Goal: Task Accomplishment & Management: Manage account settings

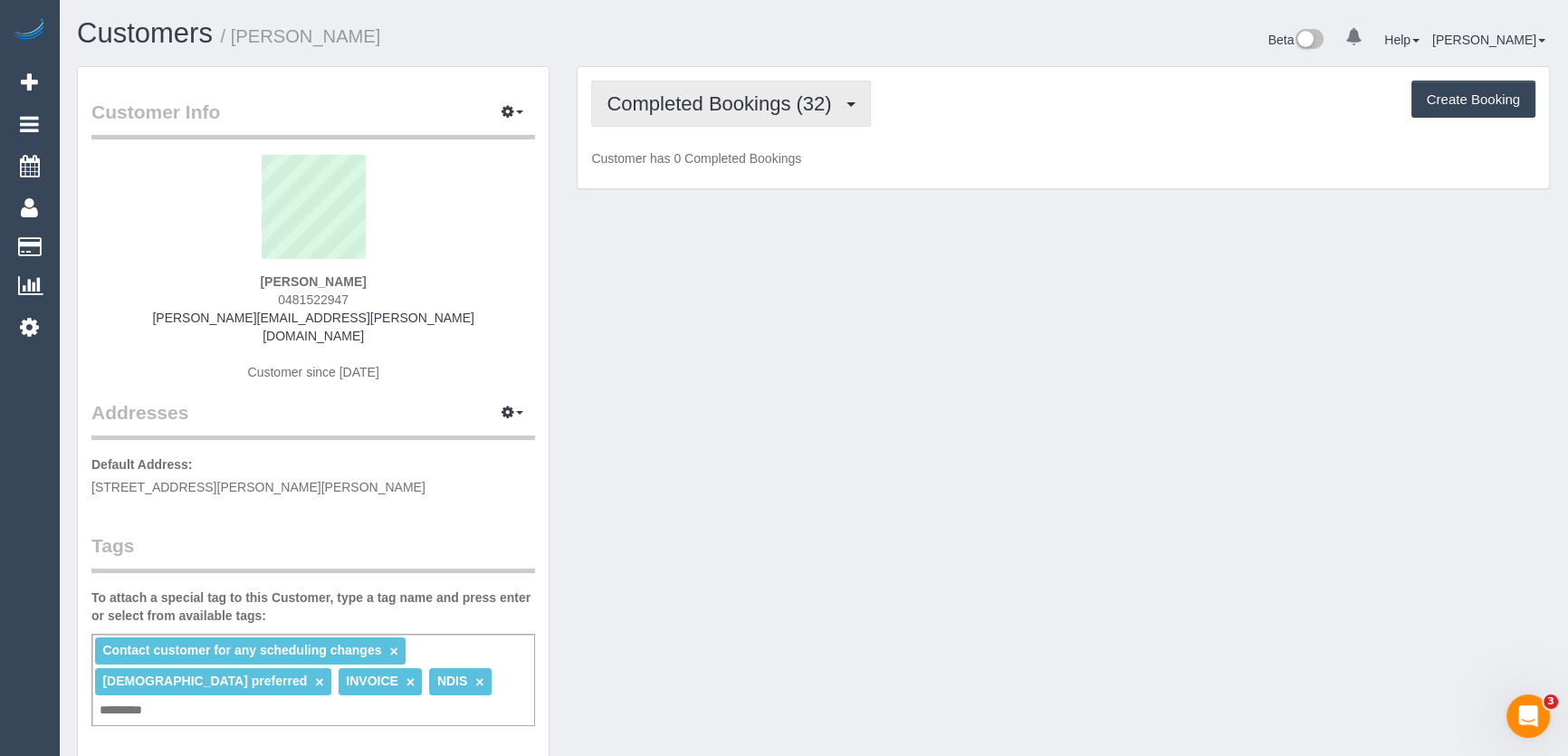
click at [827, 115] on button "Completed Bookings (32)" at bounding box center [730, 103] width 279 height 46
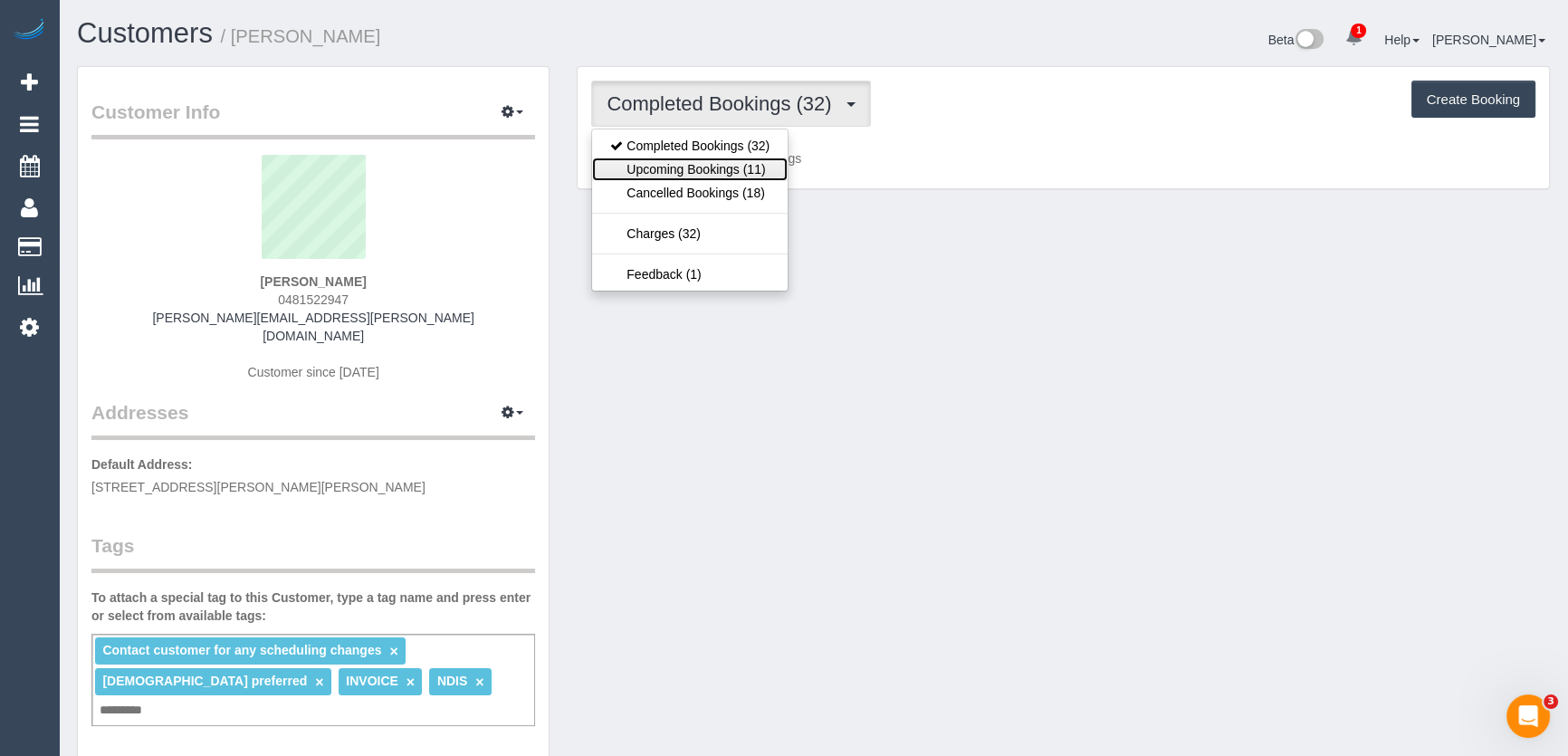
click at [765, 163] on link "Upcoming Bookings (11)" at bounding box center [689, 169] width 196 height 24
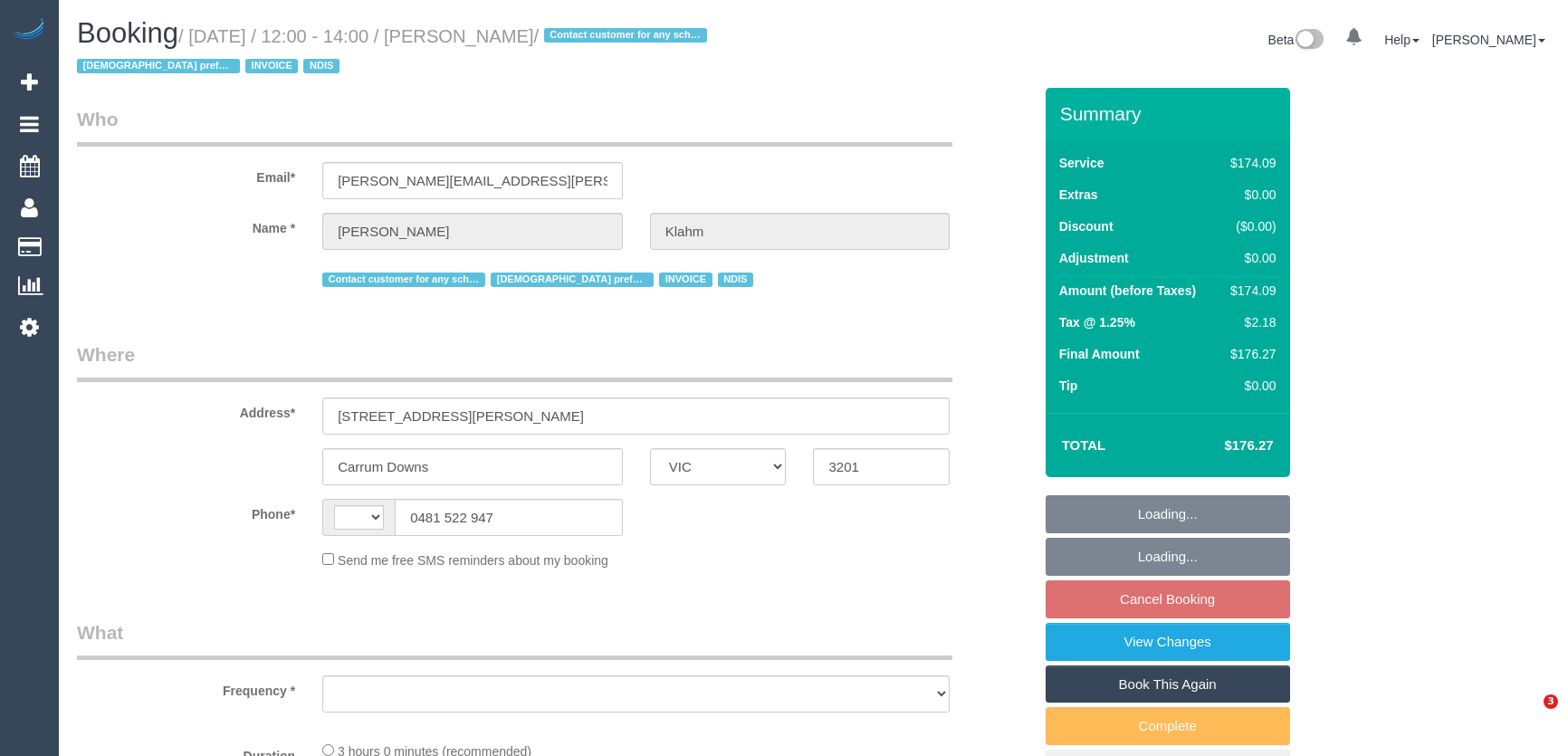
select select "VIC"
select select "string:AU"
select select "object:566"
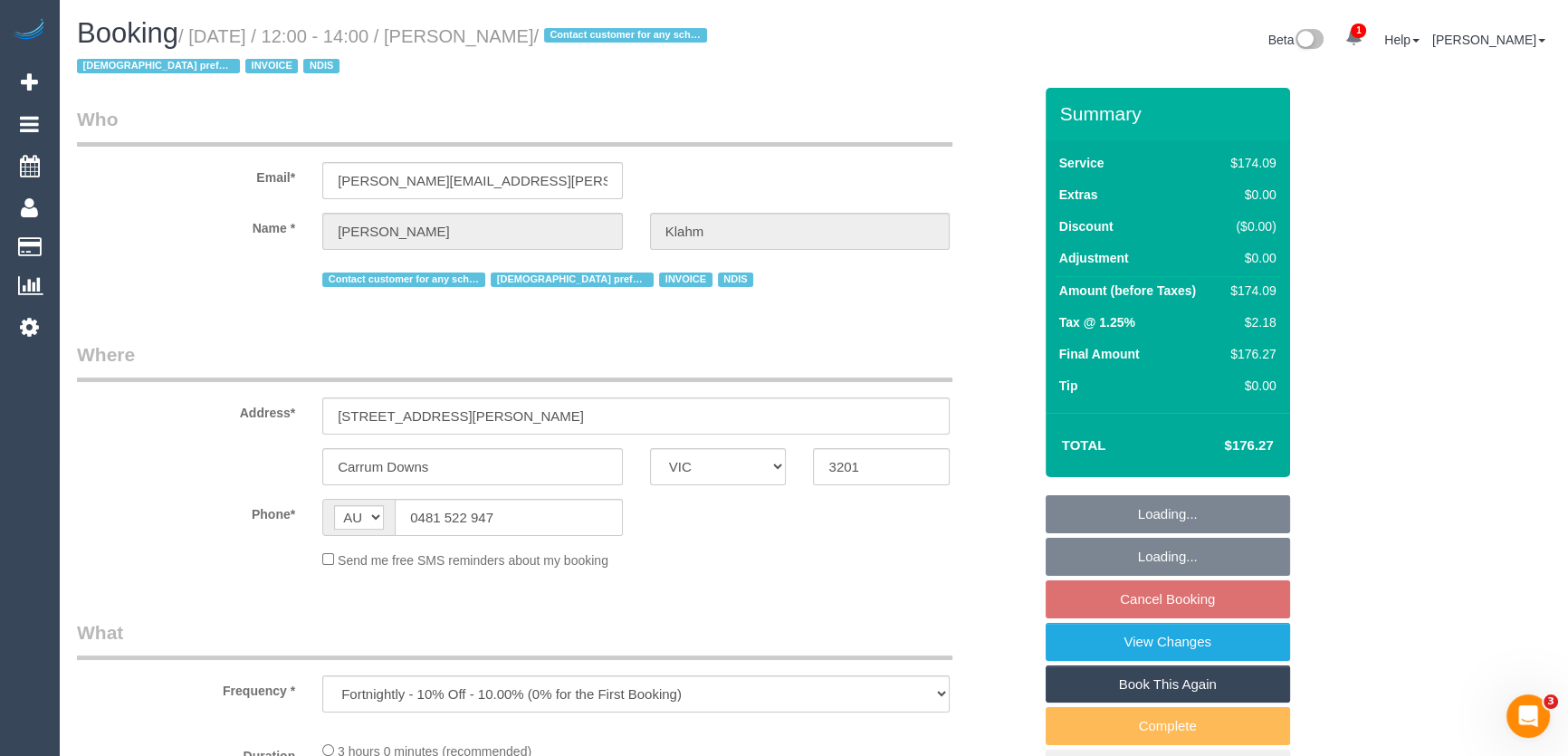
select select "180"
select select "number:28"
select select "number:14"
select select "number:19"
select select "number:36"
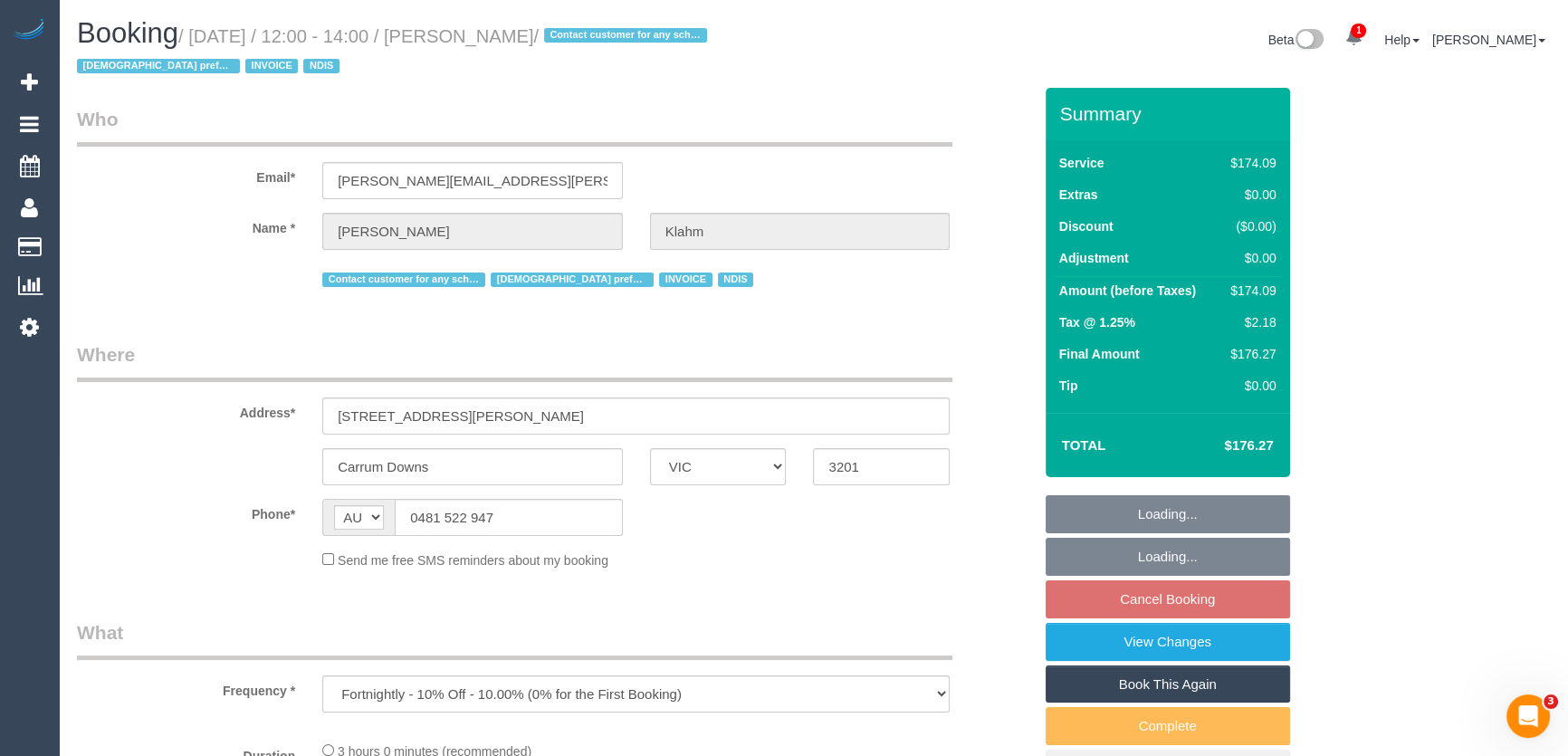
select select "number:35"
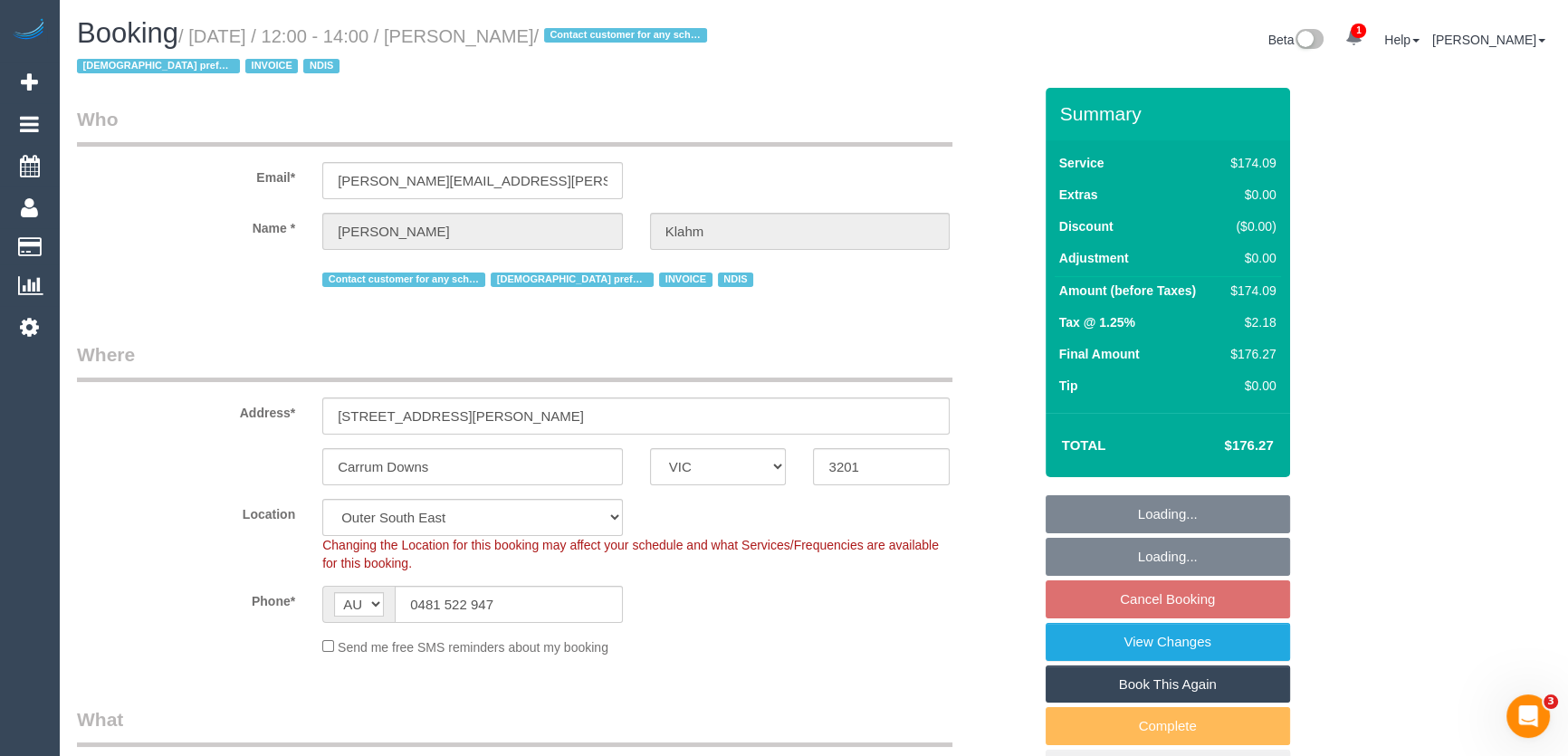
select select "object:1076"
select select "spot3"
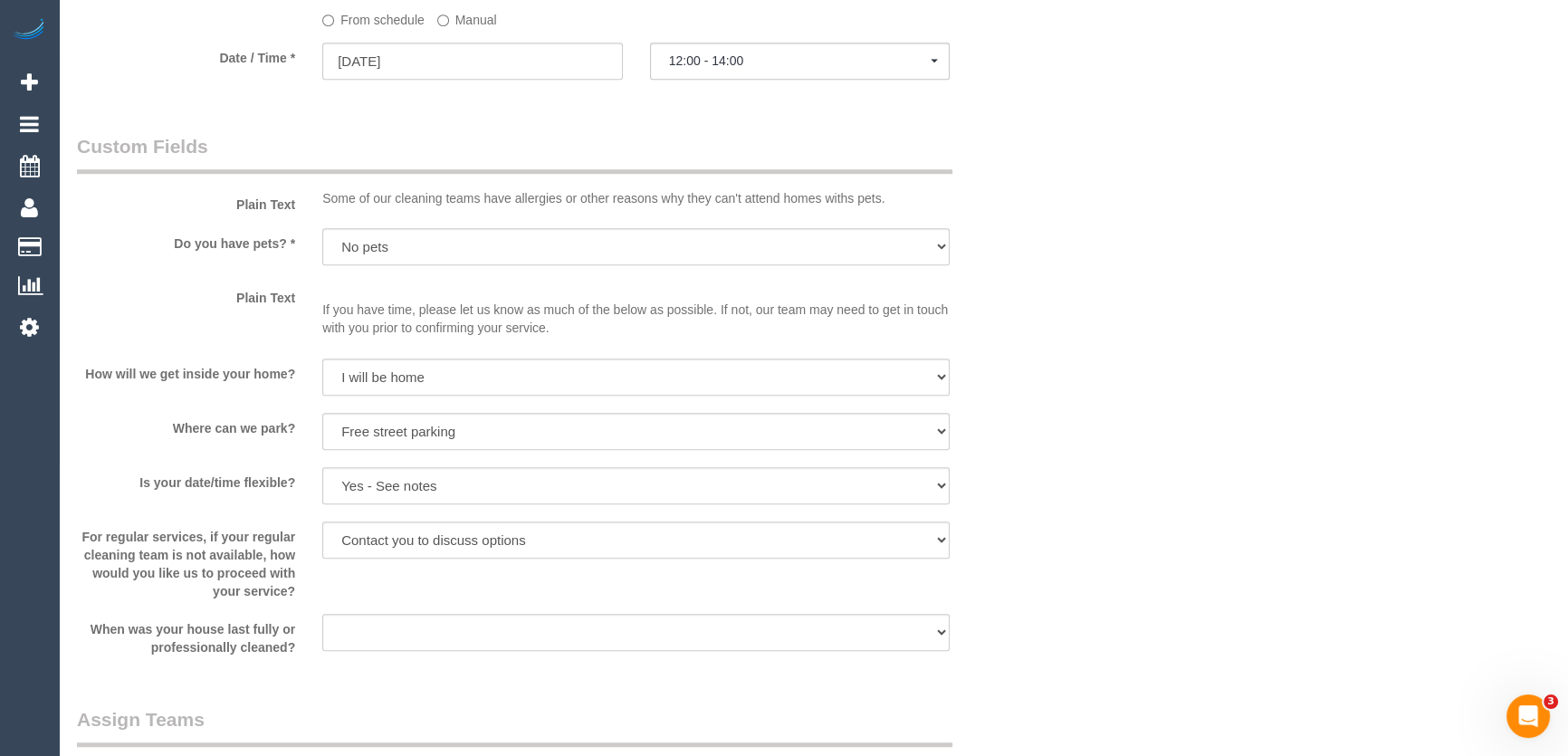
scroll to position [1399, 0]
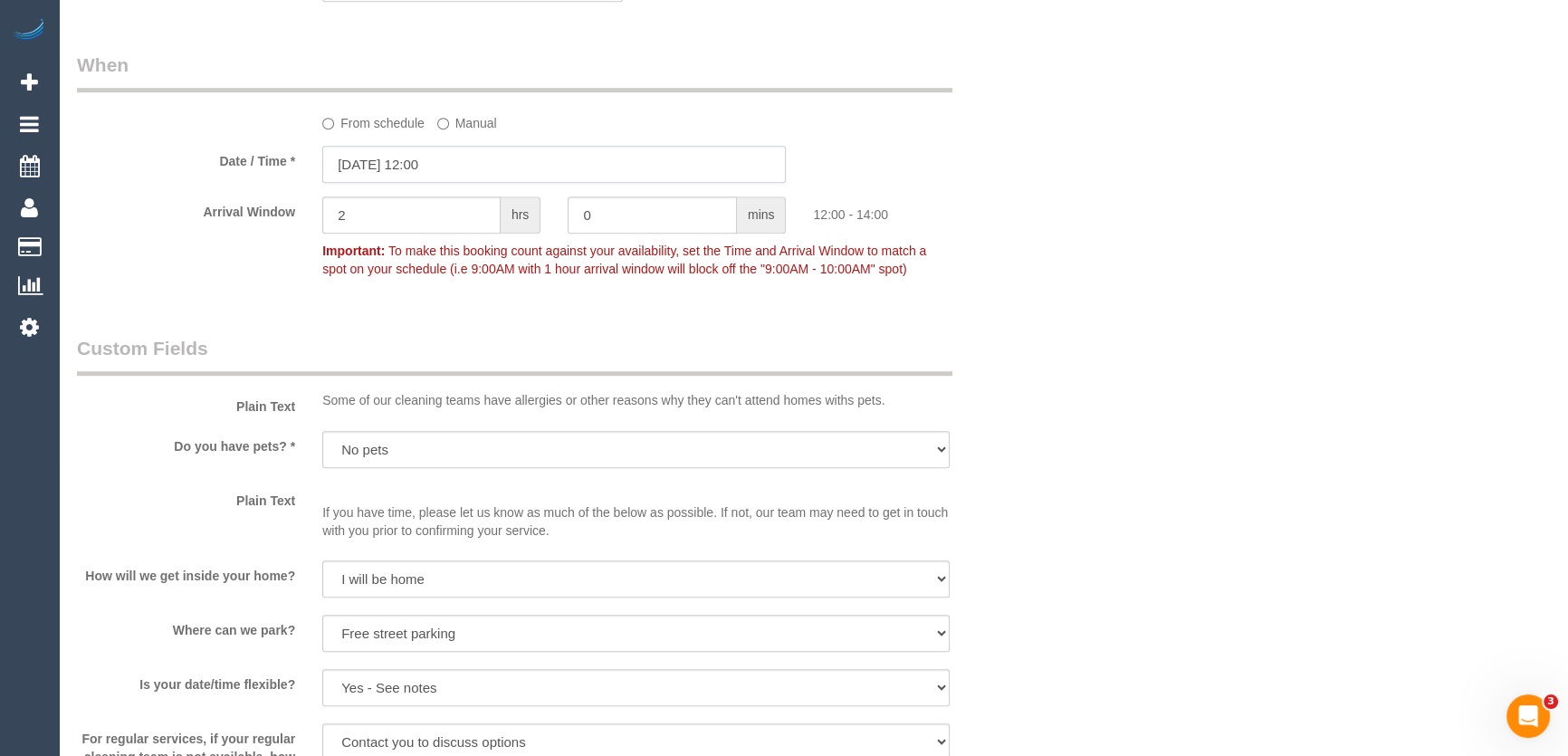
click at [467, 155] on input "08/09/2025 12:00" at bounding box center [554, 163] width 464 height 37
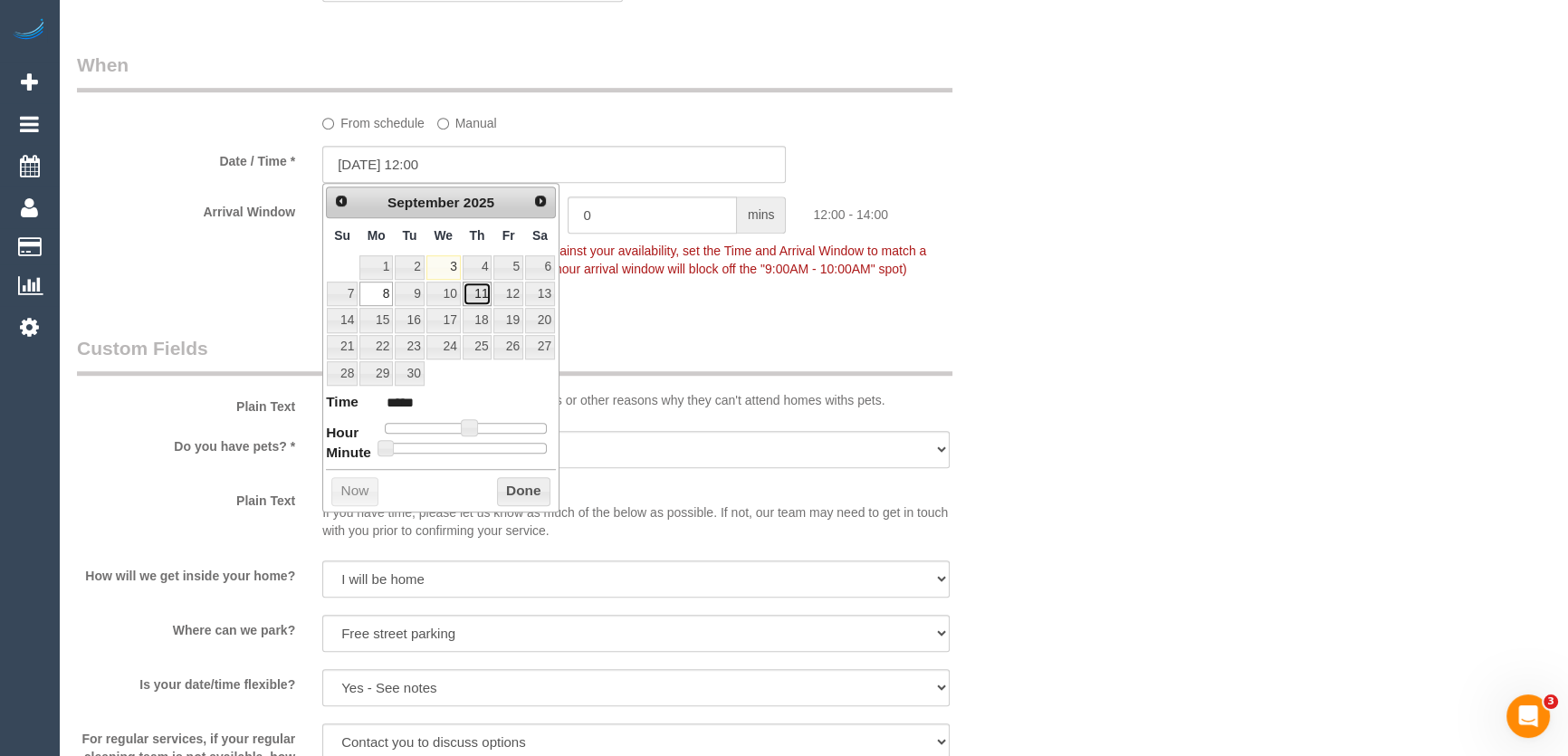
click at [480, 287] on link "11" at bounding box center [478, 293] width 30 height 25
type input "11/09/2025 12:00"
click at [643, 298] on div "Who Email* alicia.klahm@gmail.com Name * Alicia Klahm Contact customer for any …" at bounding box center [554, 609] width 982 height 3838
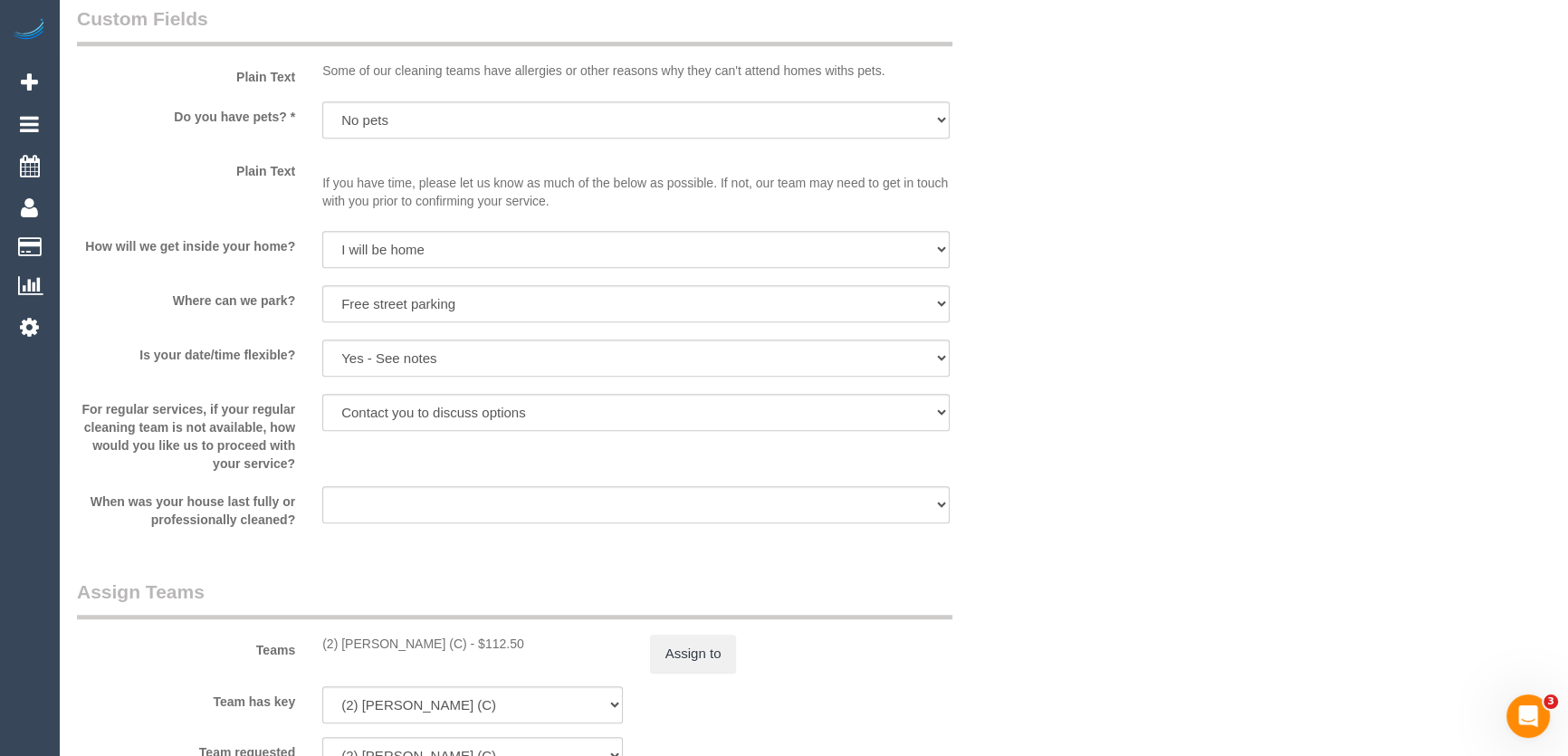
scroll to position [1974, 0]
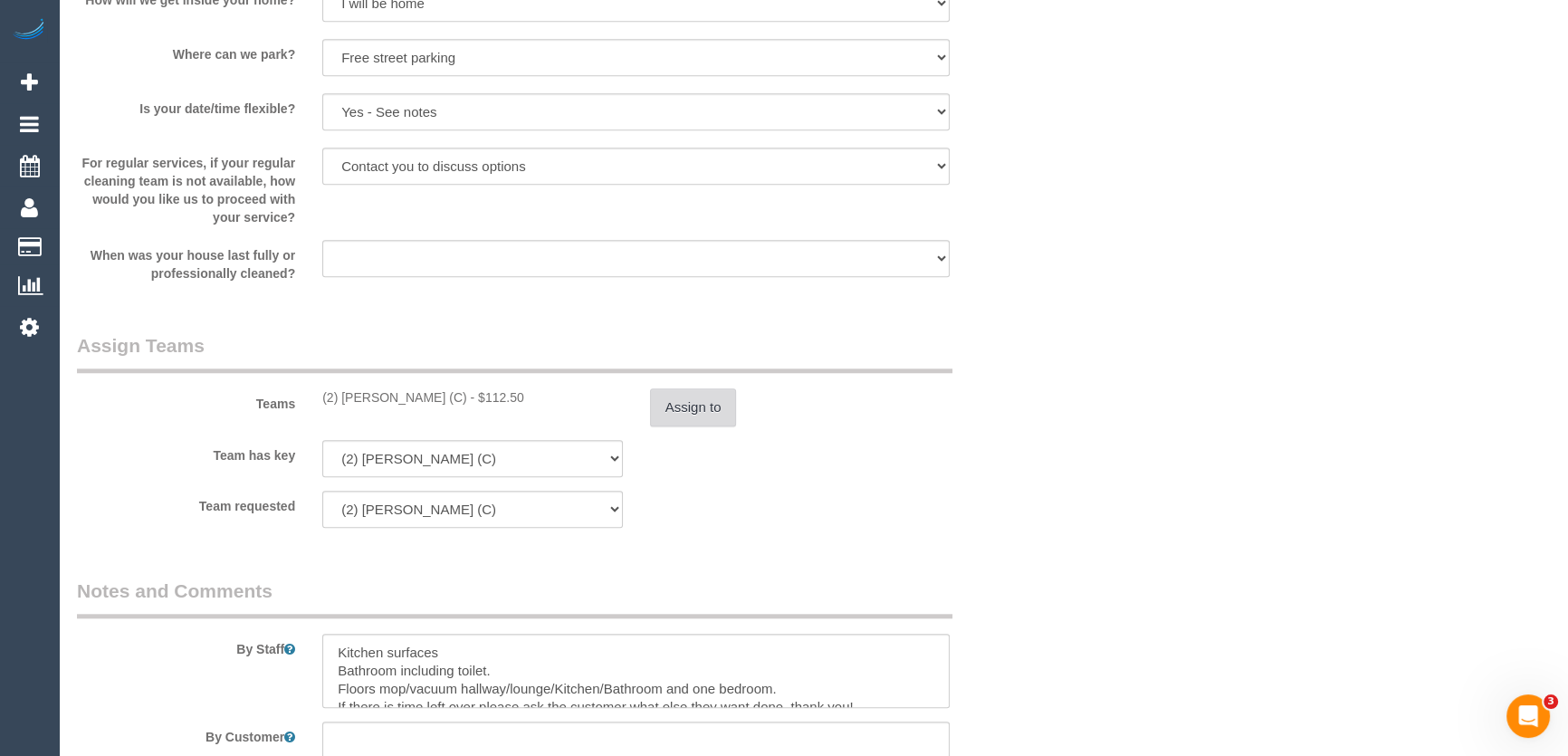
click at [680, 416] on button "Assign to" at bounding box center [692, 407] width 87 height 38
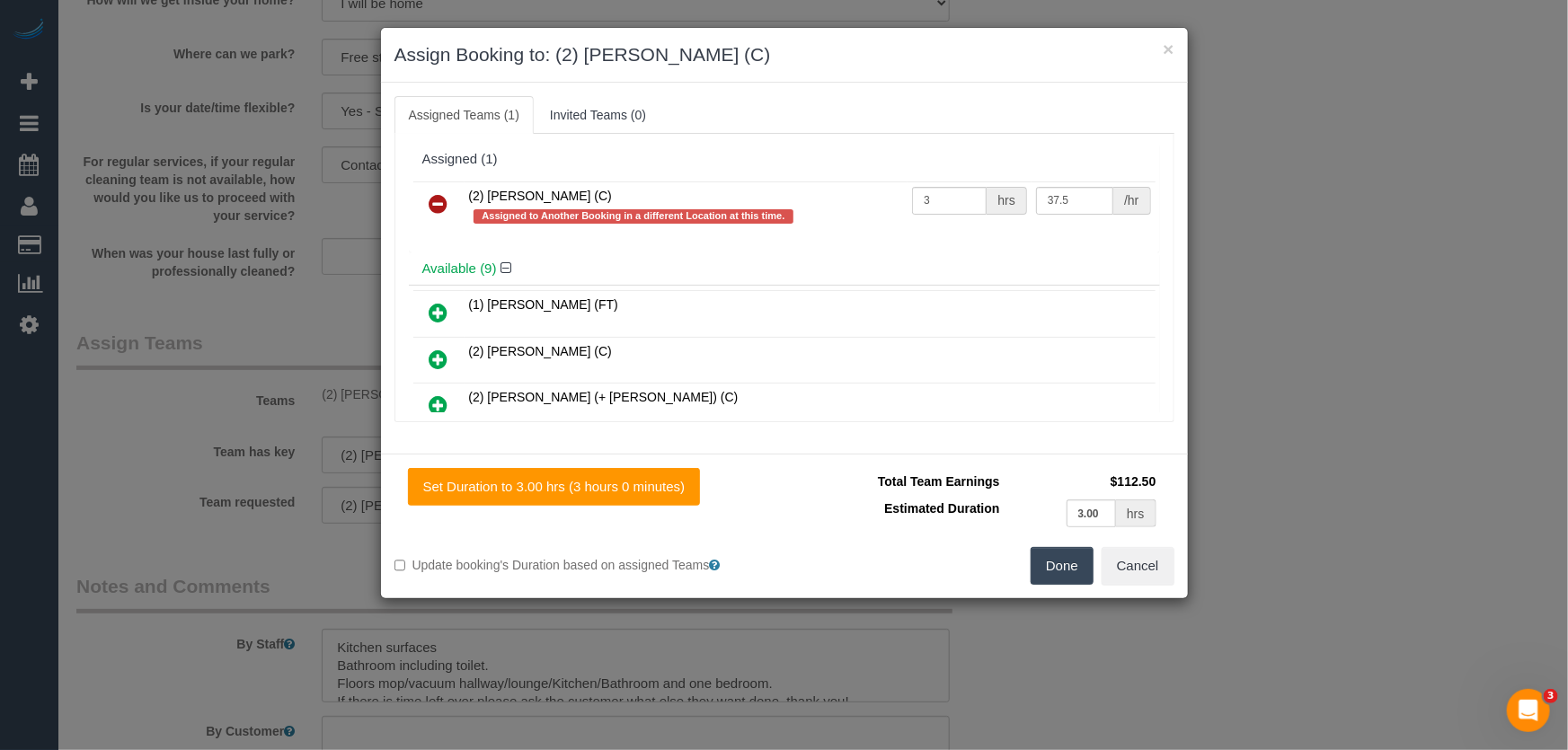
click at [437, 205] on icon at bounding box center [438, 204] width 19 height 22
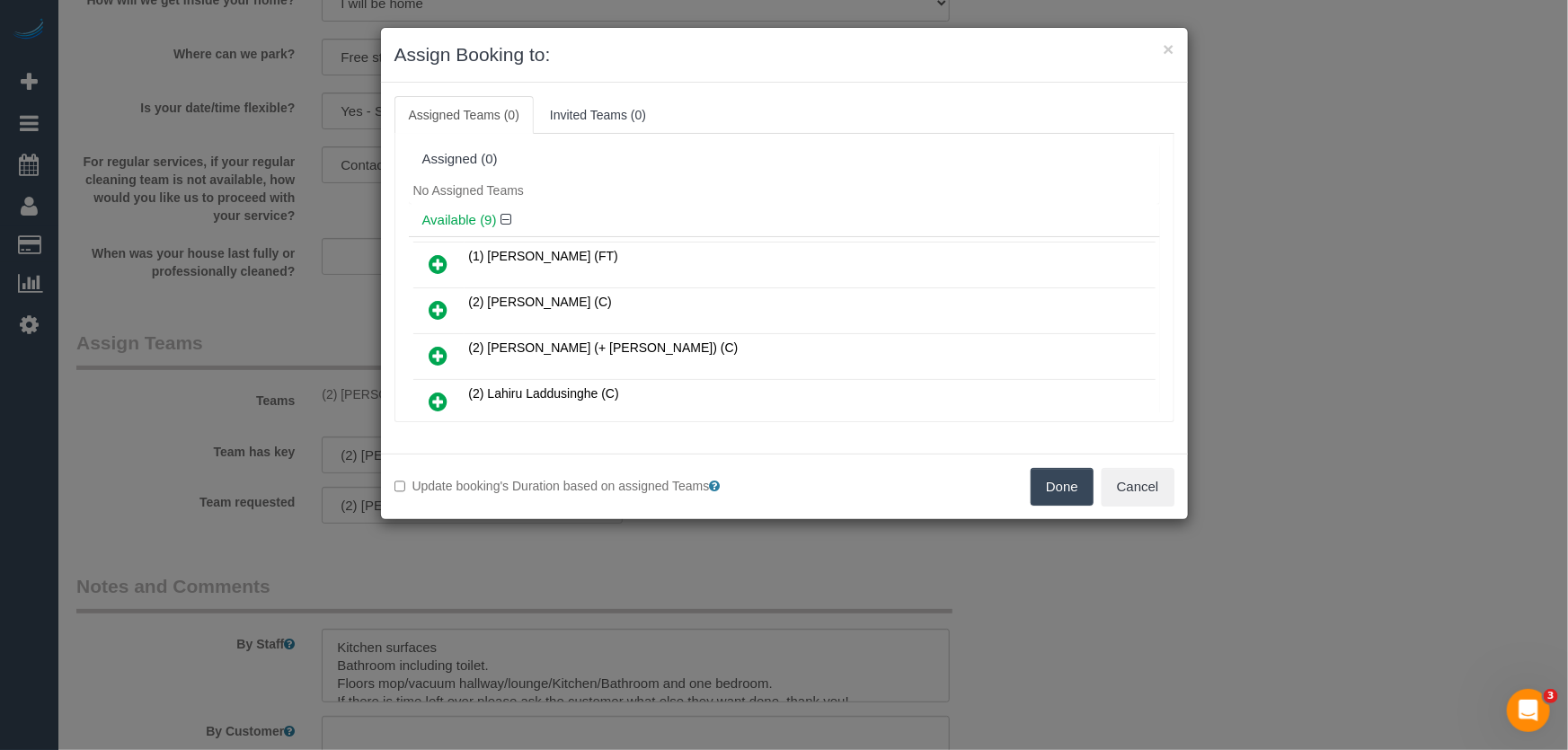
click at [439, 257] on icon at bounding box center [438, 264] width 19 height 22
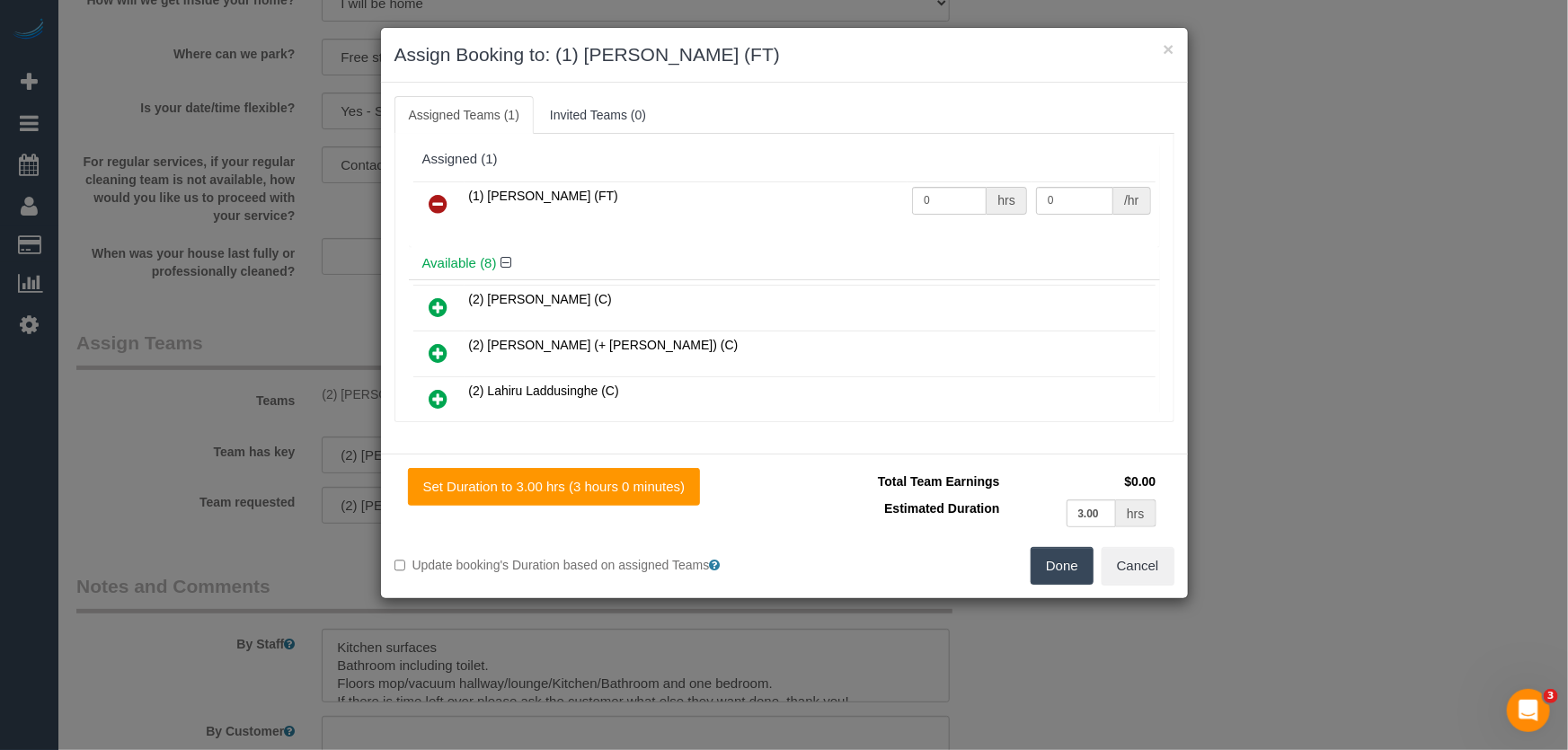
click at [1066, 581] on button "Done" at bounding box center [1062, 565] width 63 height 38
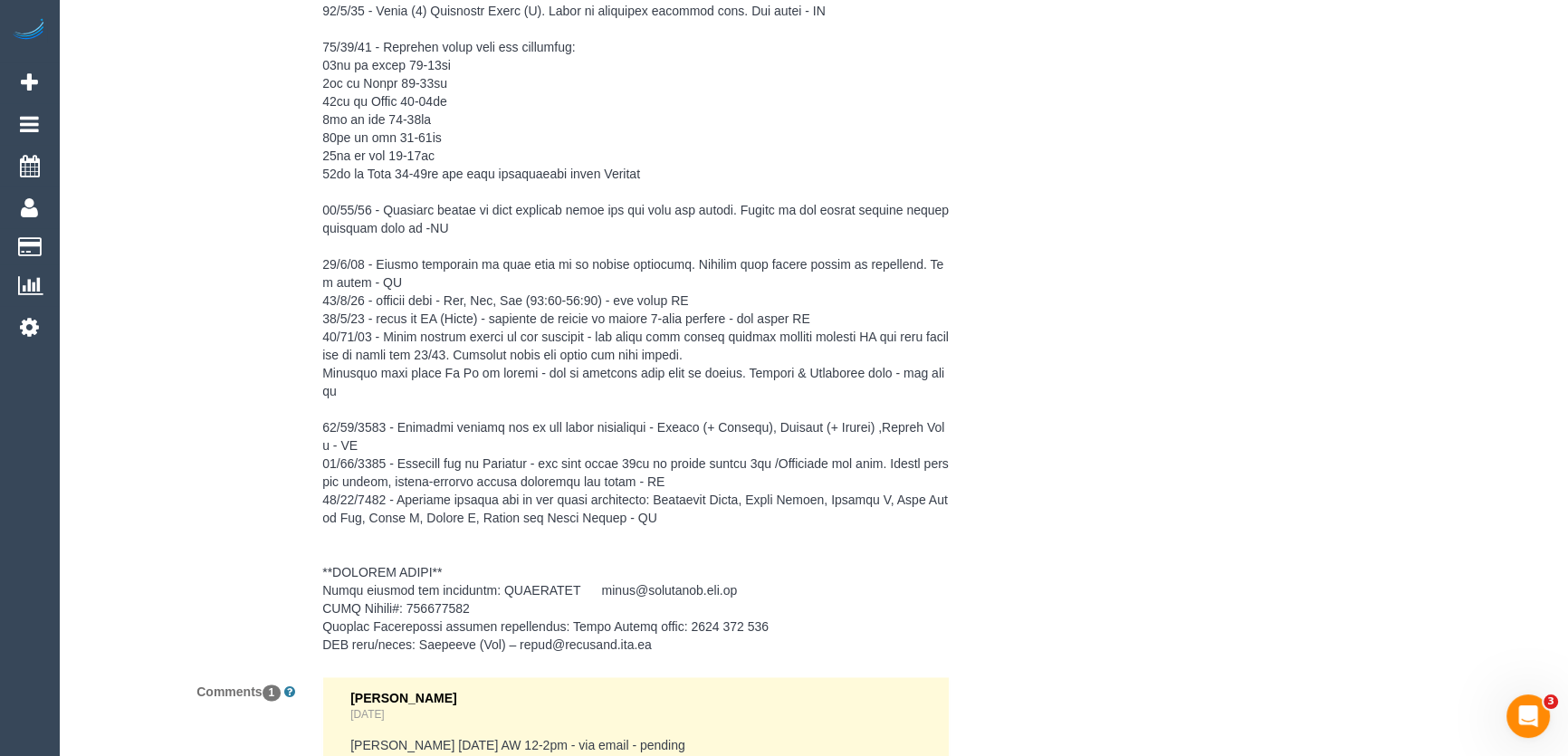
scroll to position [3230, 0]
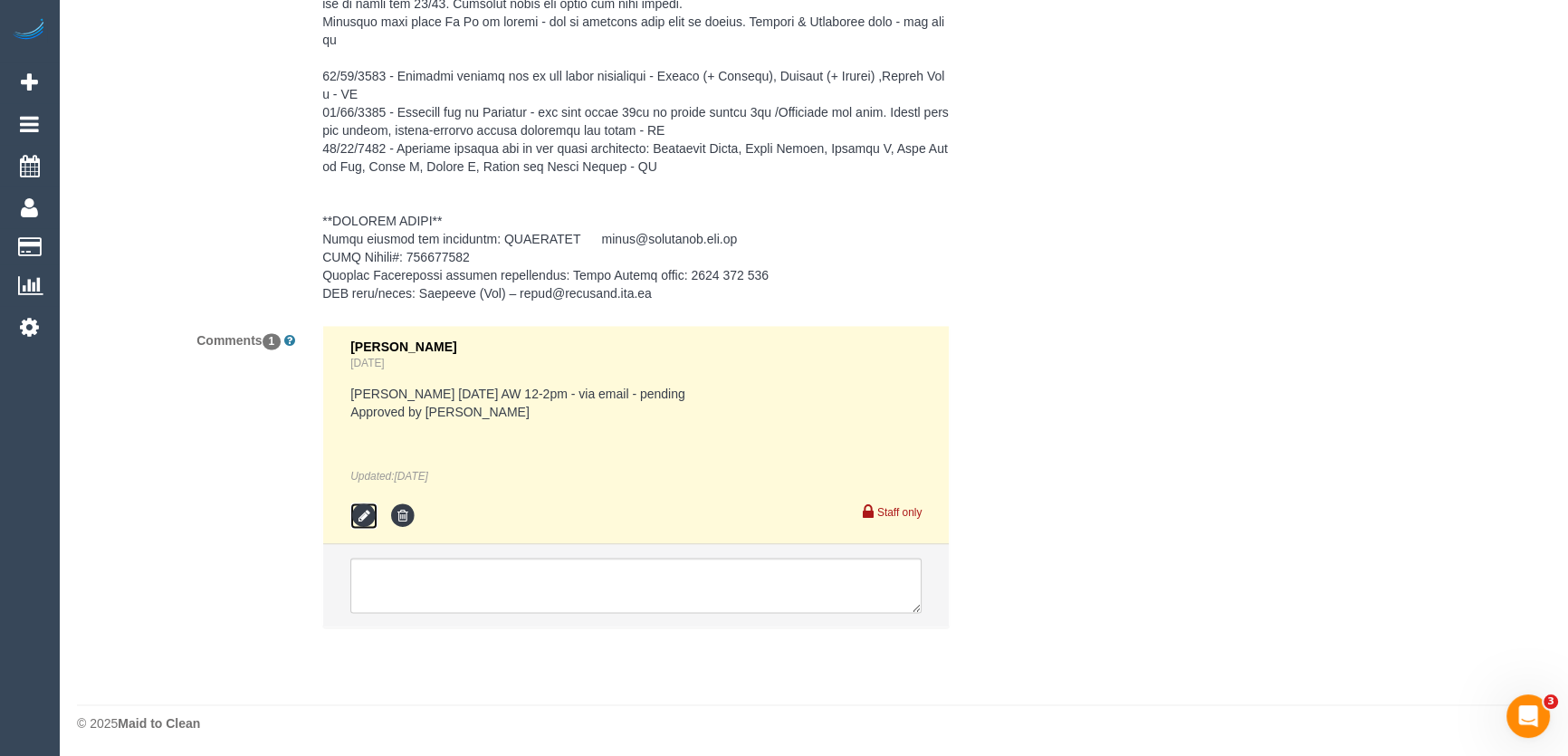
click at [361, 506] on icon at bounding box center [363, 515] width 27 height 27
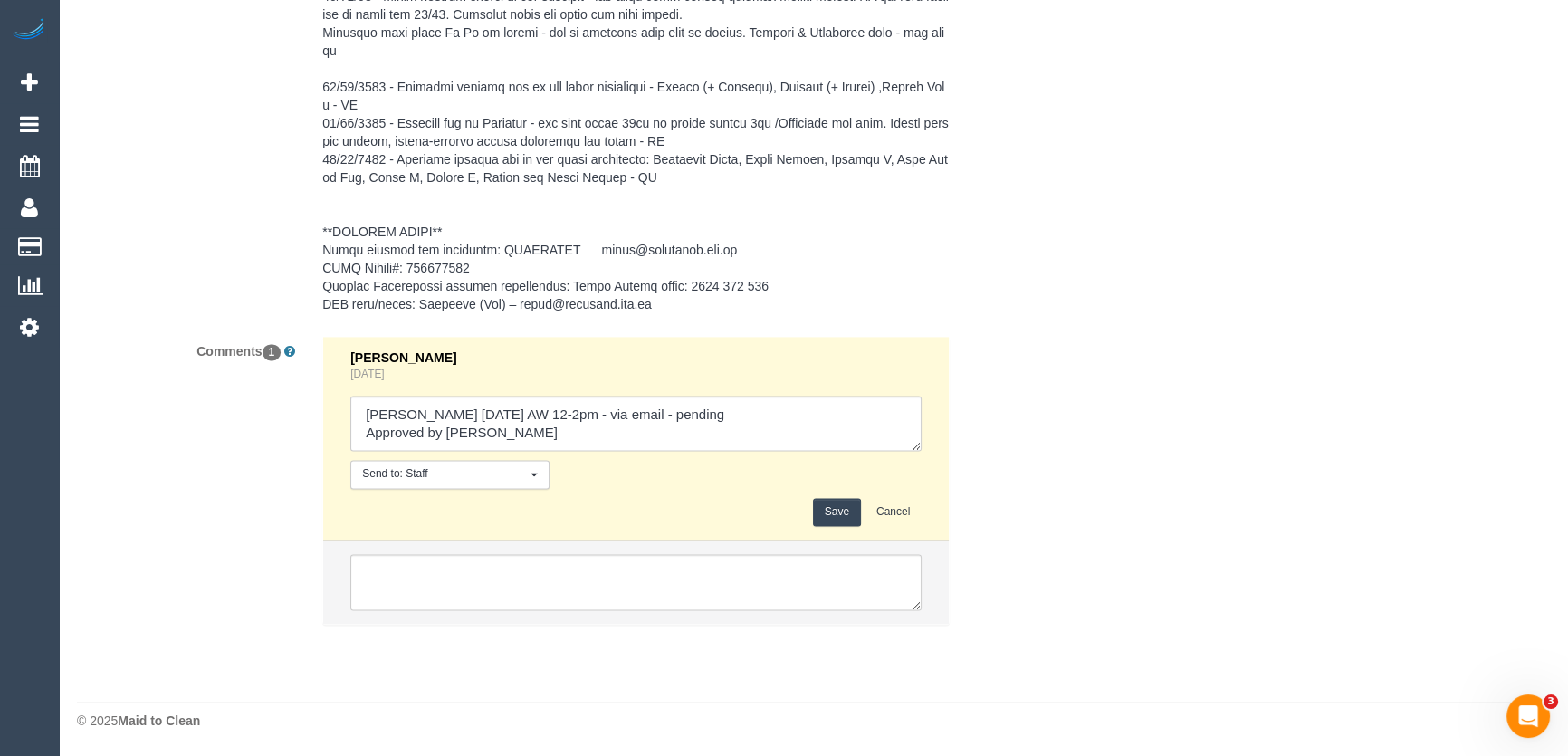
scroll to position [3215, 0]
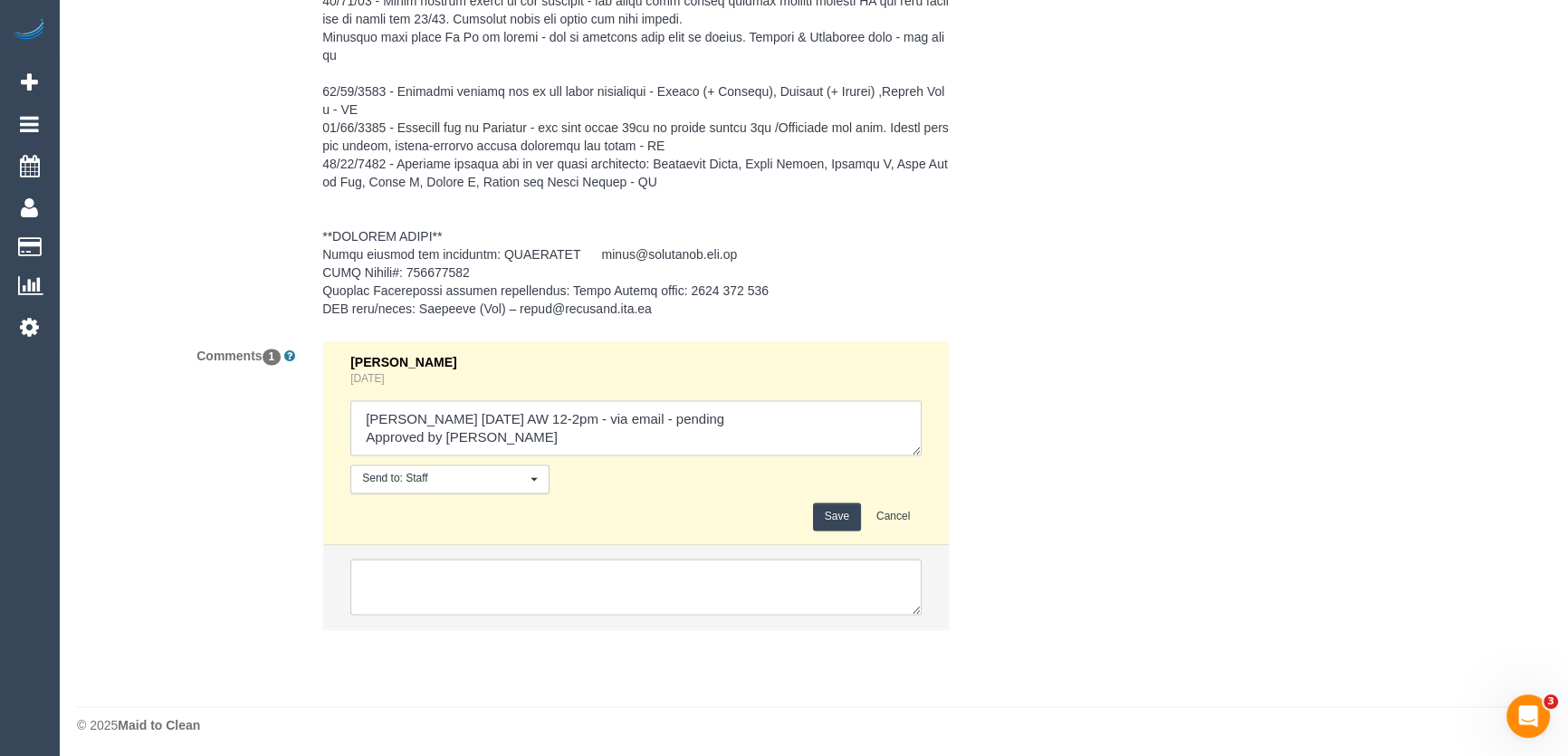
click at [708, 421] on textarea at bounding box center [636, 428] width 571 height 56
click at [687, 417] on textarea at bounding box center [636, 428] width 571 height 56
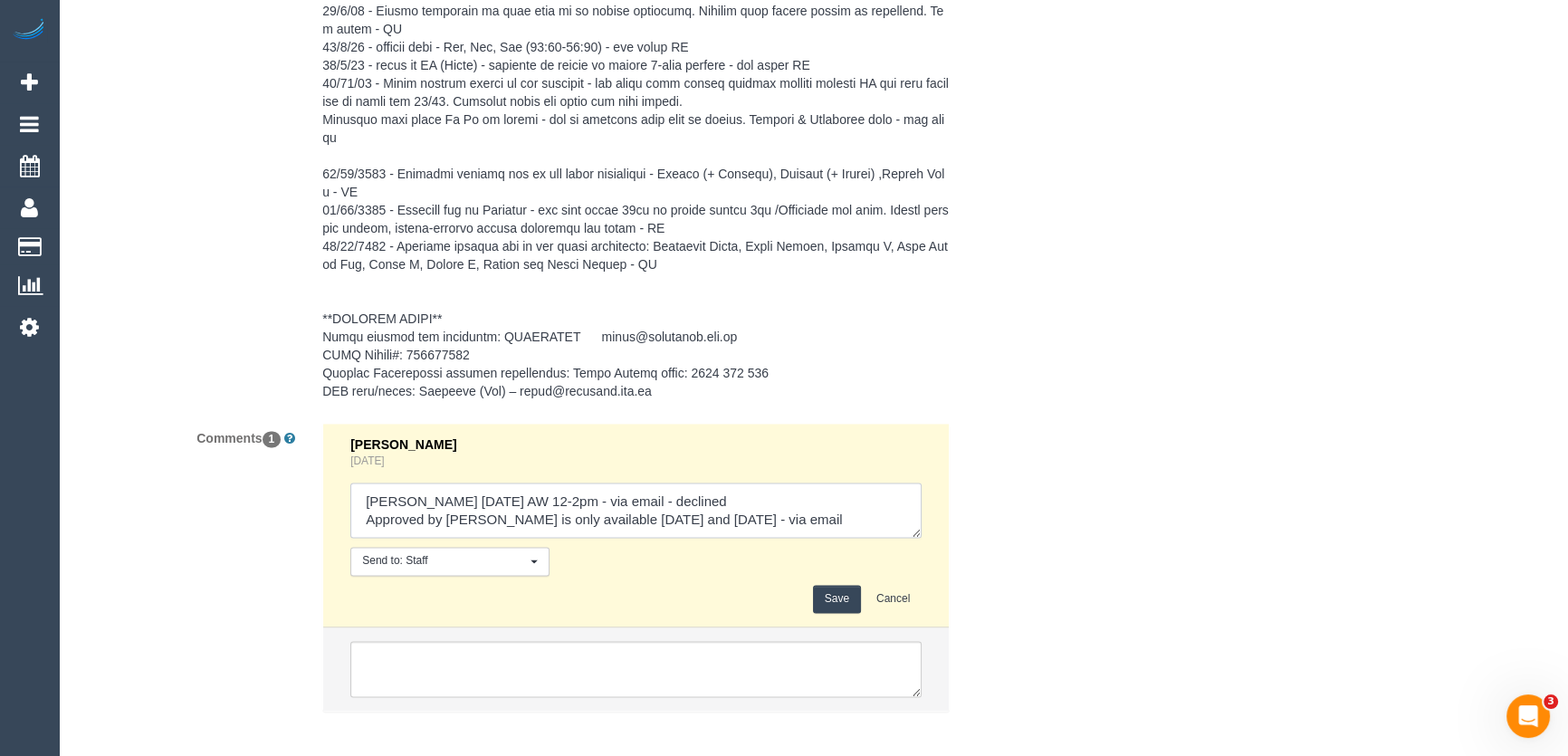
scroll to position [25, 0]
click at [832, 526] on textarea at bounding box center [636, 510] width 571 height 56
type textarea "Priyanshi Monday 9/9 AW 12-2pm - via email - declined Approved by Steve Custome…"
click at [835, 589] on button "Save" at bounding box center [837, 599] width 48 height 28
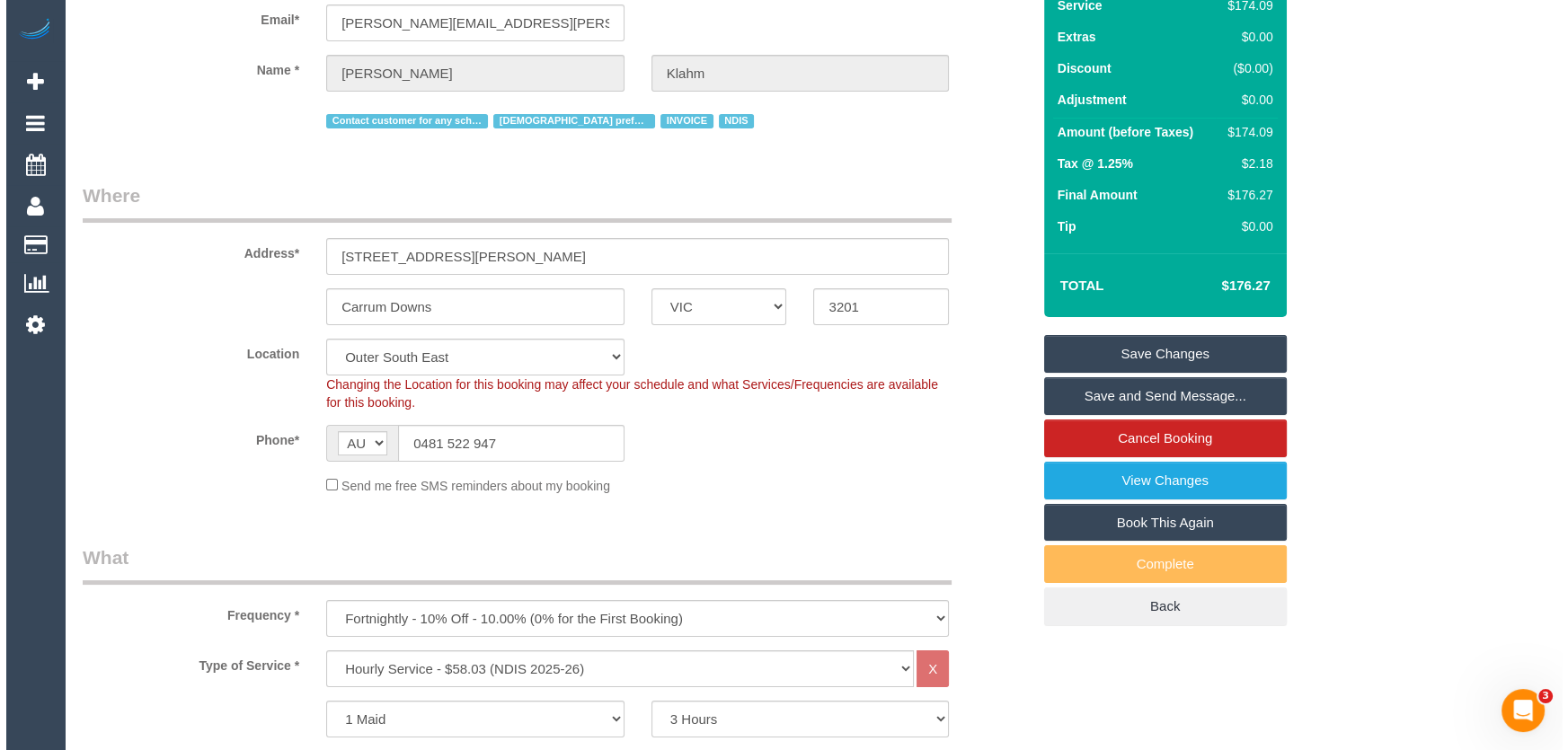
scroll to position [0, 0]
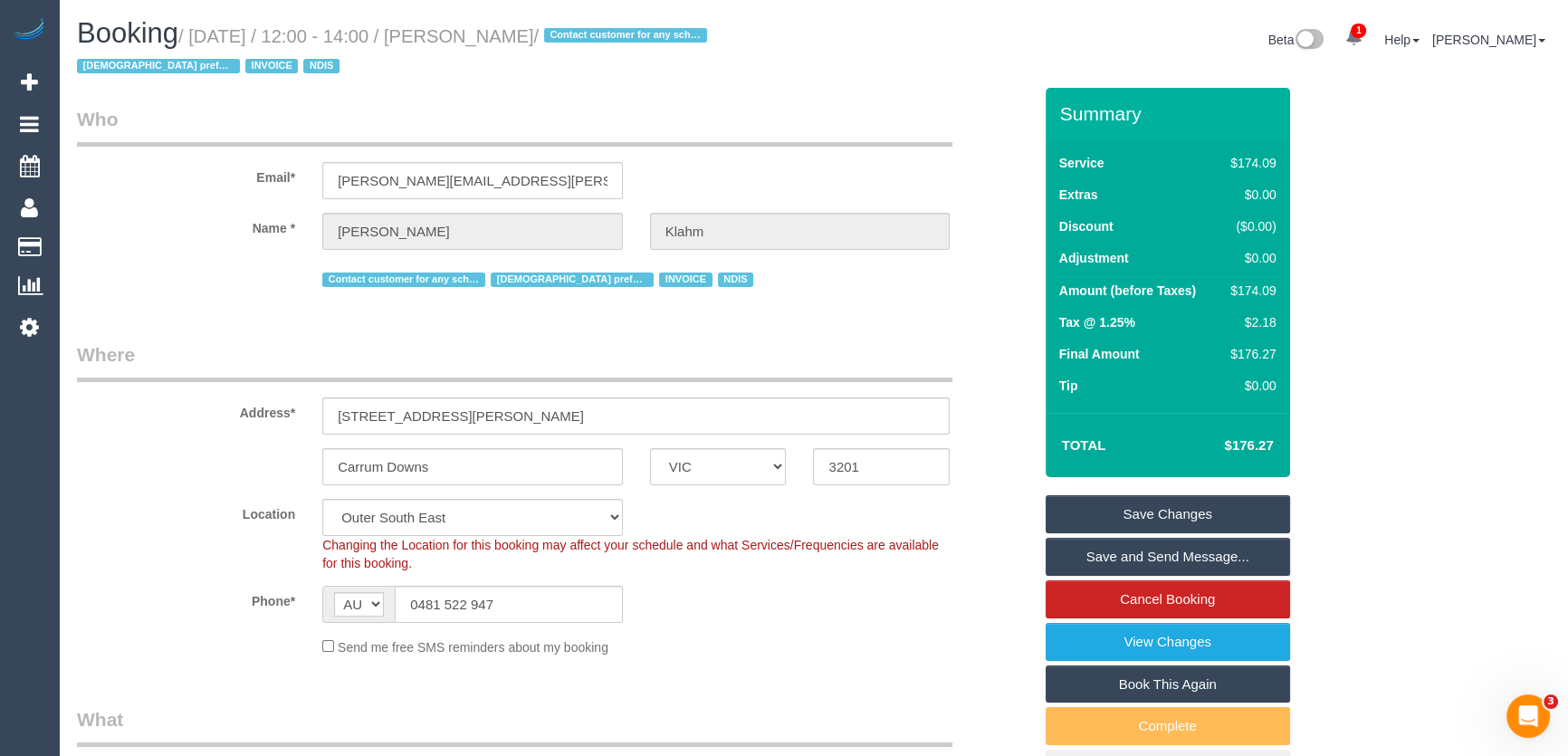
click at [509, 39] on small "/ September 08, 2025 / 12:00 - 14:00 / Alicia Klahm / Contact customer for any …" at bounding box center [394, 51] width 636 height 51
click at [518, 37] on small "/ September 08, 2025 / 12:00 - 14:00 / Alicia Klahm / Contact customer for any …" at bounding box center [394, 51] width 636 height 51
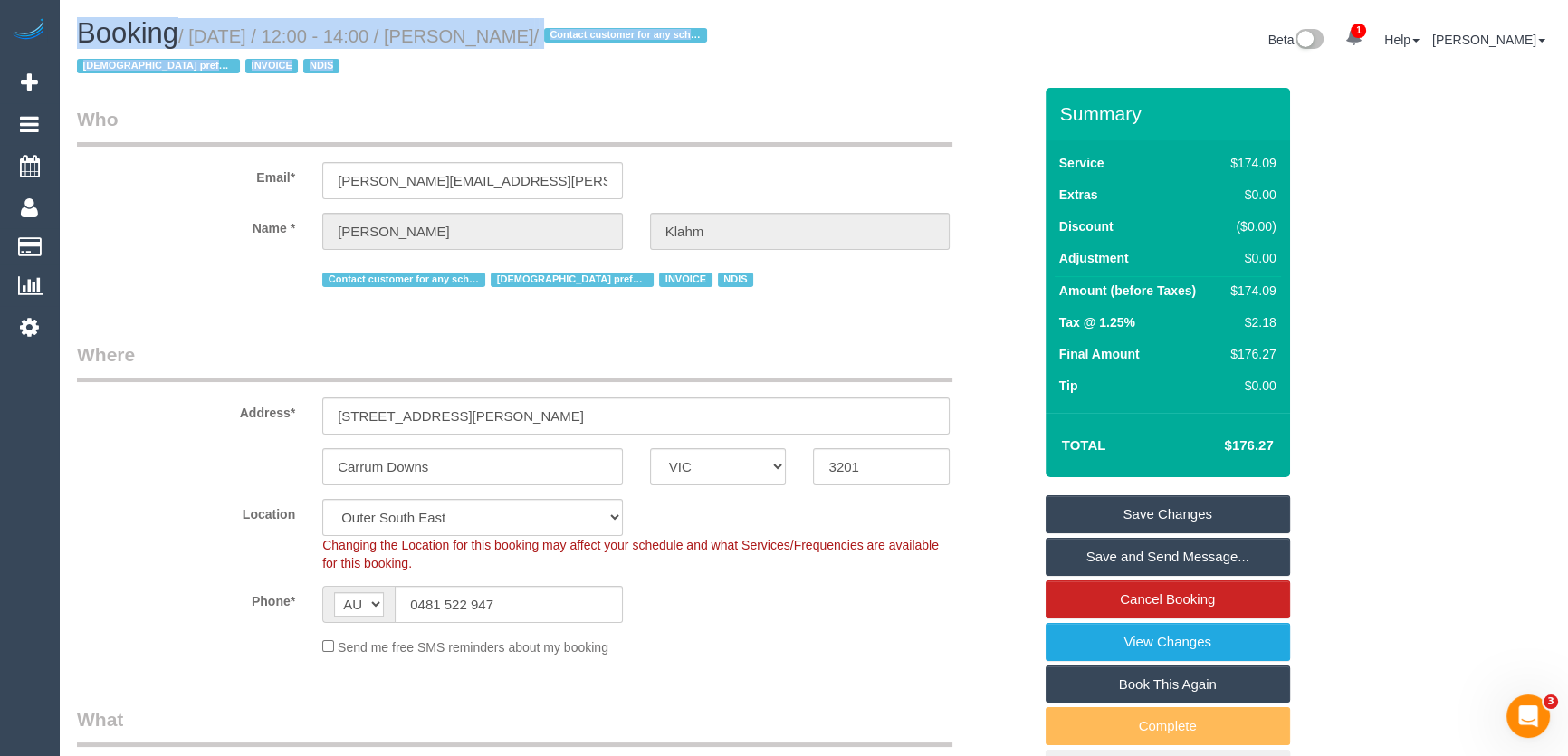
click at [518, 37] on small "/ September 08, 2025 / 12:00 - 14:00 / Alicia Klahm / Contact customer for any …" at bounding box center [394, 51] width 636 height 51
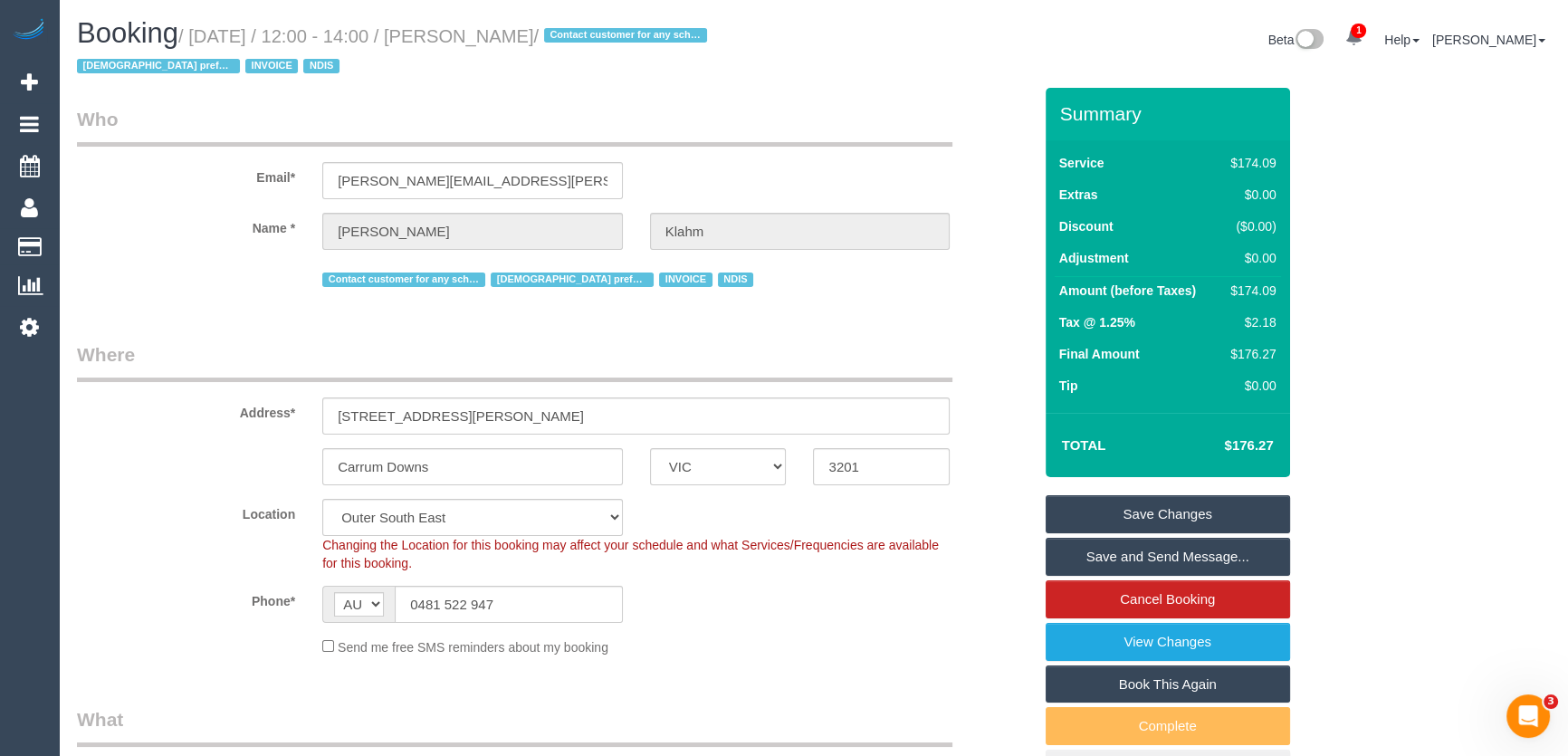
click at [525, 118] on legend "Who" at bounding box center [514, 125] width 876 height 41
click at [525, 40] on small "/ September 08, 2025 / 12:00 - 14:00 / Alicia Klahm / Contact customer for any …" at bounding box center [394, 51] width 636 height 51
copy small "Alicia Klahm"
drag, startPoint x: 562, startPoint y: 78, endPoint x: 546, endPoint y: 59, distance: 24.8
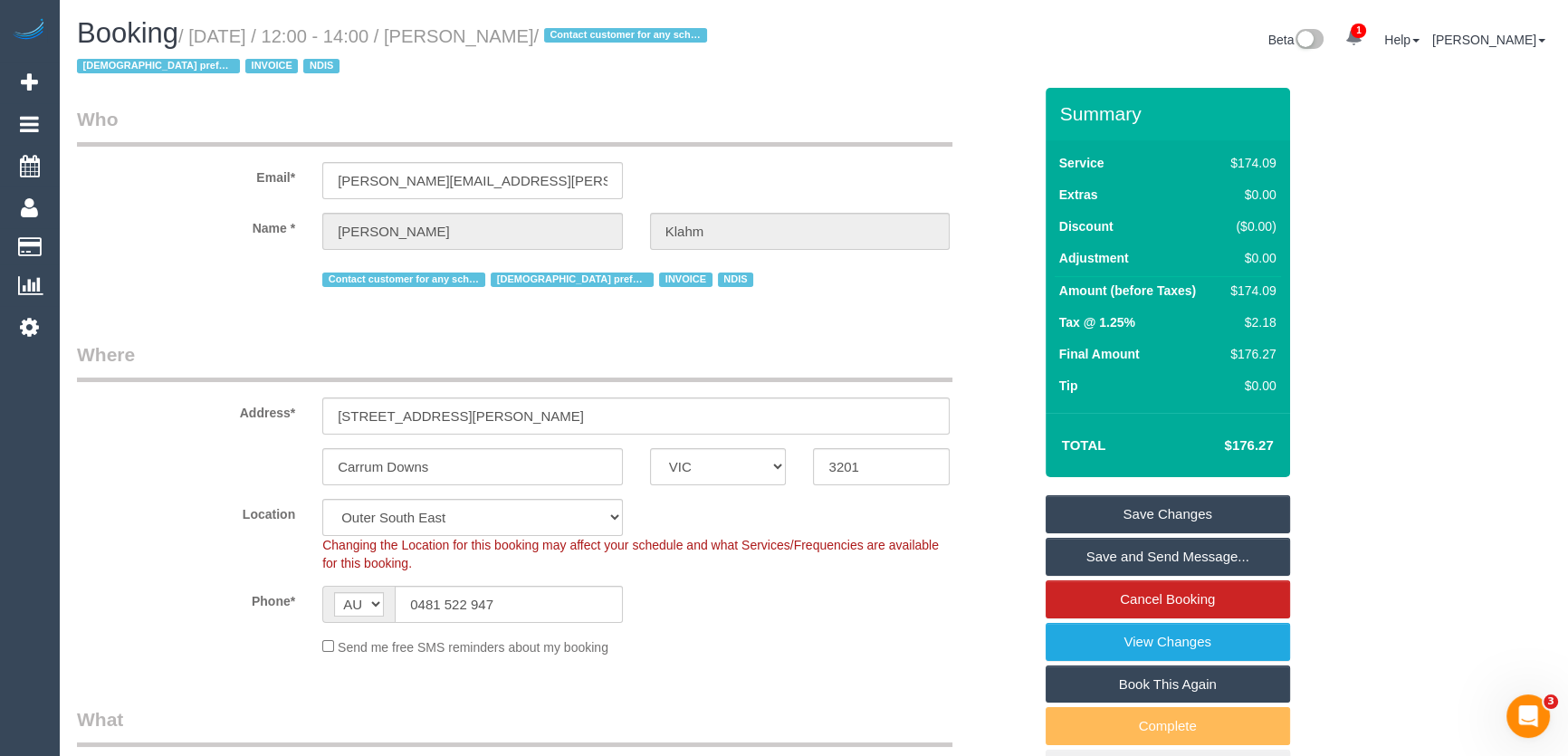
click at [561, 78] on h1 "Booking / September 08, 2025 / 12:00 - 14:00 / Alicia Klahm / Contact customer …" at bounding box center [438, 49] width 723 height 62
click at [526, 35] on small "/ September 08, 2025 / 12:00 - 14:00 / Alicia Klahm / Contact customer for any …" at bounding box center [394, 51] width 636 height 51
copy small "Alicia Klahm"
click at [1196, 517] on link "Save Changes" at bounding box center [1168, 514] width 245 height 38
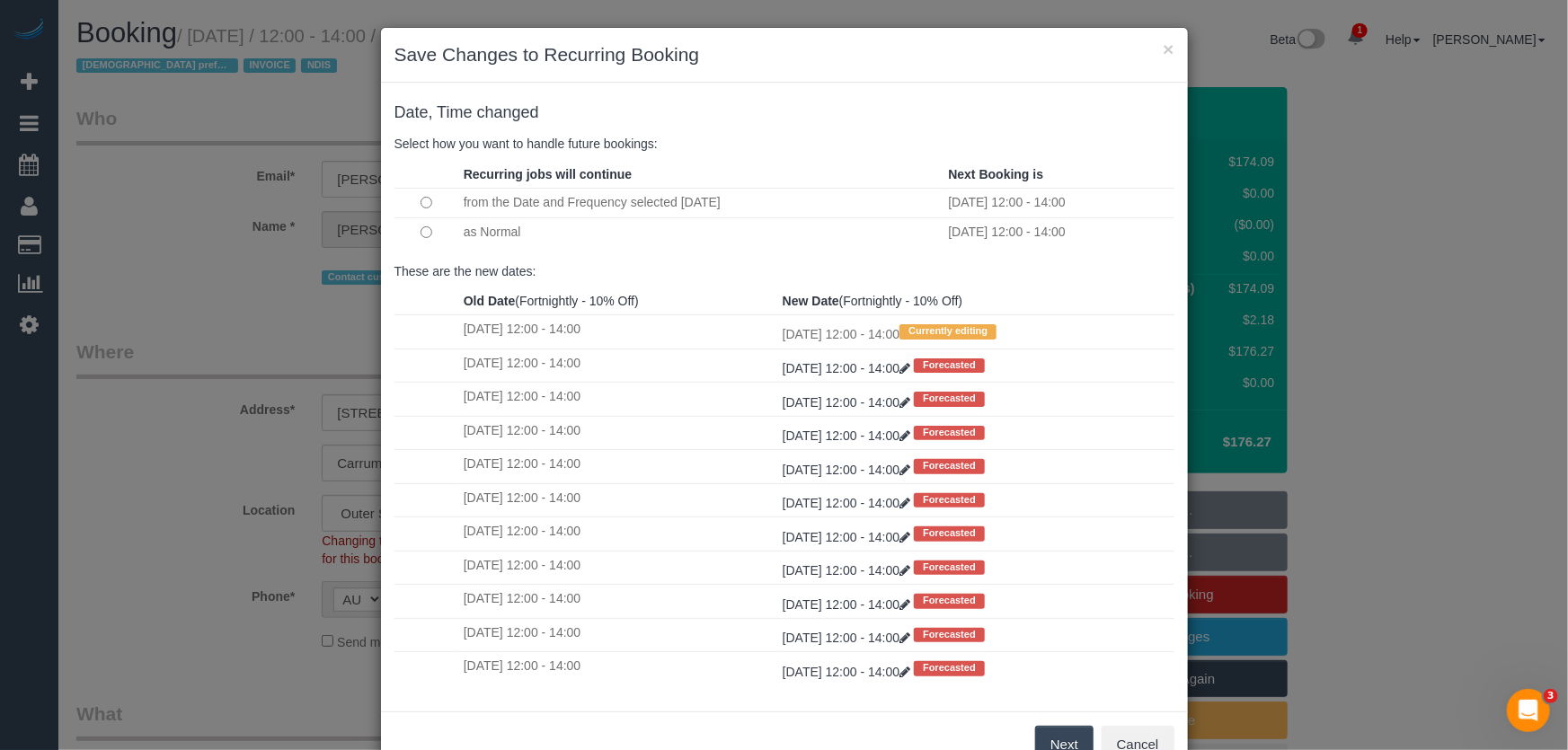
click at [1051, 741] on button "Next" at bounding box center [1063, 744] width 58 height 38
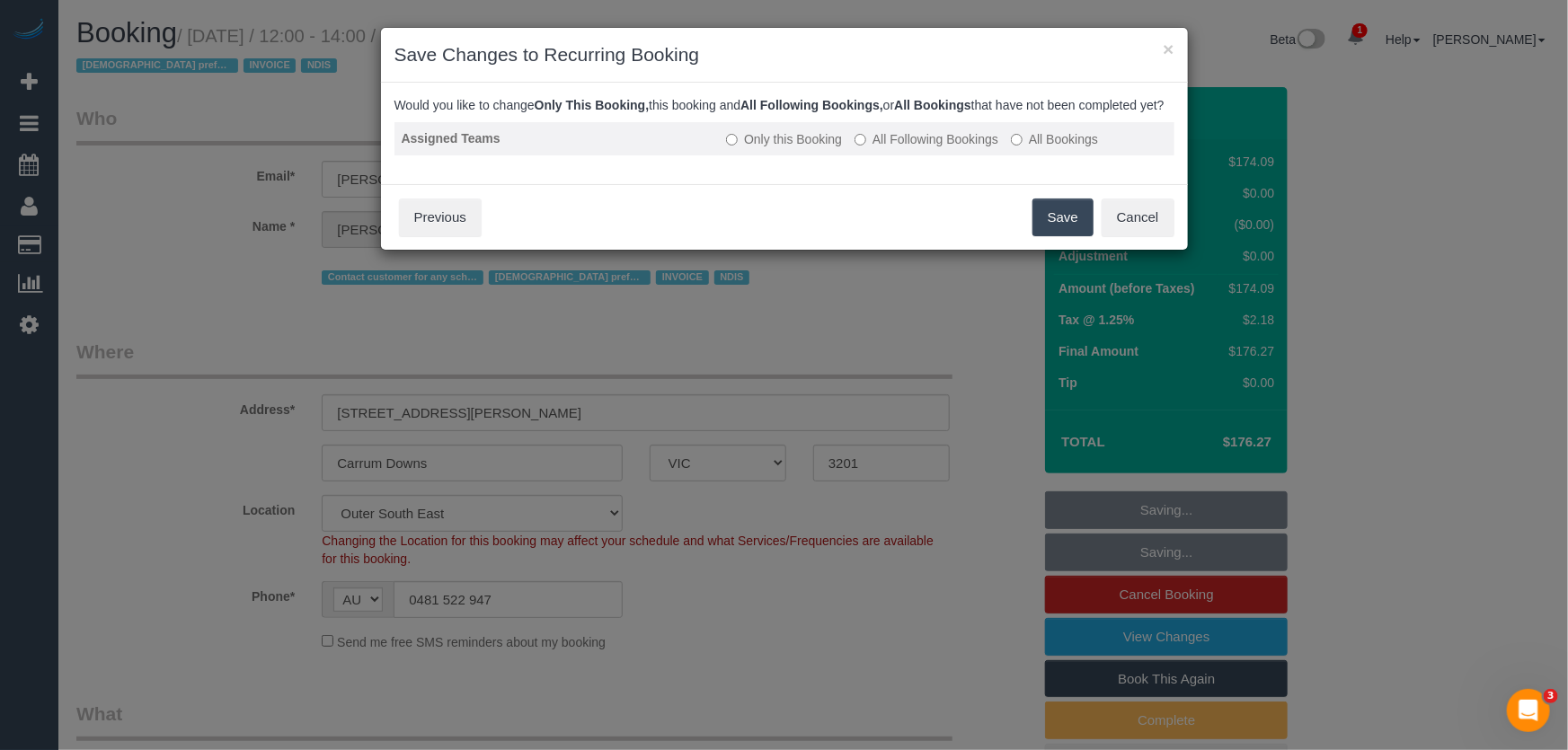
click at [908, 148] on label "All Following Bookings" at bounding box center [926, 139] width 144 height 18
click at [1064, 236] on button "Save" at bounding box center [1062, 217] width 61 height 38
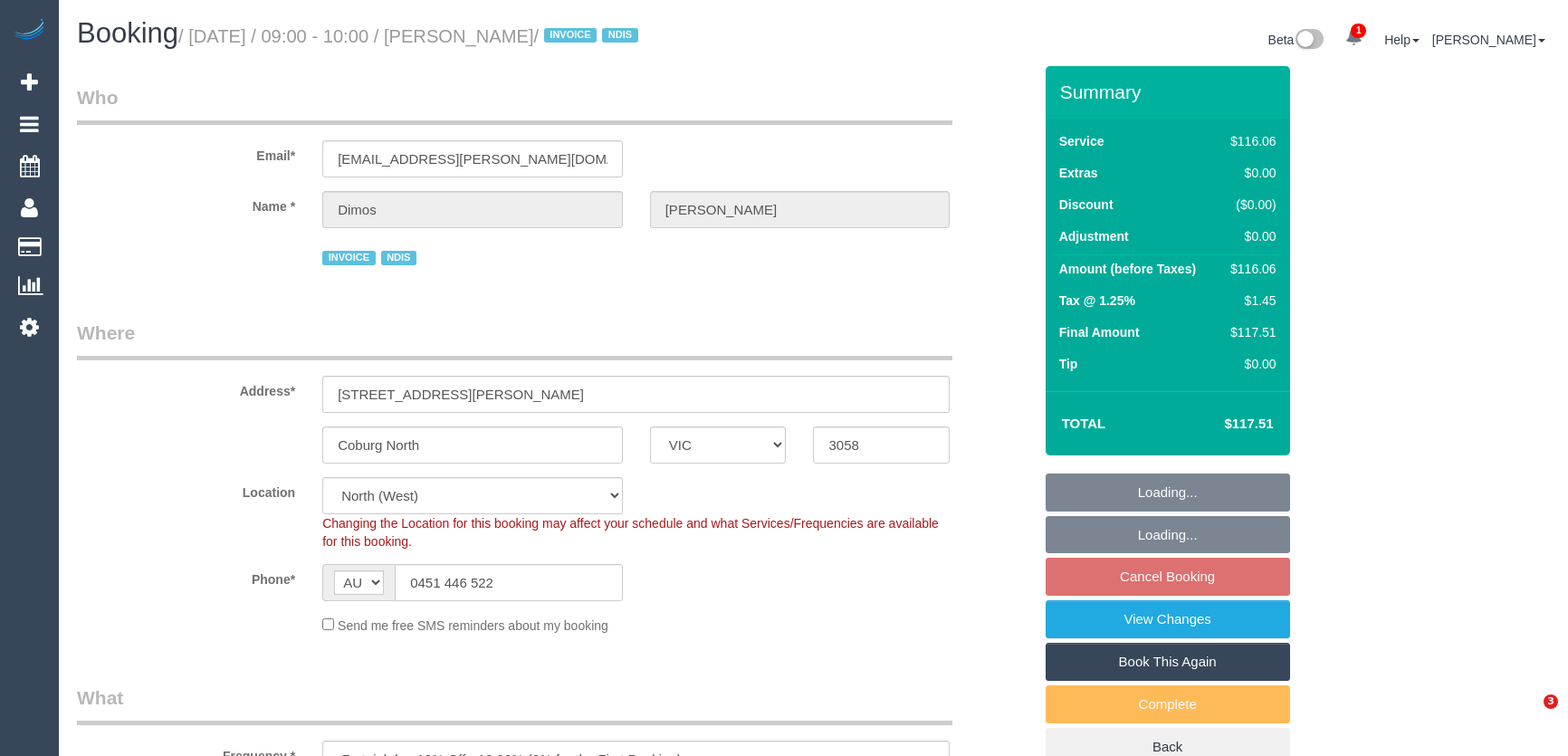
select select "VIC"
select select "number:27"
select select "number:14"
select select "number:19"
select select "number:25"
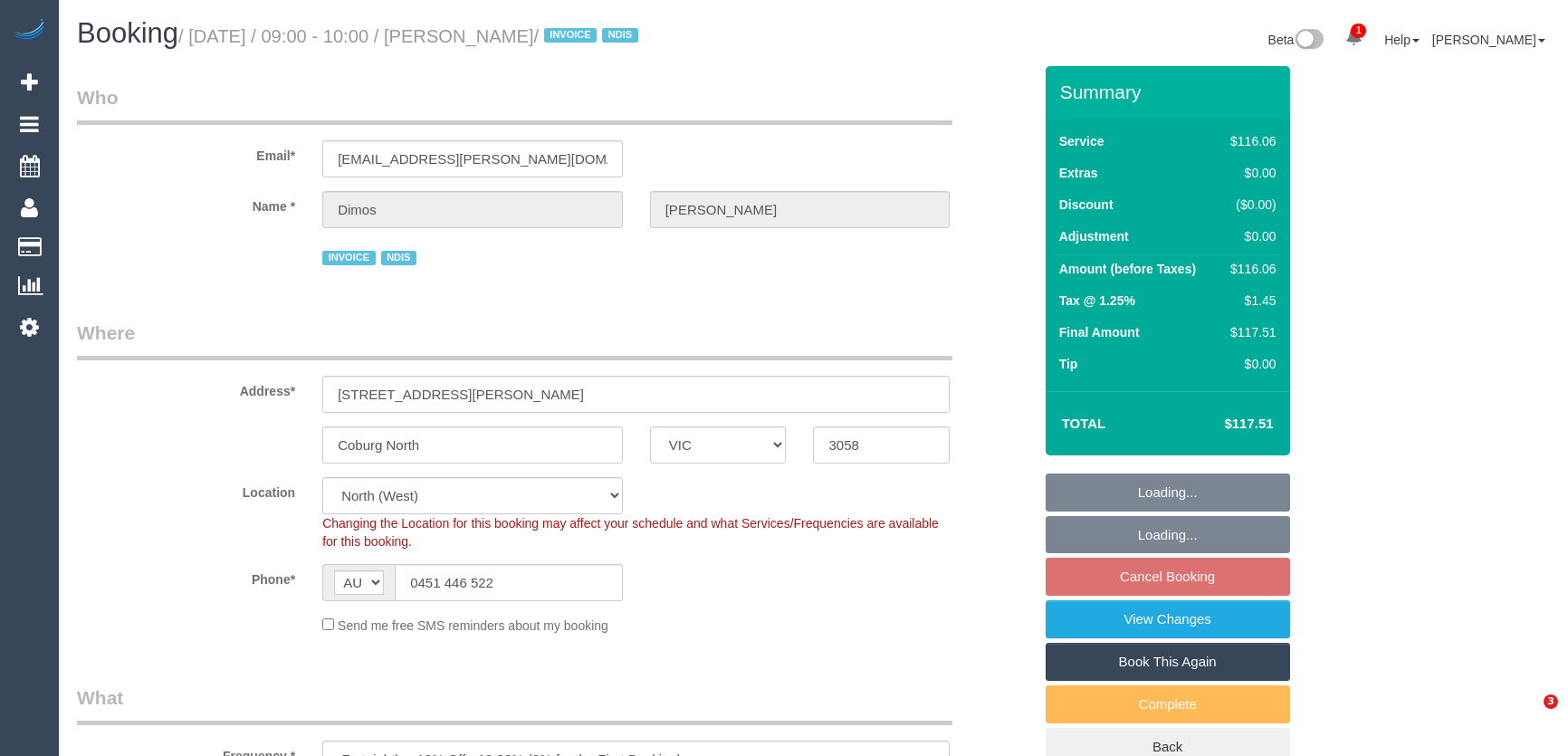
select select "number:34"
select select "number:12"
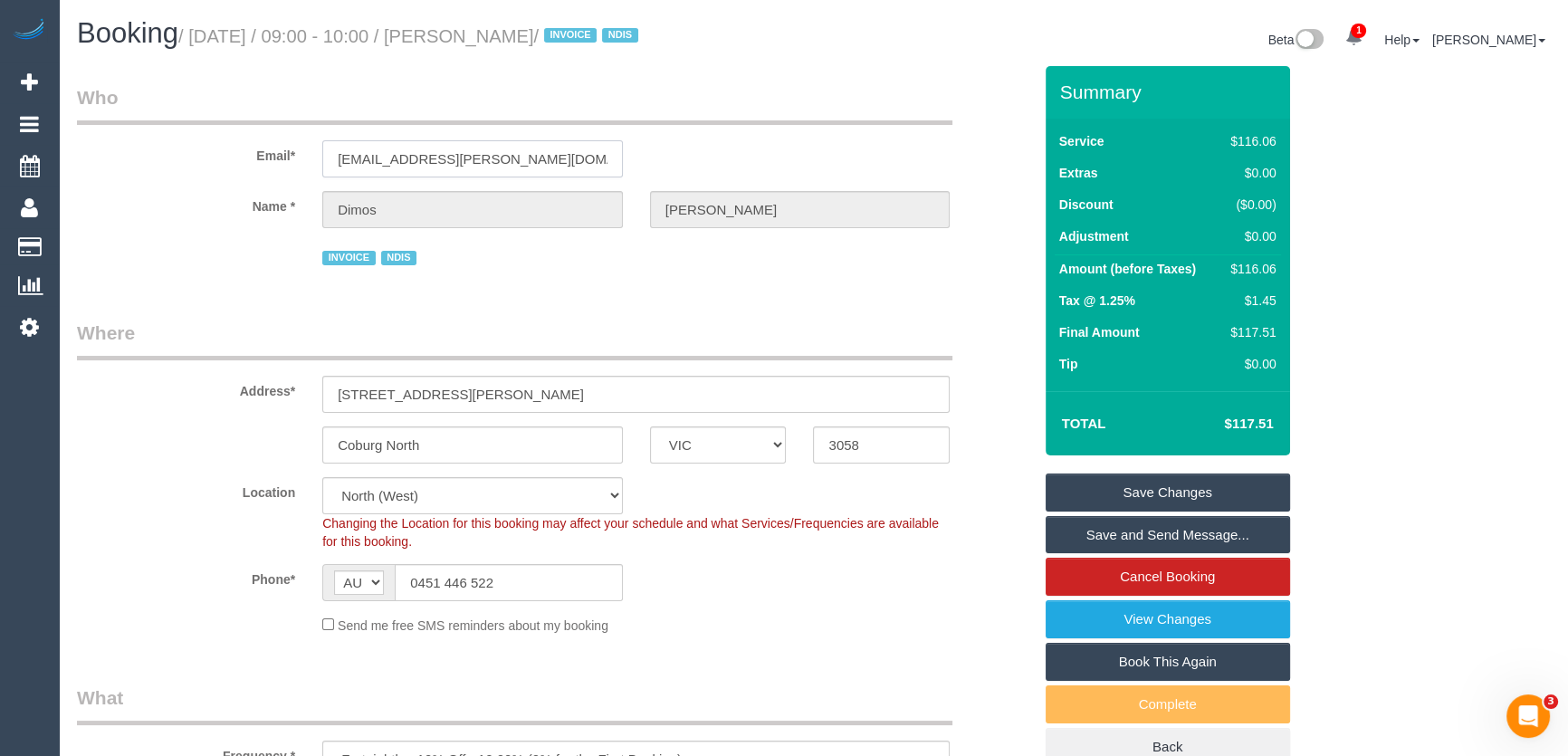
click at [551, 167] on input "dimos.andreadis@hotmail.com" at bounding box center [473, 158] width 300 height 37
click at [1085, 534] on link "Save and Send Message..." at bounding box center [1168, 535] width 245 height 38
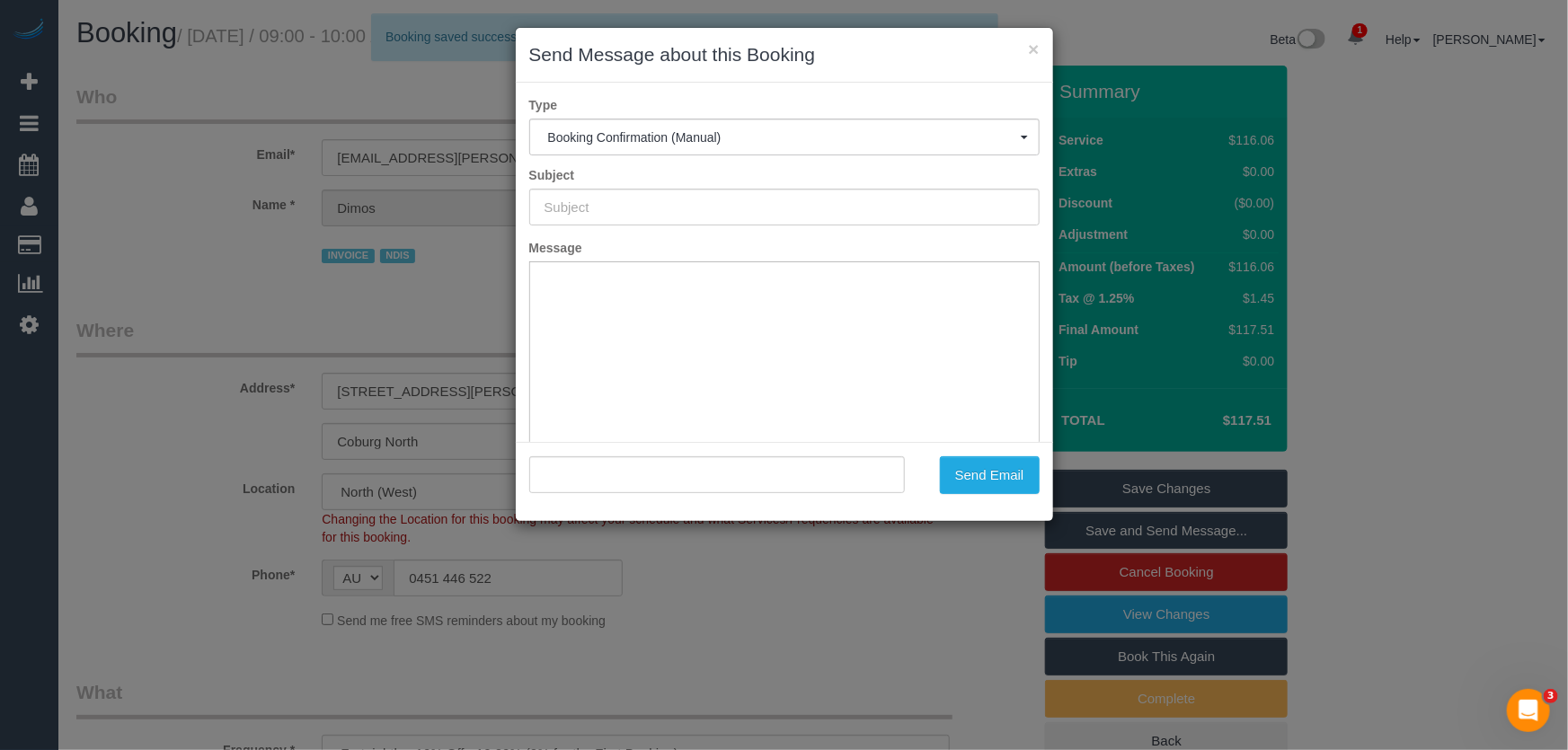
type input "Booking Confirmed"
type input ""Dimos Andreadis" <dimos.andreadis@hotmail.com>"
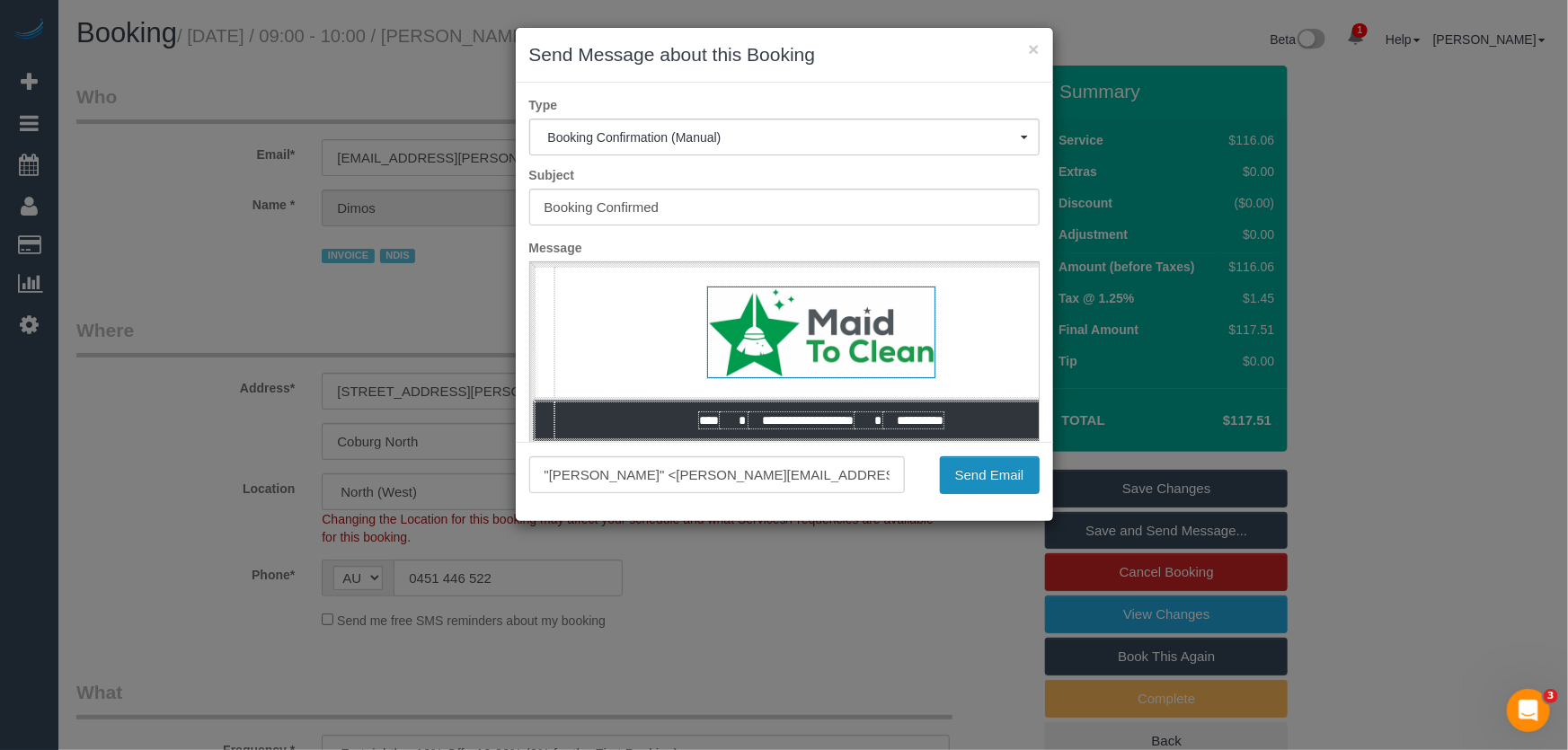
click at [982, 482] on button "Send Email" at bounding box center [989, 475] width 100 height 38
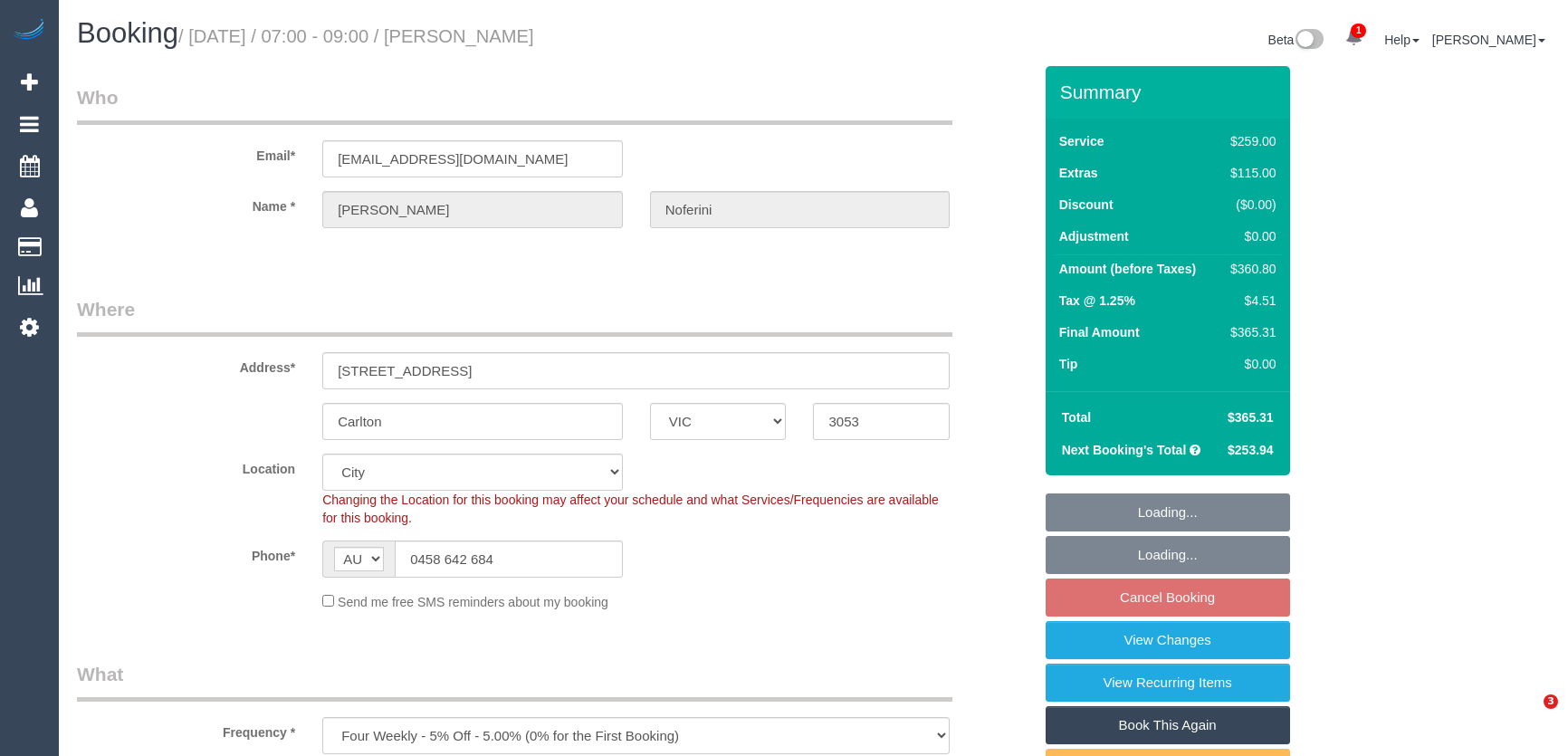
select select "VIC"
select select "number:28"
select select "number:14"
select select "number:20"
select select "number:24"
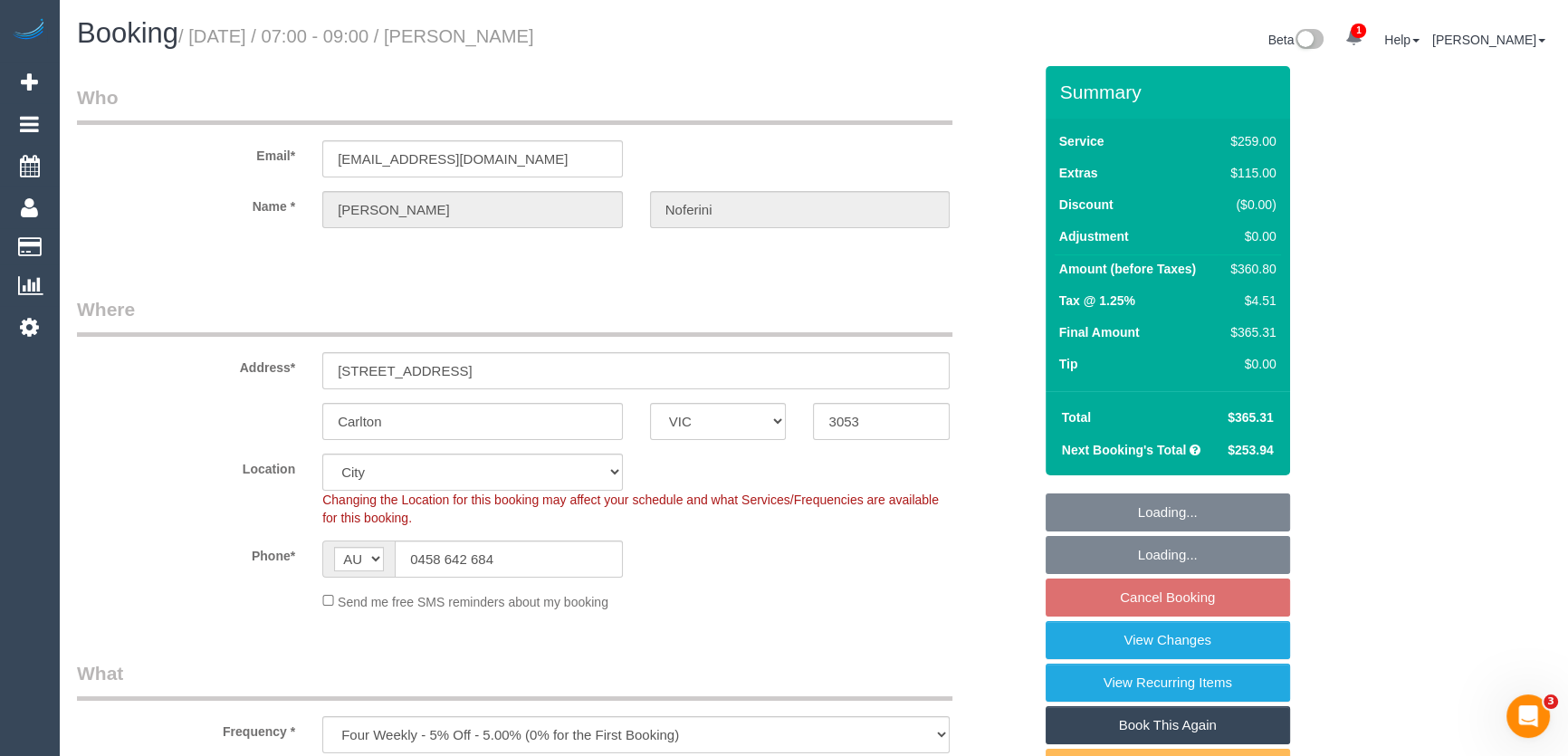
select select "number:35"
select select "number:13"
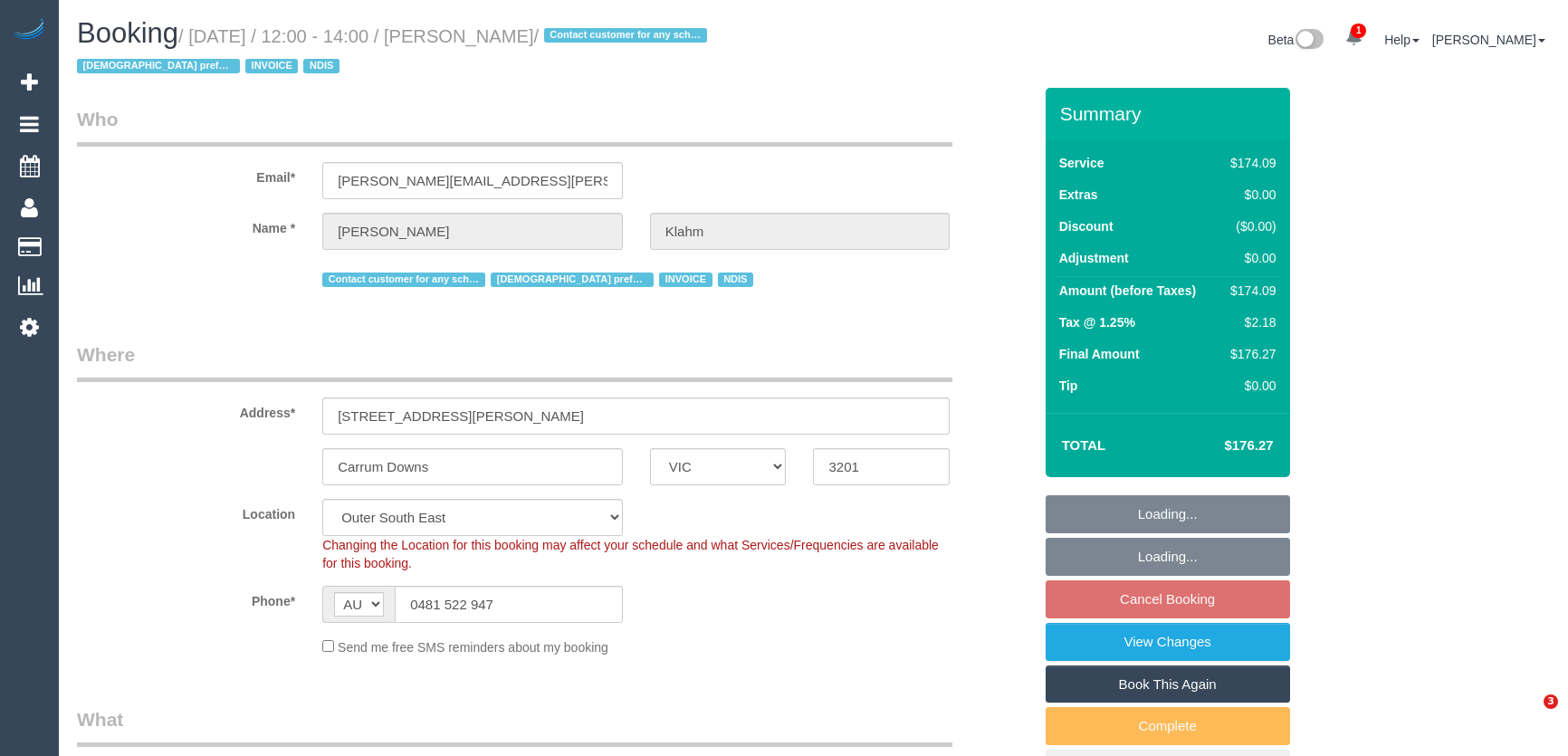
select select "VIC"
select select "180"
select select "spot4"
select select "number:28"
select select "number:14"
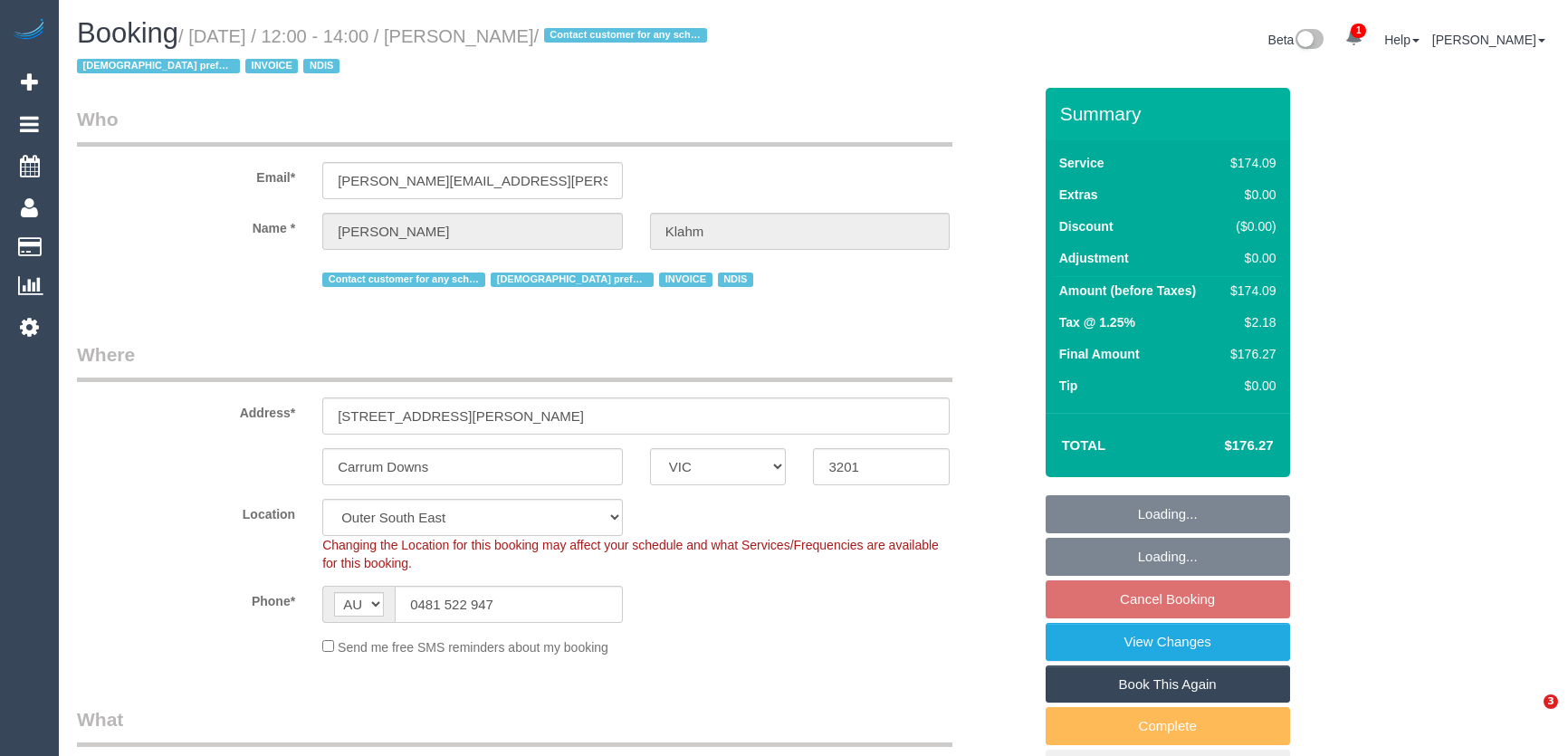
select select "number:19"
select select "number:36"
select select "number:35"
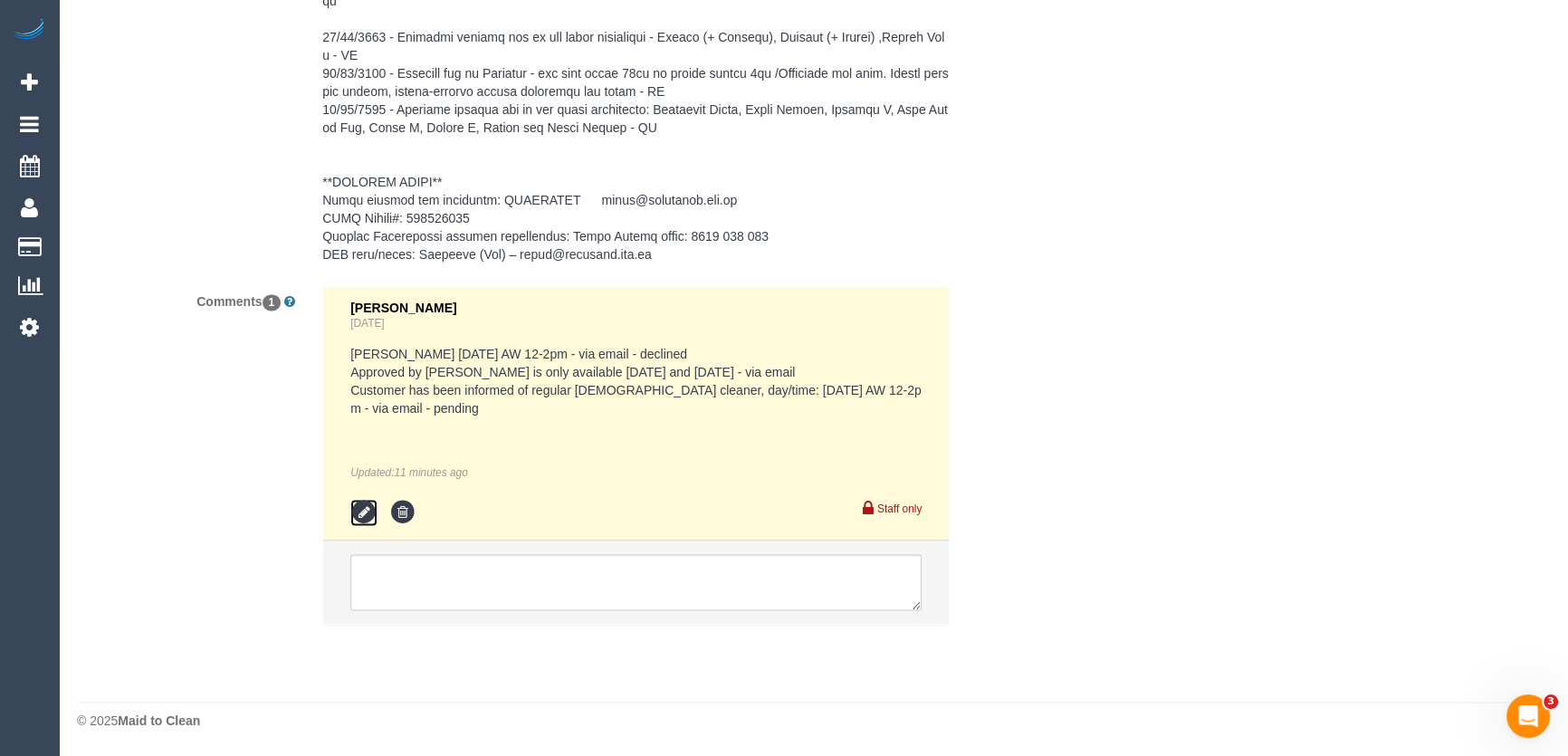
click at [360, 511] on icon at bounding box center [363, 511] width 27 height 27
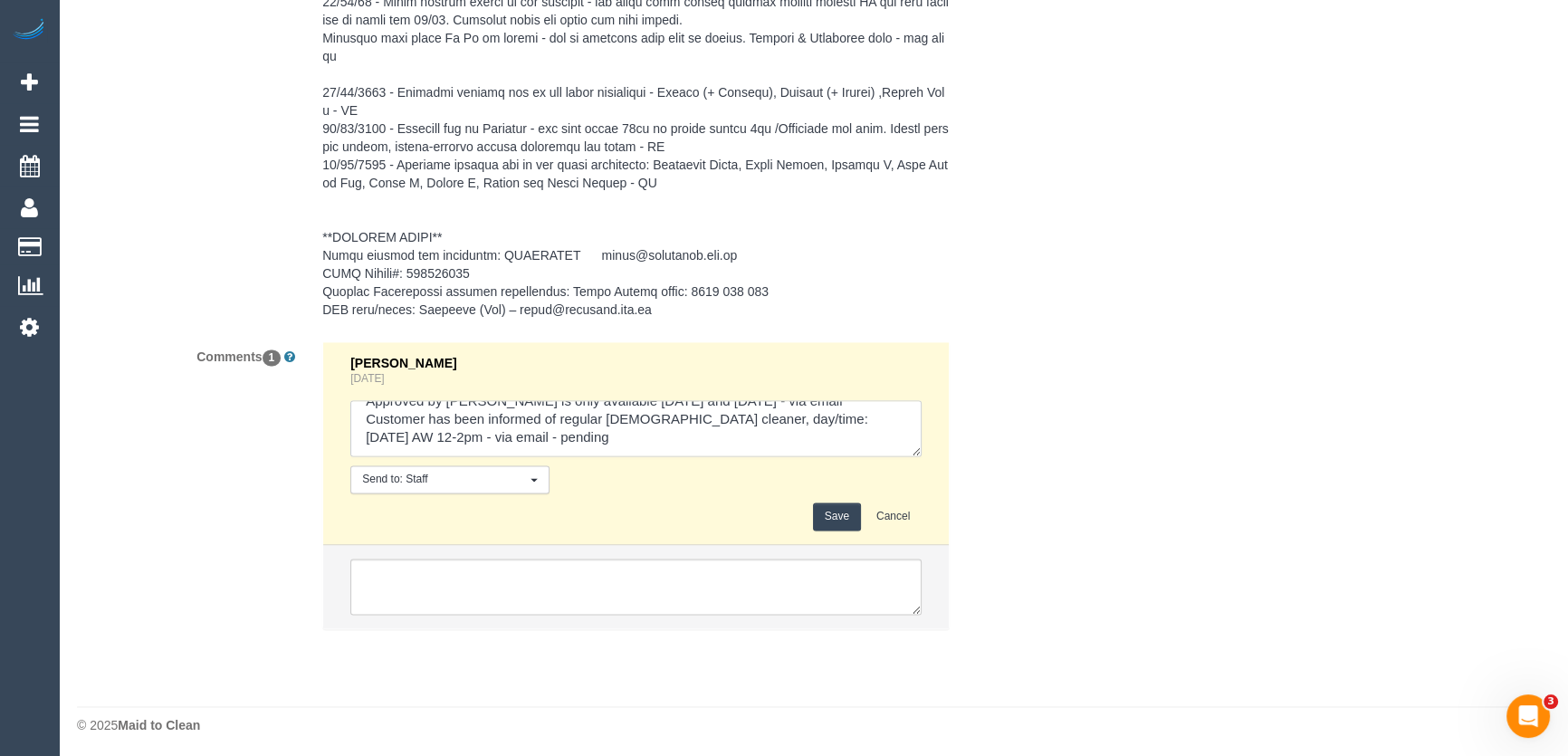
scroll to position [55, 0]
click at [597, 441] on textarea at bounding box center [636, 428] width 571 height 56
type textarea "Priyanshi Monday 9/9 AW 12-2pm - via email - declined Approved by Steve Custome…"
click at [833, 516] on button "Save" at bounding box center [837, 516] width 48 height 28
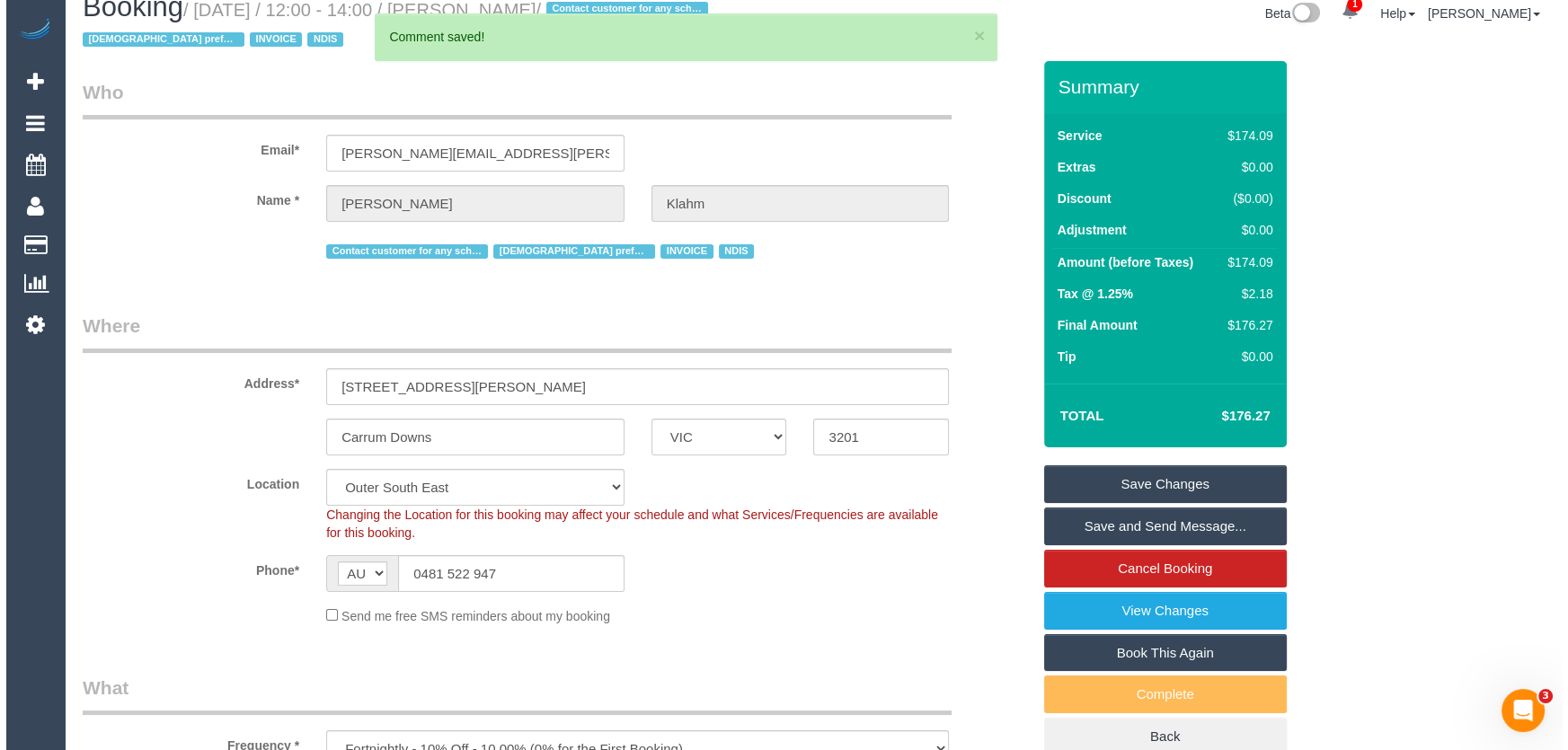
scroll to position [0, 0]
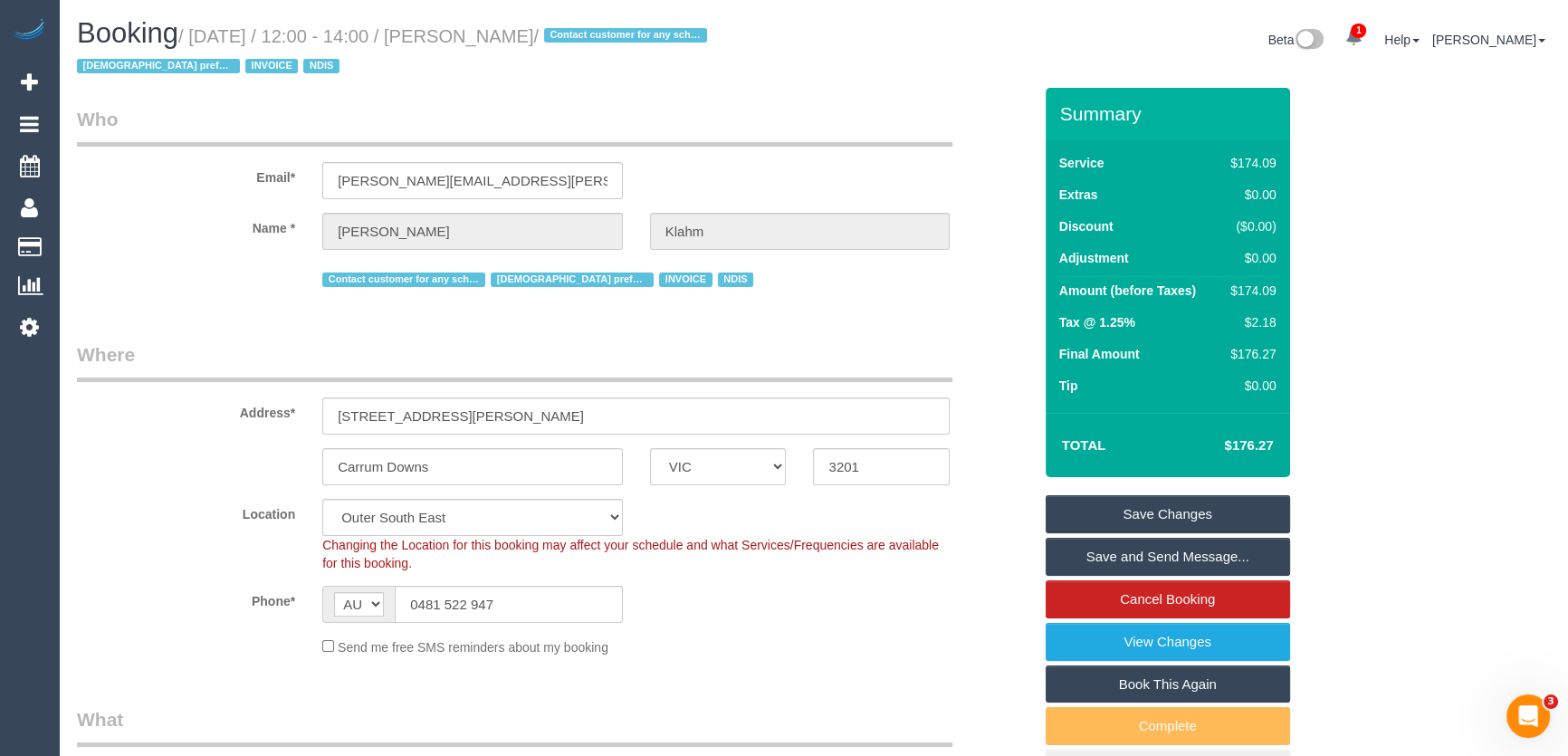
click at [1157, 557] on link "Save and Send Message..." at bounding box center [1168, 556] width 245 height 38
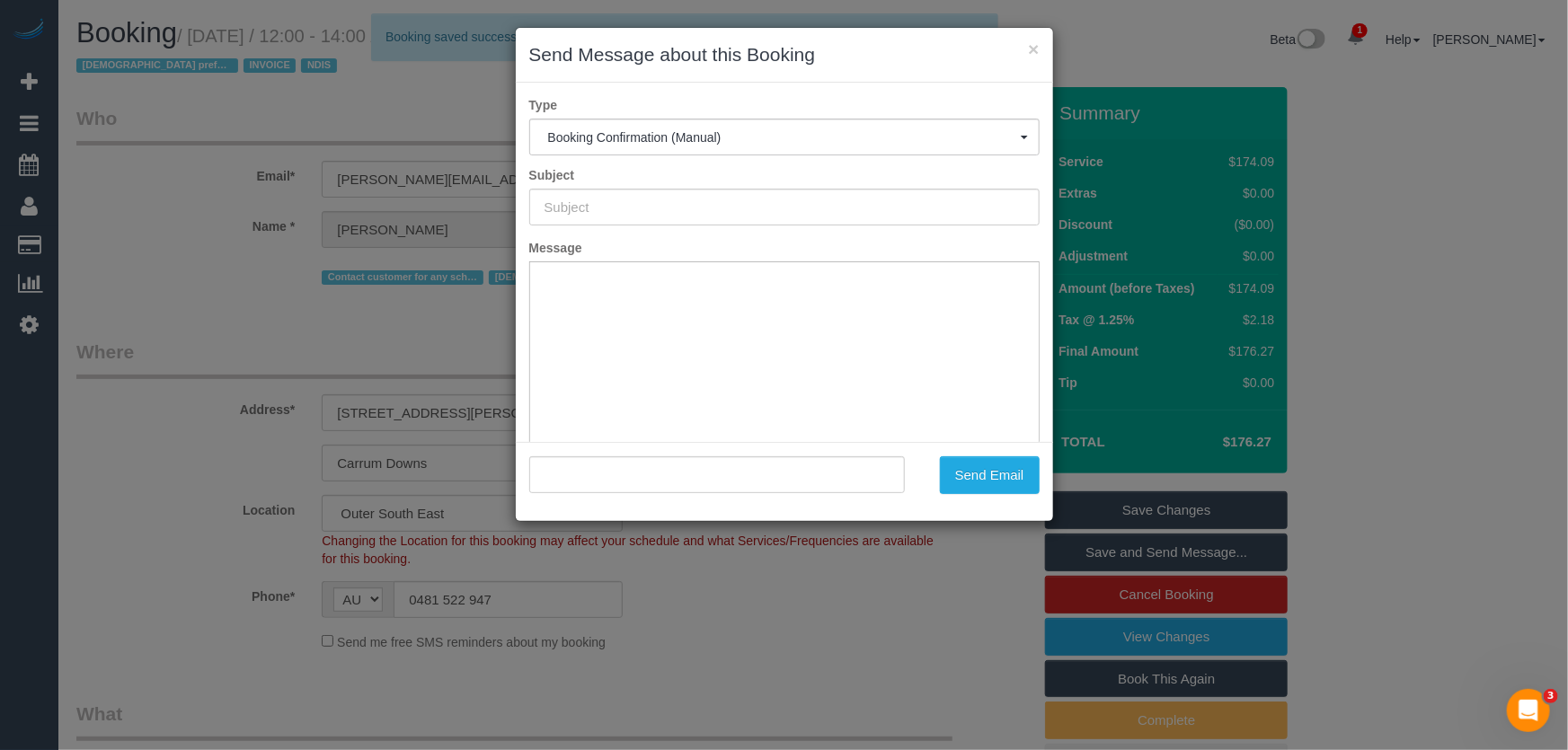
type input "Booking Confirmed"
type input ""Alicia Klahm" <alicia.klahm@gmail.com>"
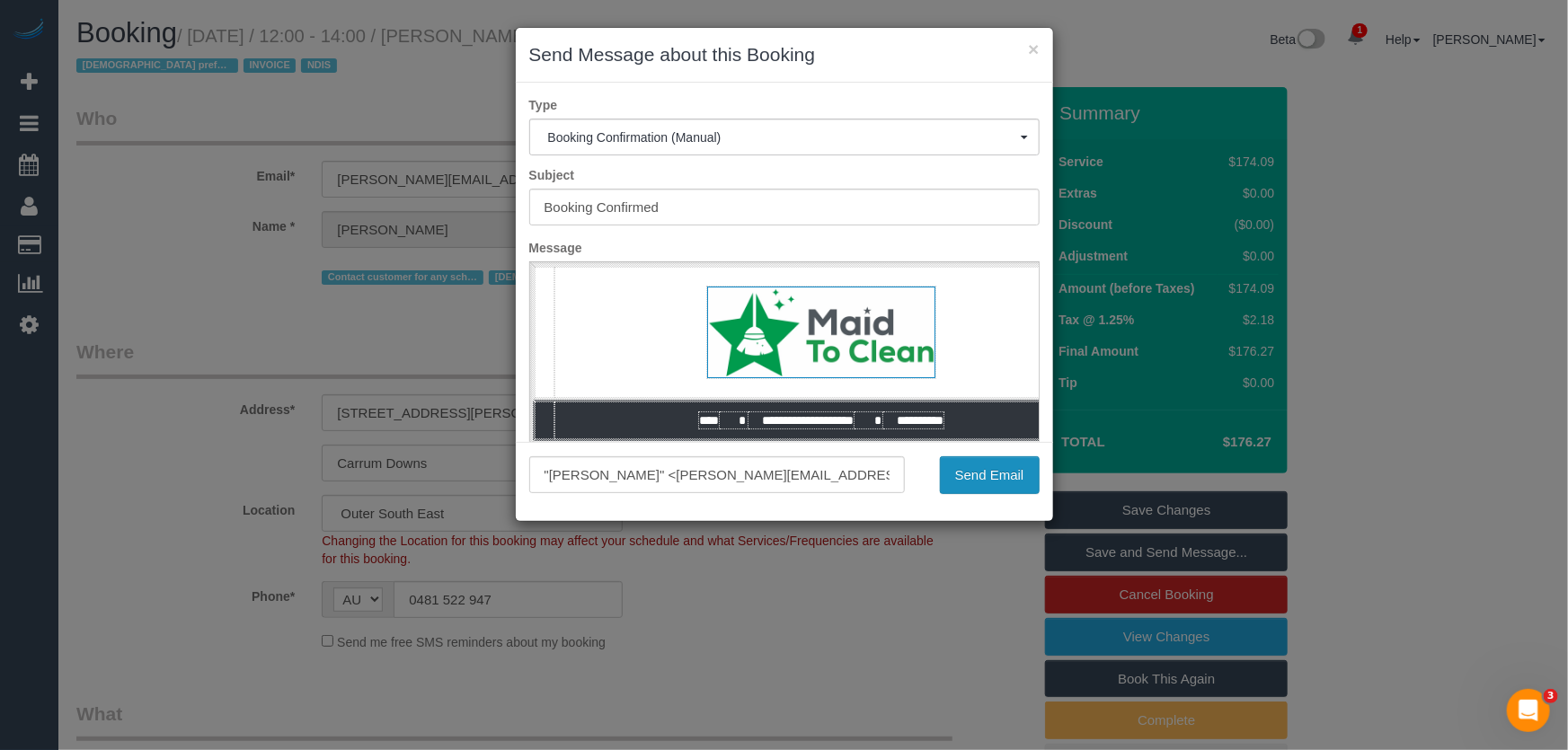
click at [990, 478] on button "Send Email" at bounding box center [989, 475] width 100 height 38
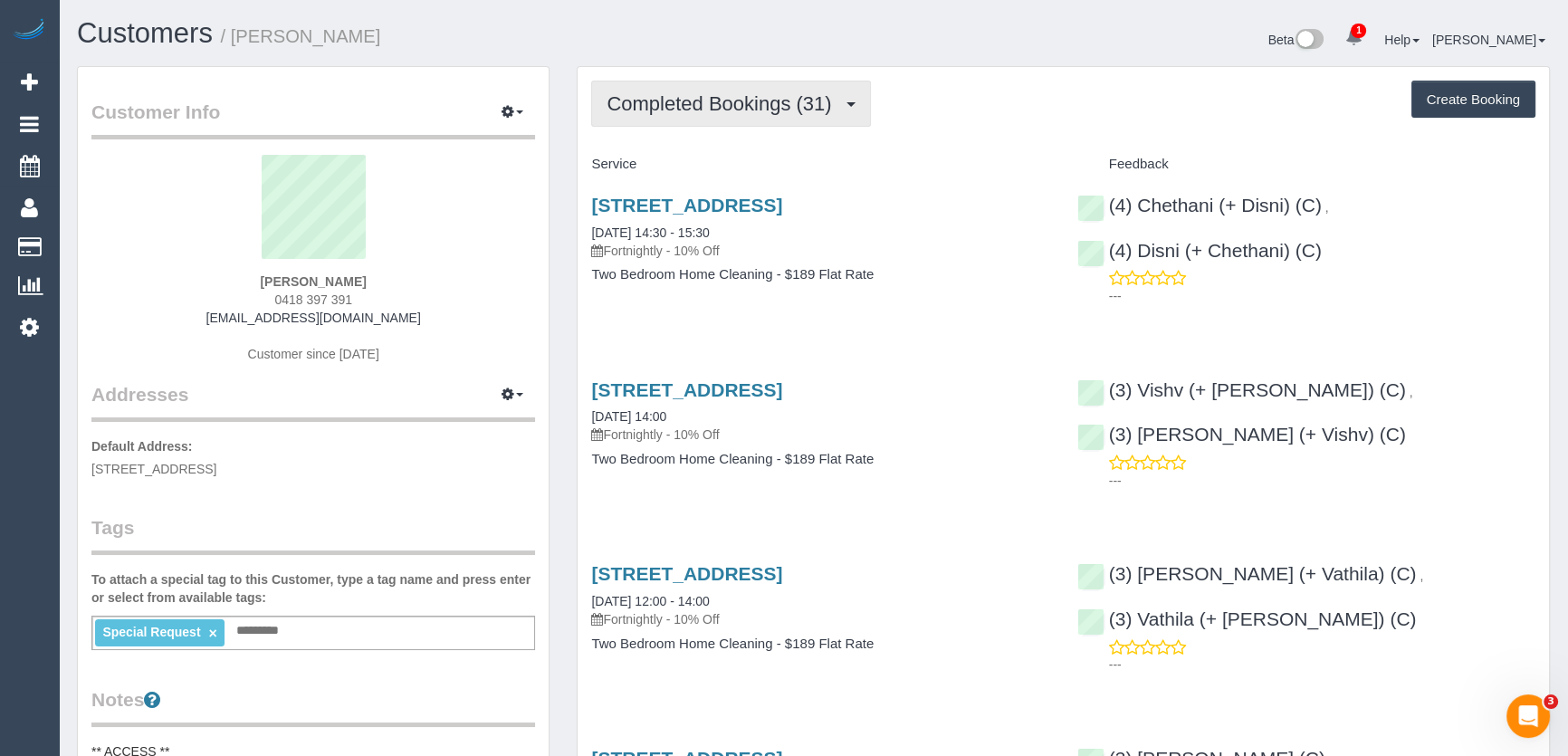
click at [781, 105] on span "Completed Bookings (31)" at bounding box center [723, 103] width 234 height 23
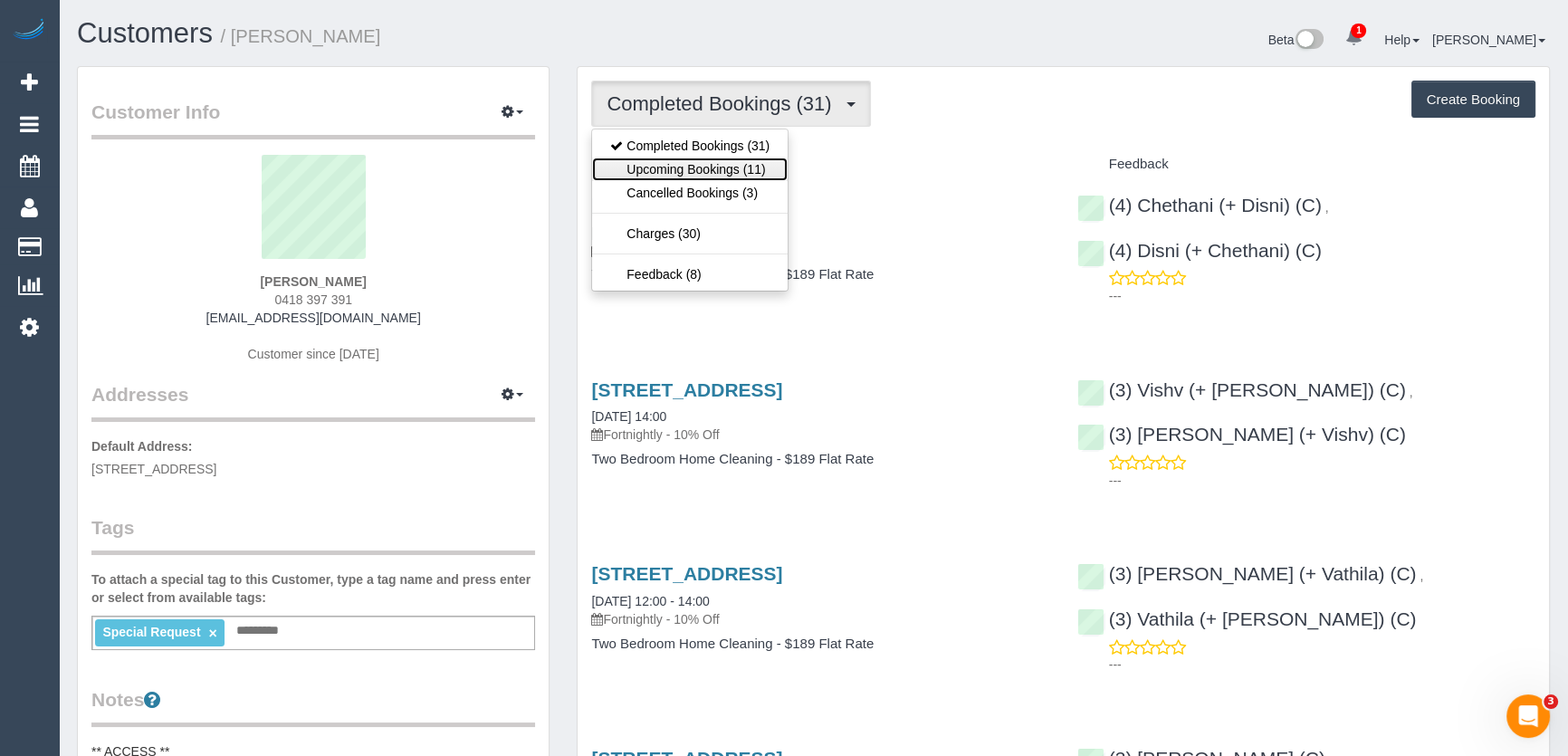
click at [760, 166] on link "Upcoming Bookings (11)" at bounding box center [689, 169] width 196 height 24
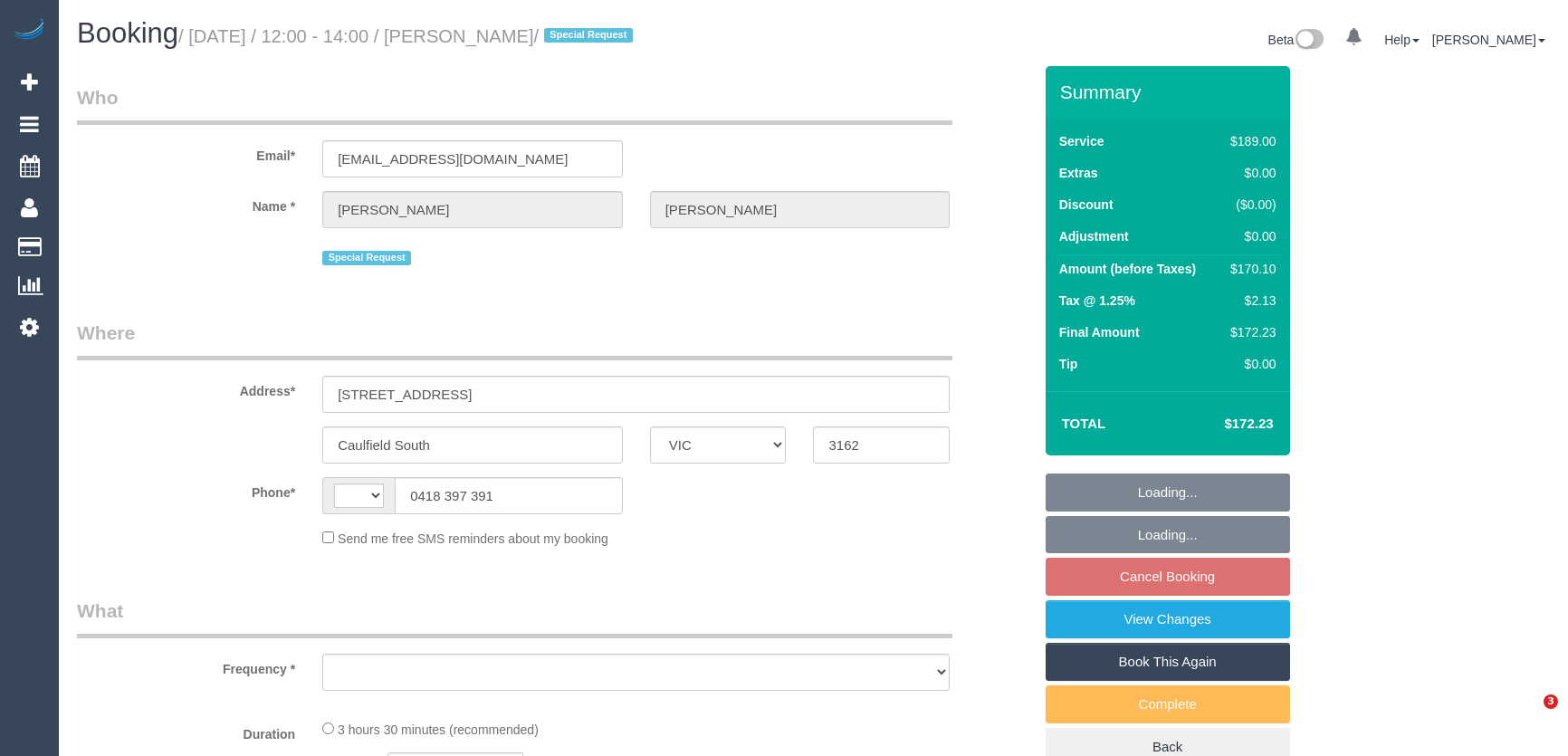
select select "VIC"
select select "string:AU"
select select "object:576"
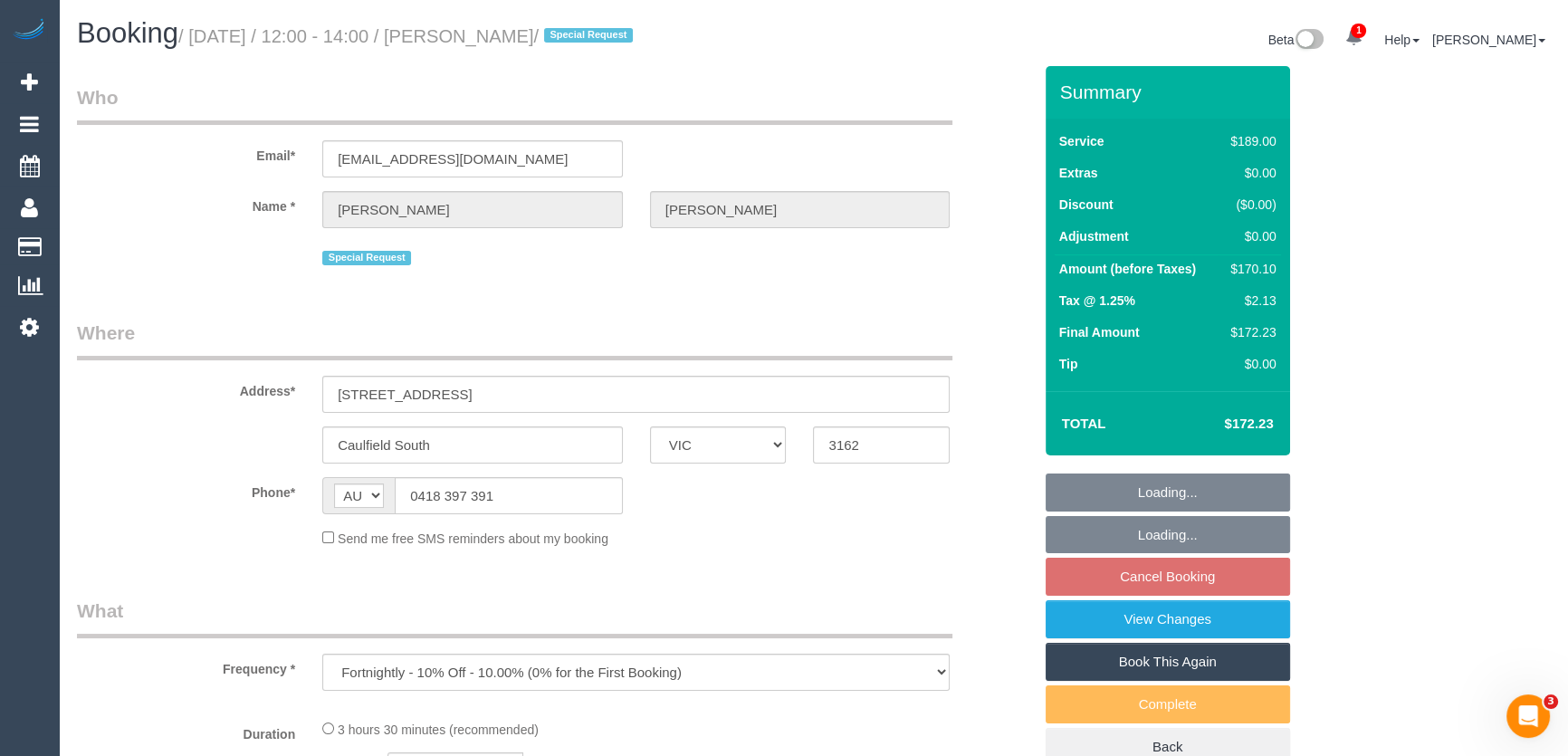
select select "string:stripe-pm_1P8C0W2GScqysDRVnNkbz5gt"
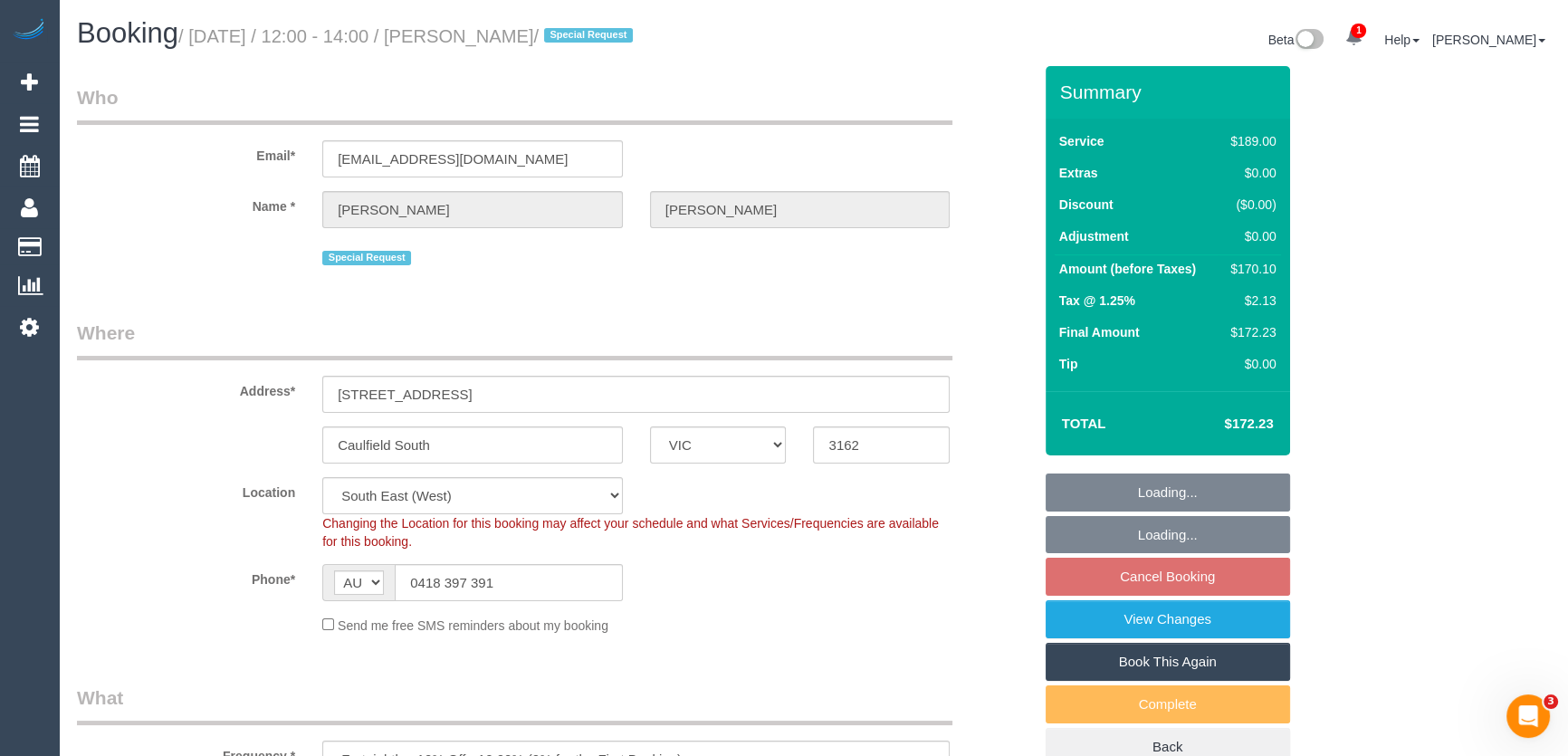
select select "object:831"
select select "number:27"
select select "number:14"
select select "number:19"
select select "number:24"
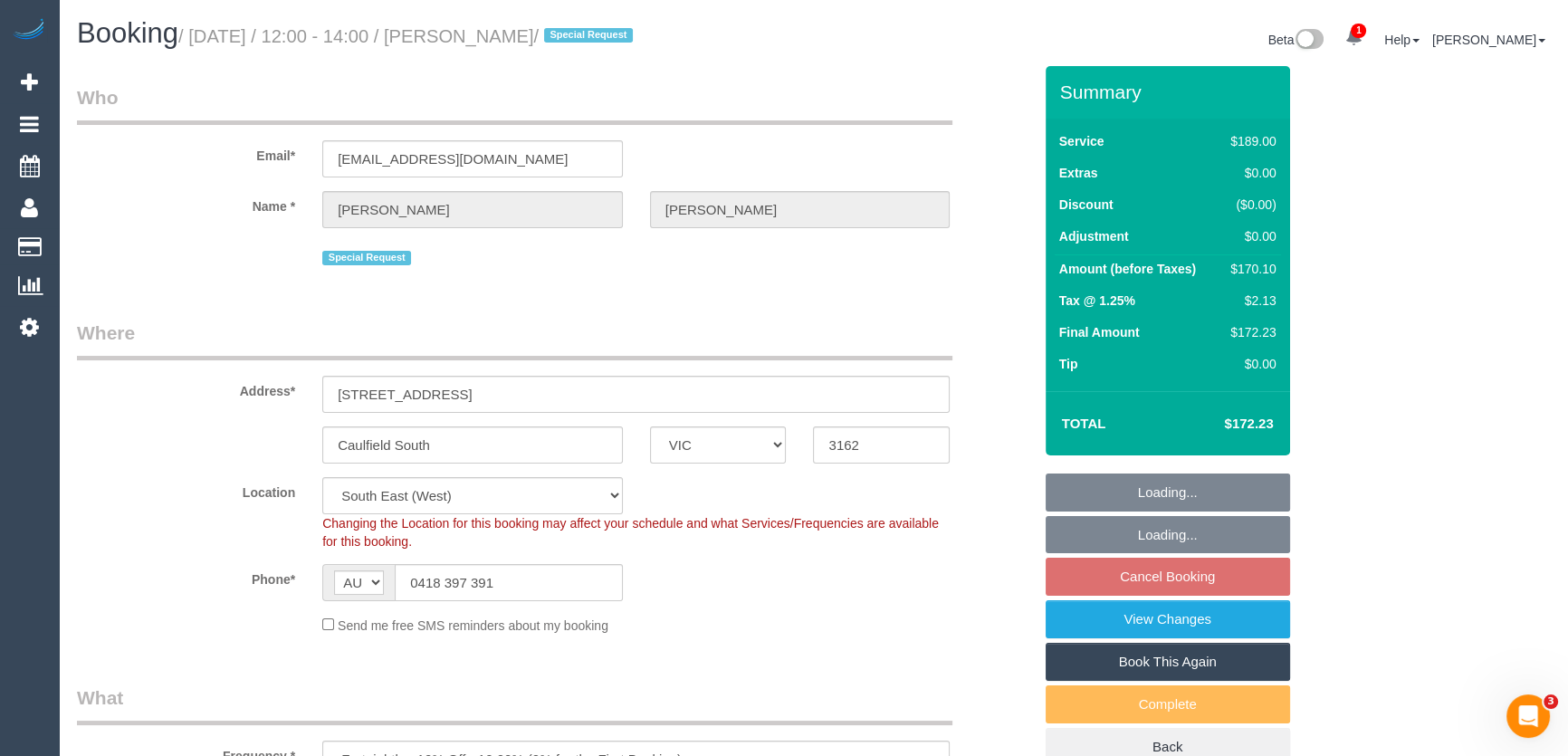
select select "number:11"
select select "VIC"
select select "object:831"
select select "string:stripe-pm_1P8C0W2GScqysDRVnNkbz5gt"
select select "number:27"
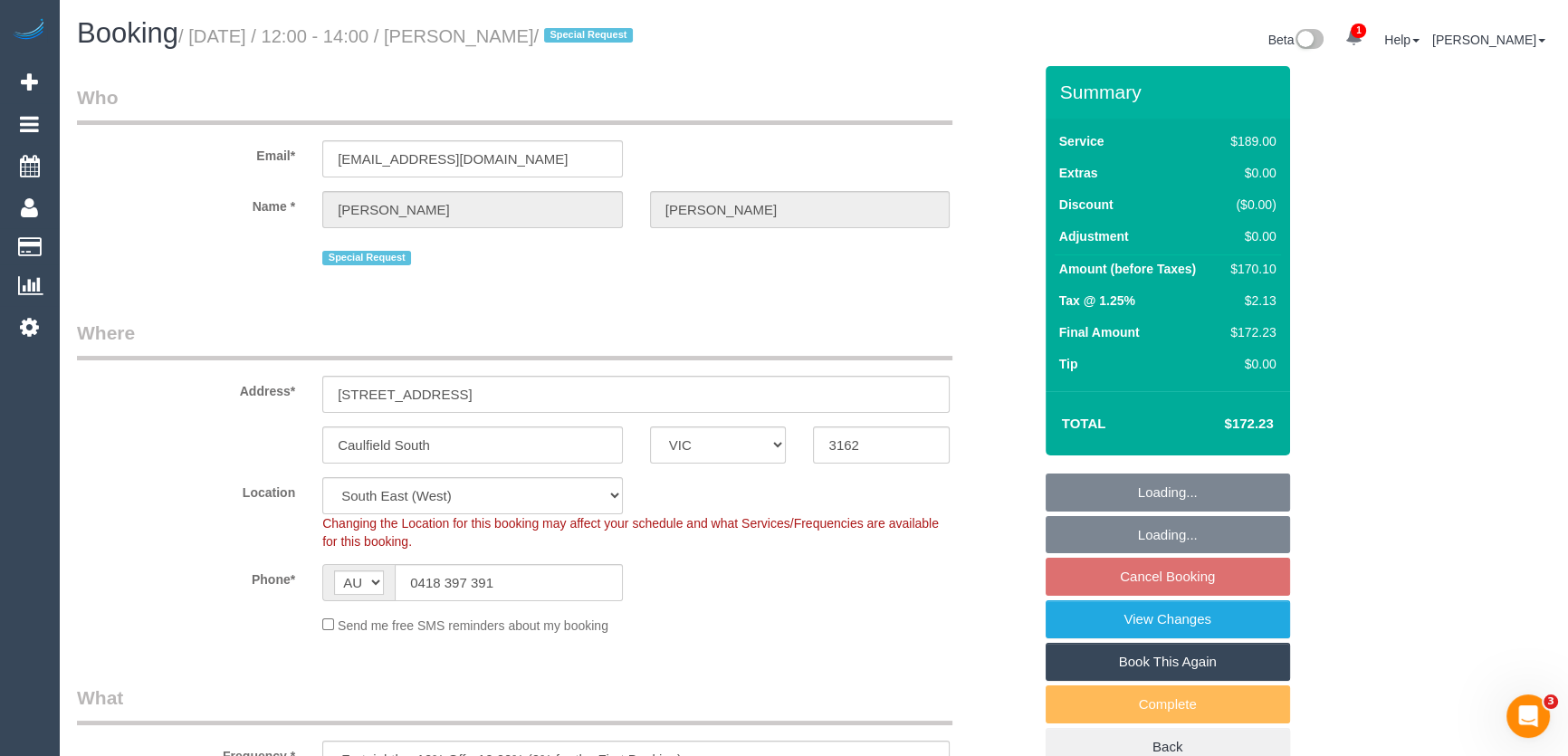
select select "number:14"
select select "number:19"
select select "number:24"
select select "number:11"
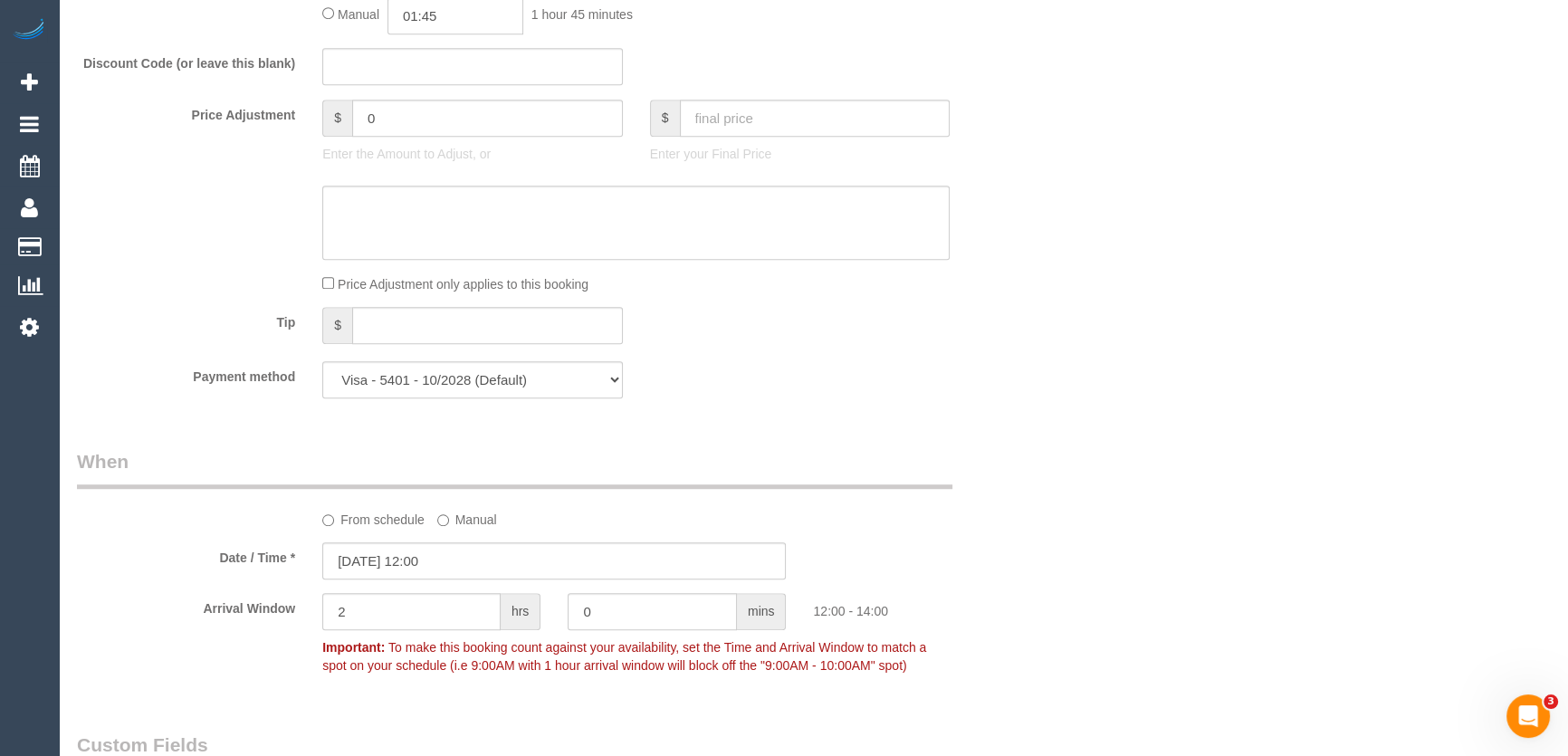
scroll to position [1810, 0]
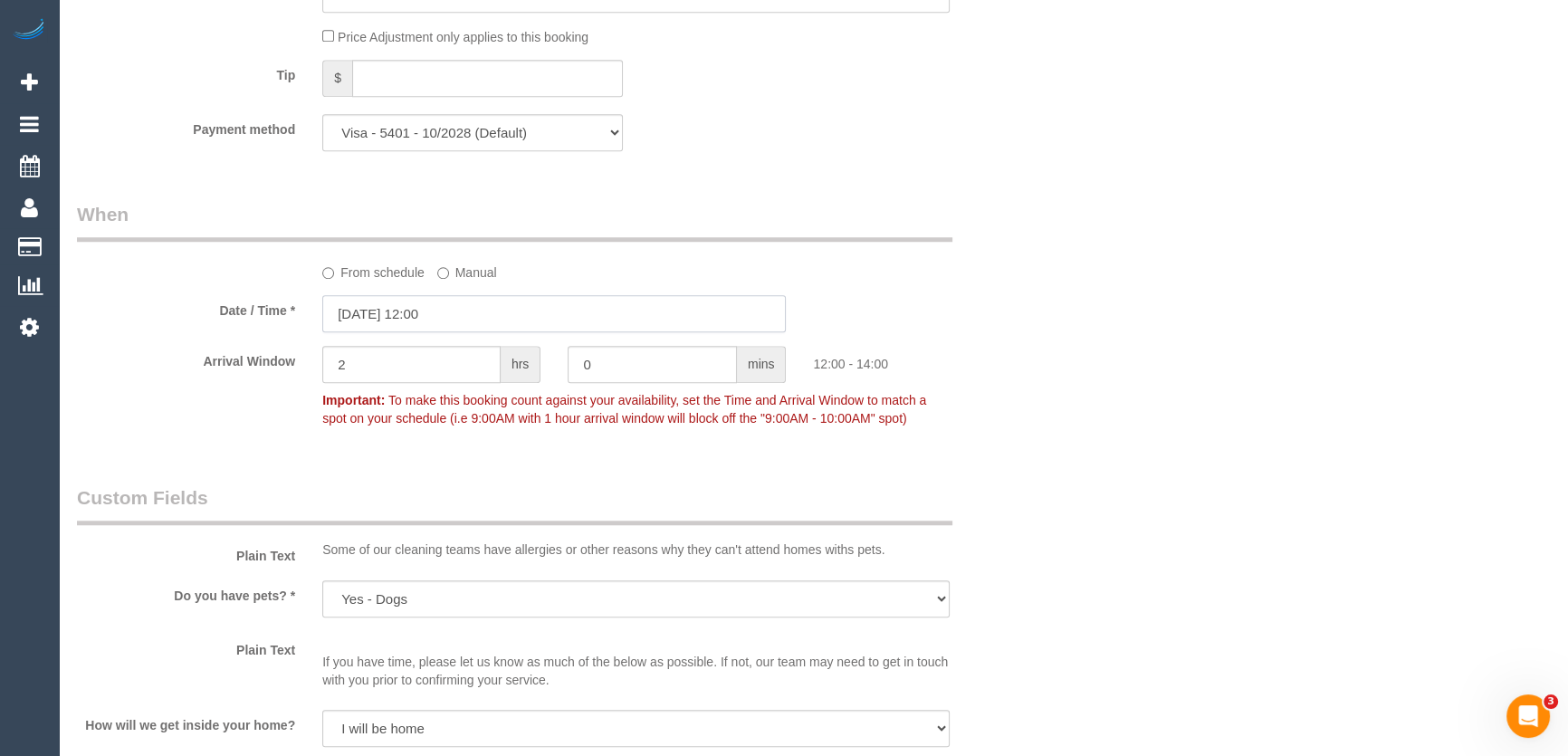
click at [470, 321] on input "05/09/2025 12:00" at bounding box center [554, 313] width 464 height 37
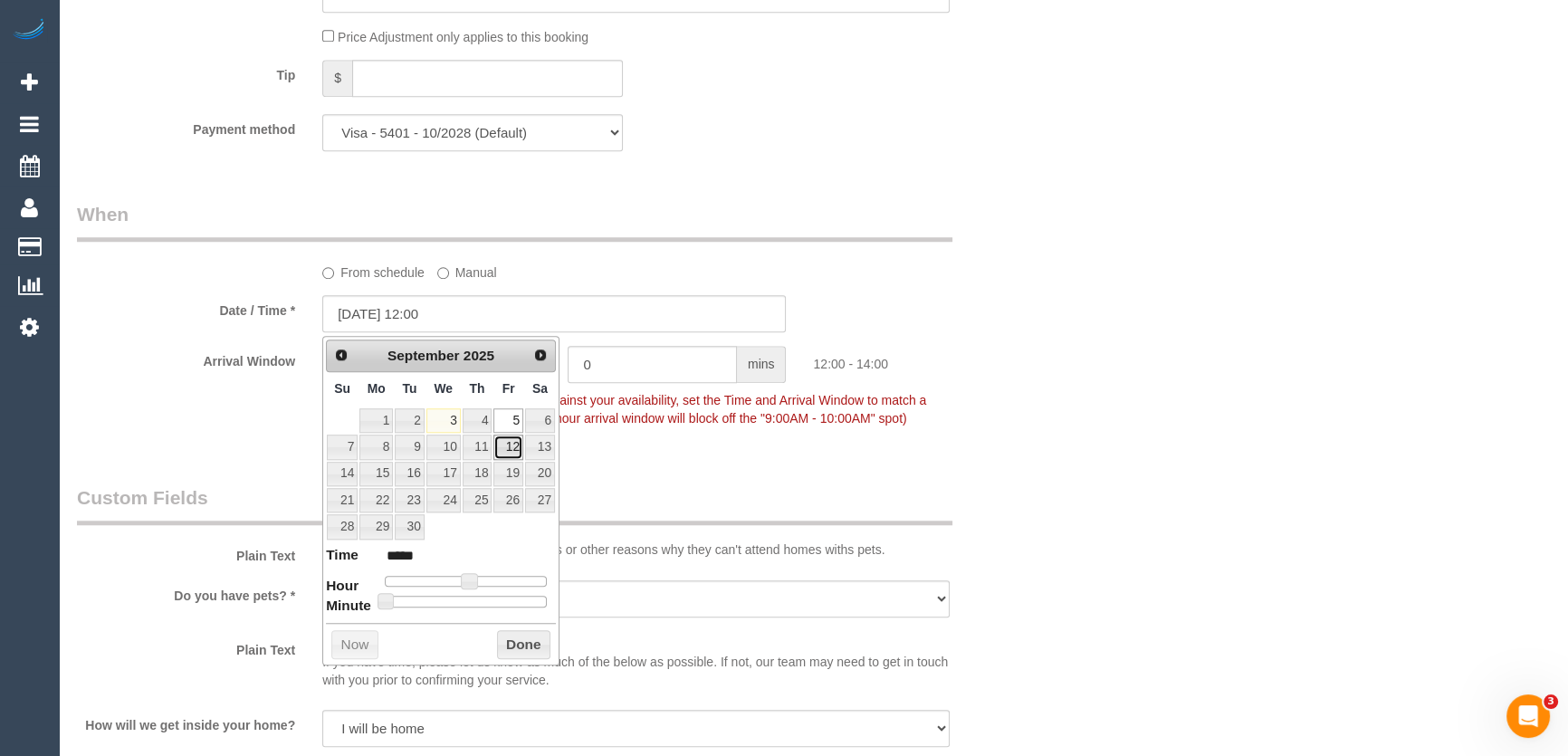
click at [511, 448] on link "12" at bounding box center [507, 447] width 29 height 25
type input "12/09/2025 11:00"
type input "*****"
type input "[DATE] 10:00"
type input "*****"
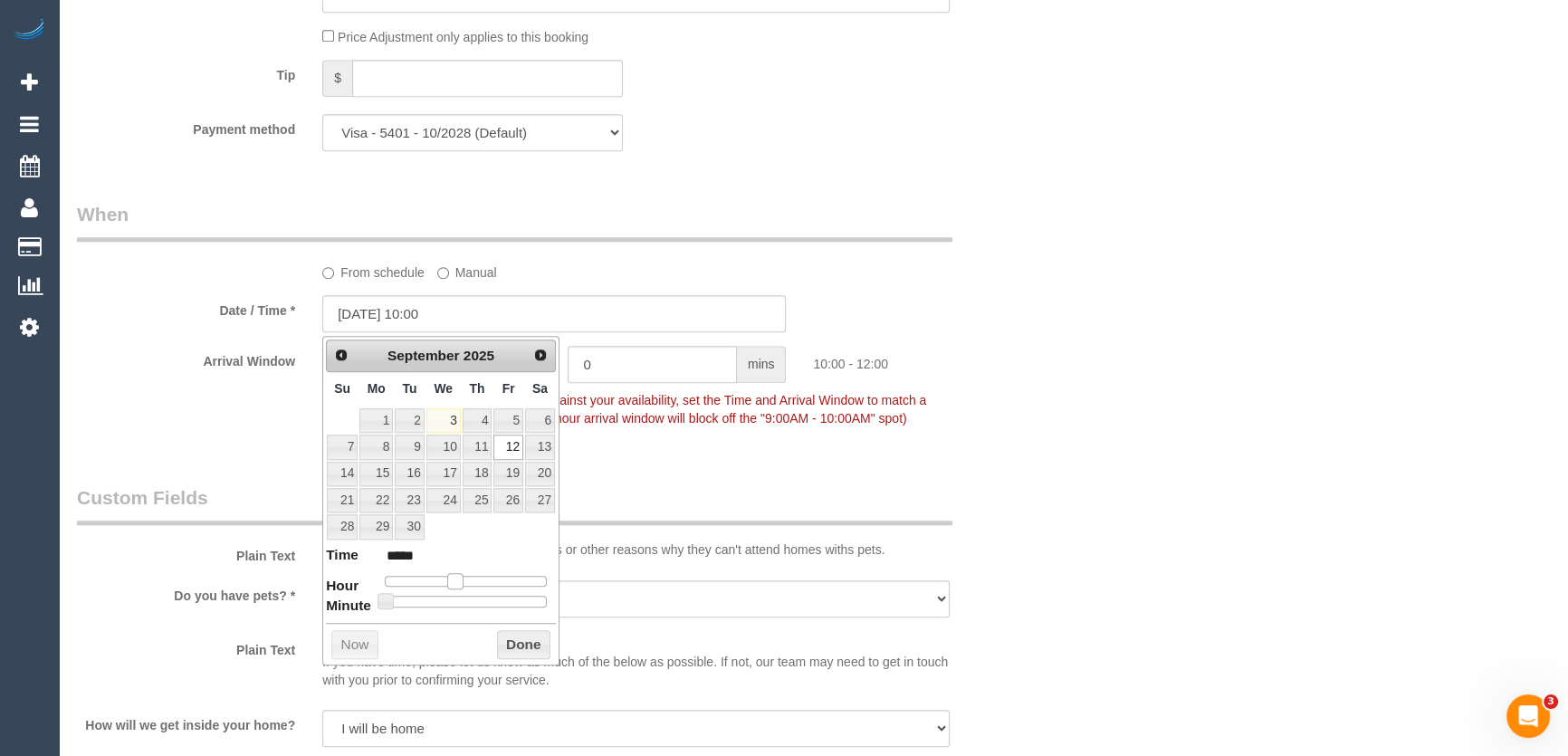
type input "12/09/2025 09:00"
type input "*****"
type input "12/09/2025 10:00"
type input "*****"
drag, startPoint x: 470, startPoint y: 581, endPoint x: 457, endPoint y: 581, distance: 13.0
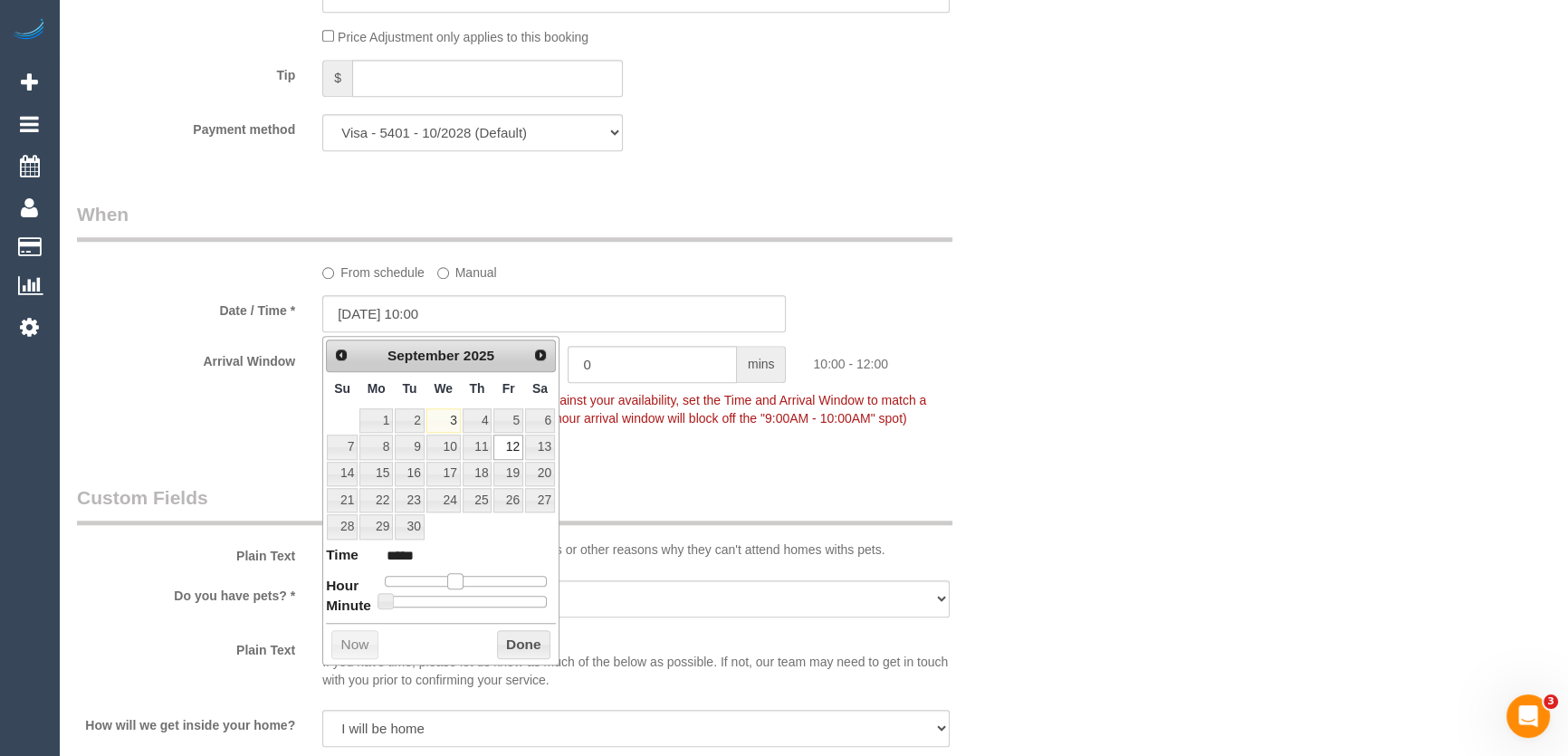
click at [457, 581] on span at bounding box center [455, 581] width 16 height 16
click at [687, 486] on div "Who Email* elishahoward@hotmail.com Name * Elisha Howard Special Request Where …" at bounding box center [554, 308] width 982 height 4104
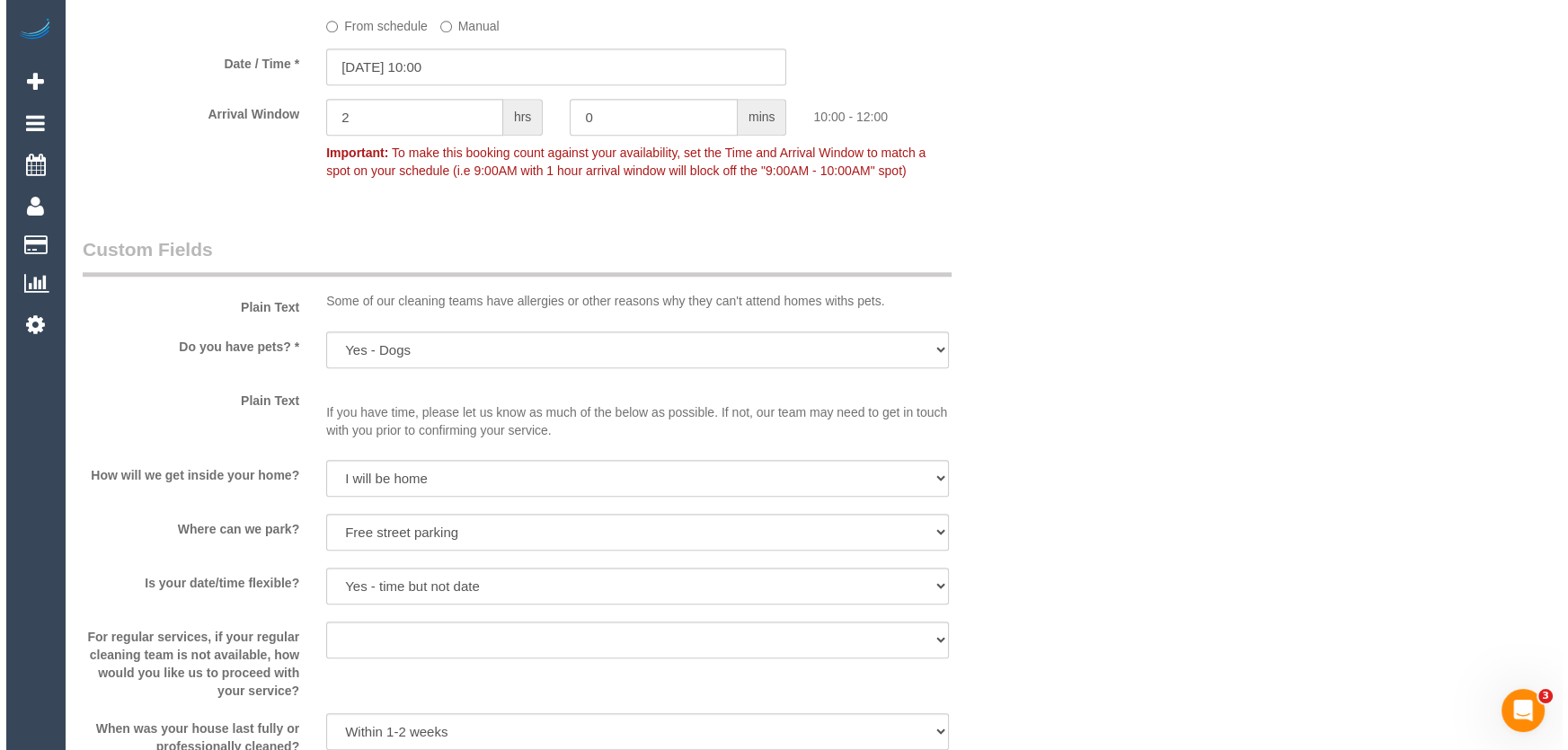
scroll to position [2366, 0]
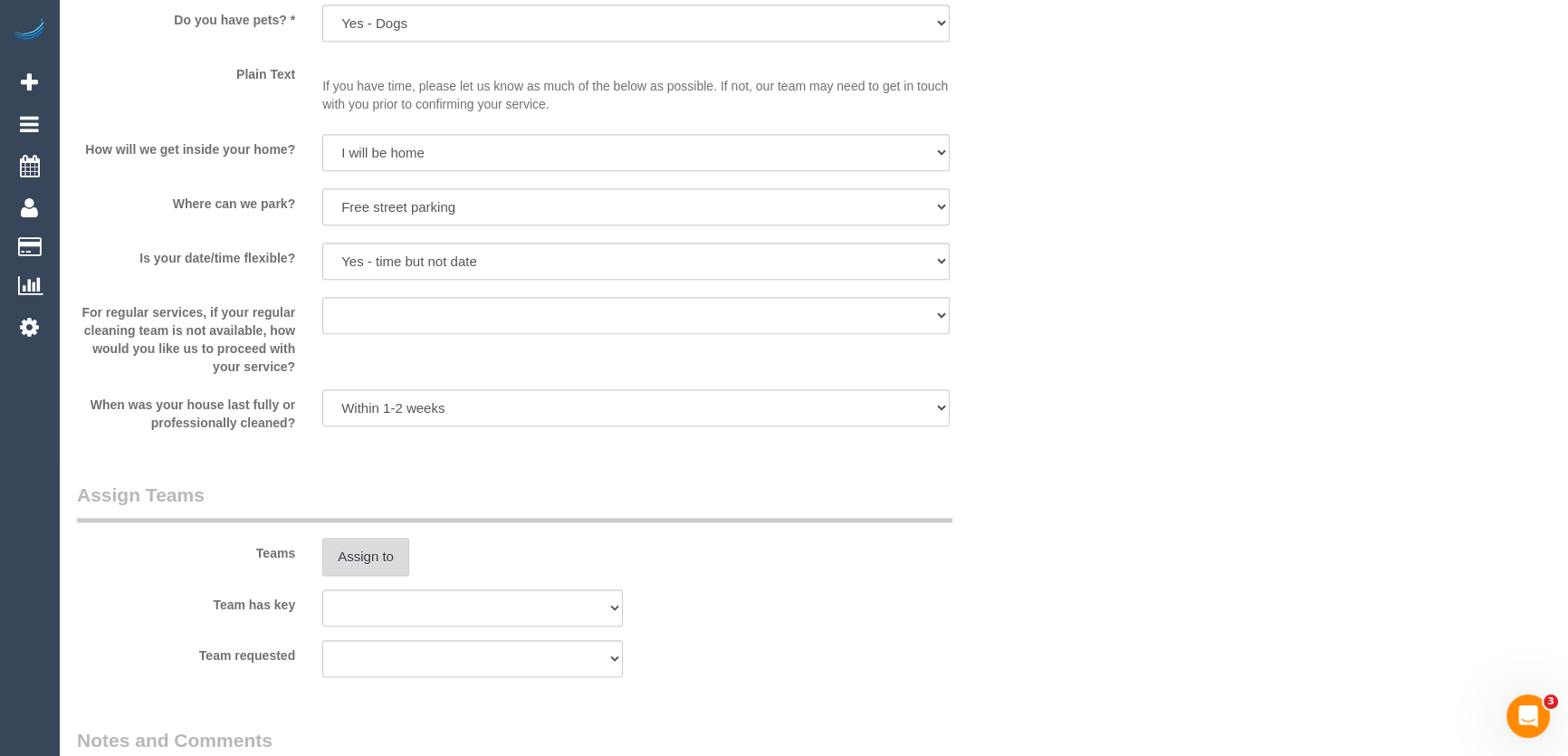
click at [370, 563] on button "Assign to" at bounding box center [365, 556] width 87 height 38
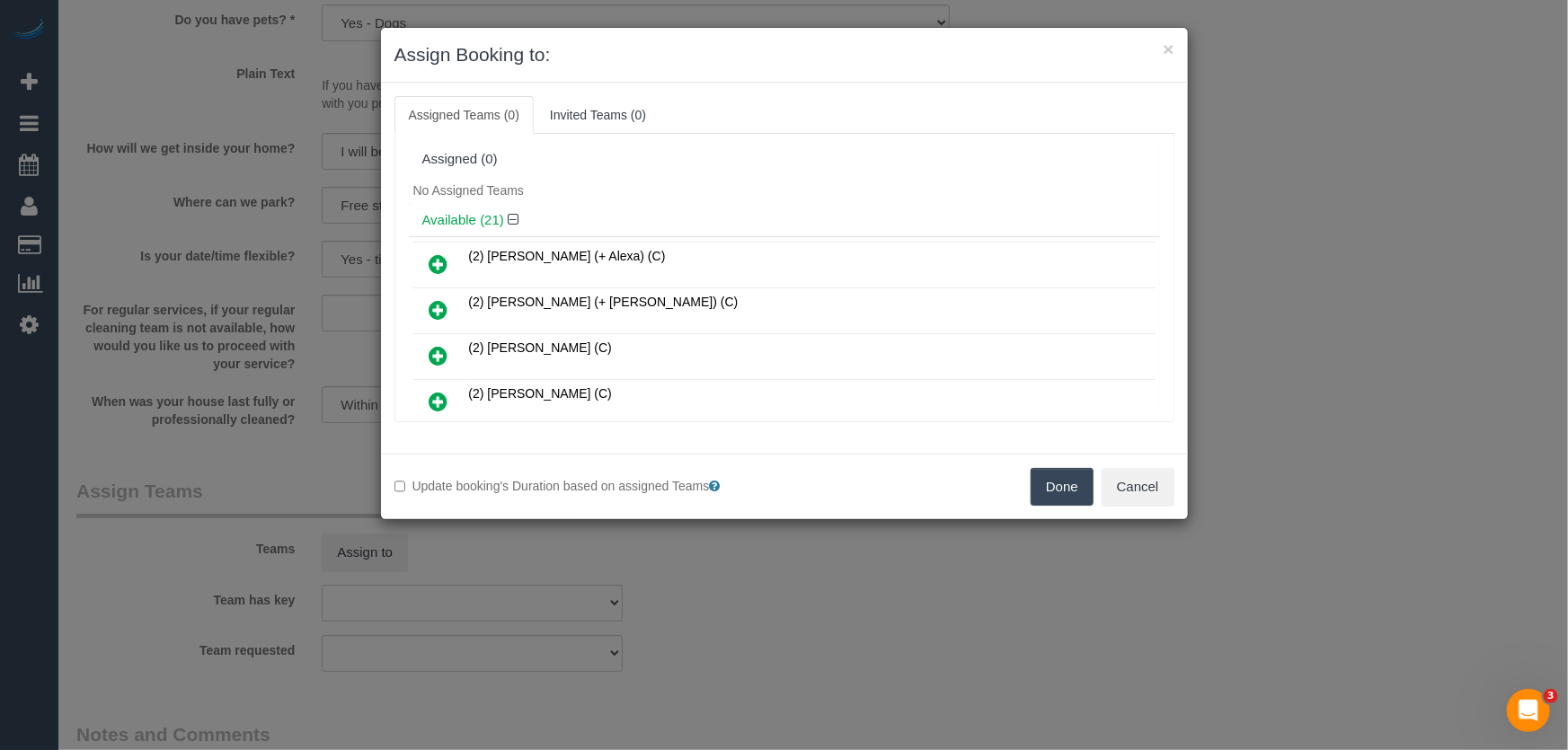
scroll to position [338, 0]
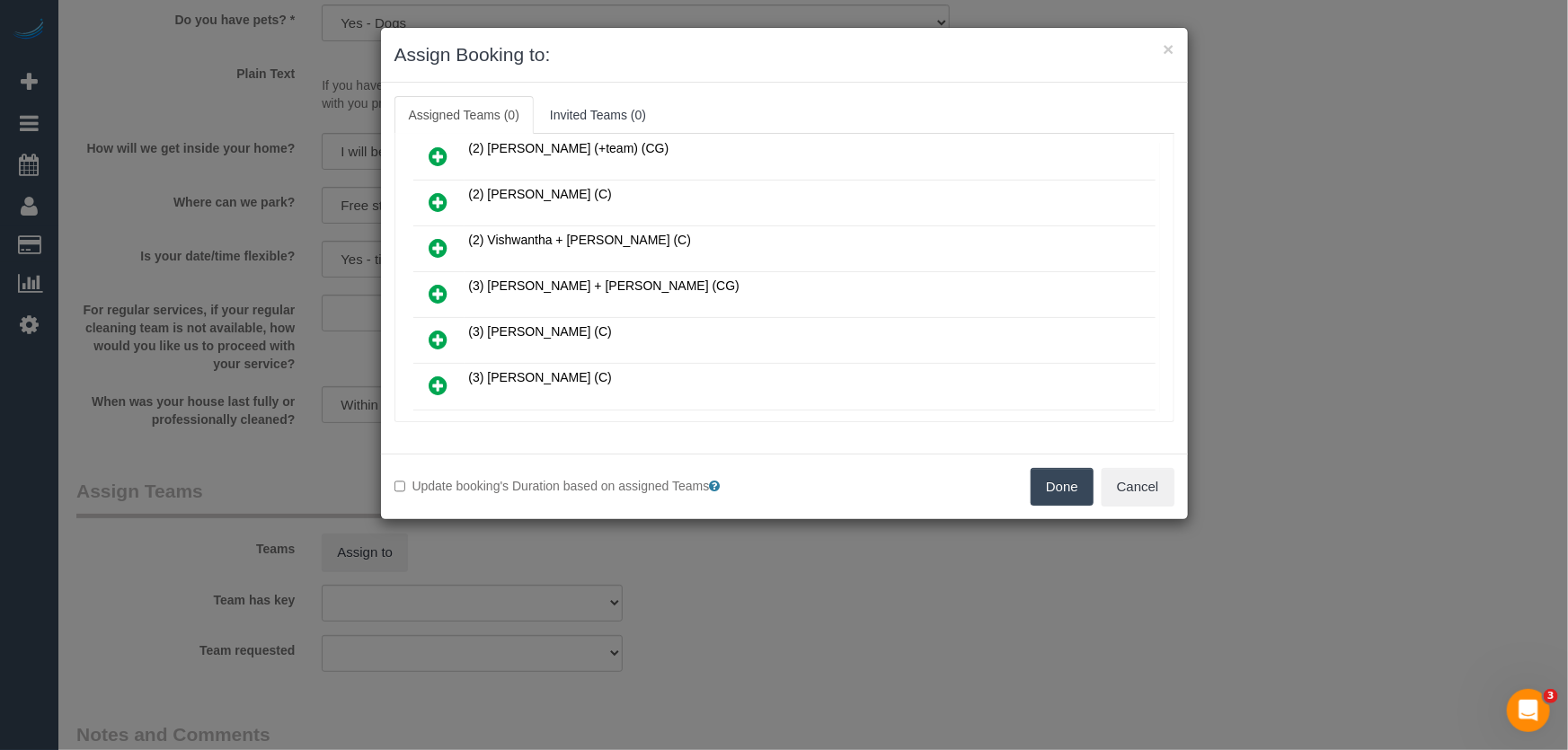
click at [440, 283] on icon at bounding box center [438, 294] width 19 height 22
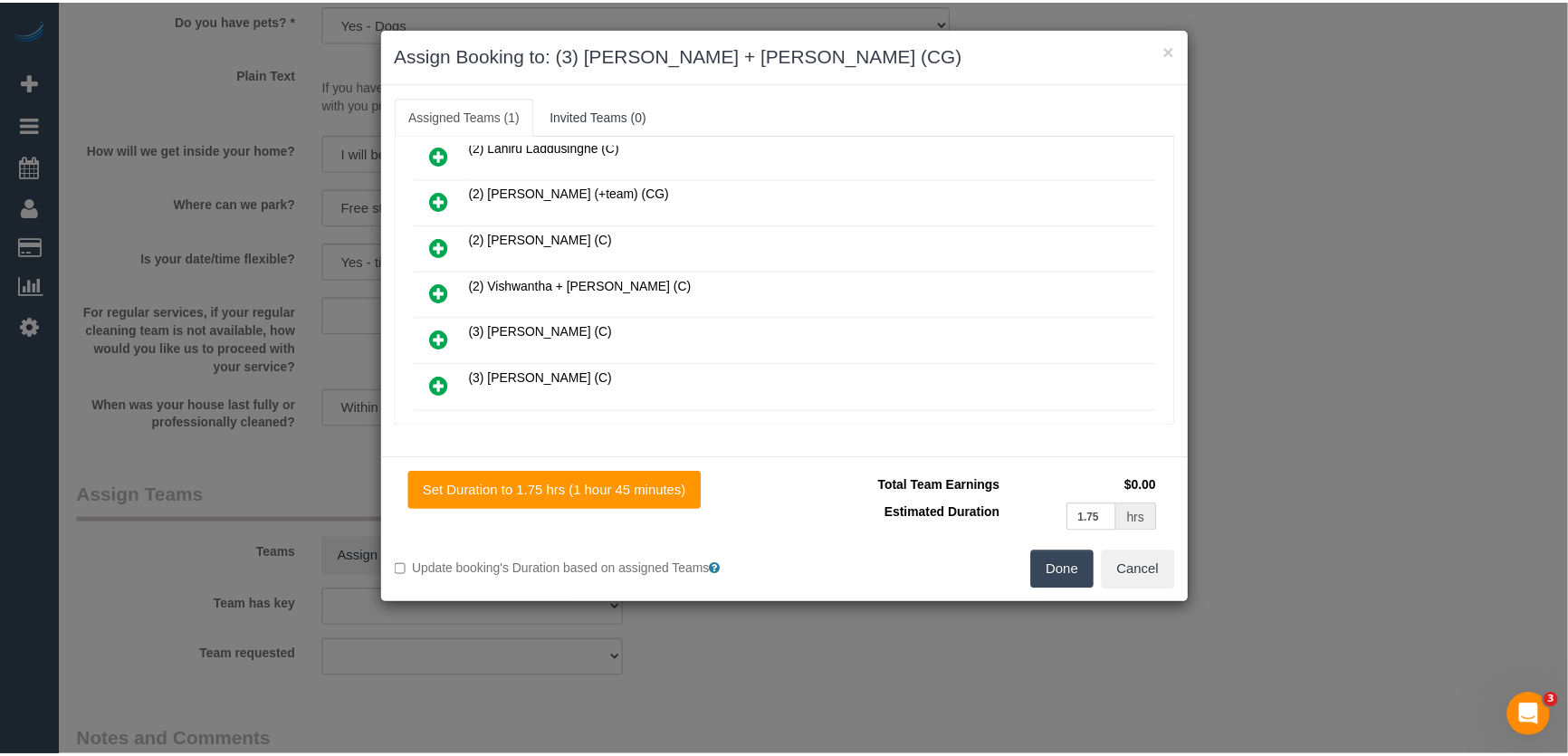
scroll to position [382, 0]
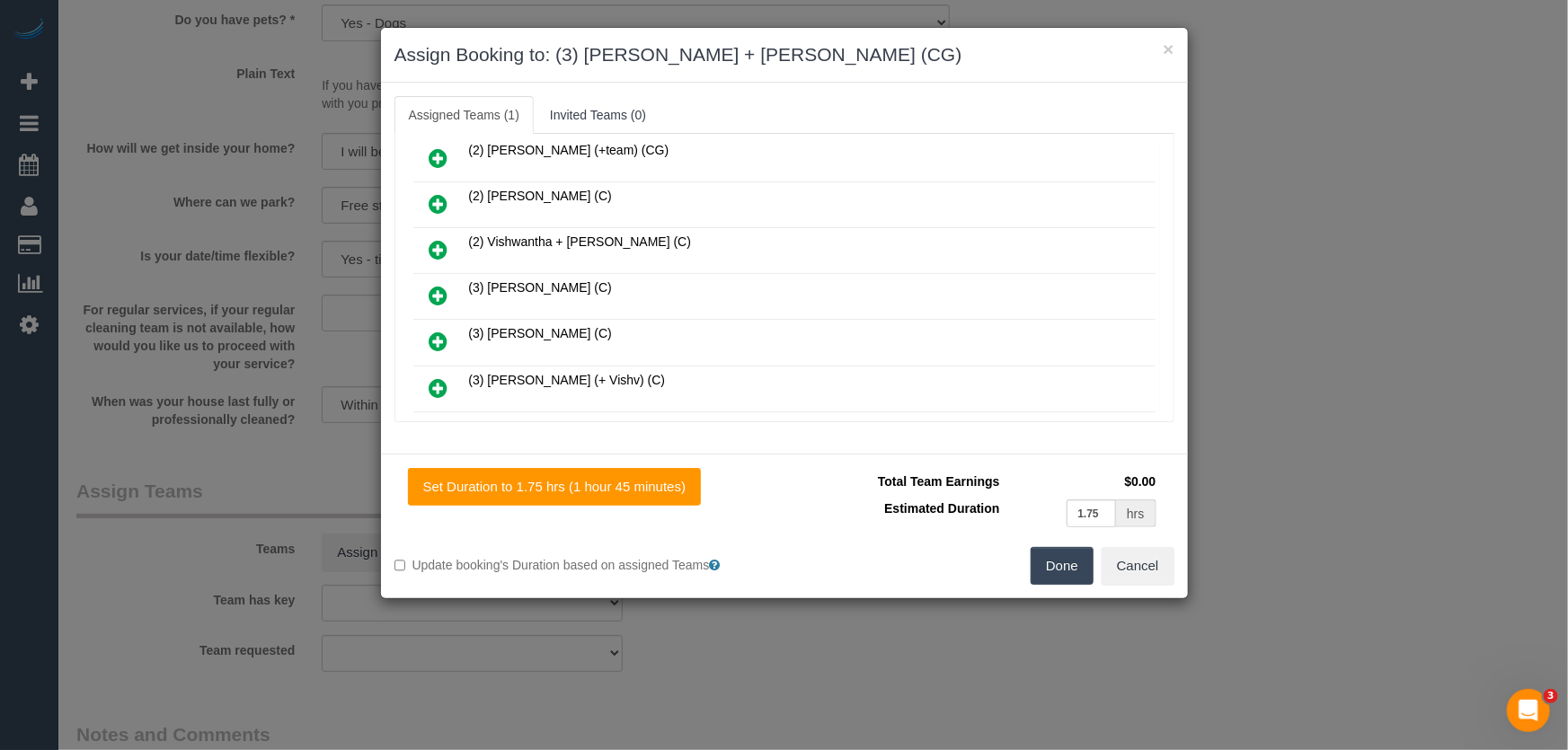
click at [1052, 566] on button "Done" at bounding box center [1062, 565] width 63 height 38
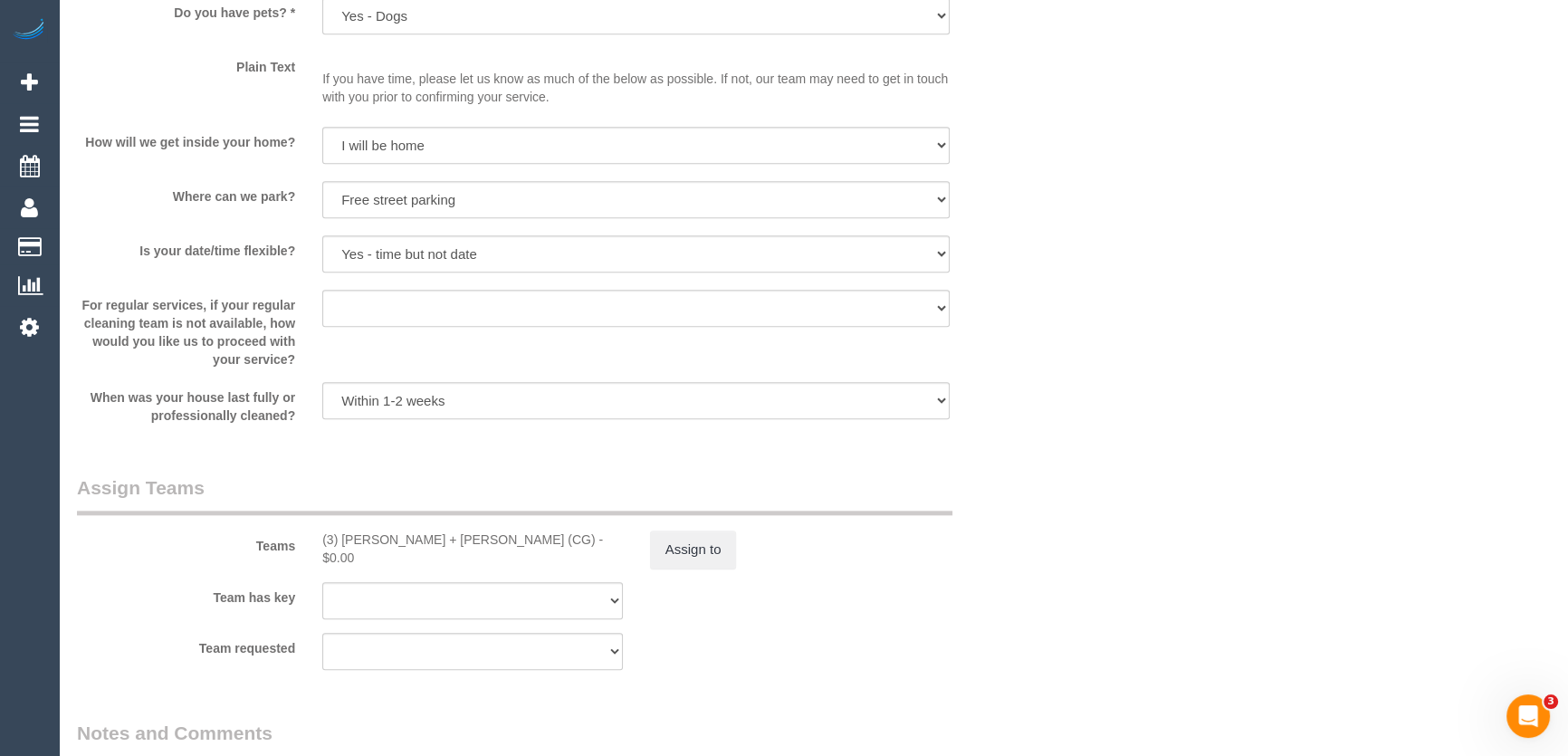
scroll to position [2551, 0]
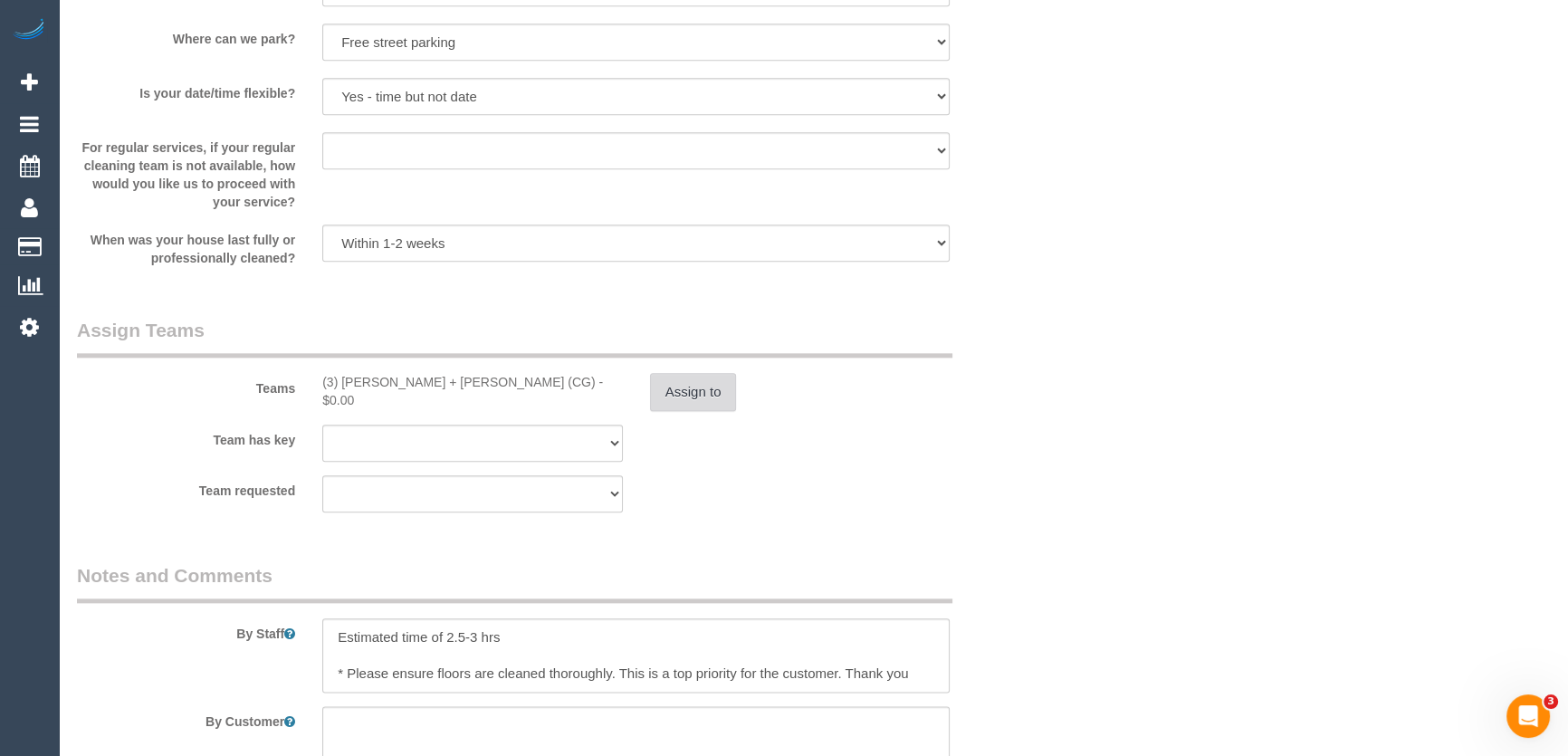
click at [695, 401] on button "Assign to" at bounding box center [692, 392] width 87 height 38
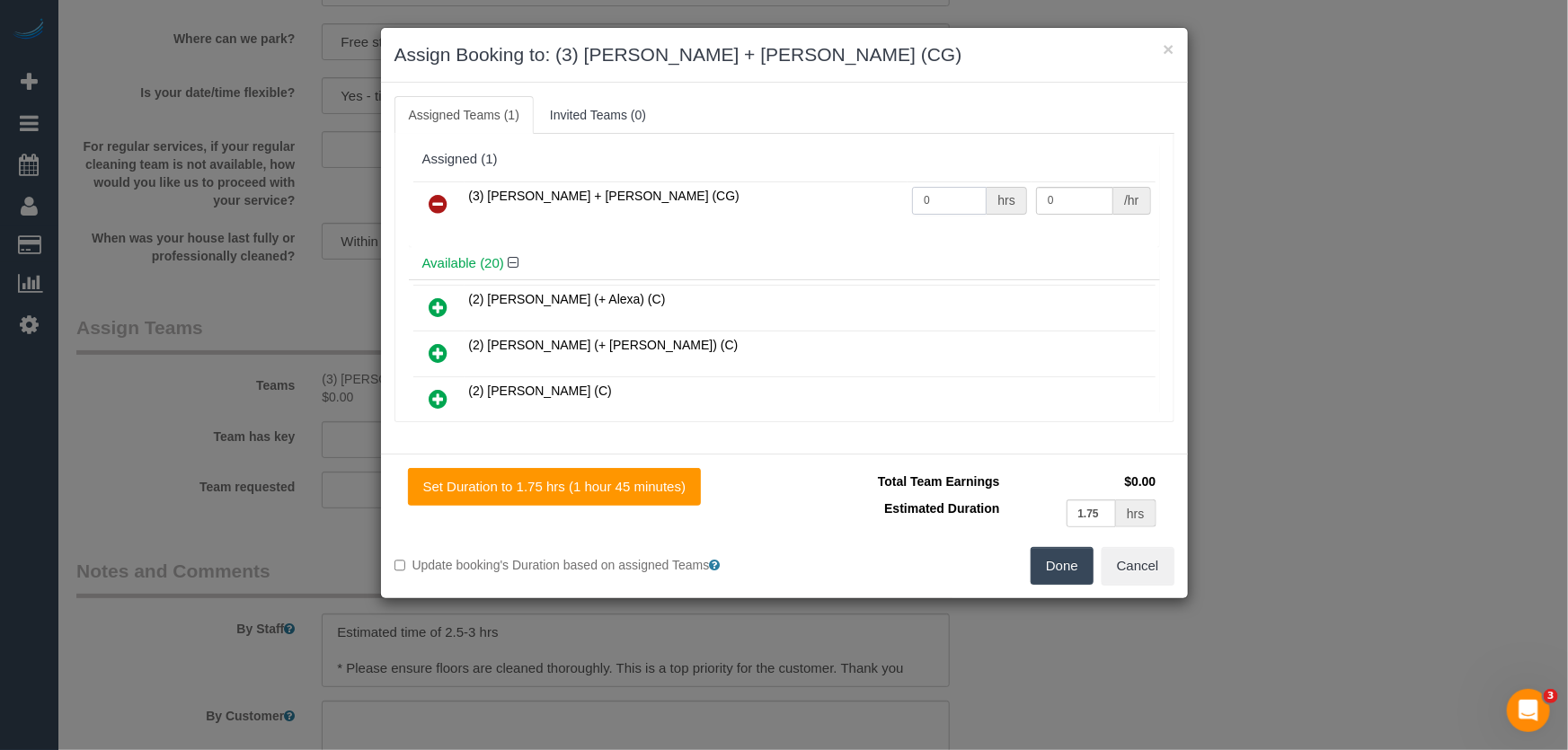
click at [933, 205] on input "0" at bounding box center [949, 200] width 75 height 28
type input "1"
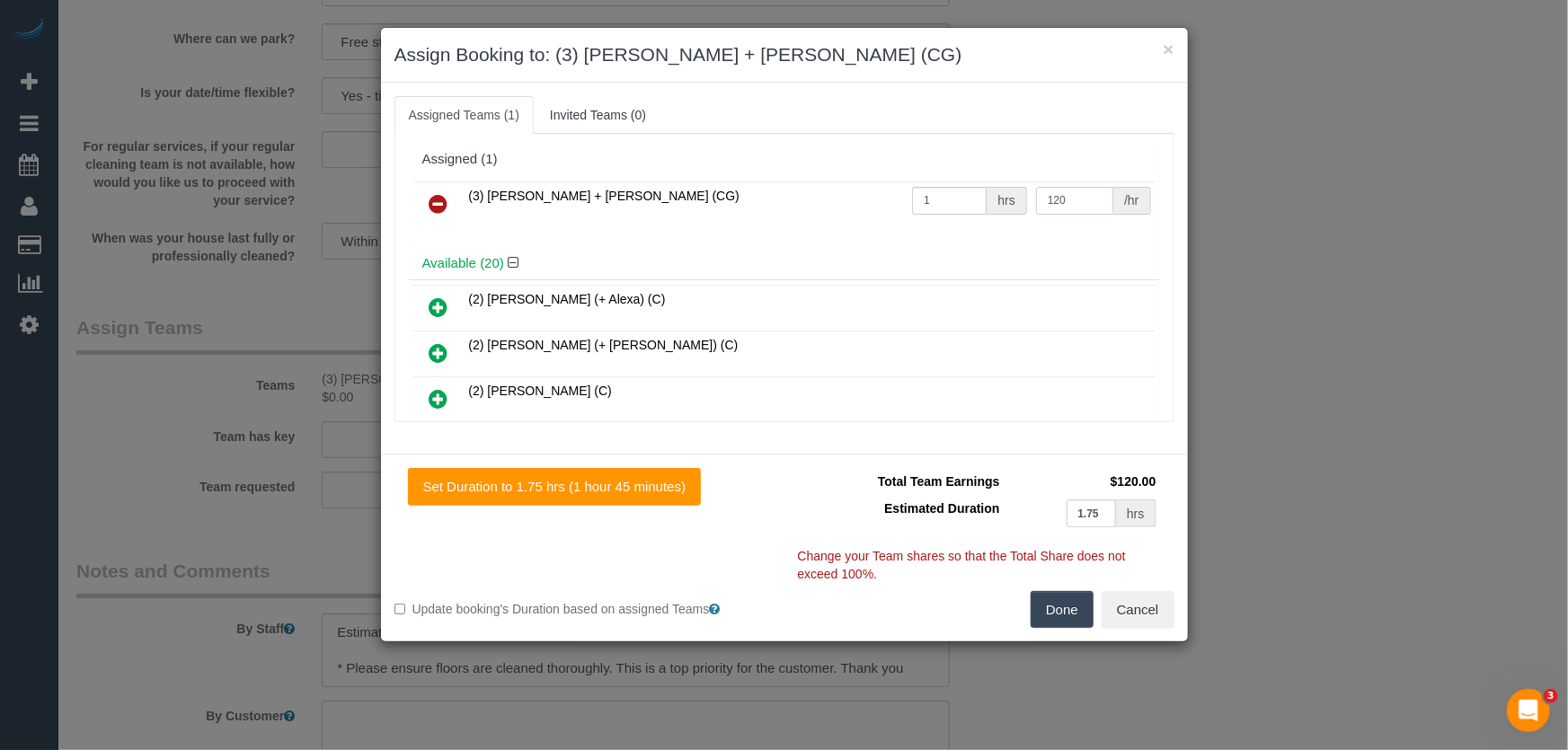
type input "120"
click at [1052, 612] on button "Done" at bounding box center [1062, 610] width 63 height 38
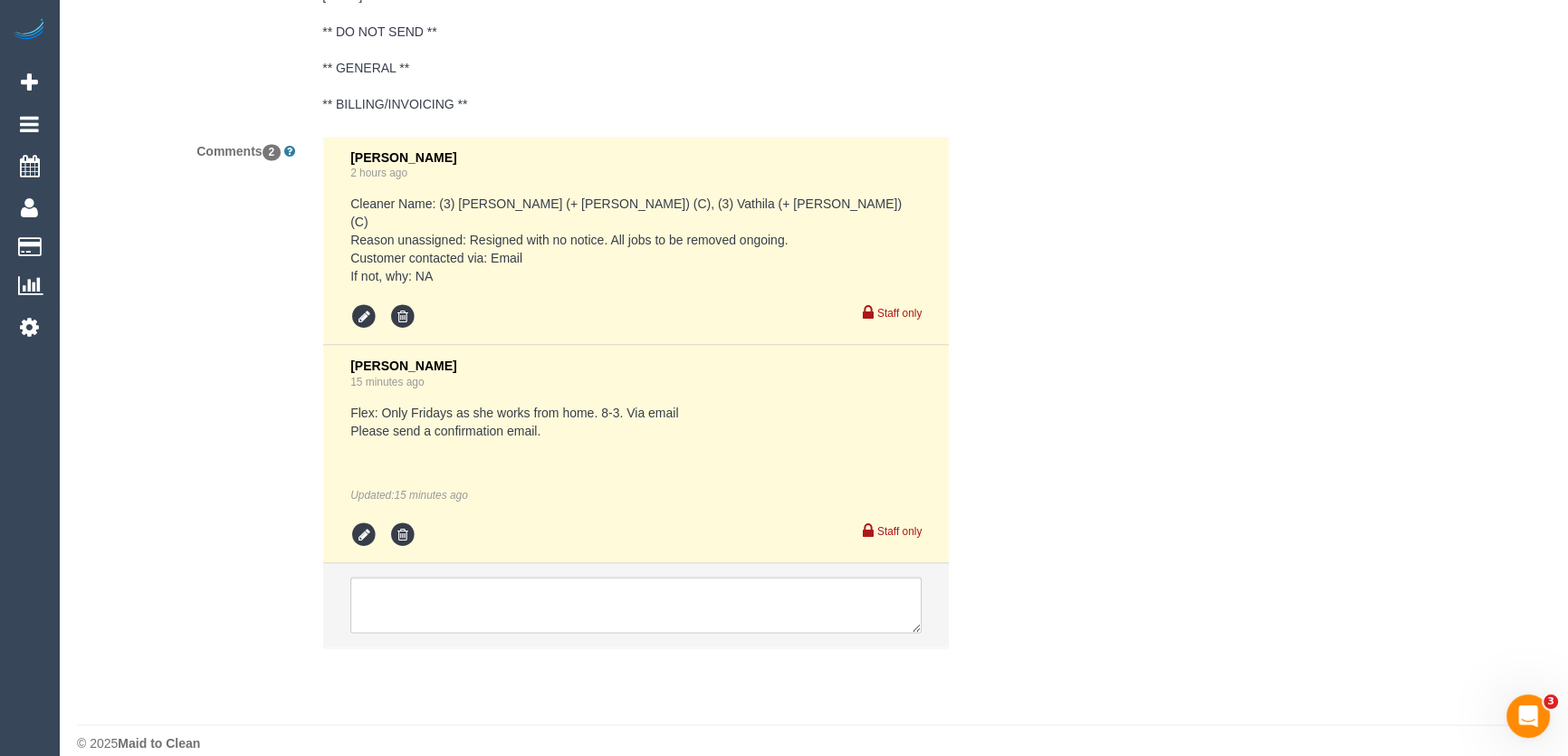
scroll to position [3460, 0]
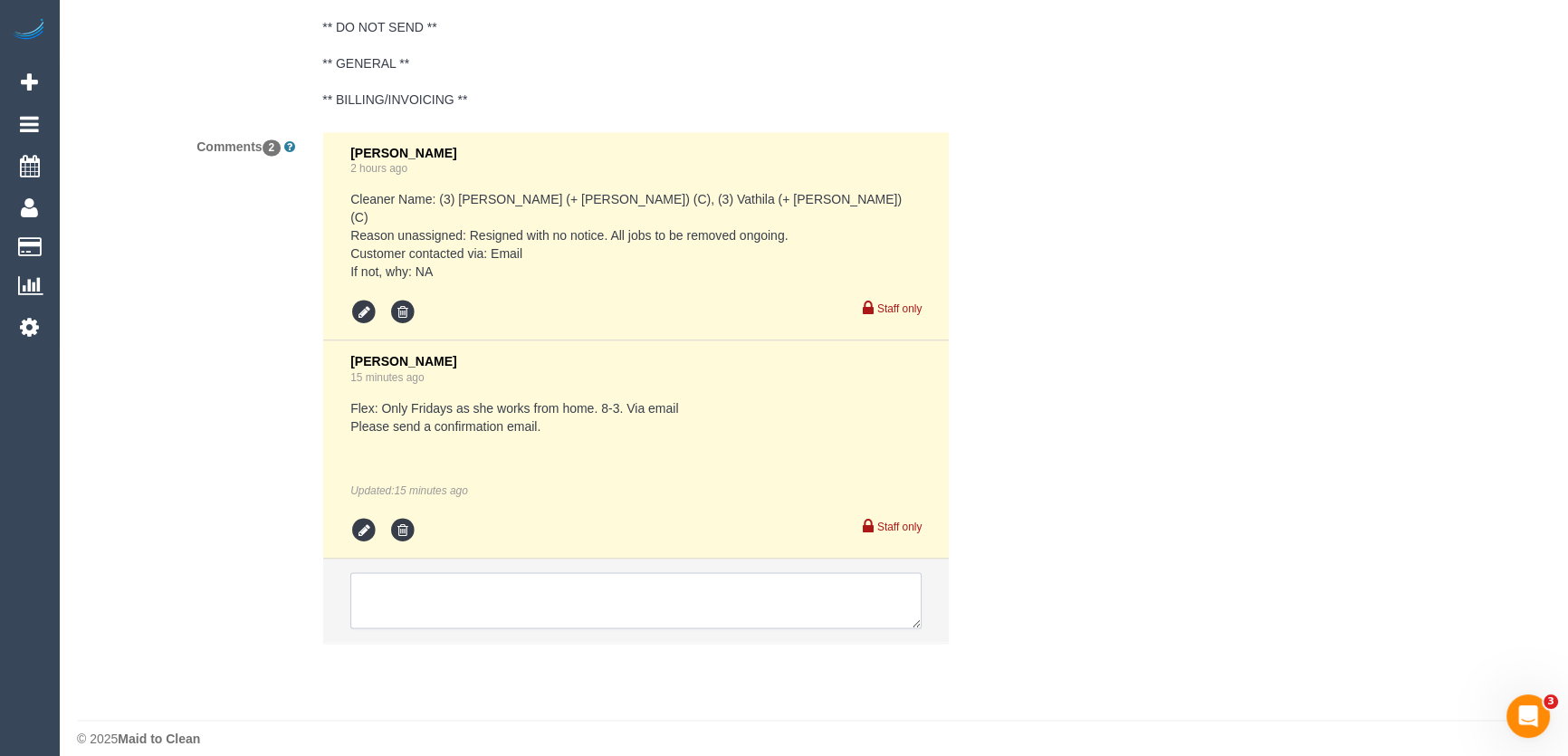
click at [543, 577] on textarea at bounding box center [636, 600] width 571 height 56
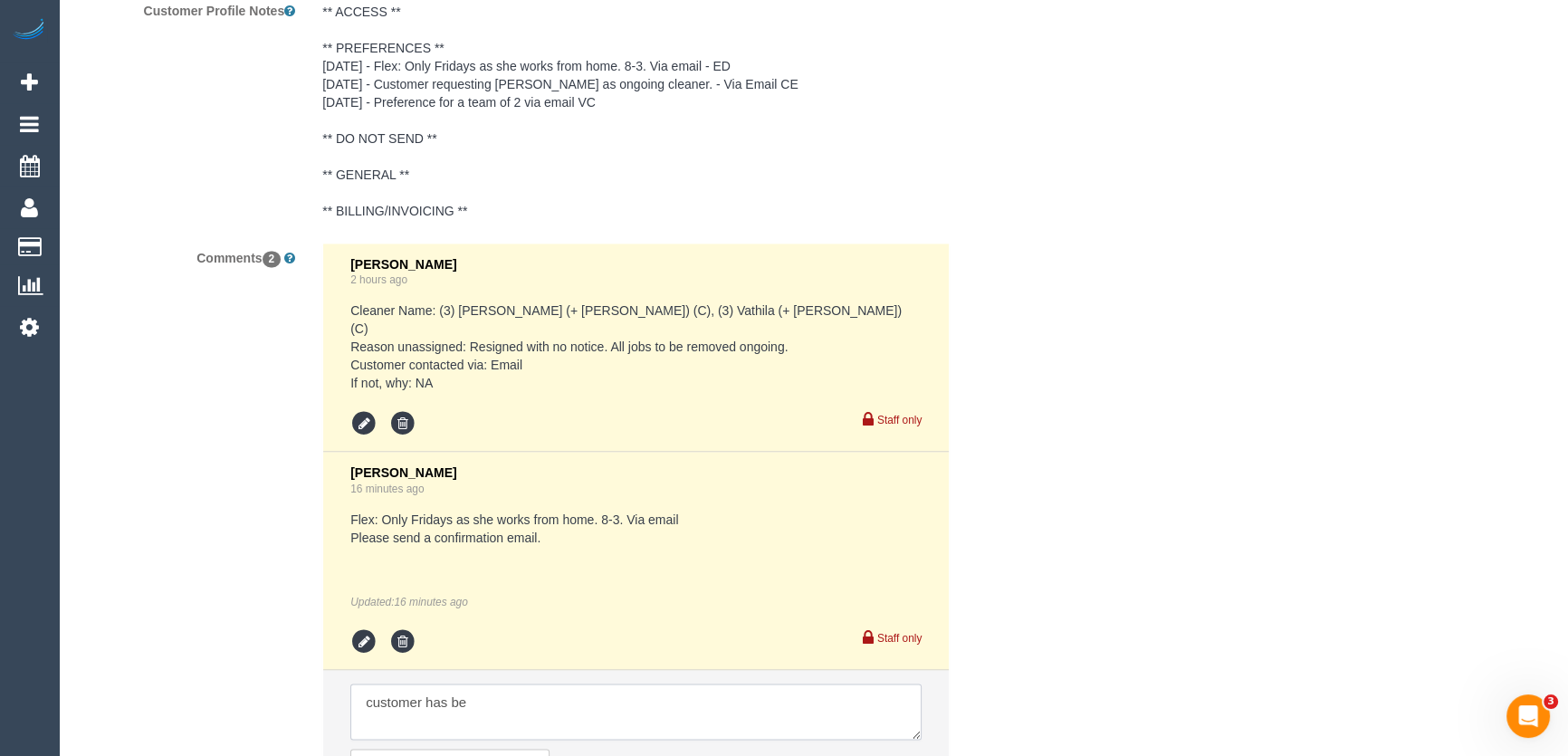
scroll to position [3377, 0]
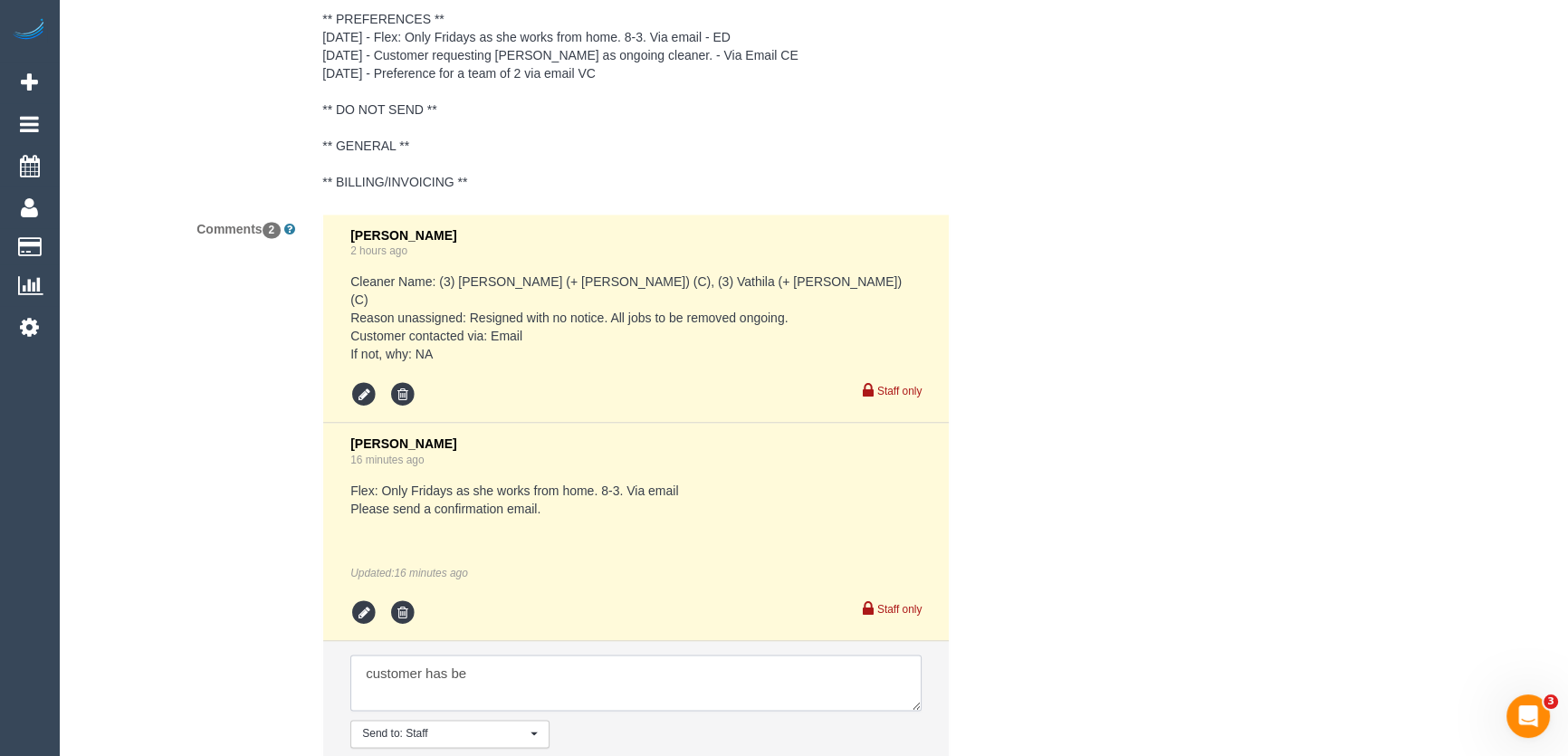
click at [511, 656] on textarea at bounding box center [636, 682] width 571 height 56
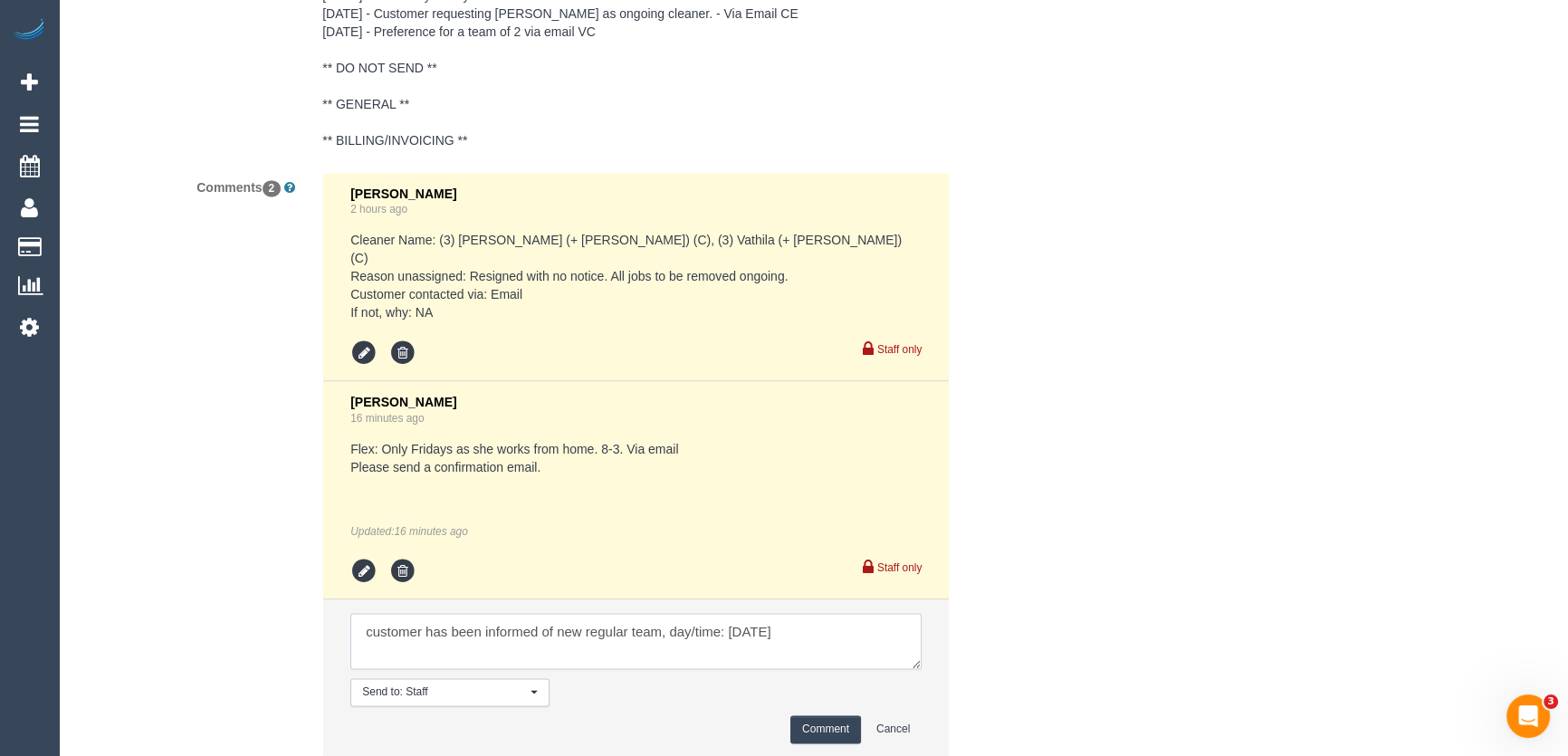
scroll to position [3534, 0]
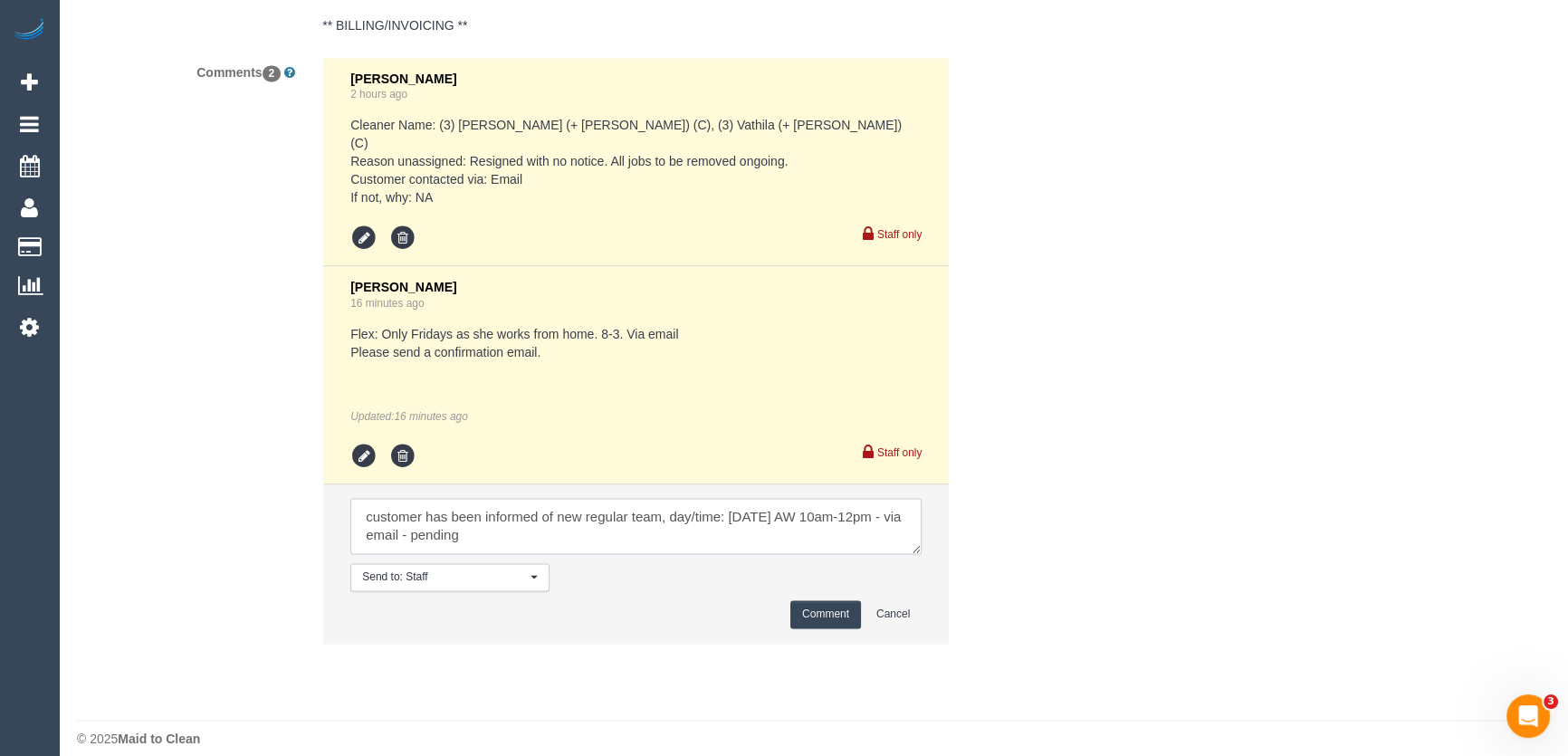
type textarea "customer has been informed of new regular team, day/time: Friday 12/9 AW 10am-1…"
click at [823, 600] on button "Comment" at bounding box center [825, 614] width 71 height 28
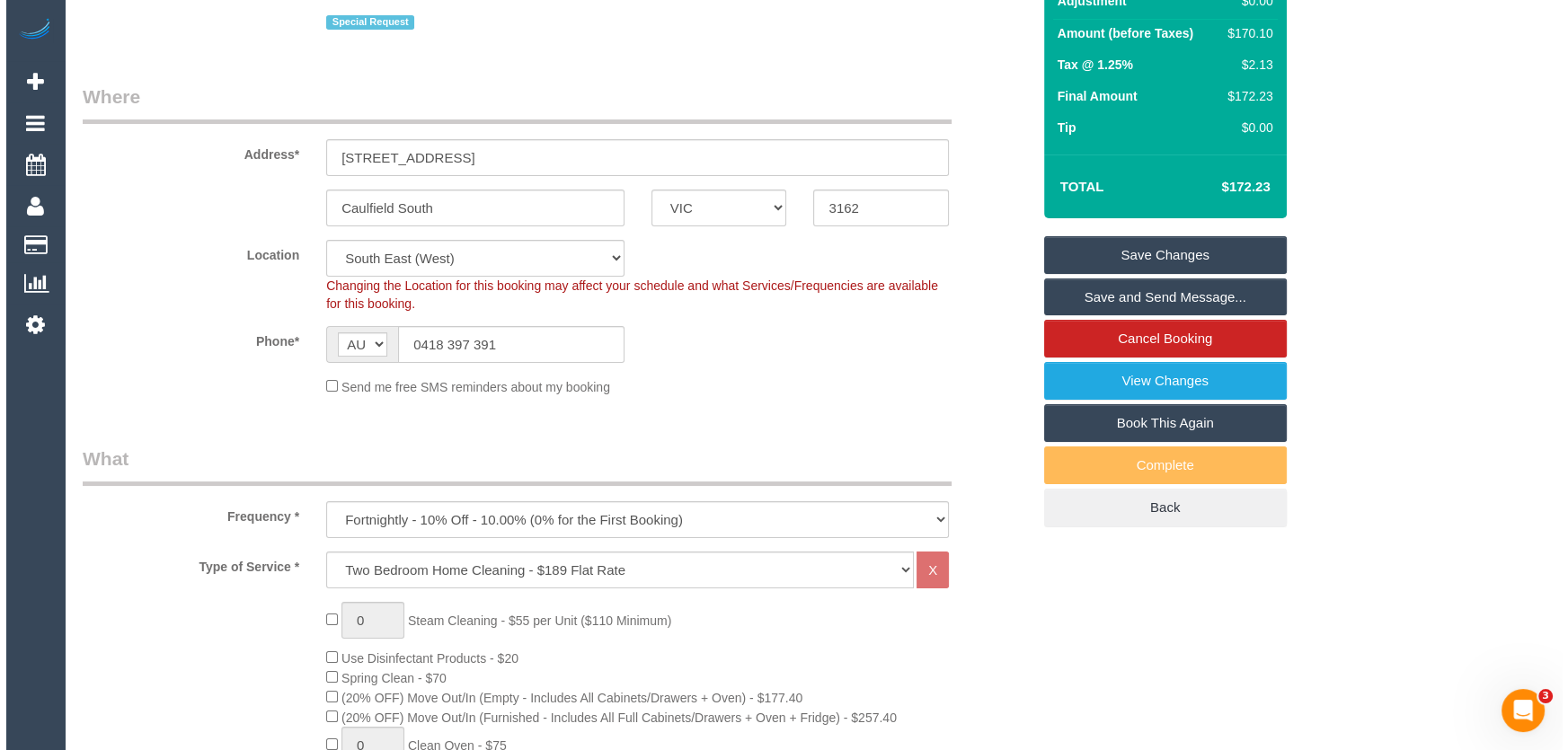
scroll to position [0, 0]
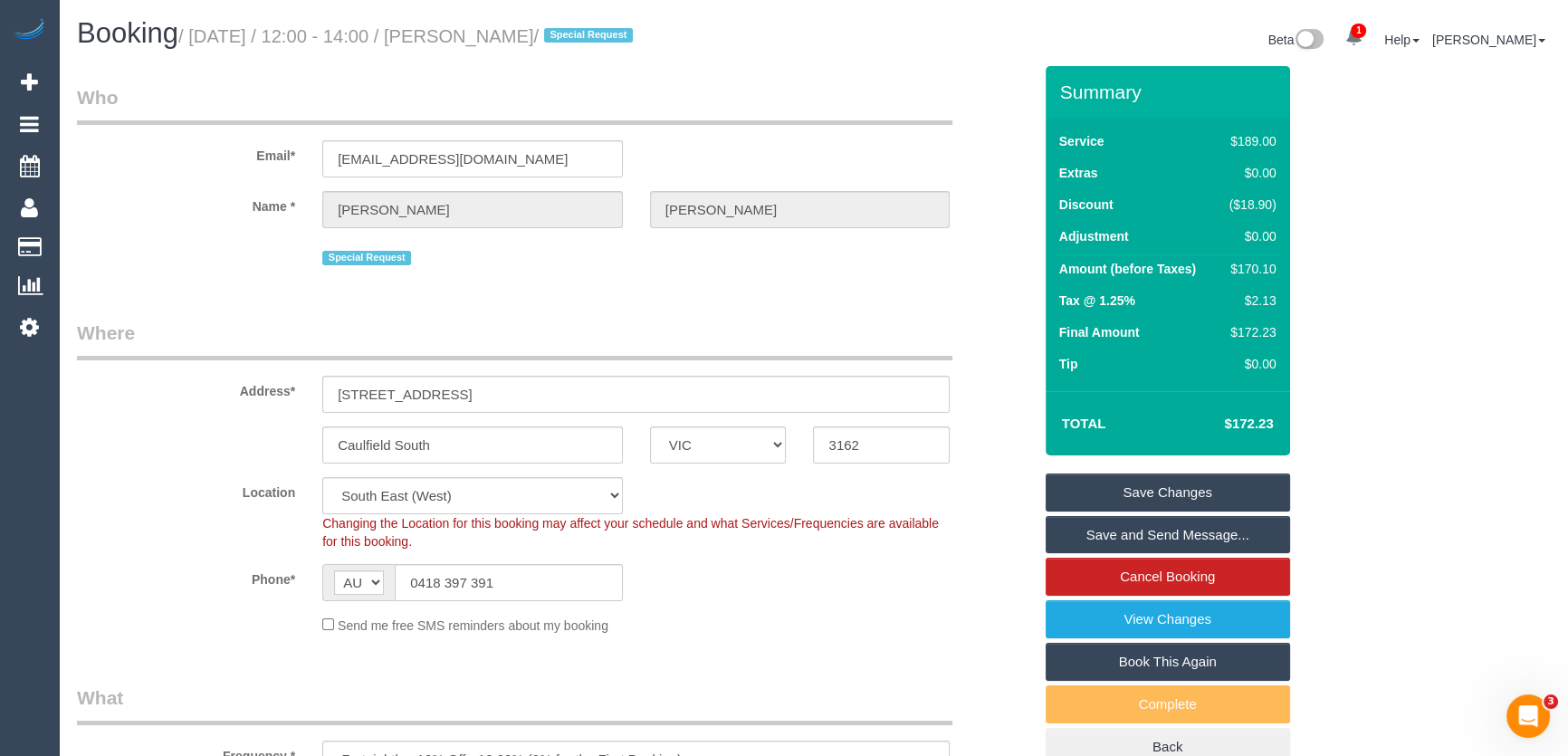
click at [521, 35] on small "/ September 05, 2025 / 12:00 - 14:00 / Elisha Howard / Special Request" at bounding box center [408, 36] width 460 height 20
copy small "[PERSON_NAME]"
click at [516, 158] on input "[EMAIL_ADDRESS][DOMAIN_NAME]" at bounding box center [473, 158] width 300 height 37
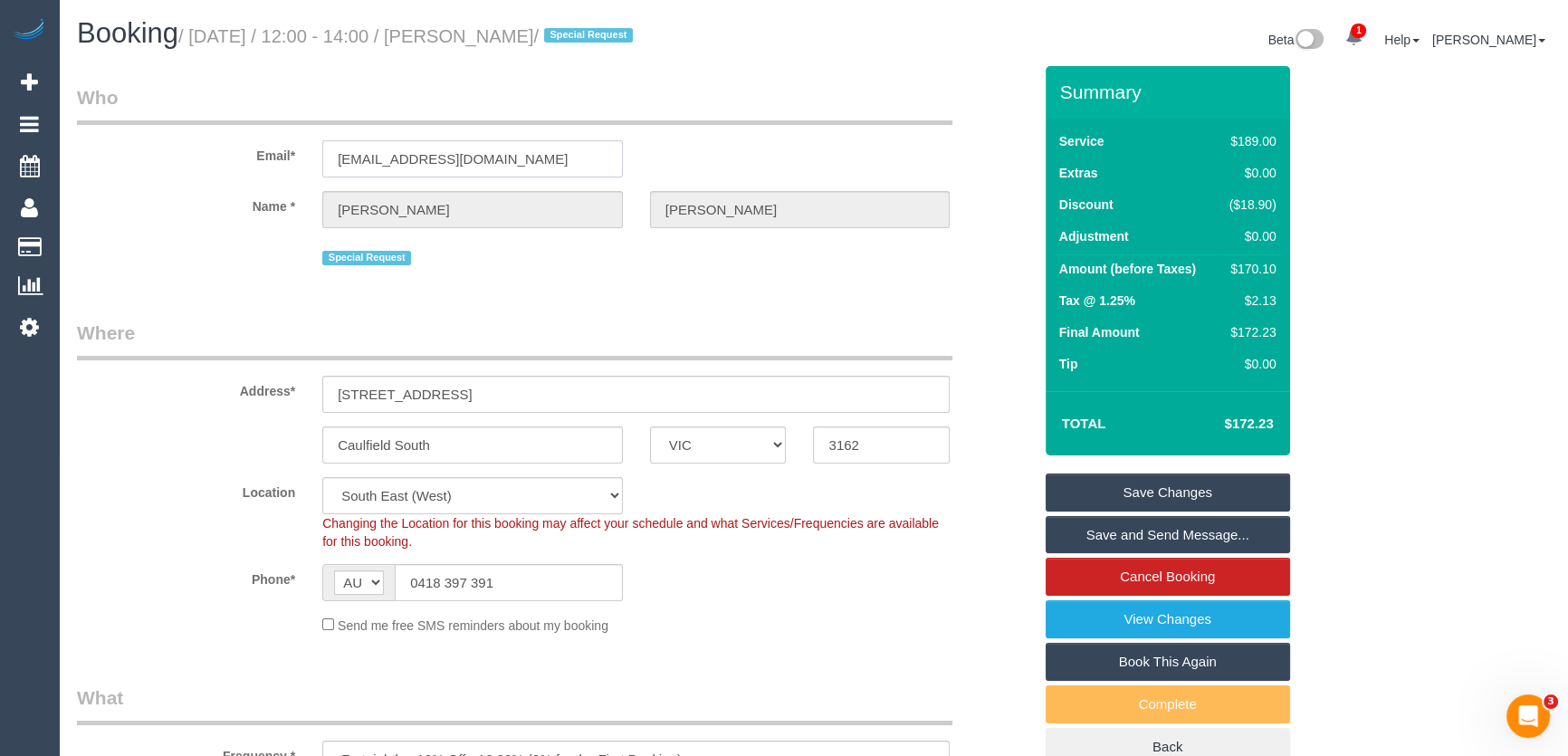
click at [516, 158] on input "[EMAIL_ADDRESS][DOMAIN_NAME]" at bounding box center [473, 158] width 300 height 37
click at [1141, 491] on link "Save Changes" at bounding box center [1168, 492] width 245 height 38
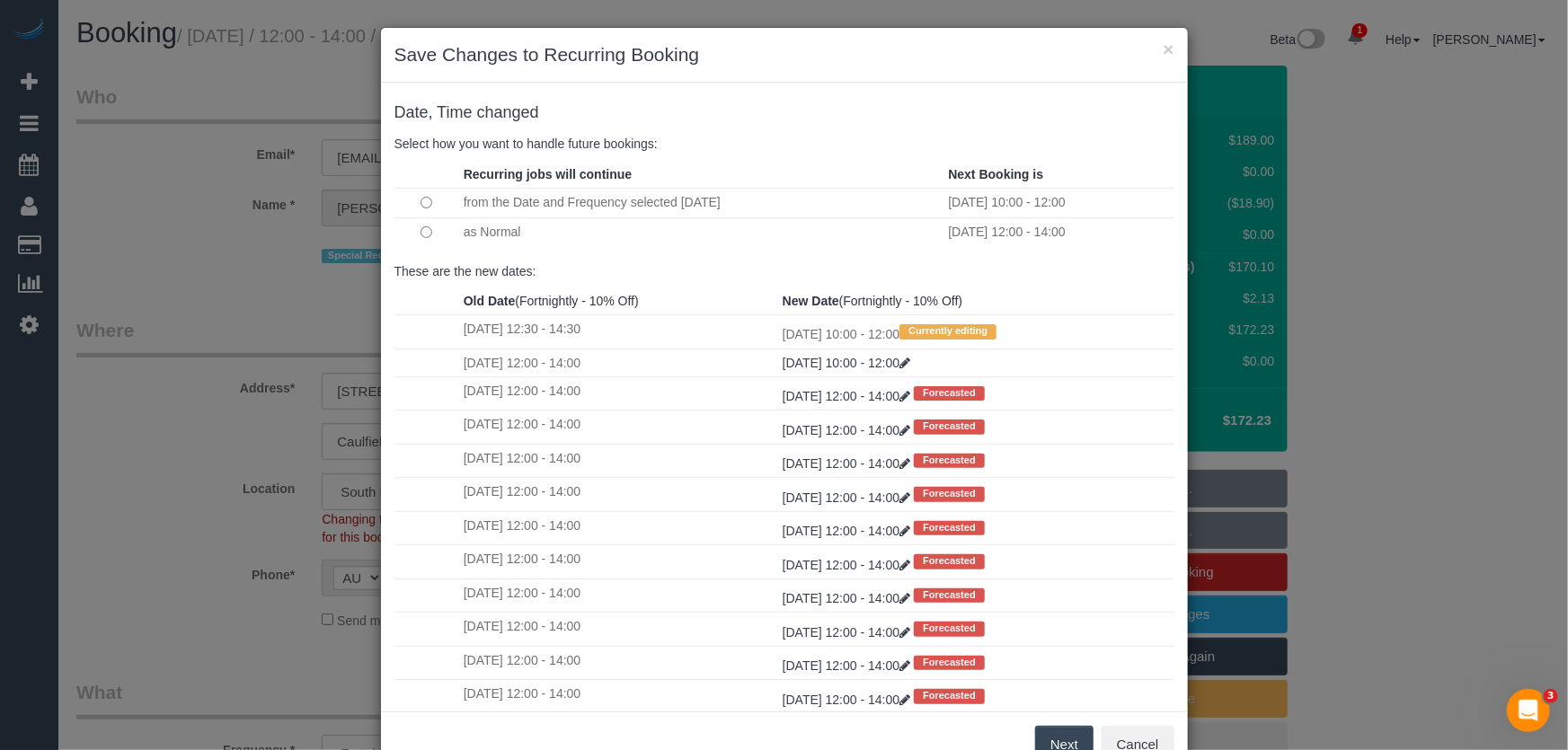
click at [1061, 738] on button "Next" at bounding box center [1063, 744] width 58 height 38
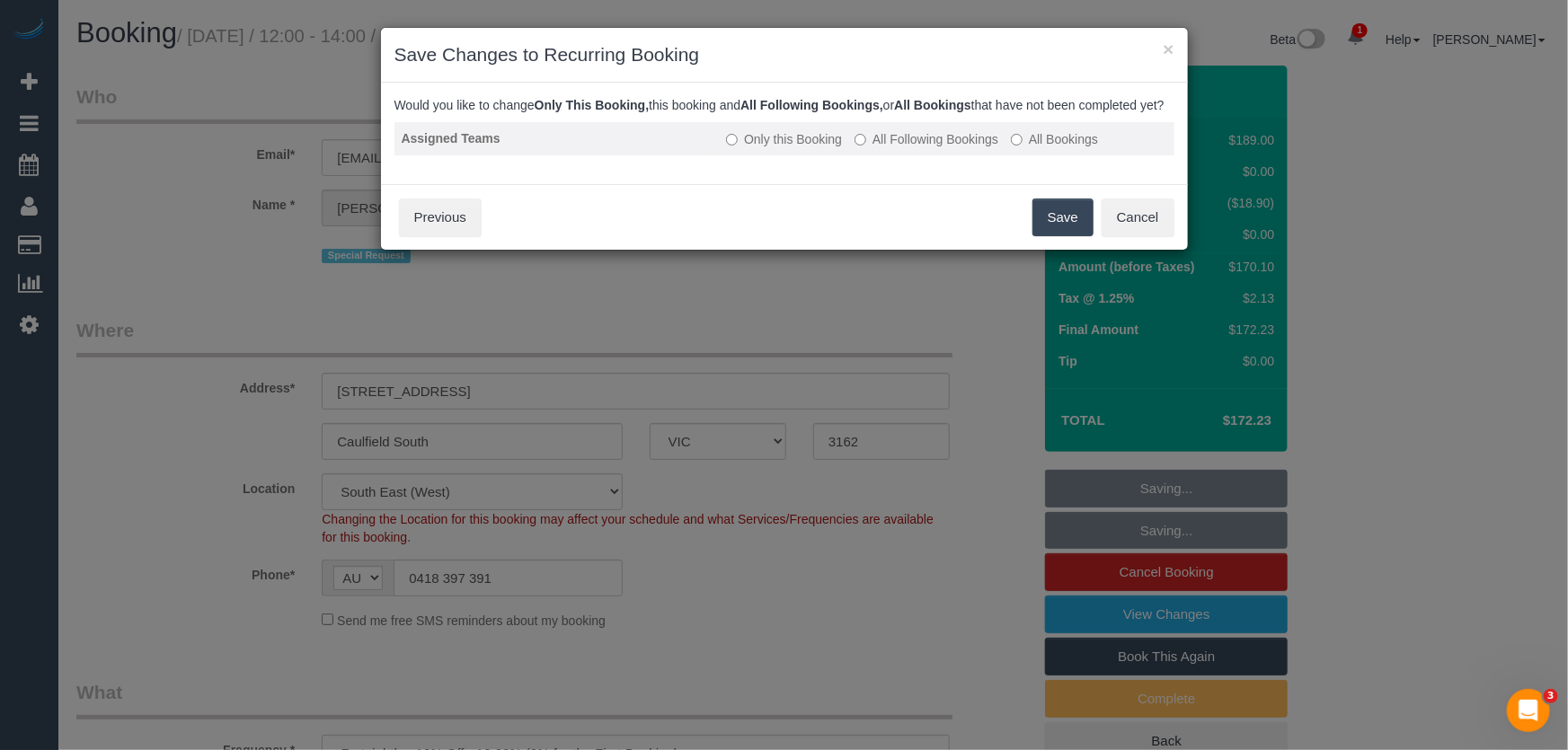
click at [891, 148] on label "All Following Bookings" at bounding box center [926, 139] width 144 height 18
click at [1046, 236] on button "Save" at bounding box center [1062, 217] width 61 height 38
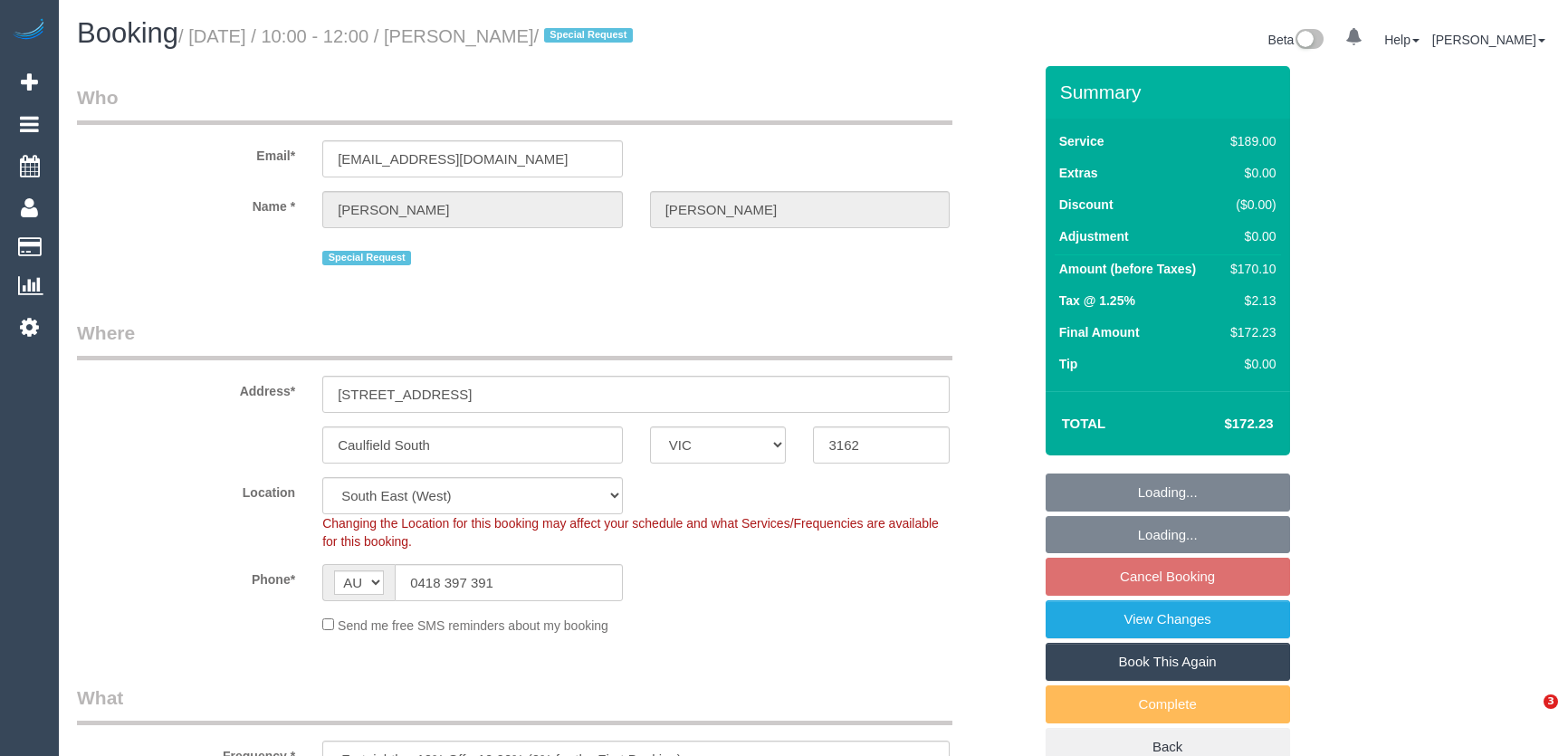
select select "VIC"
select select "object:777"
select select "string:stripe-pm_1P8C0W2GScqysDRVnNkbz5gt"
select select "number:27"
select select "number:14"
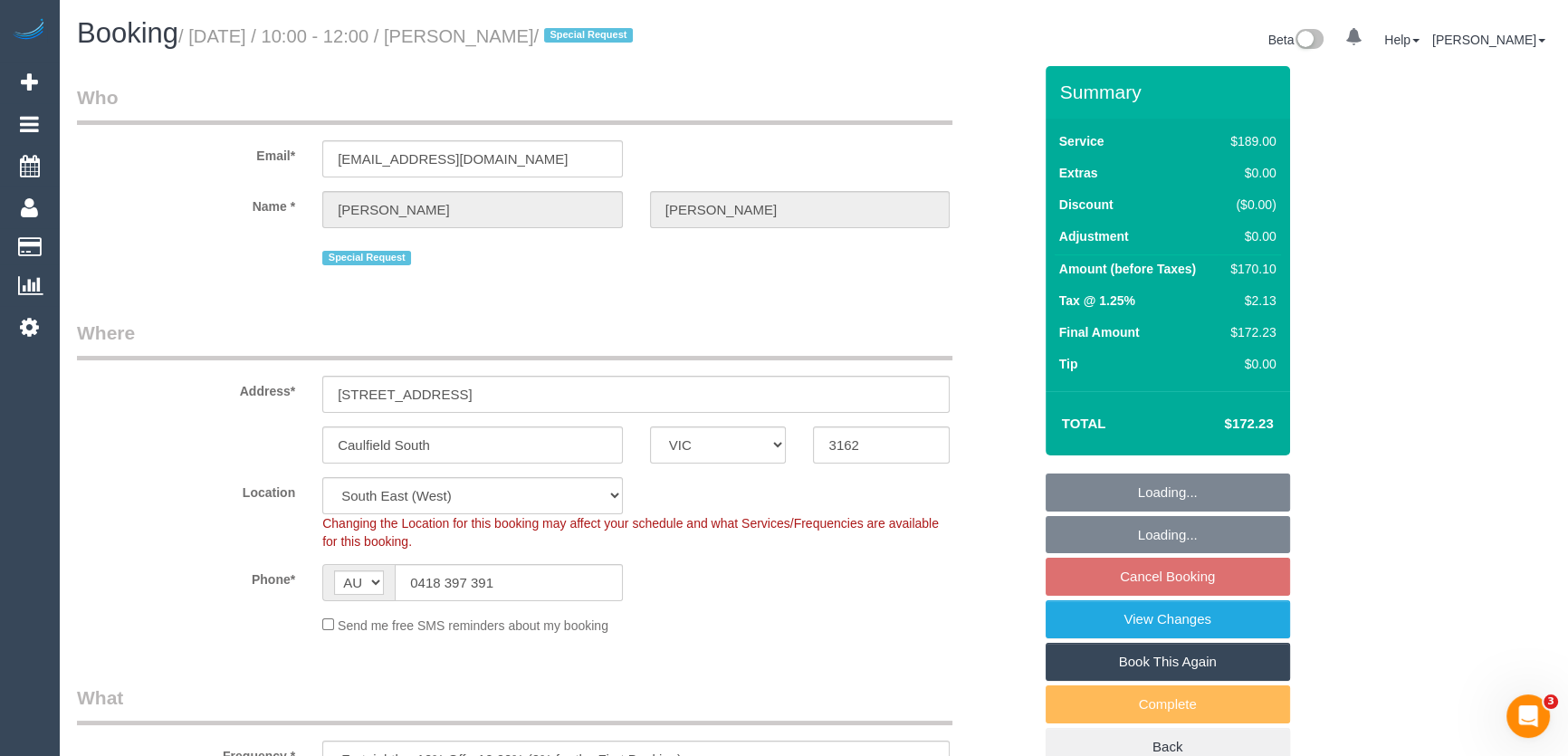
select select "number:19"
select select "number:24"
select select "number:11"
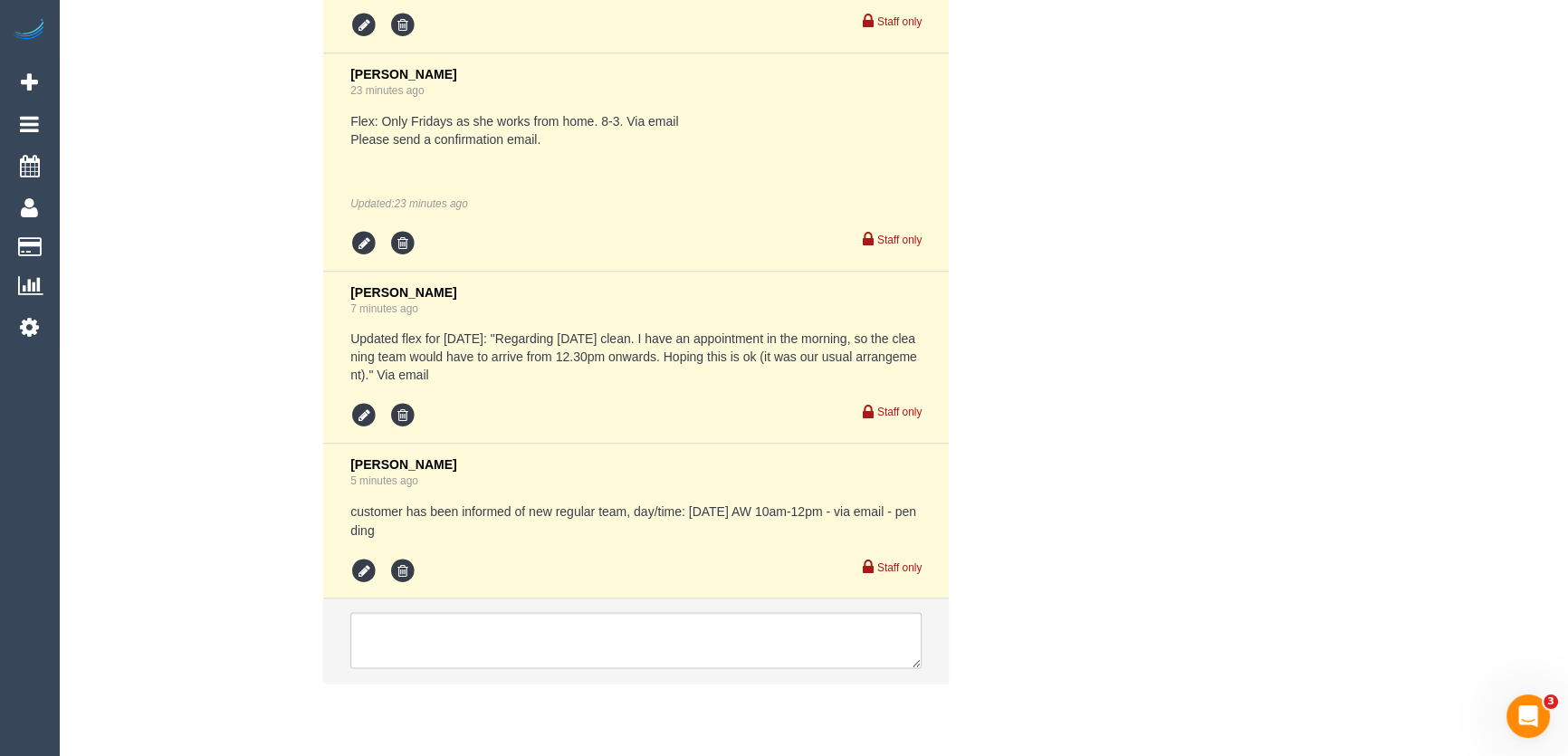
scroll to position [3784, 0]
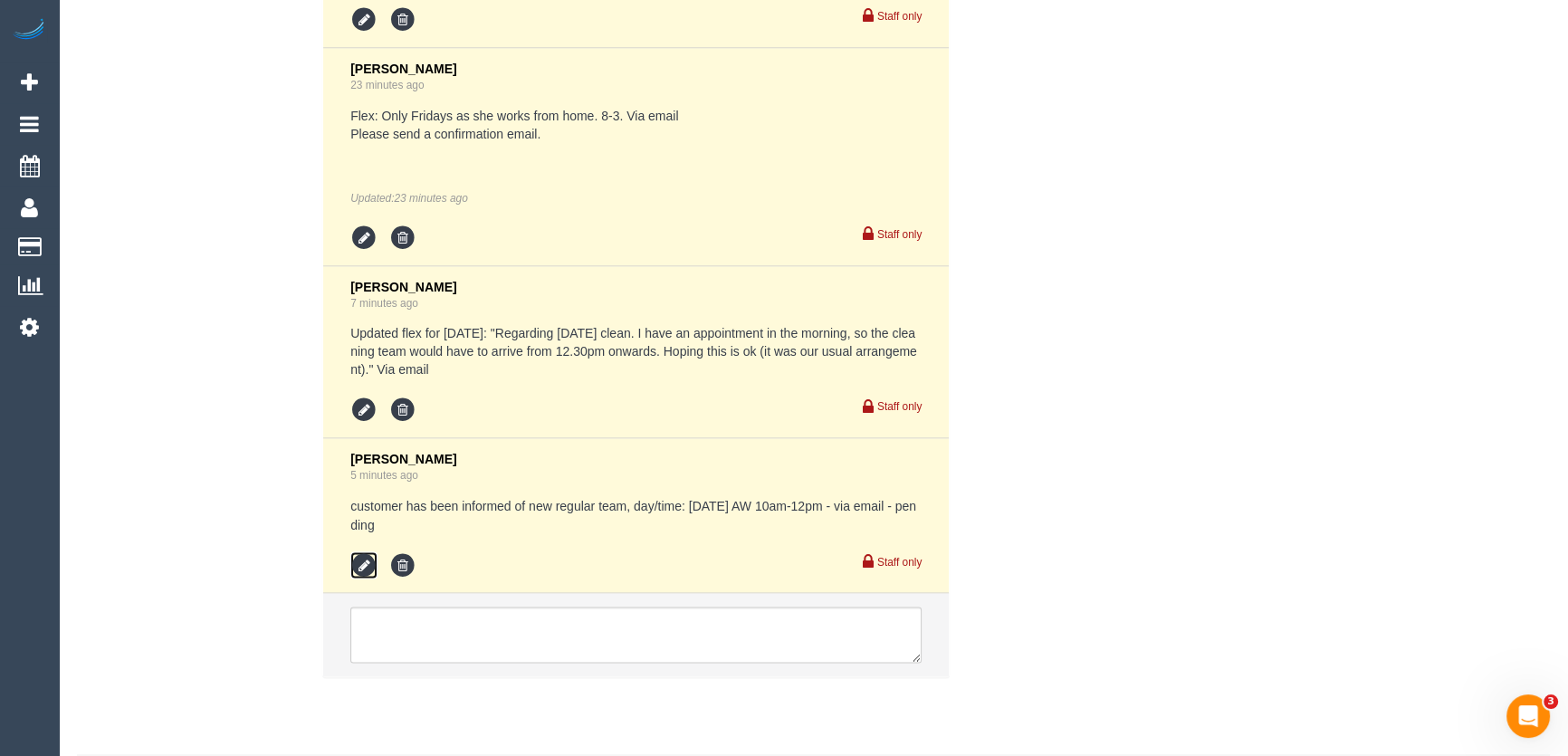
click at [363, 551] on icon at bounding box center [363, 564] width 27 height 27
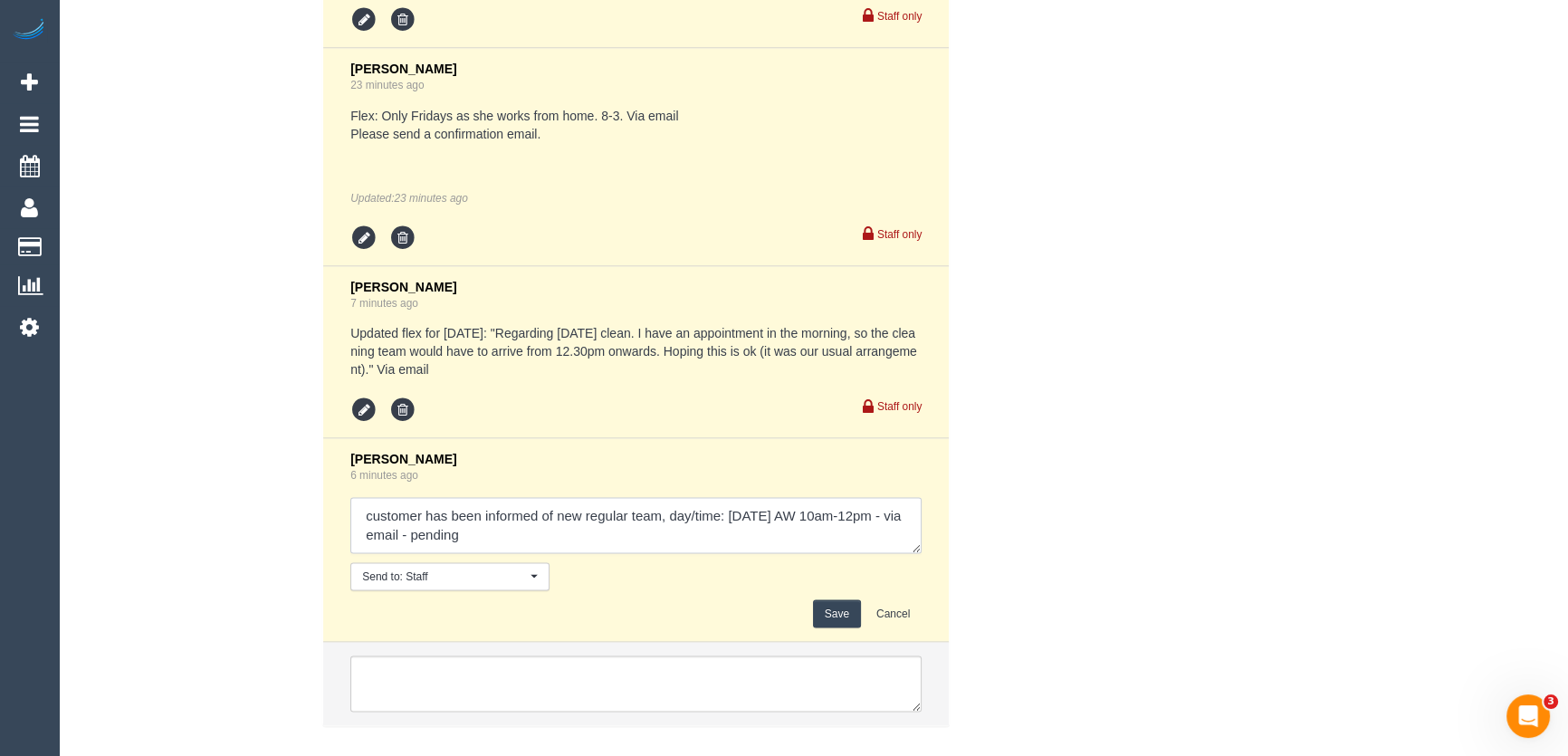
click at [494, 519] on textarea at bounding box center [636, 524] width 571 height 56
type textarea "customer has been informed of new regular team, day/time: Friday 12/9 AW 10am-1…"
click at [846, 599] on button "Save" at bounding box center [837, 613] width 48 height 28
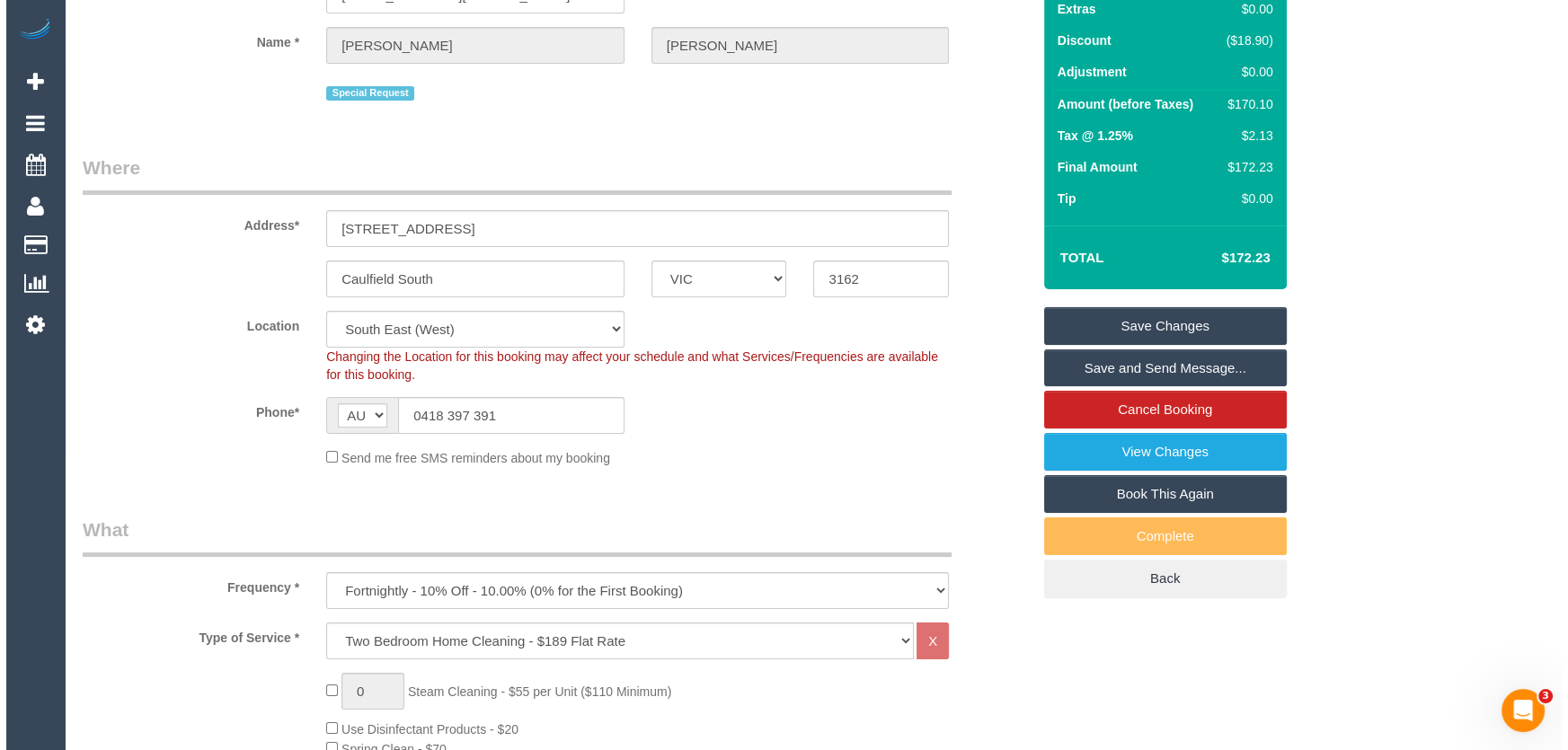
scroll to position [0, 0]
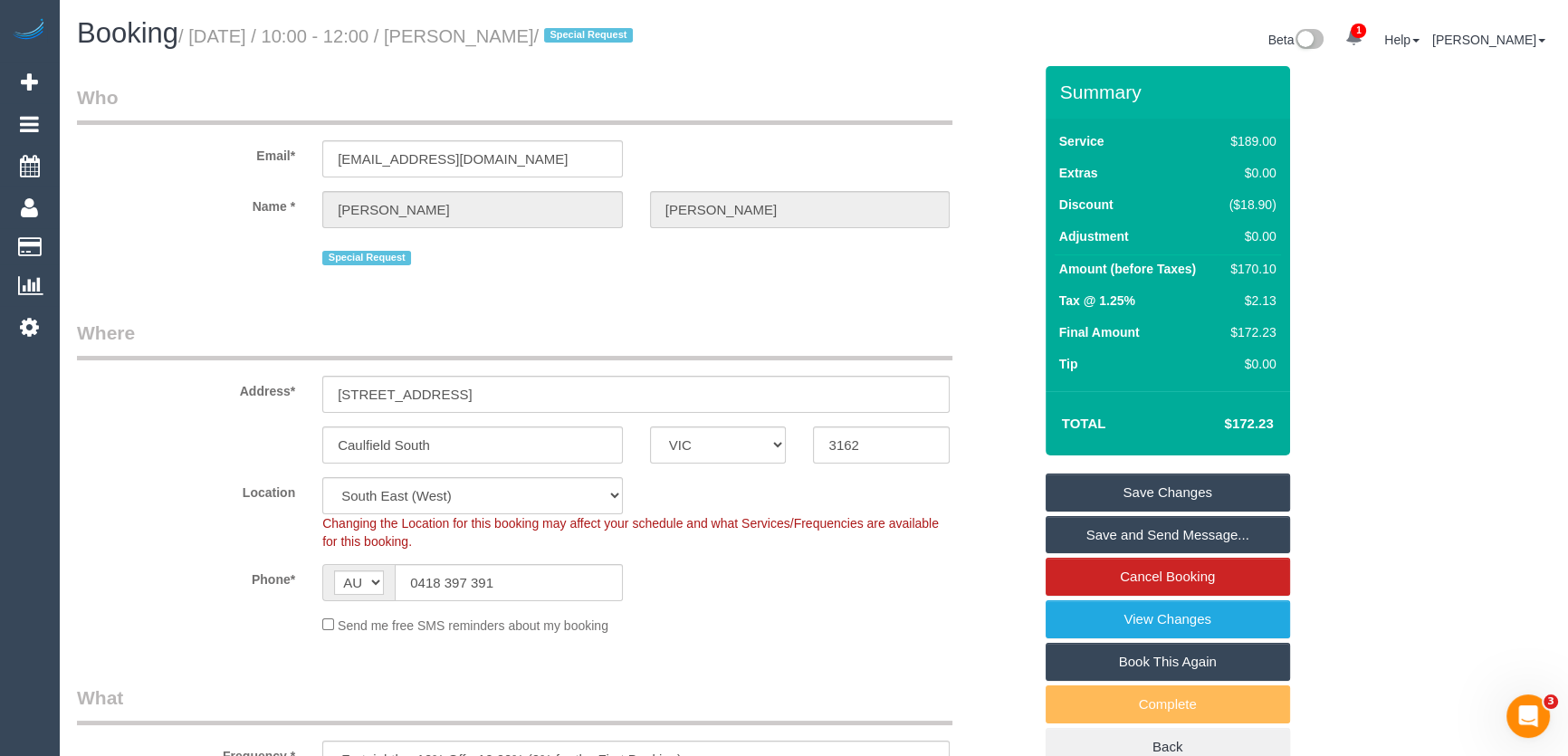
click at [1159, 537] on link "Save and Send Message..." at bounding box center [1168, 535] width 245 height 38
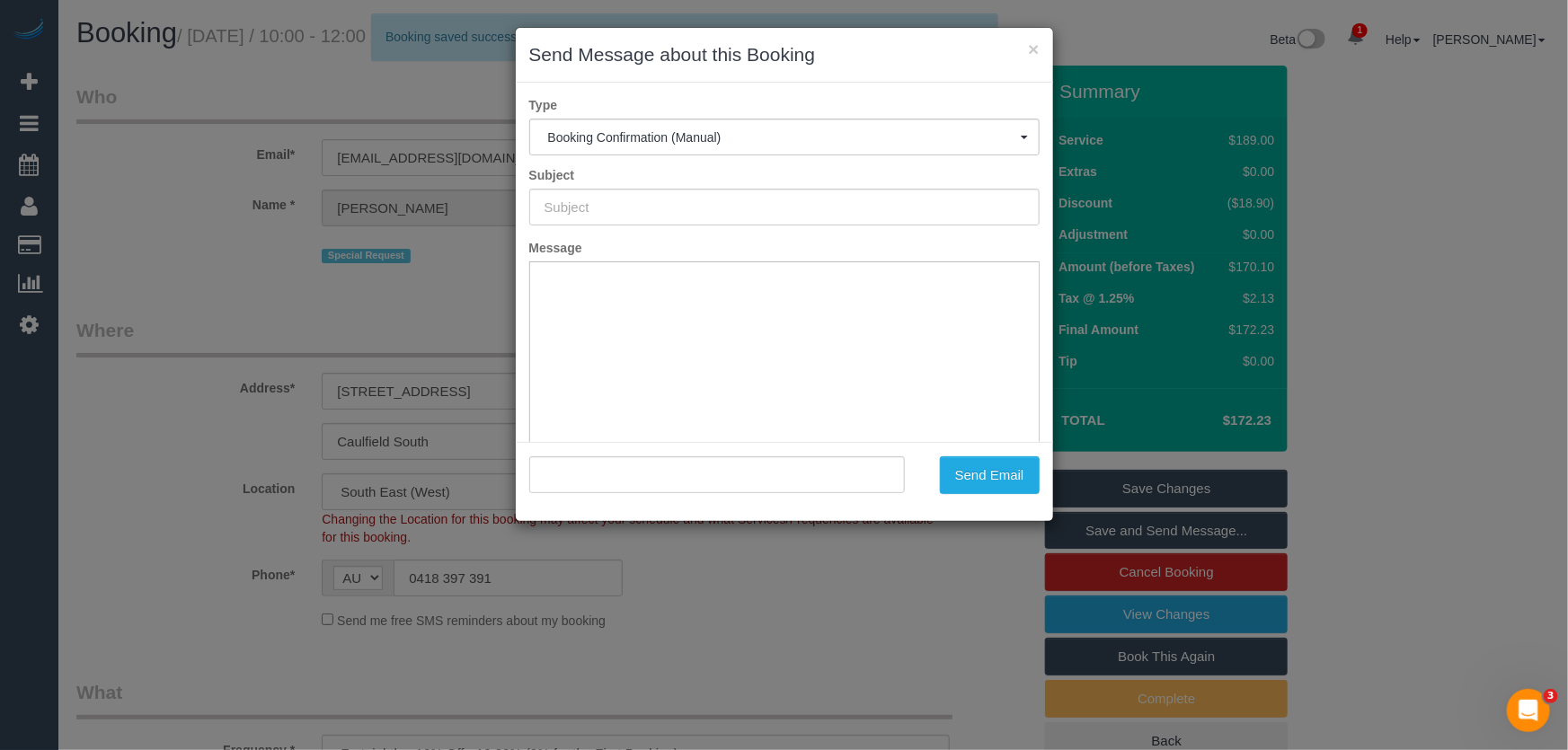
type input "Booking Confirmed"
type input ""Elisha Howard" <elishahoward@hotmail.com>"
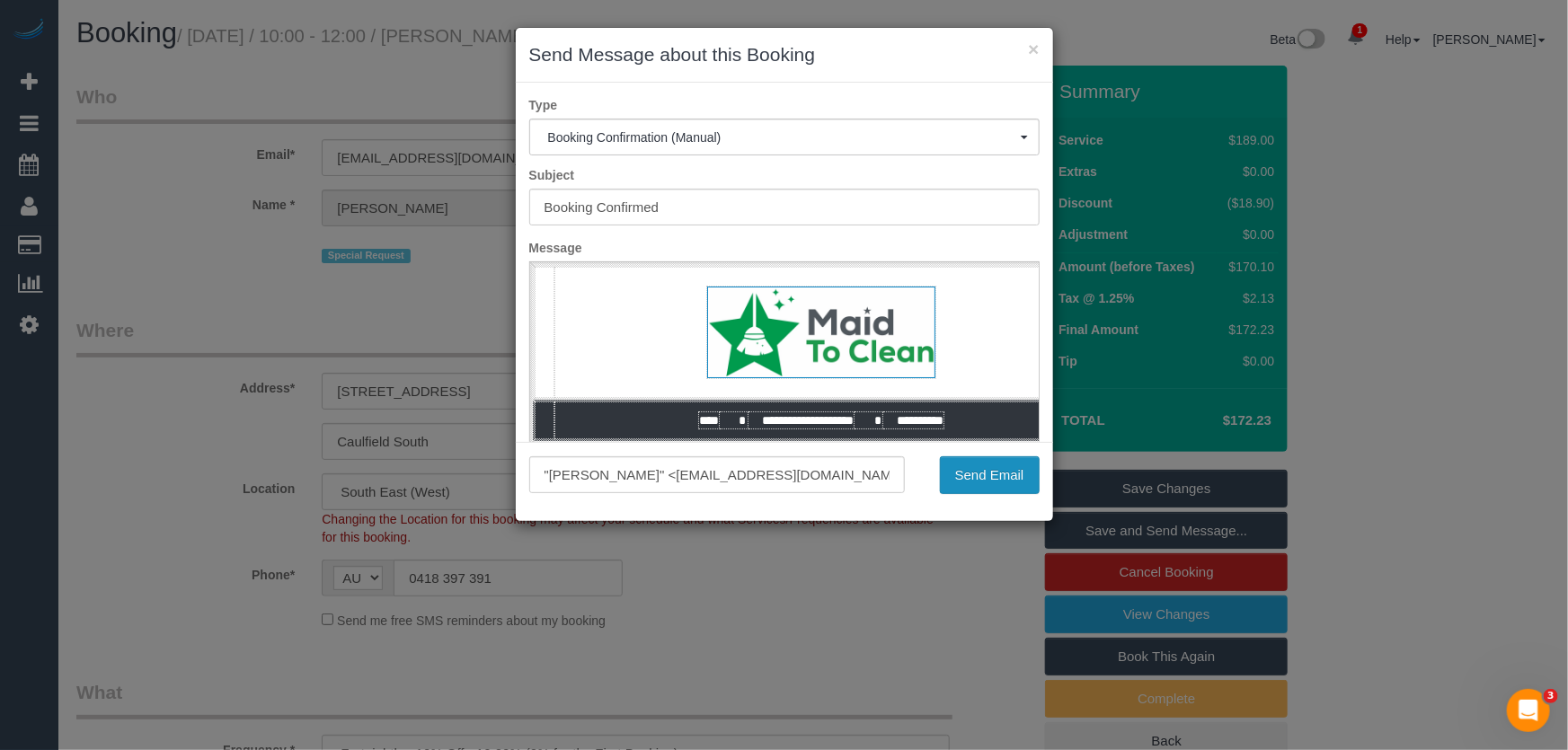
click at [987, 483] on button "Send Email" at bounding box center [989, 475] width 100 height 38
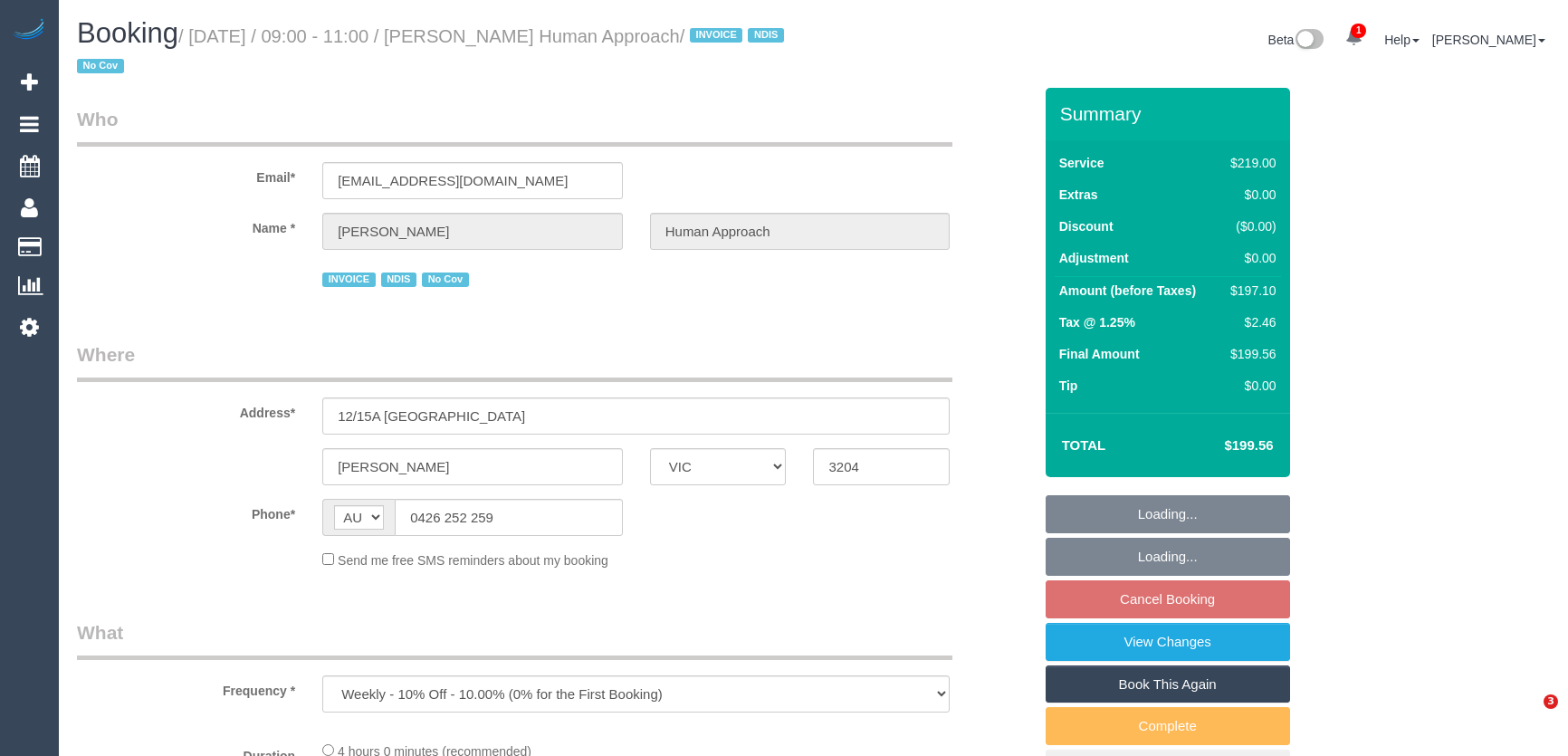
select select "VIC"
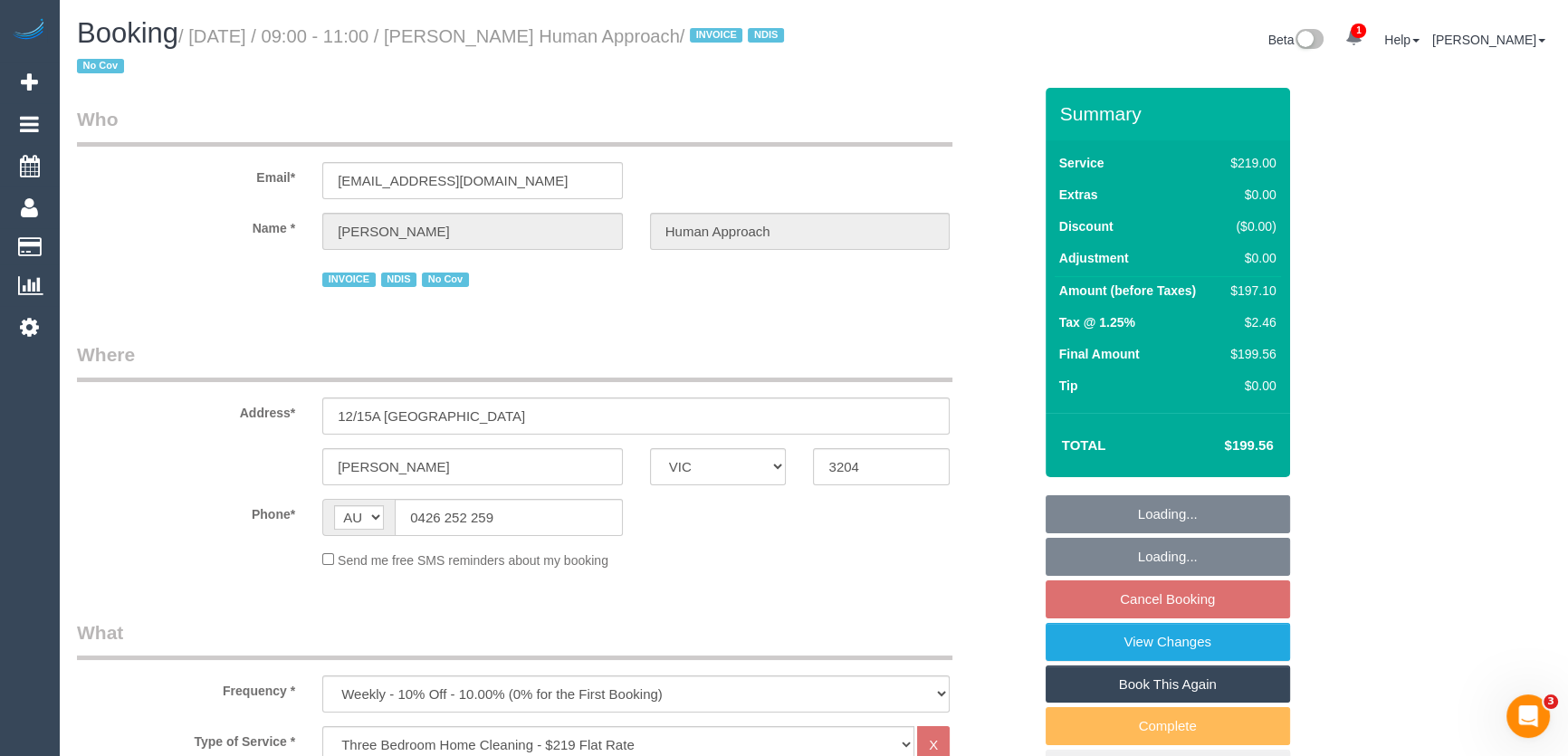
select select "number:27"
select select "number:14"
select select "number:18"
select select "number:36"
select select "number:35"
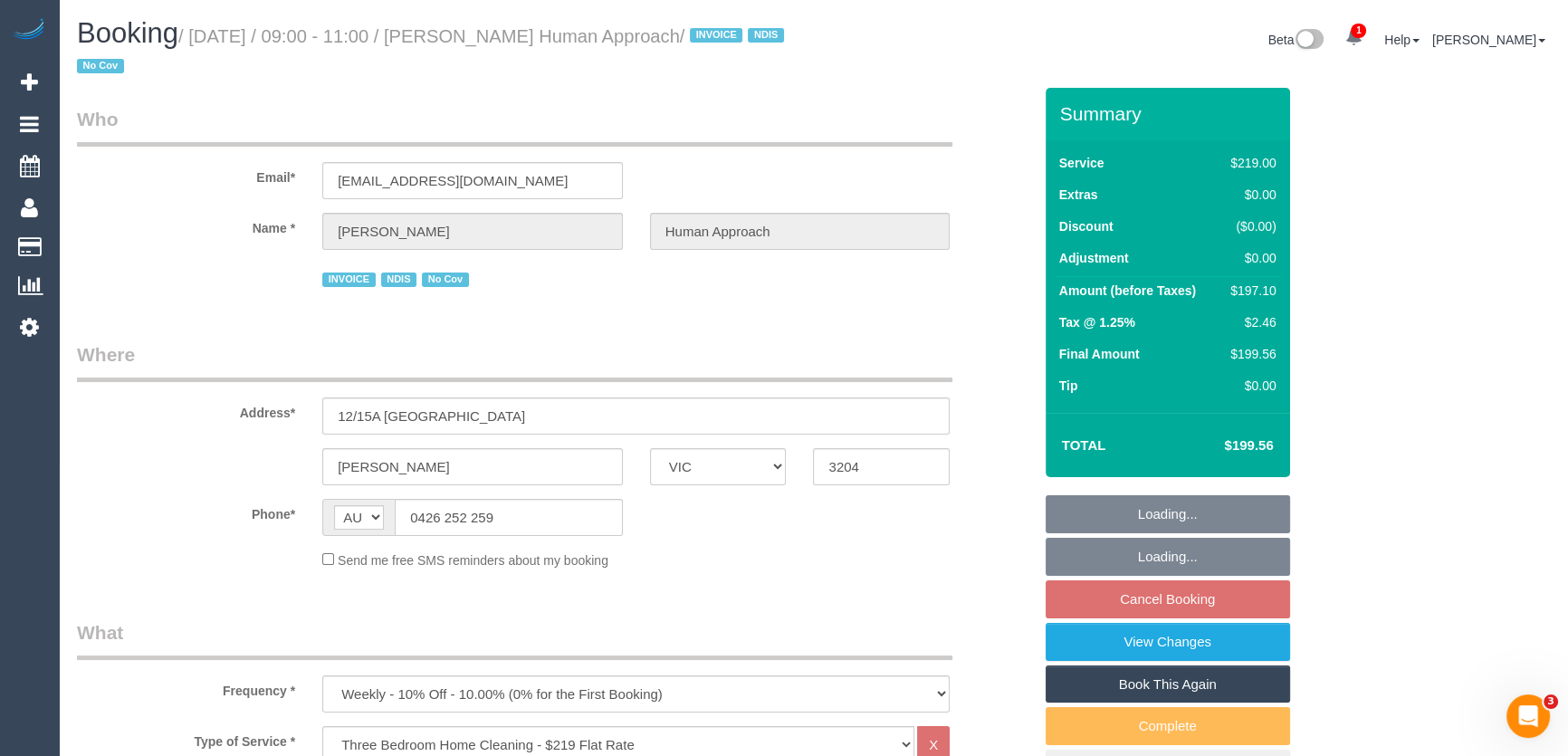
select select "number:13"
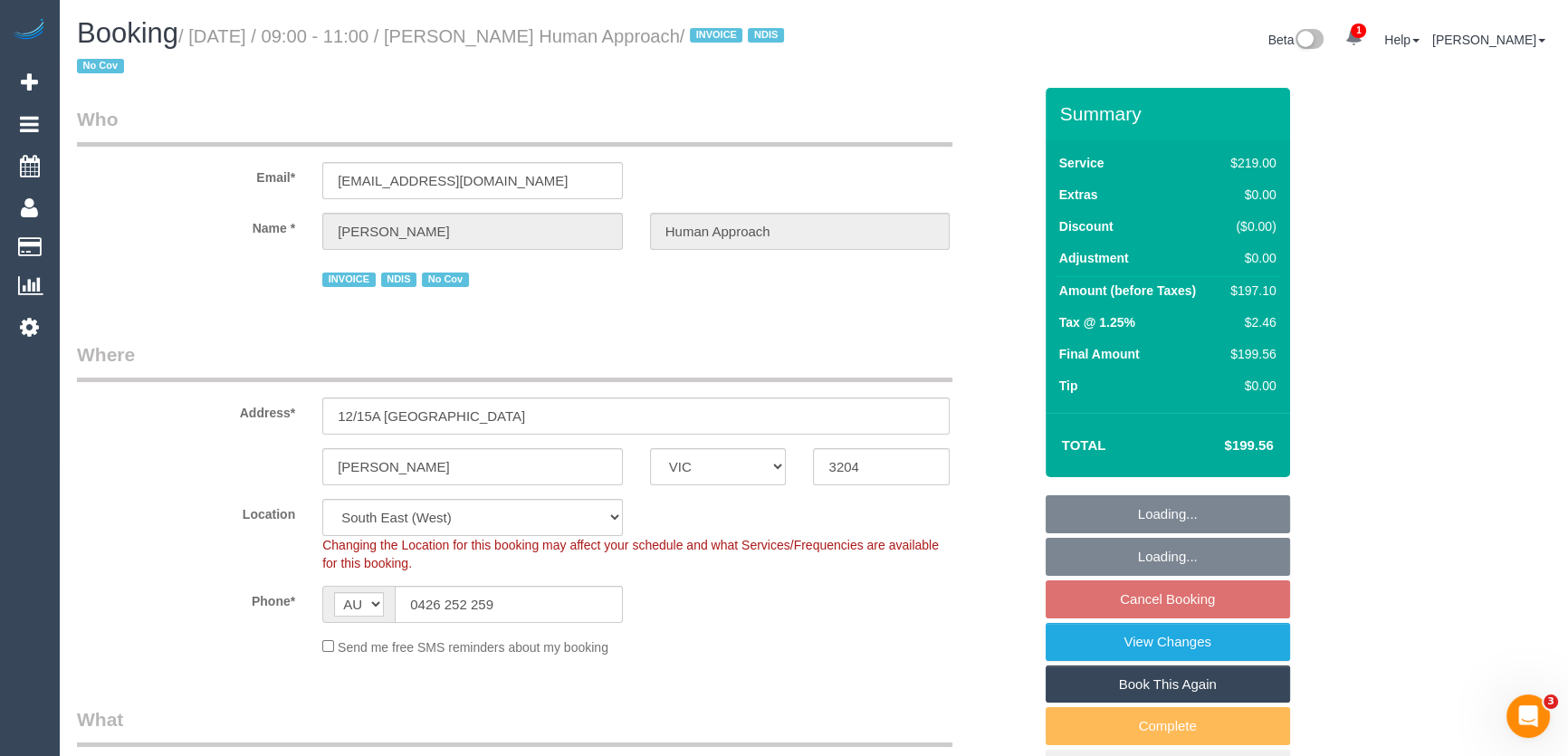
select select "object:824"
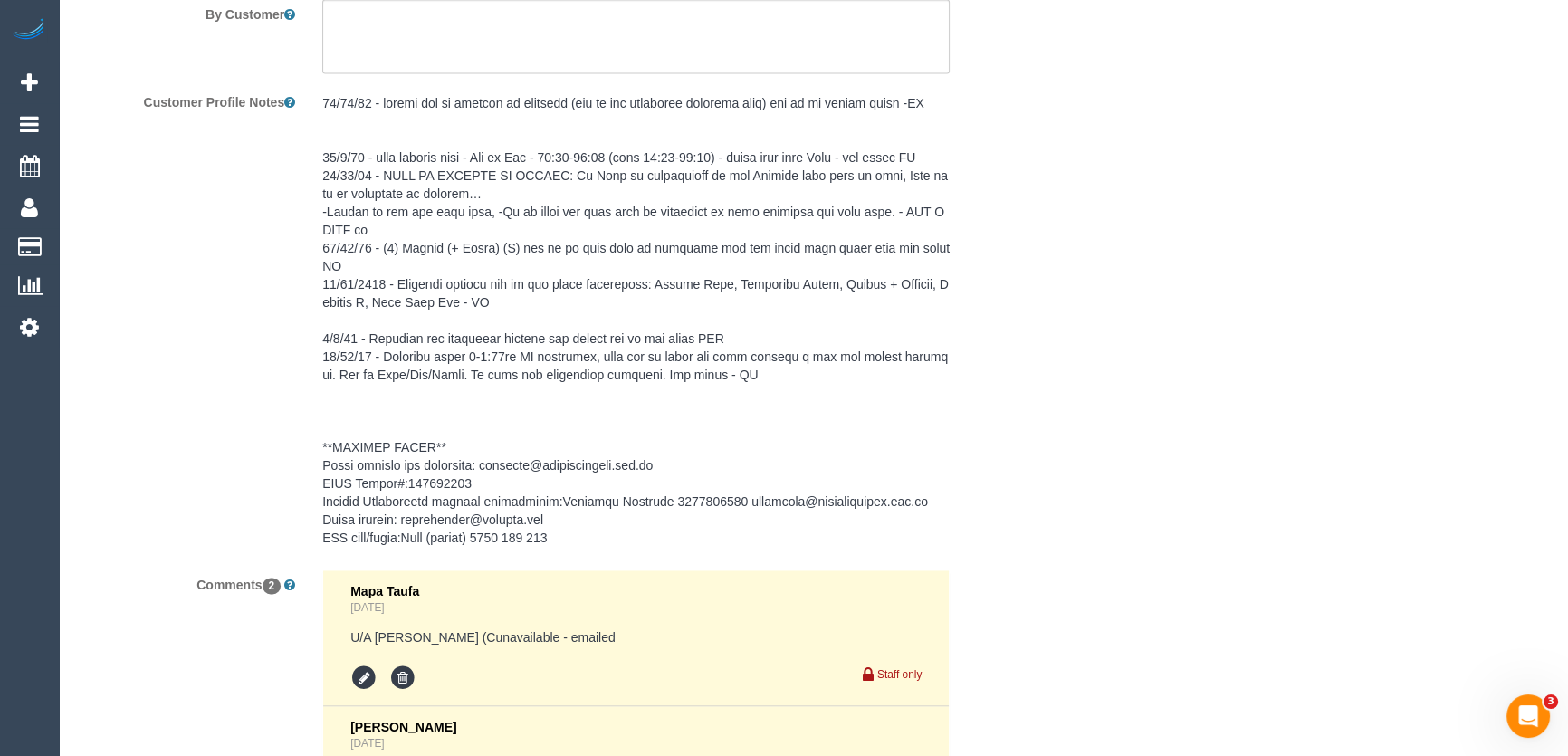
scroll to position [3456, 0]
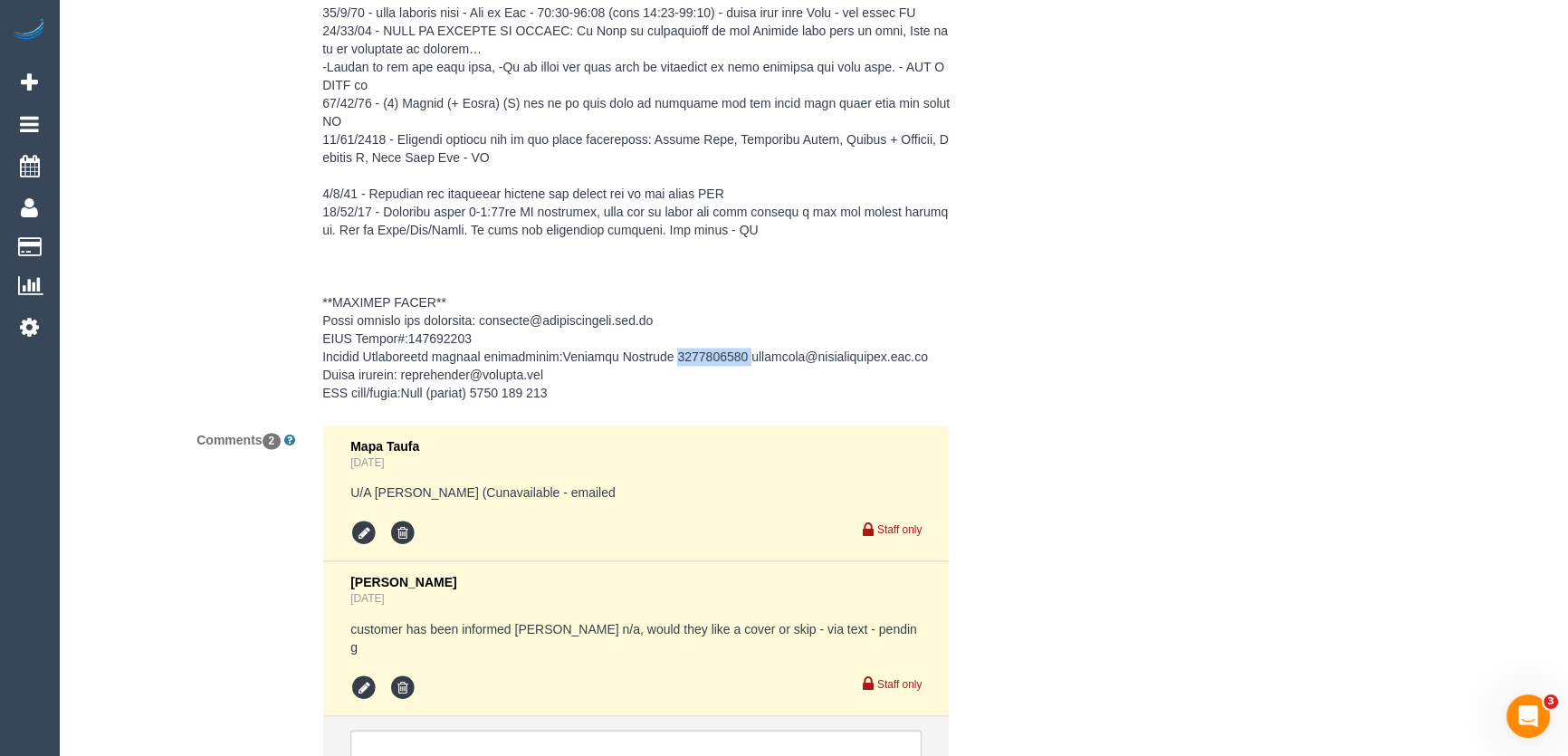
drag, startPoint x: 657, startPoint y: 340, endPoint x: 729, endPoint y: 345, distance: 72.2
click at [729, 345] on pre at bounding box center [636, 175] width 627 height 453
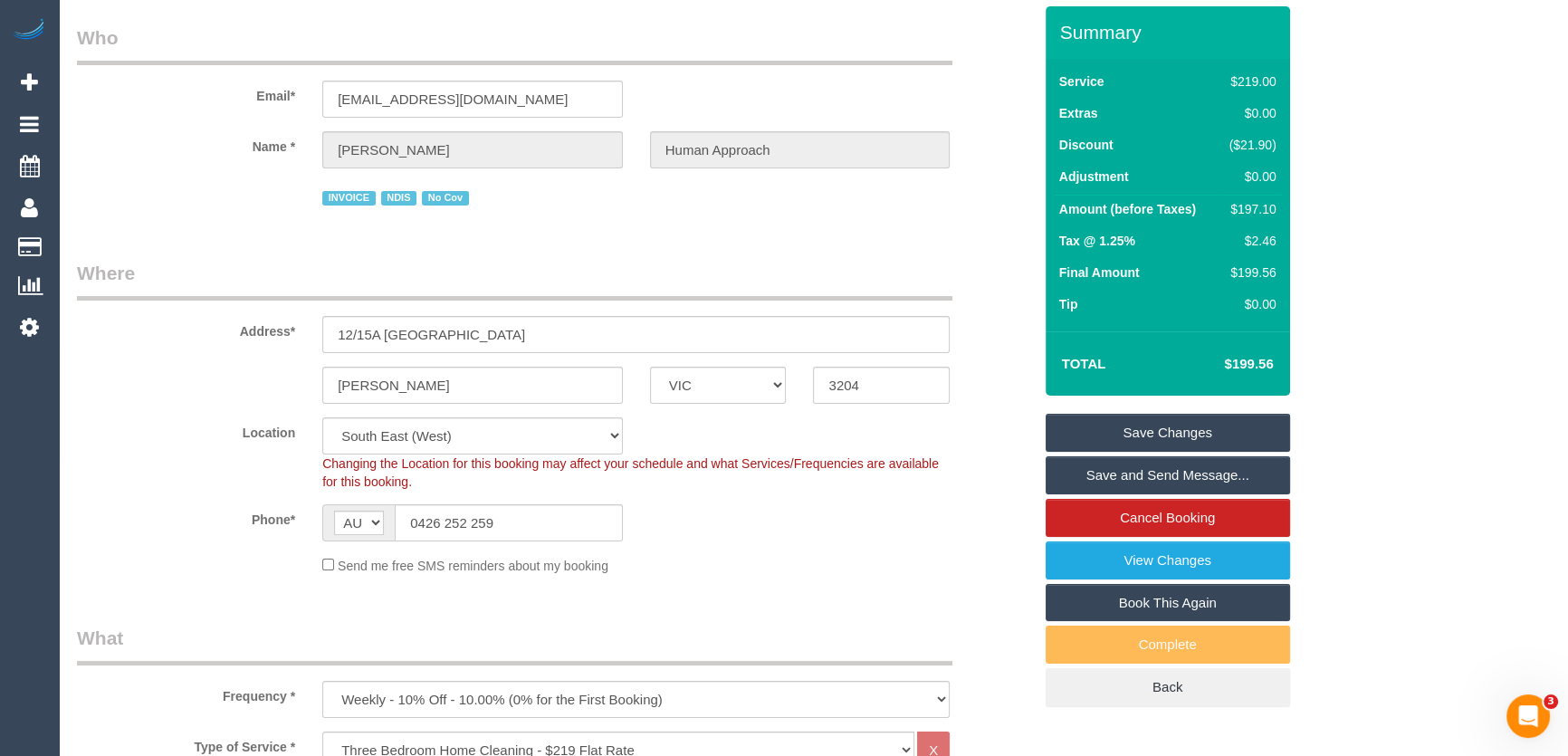
scroll to position [0, 0]
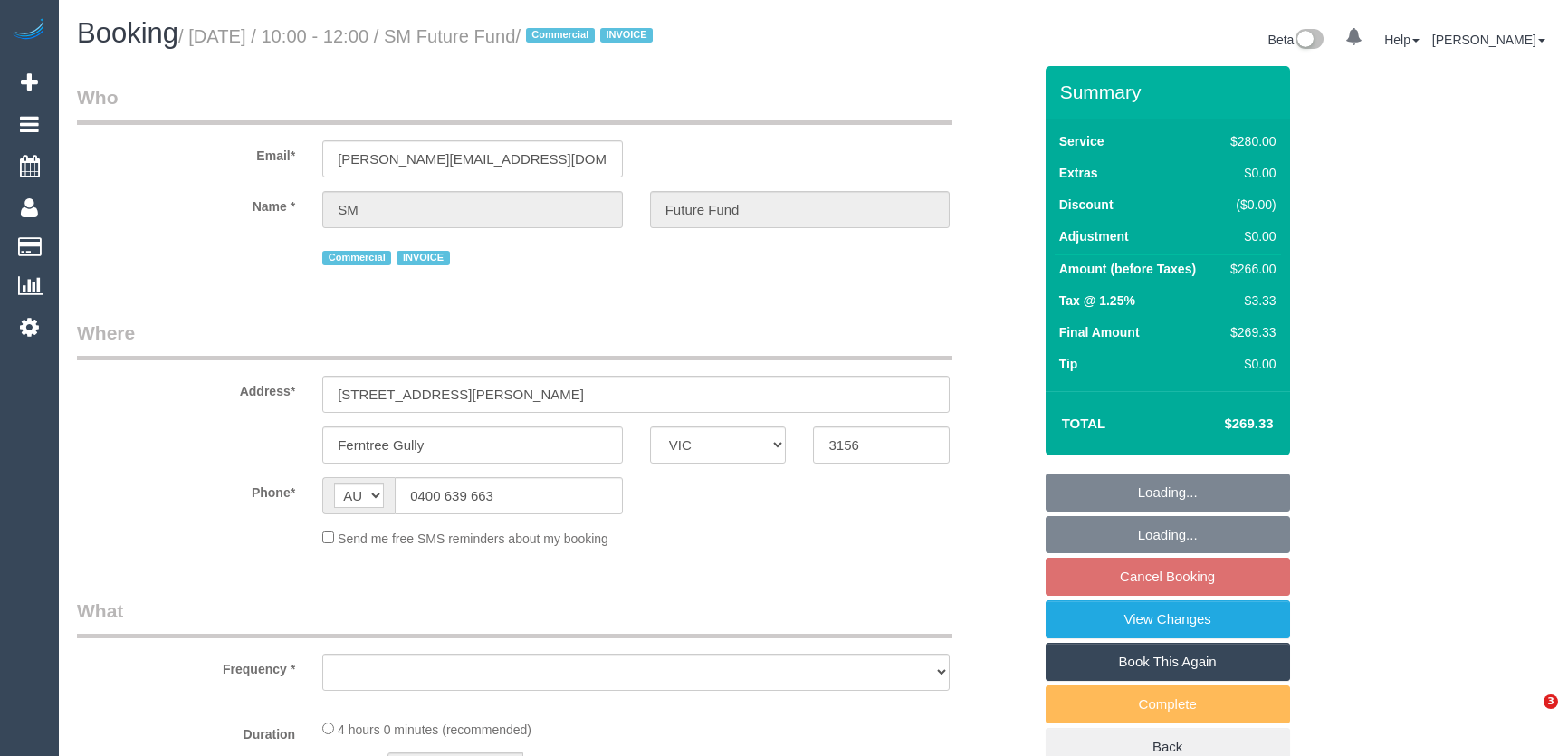
select select "VIC"
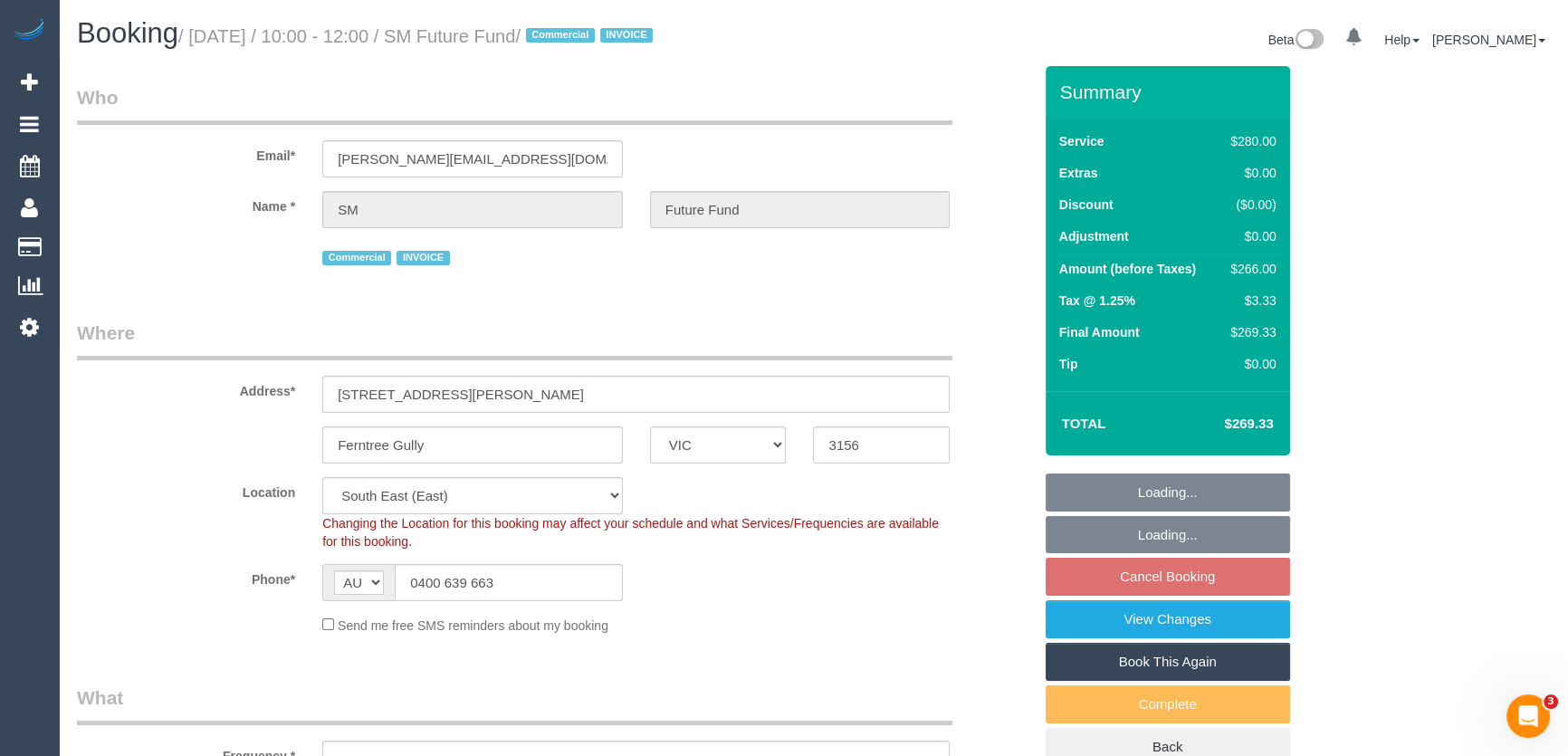
select select "object:1344"
select select "240"
select select "number:28"
select select "number:14"
select select "number:19"
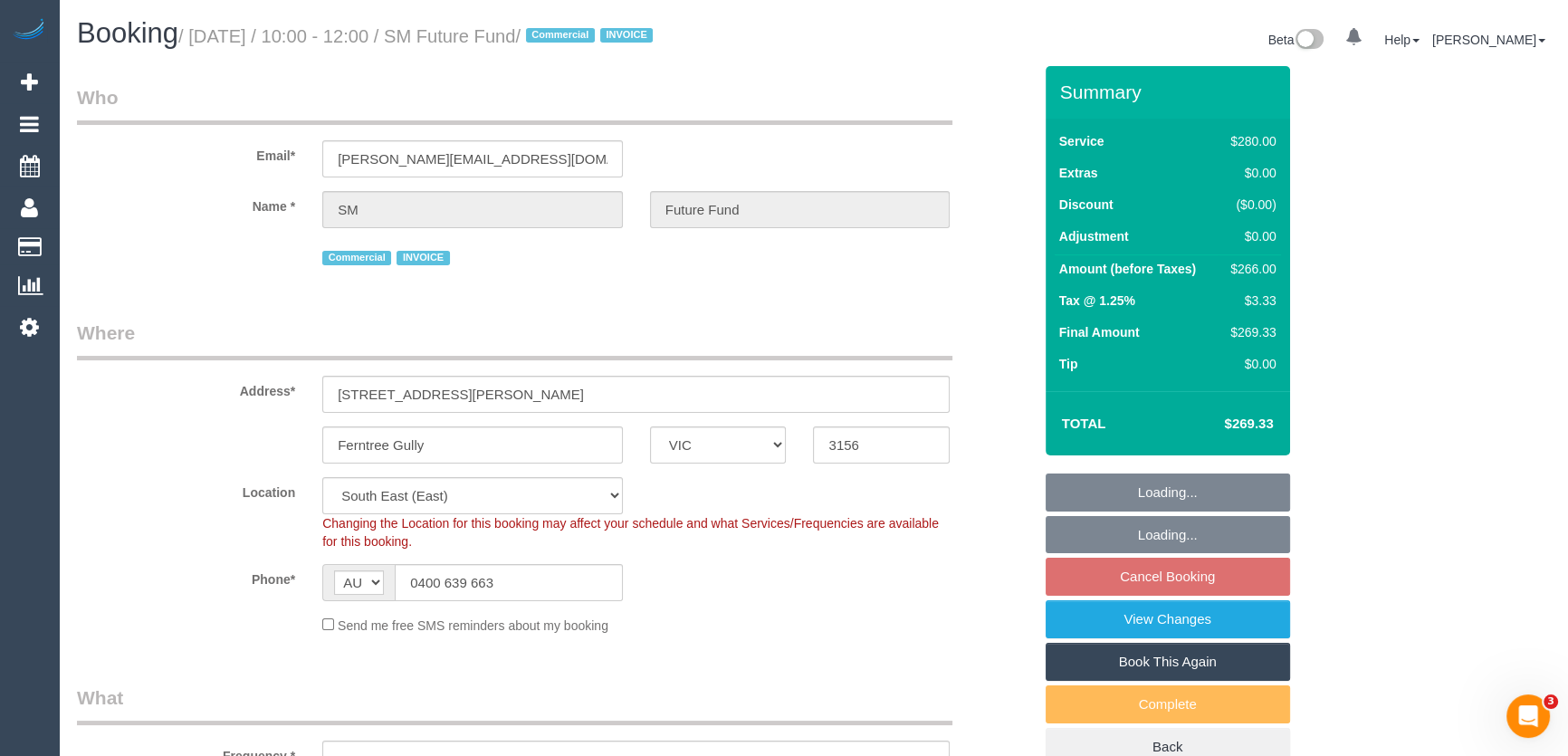
select select "number:22"
select select "object:1363"
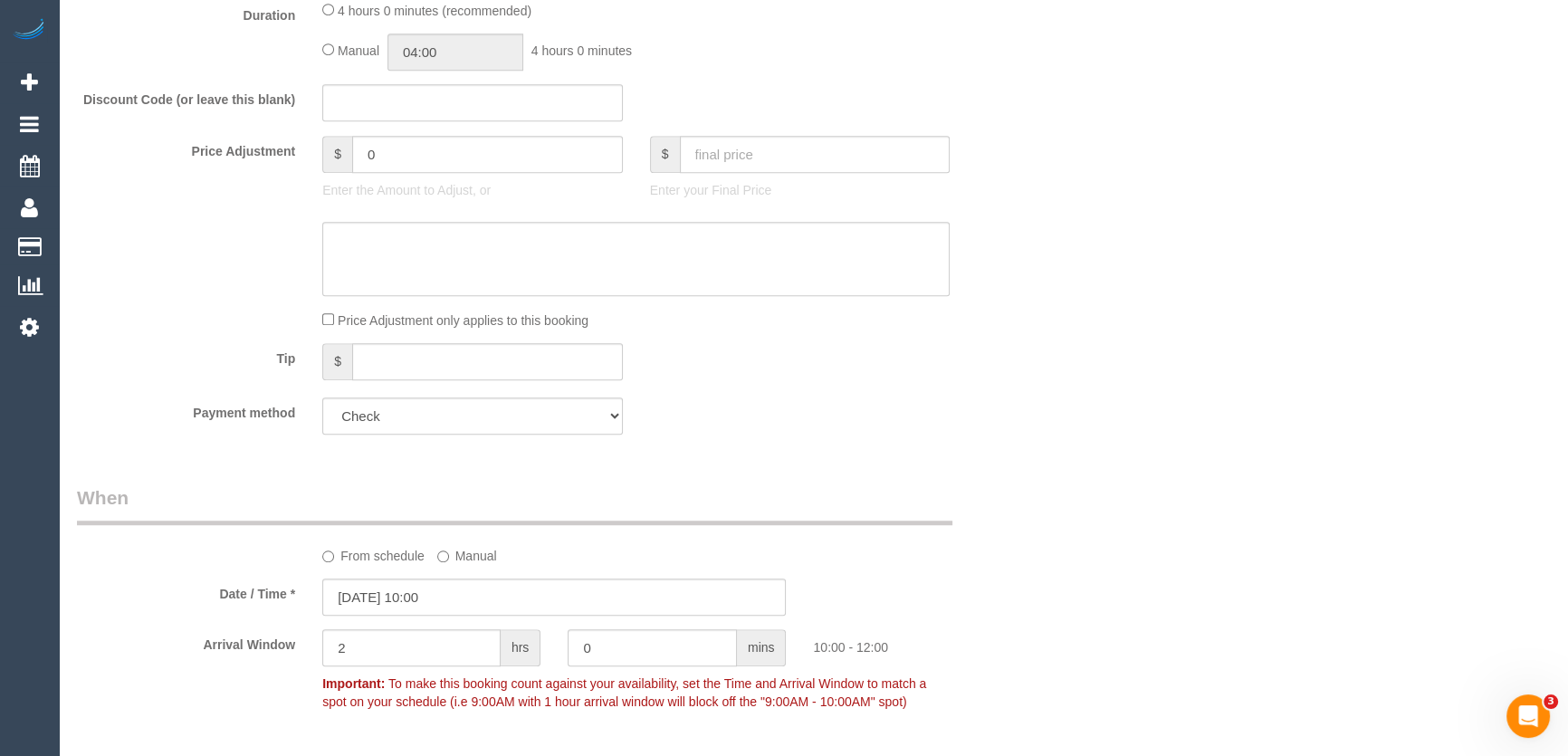
scroll to position [1399, 0]
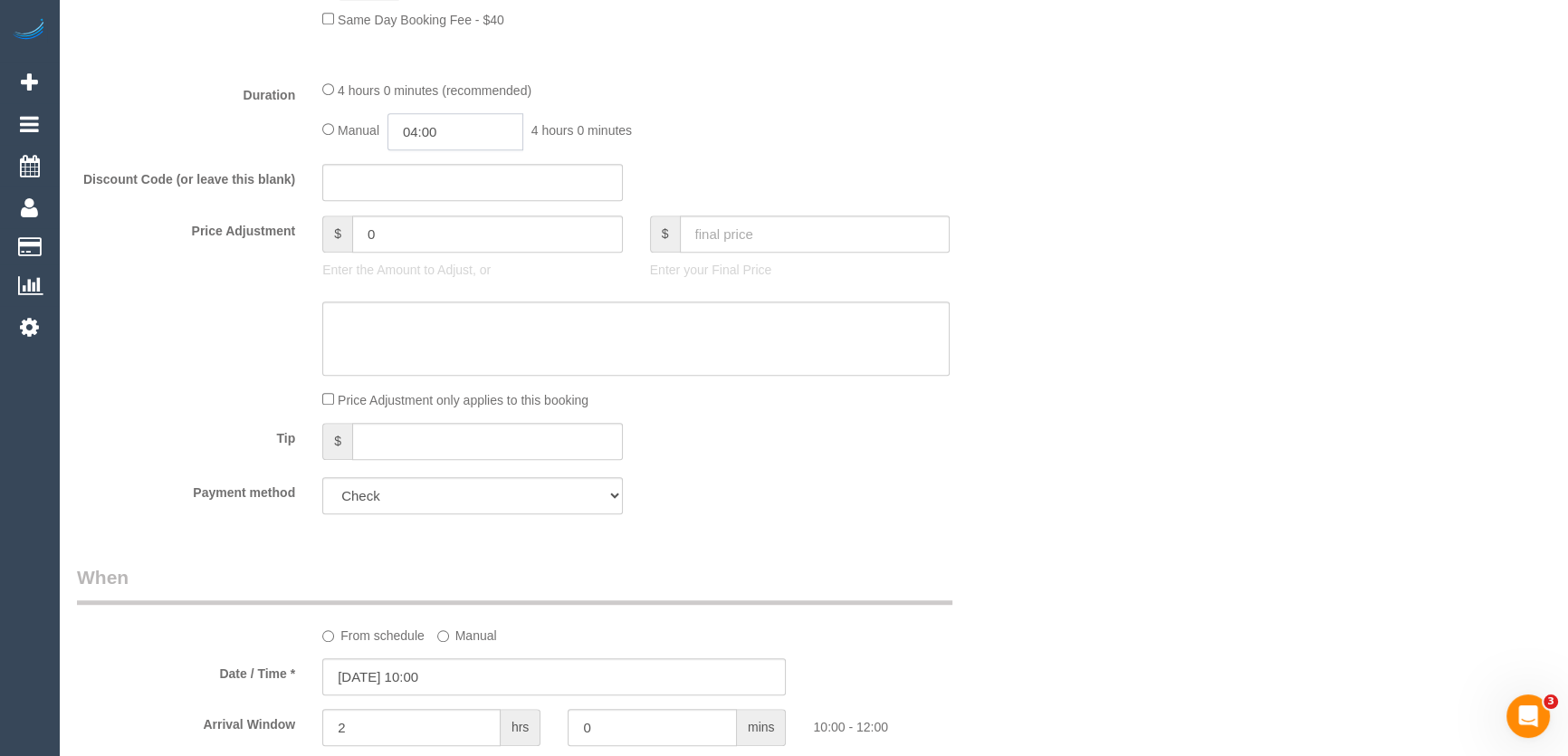
click at [472, 128] on input "04:00" at bounding box center [455, 131] width 135 height 37
type input "02:00"
click at [437, 184] on li "02:00" at bounding box center [436, 194] width 81 height 24
click at [720, 139] on div "Manual 02:00 2 hours 0 minutes" at bounding box center [636, 131] width 627 height 37
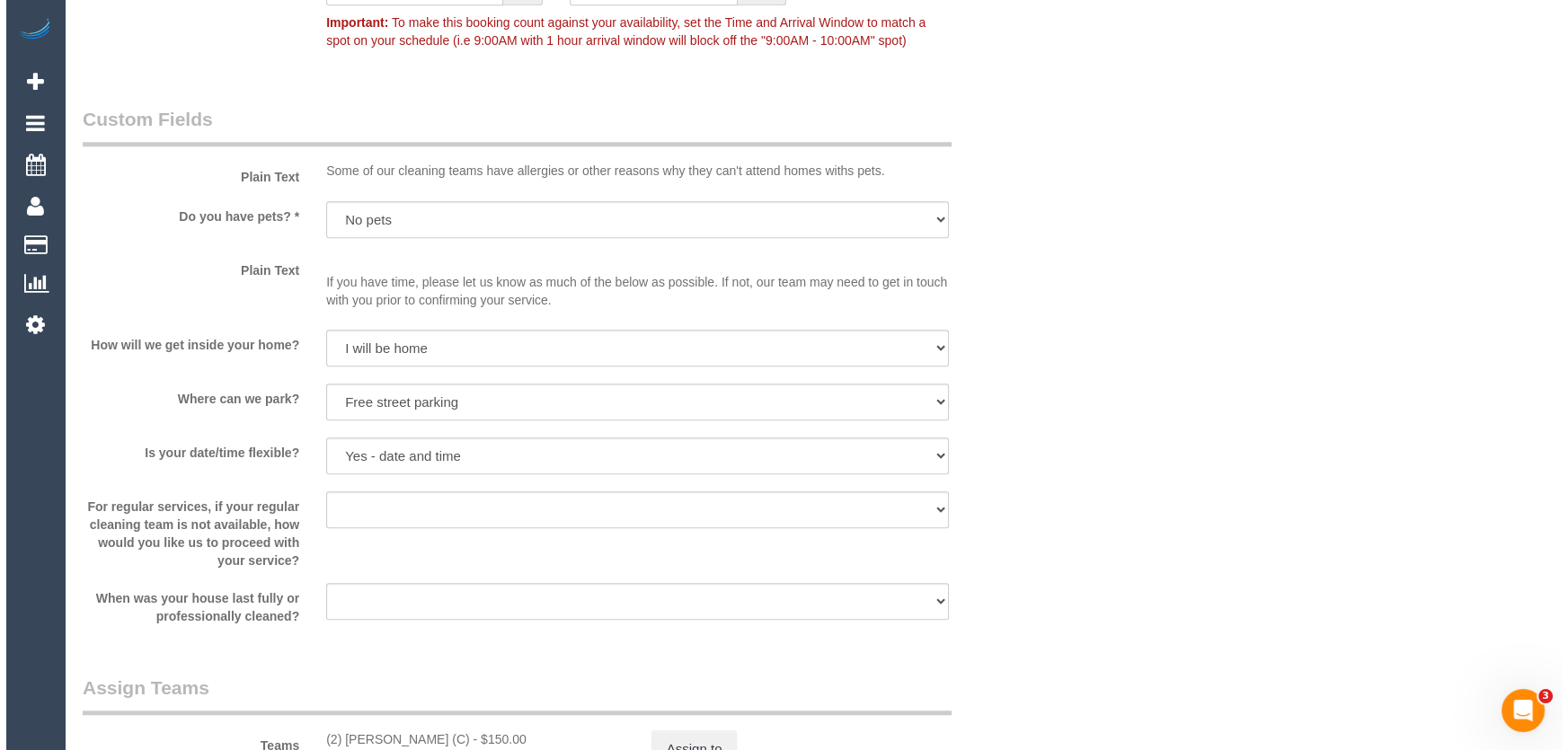
scroll to position [2366, 0]
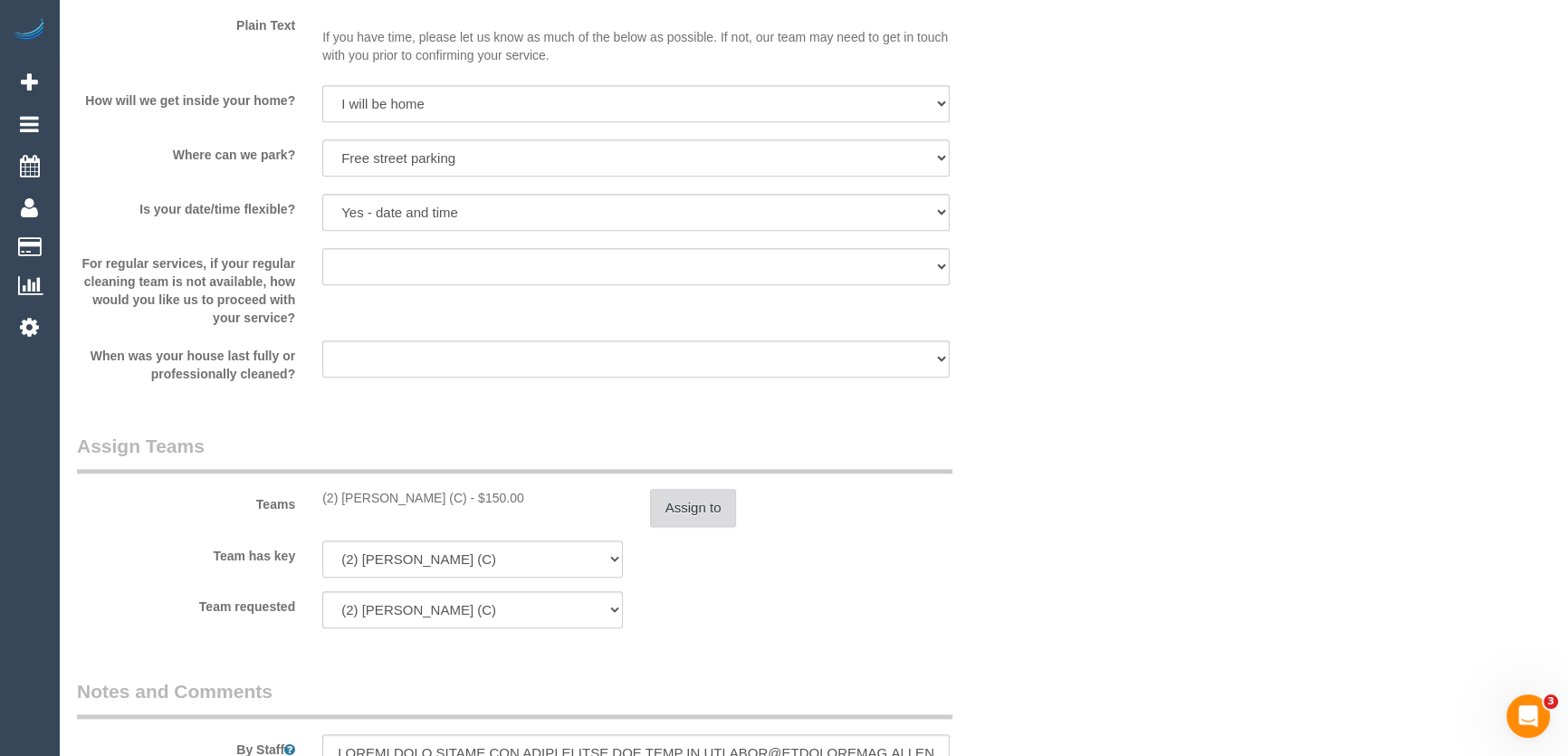
click at [686, 523] on button "Assign to" at bounding box center [692, 507] width 87 height 38
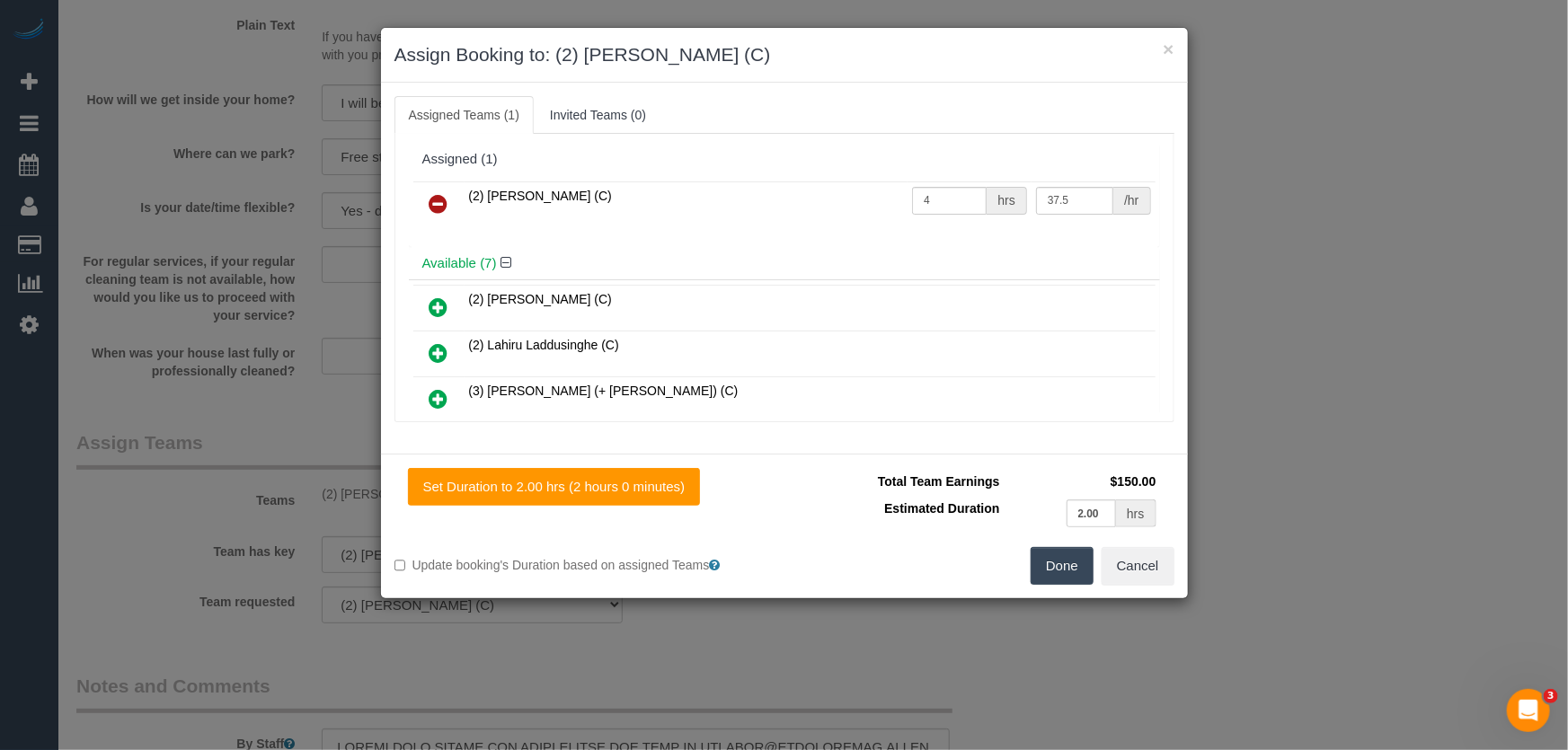
click at [438, 201] on icon at bounding box center [438, 204] width 19 height 22
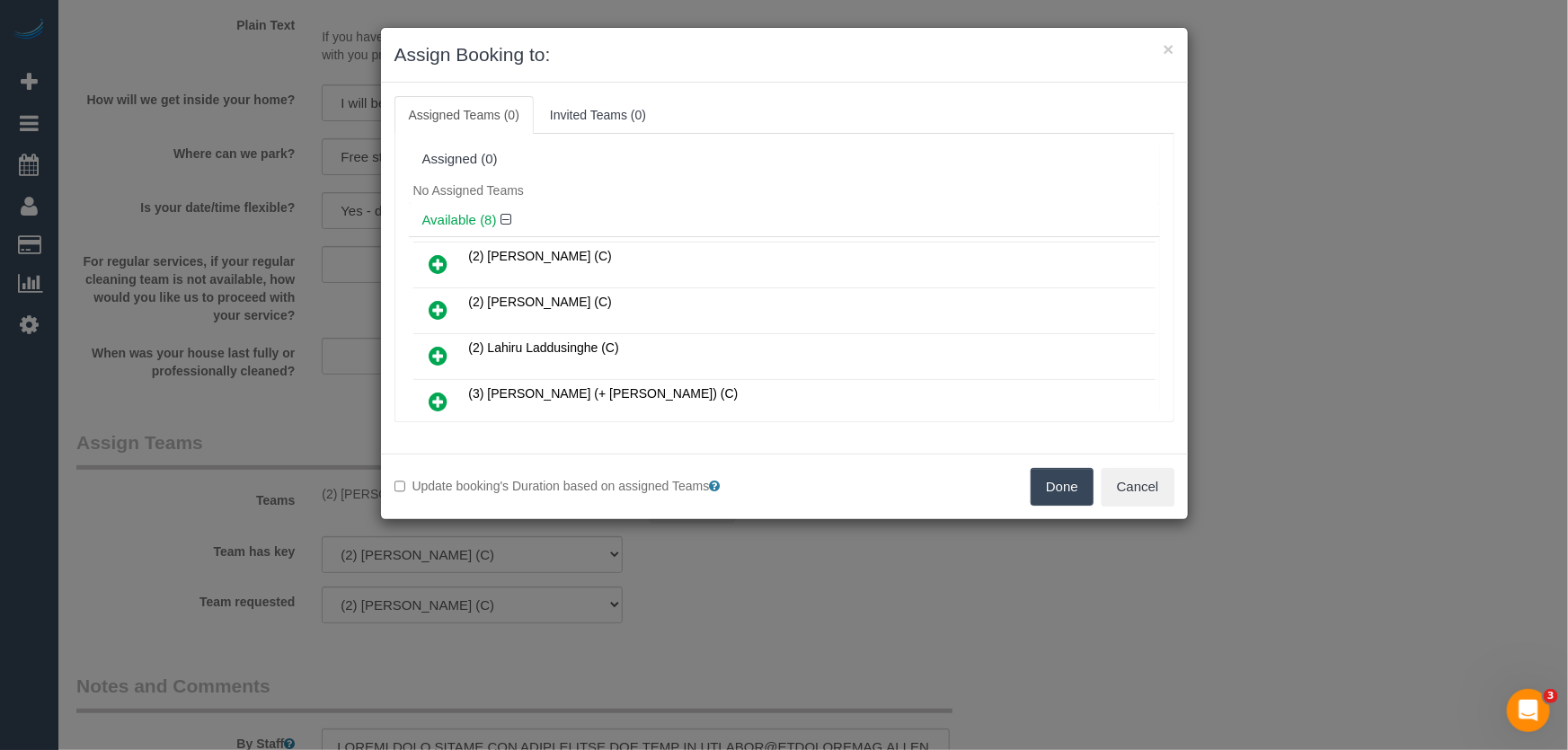
scroll to position [247, 0]
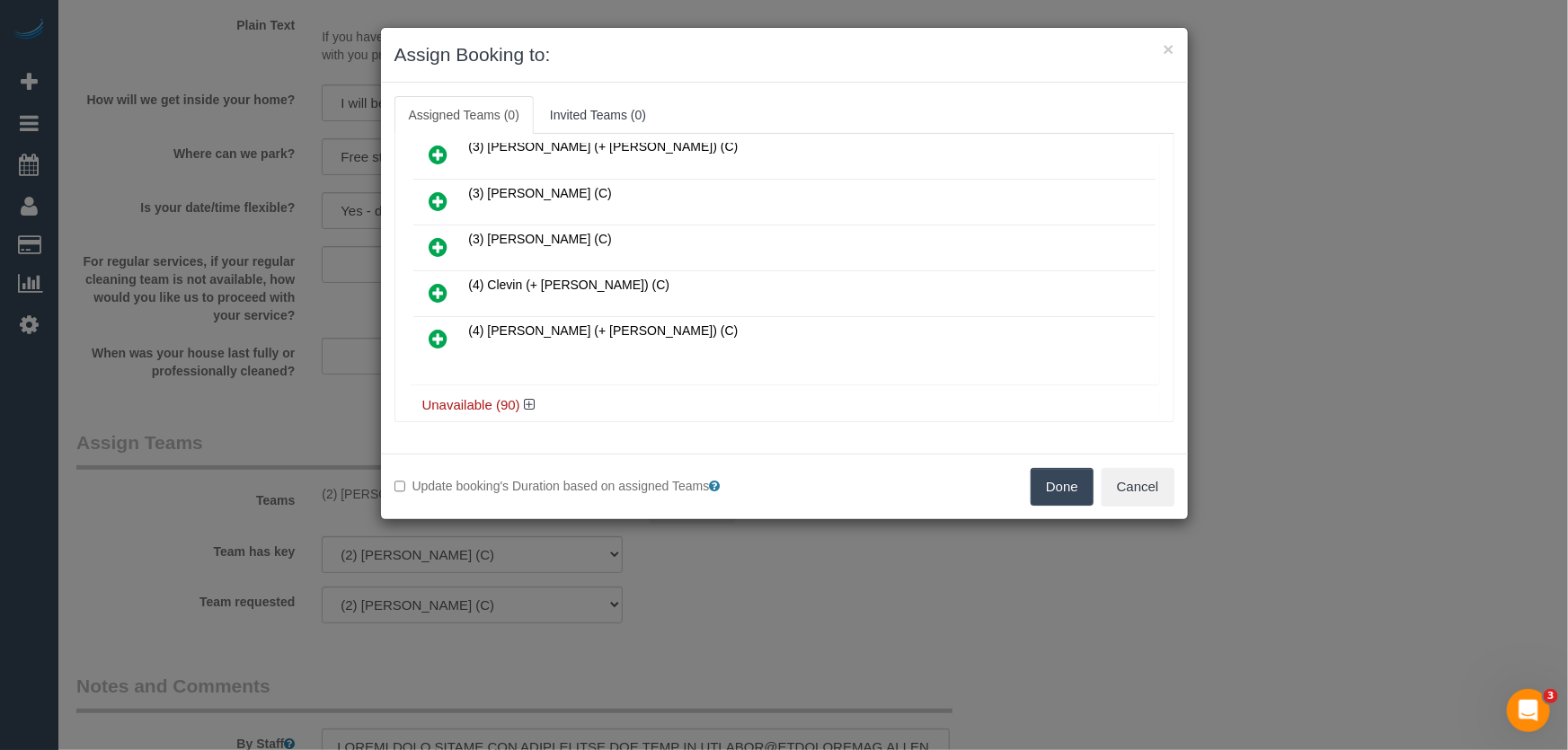
click at [440, 282] on icon at bounding box center [438, 293] width 19 height 22
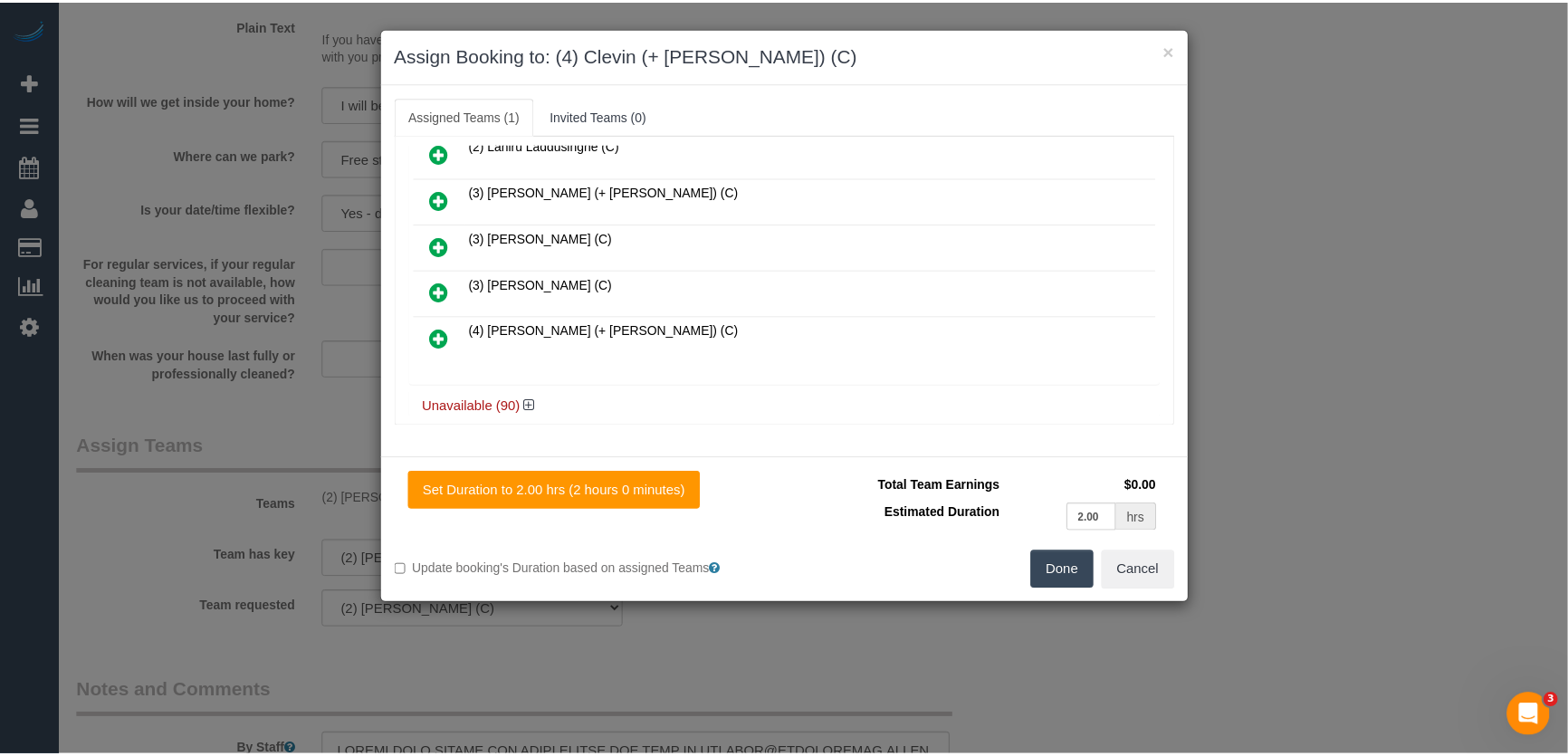
scroll to position [266, 0]
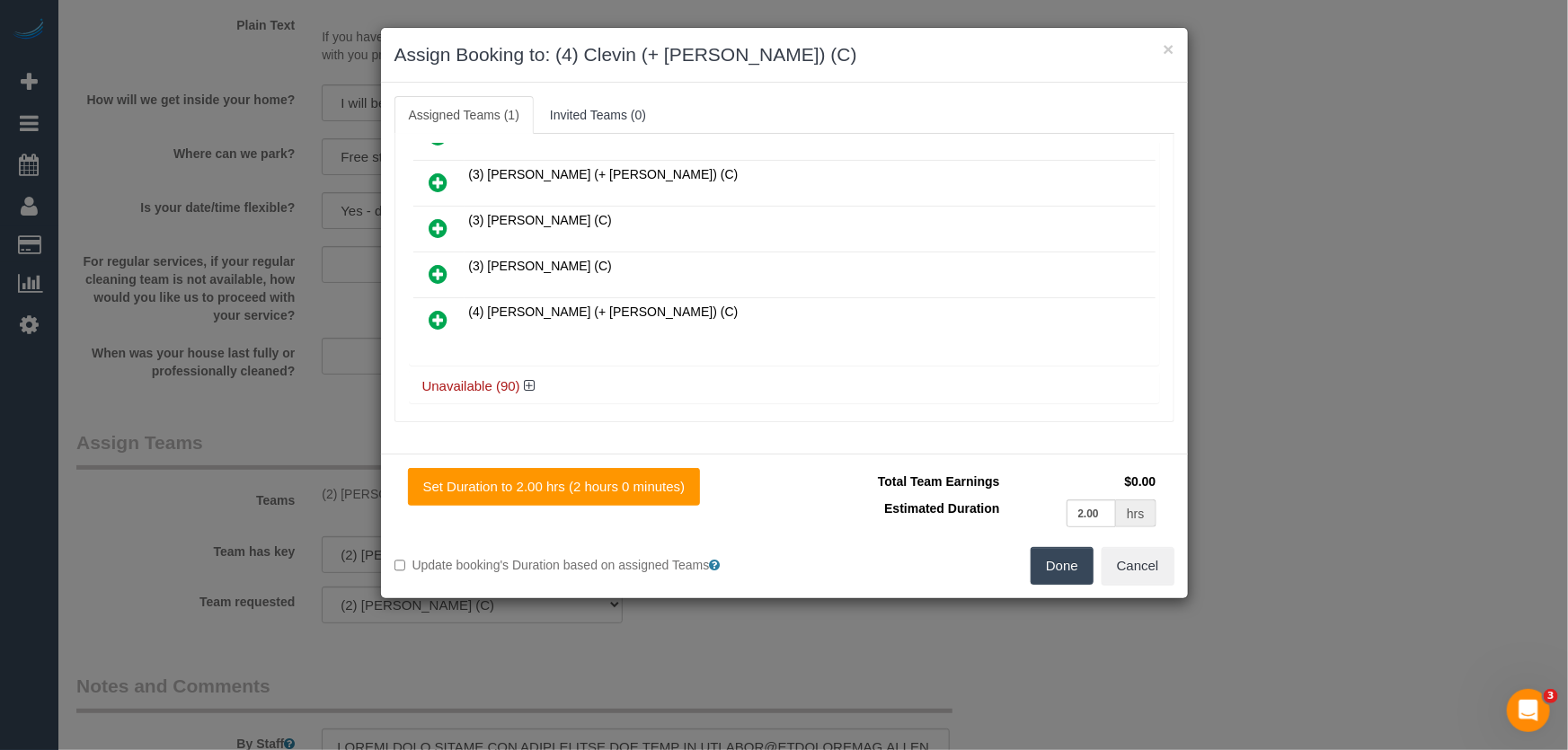
click at [439, 309] on icon at bounding box center [438, 320] width 19 height 22
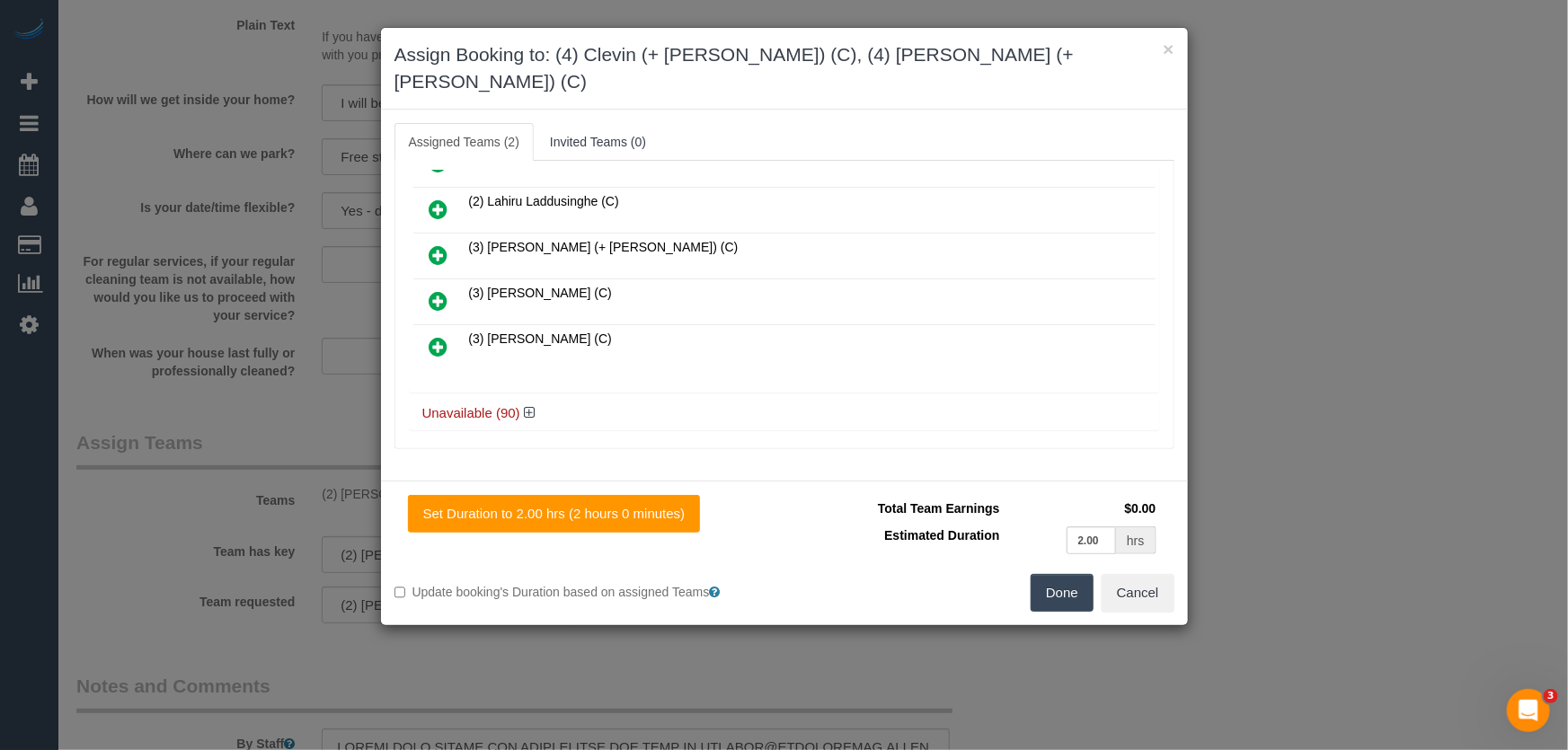
click at [1063, 573] on button "Done" at bounding box center [1062, 592] width 63 height 38
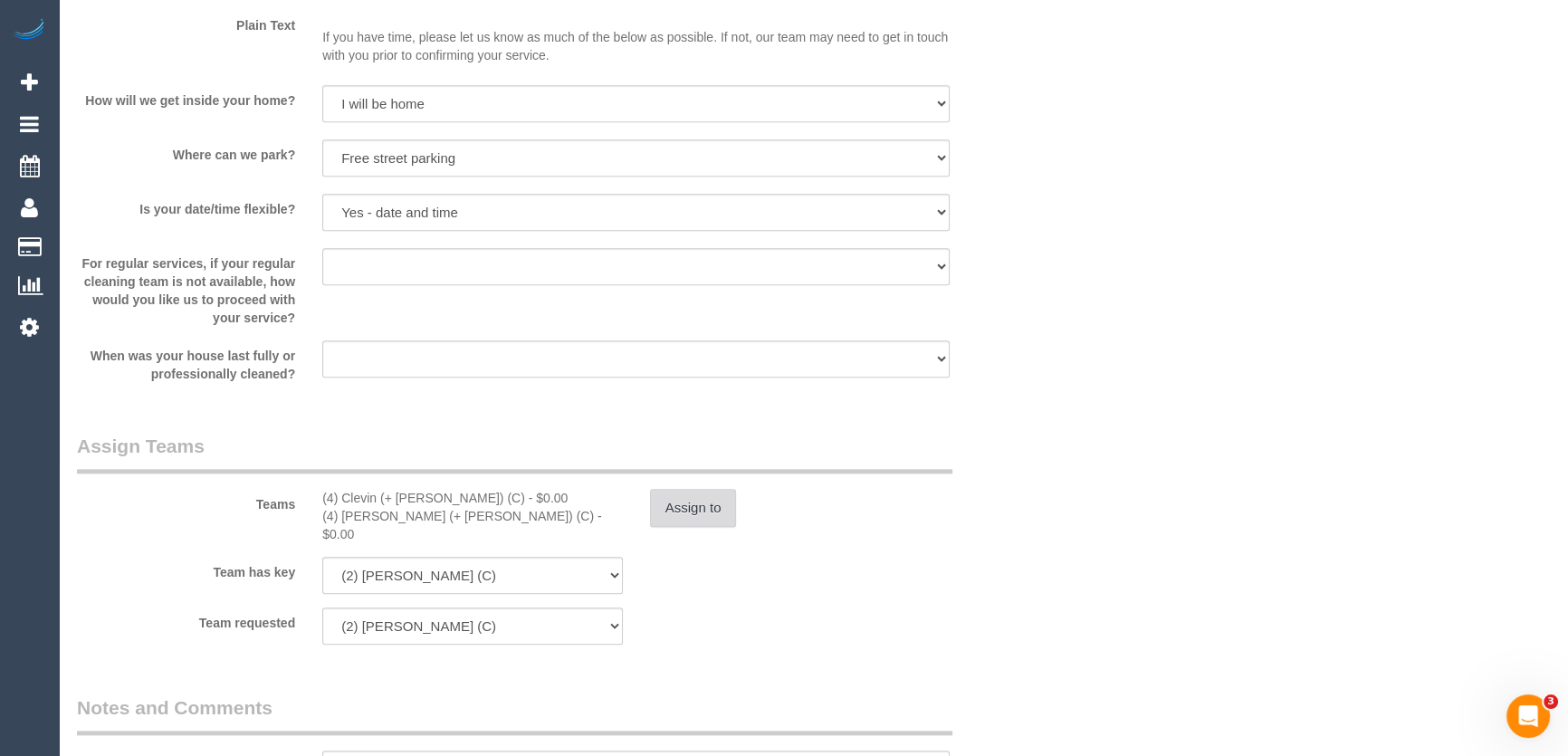
click at [704, 513] on button "Assign to" at bounding box center [692, 507] width 87 height 38
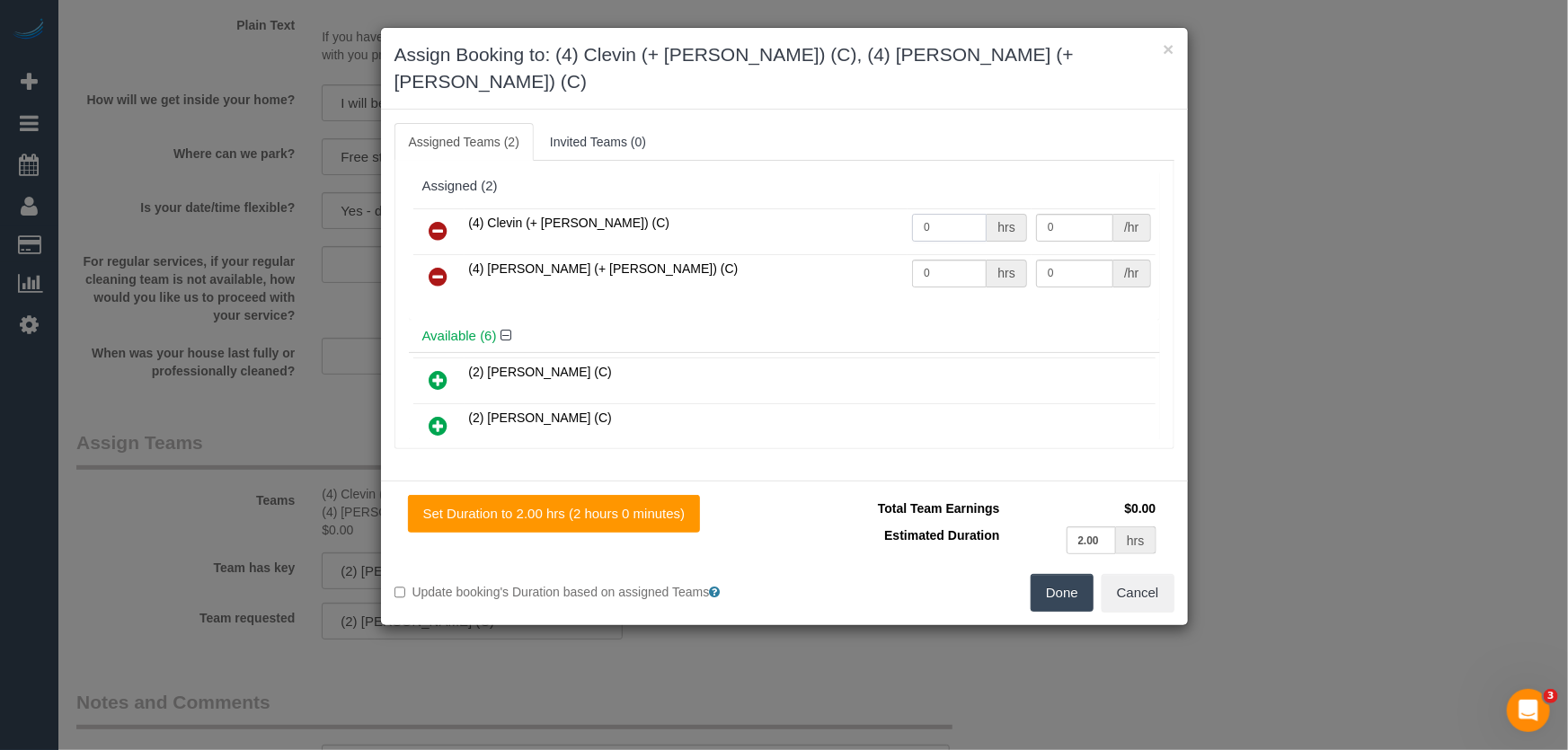
click at [948, 214] on input "0" at bounding box center [949, 228] width 75 height 28
type input "2"
type input "35"
click at [942, 260] on input "0" at bounding box center [949, 273] width 75 height 28
type input "2"
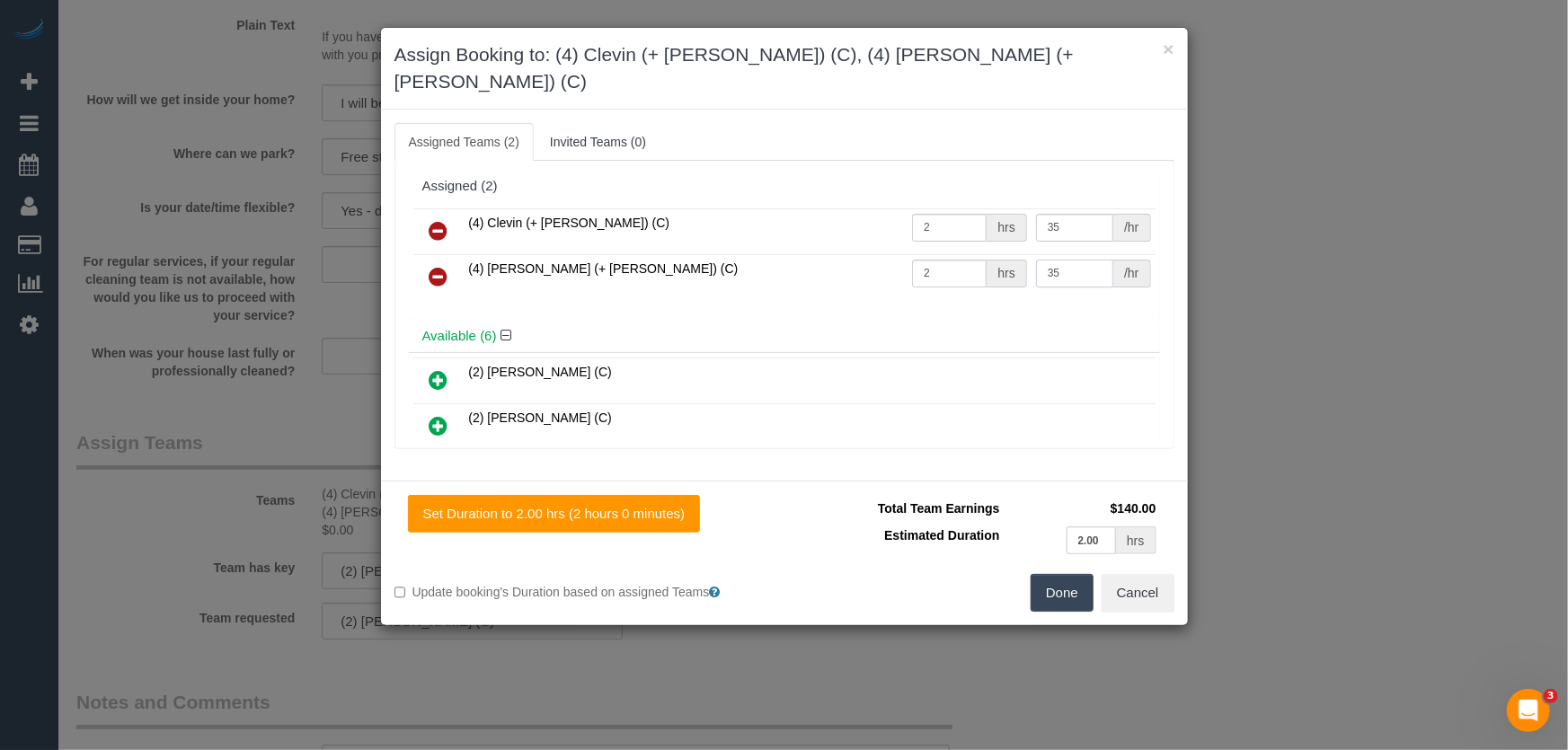
type input "35"
click at [1060, 573] on button "Done" at bounding box center [1062, 592] width 63 height 38
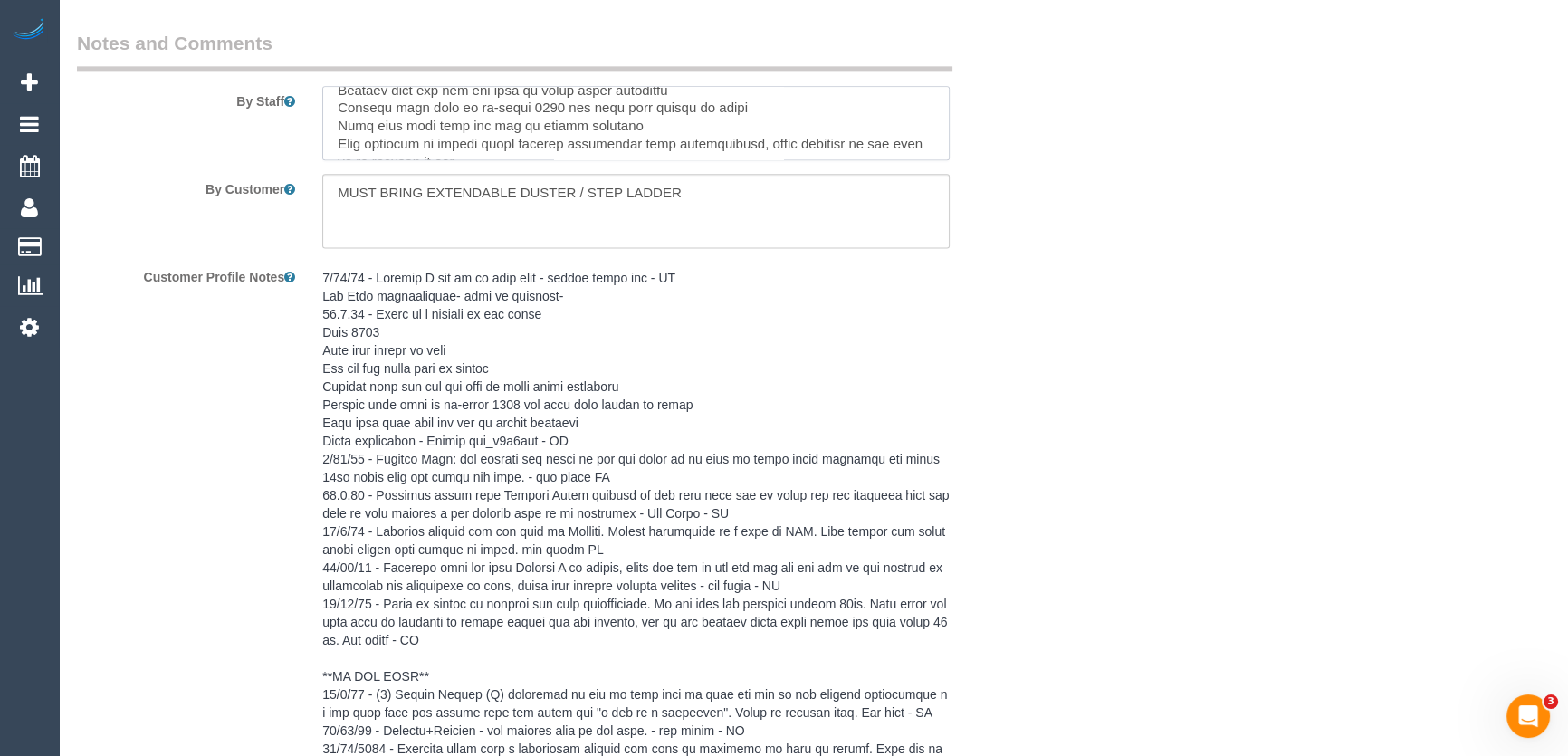
scroll to position [197, 0]
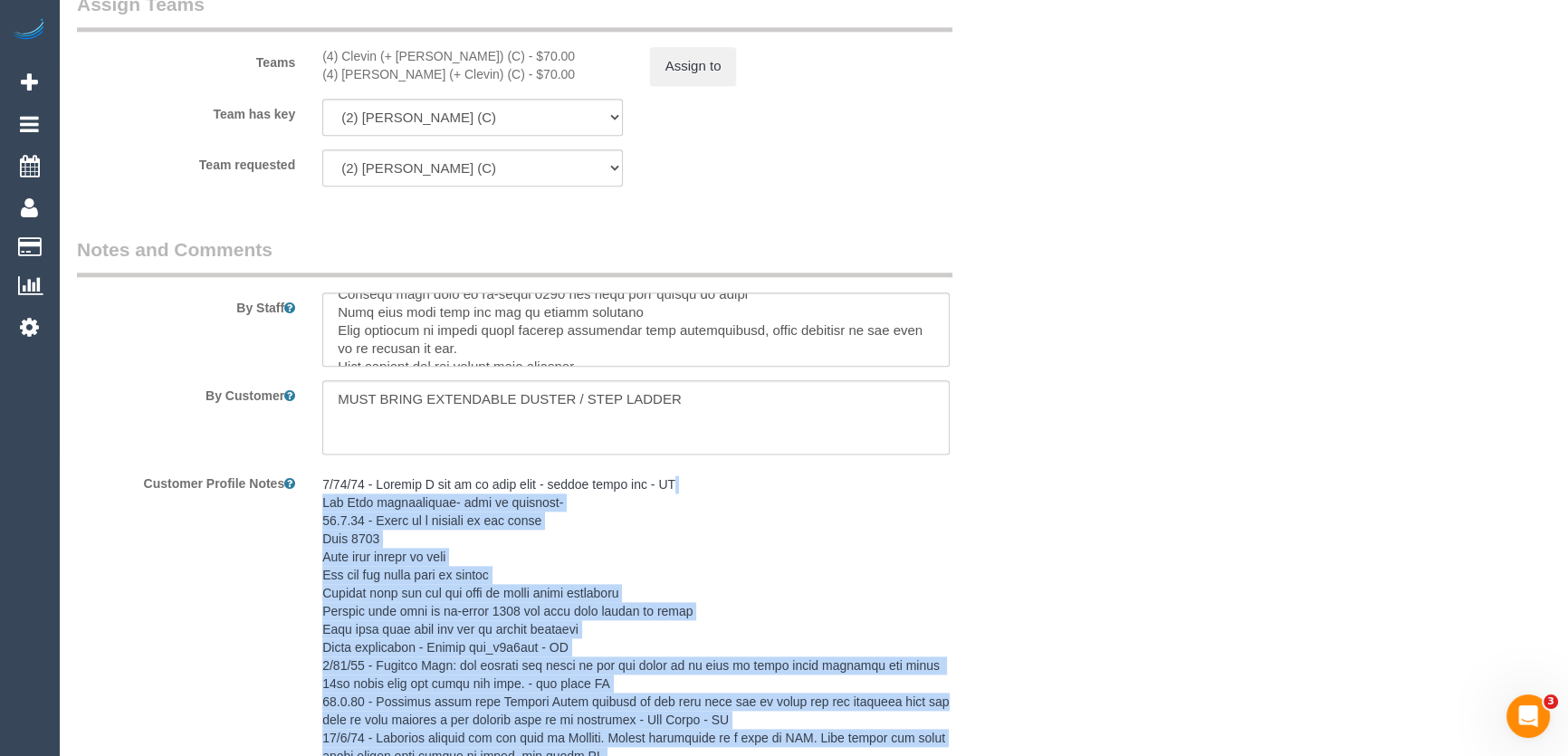
scroll to position [2623, 0]
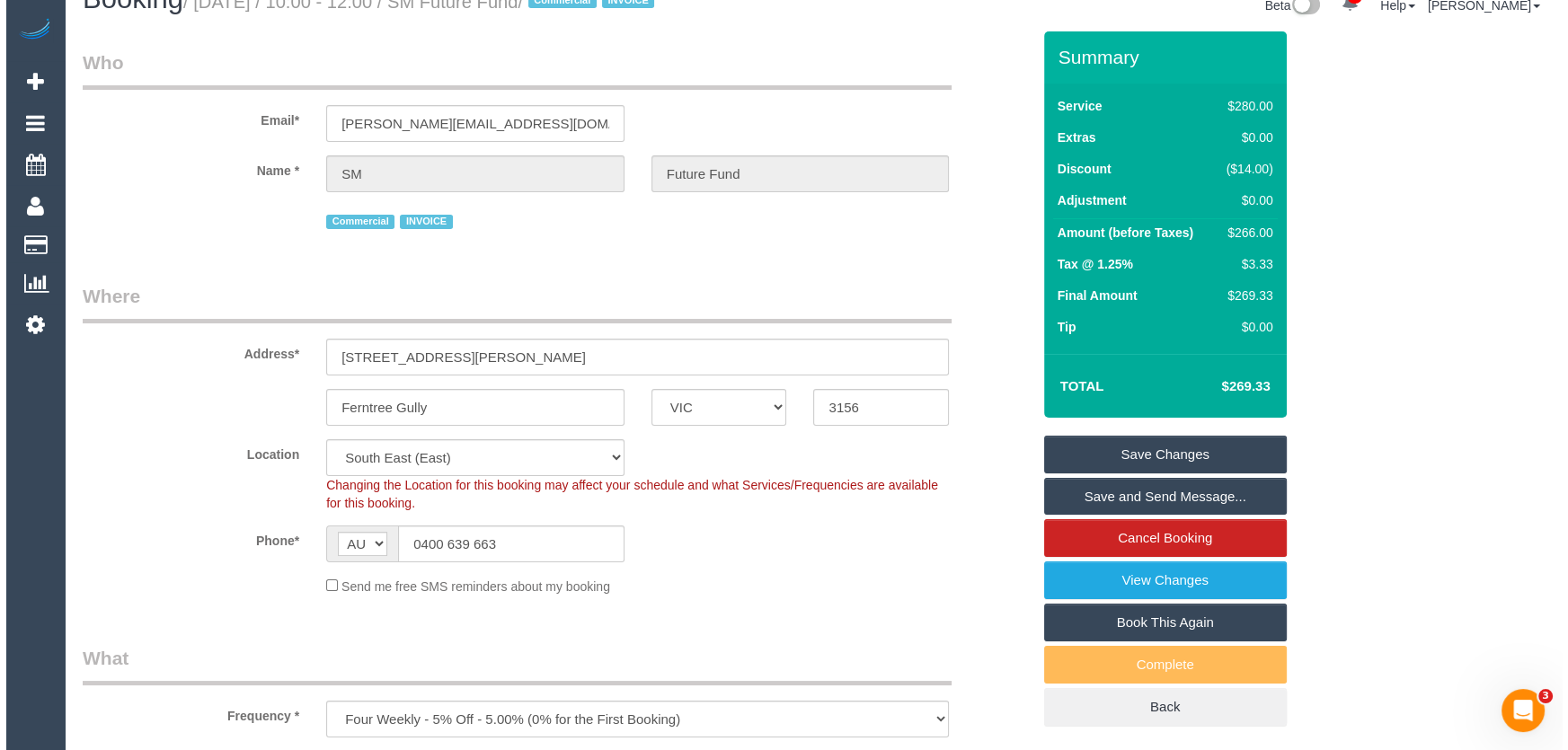
scroll to position [0, 0]
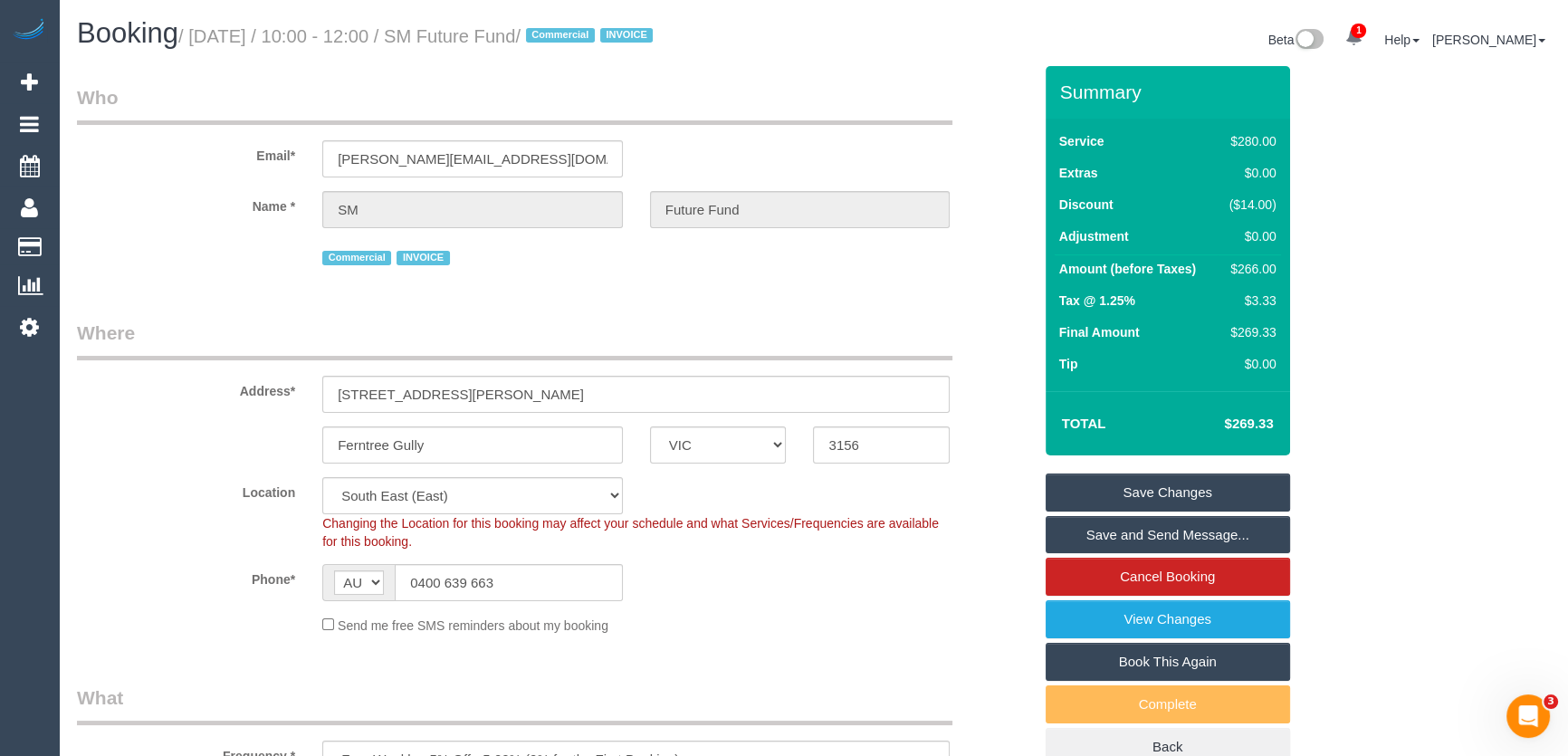
click at [511, 39] on small "/ September 05, 2025 / 10:00 - 12:00 / SM Future Fund / Commercial INVOICE" at bounding box center [418, 36] width 480 height 20
copy small "SM Future Fund"
click at [1131, 486] on link "Save Changes" at bounding box center [1168, 492] width 245 height 38
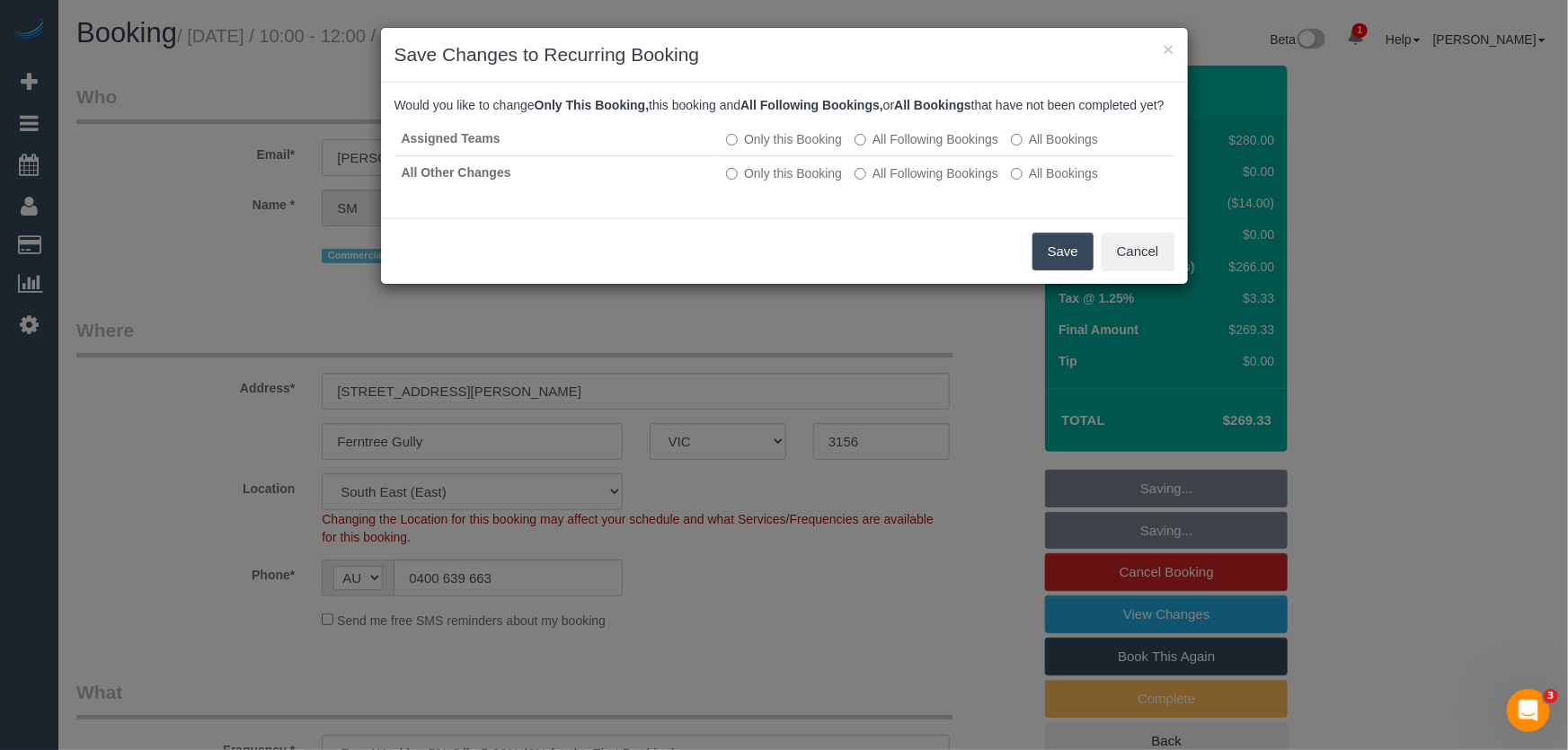
click at [1040, 268] on button "Save" at bounding box center [1062, 252] width 61 height 38
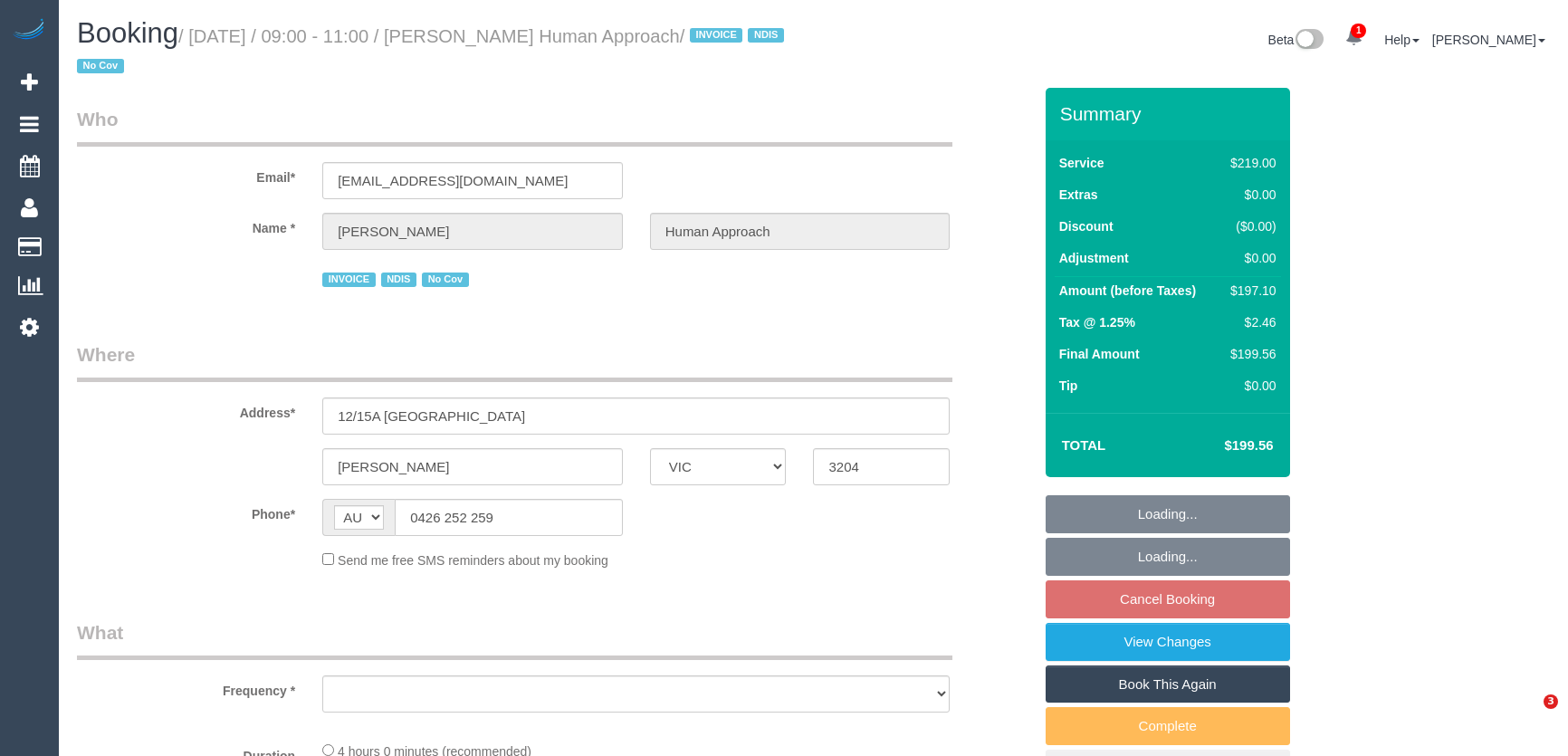
select select "VIC"
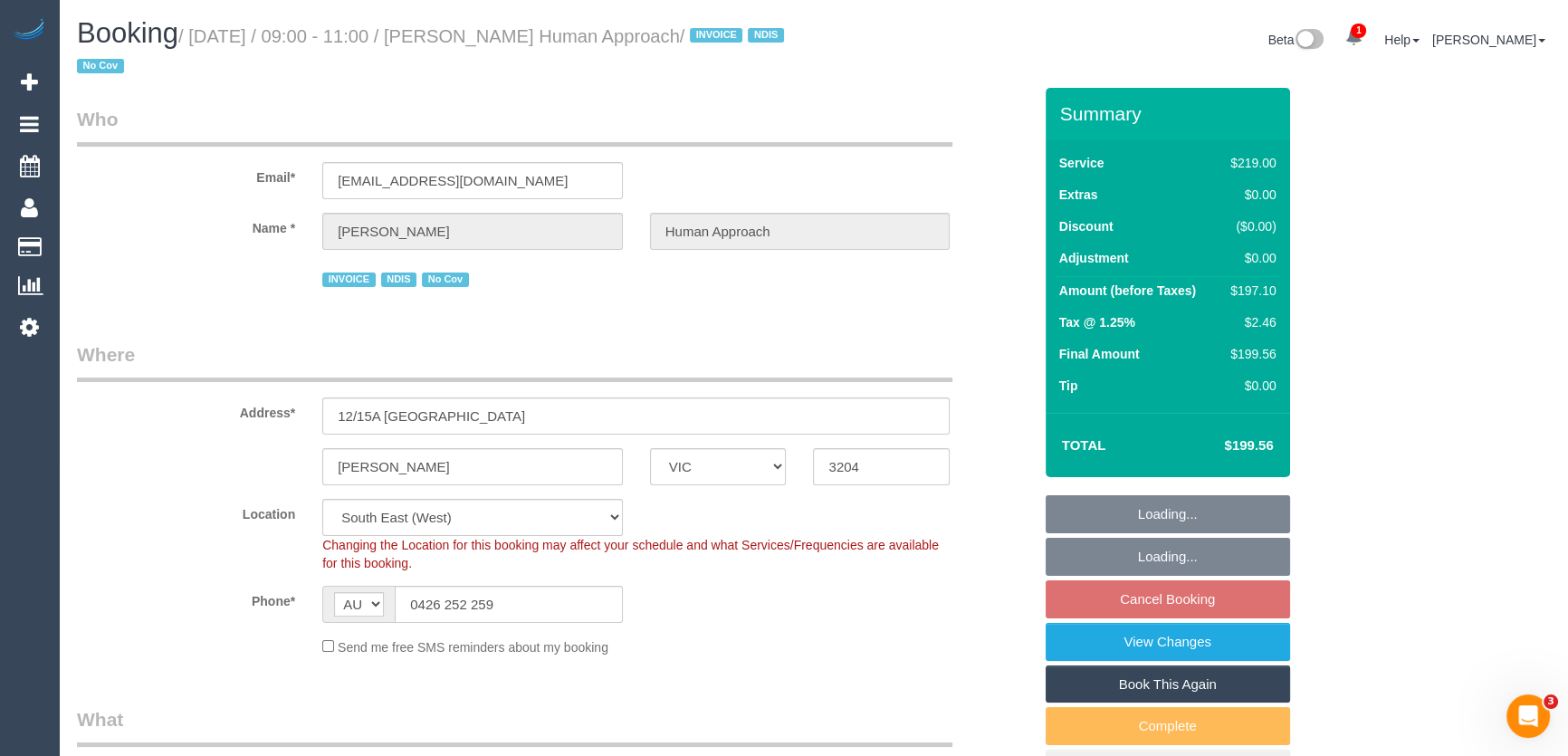
select select "object:573"
select select "number:27"
select select "number:14"
select select "number:18"
select select "number:36"
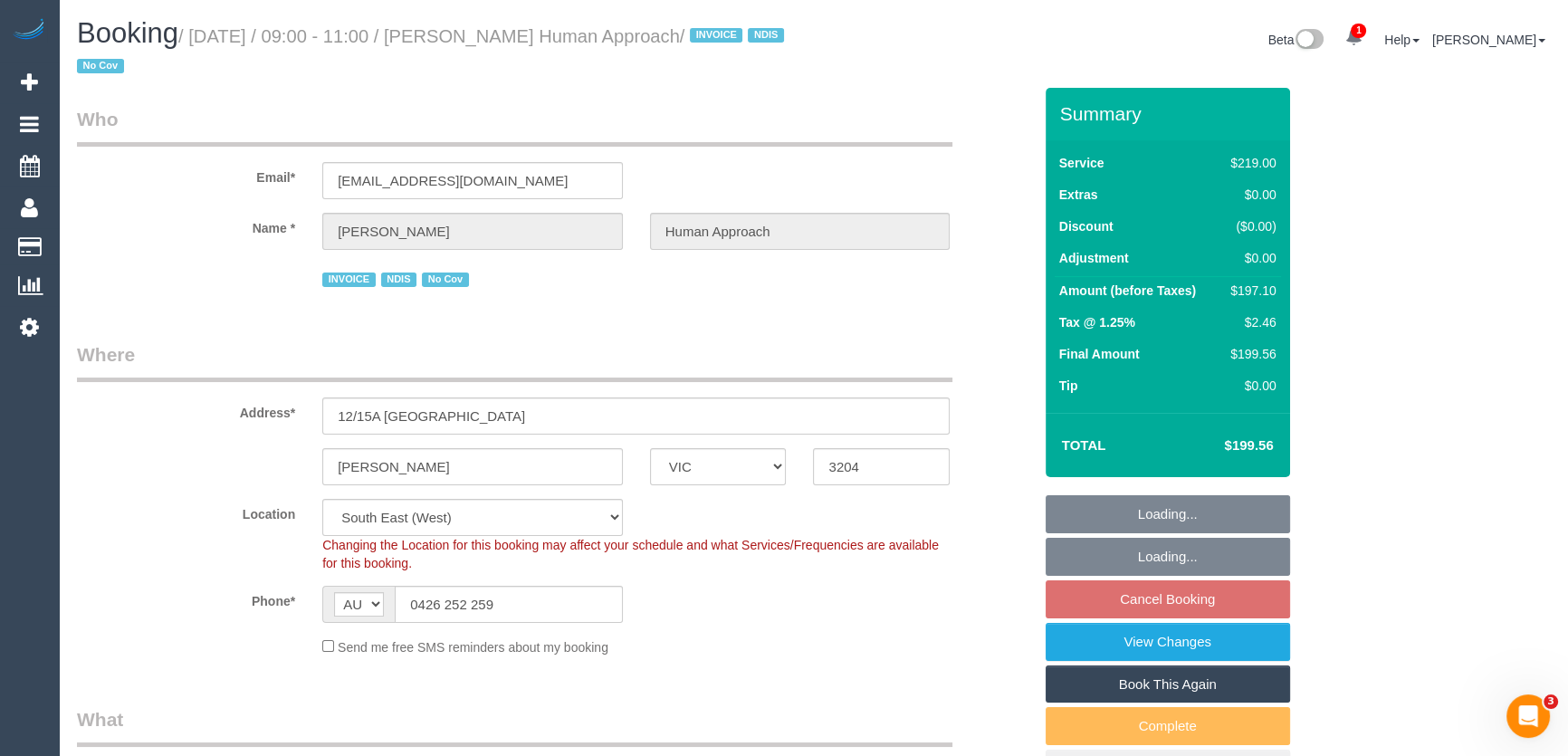
select select "number:35"
select select "number:13"
select select "object:820"
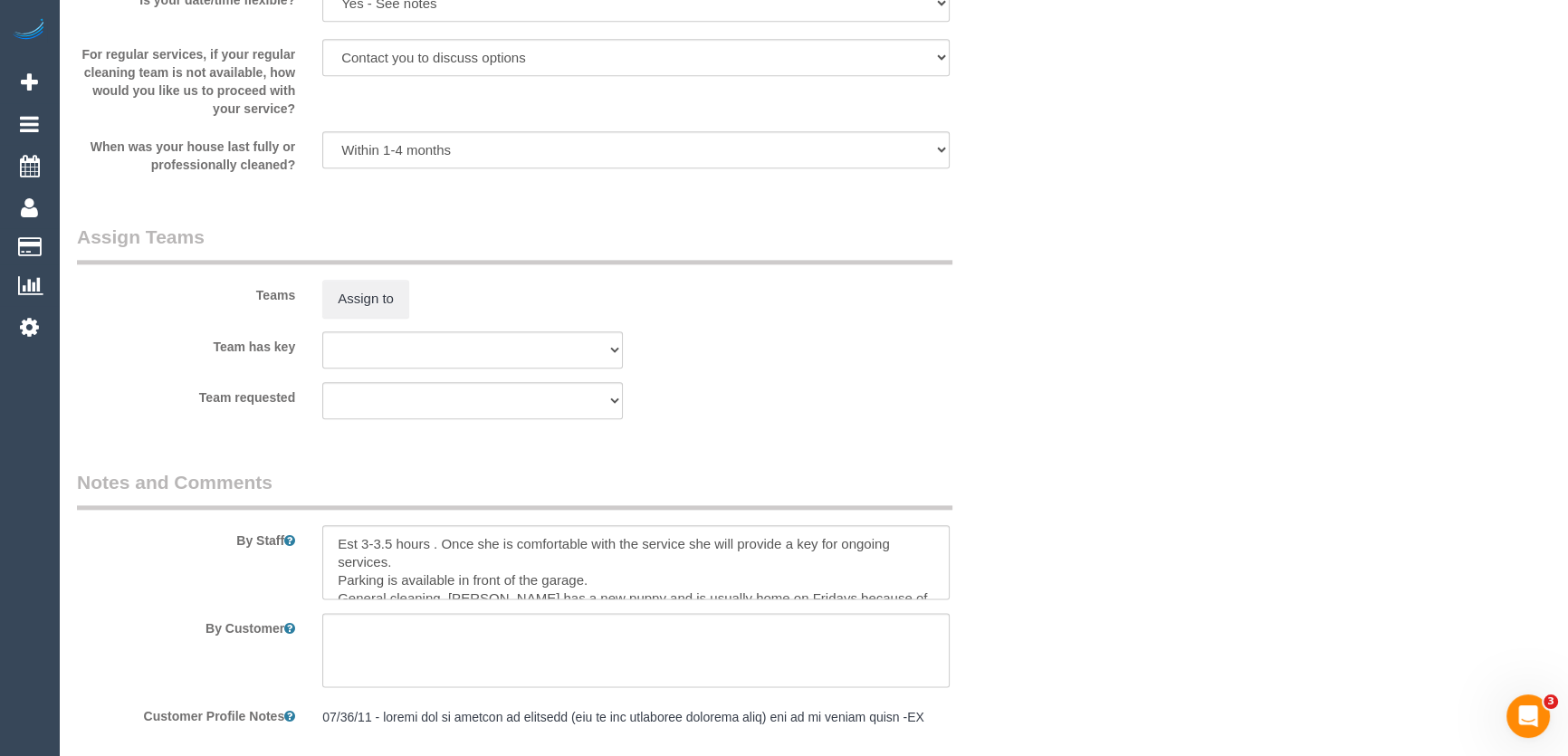
scroll to position [2468, 0]
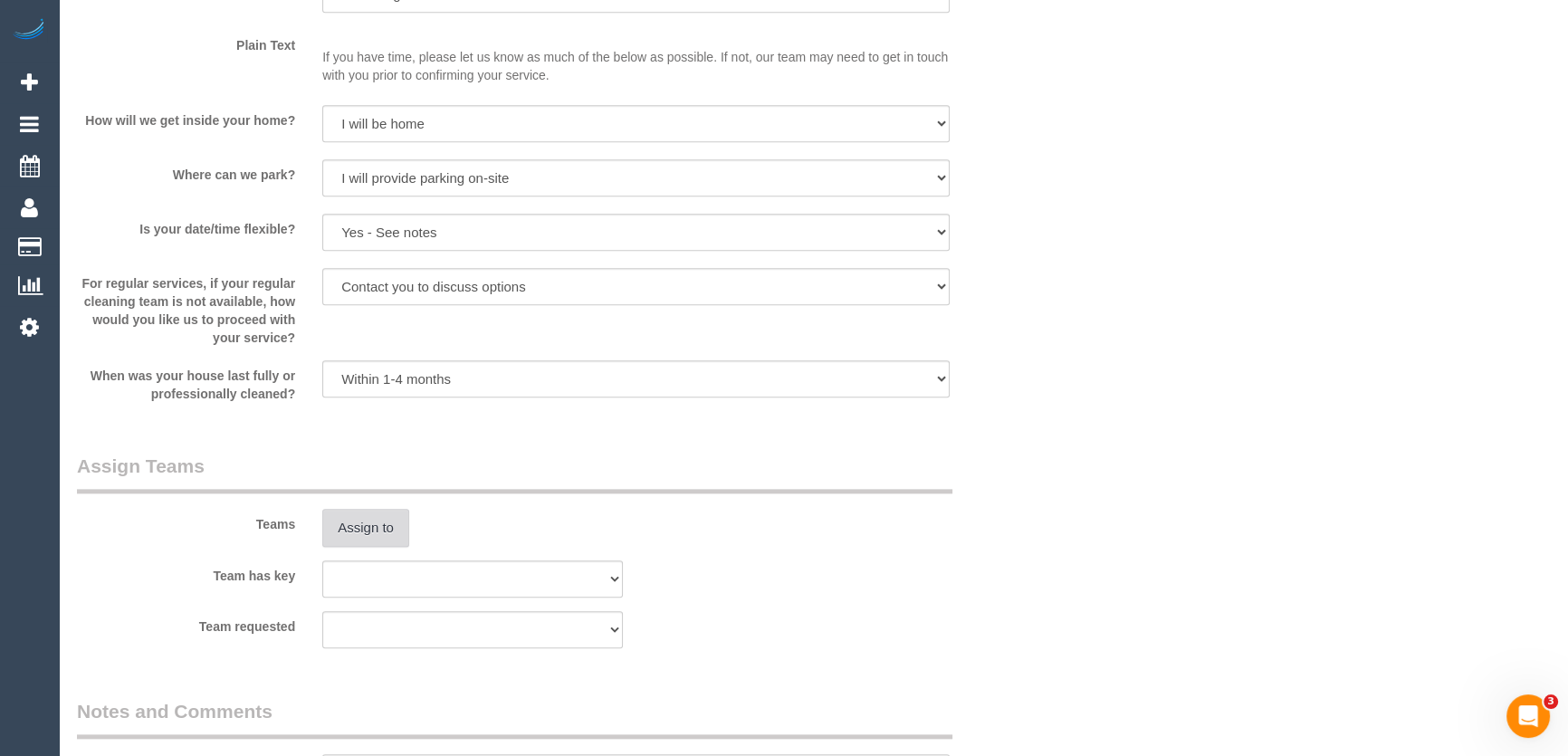
click at [371, 522] on button "Assign to" at bounding box center [365, 527] width 87 height 38
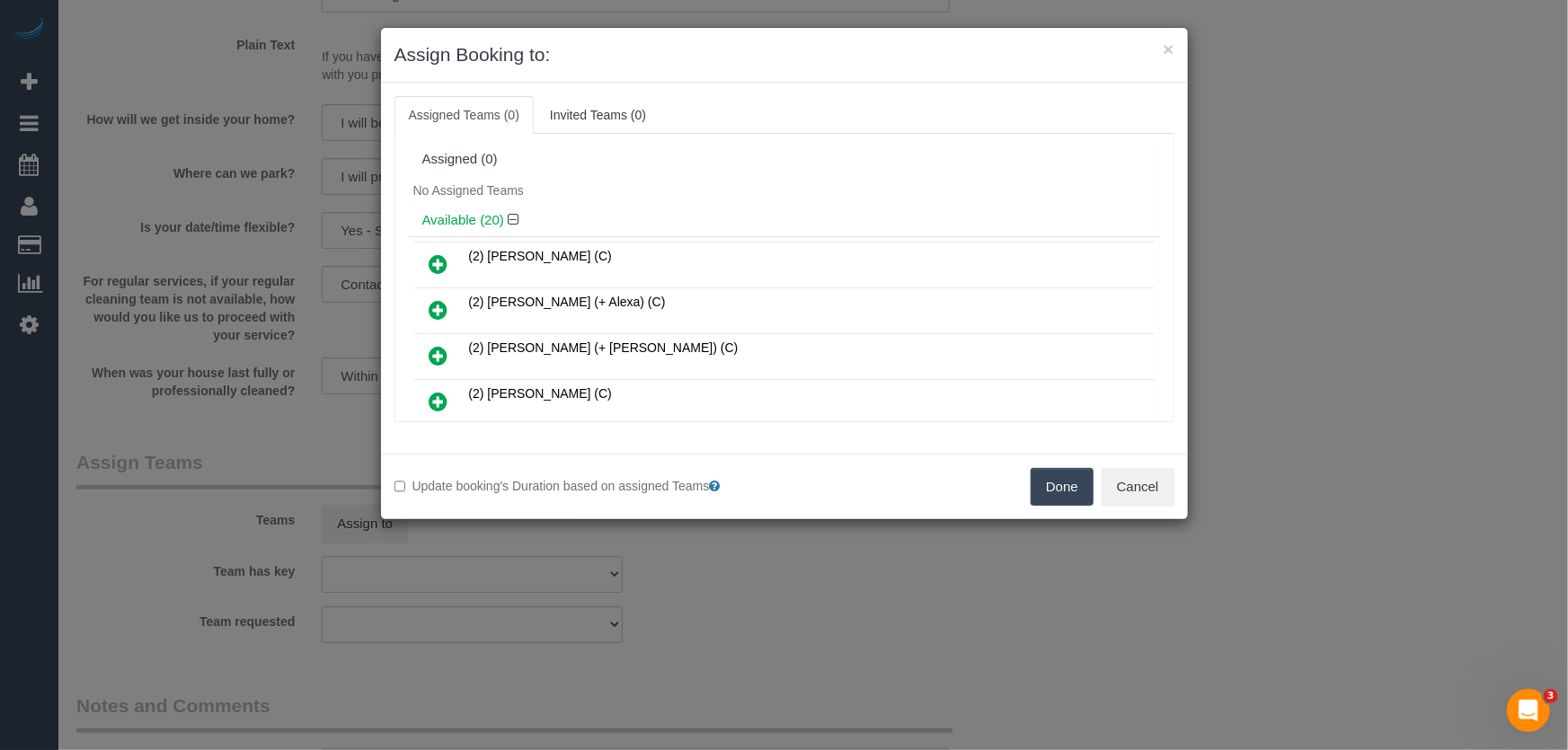
click at [439, 394] on icon at bounding box center [438, 402] width 19 height 22
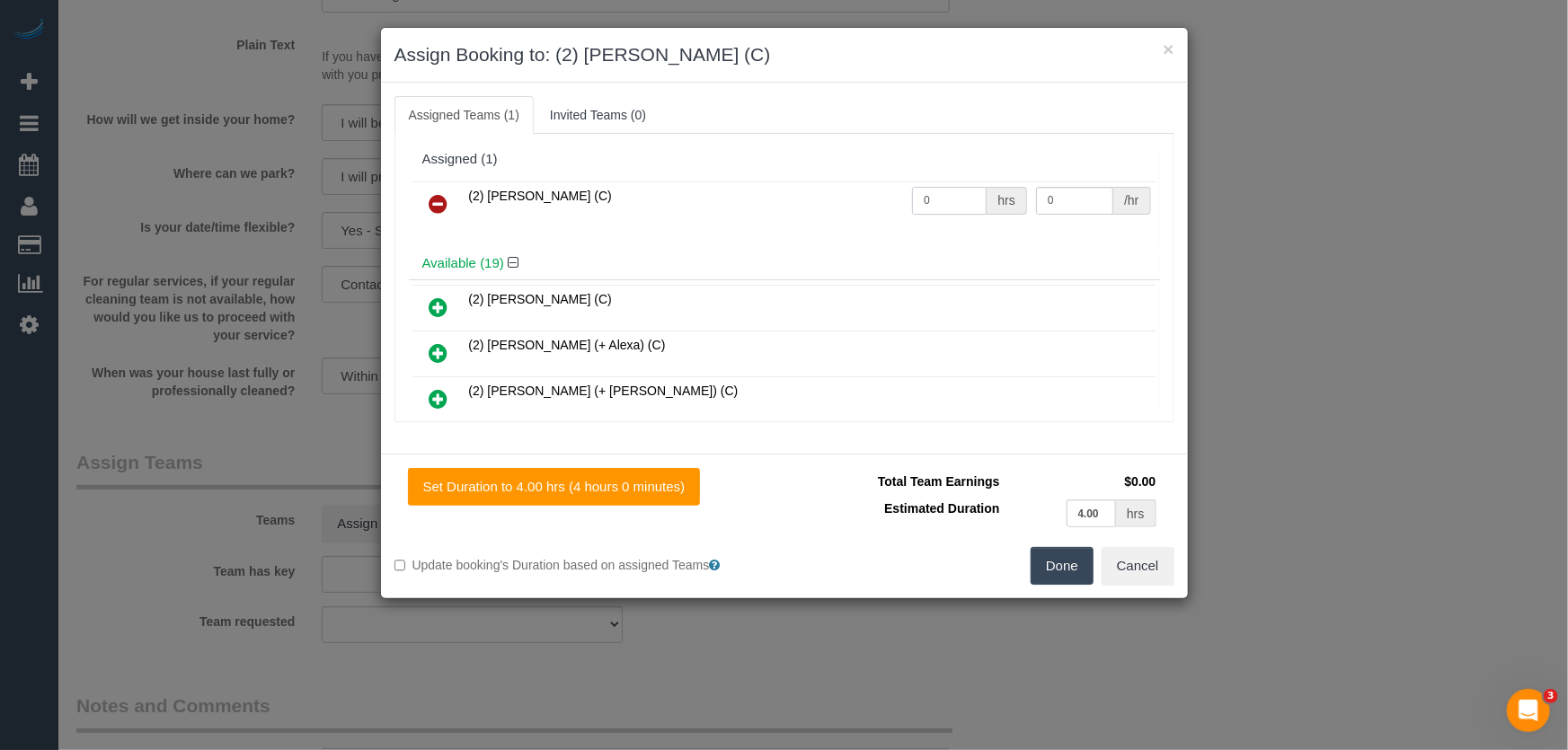
click at [941, 196] on input "0" at bounding box center [949, 200] width 75 height 28
type input "1"
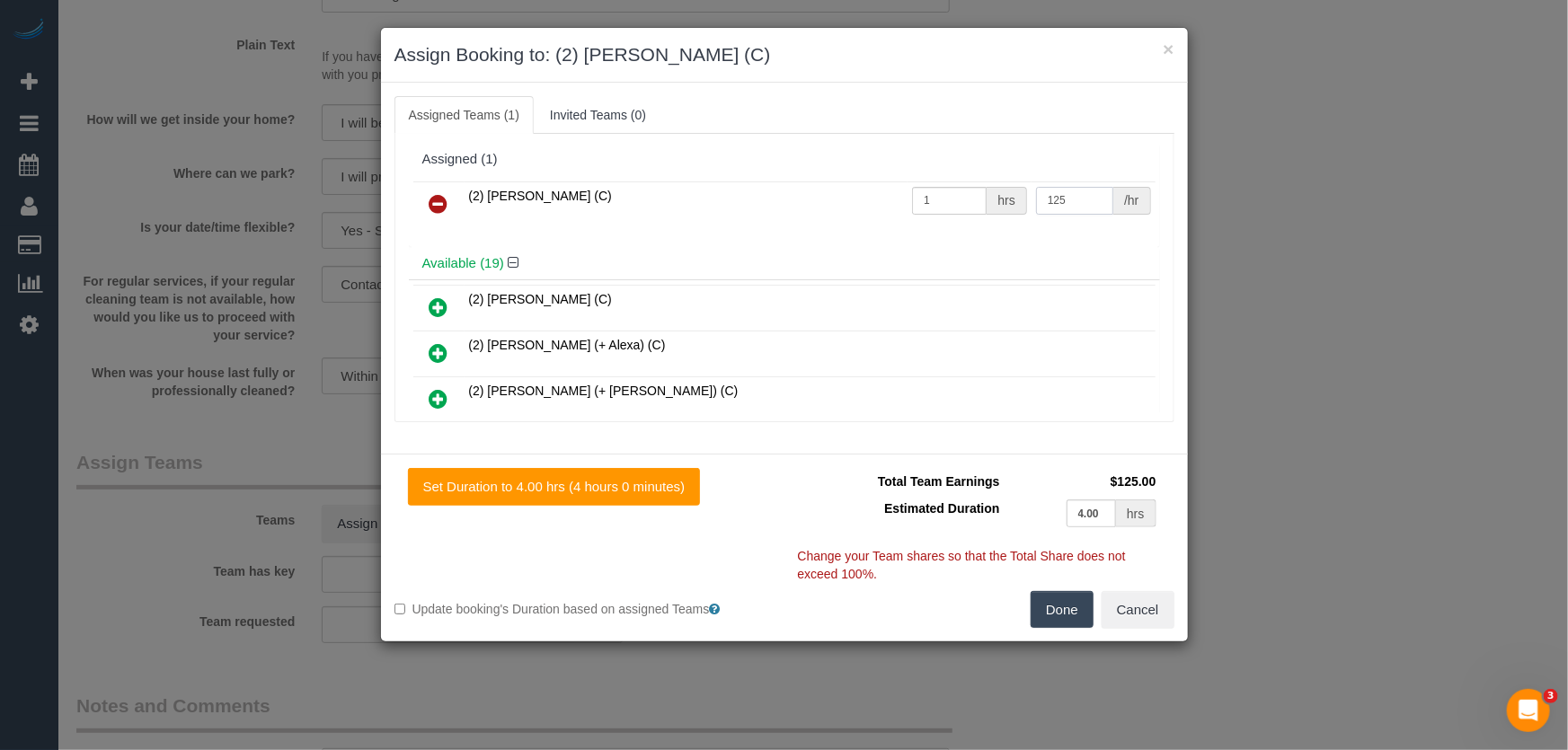
type input "125"
click at [1069, 616] on button "Done" at bounding box center [1062, 610] width 63 height 38
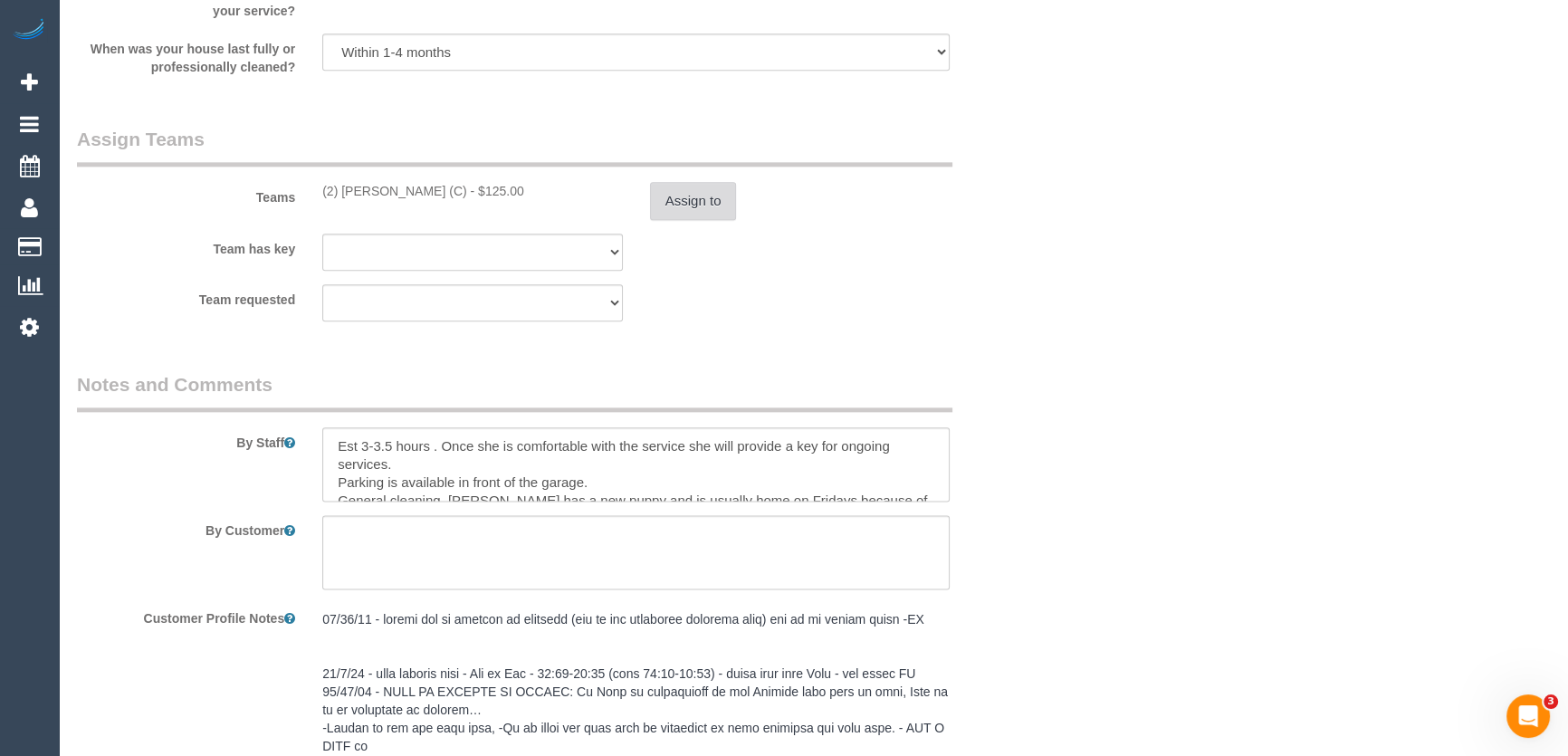
scroll to position [2796, 0]
click at [333, 452] on textarea at bounding box center [636, 463] width 627 height 75
click at [387, 442] on textarea at bounding box center [636, 463] width 627 height 75
click at [354, 447] on textarea at bounding box center [636, 463] width 627 height 75
click at [334, 446] on textarea at bounding box center [636, 463] width 627 height 75
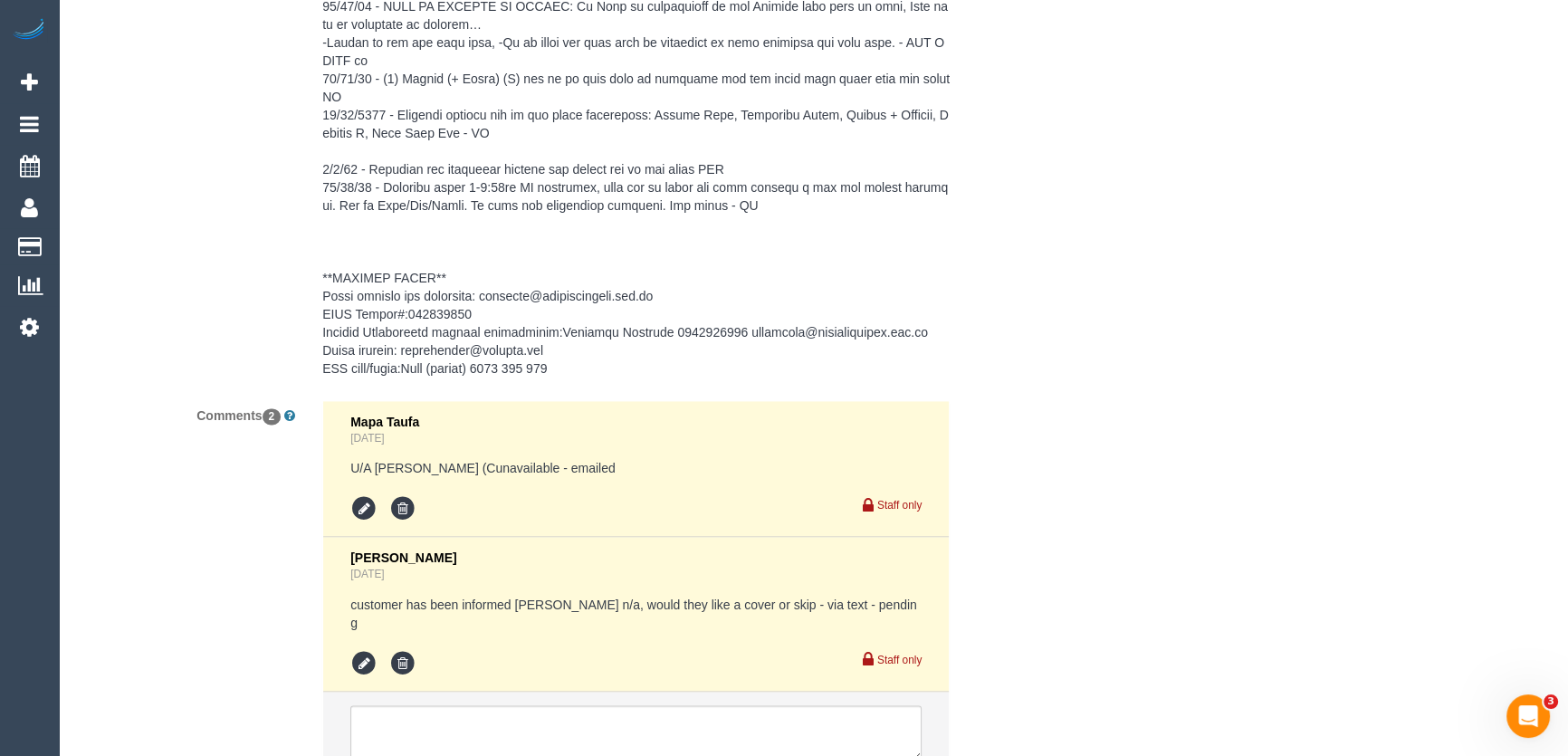
scroll to position [3596, 0]
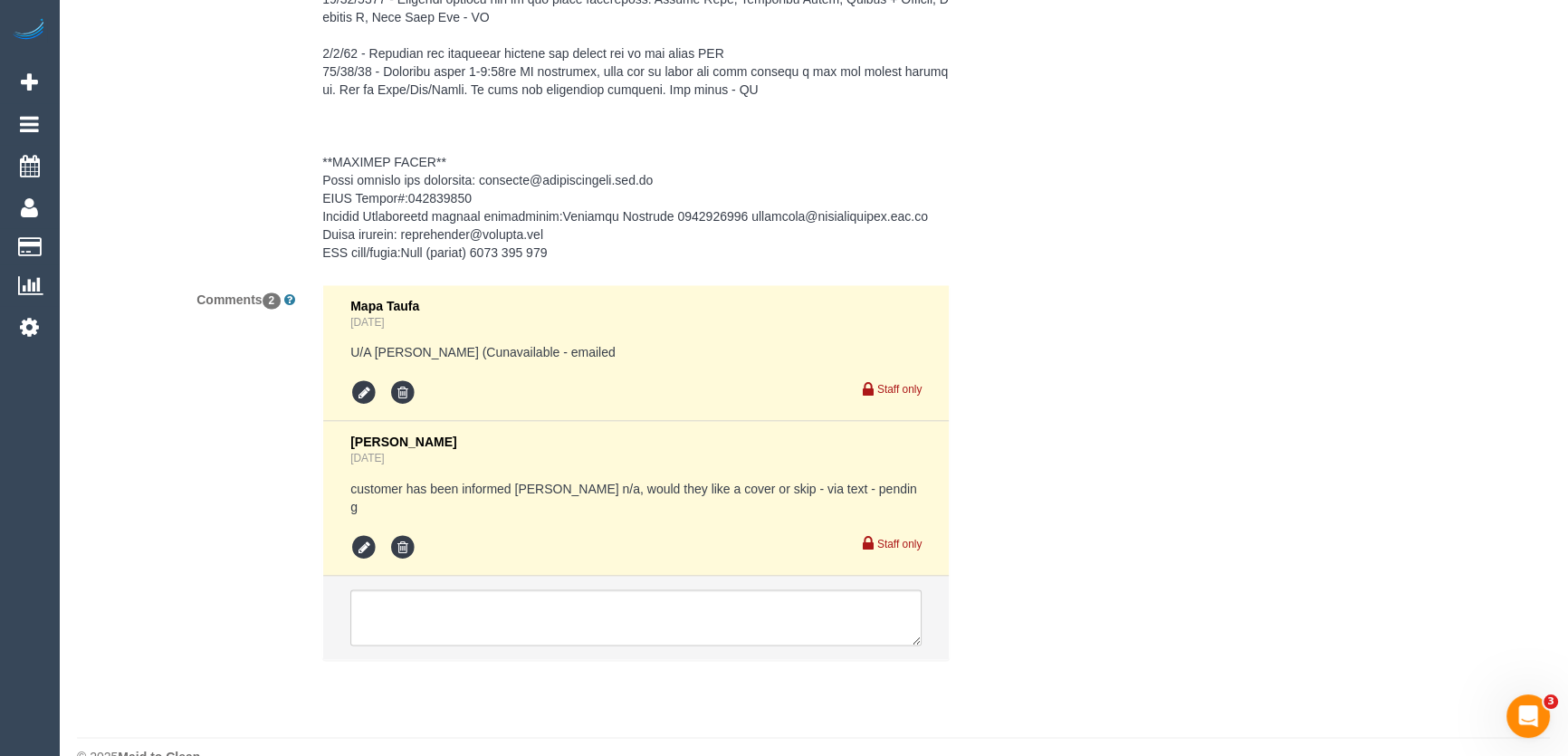
type textarea "*cover* Estimated time: 3-4 hours . Once she is comfortable with the service sh…"
drag, startPoint x: 443, startPoint y: 593, endPoint x: 441, endPoint y: 584, distance: 9.2
click at [443, 592] on textarea at bounding box center [636, 617] width 571 height 56
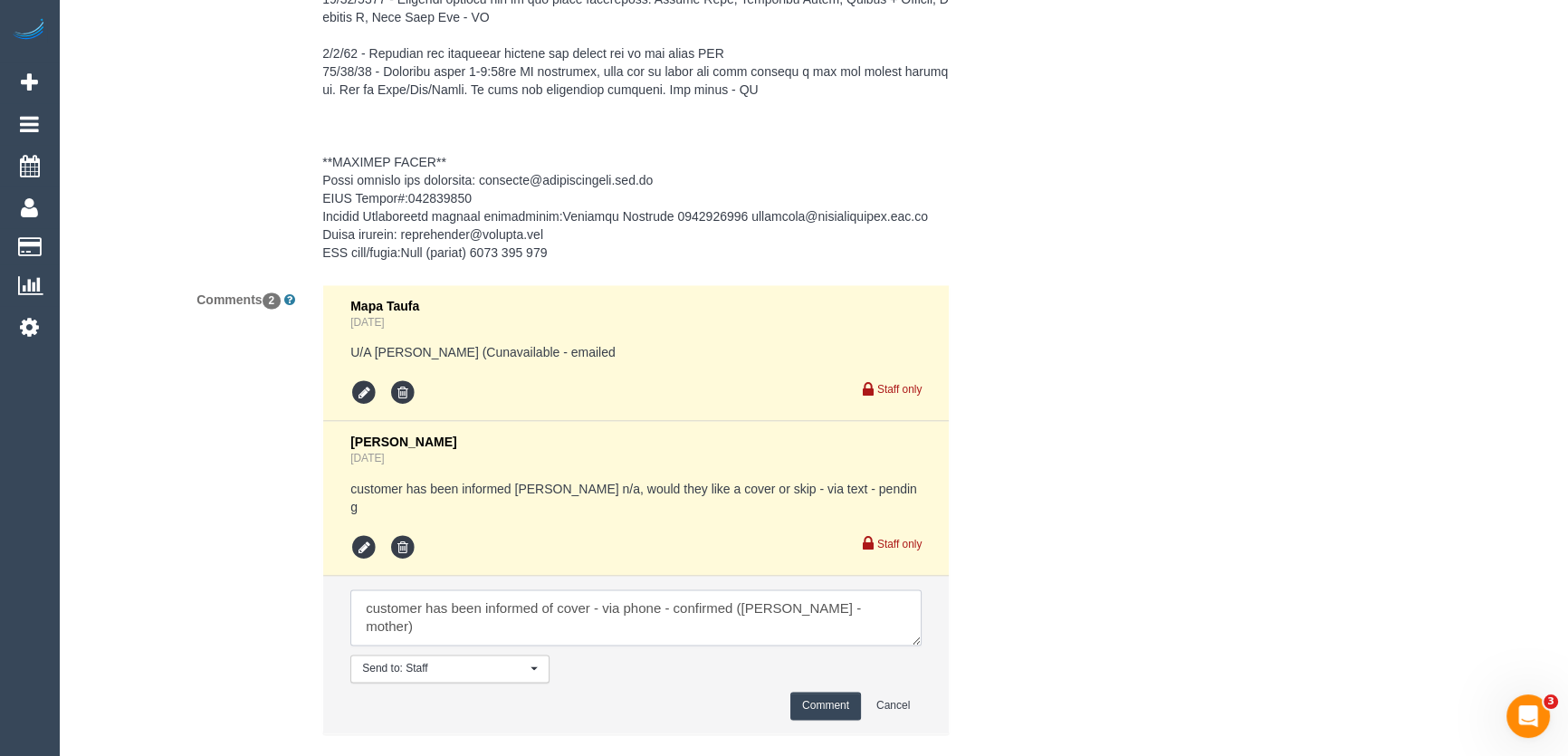
type textarea "customer has been informed of cover - via phone - confirmed (Kaye - mother)"
click at [819, 691] on button "Comment" at bounding box center [825, 705] width 71 height 28
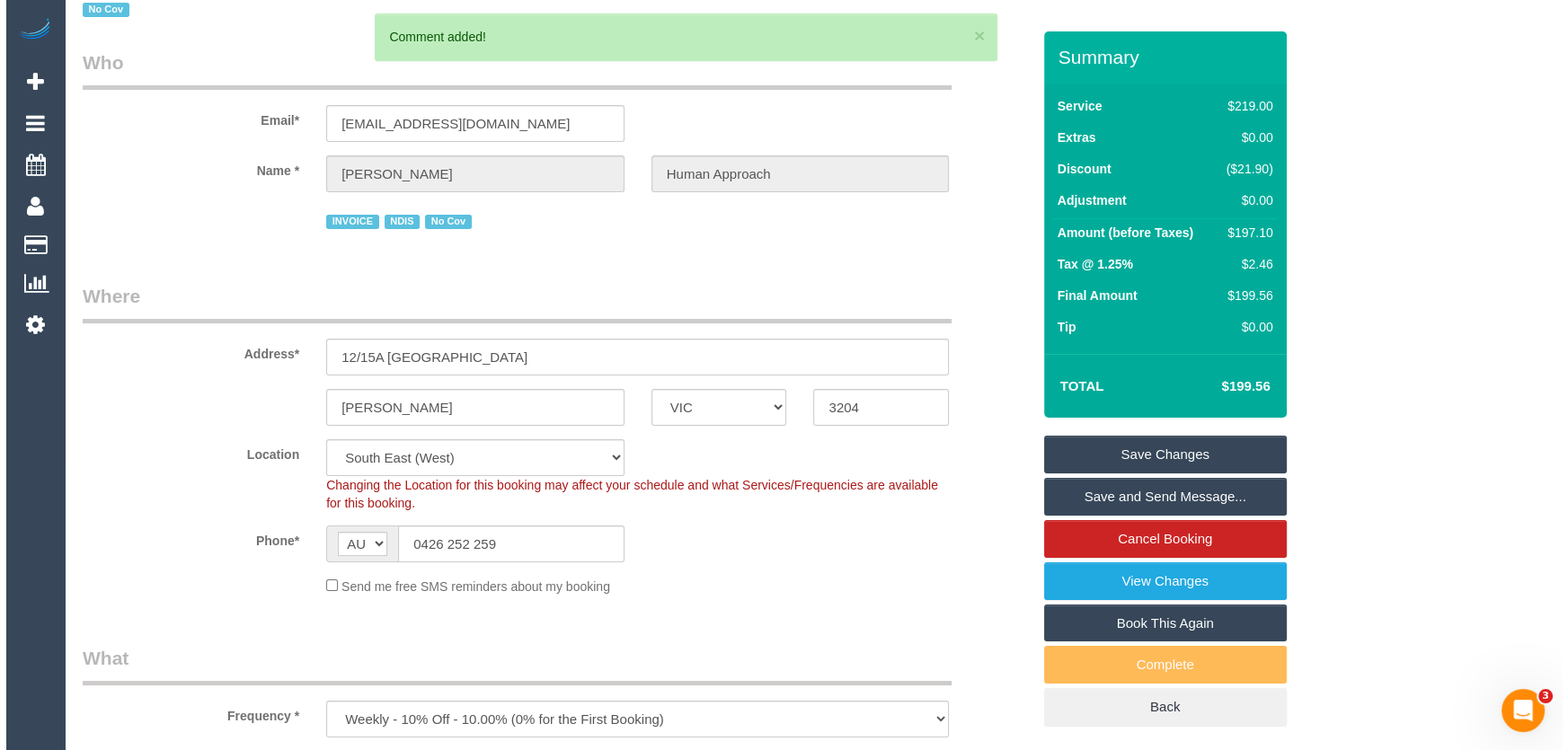
scroll to position [0, 0]
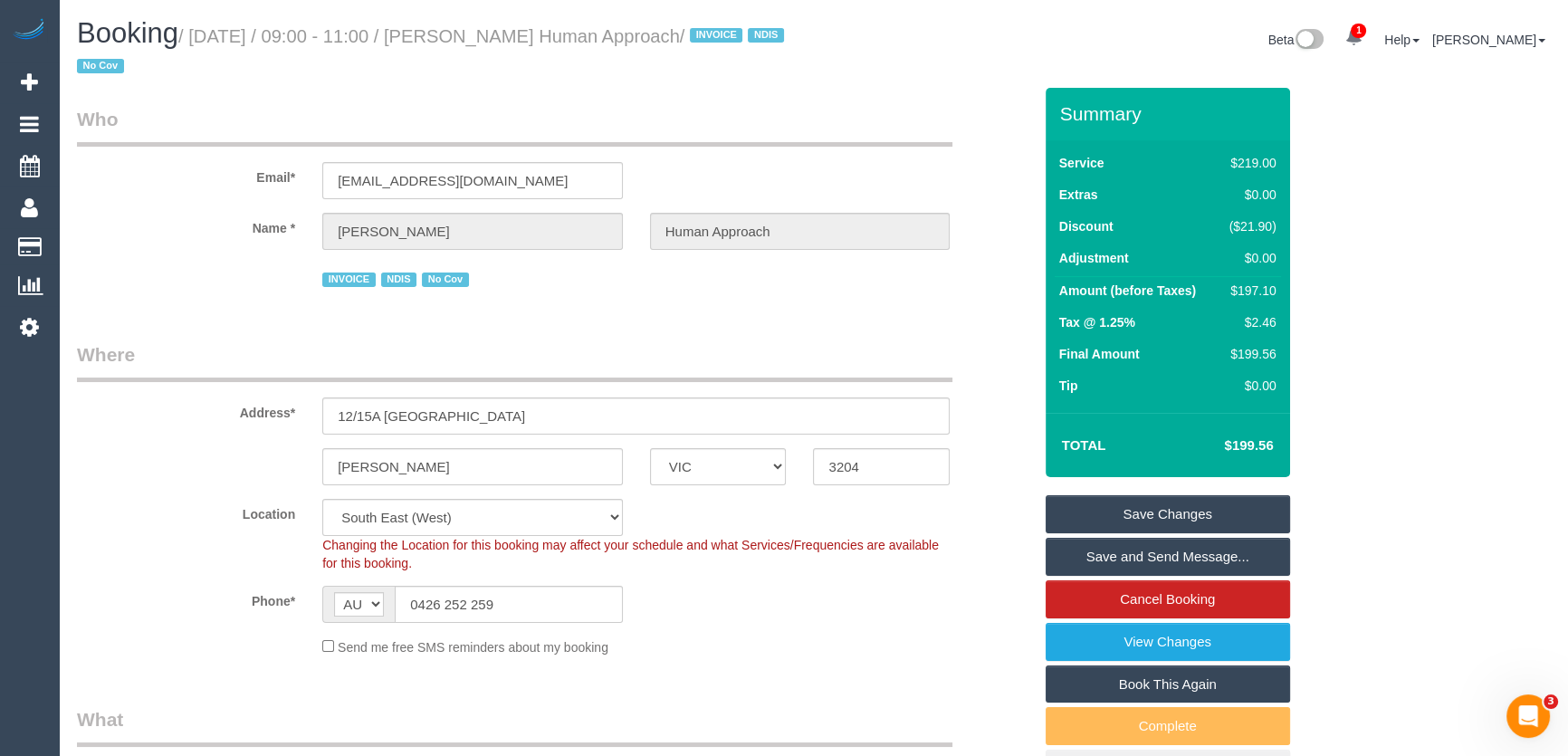
click at [517, 41] on small "/ September 05, 2025 / 09:00 - 11:00 / Isabella Butcher Human Approach / INVOIC…" at bounding box center [433, 51] width 712 height 51
copy small "Isabella Butcher Human Approach"
click at [1142, 558] on link "Save and Send Message..." at bounding box center [1168, 556] width 245 height 38
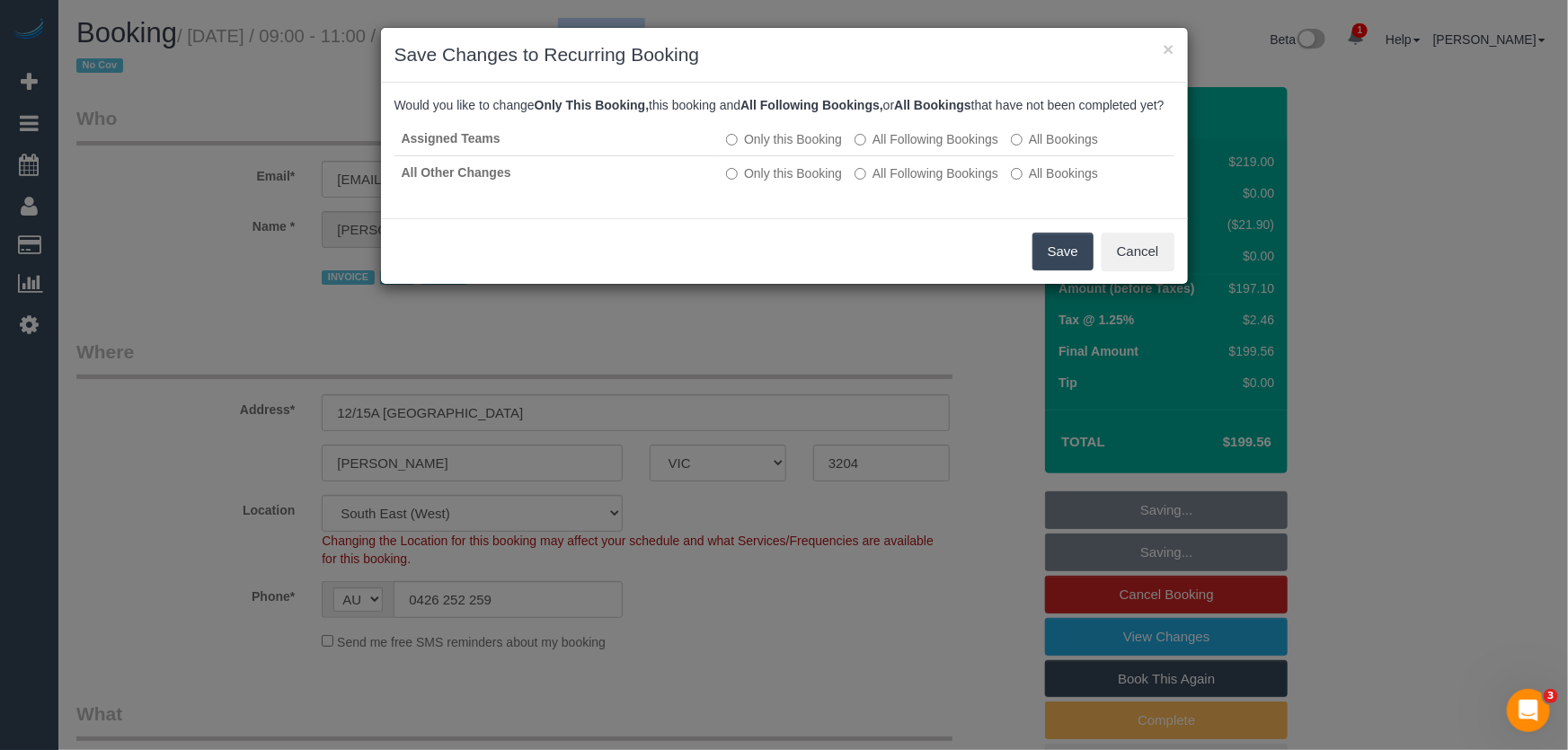
click at [1052, 270] on button "Save" at bounding box center [1062, 252] width 61 height 38
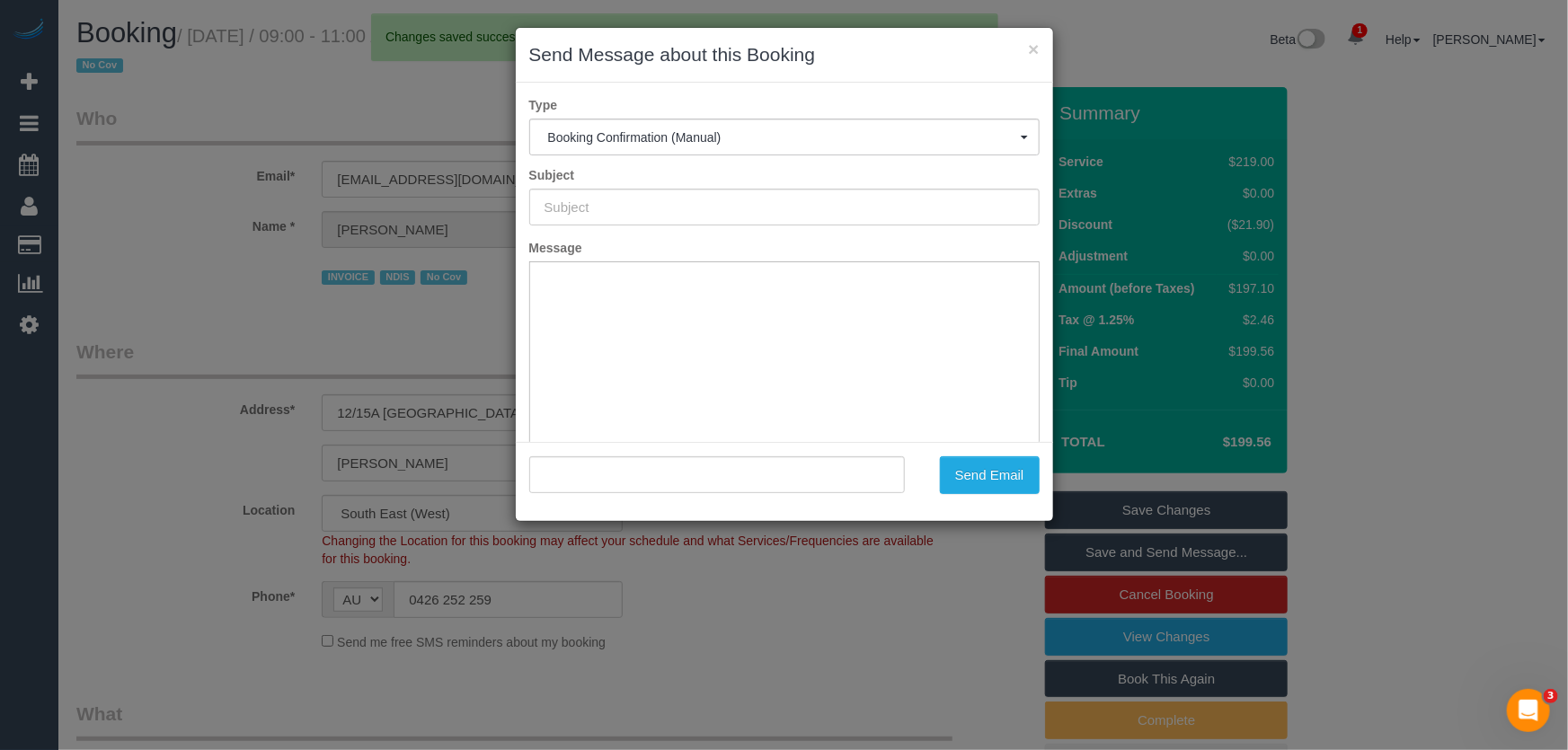
type input "Booking Confirmed"
type input ""Isabella Butcher Human Approach" <issy.humanapproach@fake.com>"
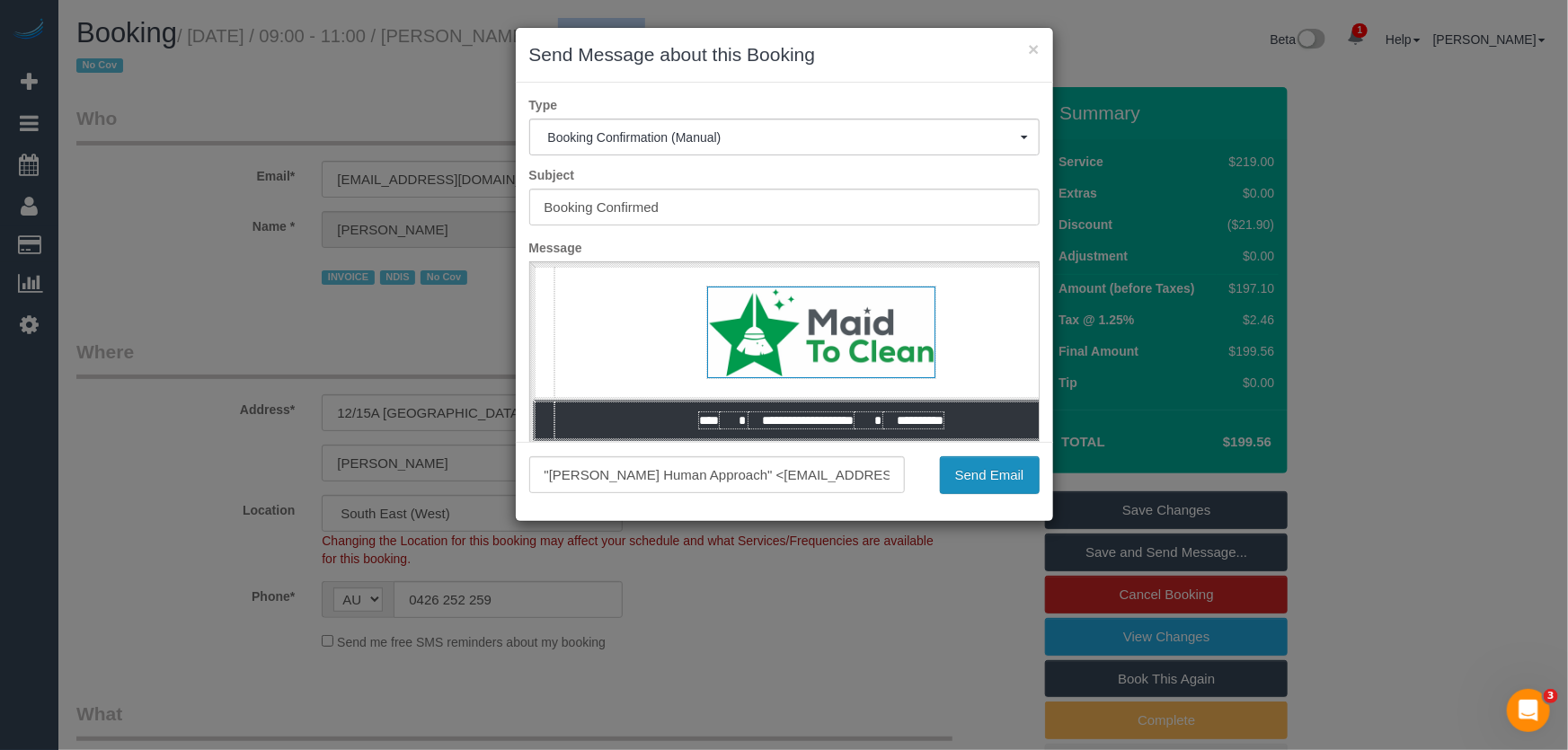
click at [987, 488] on button "Send Email" at bounding box center [989, 475] width 100 height 38
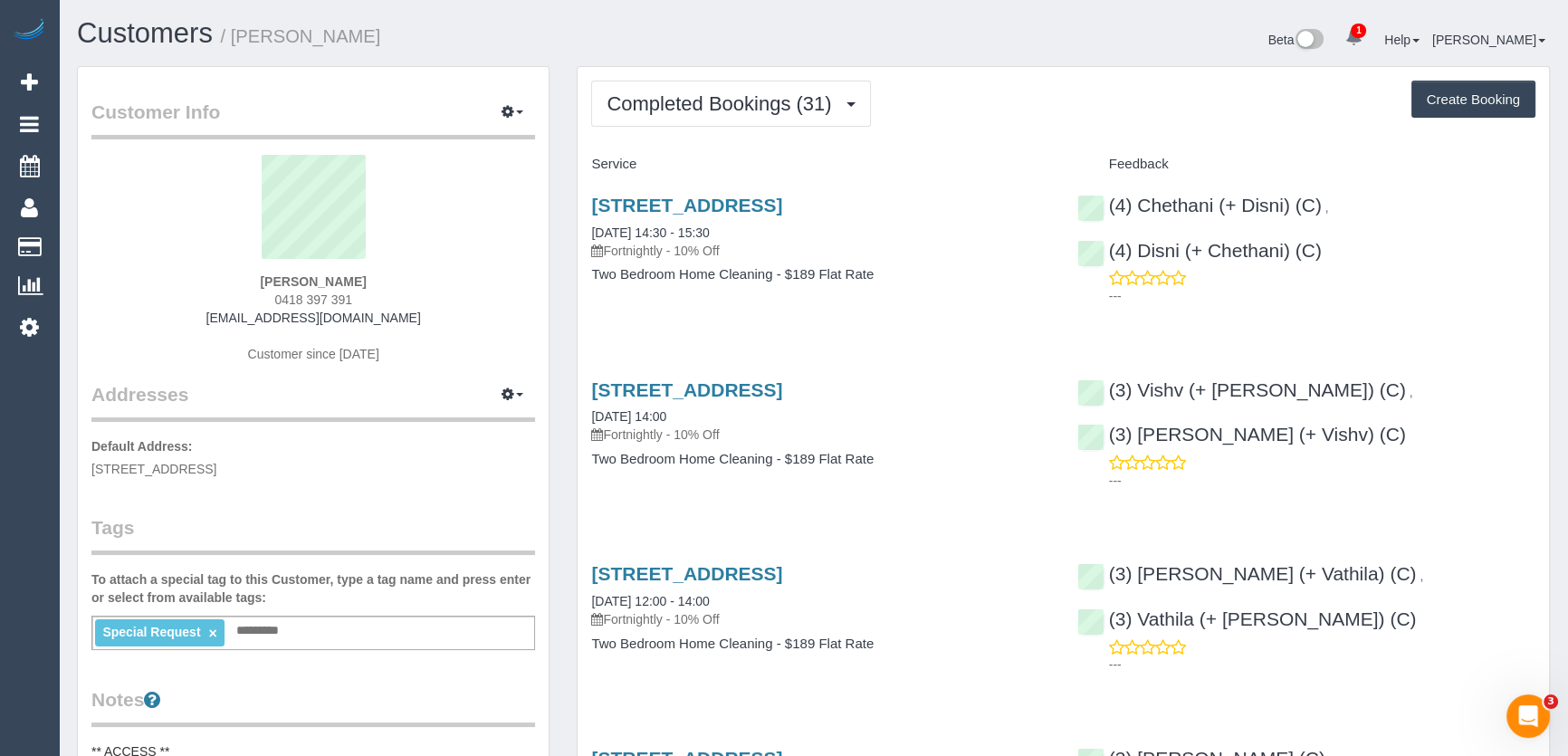
click at [364, 296] on div "[PERSON_NAME] 0418 397 391 [EMAIL_ADDRESS][DOMAIN_NAME] Customer since [DATE]" at bounding box center [313, 268] width 444 height 226
copy div "0418 397 391"
click at [723, 111] on span "Completed Bookings (31)" at bounding box center [723, 103] width 234 height 23
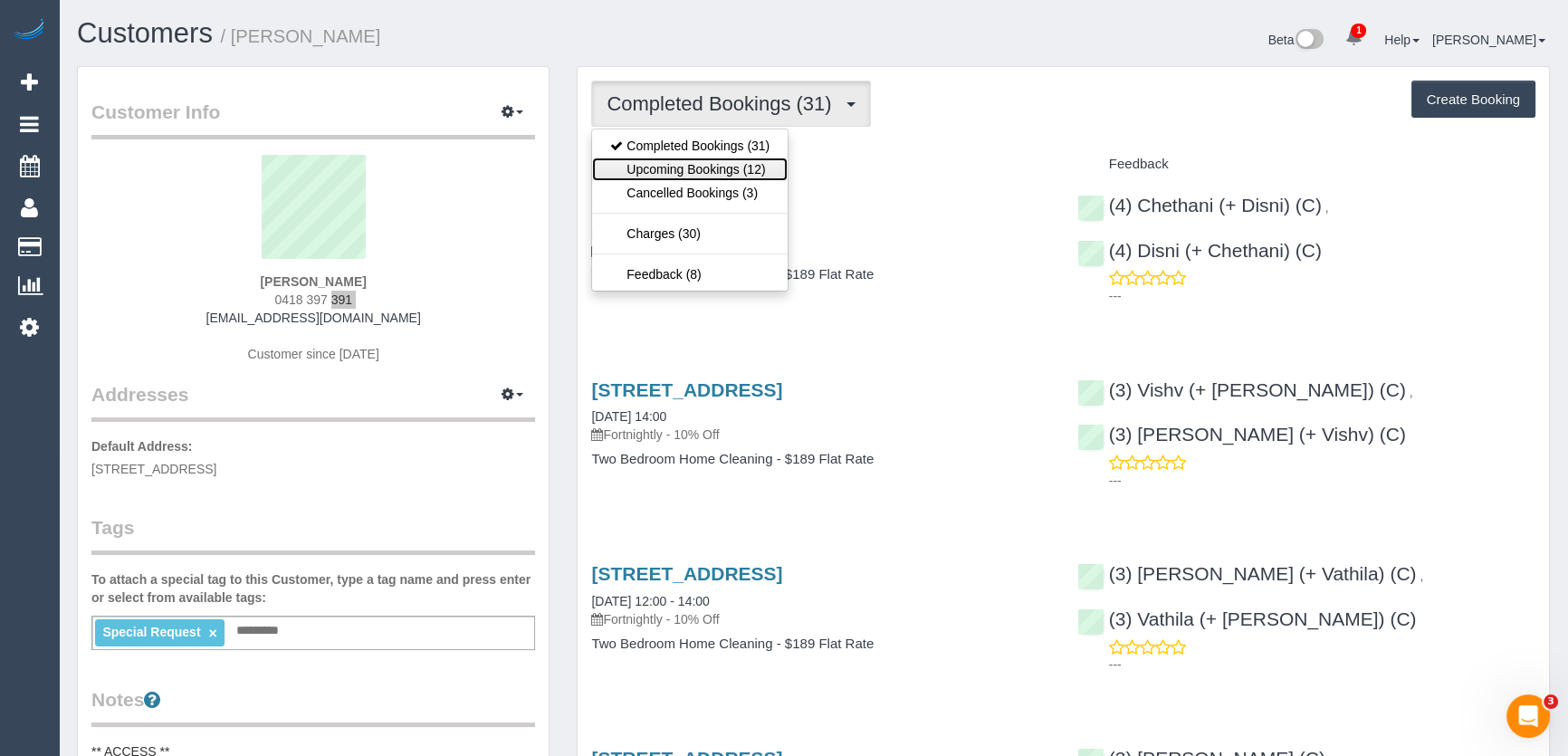
click at [727, 163] on link "Upcoming Bookings (12)" at bounding box center [689, 169] width 196 height 24
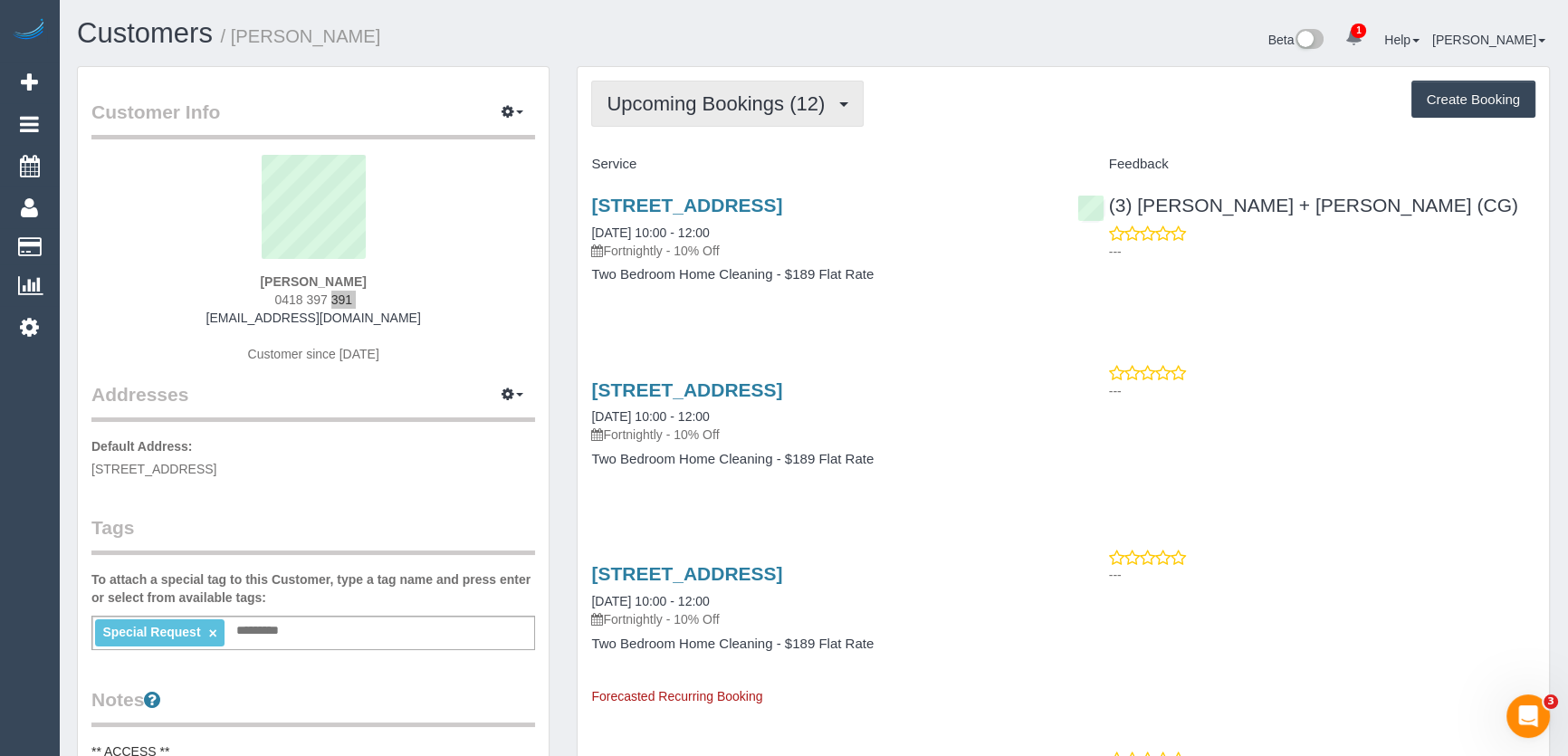
drag, startPoint x: 739, startPoint y: 115, endPoint x: 742, endPoint y: 124, distance: 9.5
click at [741, 118] on button "Upcoming Bookings (12)" at bounding box center [727, 103] width 273 height 46
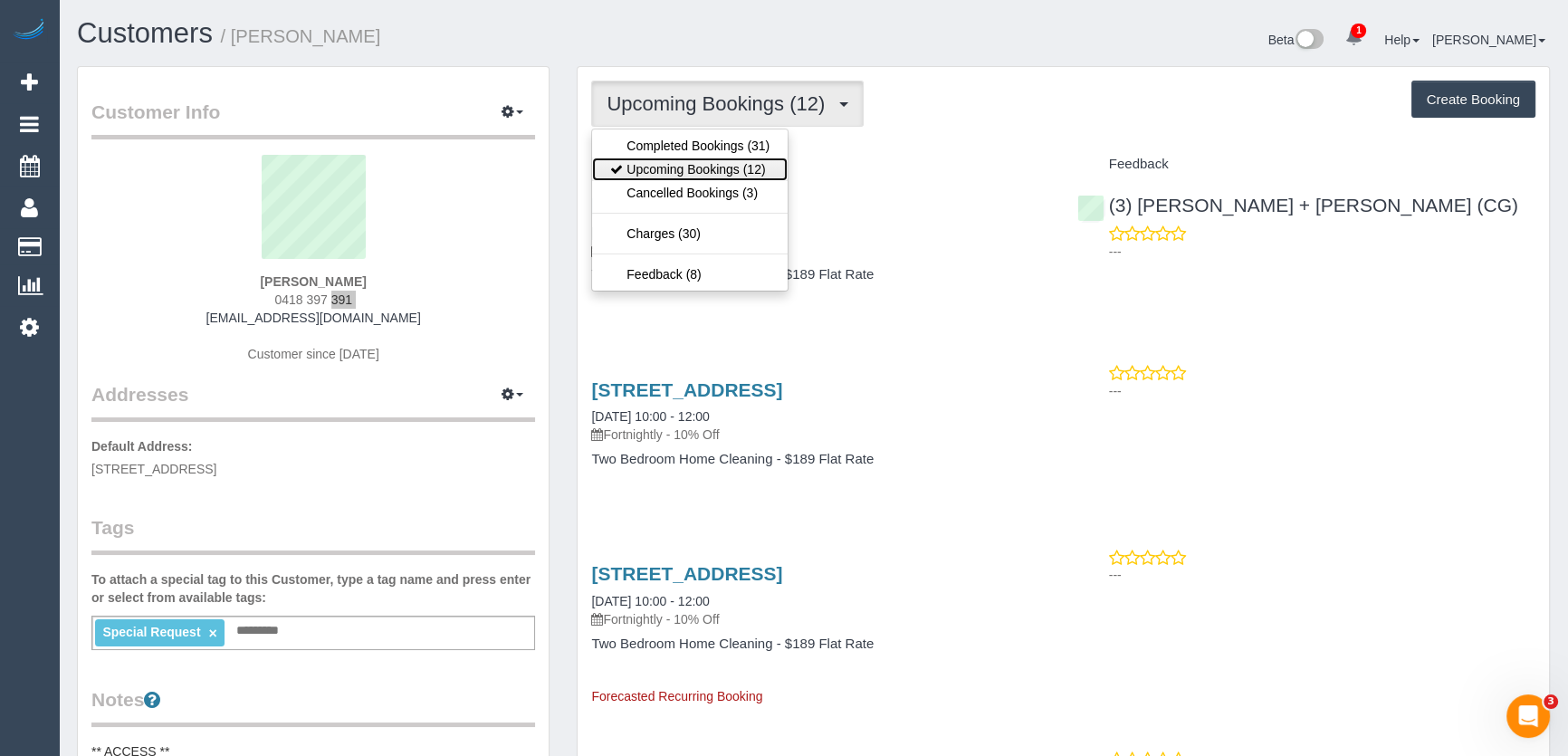
click at [744, 163] on link "Upcoming Bookings (12)" at bounding box center [689, 169] width 196 height 24
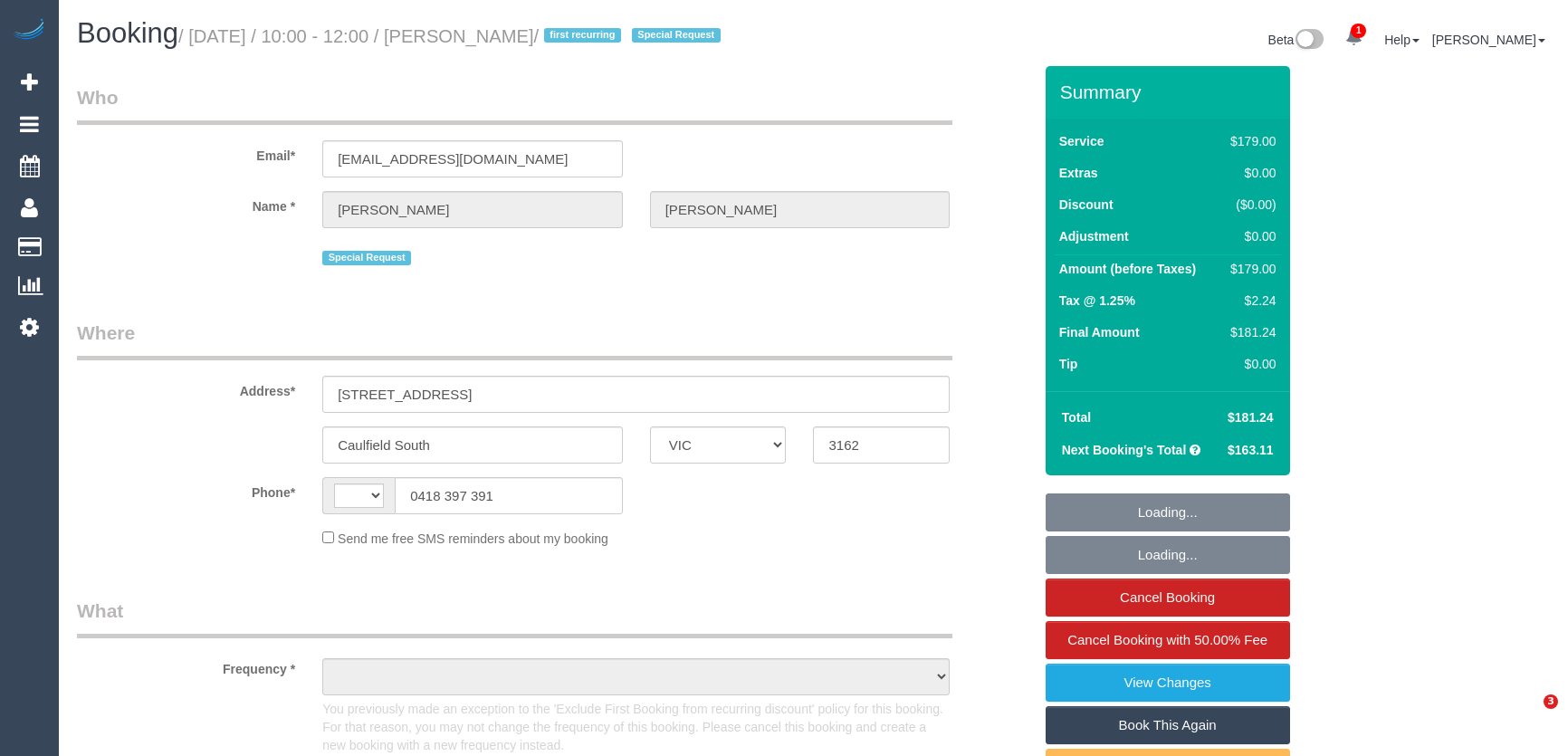
select select "VIC"
select select "number:27"
select select "number:14"
select select "number:19"
select select "number:25"
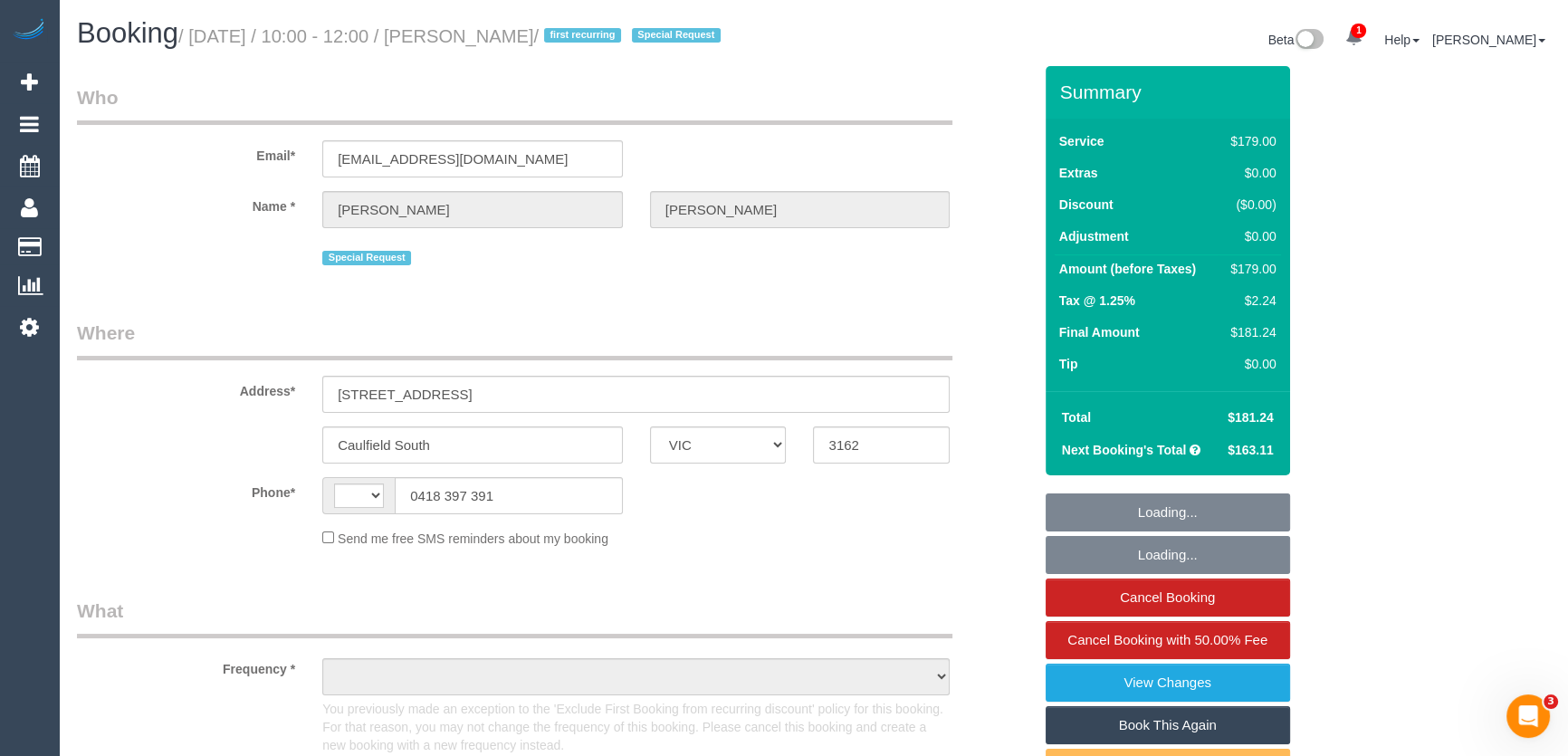
select select "number:11"
select select "string:AU"
select select "object:719"
select select "spot1"
select select "string:stripe-pm_1P8C0W2GScqysDRVnNkbz5gt"
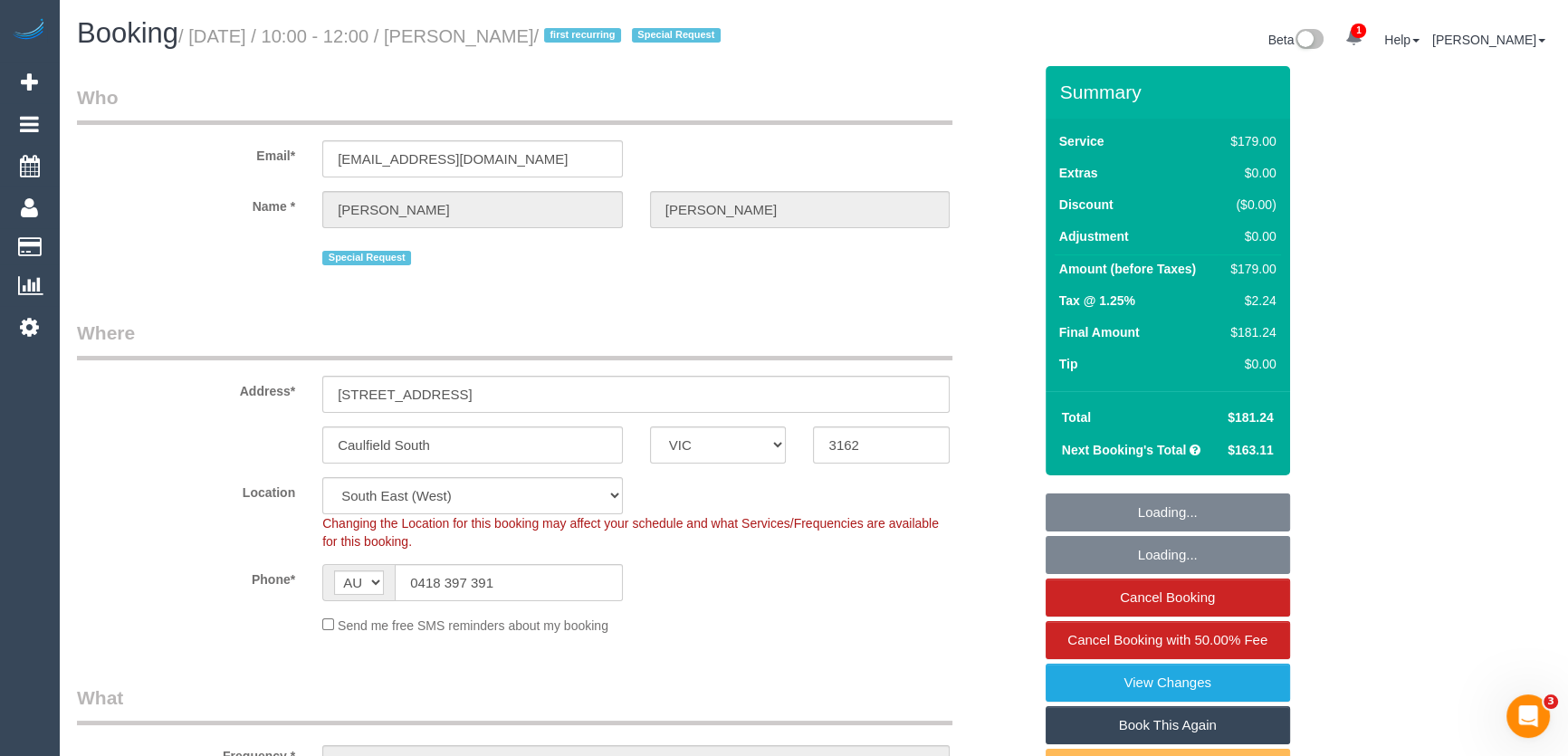
select select "object:1352"
select select "spot6"
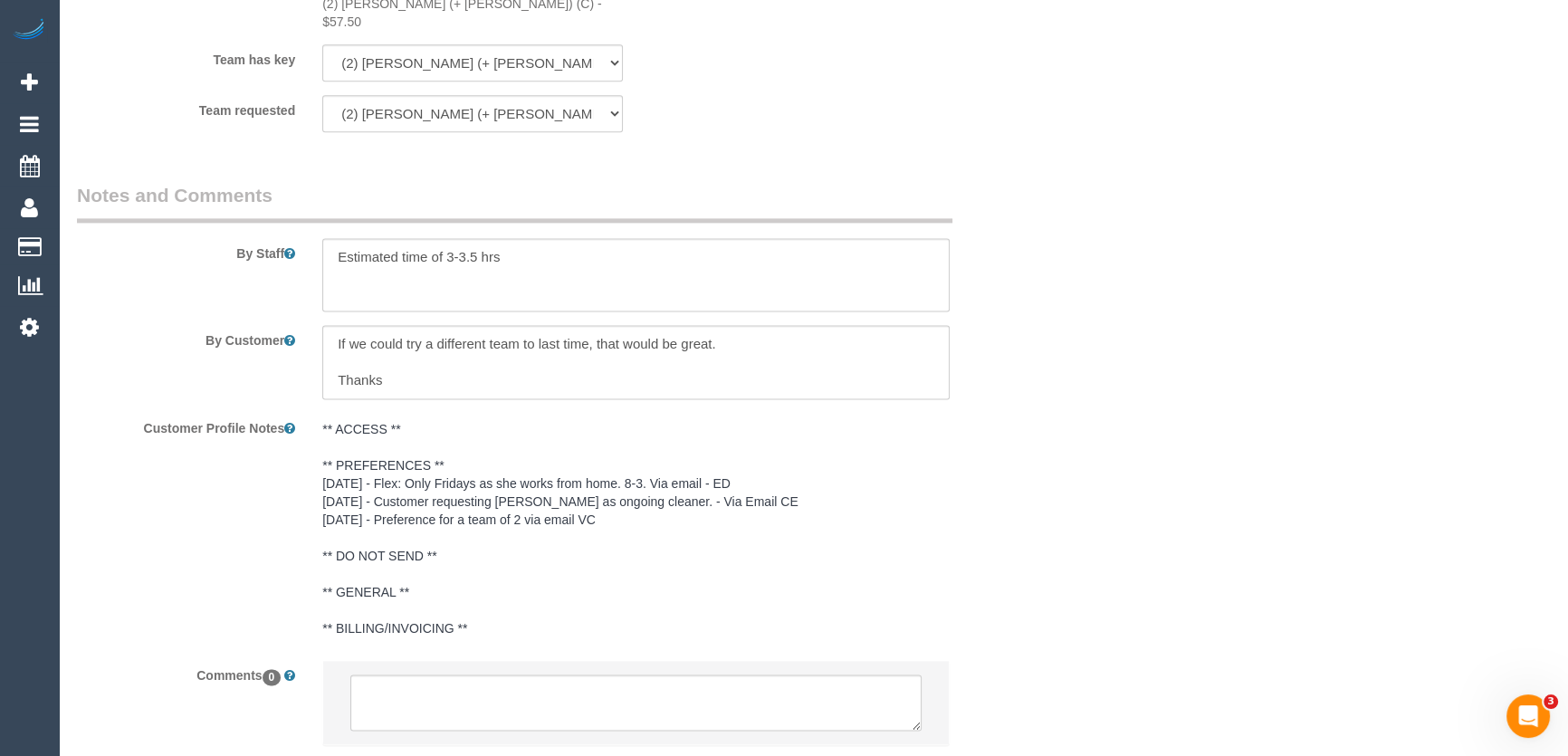
scroll to position [3120, 0]
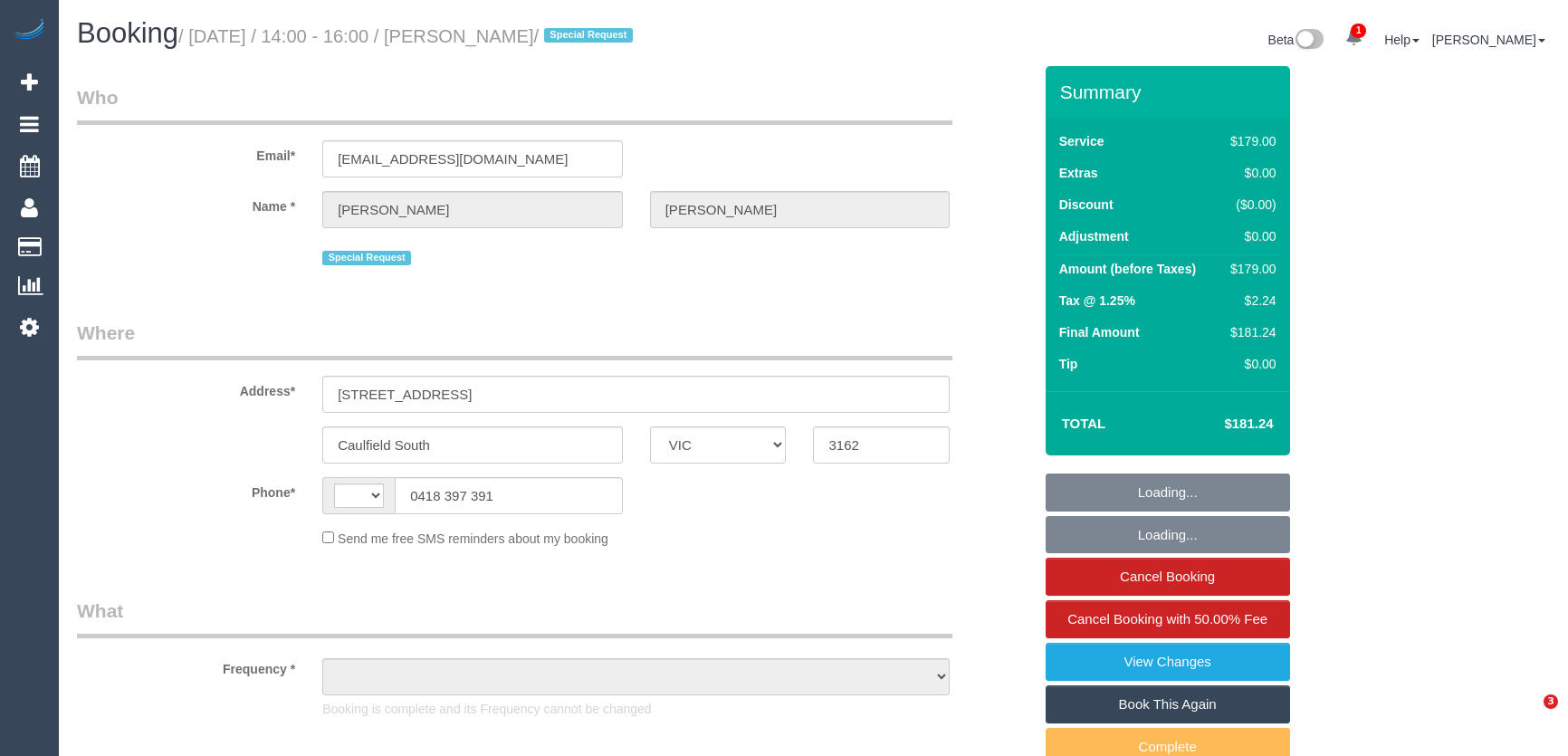
select select "VIC"
select select "object:308"
select select "number:27"
select select "number:14"
select select "number:19"
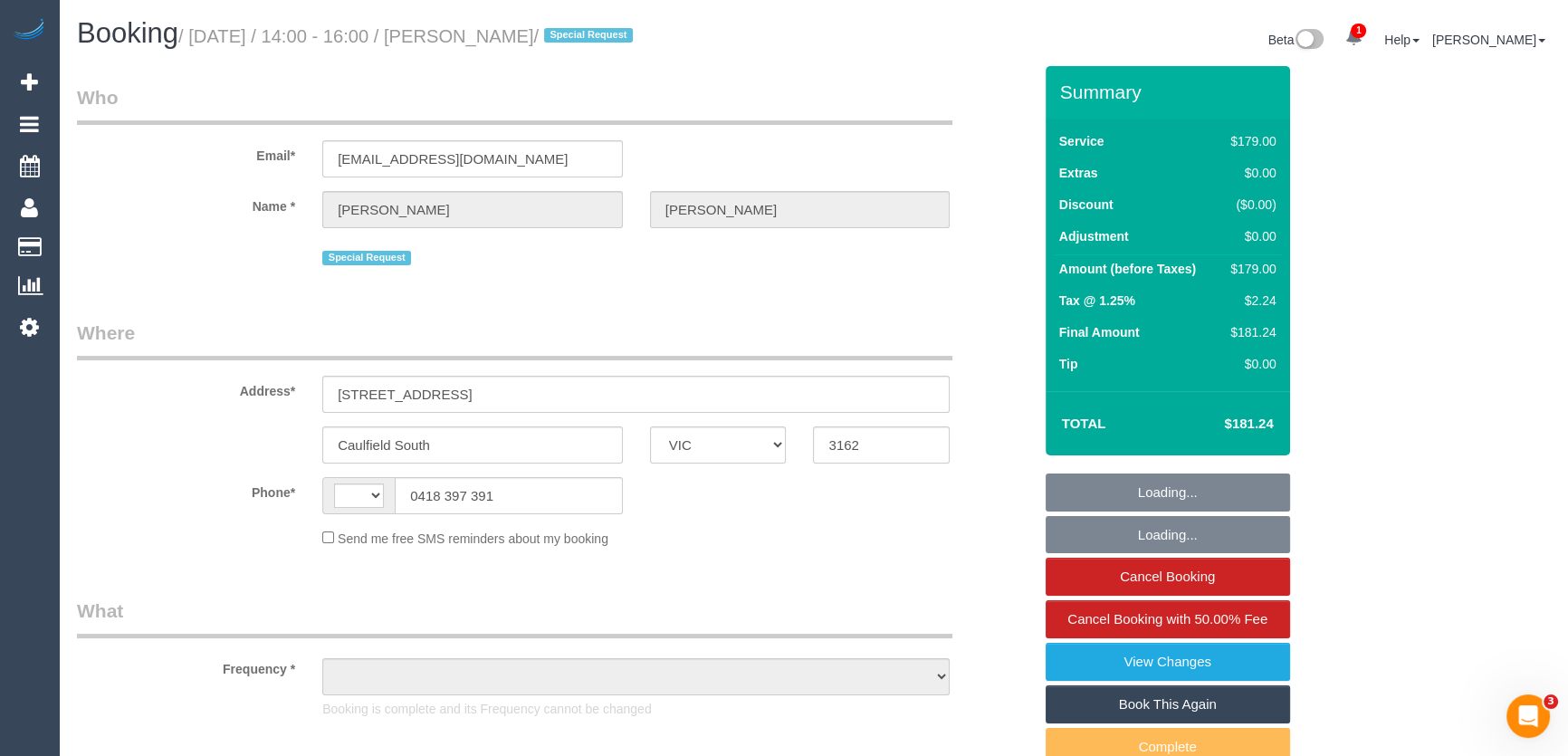
select select "number:25"
select select "number:12"
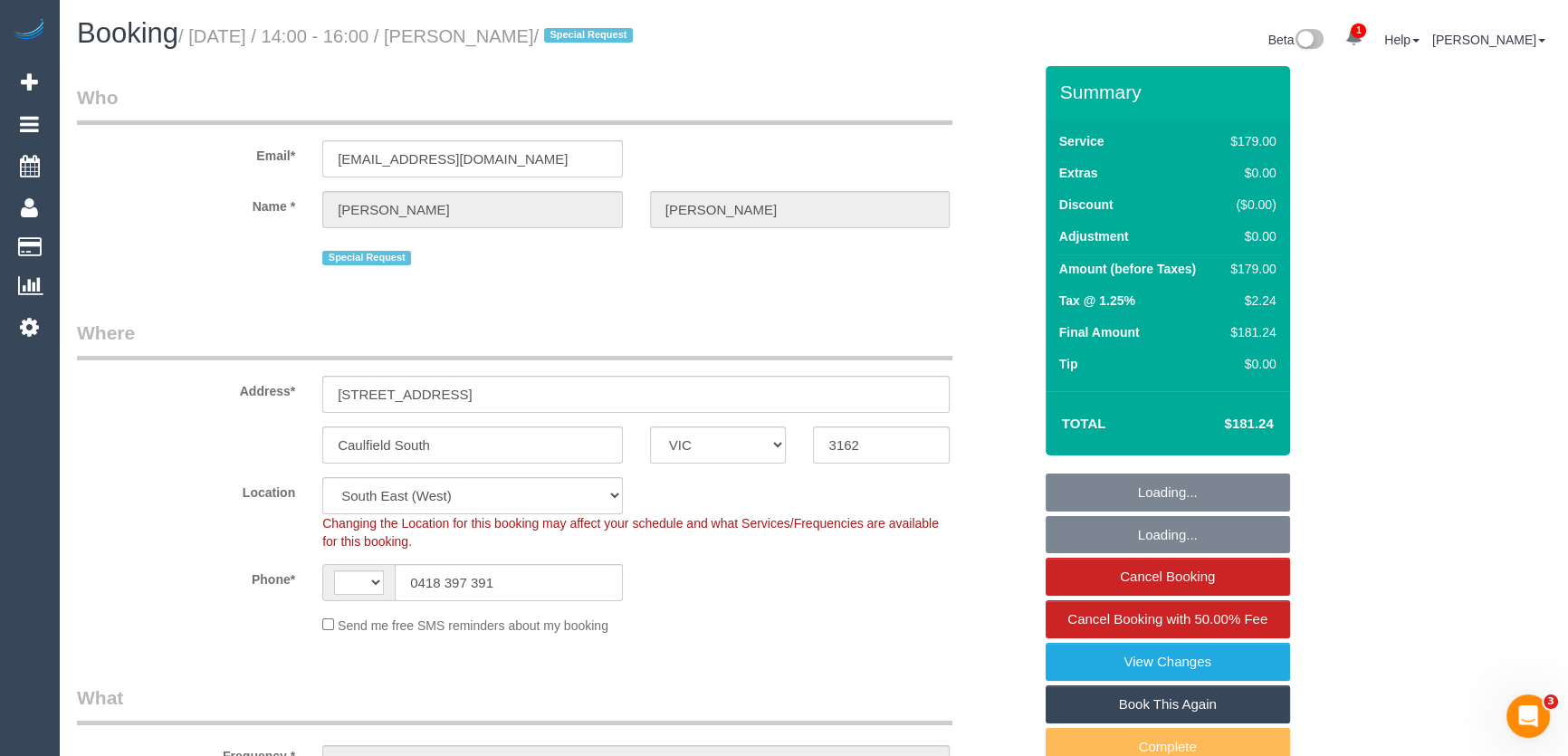
select select "object:729"
select select "string:AU"
select select "string:stripe-pm_1P8C0W2GScqysDRVnNkbz5gt"
select select "spot1"
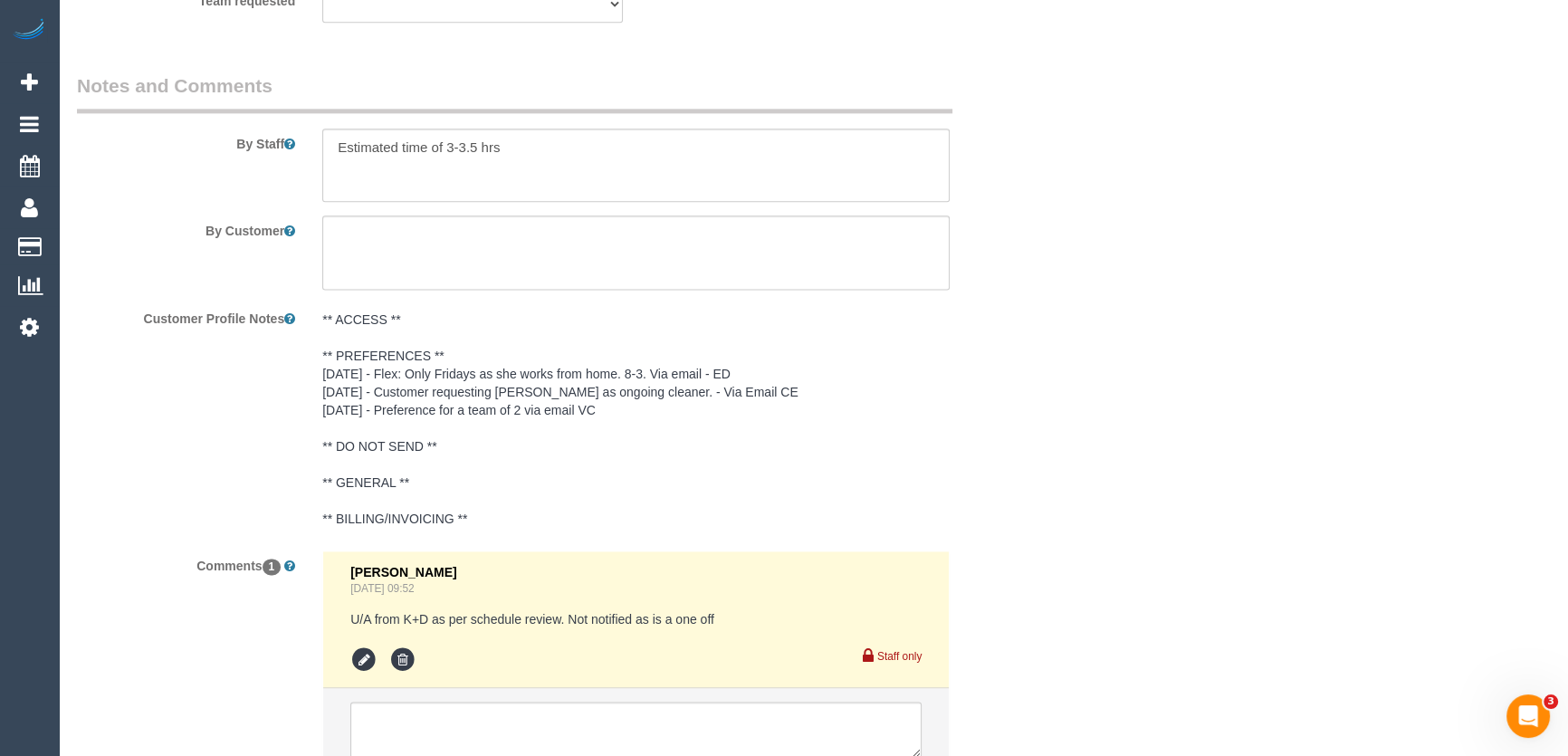
scroll to position [3125, 0]
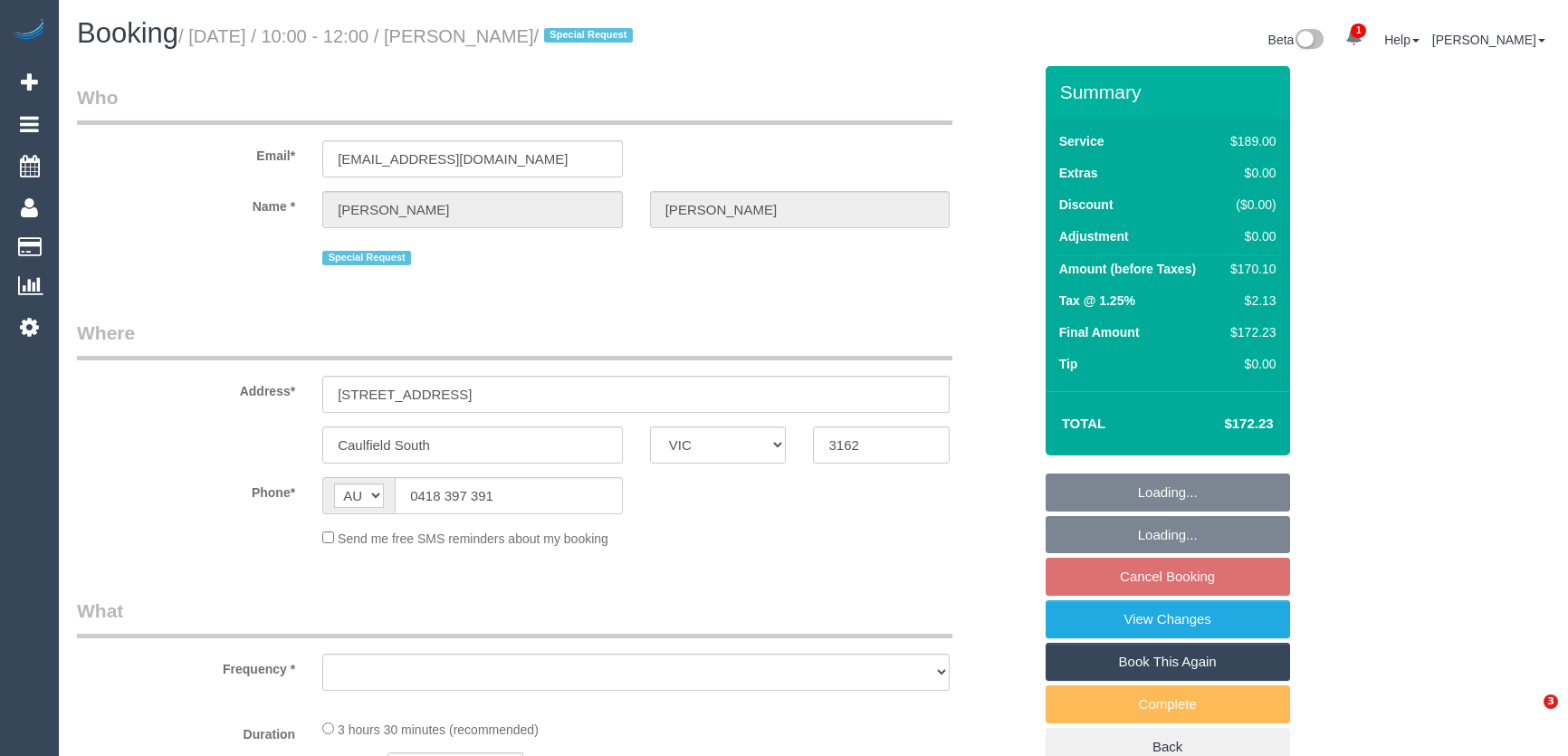
select select "VIC"
select select "object:540"
select select "number:27"
select select "number:14"
select select "number:19"
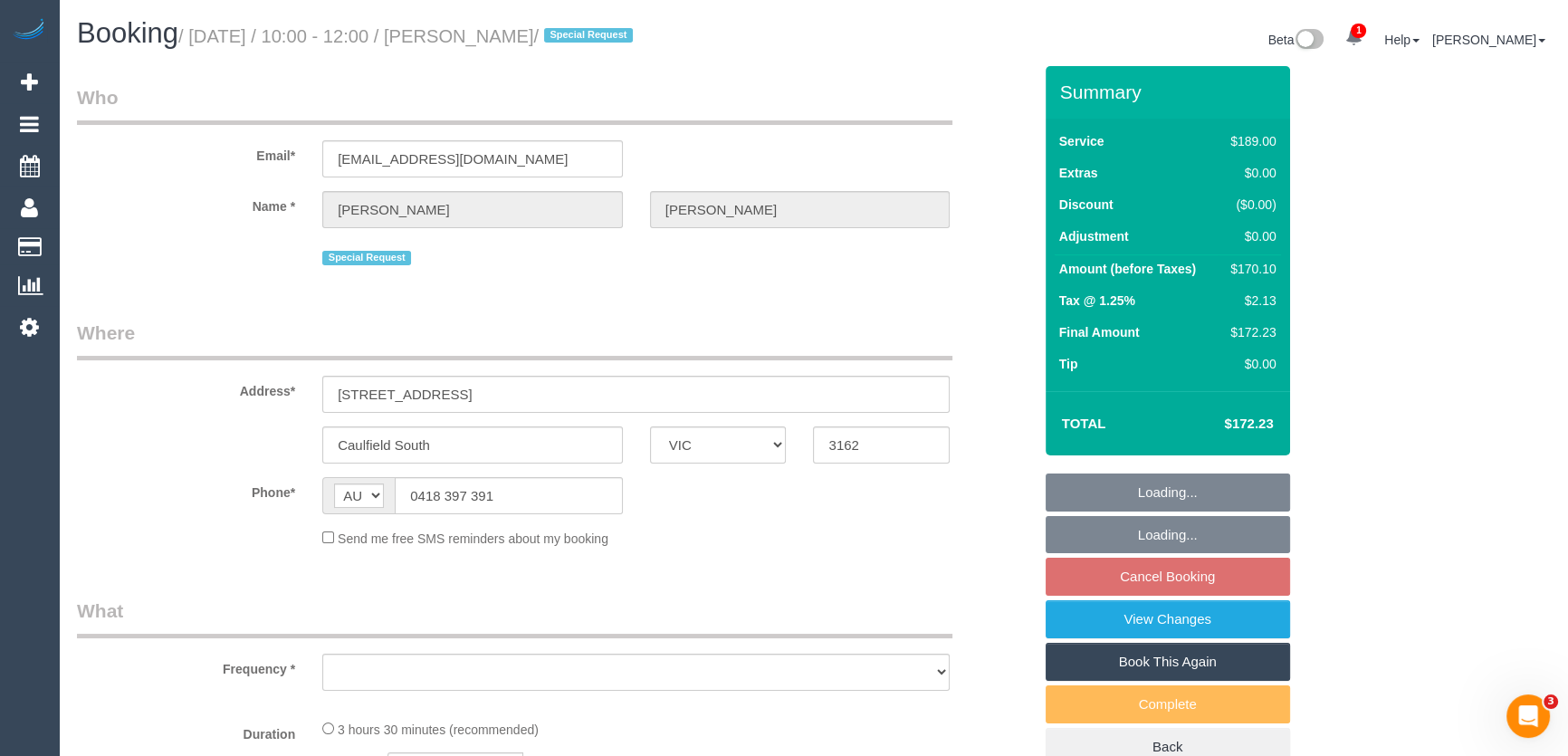
select select "number:24"
select select "number:11"
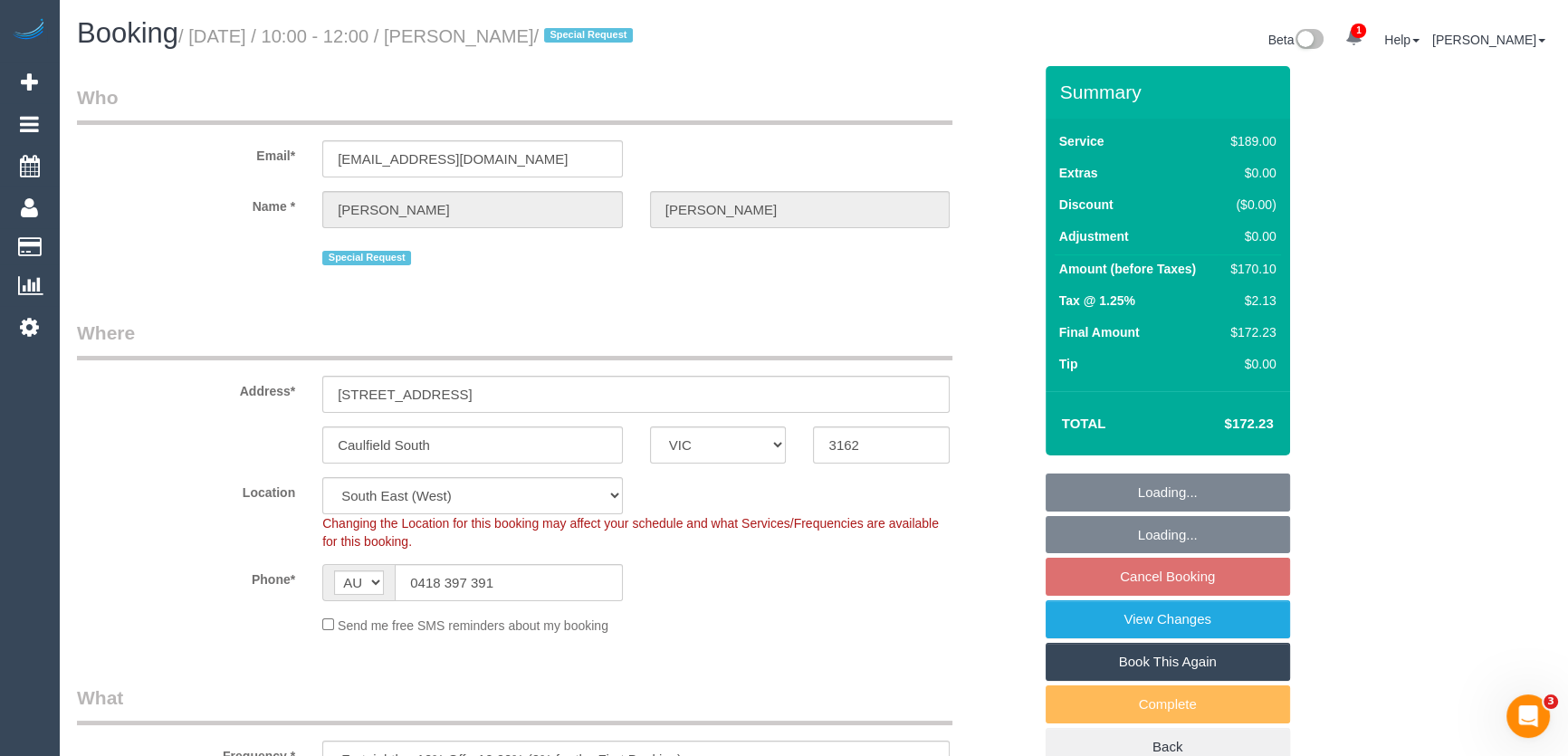
select select "string:stripe-pm_1P8C0W2GScqysDRVnNkbz5gt"
select select "object:693"
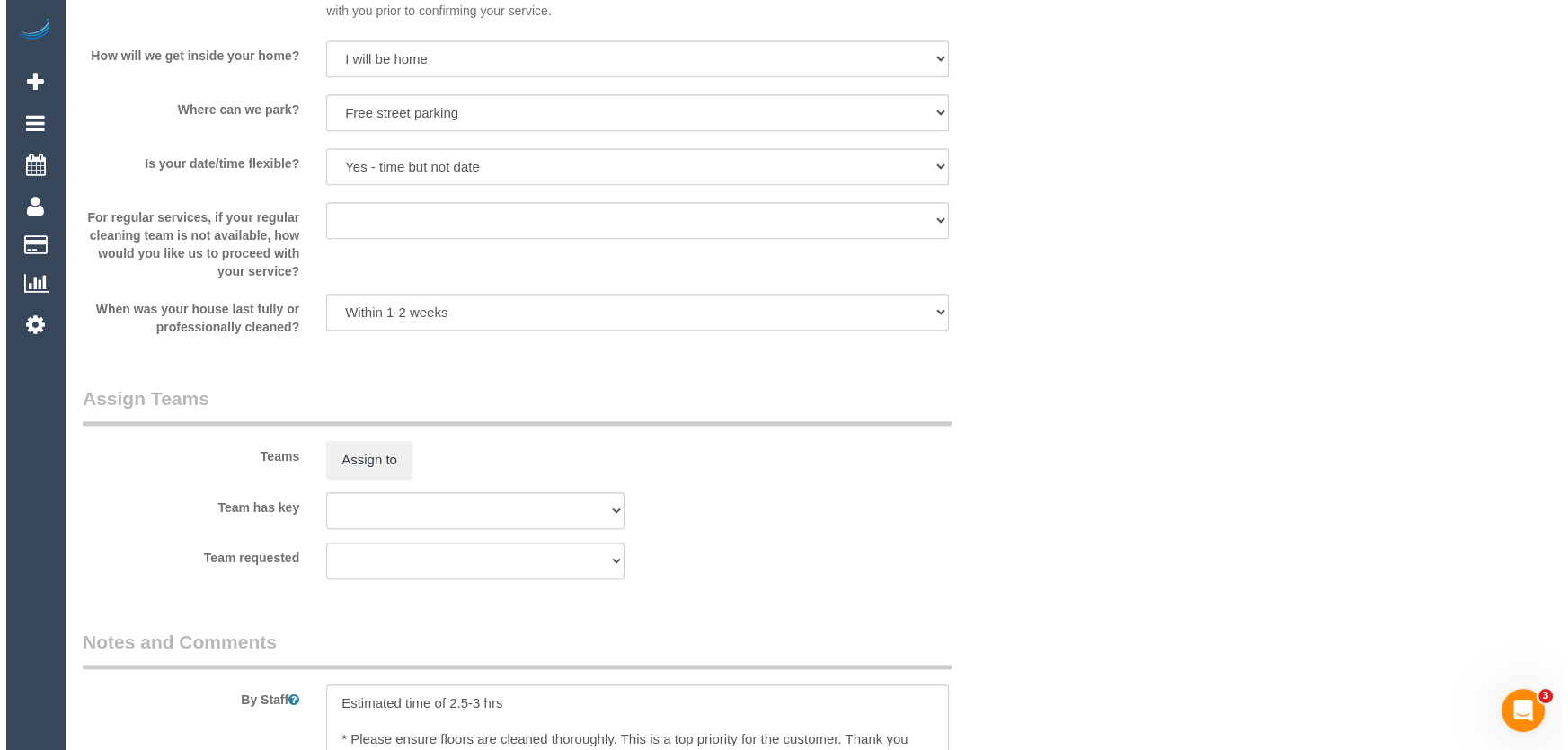
scroll to position [2612, 0]
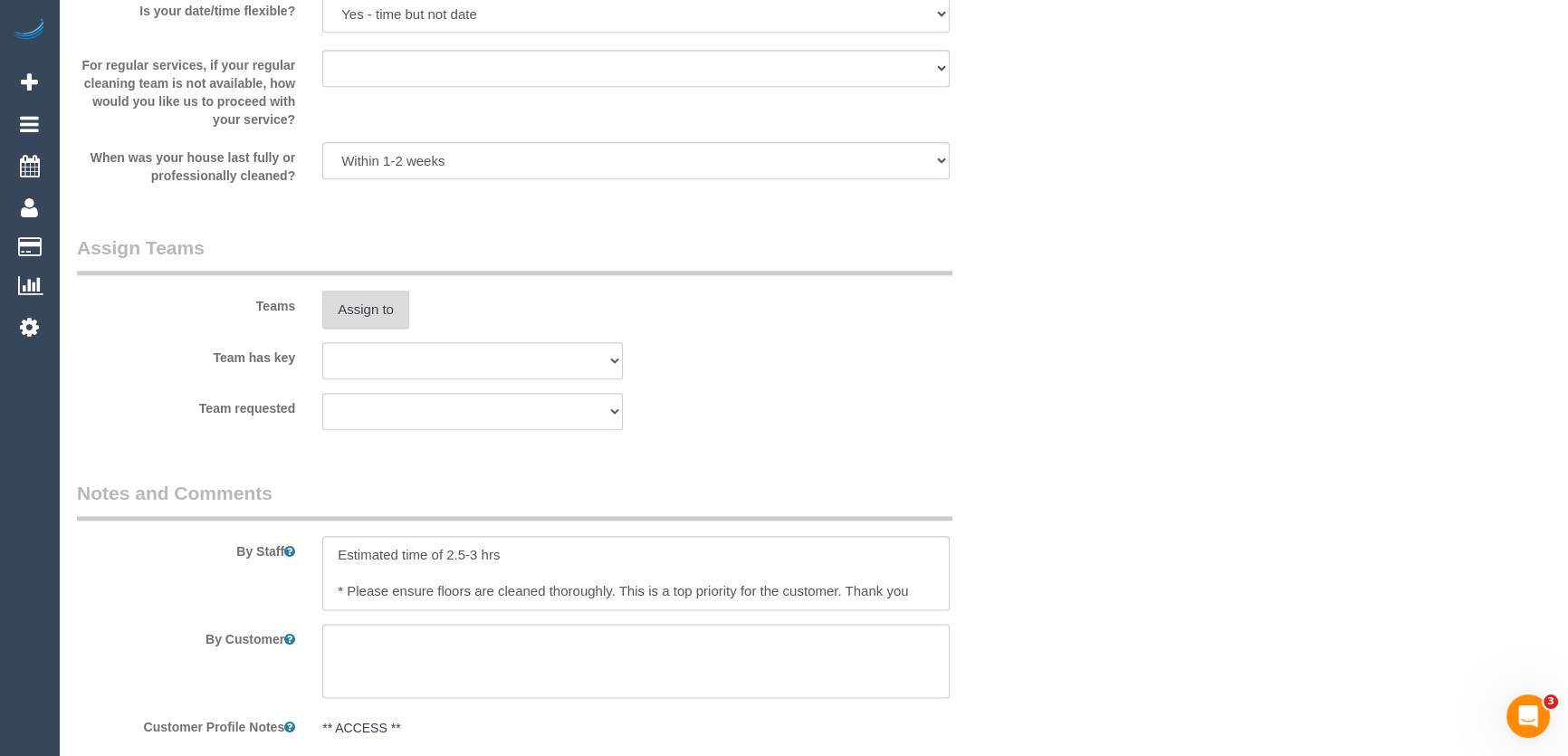
click at [374, 311] on button "Assign to" at bounding box center [365, 309] width 87 height 38
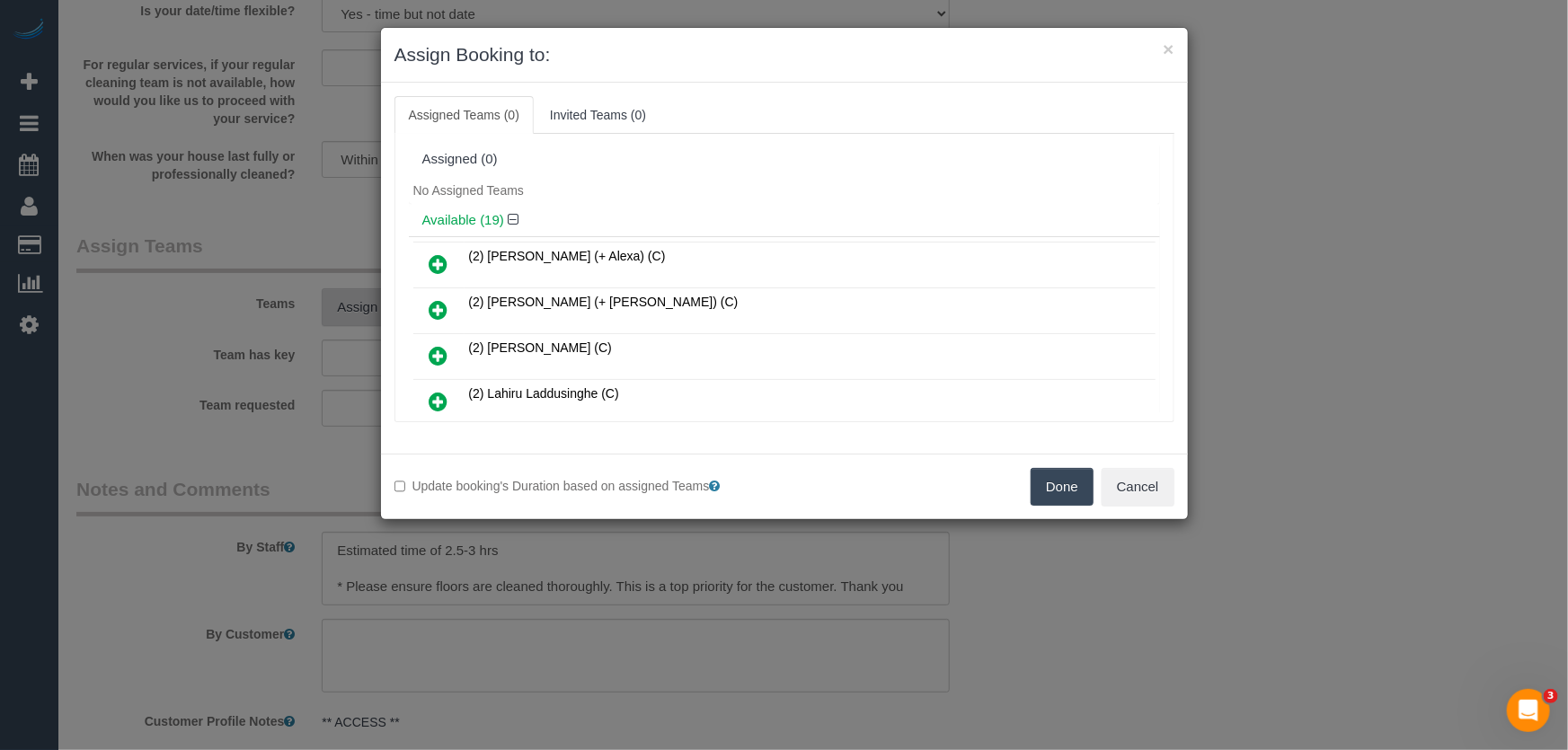
scroll to position [292, 0]
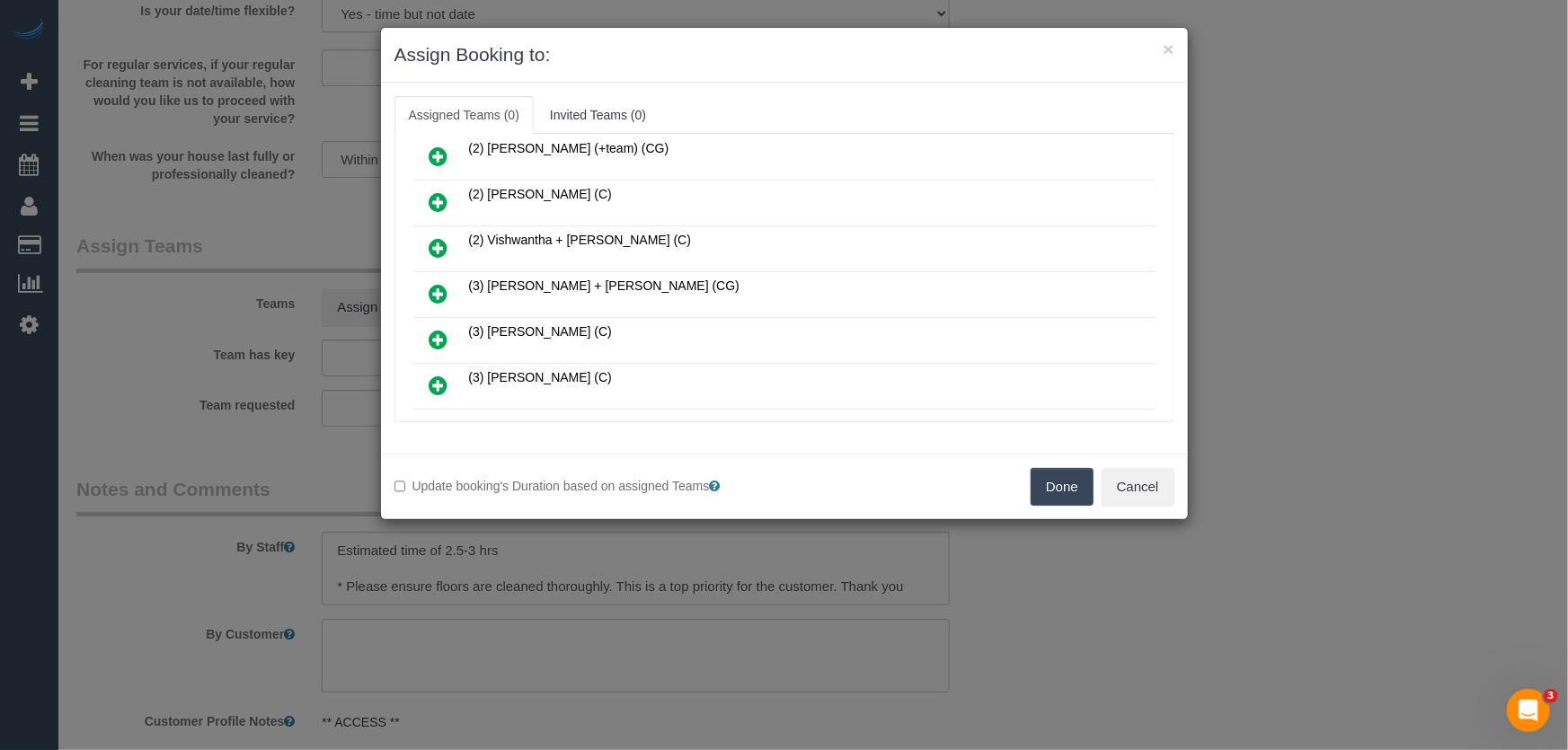
drag, startPoint x: 431, startPoint y: 285, endPoint x: 452, endPoint y: 296, distance: 23.7
click at [431, 285] on icon at bounding box center [438, 294] width 19 height 22
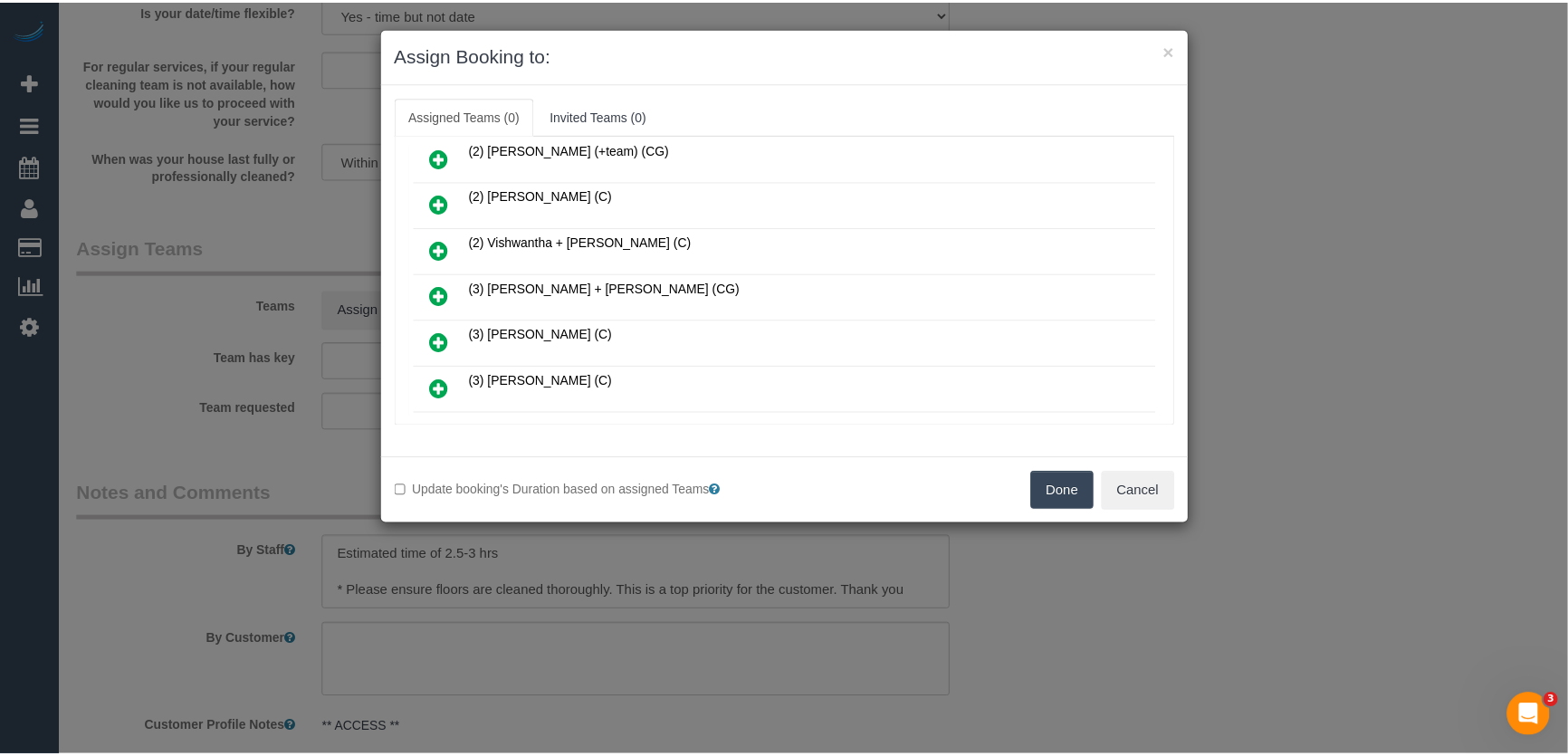
scroll to position [336, 0]
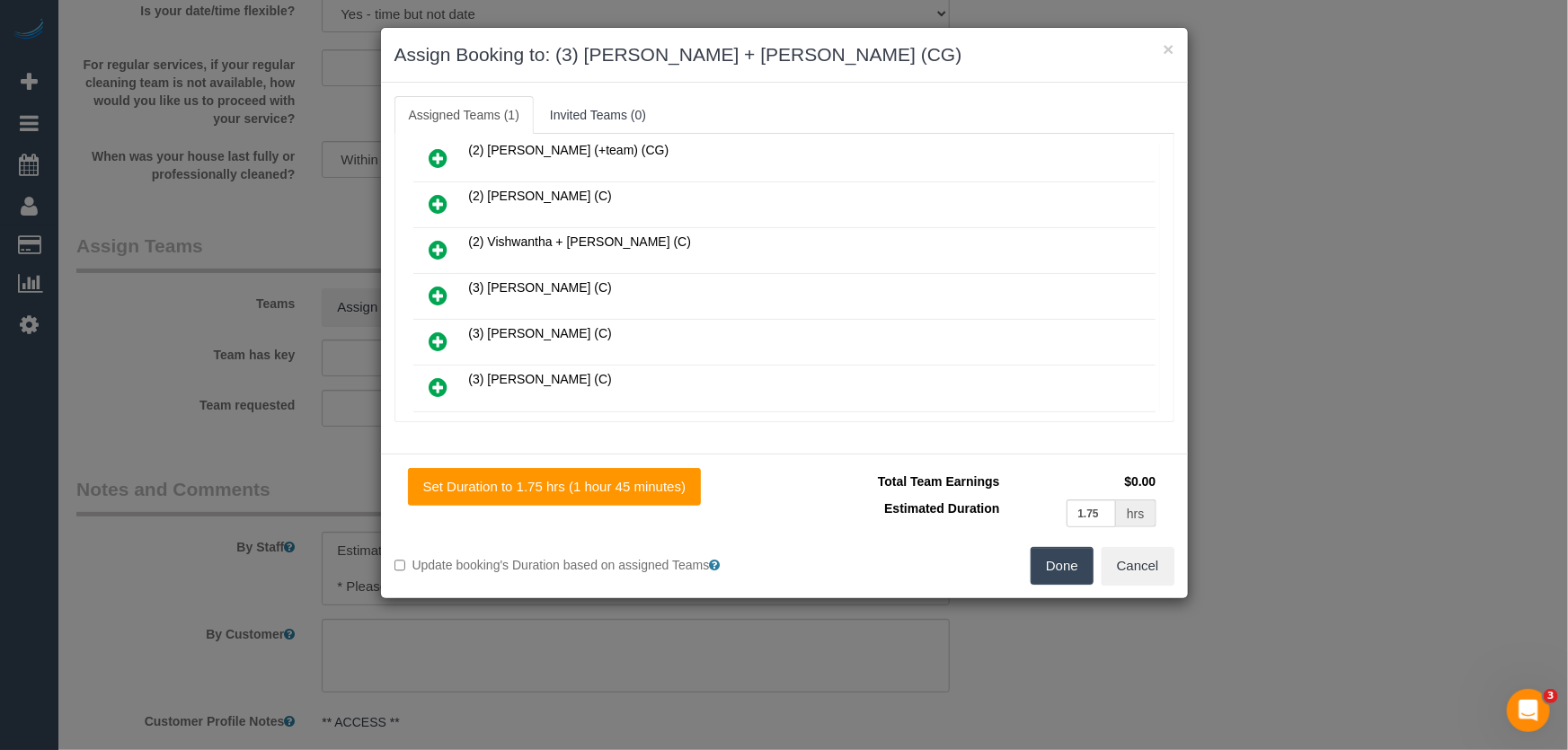
click at [1065, 565] on button "Done" at bounding box center [1062, 565] width 63 height 38
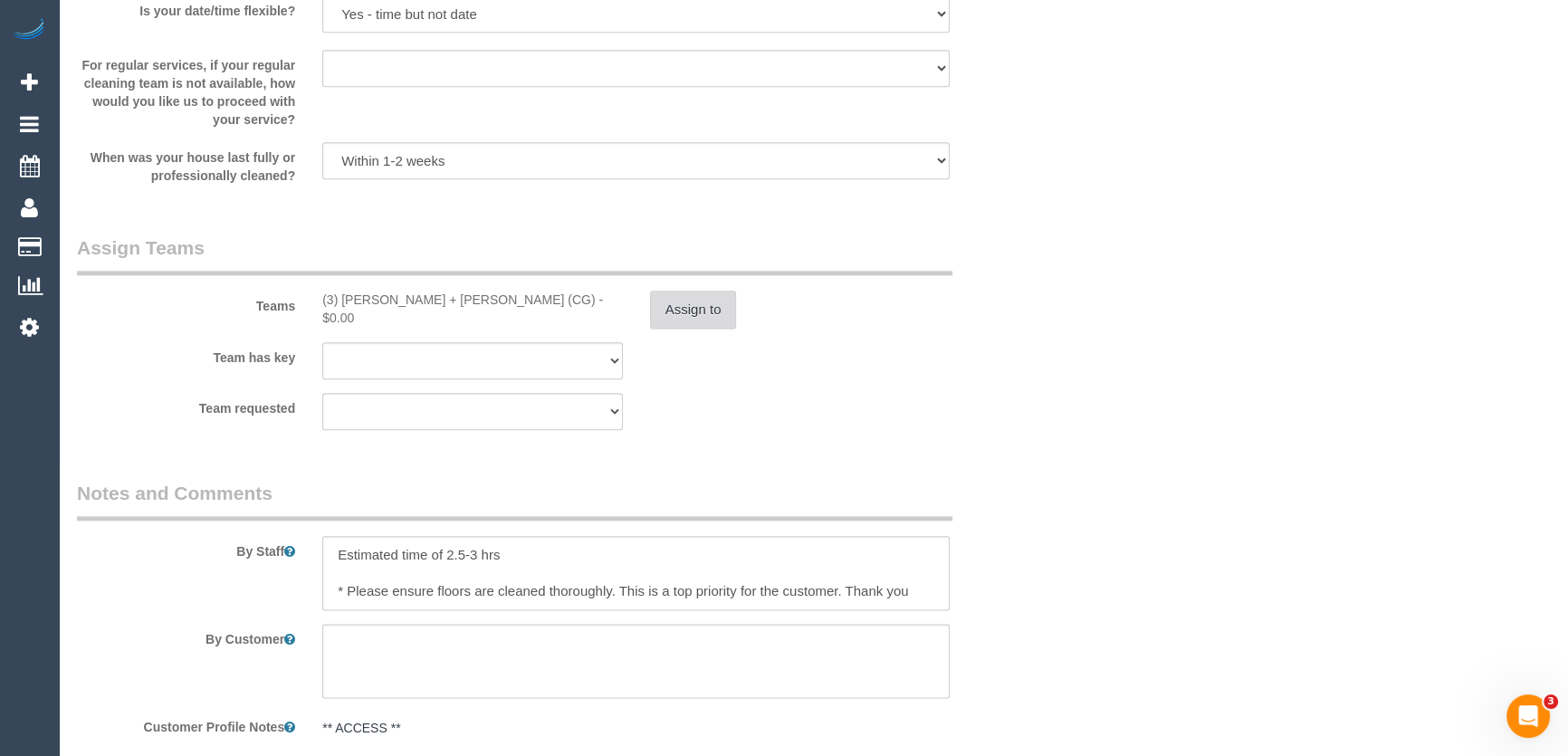
click at [697, 307] on button "Assign to" at bounding box center [692, 309] width 87 height 38
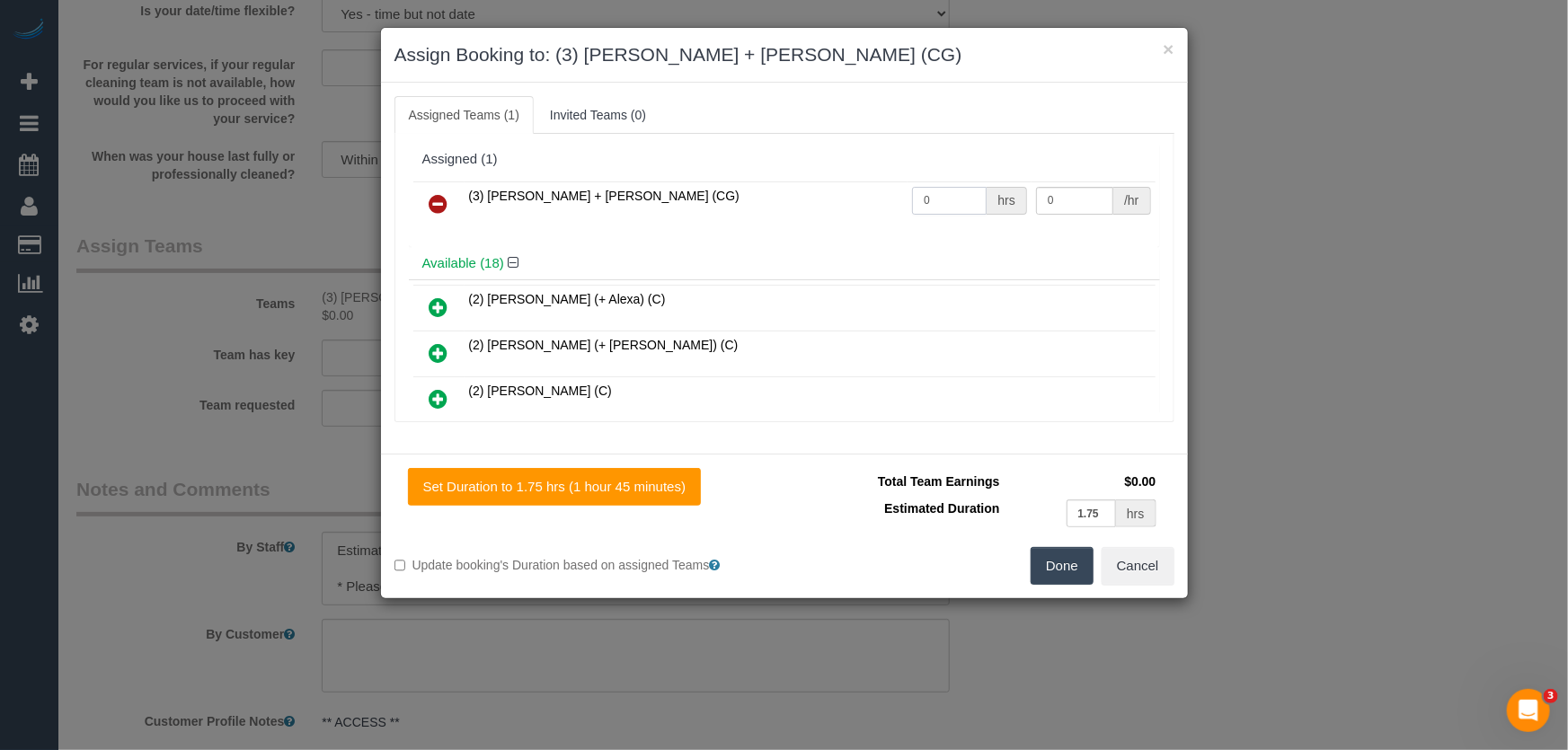
click at [950, 200] on input "0" at bounding box center [949, 200] width 75 height 28
type input "1"
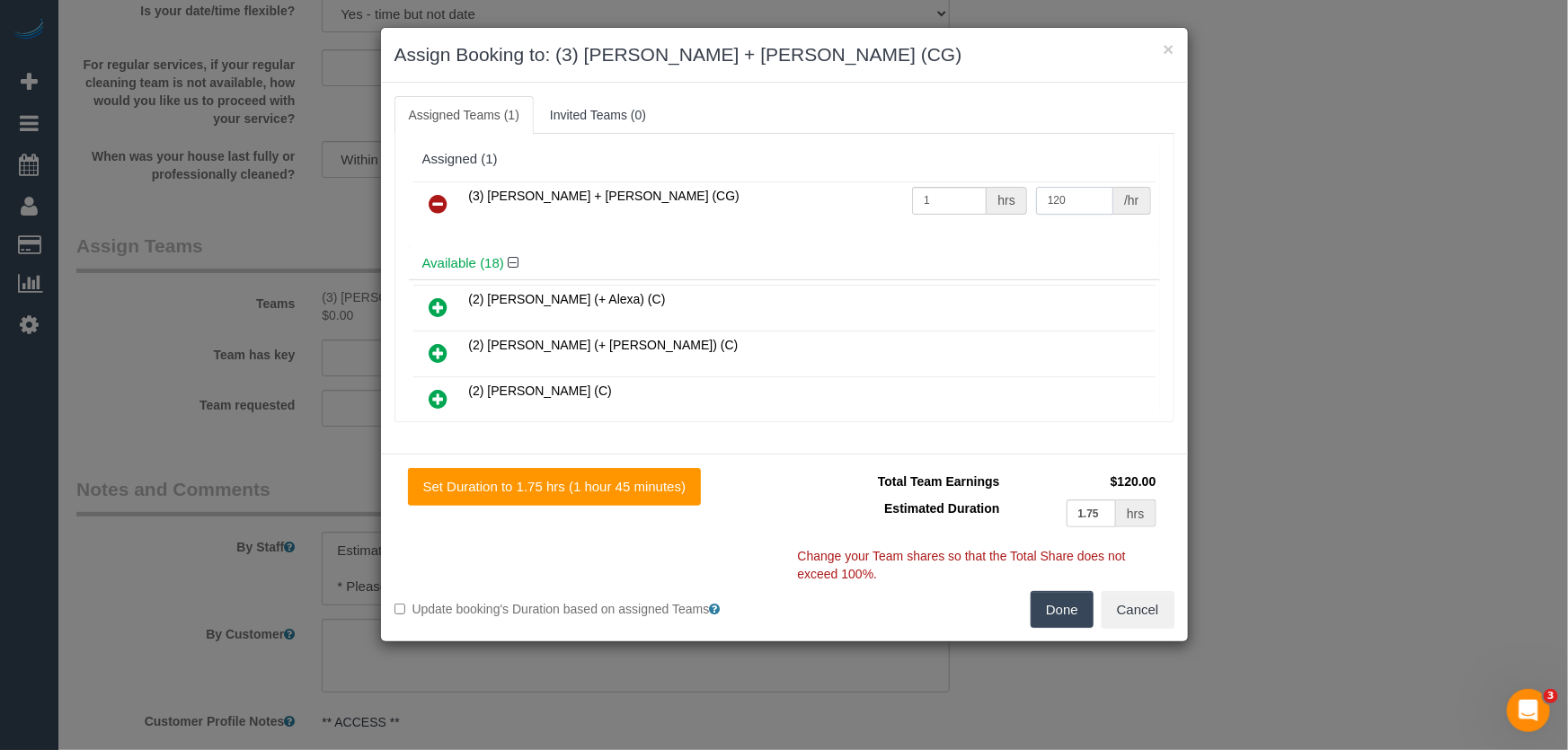
type input "120"
click at [1056, 612] on button "Done" at bounding box center [1062, 610] width 63 height 38
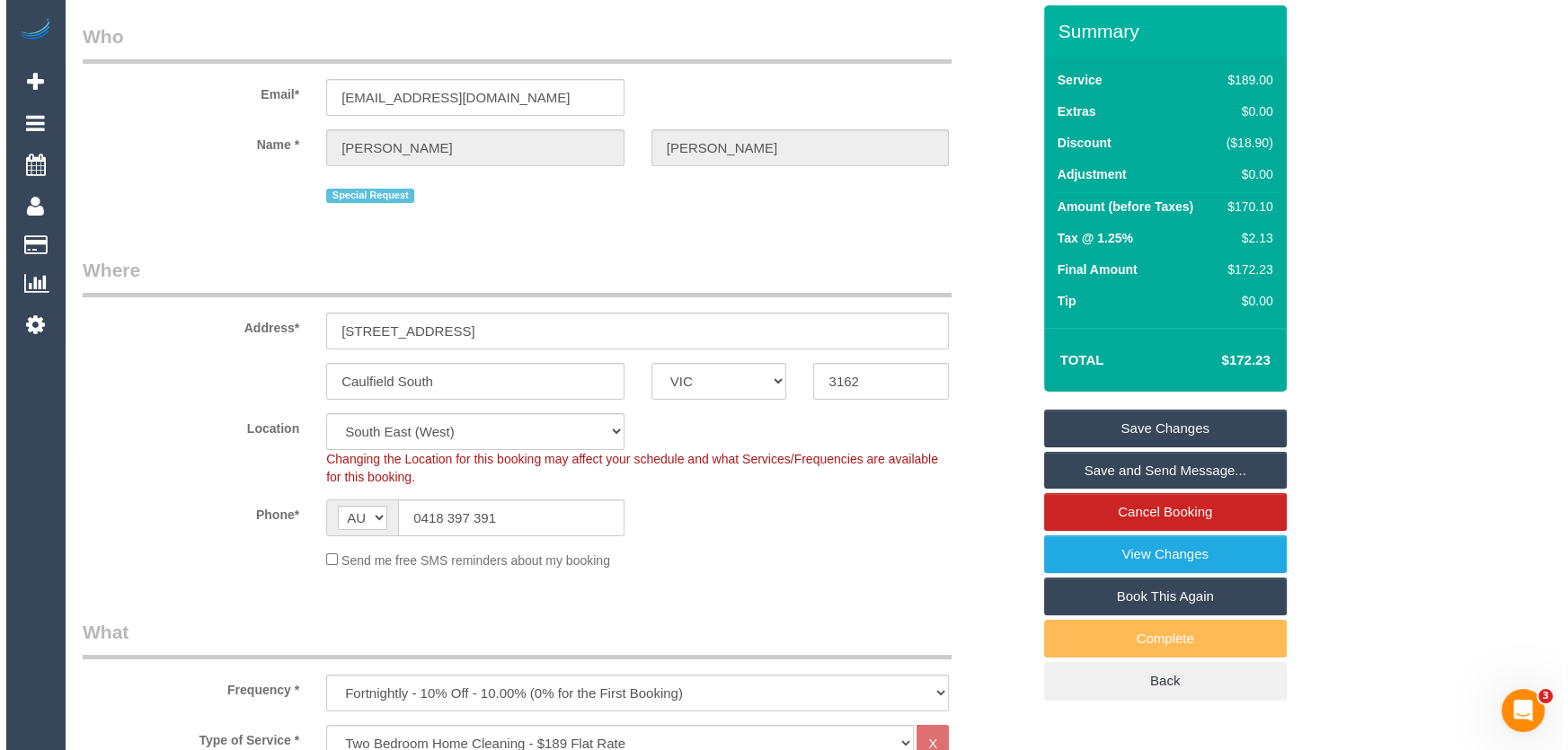
scroll to position [0, 0]
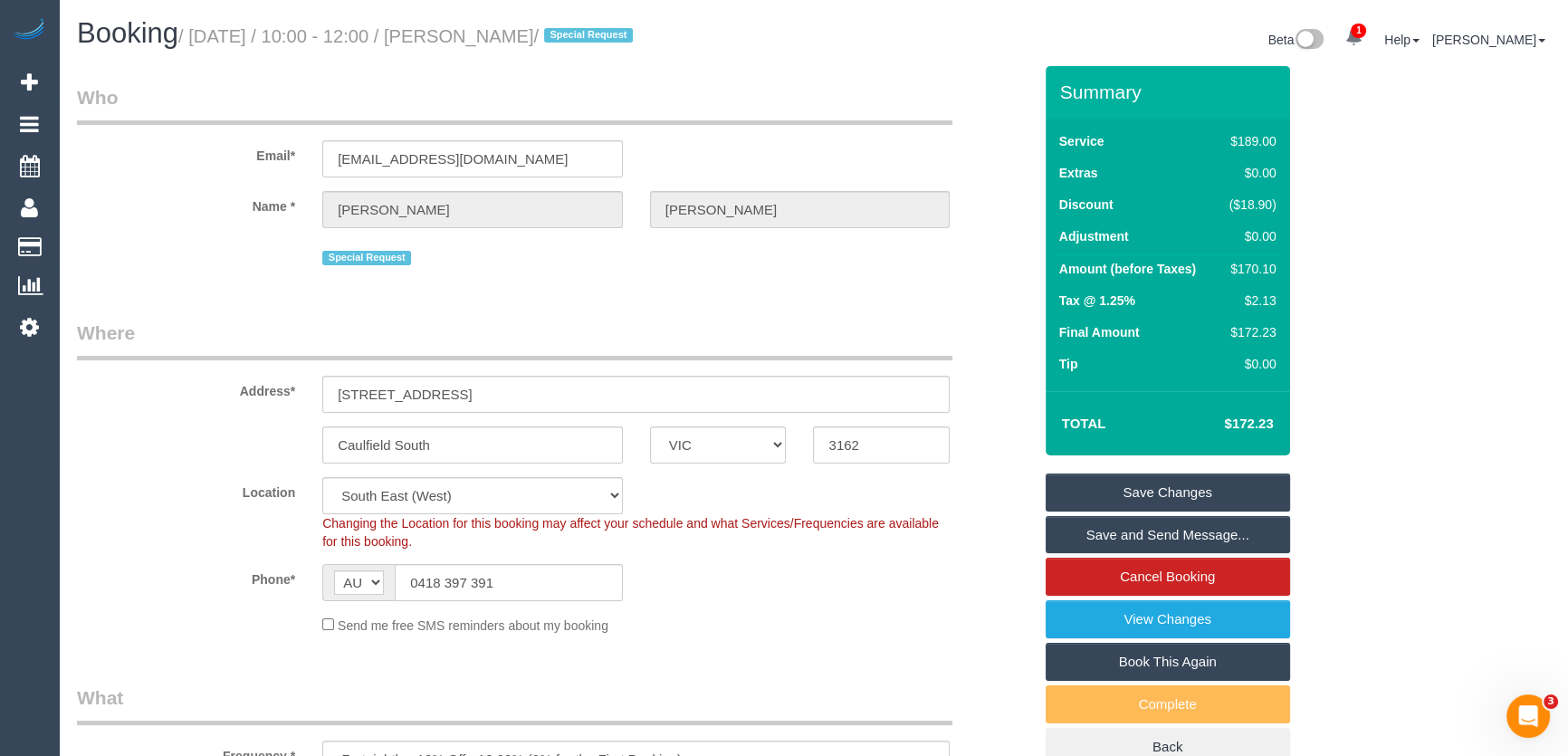
click at [1155, 498] on link "Save Changes" at bounding box center [1168, 492] width 245 height 38
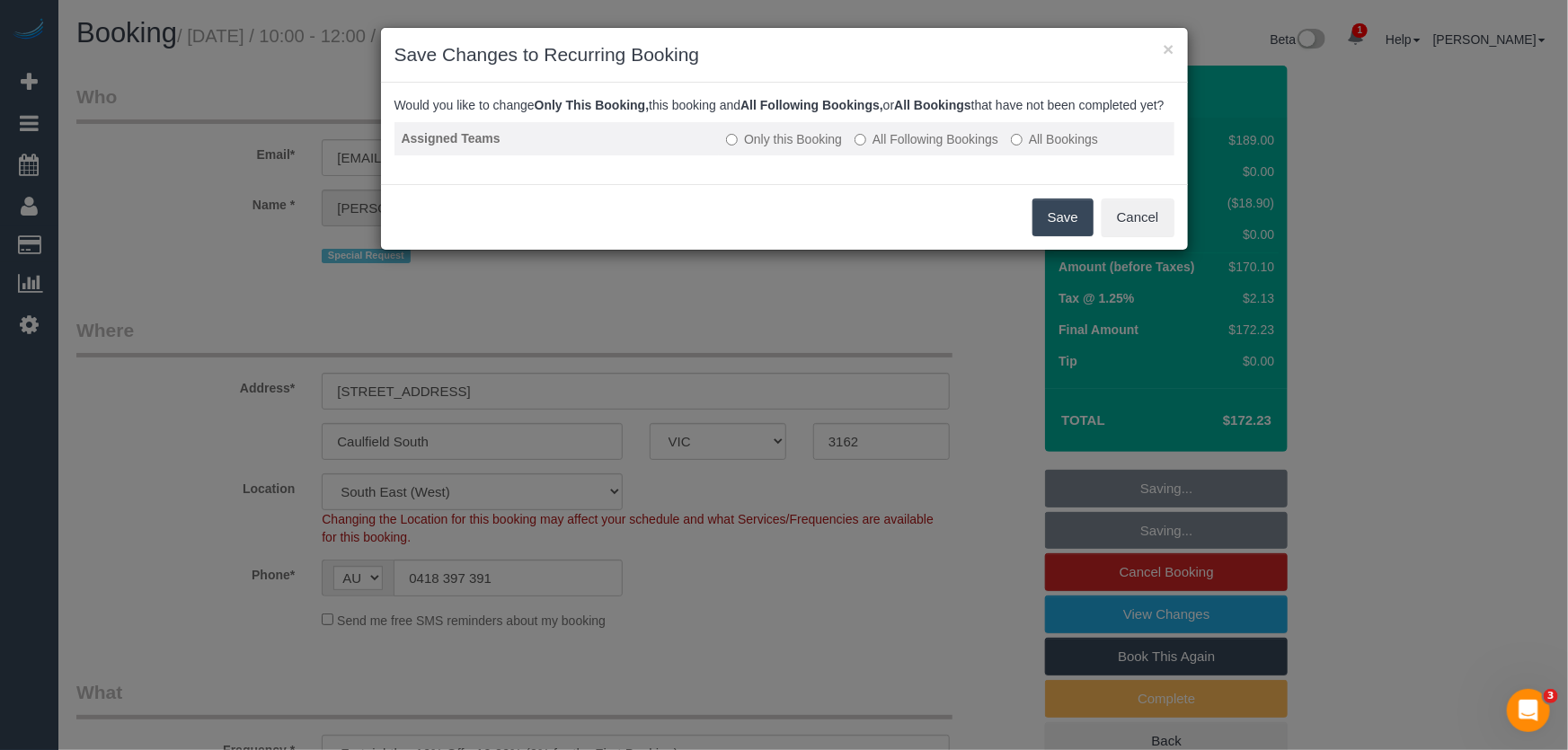
click at [935, 148] on label "All Following Bookings" at bounding box center [926, 139] width 144 height 18
click at [1044, 234] on button "Save" at bounding box center [1062, 217] width 61 height 38
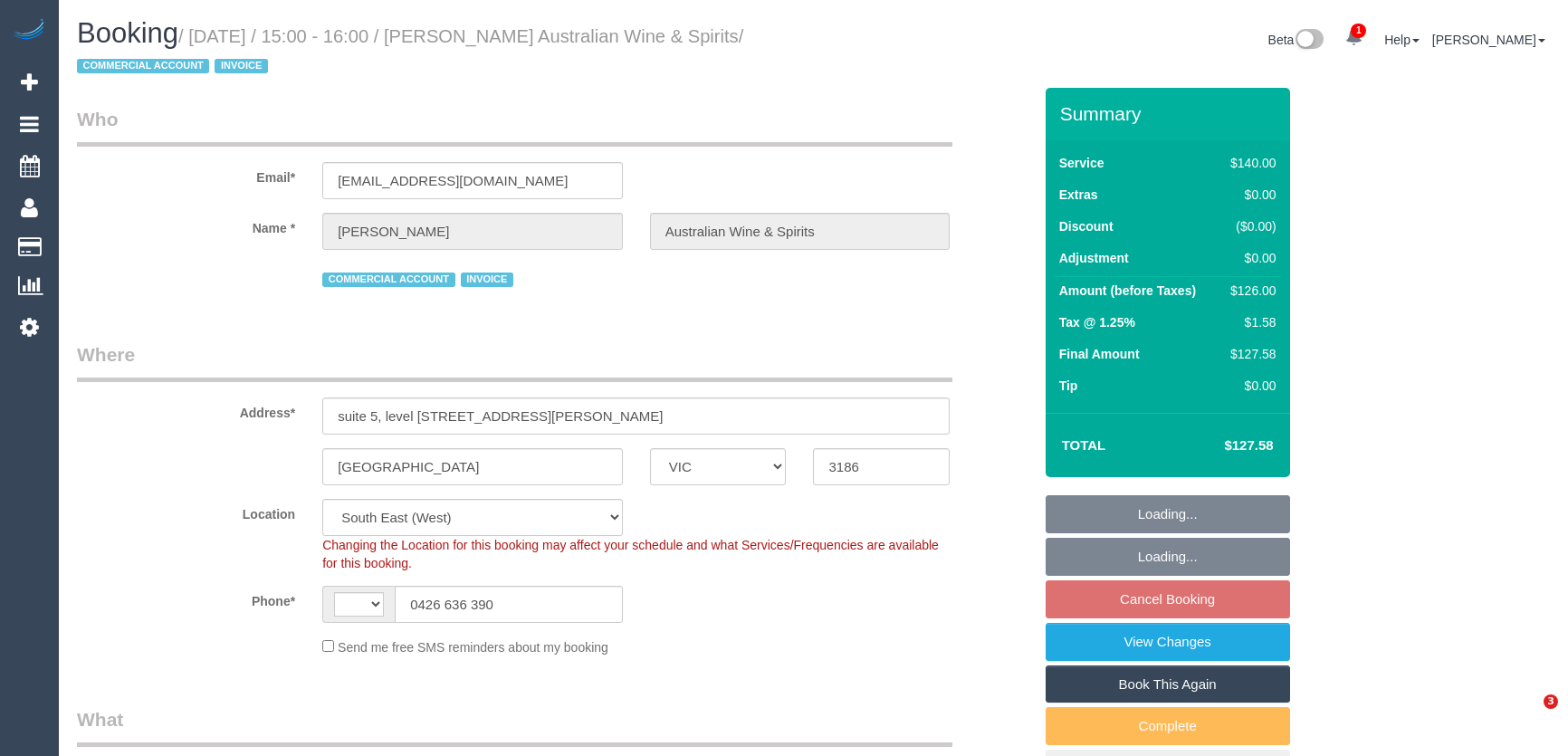
select select "VIC"
select select "string:AU"
select select "object:744"
select select "number:28"
select select "number:14"
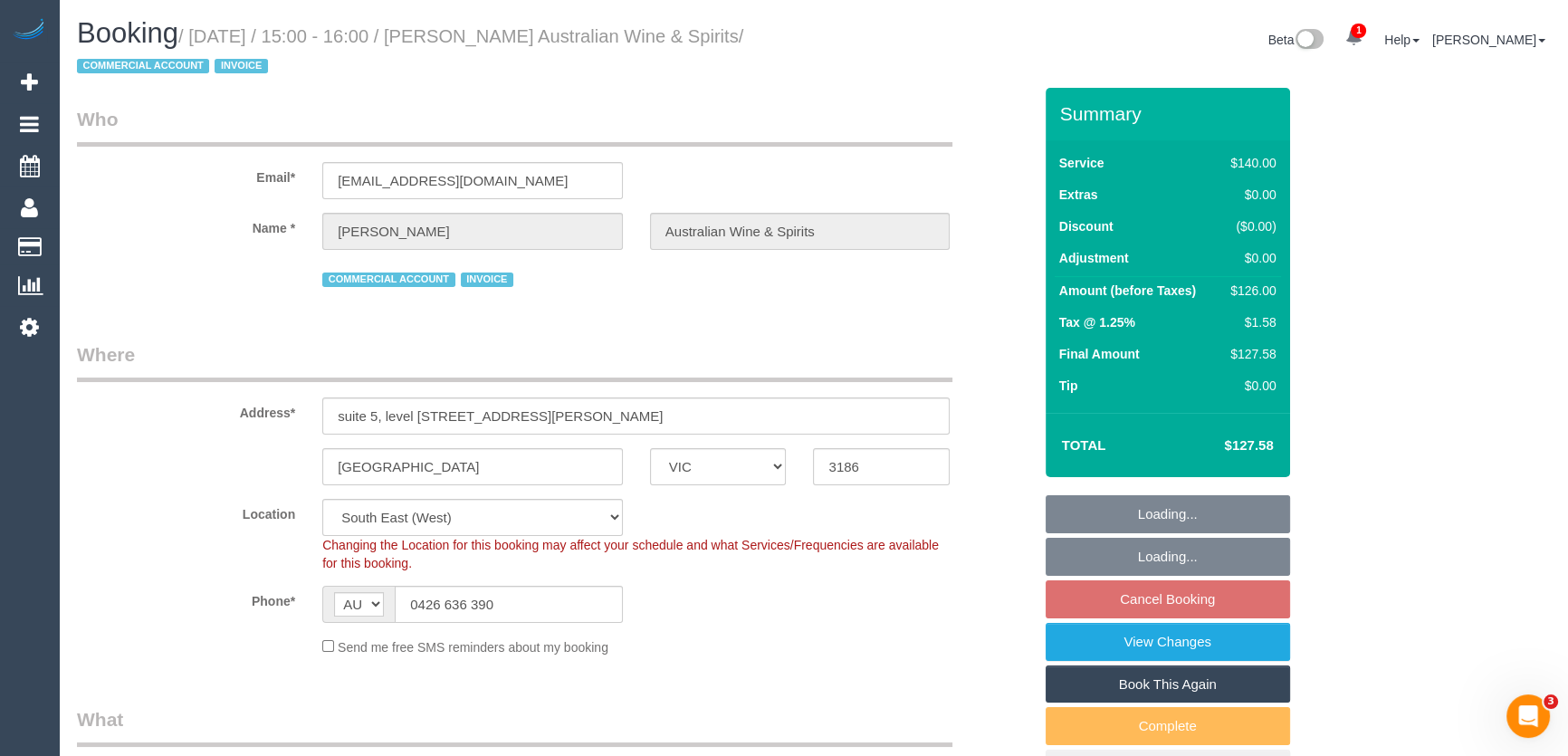
select select "number:21"
select select "number:36"
select select "number:35"
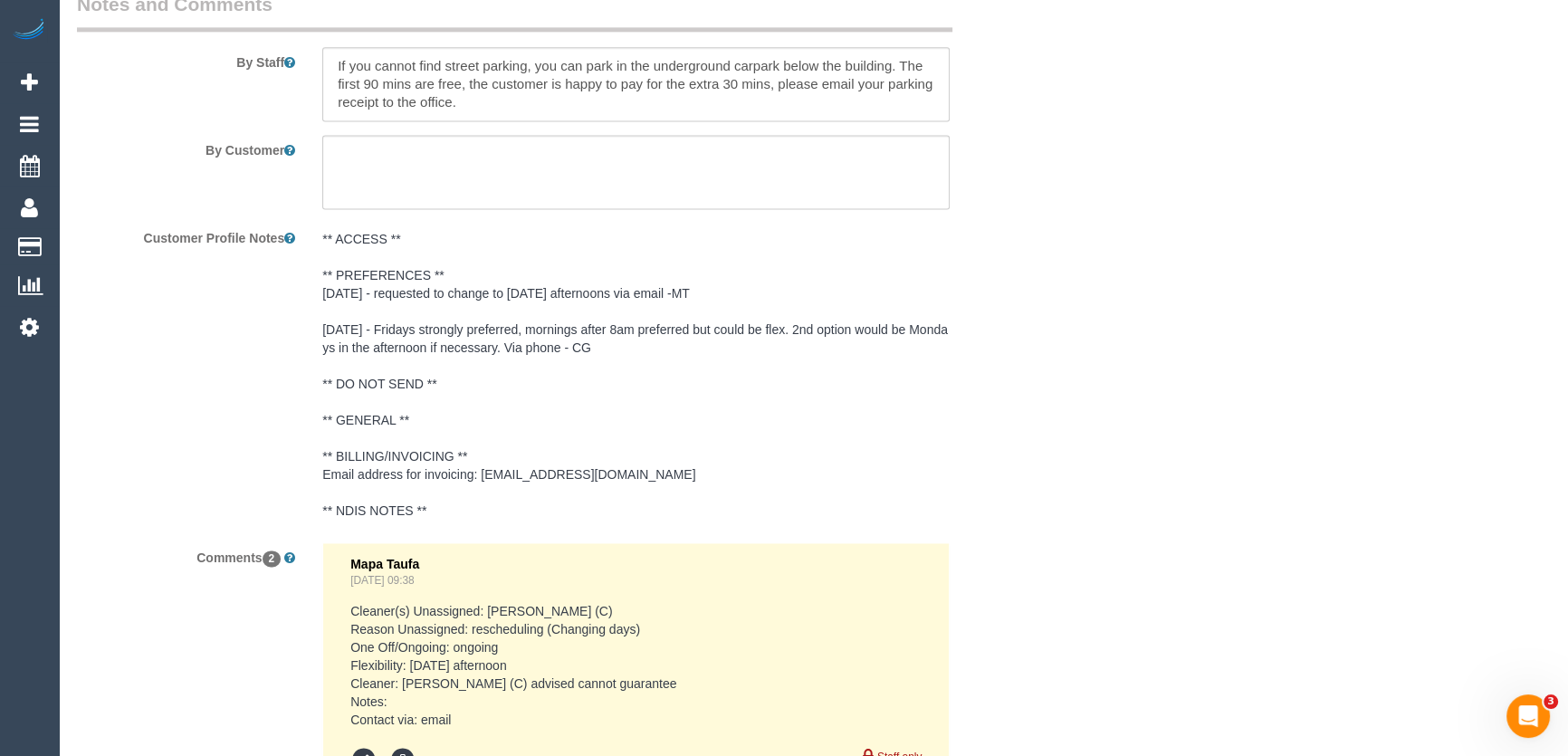
scroll to position [3373, 0]
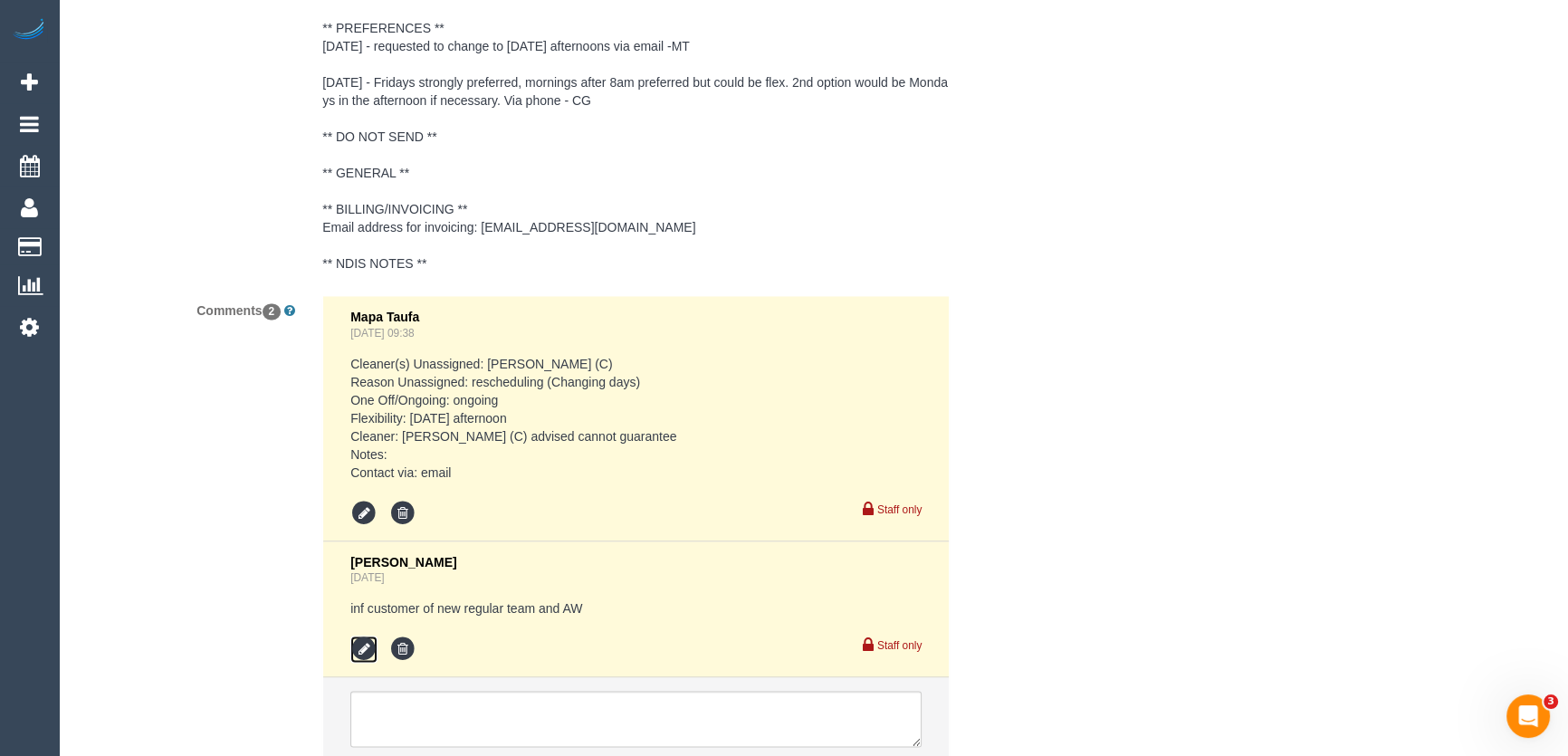
click at [361, 649] on icon at bounding box center [363, 649] width 27 height 27
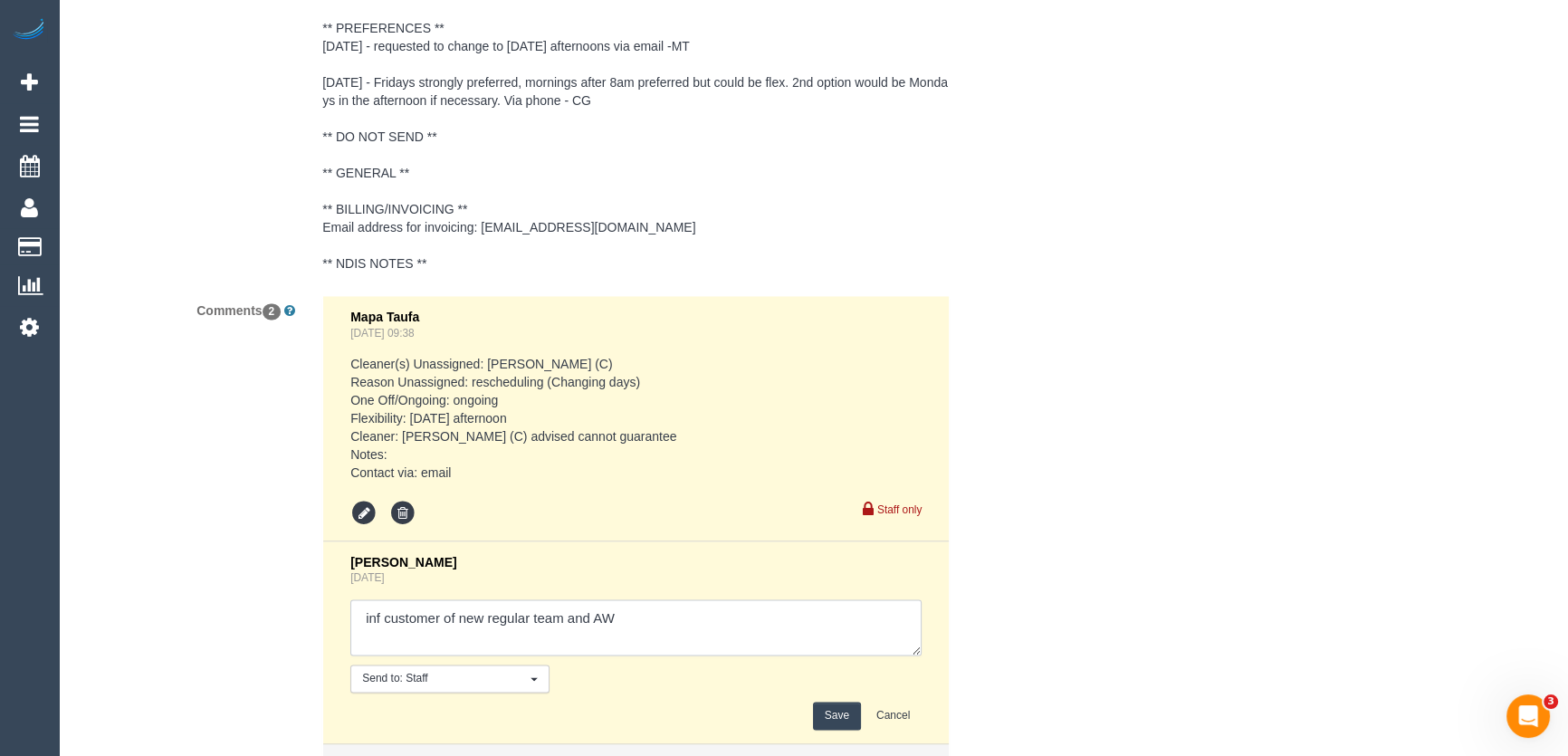
click at [657, 620] on textarea at bounding box center [636, 627] width 571 height 56
type textarea "inf customer of new regular team and AW - via email"
click at [840, 717] on button "Save" at bounding box center [837, 715] width 48 height 28
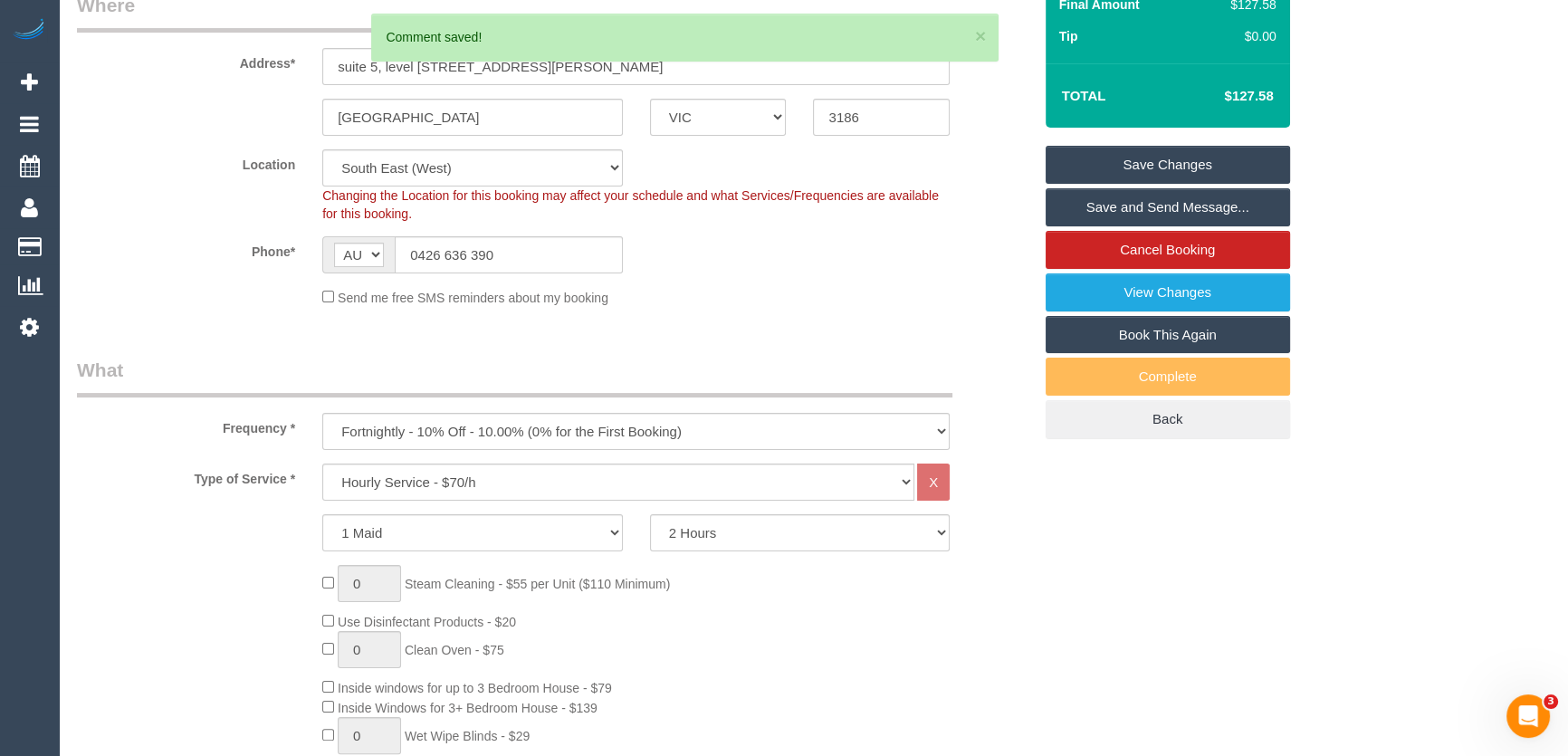
scroll to position [0, 0]
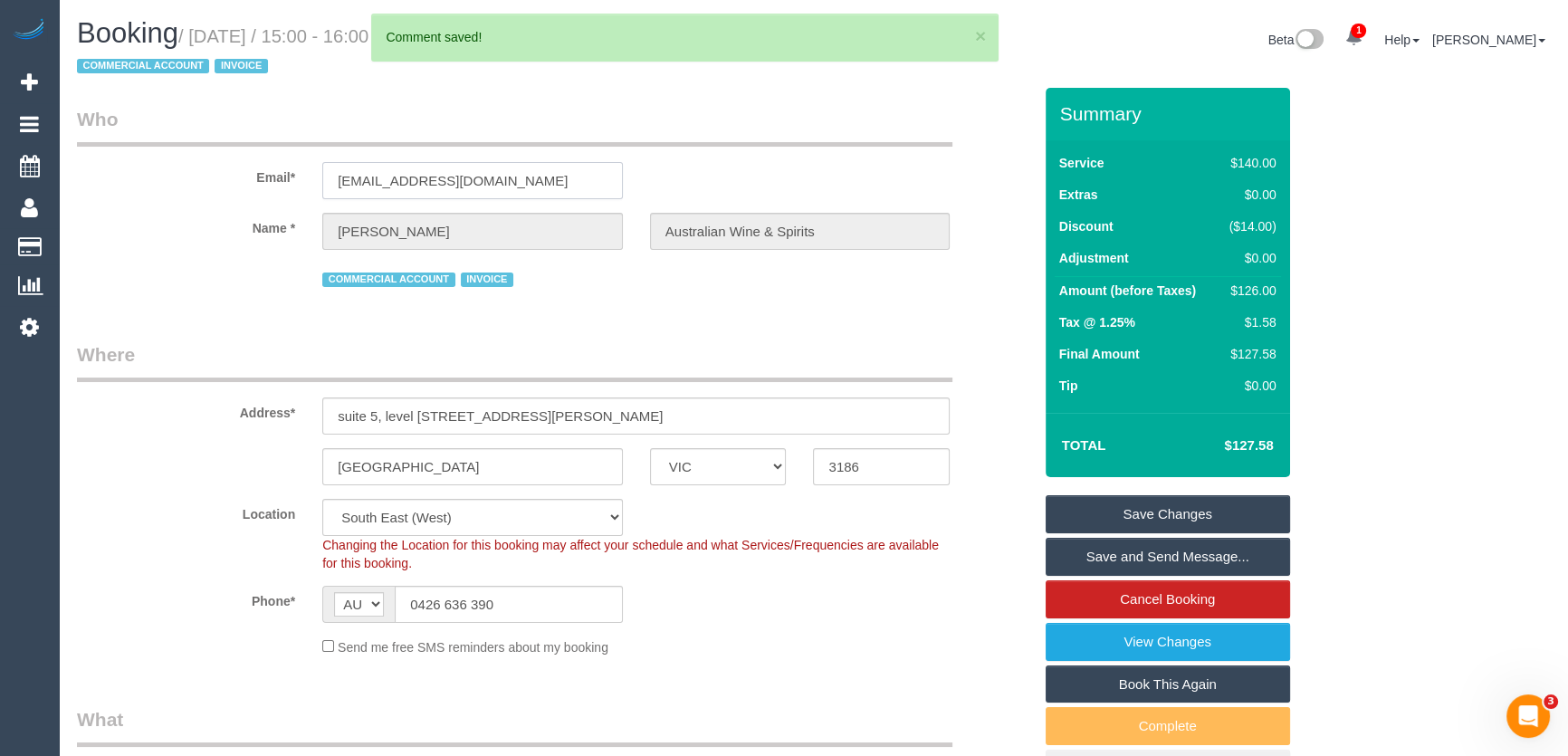
click at [489, 176] on input "info@a-ws.wine" at bounding box center [473, 180] width 300 height 37
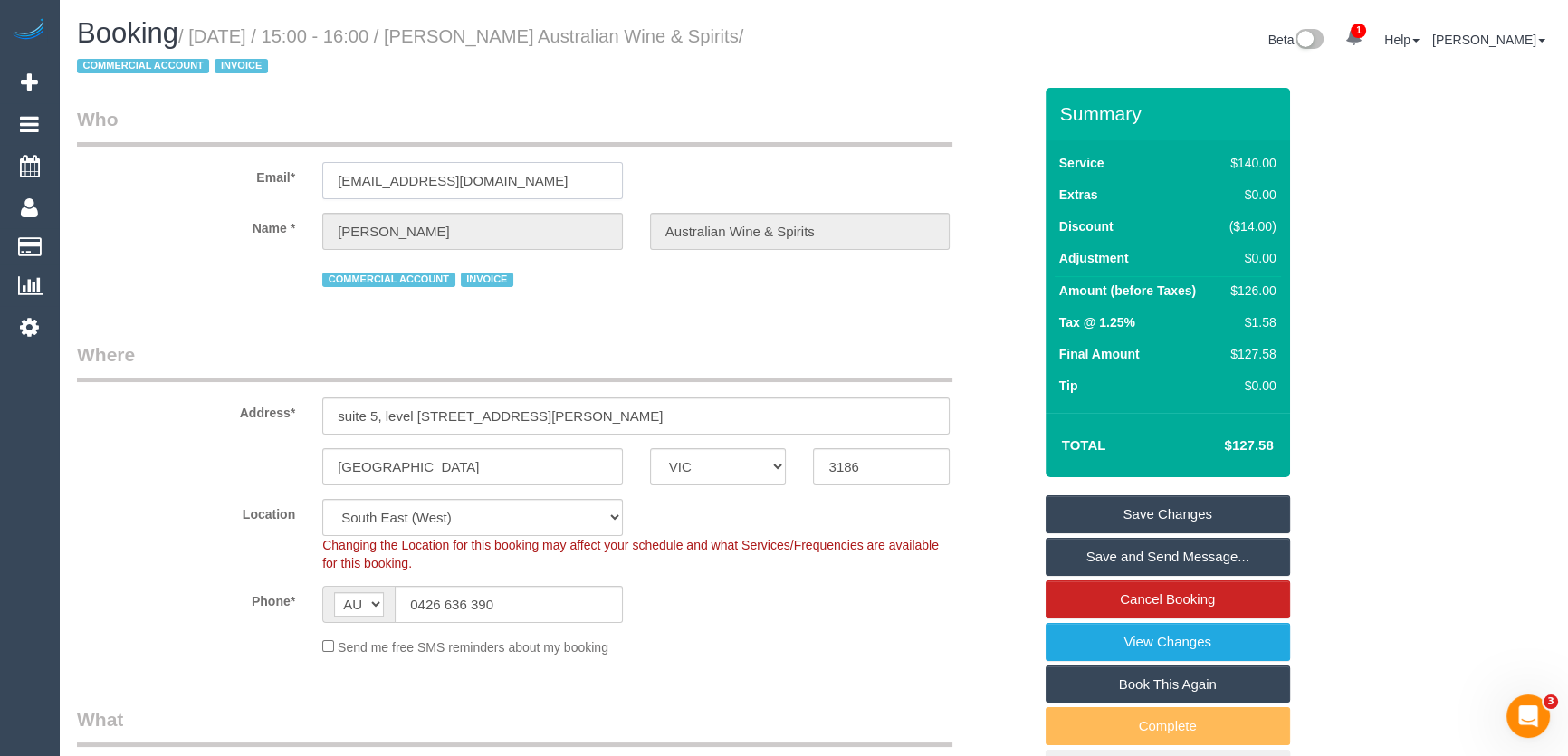
click at [489, 176] on input "info@a-ws.wine" at bounding box center [473, 180] width 300 height 37
click at [1114, 562] on link "Save and Send Message..." at bounding box center [1168, 556] width 245 height 38
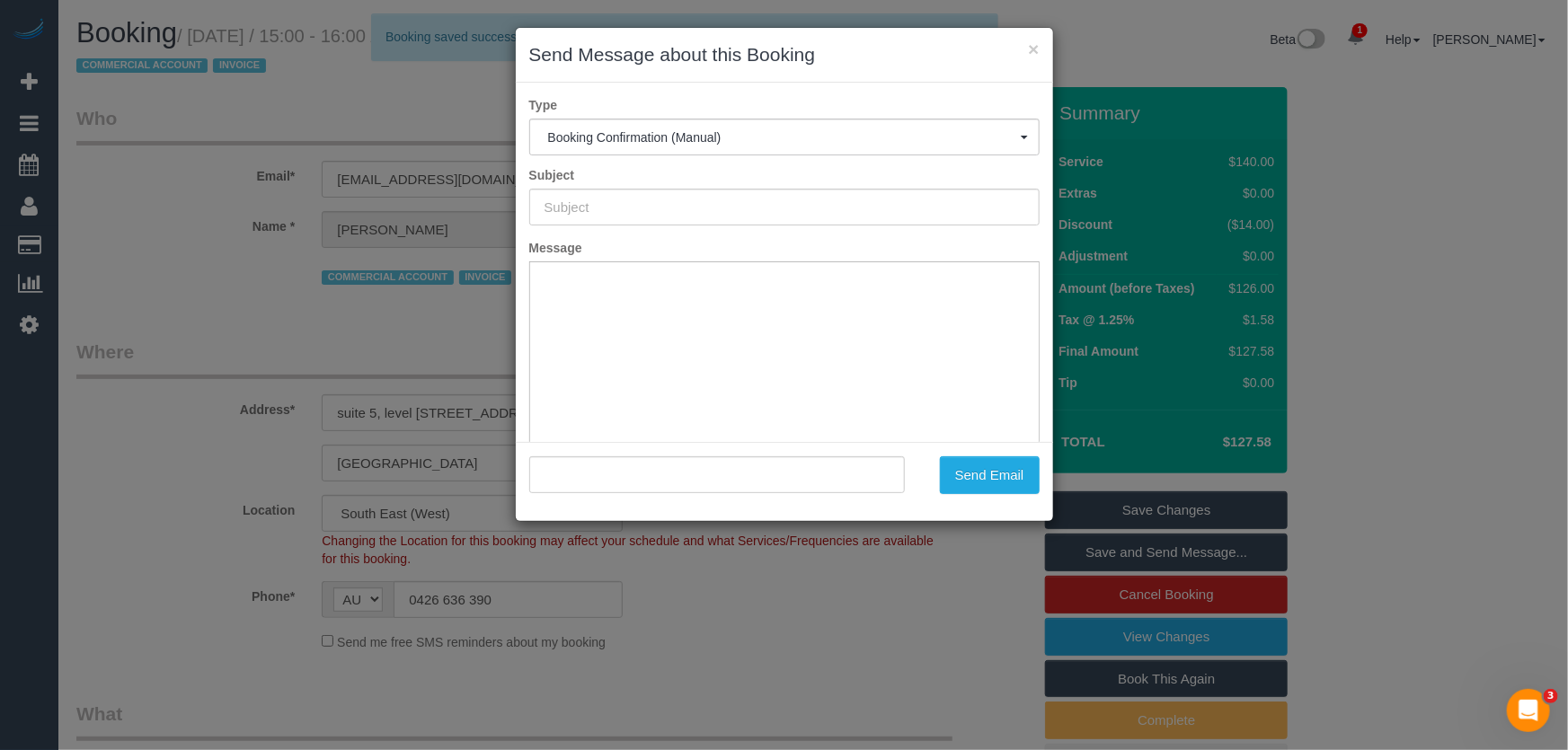
type input "Booking Confirmed"
type input ""Alban Saulnier Australian Wine & Spirits" <info@a-ws.wine>"
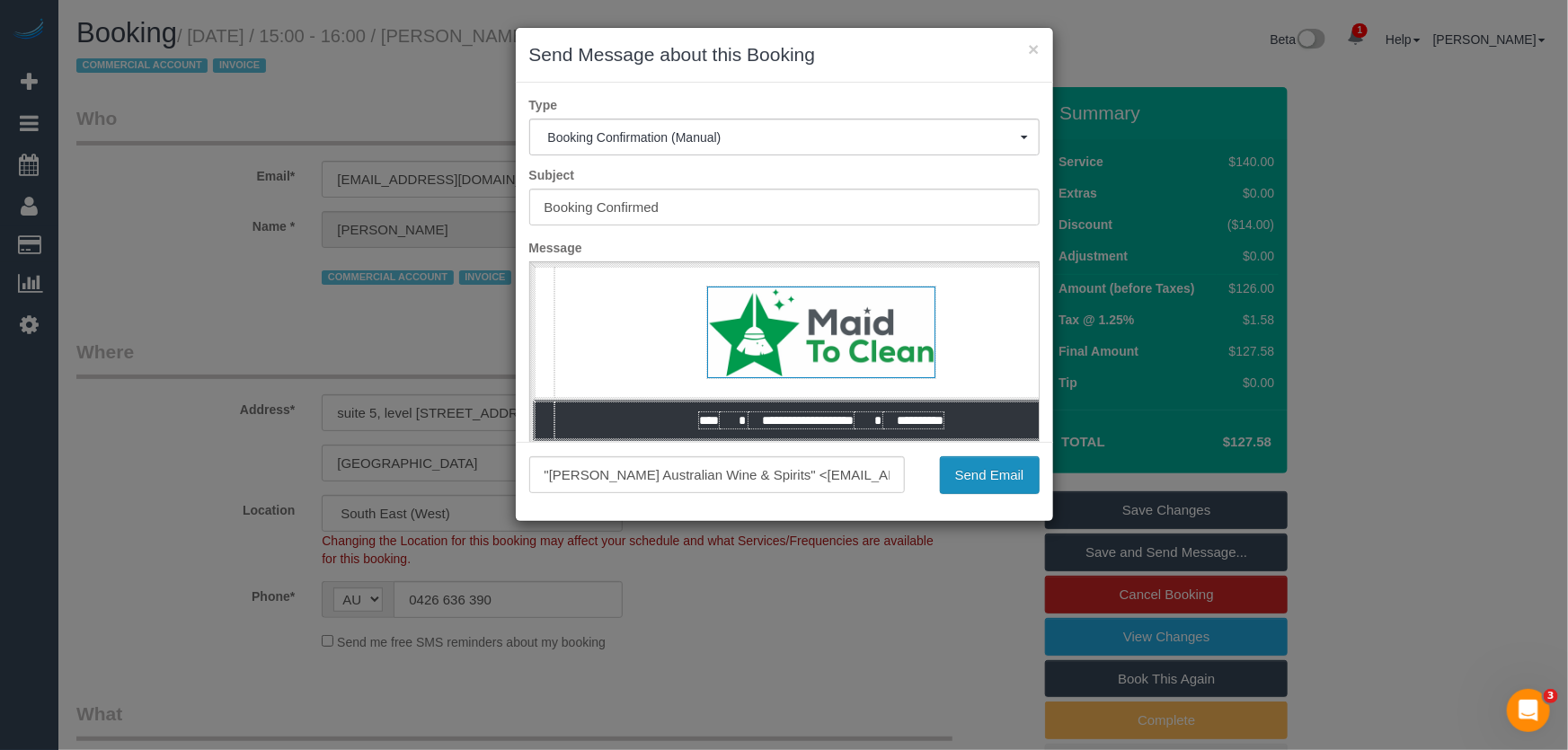
click at [990, 483] on button "Send Email" at bounding box center [989, 475] width 100 height 38
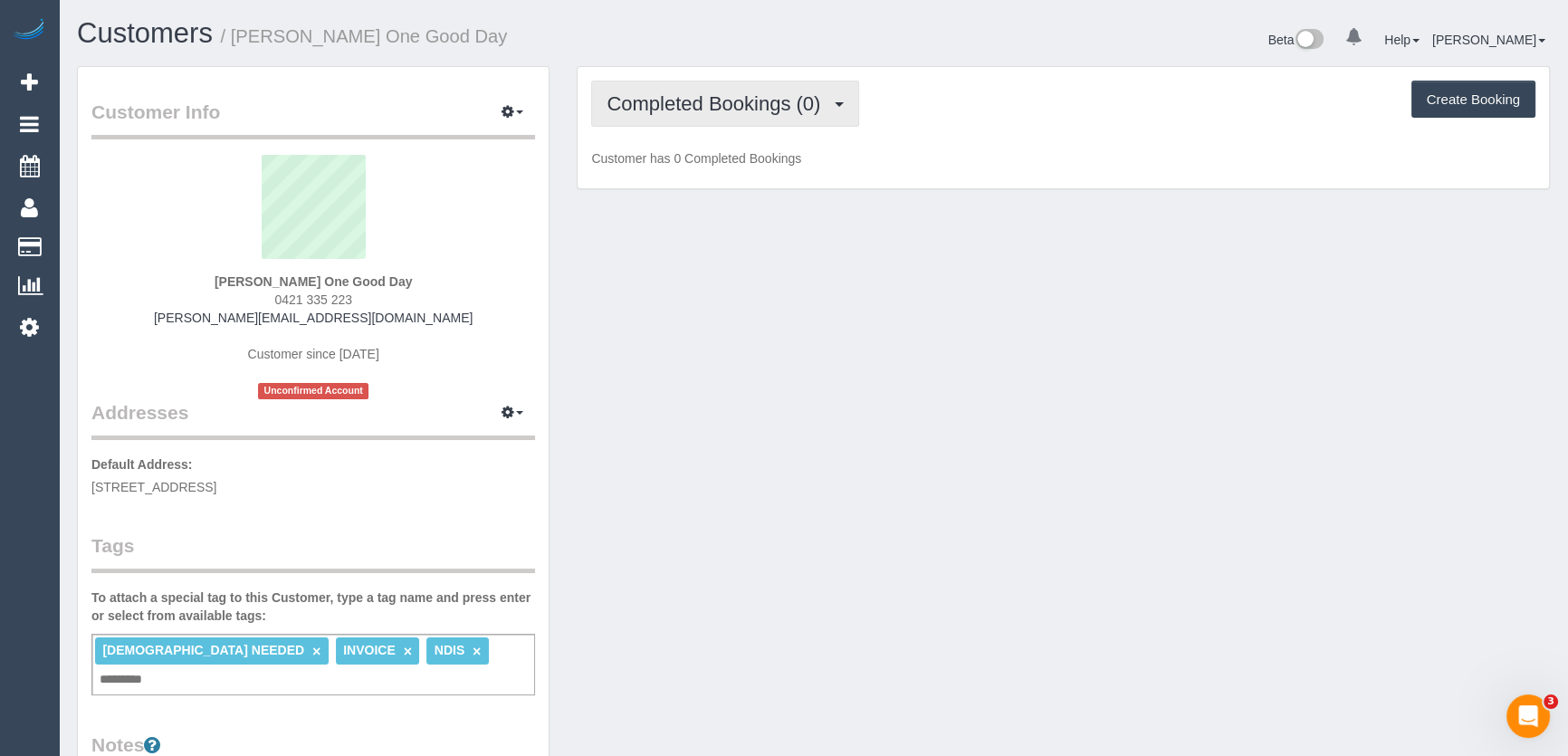
click at [770, 94] on span "Completed Bookings (0)" at bounding box center [718, 103] width 223 height 23
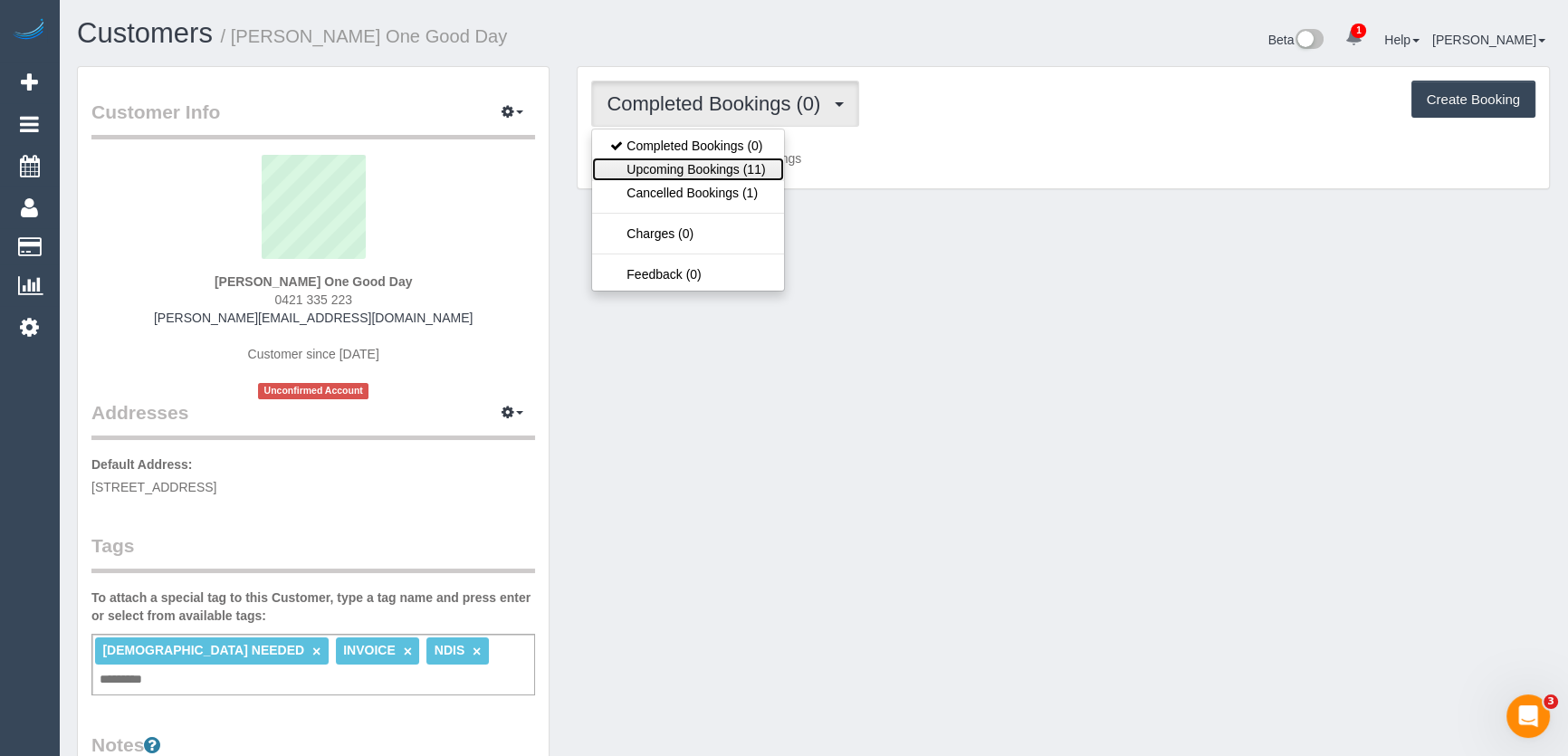
click at [762, 162] on link "Upcoming Bookings (11)" at bounding box center [687, 169] width 191 height 24
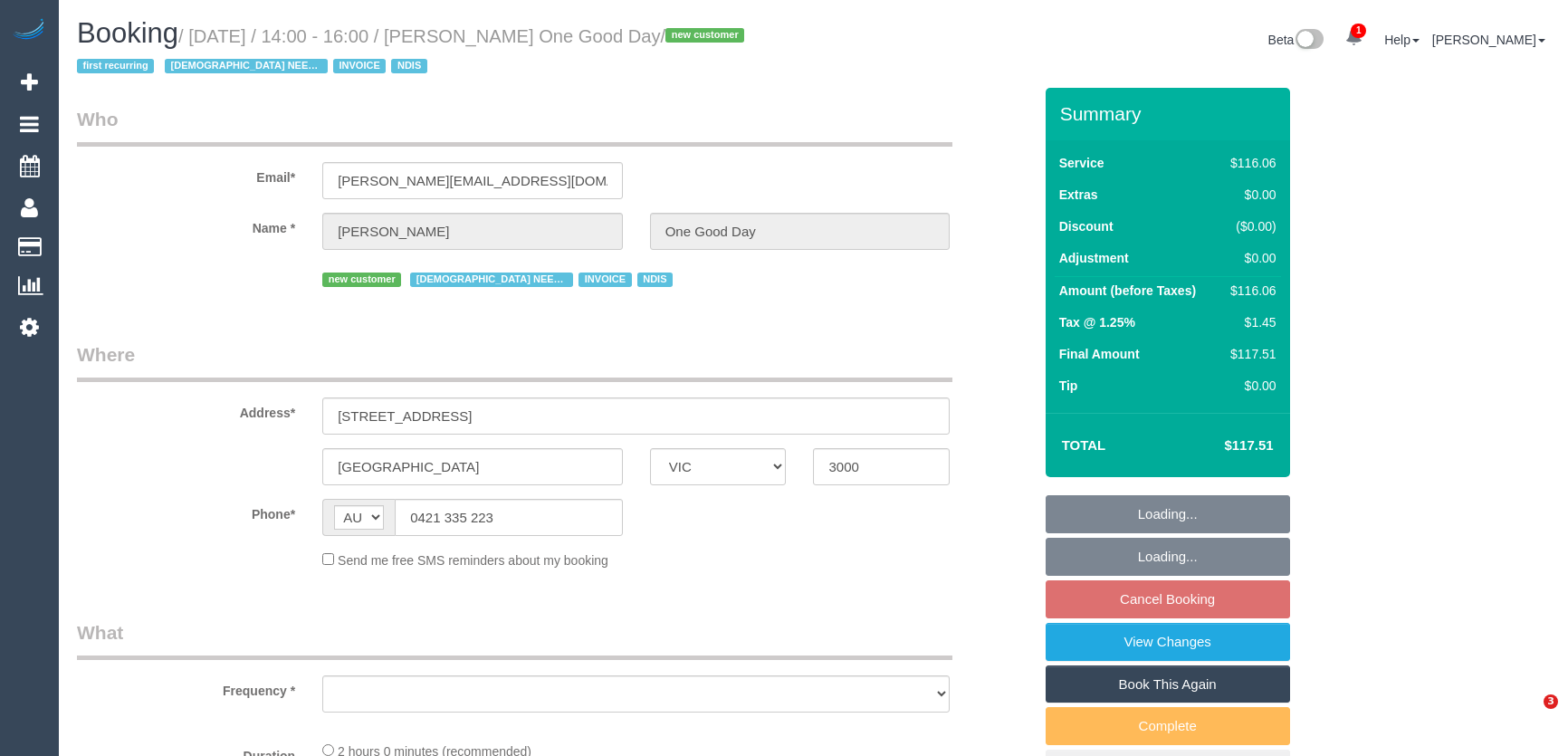
select select "VIC"
select select "object:586"
select select "number:28"
select select "number:14"
select select "number:20"
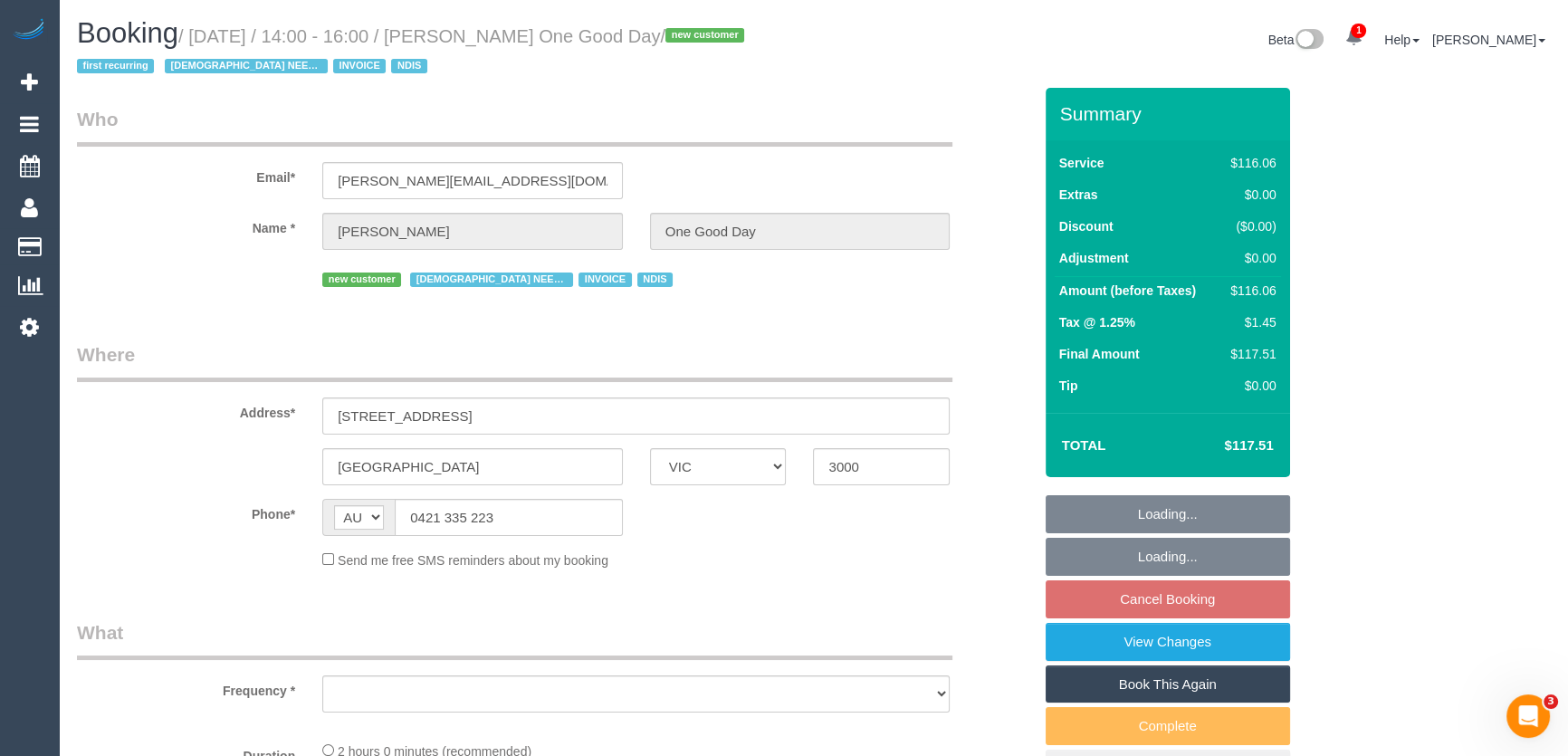
select select "number:36"
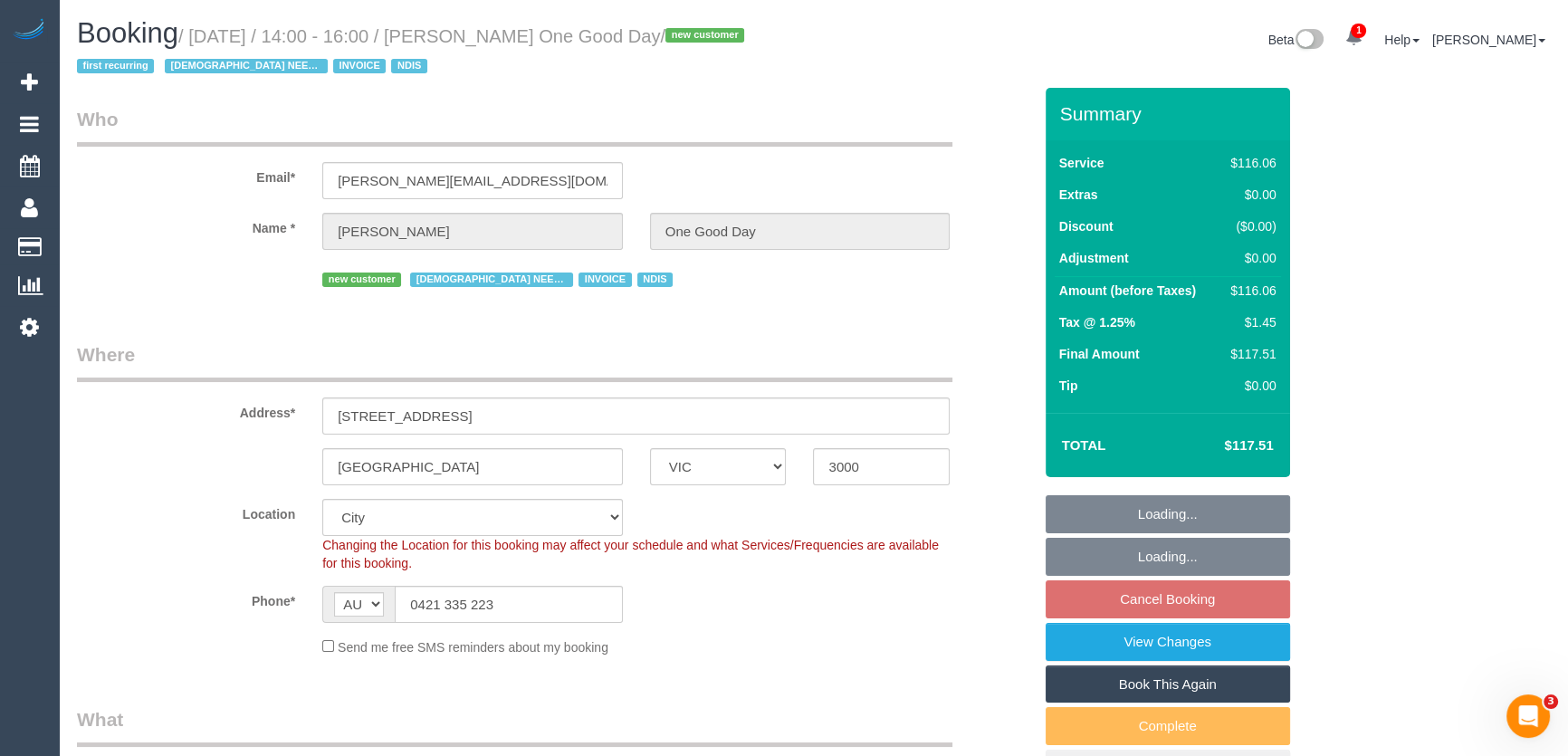
select select "object:1206"
select select "spot5"
click at [558, 179] on input "[PERSON_NAME][EMAIL_ADDRESS][DOMAIN_NAME]" at bounding box center [473, 180] width 300 height 37
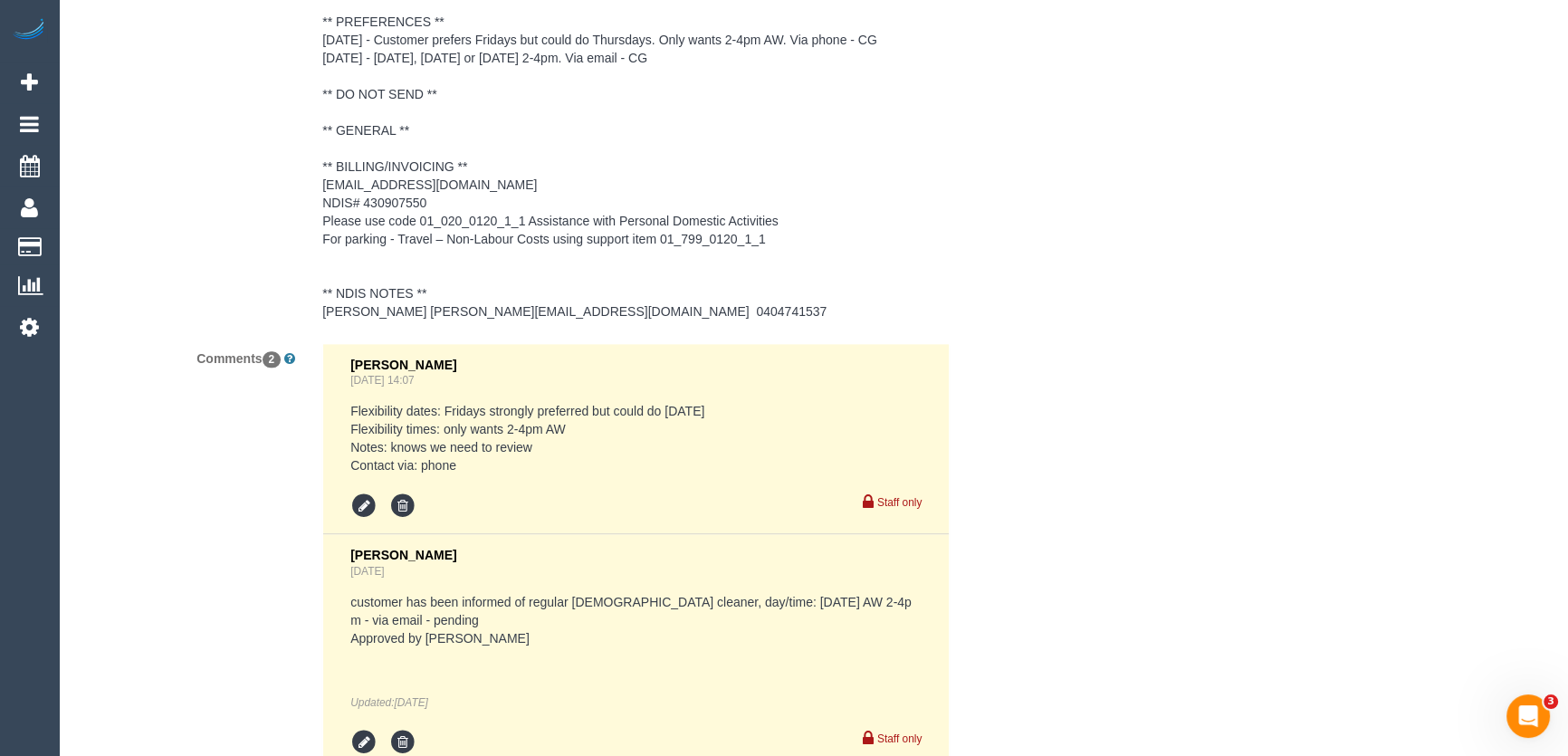
scroll to position [2941, 0]
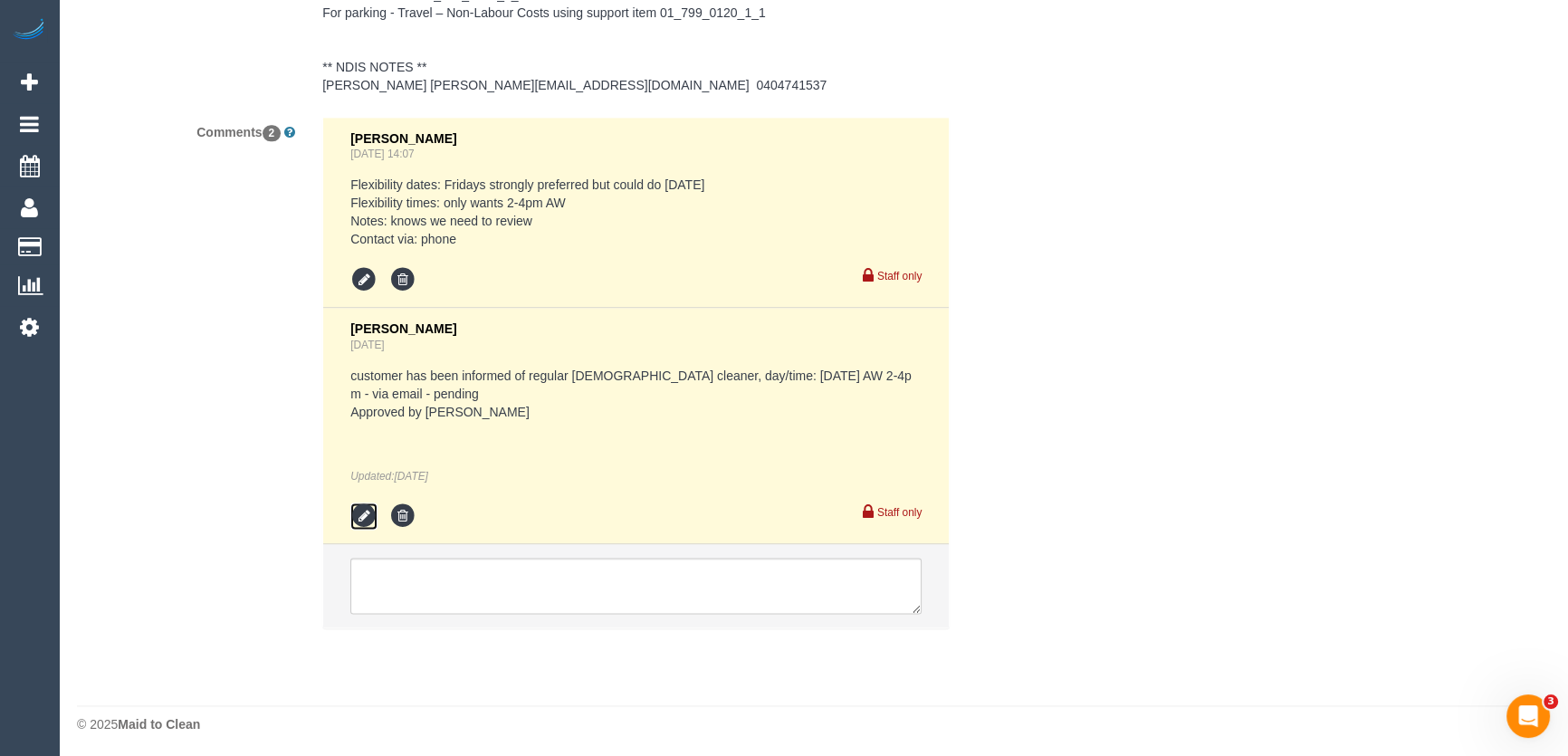
click at [369, 514] on icon at bounding box center [363, 515] width 27 height 27
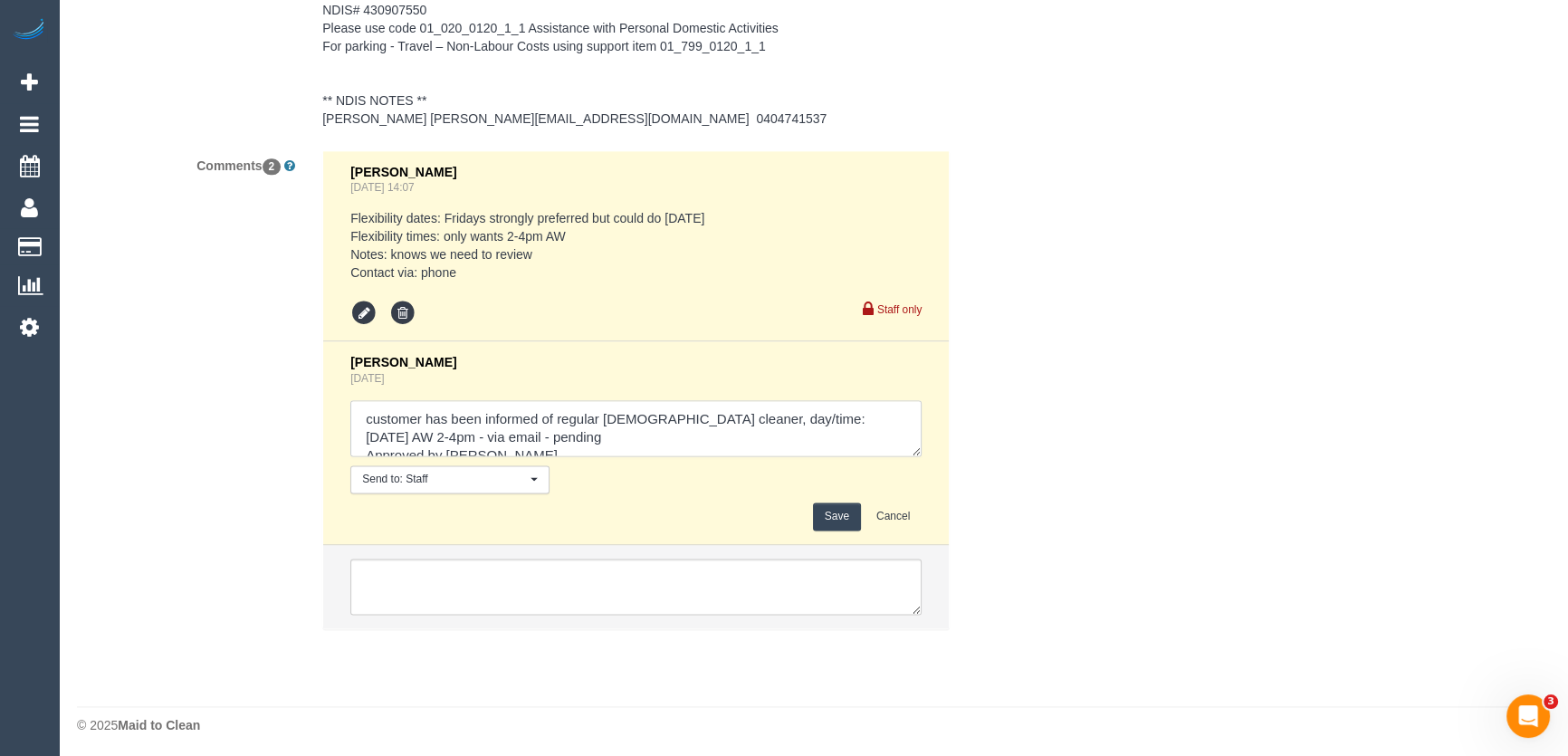
click at [534, 436] on textarea at bounding box center [636, 428] width 571 height 56
type textarea "customer has been informed of regular female cleaner, day/time: Thursday 11/9 A…"
click at [826, 510] on button "Save" at bounding box center [837, 516] width 48 height 28
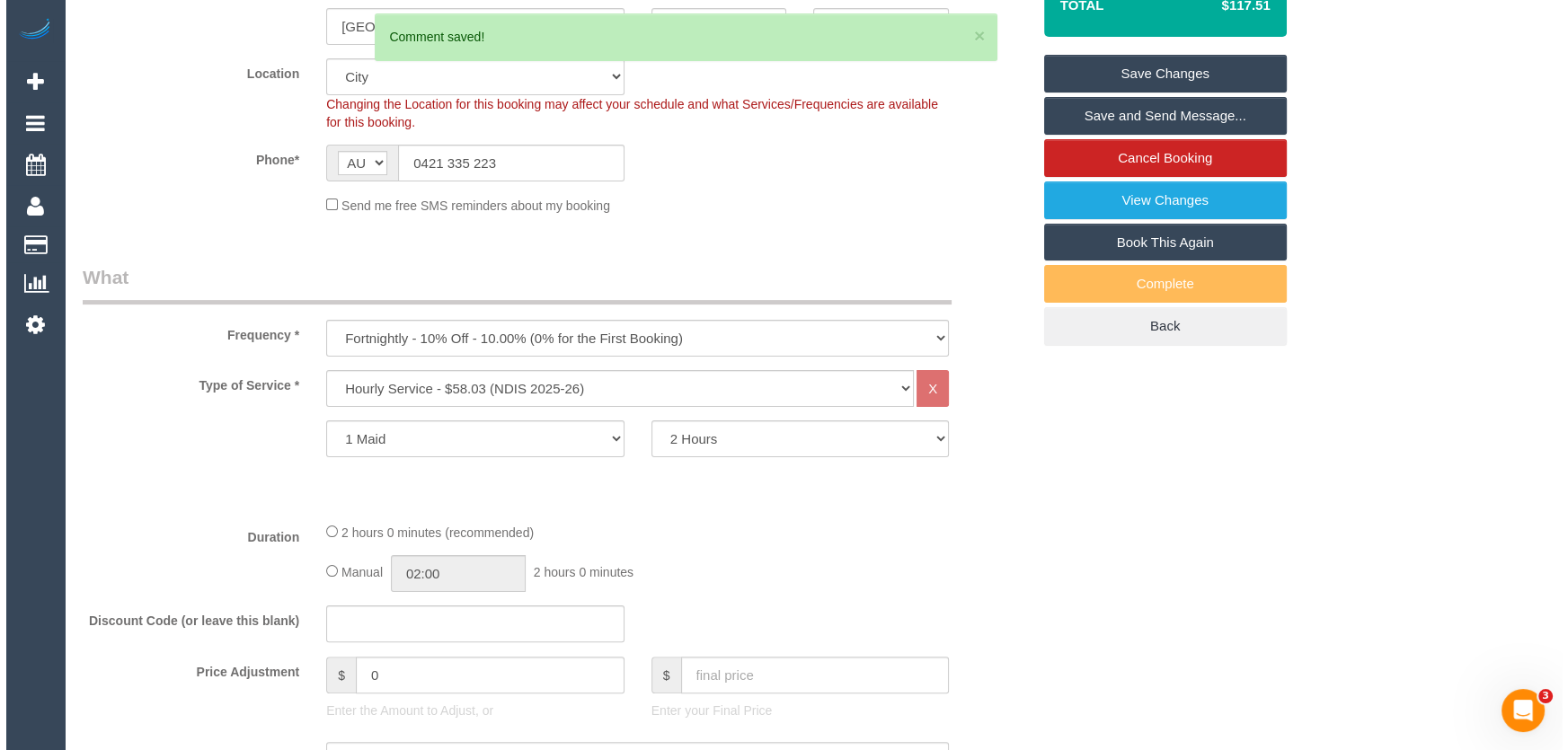
scroll to position [0, 0]
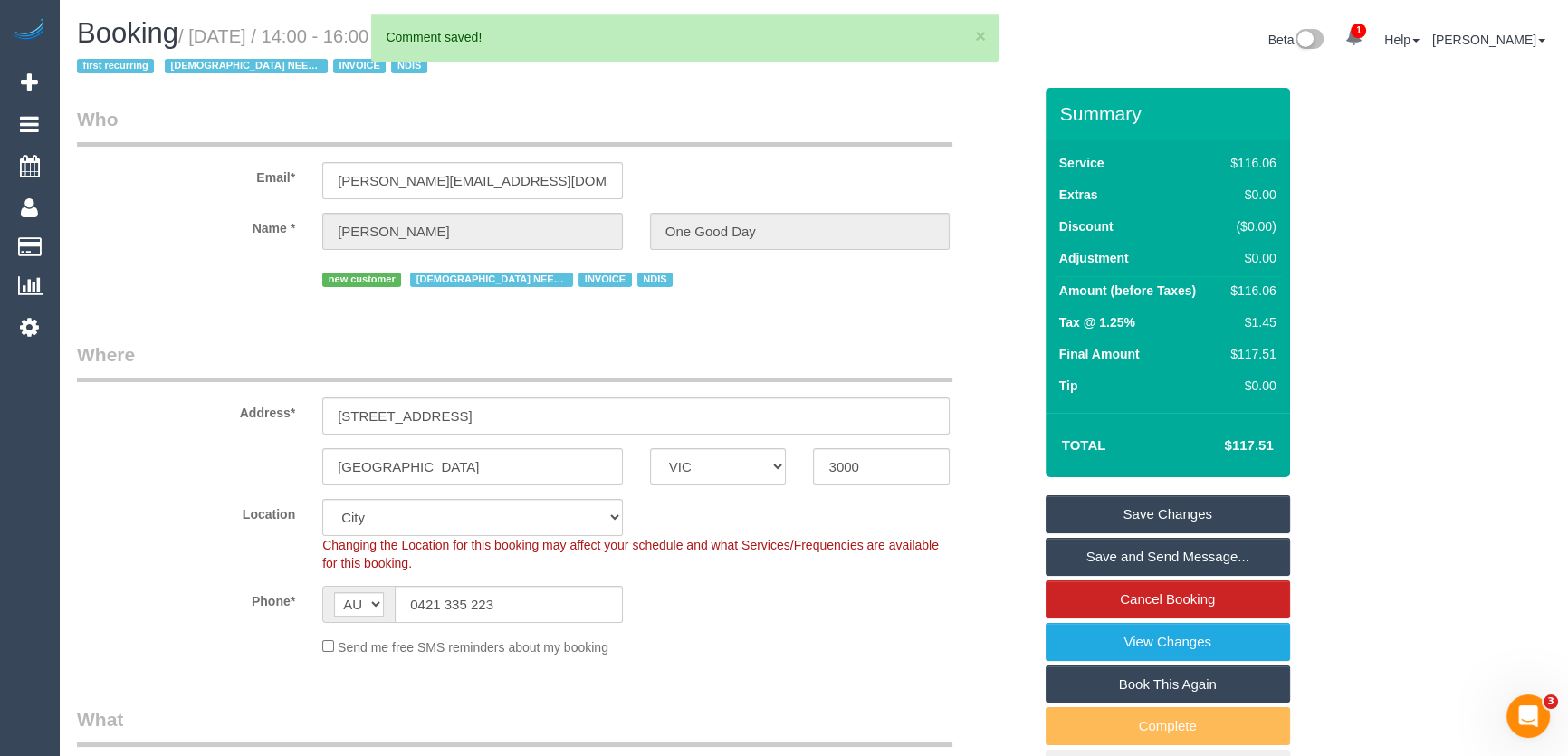
click at [1119, 561] on link "Save and Send Message..." at bounding box center [1168, 556] width 245 height 38
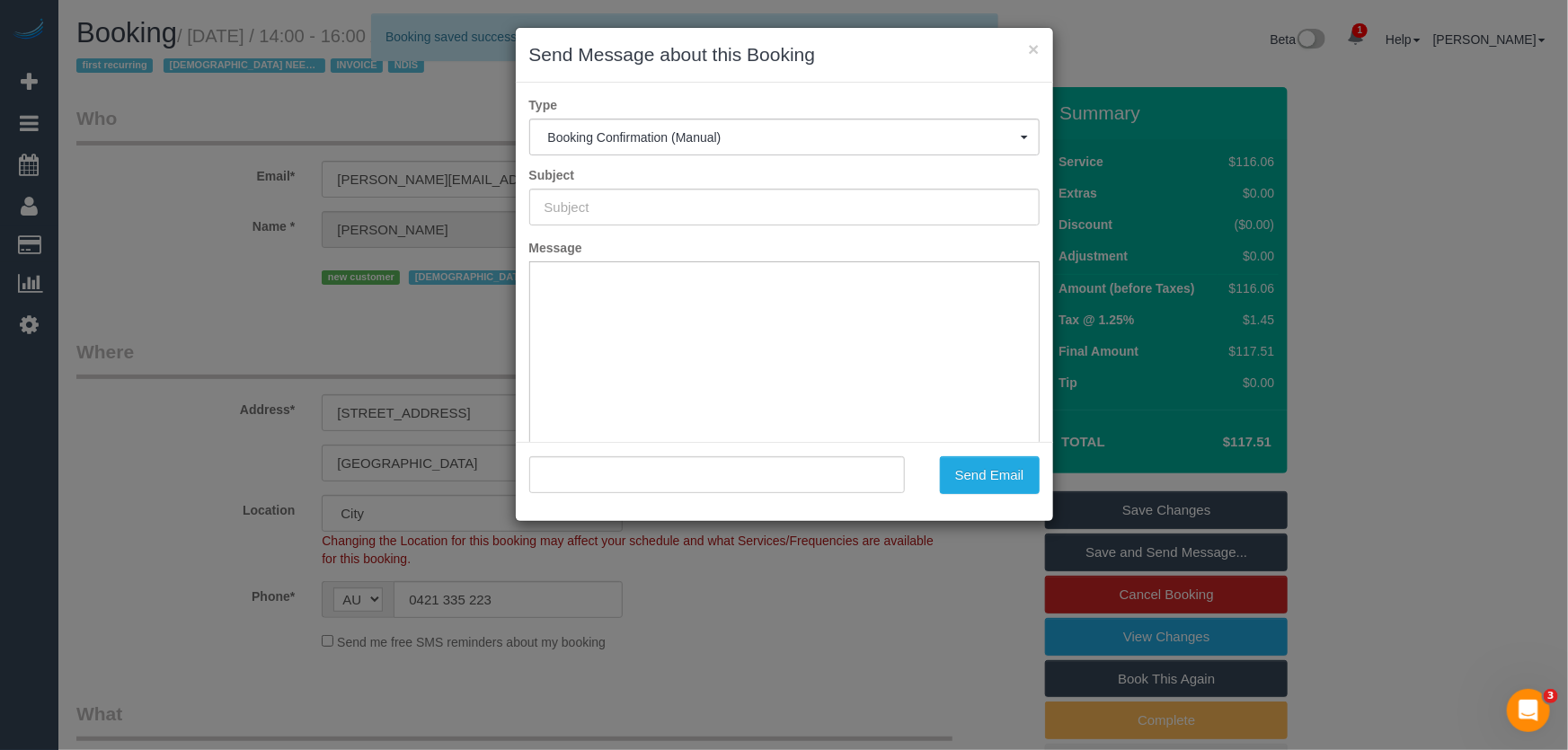
type input "Booking Confirmed"
type input ""Jennifer Brown One Good Day" <jennifer.brown0614@gmail.com>"
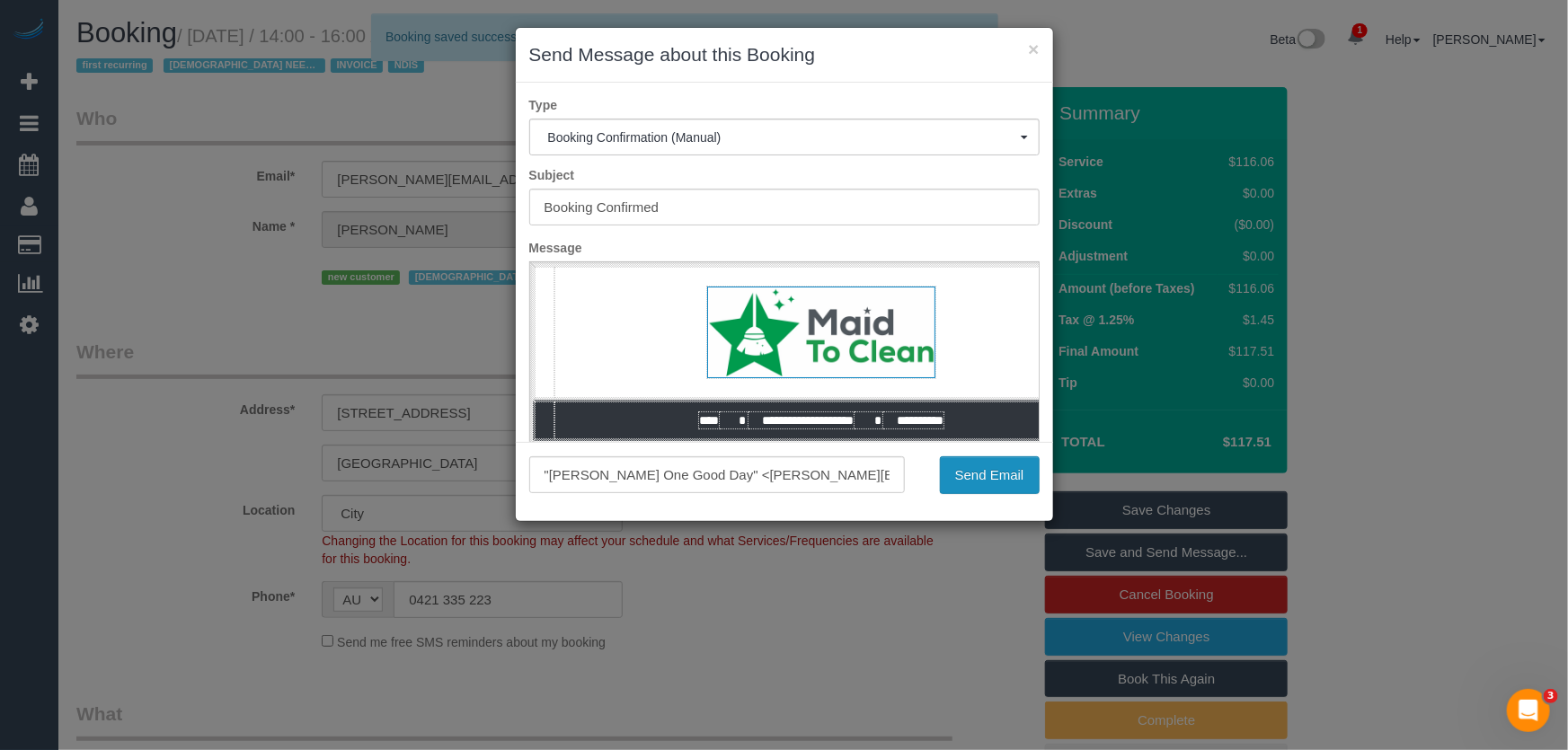
click at [986, 479] on button "Send Email" at bounding box center [989, 475] width 100 height 38
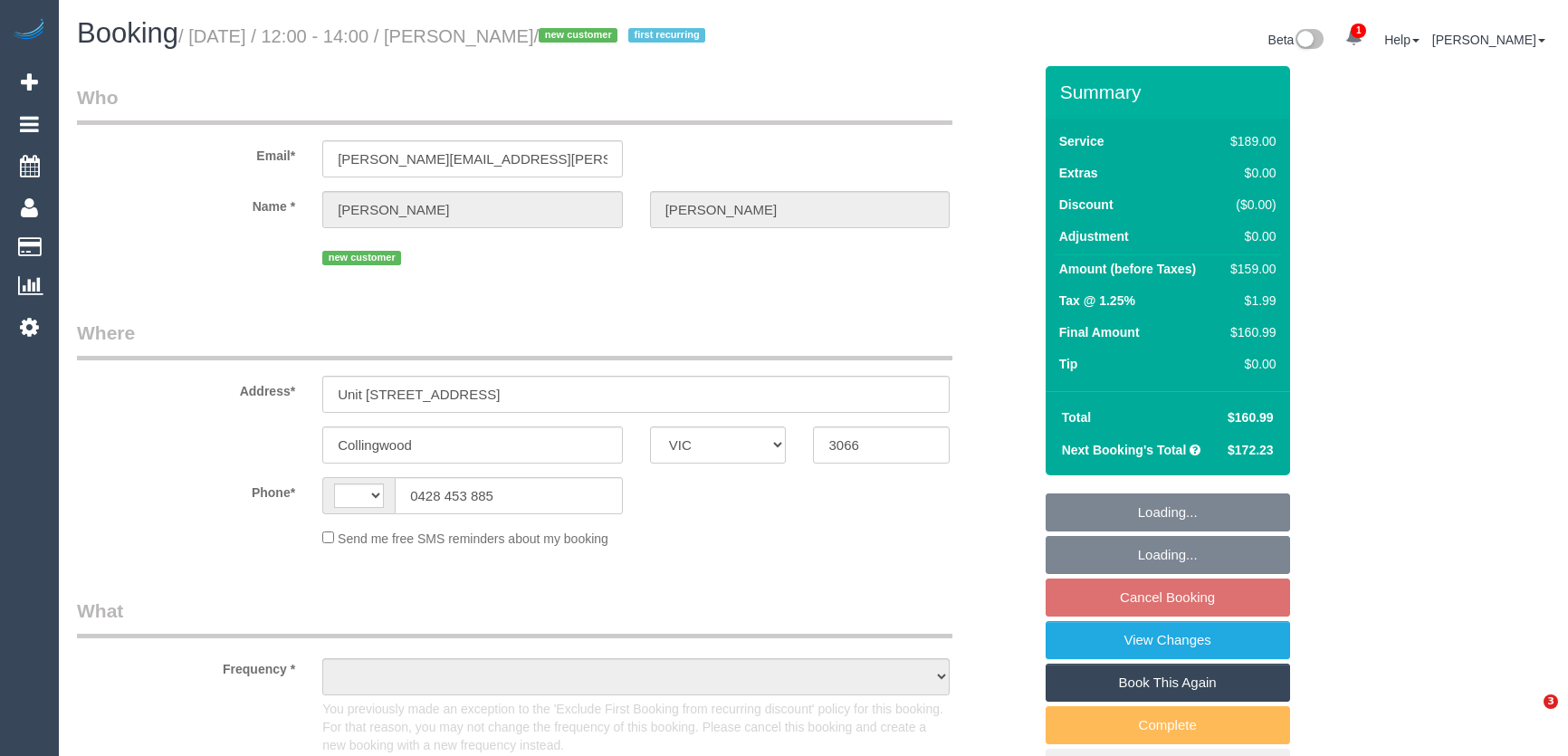
select select "VIC"
select select "object:309"
select select "string:stripe-pm_1RxHQV2GScqysDRVuMVcfqEs"
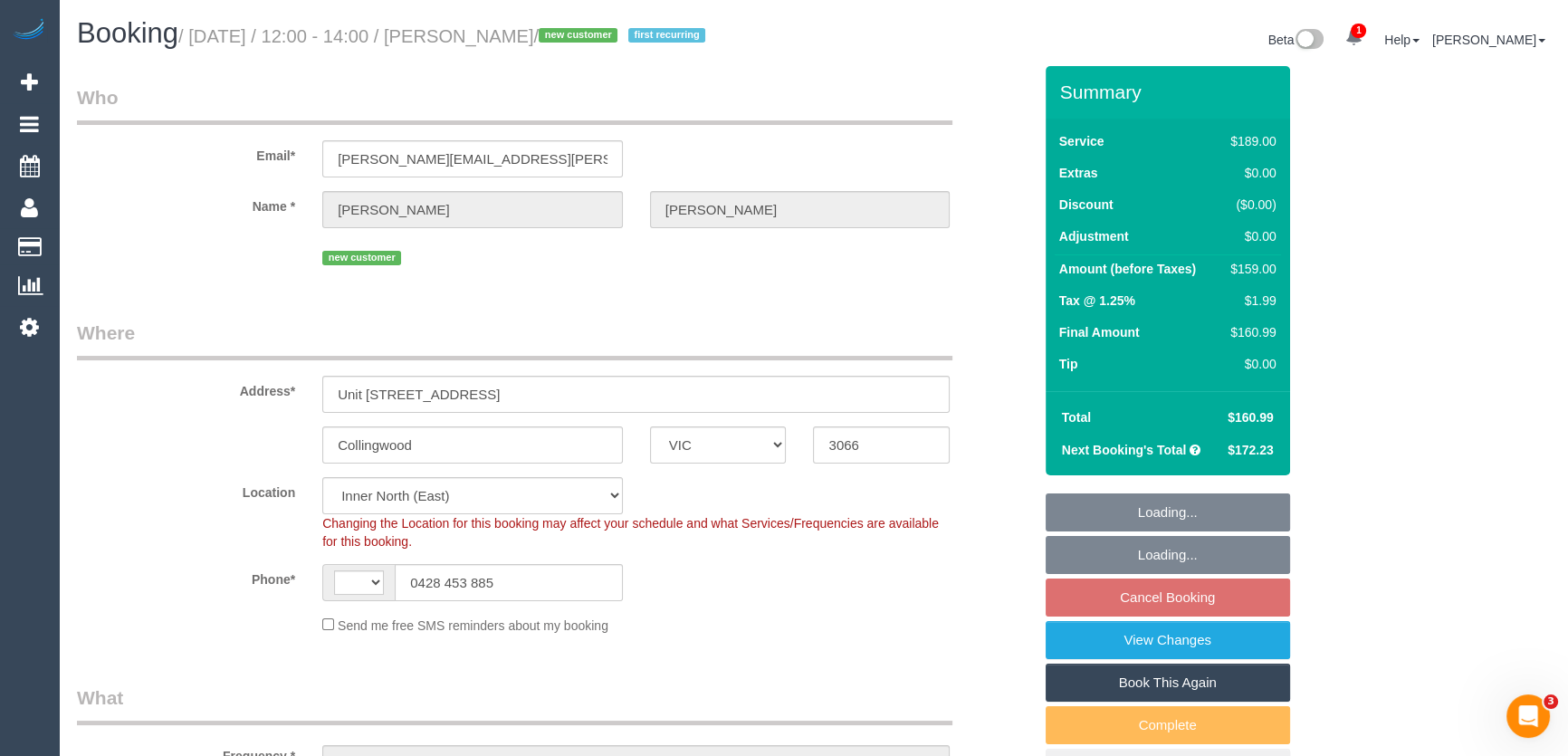
select select "object:412"
select select "string:AU"
select select "number:27"
select select "number:15"
select select "number:20"
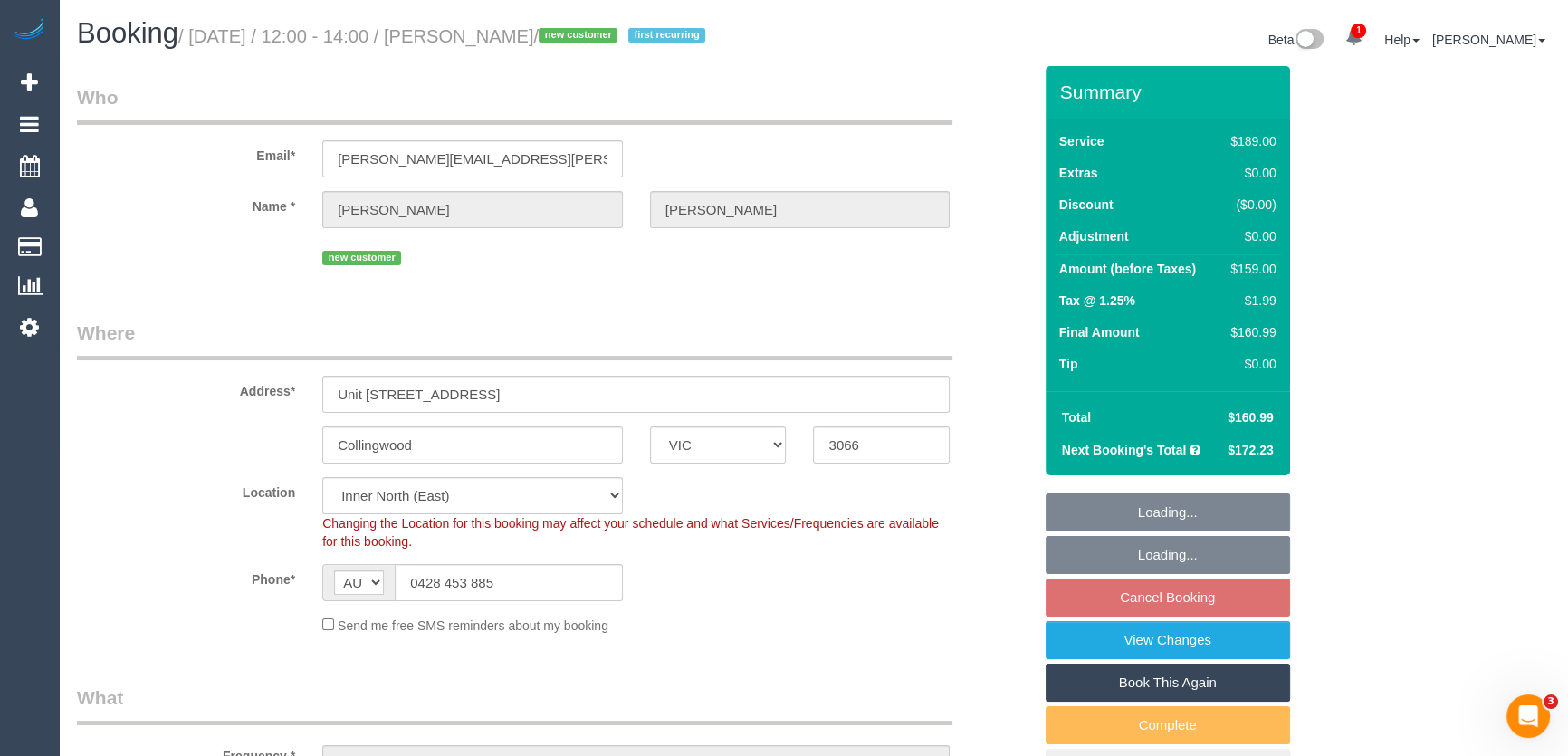
select select "number:22"
select select "number:34"
select select "number:13"
select select "spot4"
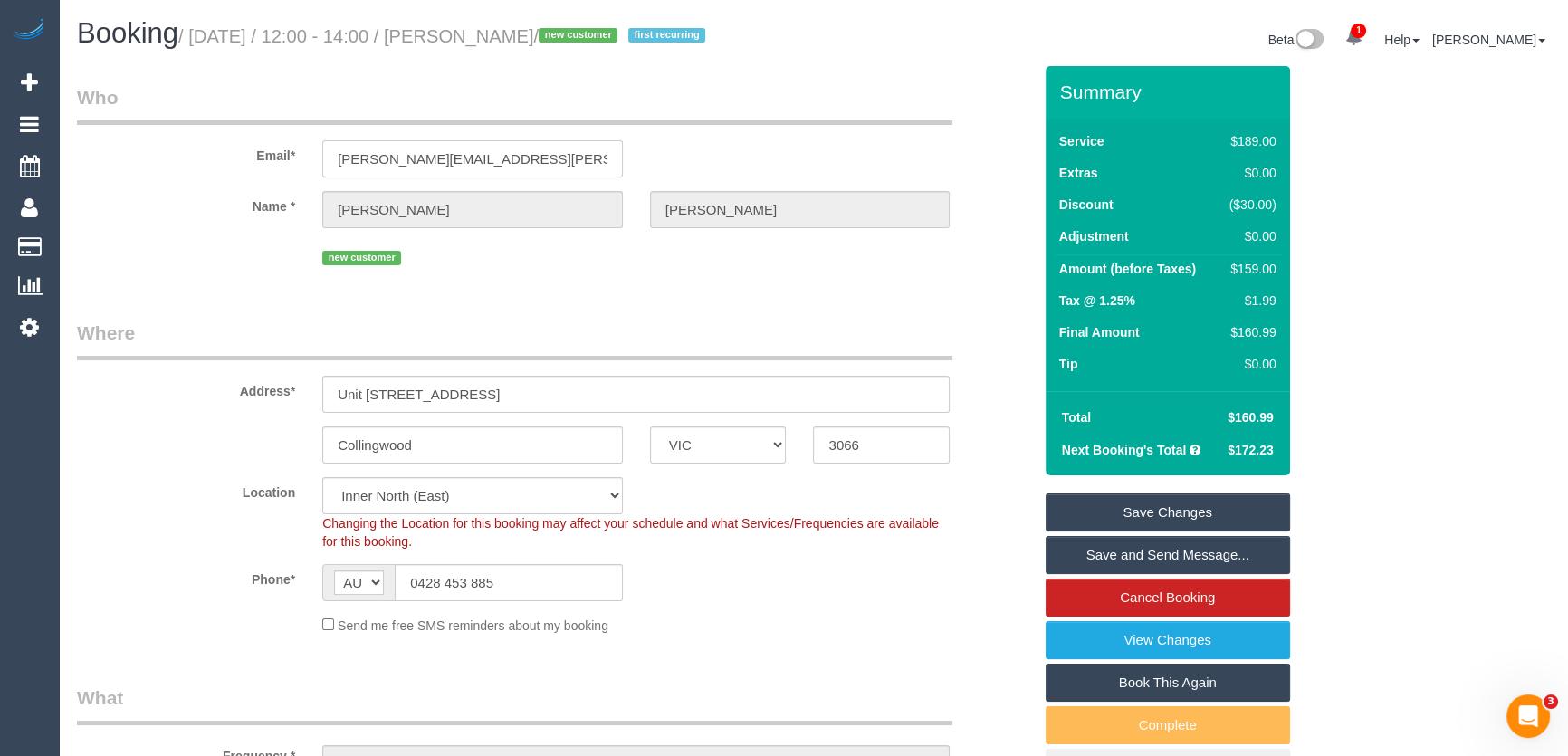
click at [509, 149] on input "[PERSON_NAME][EMAIL_ADDRESS][PERSON_NAME][DOMAIN_NAME]" at bounding box center [473, 158] width 300 height 37
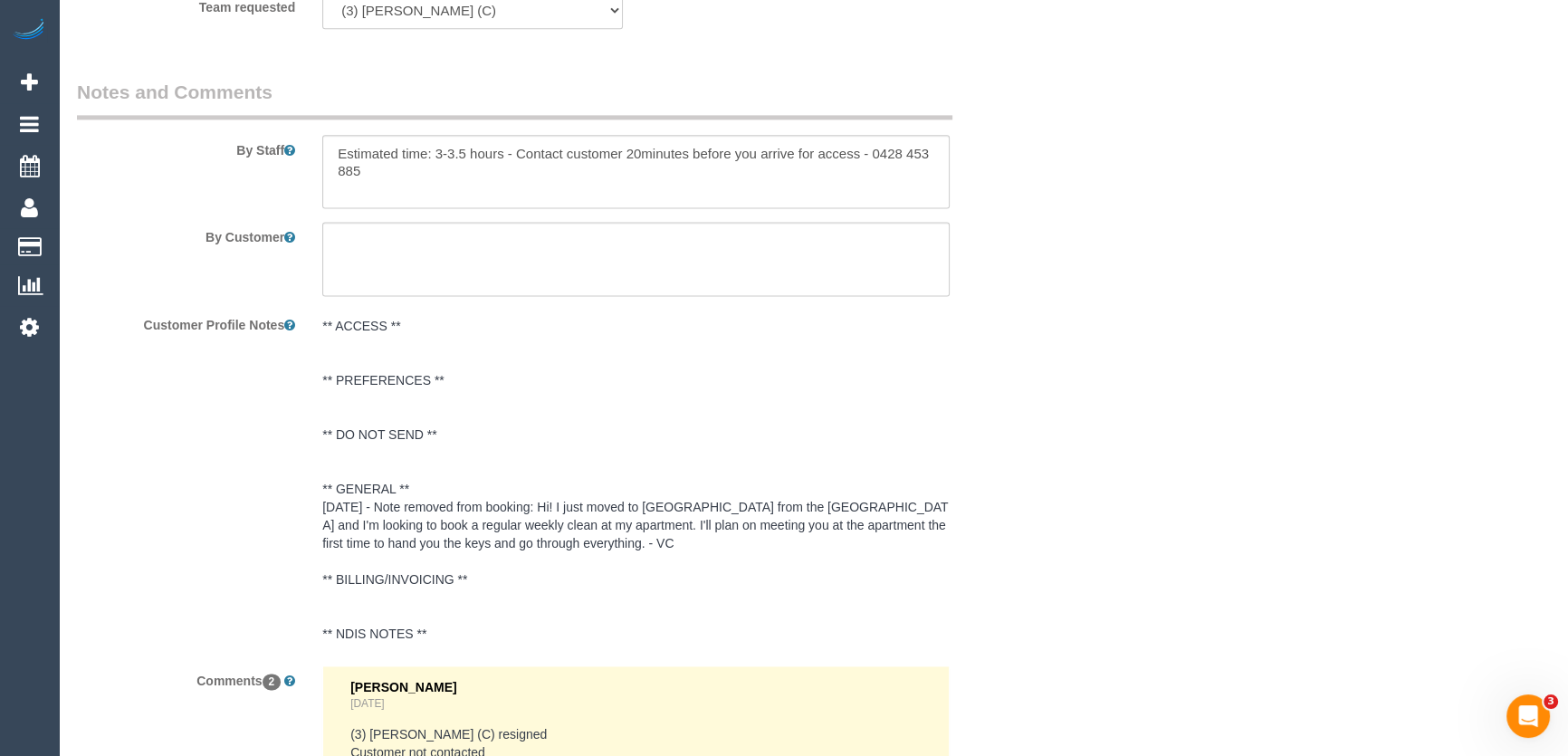
scroll to position [3479, 0]
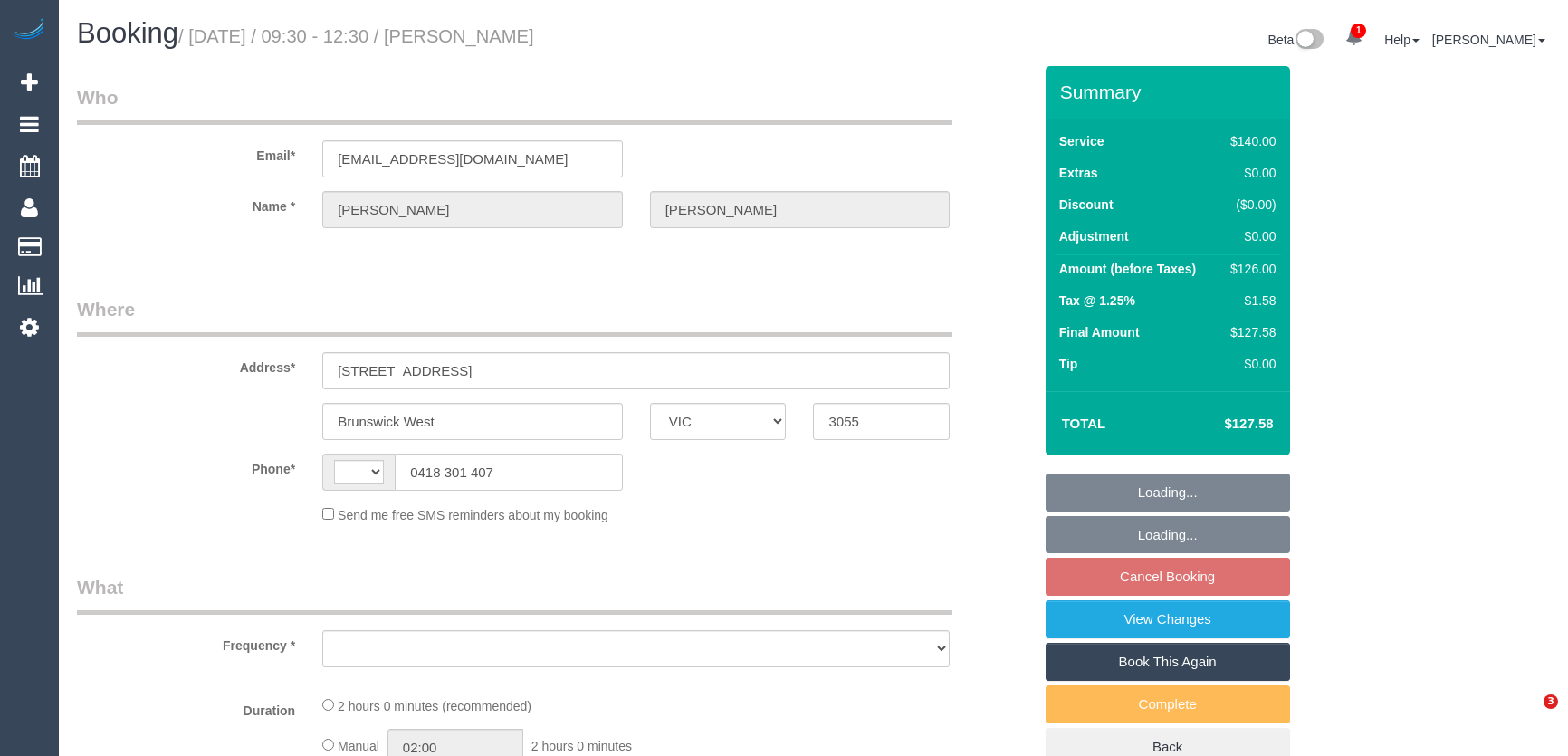
select select "VIC"
select select "string:stripe-pm_1J9OVB2GScqysDRVuVg5vArm"
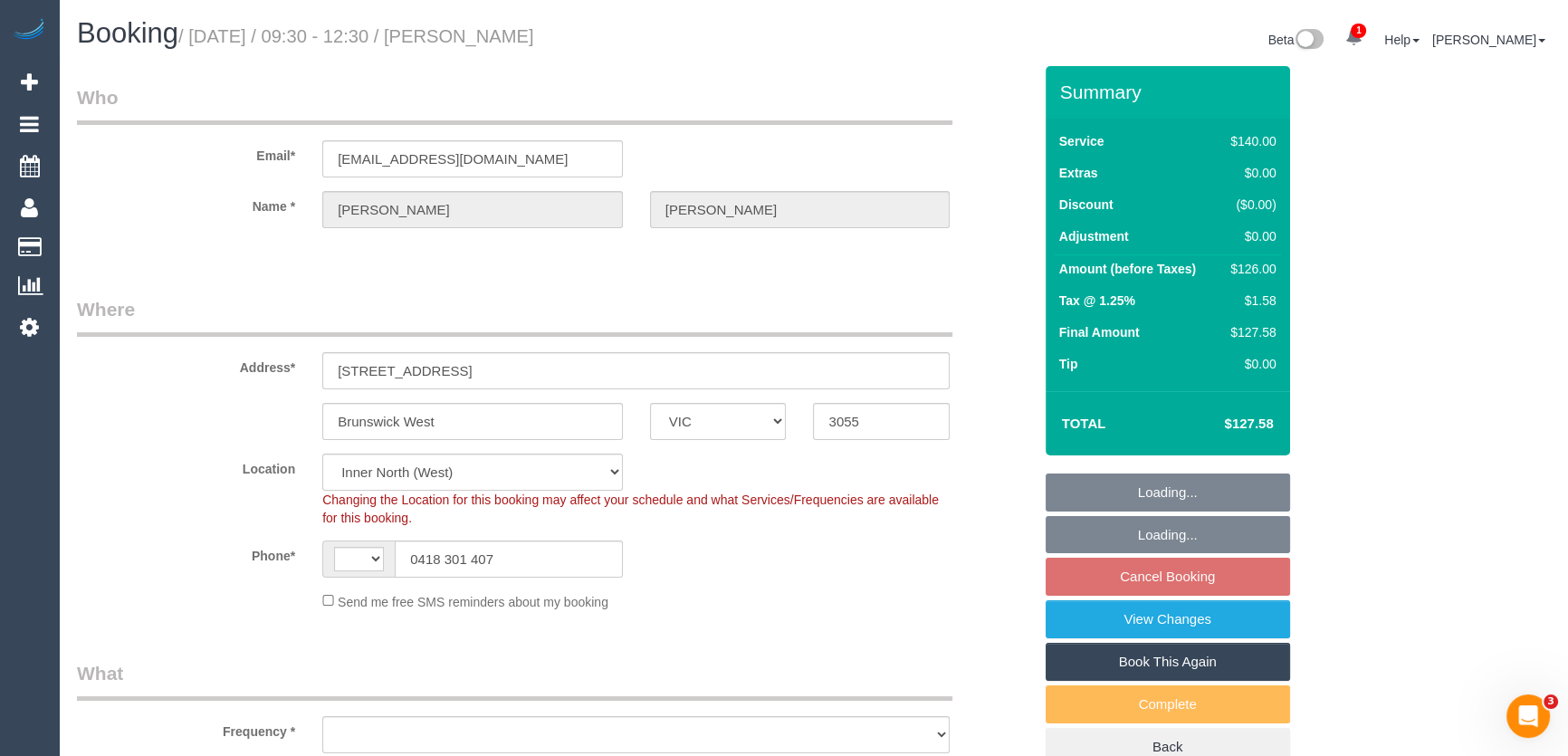
select select "string:AU"
select select "object:875"
select select "number:27"
select select "number:16"
select select "number:19"
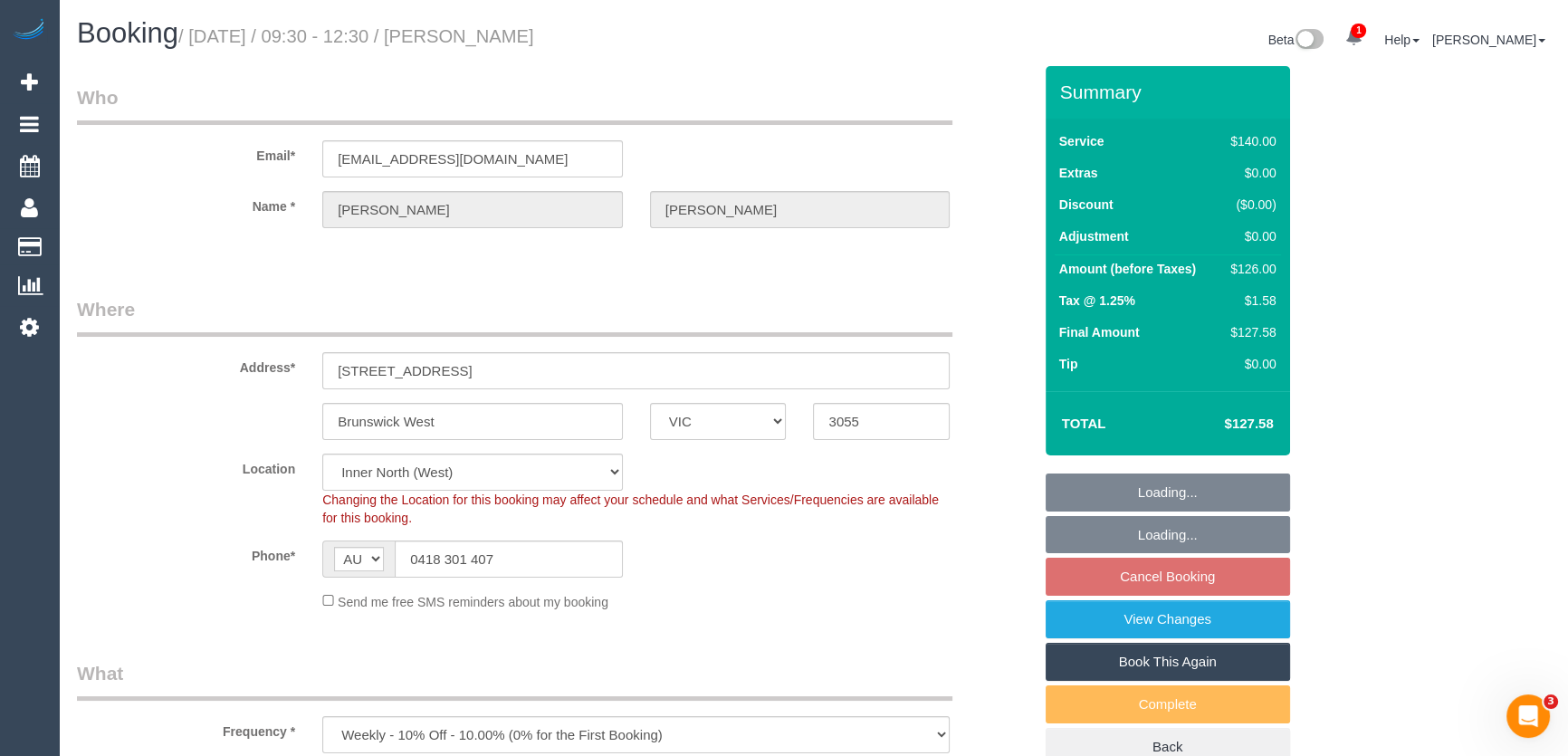
select select "number:22"
select select "number:33"
select select "number:12"
click at [544, 165] on input "susanbanderson80@gmail.com" at bounding box center [473, 158] width 300 height 37
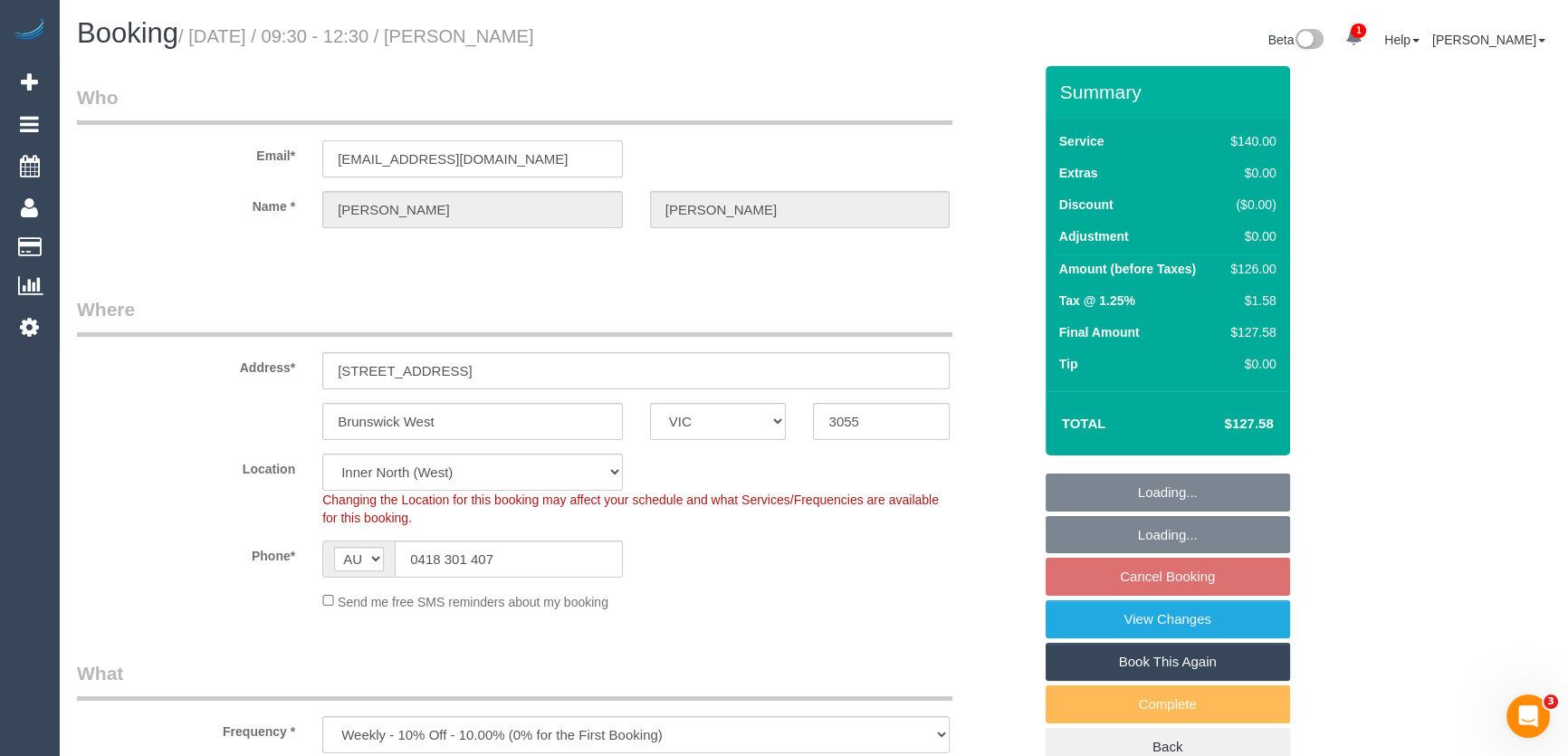
click at [544, 165] on input "susanbanderson80@gmail.com" at bounding box center [473, 158] width 300 height 37
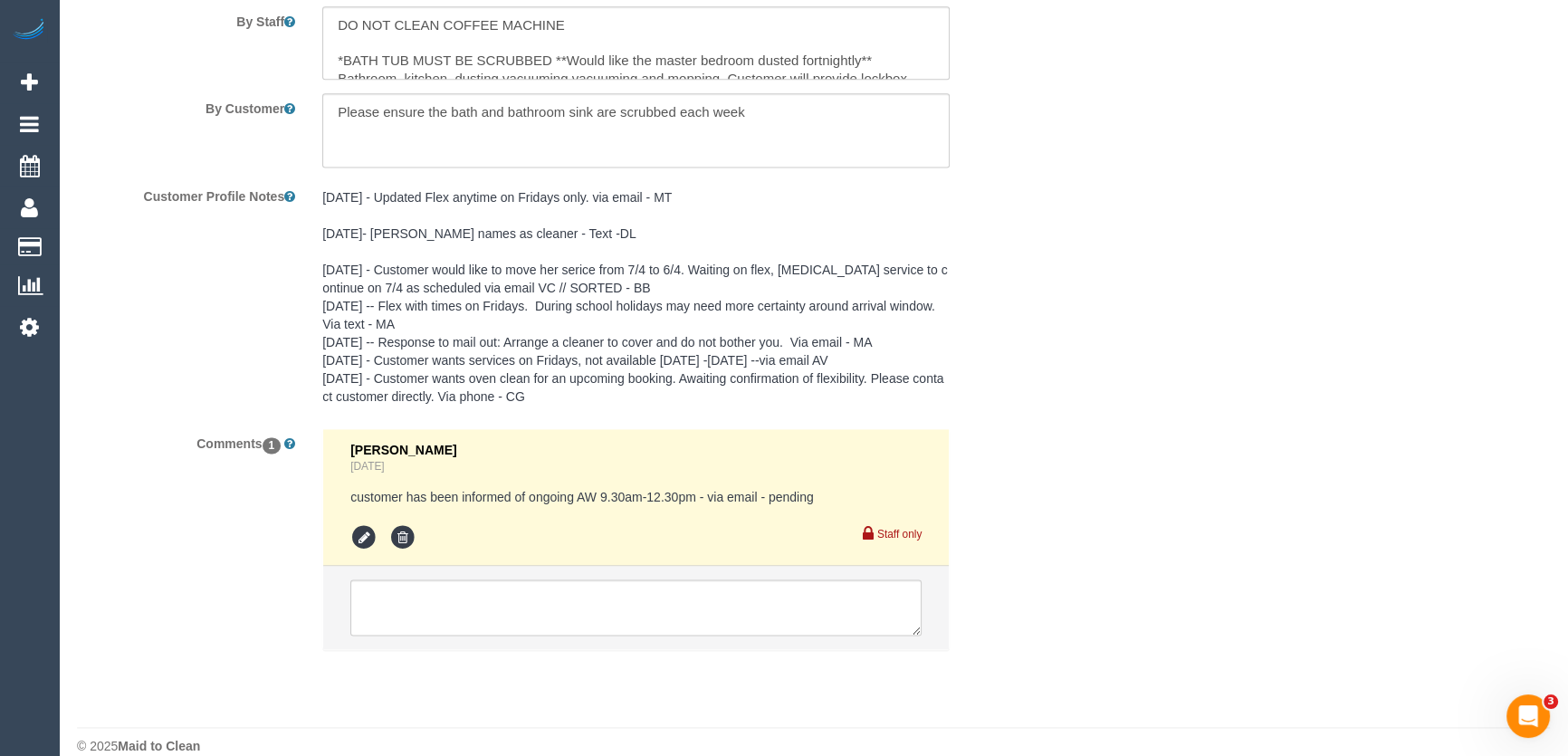
scroll to position [3114, 0]
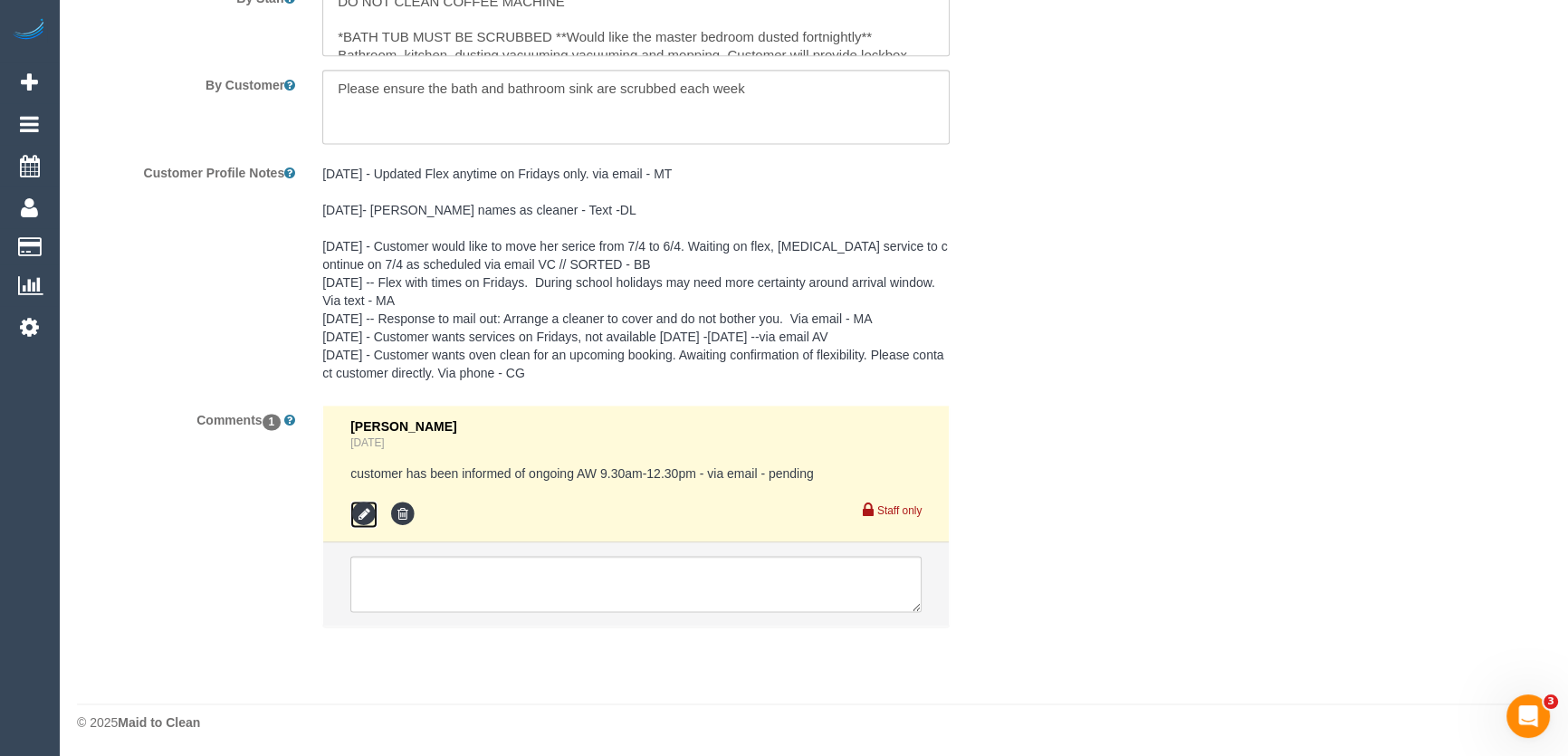
click at [359, 512] on icon at bounding box center [363, 513] width 27 height 27
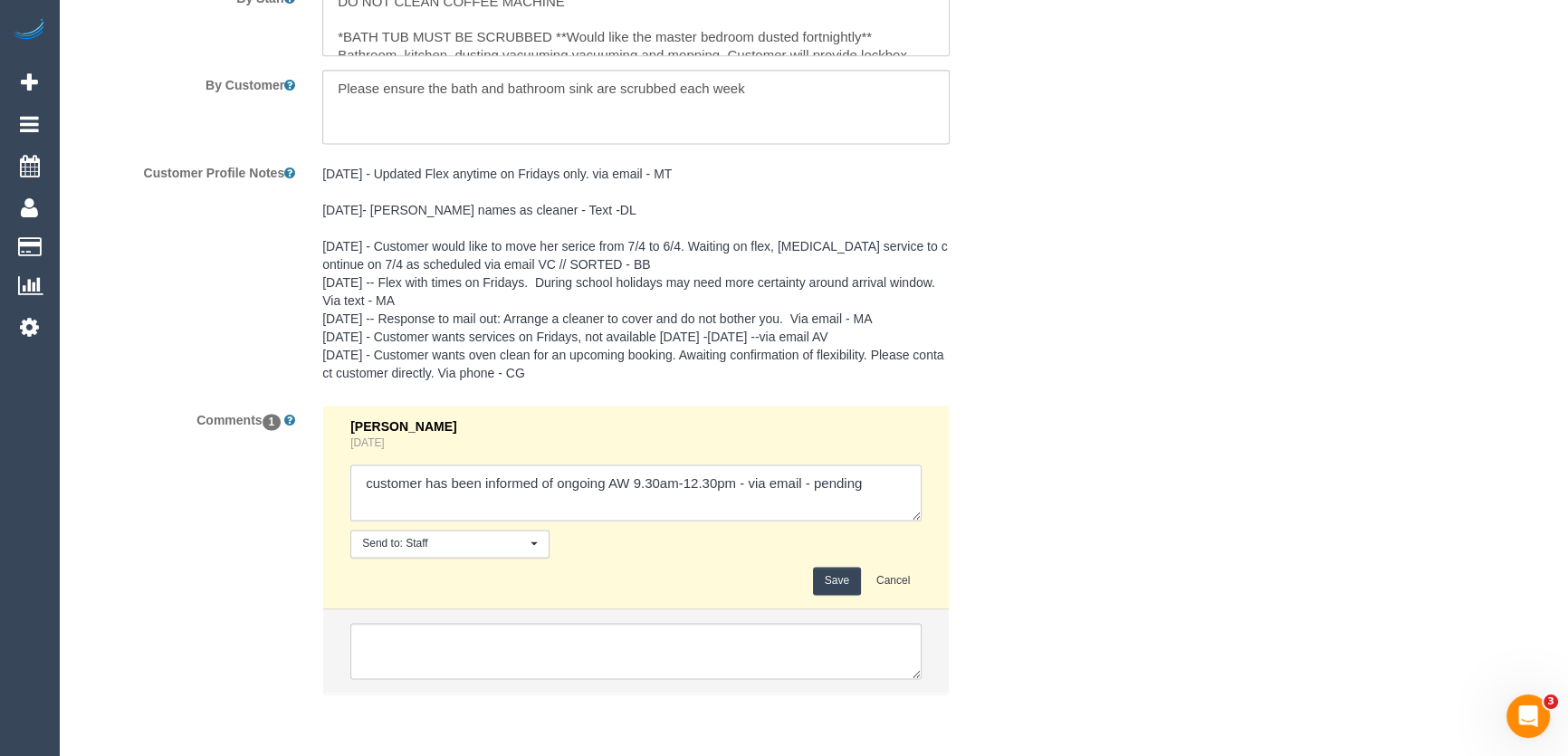
click at [866, 486] on textarea at bounding box center [636, 492] width 571 height 56
type textarea "customer has been informed of ongoing AW 9.30am-12.30pm - via email - confirmed"
click at [848, 572] on button "Save" at bounding box center [837, 581] width 48 height 28
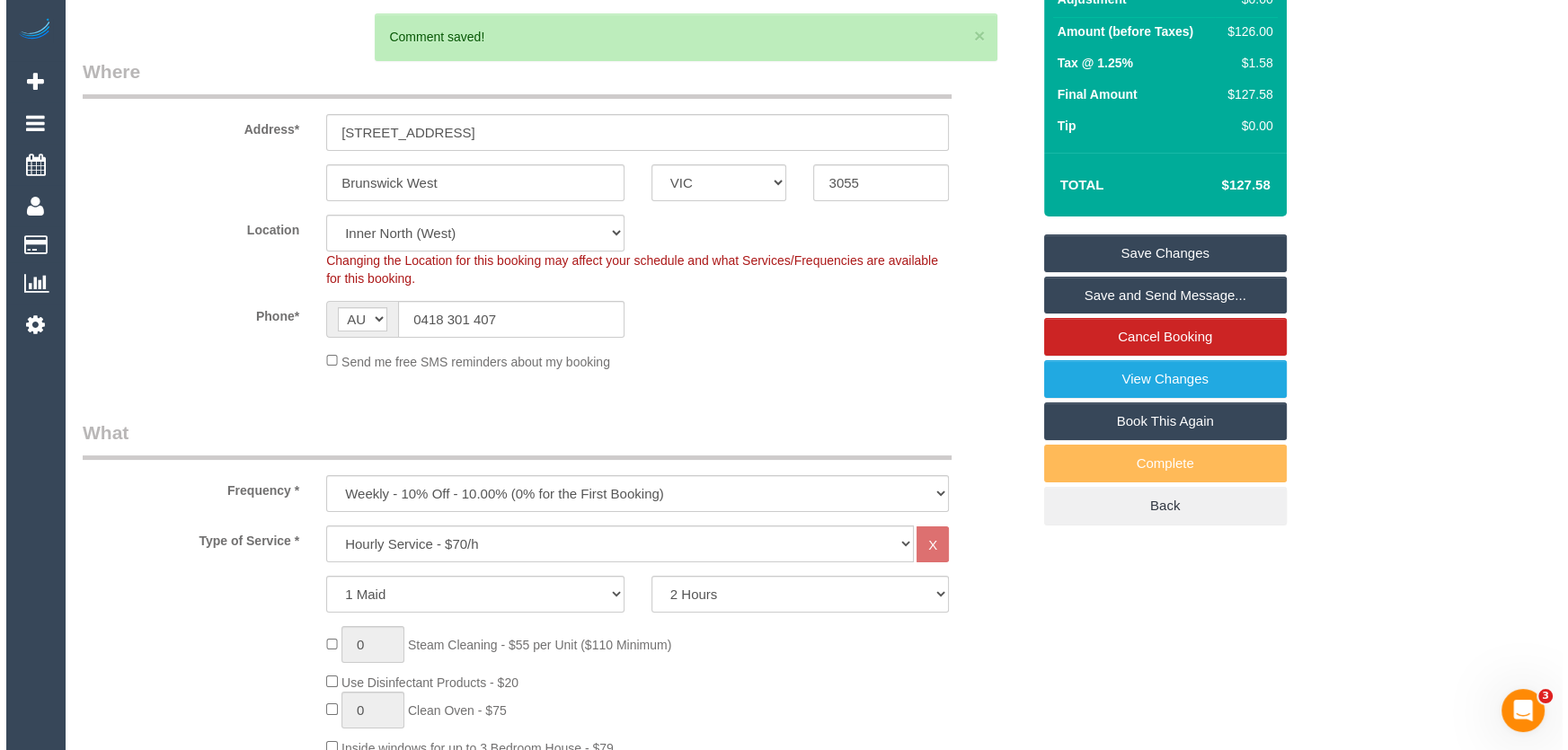
scroll to position [0, 0]
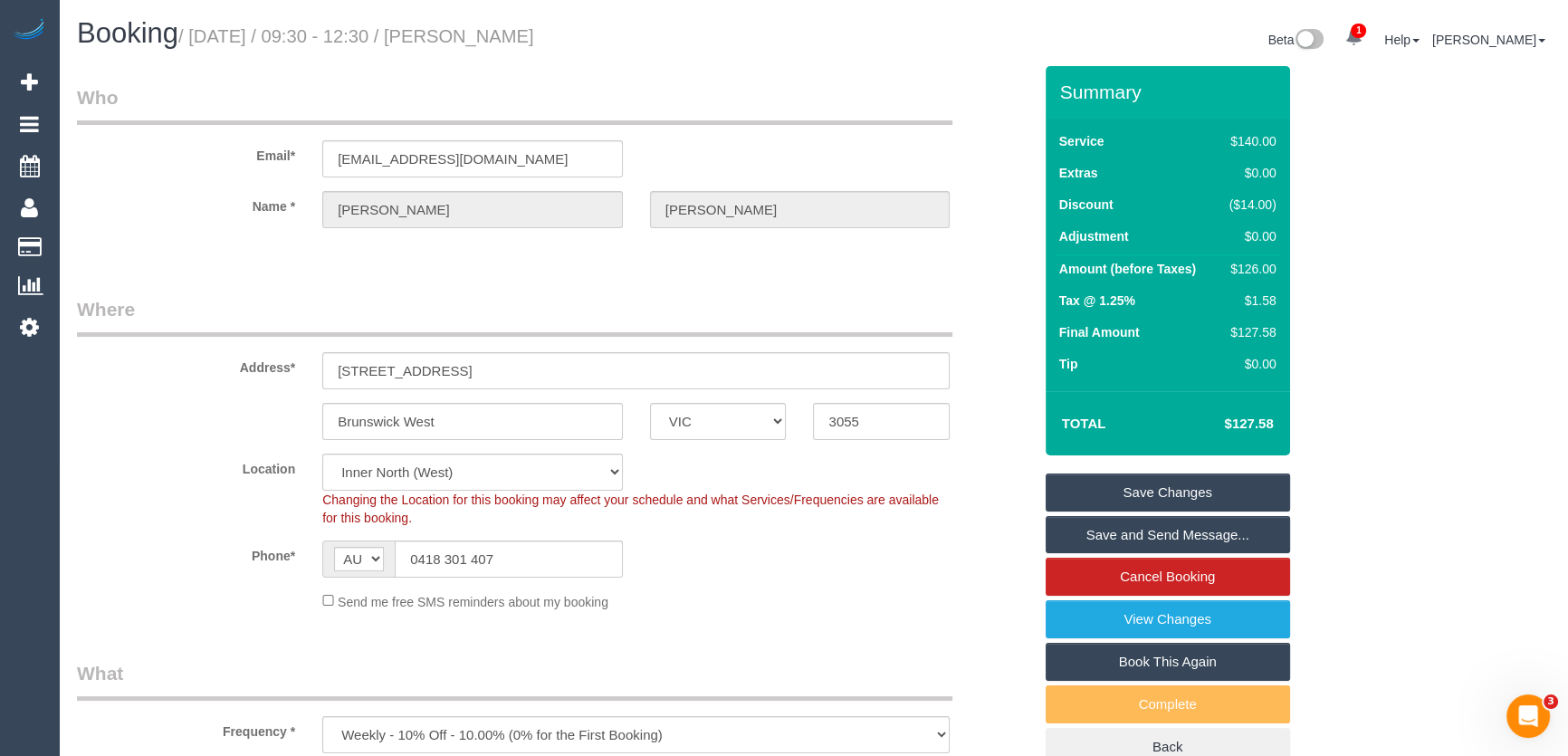
click at [1098, 537] on link "Save and Send Message..." at bounding box center [1168, 535] width 245 height 38
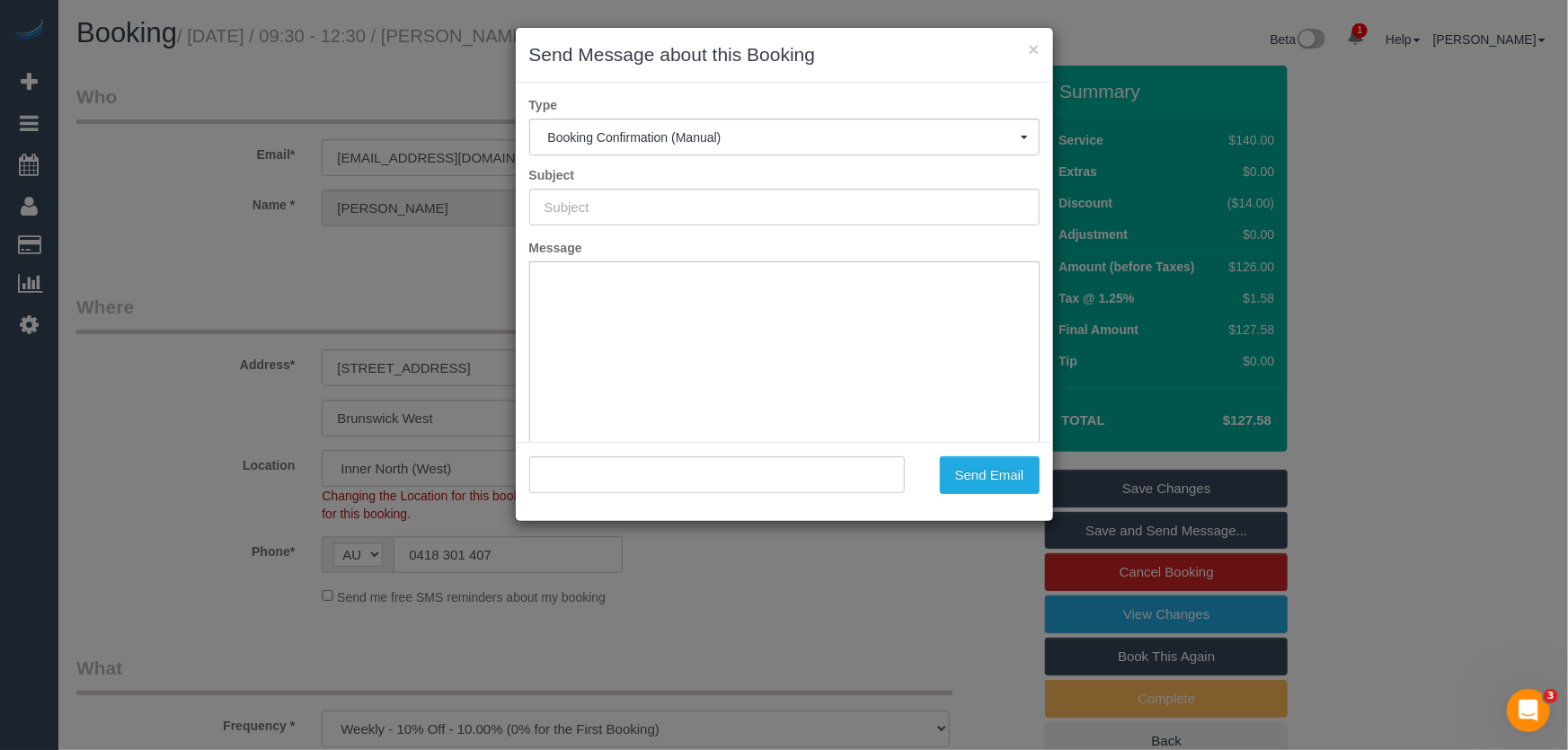
type input "Booking Confirmed"
type input ""Susan Anderson" <susanbanderson80@gmail.com>"
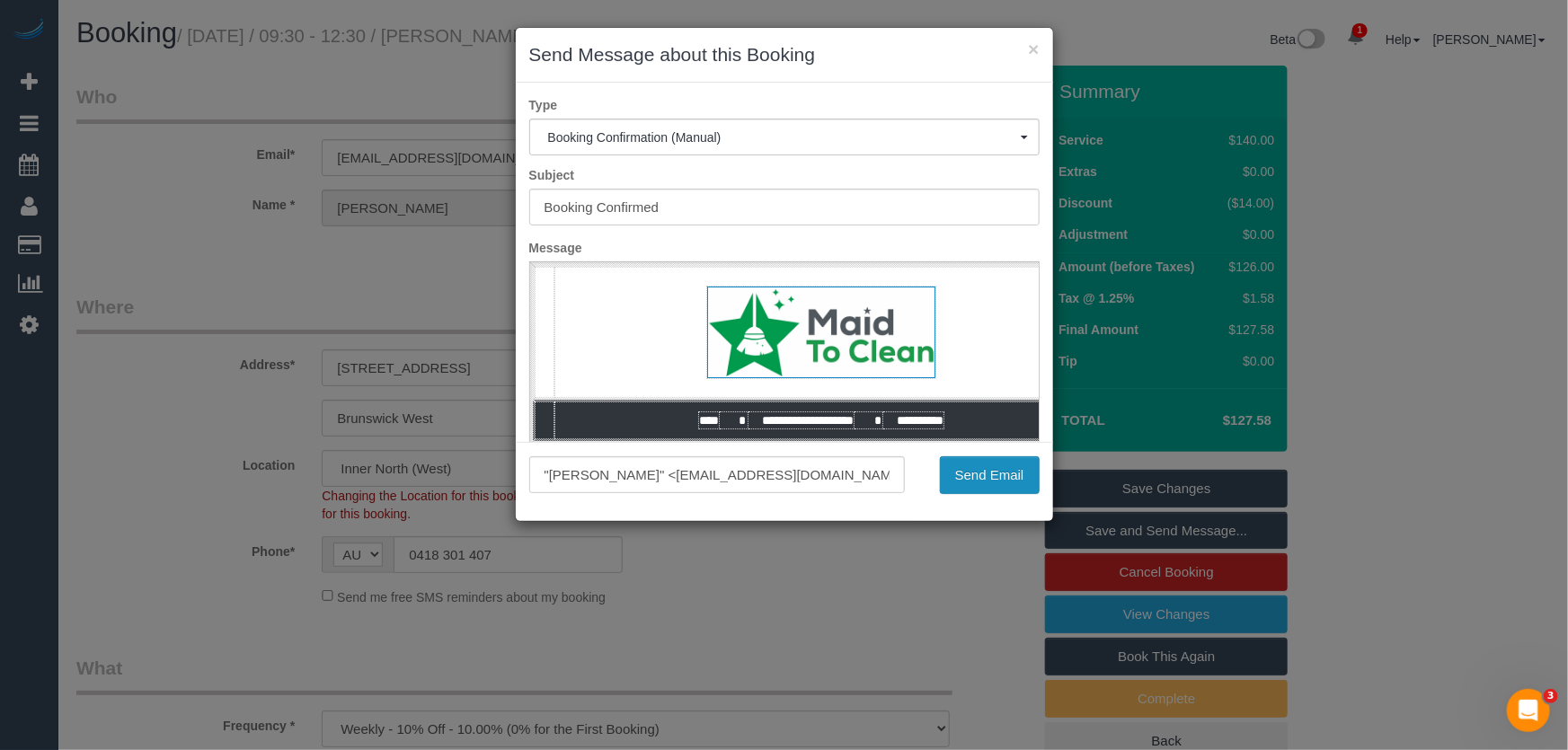
click at [987, 483] on button "Send Email" at bounding box center [989, 475] width 100 height 38
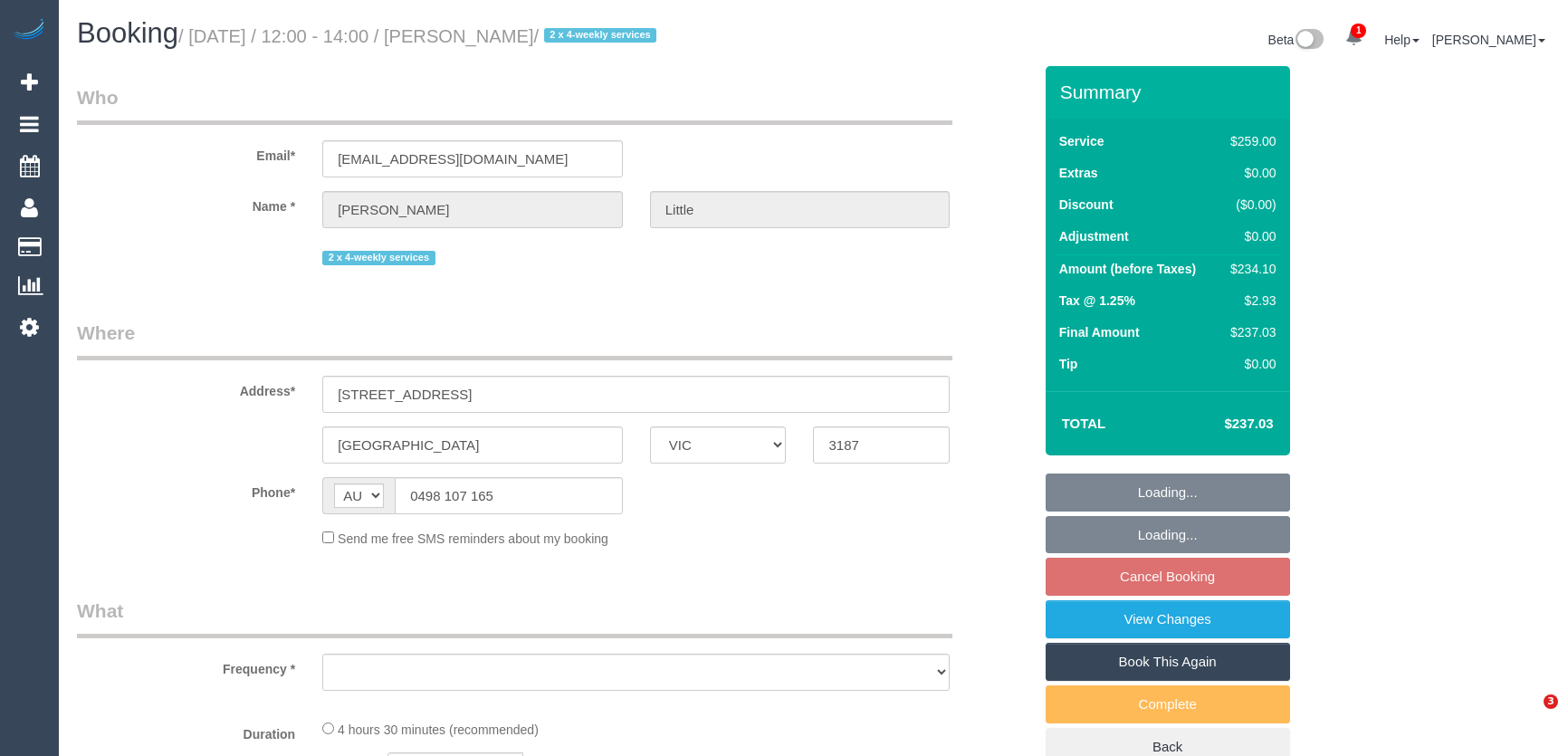
select select "VIC"
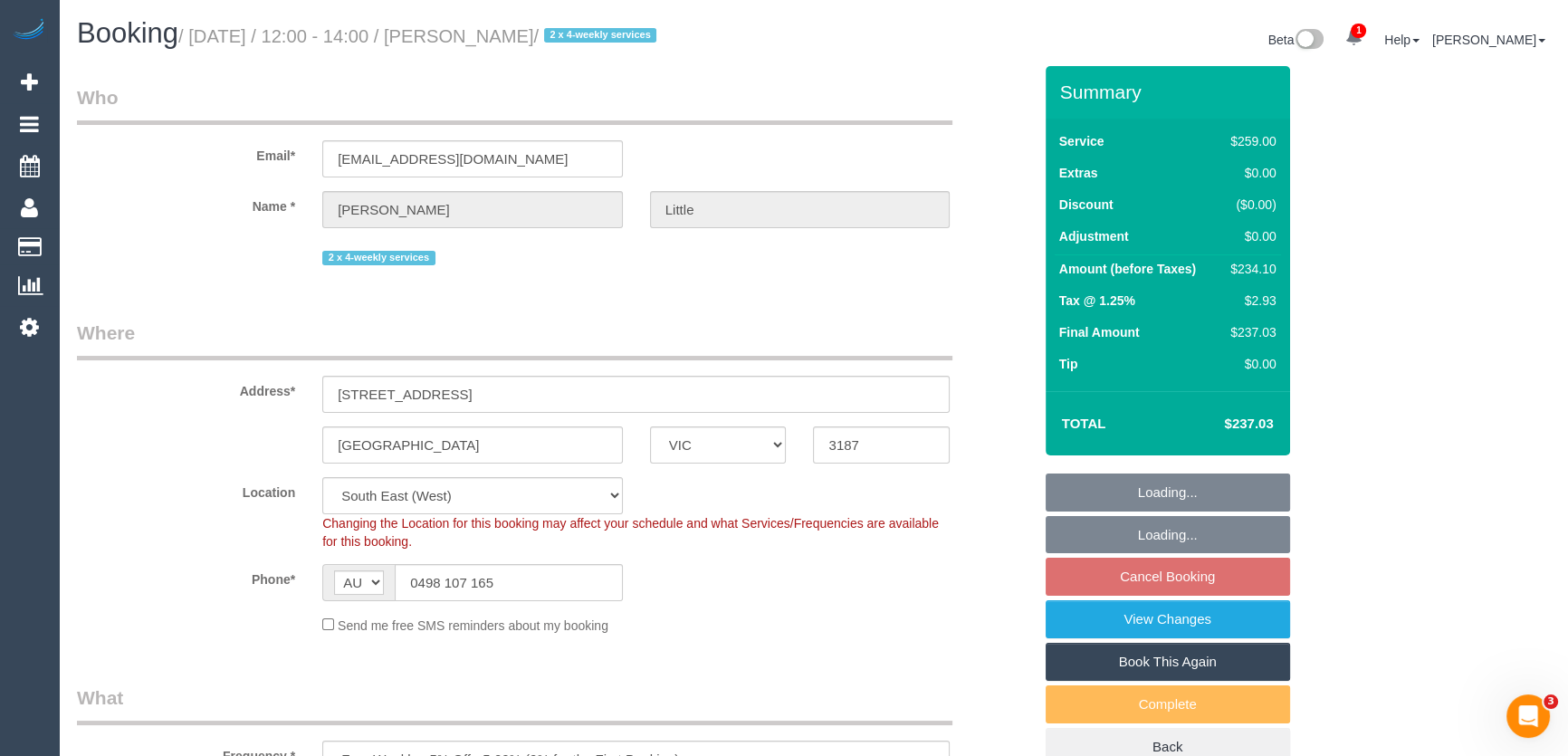
select select "object:688"
select select "spot3"
select select "number:27"
select select "number:14"
select select "number:19"
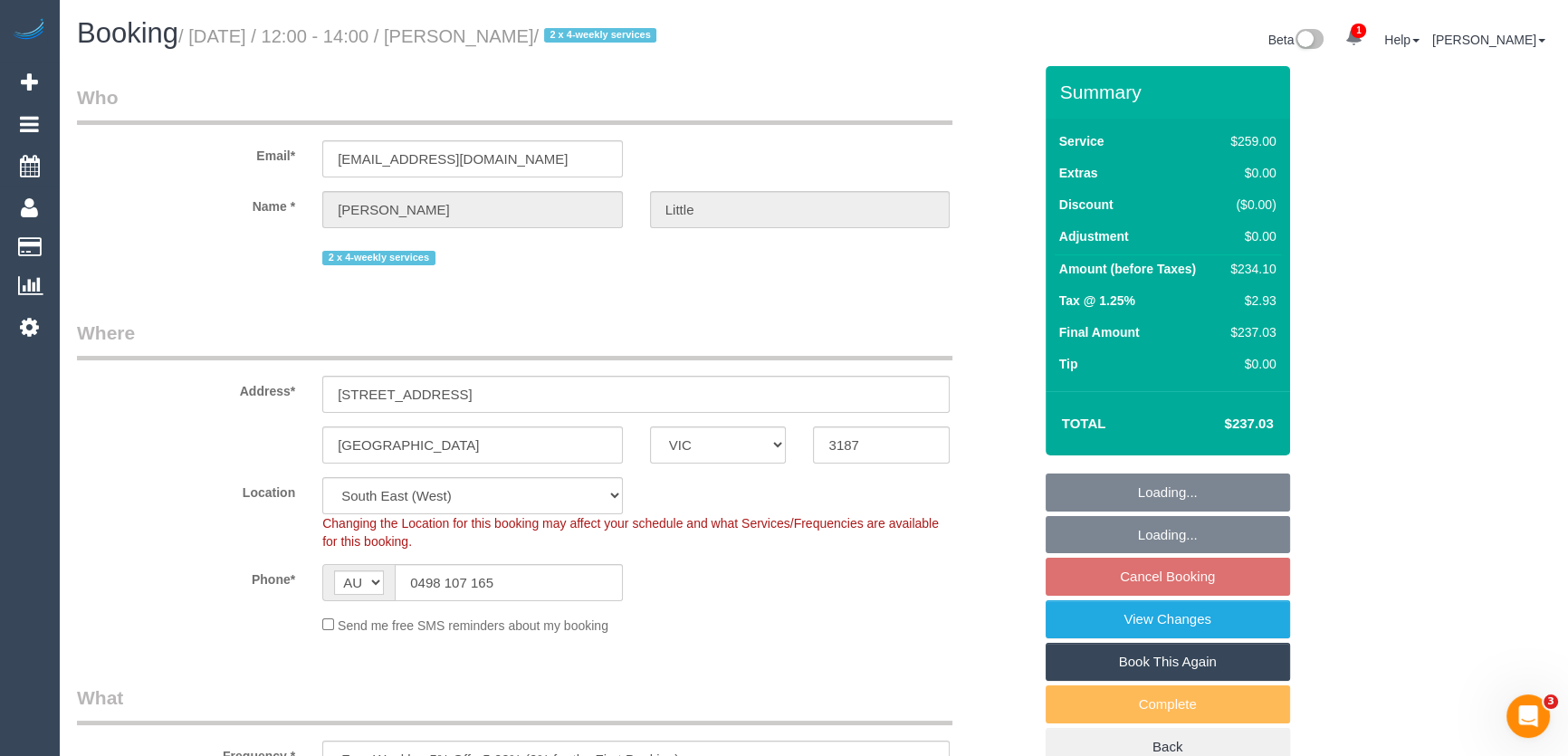
select select "number:24"
select select "number:34"
select select "number:13"
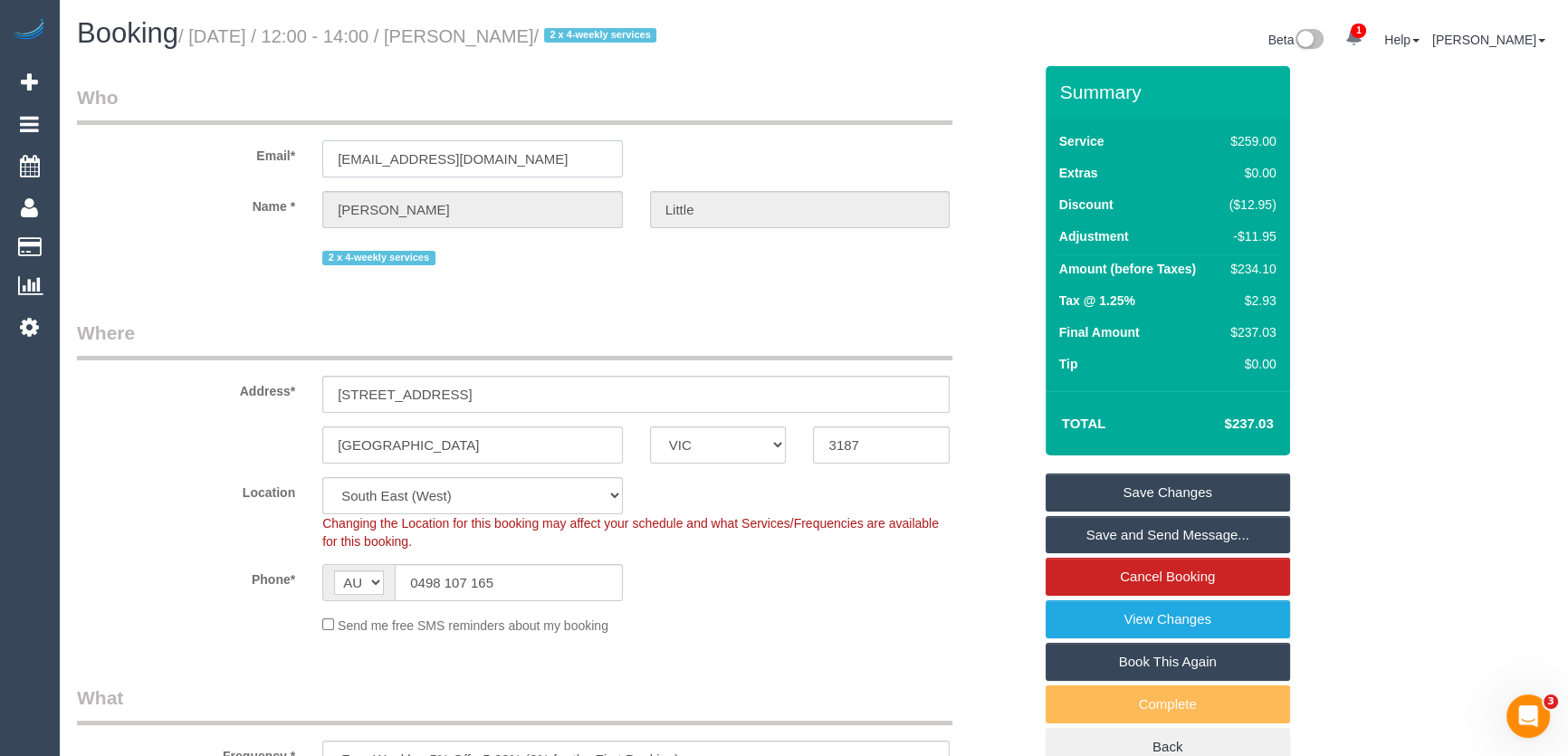
click at [534, 167] on input "stellaworks80@gmail.com" at bounding box center [473, 158] width 300 height 37
click at [1187, 541] on link "Save and Send Message..." at bounding box center [1168, 535] width 245 height 38
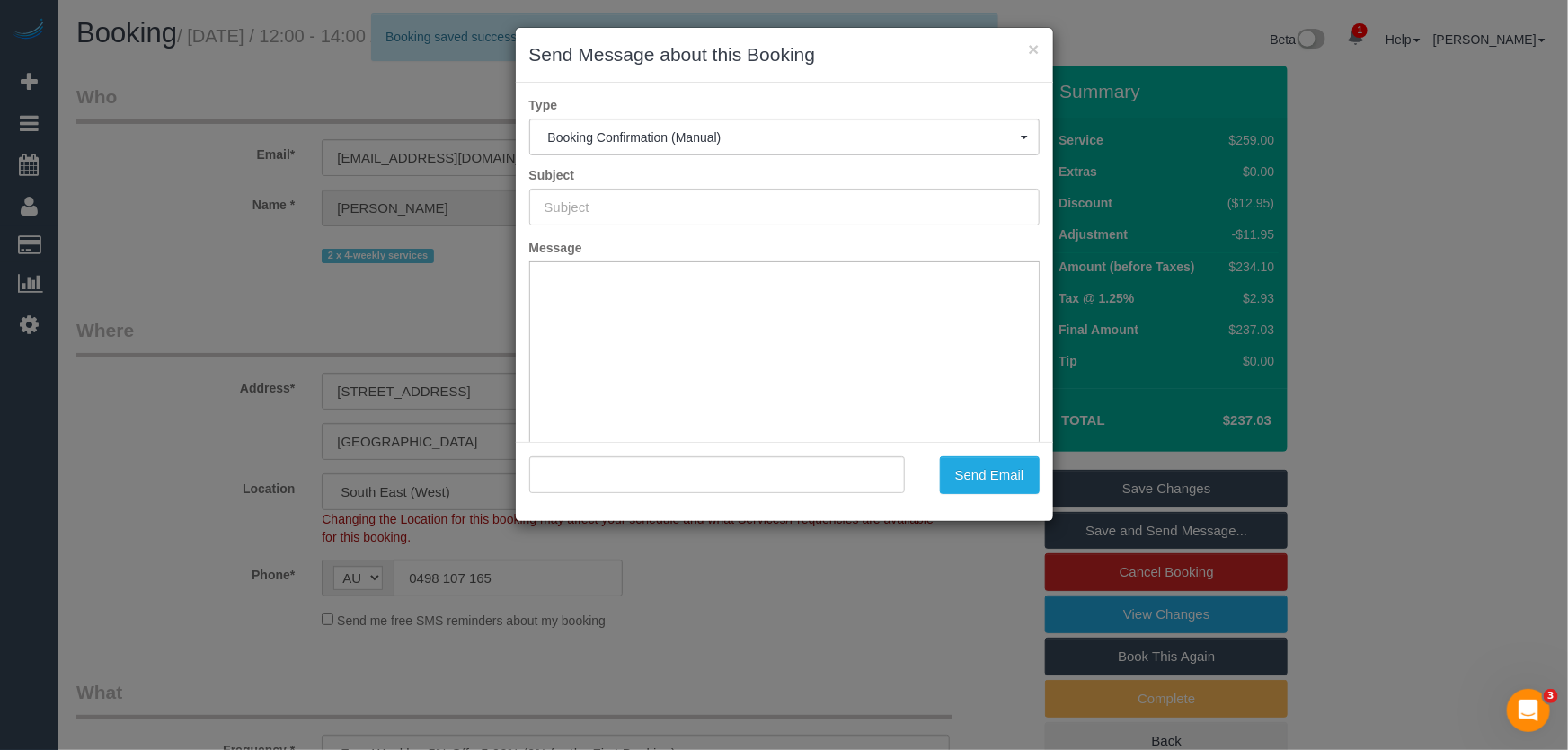
type input "Booking Confirmed"
type input ""Stella Little" <stellaworks80@gmail.com>"
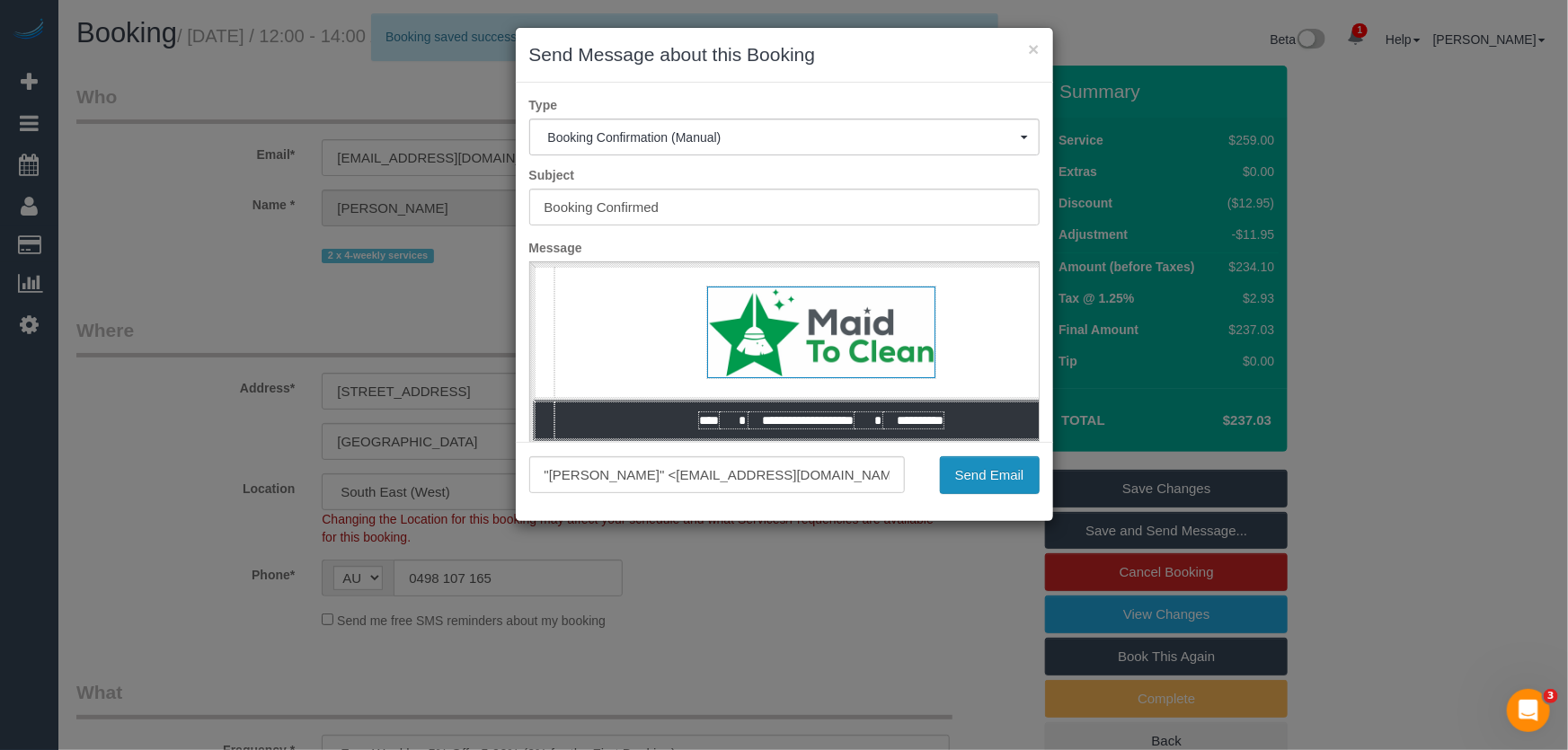
click at [980, 475] on button "Send Email" at bounding box center [989, 475] width 100 height 38
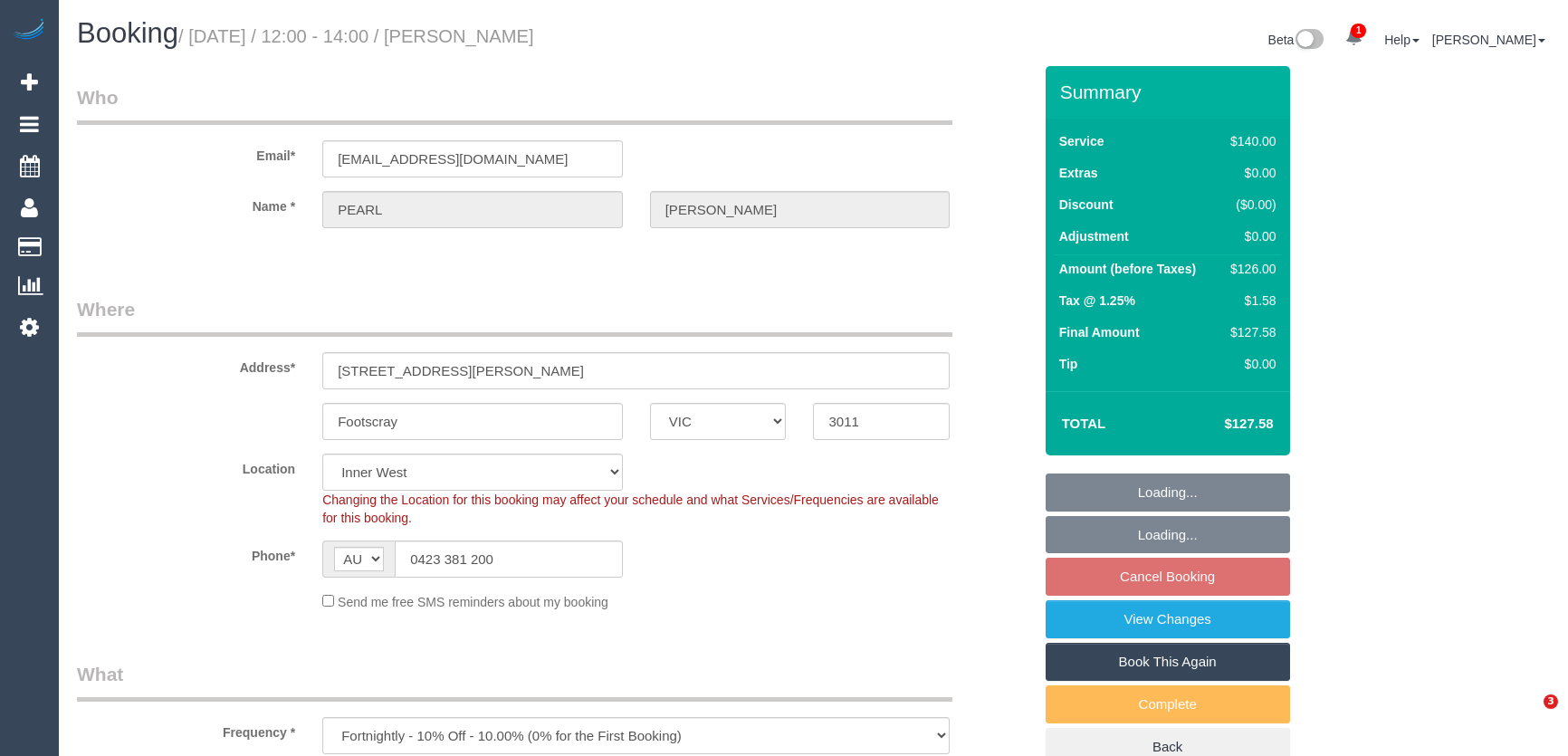
select select "VIC"
select select "string:stripe-pm_1RdpTy2GScqysDRVjYPzQ5ss"
select select "spot4"
select select "number:28"
select select "number:14"
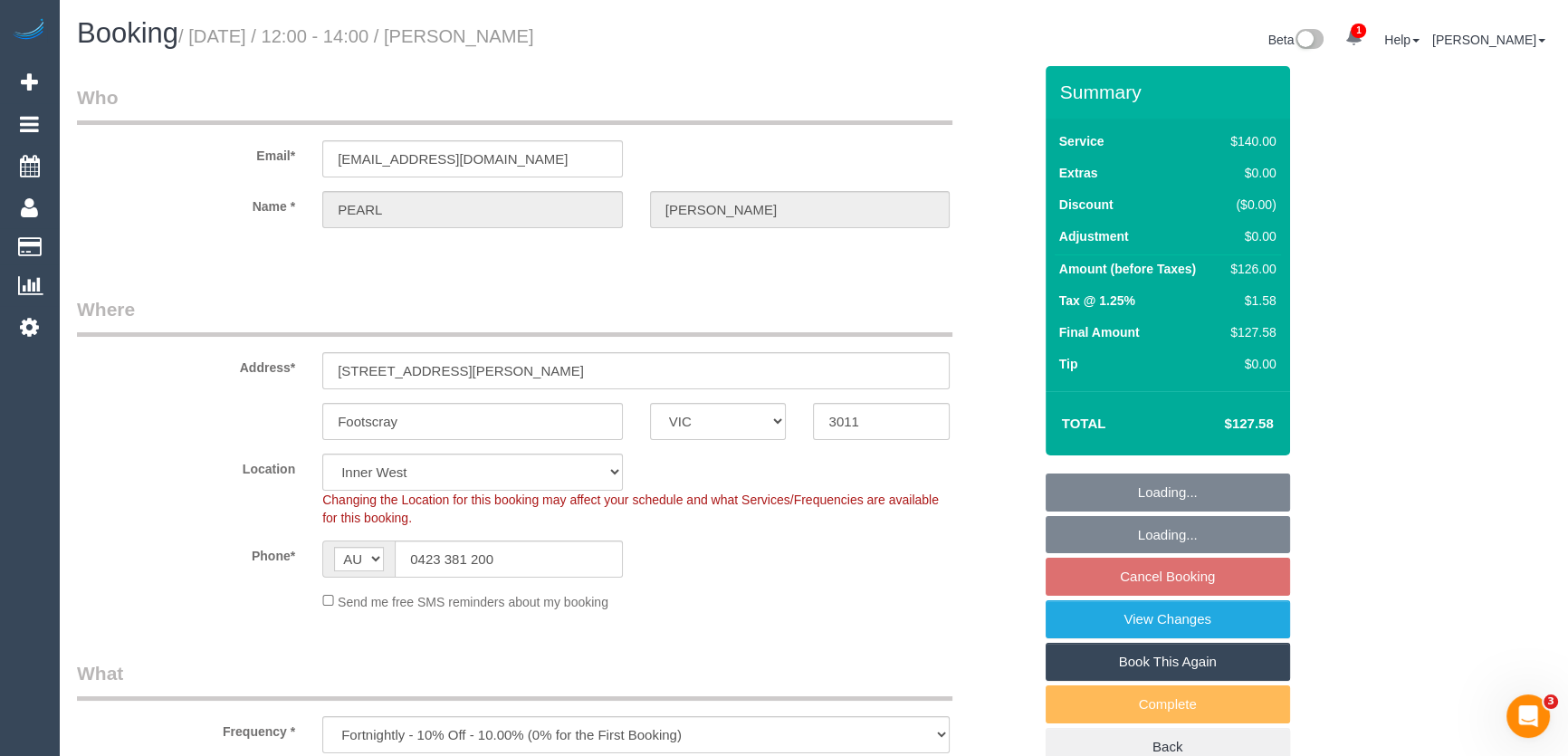
select select "number:19"
select select "number:23"
select select "number:34"
select select "number:12"
click at [531, 155] on input "pjayadeep12@hotmail.com" at bounding box center [473, 158] width 300 height 37
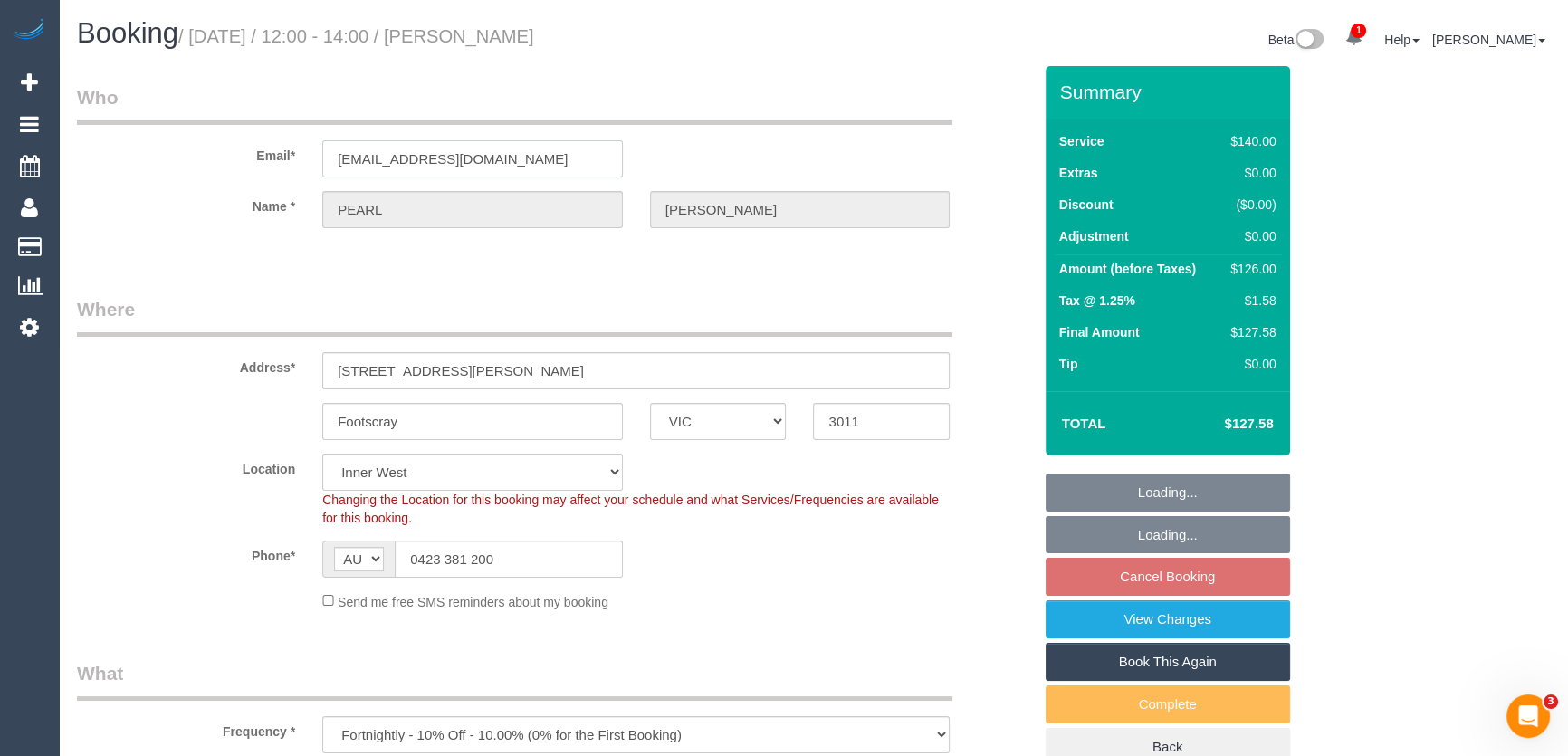
click at [531, 155] on input "pjayadeep12@hotmail.com" at bounding box center [473, 158] width 300 height 37
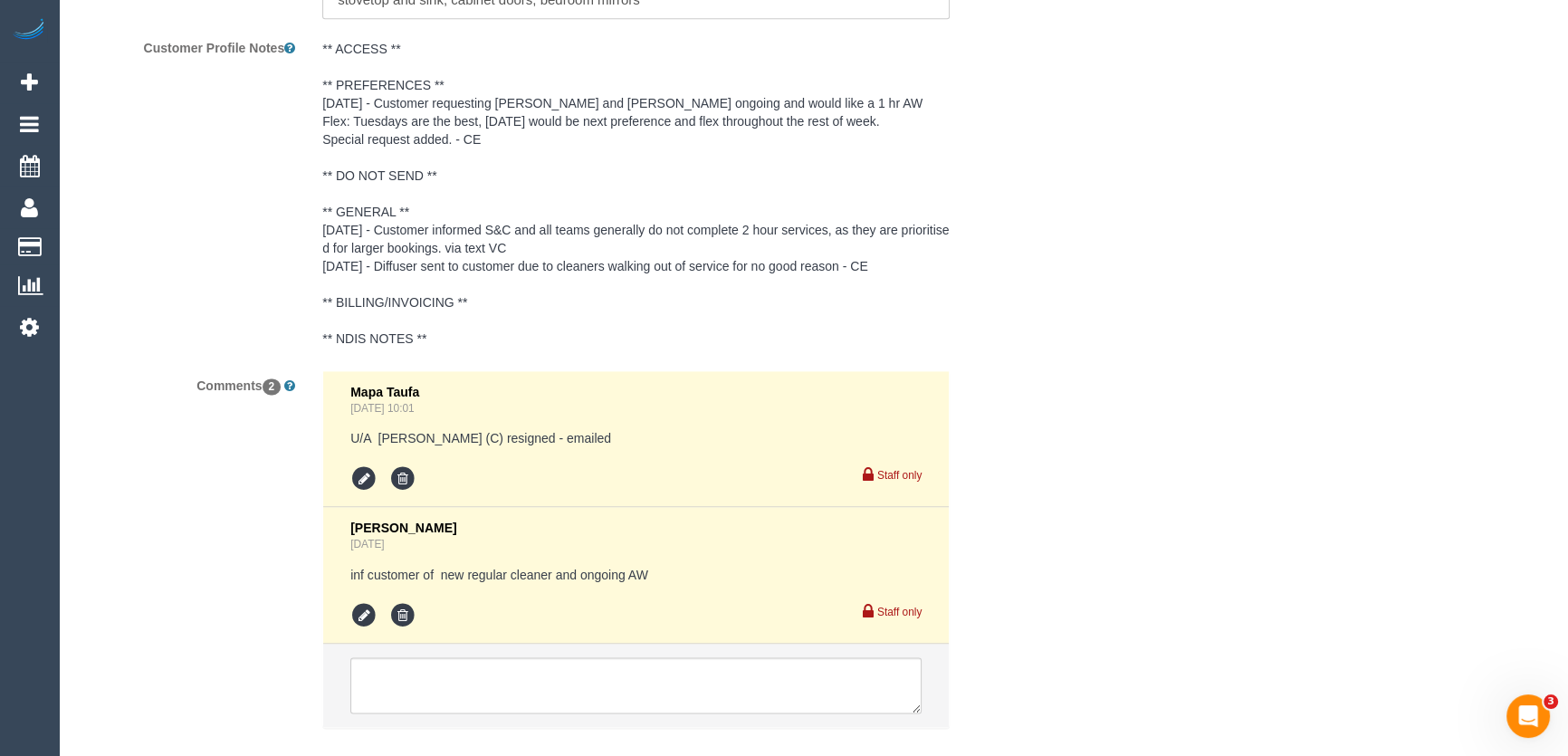
scroll to position [3240, 0]
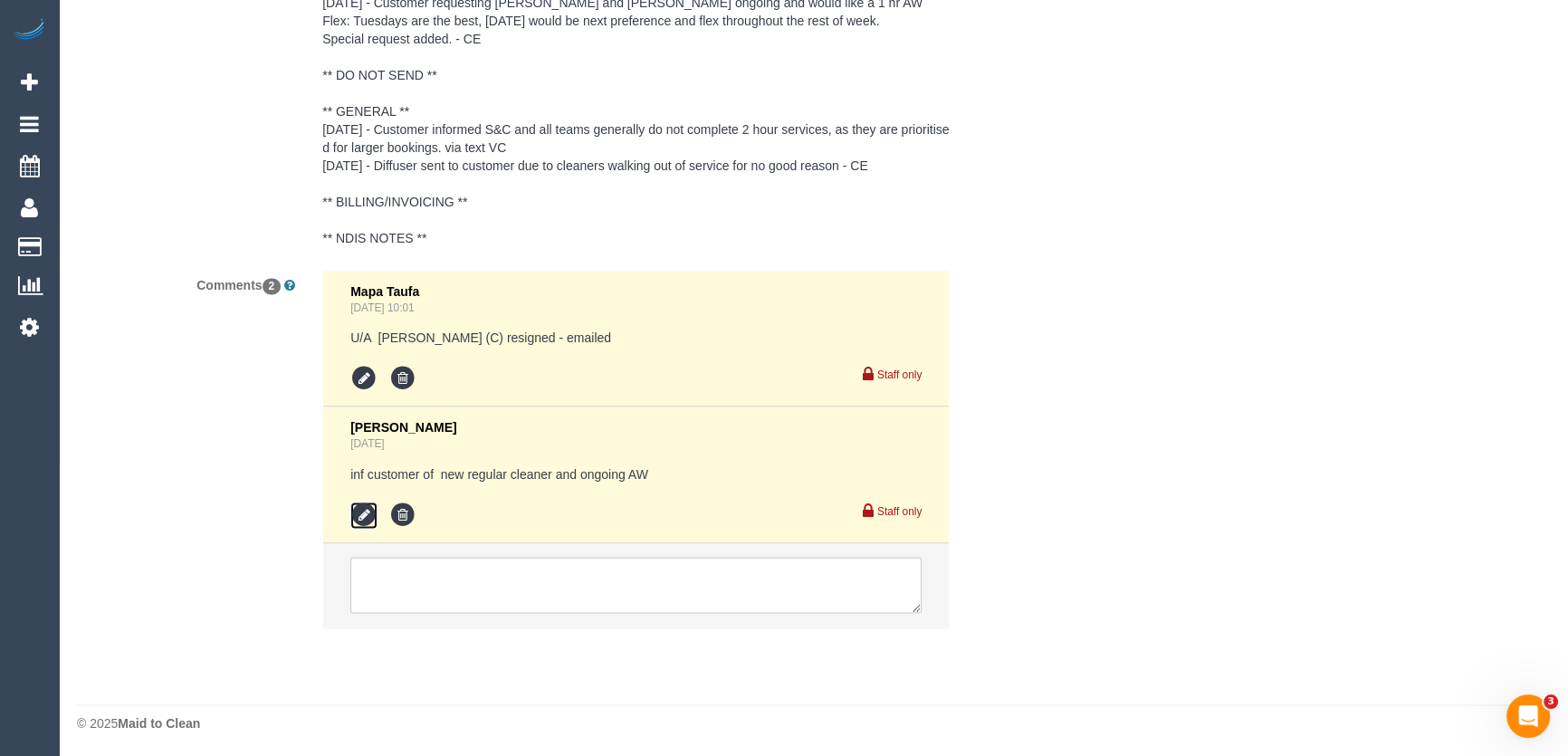
click at [355, 509] on icon at bounding box center [363, 514] width 27 height 27
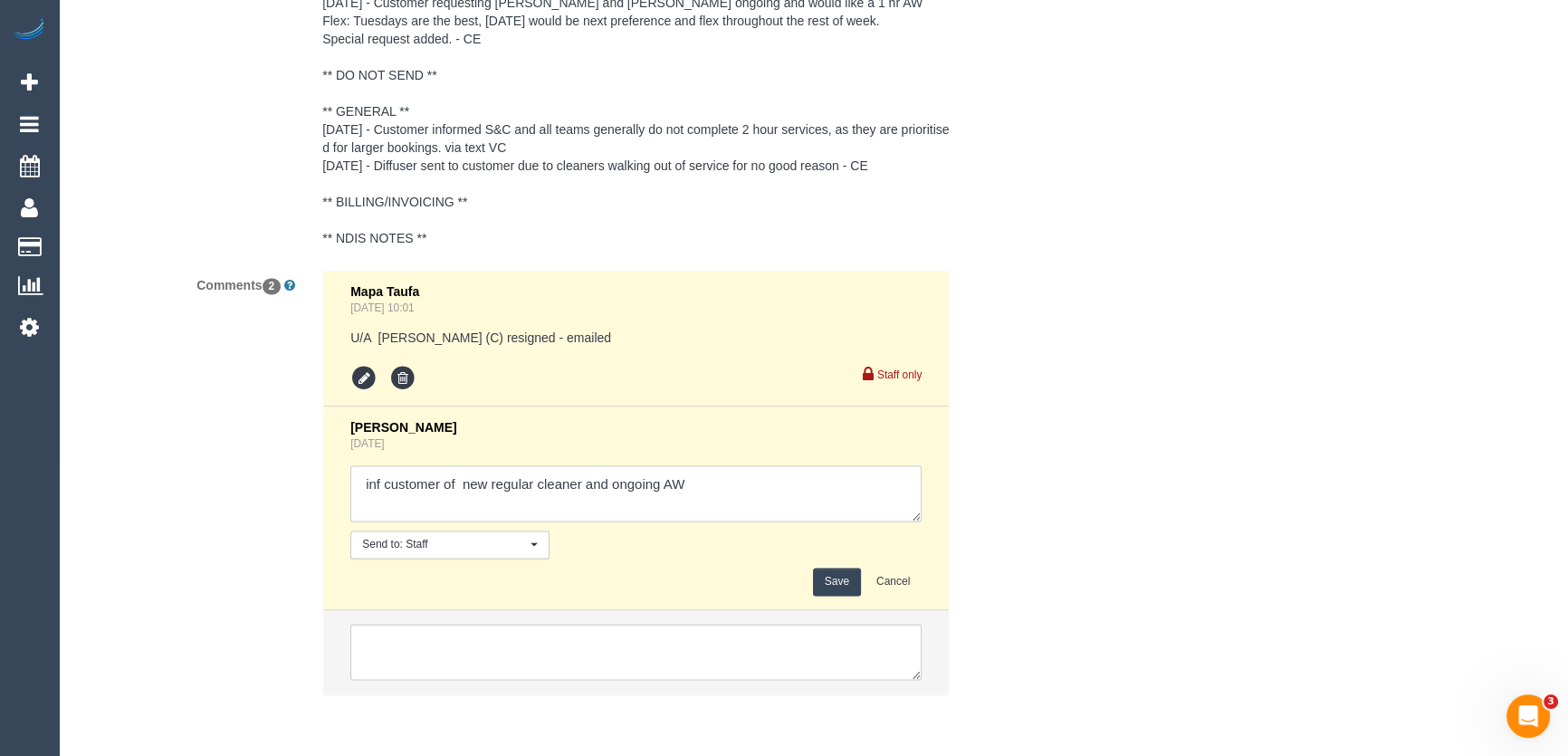
click at [707, 488] on textarea at bounding box center [636, 493] width 571 height 56
type textarea "inf customer of new regular cleaner and ongoing AW - via email - pending"
click at [845, 584] on button "Save" at bounding box center [837, 581] width 48 height 28
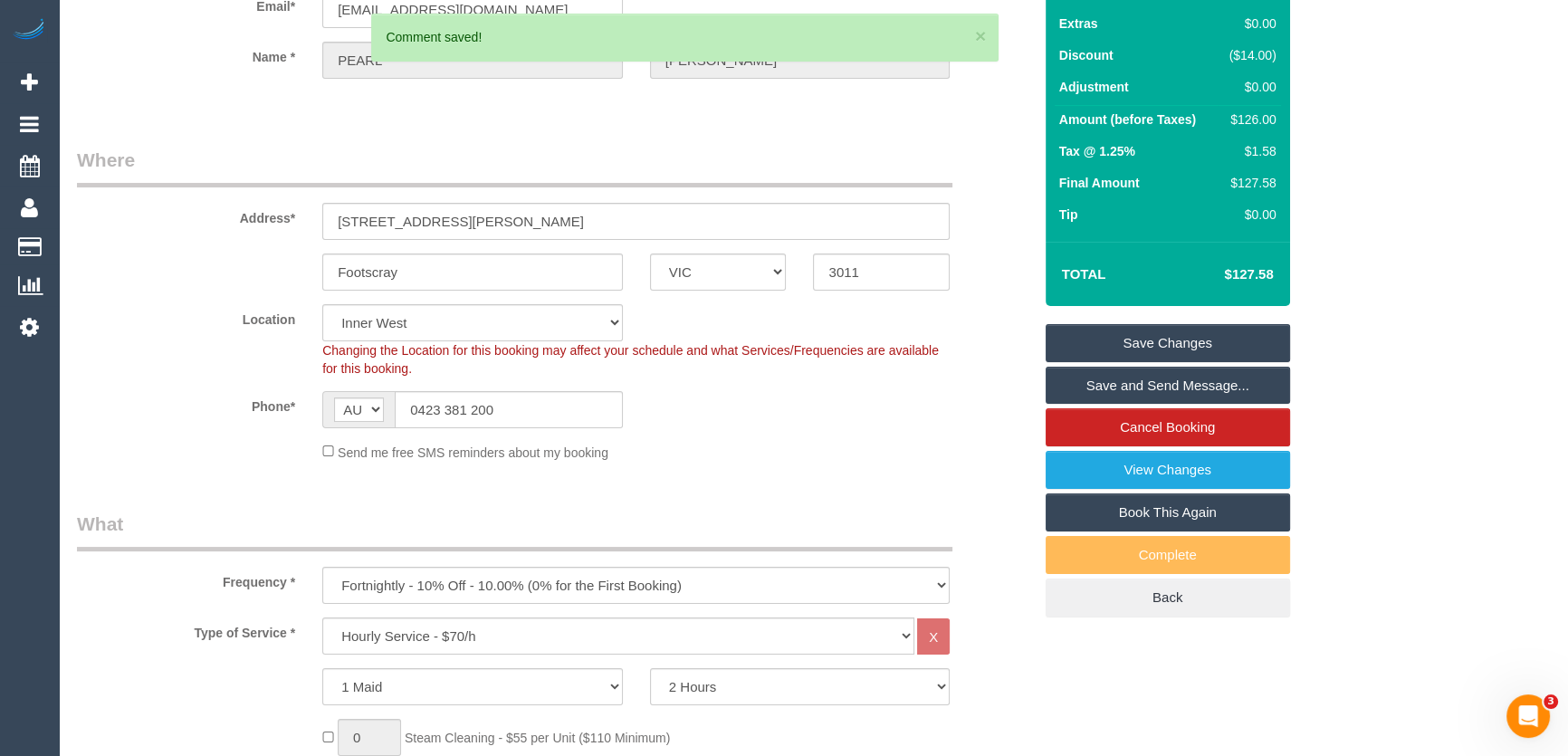
scroll to position [0, 0]
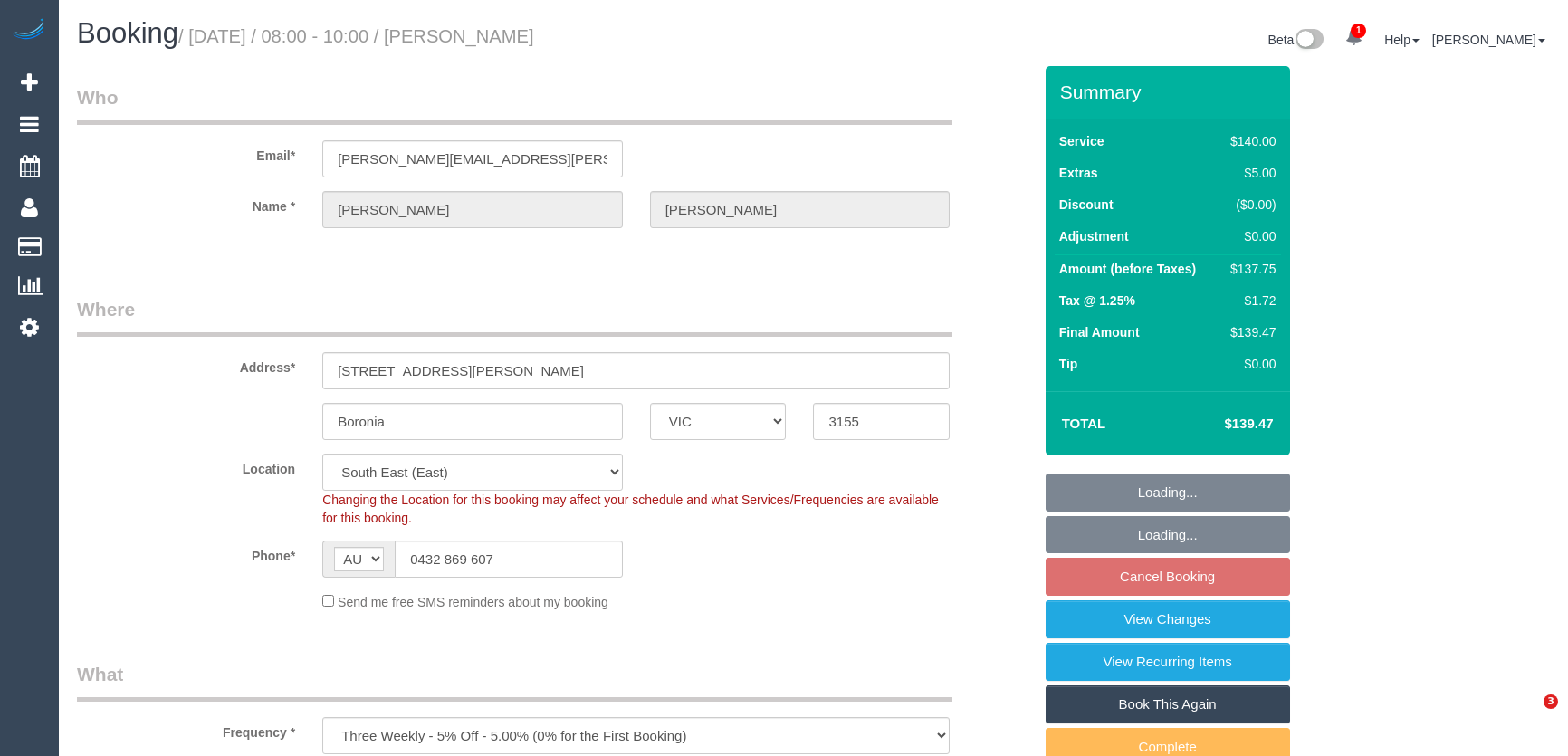
select select "VIC"
select select "spot2"
select select "number:29"
select select "number:16"
select select "number:18"
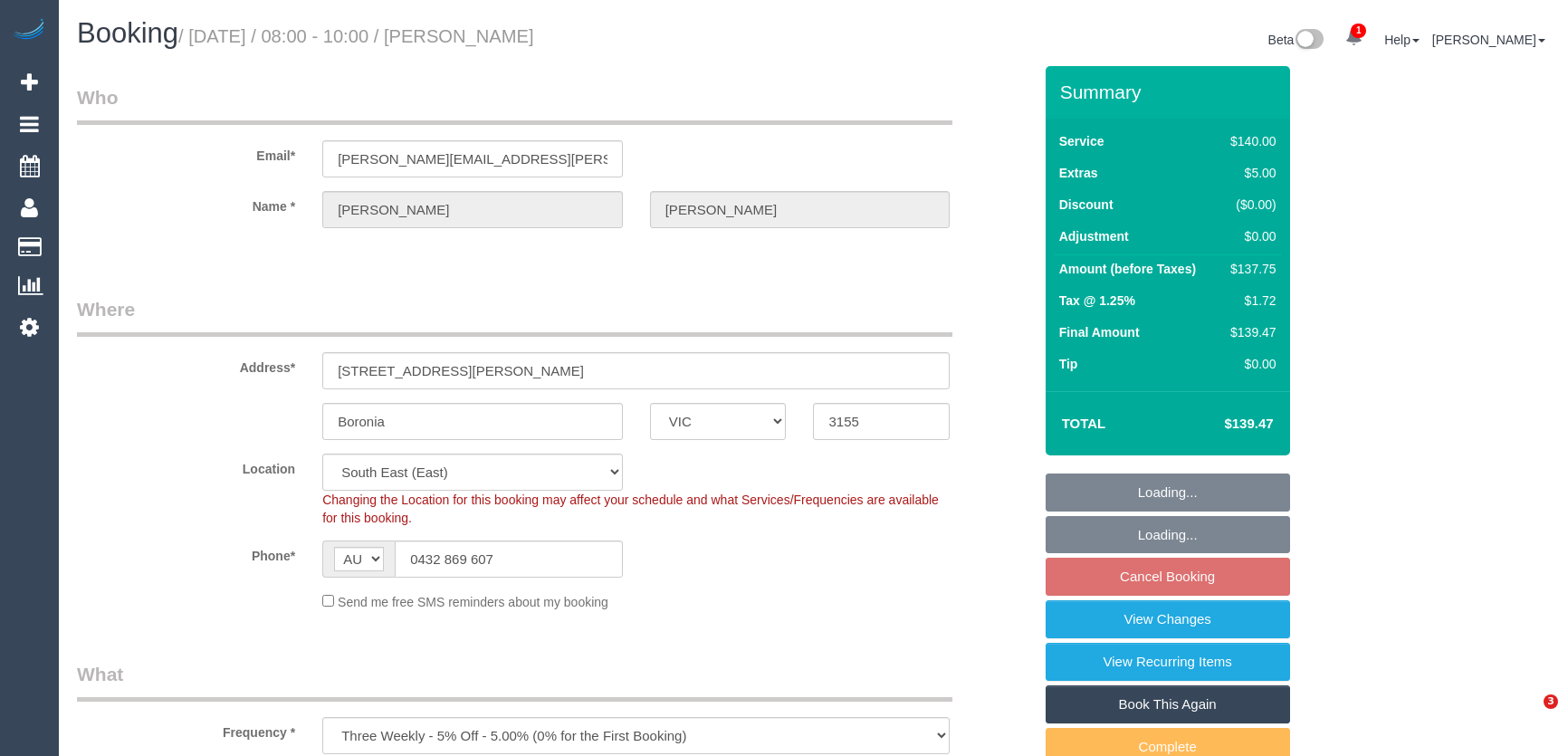
select select "number:22"
select select "number:34"
select select "number:12"
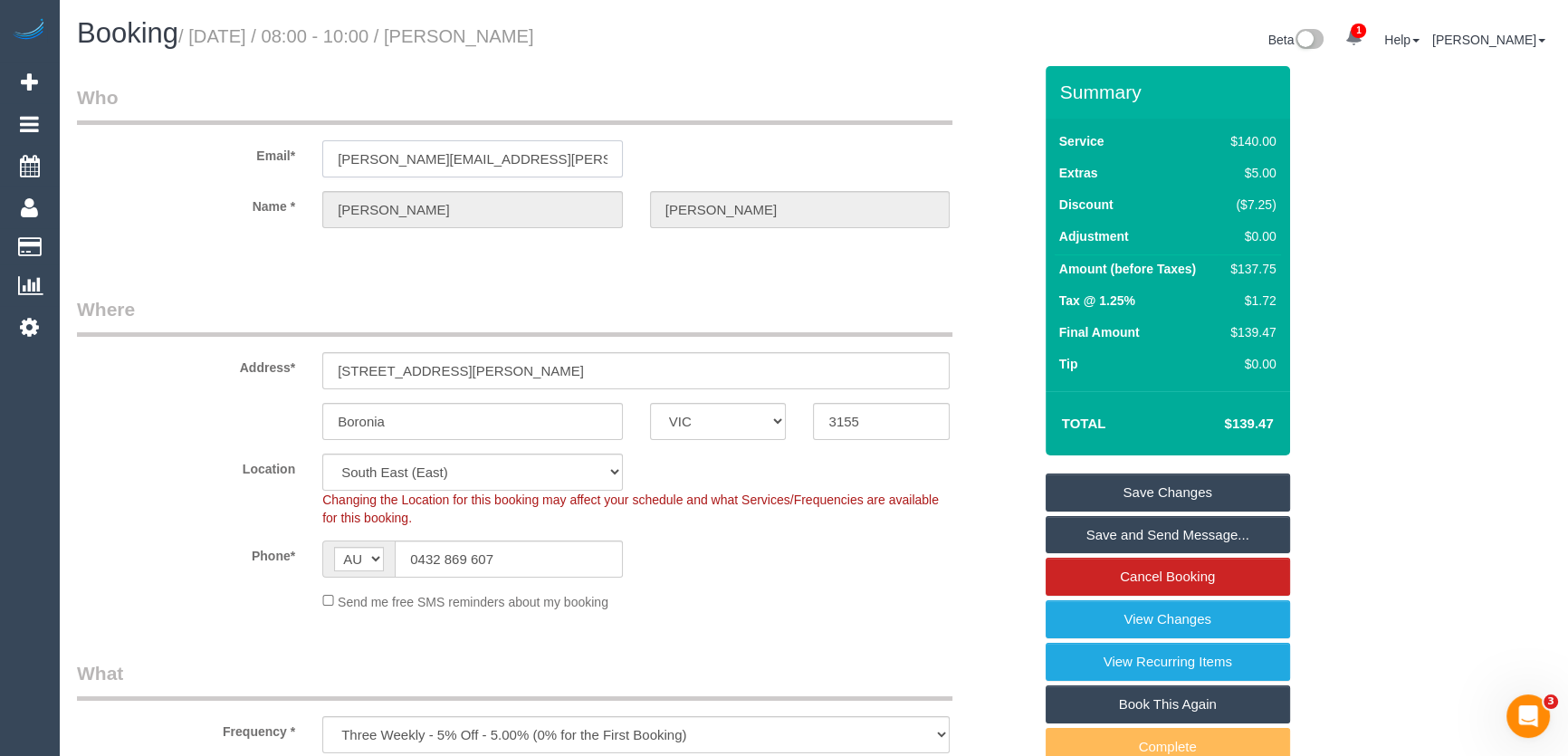
click at [566, 163] on input "[PERSON_NAME][EMAIL_ADDRESS][PERSON_NAME][PERSON_NAME][DOMAIN_NAME]" at bounding box center [473, 158] width 300 height 37
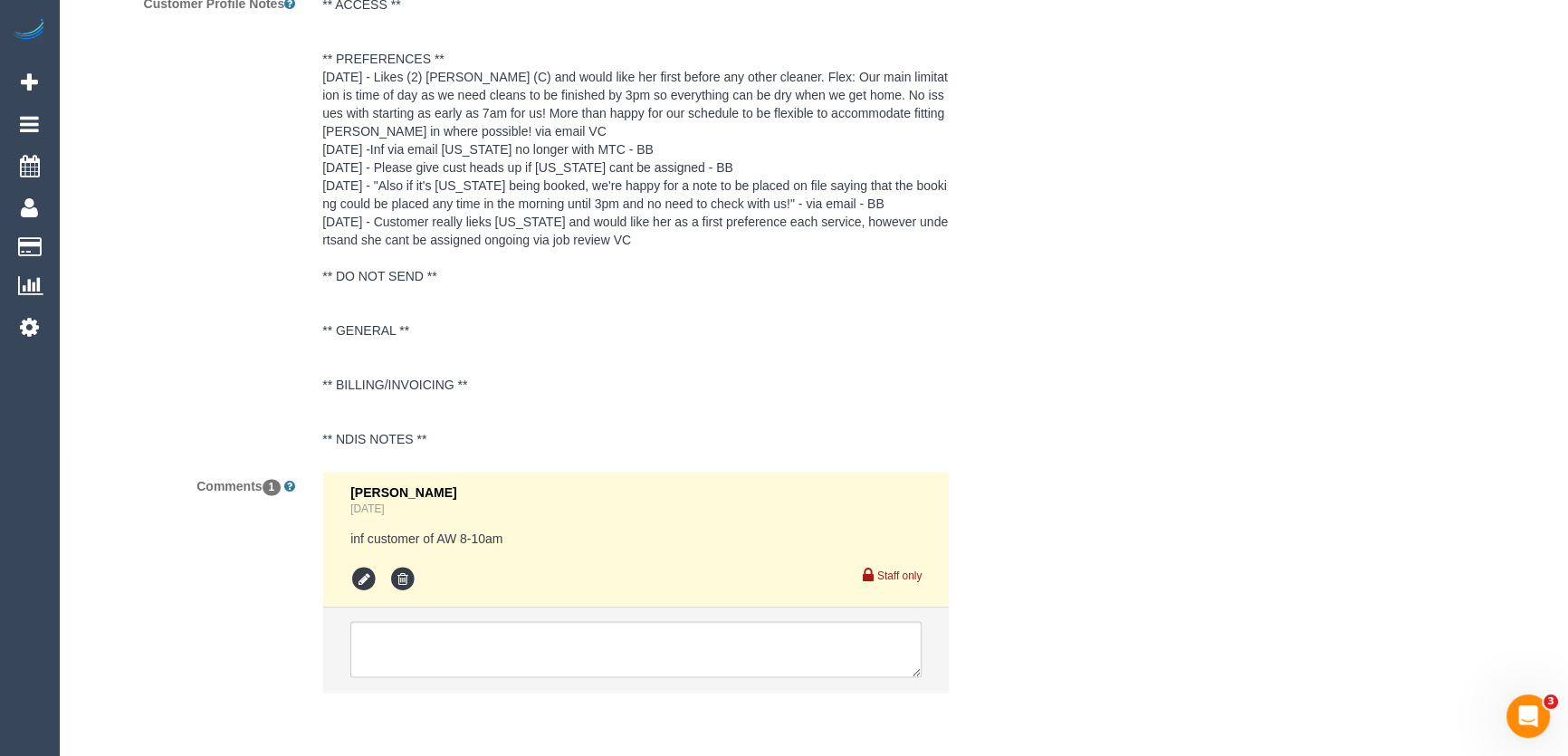
scroll to position [3281, 0]
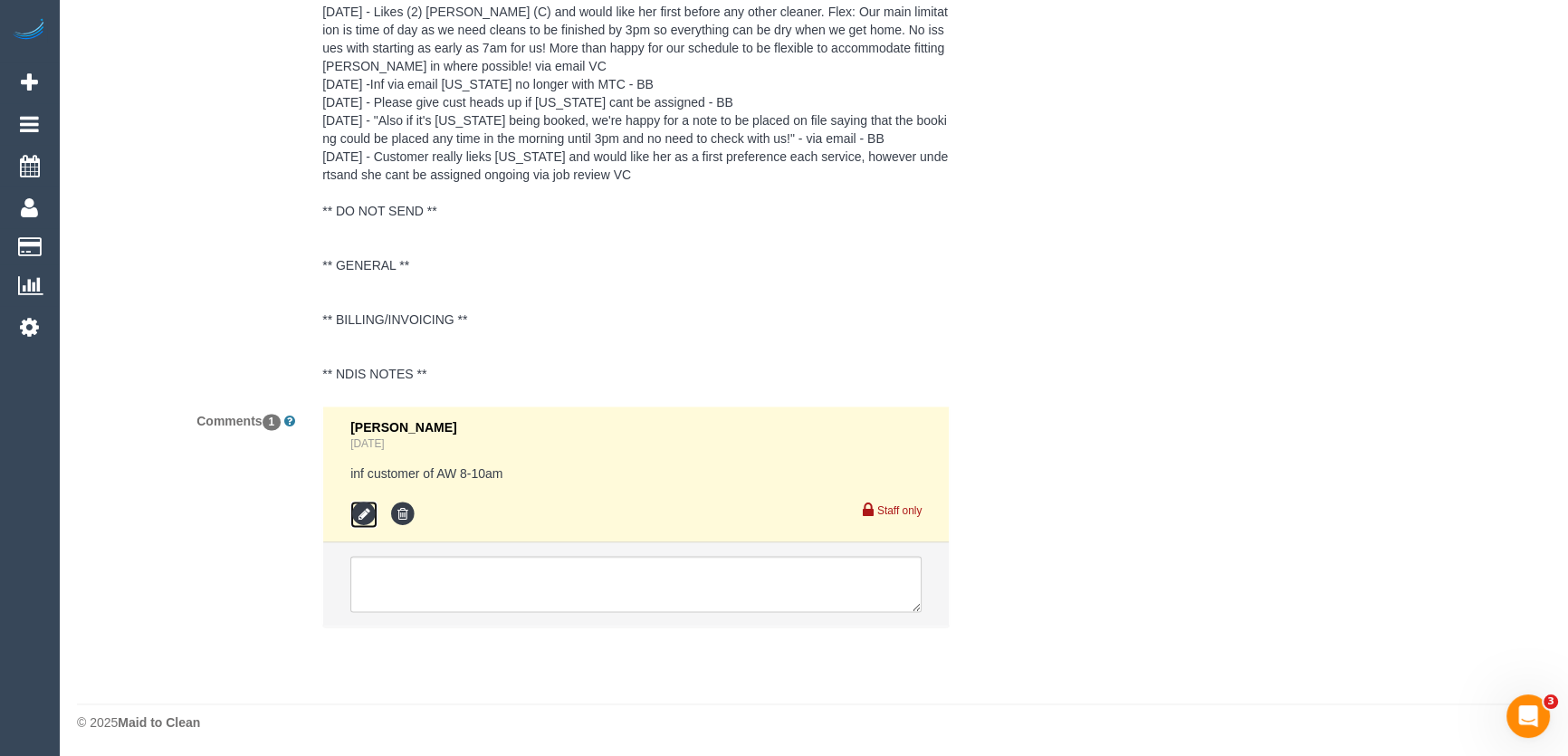
click at [356, 516] on icon at bounding box center [363, 513] width 27 height 27
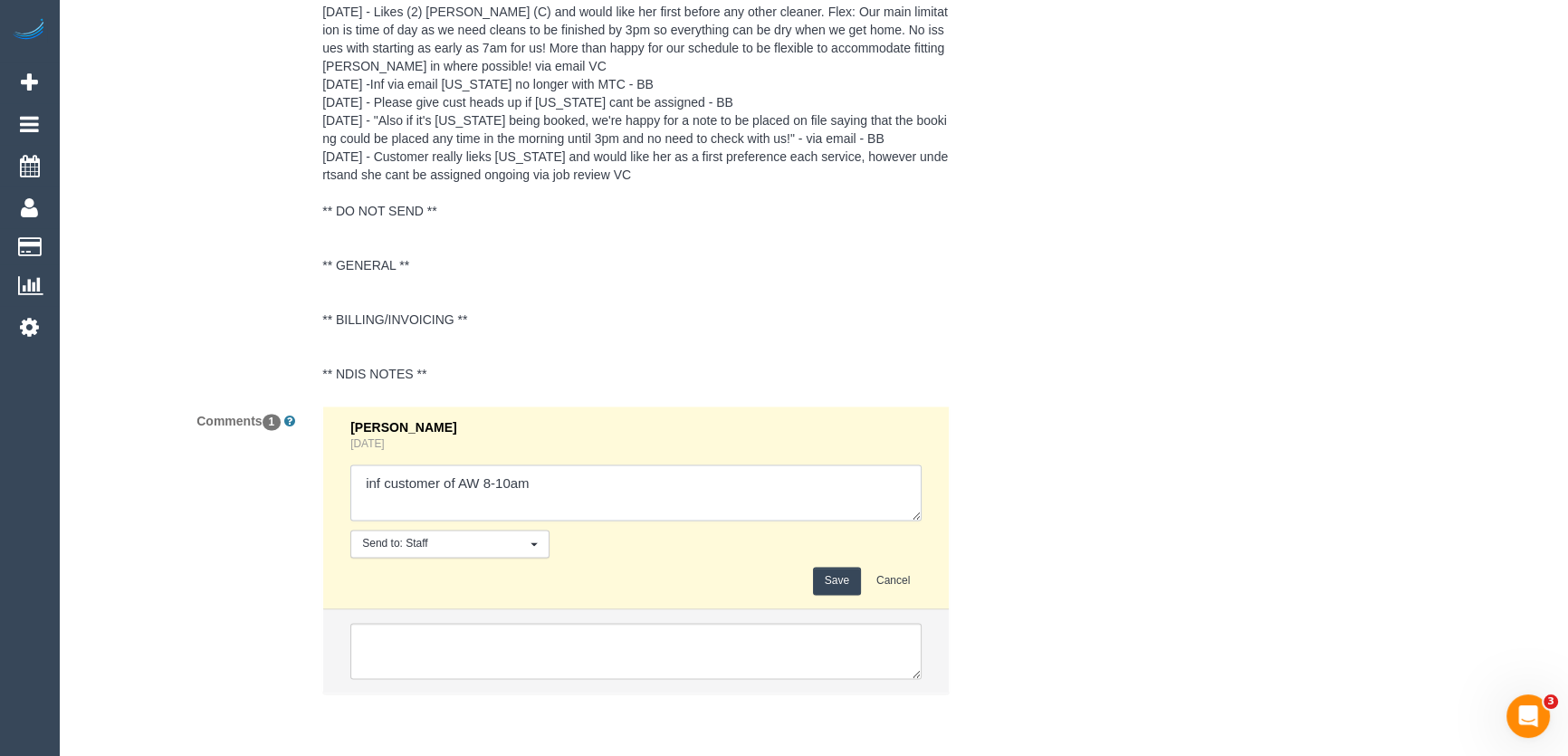
click at [547, 488] on textarea at bounding box center [636, 492] width 571 height 56
type textarea "inf customer of AW 8-10am - via email - confirmed"
click at [841, 582] on button "Save" at bounding box center [837, 581] width 48 height 28
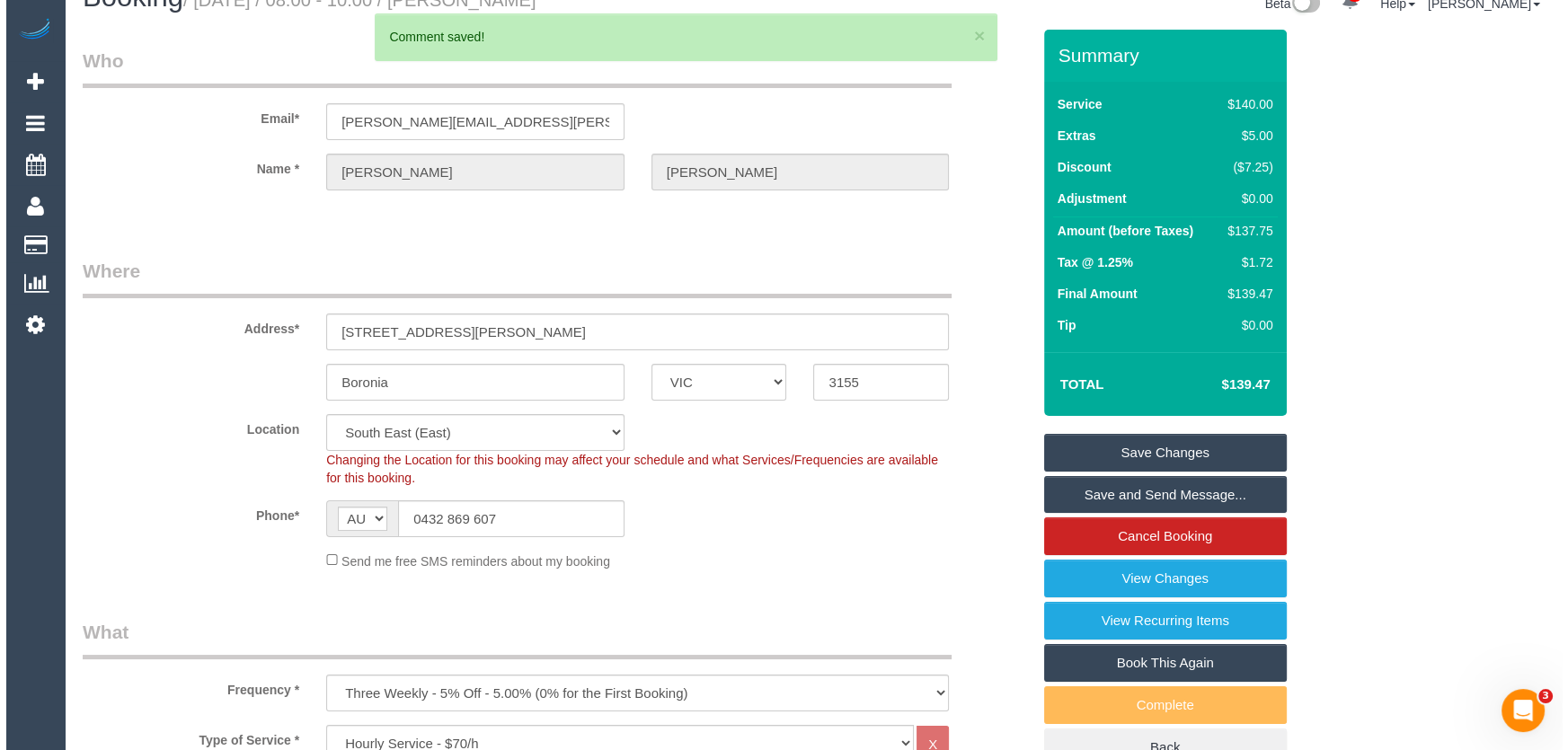
scroll to position [0, 0]
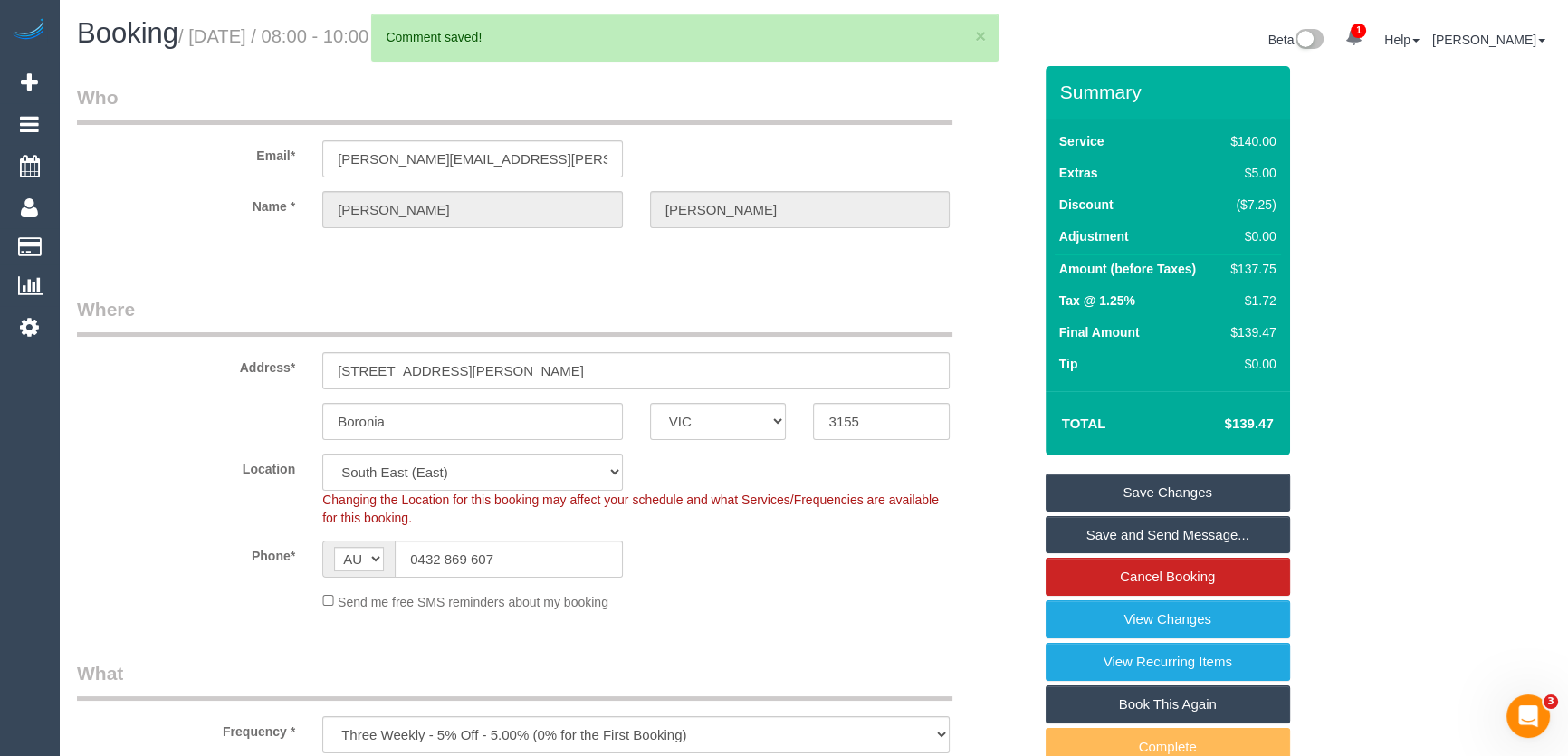
click at [1121, 532] on link "Save and Send Message..." at bounding box center [1168, 535] width 245 height 38
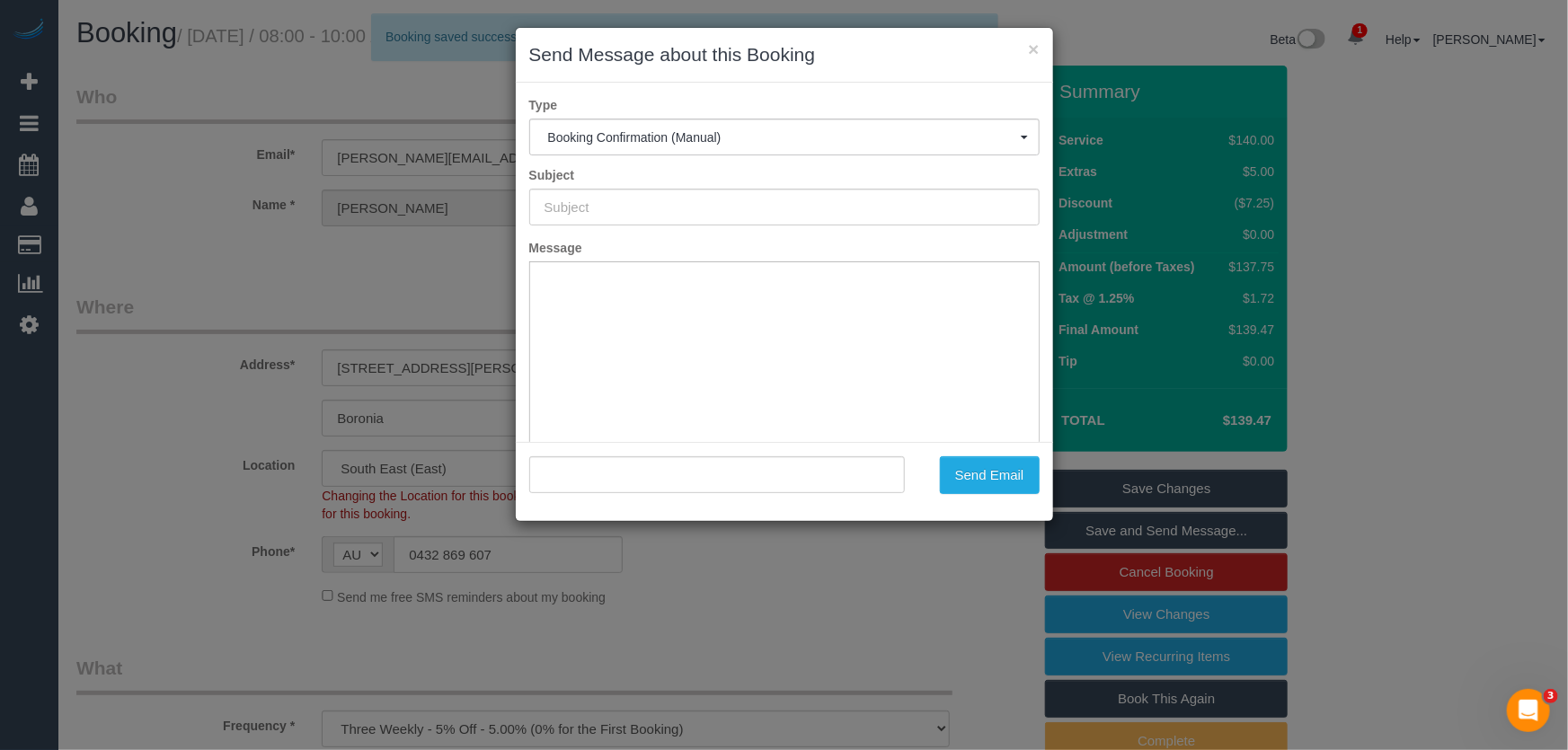
type input "Booking Confirmed"
type input ""James Gooden" <james.roy.gooden@gmail.com>"
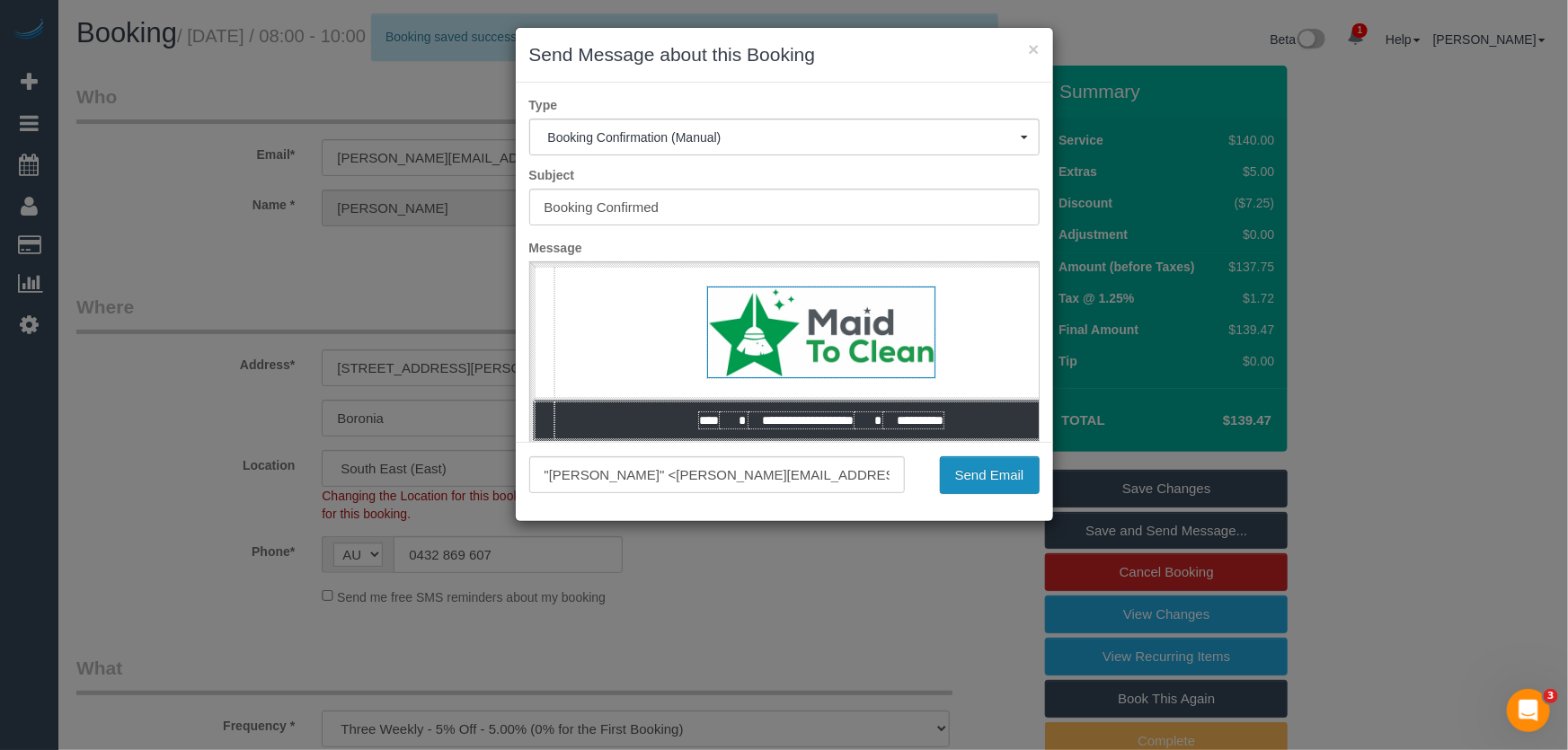
click at [973, 487] on button "Send Email" at bounding box center [989, 475] width 100 height 38
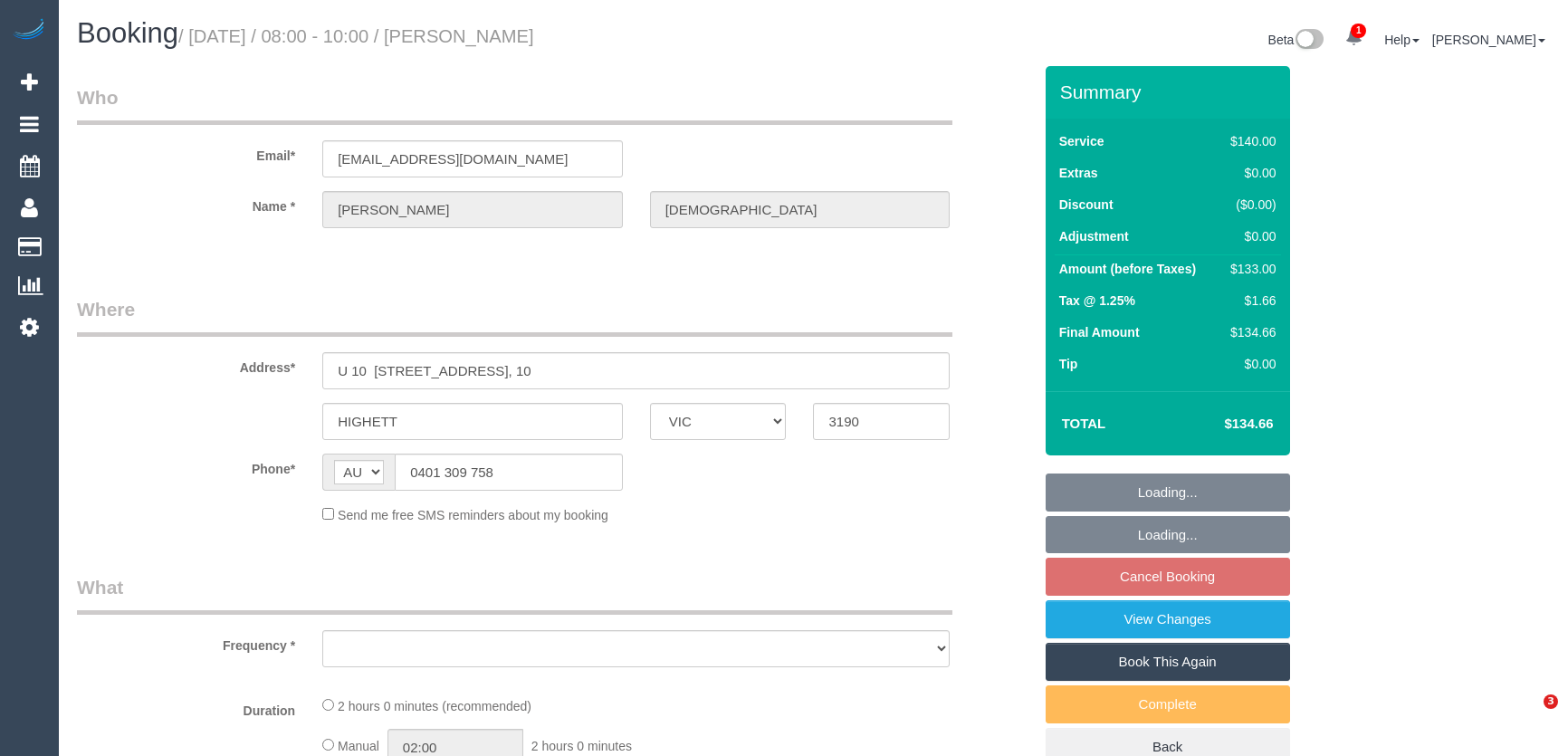
select select "VIC"
select select "object:558"
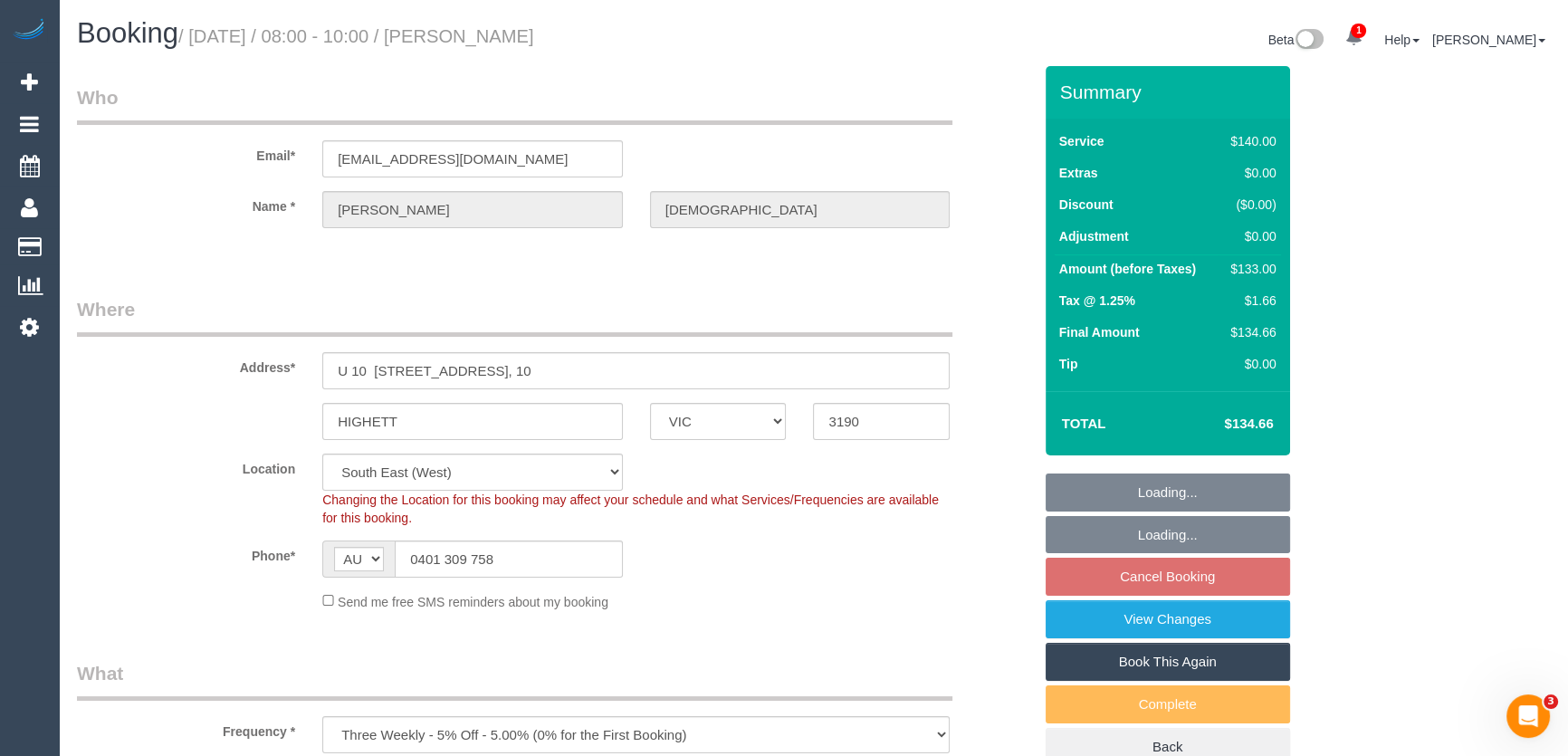
select select "number:28"
select select "number:16"
select select "number:19"
select select "number:22"
select select "number:34"
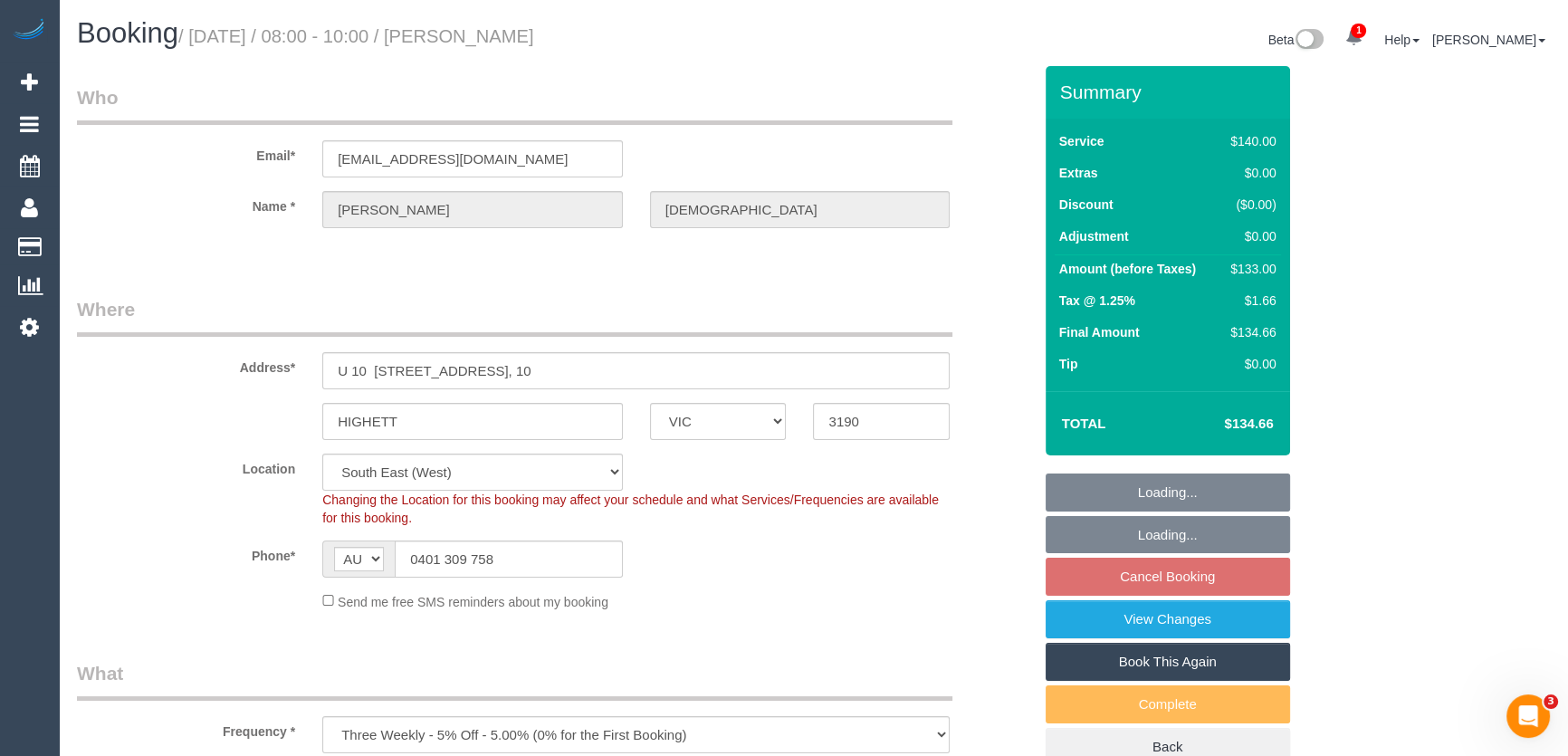
select select "number:12"
select select "object:875"
select select "string:stripe-pm_1RTuh22GScqysDRV0yB7a122"
select select "spot2"
click at [481, 154] on input "hughc23@gmail.com" at bounding box center [473, 158] width 300 height 37
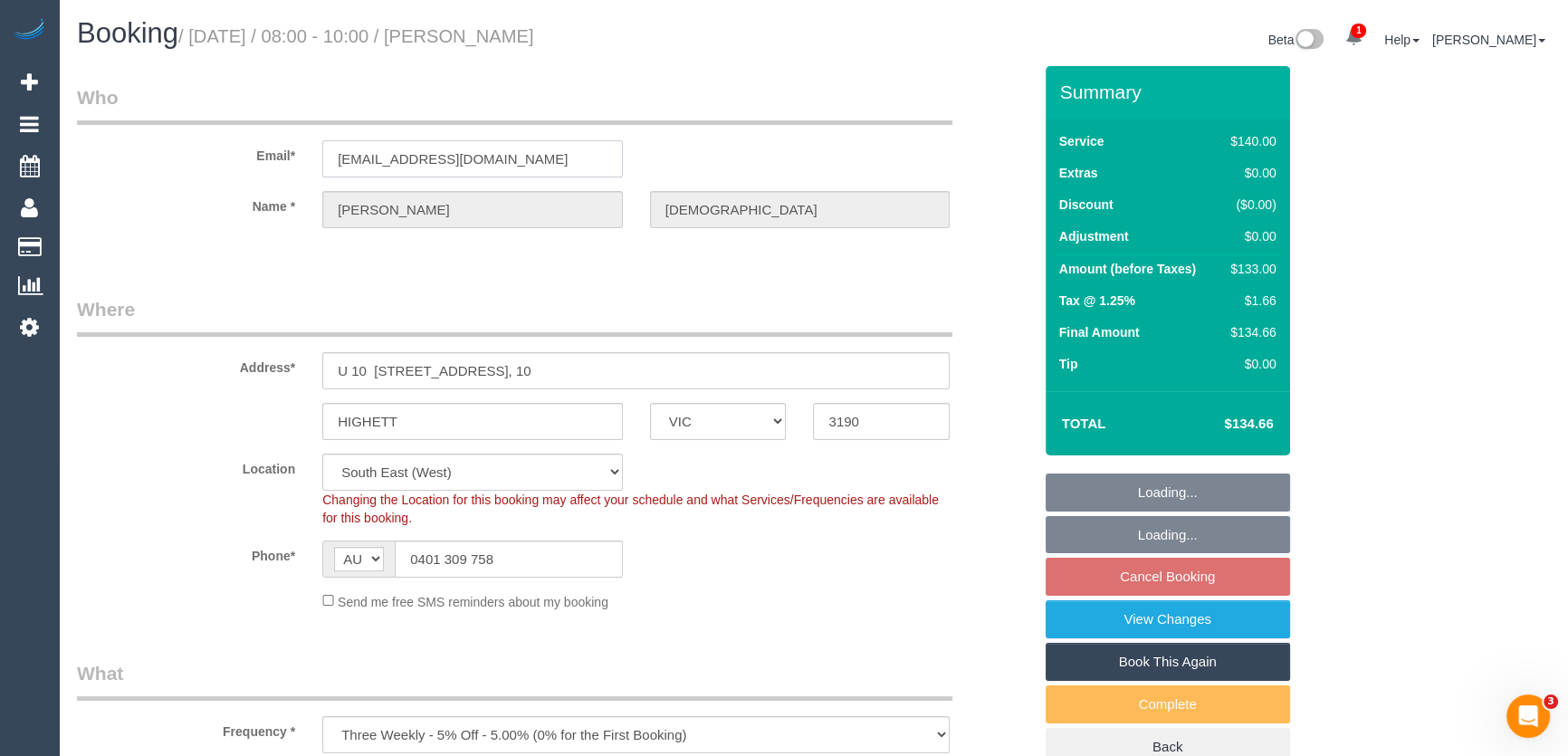
click at [481, 154] on input "hughc23@gmail.com" at bounding box center [473, 158] width 300 height 37
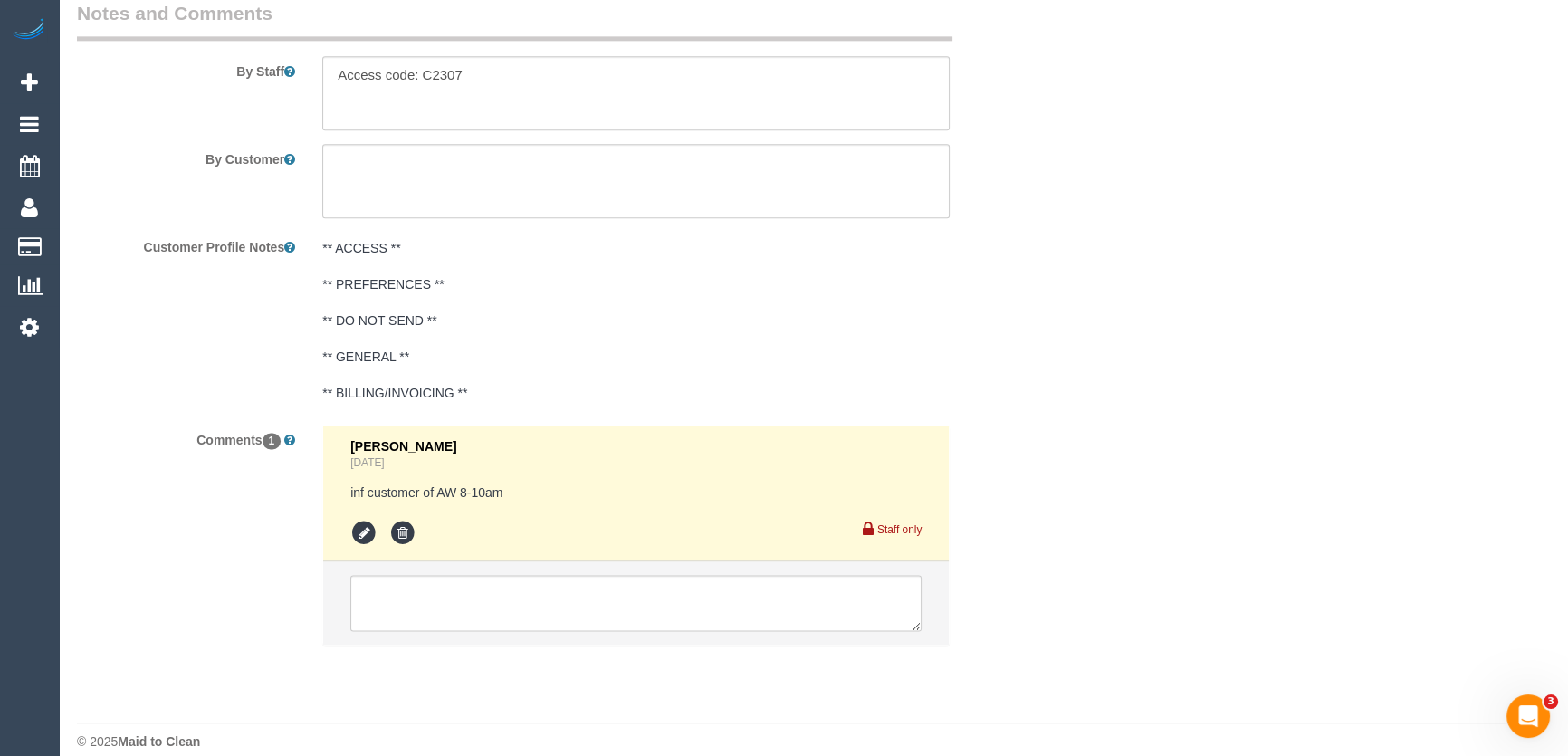
scroll to position [2991, 0]
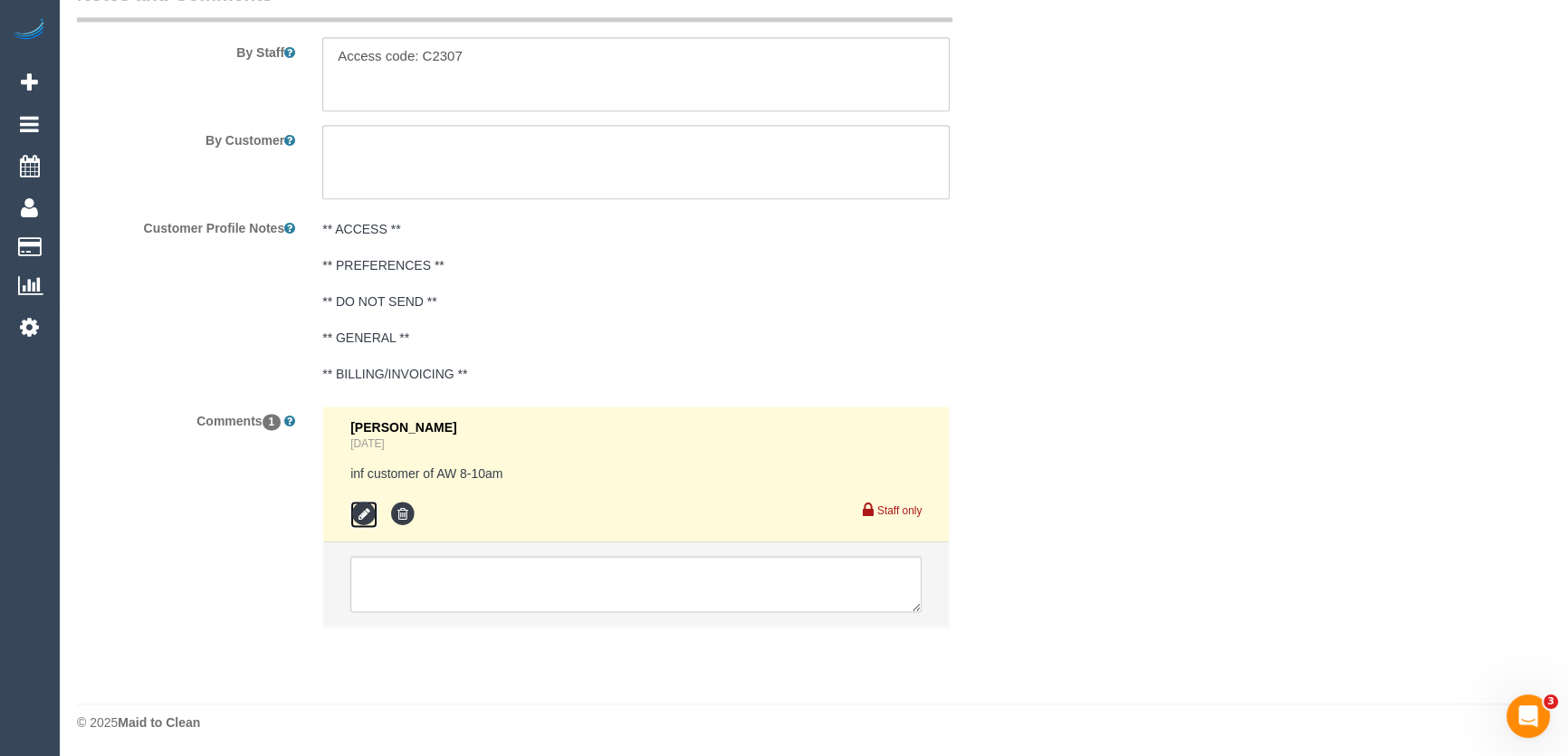
click at [359, 518] on icon at bounding box center [363, 513] width 27 height 27
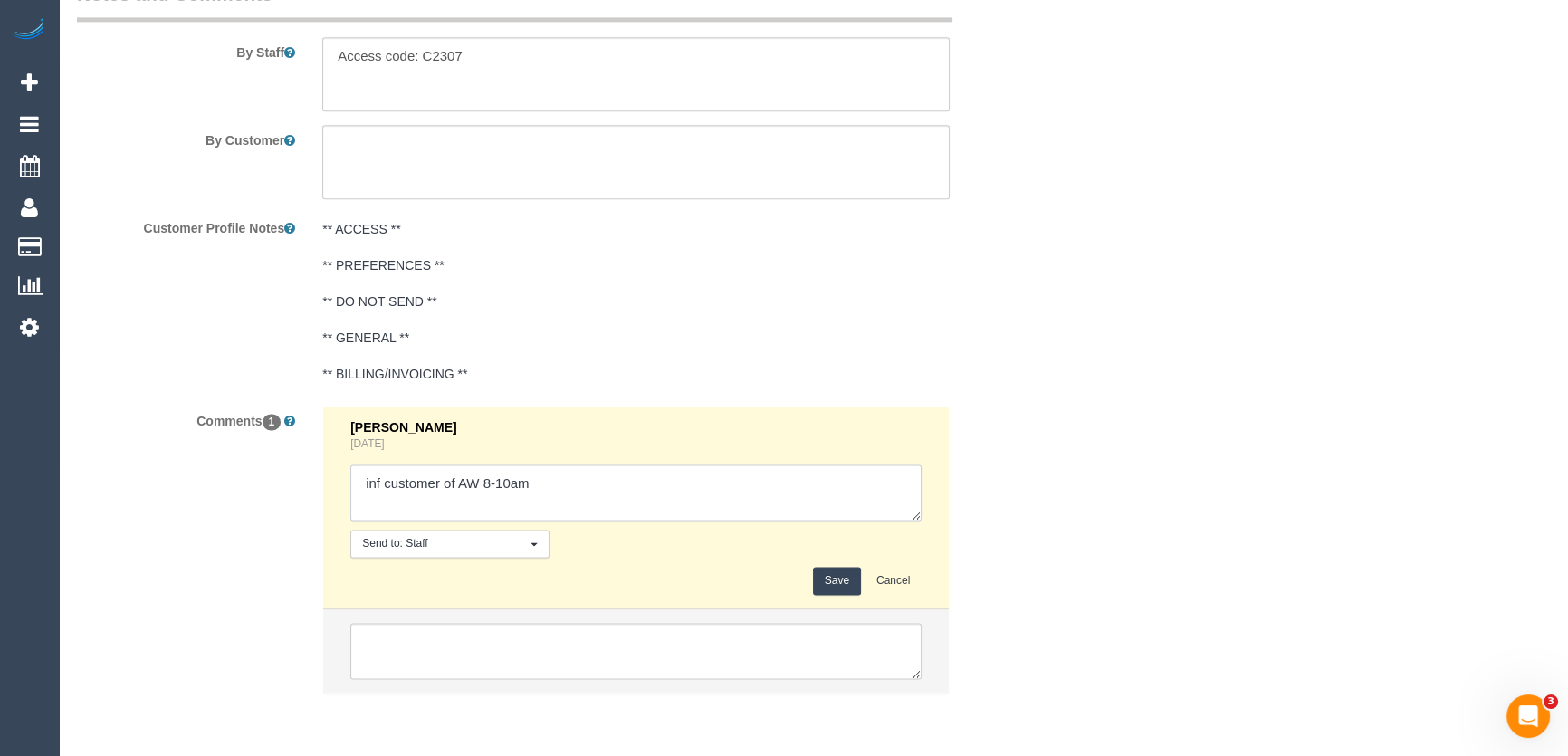
click at [607, 479] on textarea at bounding box center [636, 492] width 571 height 56
type textarea "inf customer of AW 8-10am - via email - pending"
click at [830, 586] on button "Save" at bounding box center [837, 581] width 48 height 28
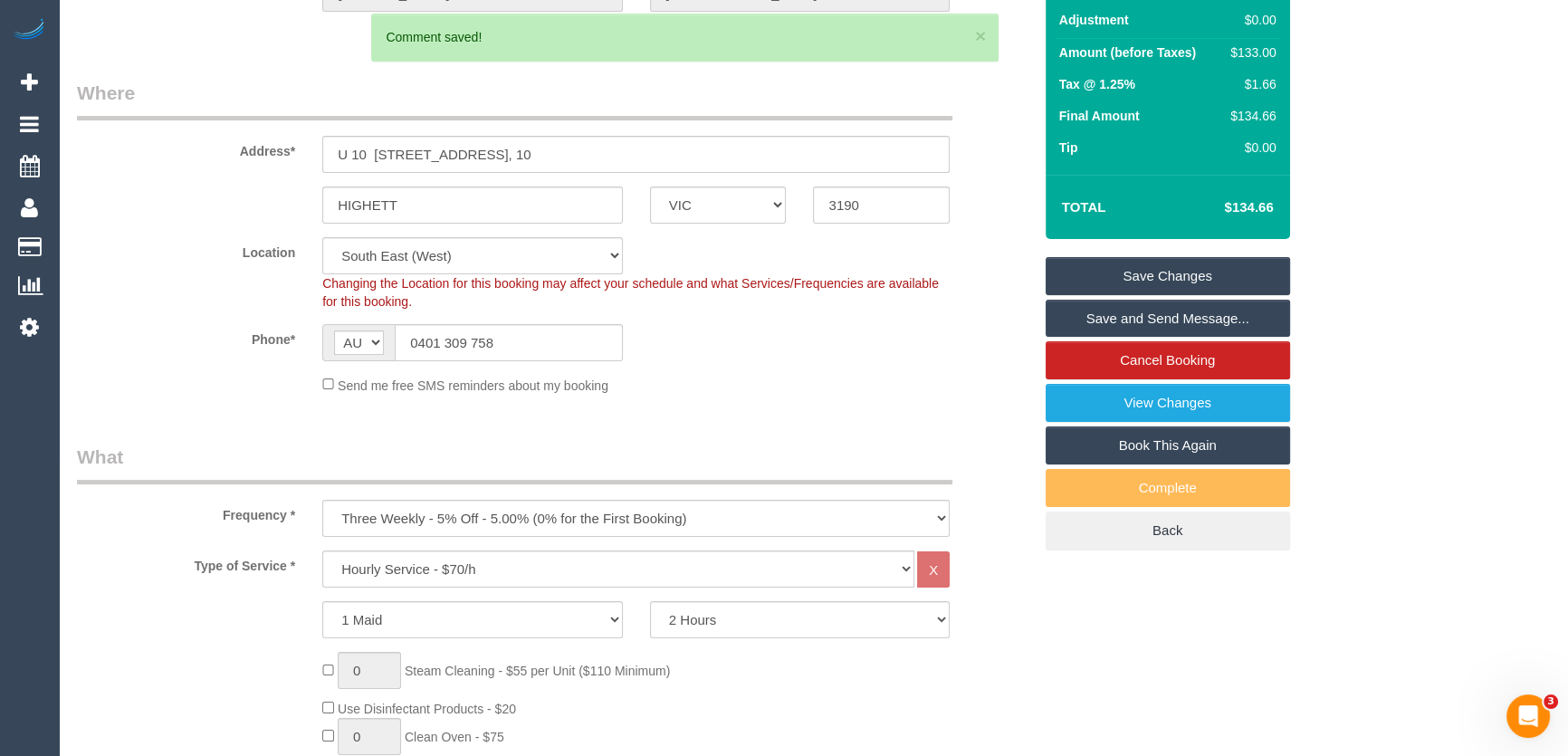
scroll to position [0, 0]
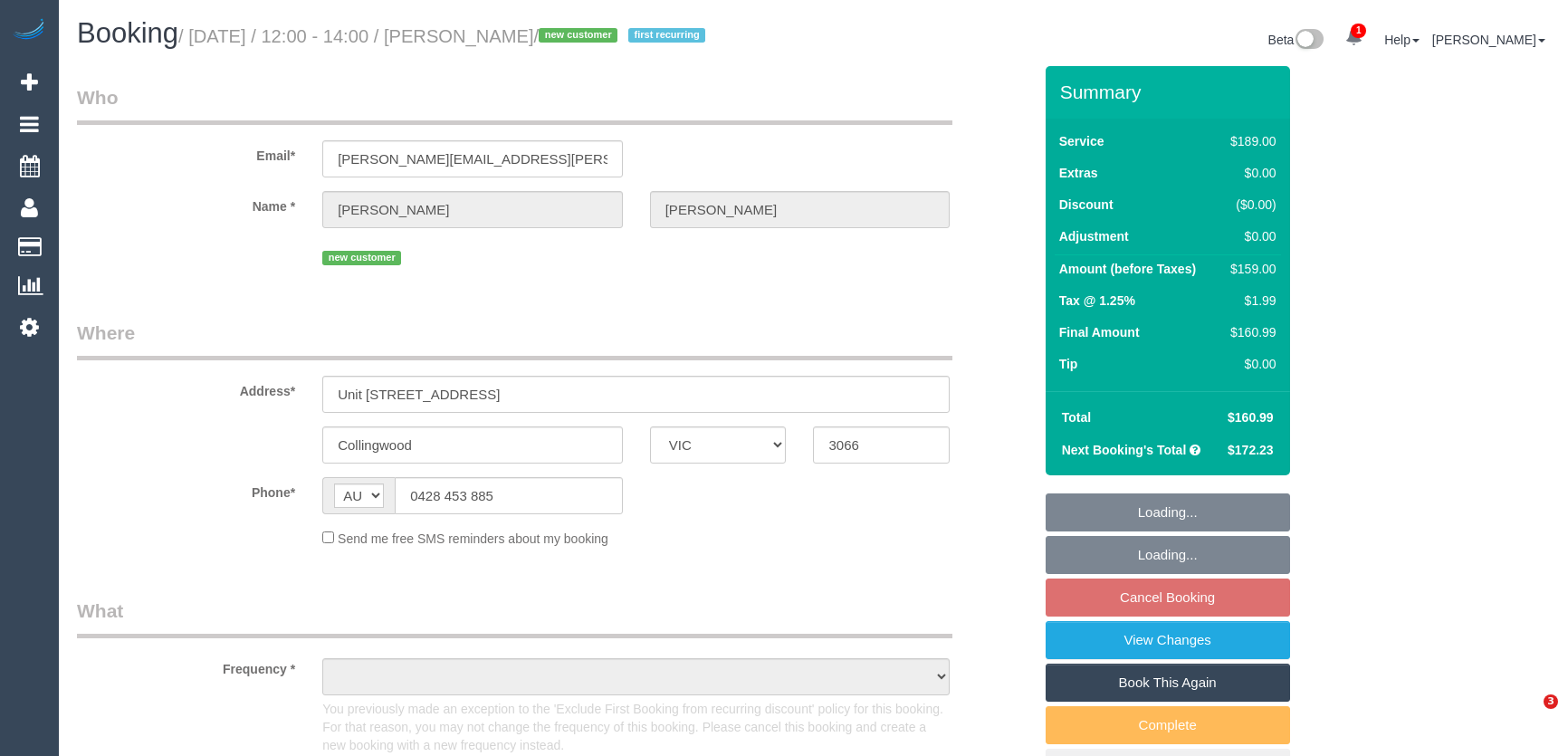
select select "VIC"
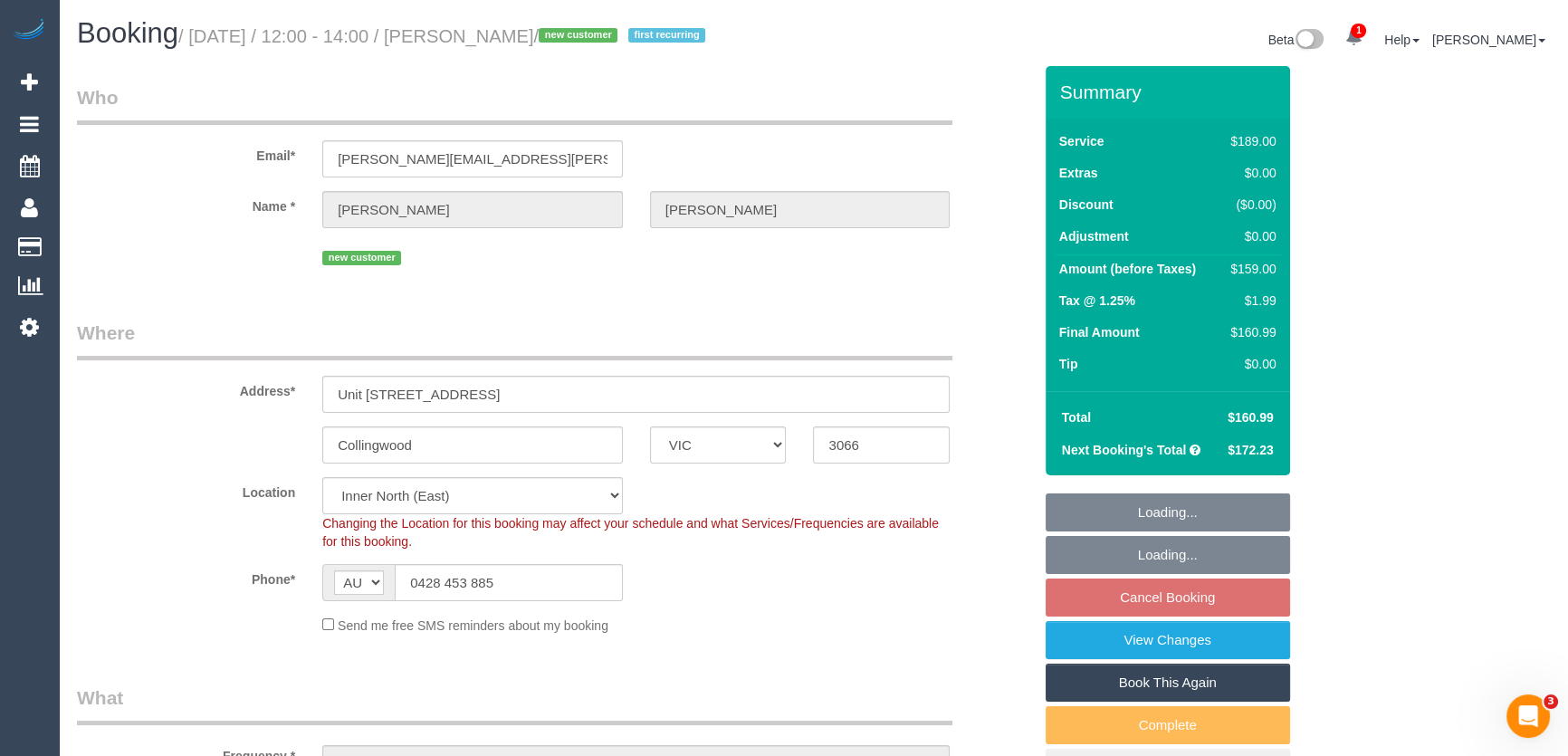
select select "object:839"
select select "number:27"
select select "number:15"
select select "number:20"
select select "number:22"
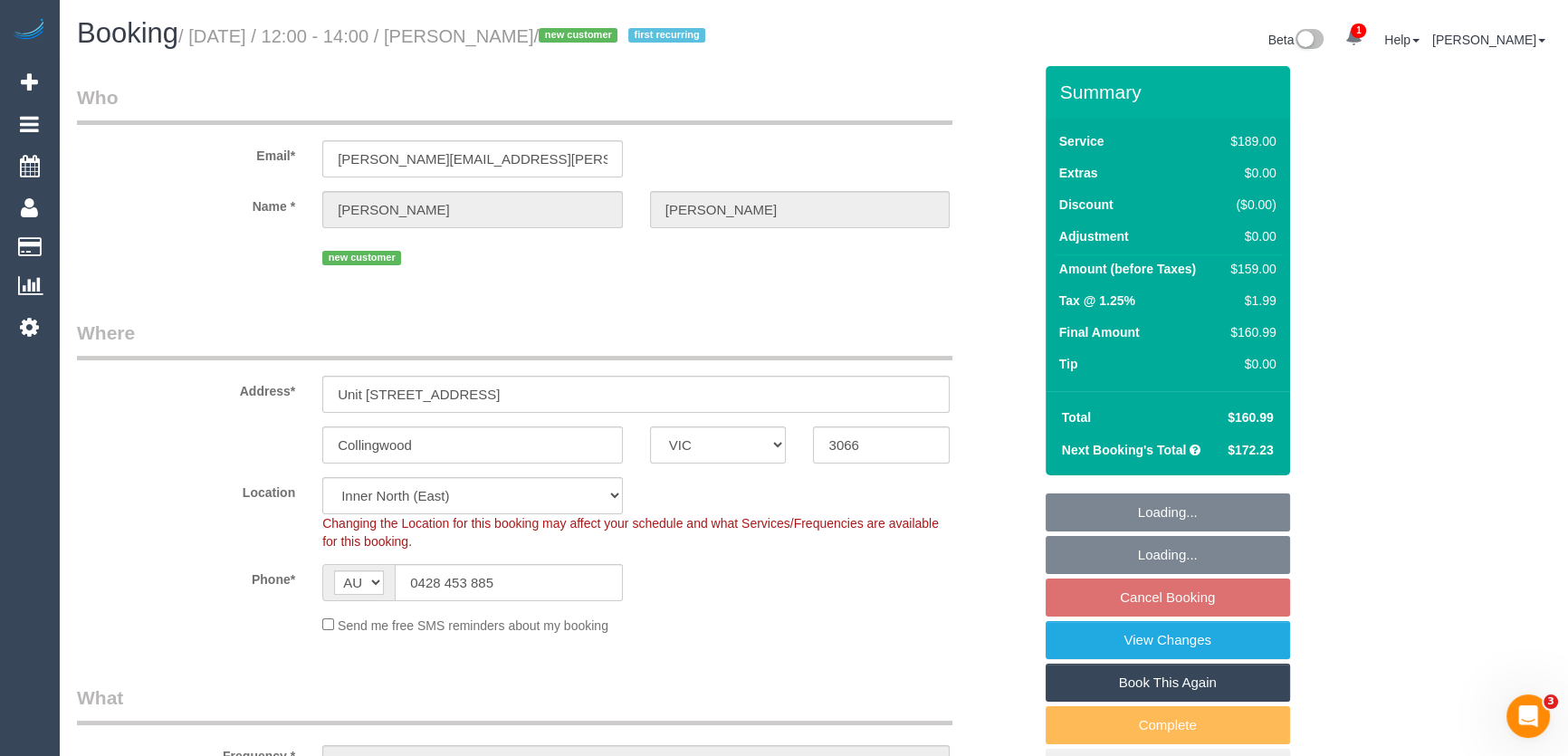
select select "number:34"
select select "number:13"
select select "object:848"
select select "string:stripe-pm_1RxHQV2GScqysDRVuMVcfqEs"
select select "spot4"
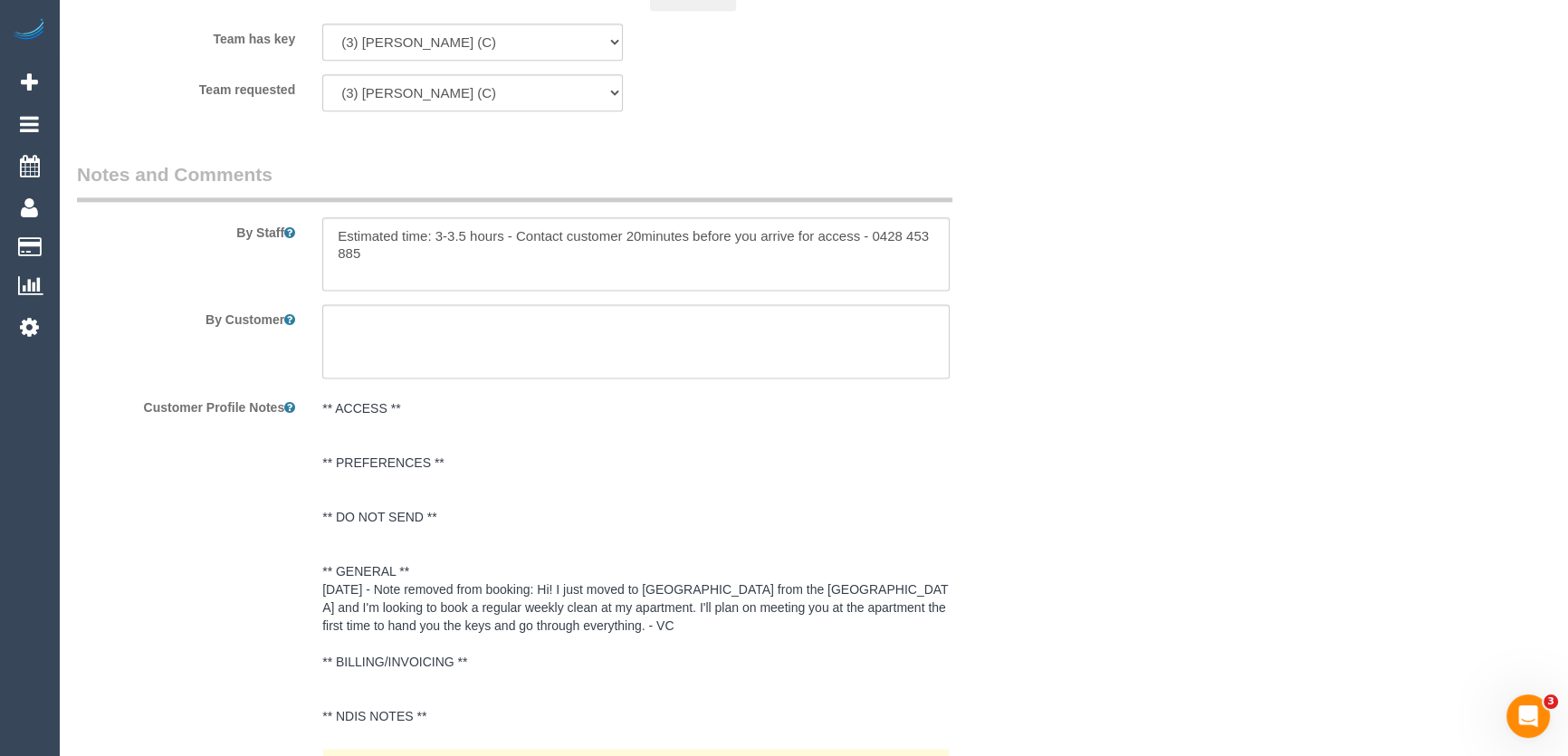
scroll to position [3125, 0]
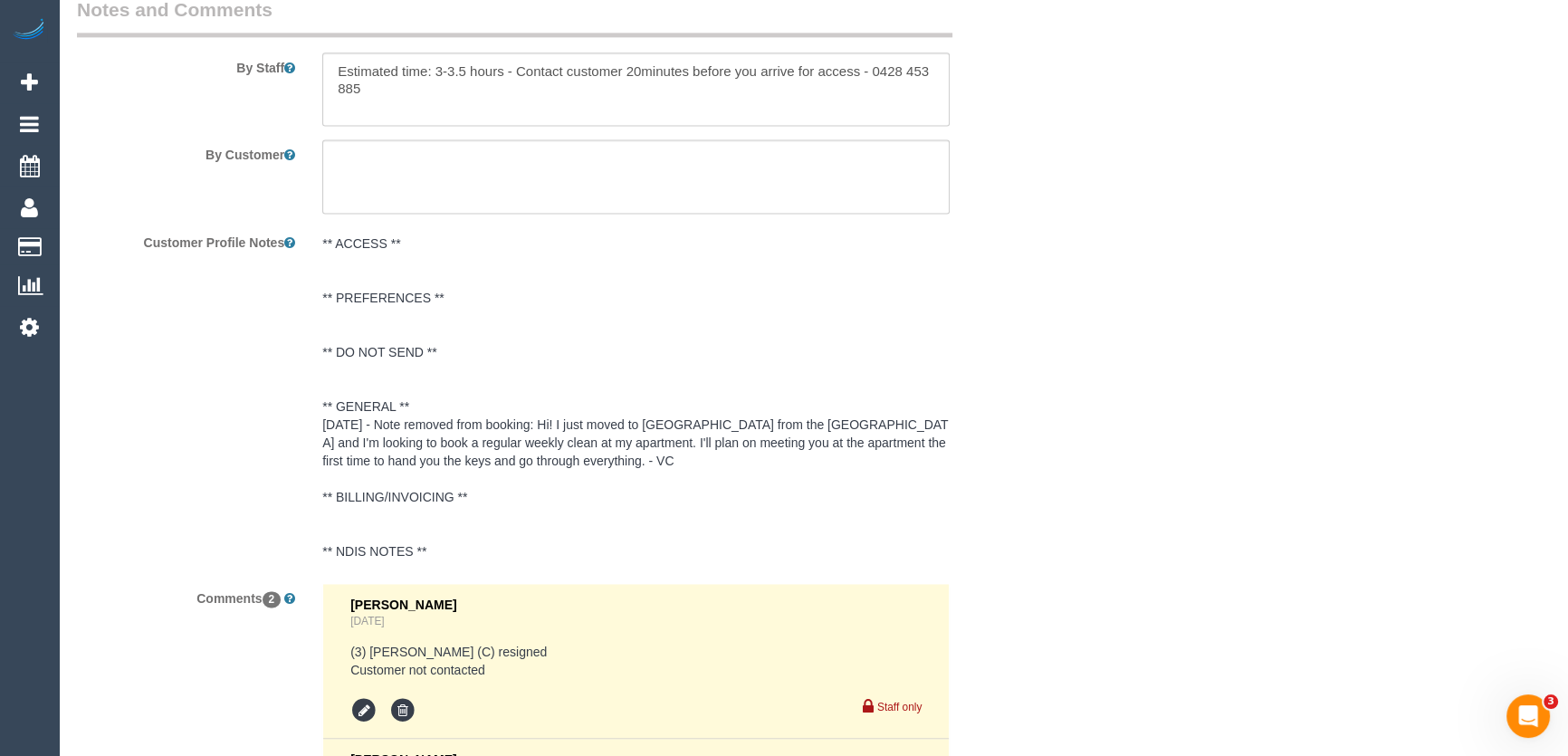
click at [352, 437] on pre "** ACCESS ** ** PREFERENCES ** ** DO NOT SEND ** ** GENERAL ** 30/08/25 - Note …" at bounding box center [636, 398] width 627 height 326
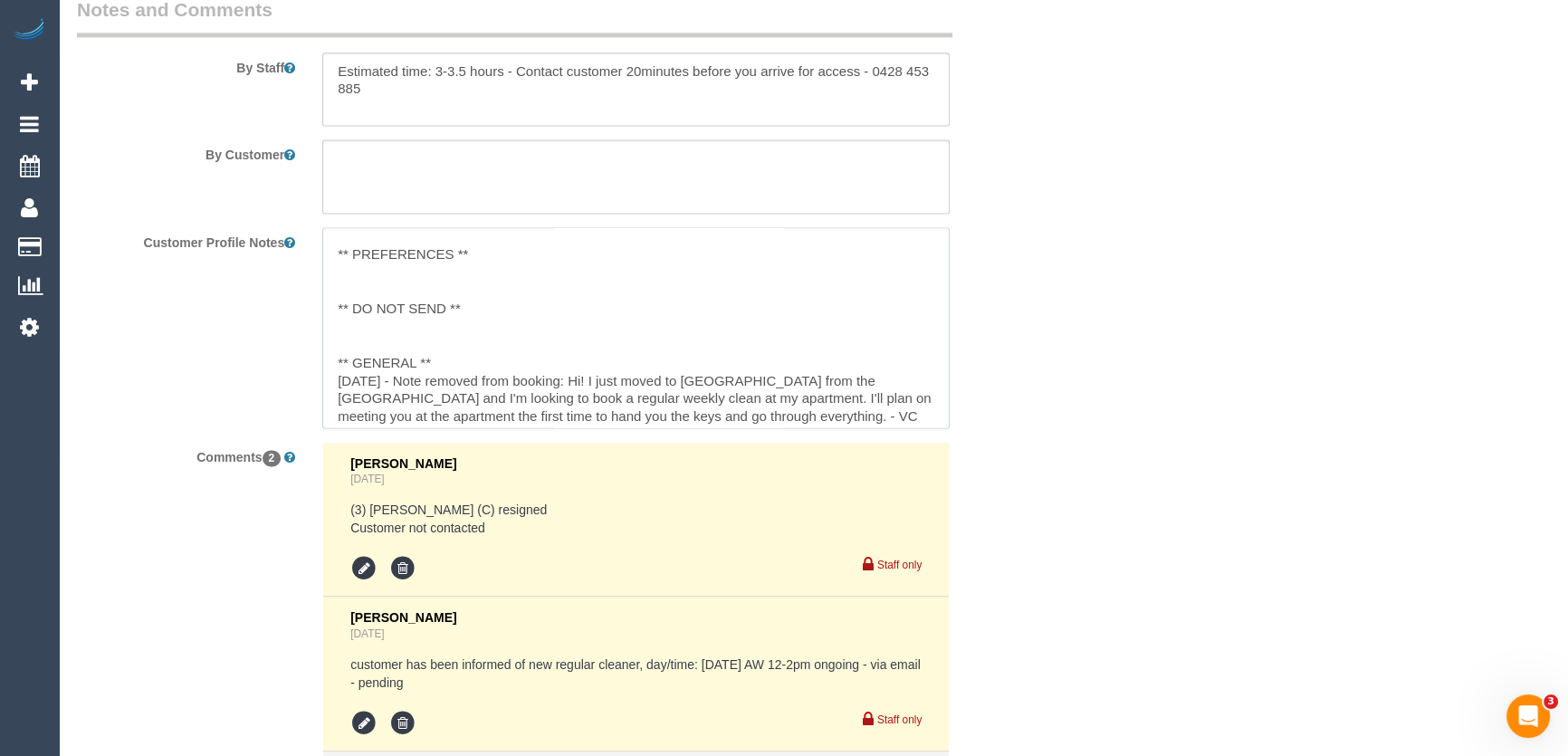
scroll to position [80, 0]
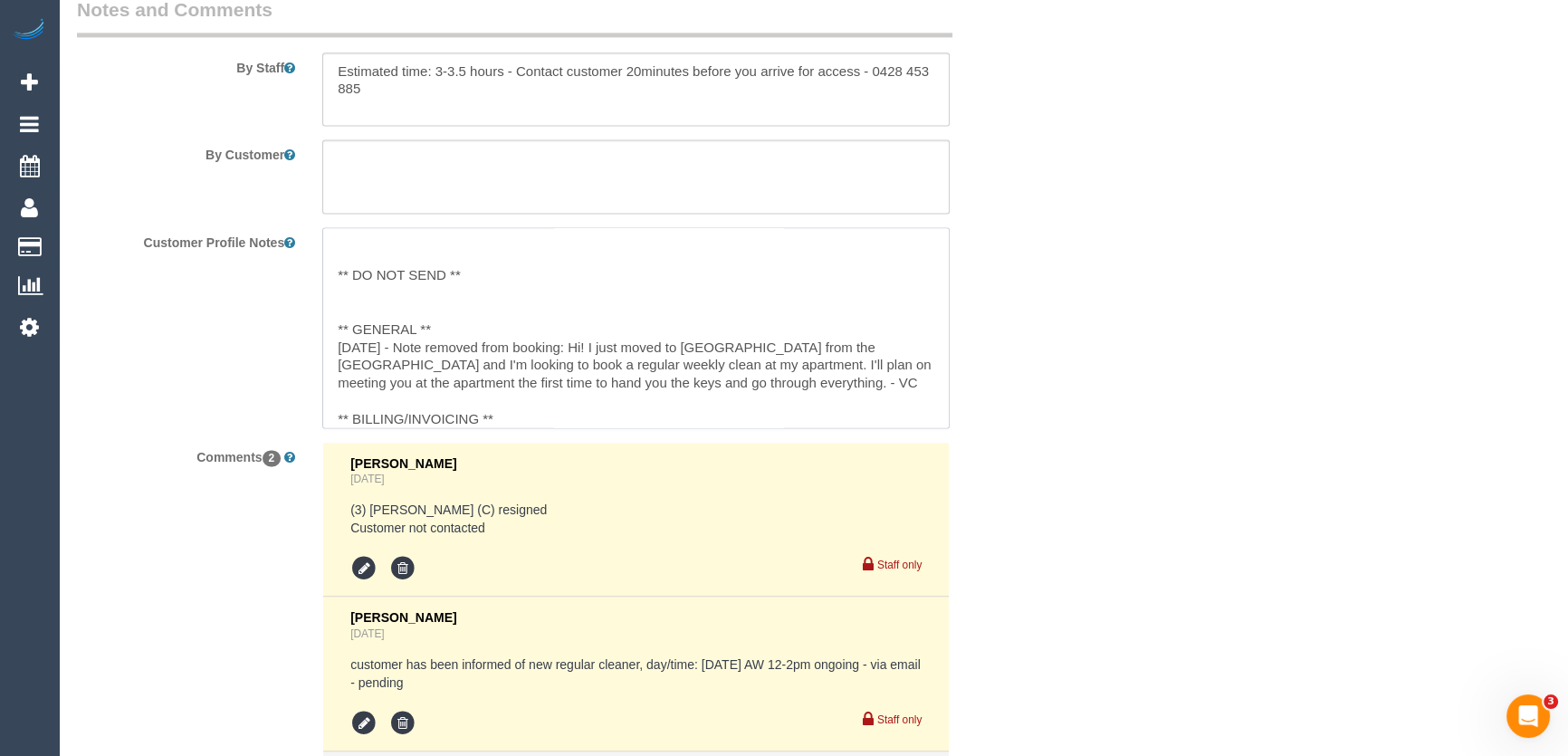
click at [333, 342] on textarea "** ACCESS ** ** PREFERENCES ** ** DO NOT SEND ** ** GENERAL ** 30/08/25 - Note …" at bounding box center [636, 326] width 627 height 200
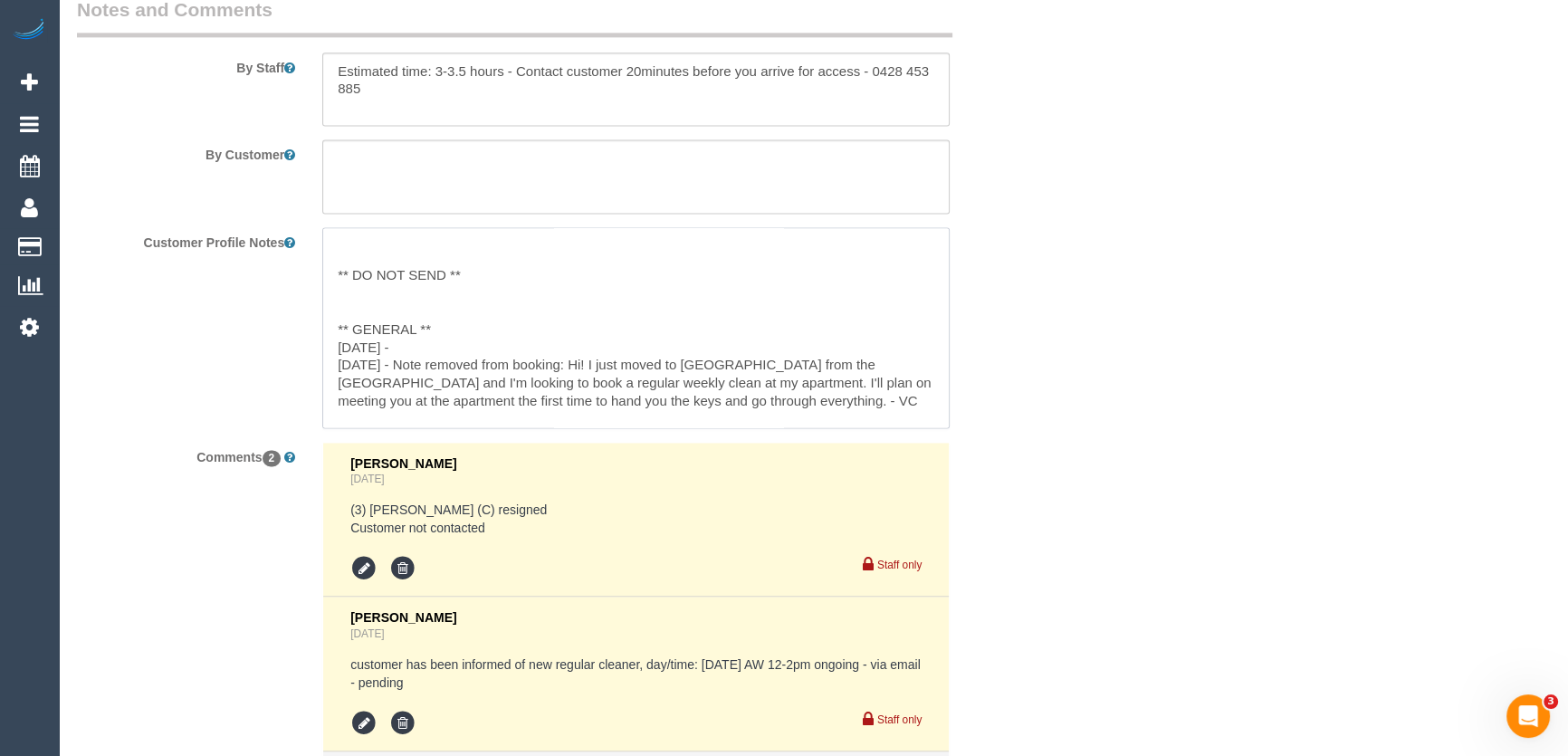
paste textarea "my dog might be in the apartment without me. He’s been fine with that before, b…"
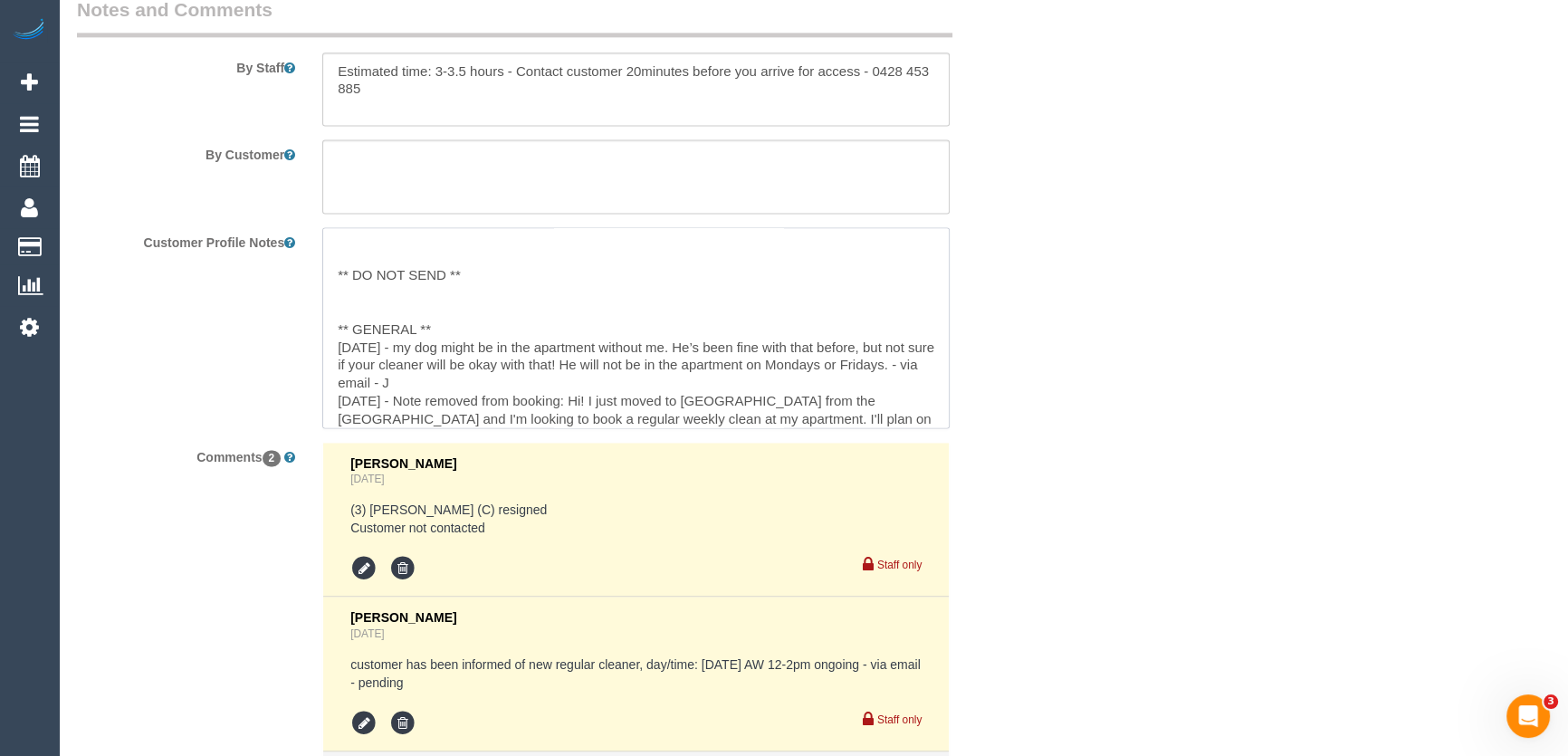
type textarea "** ACCESS ** ** PREFERENCES ** ** DO NOT SEND ** ** GENERAL ** 03/09/25 - my do…"
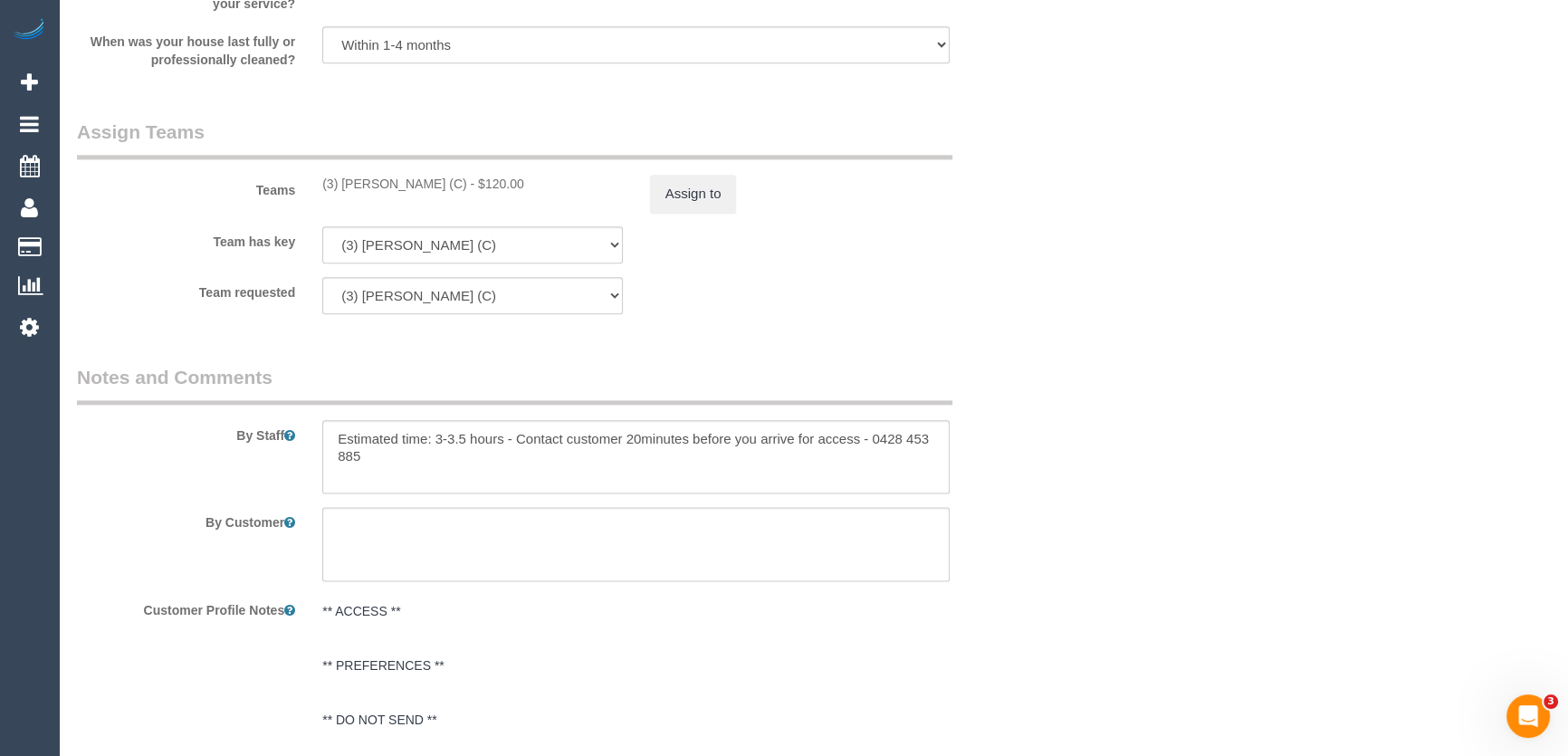
scroll to position [2879, 0]
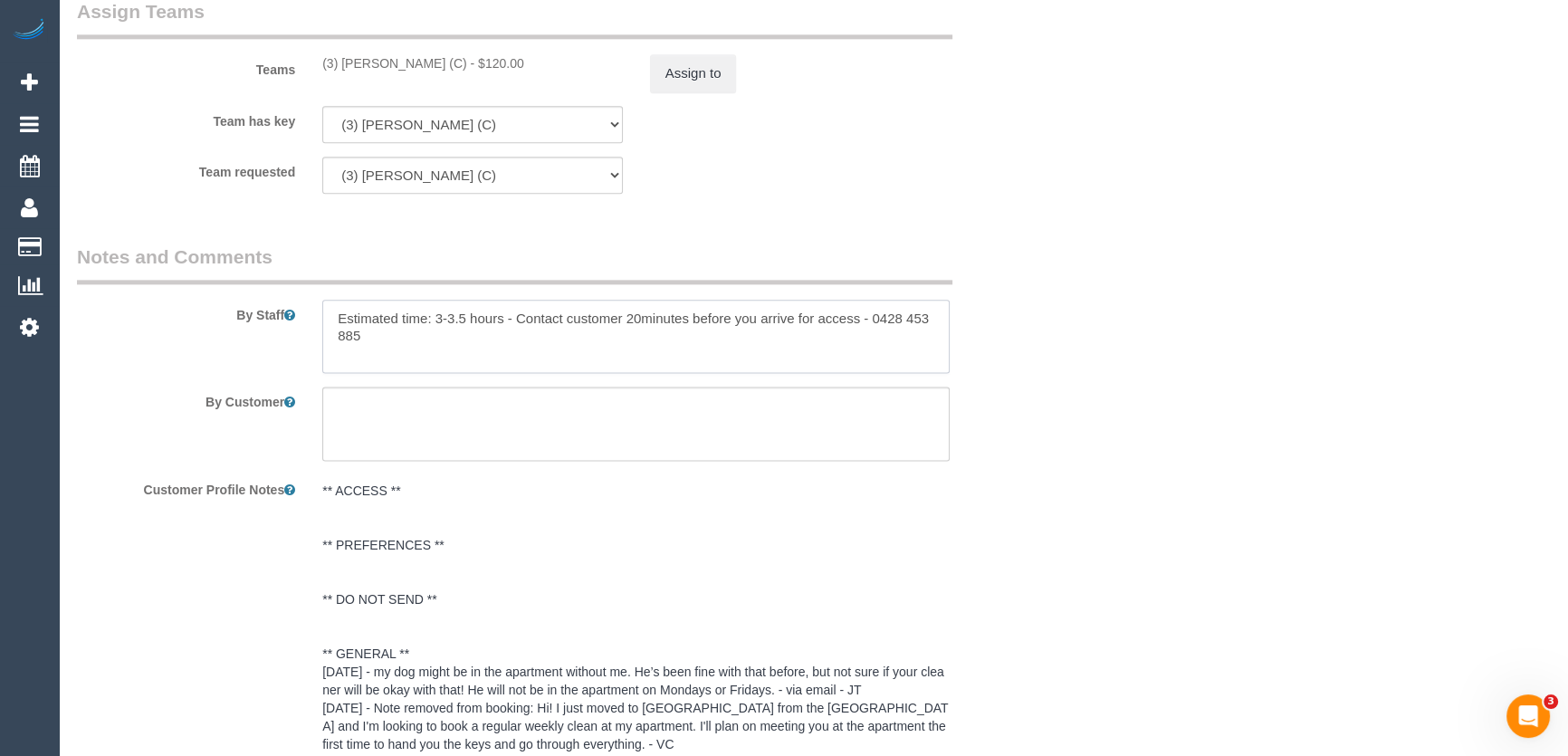
click at [414, 347] on textarea at bounding box center [636, 336] width 627 height 75
type textarea "Estimated time: 3-3.5 hours - Contact customer 20minutes before you arrive for …"
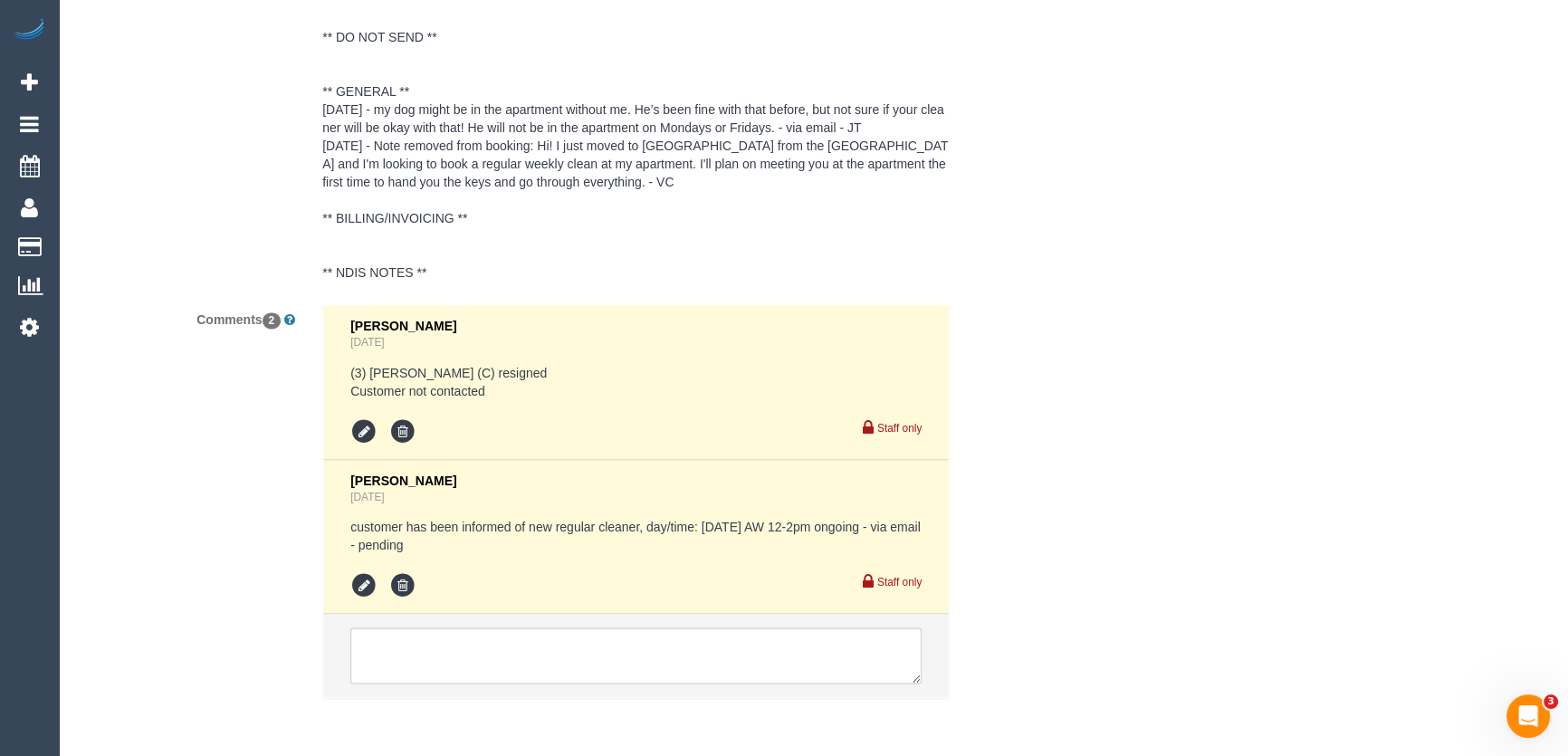
scroll to position [3515, 0]
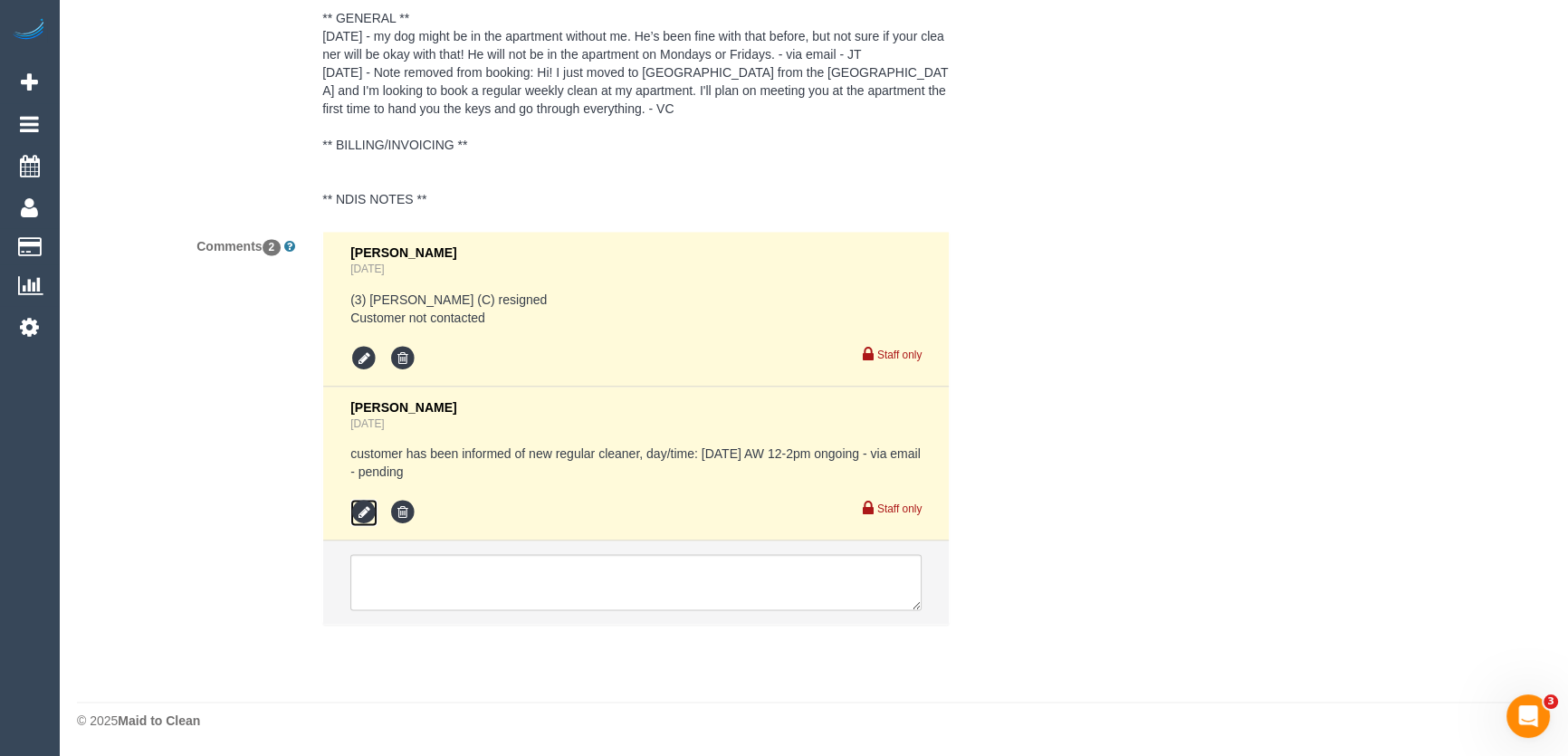
click at [362, 504] on icon at bounding box center [363, 511] width 27 height 27
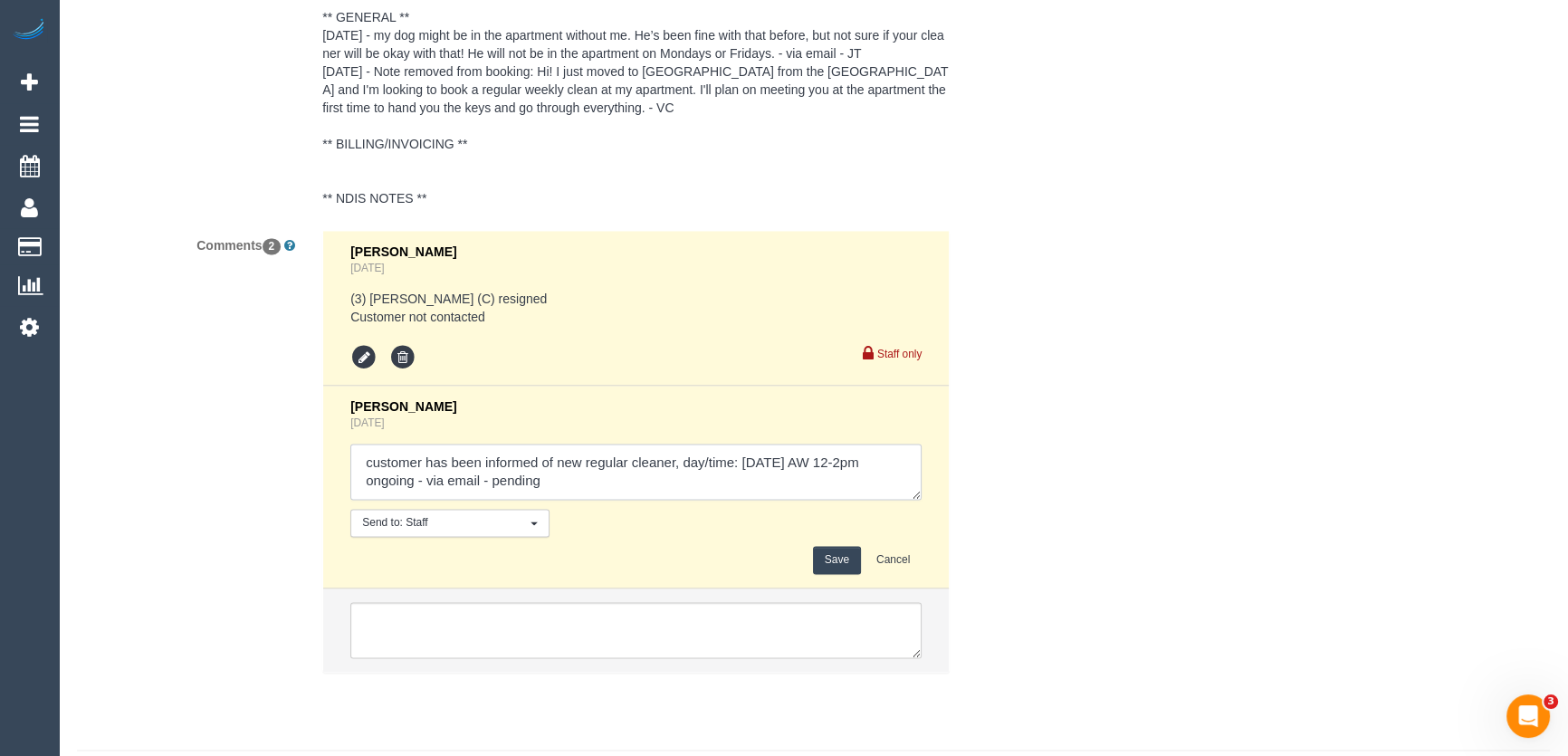
click at [554, 483] on textarea at bounding box center [636, 472] width 571 height 56
type textarea "customer has been informed of new regular cleaner, day/time: Tuesday 9/9 AW 12-…"
click at [842, 565] on button "Save" at bounding box center [837, 560] width 48 height 28
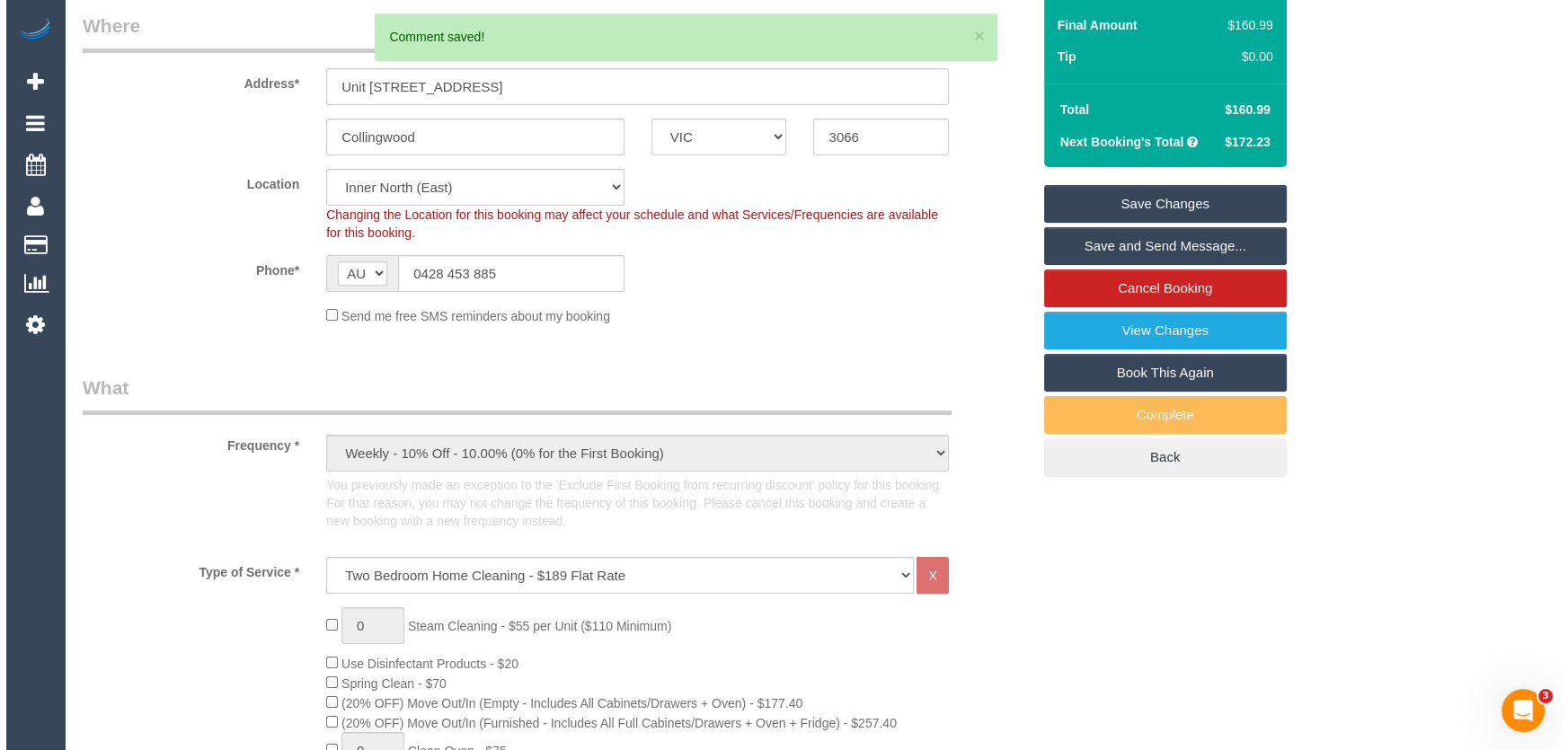
scroll to position [0, 0]
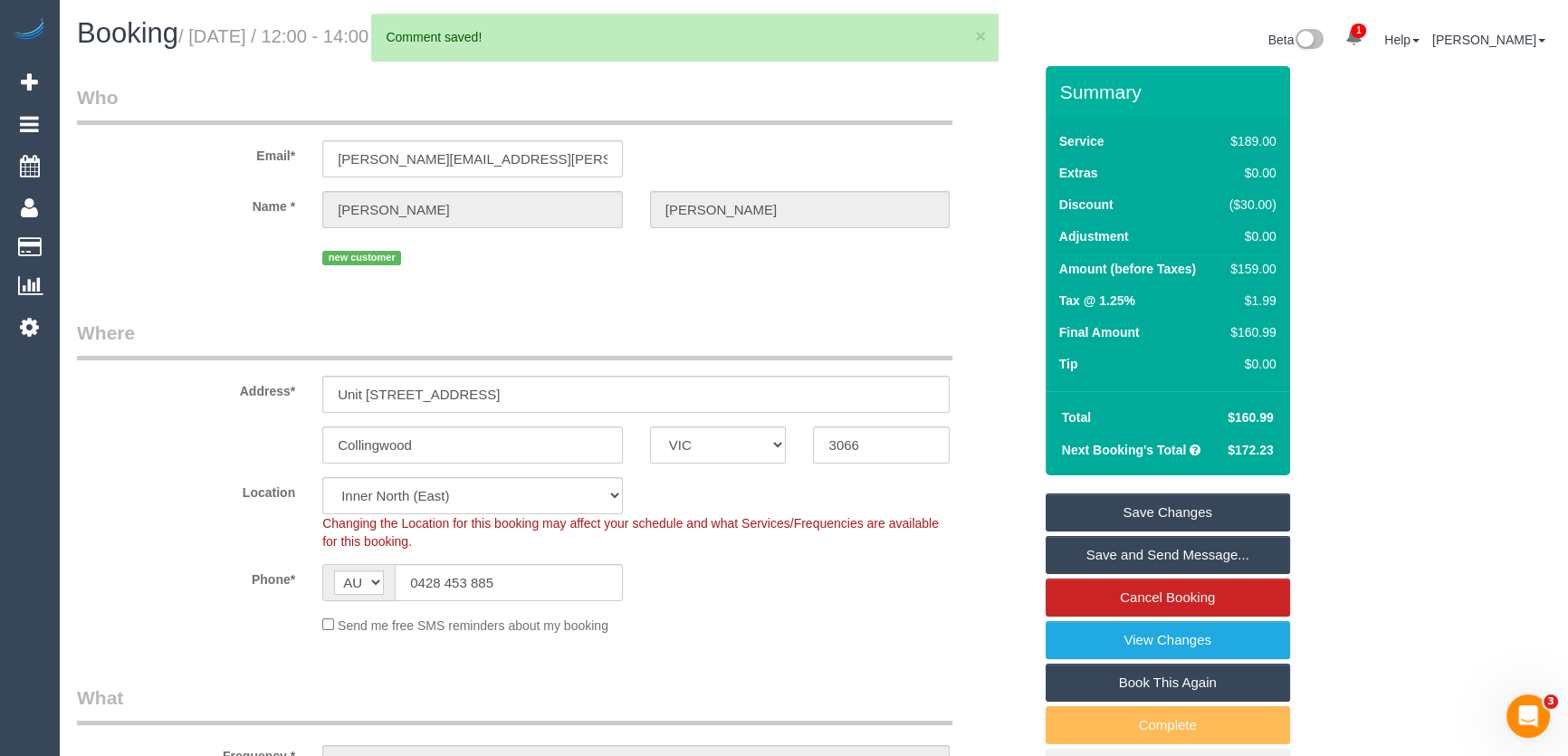
click at [1128, 561] on link "Save and Send Message..." at bounding box center [1168, 555] width 245 height 38
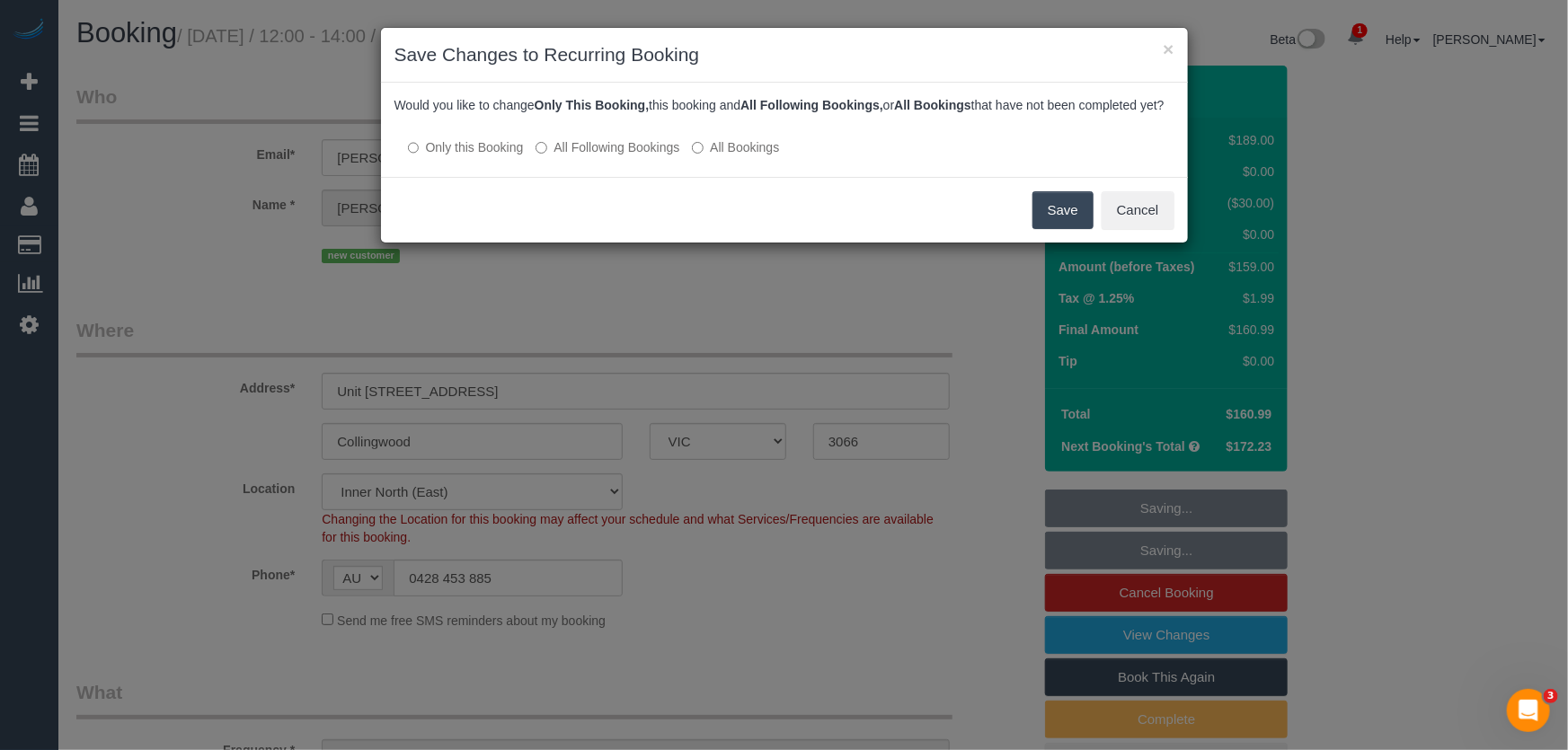
click at [602, 156] on label "All Following Bookings" at bounding box center [607, 147] width 144 height 18
click at [1071, 229] on button "Save" at bounding box center [1062, 210] width 61 height 38
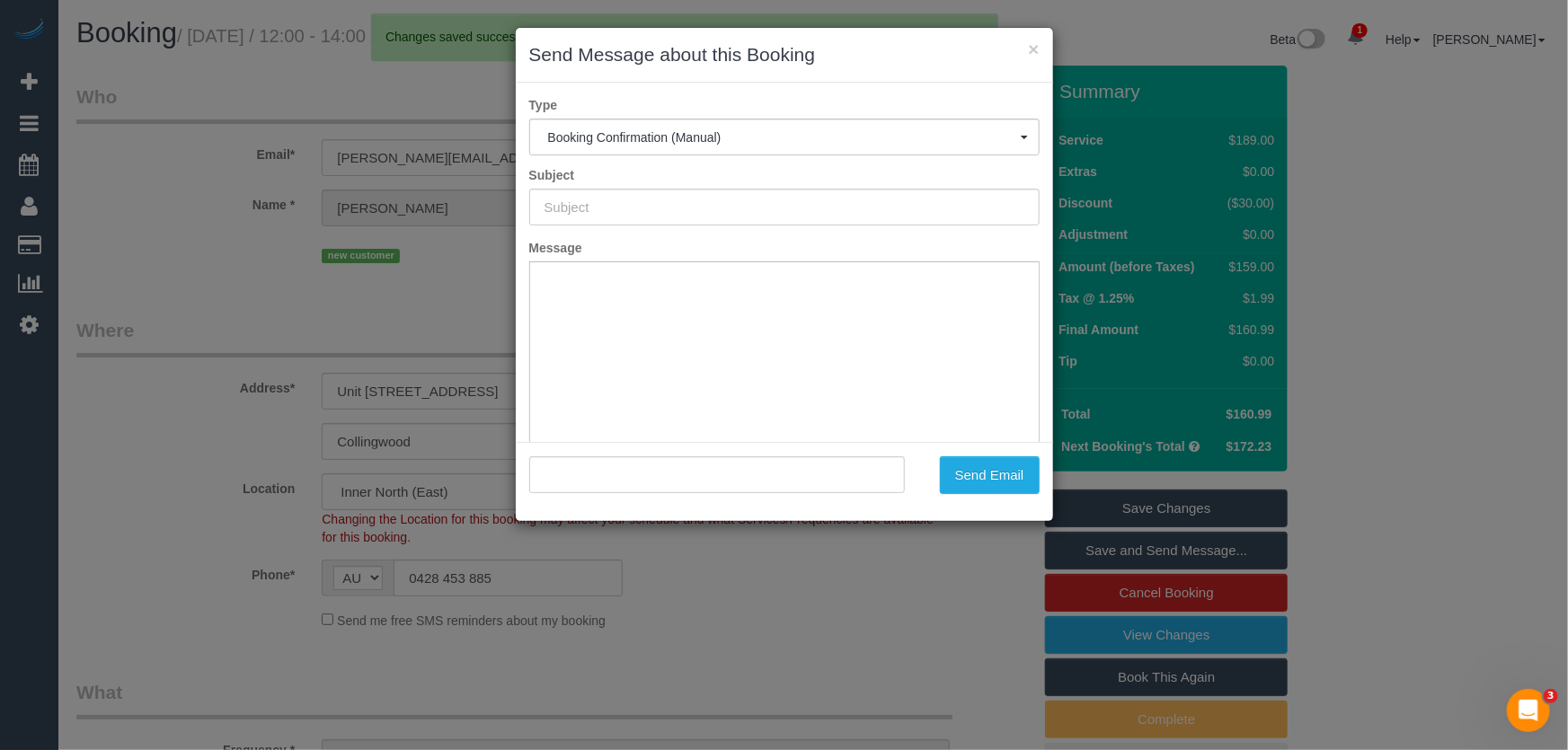
type input "Booking Confirmed"
type input ""Anna Patel" <anna.s.patel@gmail.com>"
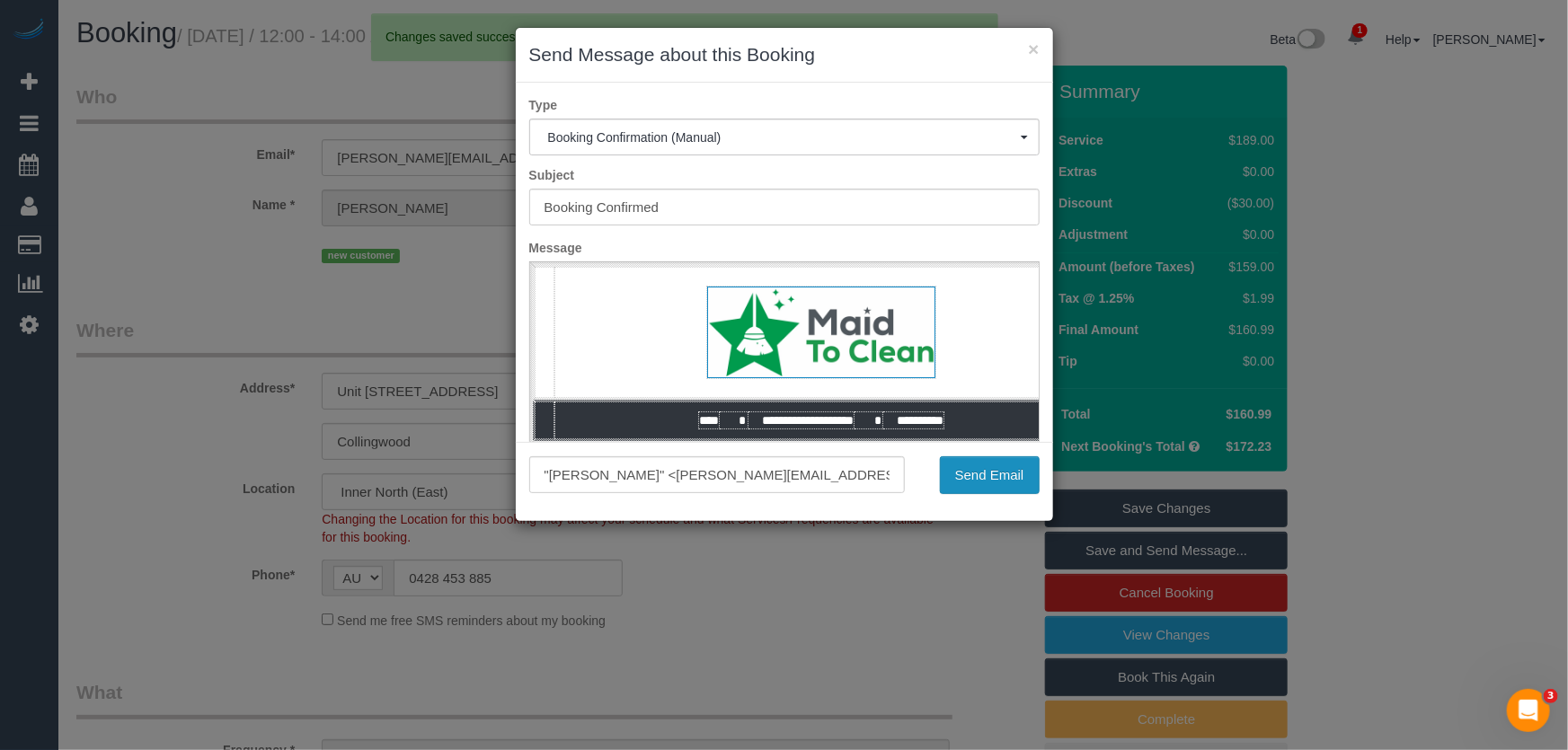
click at [980, 492] on button "Send Email" at bounding box center [989, 475] width 100 height 38
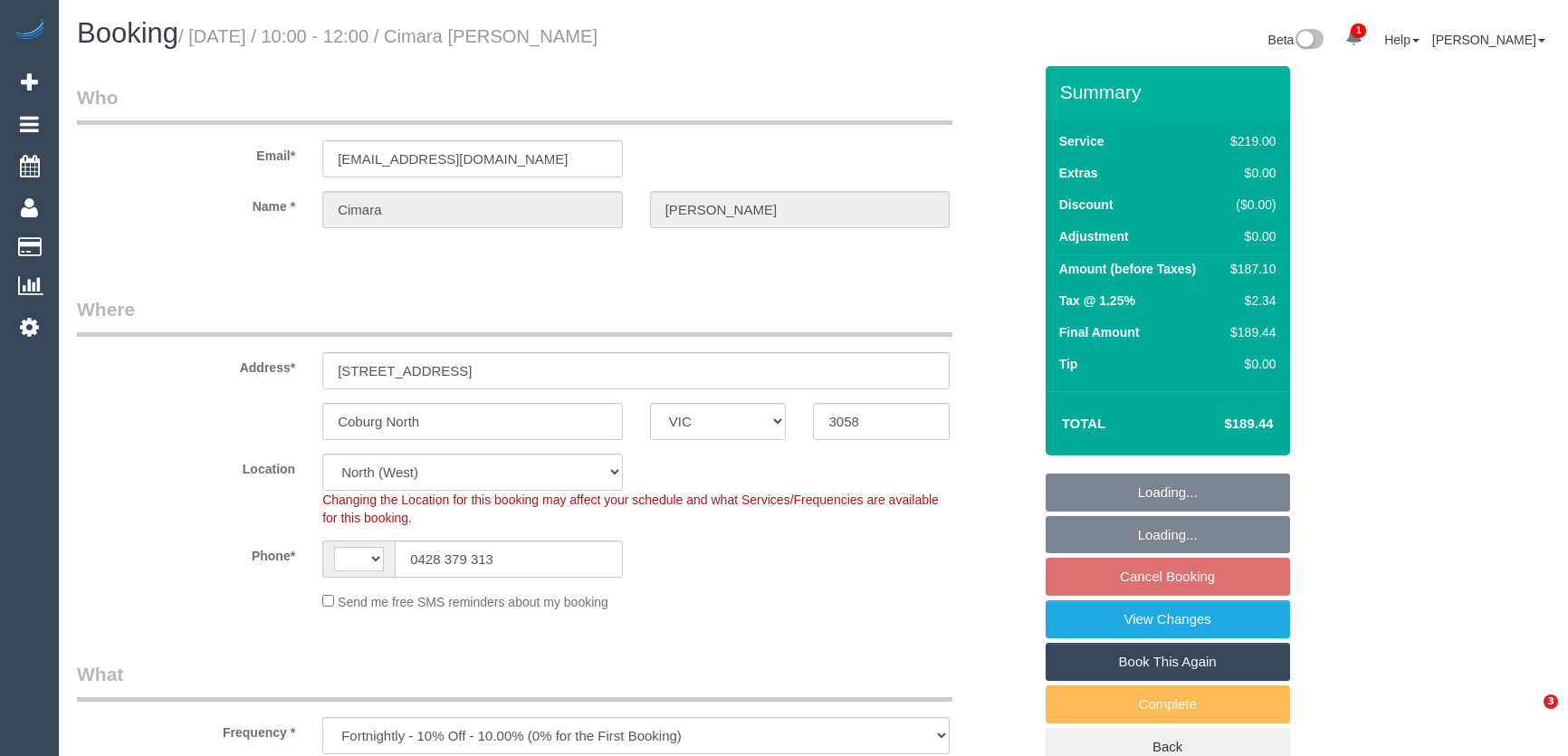
select select "VIC"
select select "object:538"
select select "string:AU"
select select "string:stripe-pm_1Rq23g2GScqysDRV0kY86sA9"
select select "number:28"
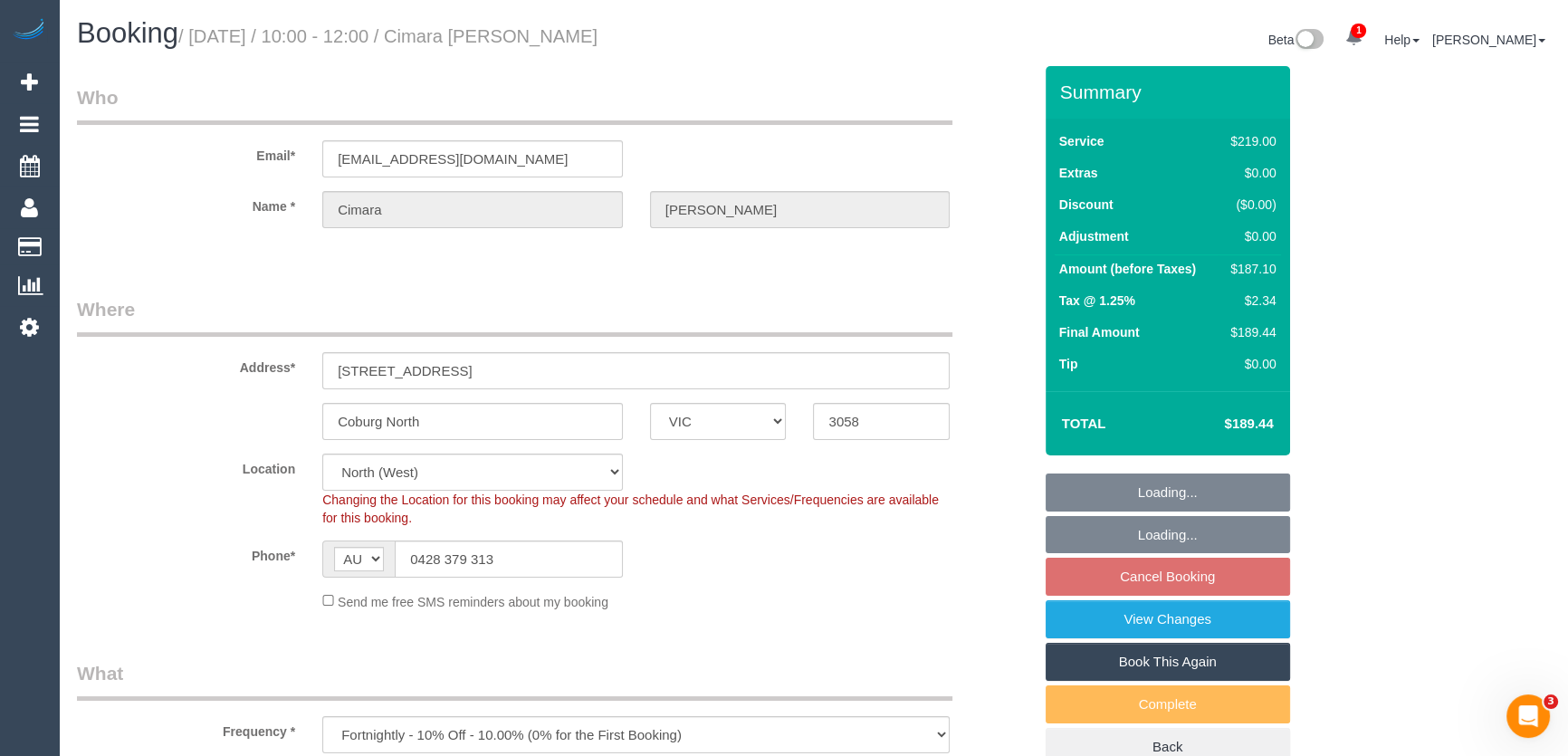
select select "number:14"
select select "number:19"
select select "number:36"
select select "number:35"
select select "number:26"
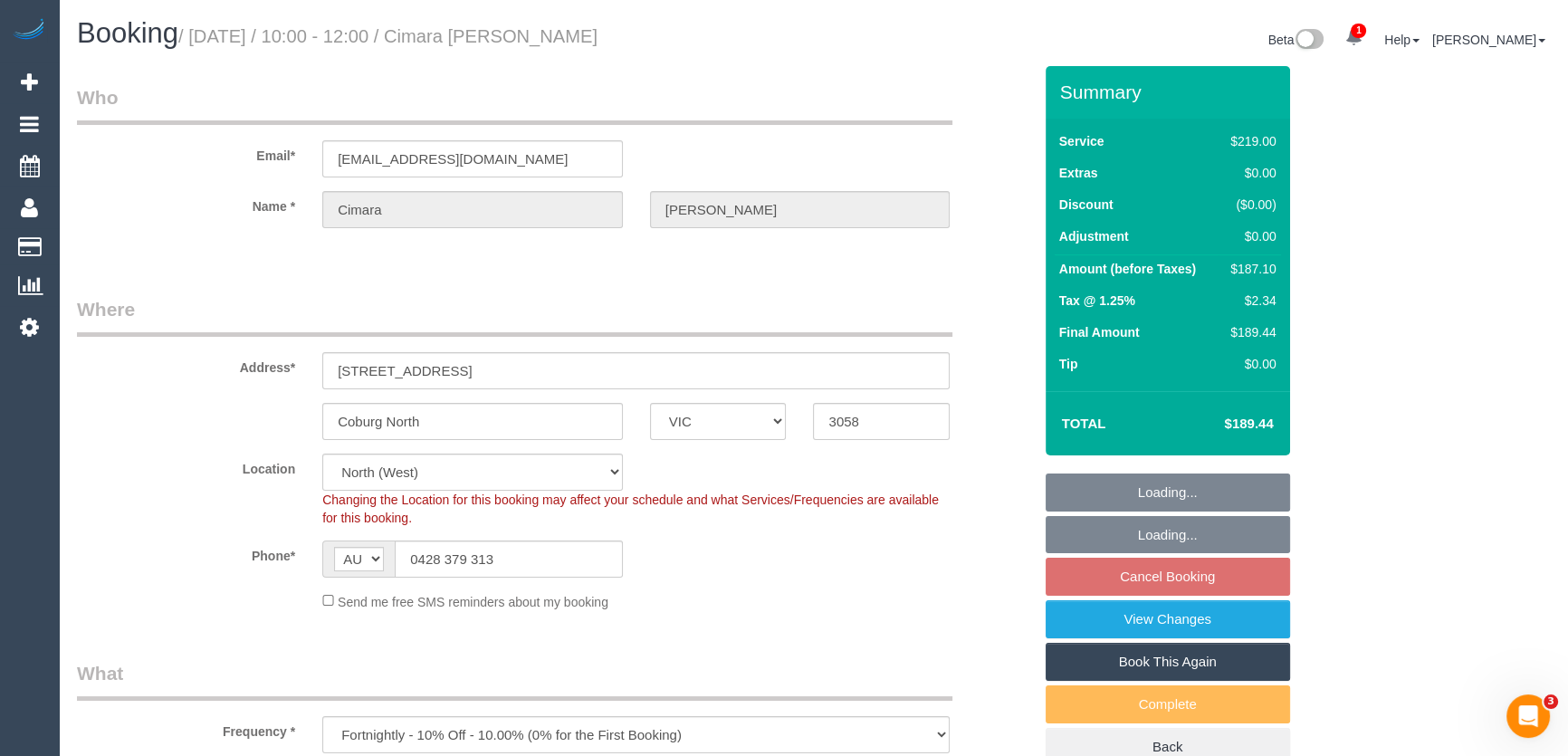
select select "spot3"
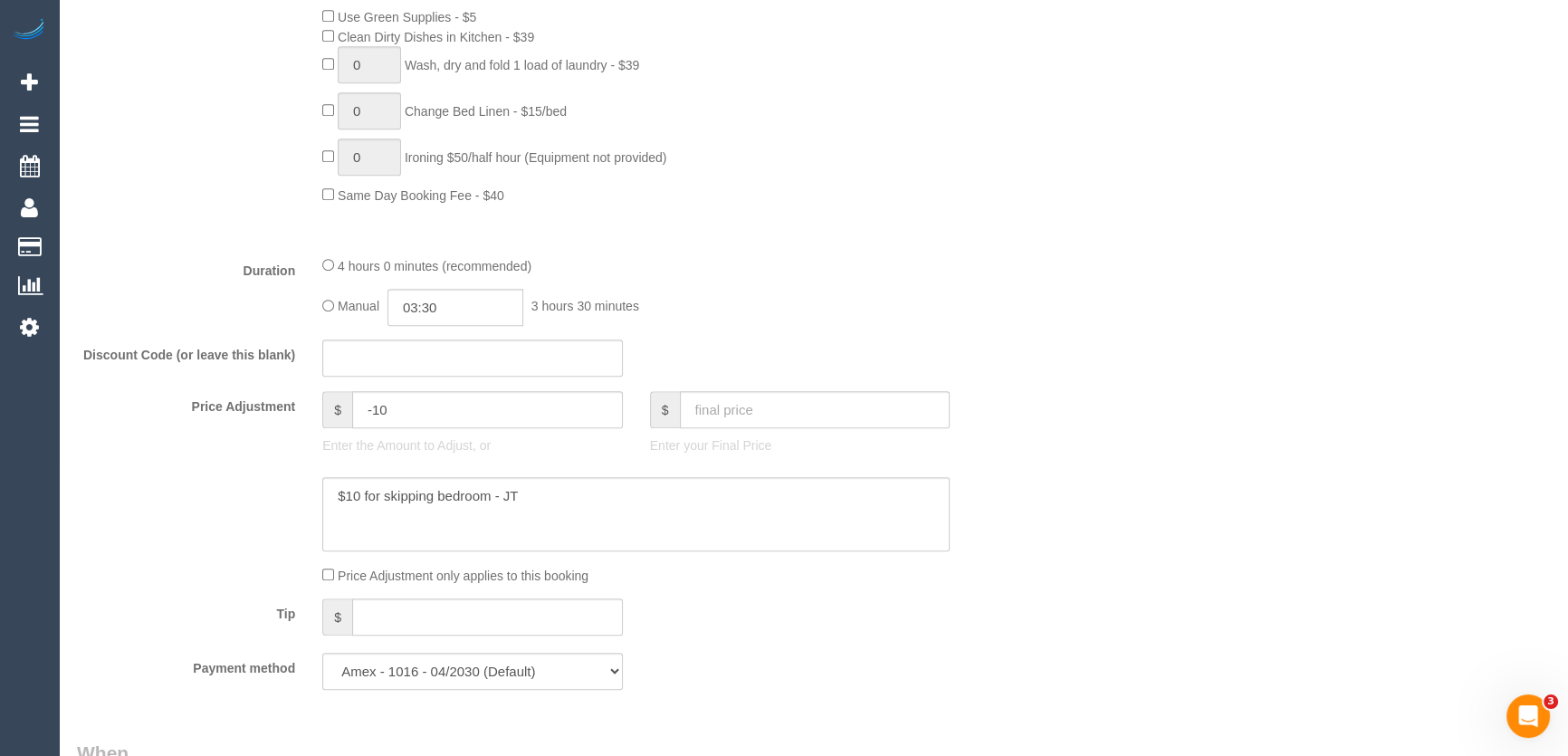
scroll to position [1399, 0]
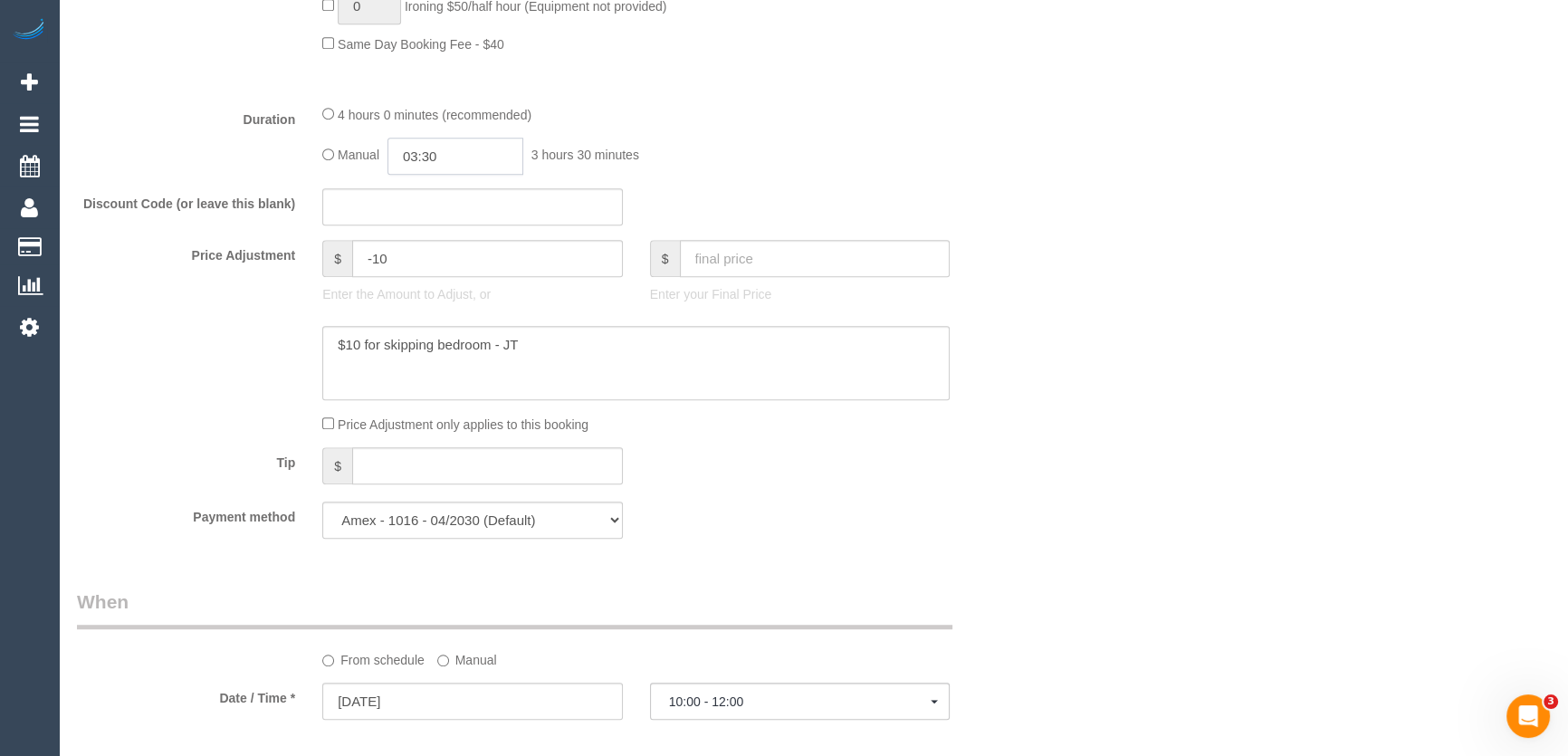
click at [464, 161] on input "03:30" at bounding box center [455, 155] width 135 height 37
type input "01:30"
click at [445, 184] on li "01:30" at bounding box center [436, 187] width 81 height 24
click at [460, 170] on input "01:30" at bounding box center [455, 155] width 135 height 37
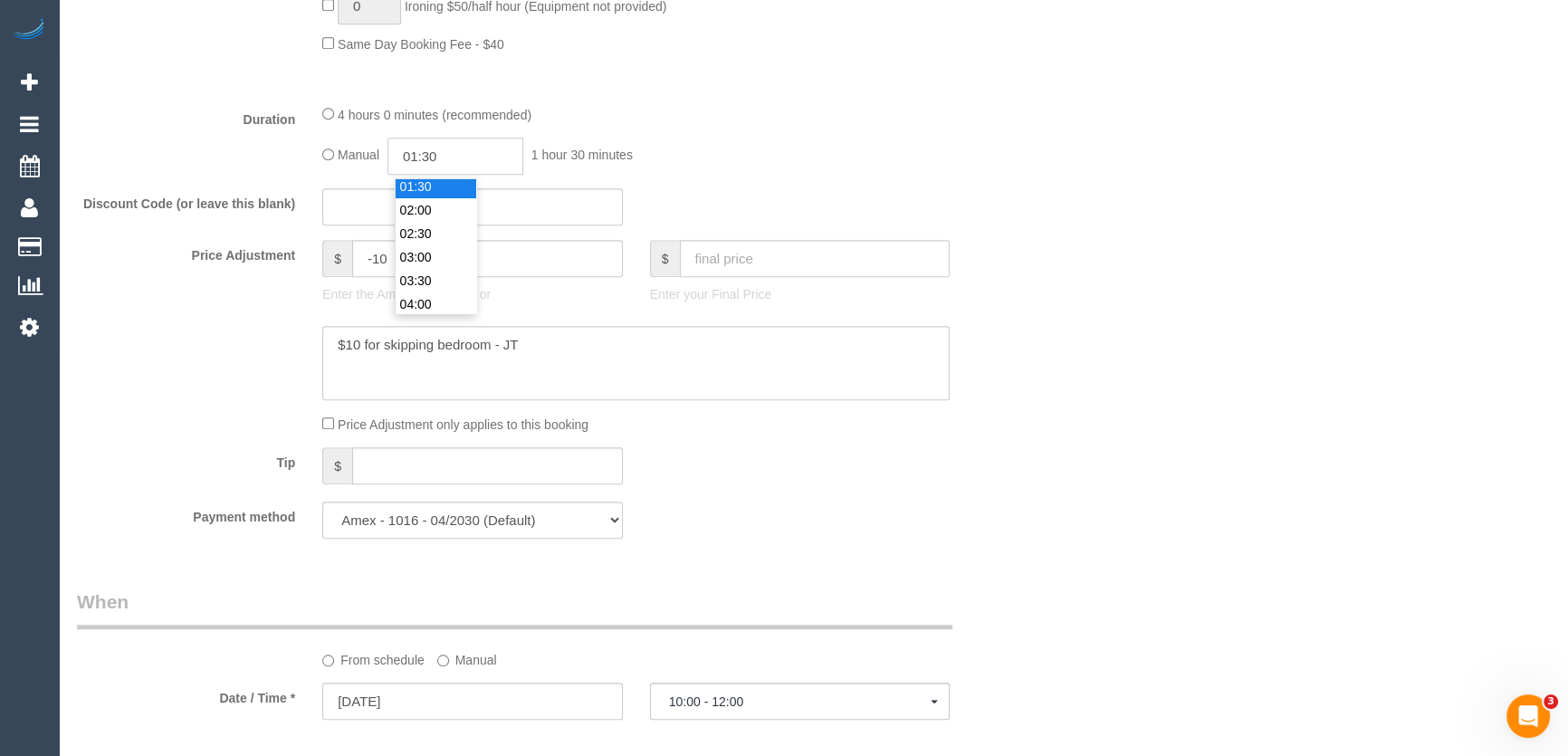
scroll to position [46, 0]
select select "spot24"
type input "01:45"
select select "spot45"
select select "spot66"
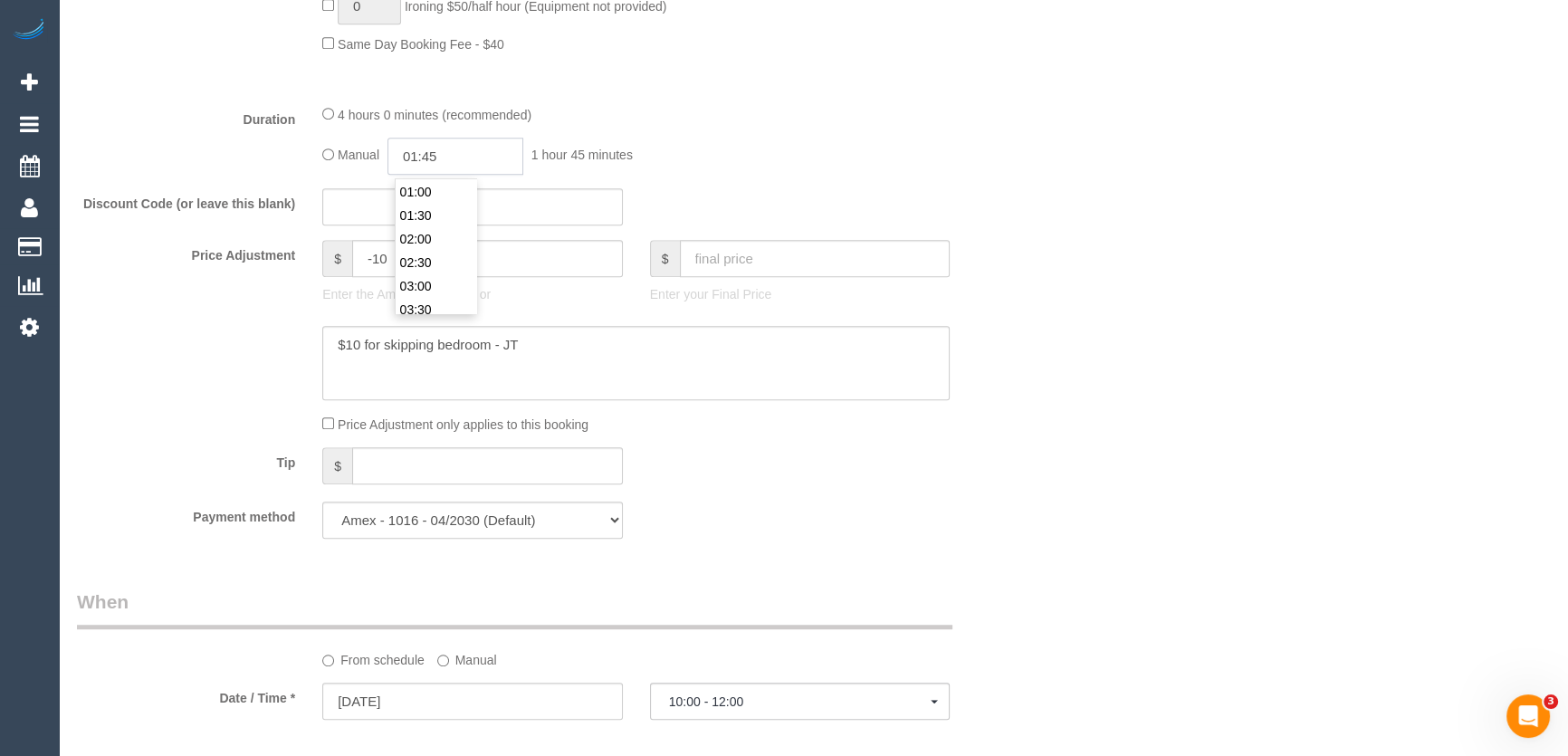
type input "01:45"
click at [1129, 528] on div "Who Email* cimaradoutre@gmail.com Name * Cimara Doutre Where Address* 5 Lake Gr…" at bounding box center [813, 355] width 1472 height 3374
select select "spot108"
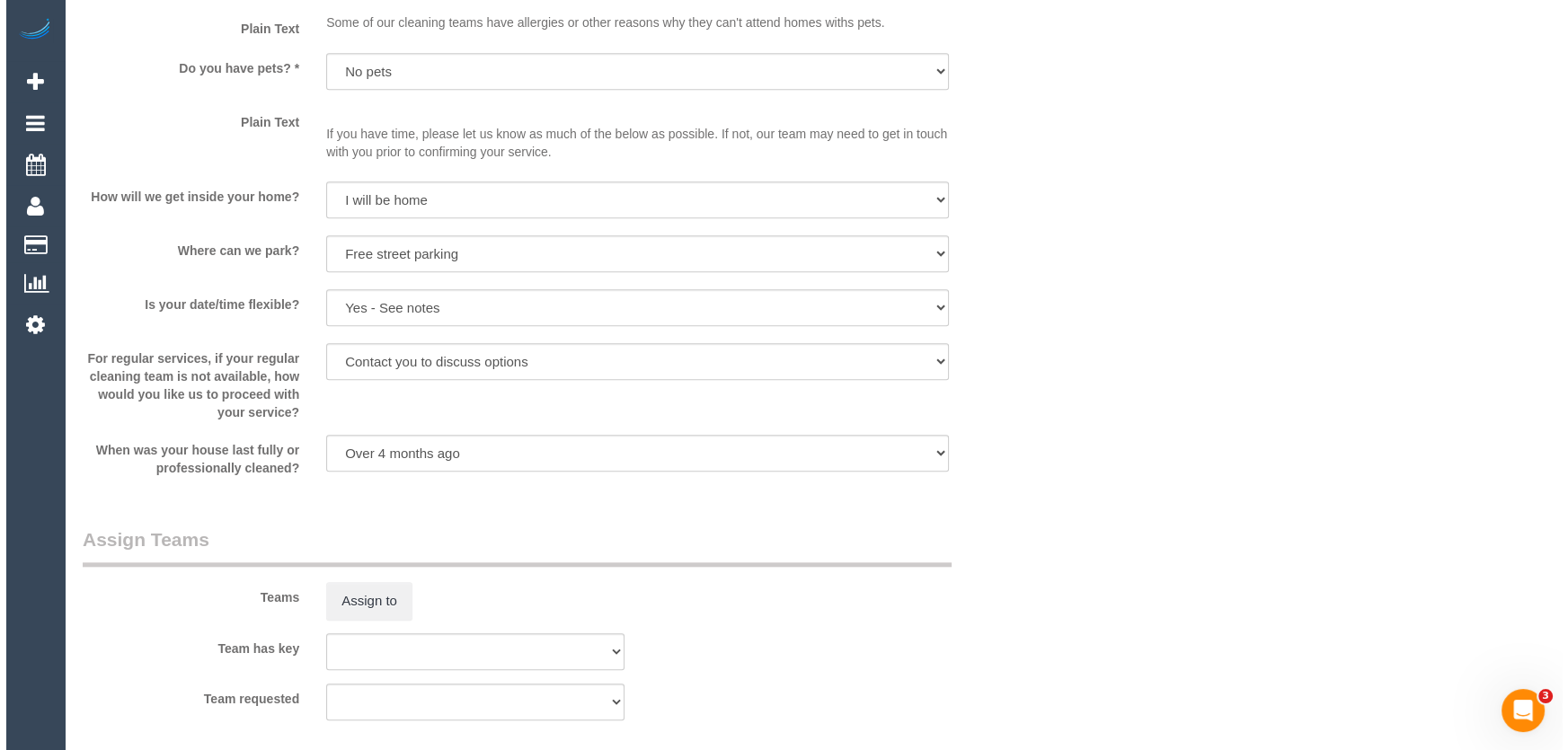
scroll to position [2366, 0]
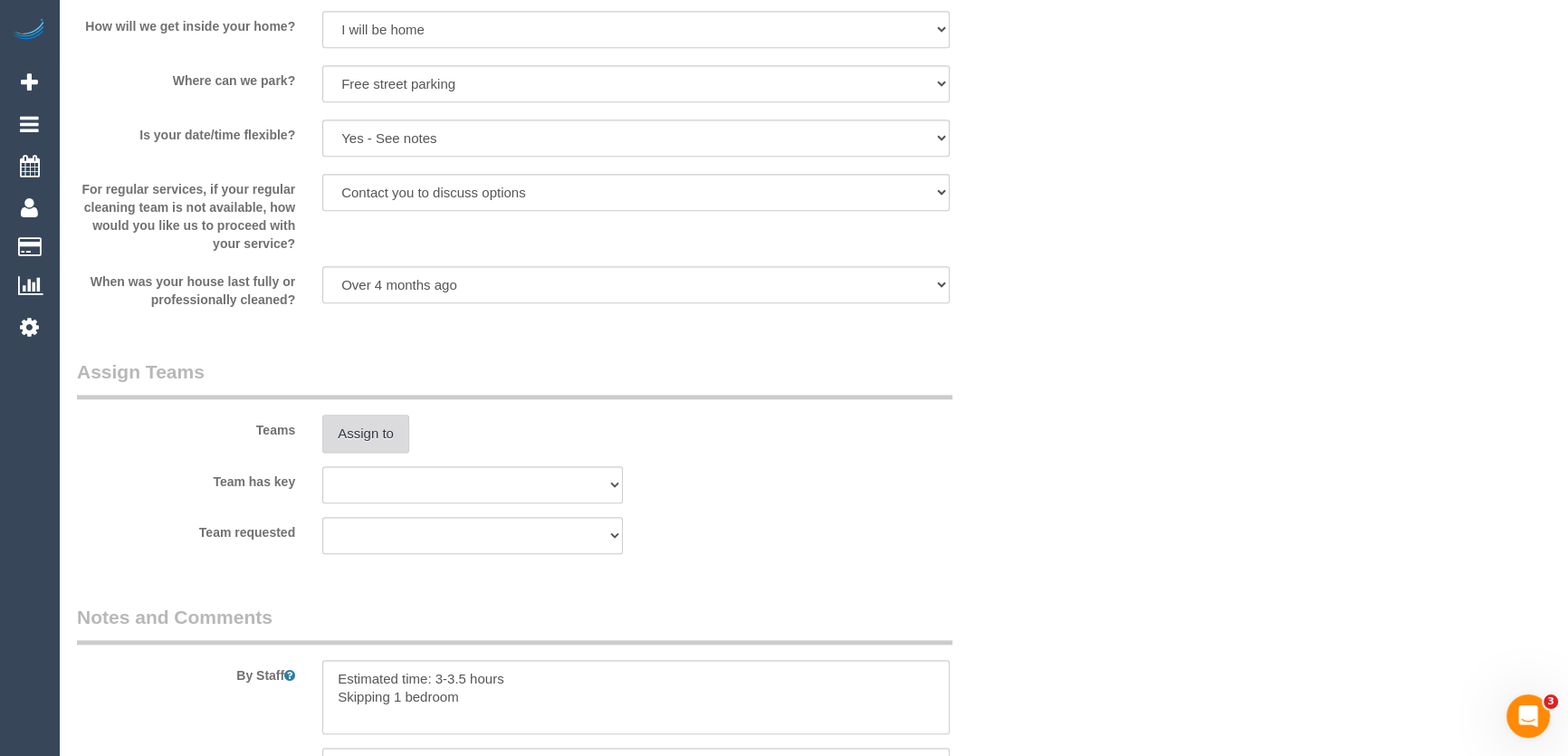
click at [356, 437] on button "Assign to" at bounding box center [365, 434] width 87 height 38
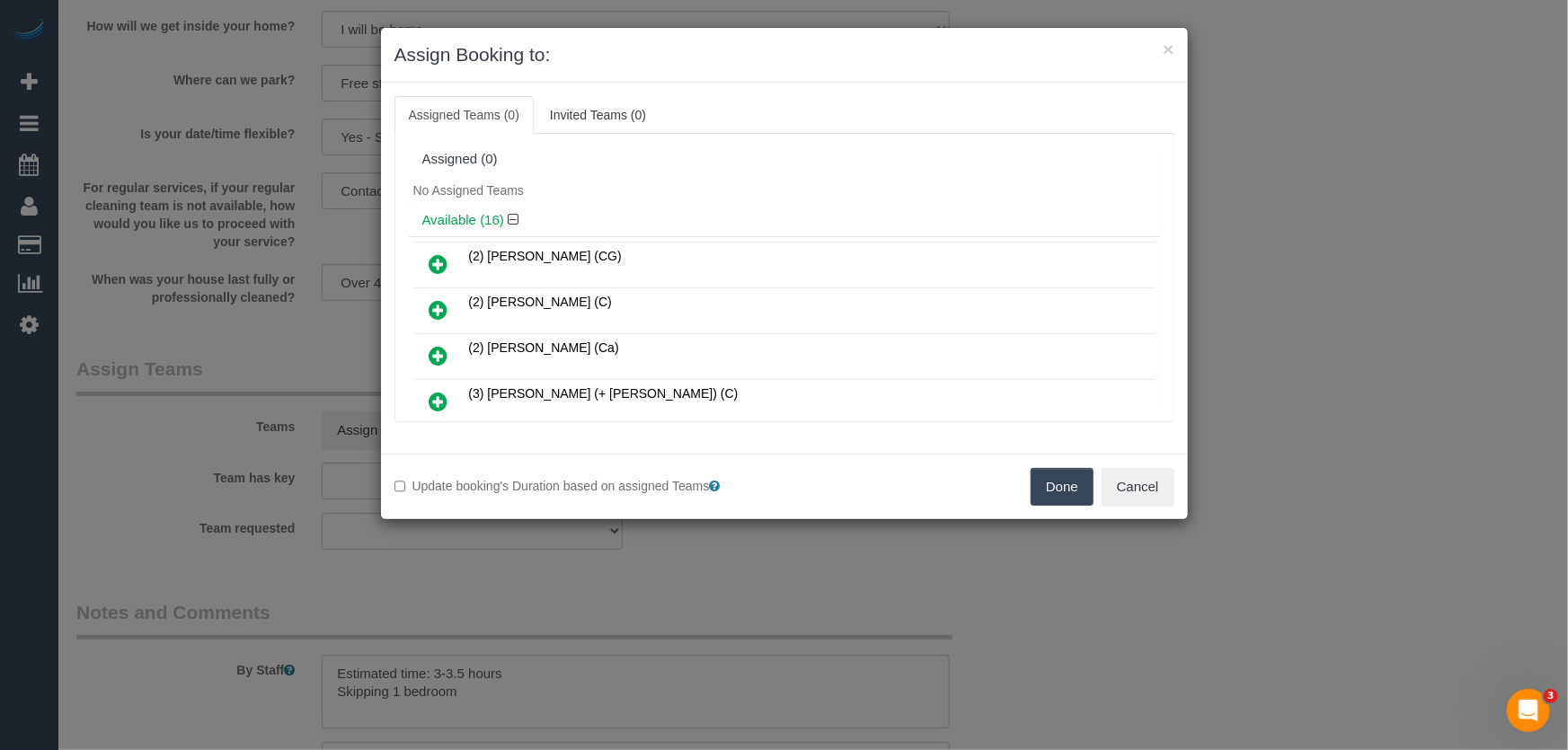
scroll to position [157, 0]
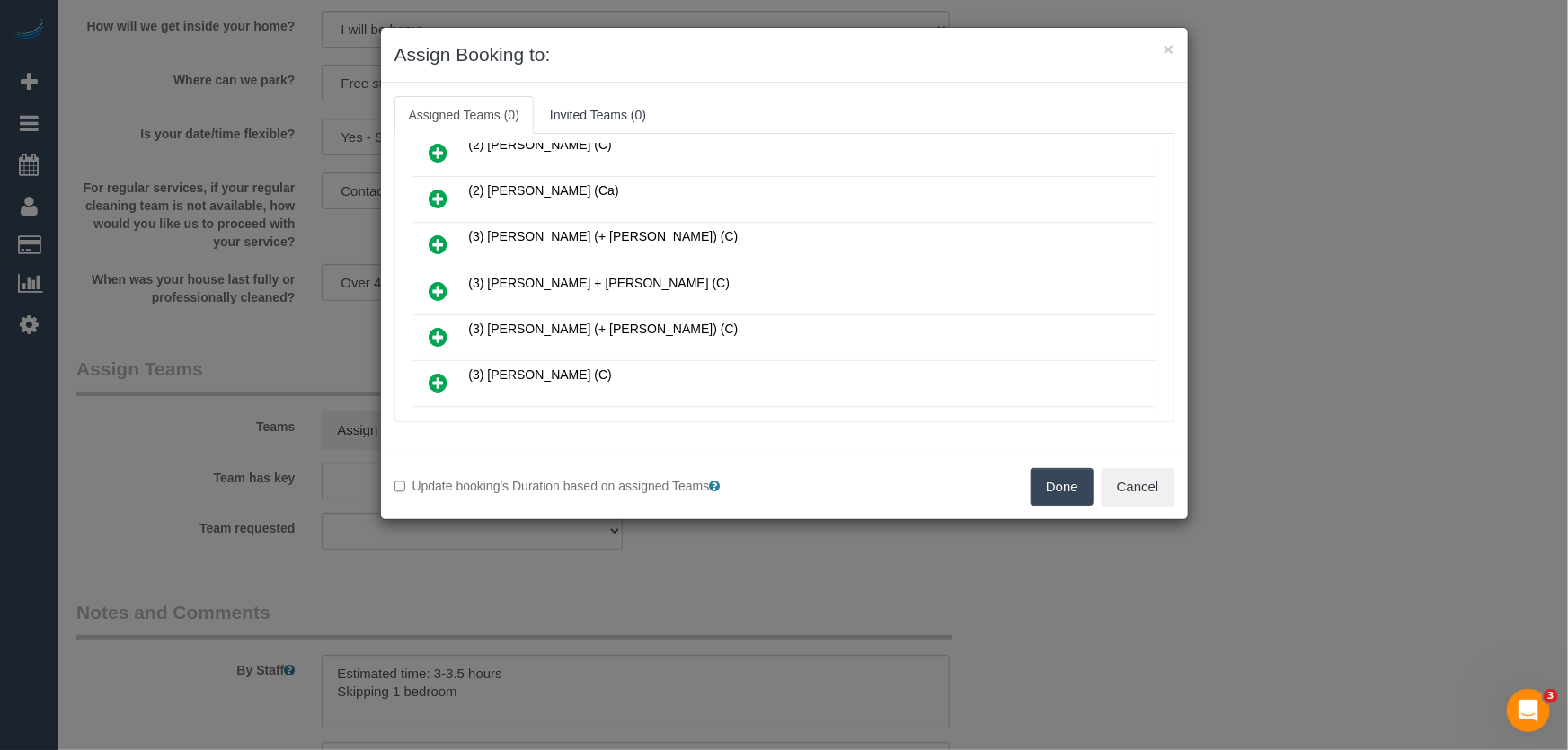
click at [439, 282] on icon at bounding box center [438, 291] width 19 height 22
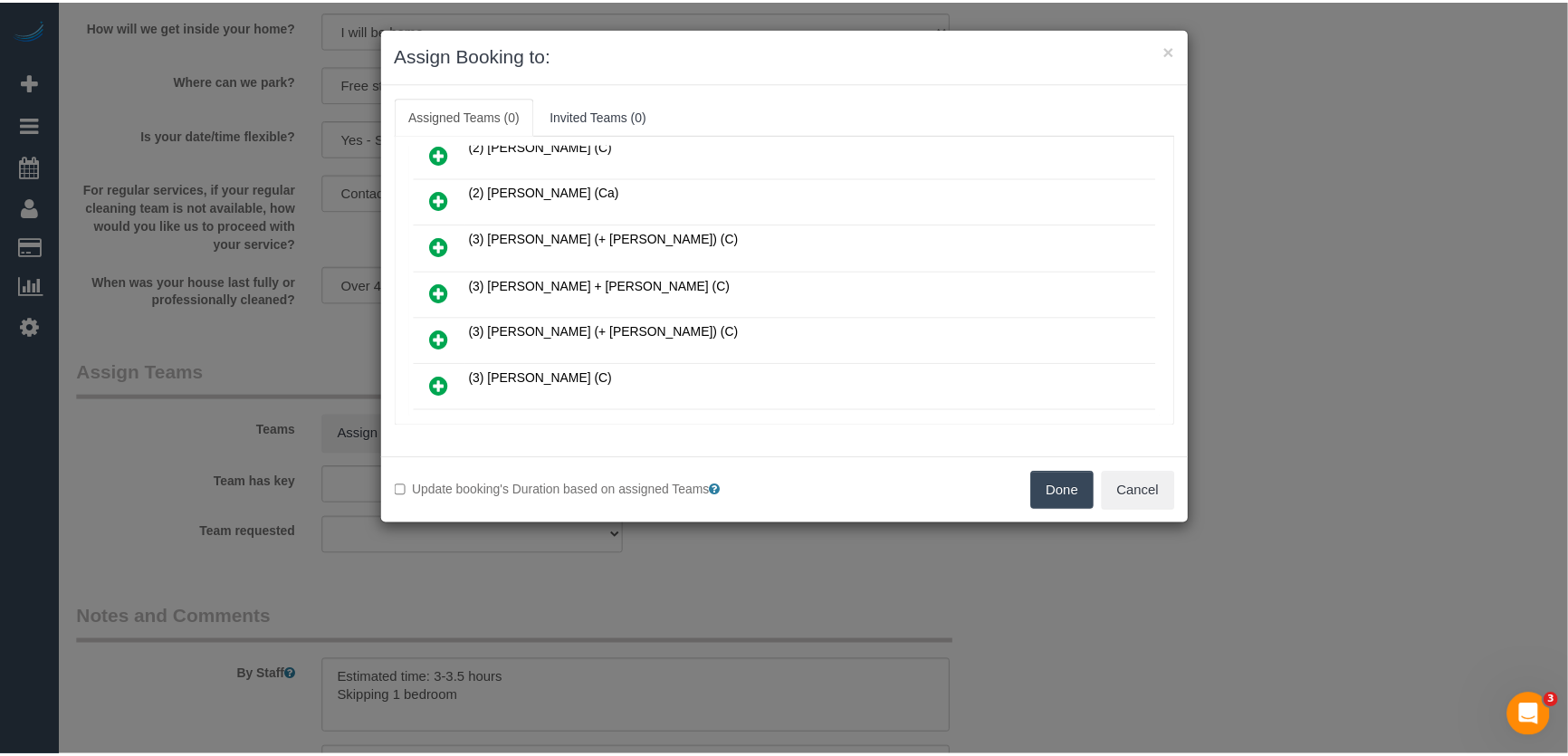
scroll to position [201, 0]
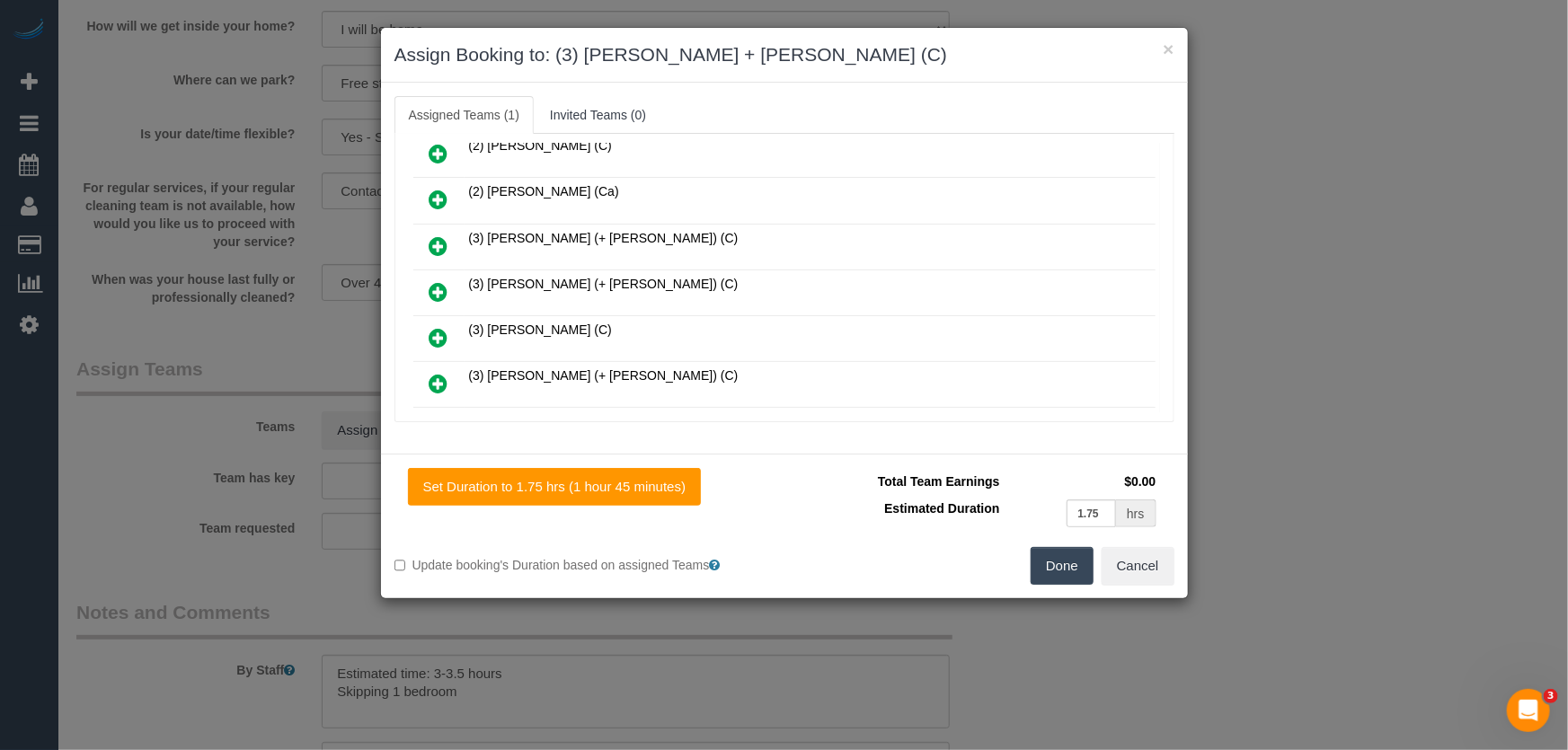
drag, startPoint x: 1062, startPoint y: 561, endPoint x: 1051, endPoint y: 537, distance: 26.4
click at [1065, 562] on button "Done" at bounding box center [1062, 565] width 63 height 38
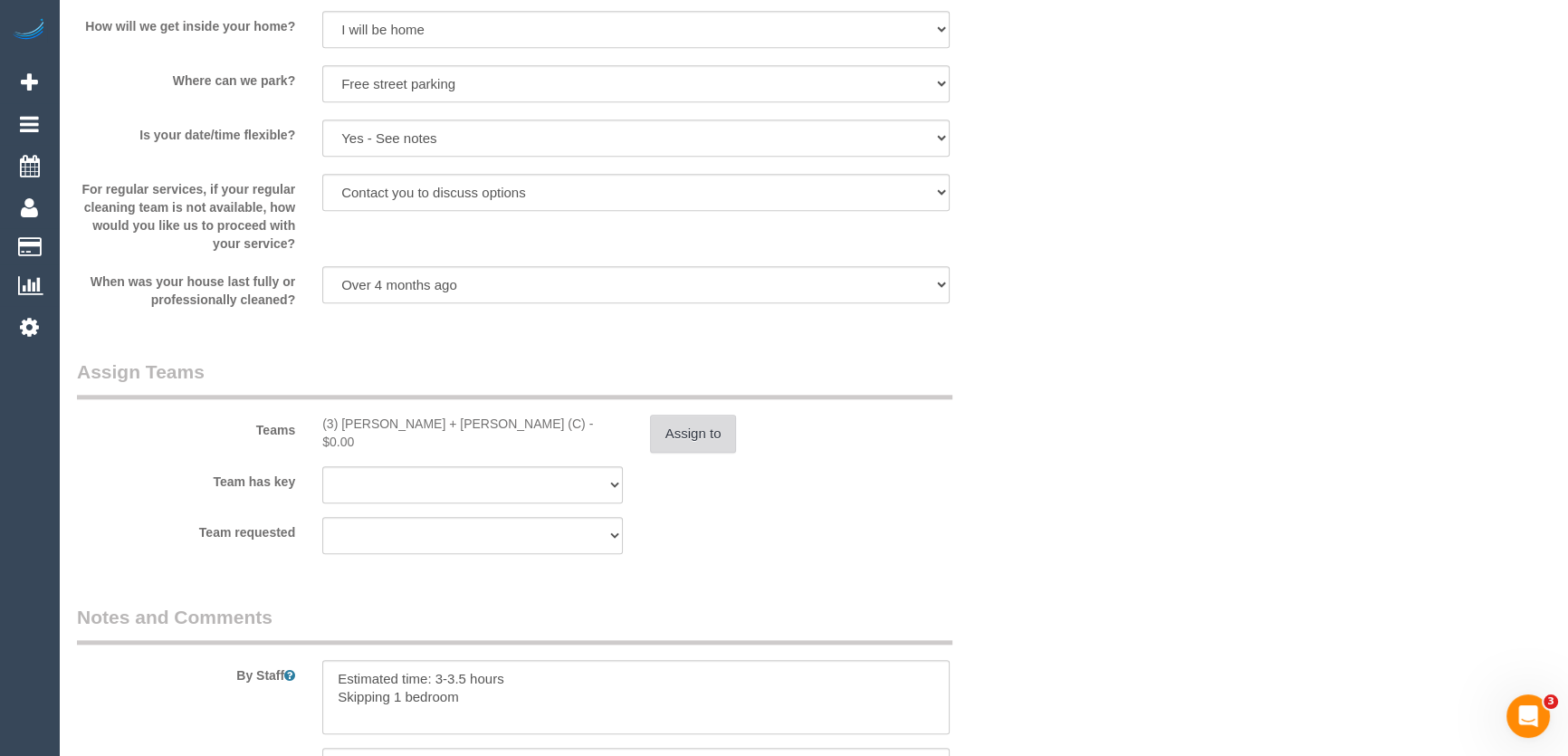
click at [705, 431] on button "Assign to" at bounding box center [692, 434] width 87 height 38
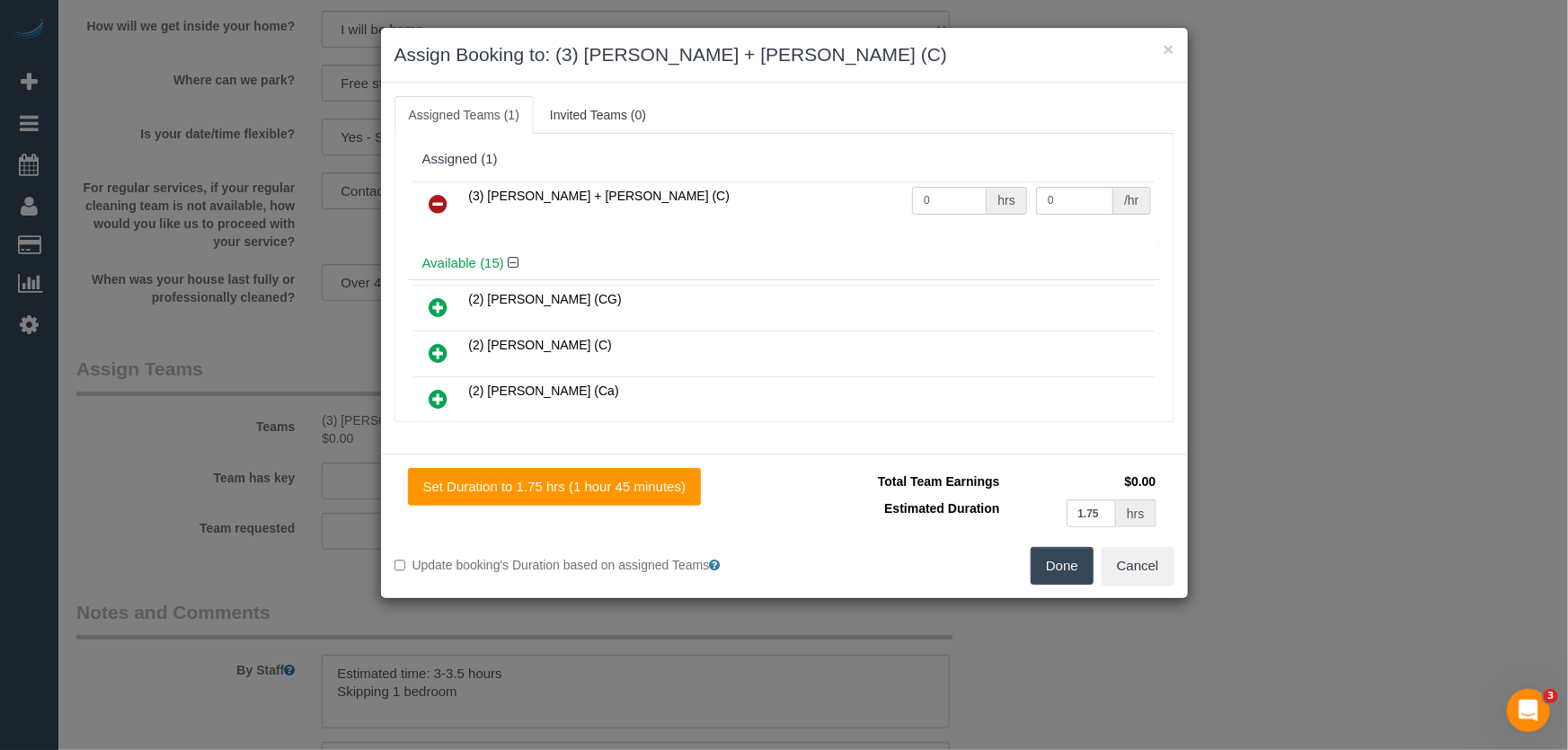
click at [931, 198] on input "0" at bounding box center [949, 200] width 75 height 28
type input "1"
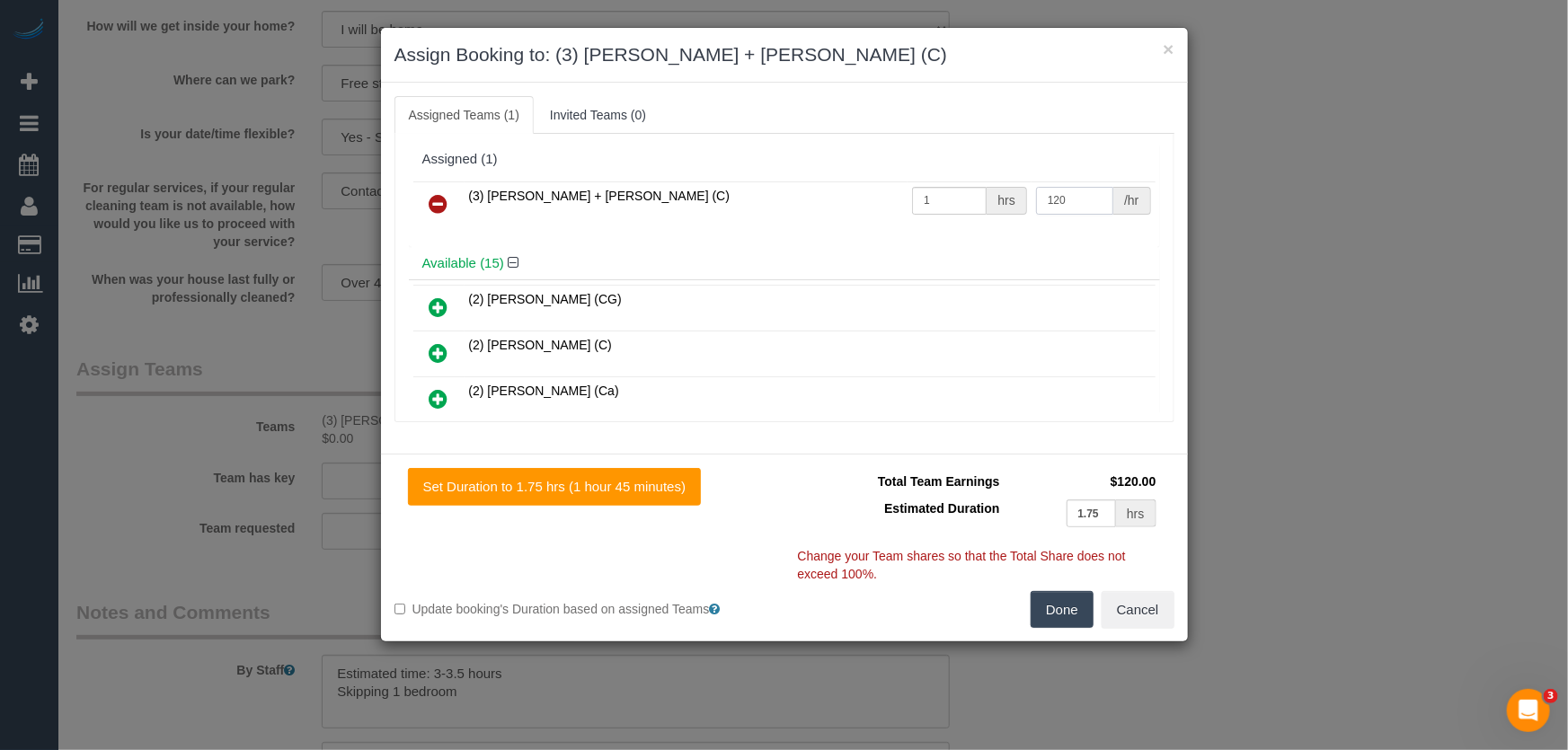
type input "120"
click at [1051, 622] on button "Done" at bounding box center [1062, 610] width 63 height 38
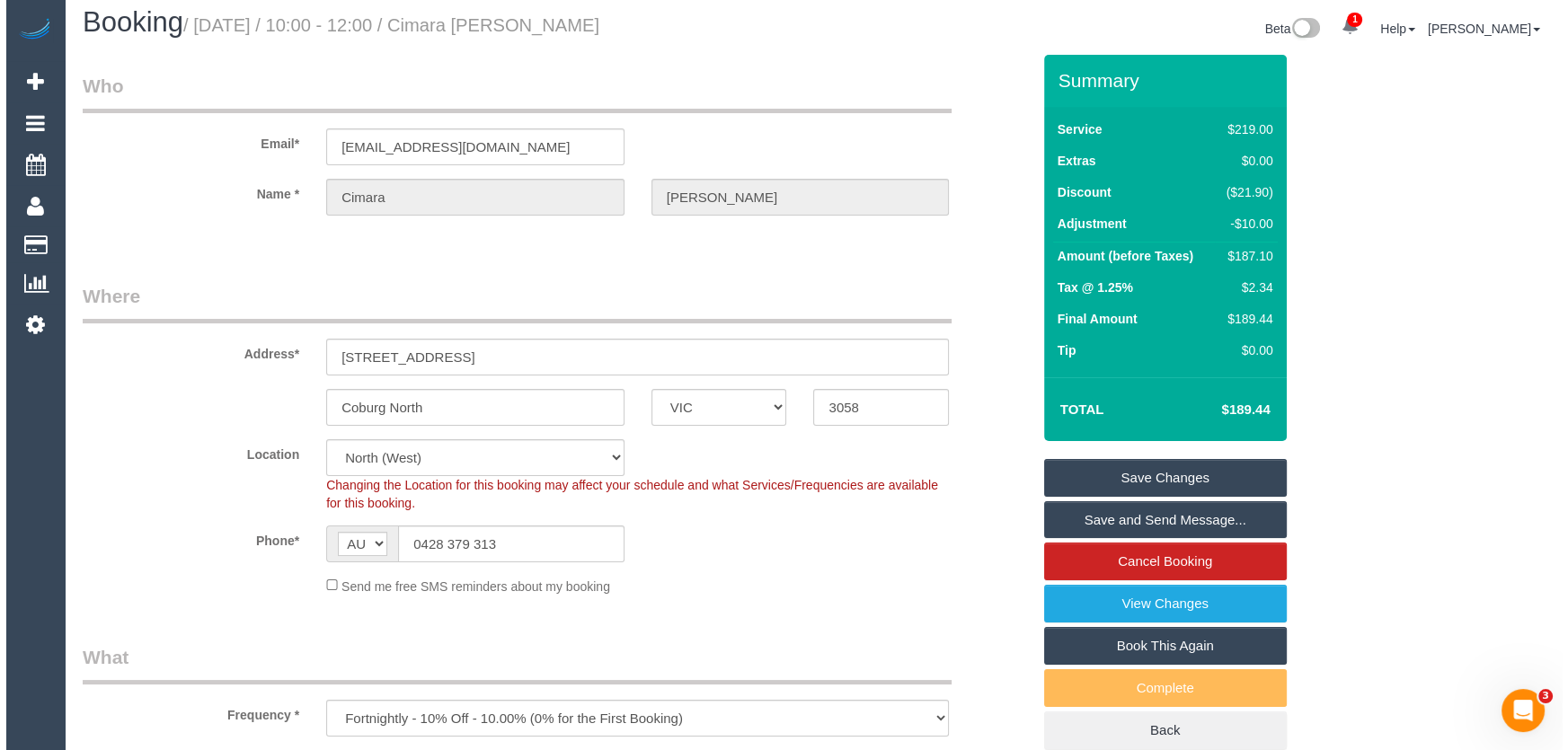
scroll to position [0, 0]
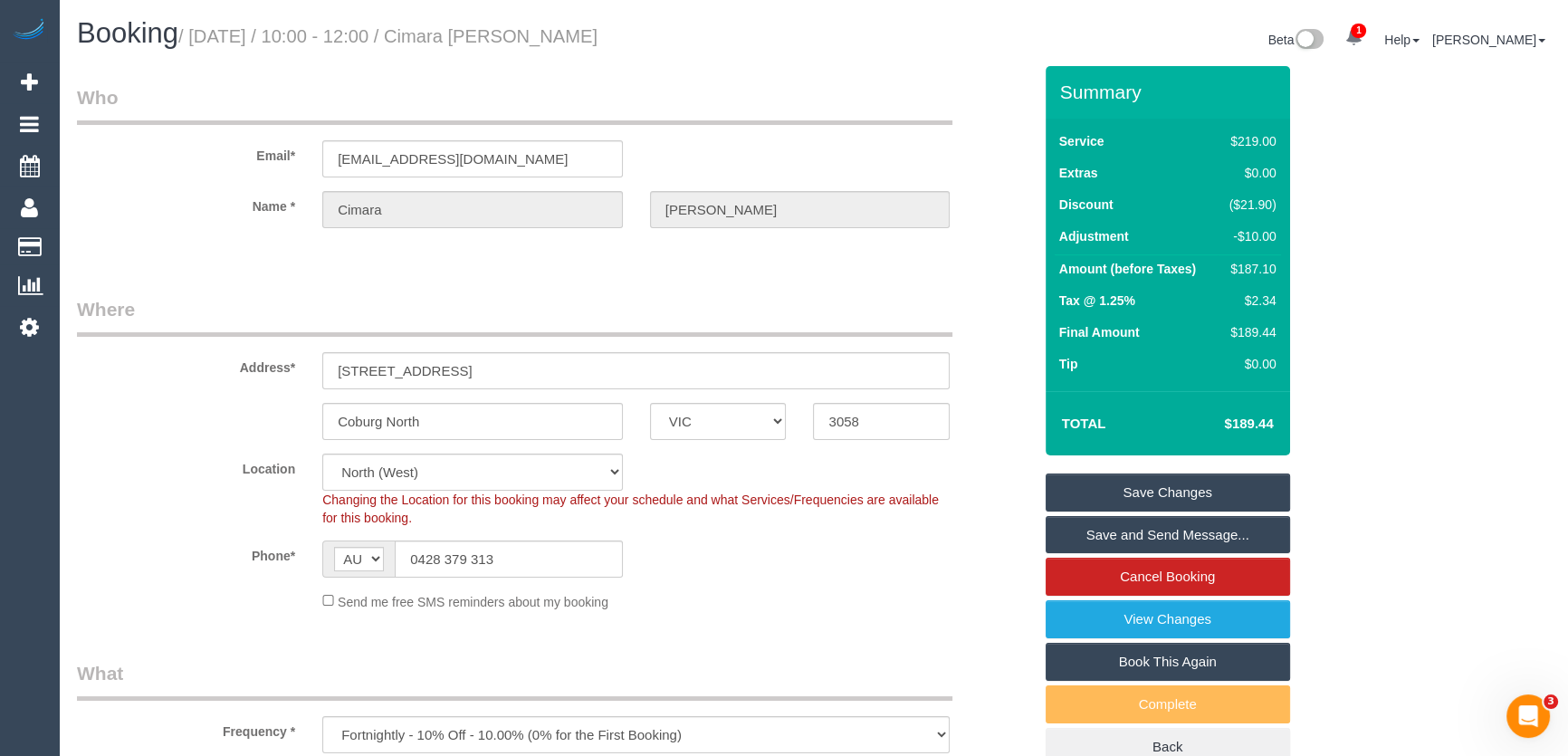
click at [539, 45] on small "/ September 09, 2025 / 10:00 - 12:00 / Cimara Doutre" at bounding box center [387, 36] width 419 height 20
copy small "Cimara Doutre"
click at [1140, 537] on link "Save and Send Message..." at bounding box center [1168, 535] width 245 height 38
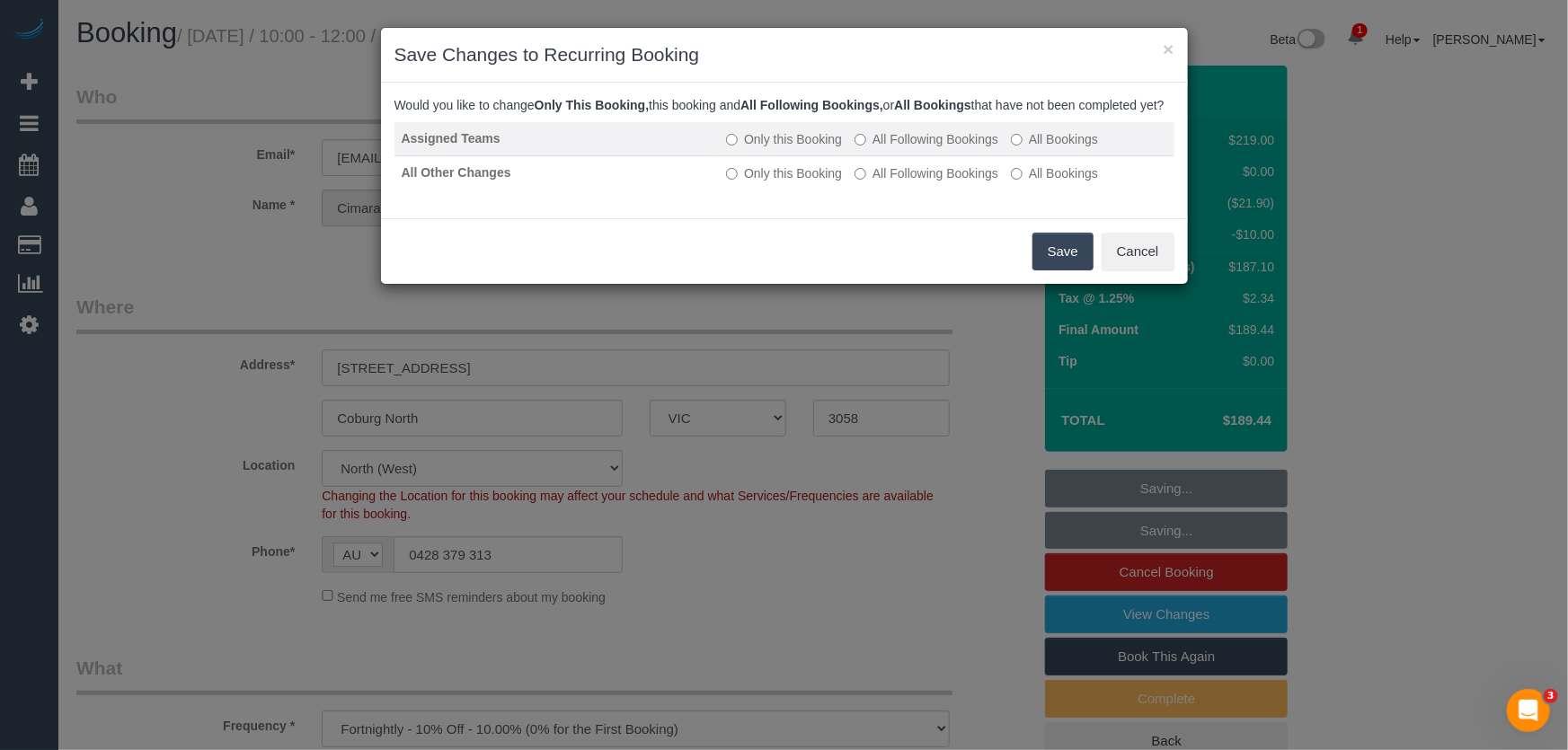
click at [918, 148] on label "All Following Bookings" at bounding box center [926, 139] width 144 height 18
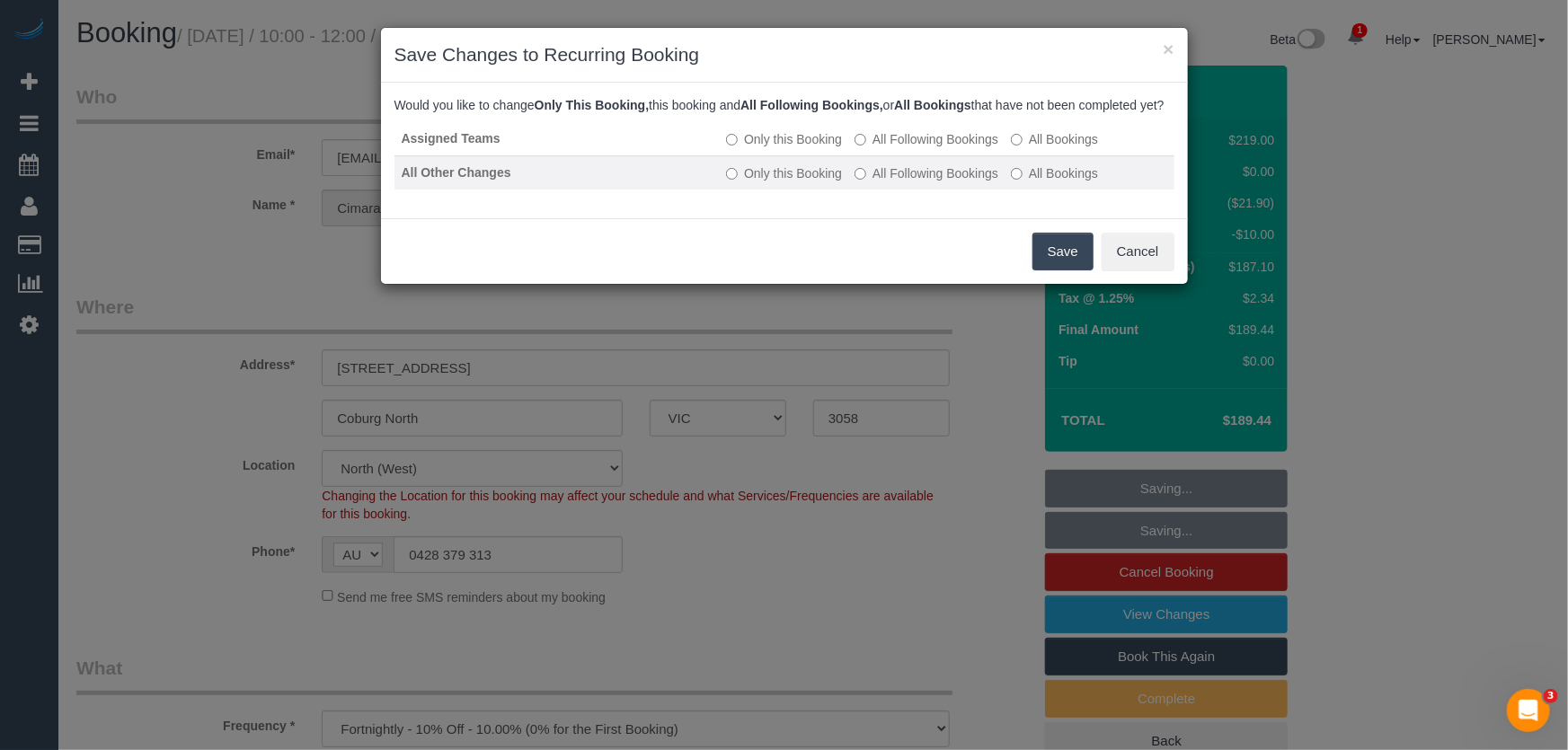
click at [921, 183] on label "All Following Bookings" at bounding box center [926, 173] width 144 height 18
click at [1059, 270] on button "Save" at bounding box center [1062, 252] width 61 height 38
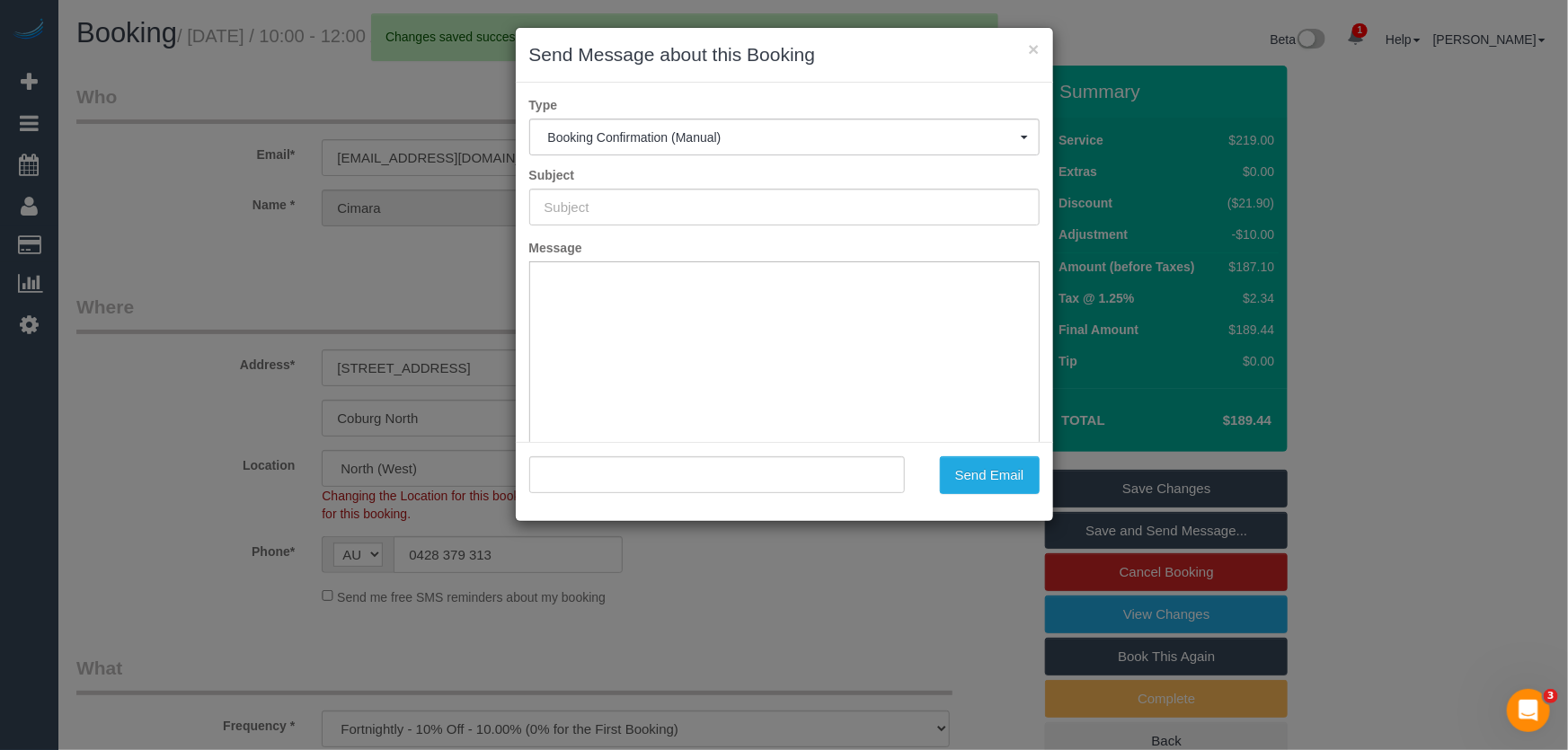
type input "Booking Confirmed"
type input ""Cimara Doutre" <cimaradoutre@gmail.com>"
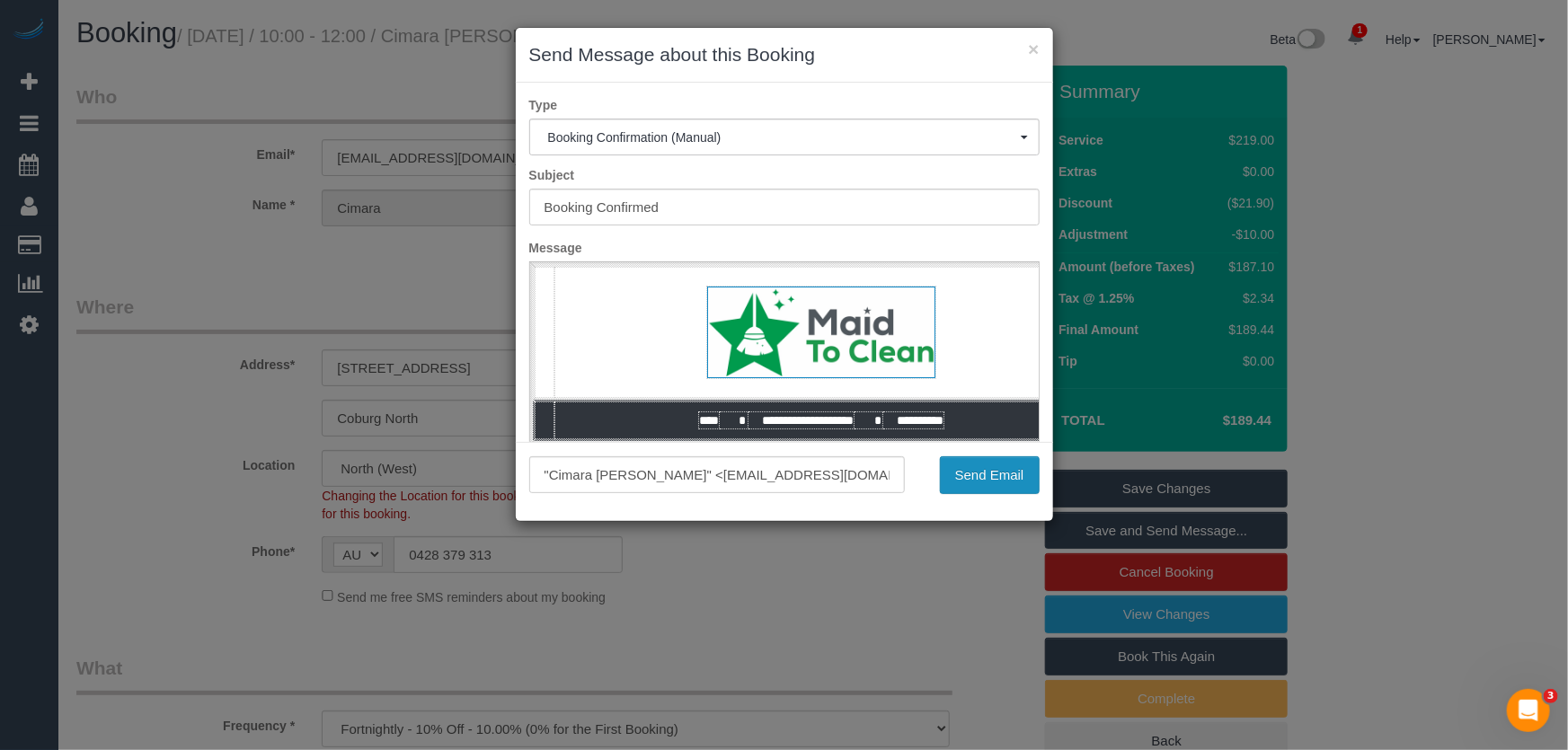
click at [989, 478] on button "Send Email" at bounding box center [989, 475] width 100 height 38
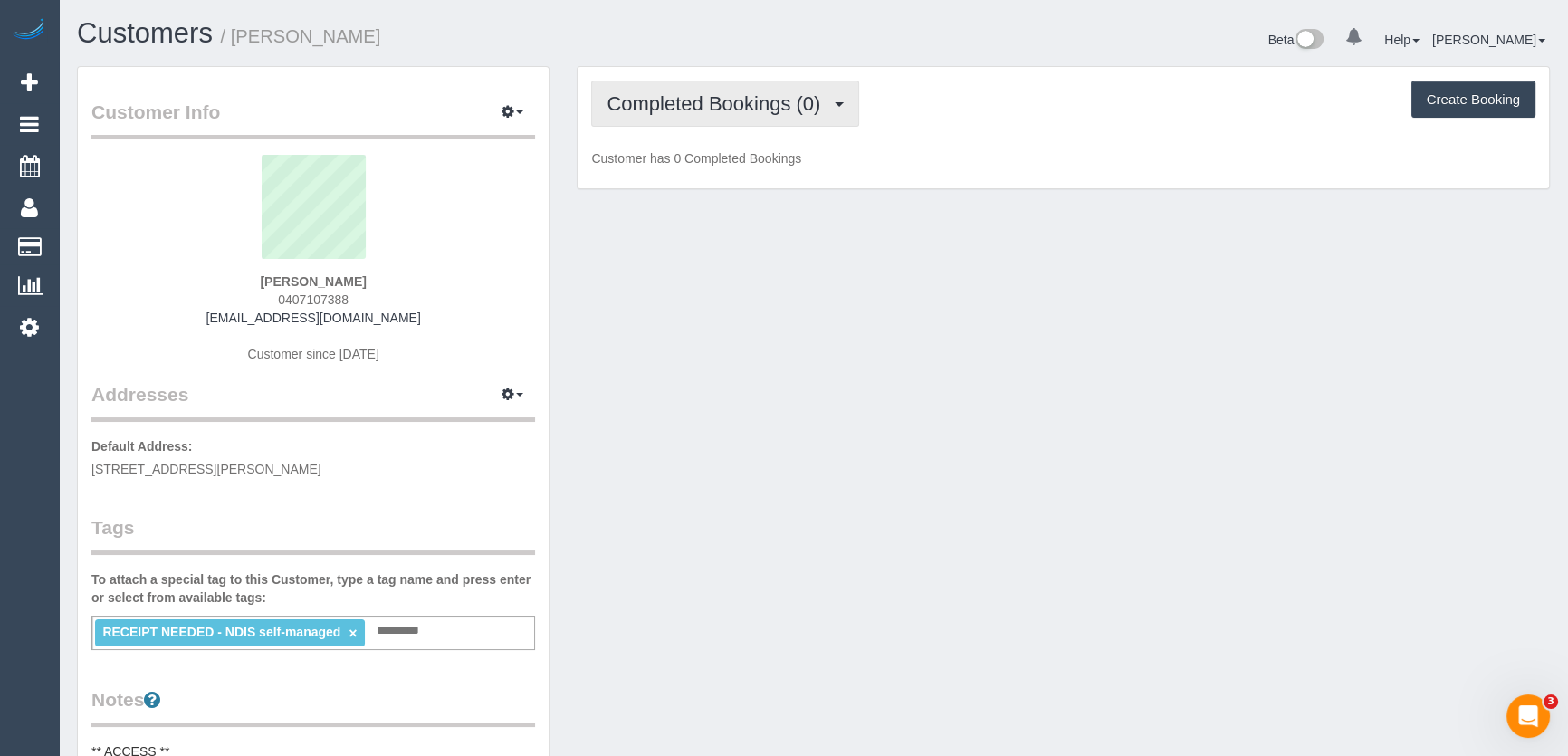
click at [812, 104] on span "Completed Bookings (0)" at bounding box center [718, 103] width 223 height 23
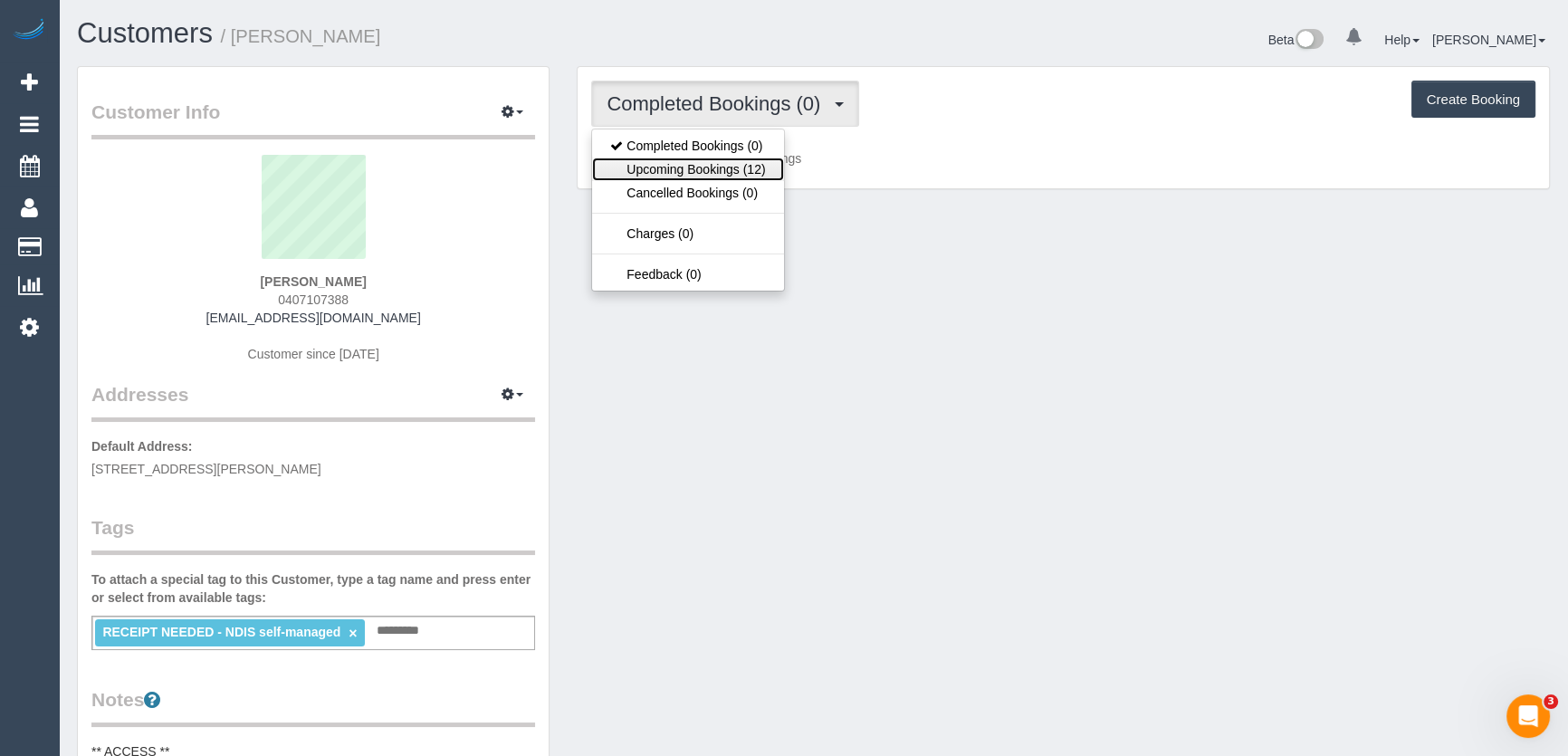
click at [764, 167] on link "Upcoming Bookings (12)" at bounding box center [687, 169] width 191 height 24
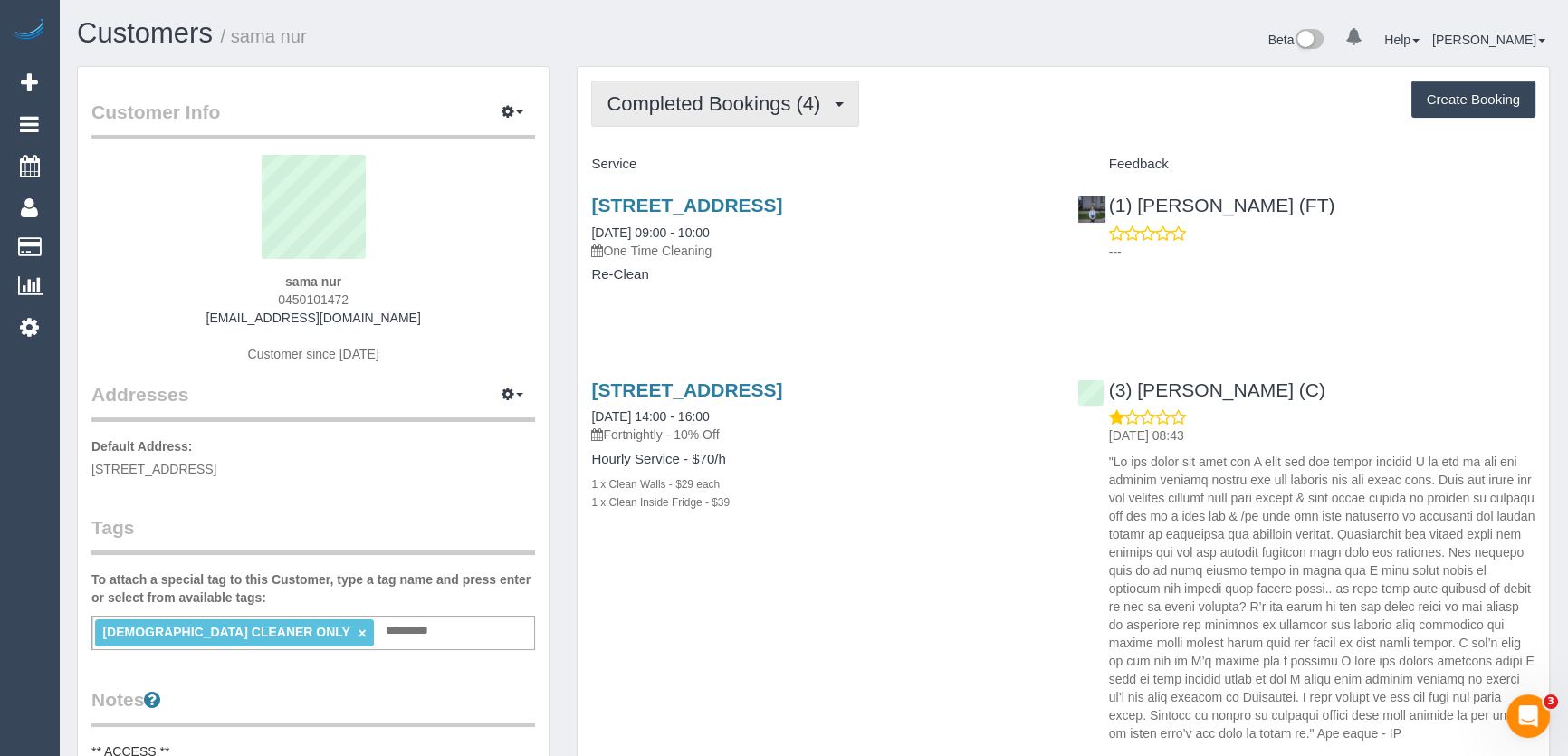
click at [794, 111] on span "Completed Bookings (4)" at bounding box center [718, 103] width 223 height 23
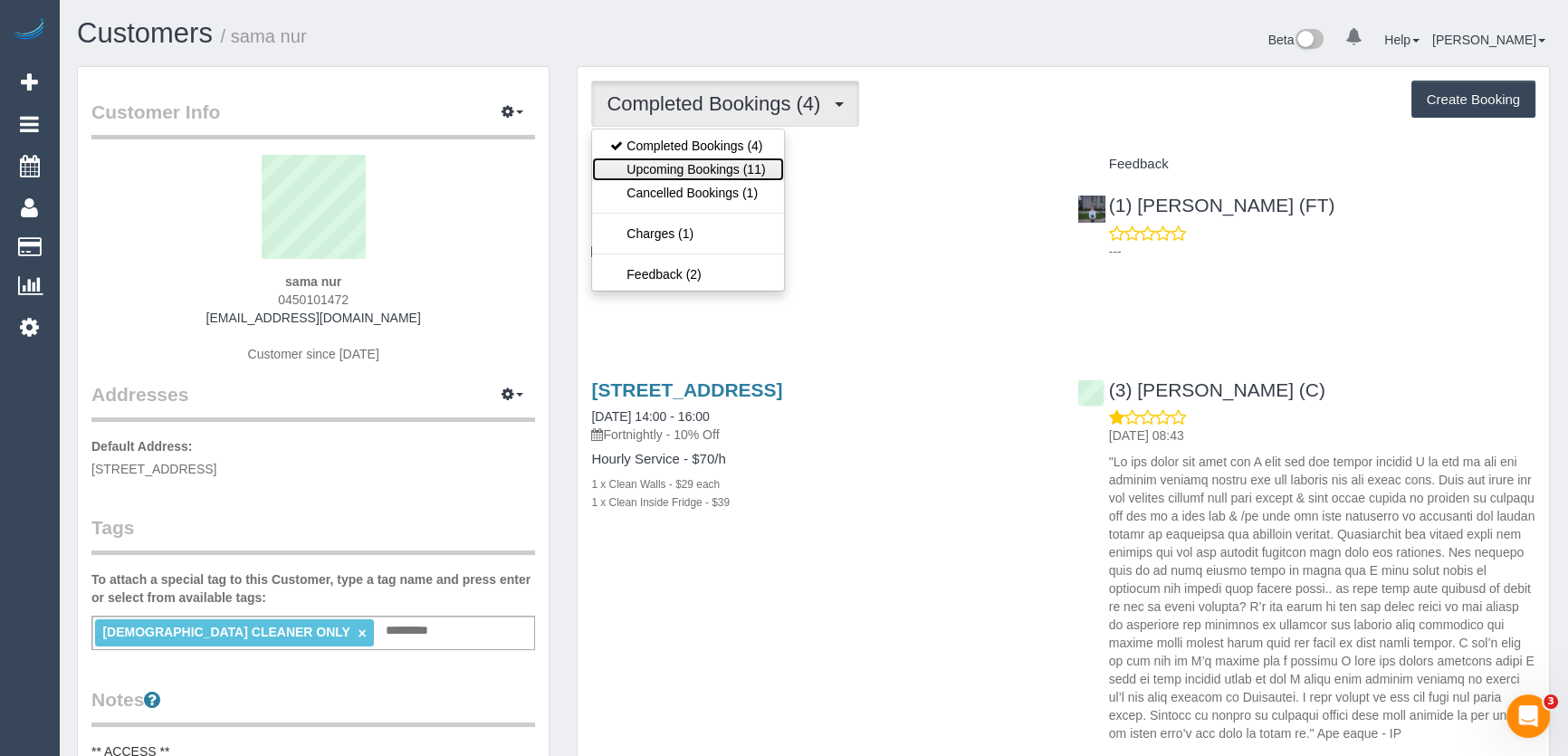
click at [760, 172] on link "Upcoming Bookings (11)" at bounding box center [687, 169] width 191 height 24
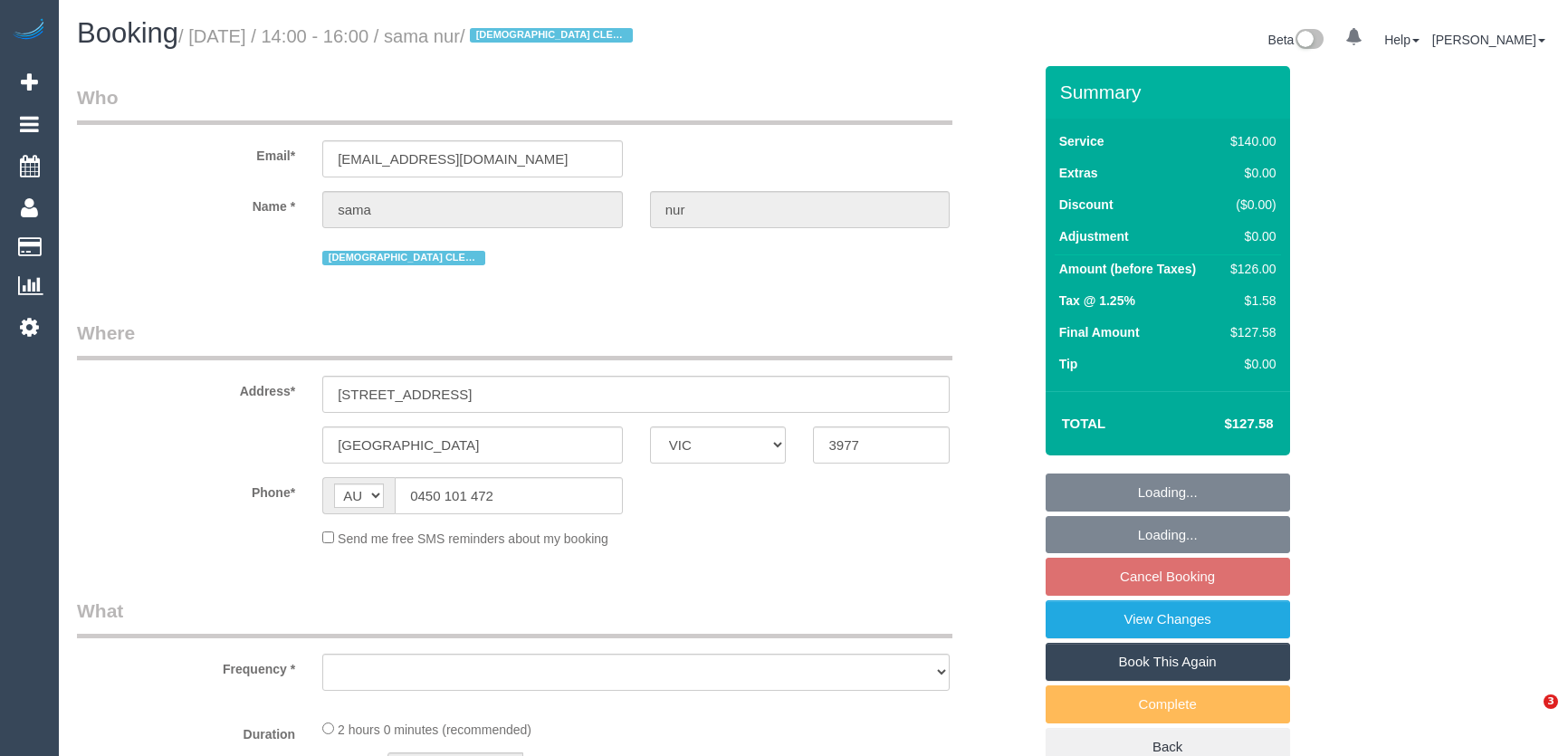
select select "VIC"
select select "string:stripe-pm_1NxUbR2GScqysDRVLKrMltad"
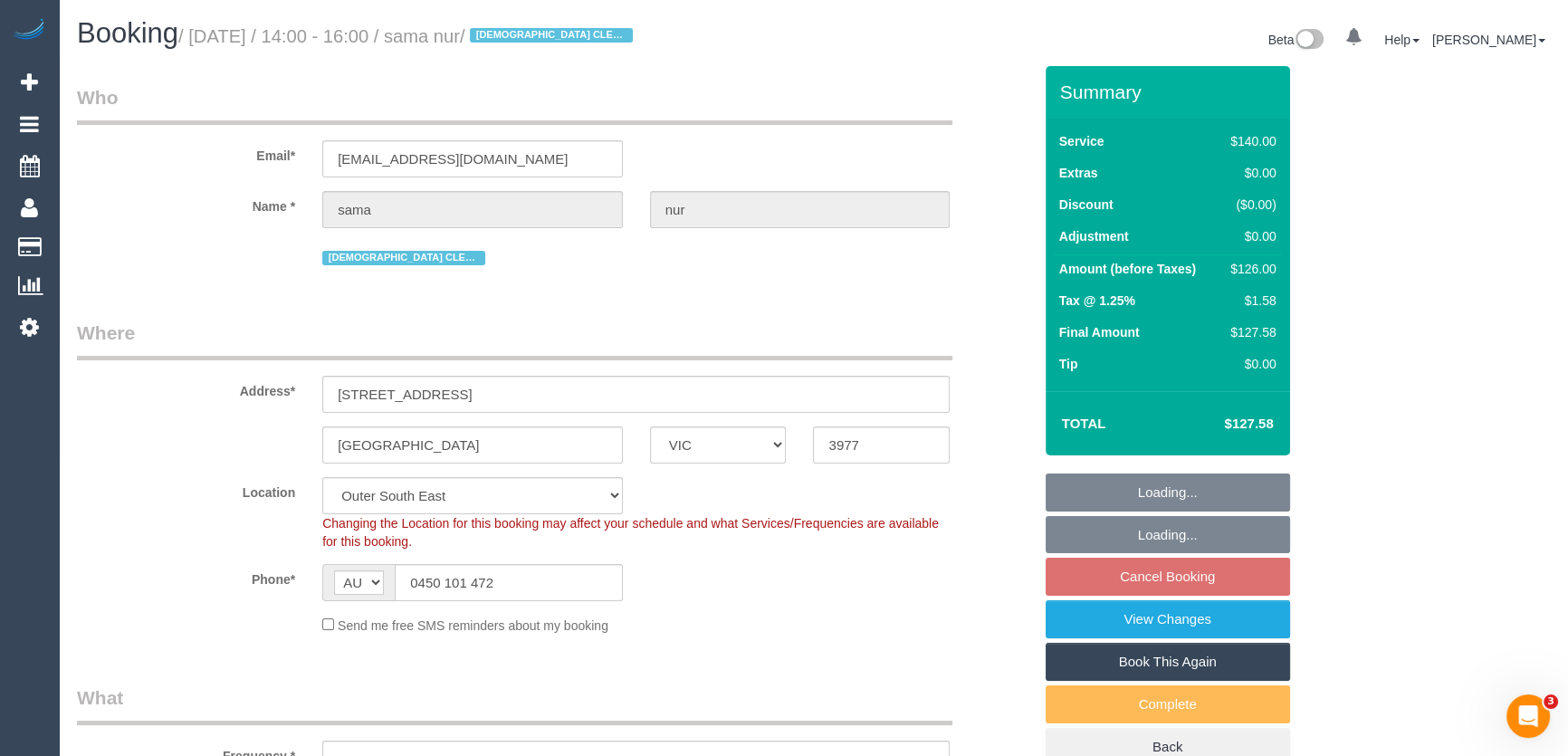
select select "object:891"
select select "number:28"
select select "number:14"
select select "number:19"
select select "number:25"
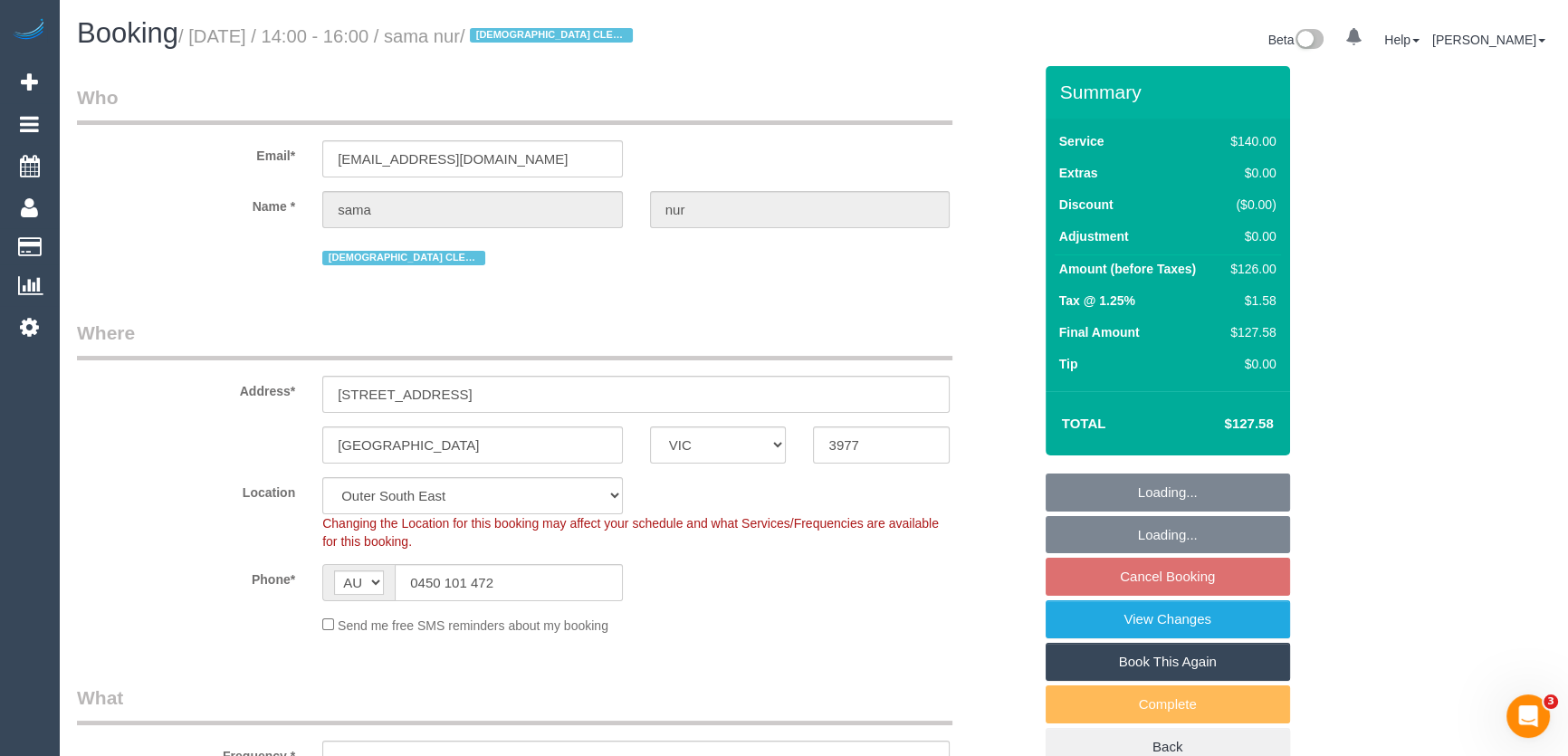
select select "number:35"
select select "number:12"
select select "object:896"
select select "spot4"
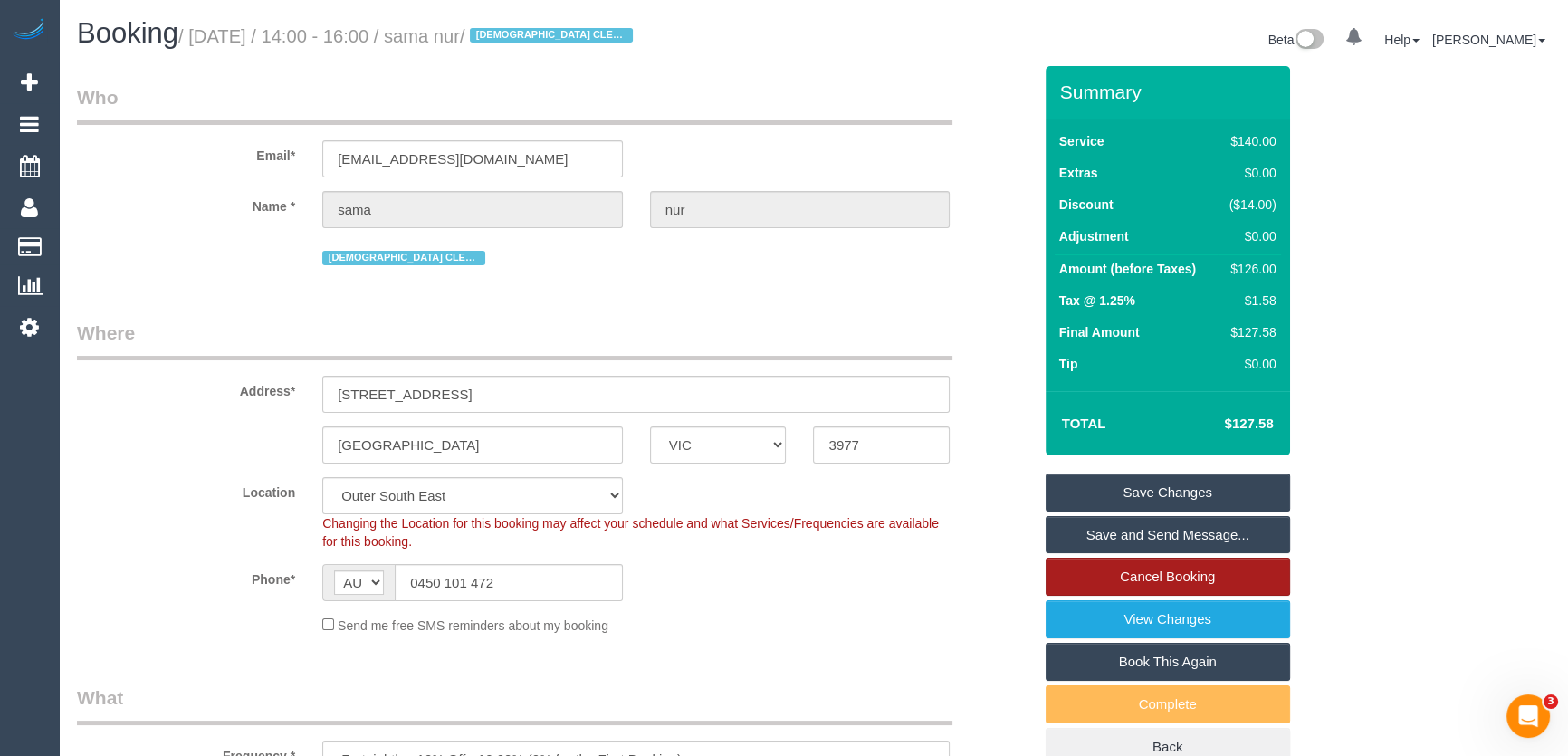
click at [1172, 573] on link "Cancel Booking" at bounding box center [1168, 576] width 245 height 38
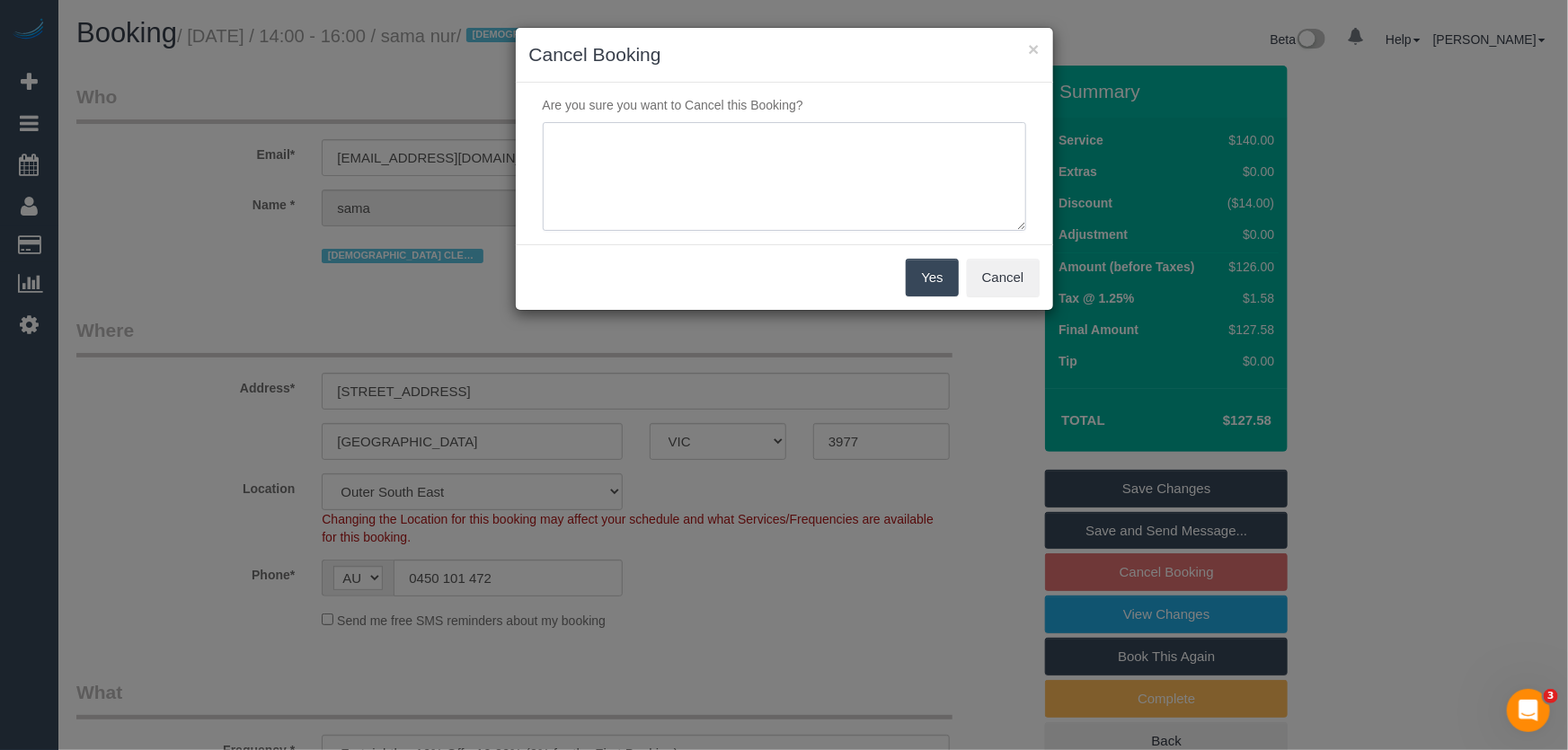
click at [803, 170] on textarea at bounding box center [784, 177] width 483 height 110
type textarea "customer would like cancel ongoing, not happy with service provided - via email…"
click at [933, 279] on button "Yes" at bounding box center [931, 277] width 52 height 38
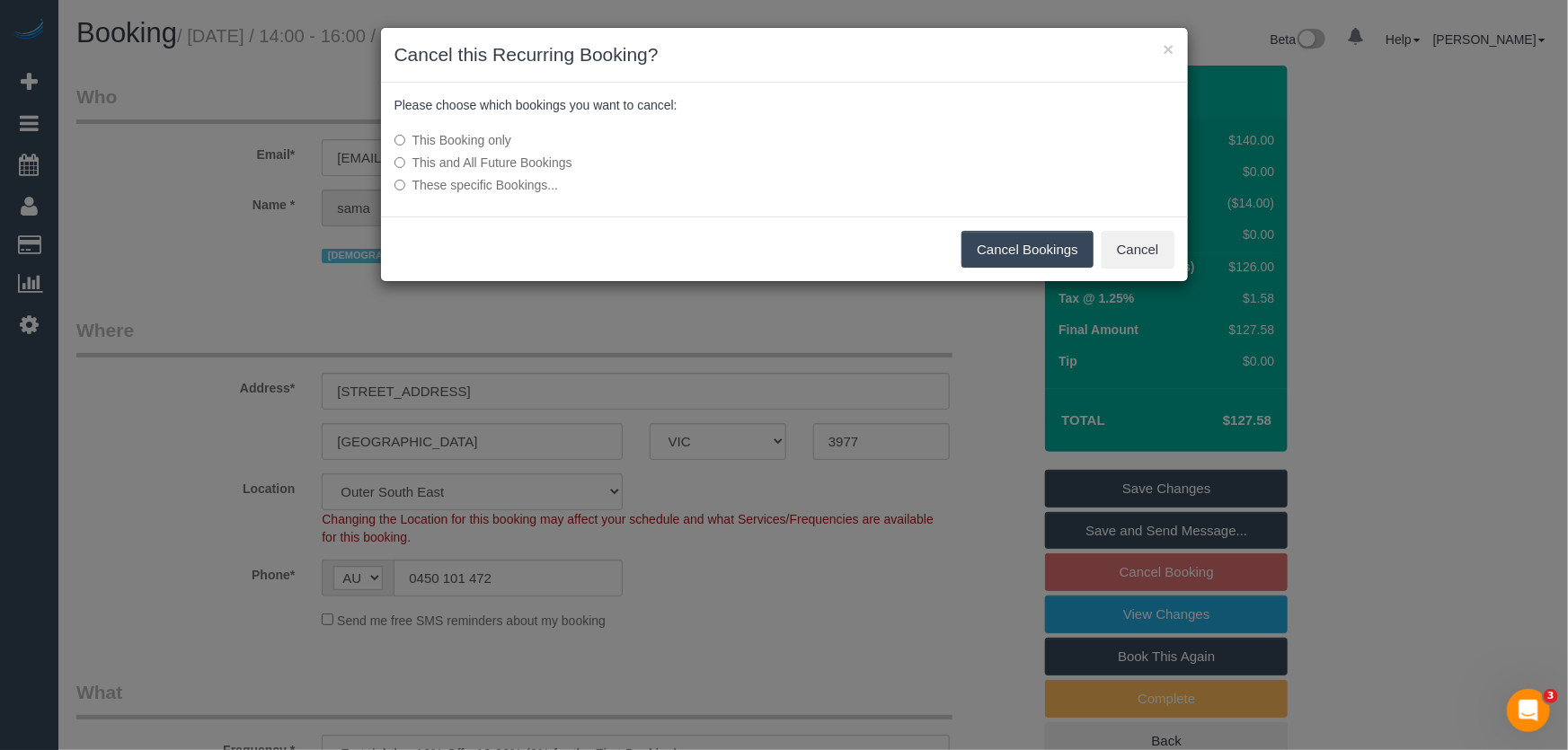
click at [1045, 254] on button "Cancel Bookings" at bounding box center [1027, 250] width 132 height 38
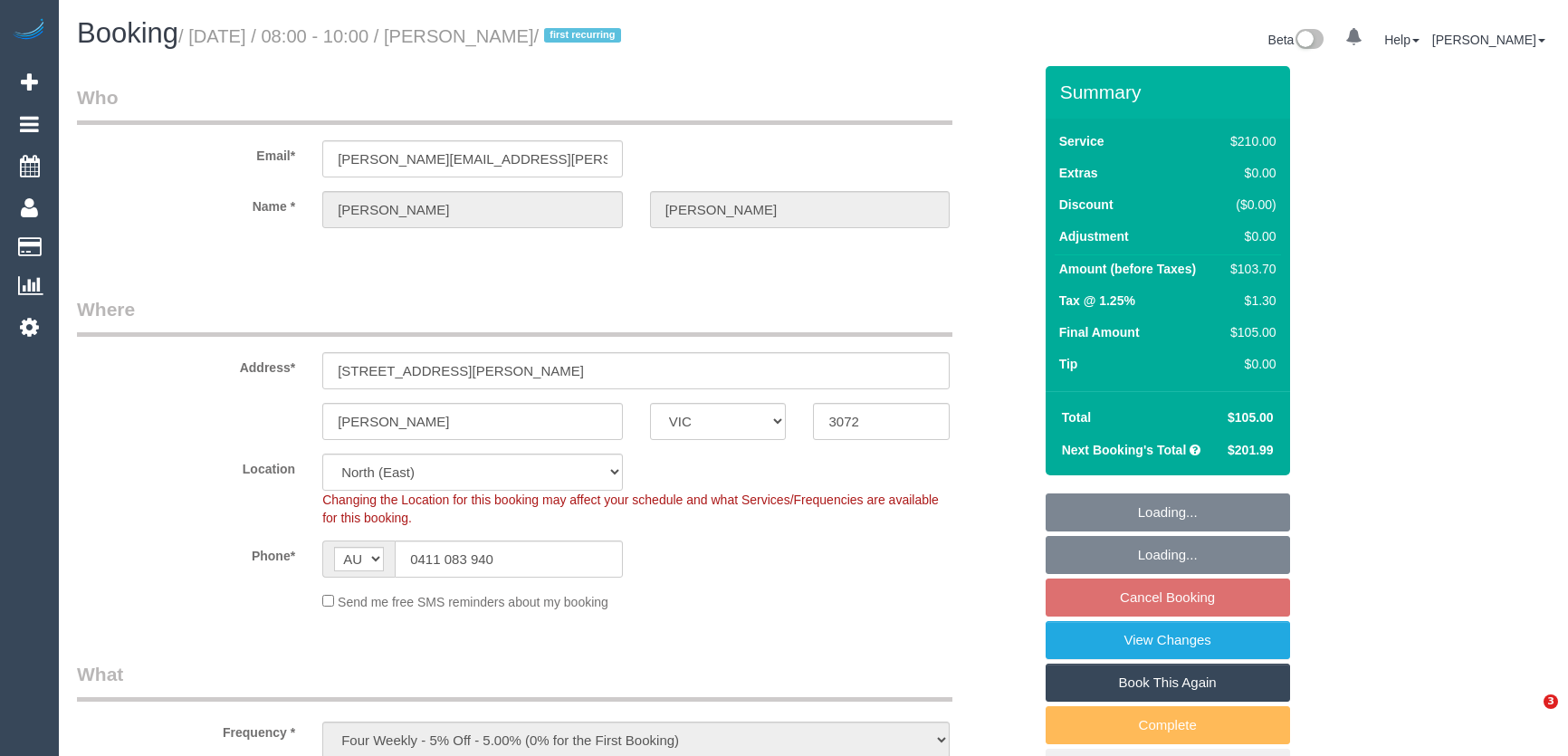
select select "VIC"
select select "180"
select select "spot1"
select select "number:28"
select select "number:14"
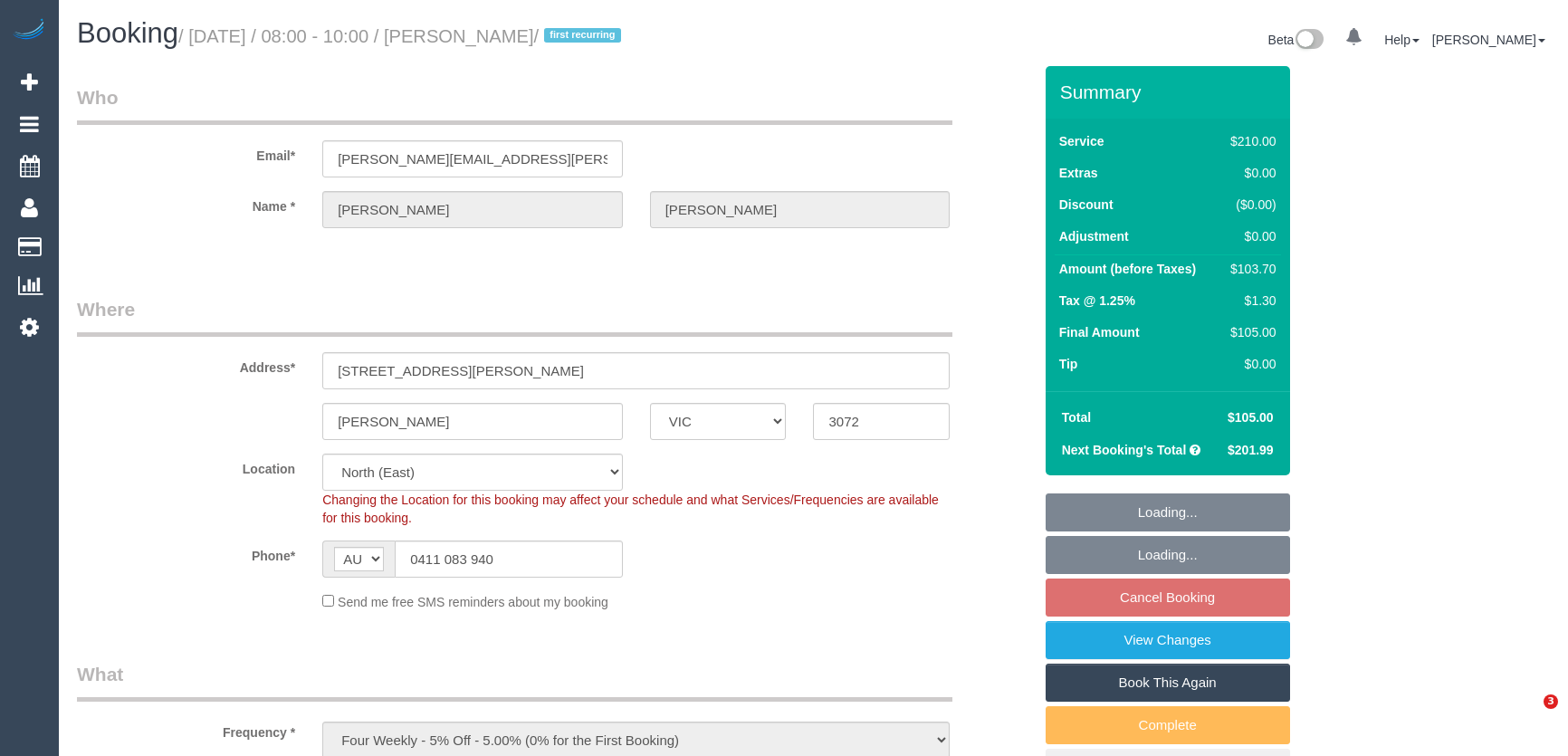
select select "number:19"
select select "number:36"
select select "number:34"
select select "number:26"
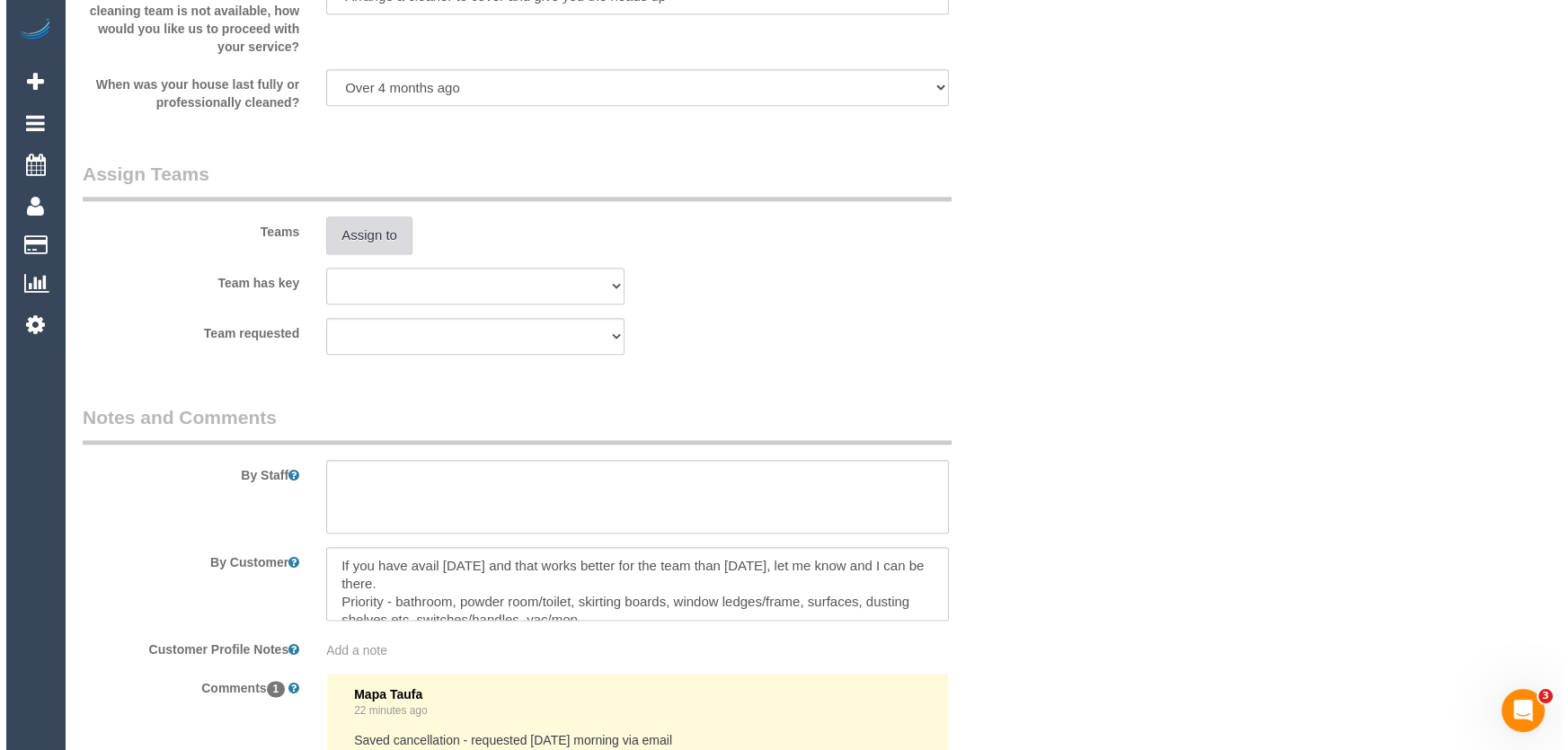
scroll to position [2565, 0]
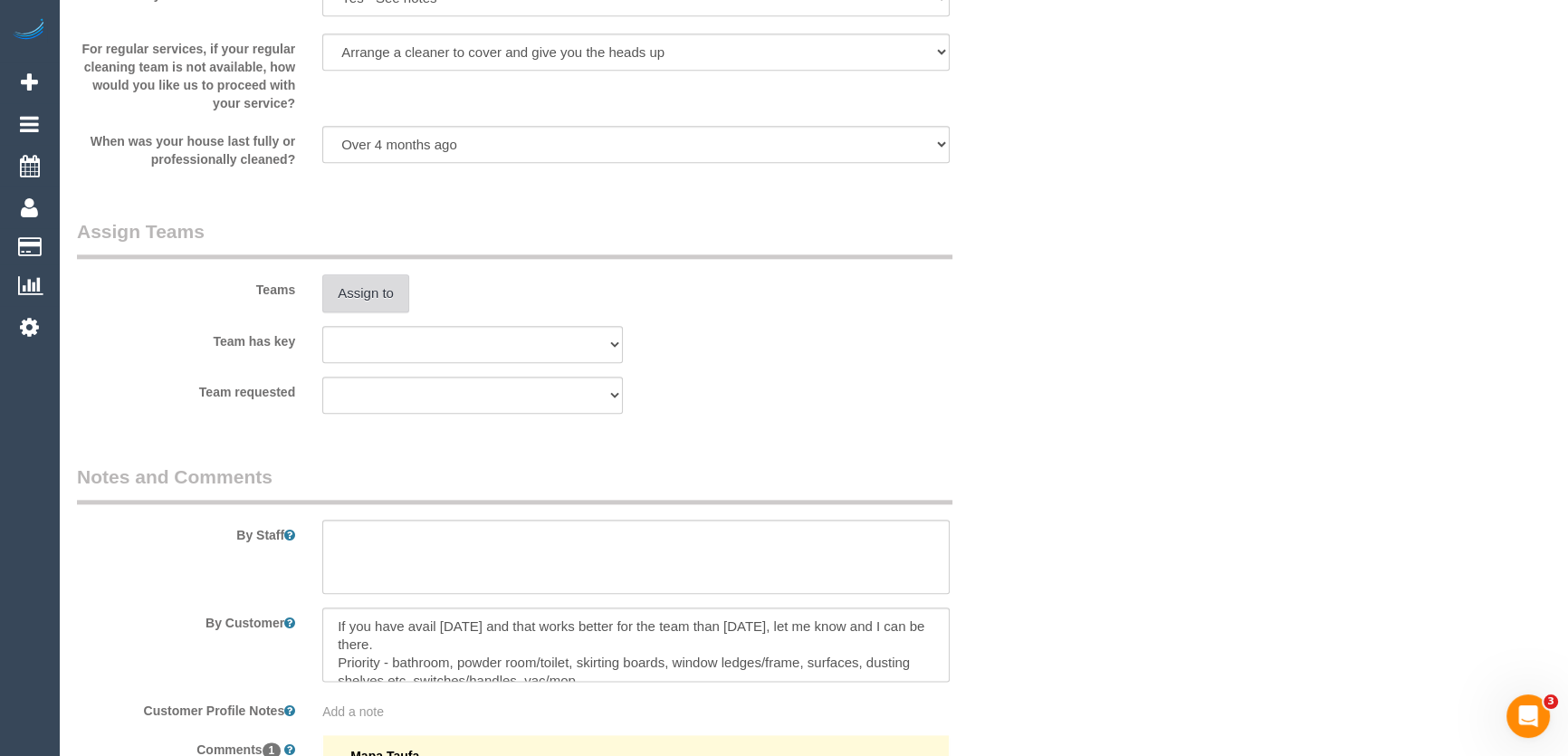
click at [348, 276] on button "Assign to" at bounding box center [365, 293] width 87 height 38
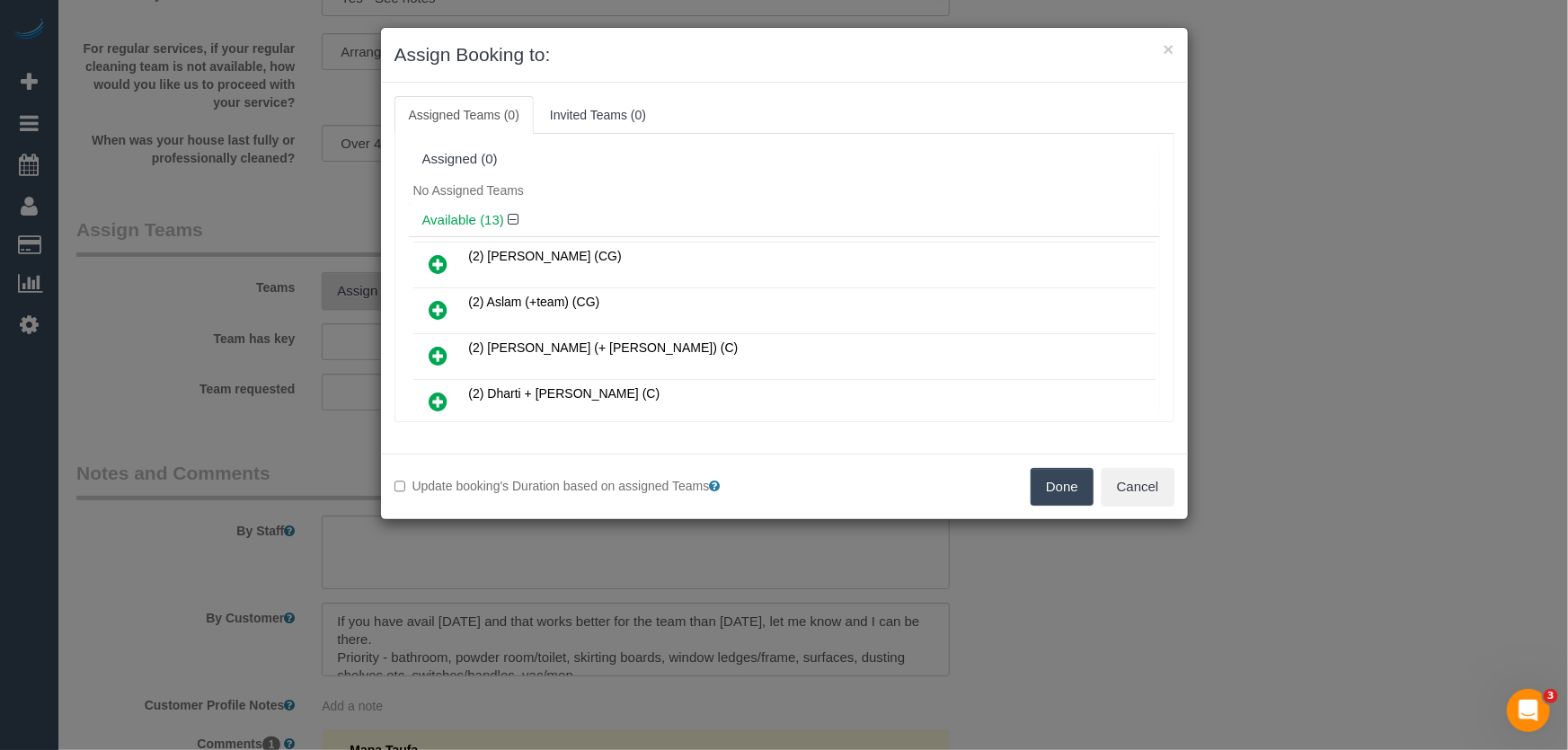
scroll to position [383, 0]
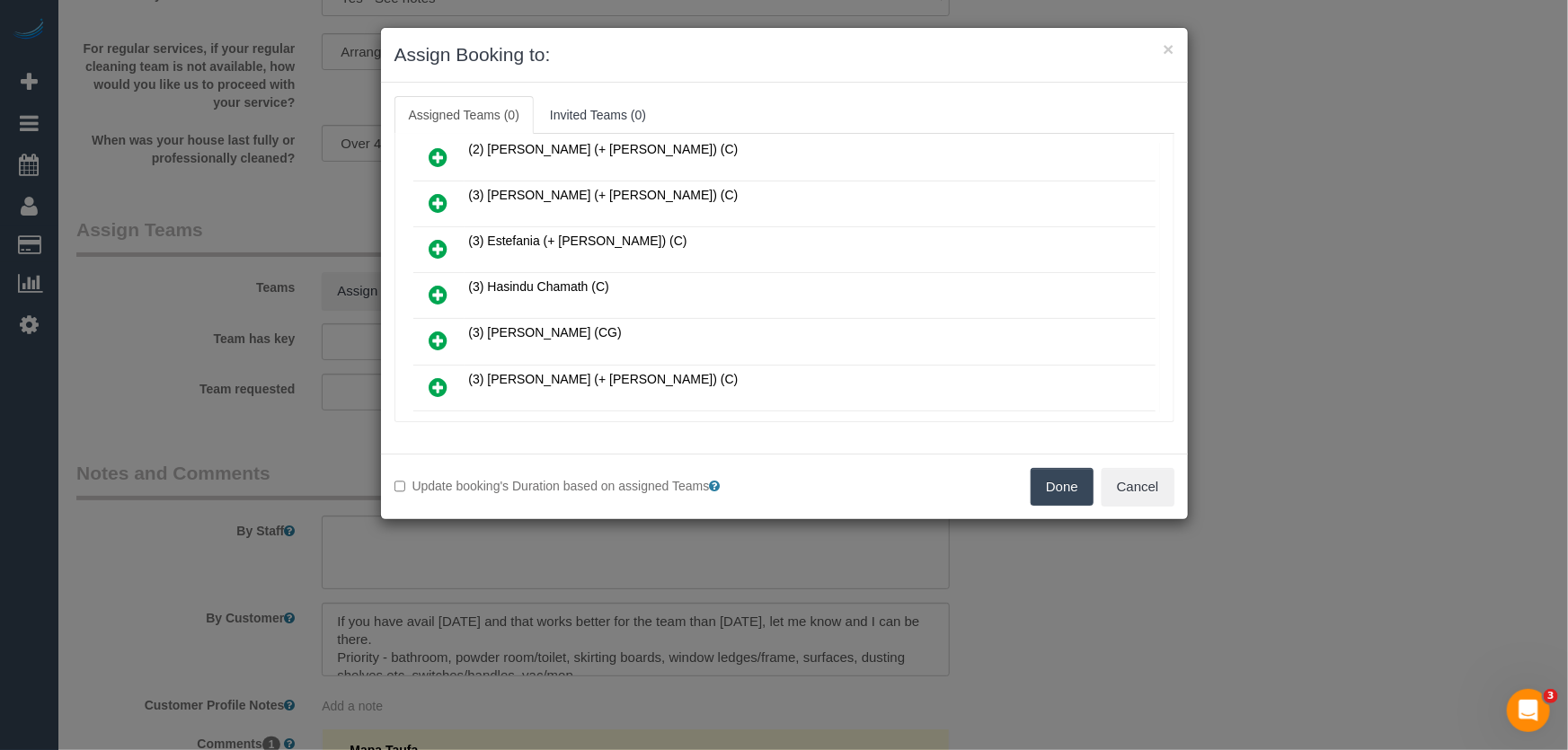
click at [440, 287] on icon at bounding box center [438, 294] width 19 height 22
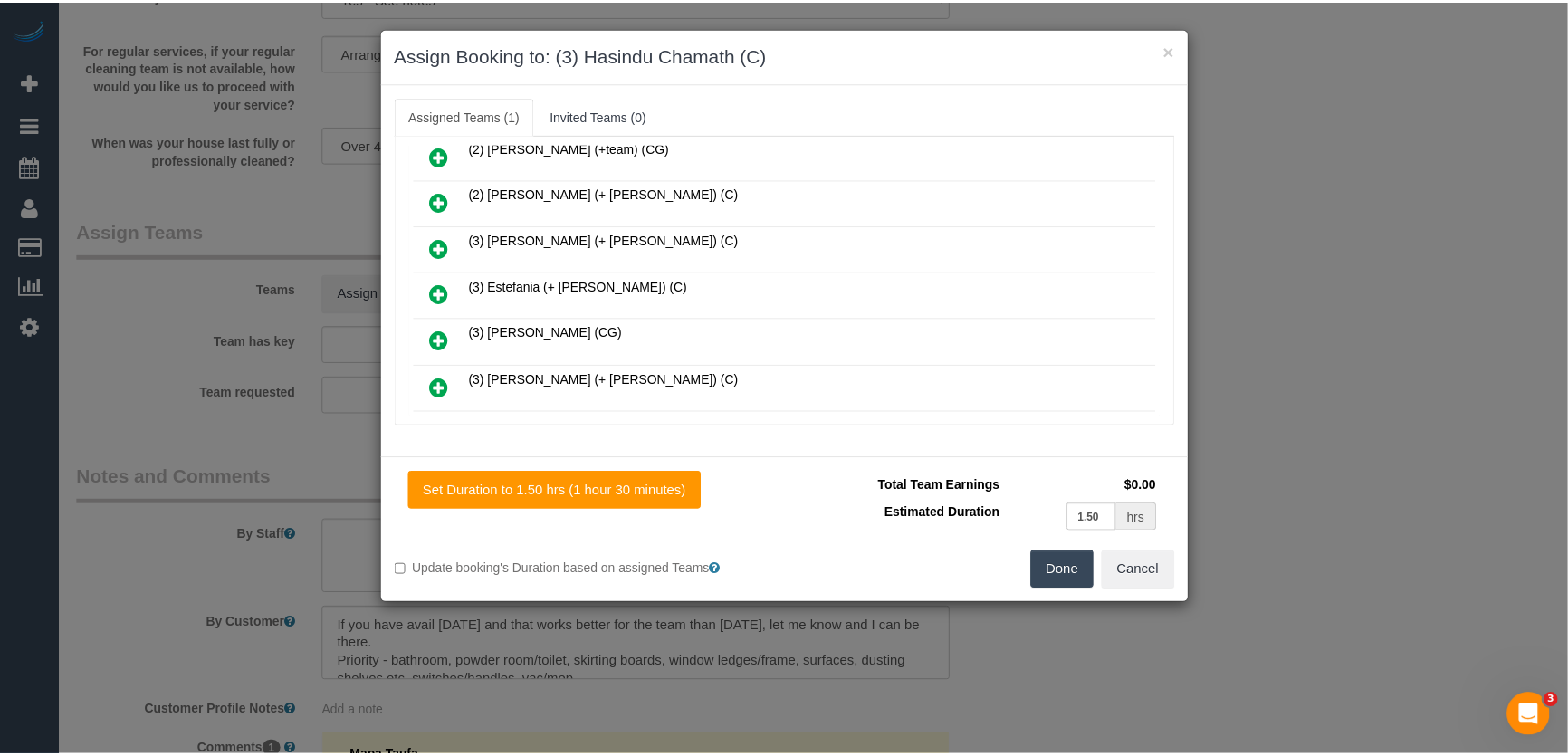
scroll to position [427, 0]
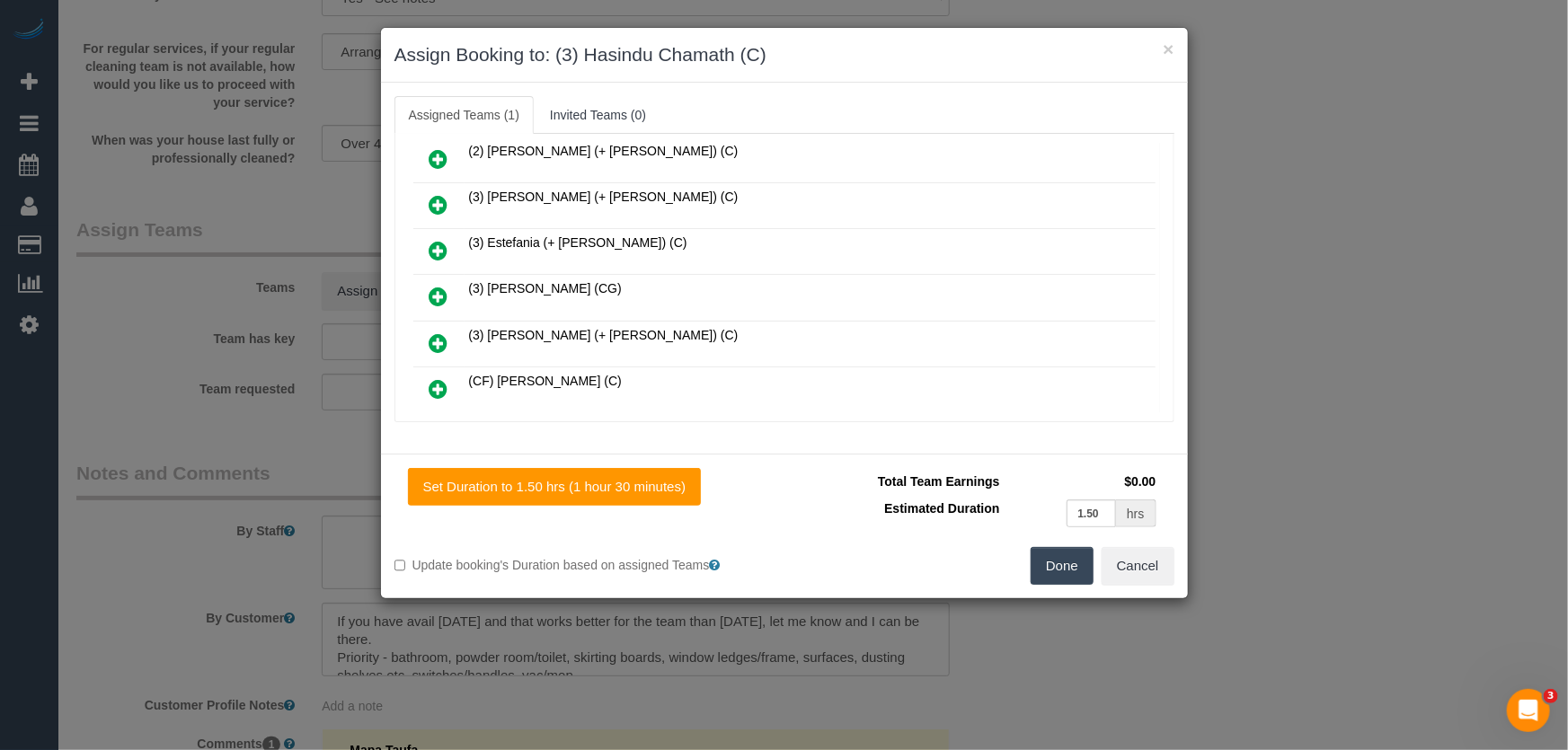
click at [1051, 566] on button "Done" at bounding box center [1062, 565] width 63 height 38
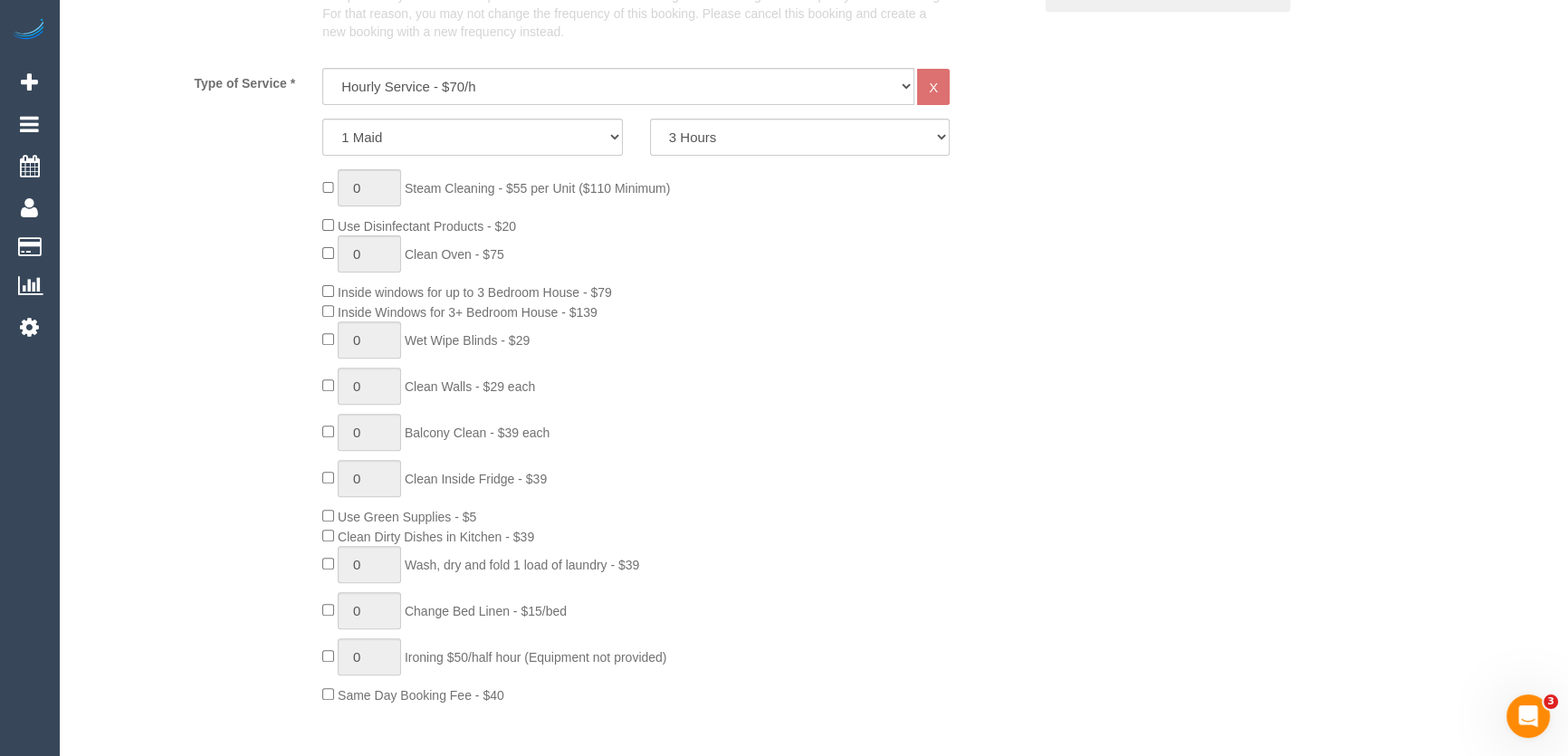
scroll to position [1104, 0]
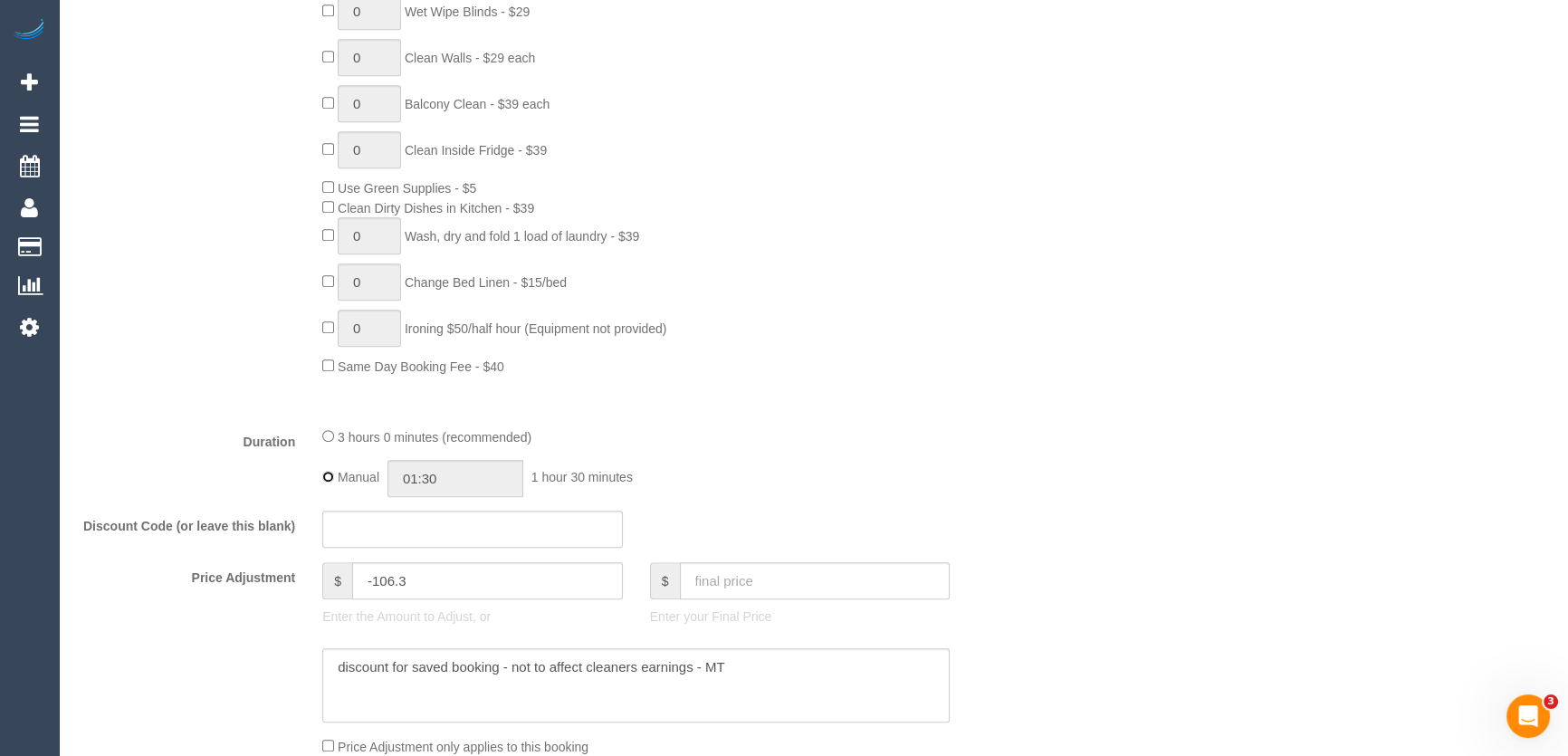
type input "03:00"
select select "spot13"
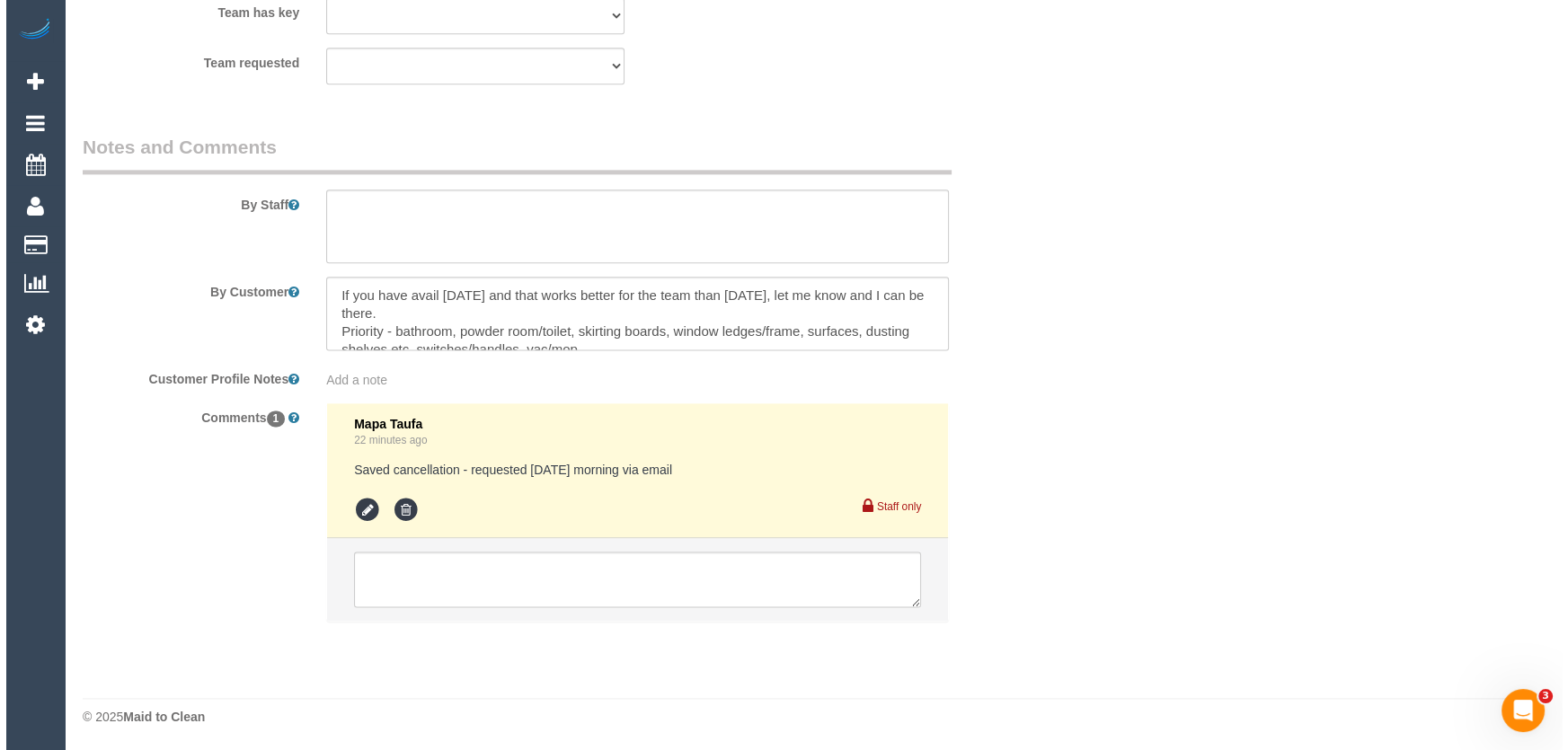
scroll to position [2483, 0]
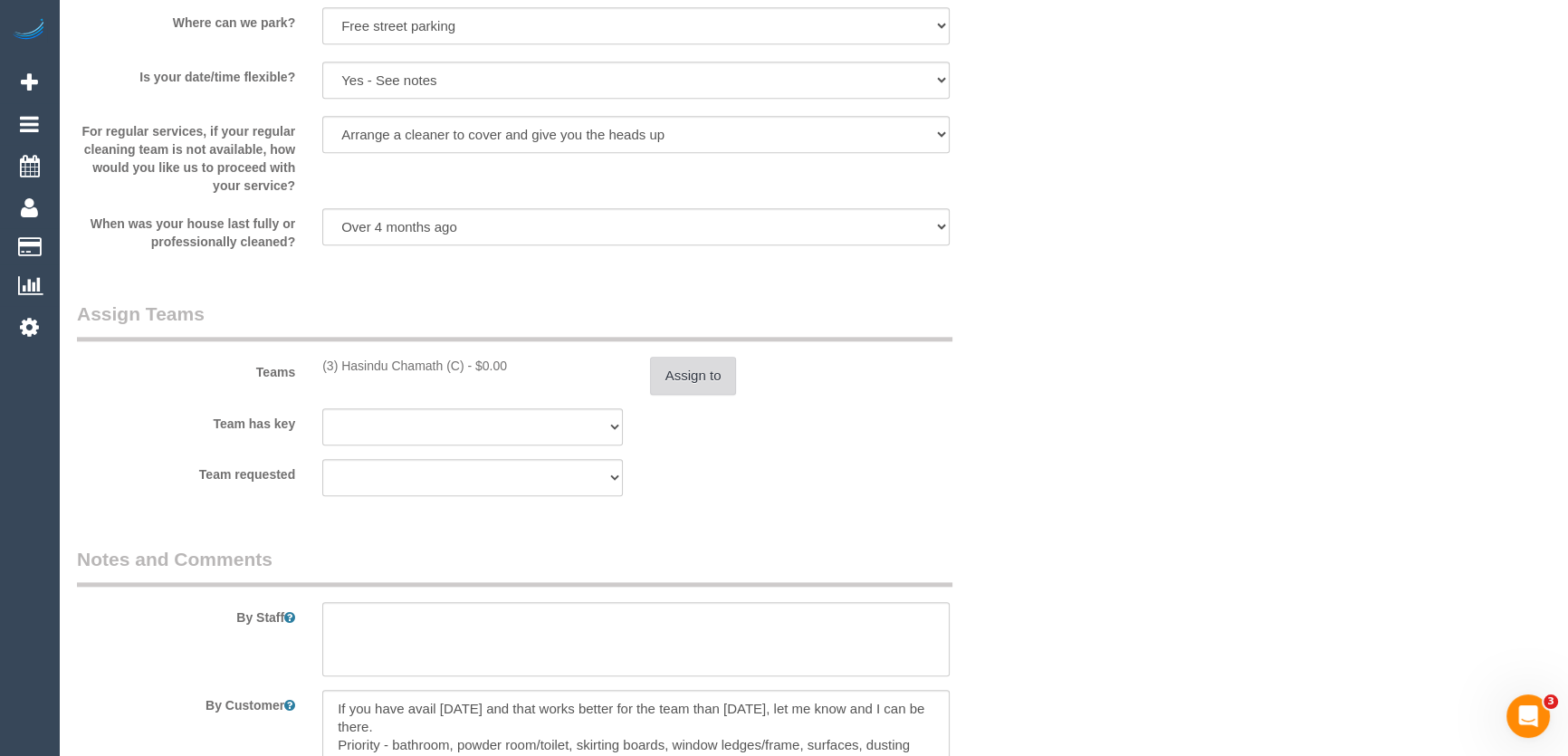
click at [679, 386] on button "Assign to" at bounding box center [692, 375] width 87 height 38
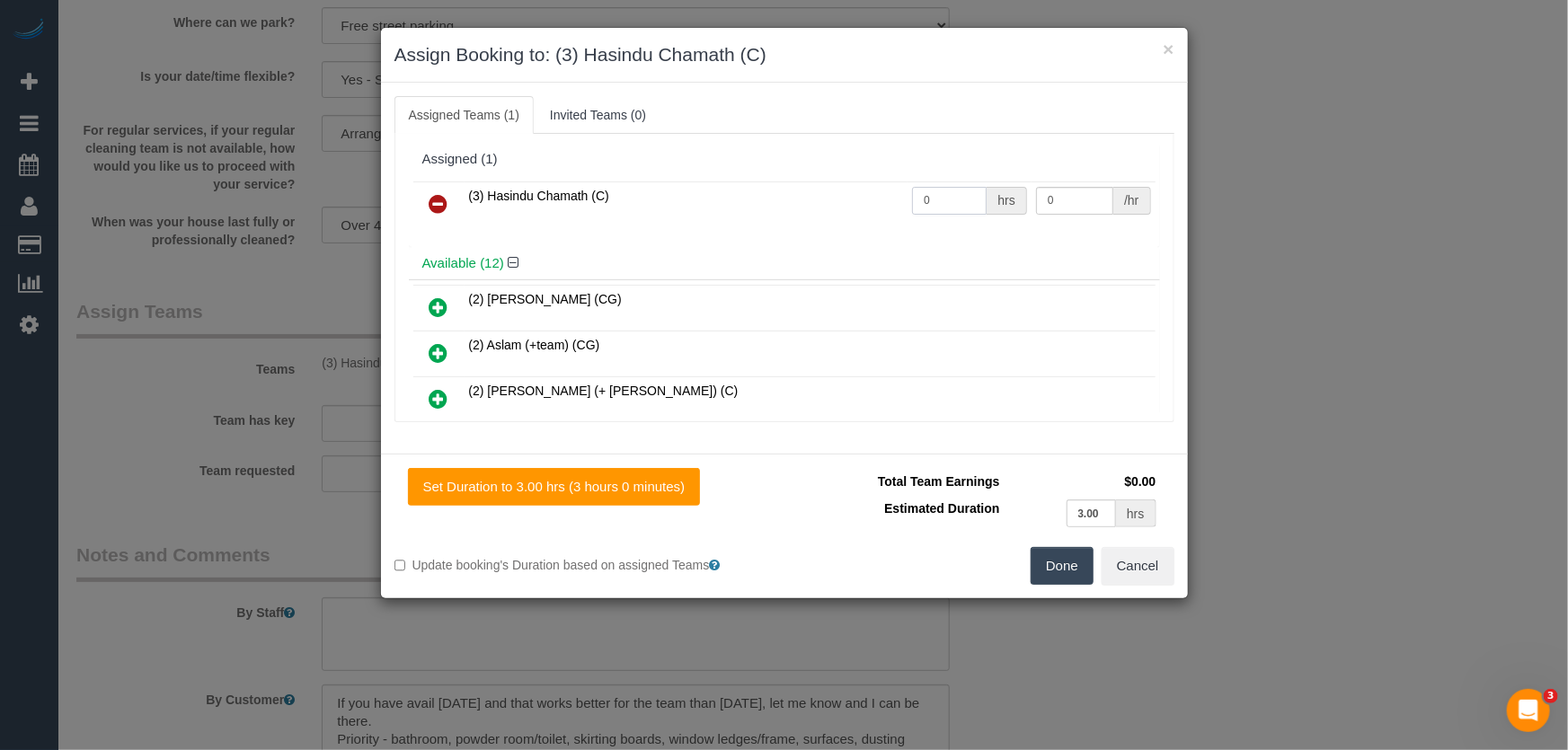
click at [965, 198] on input "0" at bounding box center [949, 200] width 75 height 28
type input "3"
type input "35"
click at [1080, 569] on button "Done" at bounding box center [1062, 565] width 63 height 38
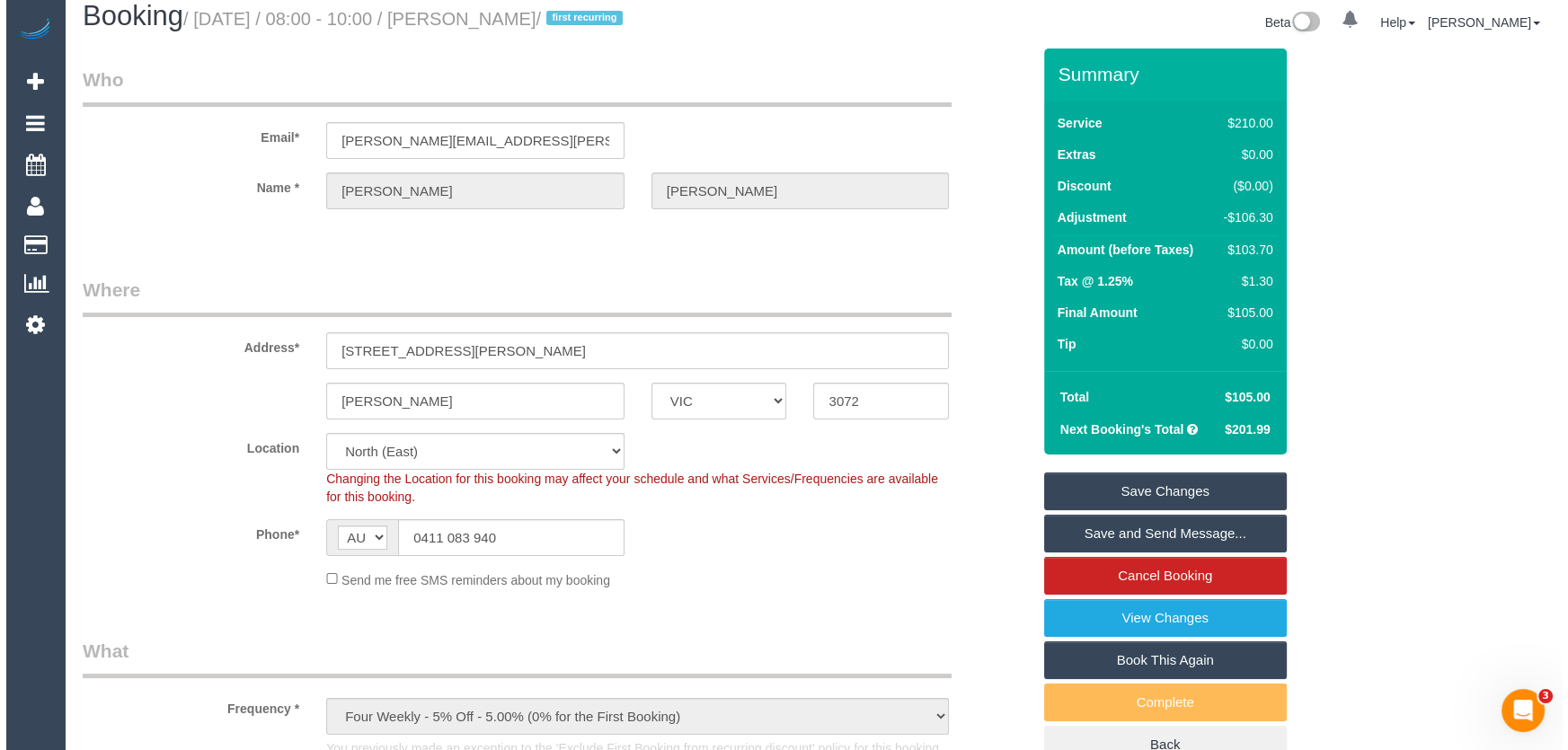
scroll to position [0, 0]
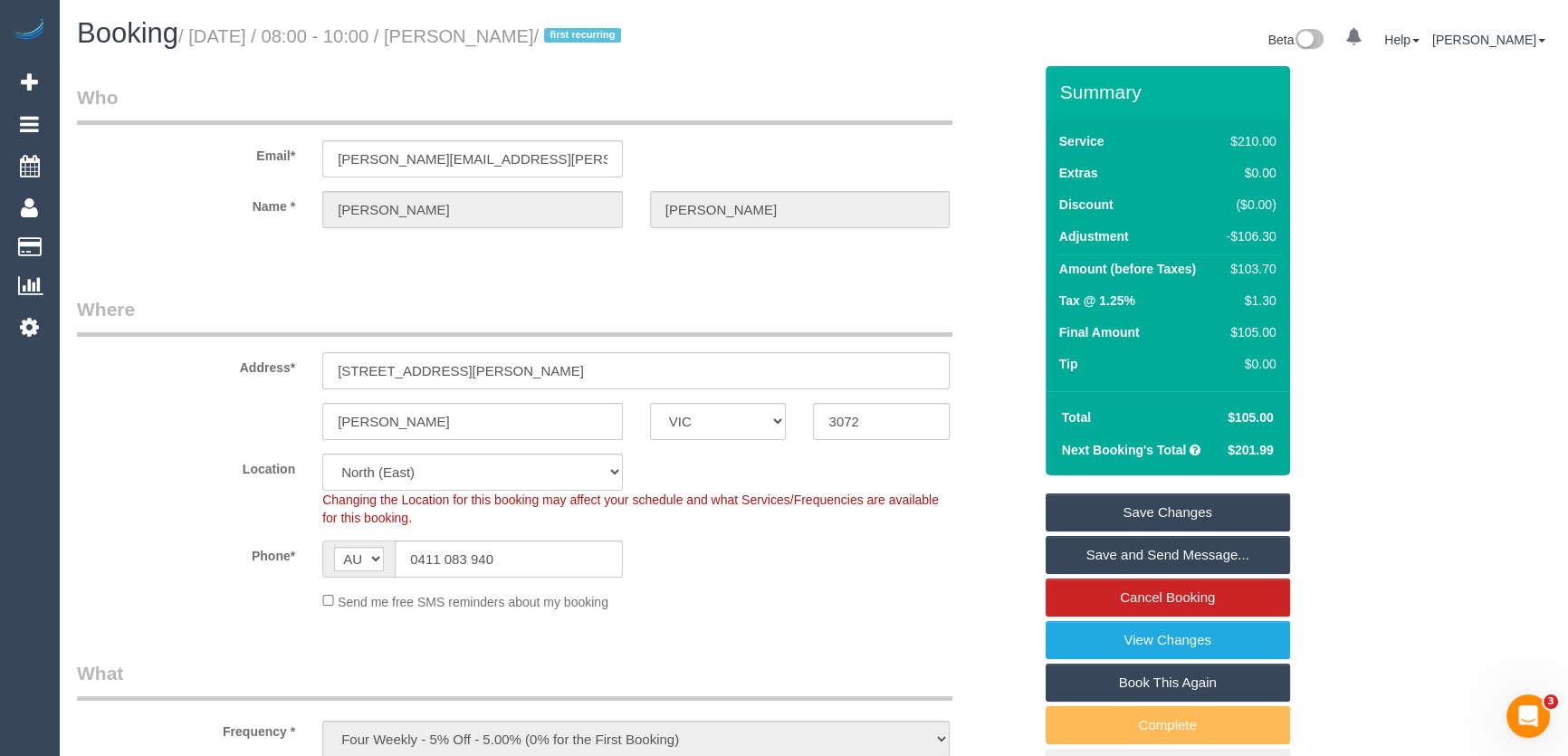
click at [516, 37] on small "/ September 05, 2025 / 08:00 - 10:00 / Karla Hodgson / first recurring" at bounding box center [402, 36] width 448 height 20
copy small "Karla Hodgson"
click at [1129, 552] on link "Save and Send Message..." at bounding box center [1168, 555] width 245 height 38
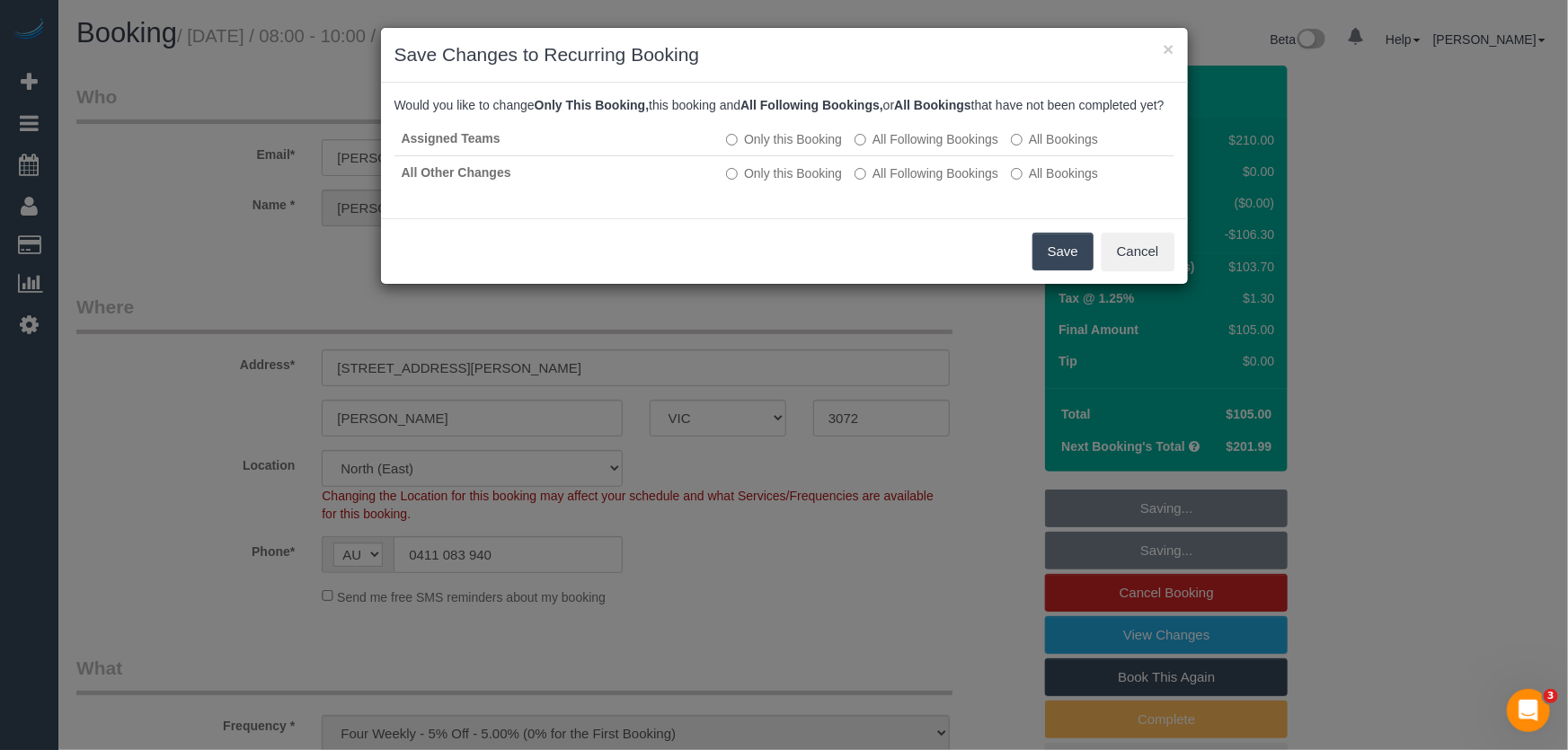
click at [1060, 270] on button "Save" at bounding box center [1062, 252] width 61 height 38
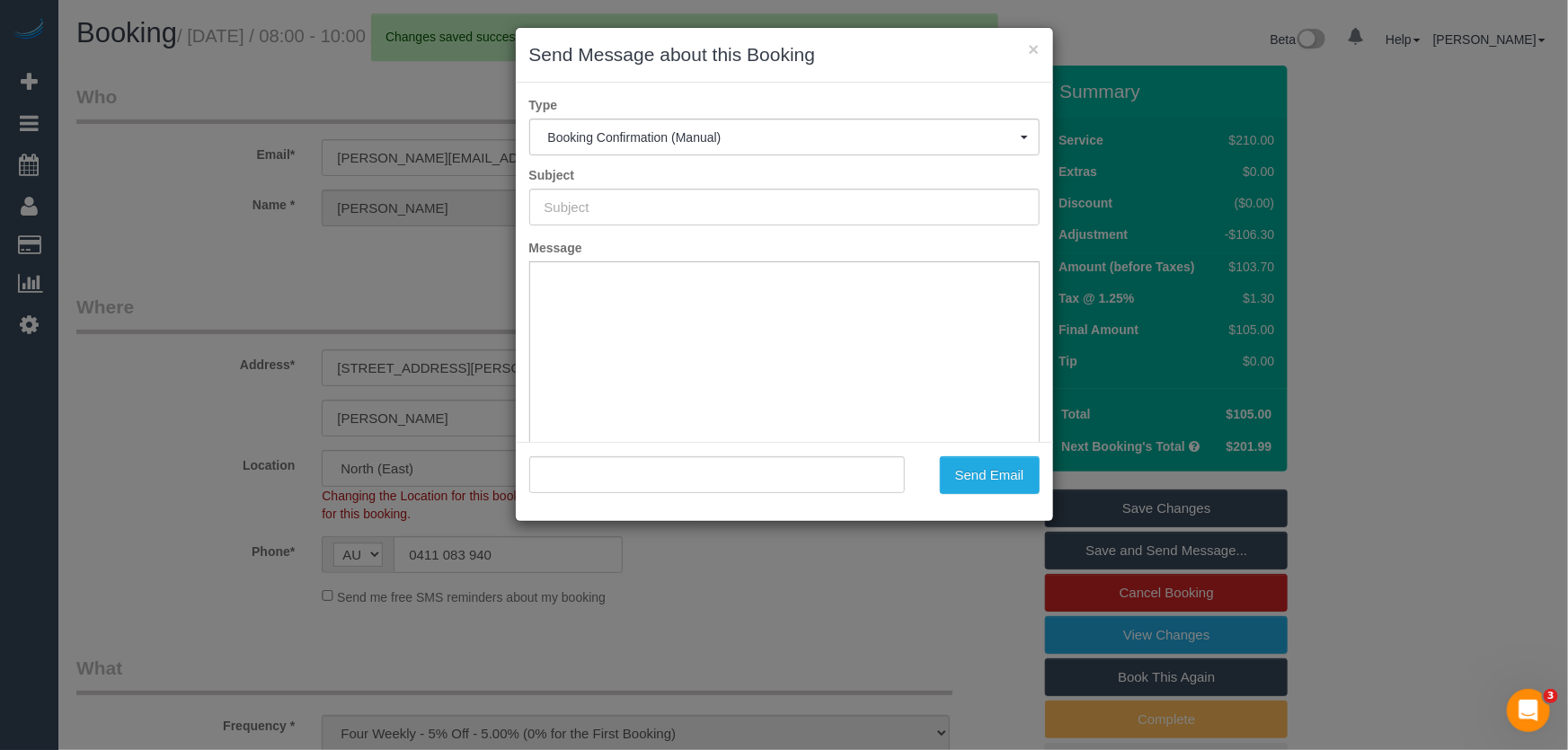
type input "Booking Confirmed"
type input ""Karla Hodgson" <karla.hodgson@gmail.com>"
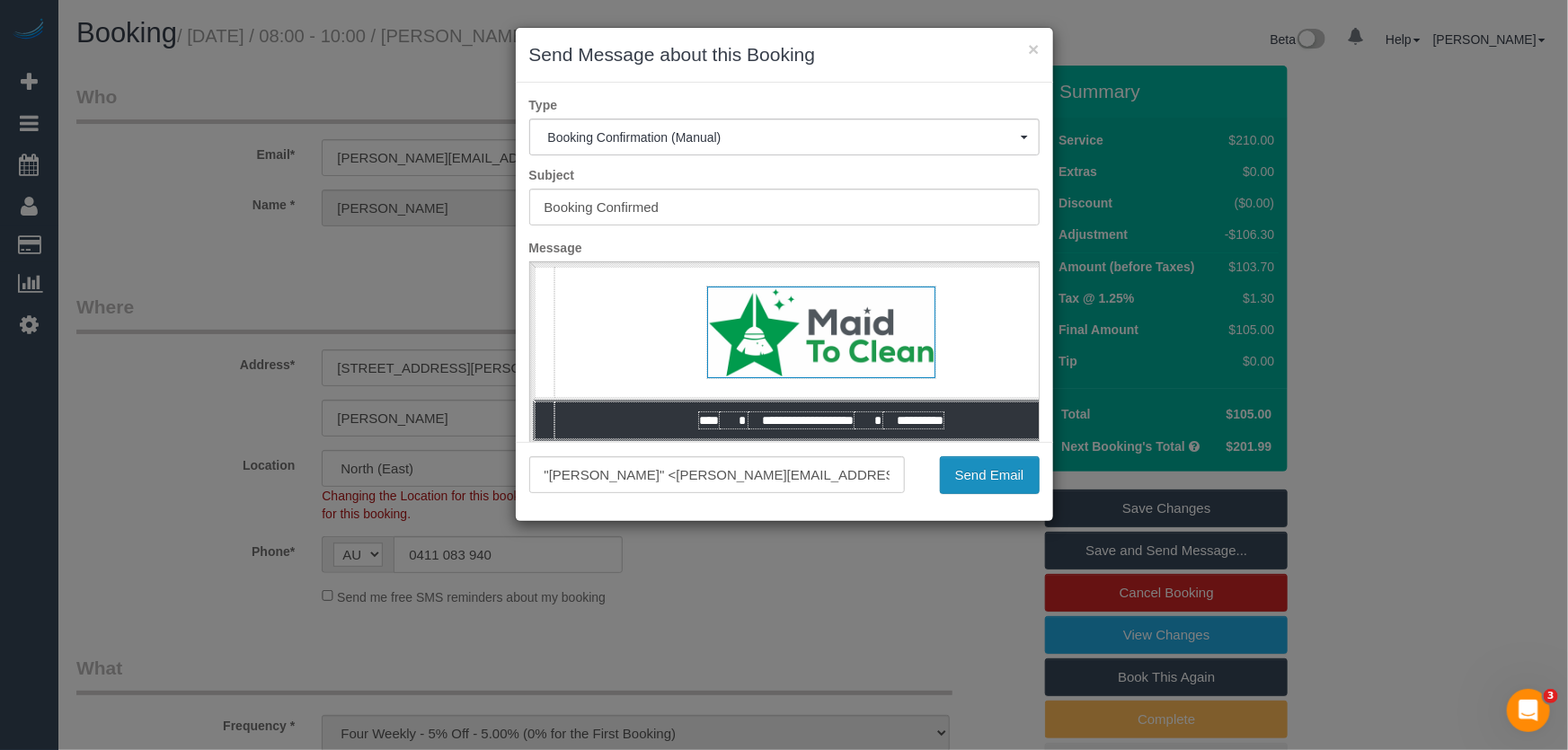
click at [990, 475] on button "Send Email" at bounding box center [989, 475] width 100 height 38
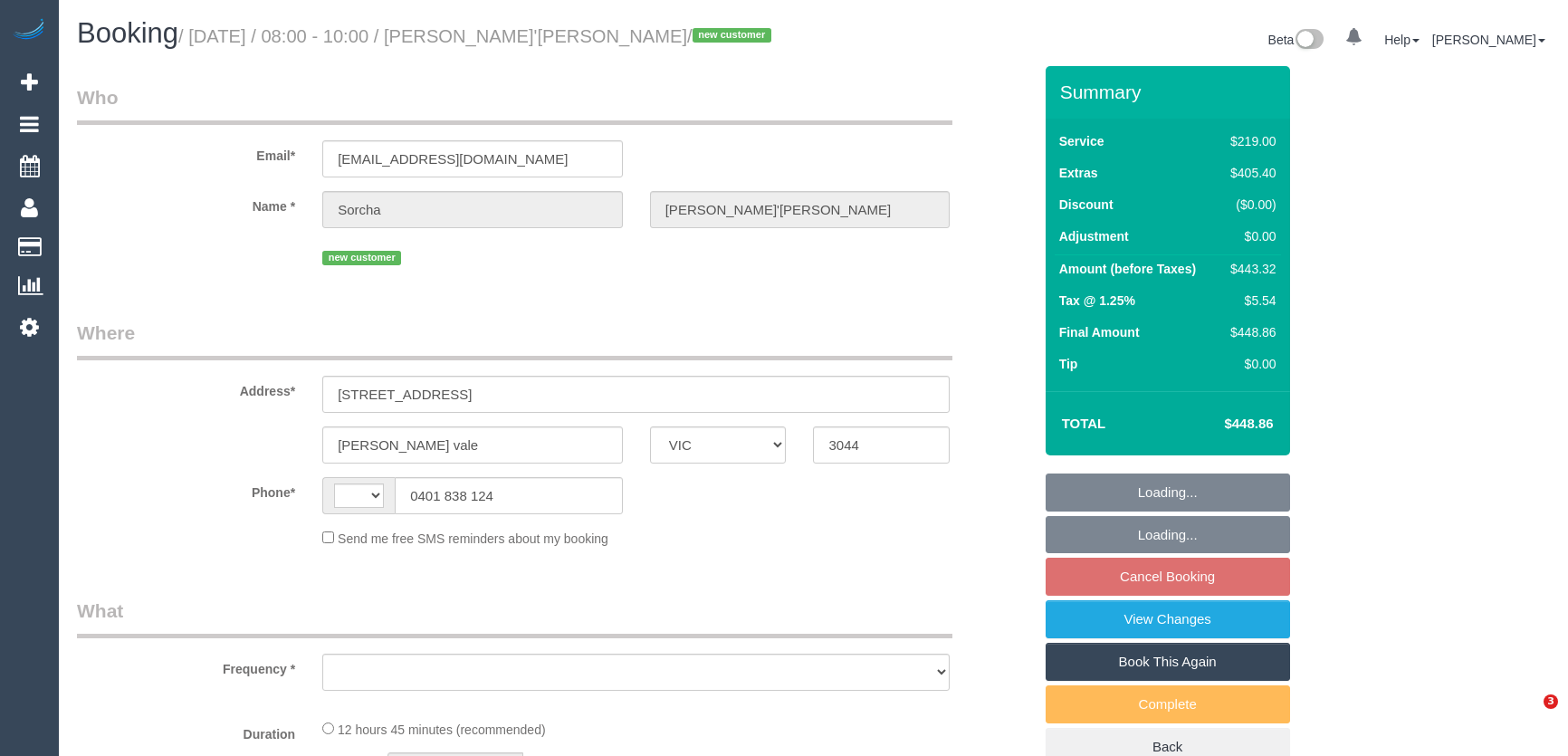
select select "VIC"
select select "number:28"
select select "number:15"
select select "number:19"
select select "number:24"
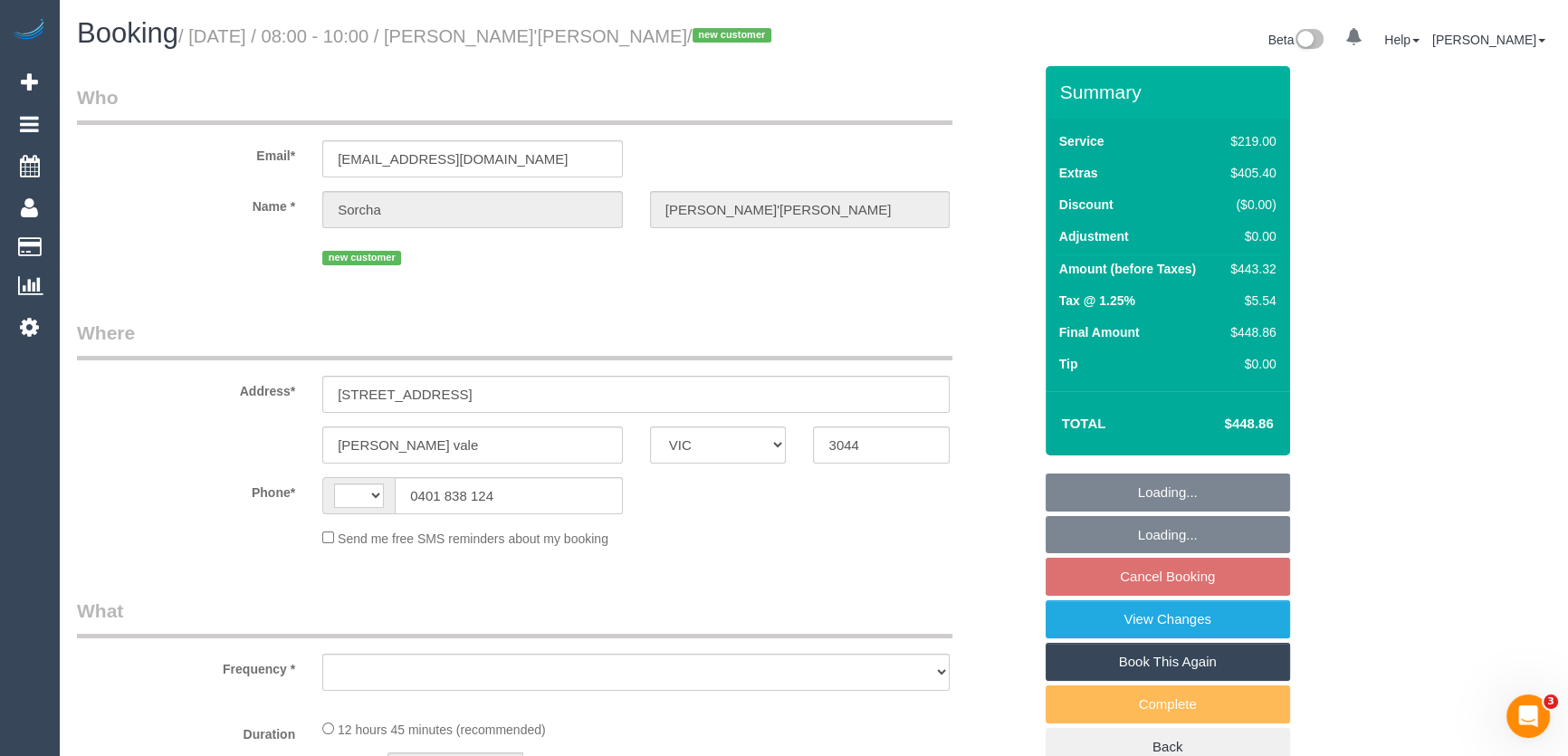
select select "number:26"
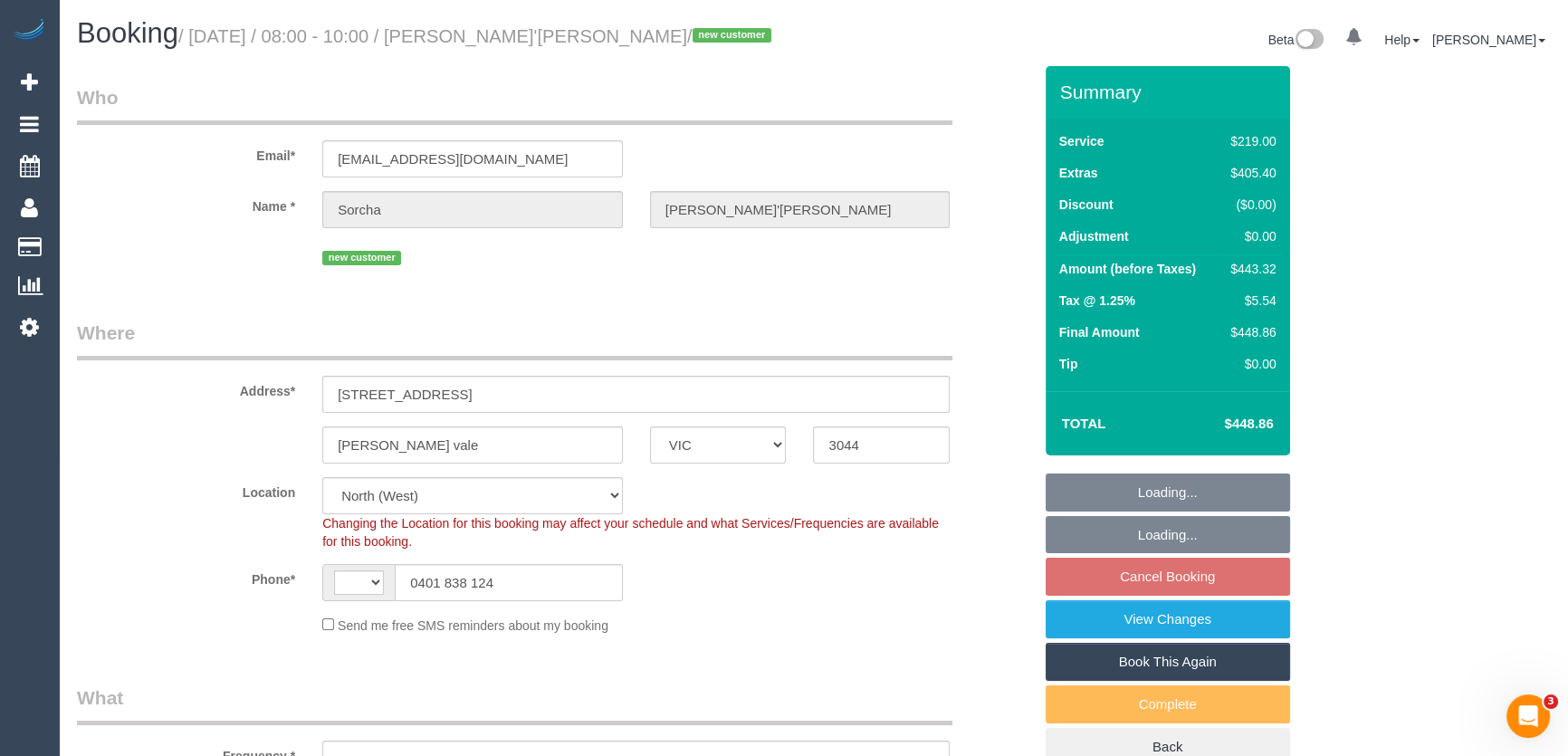
select select "string:AU"
select select "object:1519"
select select "string:stripe-pm_1S36RP2GScqysDRVcOYp6xko"
select select "spot1"
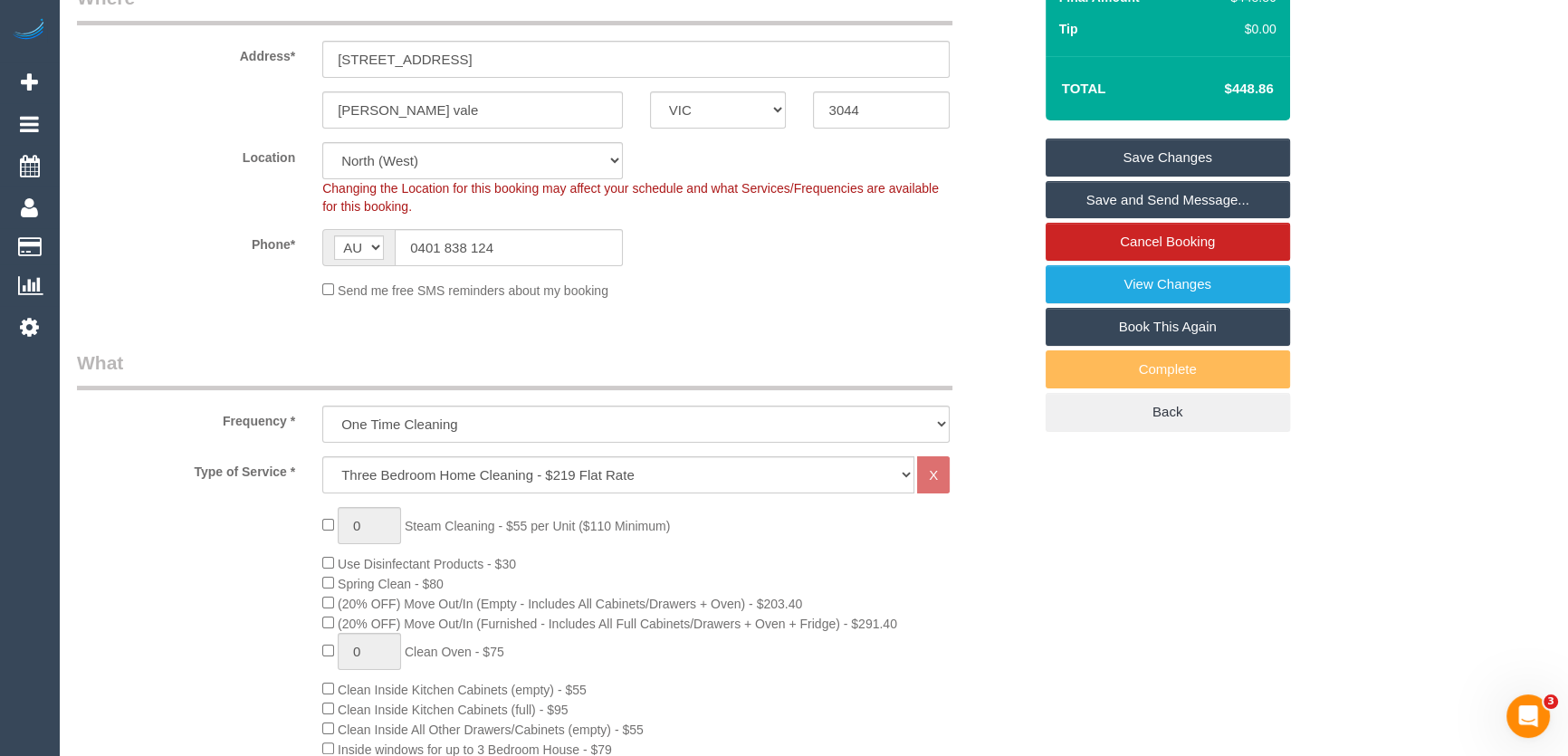
scroll to position [576, 0]
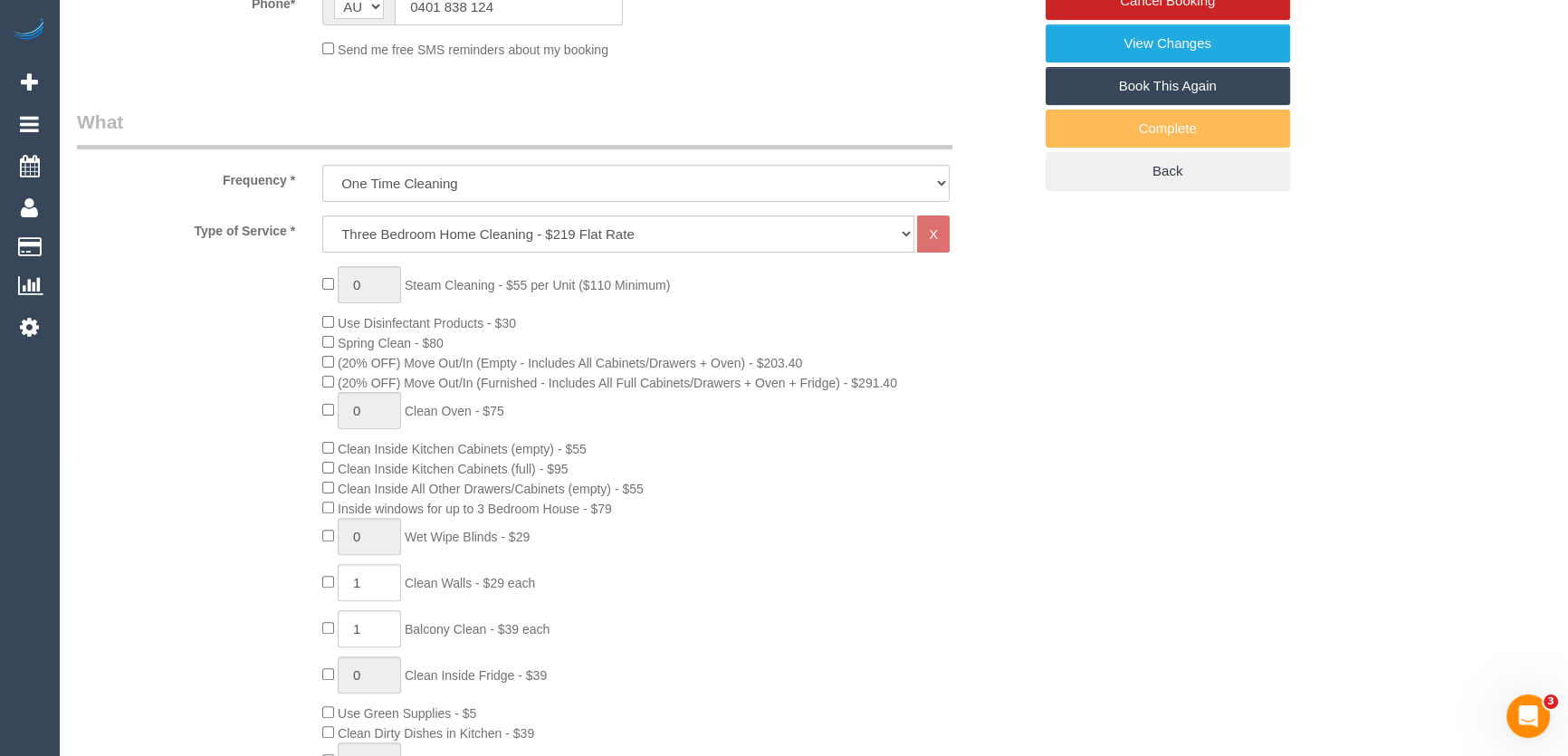
click at [762, 575] on div "0 Steam Cleaning - $55 per Unit ($110 Minimum) Use Disinfectant Products - $30 …" at bounding box center [677, 583] width 736 height 635
select select "spot13"
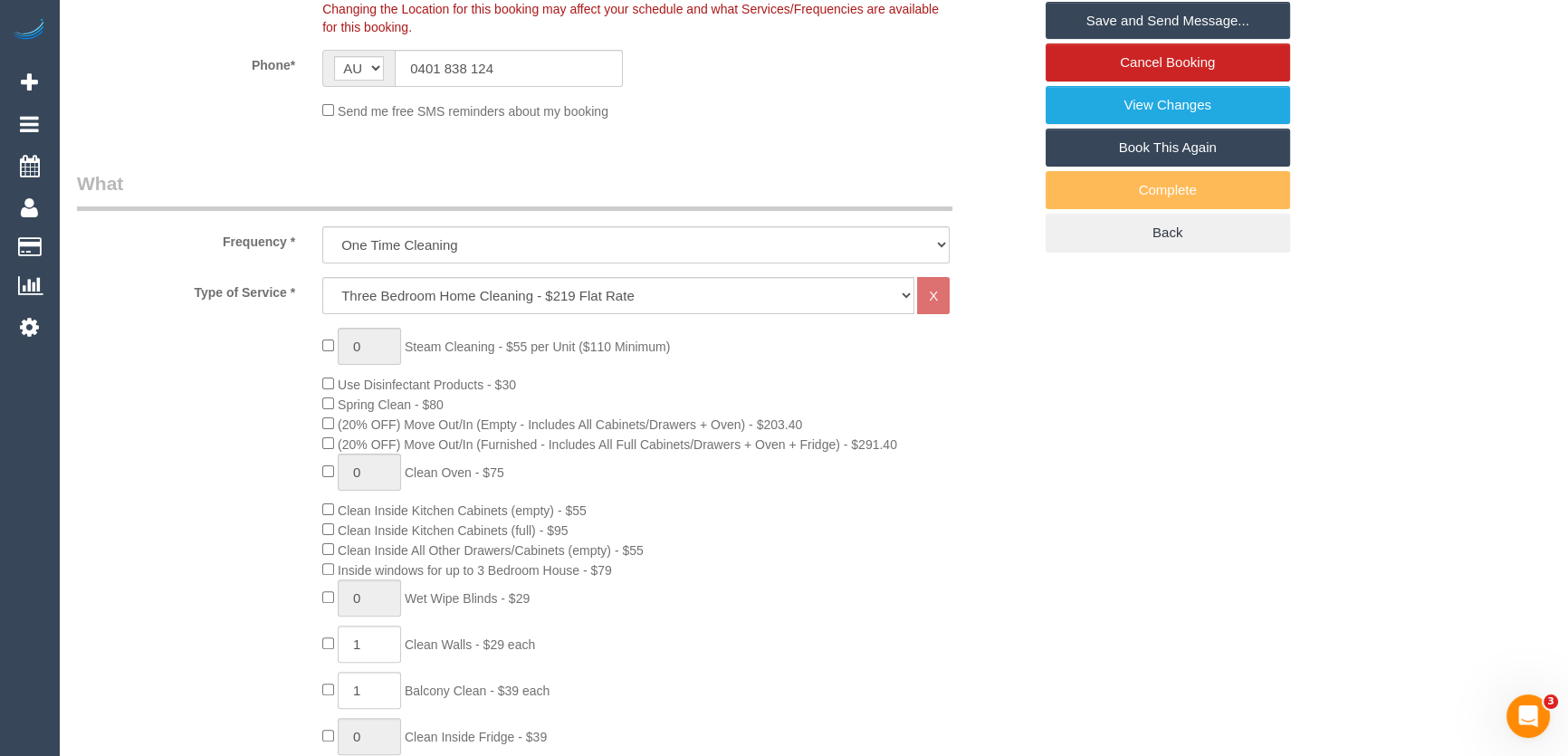
scroll to position [677, 0]
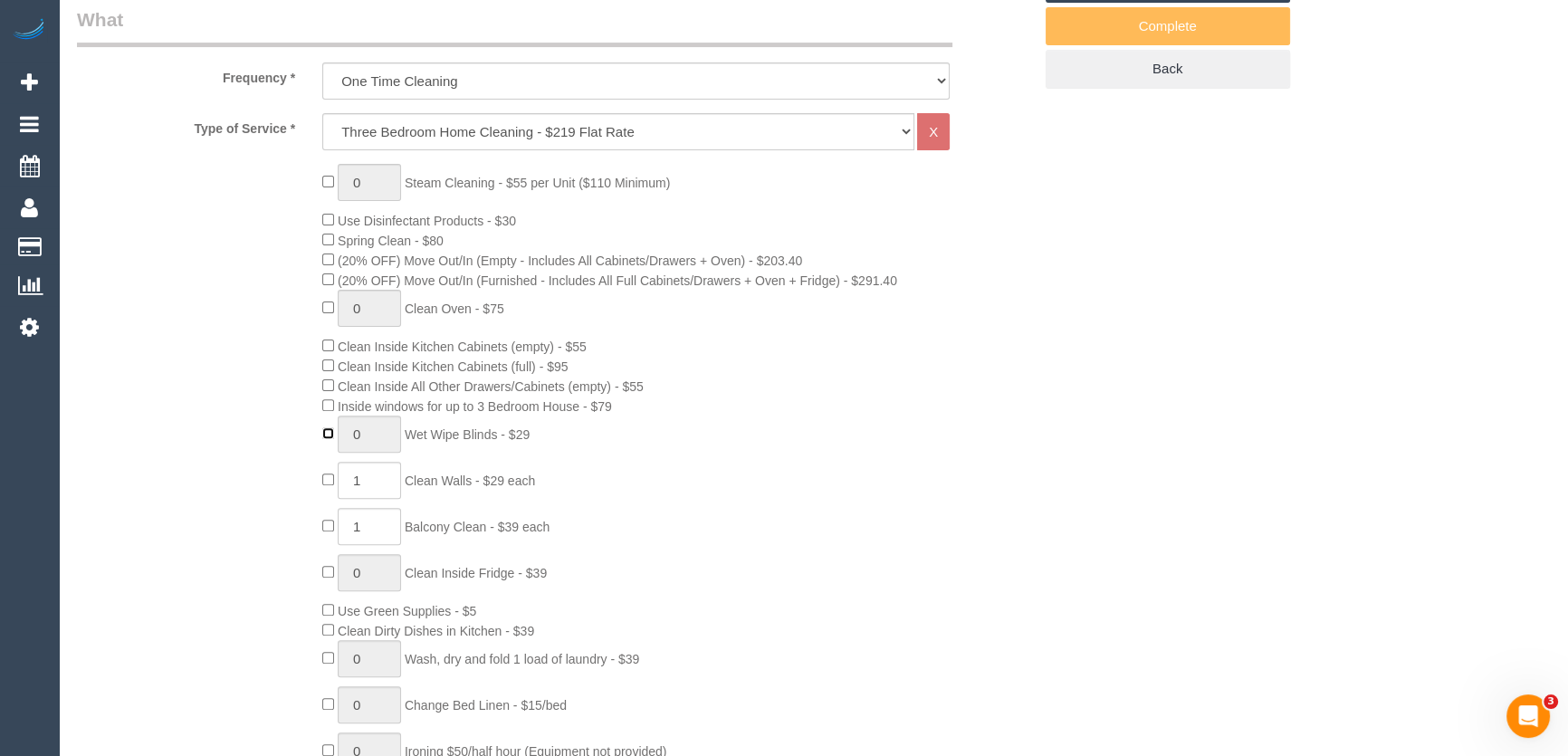
type input "1"
click at [386, 433] on input "1" at bounding box center [369, 434] width 64 height 37
type input "6"
click at [968, 497] on div "0 Steam Cleaning - $55 per Unit ($110 Minimum) Use Disinfectant Products - $30 …" at bounding box center [677, 481] width 736 height 635
select select "spot25"
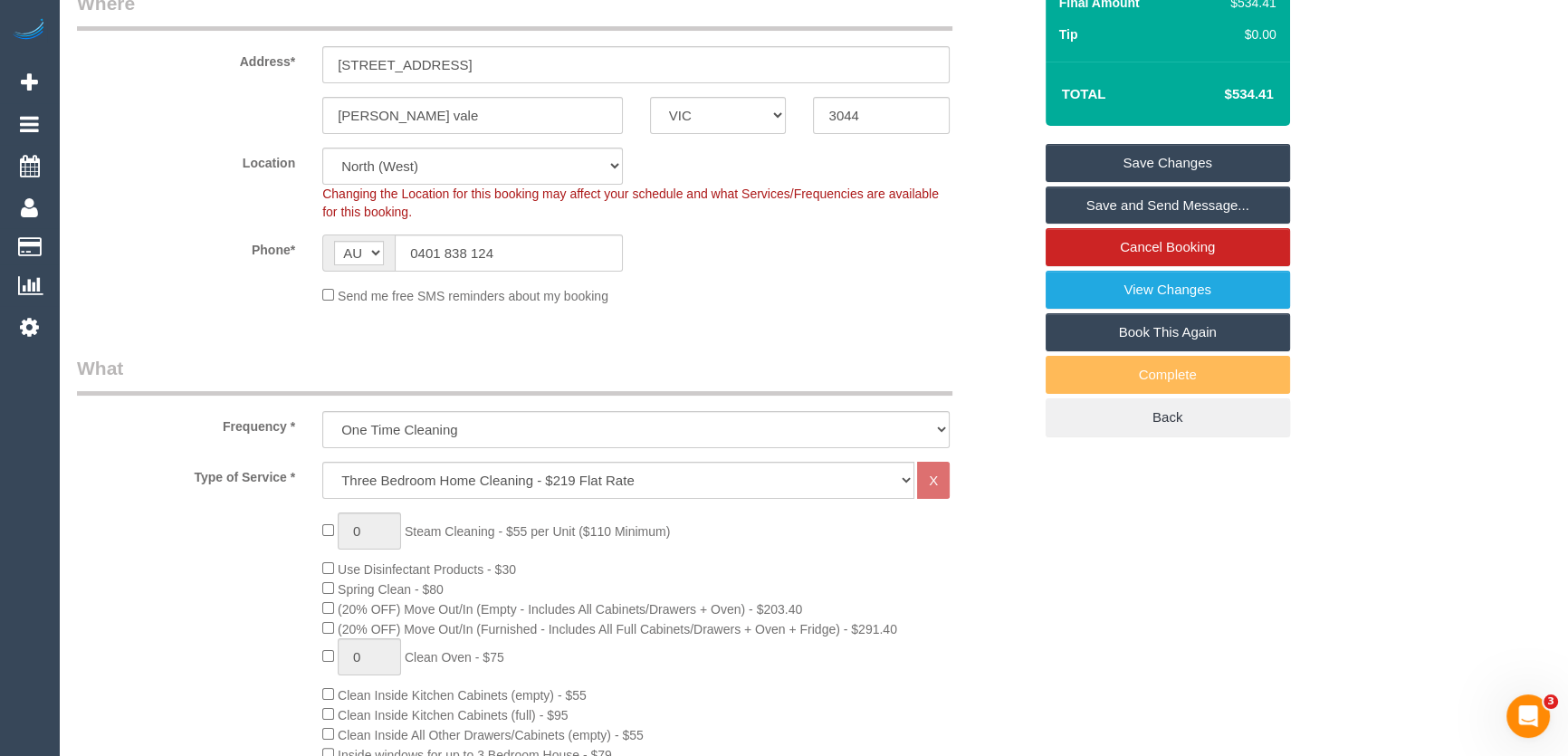
scroll to position [0, 0]
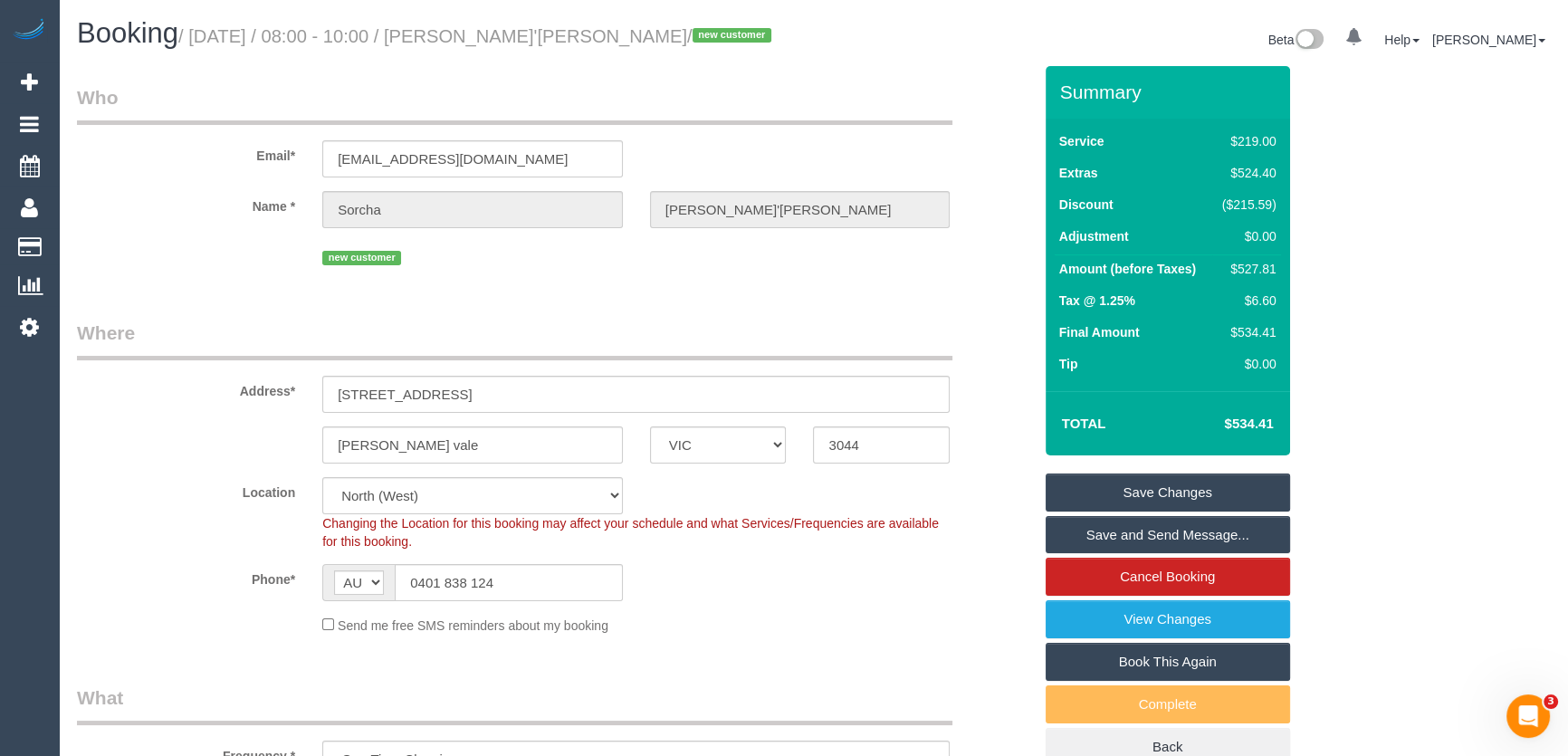
select select "spot37"
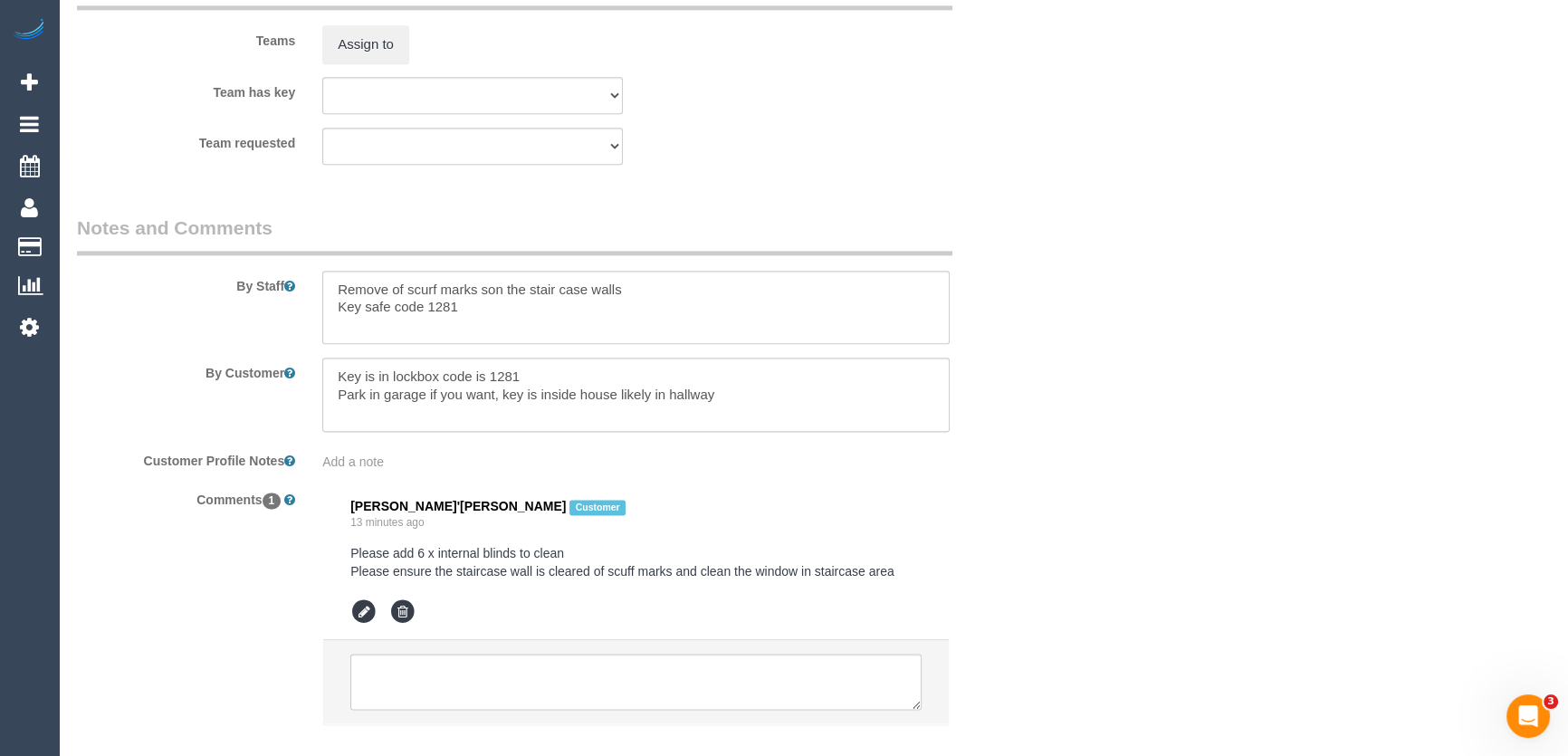
scroll to position [2899, 0]
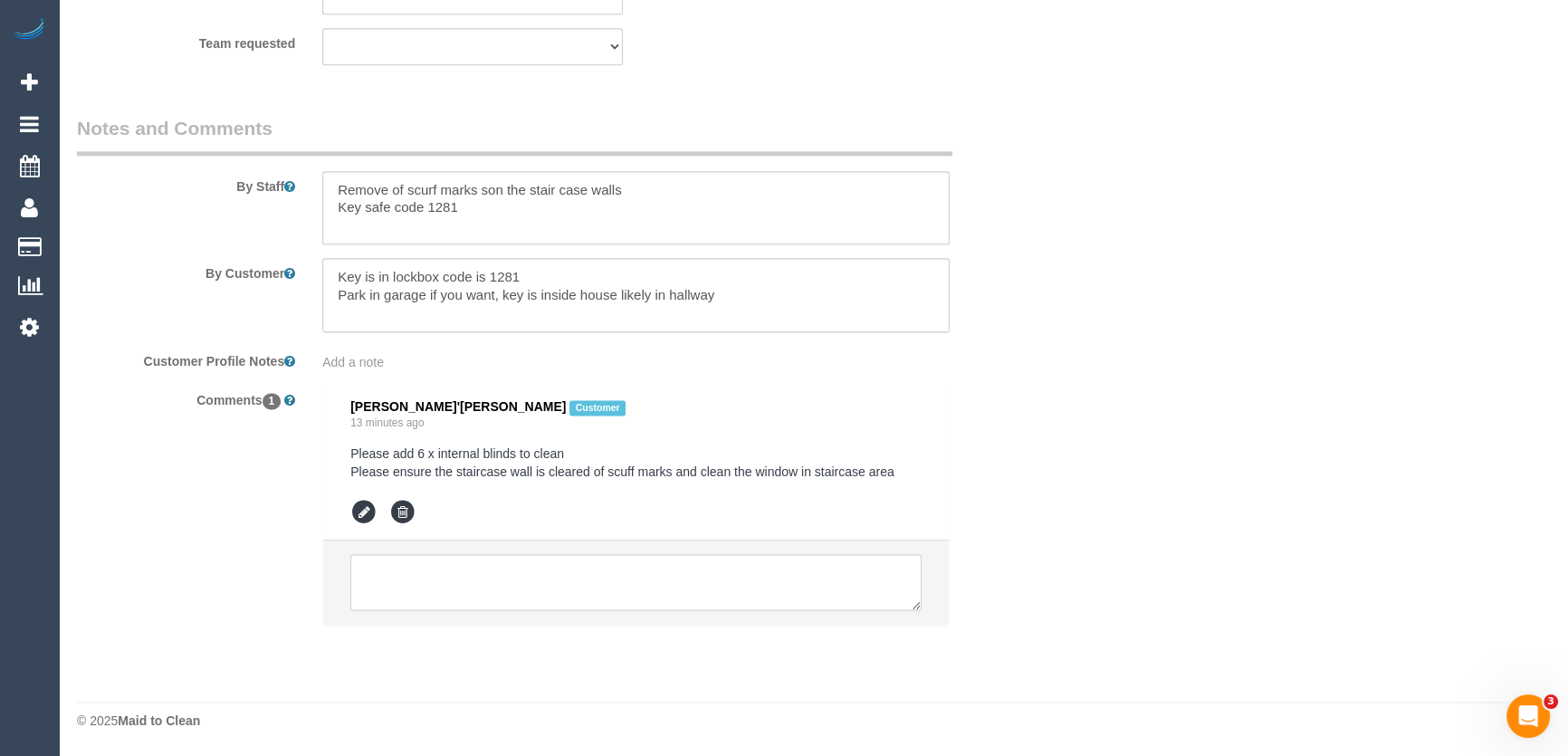
click at [446, 575] on textarea at bounding box center [636, 582] width 571 height 56
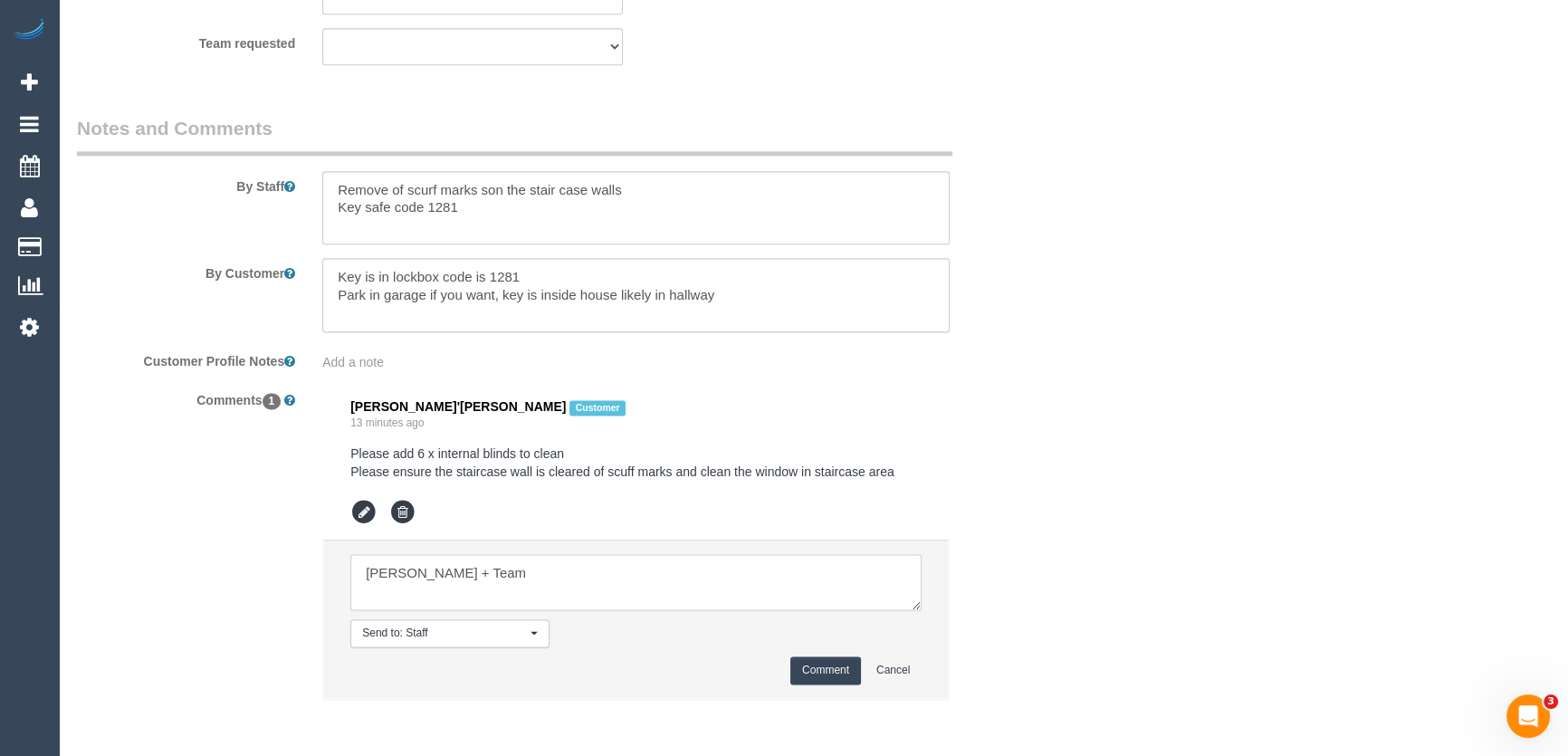
type textarea "Akila + Team"
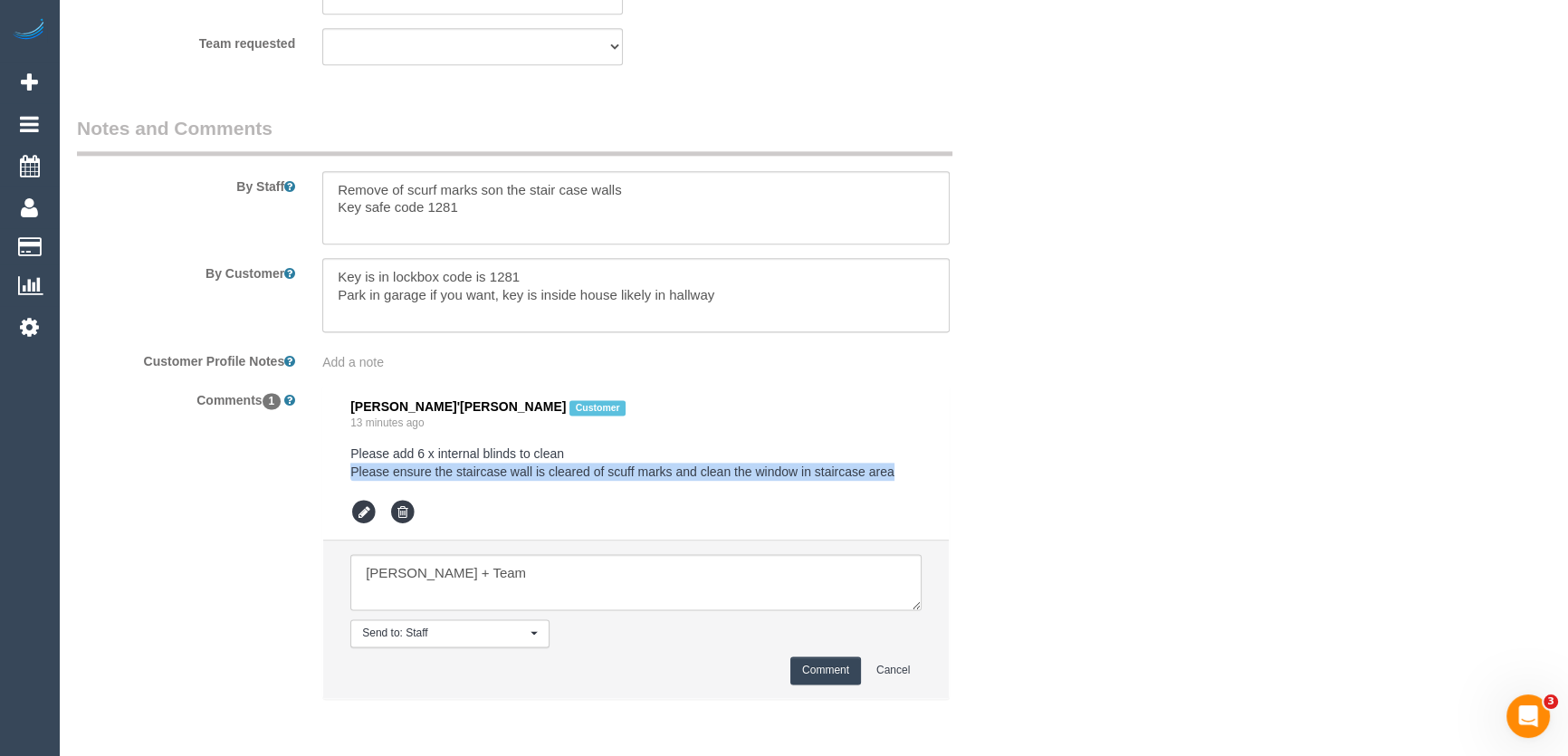
drag, startPoint x: 346, startPoint y: 471, endPoint x: 897, endPoint y: 478, distance: 551.0
click at [895, 475] on li "Sorcha Millican'nagle Customer 13 minutes ago Please add 6 x internal blinds to…" at bounding box center [636, 464] width 626 height 155
copy pre "Please ensure the staircase wall is cleared of scuff marks and clean the window…"
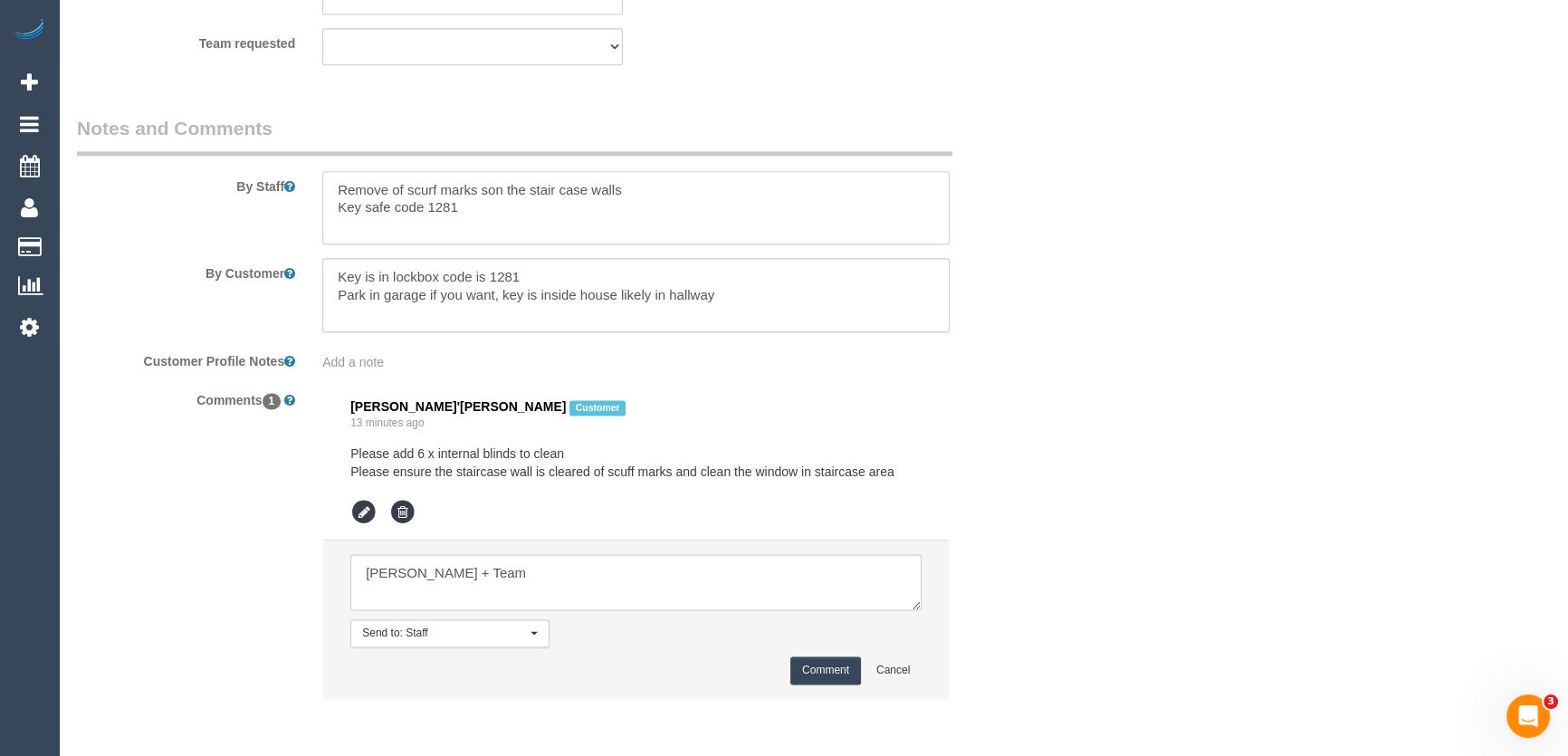
click at [640, 190] on textarea at bounding box center [636, 208] width 627 height 75
click at [642, 190] on textarea at bounding box center [636, 208] width 627 height 75
paste textarea "Please ensure the staircase wall is cleared of scuff marks and clean the window…"
type textarea "Please ensure the staircase wall is cleared of scuff marks and clean the window…"
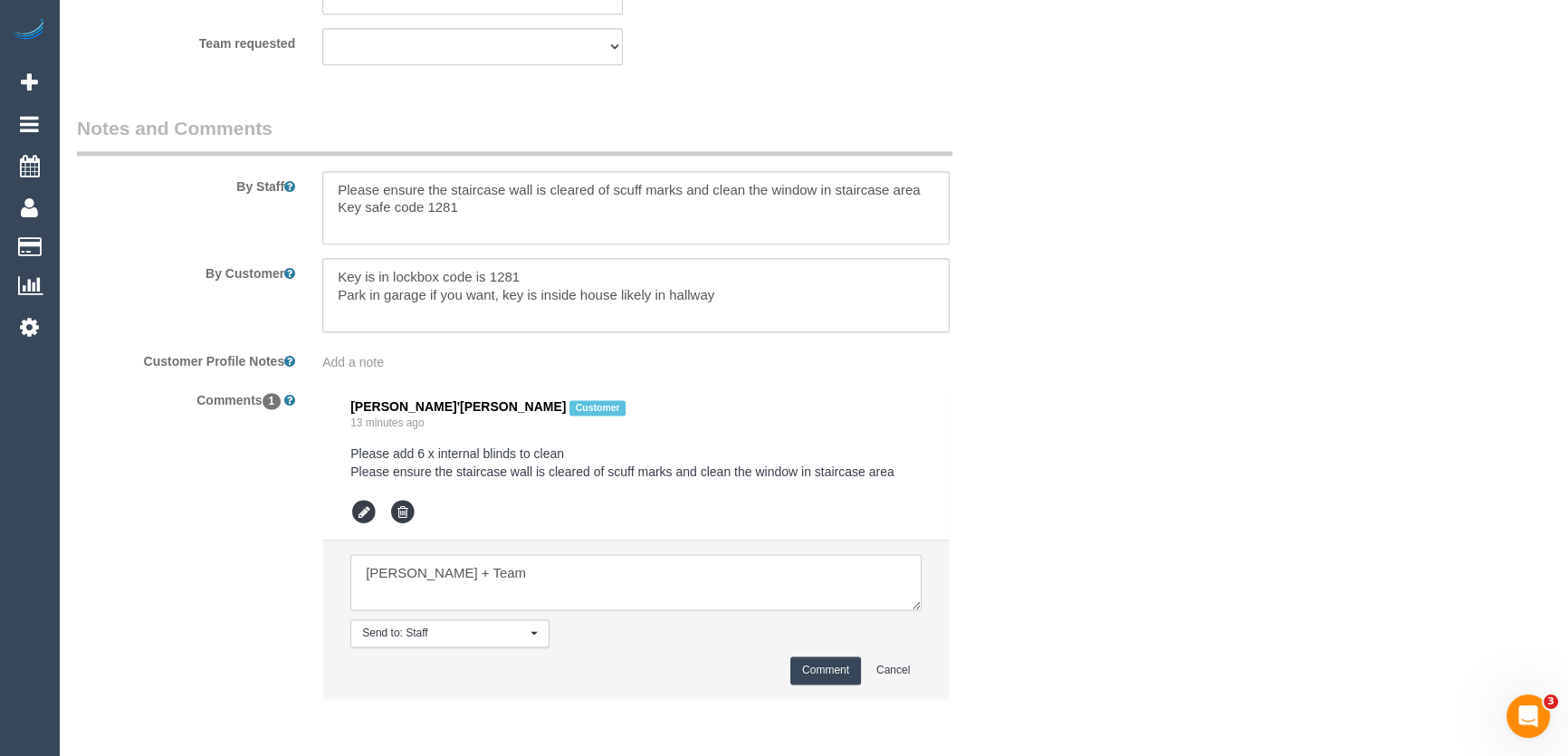
click at [468, 575] on textarea at bounding box center [636, 582] width 571 height 56
type textarea "Akila + Team - via text - pending"
click at [823, 665] on button "Comment" at bounding box center [825, 670] width 71 height 28
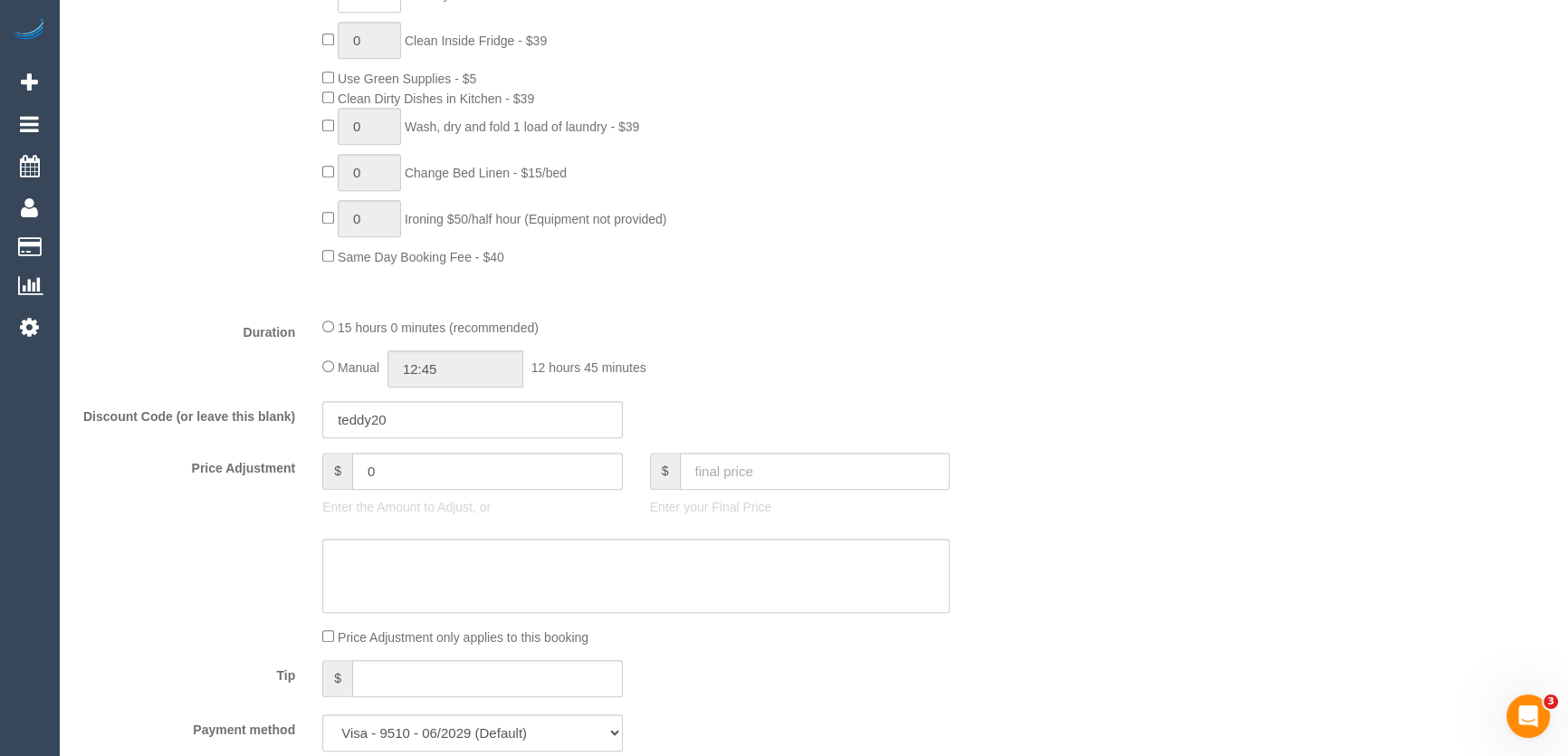
scroll to position [1233, 0]
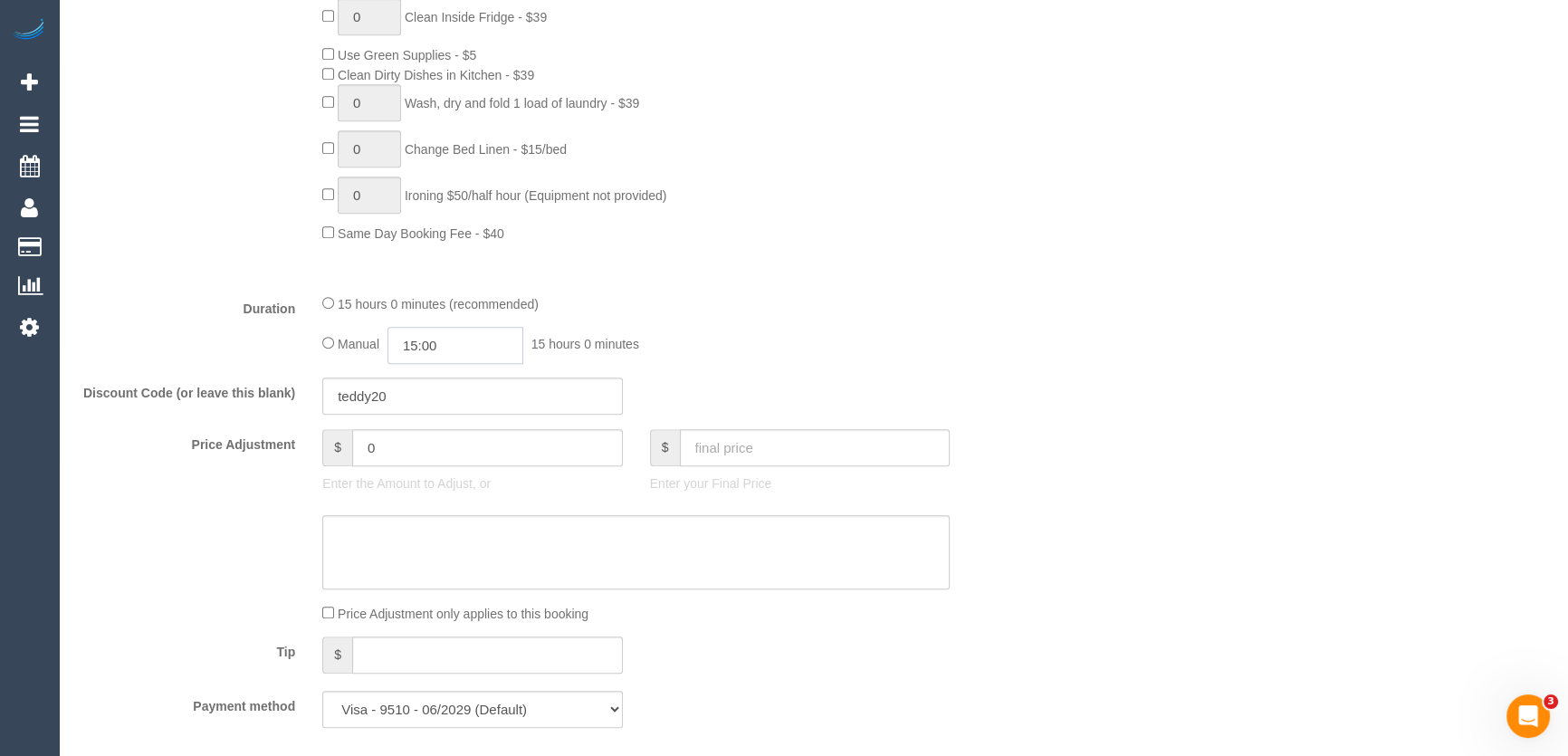
click at [478, 347] on input "15:00" at bounding box center [455, 344] width 135 height 37
type input "07:00"
click at [443, 388] on li "07:00" at bounding box center [436, 390] width 81 height 24
click at [706, 334] on div "Manual 07:00 7 hours 0 minutes" at bounding box center [636, 344] width 627 height 37
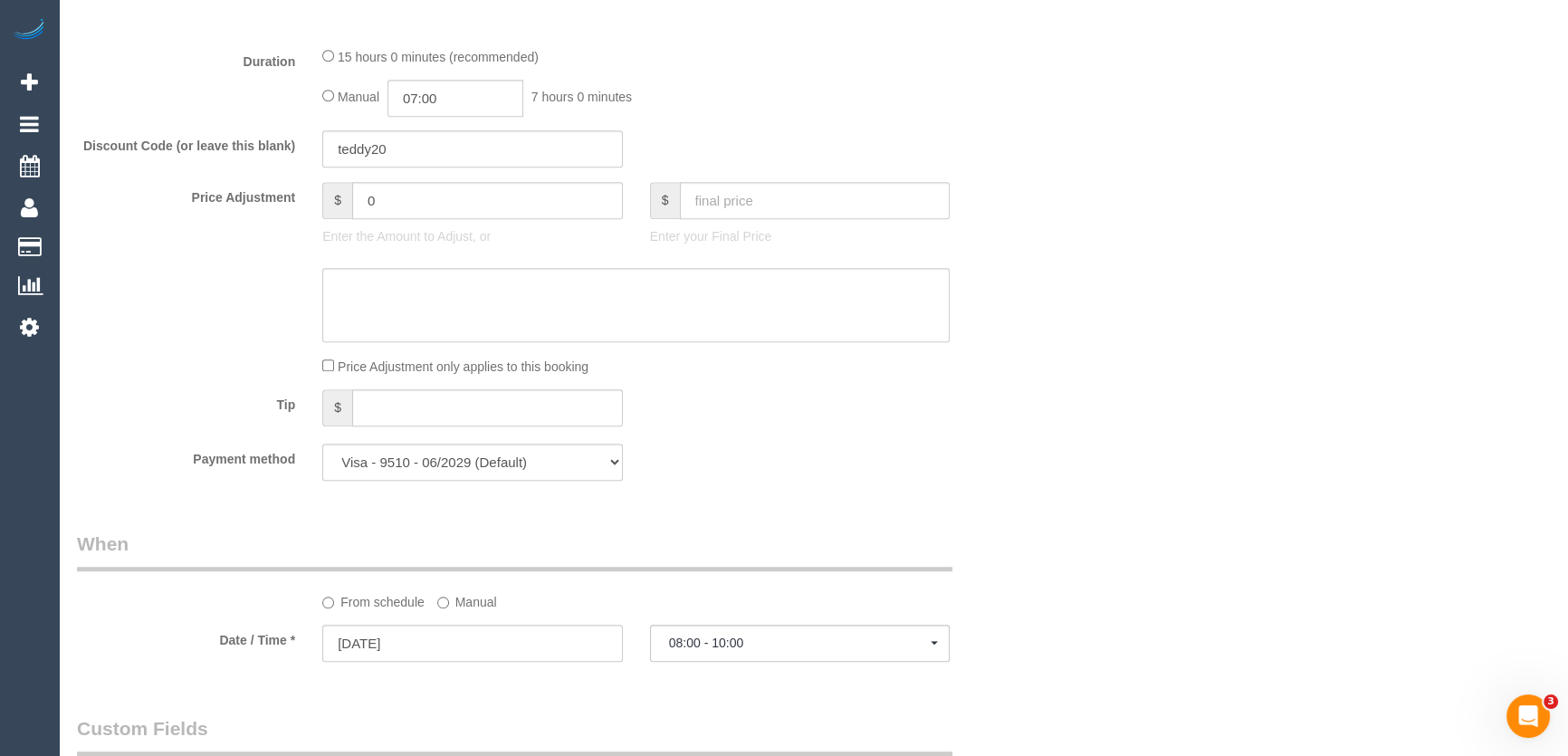
select select "spot49"
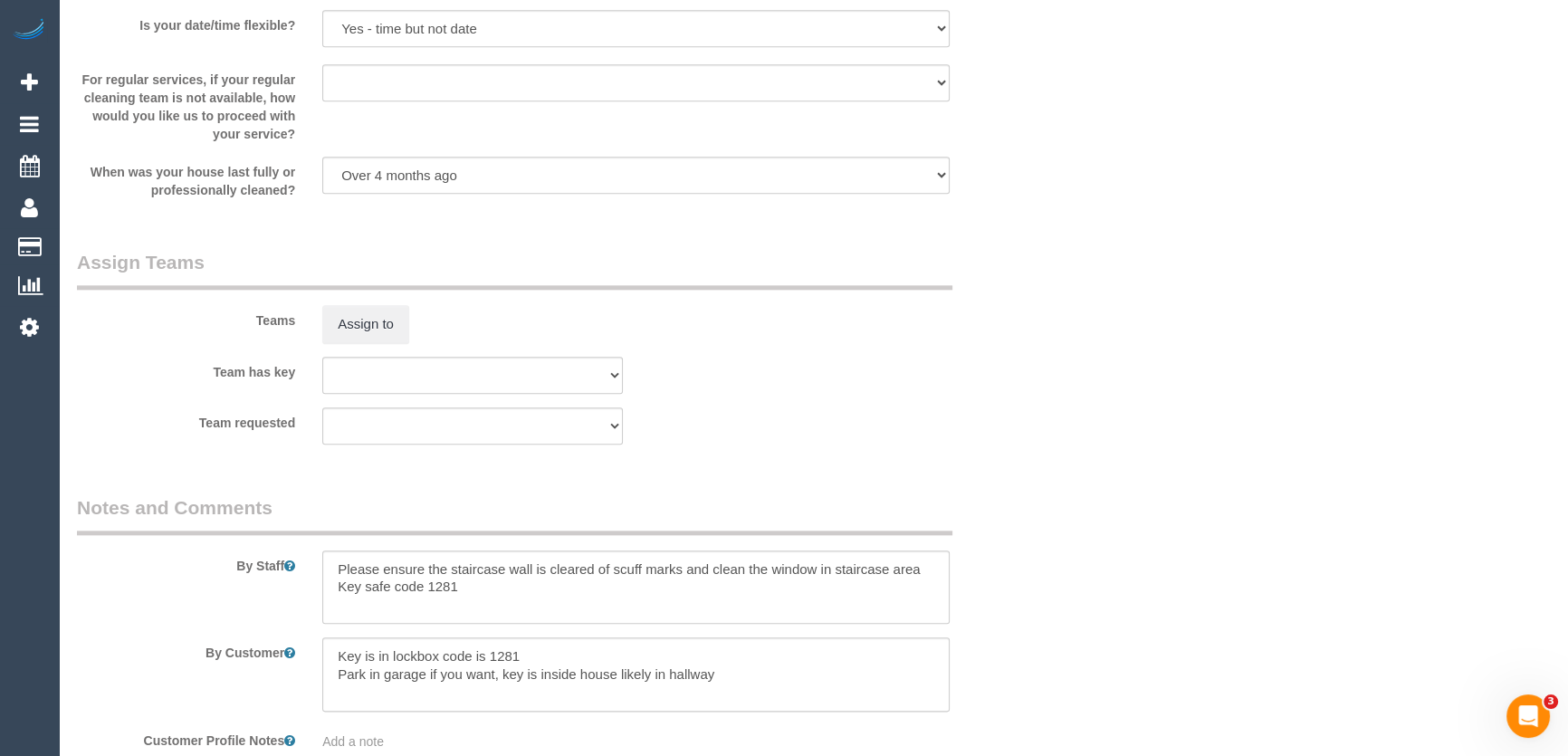
scroll to position [2633, 0]
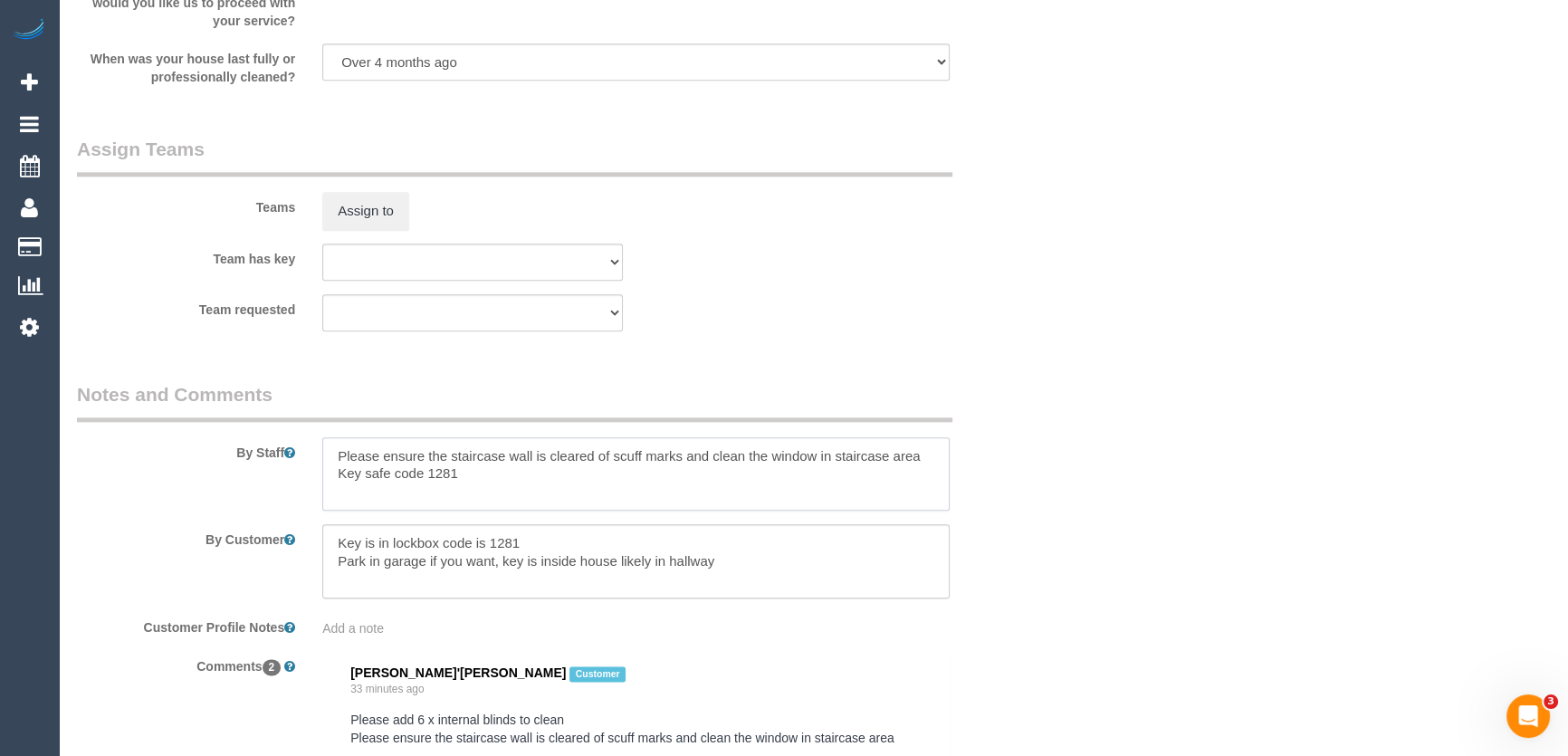
click at [329, 452] on textarea at bounding box center [636, 473] width 627 height 75
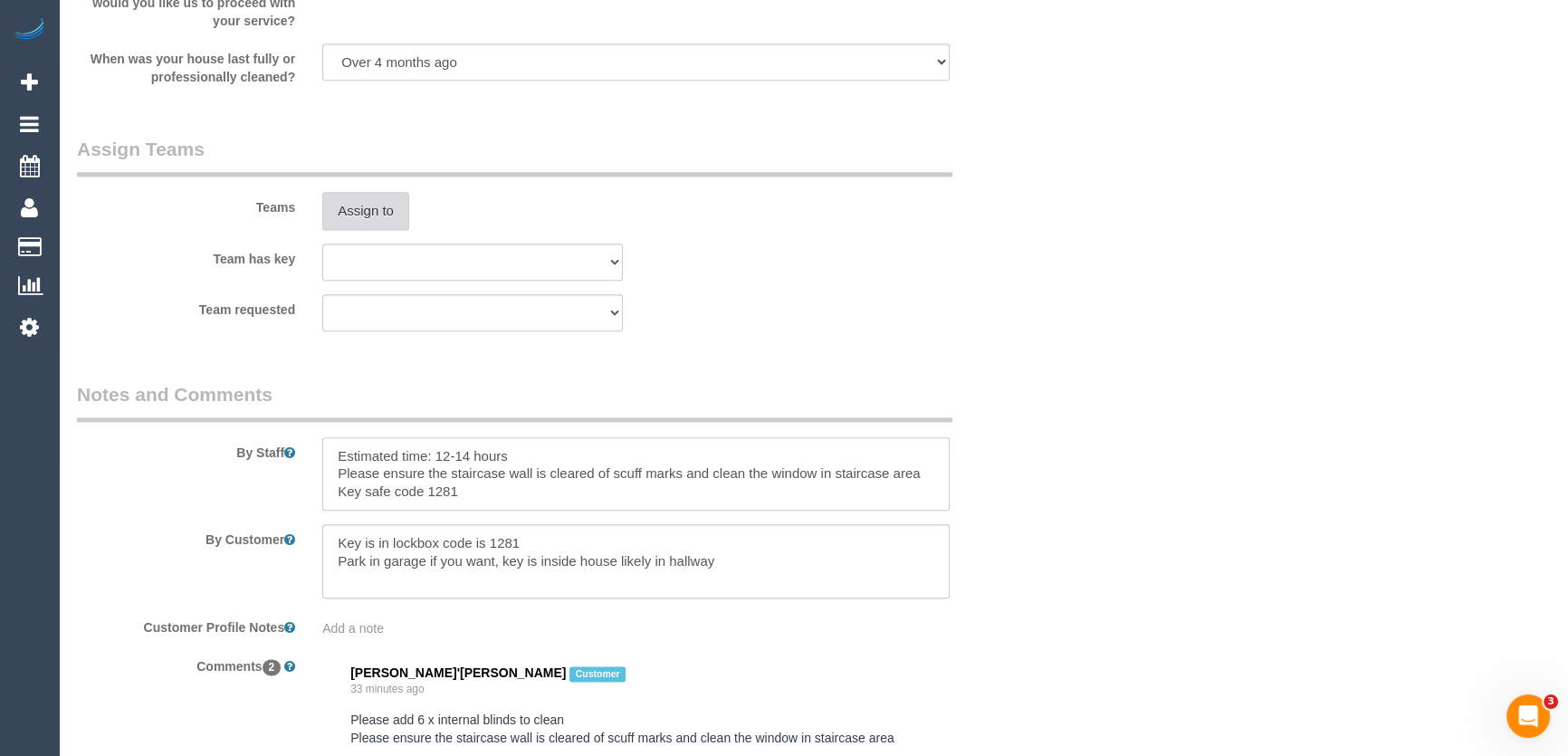
type textarea "Estimated time: 12-14 hours Please ensure the staircase wall is cleared of scuf…"
click at [384, 206] on button "Assign to" at bounding box center [365, 211] width 87 height 38
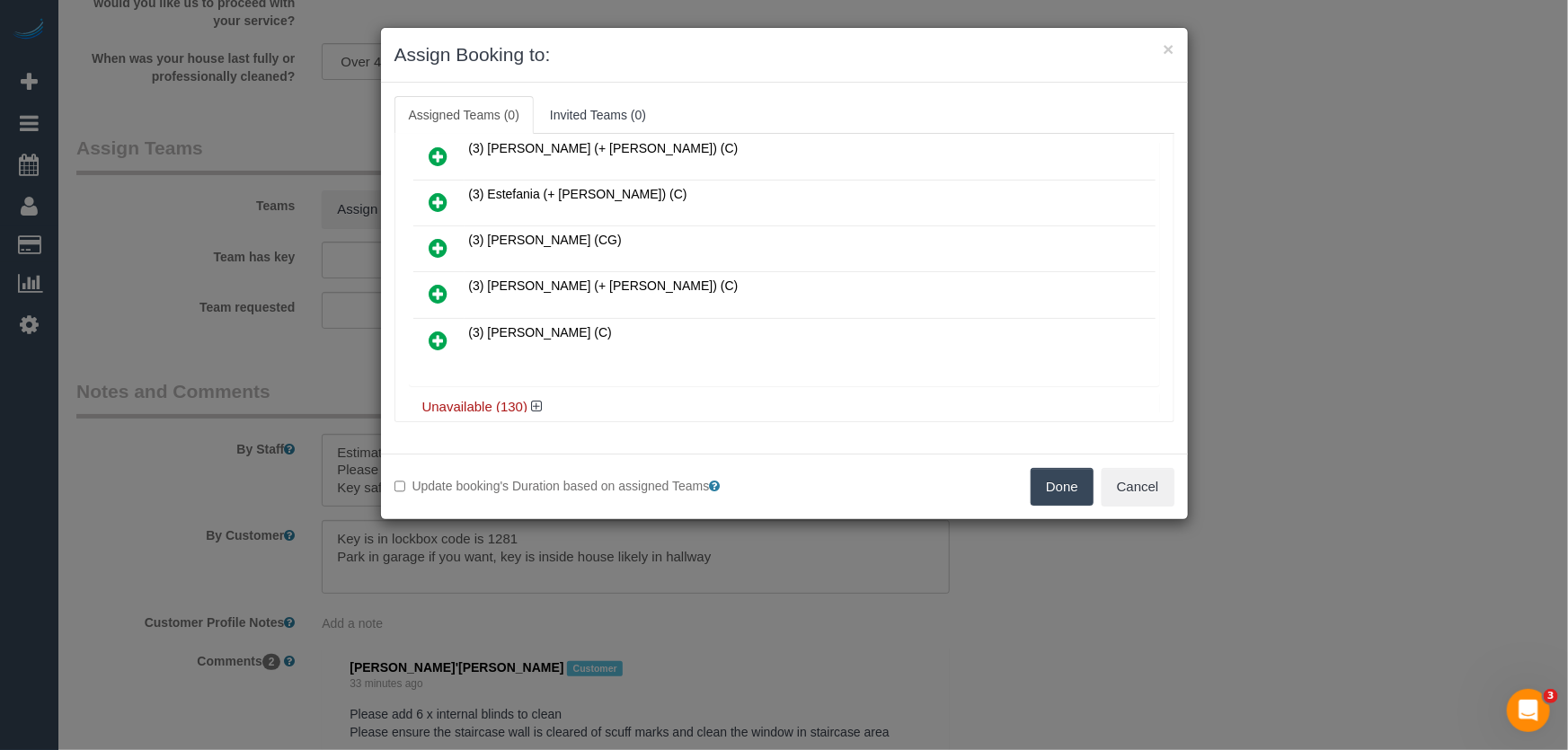
scroll to position [445, 0]
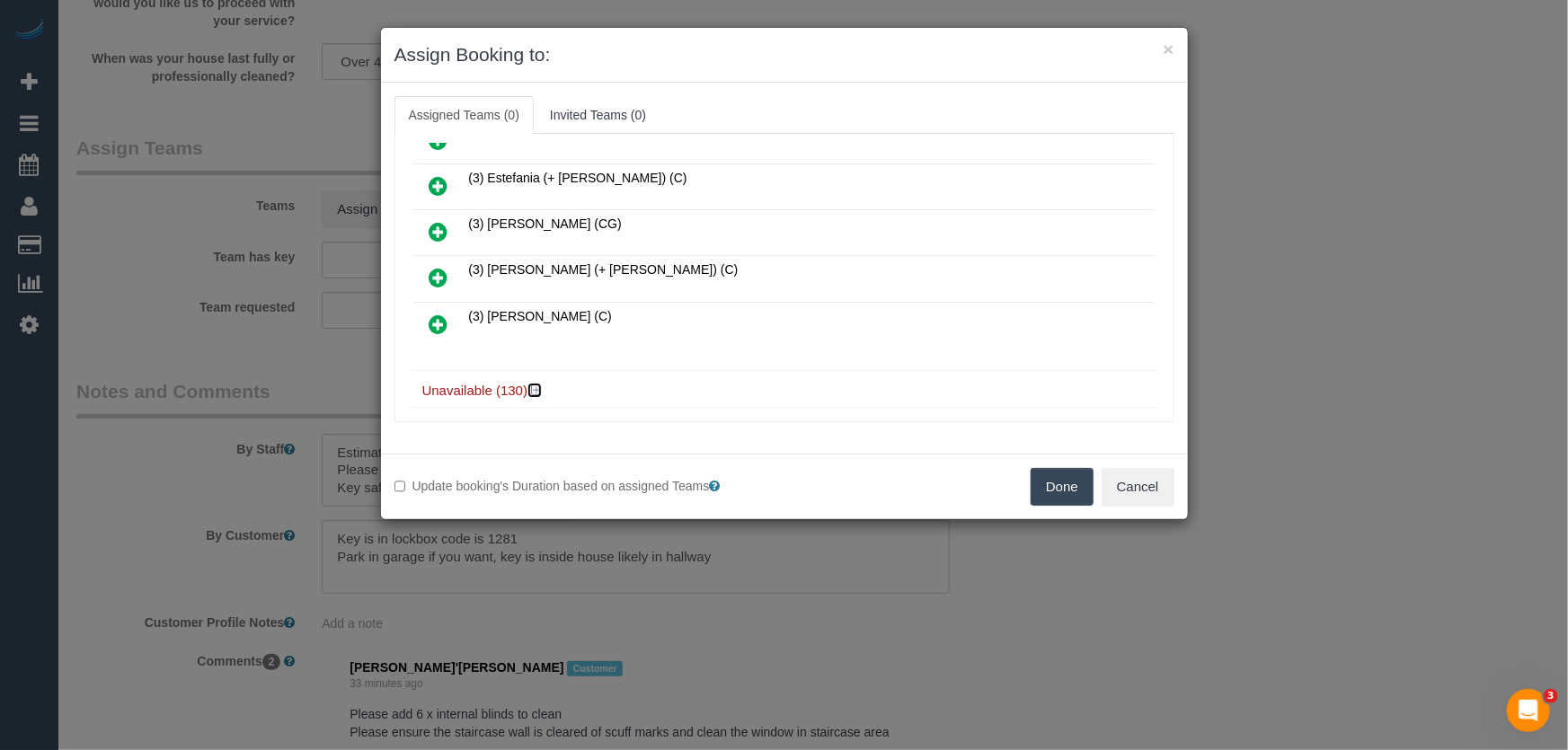
click at [537, 383] on icon at bounding box center [536, 390] width 11 height 14
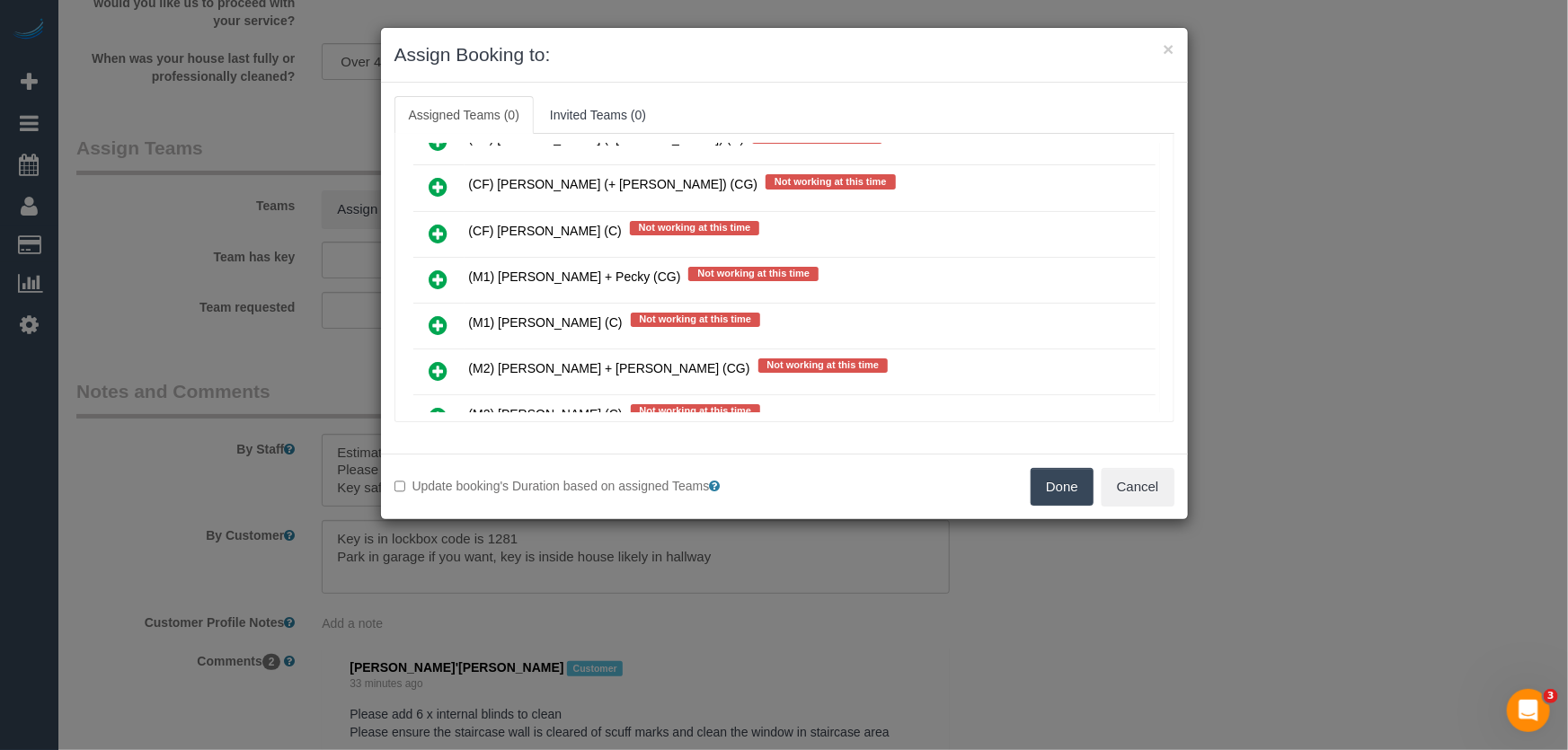
click at [434, 360] on icon at bounding box center [438, 371] width 19 height 22
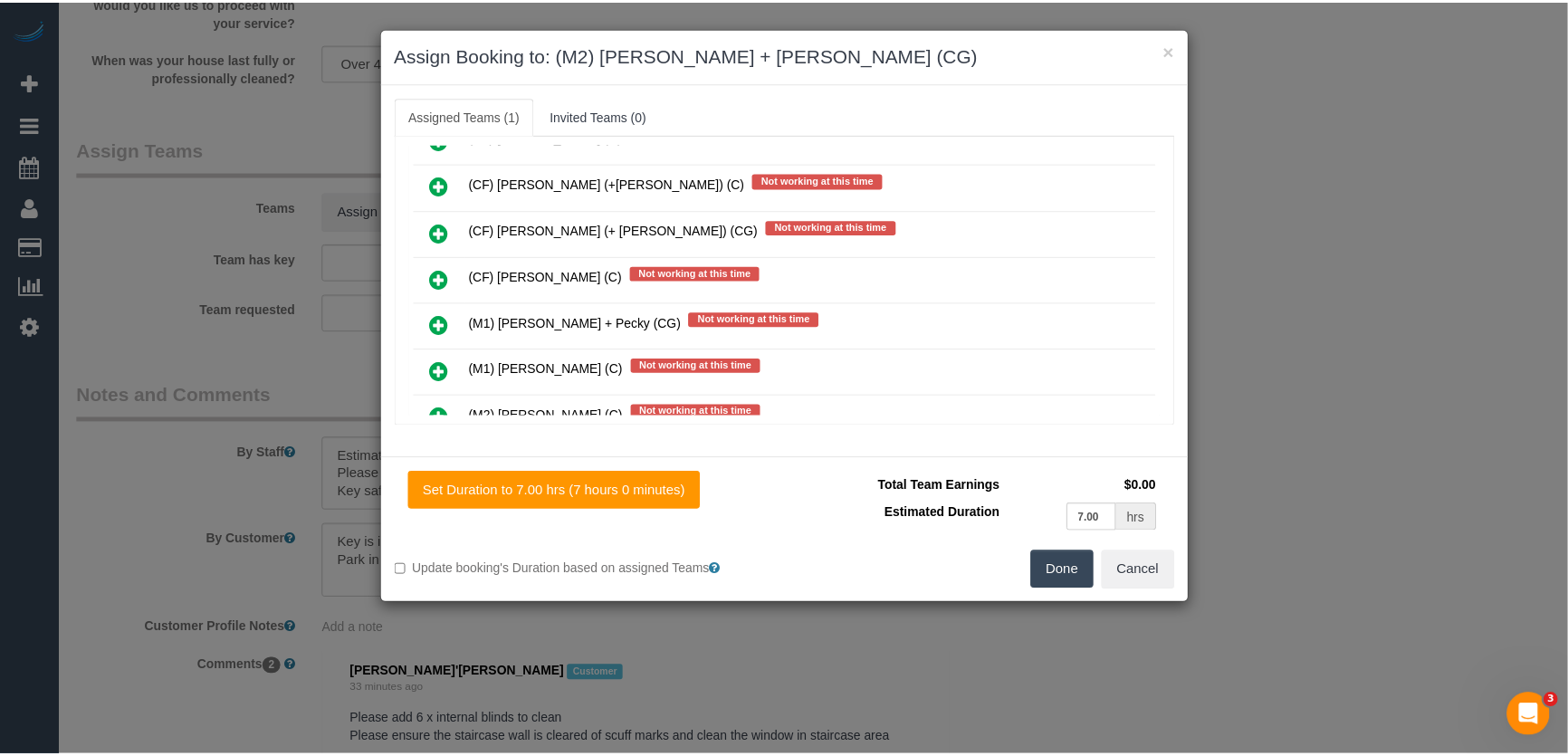
scroll to position [4273, 0]
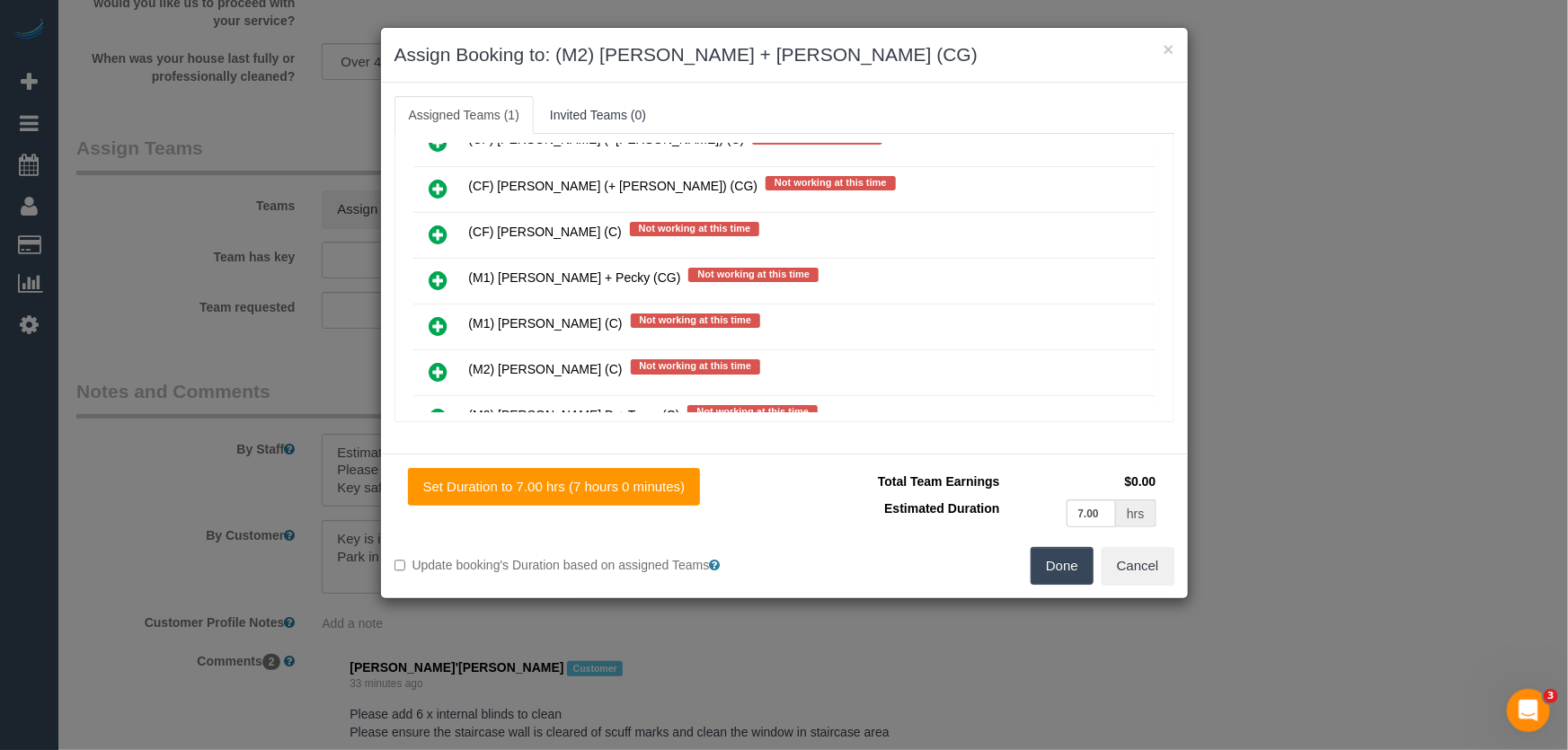
click at [1066, 567] on button "Done" at bounding box center [1062, 565] width 63 height 38
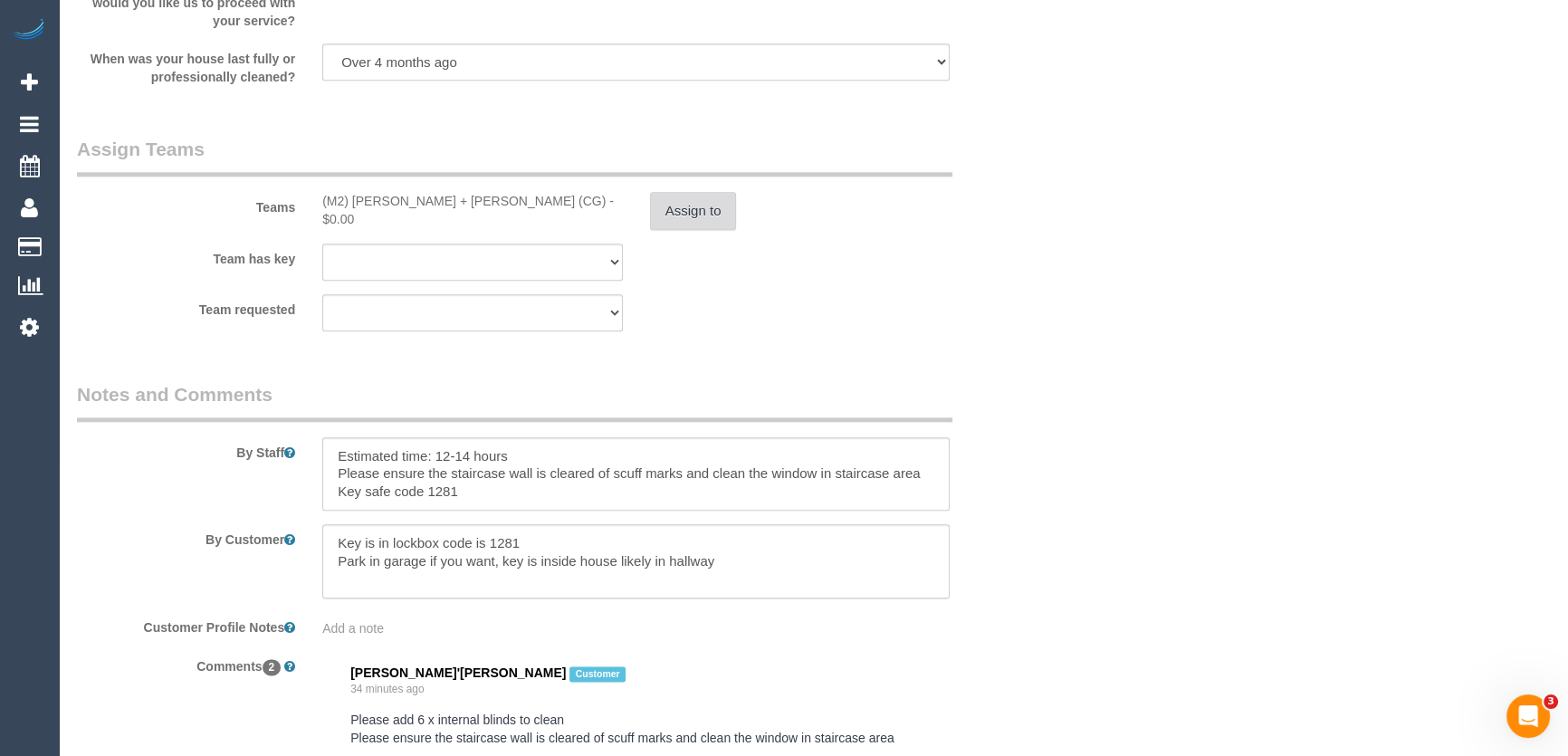
click at [696, 210] on button "Assign to" at bounding box center [692, 211] width 87 height 38
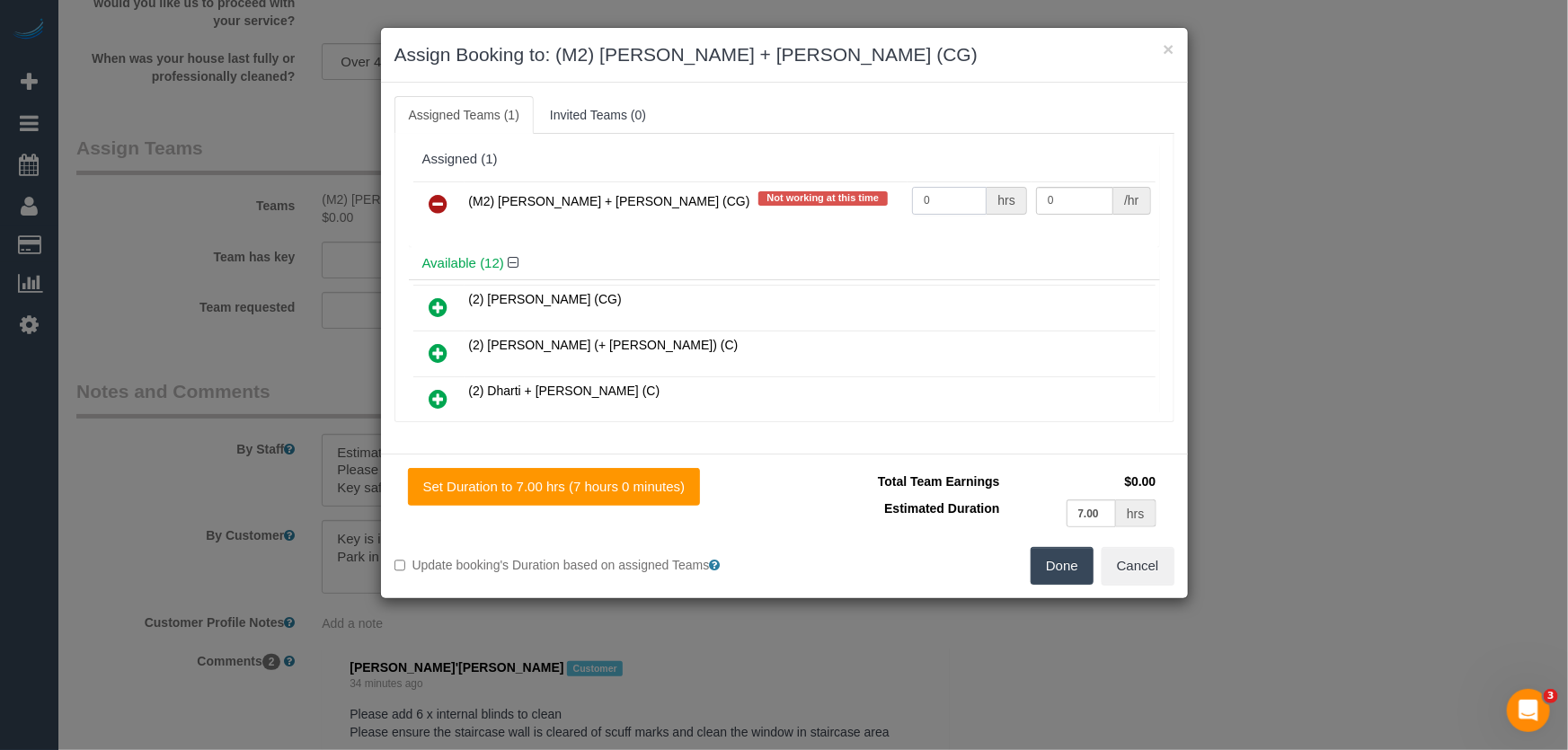
click at [955, 199] on input "0" at bounding box center [949, 200] width 75 height 28
type input "1"
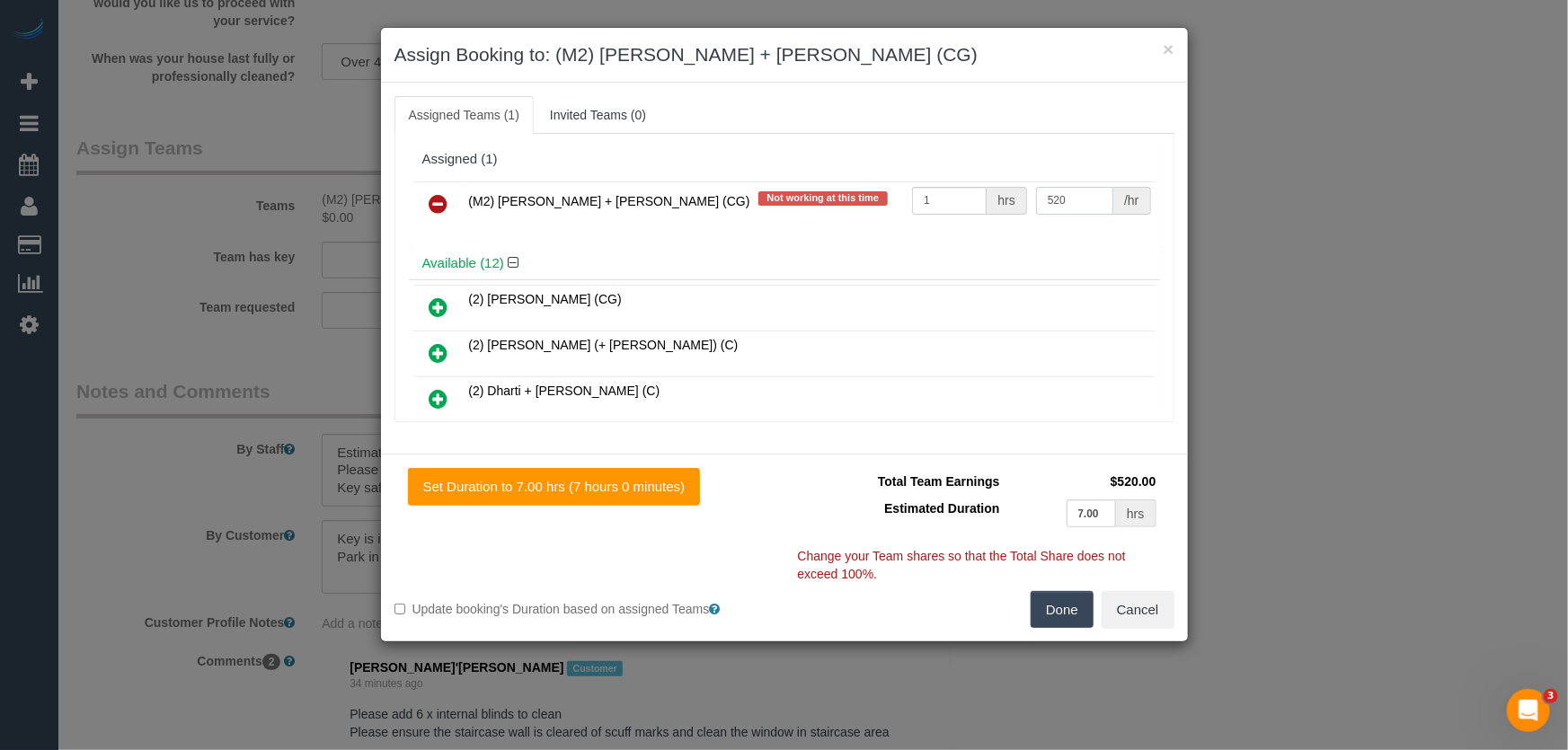
type input "520"
click at [1052, 615] on button "Done" at bounding box center [1062, 610] width 63 height 38
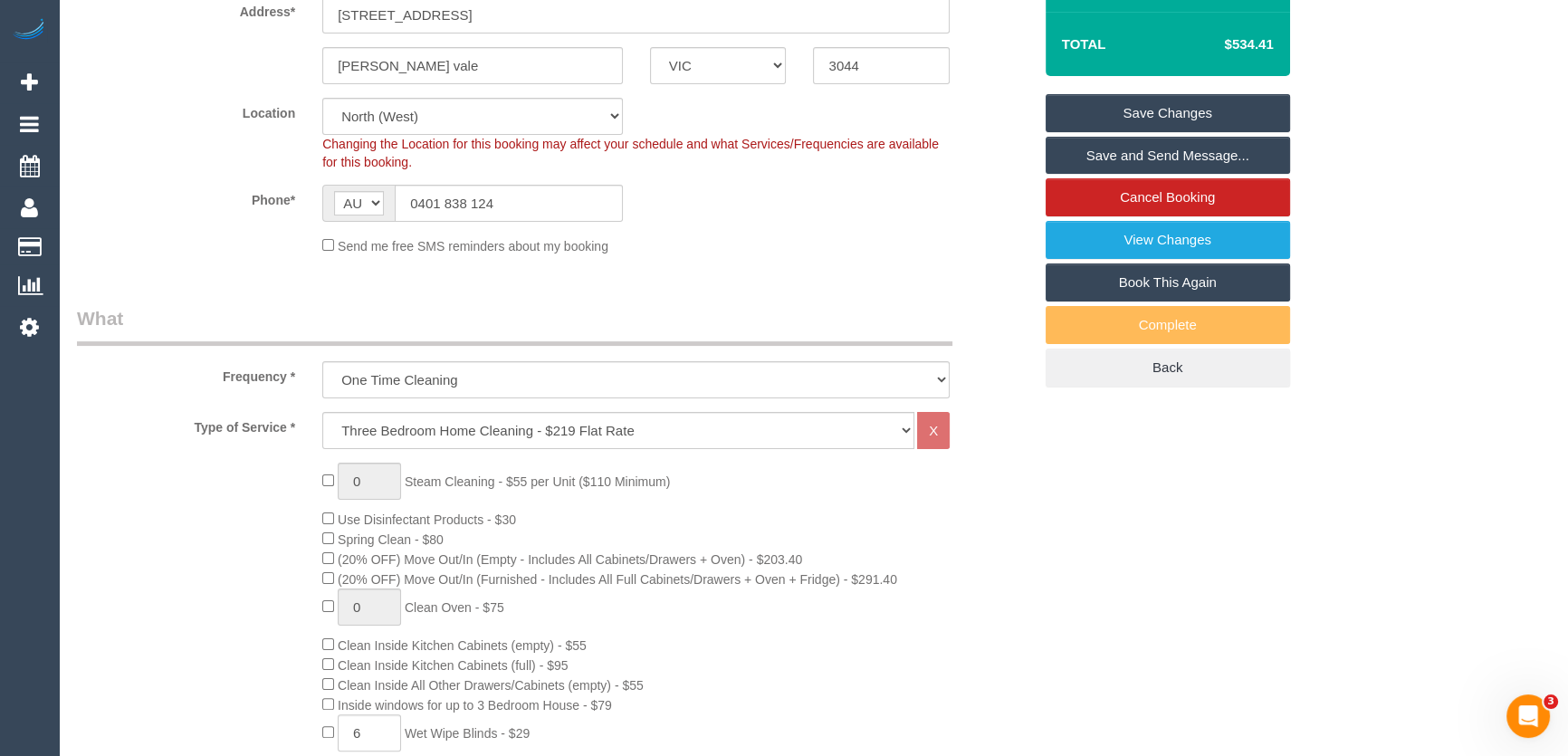
scroll to position [0, 0]
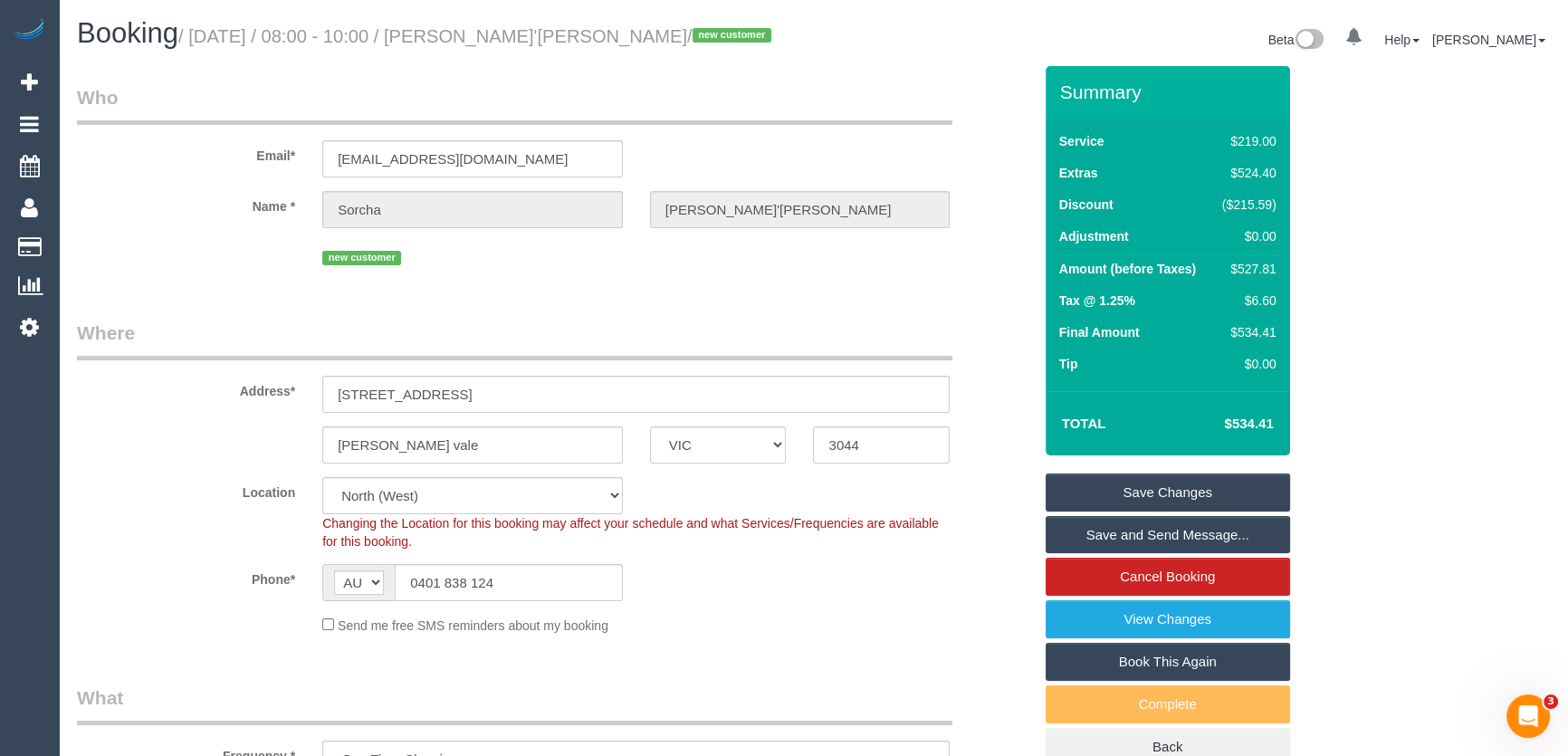
click at [522, 36] on small "/ September 05, 2025 / 08:00 - 10:00 / Sorcha Millican'nagle / new customer" at bounding box center [477, 36] width 598 height 20
copy small "Sorcha Millican'nagle"
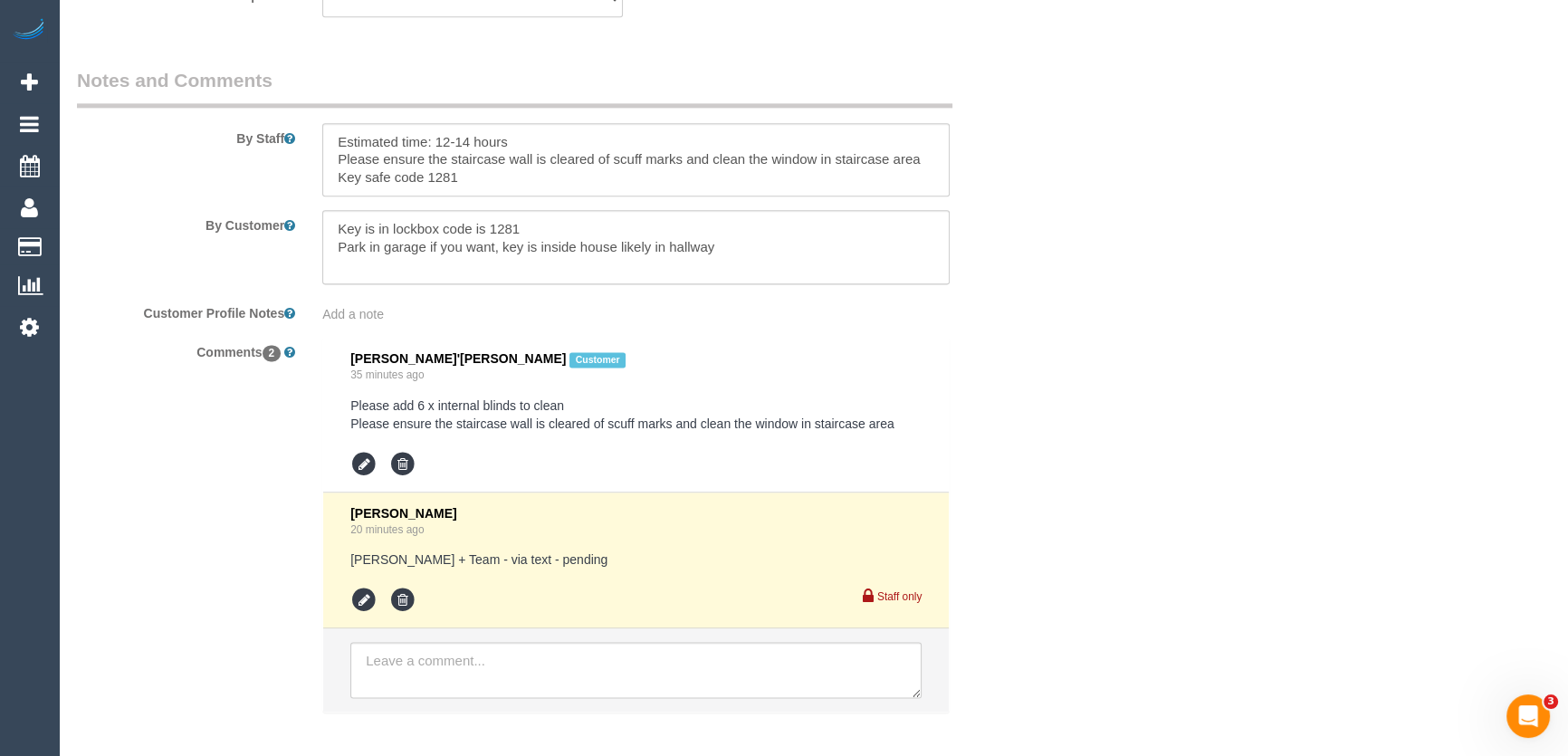
scroll to position [3035, 0]
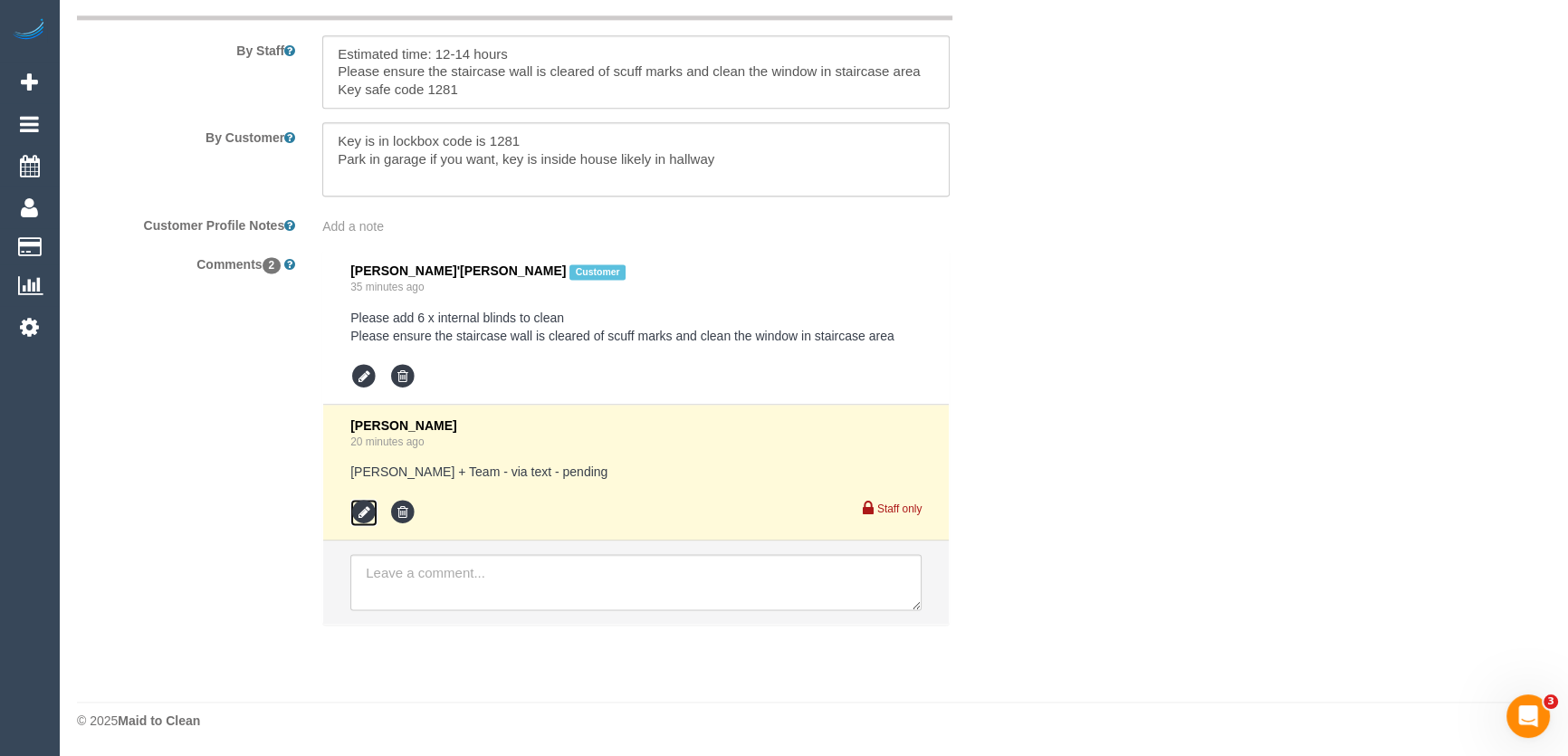
click at [363, 516] on icon at bounding box center [363, 511] width 27 height 27
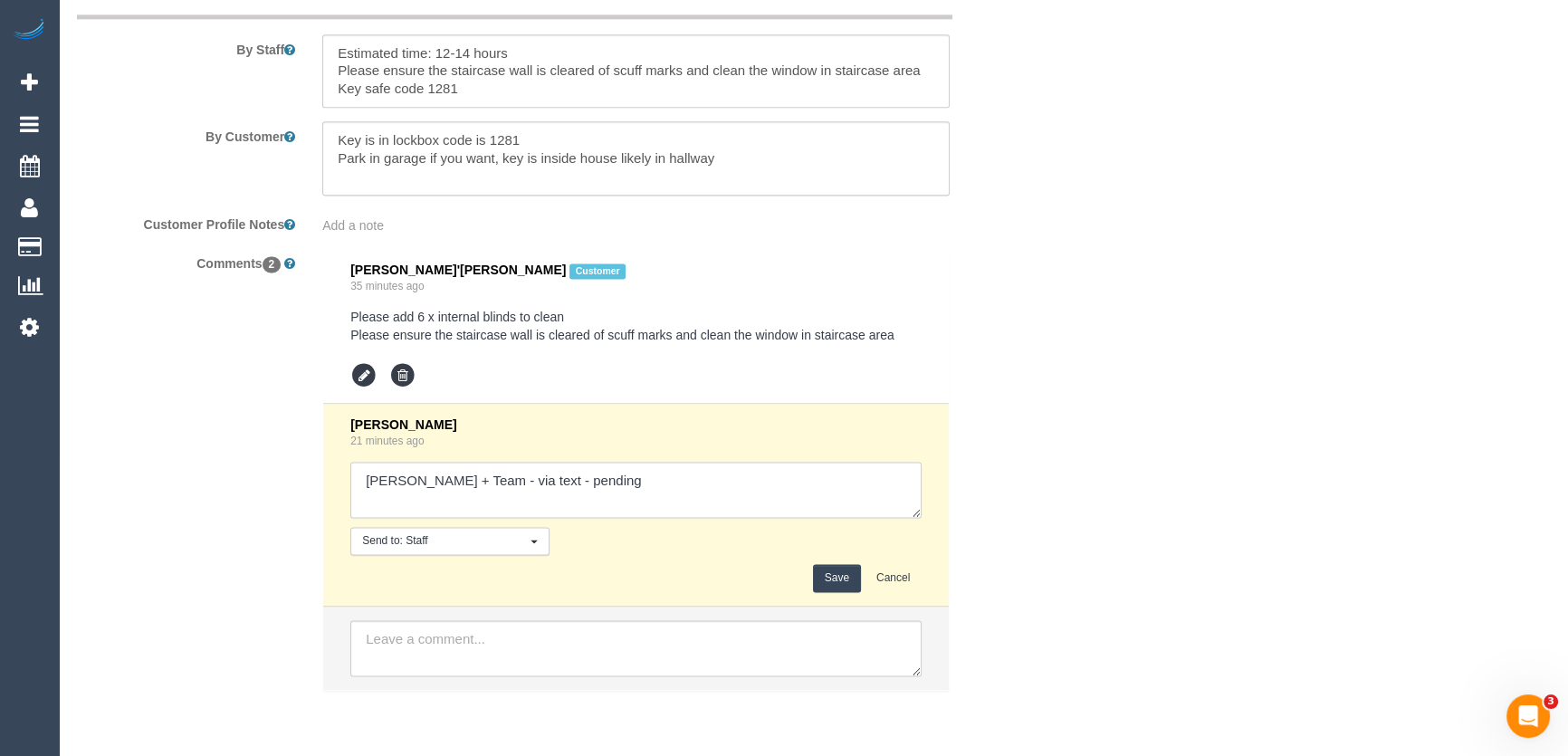
click at [569, 486] on textarea at bounding box center [636, 489] width 571 height 56
type textarea "Akila + Team - via text - confirmed"
click at [838, 581] on button "Save" at bounding box center [837, 578] width 48 height 28
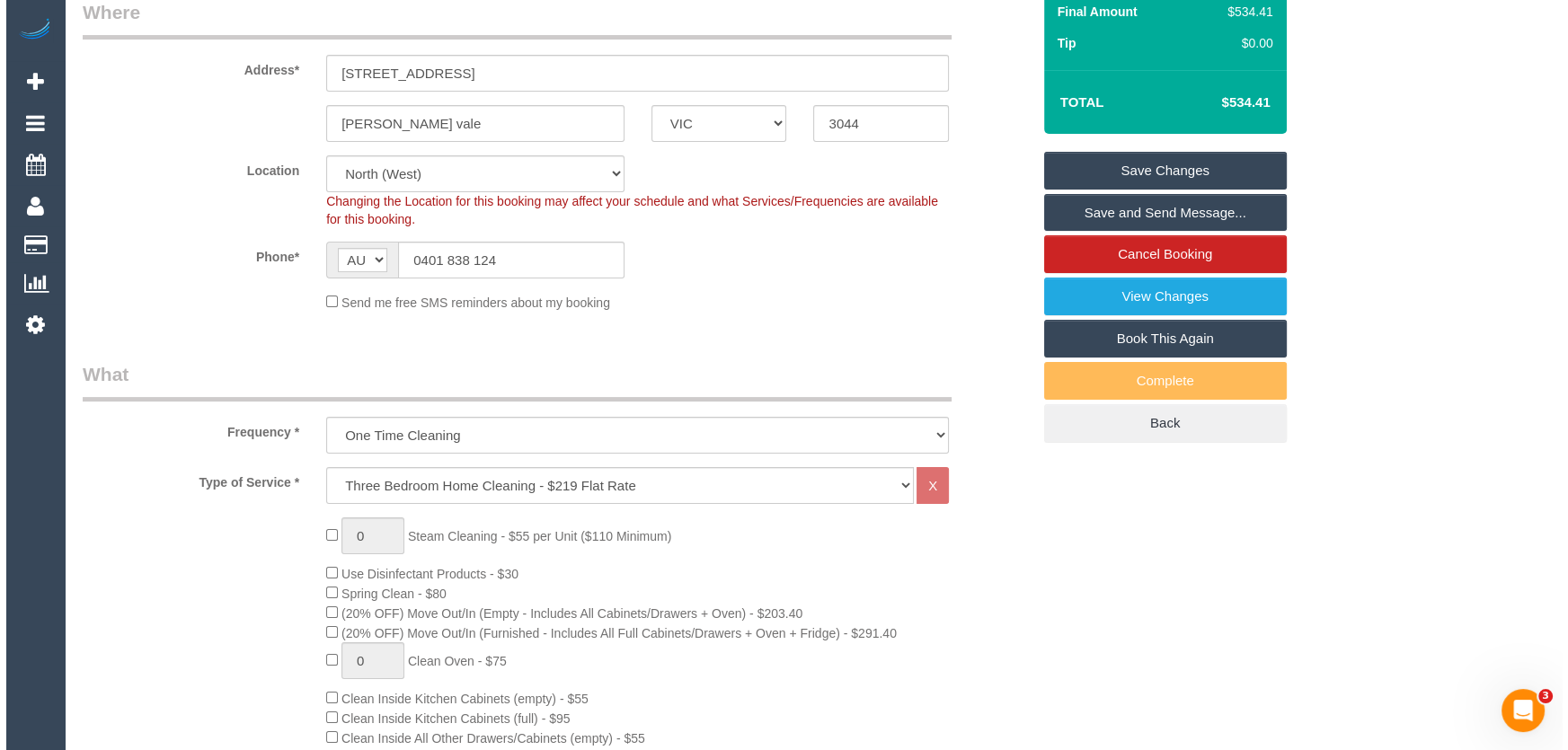
scroll to position [0, 0]
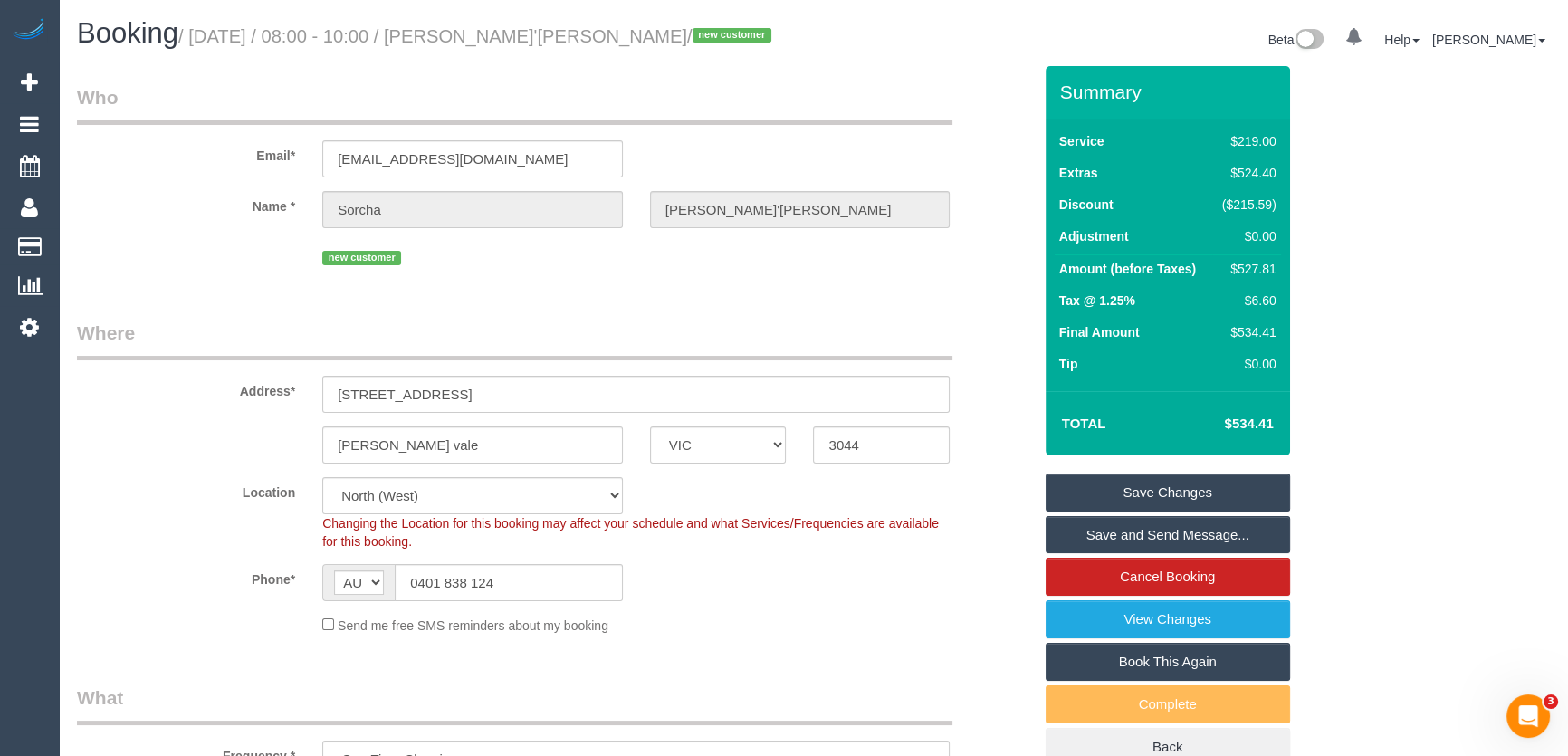
click at [525, 35] on small "/ September 05, 2025 / 08:00 - 10:00 / Sorcha Millican'nagle / new customer" at bounding box center [477, 36] width 598 height 20
click at [1197, 537] on link "Save and Send Message..." at bounding box center [1168, 535] width 245 height 38
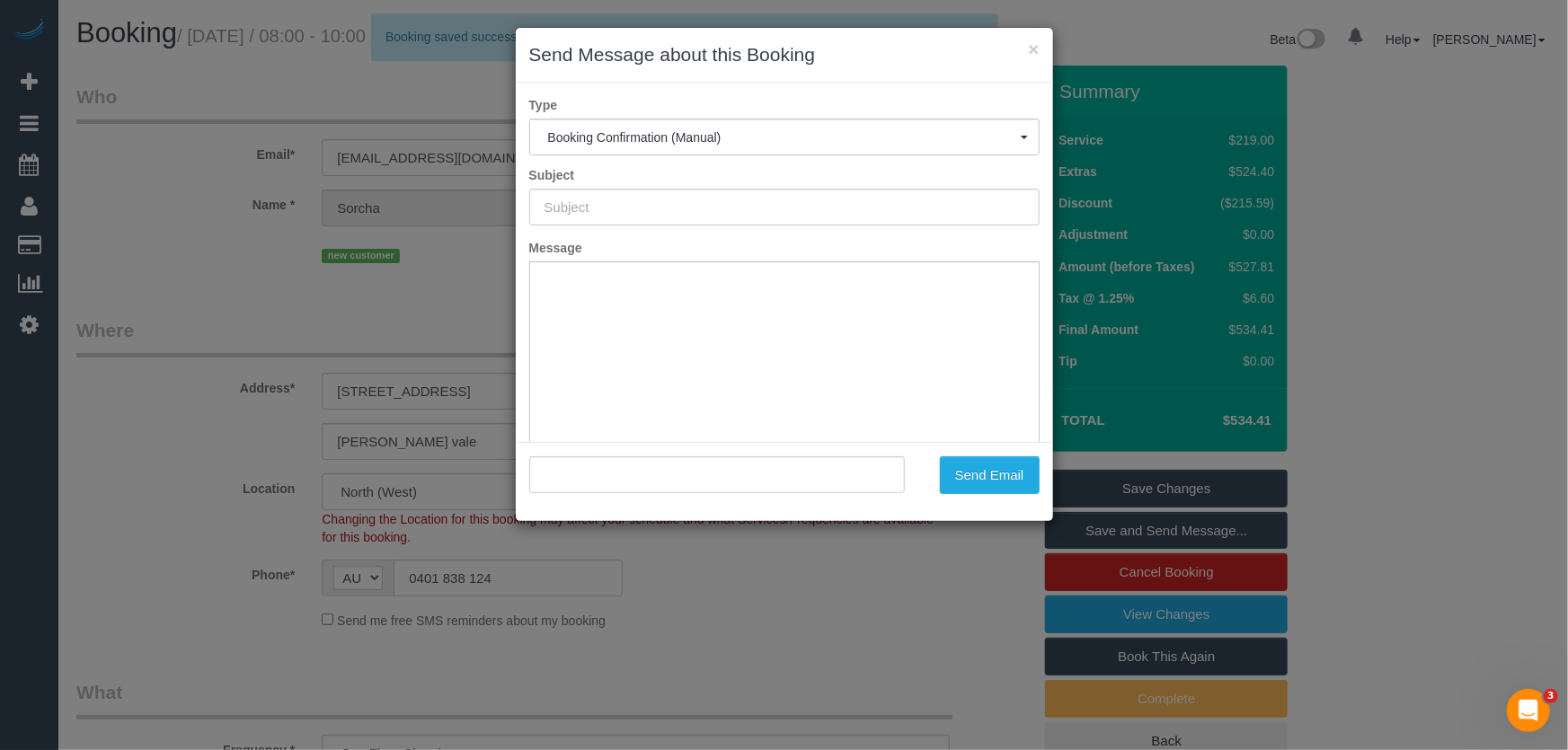
type input "Booking Confirmed"
type input ""Sorcha Millican'nagle" <operations@cplusm.com.au>"
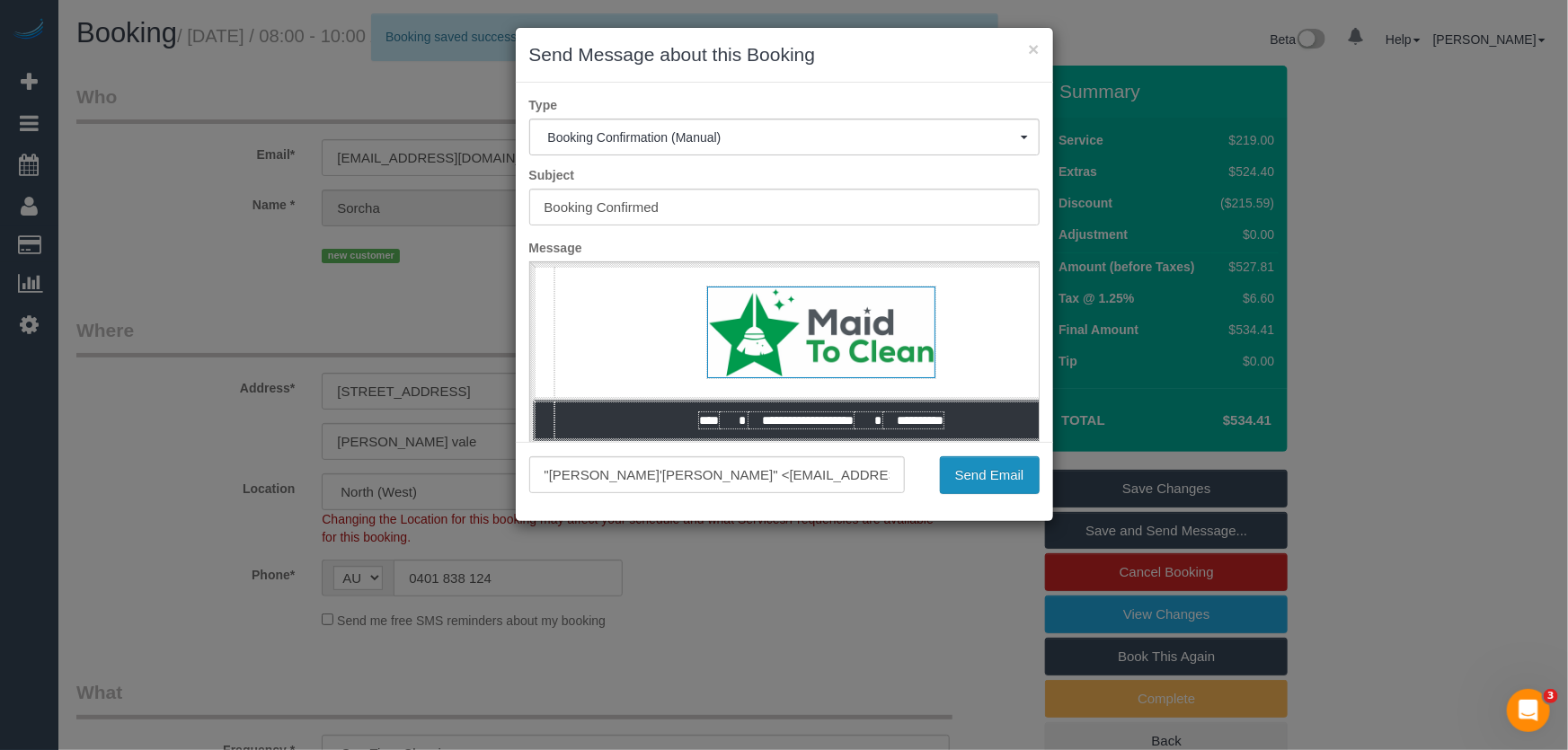
click at [997, 488] on button "Send Email" at bounding box center [989, 475] width 100 height 38
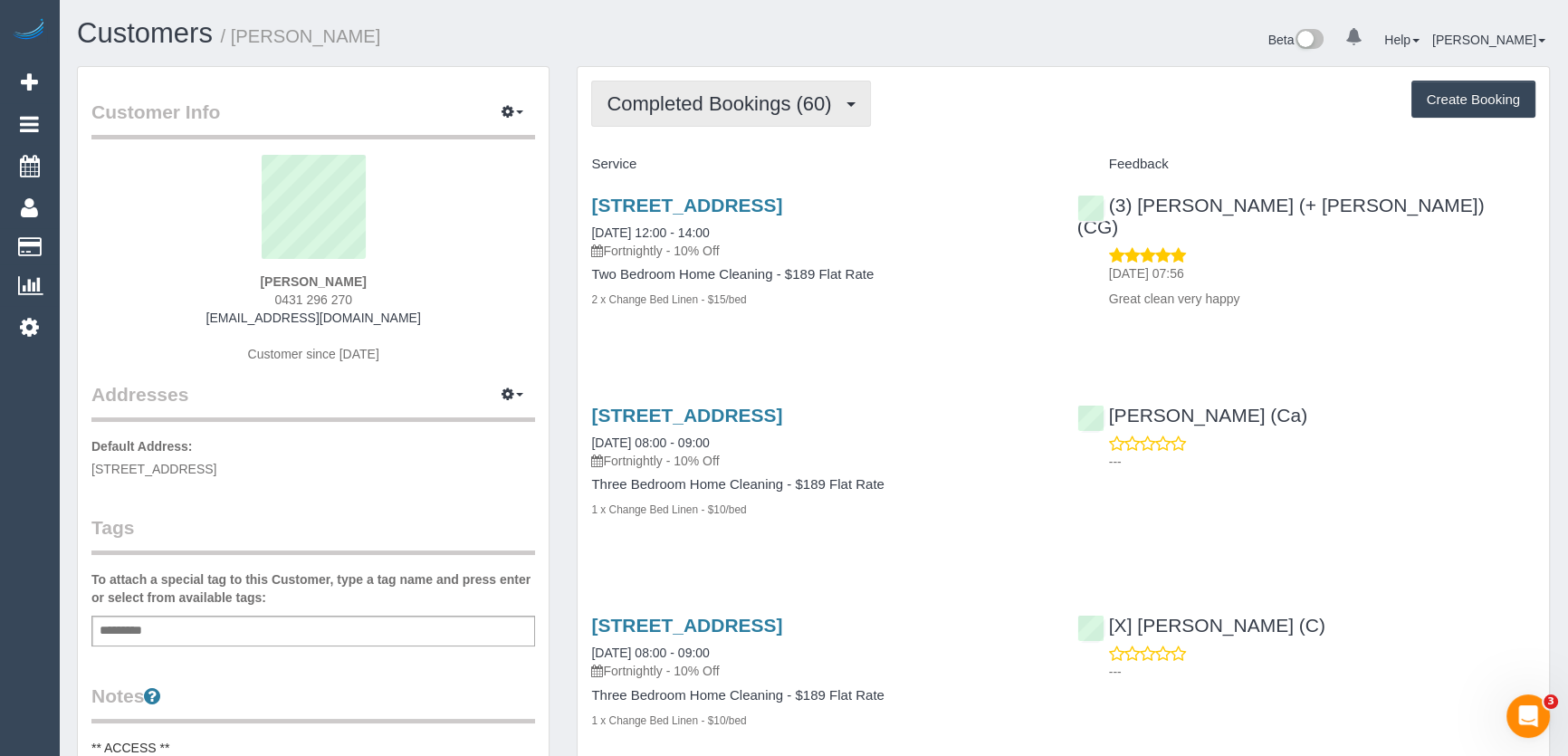
click at [814, 101] on span "Completed Bookings (60)" at bounding box center [723, 103] width 234 height 23
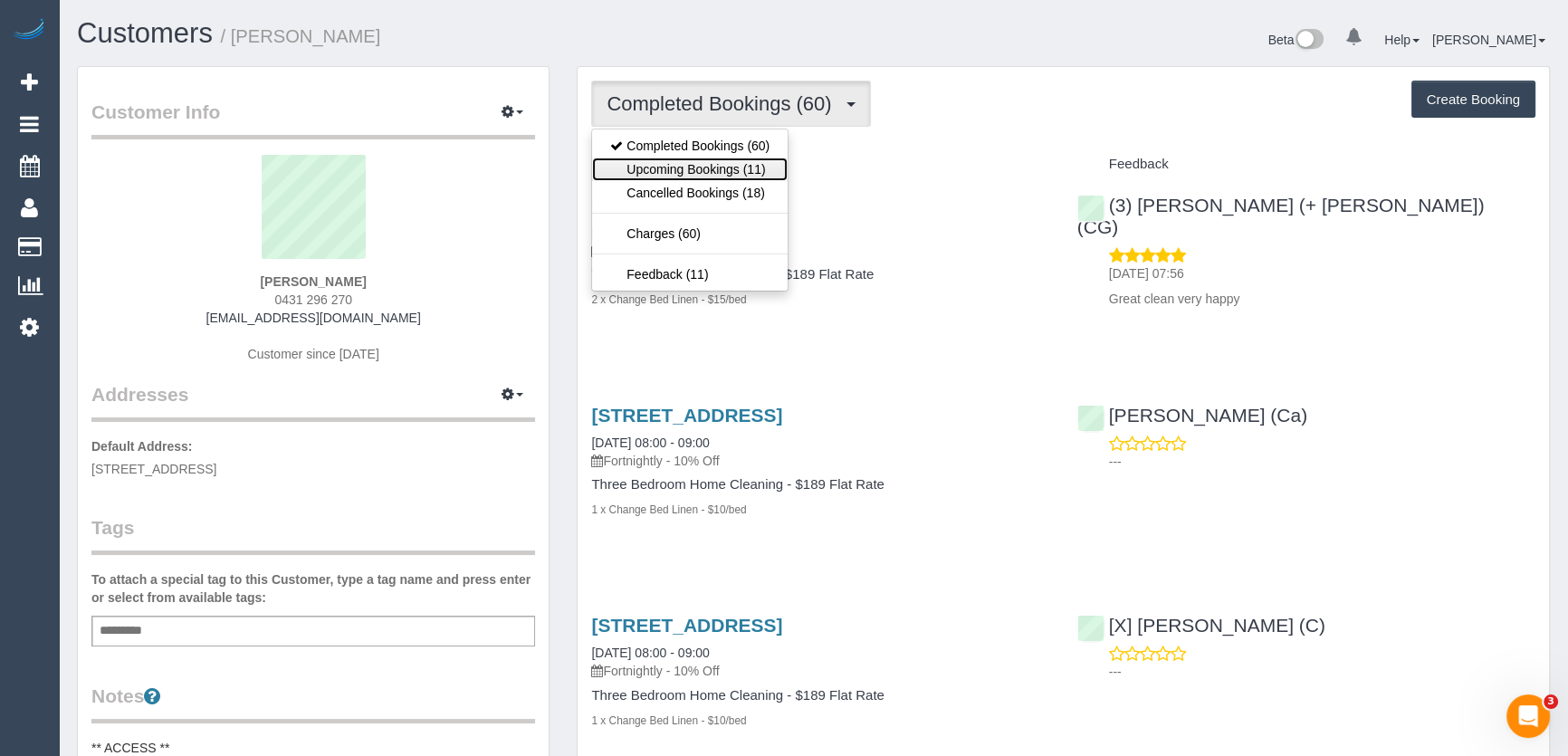
click at [763, 164] on link "Upcoming Bookings (11)" at bounding box center [689, 169] width 196 height 24
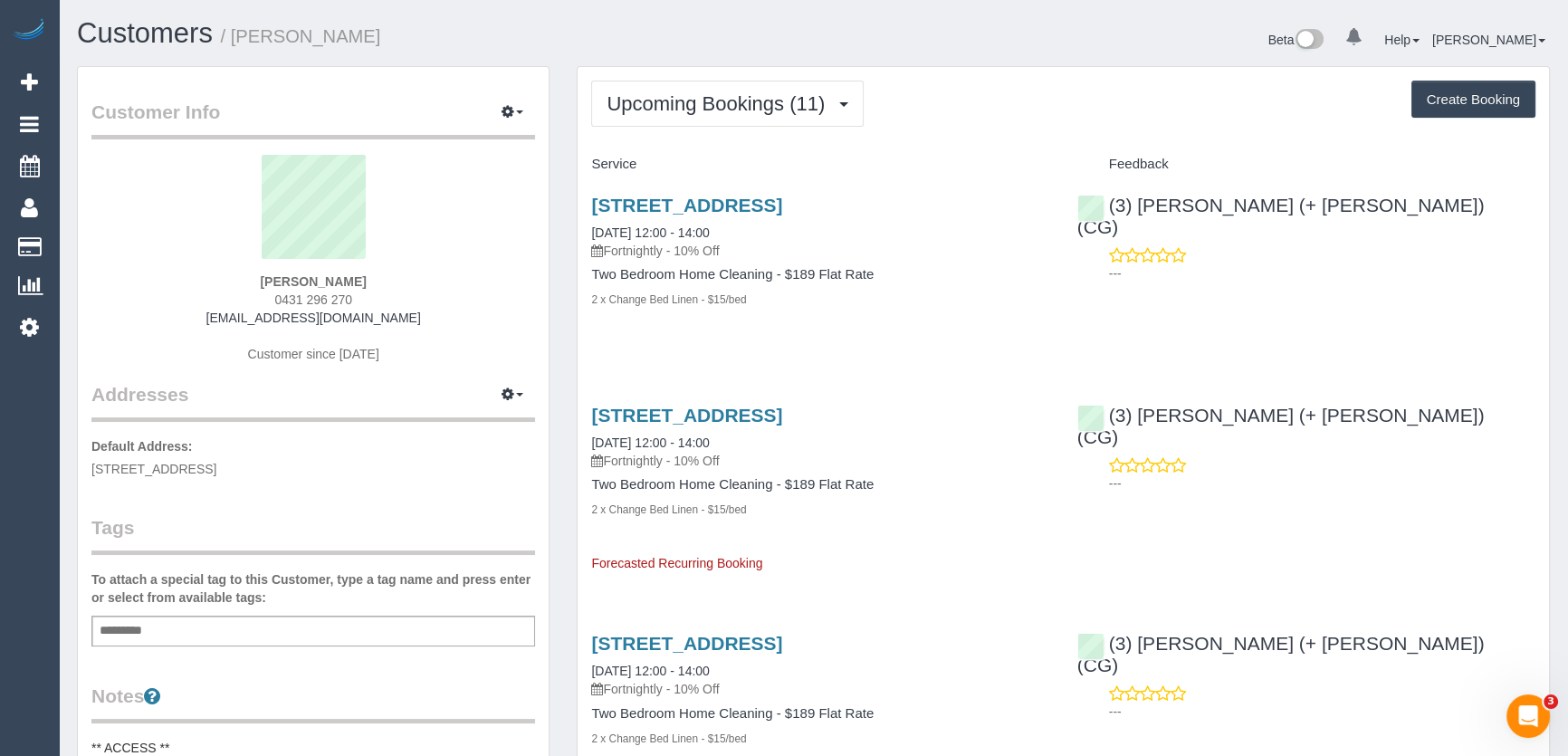
click at [942, 322] on div "[STREET_ADDRESS] [DATE] 12:00 - 14:00 Fortnightly - 10% Off Two Bedroom Home Cl…" at bounding box center [820, 262] width 486 height 165
click at [697, 112] on span "Upcoming Bookings (11)" at bounding box center [720, 103] width 227 height 23
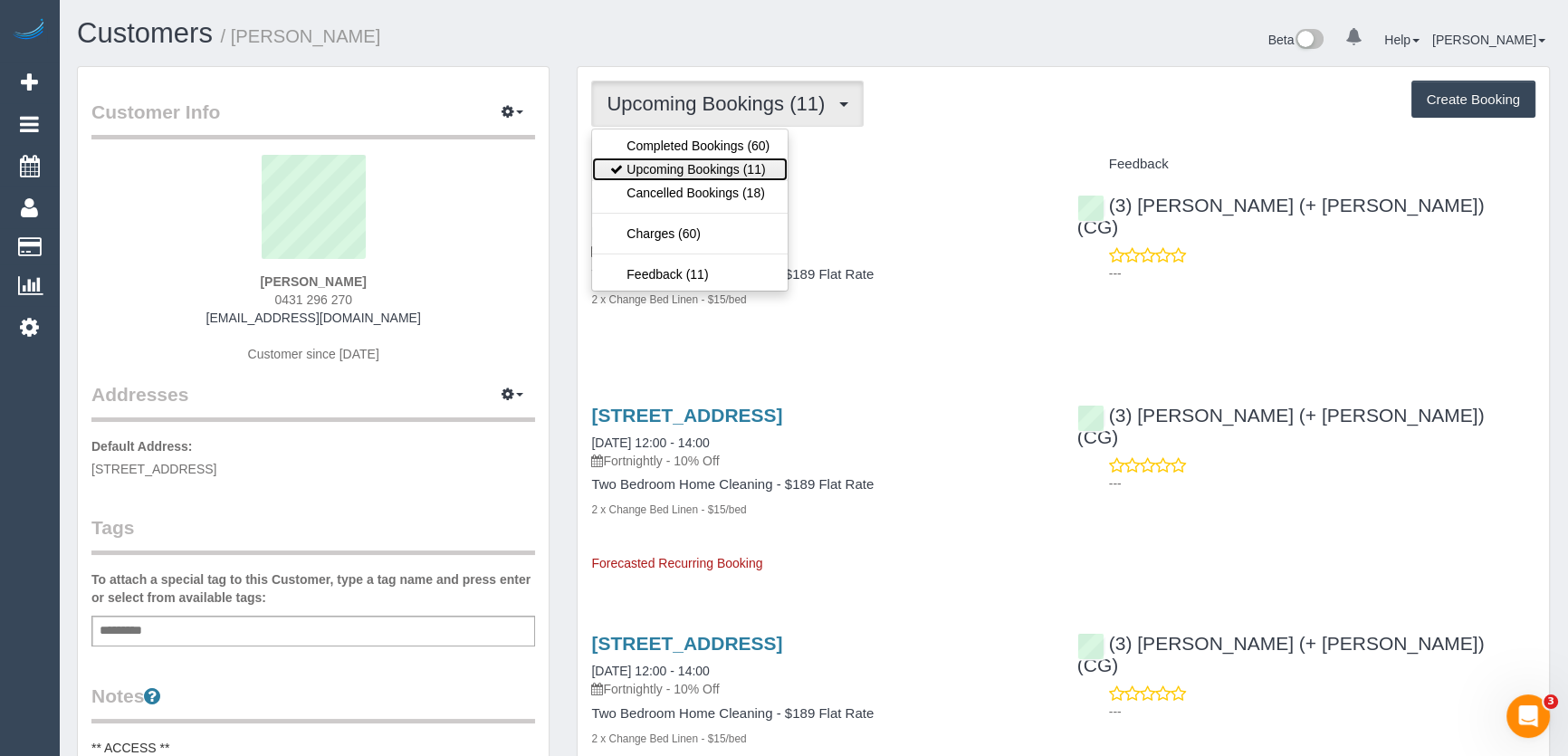
click at [699, 163] on link "Upcoming Bookings (11)" at bounding box center [689, 169] width 196 height 24
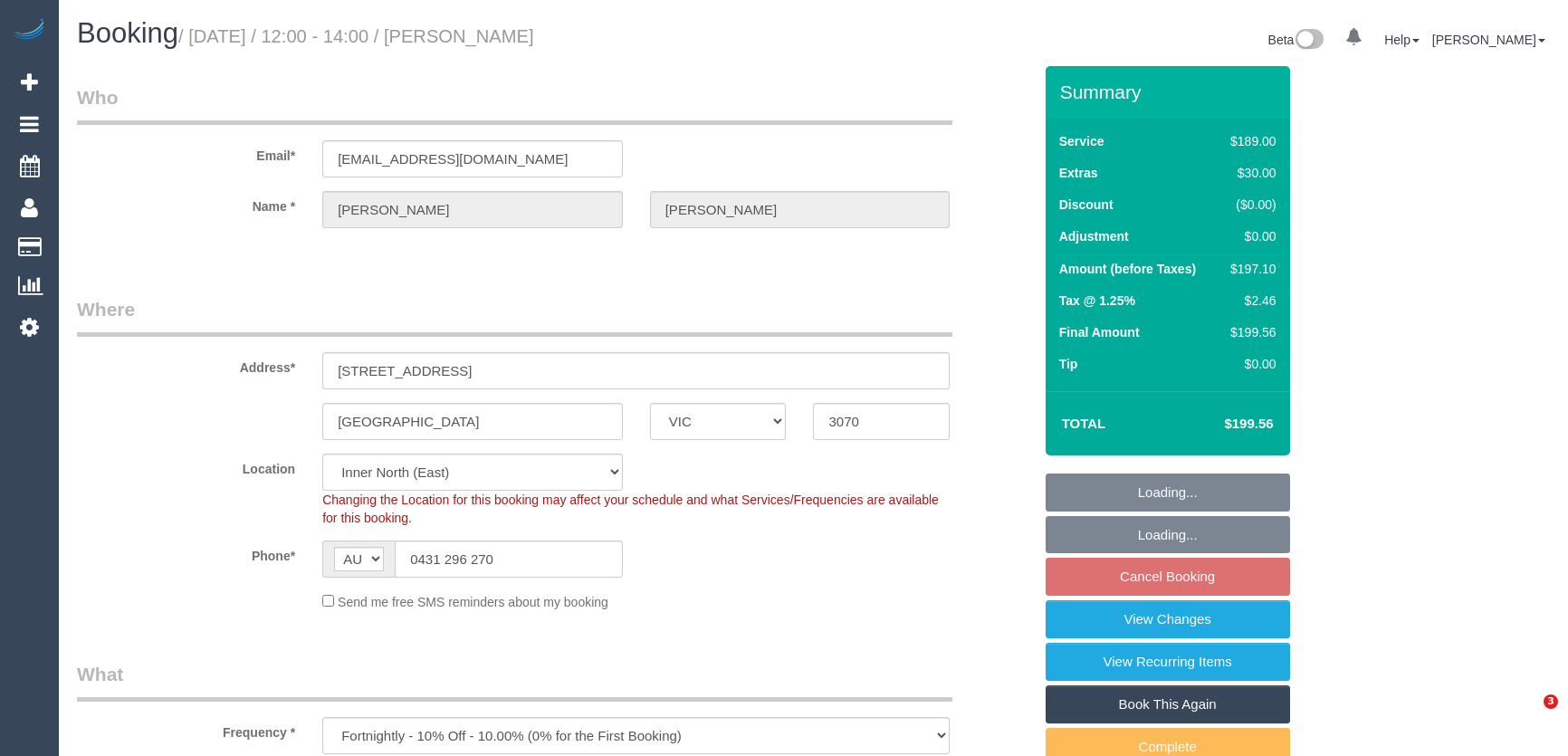
select select "VIC"
select select "spot4"
select select "number:27"
select select "number:15"
select select "number:19"
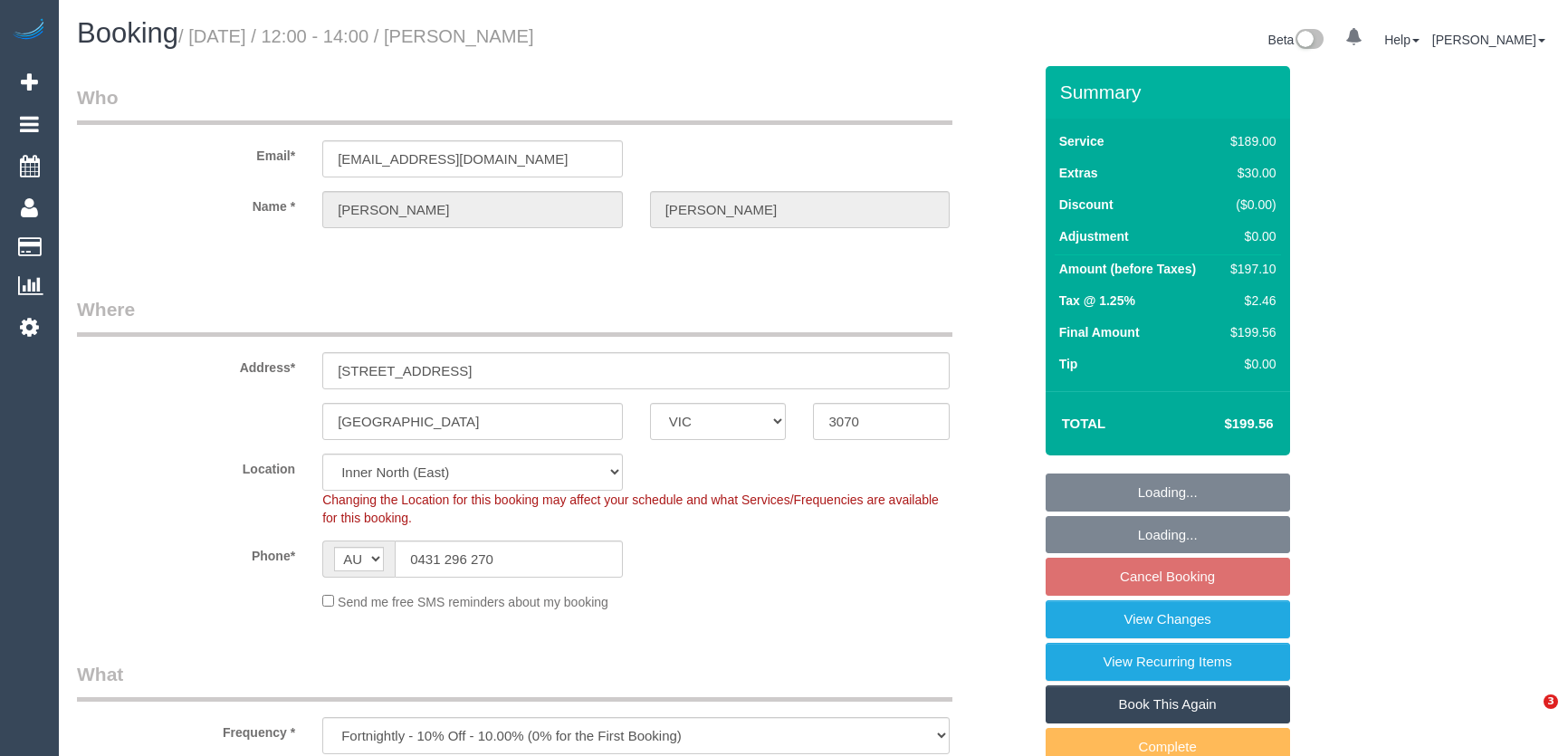
select select "number:22"
select select "number:34"
select select "number:13"
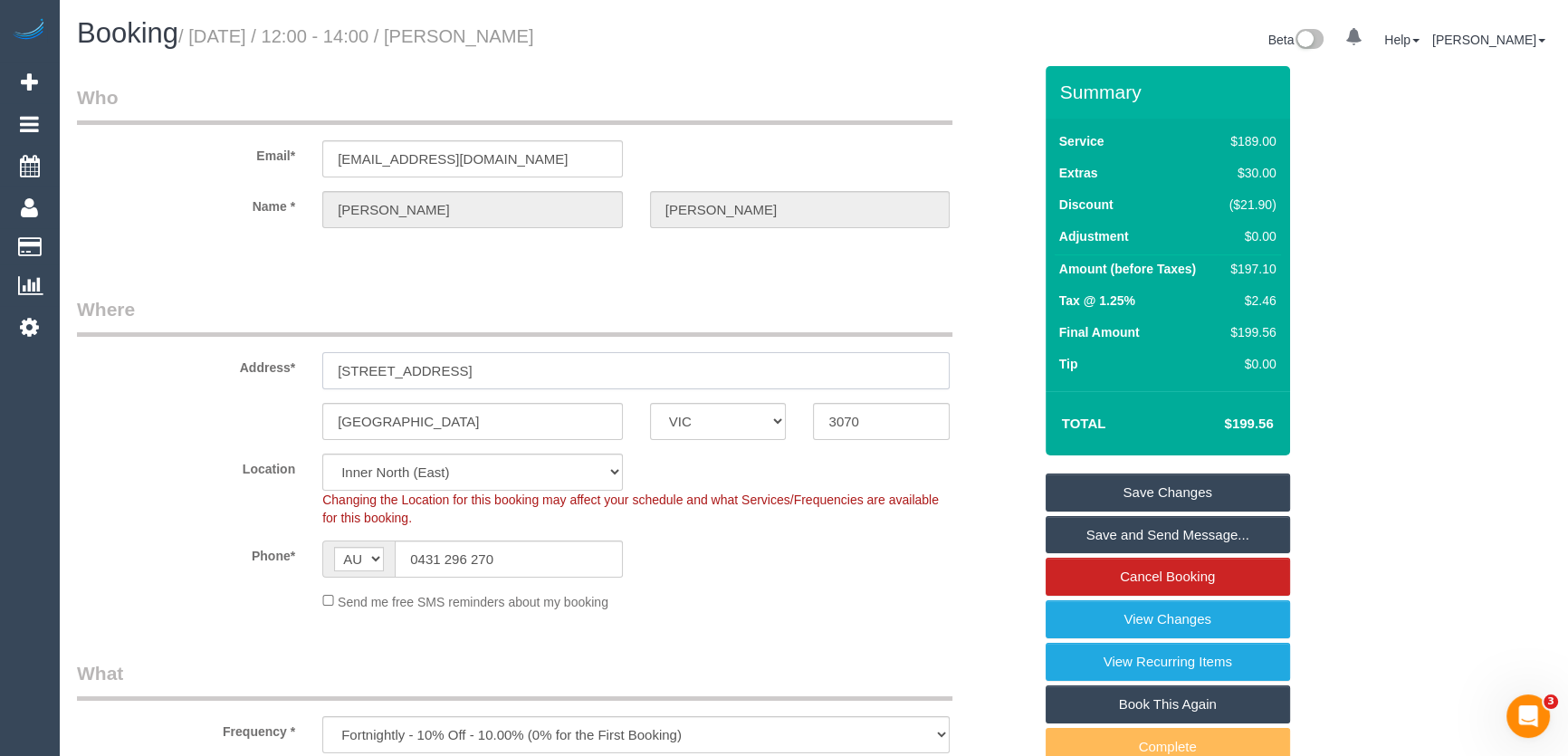
click at [496, 375] on input "[STREET_ADDRESS]" at bounding box center [636, 370] width 627 height 37
click at [496, 375] on input "13 Oamaru St" at bounding box center [636, 370] width 627 height 37
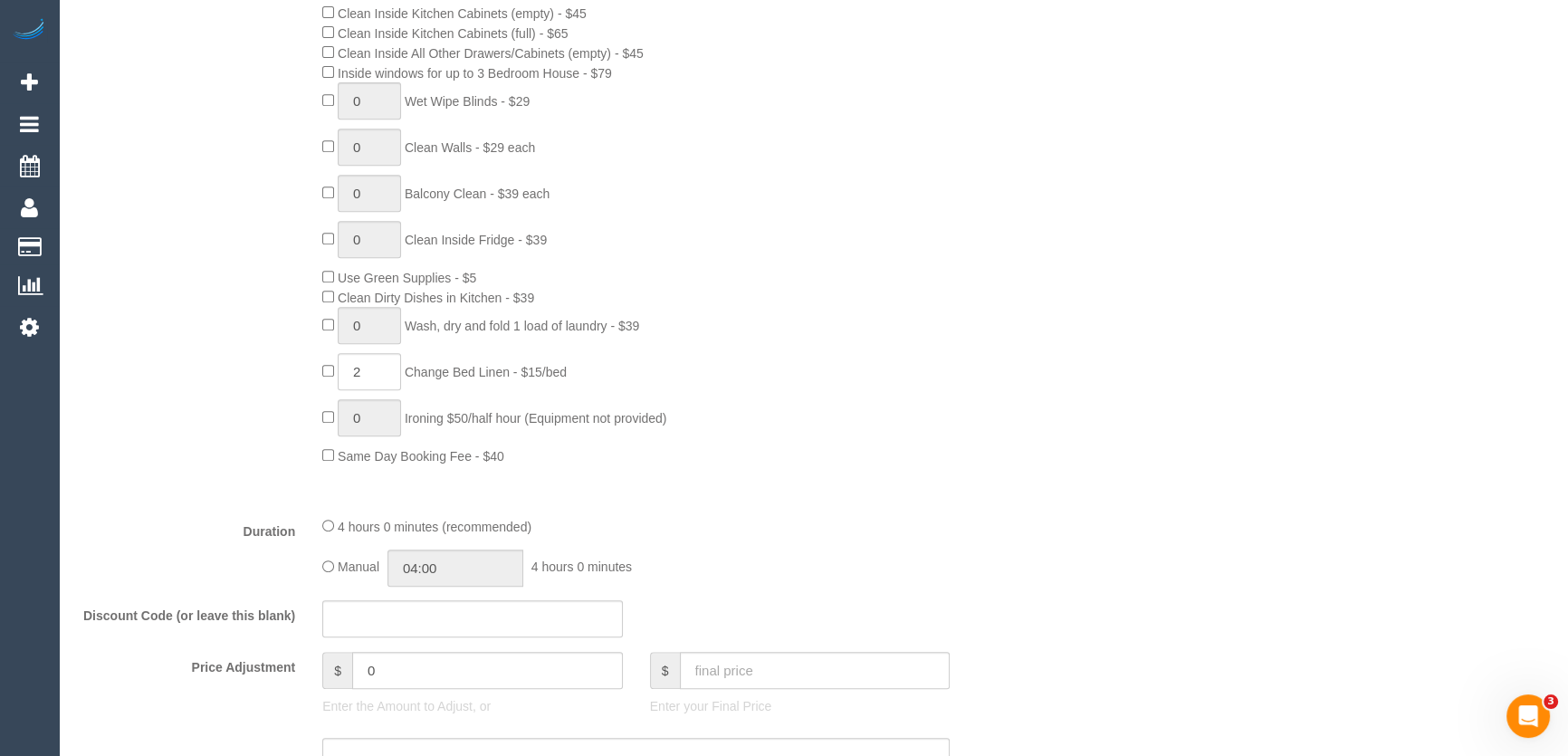
scroll to position [1316, 0]
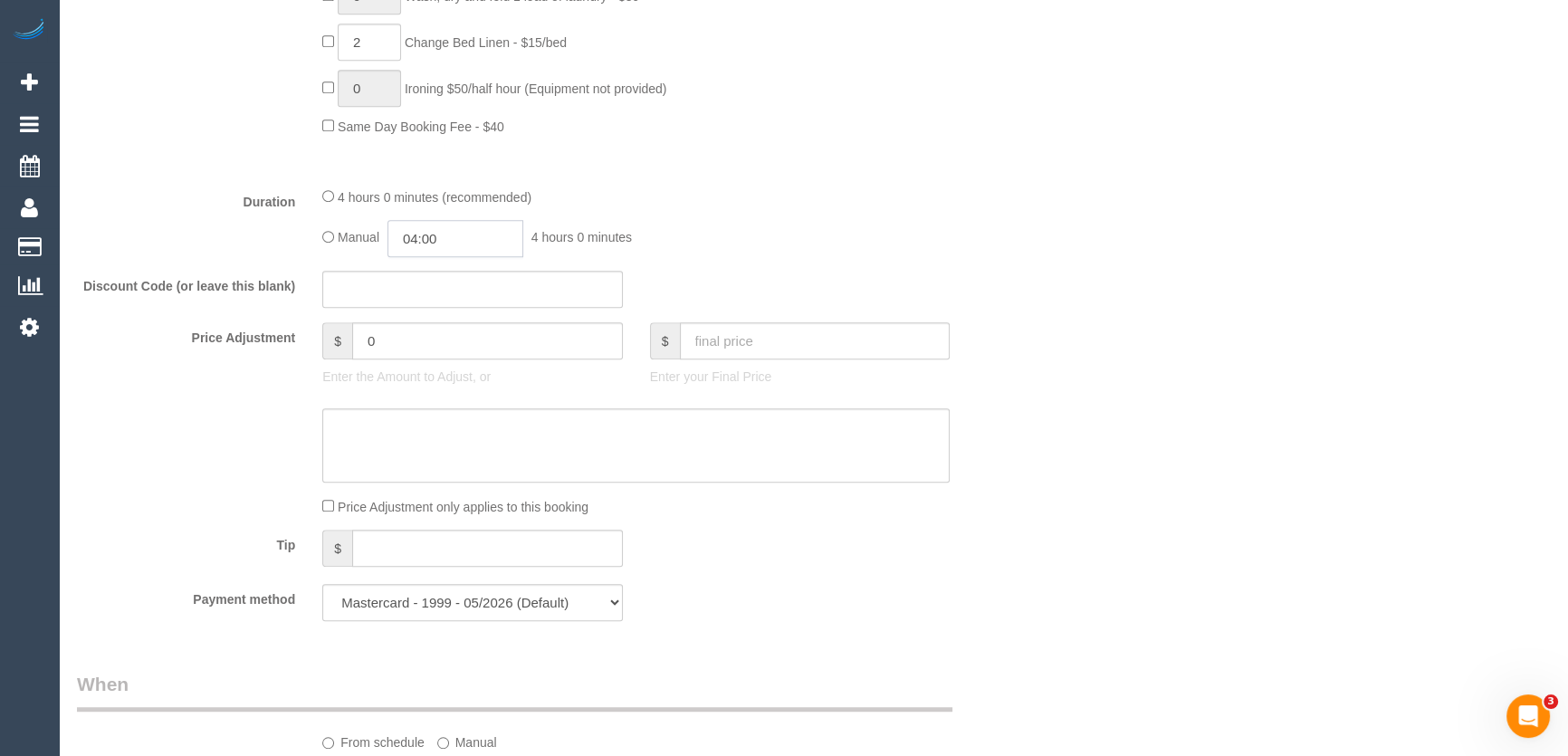
click at [479, 239] on input "04:00" at bounding box center [455, 238] width 135 height 37
type input "02:00"
click at [442, 294] on li "02:00" at bounding box center [436, 302] width 81 height 24
click at [732, 227] on div "Manual 02:00 2 hours 0 minutes" at bounding box center [636, 238] width 627 height 37
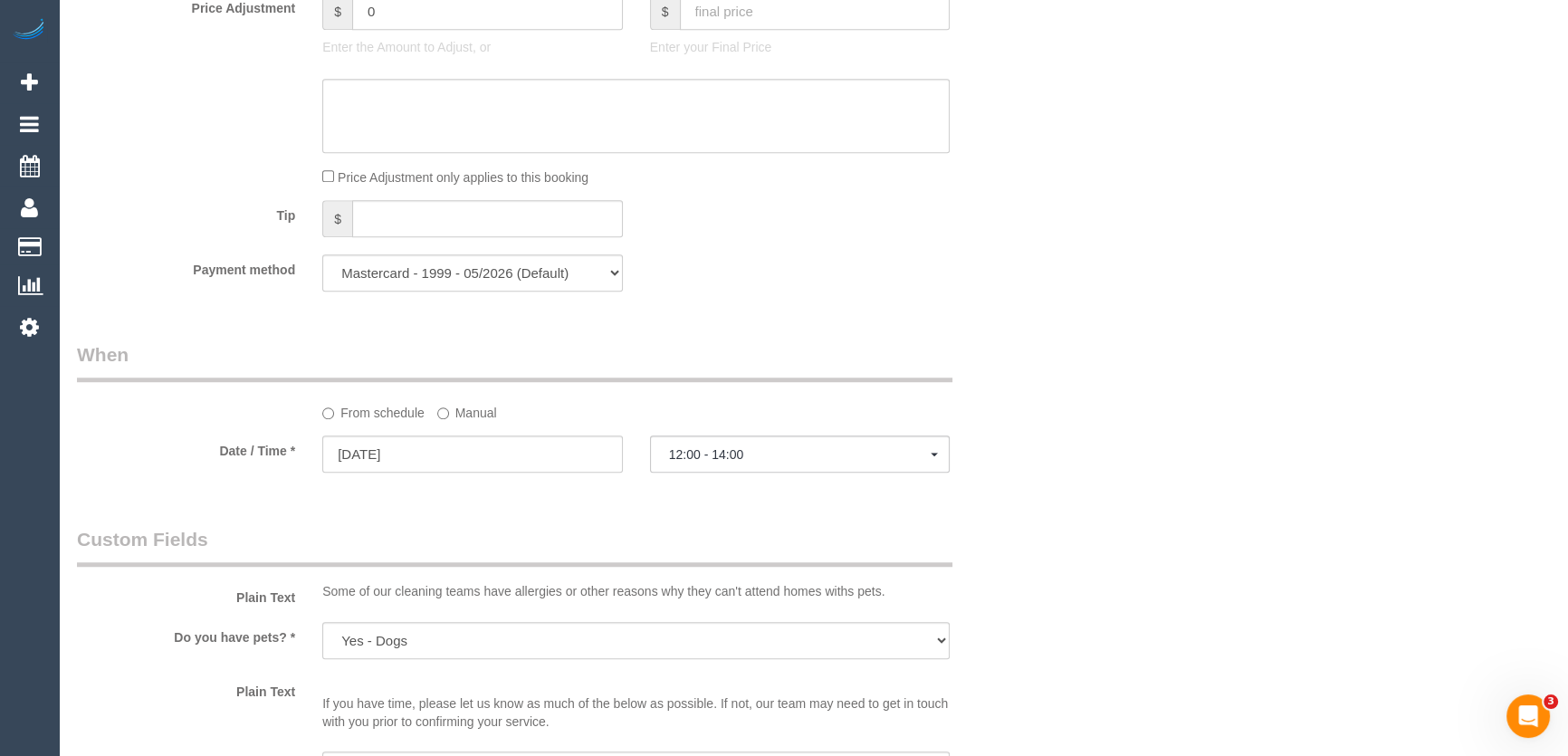
scroll to position [1891, 0]
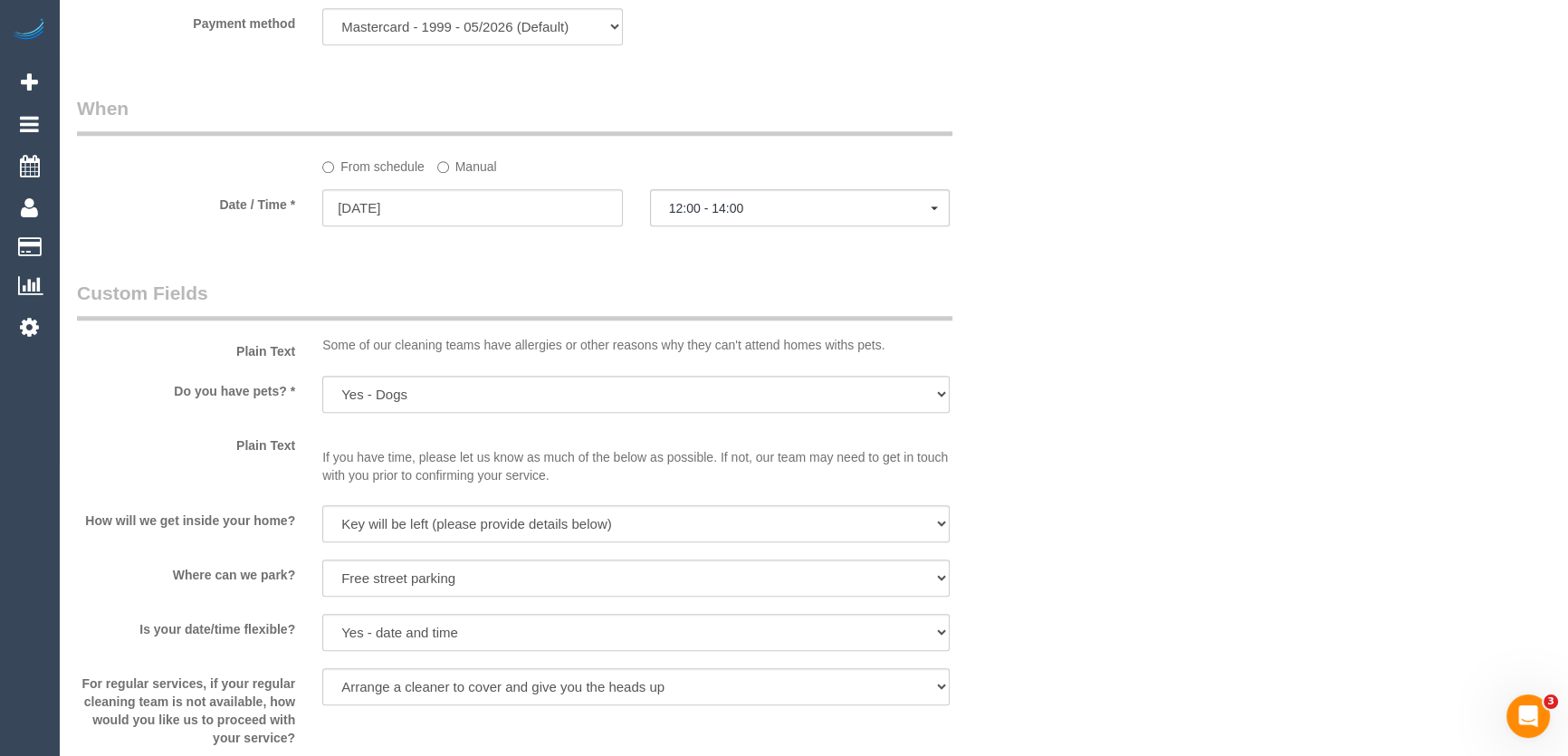
select select "spot29"
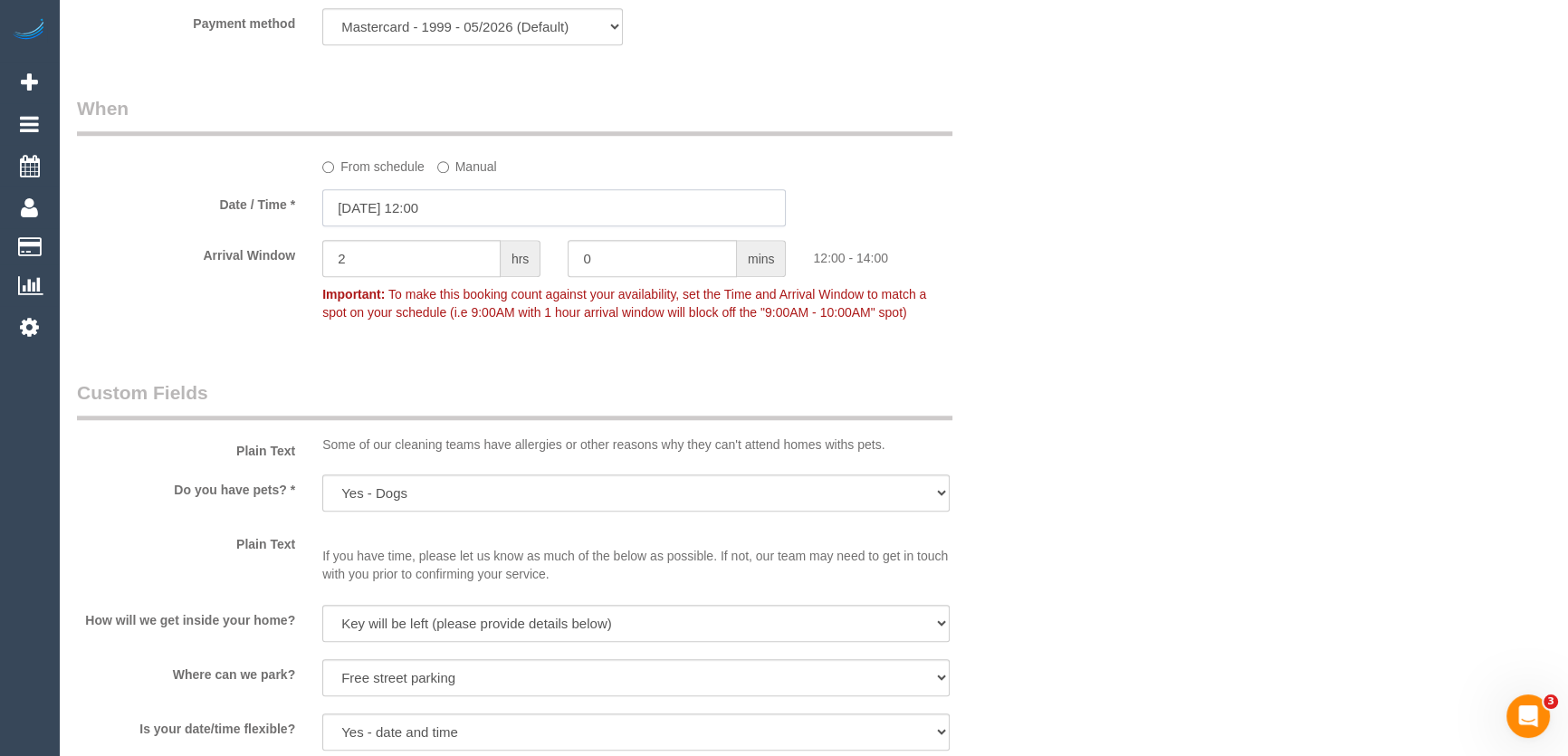
click at [480, 213] on input "15/09/2025 12:00" at bounding box center [554, 207] width 464 height 37
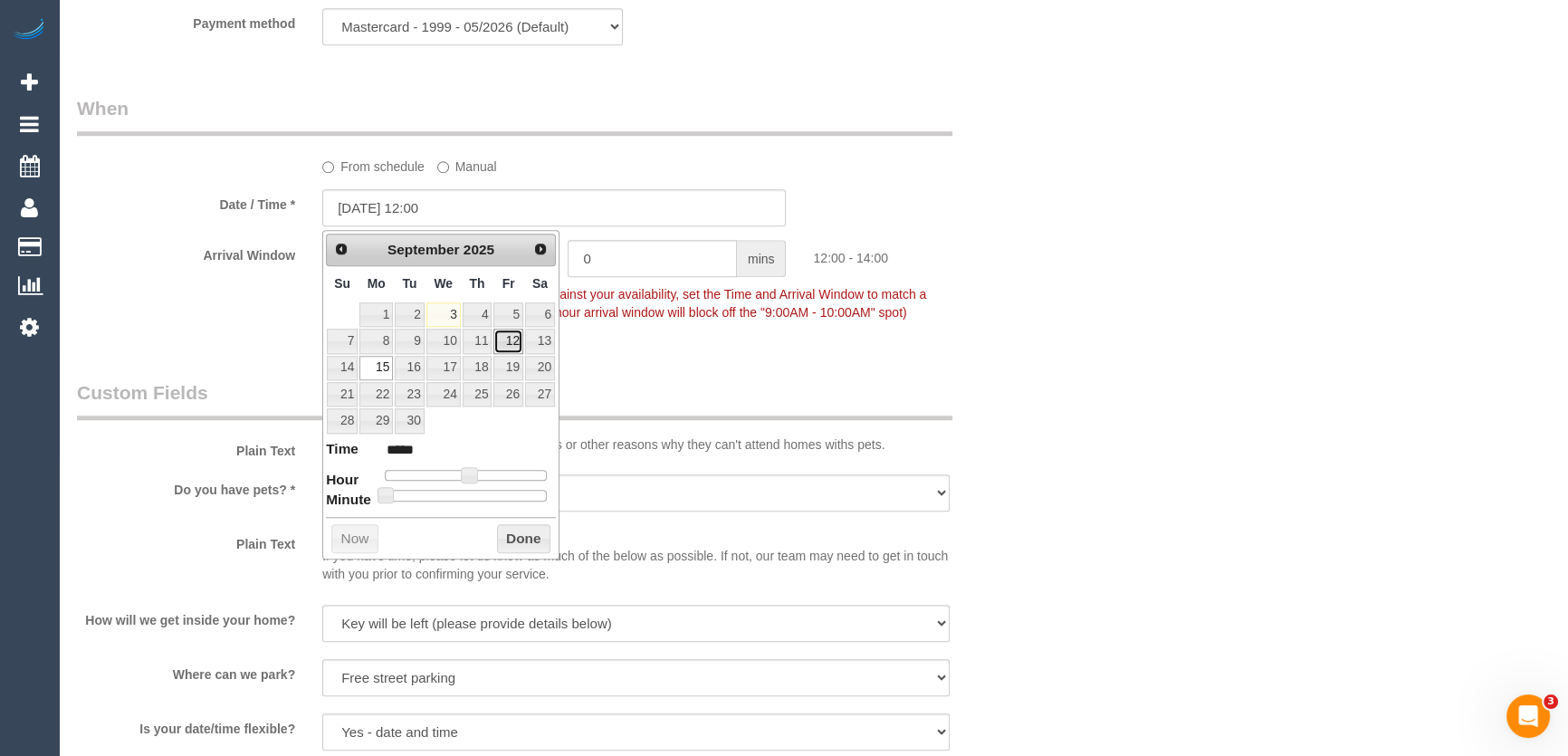
click at [511, 338] on link "12" at bounding box center [507, 340] width 29 height 25
type input "12/09/2025 11:00"
type input "*****"
type input "12/09/2025 10:00"
type input "*****"
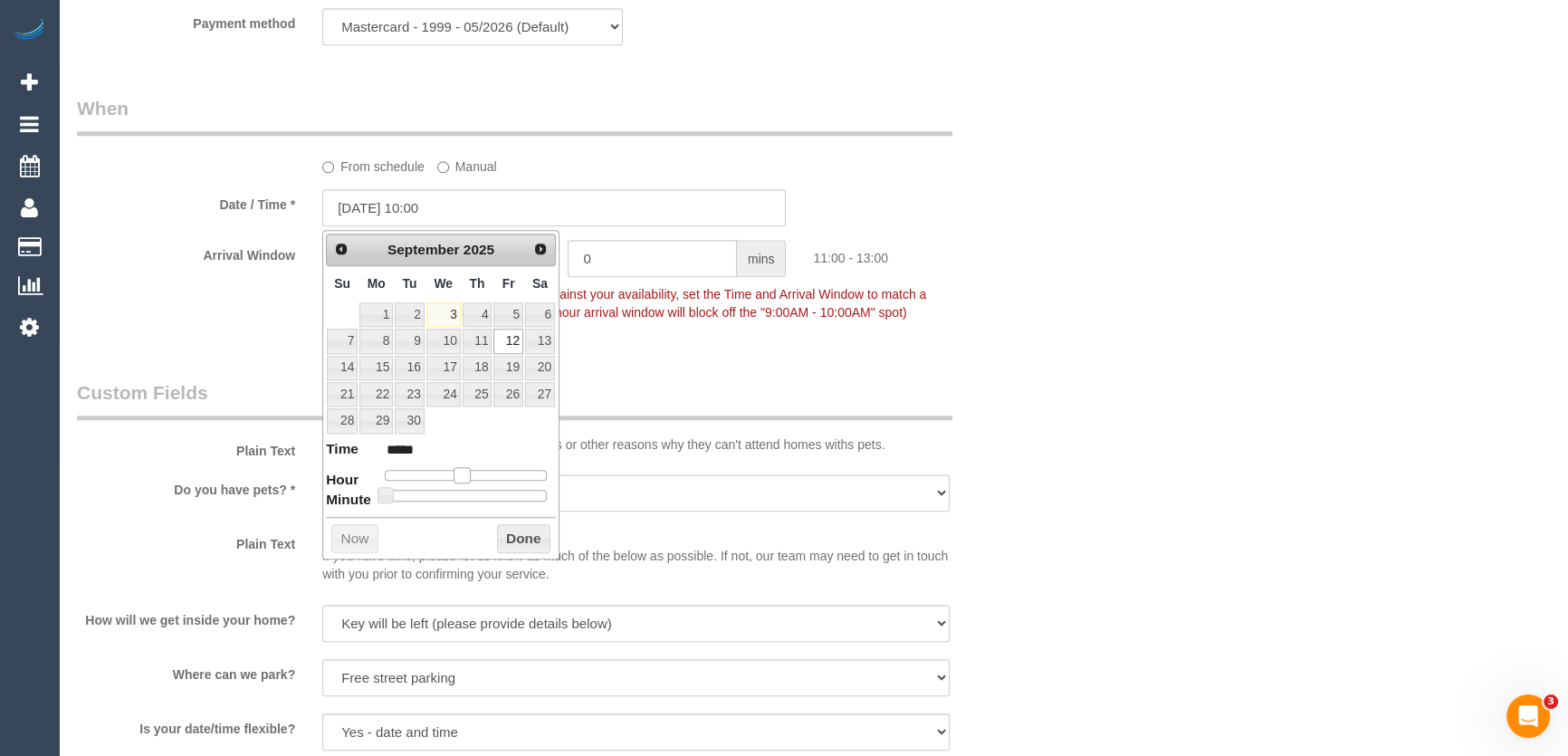
drag, startPoint x: 467, startPoint y: 474, endPoint x: 482, endPoint y: 465, distance: 17.5
click at [454, 474] on span at bounding box center [462, 474] width 16 height 16
click at [717, 321] on p "Important: To make this booking count against your availability, set the Time a…" at bounding box center [636, 300] width 655 height 41
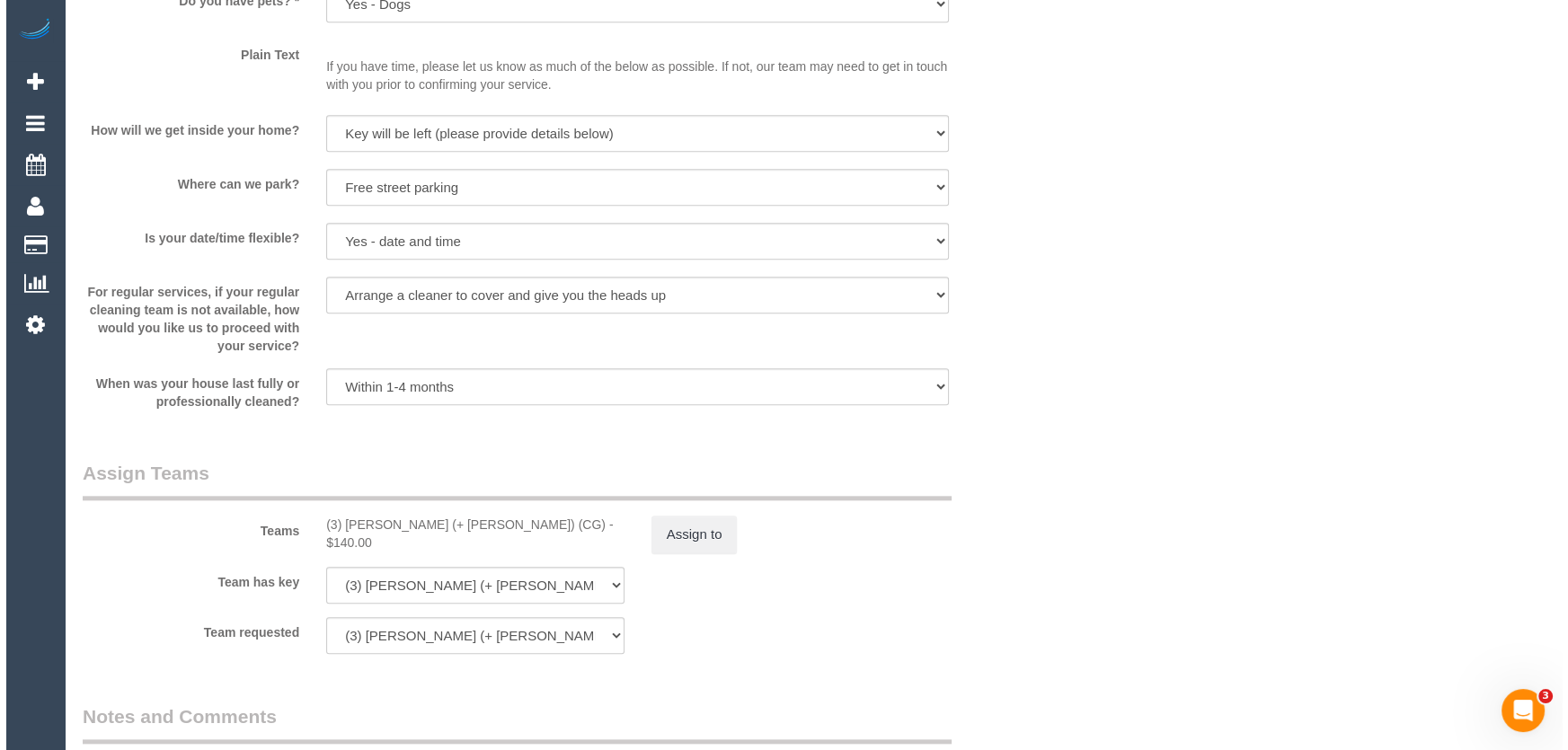
scroll to position [2530, 0]
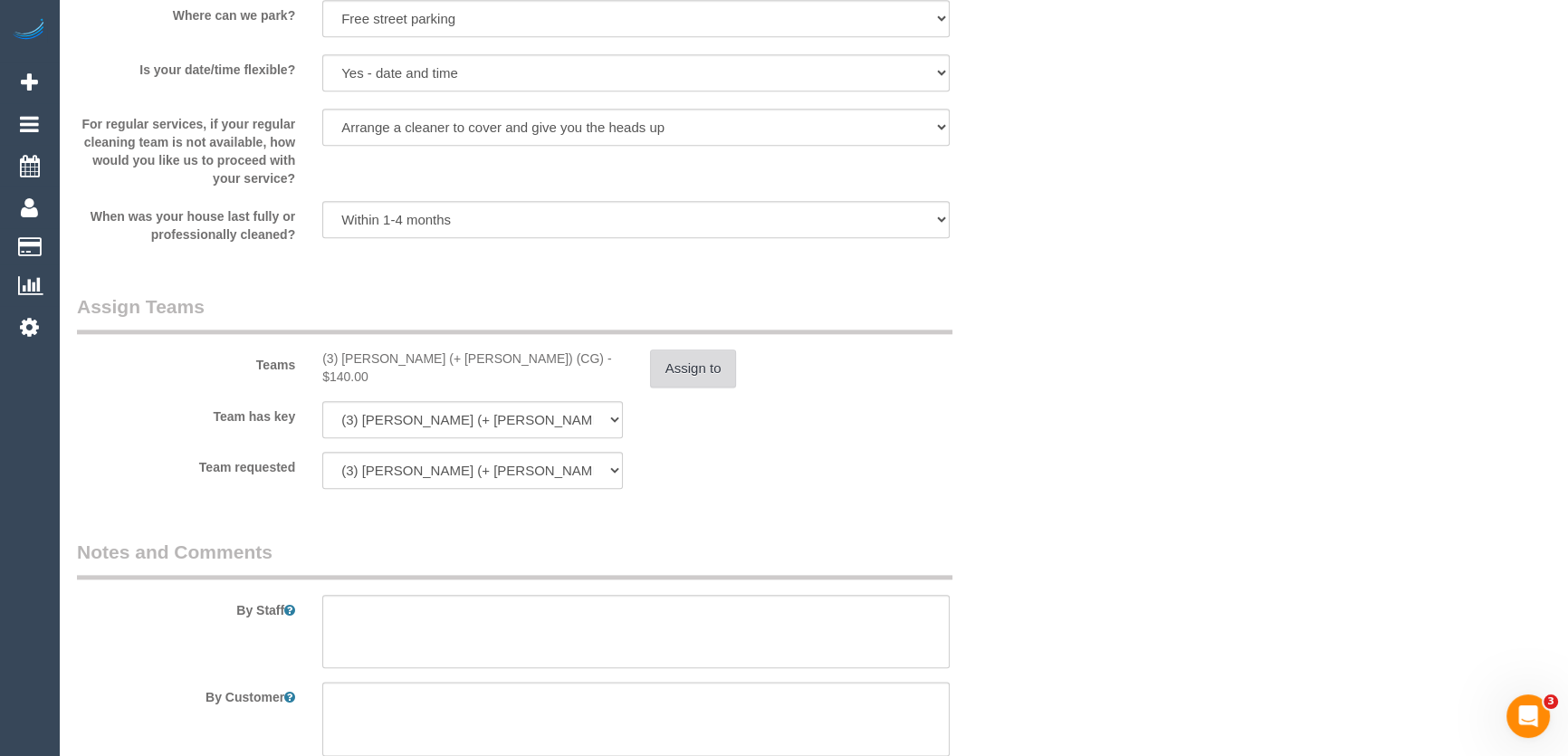
click at [698, 377] on button "Assign to" at bounding box center [692, 368] width 87 height 38
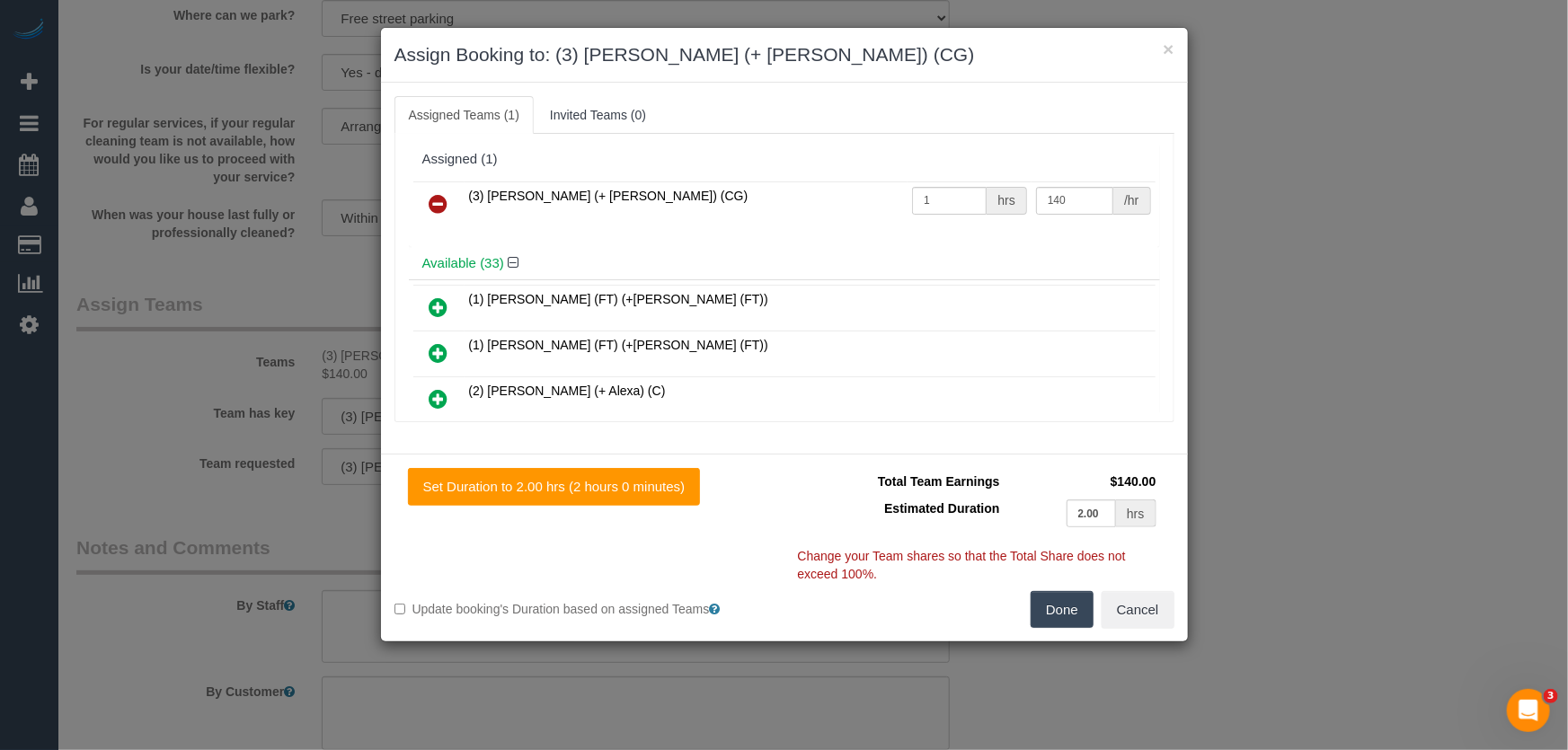
click at [439, 203] on icon at bounding box center [438, 204] width 19 height 22
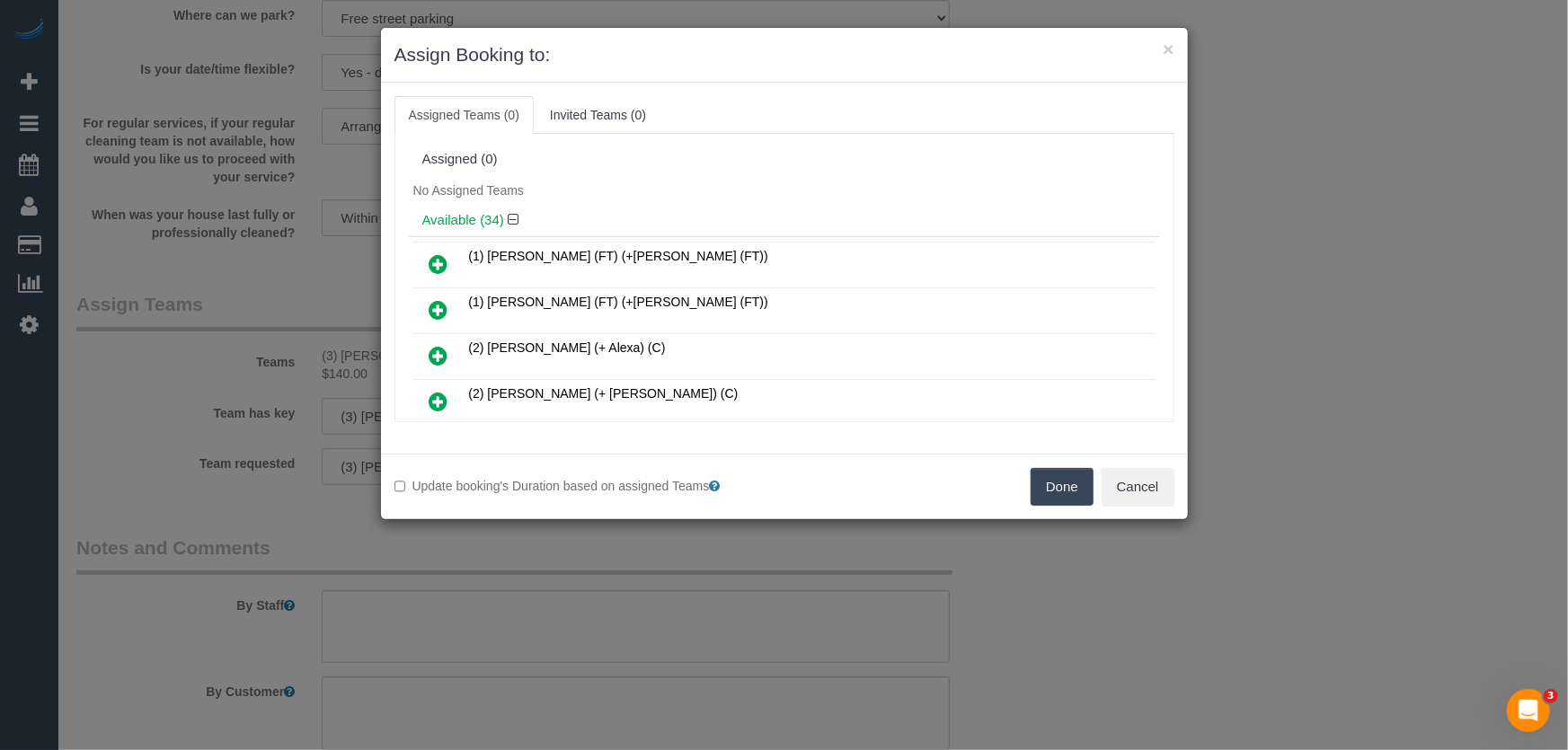
scroll to position [1416, 0]
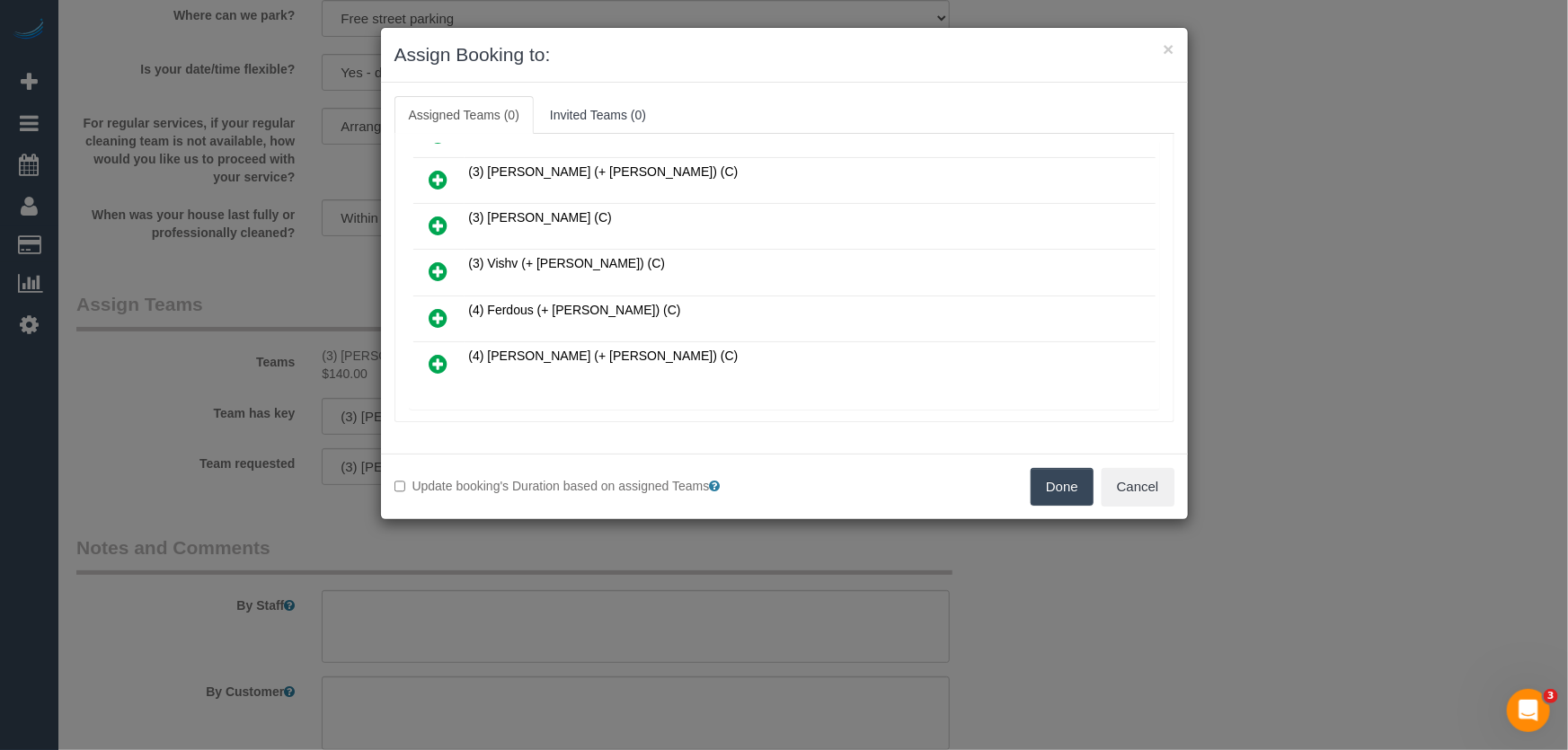
click at [433, 307] on icon at bounding box center [438, 318] width 19 height 22
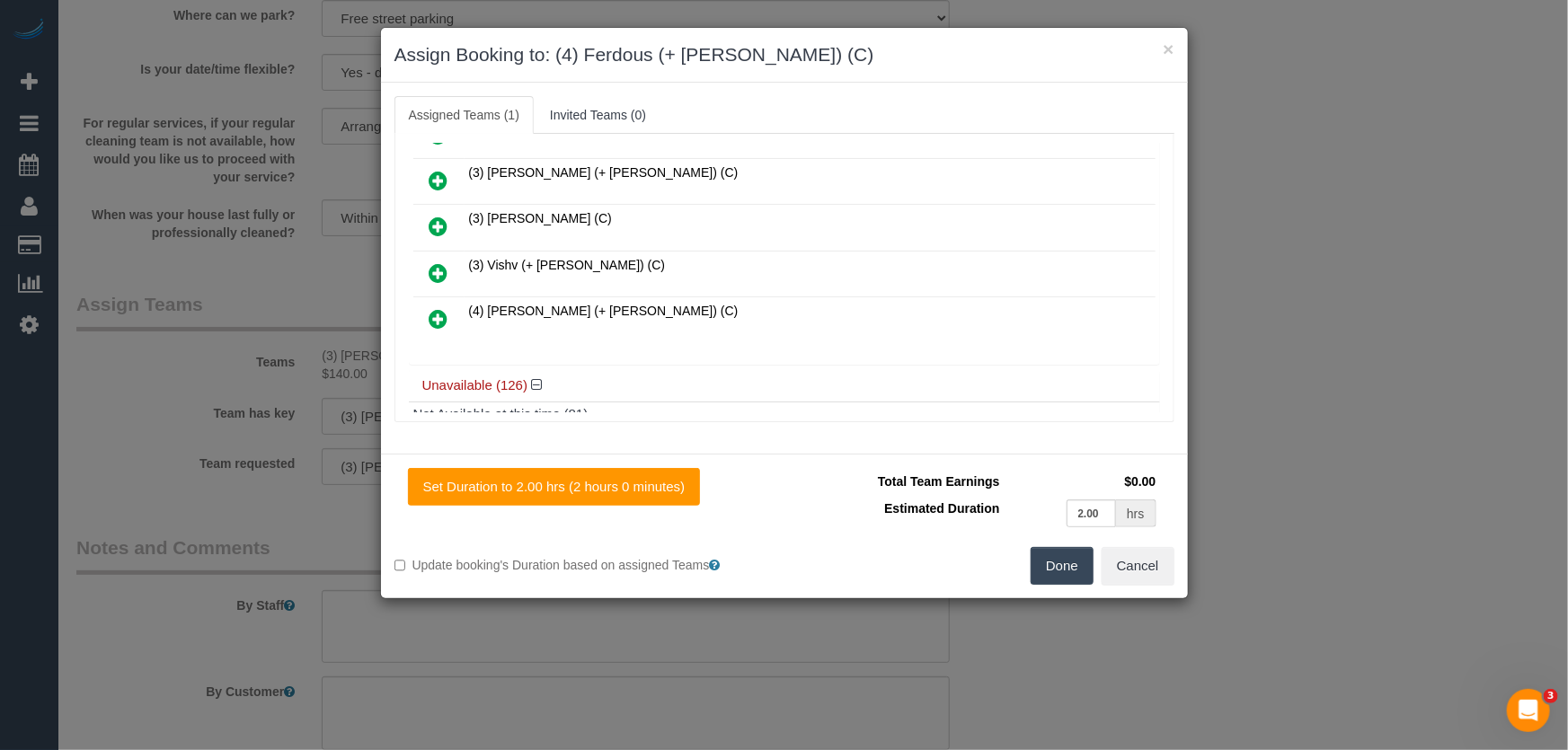
click at [433, 308] on icon at bounding box center [438, 319] width 19 height 22
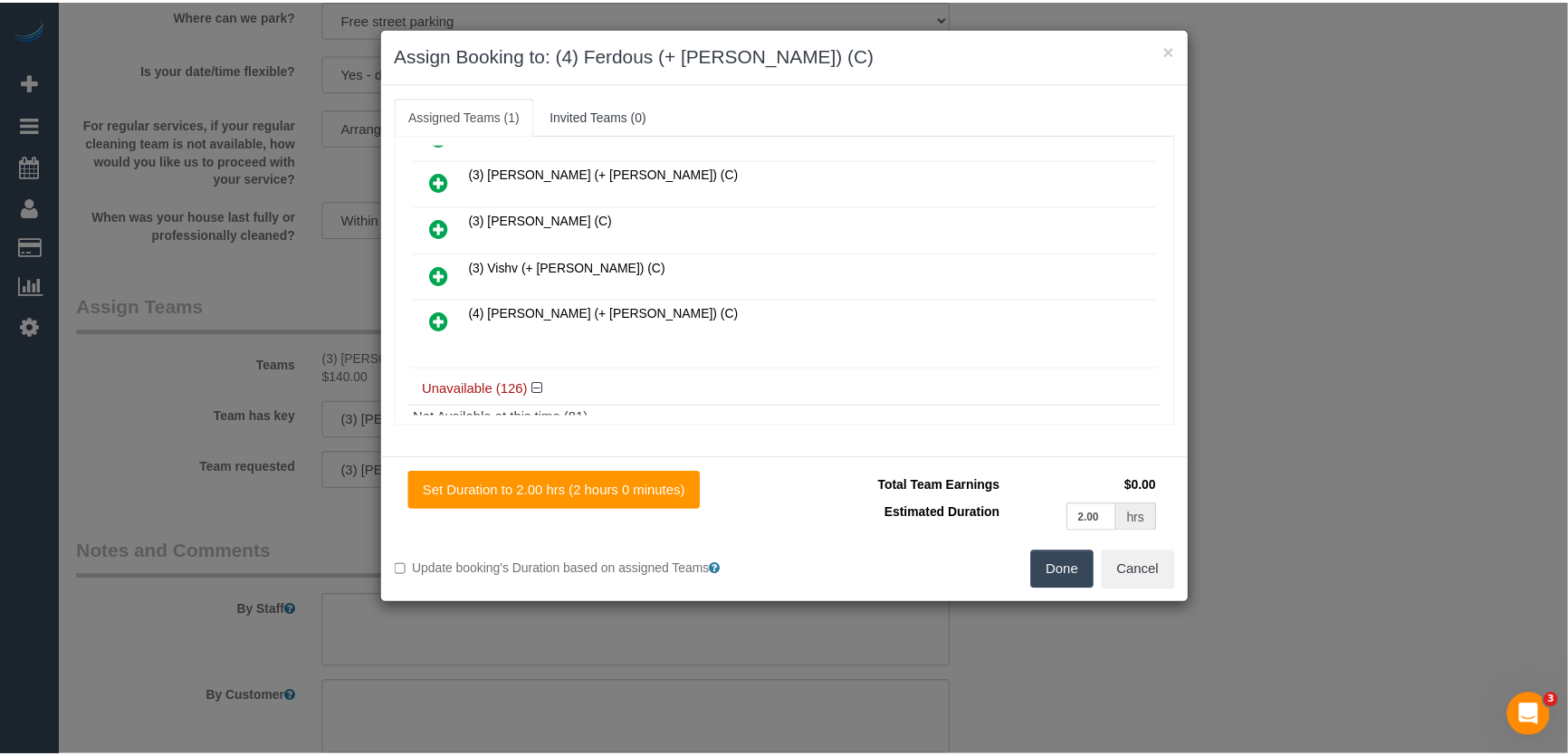
scroll to position [1515, 0]
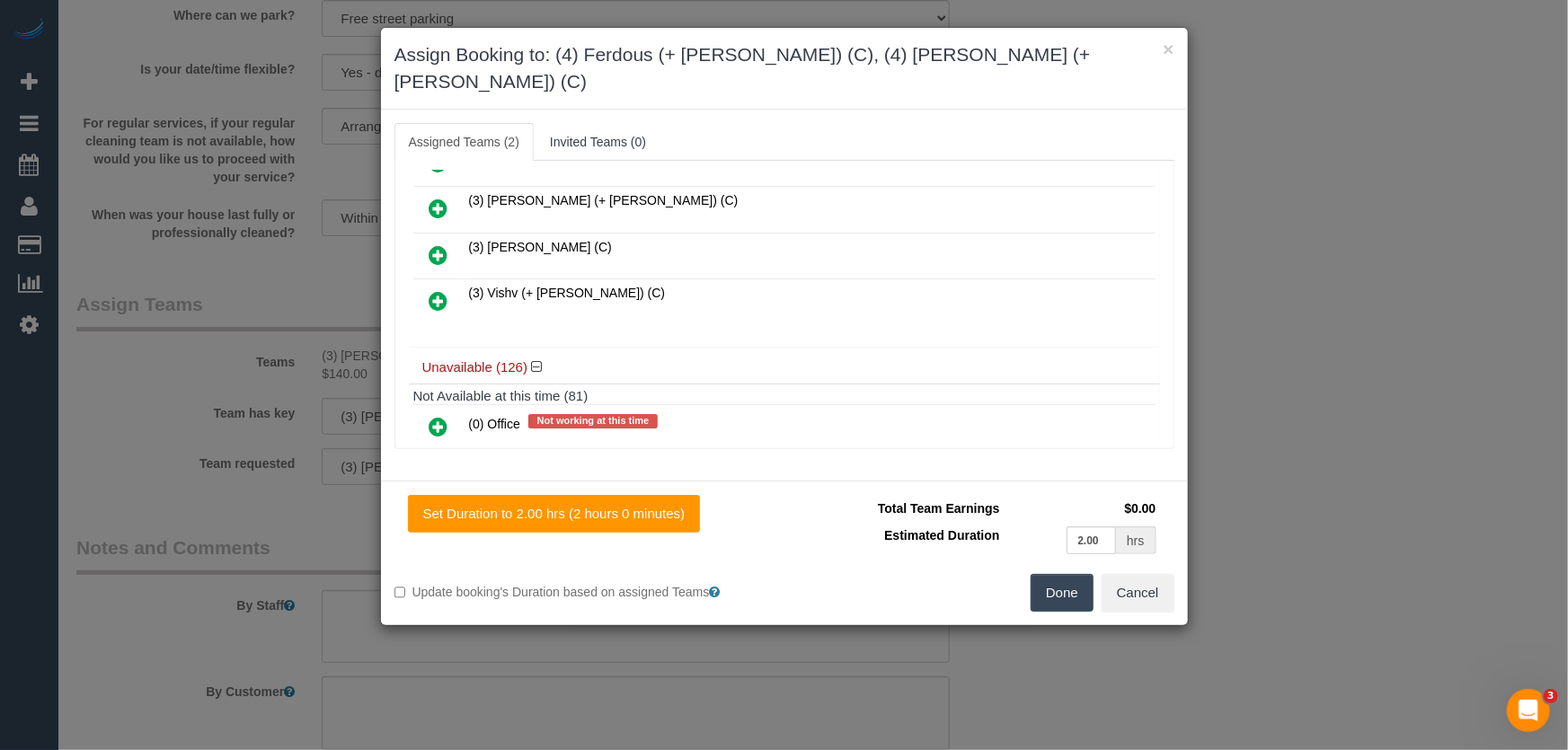
click at [1066, 573] on button "Done" at bounding box center [1062, 592] width 63 height 38
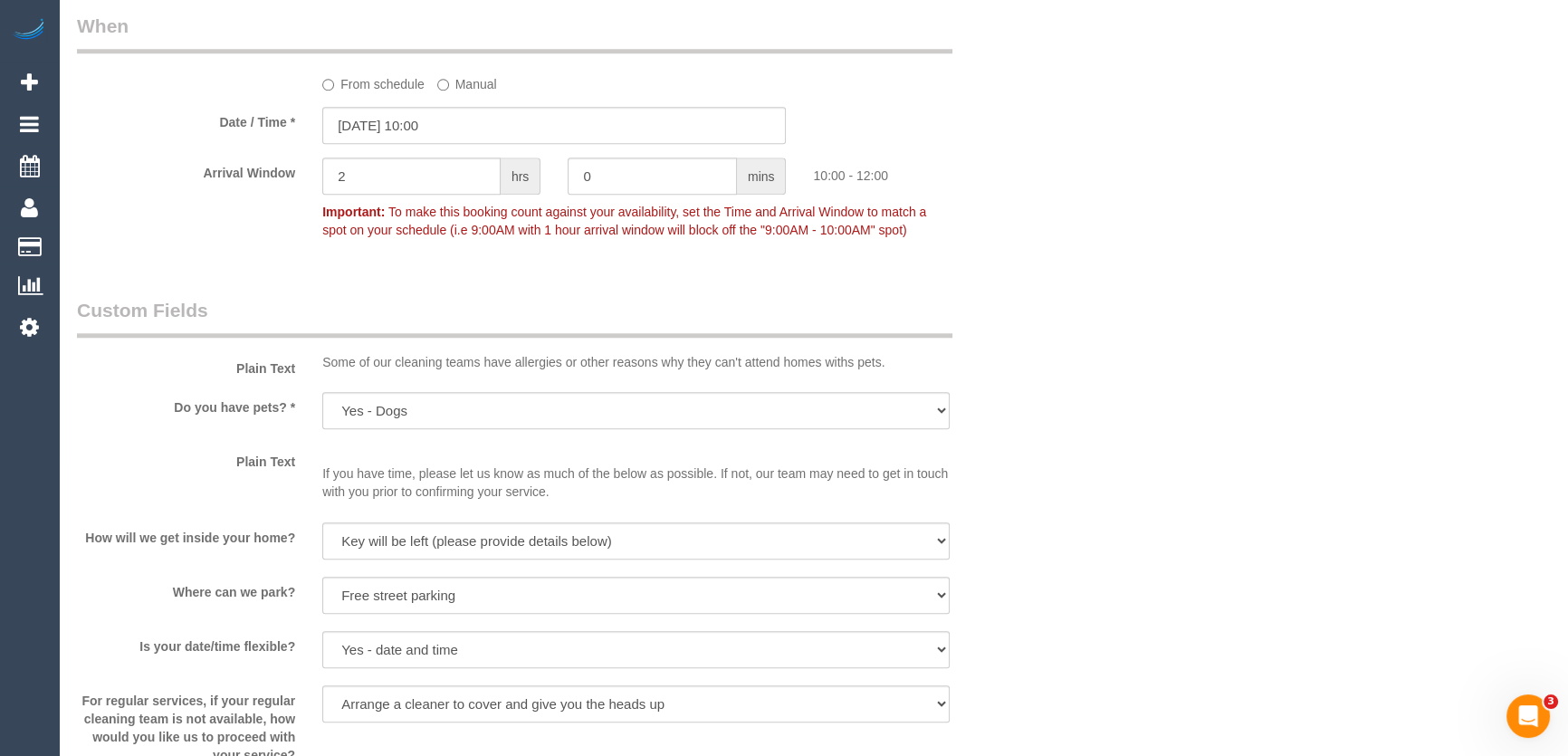
scroll to position [2303, 0]
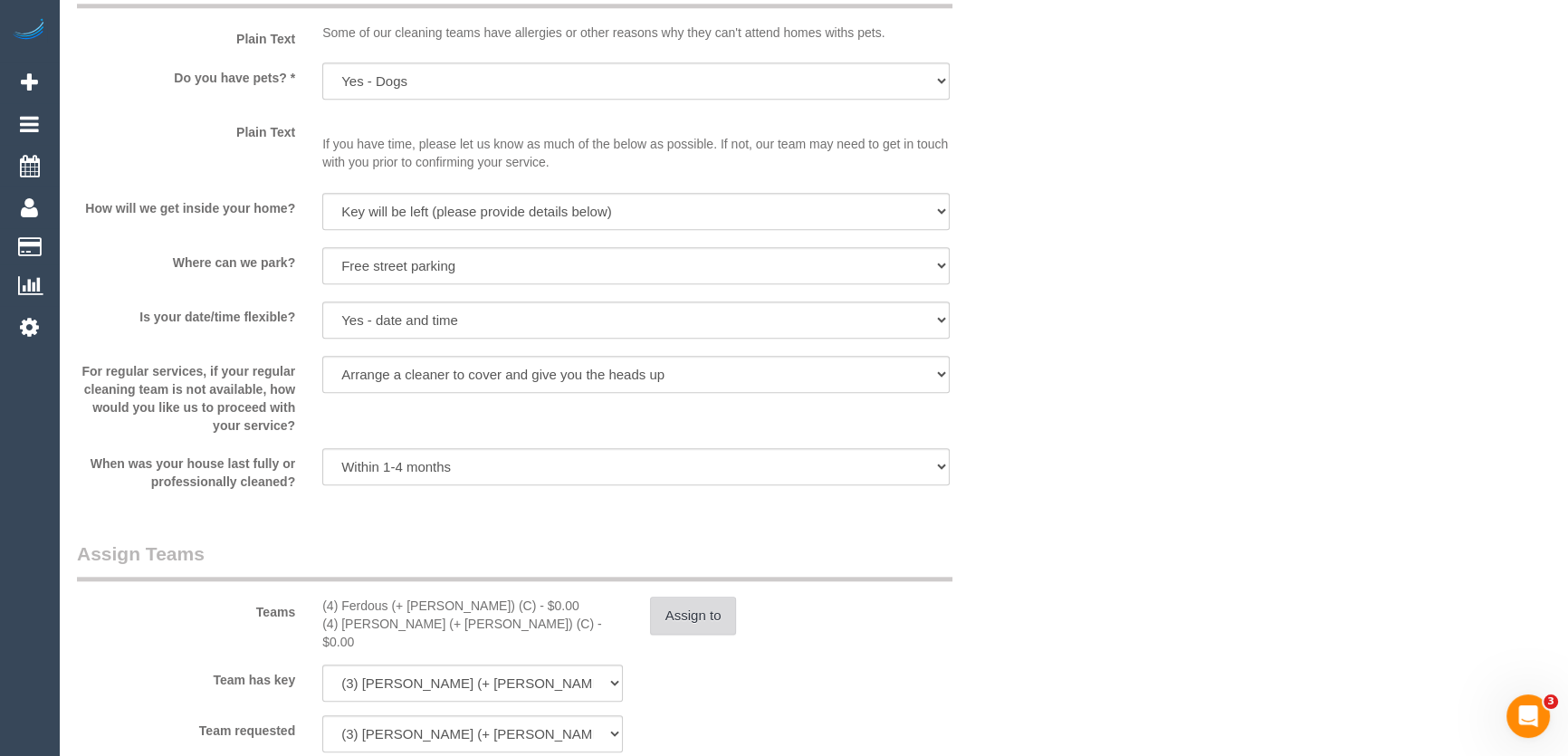
click at [687, 617] on button "Assign to" at bounding box center [692, 616] width 87 height 38
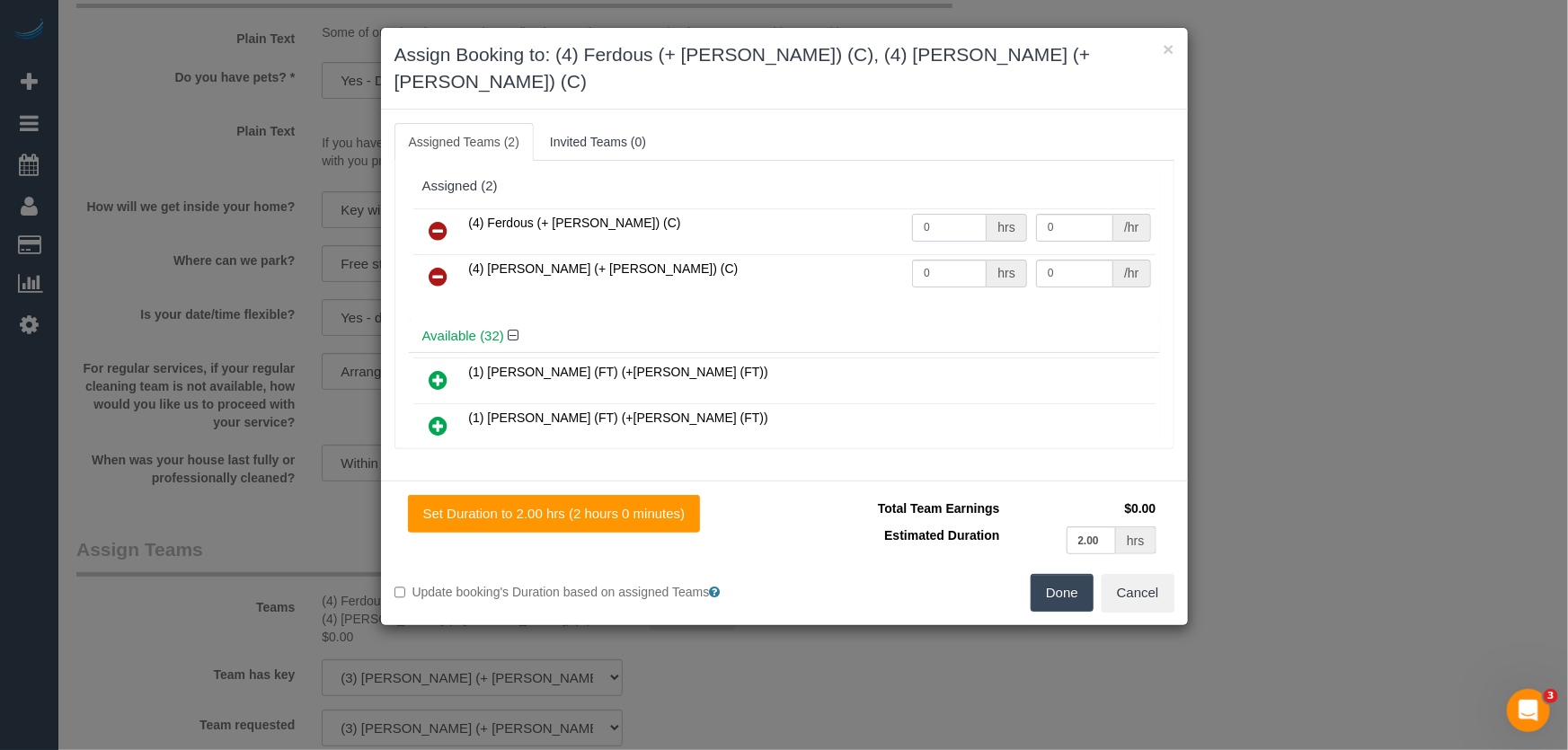
click at [946, 214] on input "0" at bounding box center [949, 228] width 75 height 28
type input "1"
type input "62.5"
click at [971, 260] on input "0" at bounding box center [949, 273] width 75 height 28
type input "1"
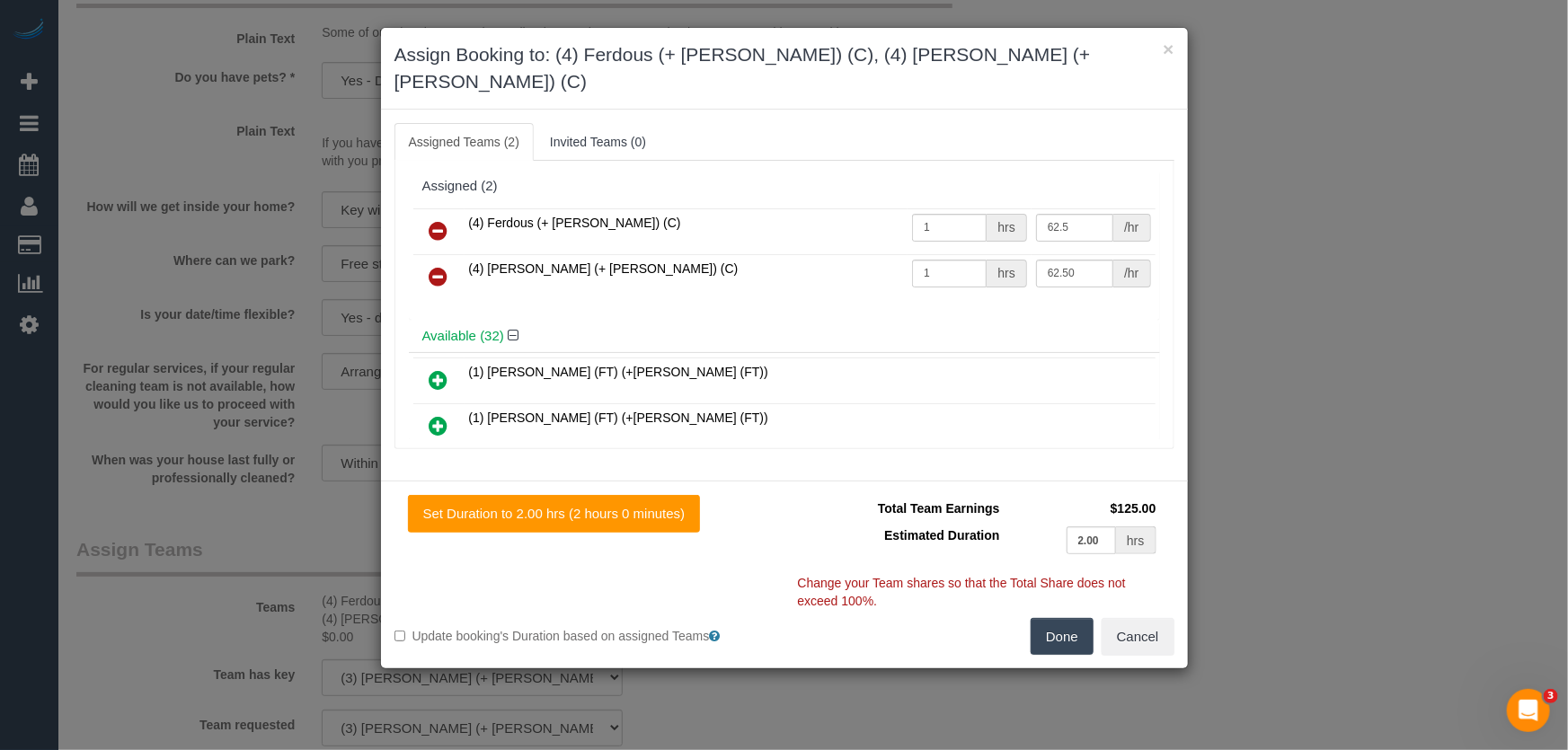
type input "62.5"
click at [1064, 618] on button "Done" at bounding box center [1062, 637] width 63 height 38
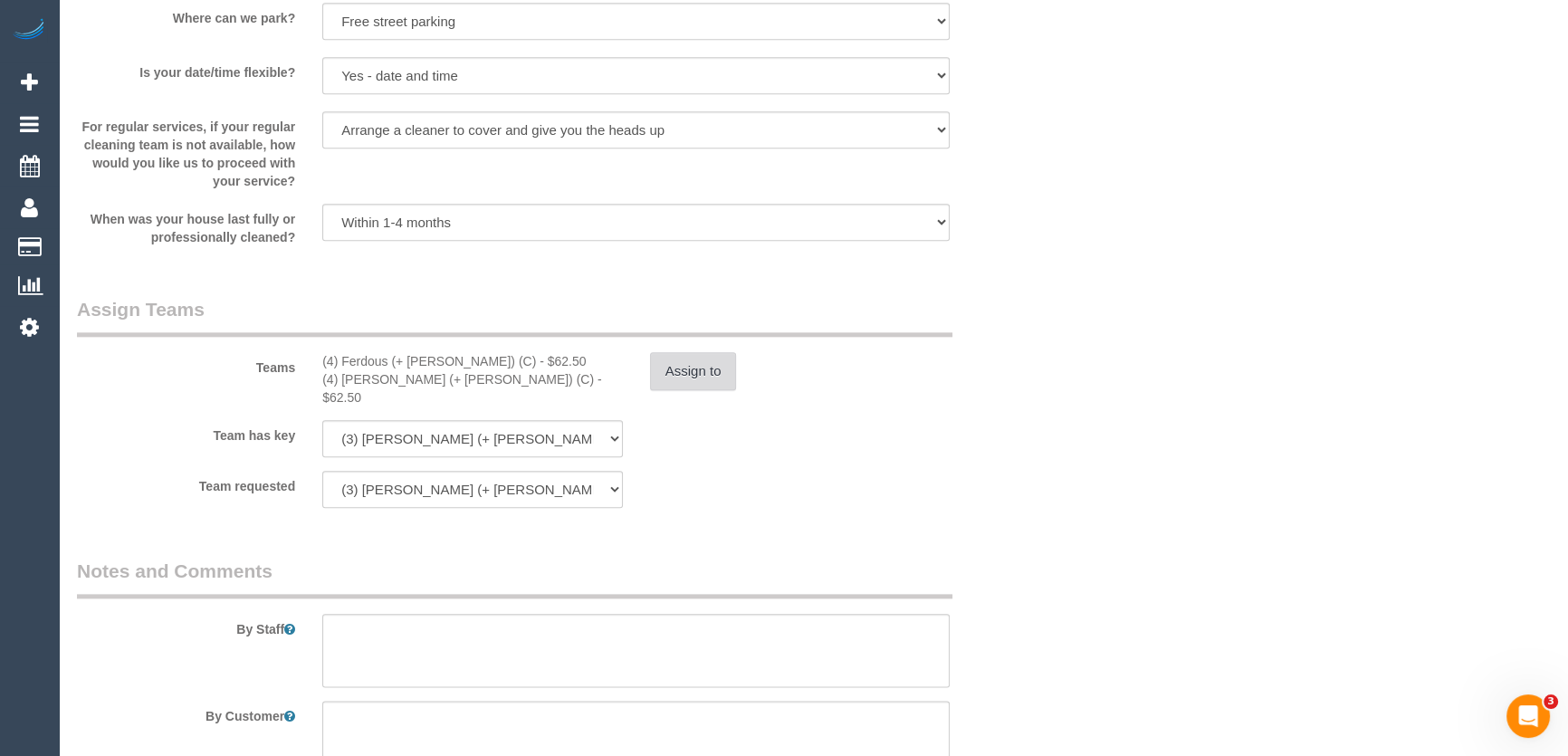
scroll to position [2715, 0]
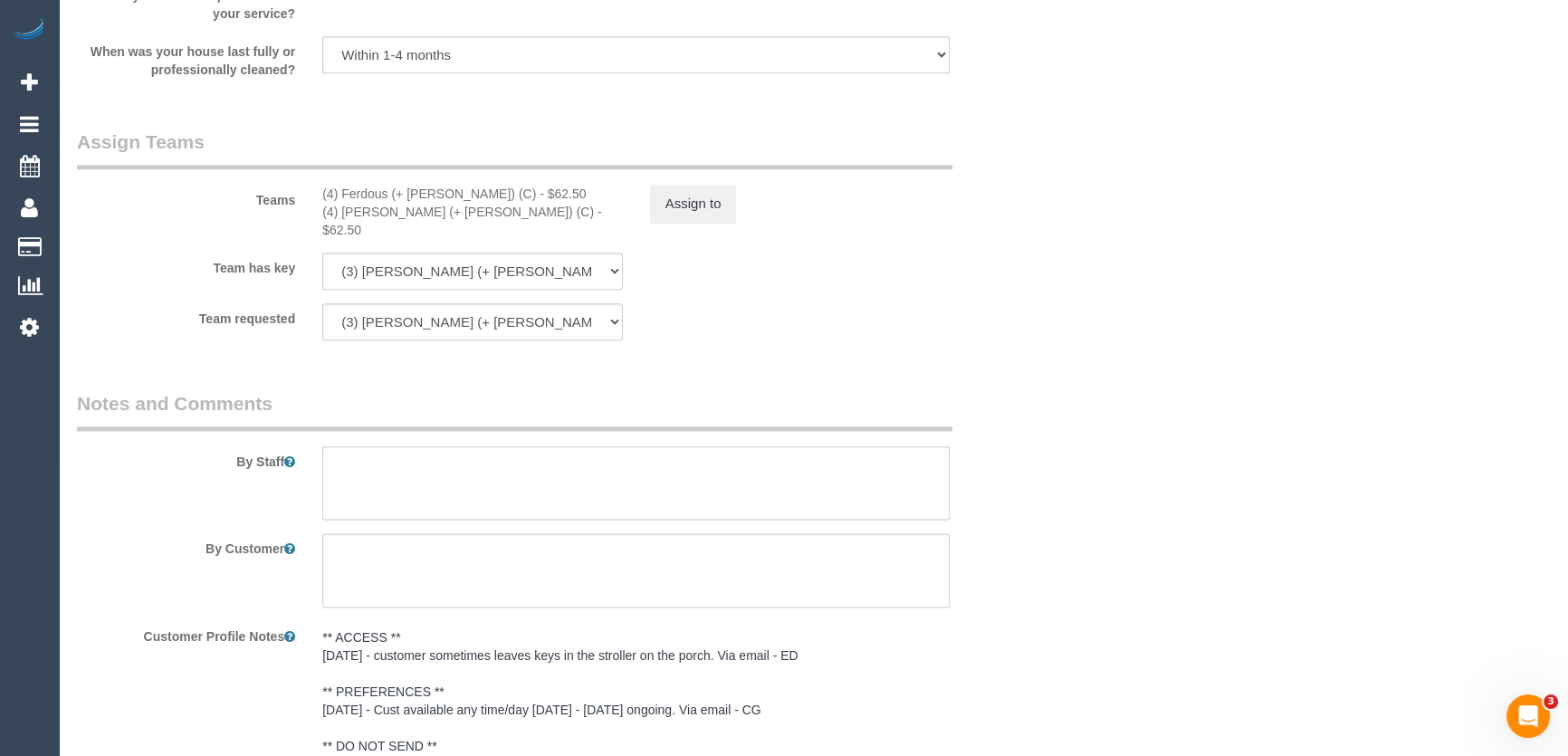
click at [447, 448] on textarea at bounding box center [636, 483] width 627 height 75
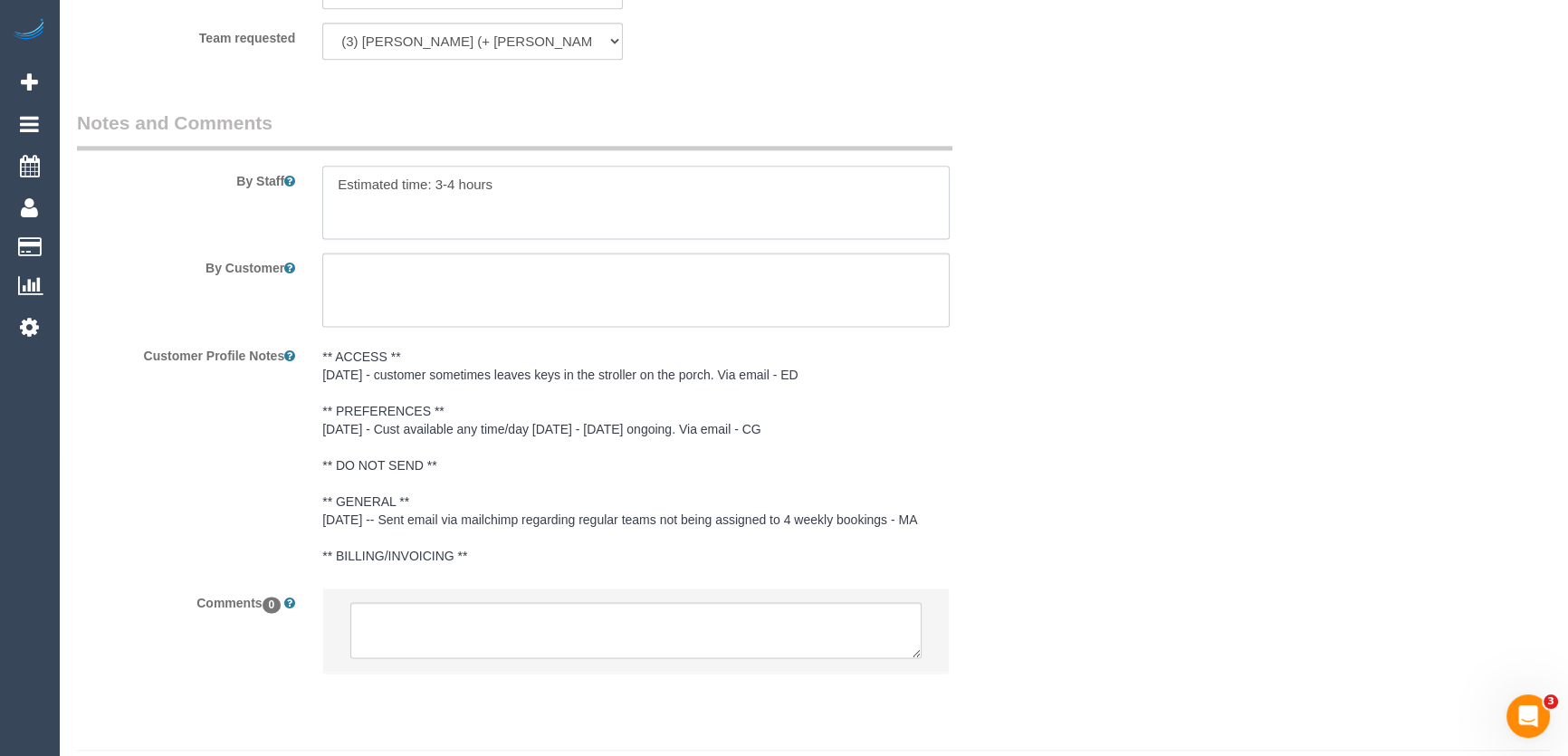
scroll to position [3028, 0]
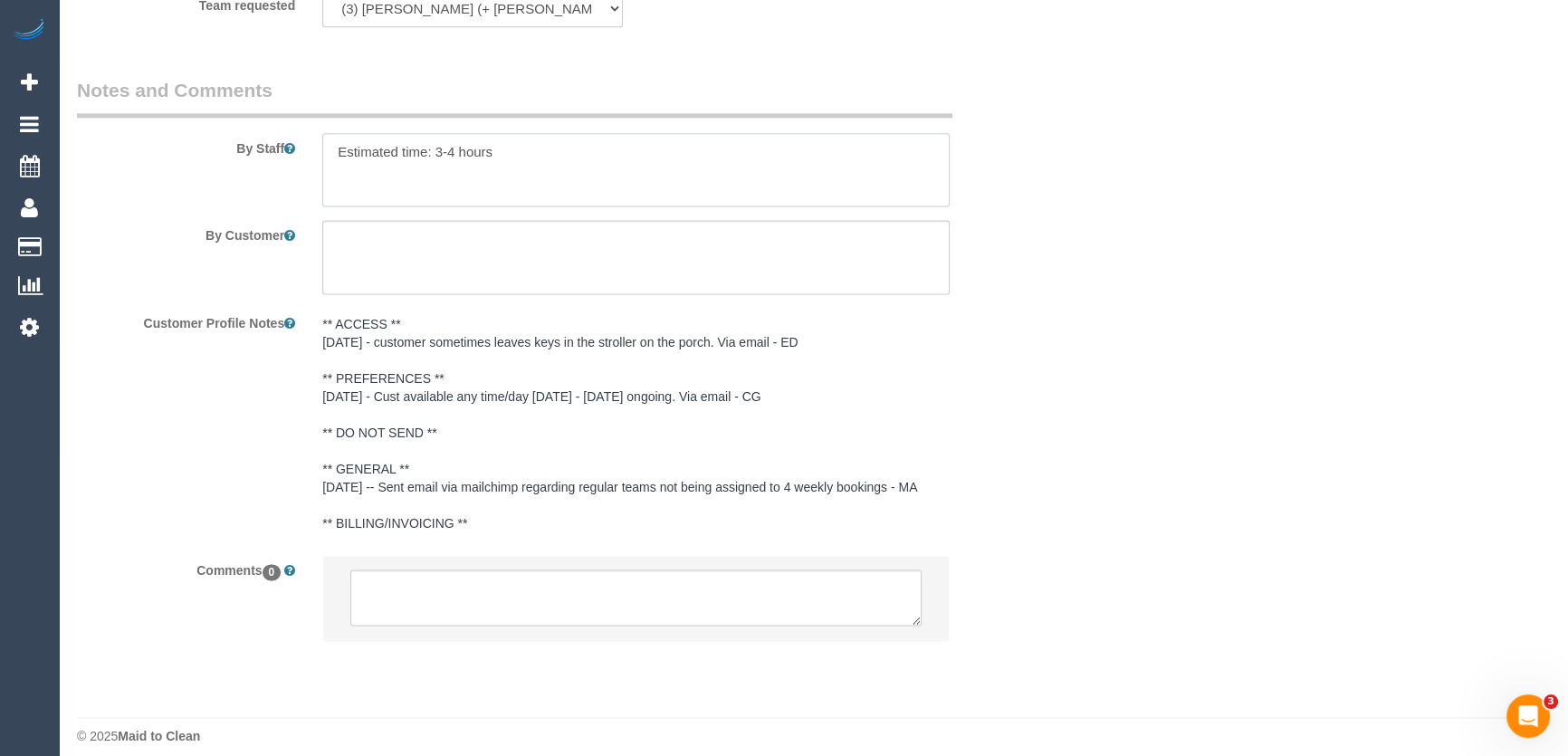
type textarea "Estimated time: 3-4 hours"
click at [442, 573] on textarea at bounding box center [636, 597] width 571 height 56
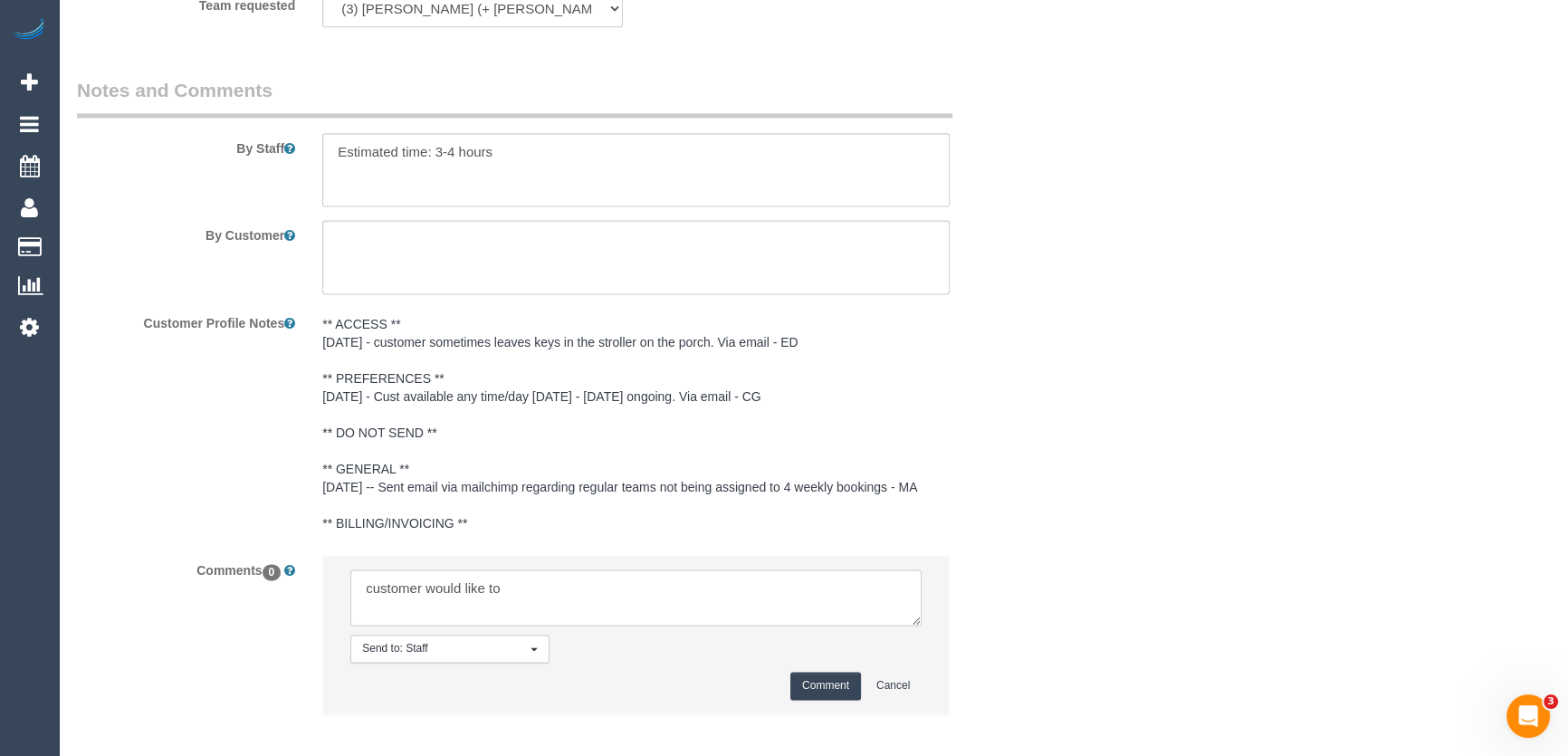
type textarea "customer would like to"
drag, startPoint x: 369, startPoint y: 325, endPoint x: 704, endPoint y: 333, distance: 335.1
click at [704, 333] on pre "** ACCESS ** 1/9/25 - customer sometimes leaves keys in the stroller on the por…" at bounding box center [636, 424] width 627 height 217
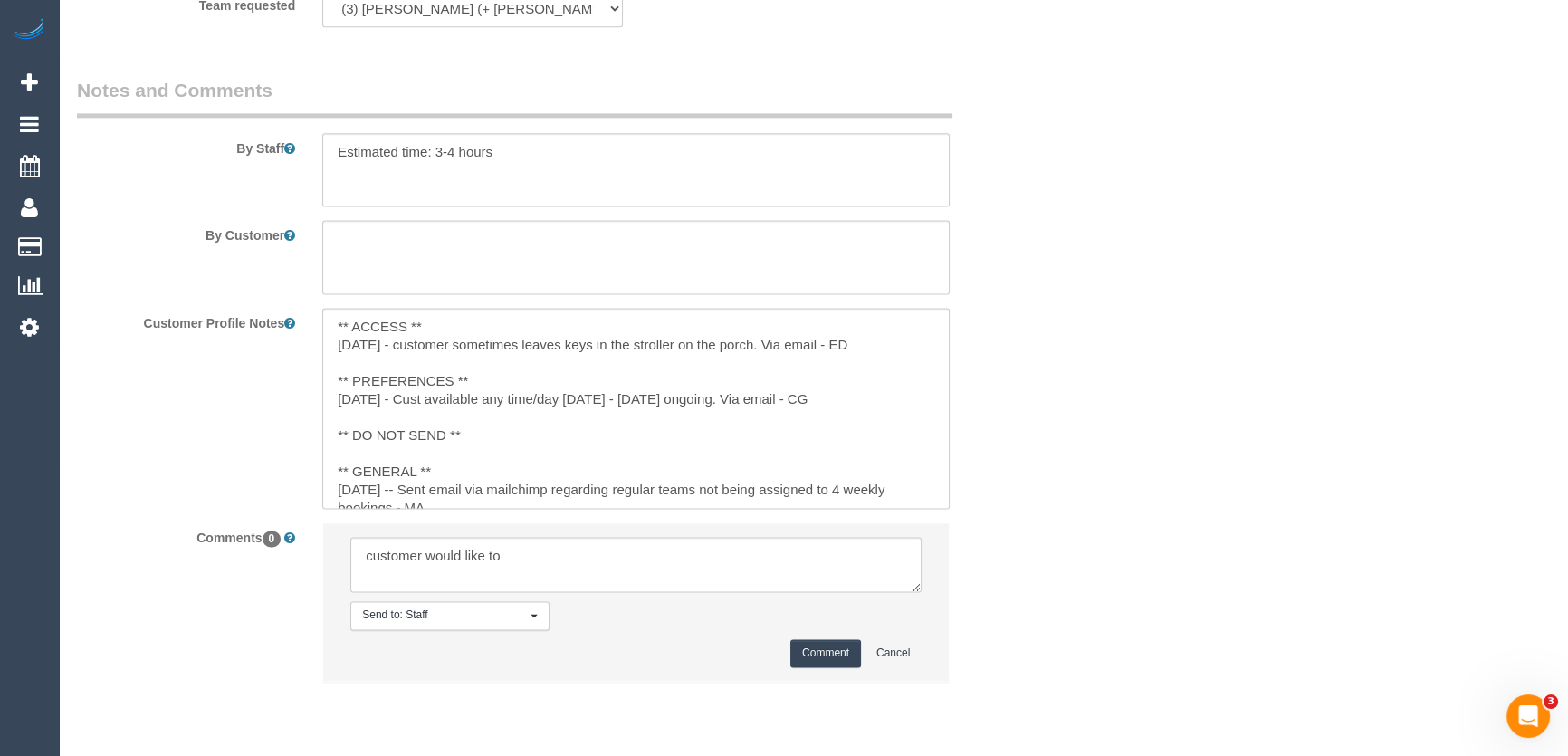
copy pre "customer sometimes leaves keys in the stroller on the porch"
click at [342, 151] on textarea at bounding box center [636, 170] width 627 height 75
click at [350, 158] on textarea at bounding box center [636, 170] width 627 height 75
click at [549, 135] on textarea at bounding box center [636, 170] width 627 height 75
paste textarea "Unit 903, 330 Lygon Street, 903, Brunswick East, VIC 3057"
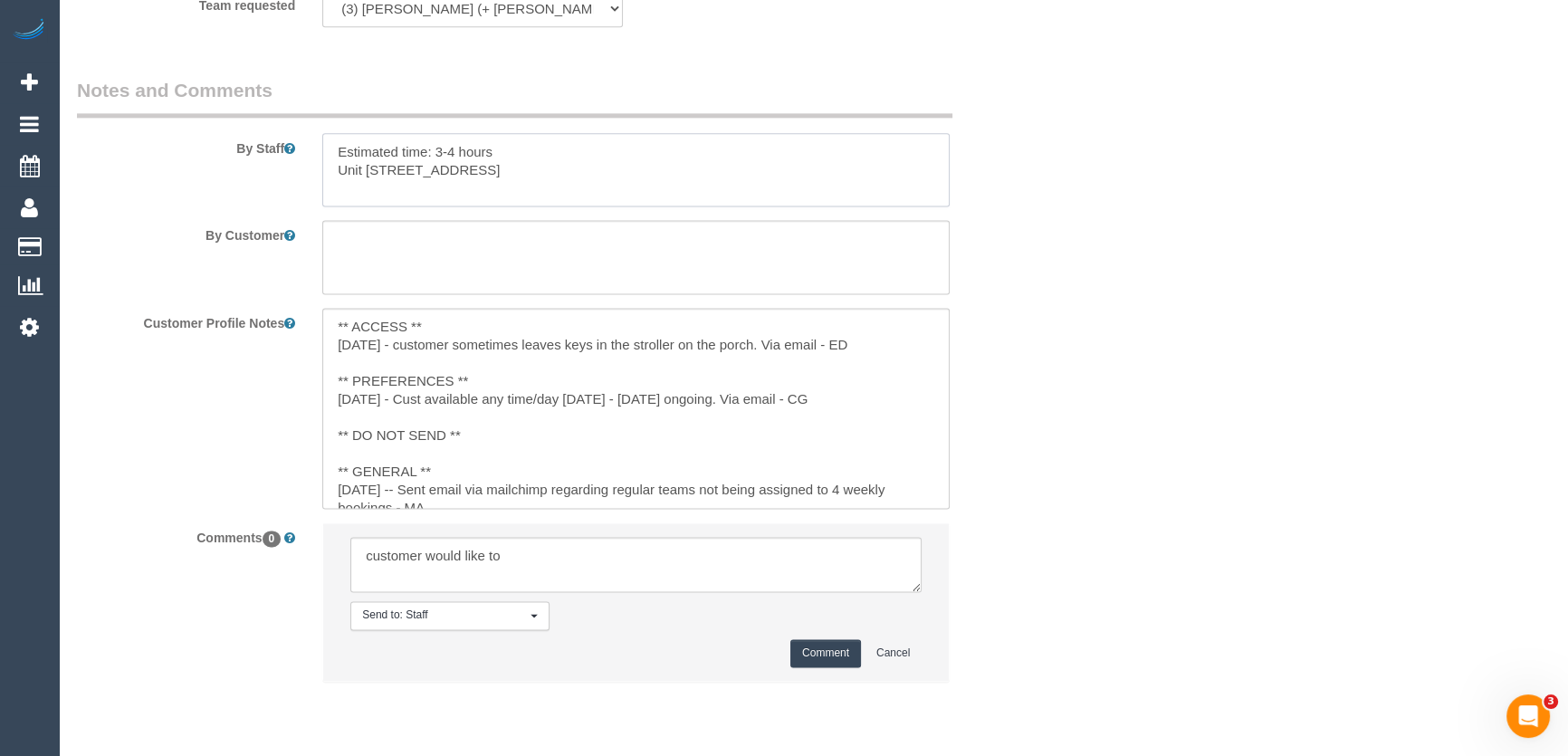
click at [706, 155] on textarea at bounding box center [636, 170] width 627 height 75
drag, startPoint x: 385, startPoint y: 331, endPoint x: 746, endPoint y: 335, distance: 361.0
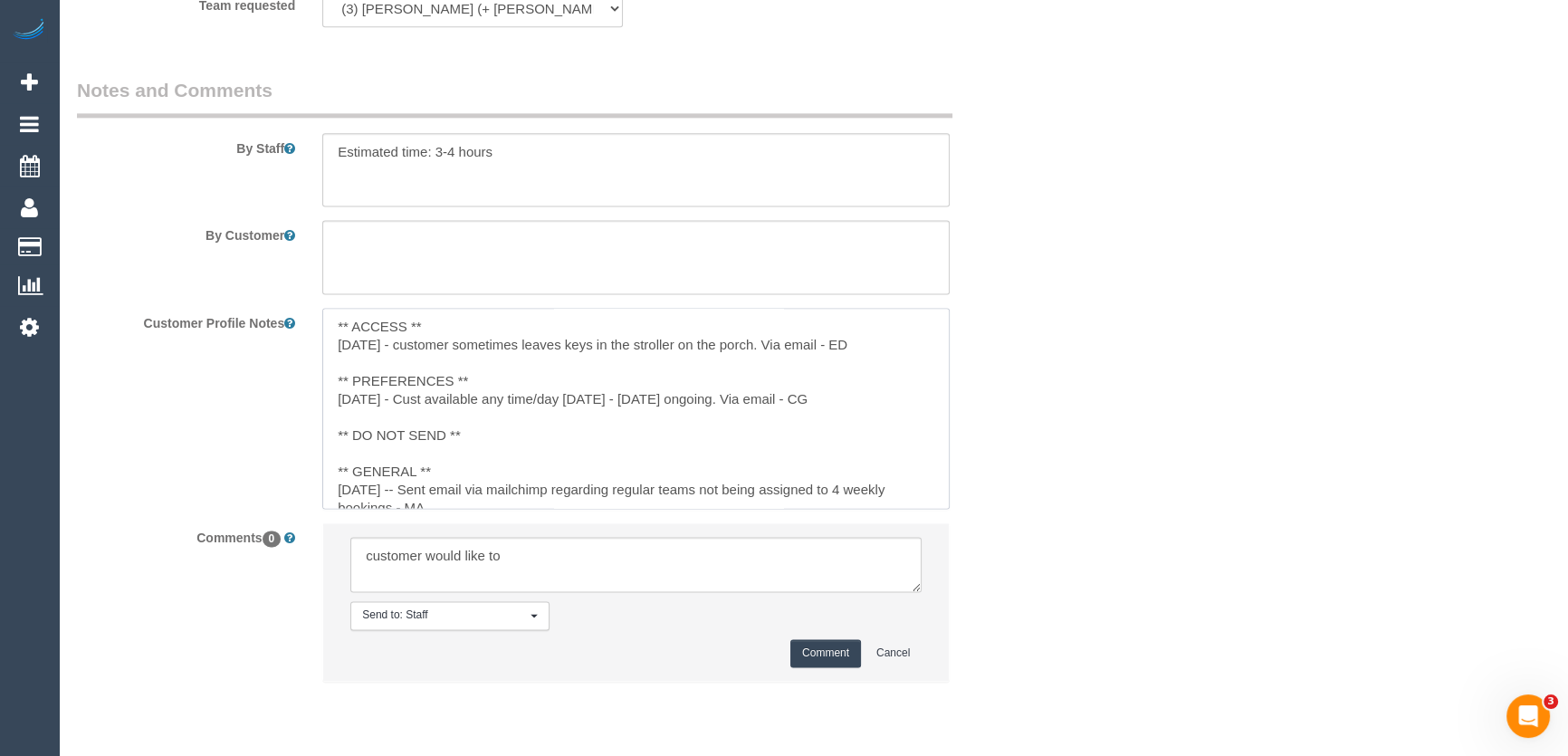
click at [746, 335] on textarea "** ACCESS ** 1/9/25 - customer sometimes leaves keys in the stroller on the por…" at bounding box center [636, 407] width 627 height 200
click at [348, 155] on textarea at bounding box center [636, 170] width 627 height 75
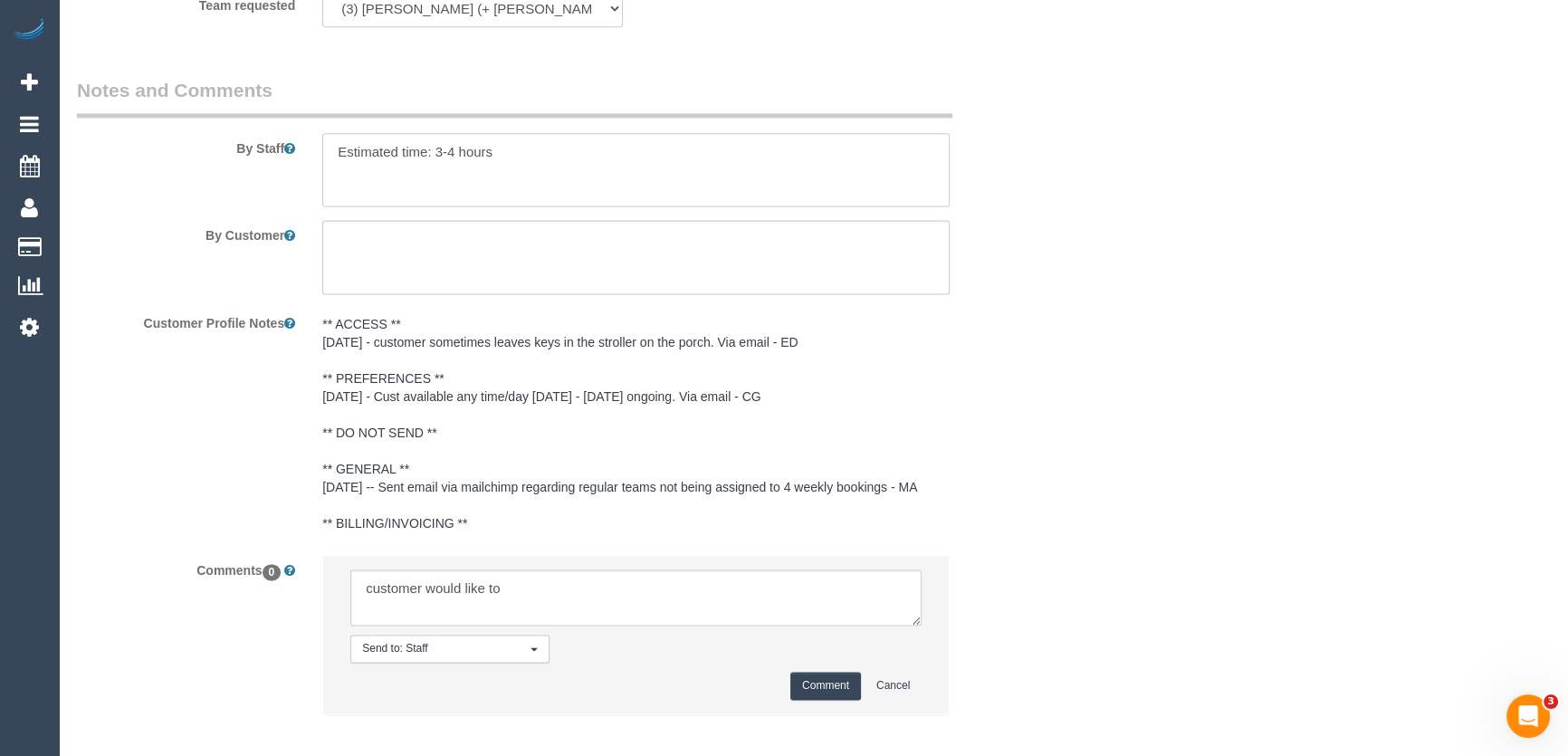
paste textarea "customer sometimes leaves keys in the stroller on the porch"
type textarea "Estimated time: 3-4 hours customer sometimes leaves keys in the stroller on the…"
click at [532, 574] on textarea at bounding box center [636, 597] width 571 height 56
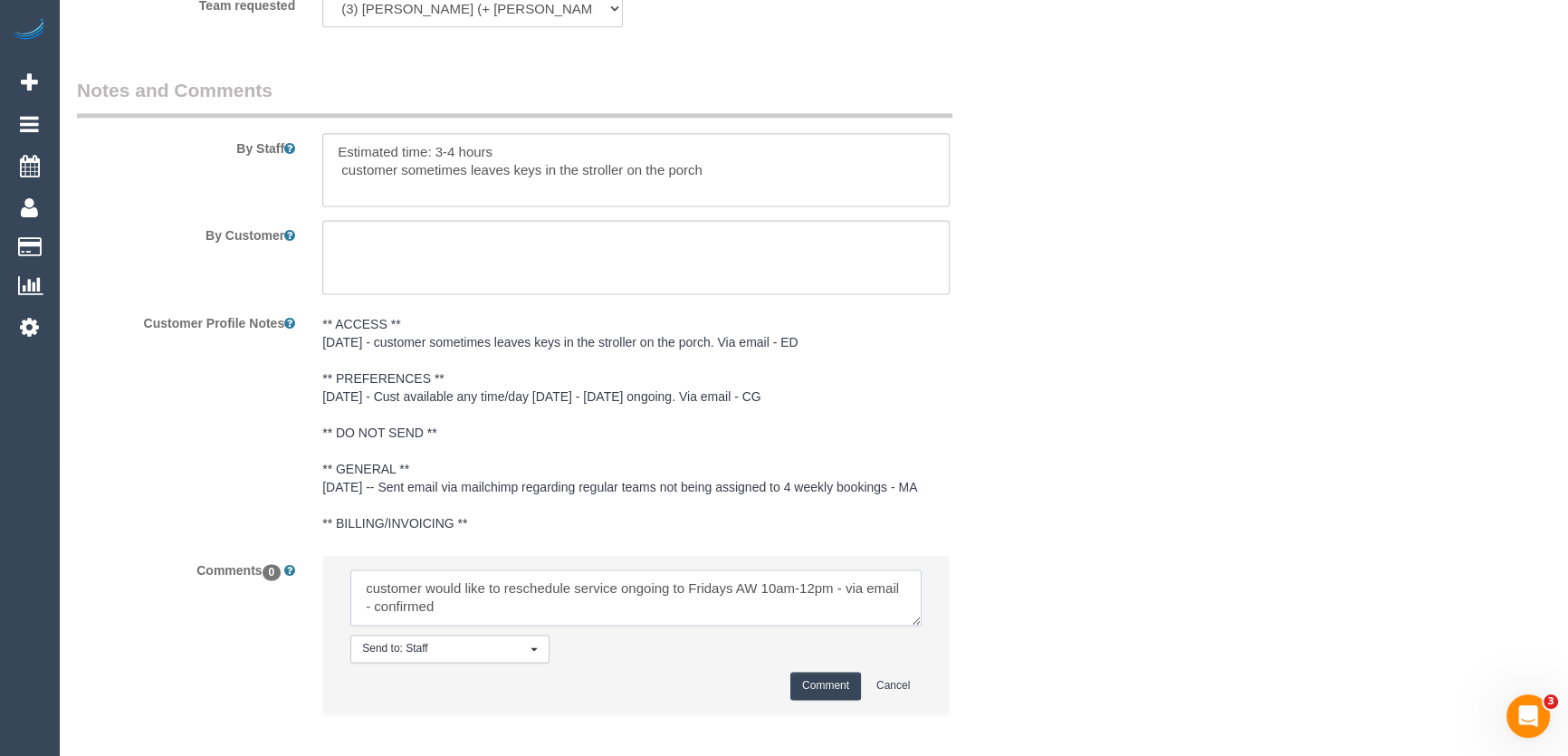
type textarea "customer would like to reschedule service ongoing to Fridays AW 10am-12pm - via…"
click at [823, 671] on button "Comment" at bounding box center [825, 685] width 71 height 28
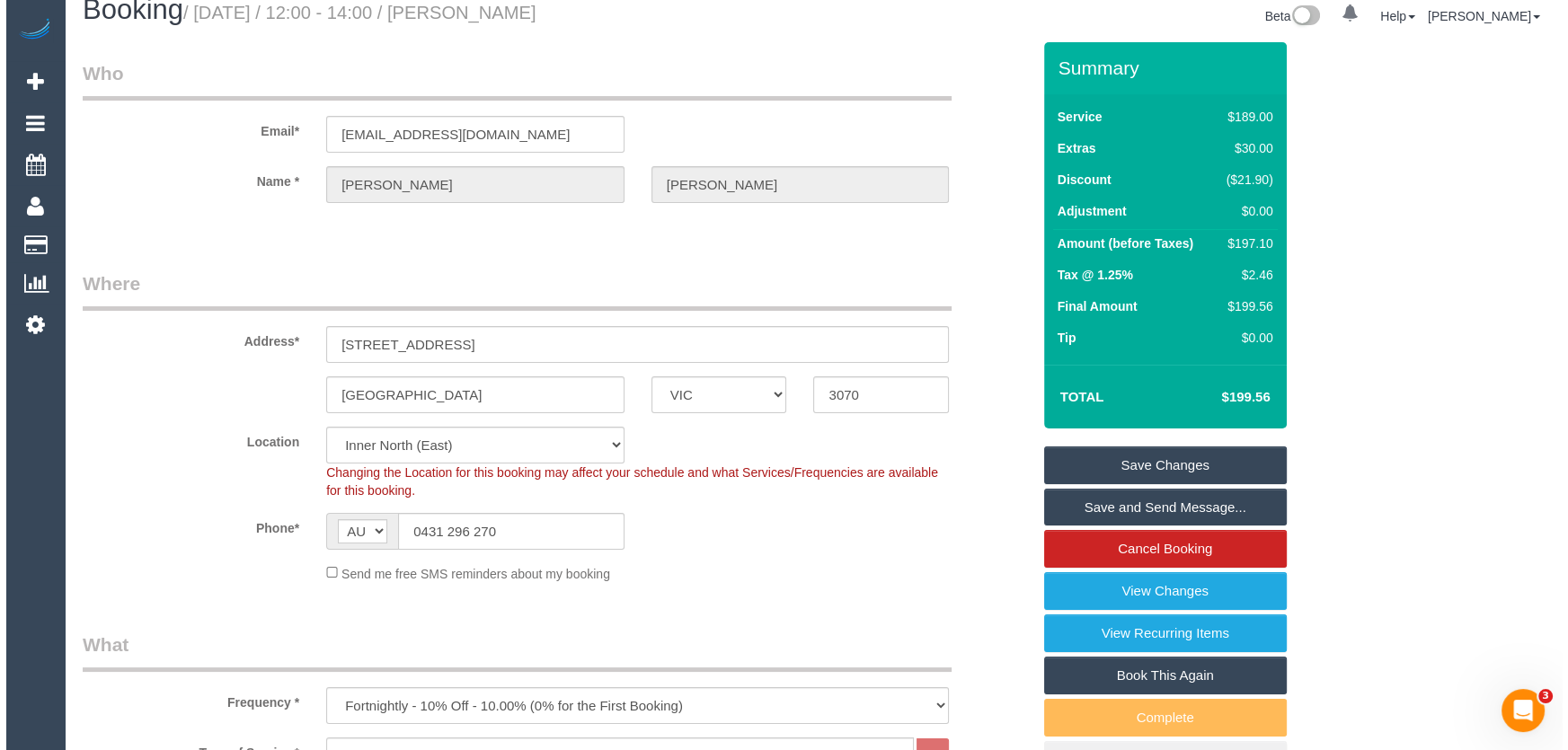
scroll to position [0, 0]
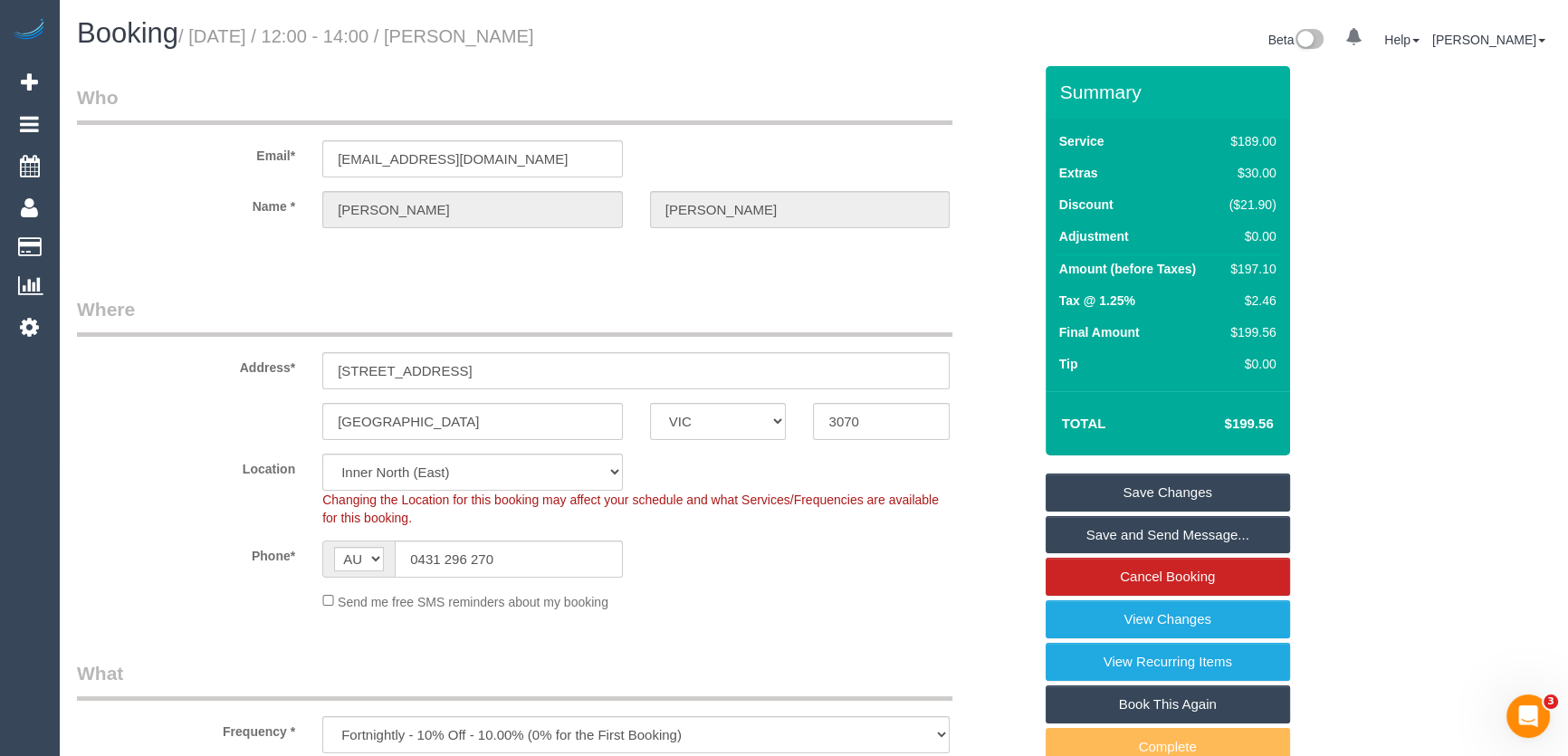
click at [510, 43] on small "/ September 15, 2025 / 12:00 - 14:00 / Lee Bond-Kennedy" at bounding box center [356, 36] width 356 height 20
copy small "Lee Bond-Kennedy"
click at [1164, 531] on link "Save and Send Message..." at bounding box center [1168, 535] width 245 height 38
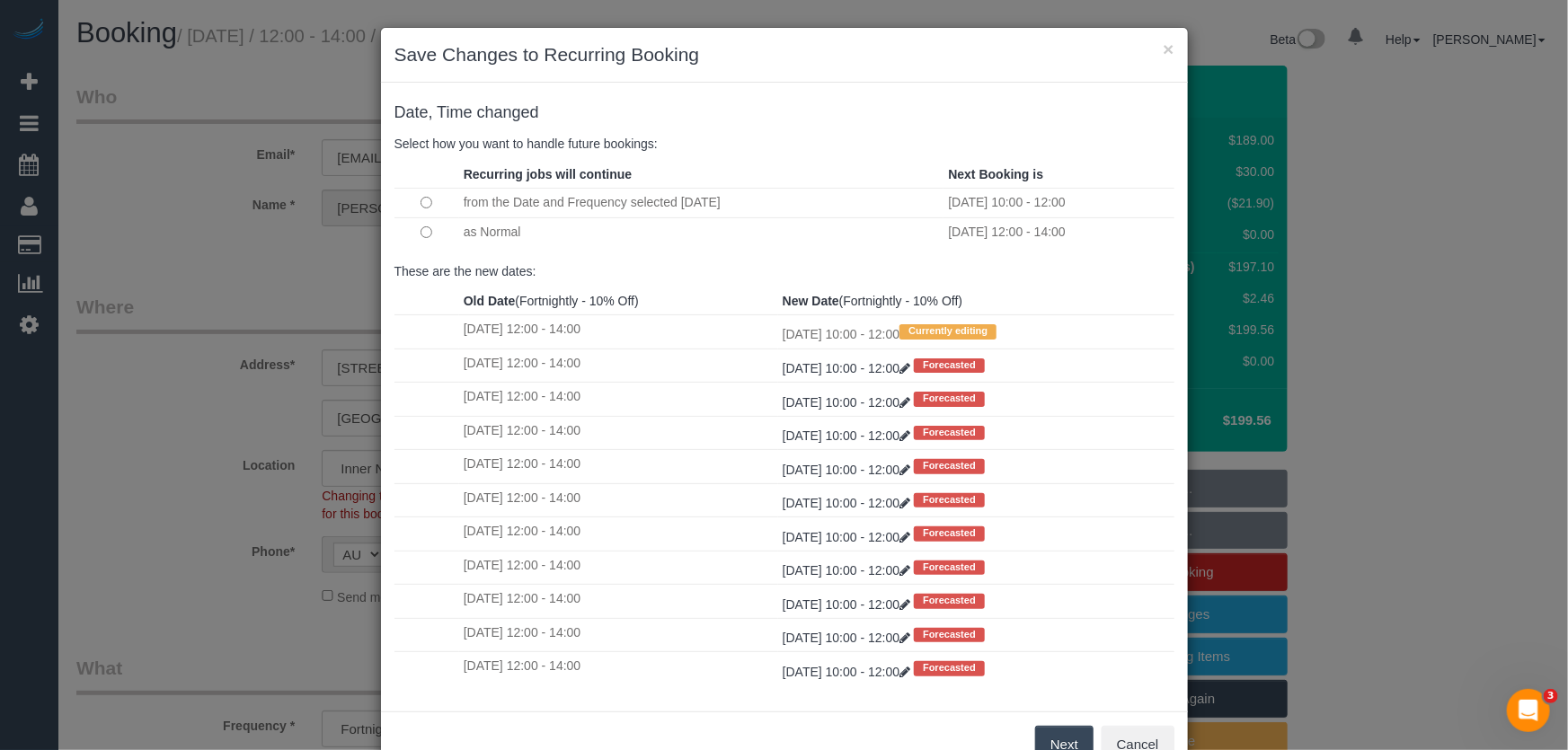
click at [1051, 745] on button "Next" at bounding box center [1063, 744] width 58 height 38
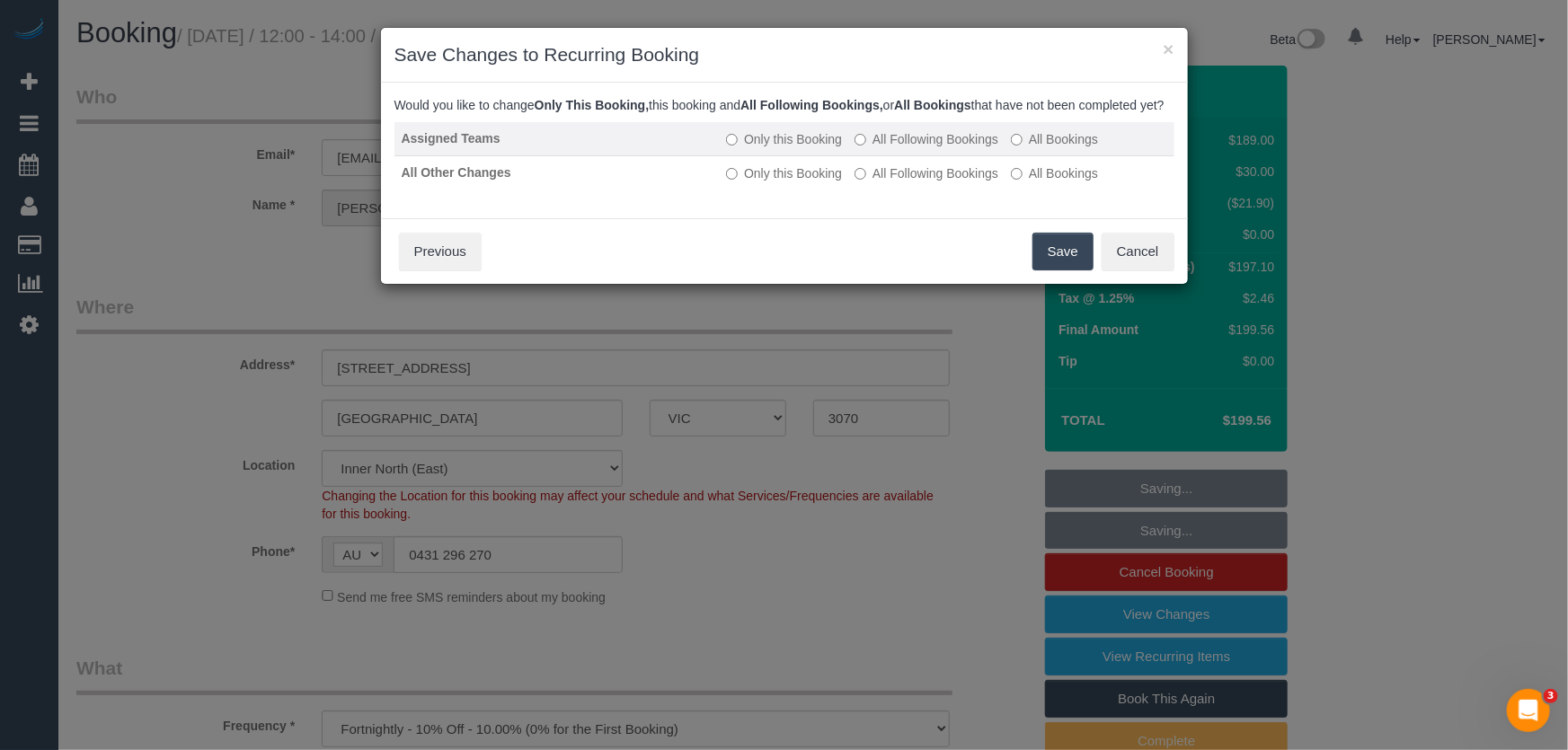
click at [903, 148] on label "All Following Bookings" at bounding box center [926, 139] width 144 height 18
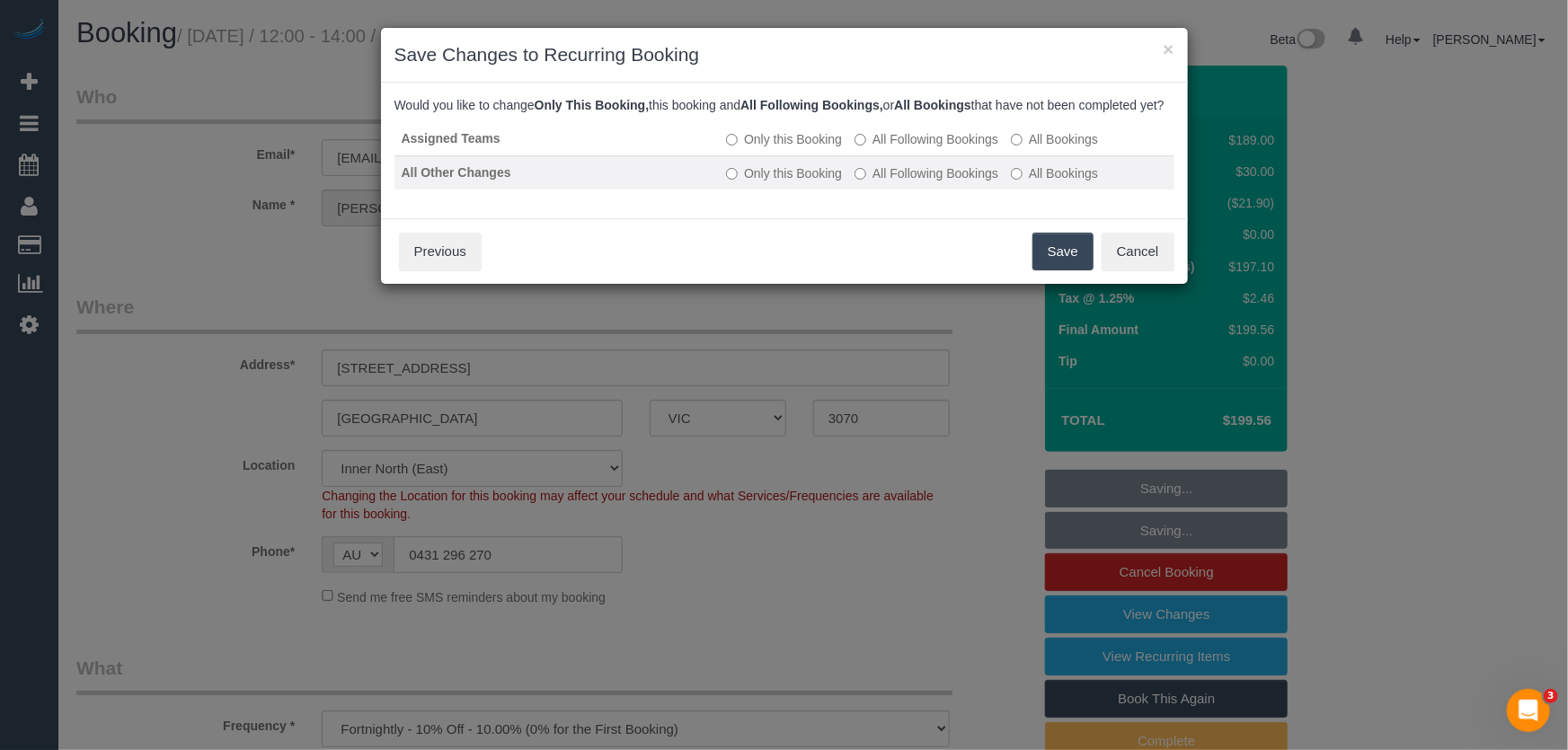
click at [906, 183] on label "All Following Bookings" at bounding box center [926, 173] width 144 height 18
click at [1057, 270] on button "Save" at bounding box center [1062, 252] width 61 height 38
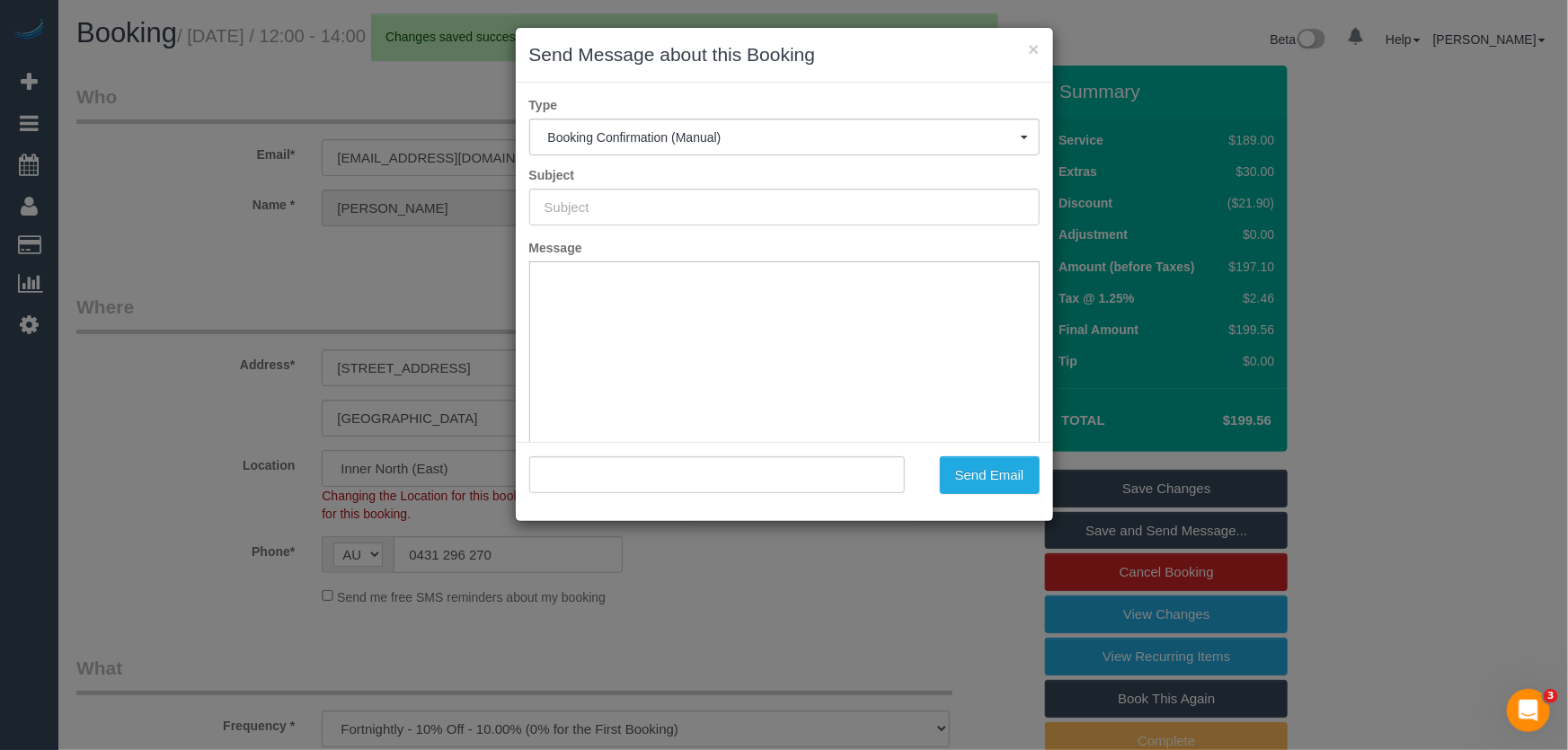
type input "Booking Confirmed"
type input ""Lee Bond-Kennedy" <bondy112@gmail.com>"
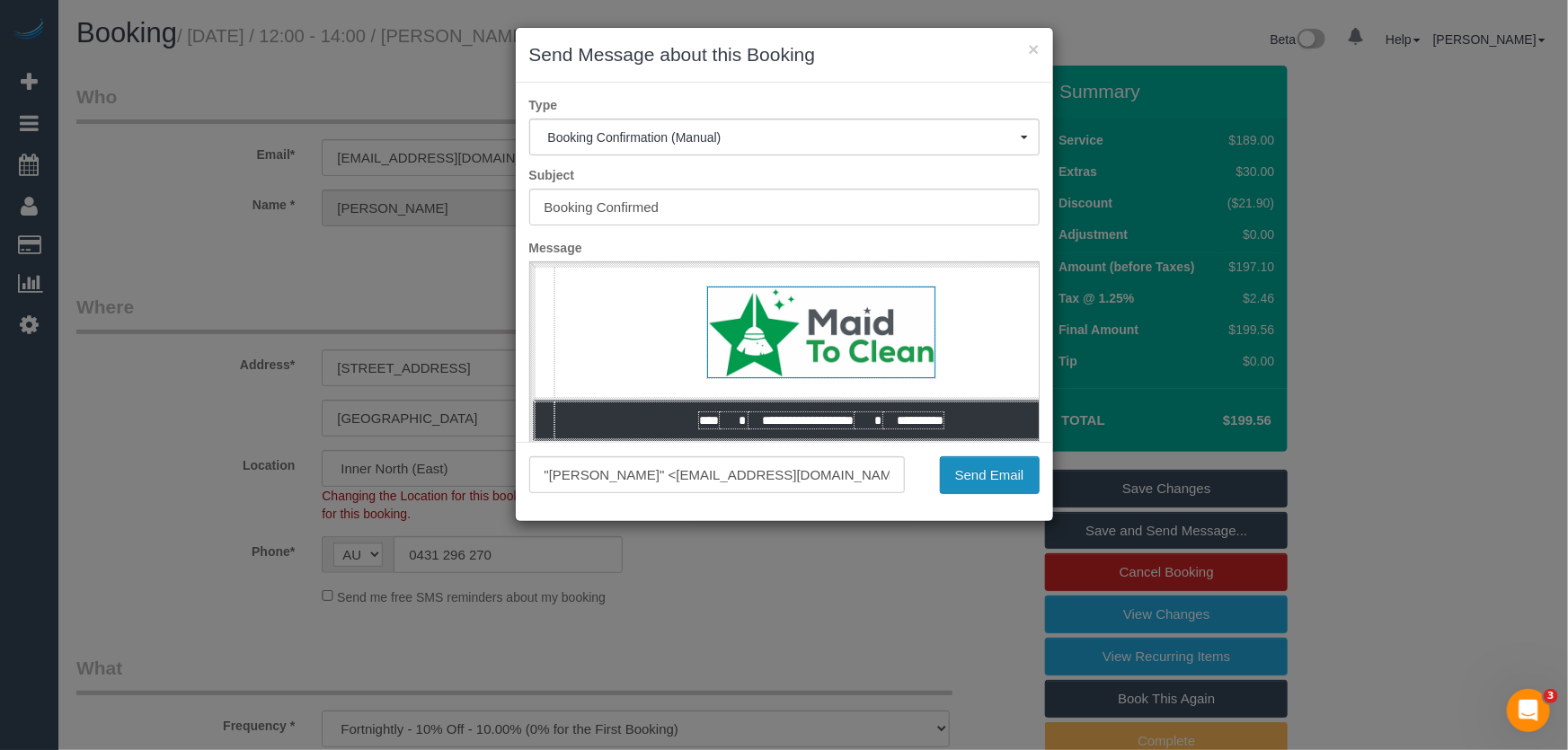
click at [984, 483] on button "Send Email" at bounding box center [989, 475] width 100 height 38
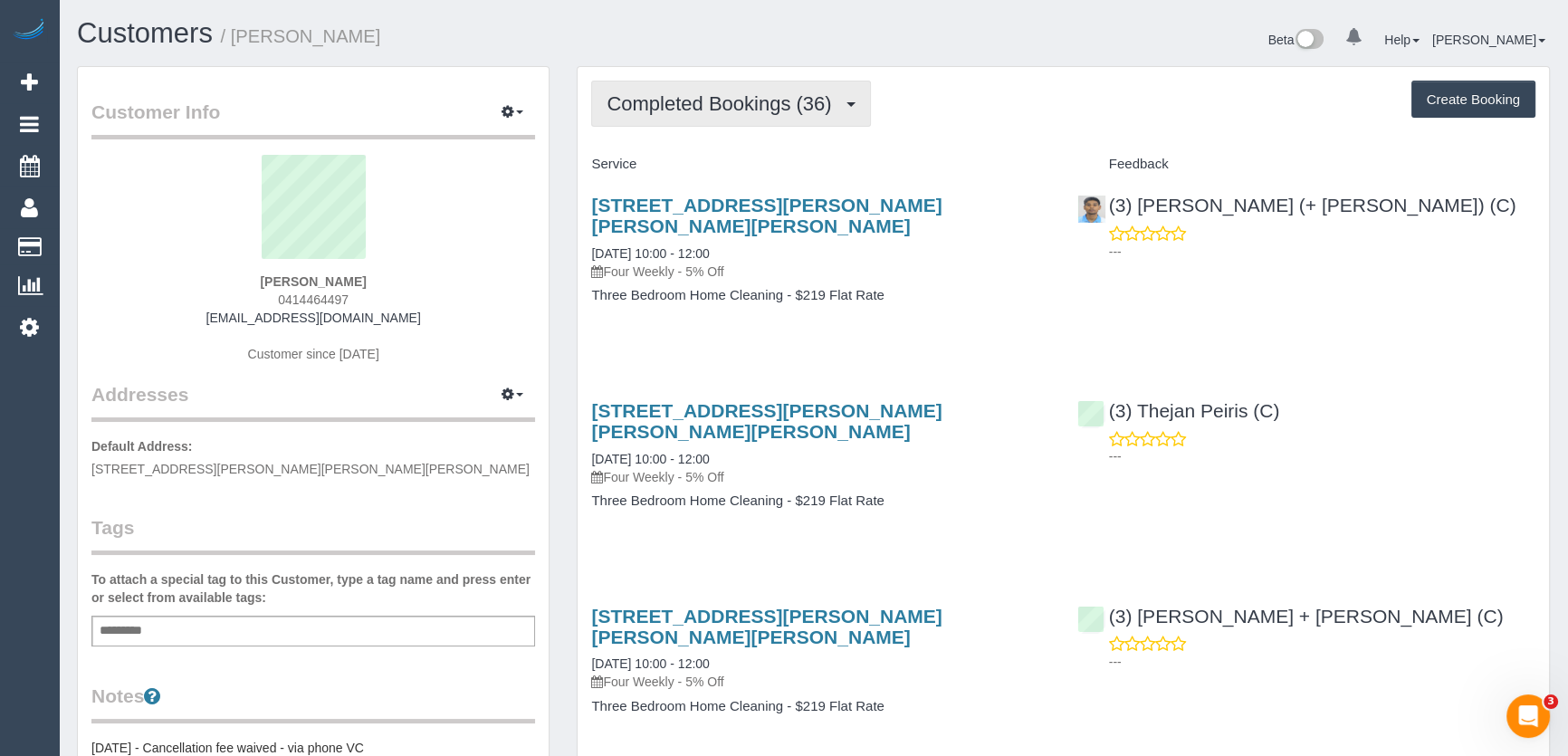
click at [768, 105] on span "Completed Bookings (36)" at bounding box center [723, 103] width 234 height 23
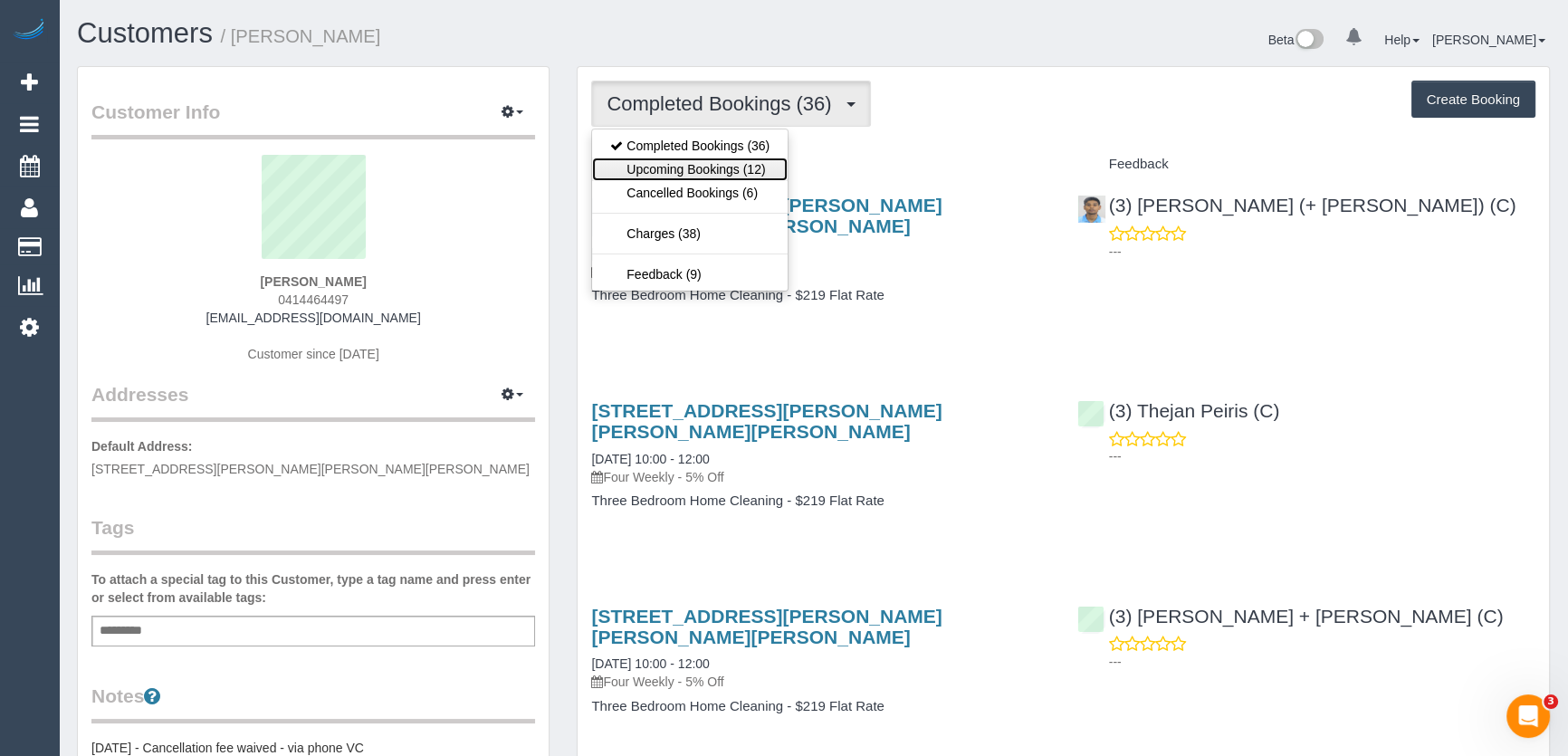
click at [758, 167] on link "Upcoming Bookings (12)" at bounding box center [689, 169] width 196 height 24
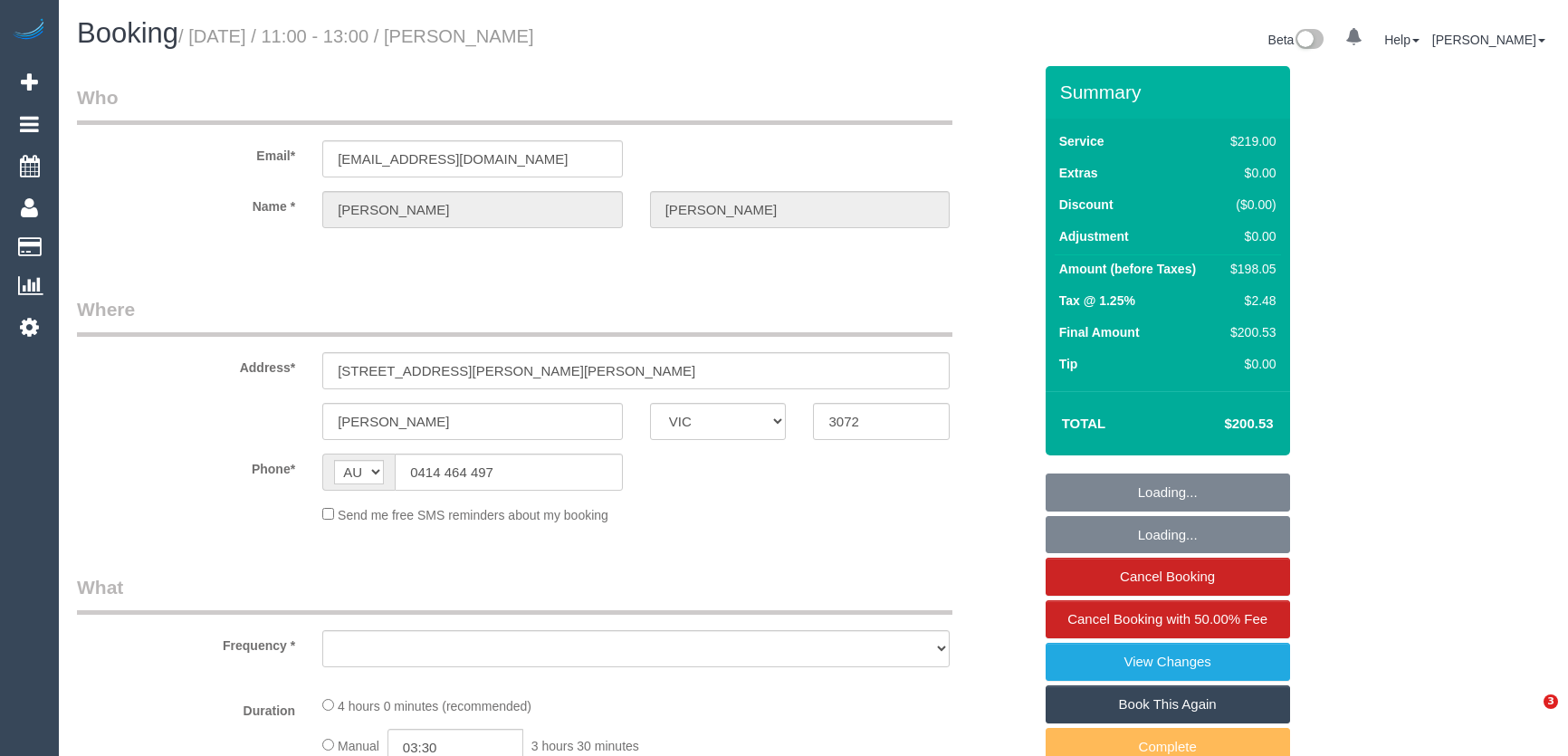
select select "VIC"
select select "number:28"
select select "number:17"
select select "number:18"
select select "number:22"
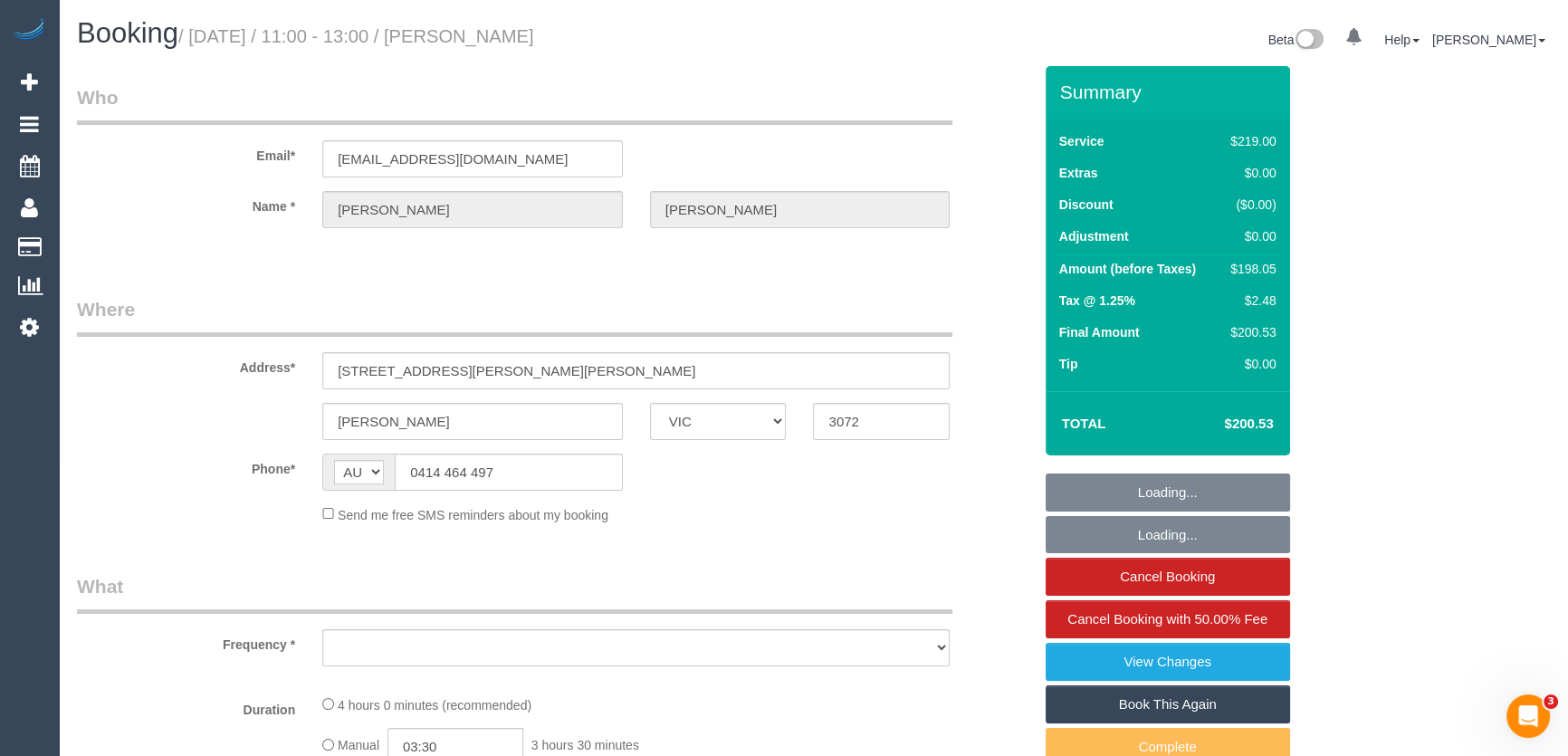
select select "number:34"
select select "number:12"
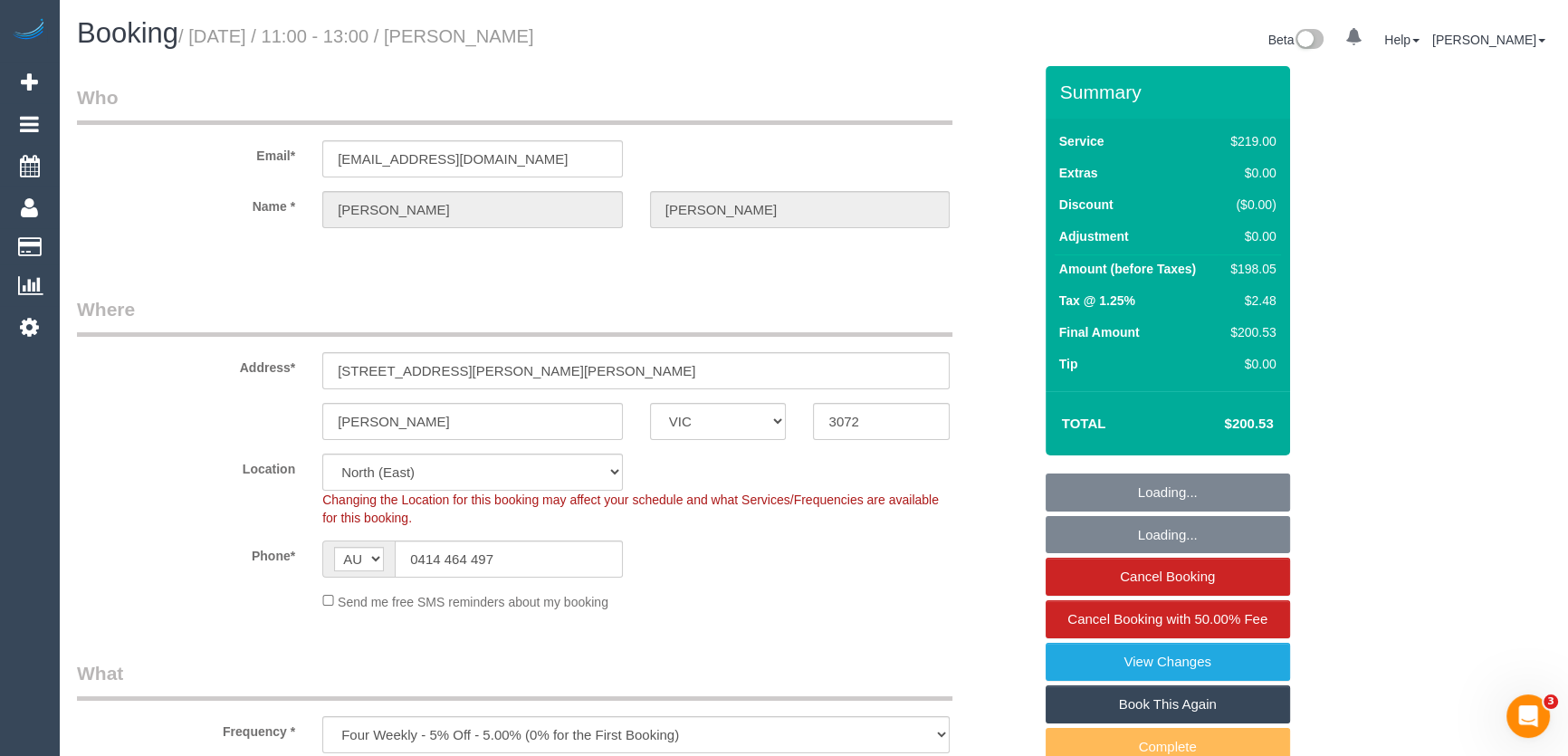
select select "object:802"
select select "string:stripe-pm_1N16132GScqysDRVC5qsLylX"
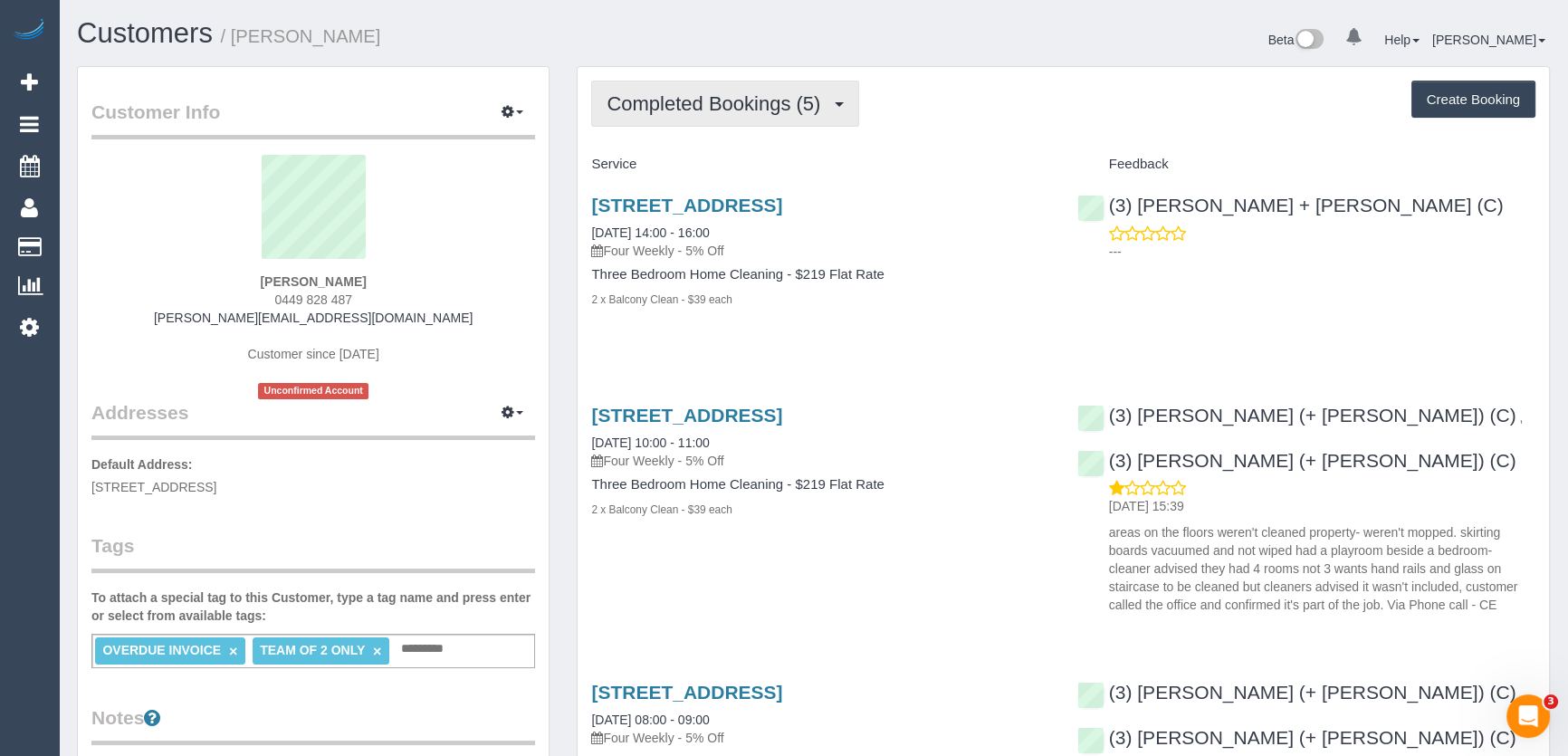
click at [784, 120] on button "Completed Bookings (5)" at bounding box center [724, 103] width 268 height 46
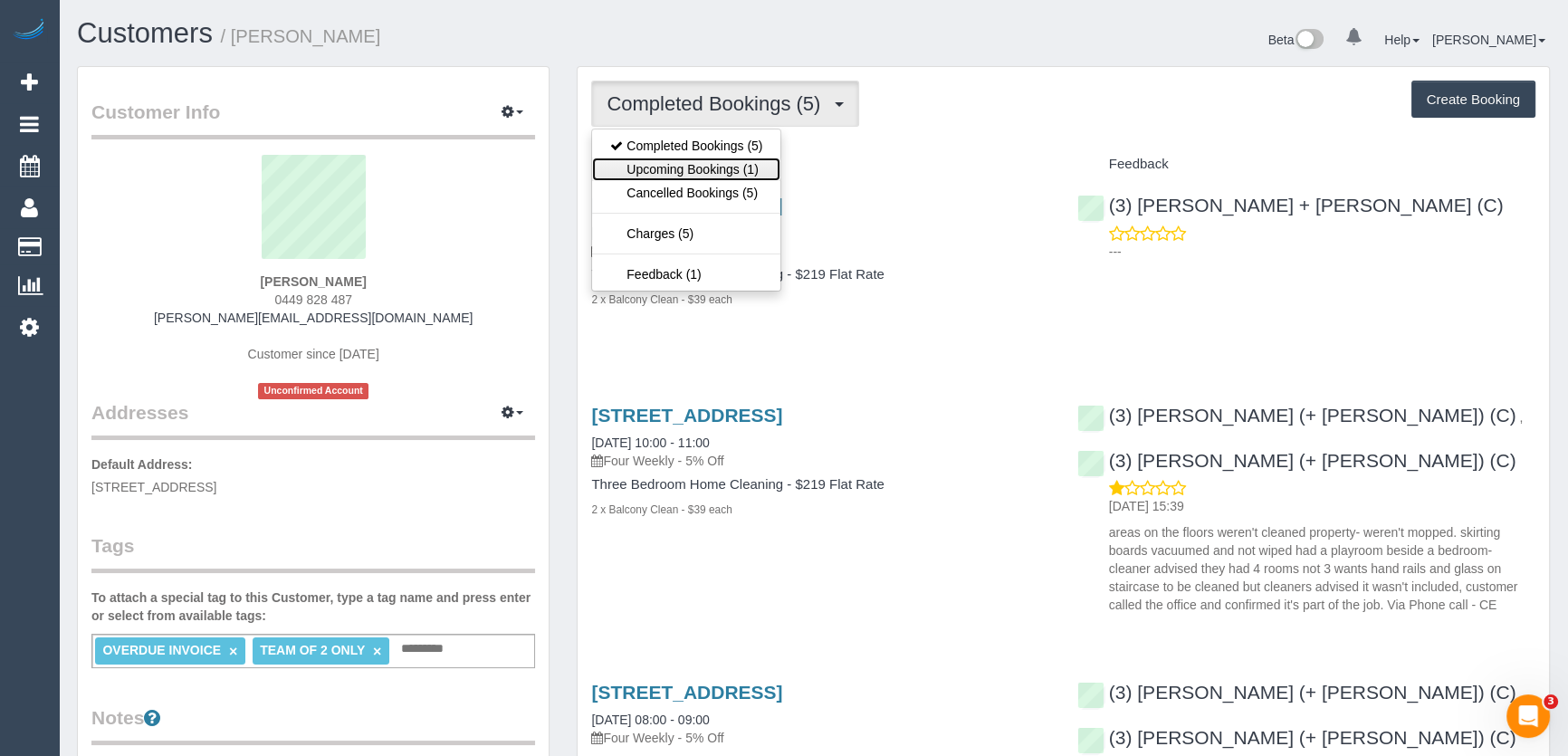
click at [757, 162] on link "Upcoming Bookings (1)" at bounding box center [686, 169] width 188 height 24
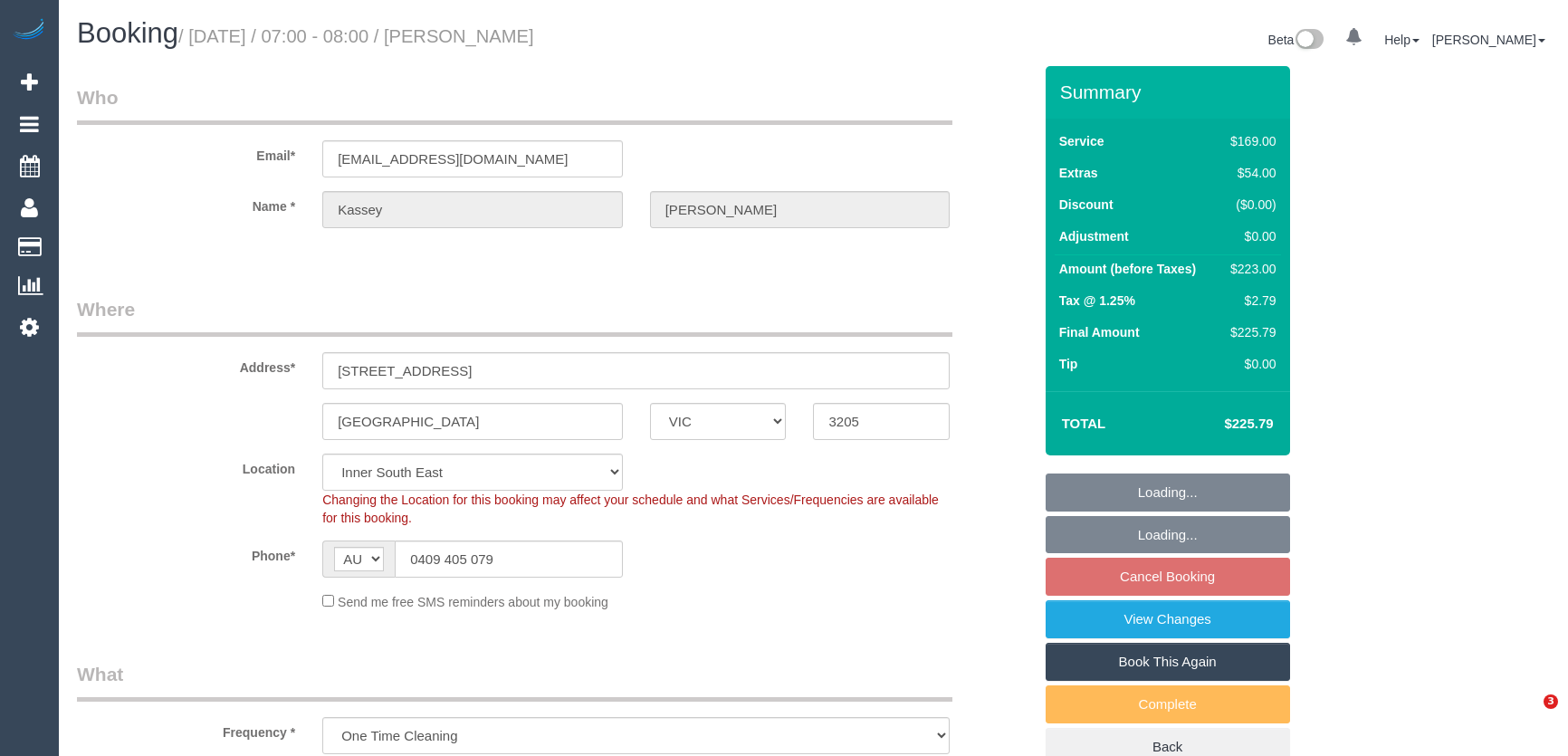
select select "VIC"
select select "number:28"
select select "number:14"
select select "number:20"
select select "number:23"
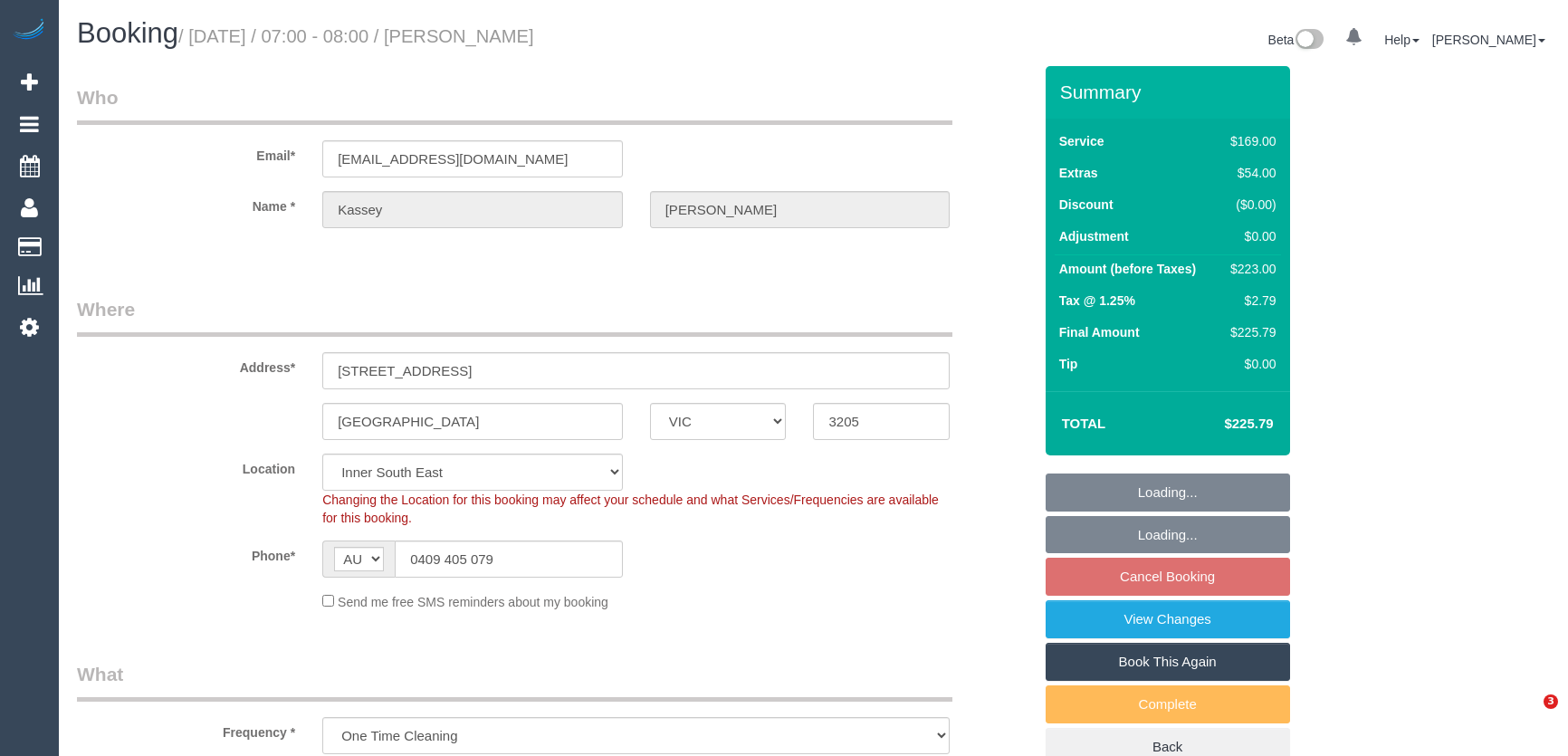
select select "number:13"
select select "spot1"
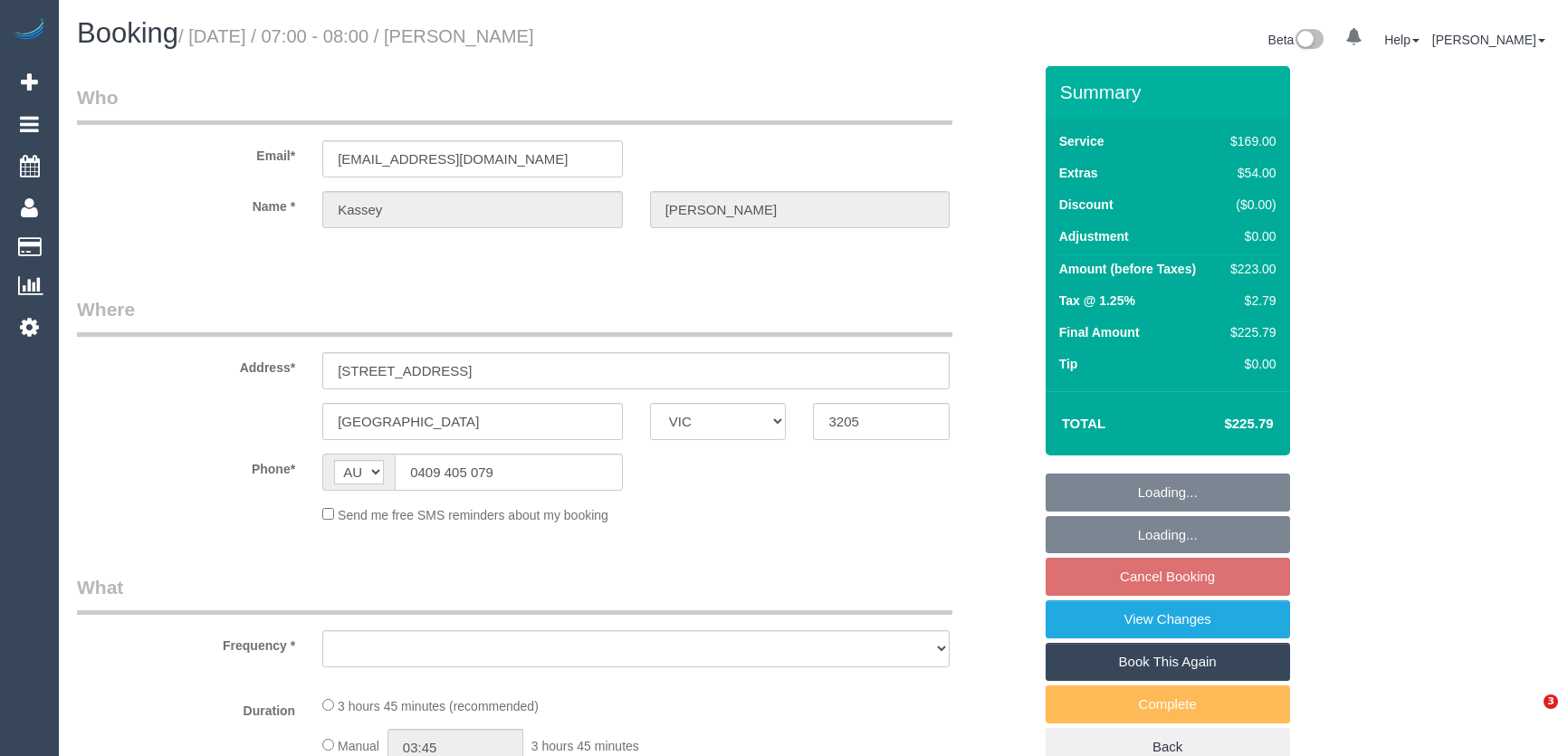
select select "VIC"
select select "string:stripe-pm_1Qsvut2GScqysDRV1bweCqIu"
select select "number:28"
select select "number:14"
select select "number:20"
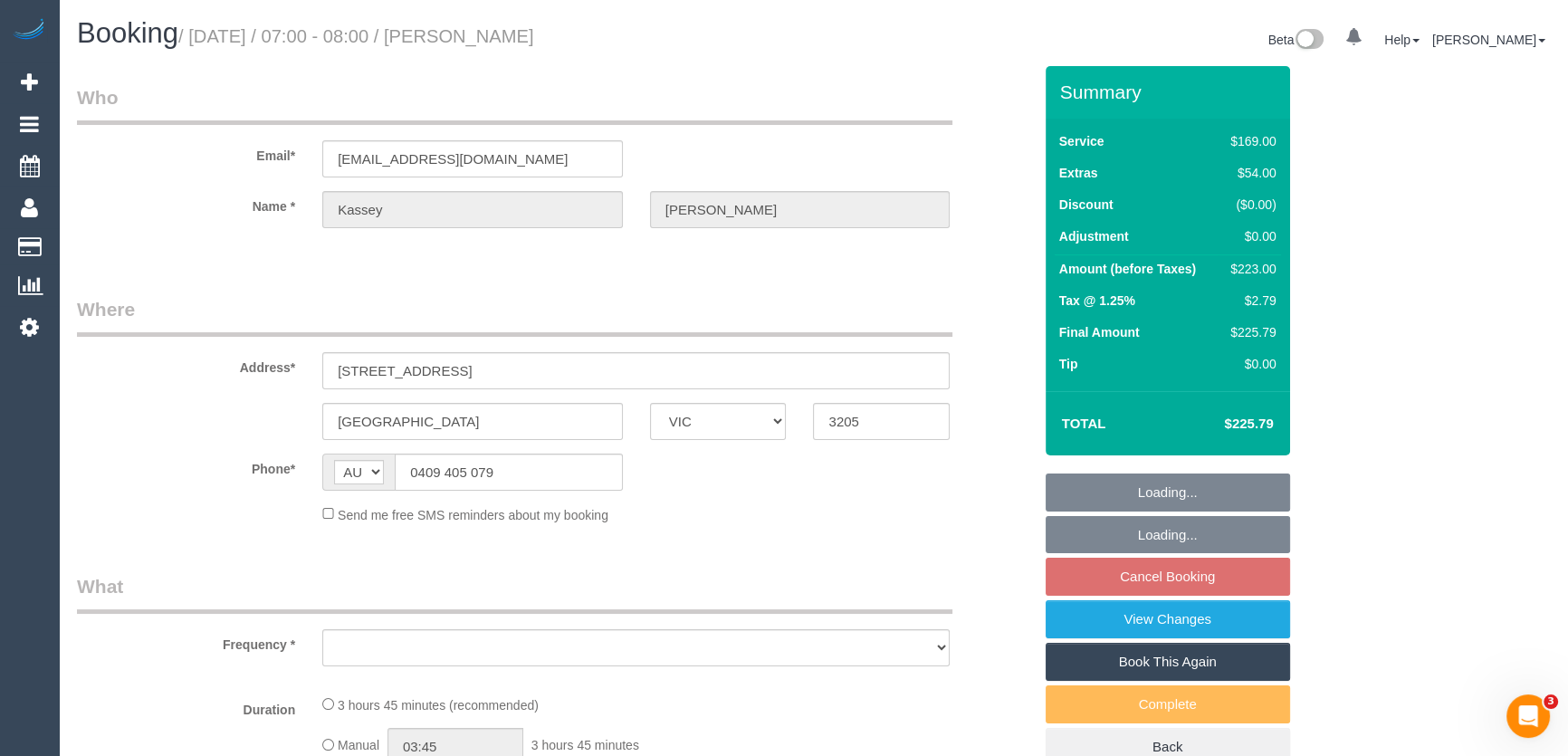
select select "number:23"
select select "number:13"
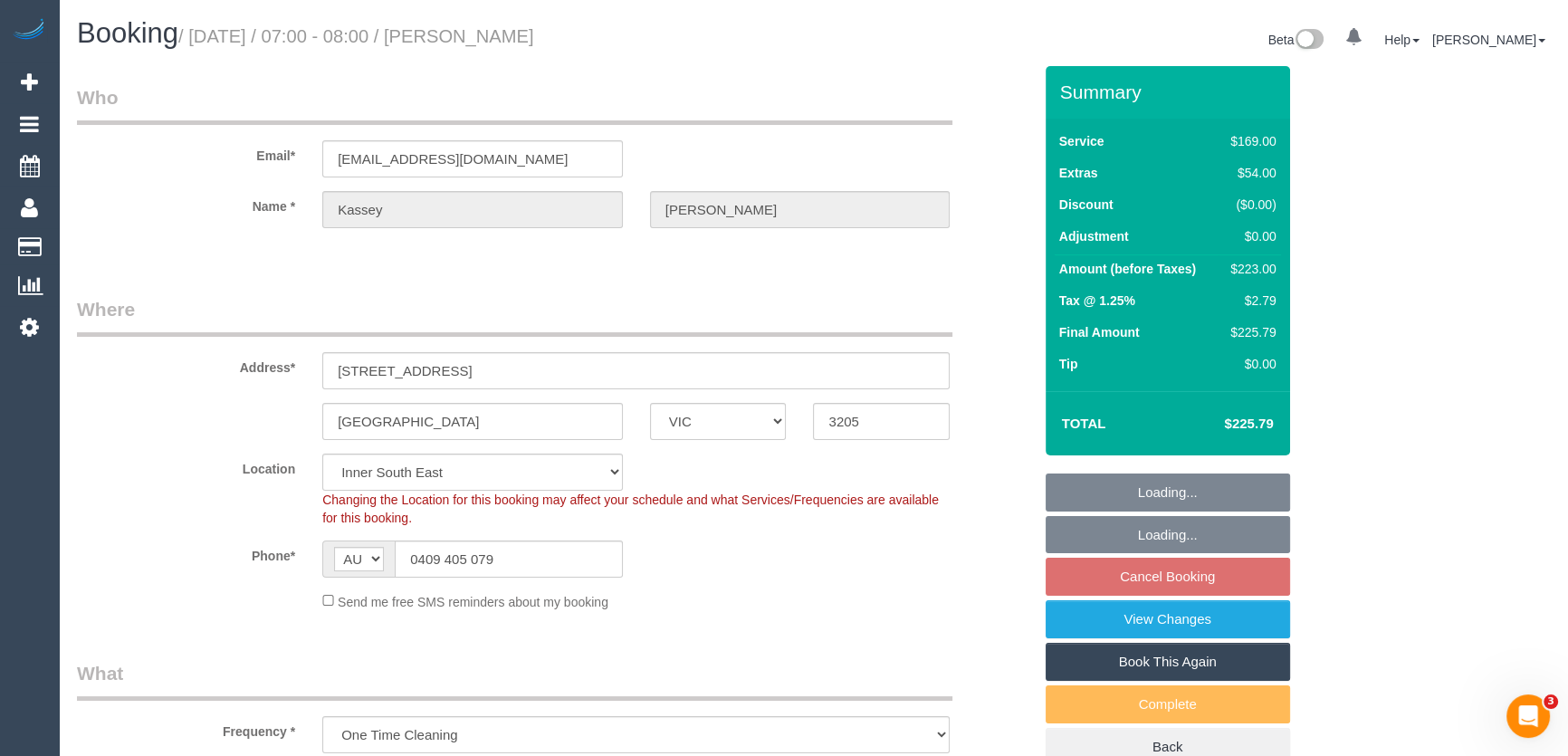
select select "object:771"
select select "spot1"
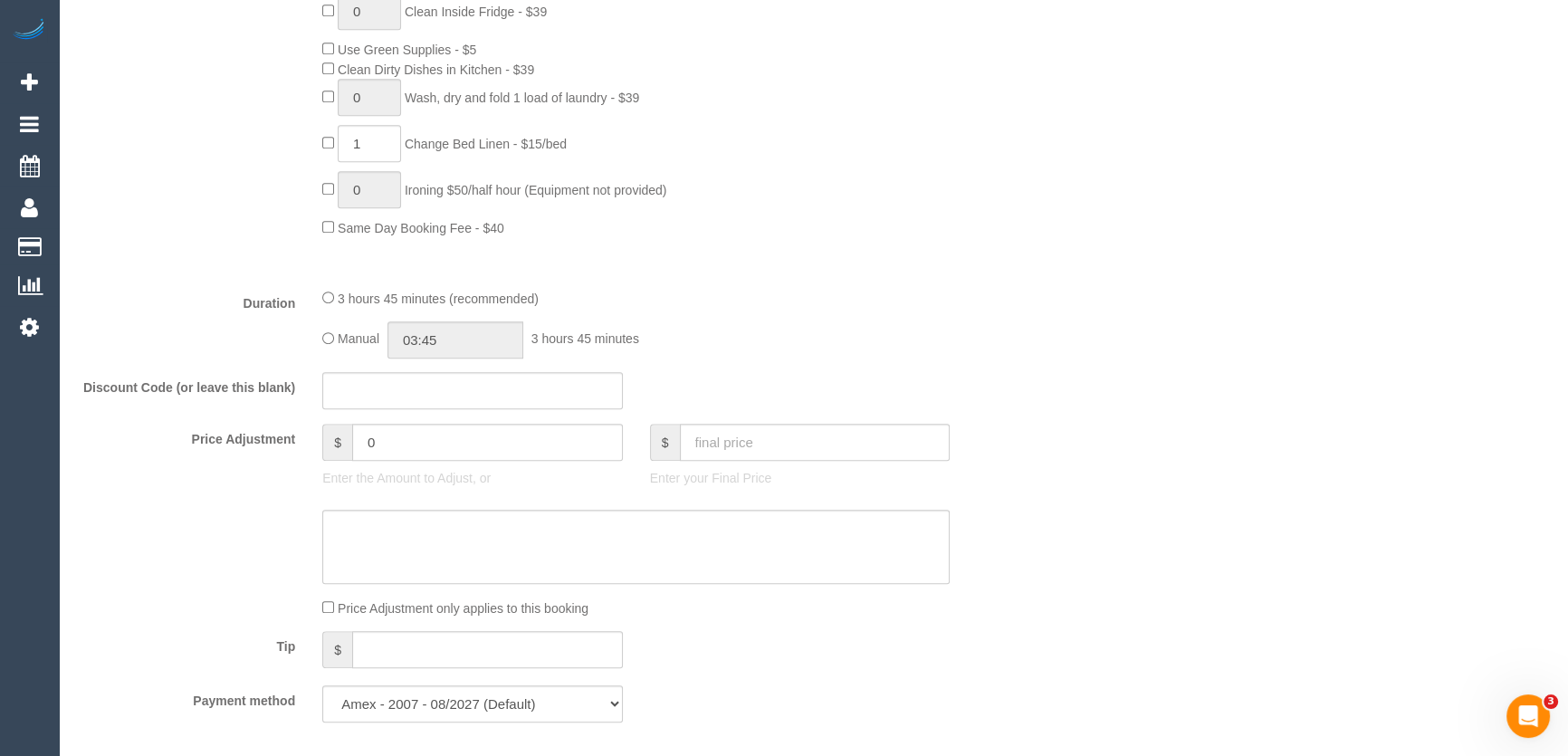
scroll to position [1399, 0]
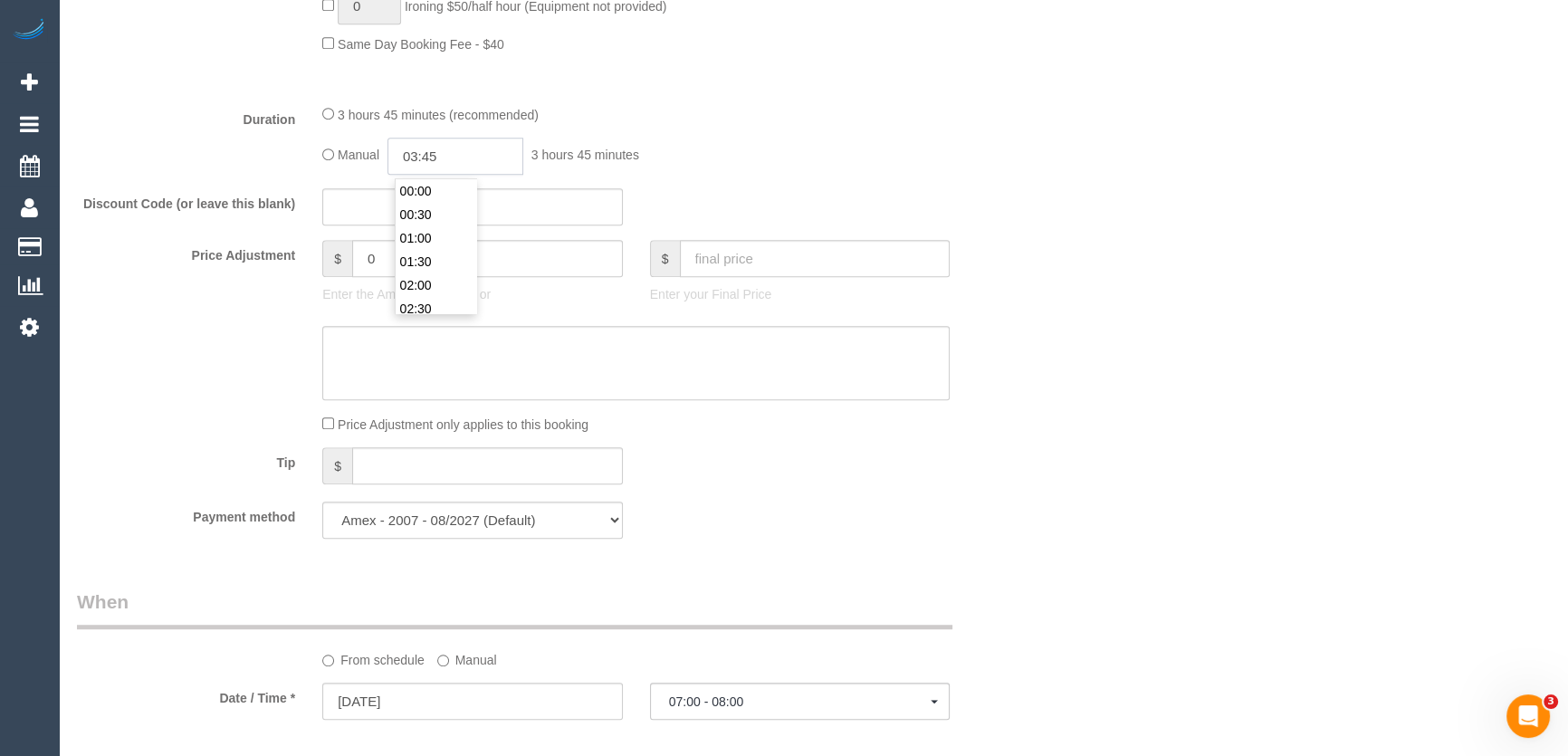
click at [475, 151] on input "03:45" at bounding box center [455, 155] width 135 height 37
type input "04:30"
click at [432, 278] on li "04:30" at bounding box center [436, 272] width 81 height 24
click at [719, 196] on div "Discount Code (or leave this blank)" at bounding box center [554, 207] width 982 height 38
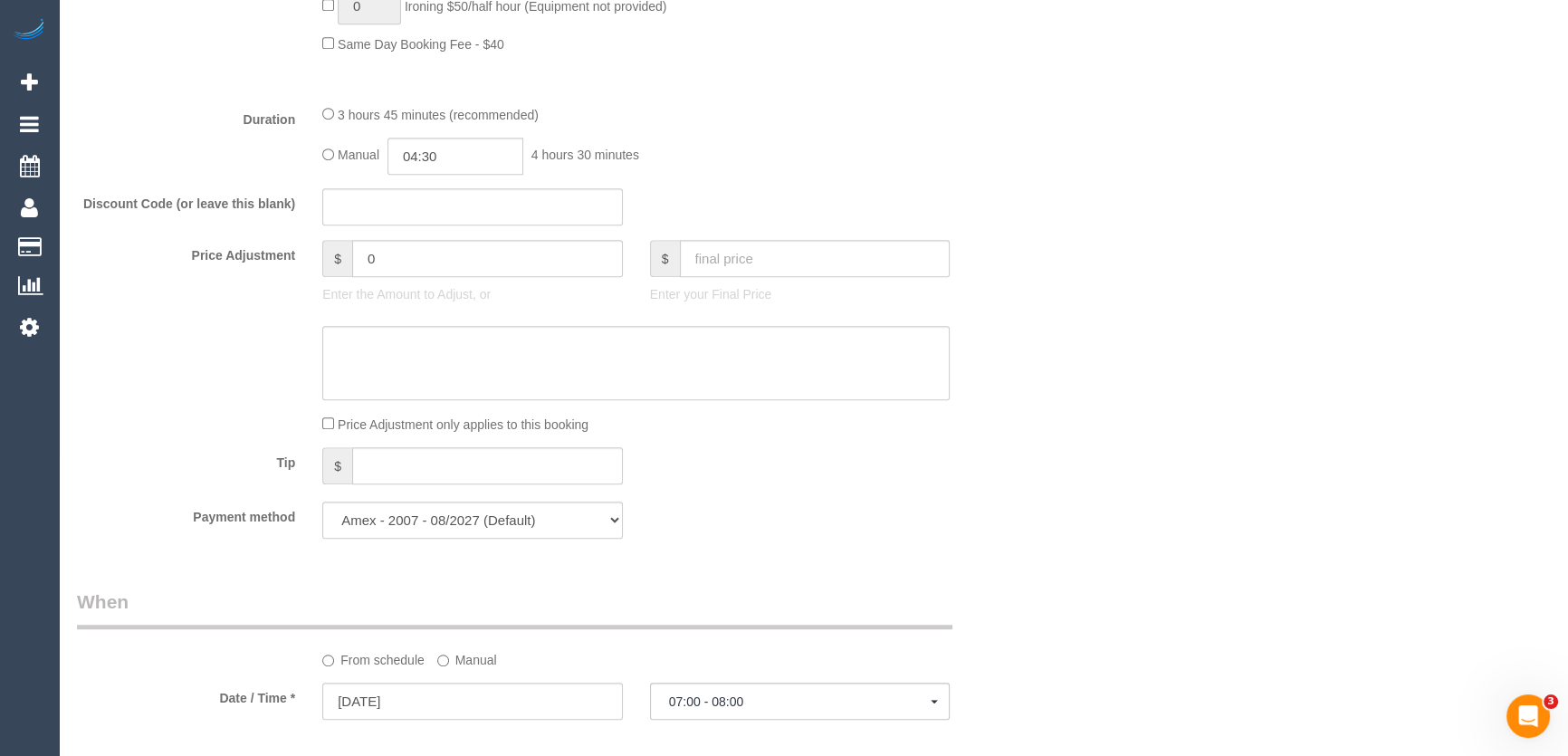
select select "spot17"
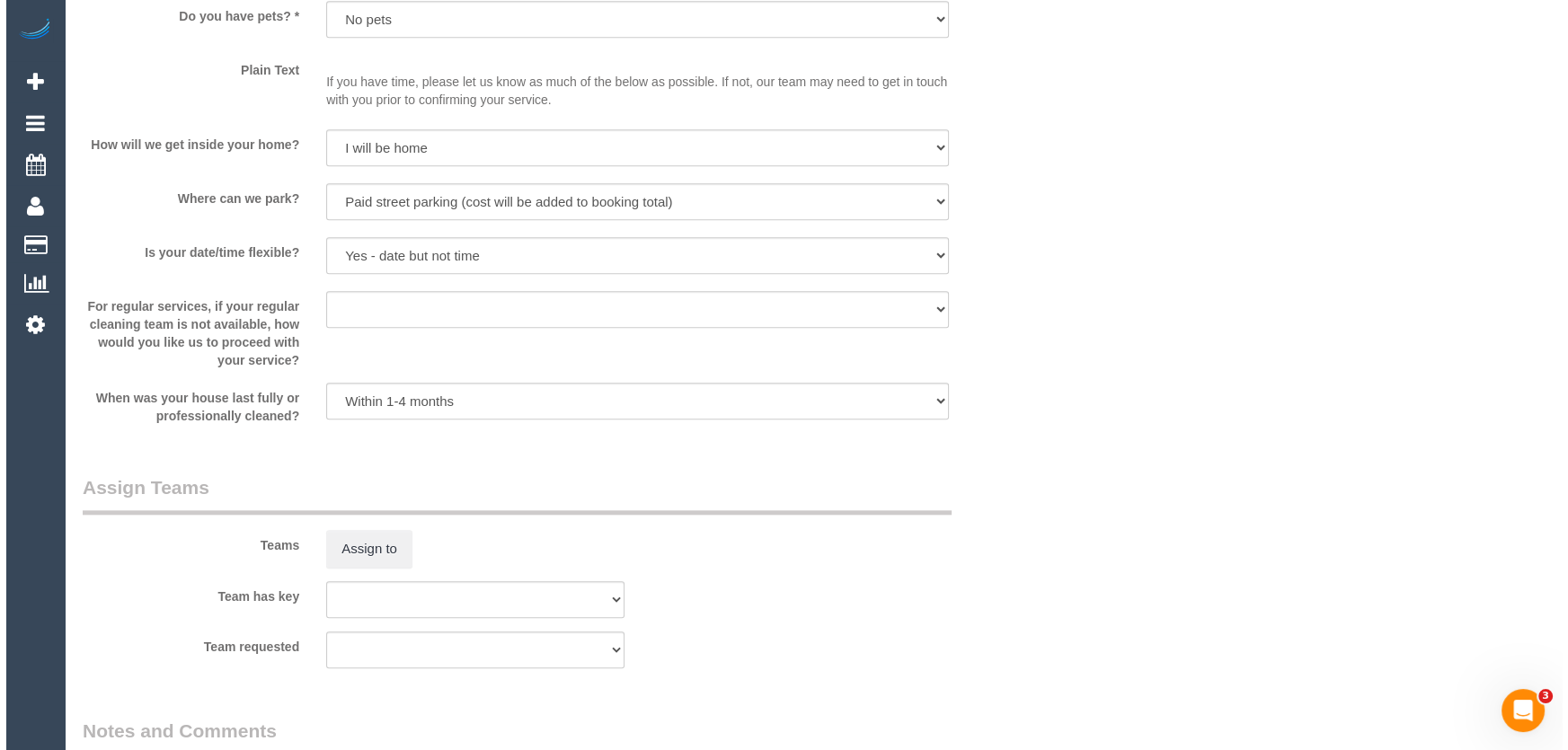
scroll to position [2448, 0]
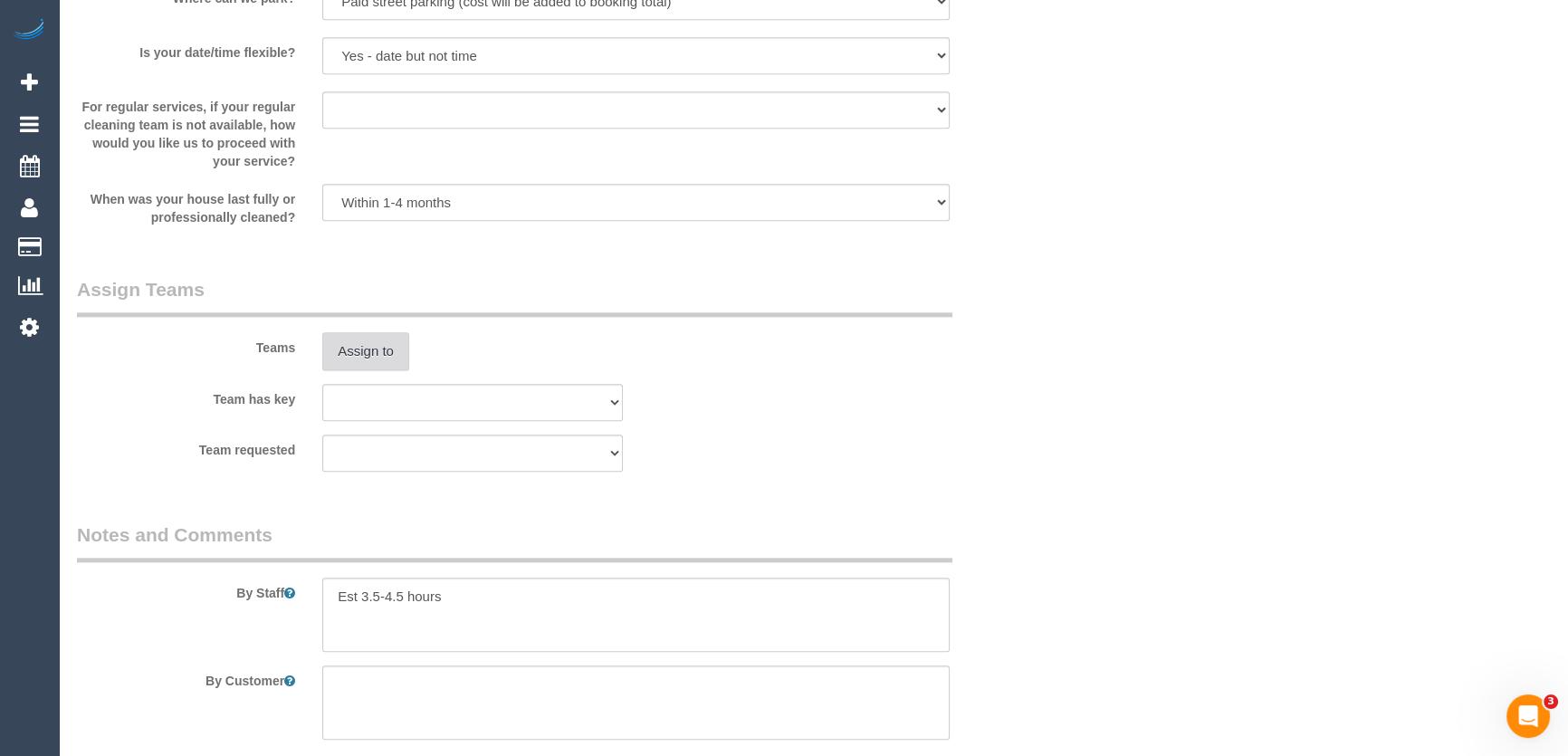
click at [371, 338] on button "Assign to" at bounding box center [365, 351] width 87 height 38
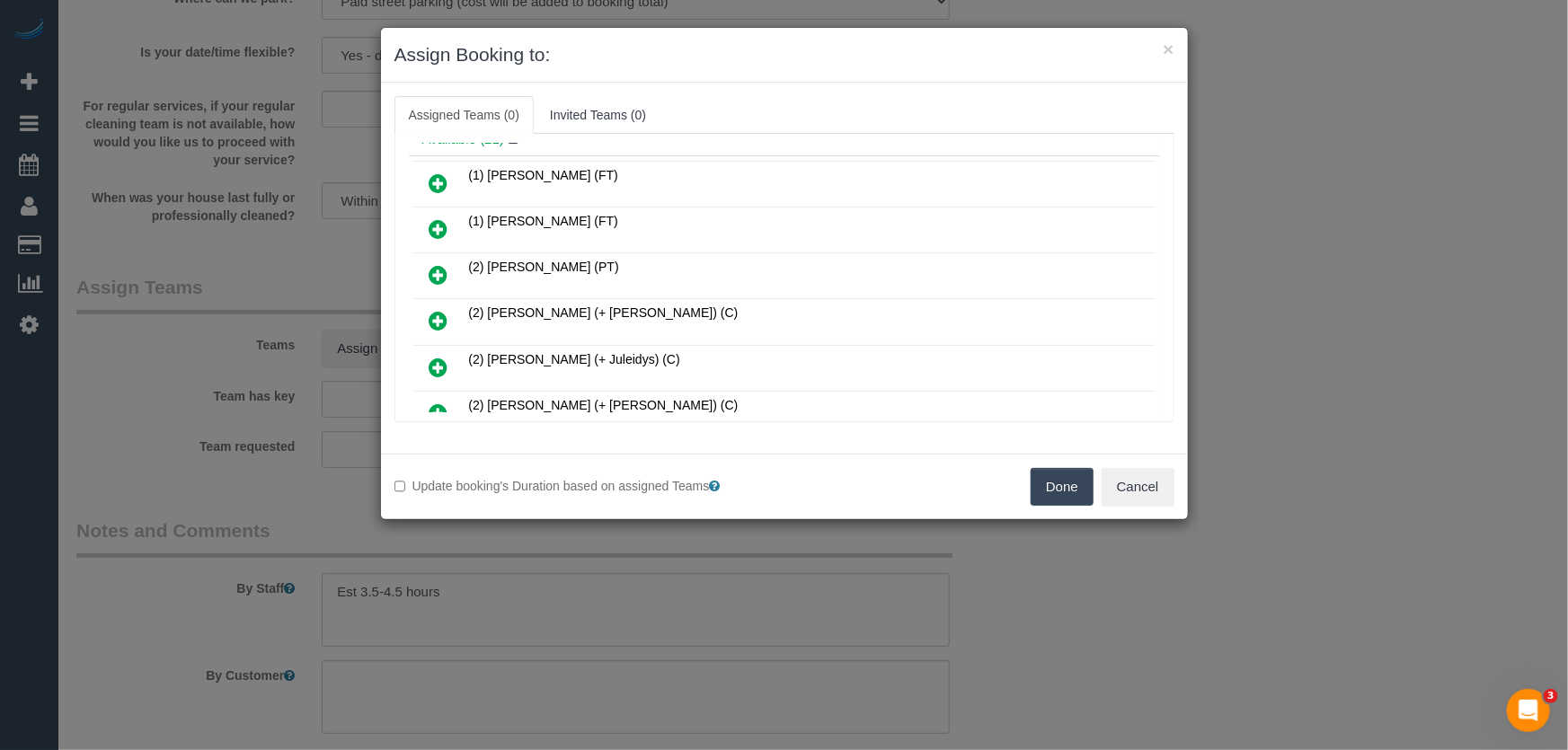
click at [442, 272] on icon at bounding box center [438, 274] width 19 height 22
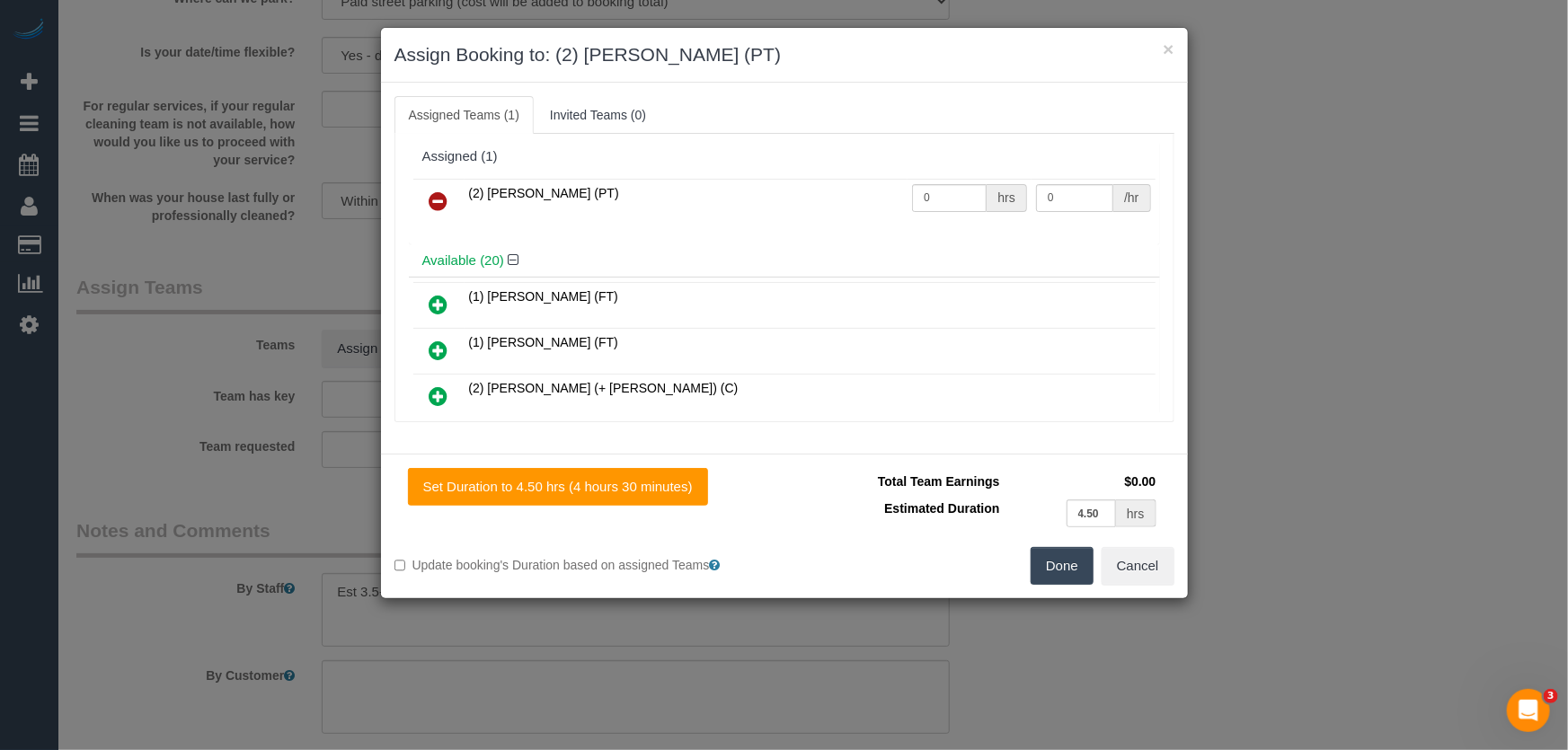
scroll to position [0, 0]
click at [957, 201] on input "0" at bounding box center [949, 200] width 75 height 28
type input "1"
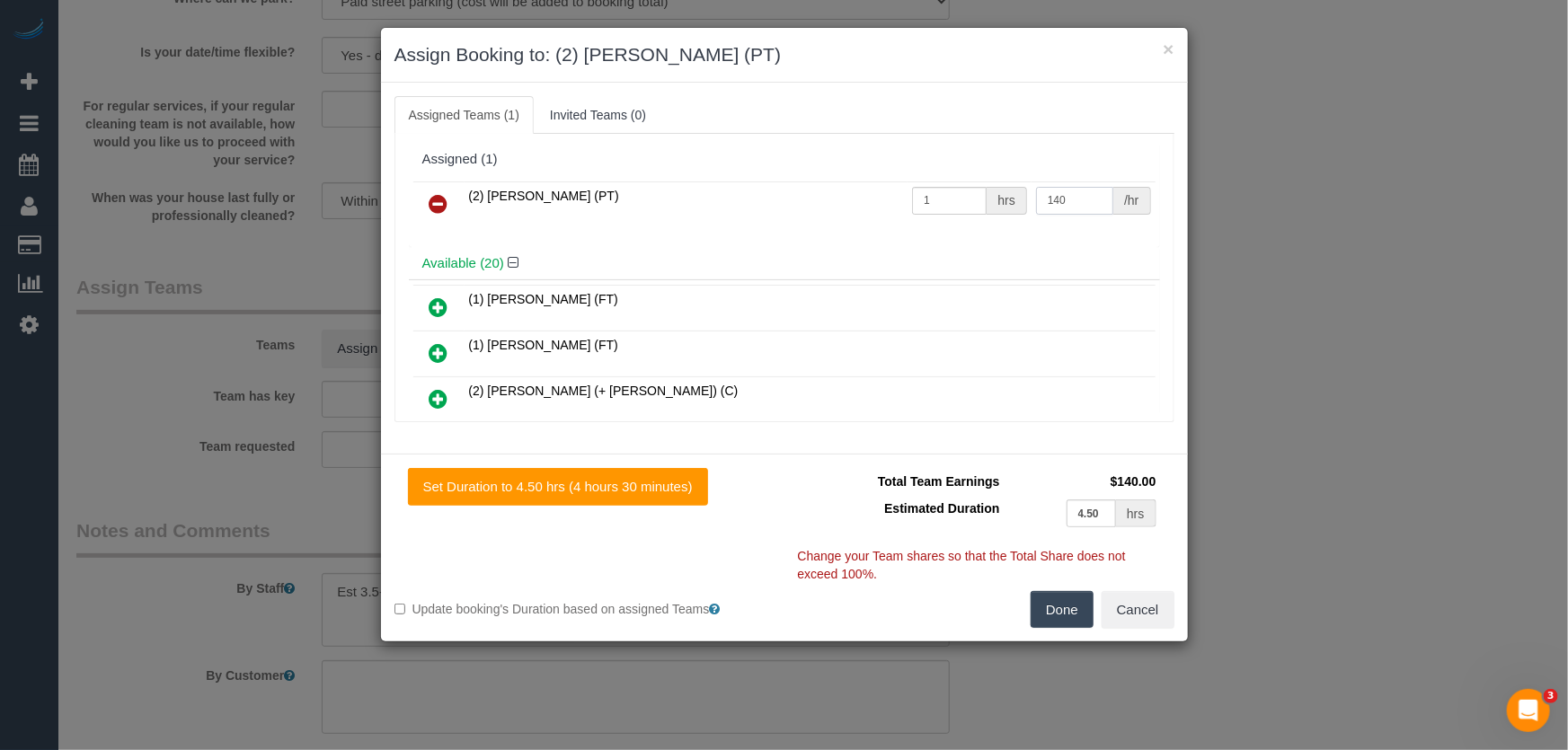
type input "140"
click at [1074, 616] on button "Done" at bounding box center [1062, 610] width 63 height 38
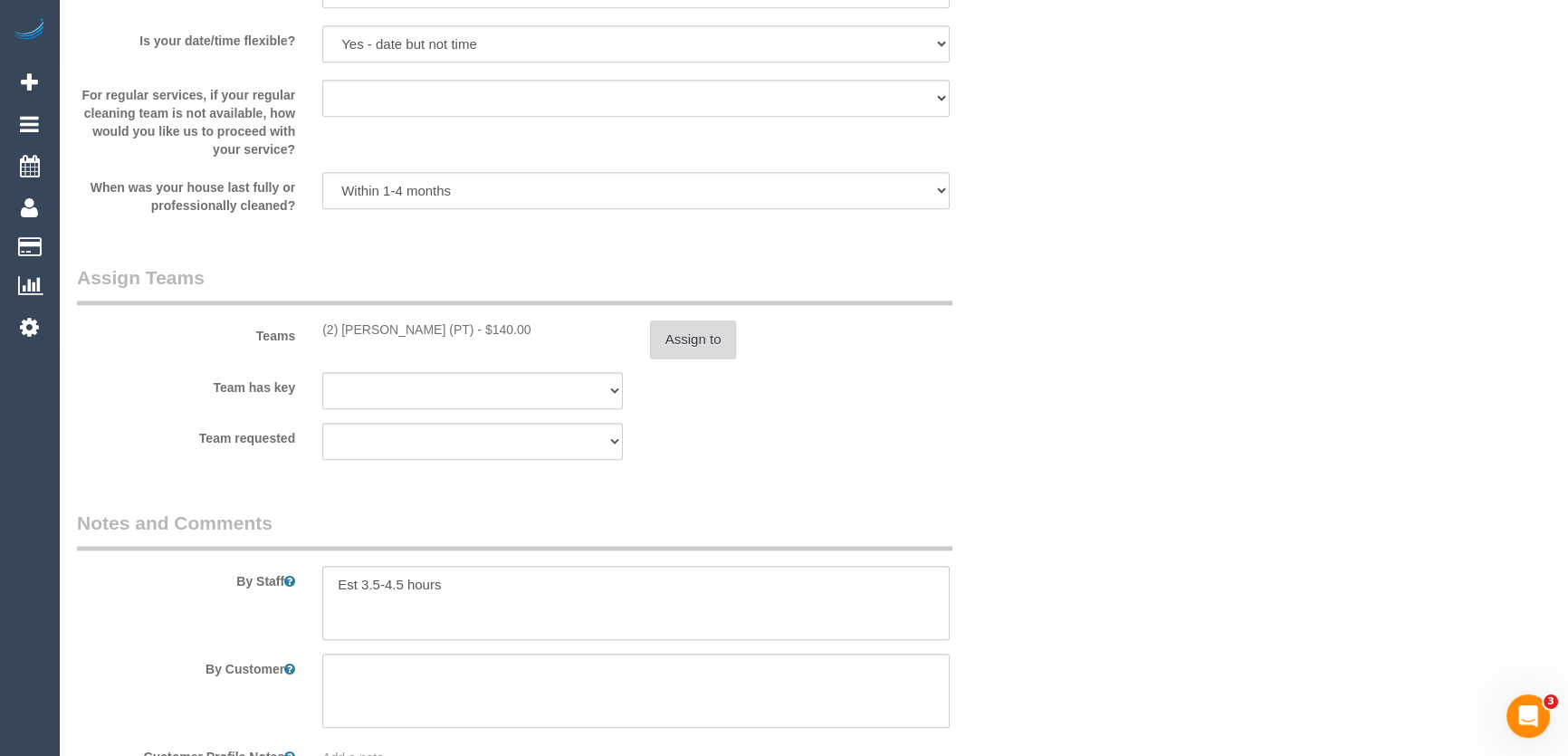
scroll to position [2721, 0]
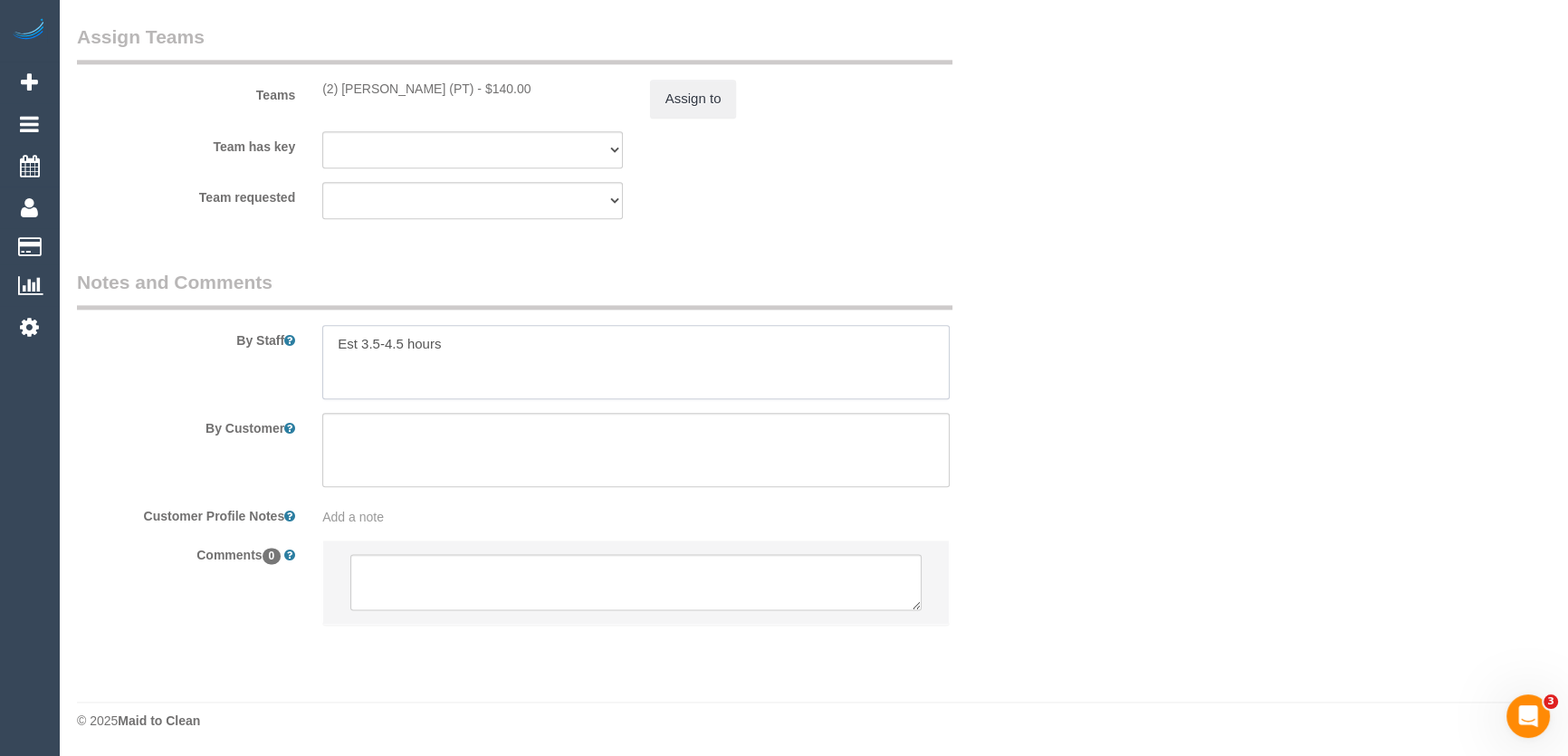
click at [357, 350] on textarea at bounding box center [636, 362] width 627 height 75
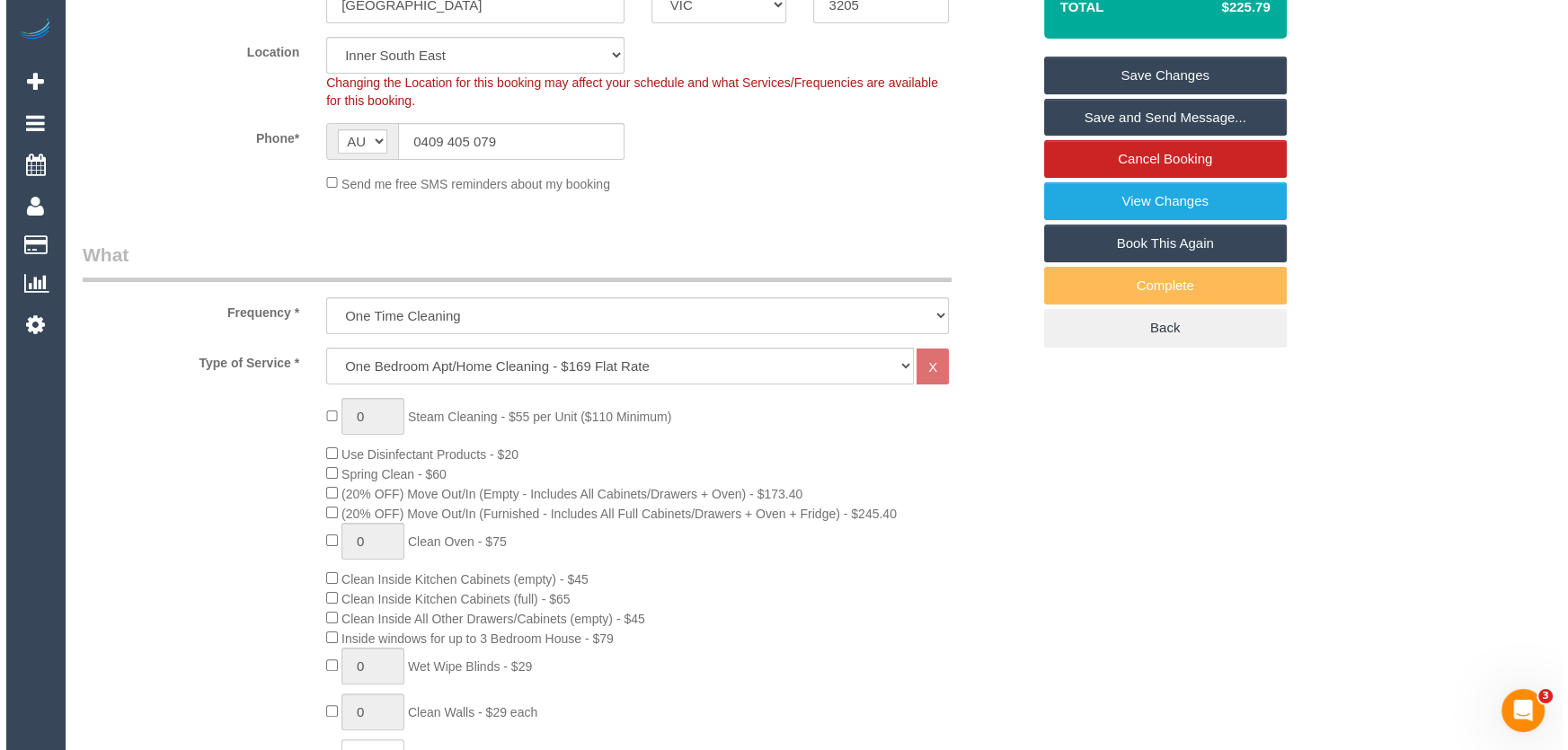
scroll to position [0, 0]
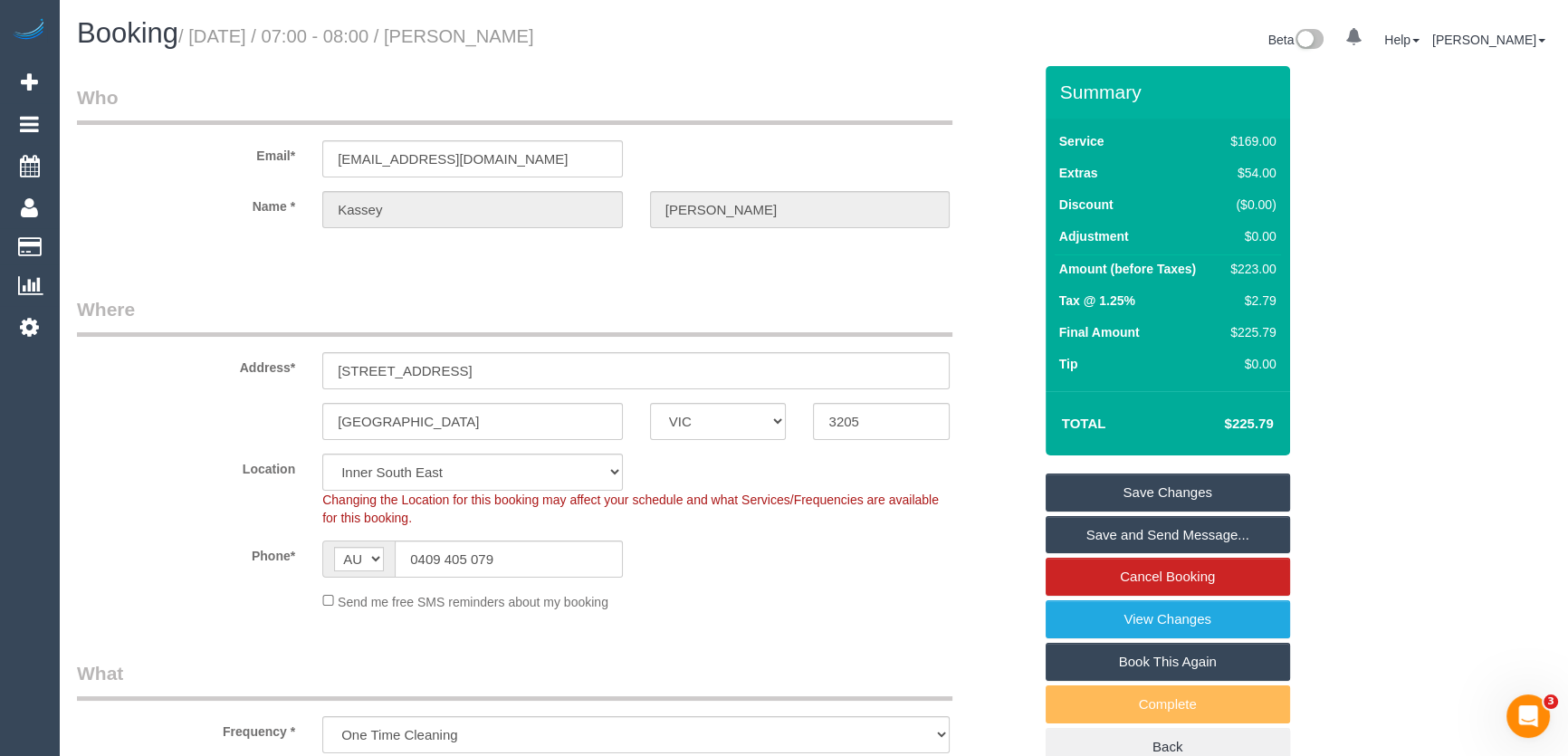
type textarea "Estimated time: 3.5-4.5 hours"
click at [513, 38] on small "/ September 09, 2025 / 07:00 - 08:00 / Kassey Irving" at bounding box center [356, 36] width 356 height 20
copy small "Kassey Irving"
click at [1170, 534] on link "Save and Send Message..." at bounding box center [1168, 535] width 245 height 38
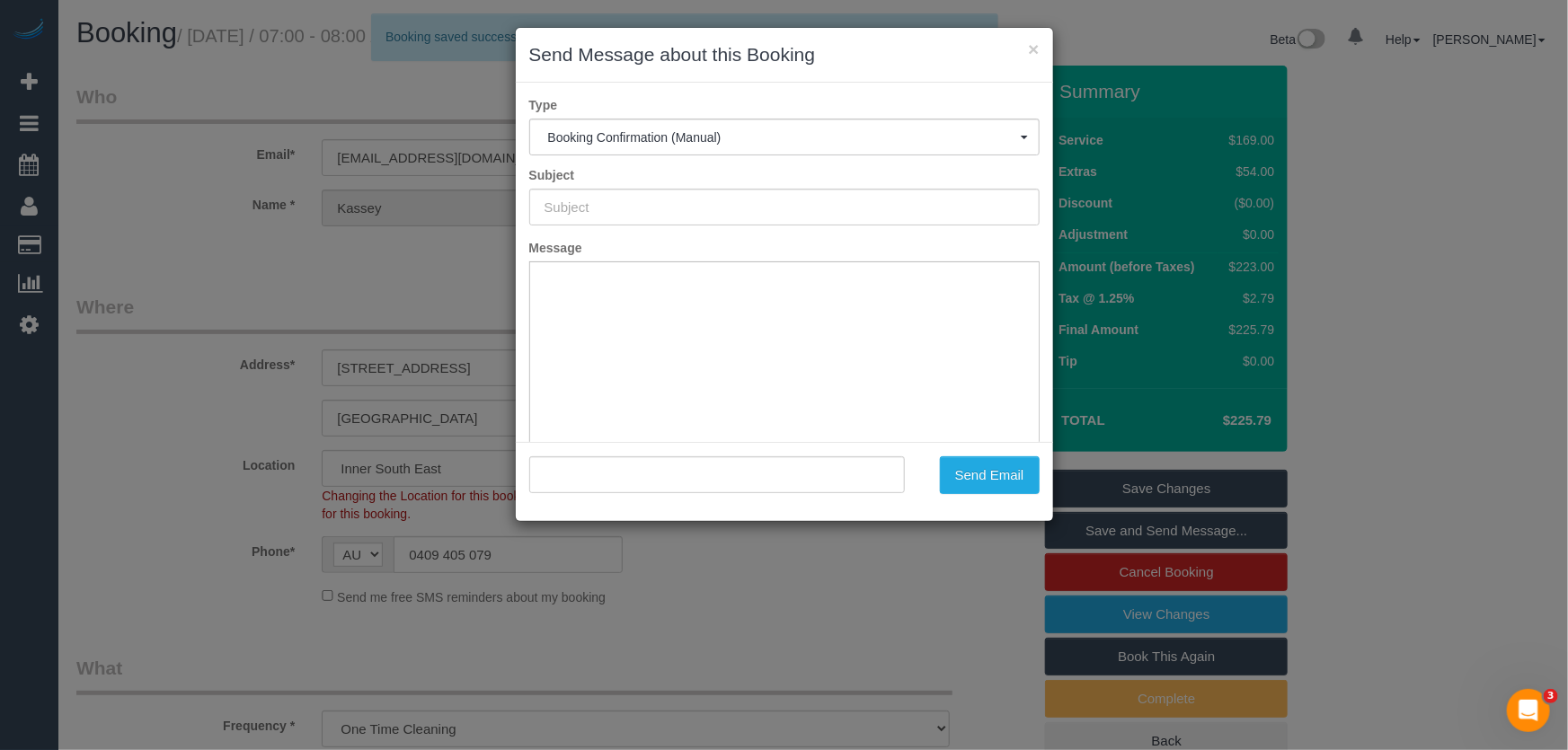
type input "Booking Confirmed"
type input ""Kassey Irving" <kassey_irving@hotmail.com>"
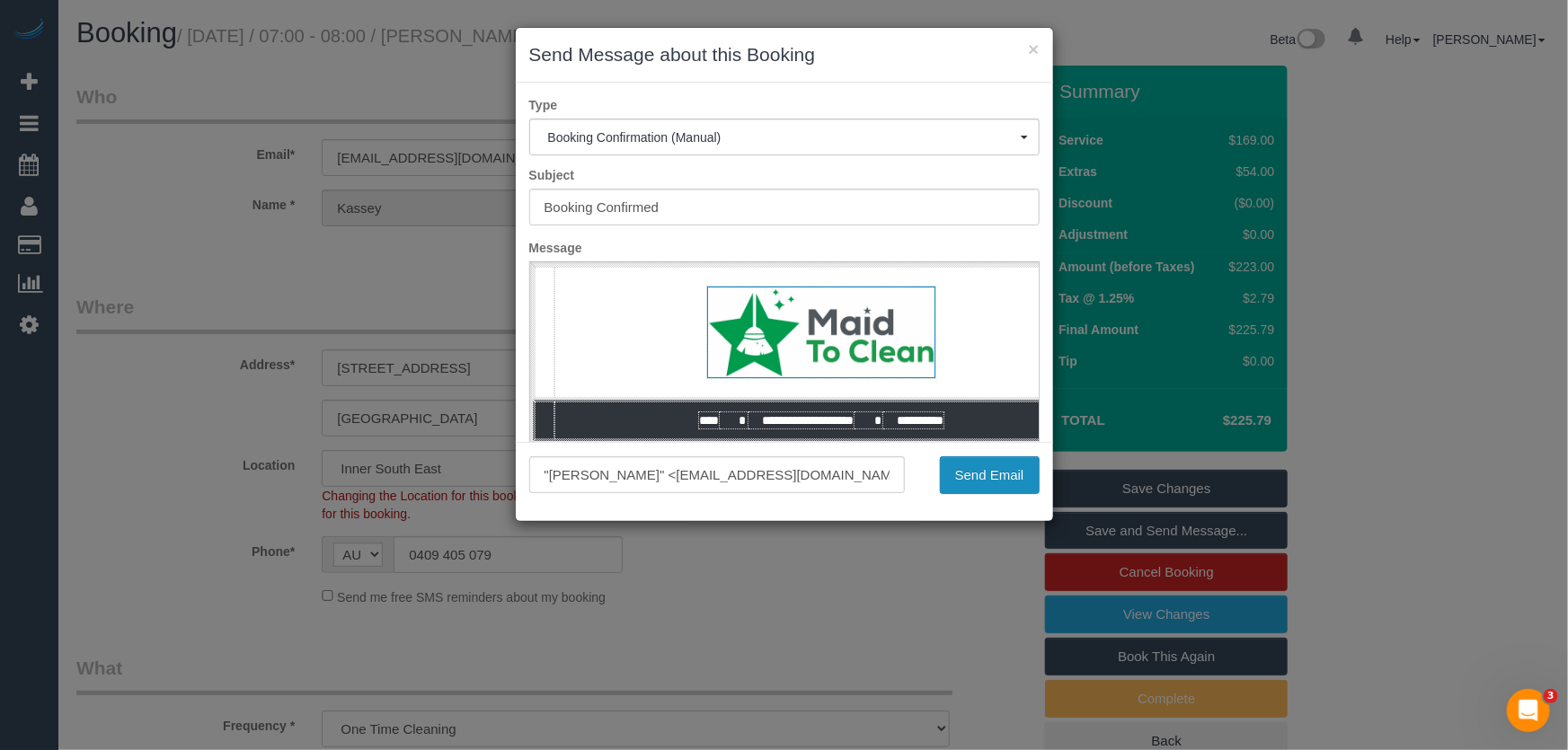
click at [986, 476] on button "Send Email" at bounding box center [989, 475] width 100 height 38
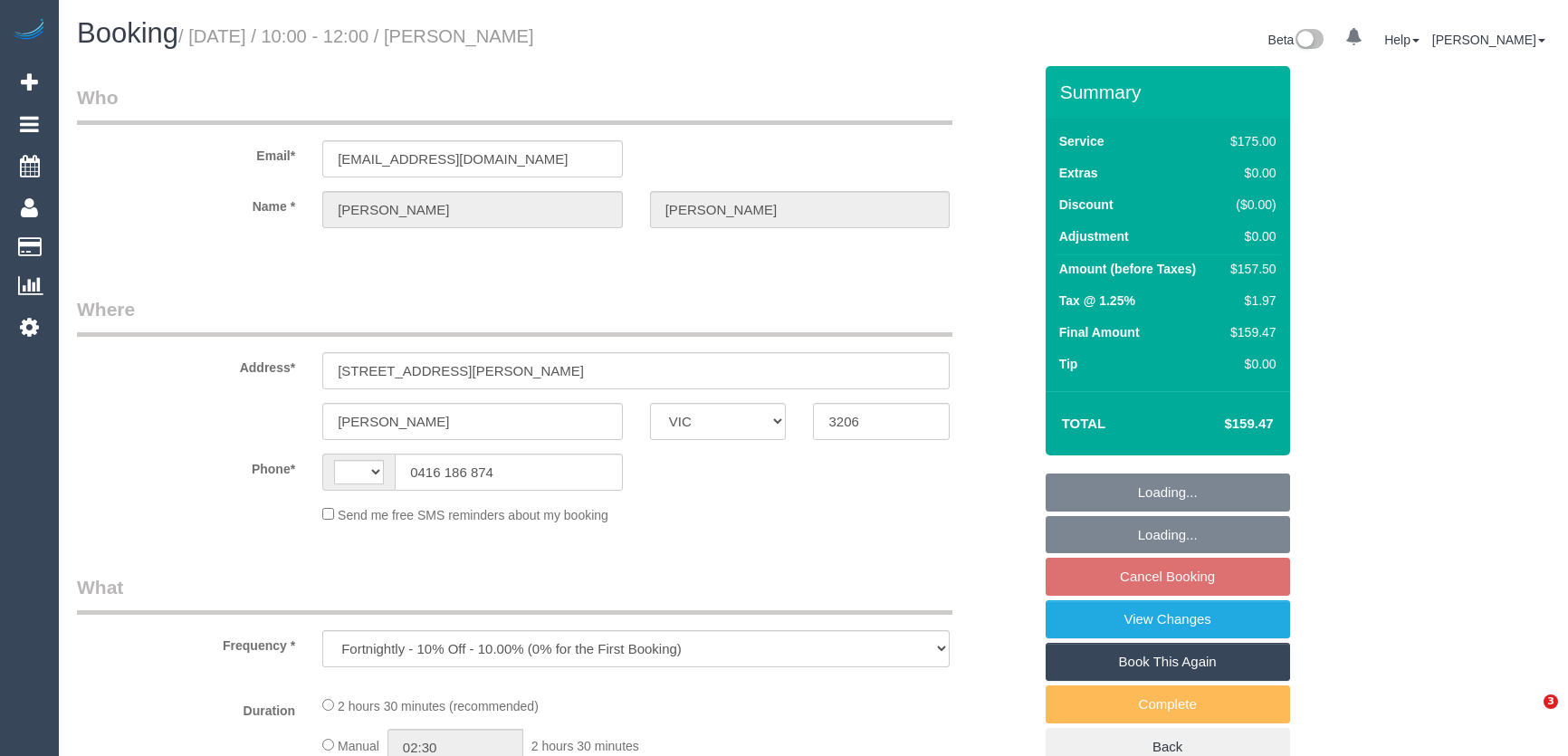
select select "VIC"
select select "string:AU"
select select "string:stripe-pm_1OUd9g2GScqysDRV5dlPjC1F"
select select "number:28"
select select "number:21"
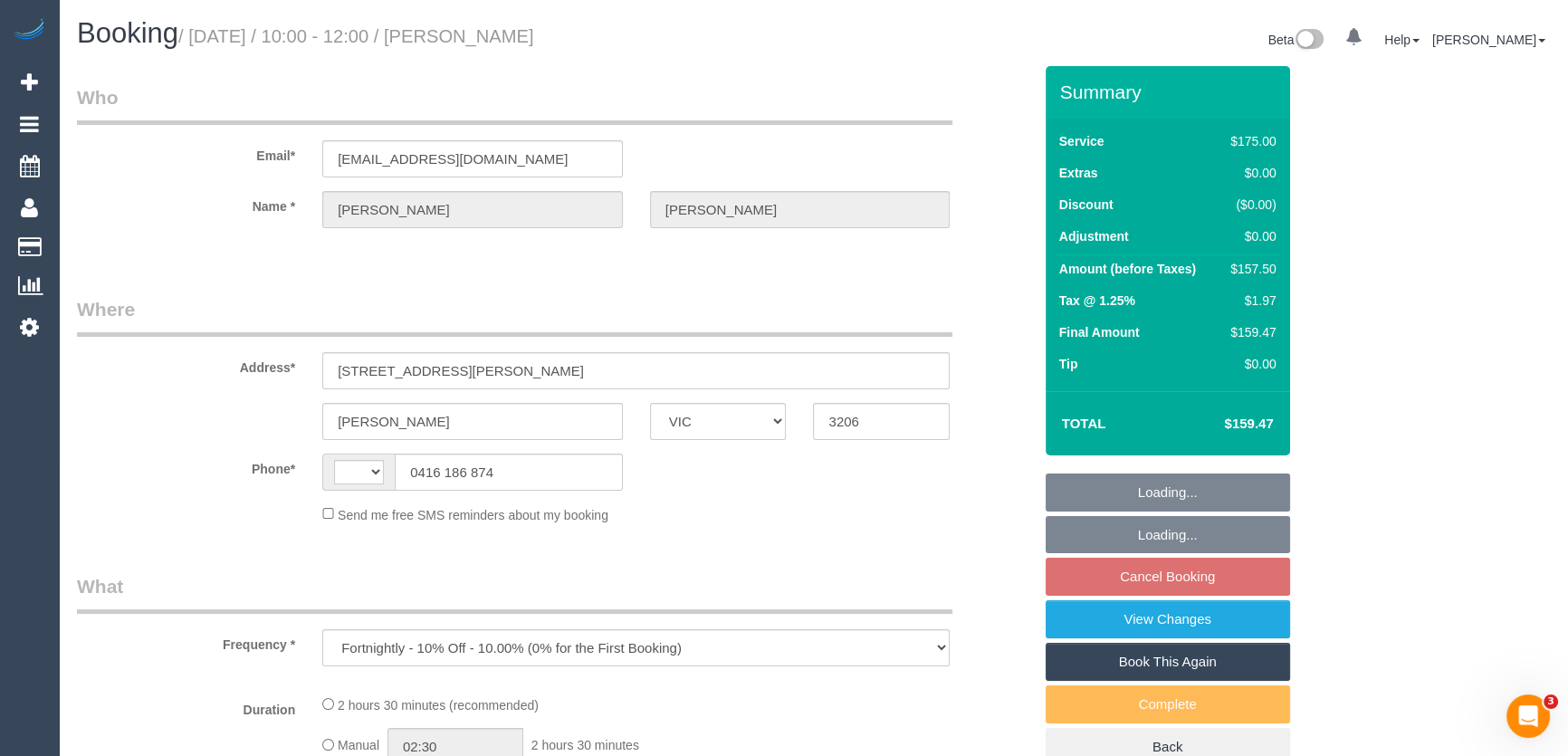
select select "number:34"
select select "spot3"
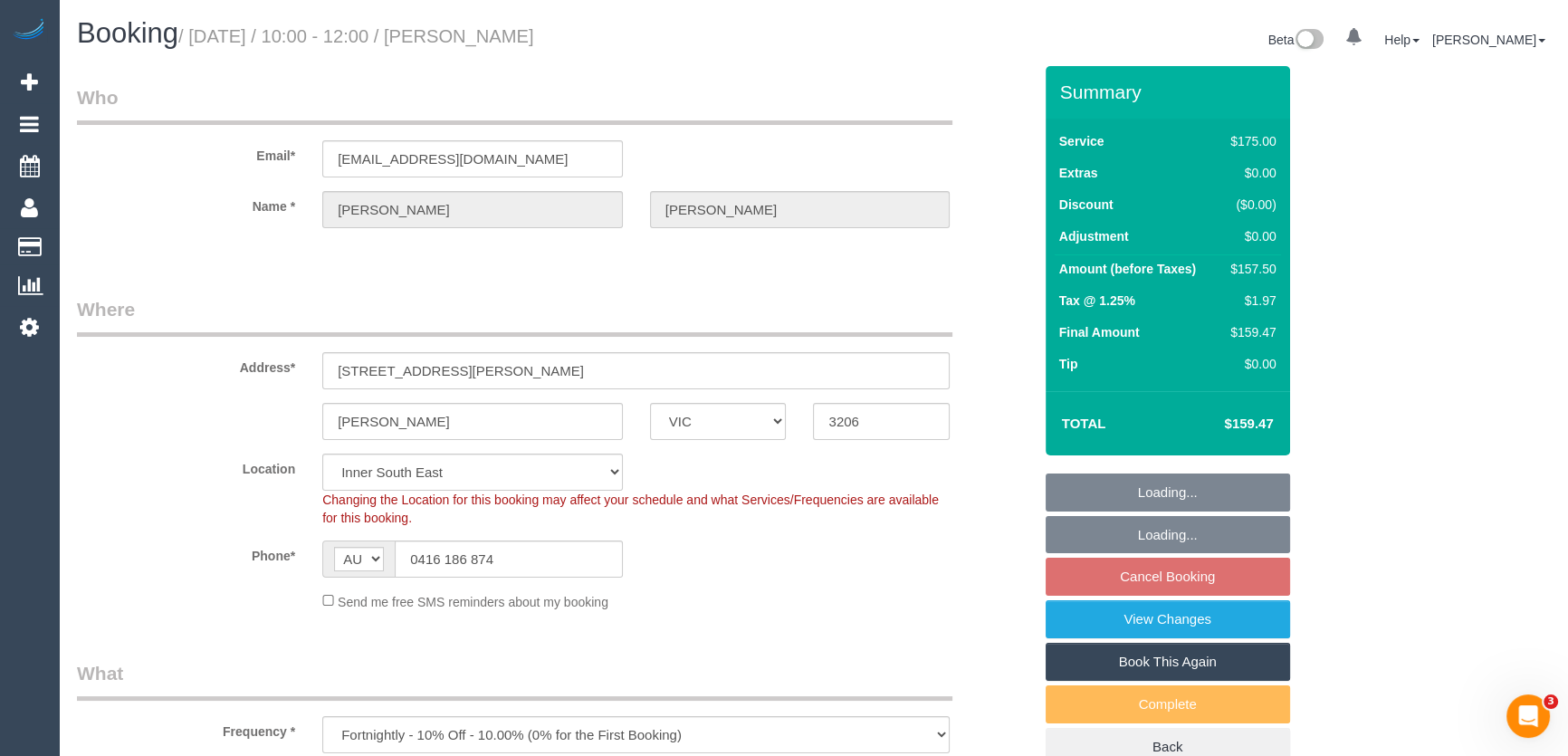
select select "object:1444"
select select "150"
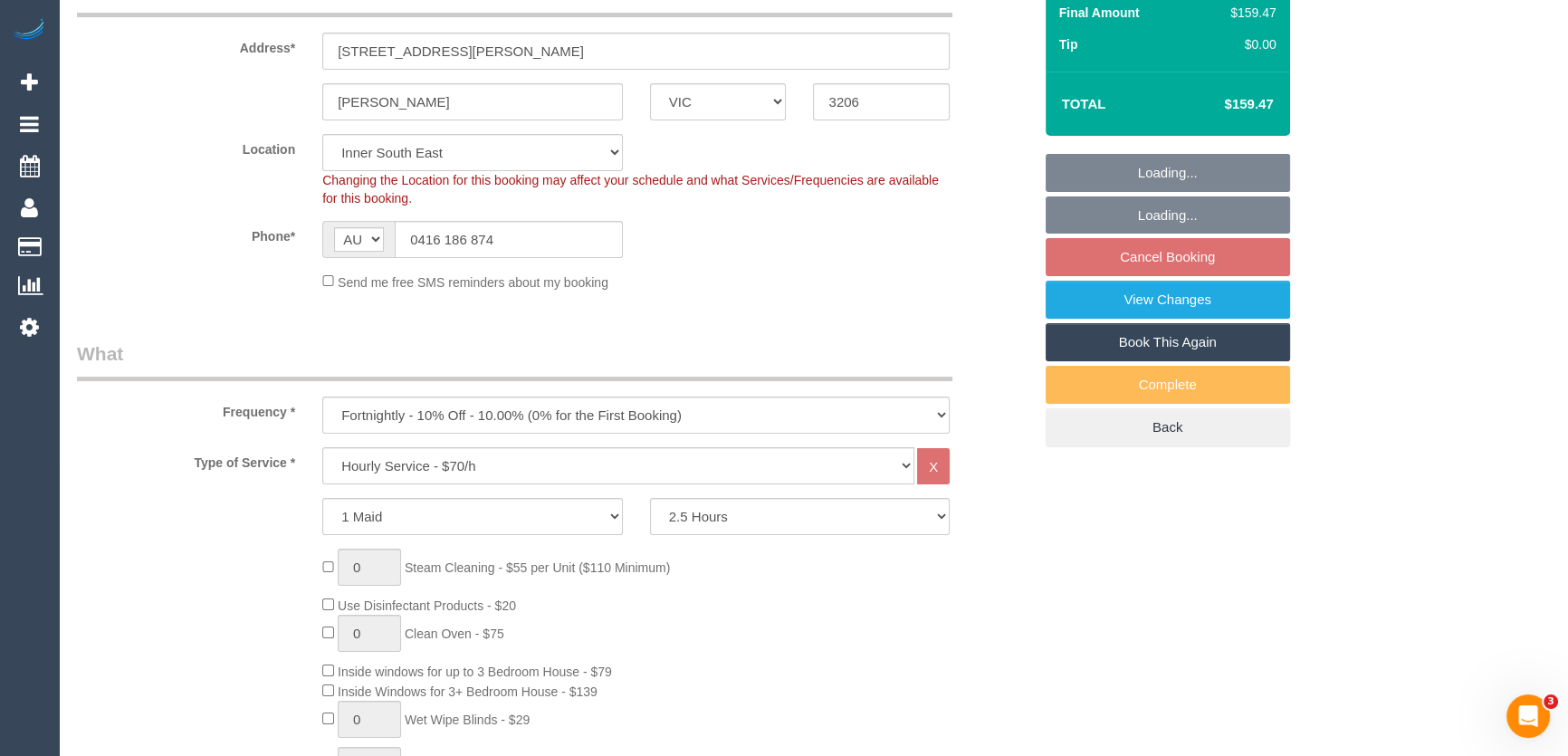
select select "spot20"
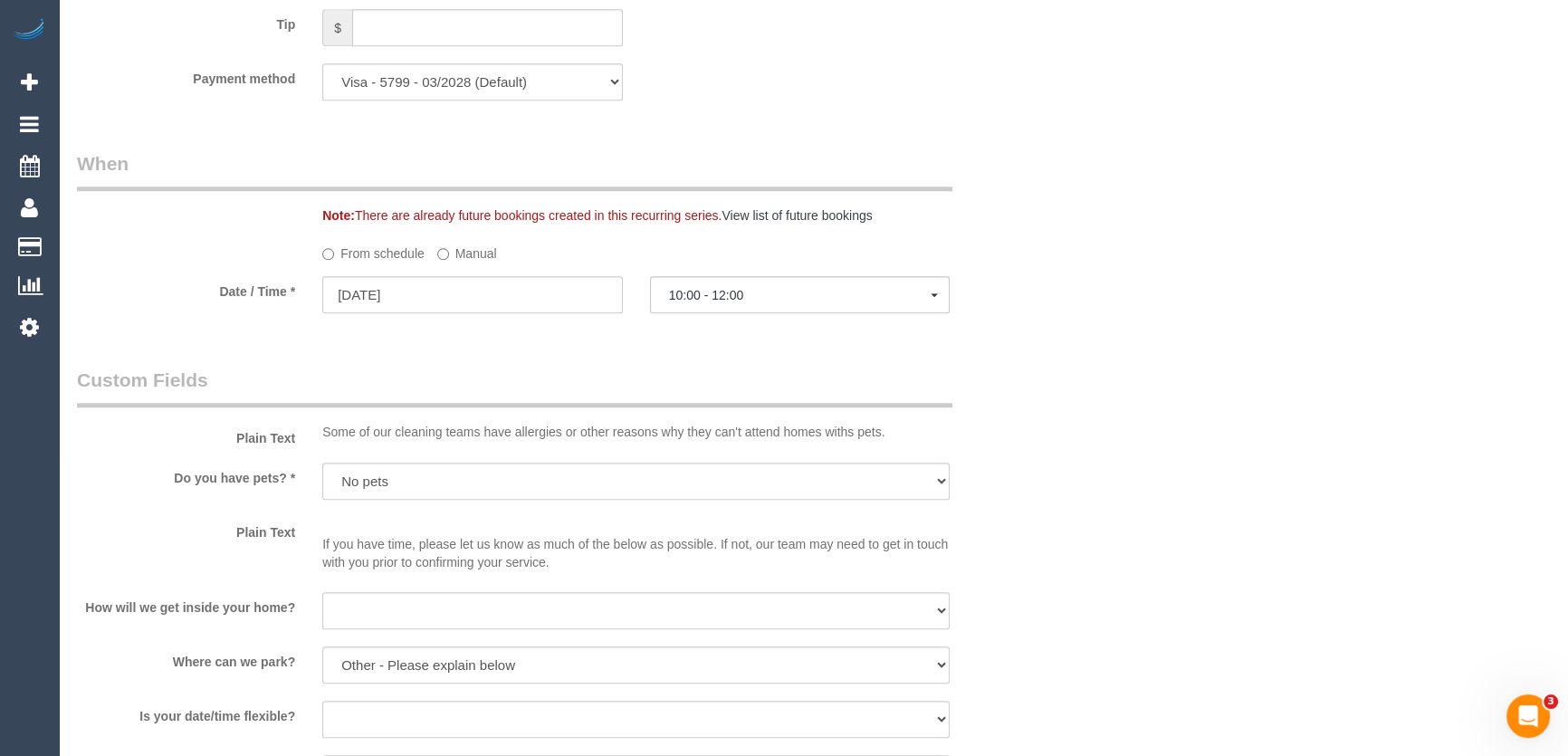
scroll to position [1891, 0]
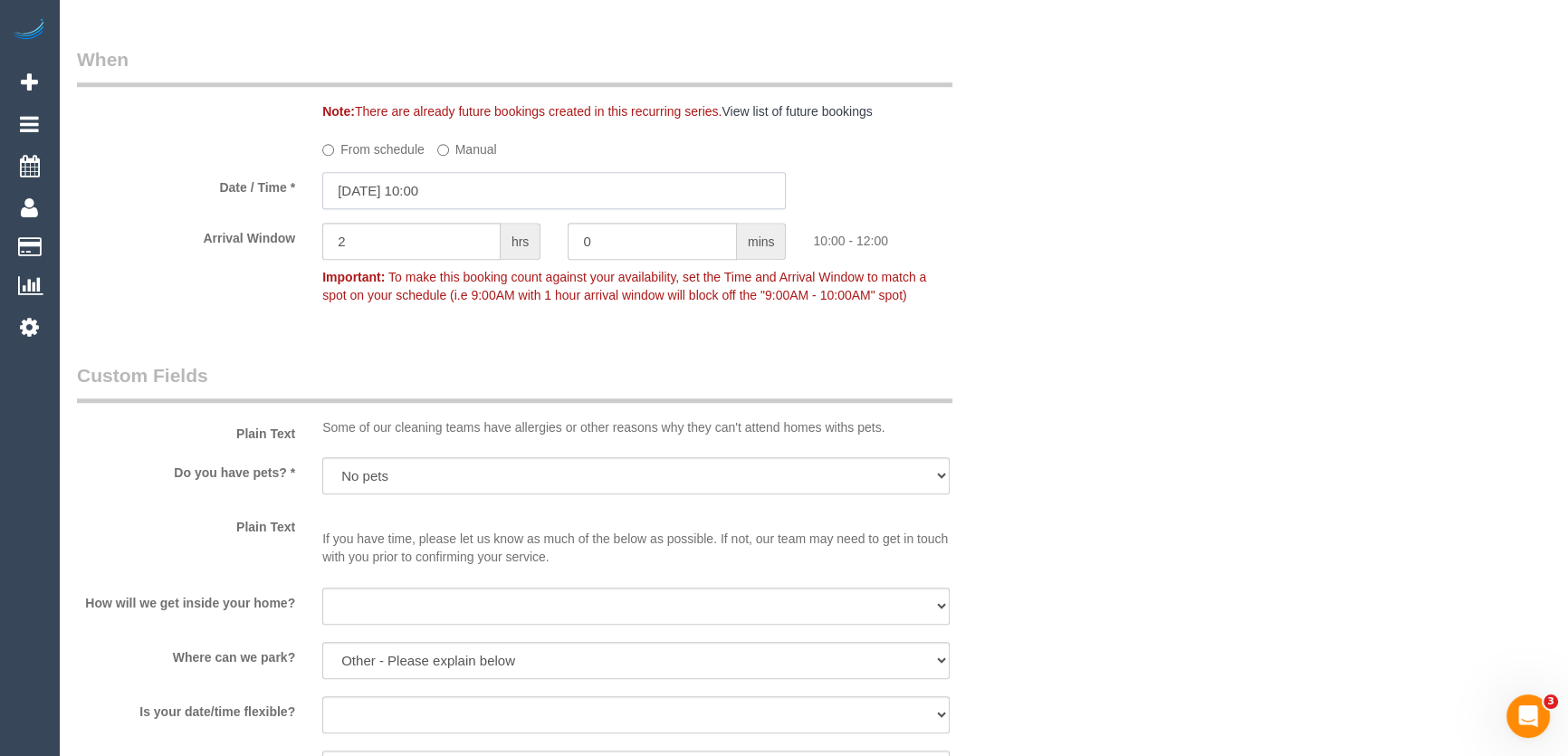
click at [471, 195] on input "[DATE] 10:00" at bounding box center [554, 190] width 464 height 37
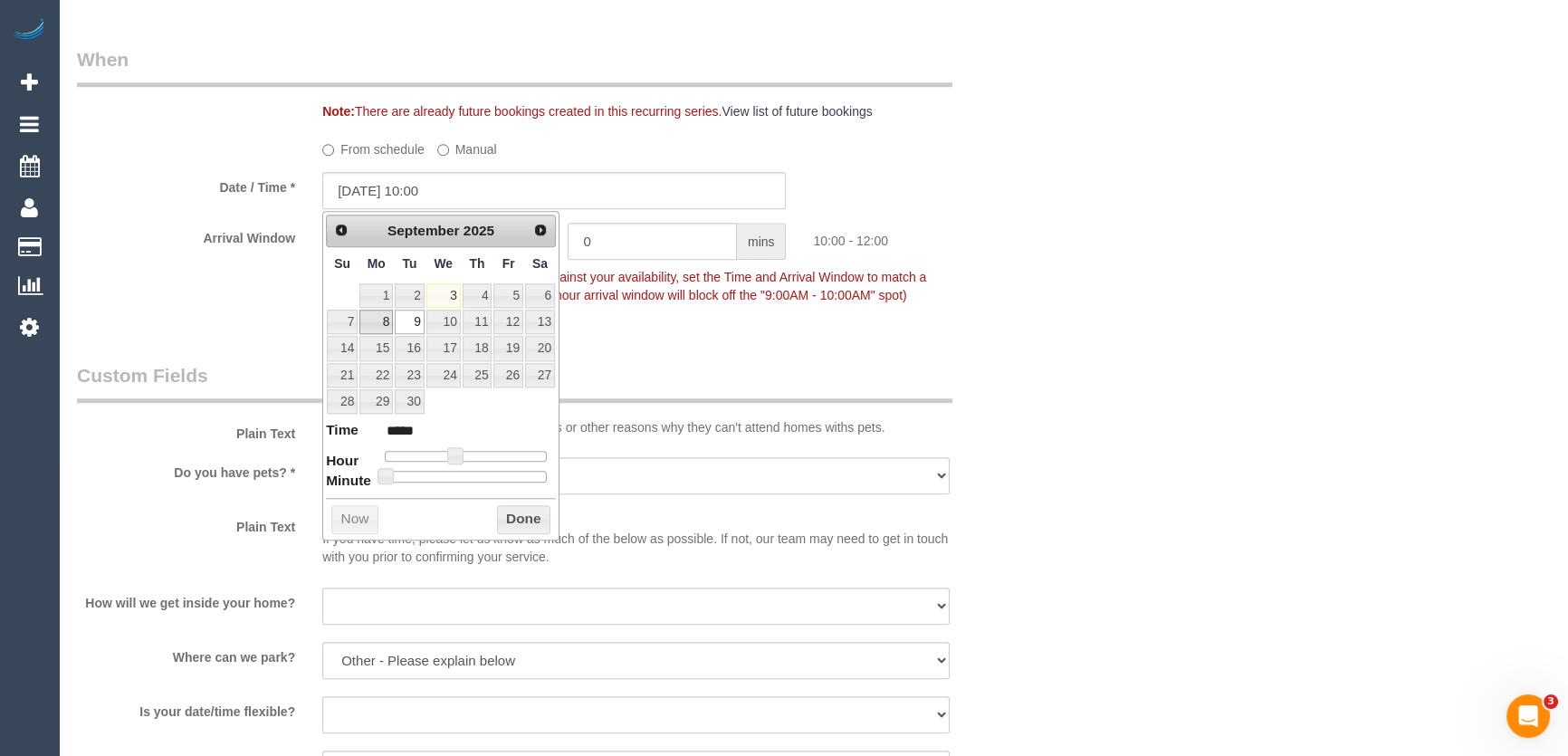
click at [382, 324] on link "8" at bounding box center [376, 321] width 34 height 25
type input "[DATE] 11:00"
type input "*****"
type input "[DATE] 12:00"
type input "*****"
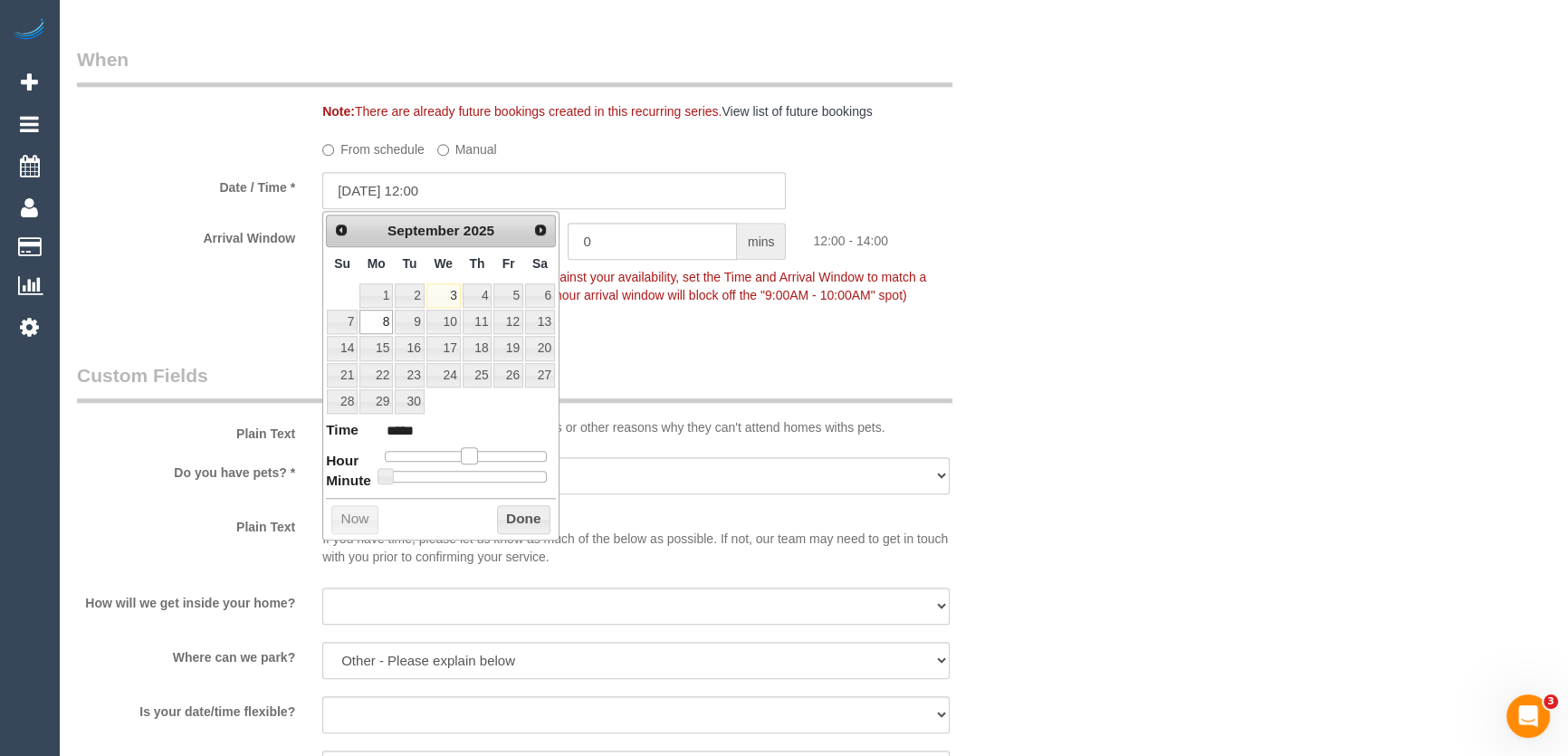
drag, startPoint x: 454, startPoint y: 452, endPoint x: 468, endPoint y: 452, distance: 14.0
click at [468, 452] on span at bounding box center [469, 455] width 16 height 16
click at [728, 312] on fieldset "When Note: There are already future bookings created in this recurring series. …" at bounding box center [554, 185] width 955 height 280
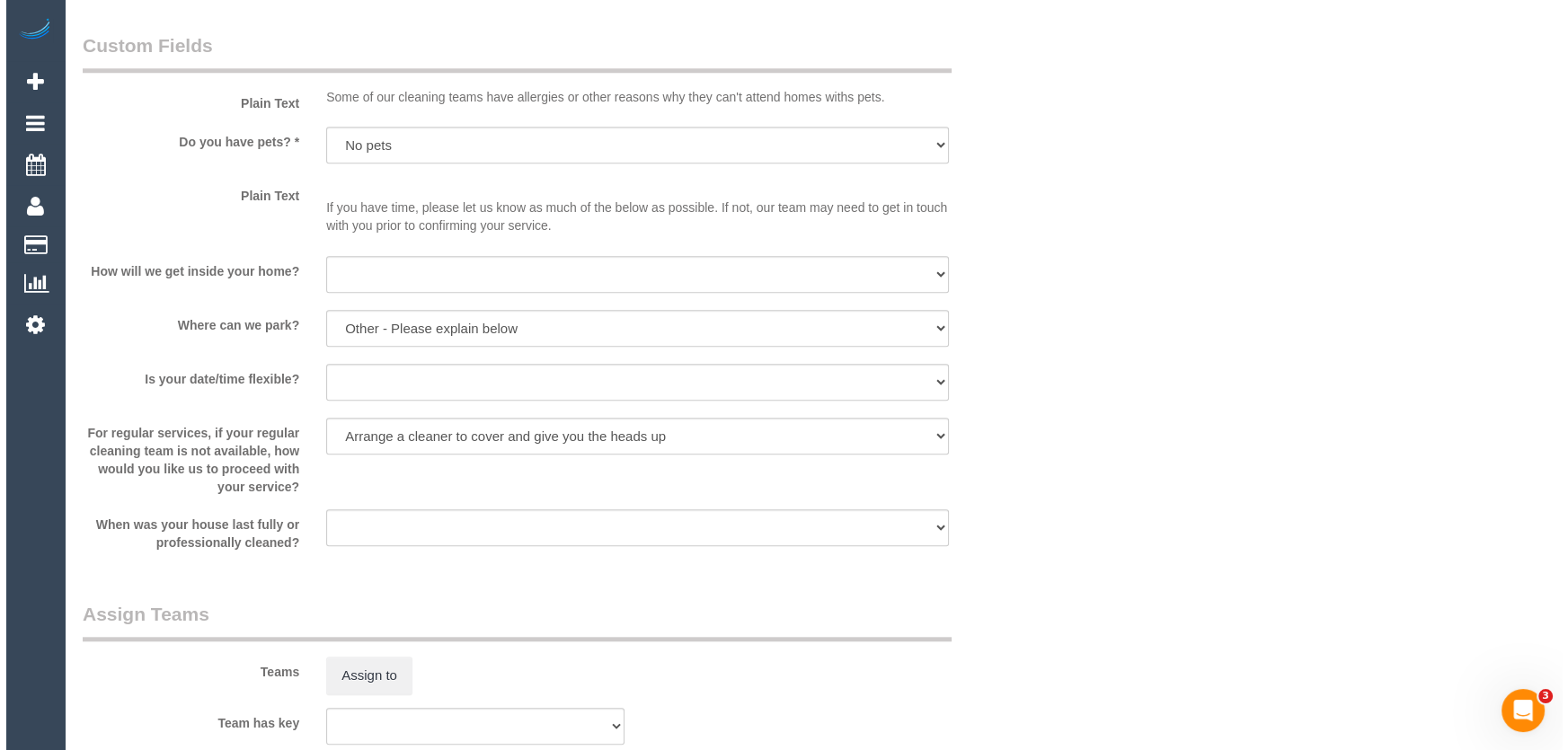
scroll to position [2448, 0]
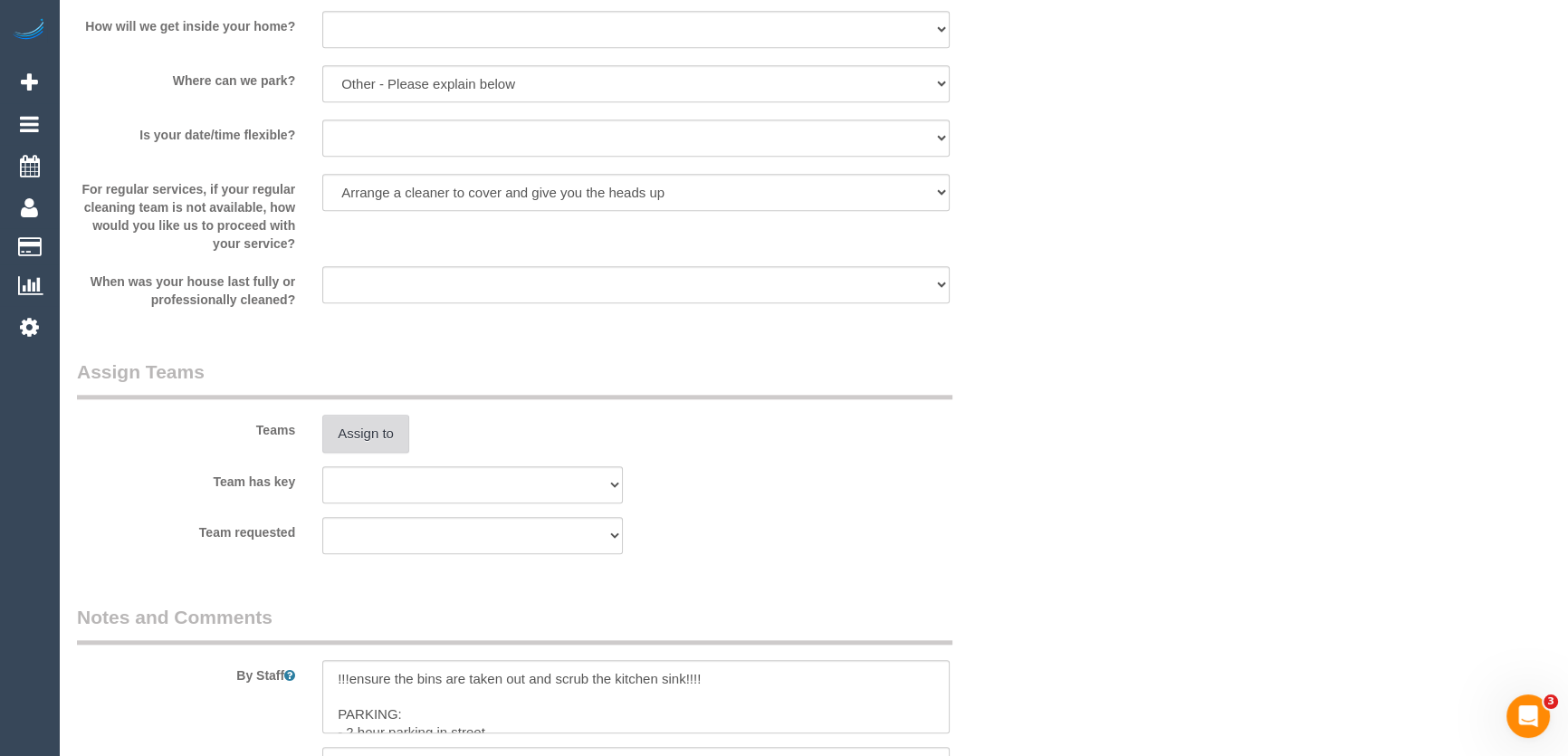
click at [347, 436] on button "Assign to" at bounding box center [365, 434] width 87 height 38
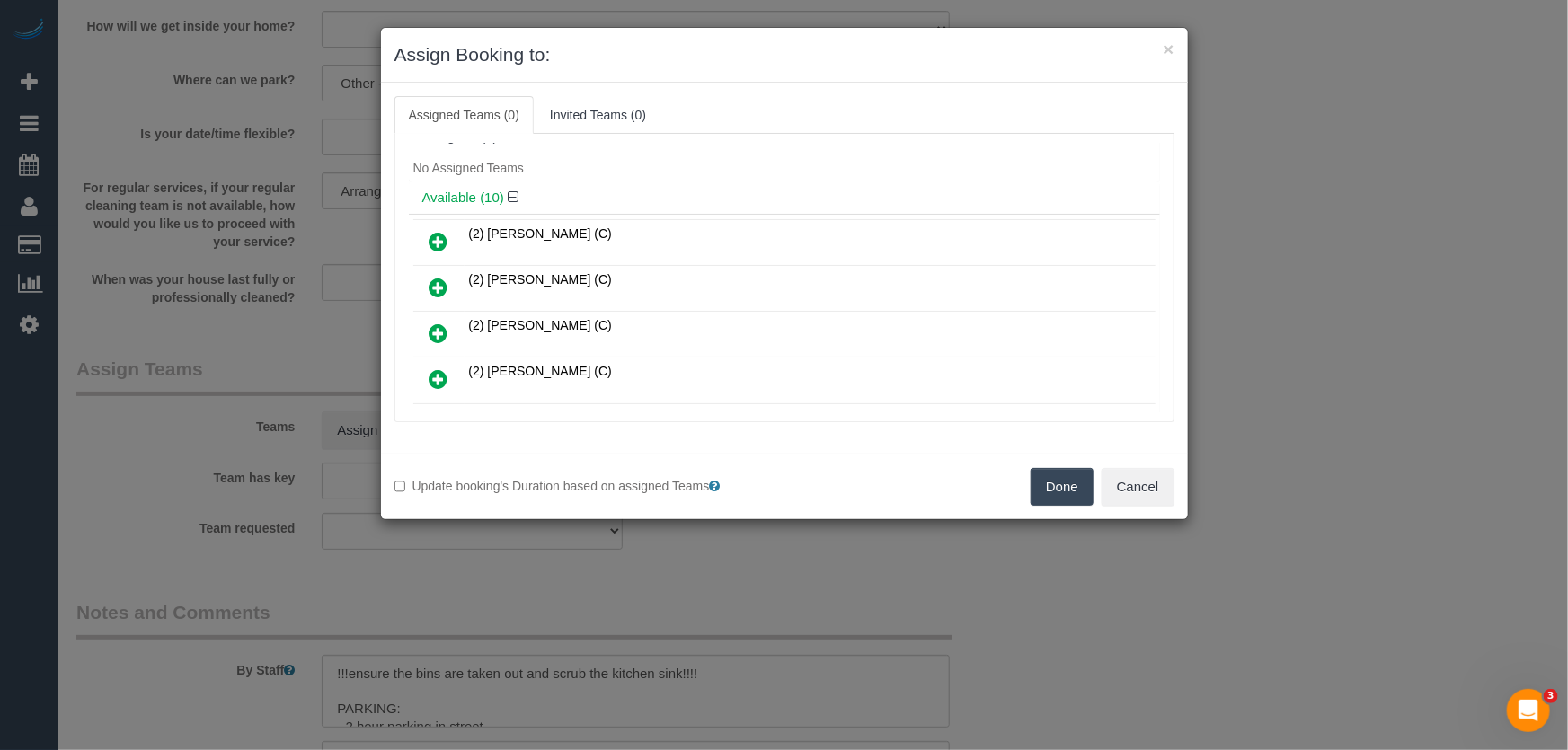
scroll to position [338, 0]
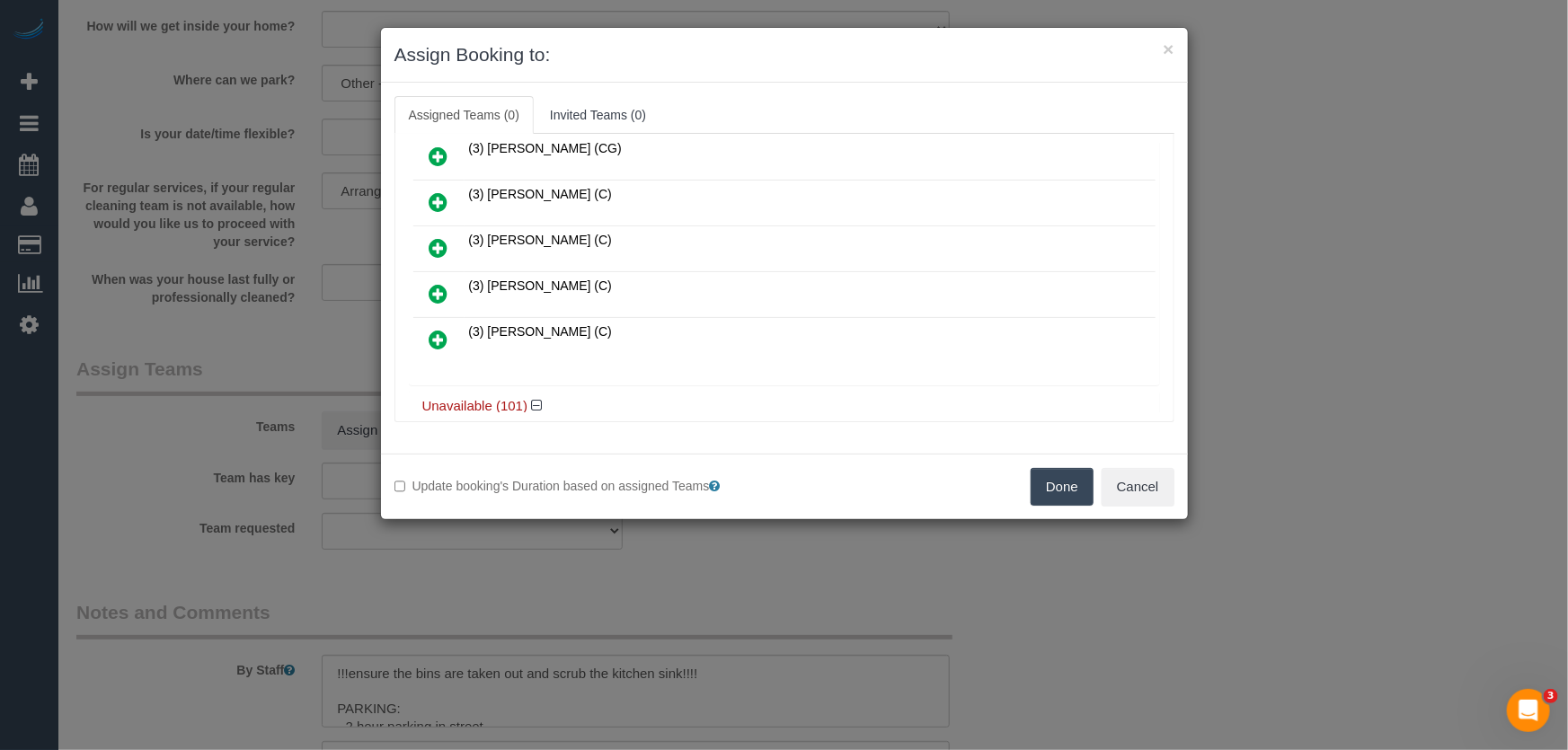
click at [438, 286] on icon at bounding box center [438, 294] width 19 height 22
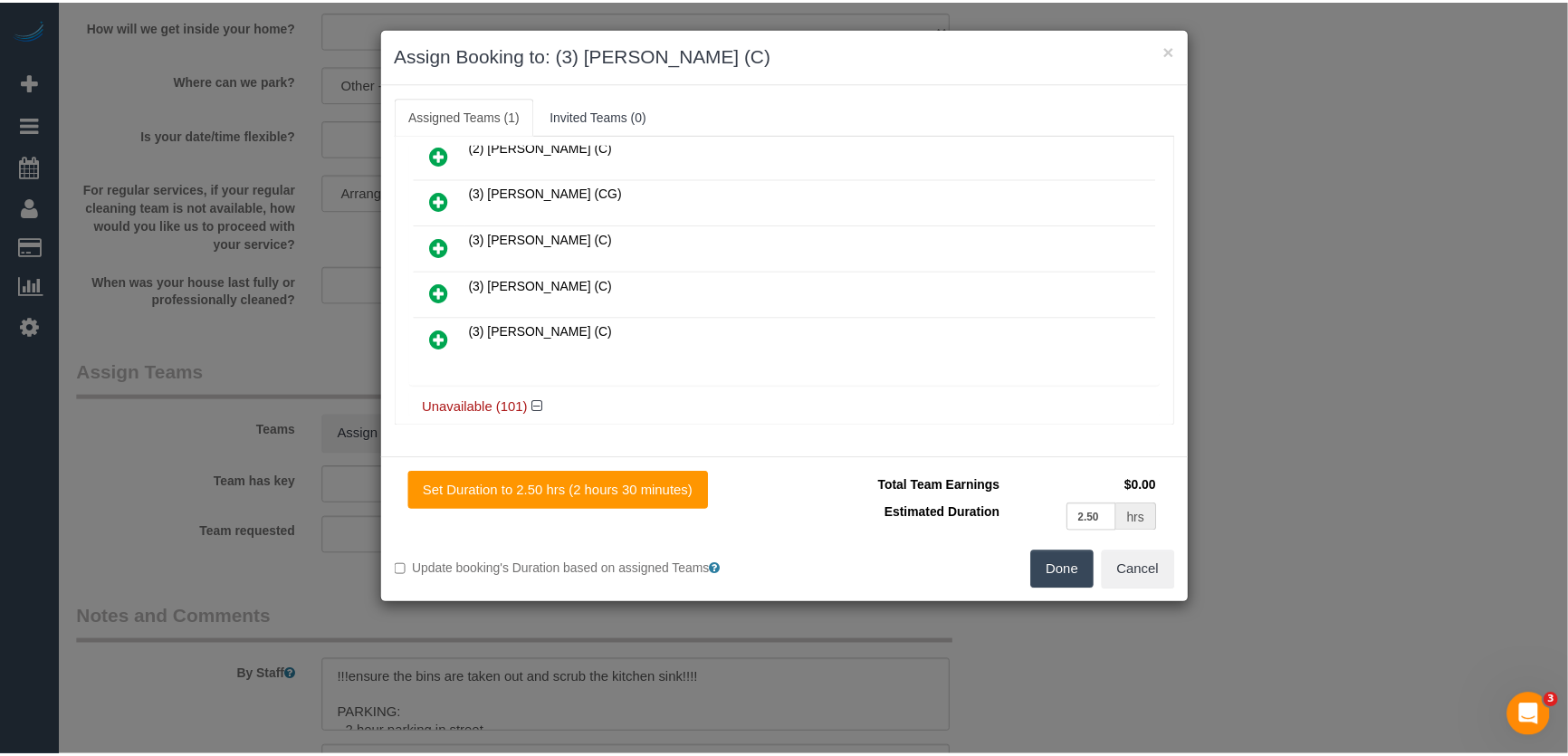
scroll to position [382, 0]
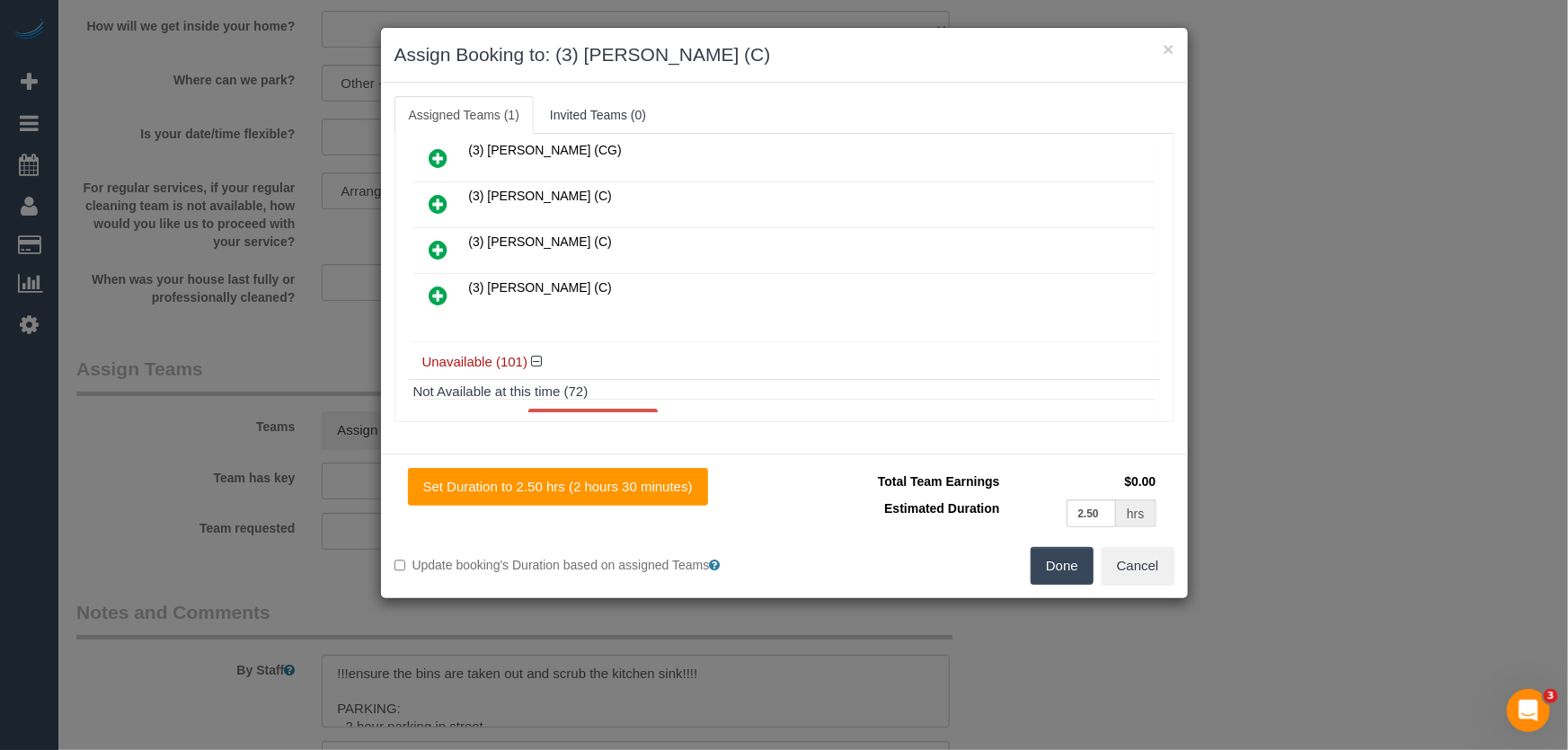
click at [1060, 569] on button "Done" at bounding box center [1062, 565] width 63 height 38
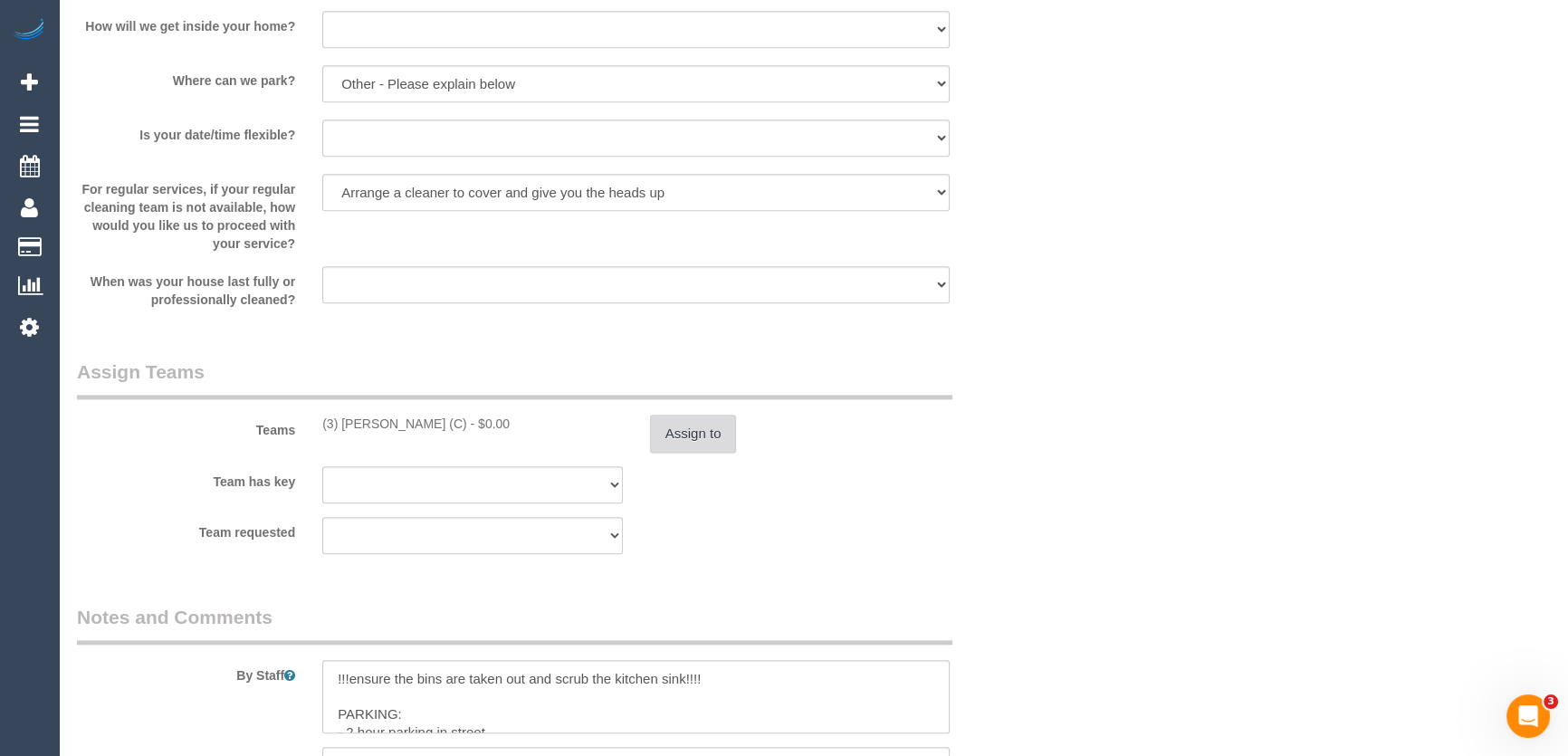
click at [683, 427] on button "Assign to" at bounding box center [692, 434] width 87 height 38
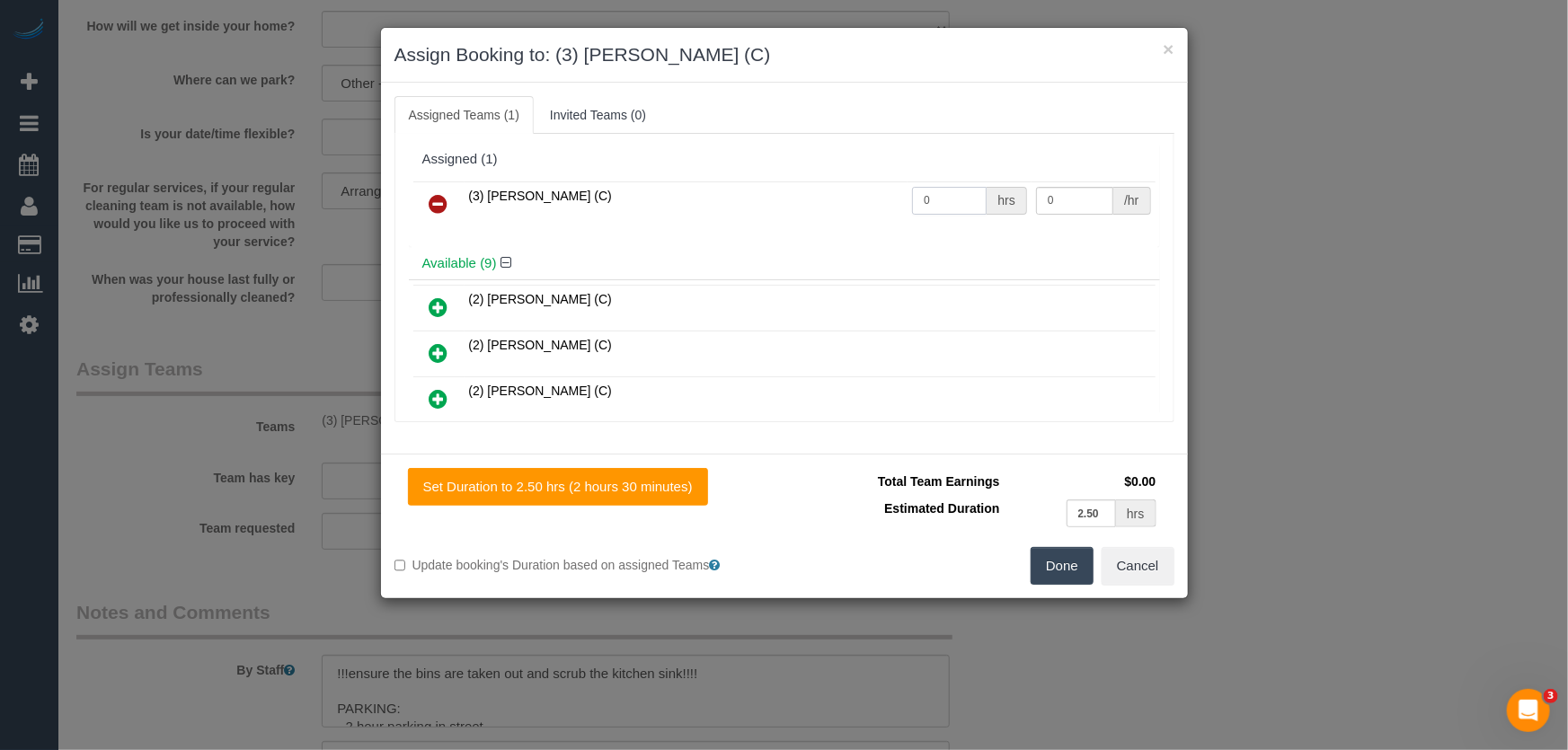
click at [933, 198] on input "0" at bounding box center [949, 200] width 75 height 28
click at [933, 198] on input "2" at bounding box center [949, 200] width 75 height 28
type input "2.5"
type input "35"
click at [1044, 562] on button "Done" at bounding box center [1062, 565] width 63 height 38
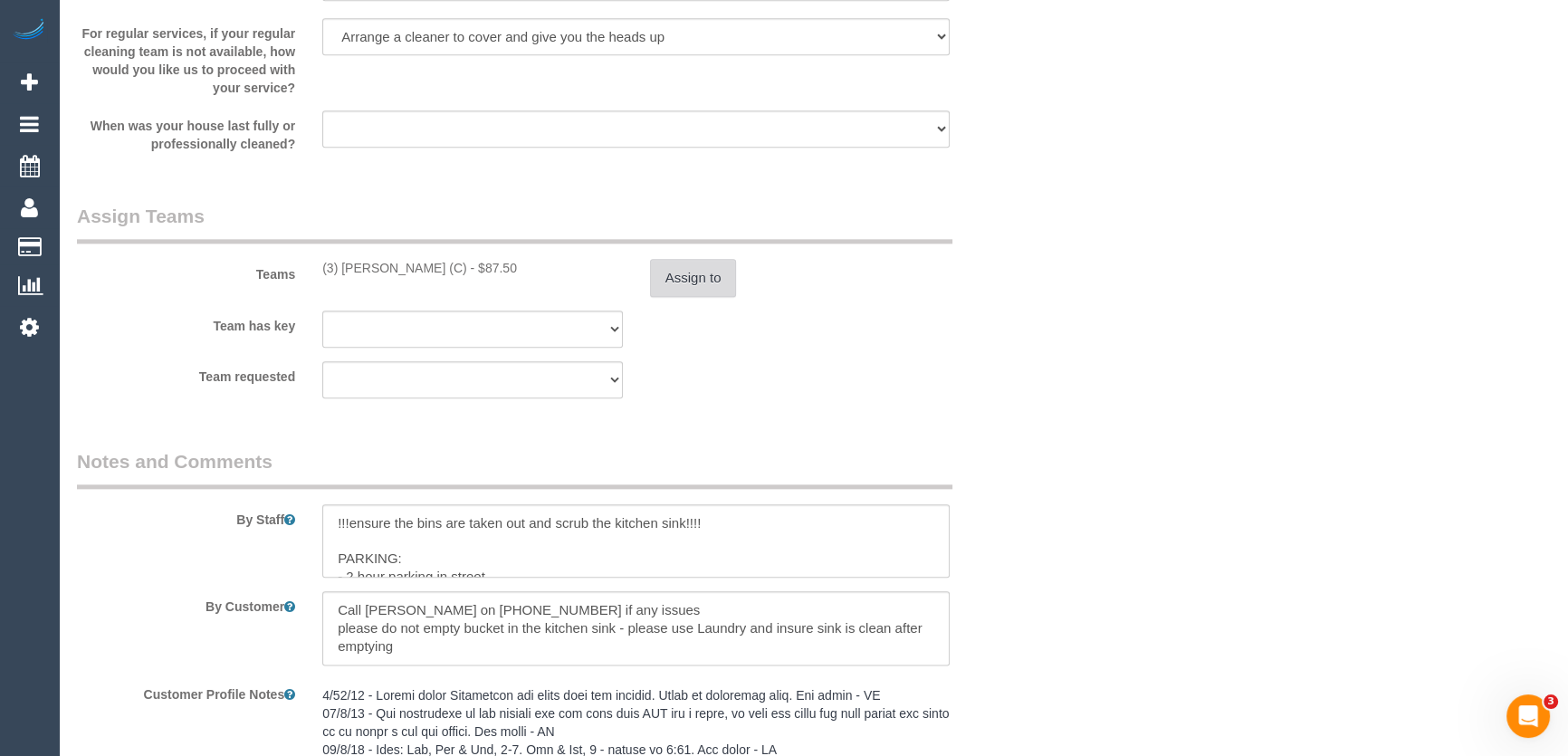
scroll to position [2796, 0]
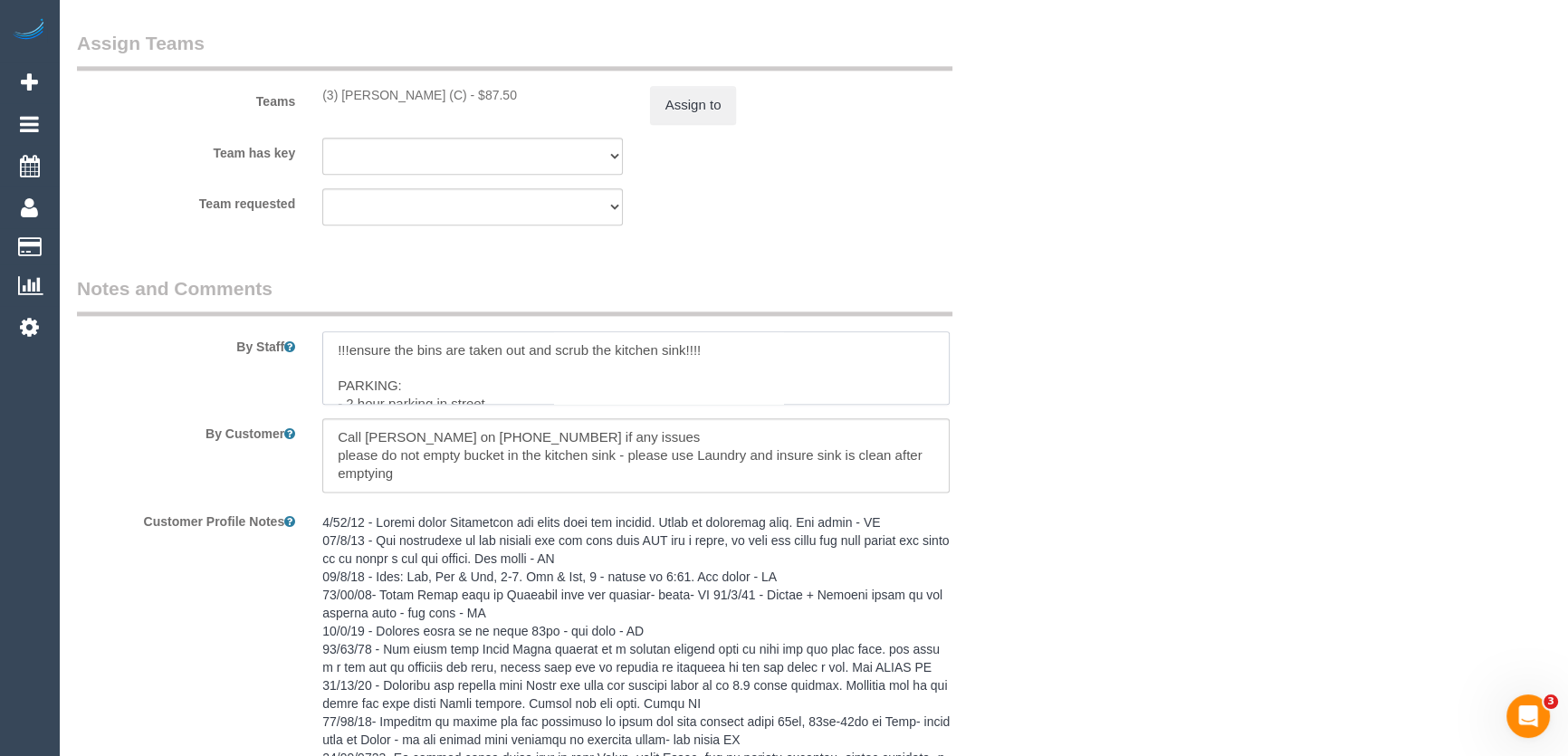
click at [326, 353] on textarea at bounding box center [636, 368] width 627 height 75
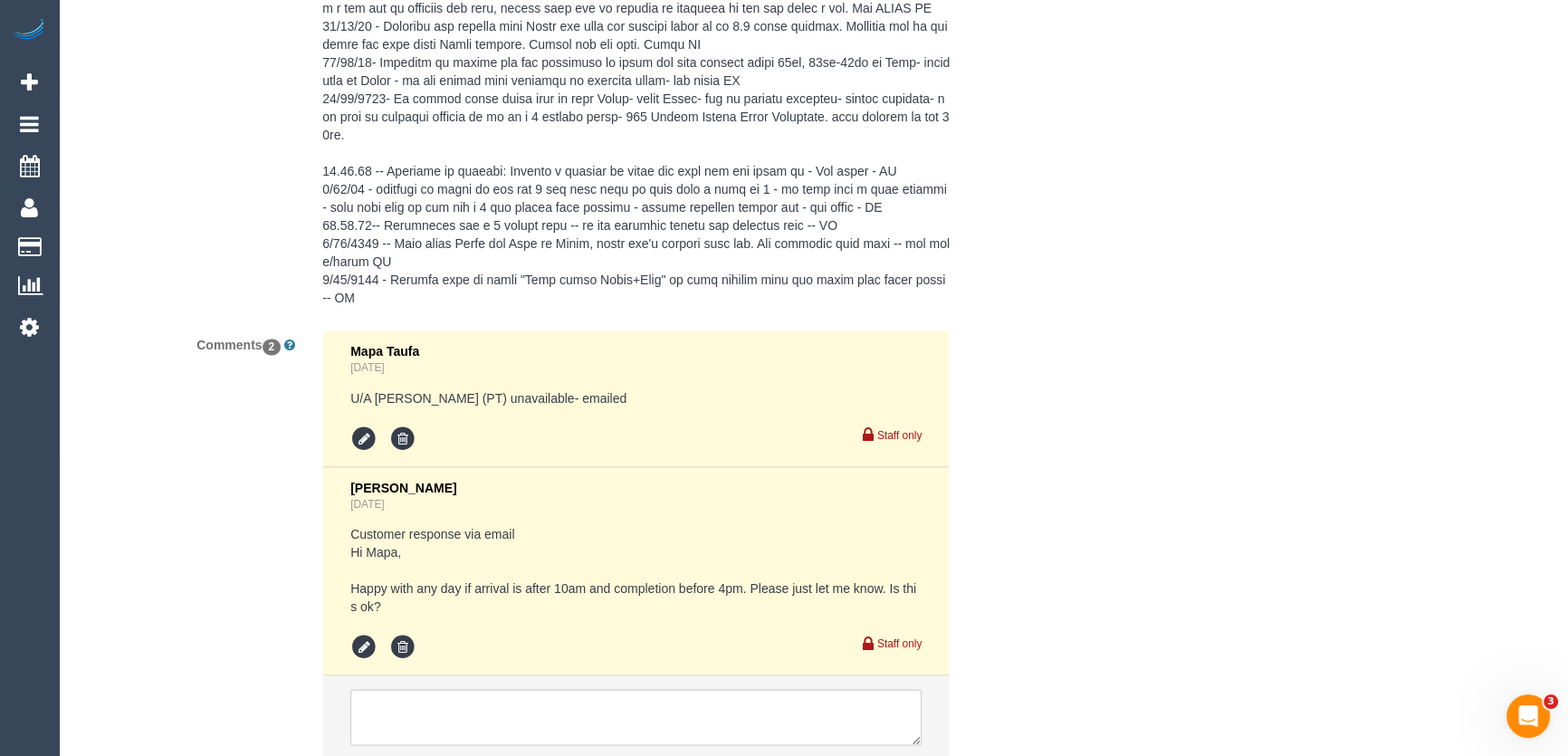
scroll to position [3588, 0]
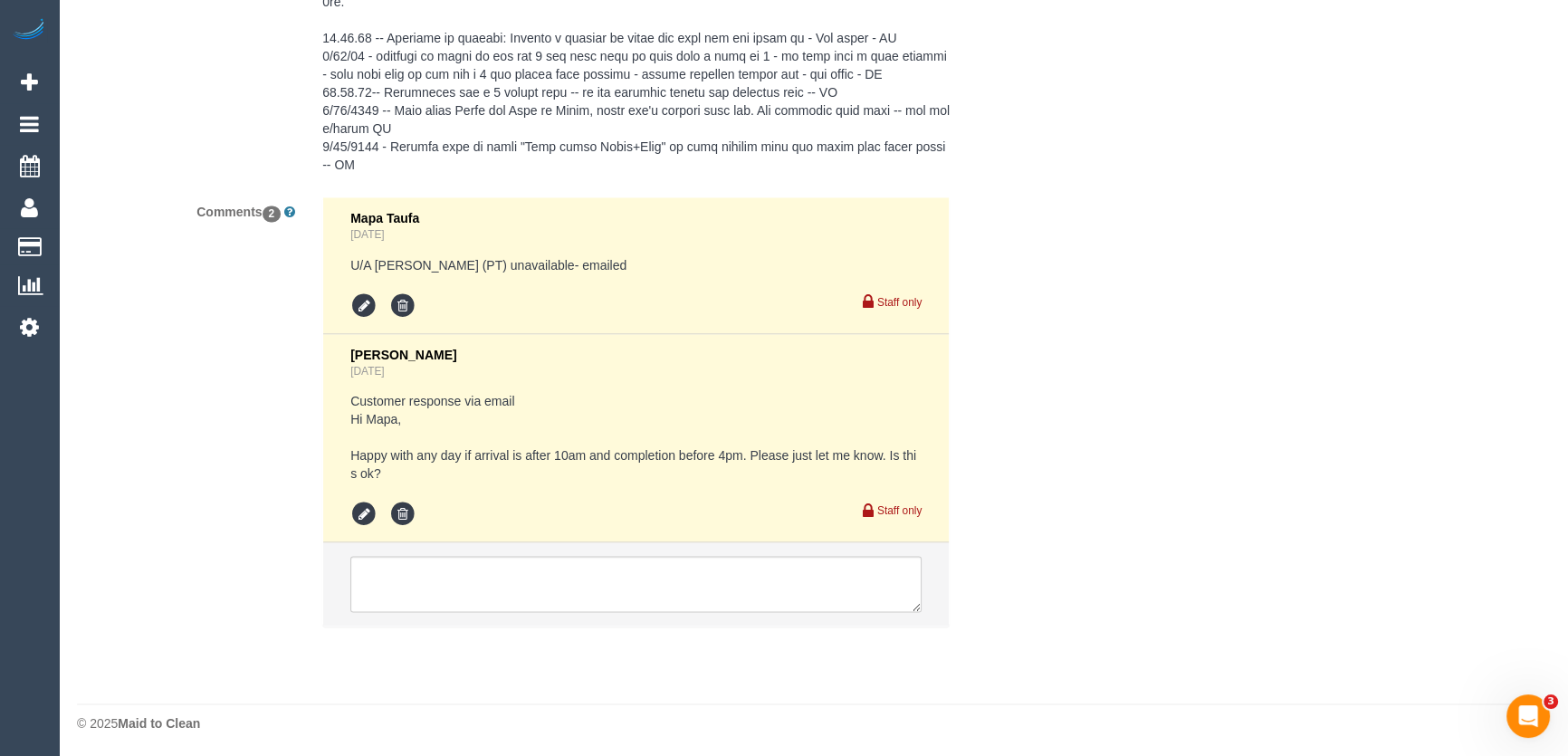
type textarea "*cover* !!!ensure the bins are taken out and scrub the kitchen sink!!!! PARKING…"
click at [504, 577] on textarea at bounding box center [636, 584] width 571 height 56
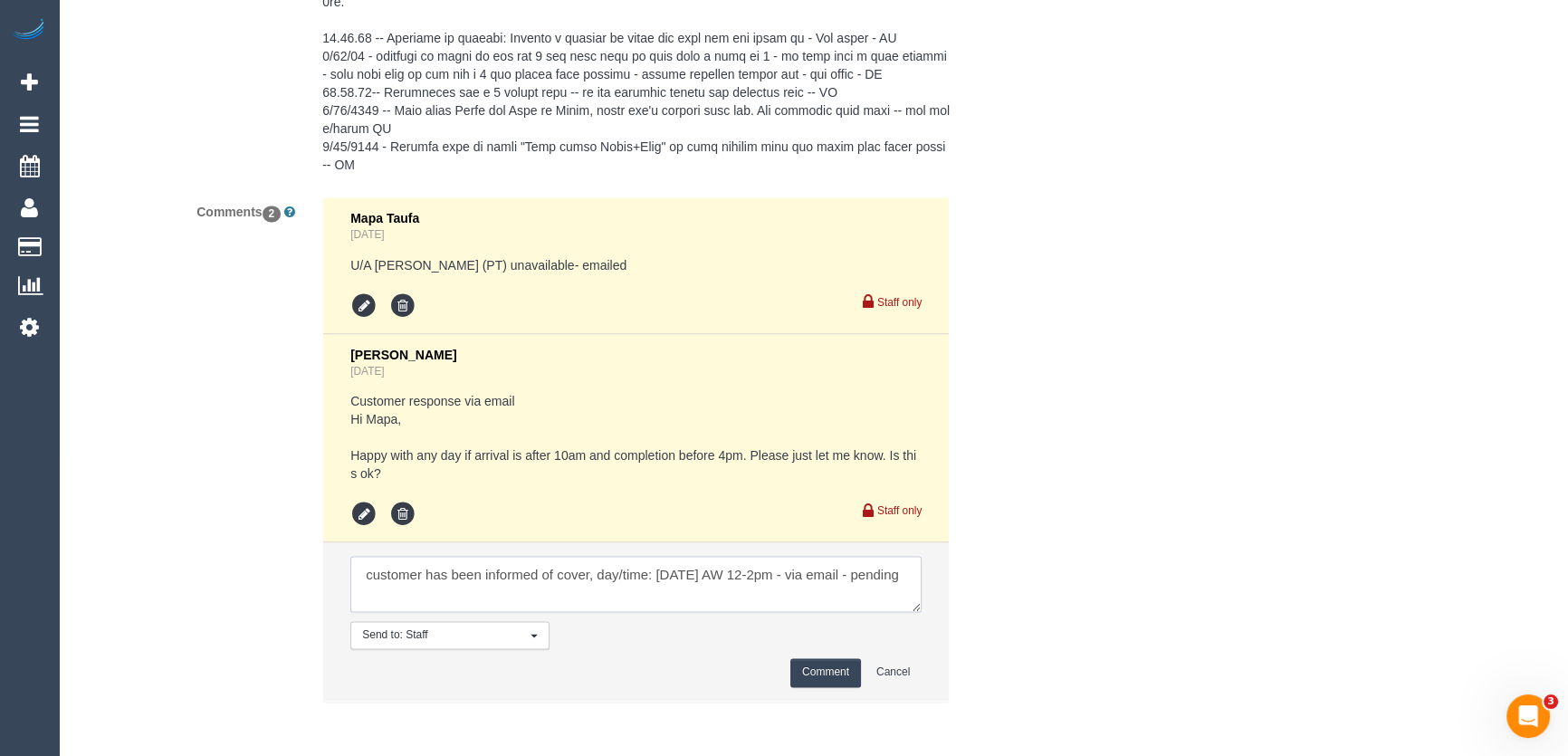
type textarea "customer has been informed of cover, day/time: Monday 8/9 AW 12-2pm - via email…"
click at [815, 669] on button "Comment" at bounding box center [825, 671] width 71 height 28
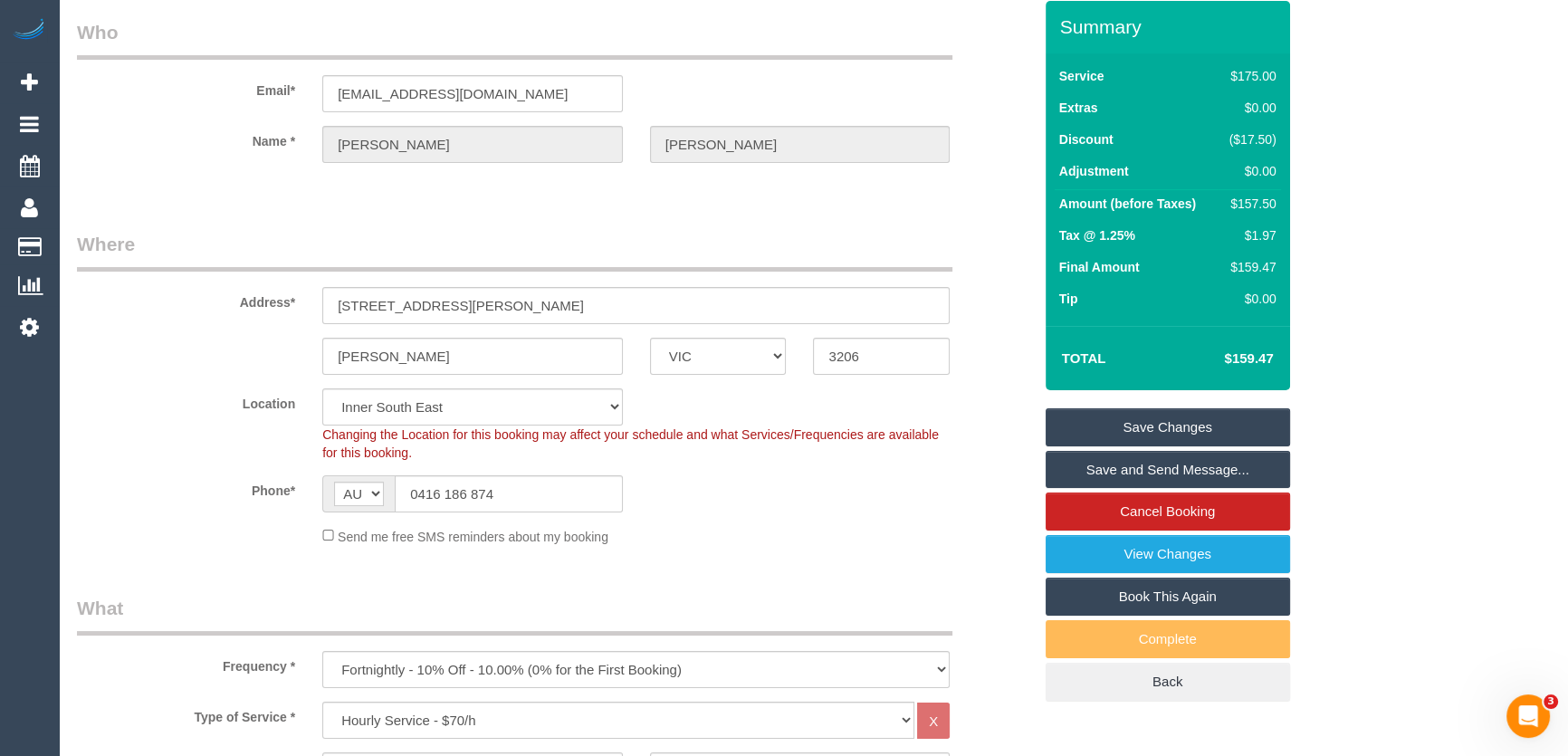
scroll to position [0, 0]
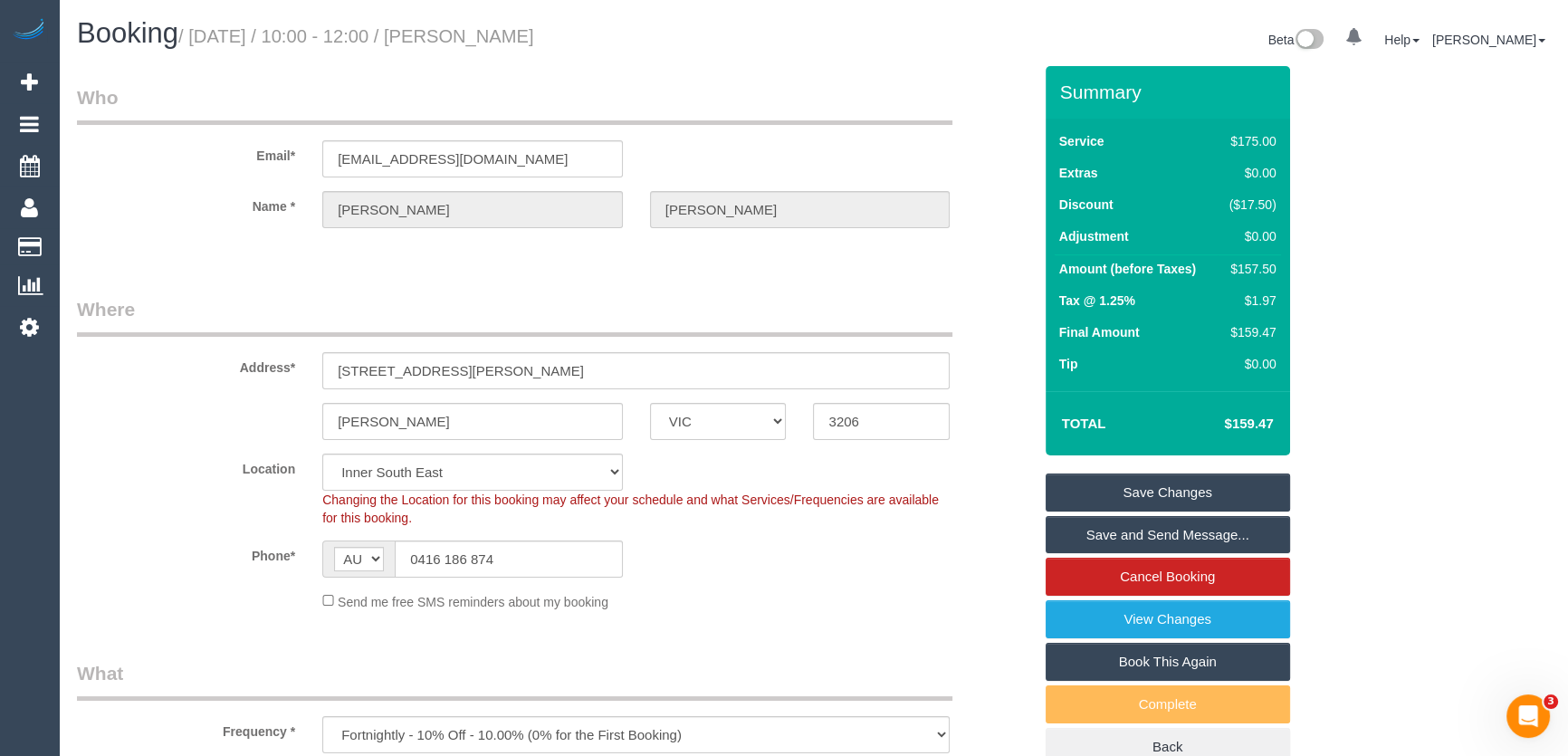
click at [523, 42] on small "/ September 09, 2025 / 10:00 - 12:00 / Yasmine Abdelhamid" at bounding box center [356, 36] width 356 height 20
copy small "Yasmine Abdelhamid"
click at [513, 96] on legend "Who" at bounding box center [514, 104] width 876 height 41
click at [526, 35] on small "/ September 09, 2025 / 10:00 - 12:00 / Yasmine Abdelhamid" at bounding box center [356, 36] width 356 height 20
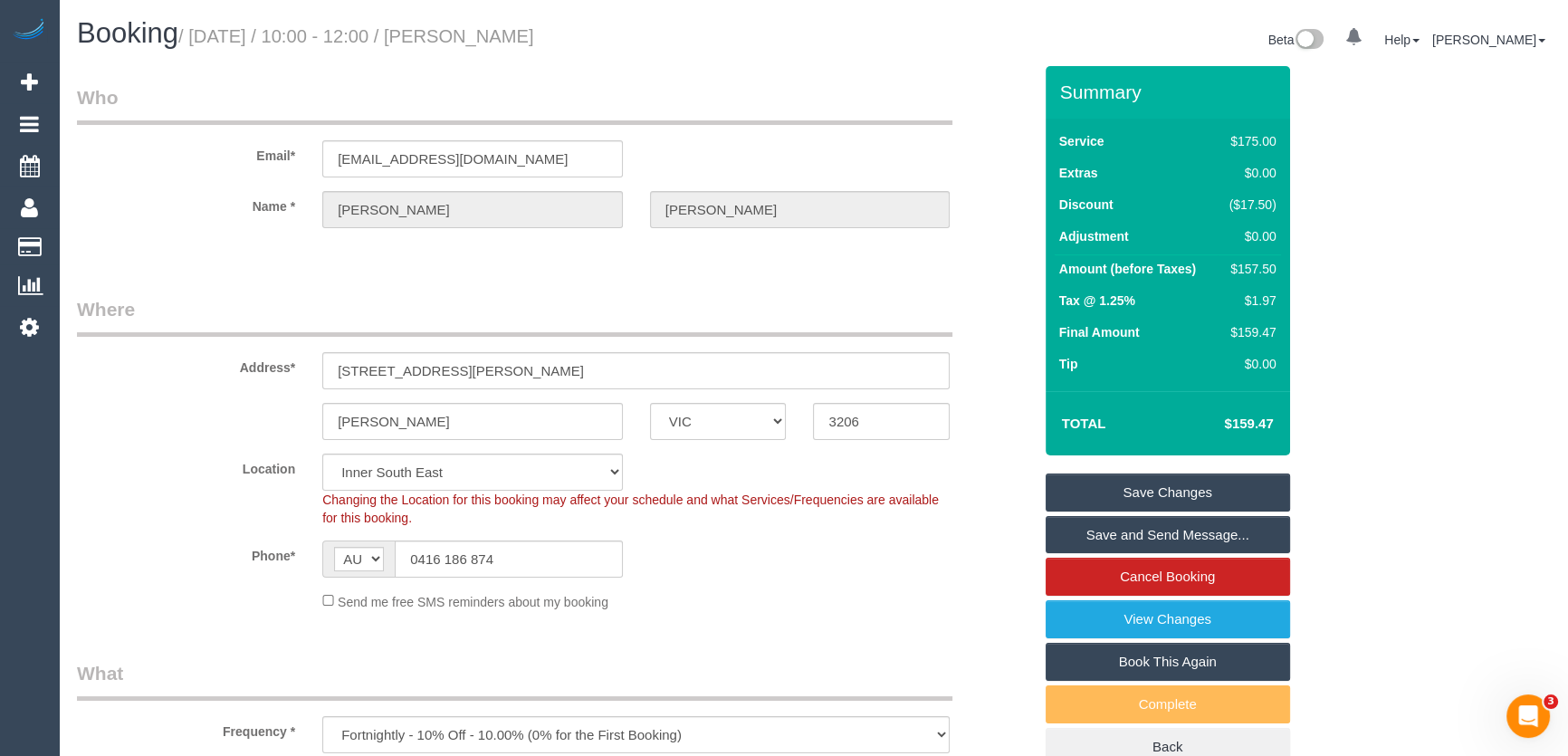
click at [526, 35] on small "/ September 09, 2025 / 10:00 - 12:00 / Yasmine Abdelhamid" at bounding box center [356, 36] width 356 height 20
copy small "Yasmine Abdelhamid"
click at [1157, 488] on link "Save Changes" at bounding box center [1168, 492] width 245 height 38
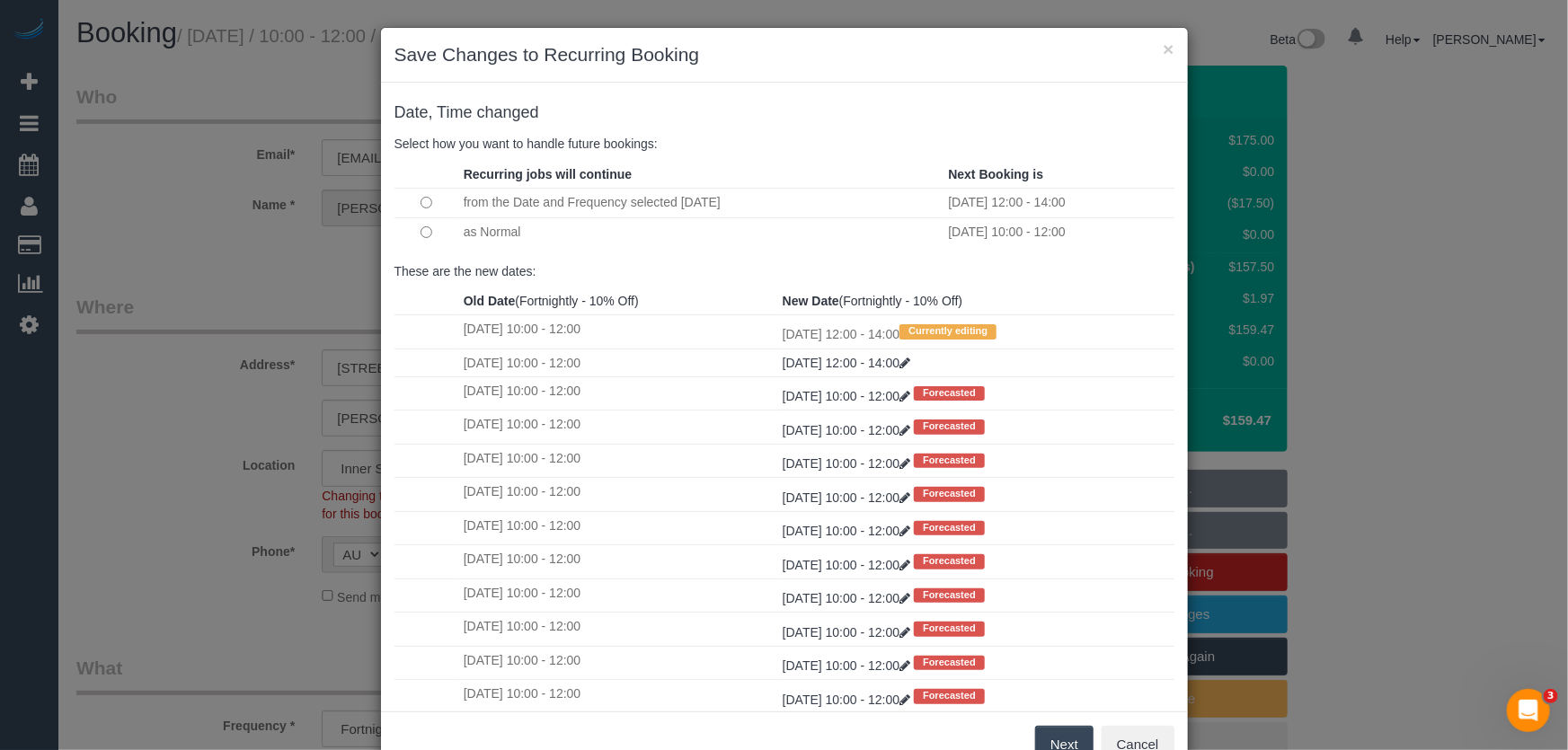
click at [93, 212] on div "× Save Changes to Recurring Booking Date, Time changed Select how you want to h…" at bounding box center [784, 375] width 1568 height 750
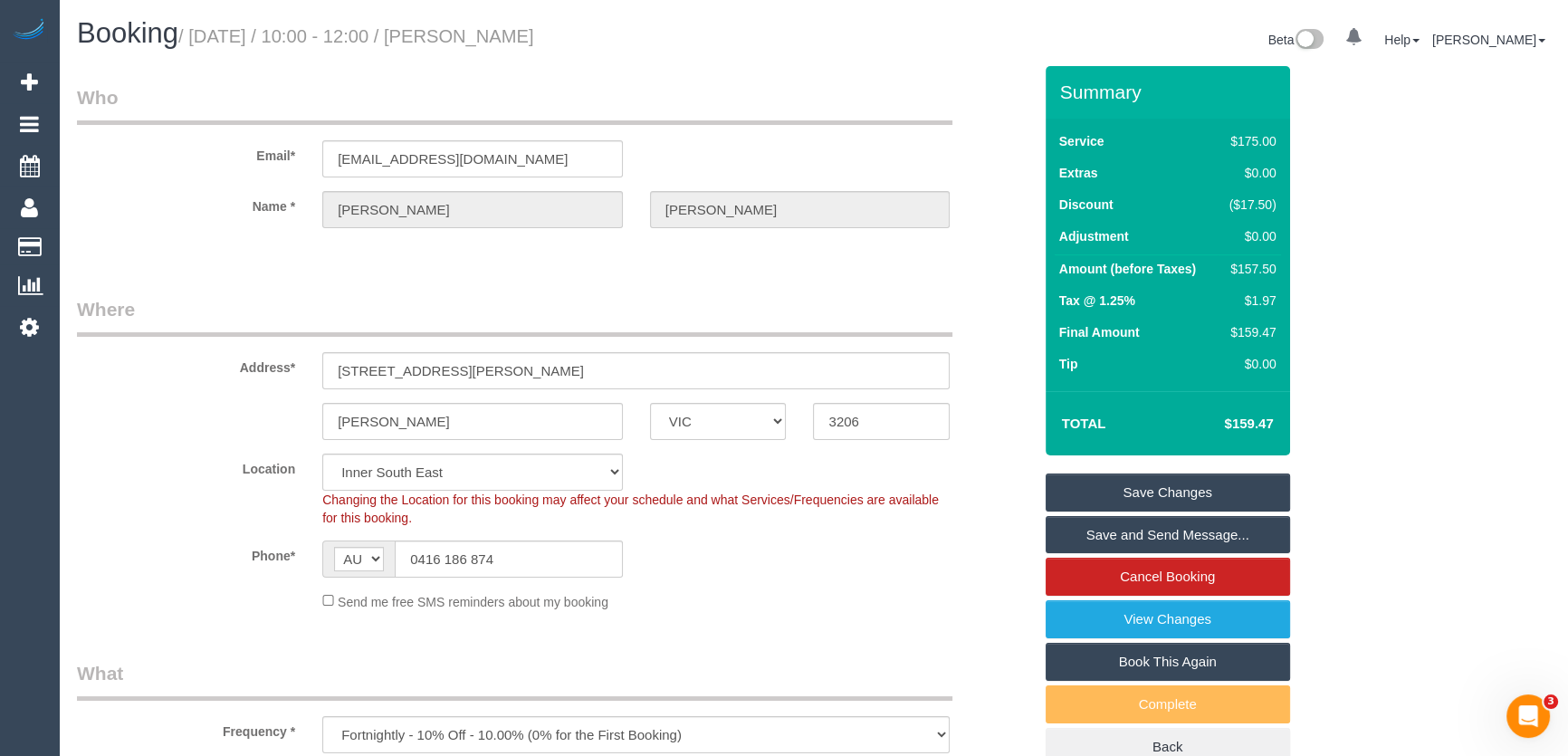
click at [1156, 495] on link "Save Changes" at bounding box center [1168, 492] width 245 height 38
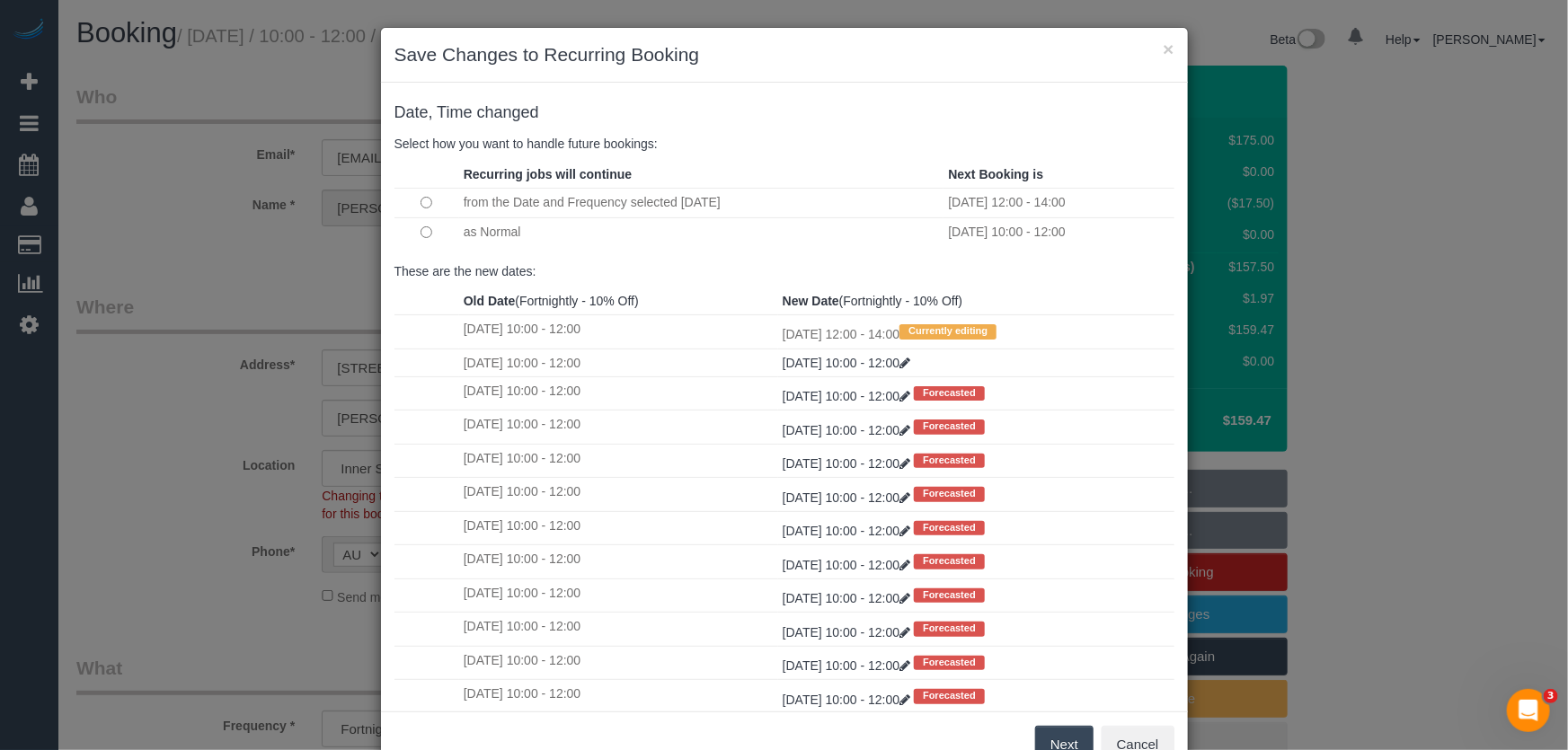
click at [1060, 737] on button "Next" at bounding box center [1063, 744] width 58 height 38
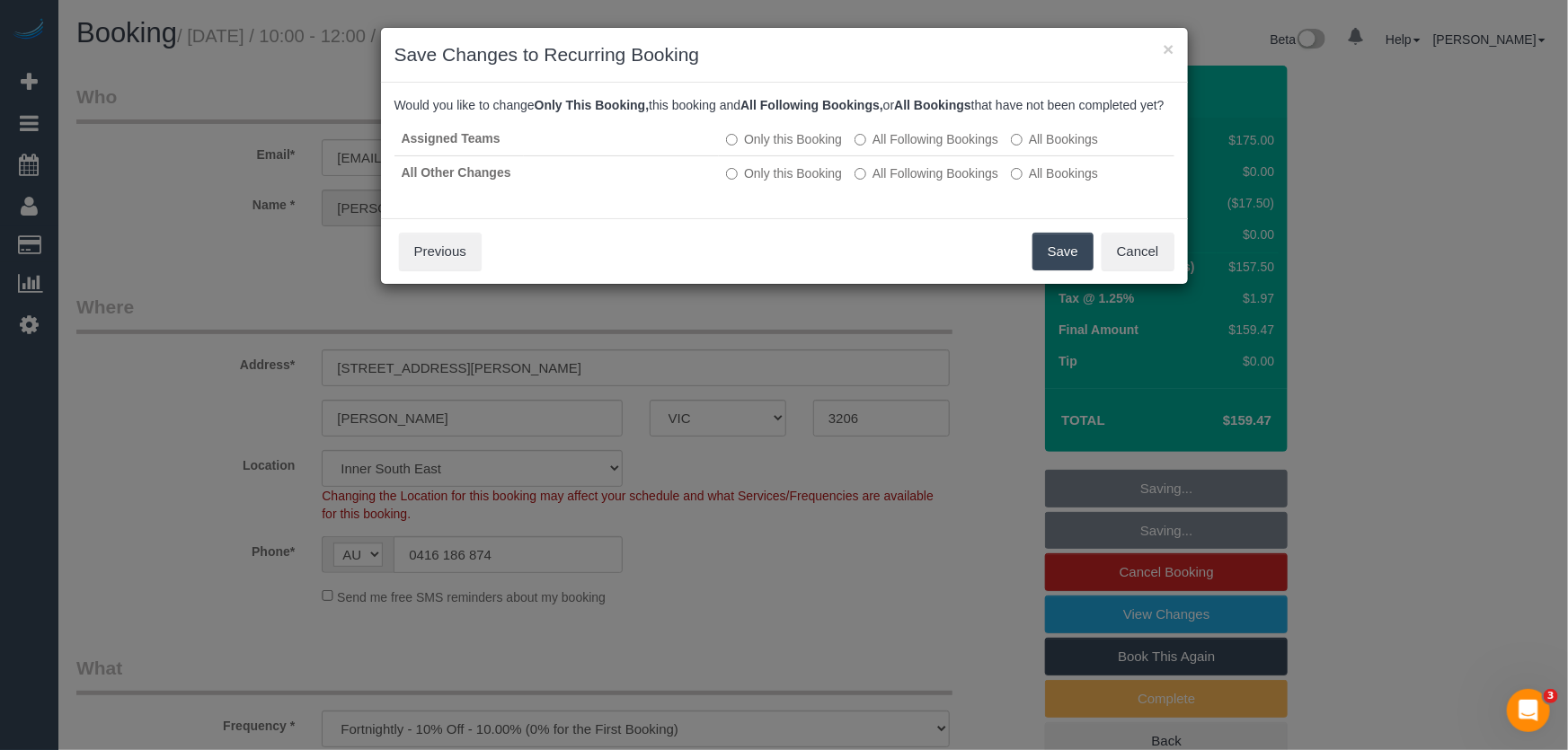
click at [1051, 270] on button "Save" at bounding box center [1062, 252] width 61 height 38
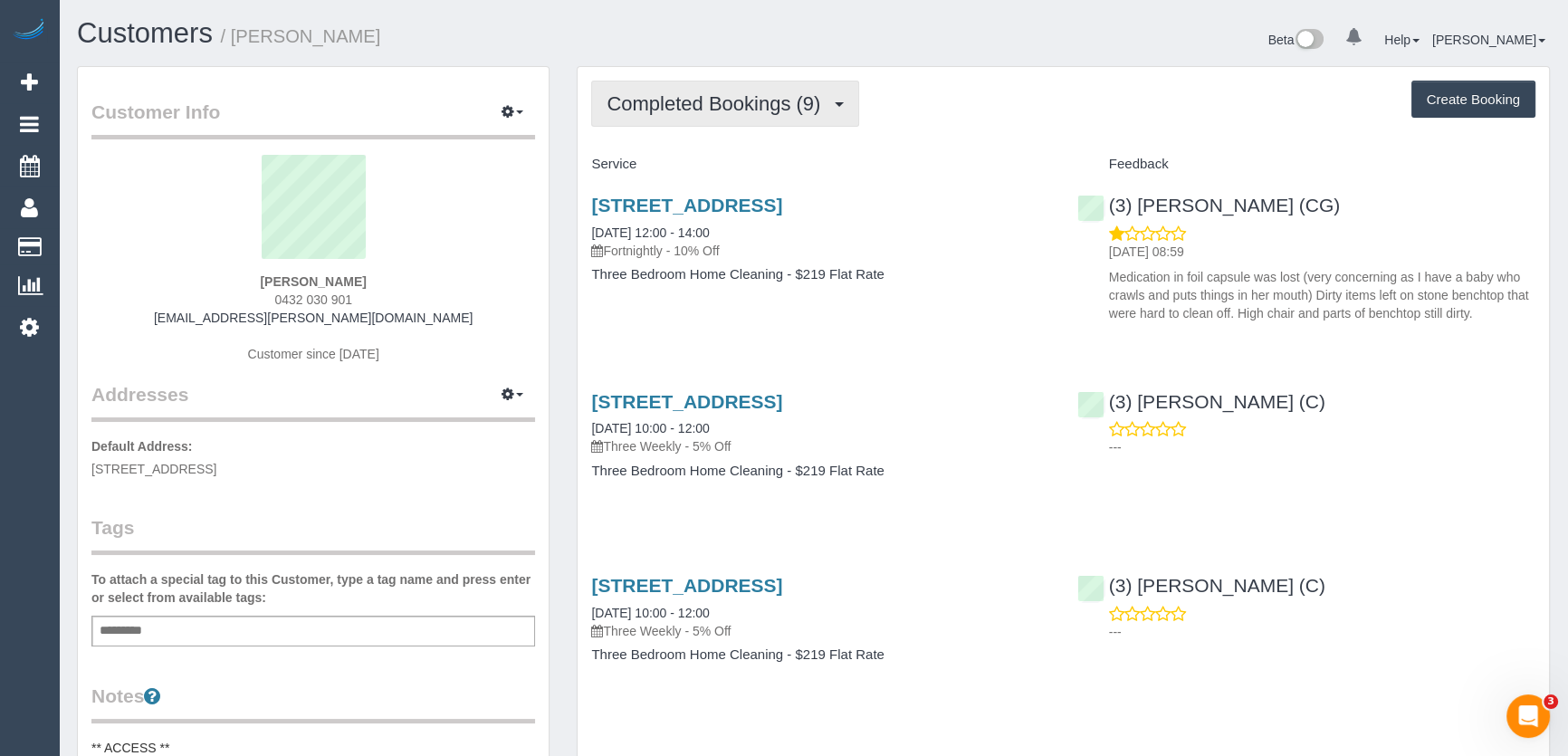
click at [810, 105] on span "Completed Bookings (9)" at bounding box center [718, 103] width 223 height 23
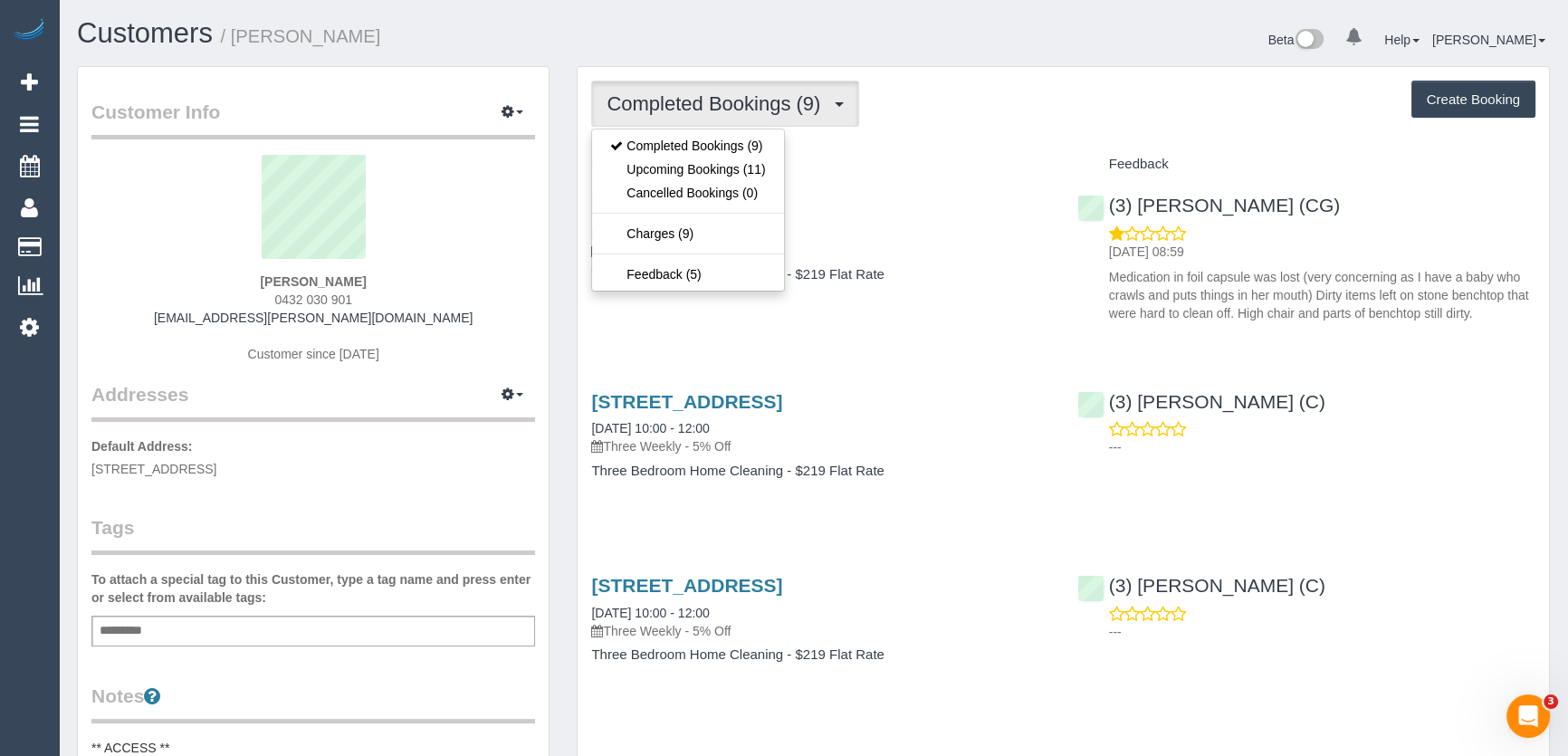
click at [914, 303] on div "7 Albion Street, South Yarra, VIC 3141 27/08/2025 12:00 - 14:00 Fortnightly - 1…" at bounding box center [820, 249] width 486 height 139
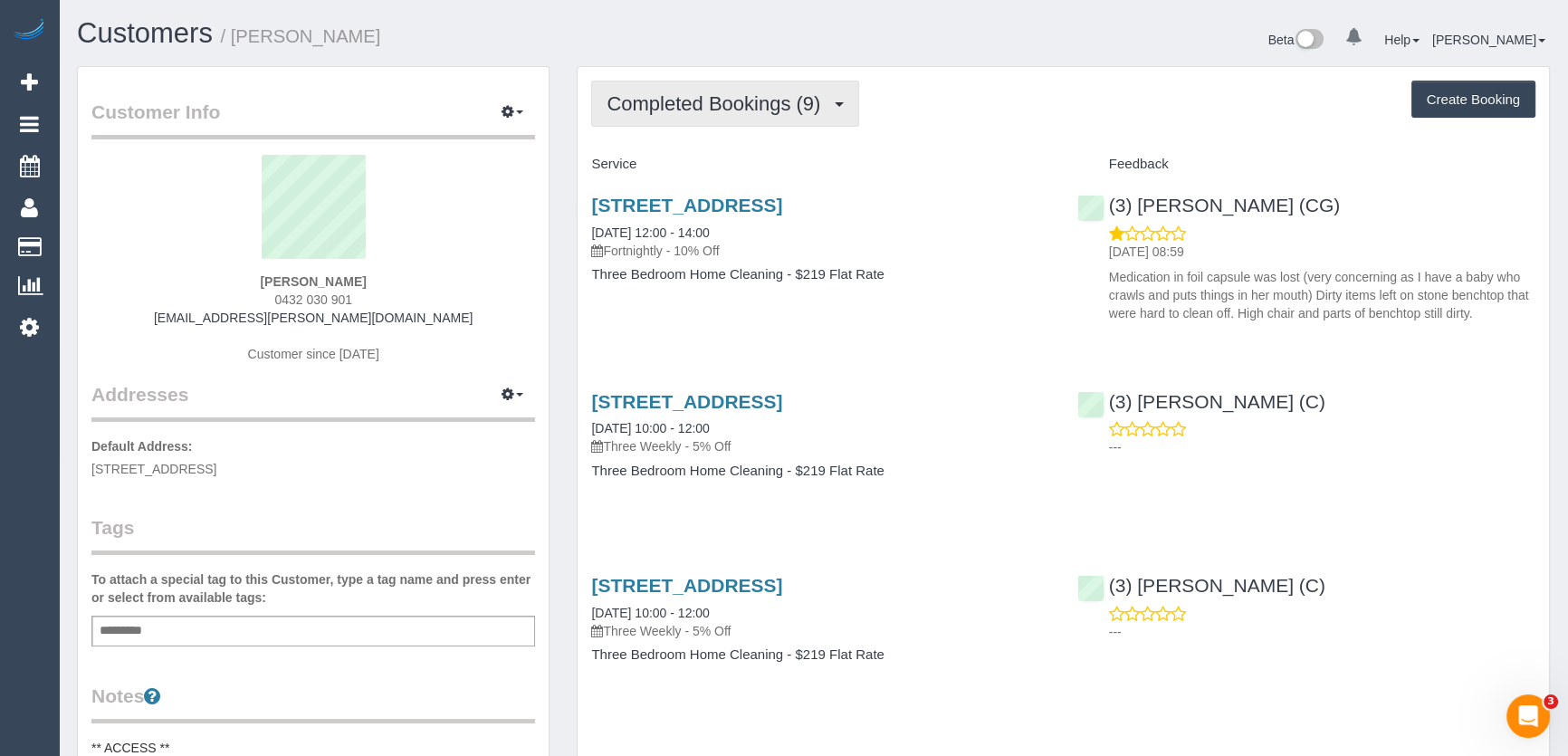
click at [802, 113] on button "Completed Bookings (9)" at bounding box center [724, 103] width 268 height 46
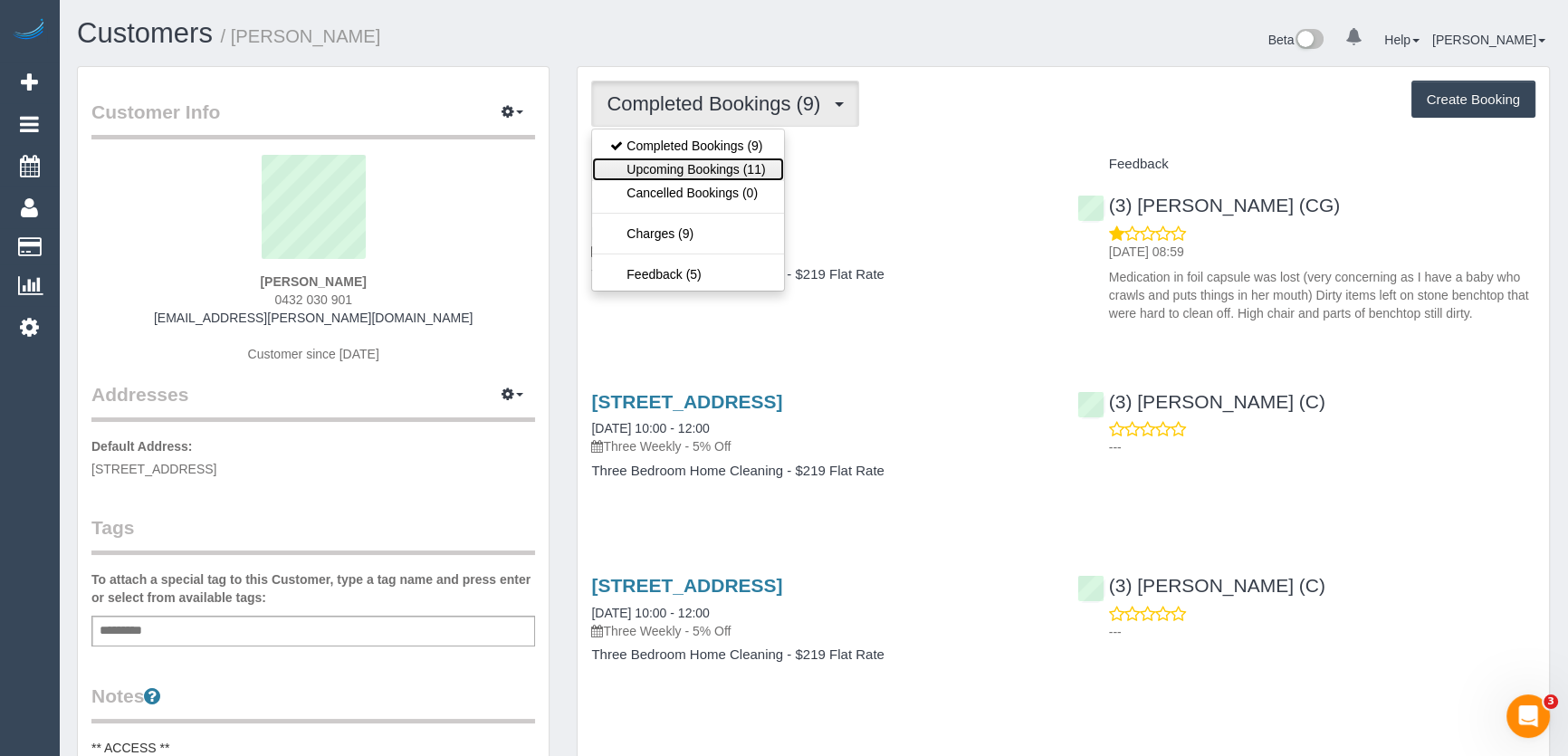
click at [756, 169] on link "Upcoming Bookings (11)" at bounding box center [687, 169] width 191 height 24
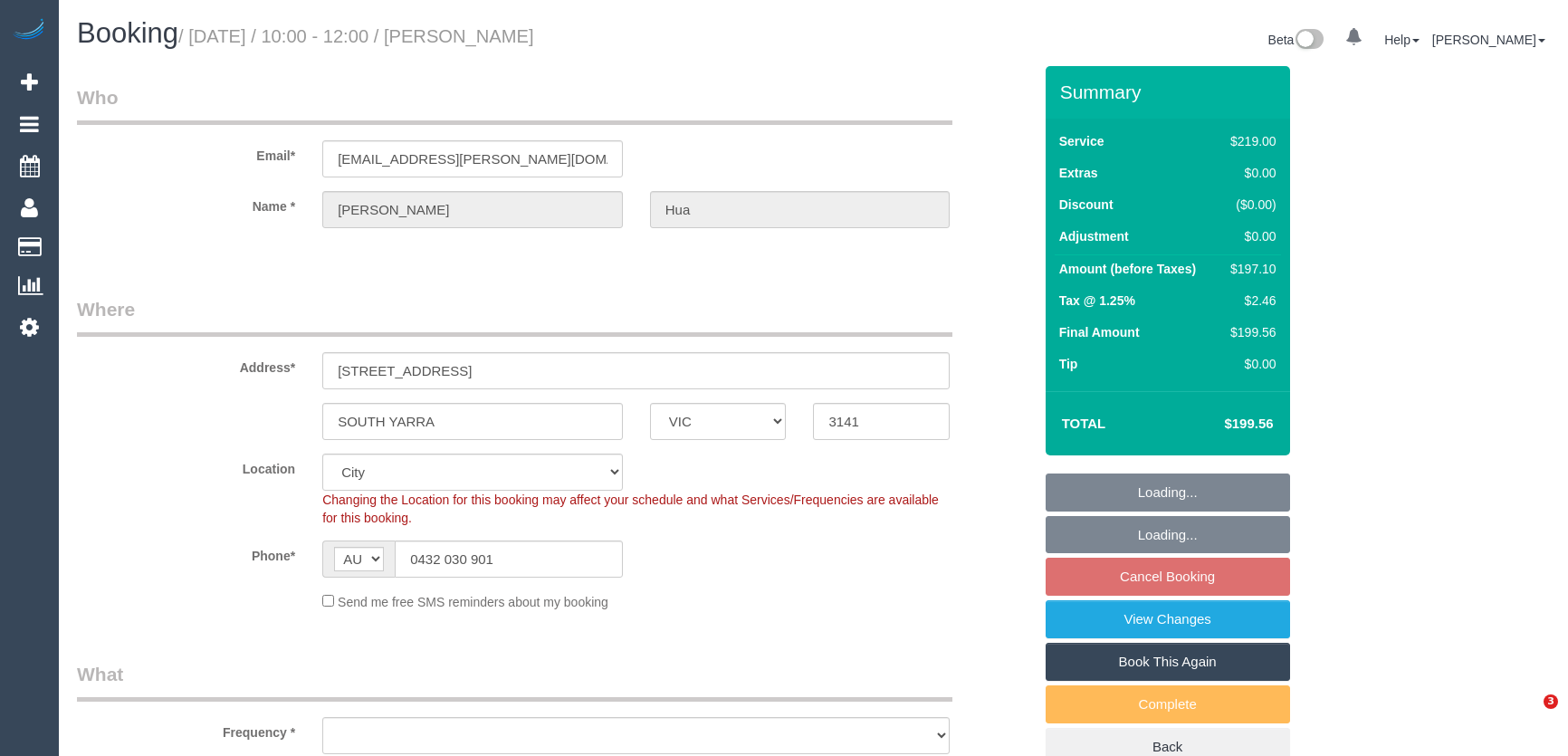
select select "VIC"
select select "object:1206"
select select "number:27"
select select "number:16"
select select "number:18"
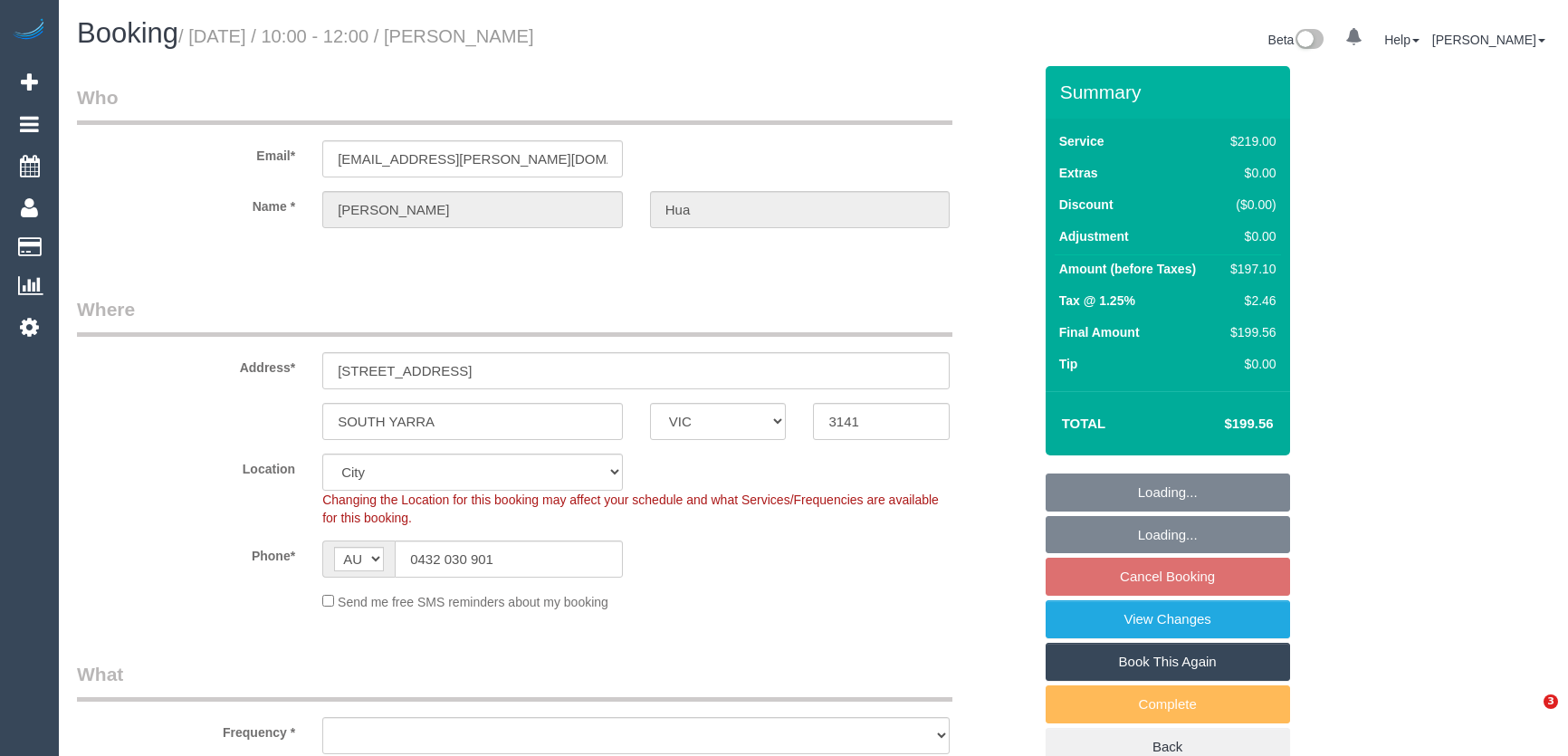
select select "number:22"
select select "number:34"
select select "number:12"
select select "spot3"
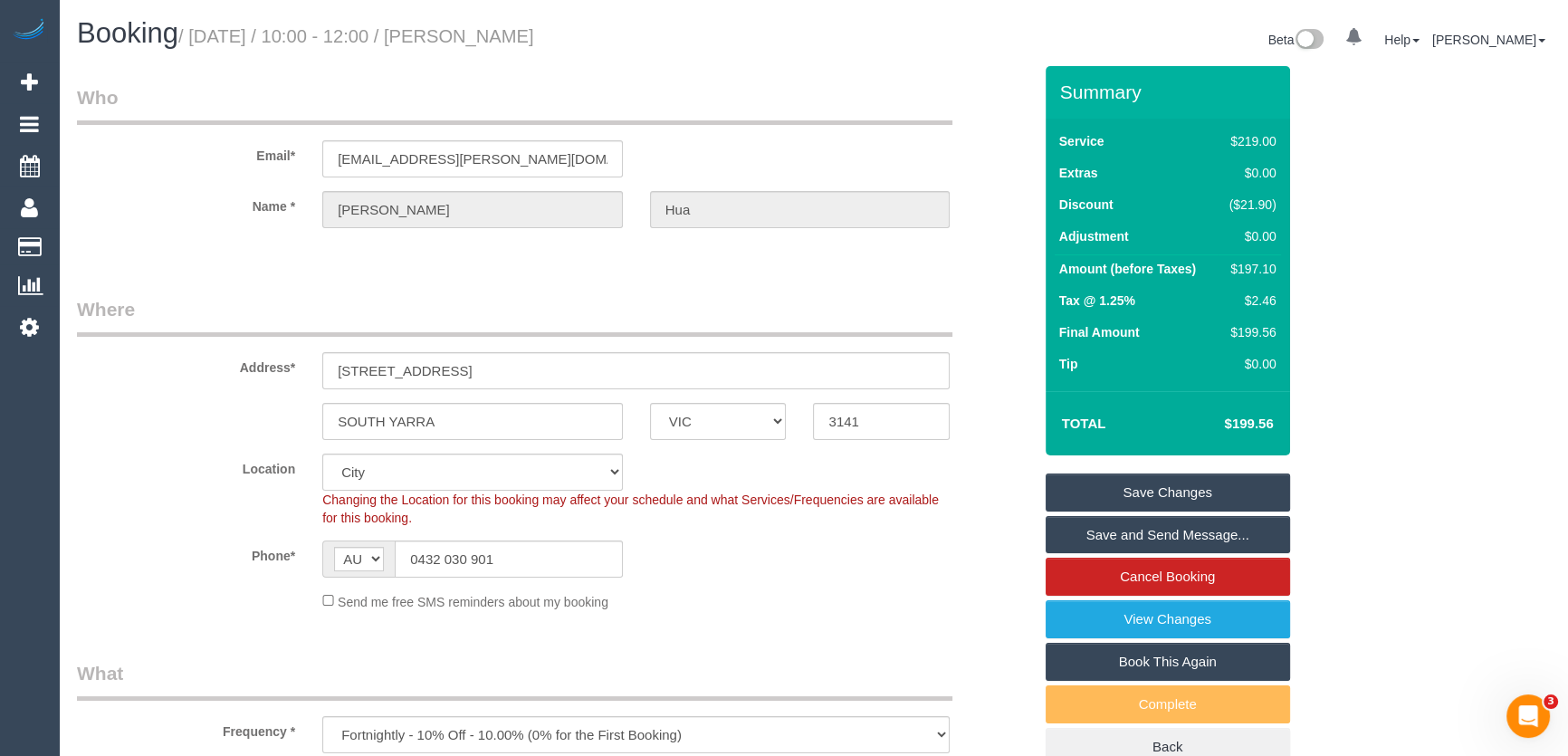
click at [1106, 637] on fieldset "Save Changes Save and Send Message... Cancel Booking View Changes Book This Aga…" at bounding box center [1168, 620] width 245 height 293
click at [1097, 627] on link "View Changes" at bounding box center [1168, 619] width 245 height 38
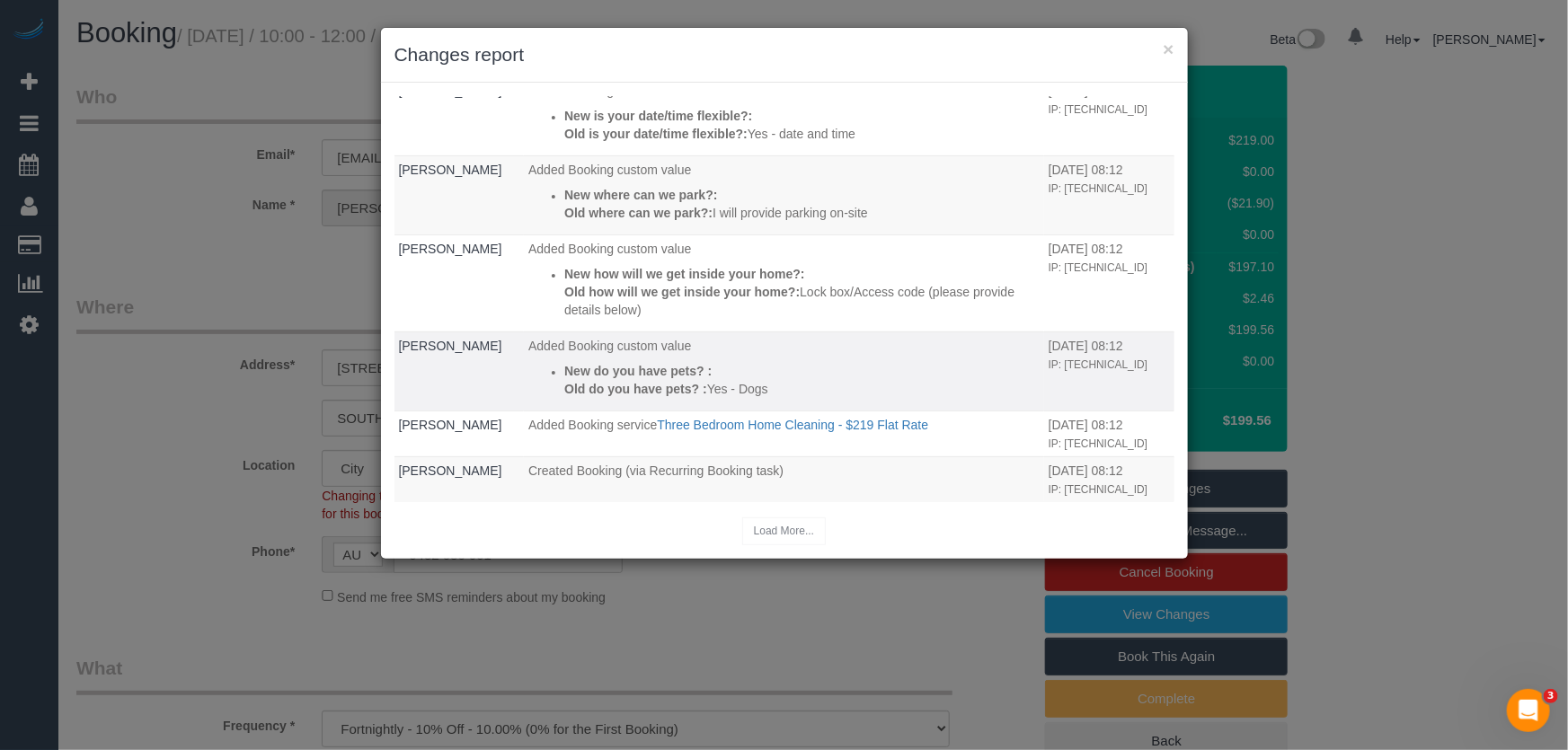
scroll to position [145, 0]
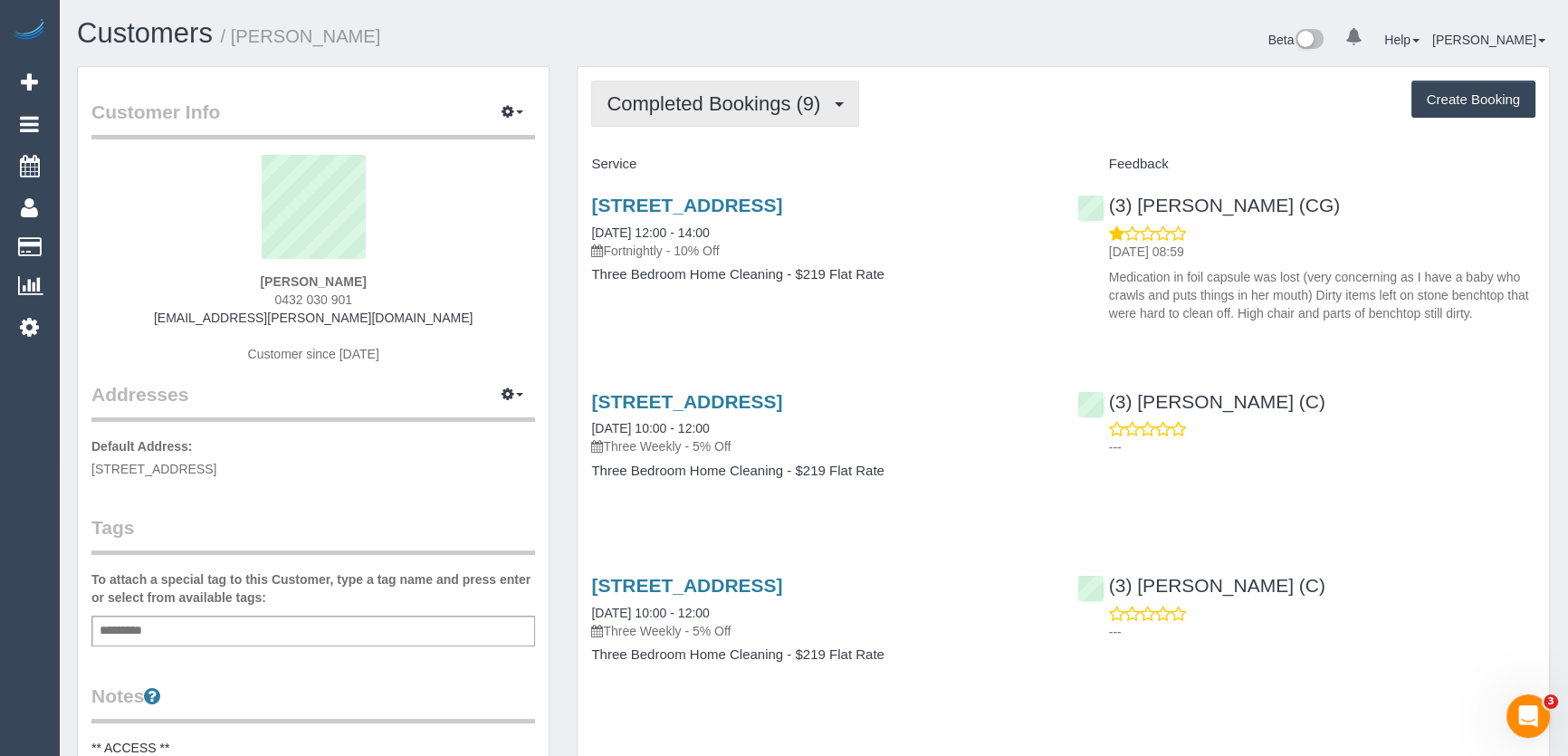
click at [760, 115] on button "Completed Bookings (9)" at bounding box center [724, 103] width 268 height 46
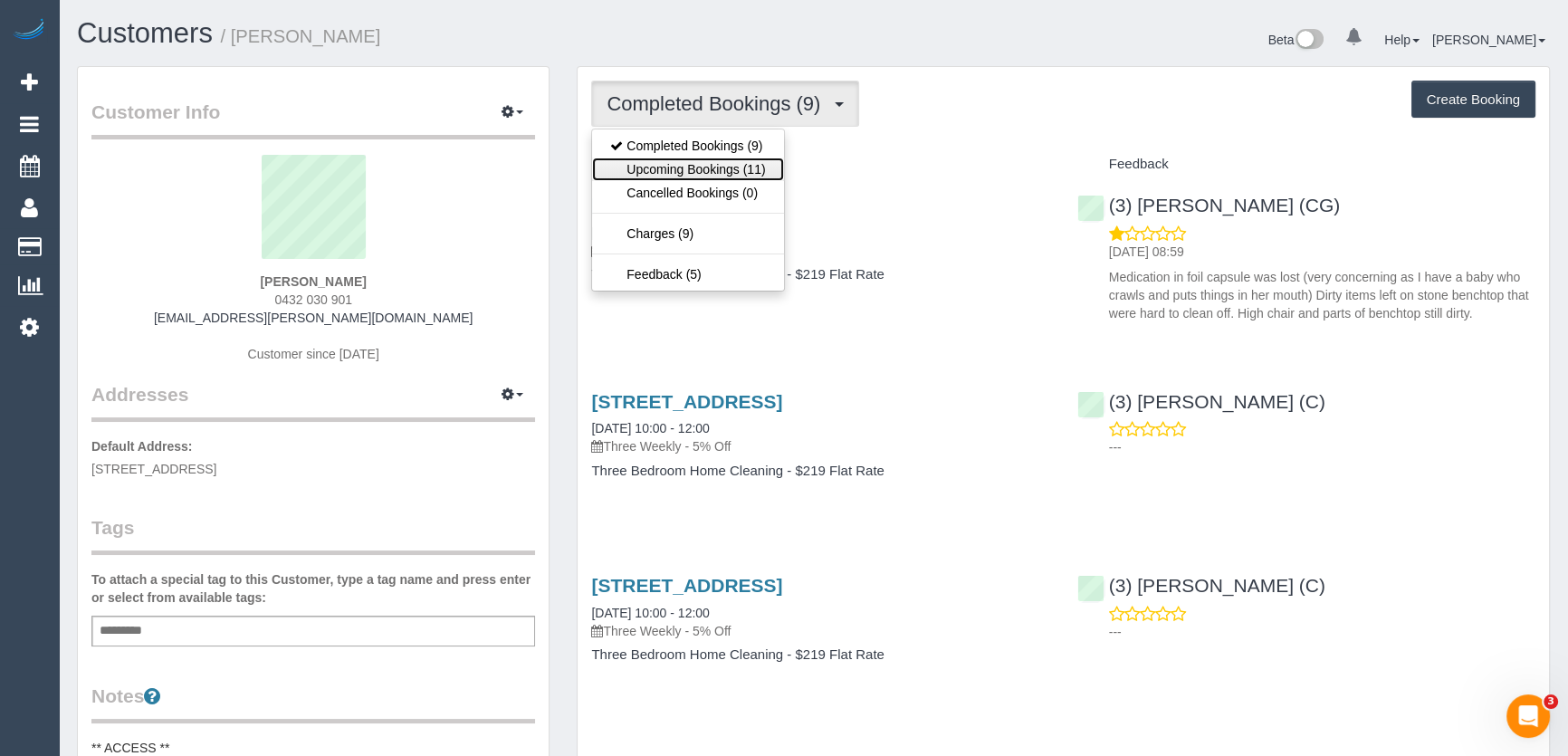
click at [753, 162] on link "Upcoming Bookings (11)" at bounding box center [687, 169] width 191 height 24
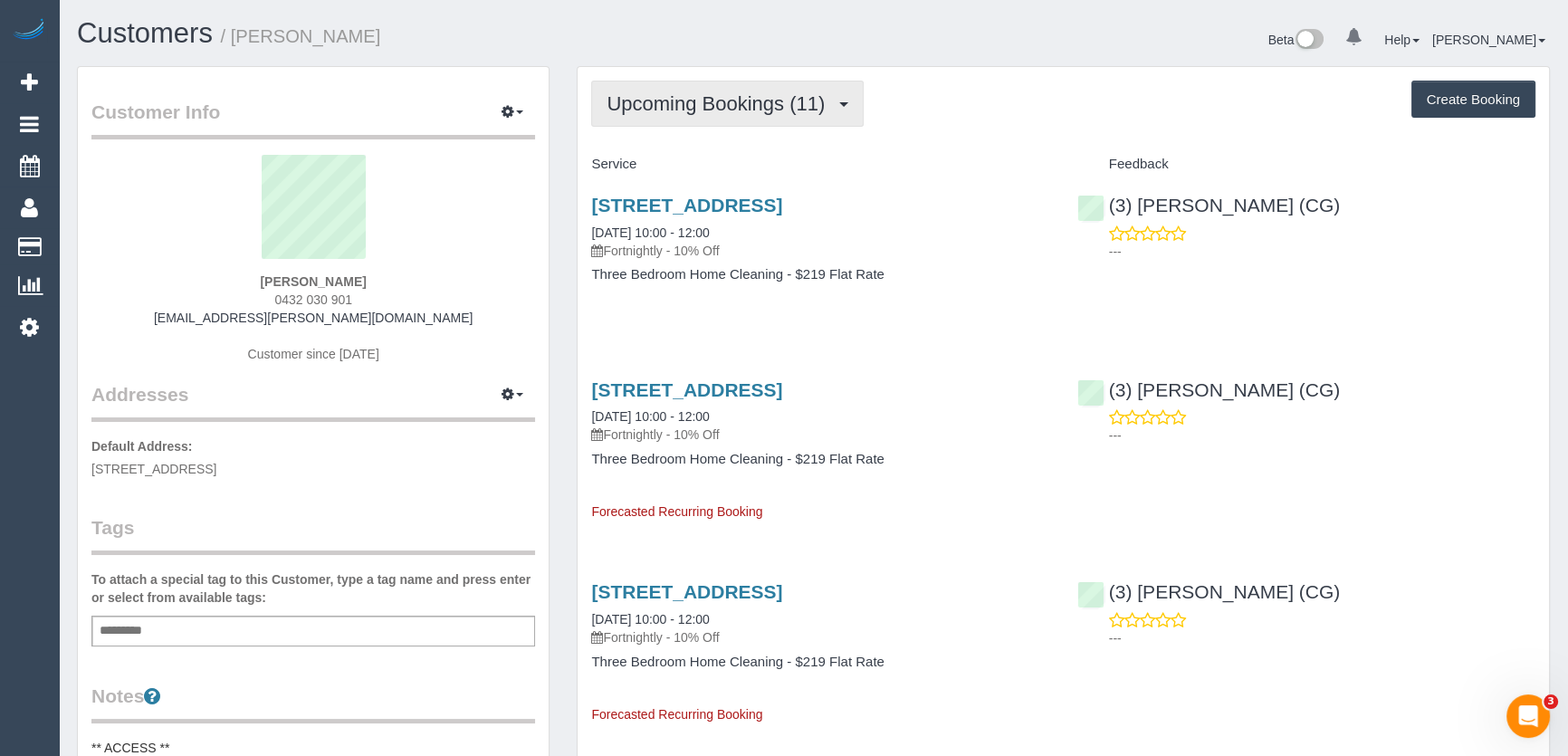
click at [728, 114] on button "Upcoming Bookings (11)" at bounding box center [727, 103] width 273 height 46
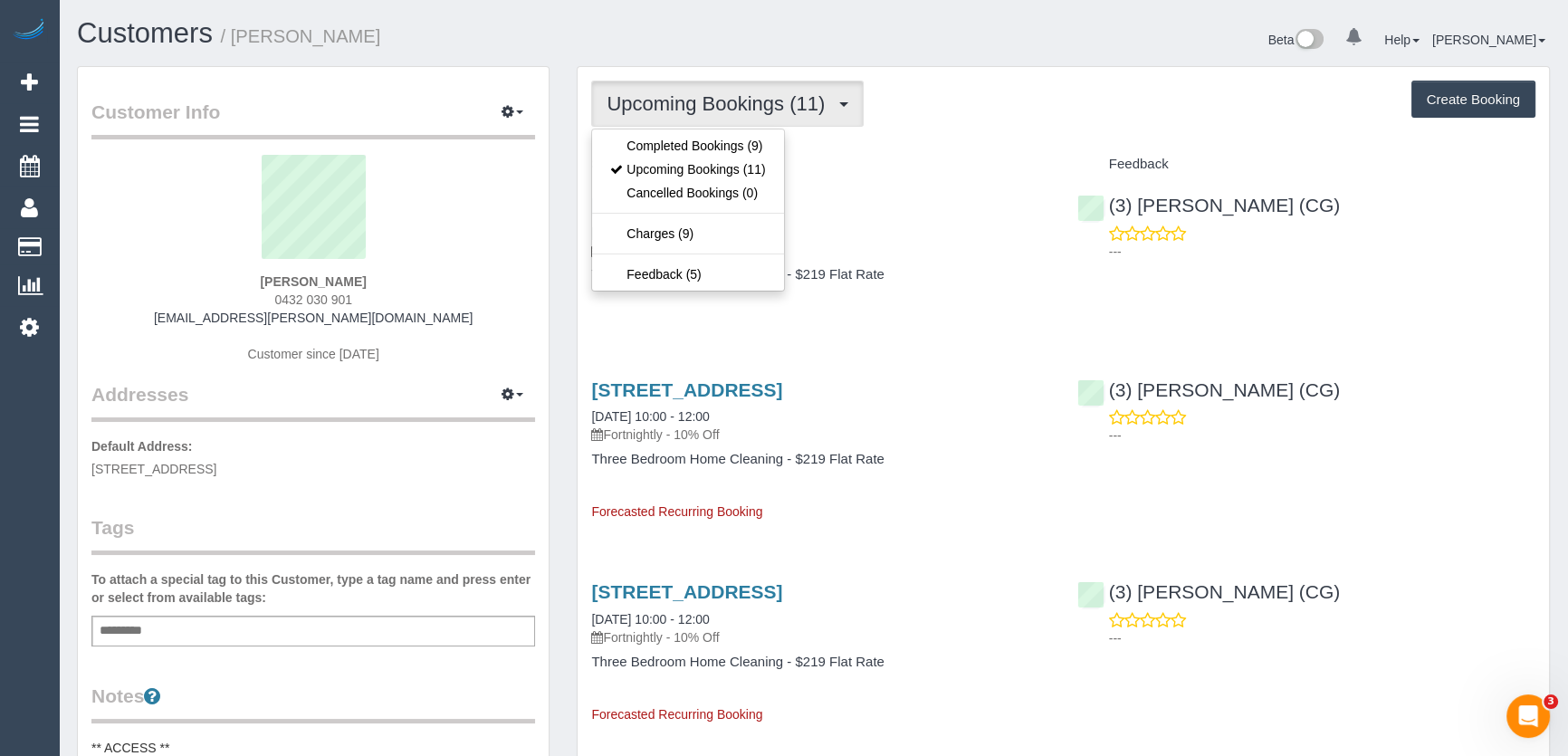
click at [907, 295] on div "[STREET_ADDRESS] [DATE] 10:00 - 12:00 Fortnightly - 10% Off Three Bedroom Home …" at bounding box center [820, 249] width 486 height 139
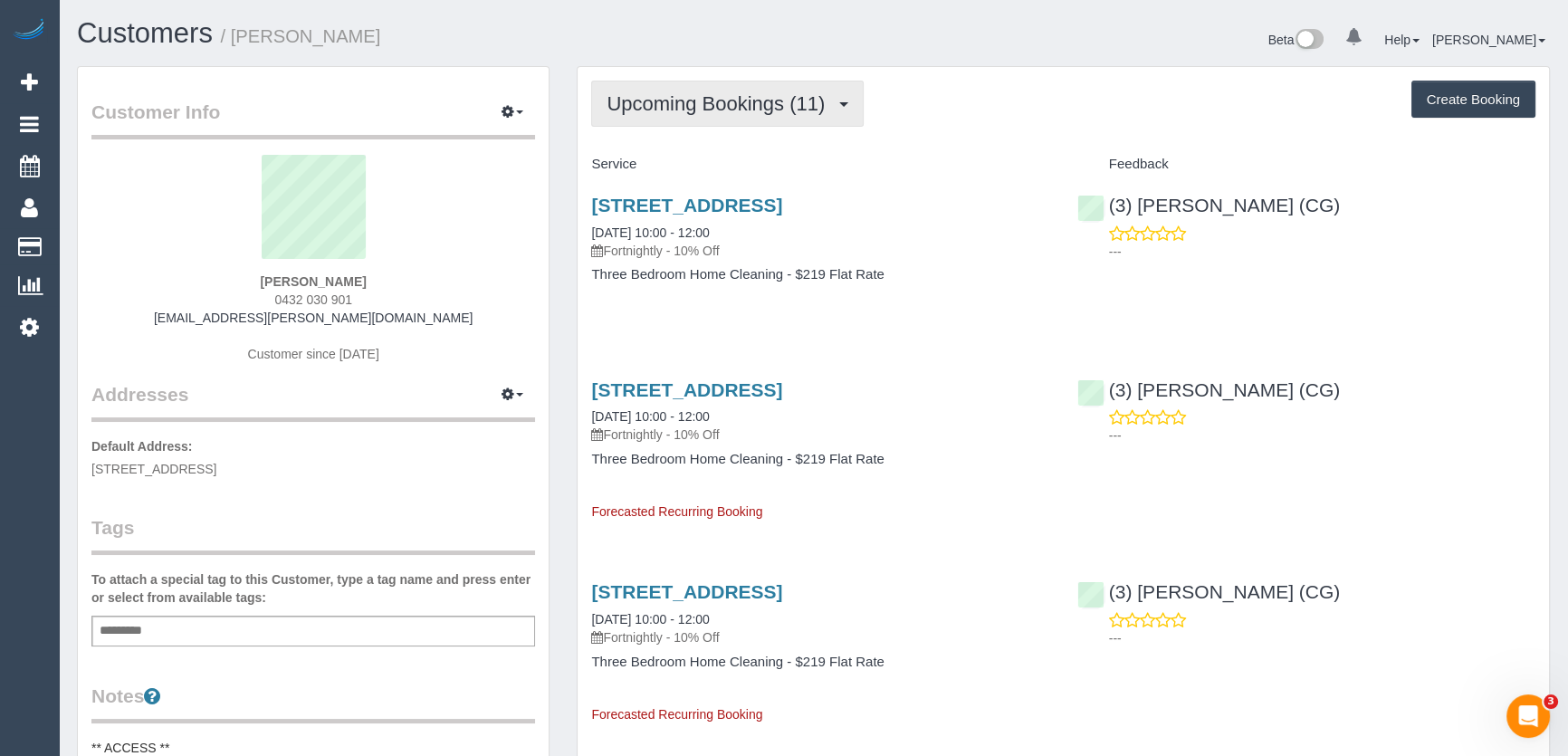
click at [738, 117] on button "Upcoming Bookings (11)" at bounding box center [727, 103] width 273 height 46
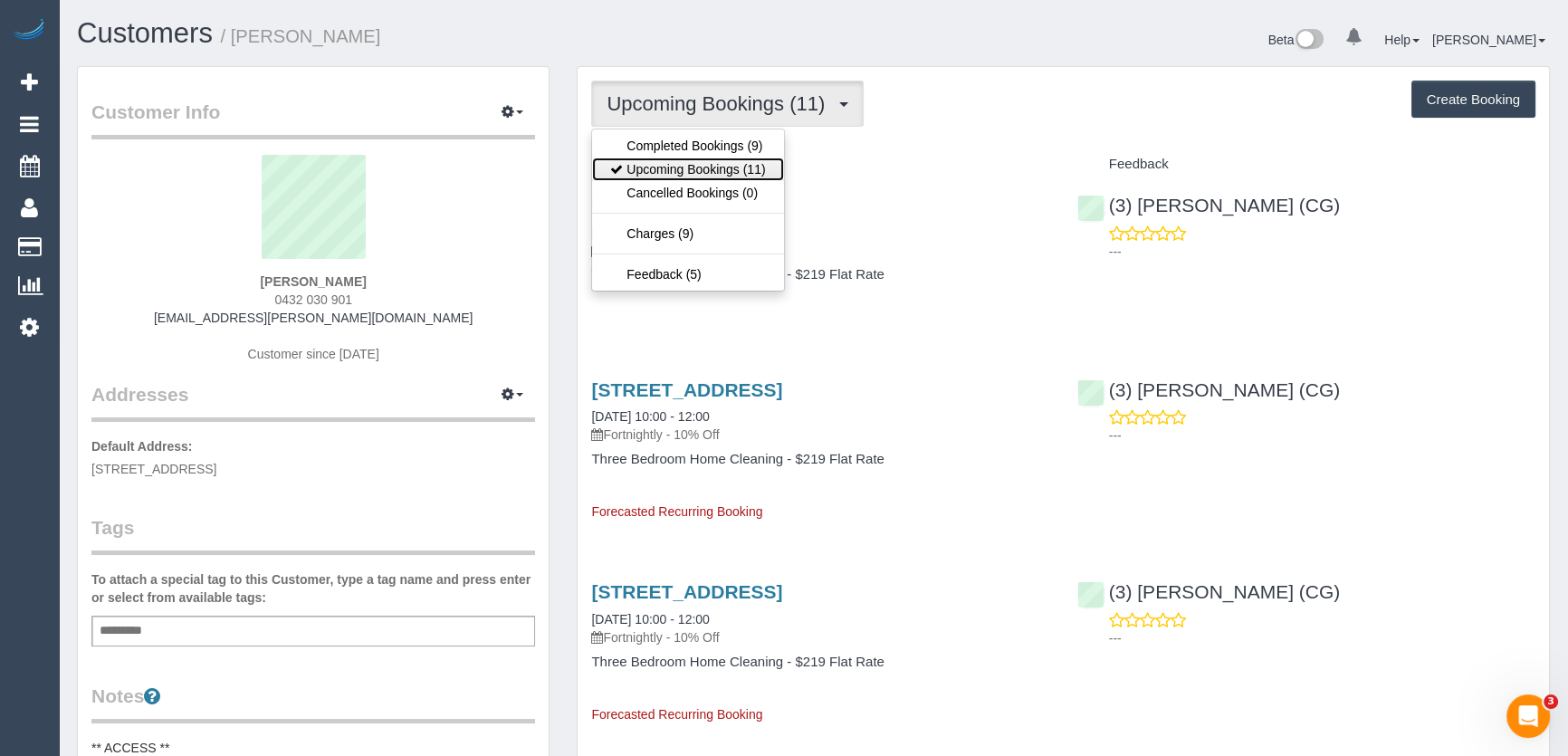
click at [749, 163] on link "Upcoming Bookings (11)" at bounding box center [687, 169] width 191 height 24
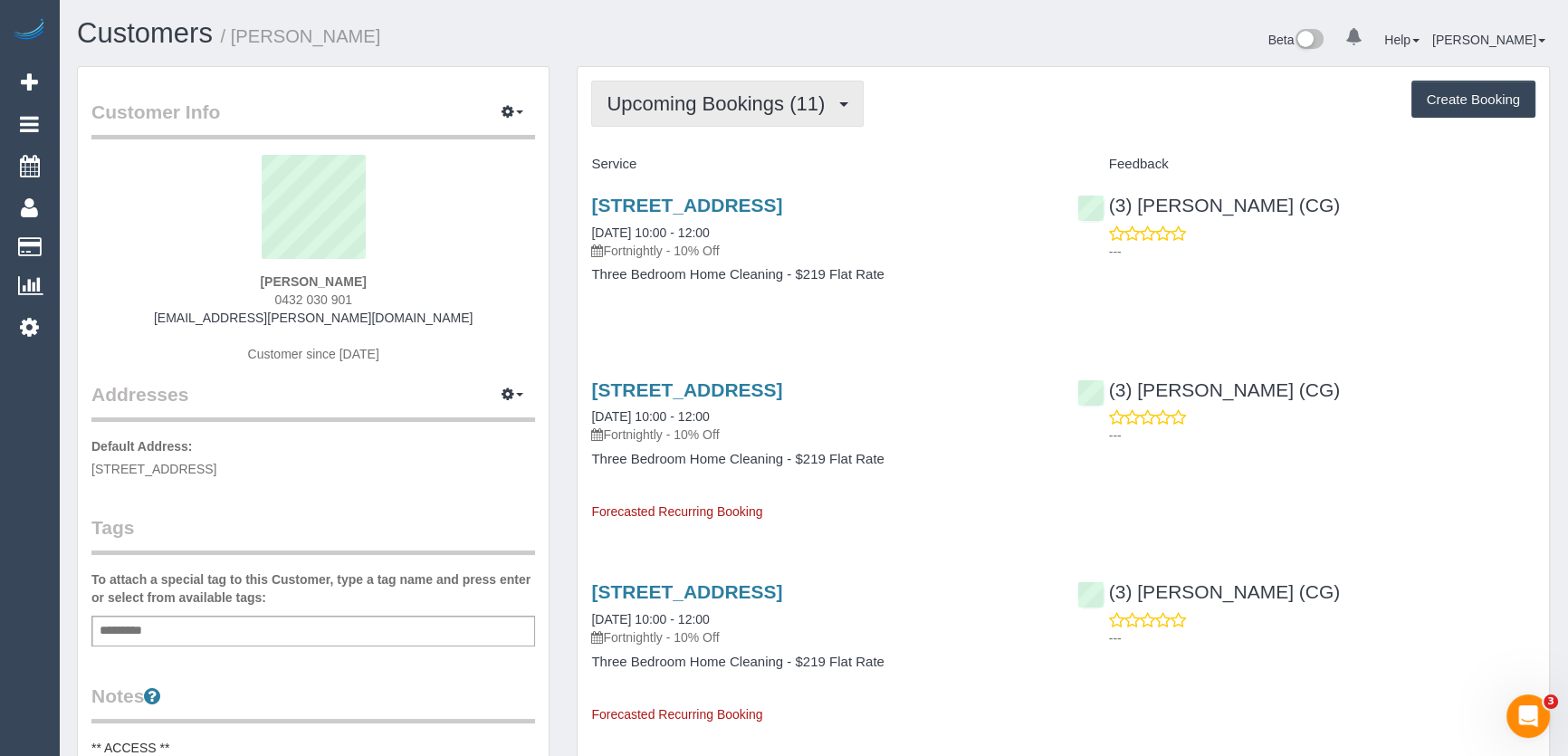
drag, startPoint x: 697, startPoint y: 101, endPoint x: 698, endPoint y: 114, distance: 13.0
click at [697, 105] on span "Upcoming Bookings (11)" at bounding box center [720, 103] width 227 height 23
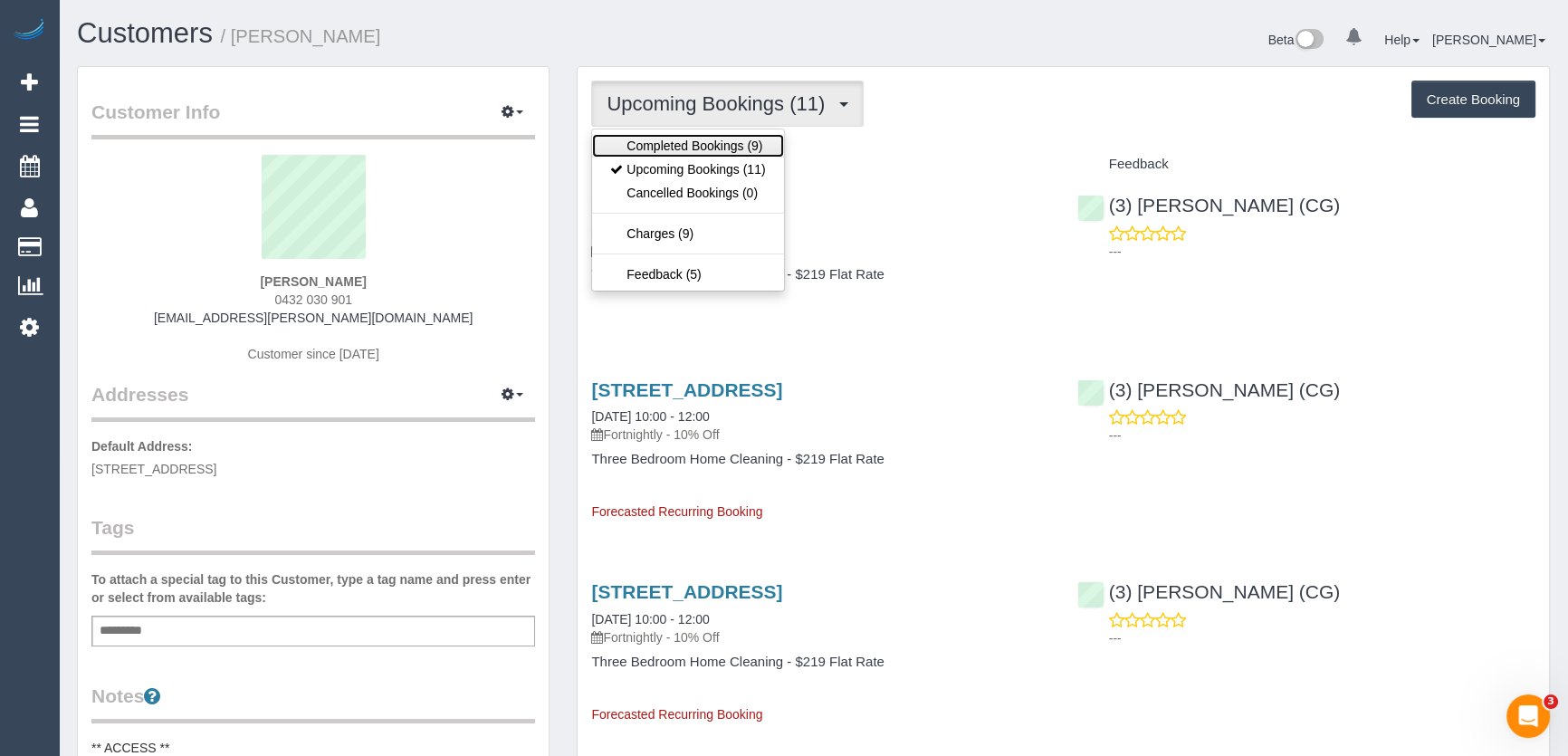
click at [707, 139] on link "Completed Bookings (9)" at bounding box center [687, 146] width 191 height 24
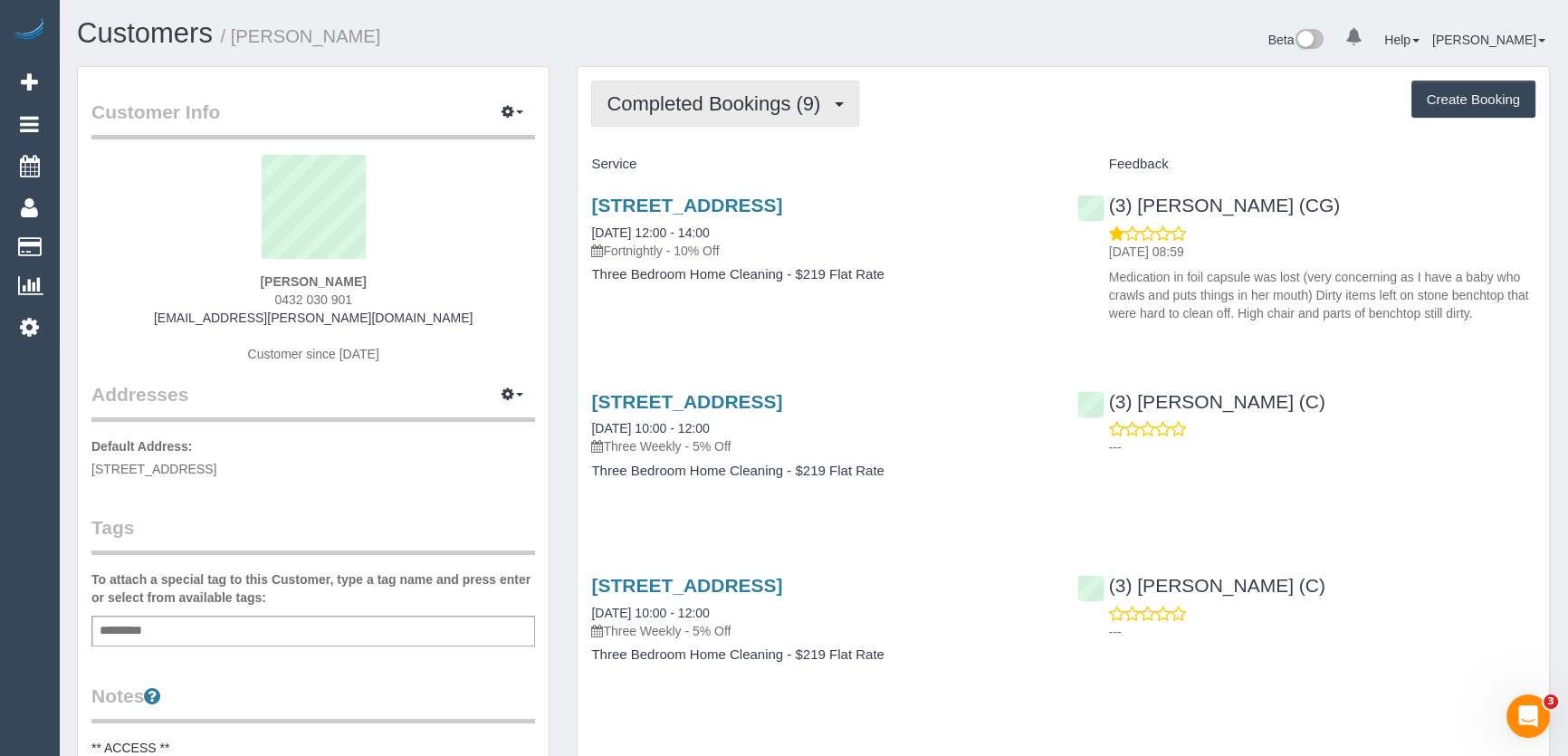
click at [699, 105] on span "Completed Bookings (9)" at bounding box center [718, 103] width 223 height 23
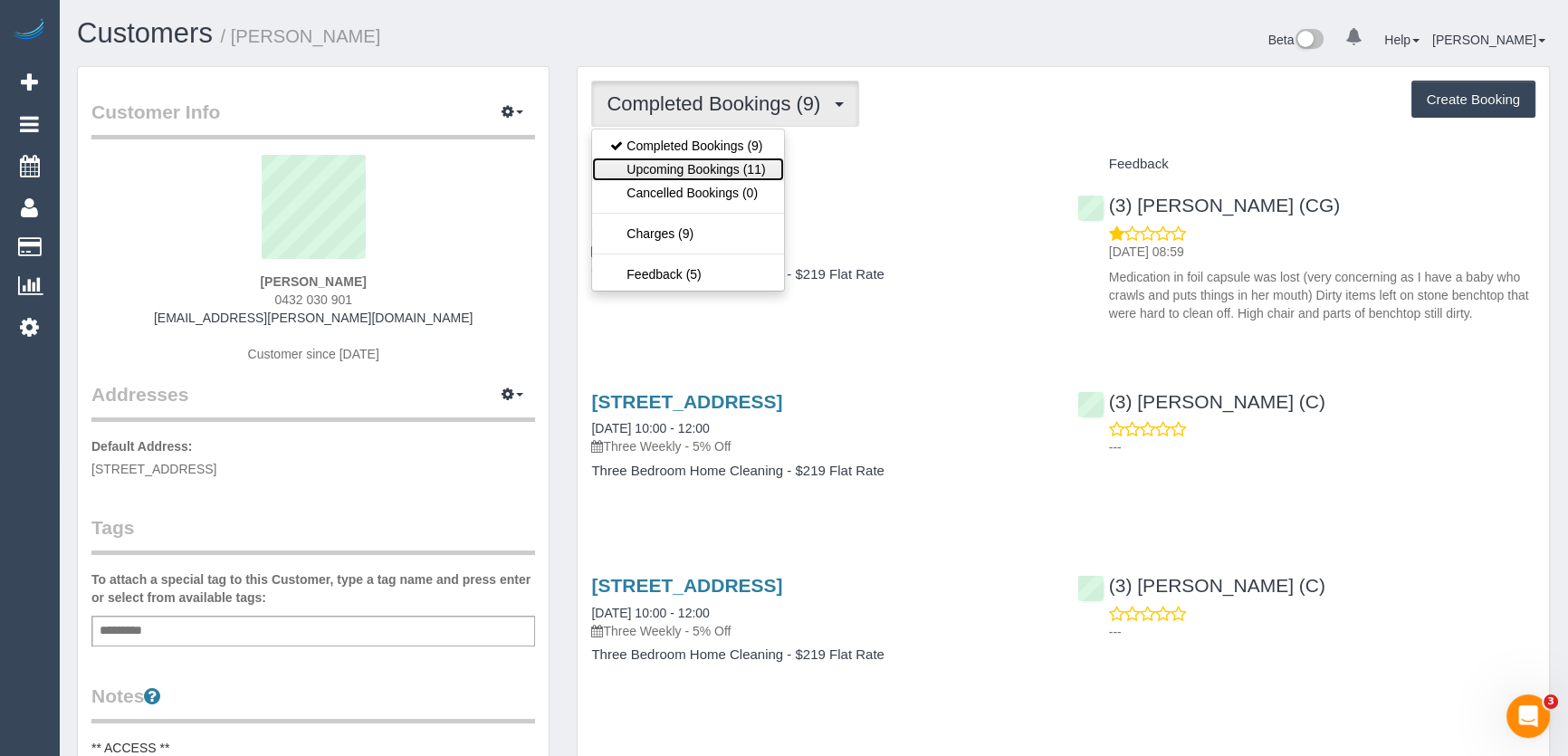
click at [706, 163] on link "Upcoming Bookings (11)" at bounding box center [687, 169] width 191 height 24
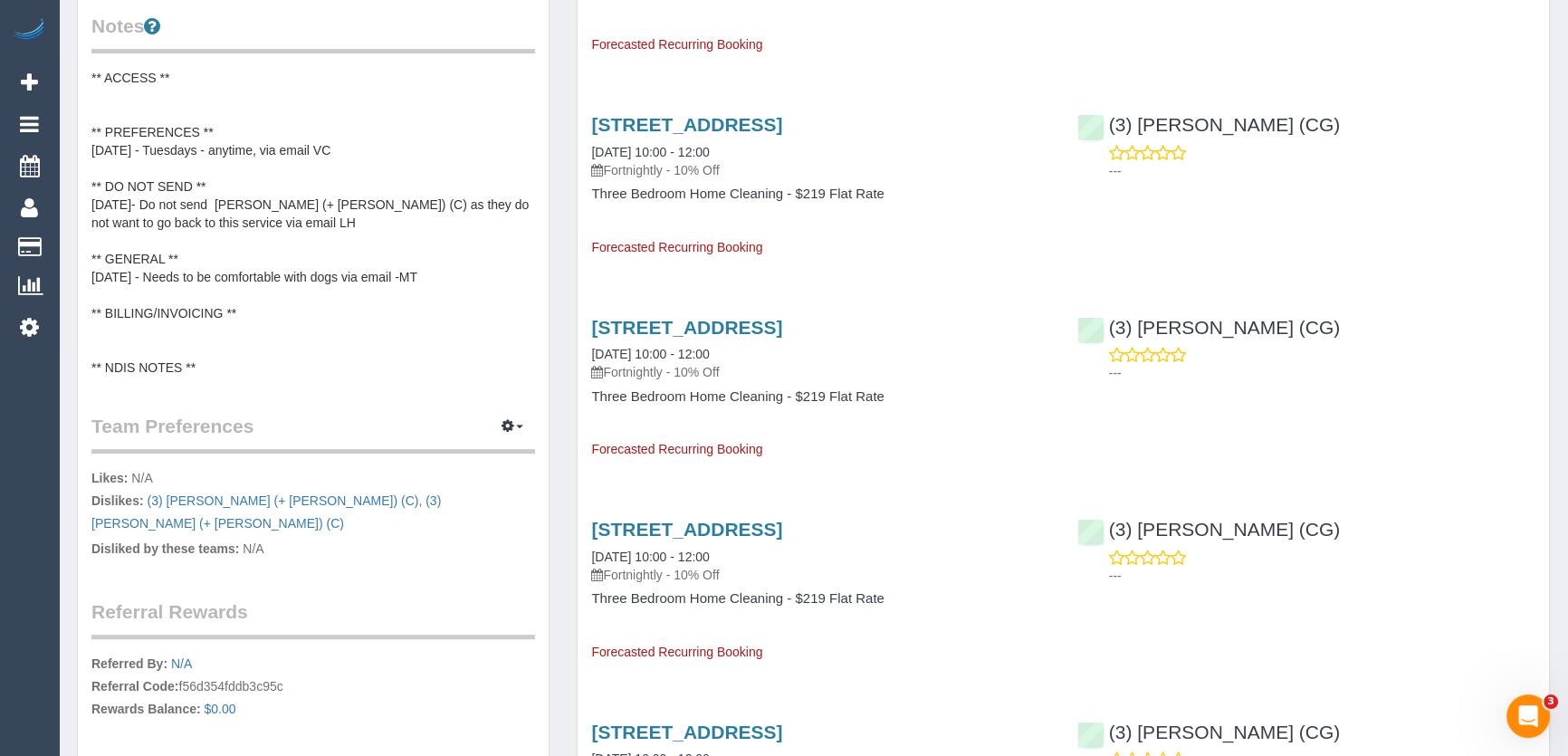
scroll to position [823, 0]
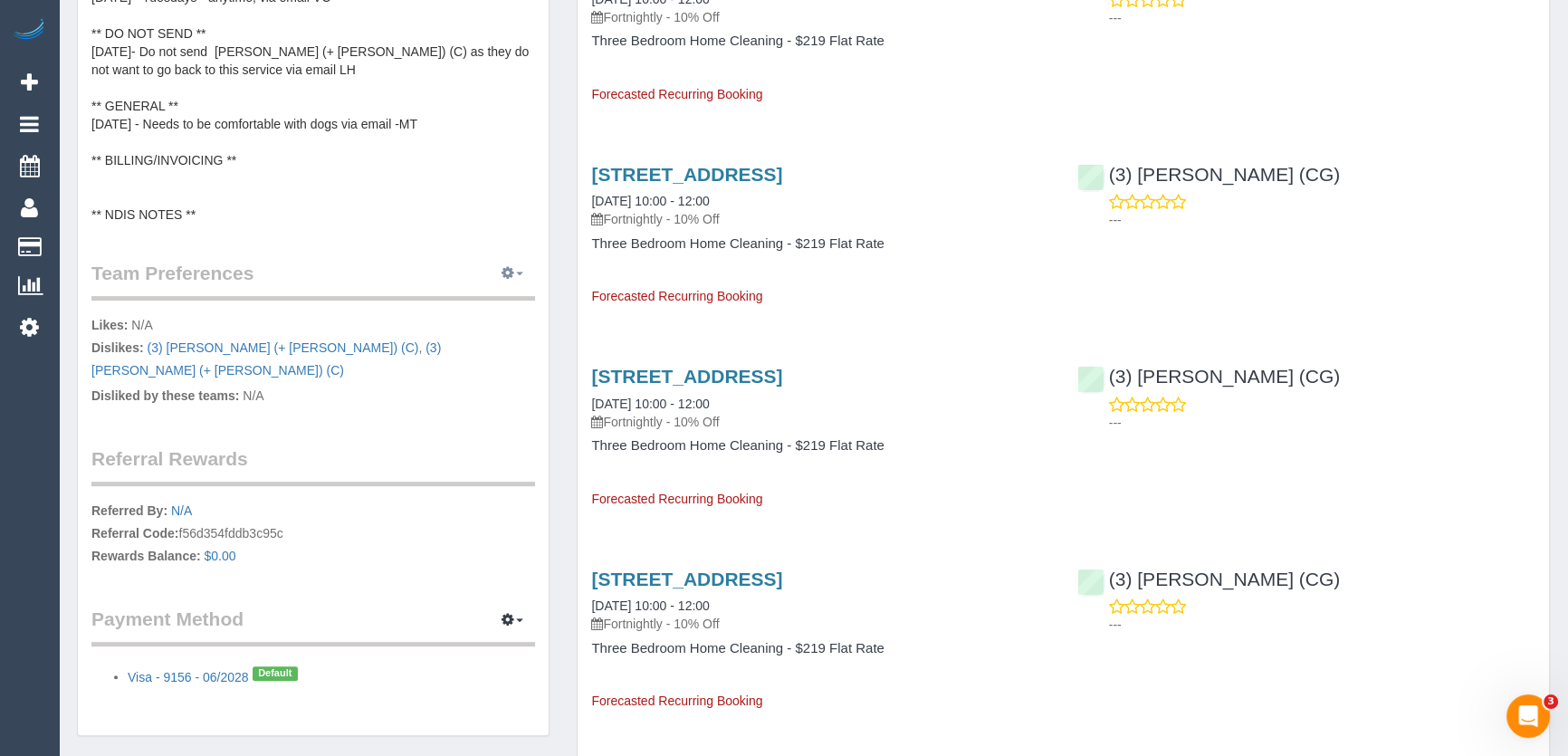
click at [510, 272] on icon "button" at bounding box center [507, 272] width 13 height 11
click at [477, 303] on link "Manage Preferences" at bounding box center [457, 307] width 154 height 24
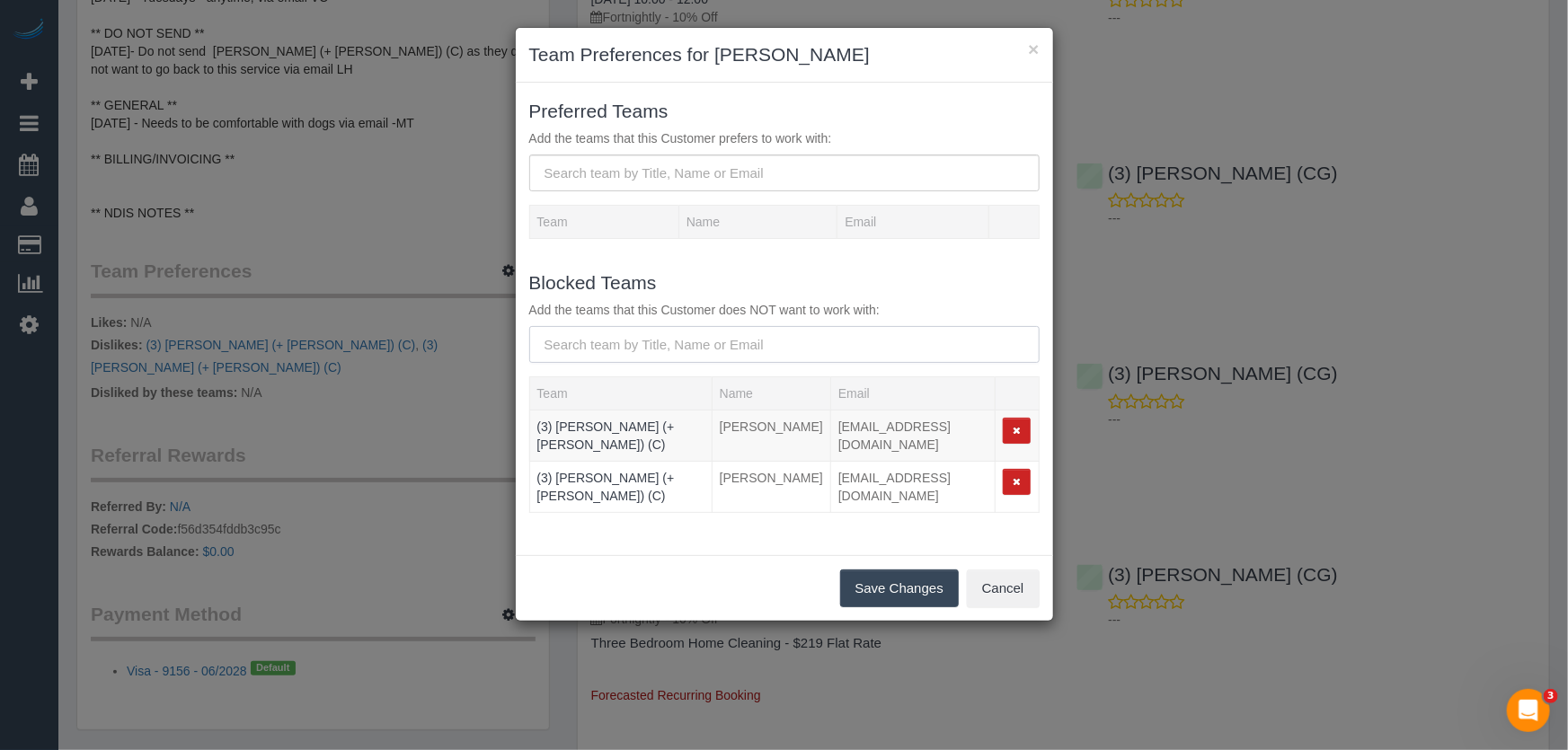
click at [640, 347] on input "text" at bounding box center [784, 343] width 510 height 37
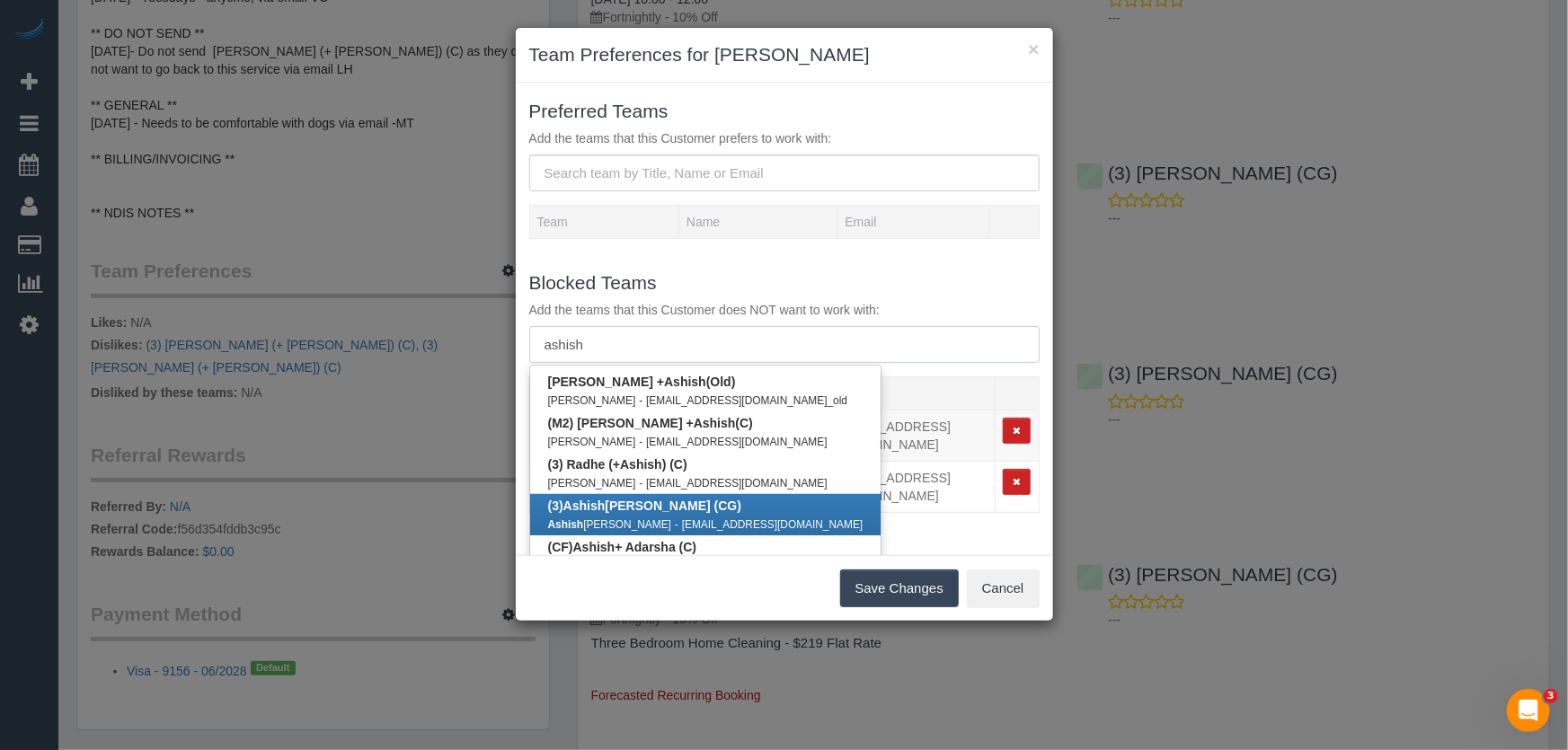
type input "ashish"
click at [636, 510] on b "(3) Ashish Patel (CG)" at bounding box center [645, 505] width 194 height 15
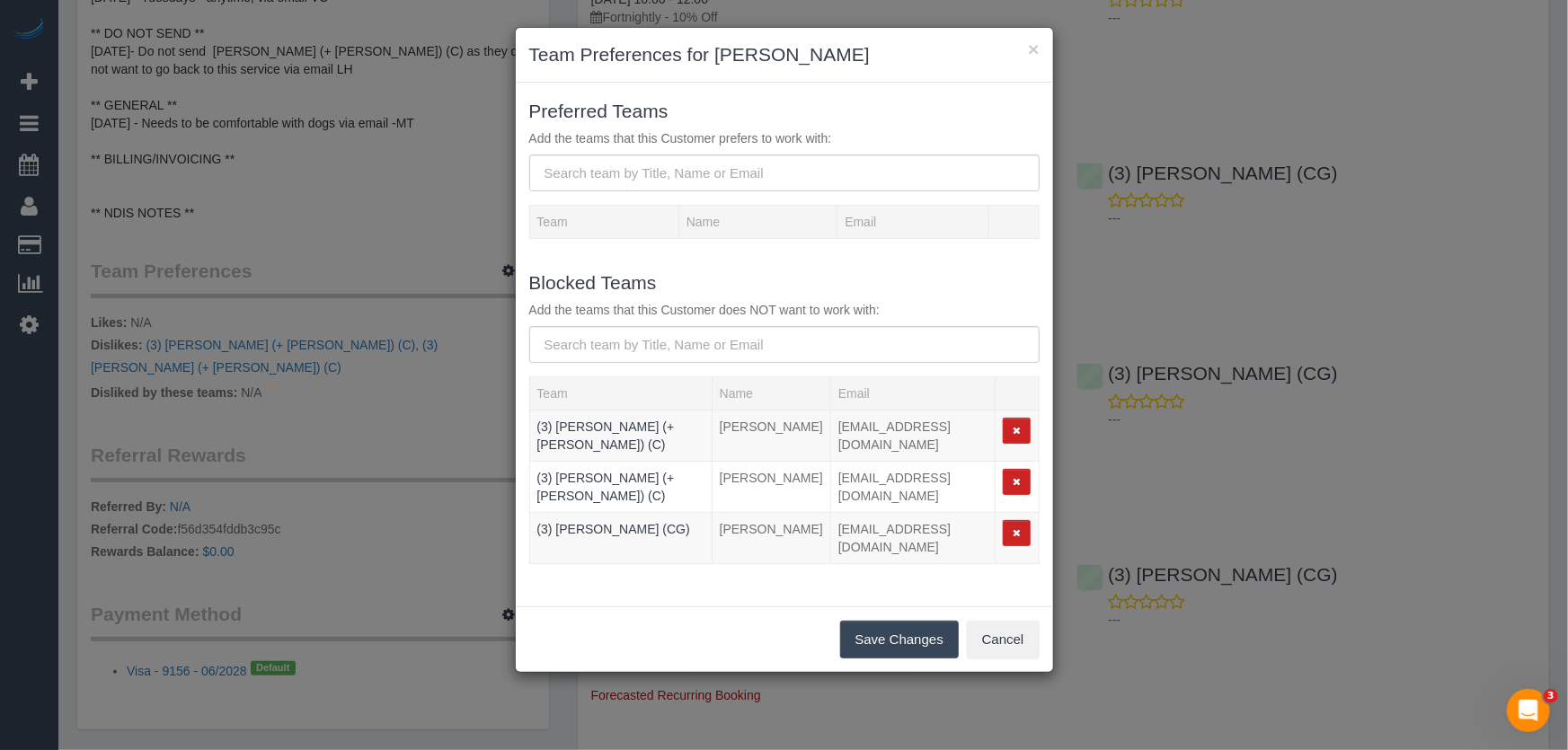
click at [885, 646] on button "Save Changes" at bounding box center [900, 639] width 118 height 38
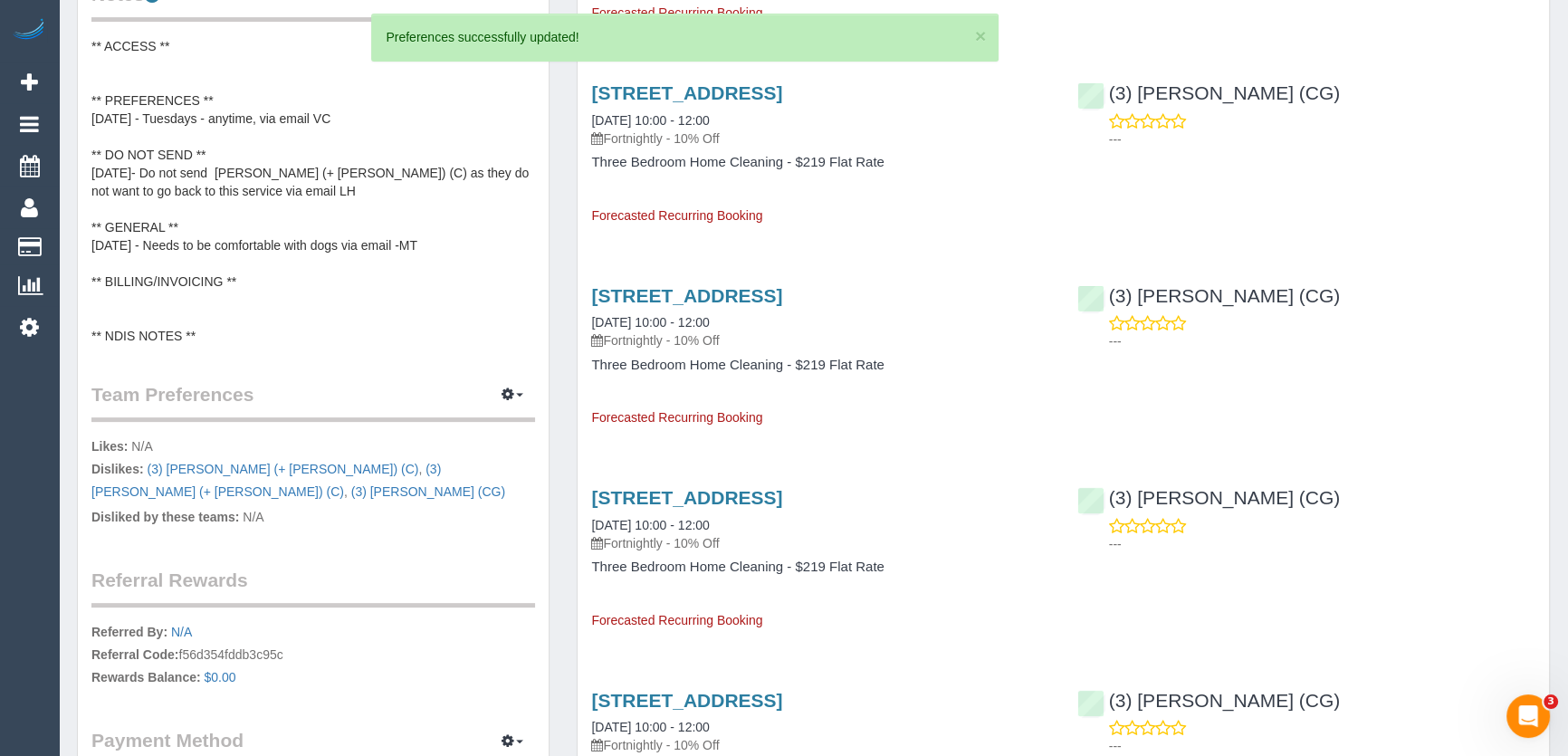
scroll to position [576, 0]
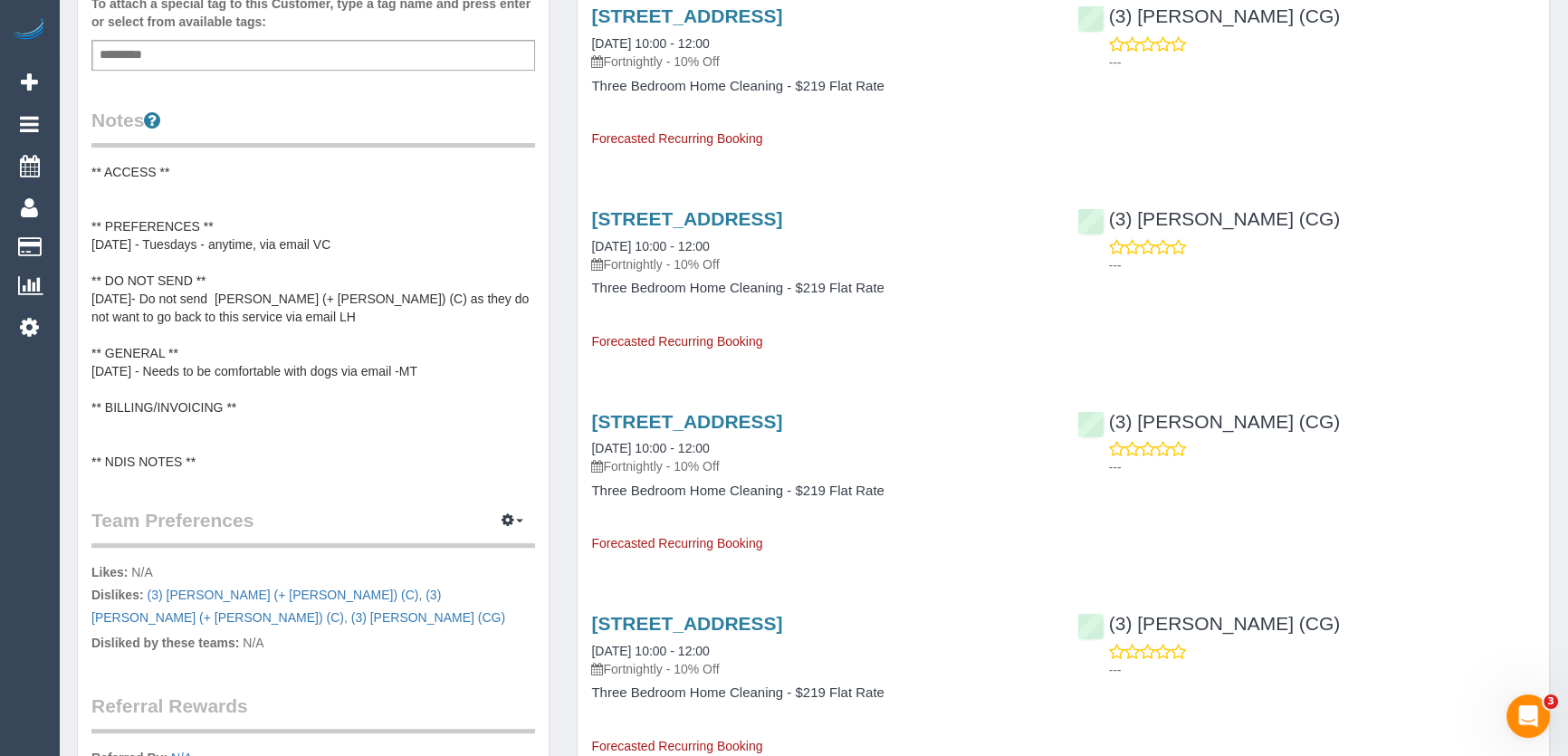
click at [92, 295] on pre "** ACCESS ** ** PREFERENCES ** 18/08/25 - Tuesdays - anytime, via email VC ** D…" at bounding box center [313, 316] width 444 height 307
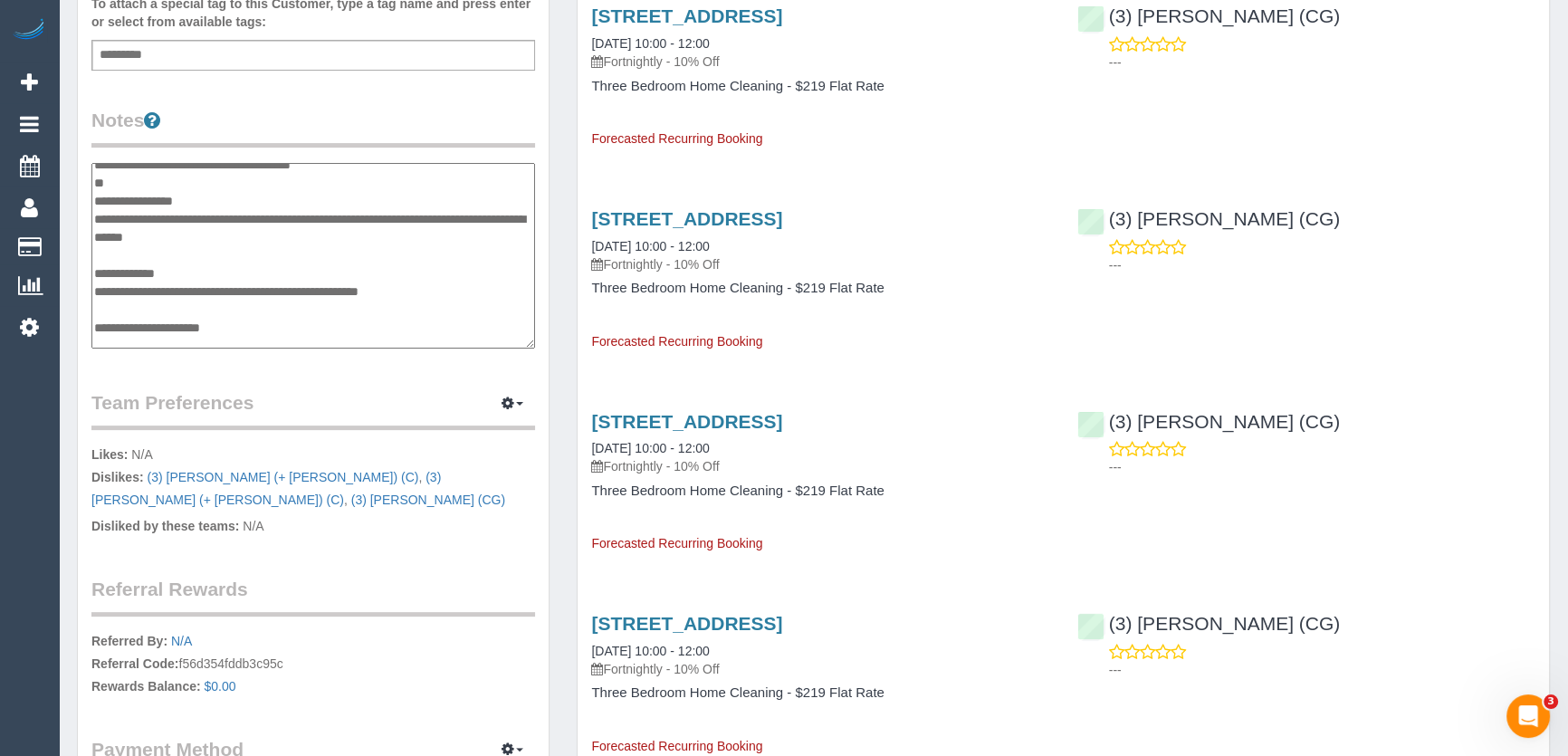
scroll to position [45, 0]
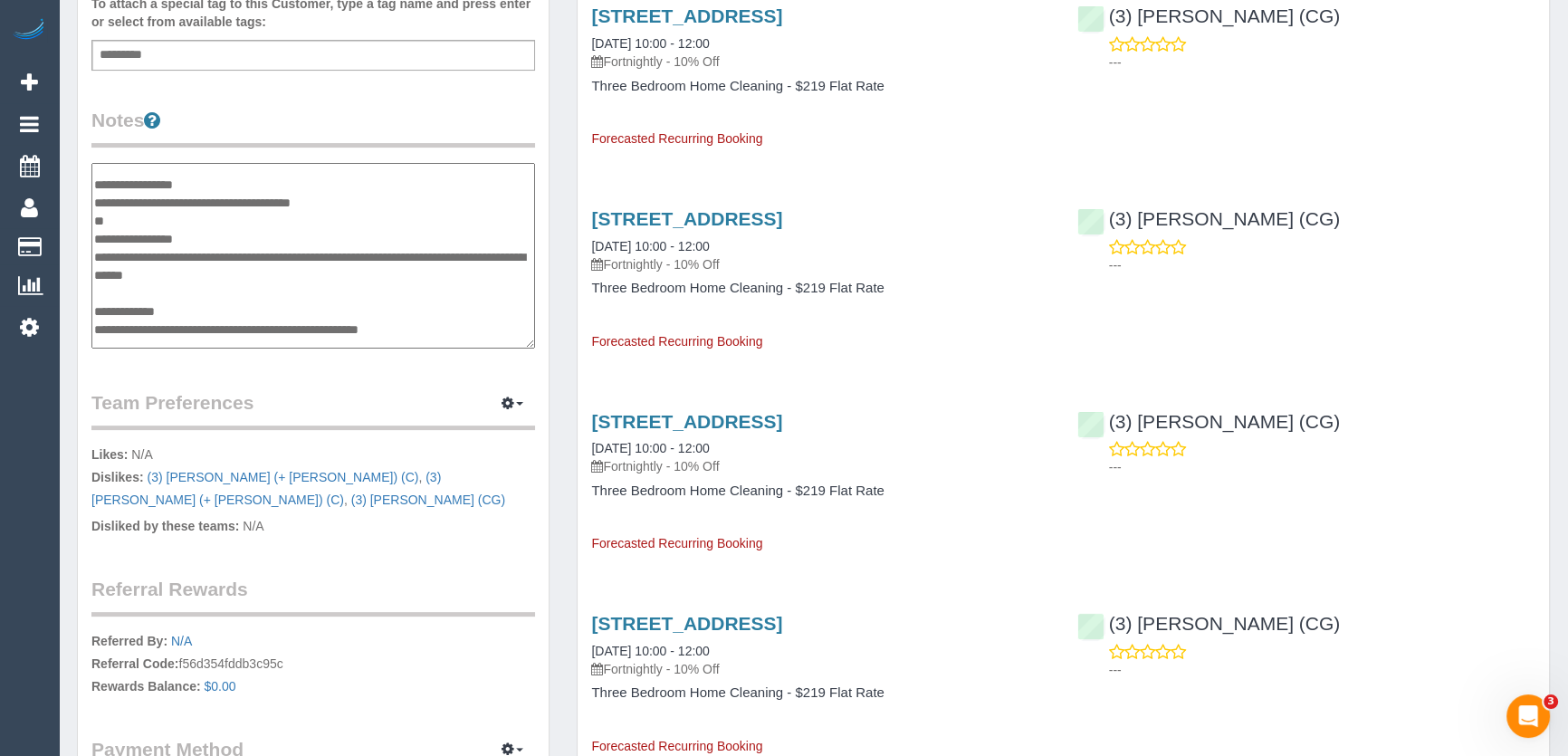
click at [92, 247] on textarea "**********" at bounding box center [313, 256] width 444 height 186
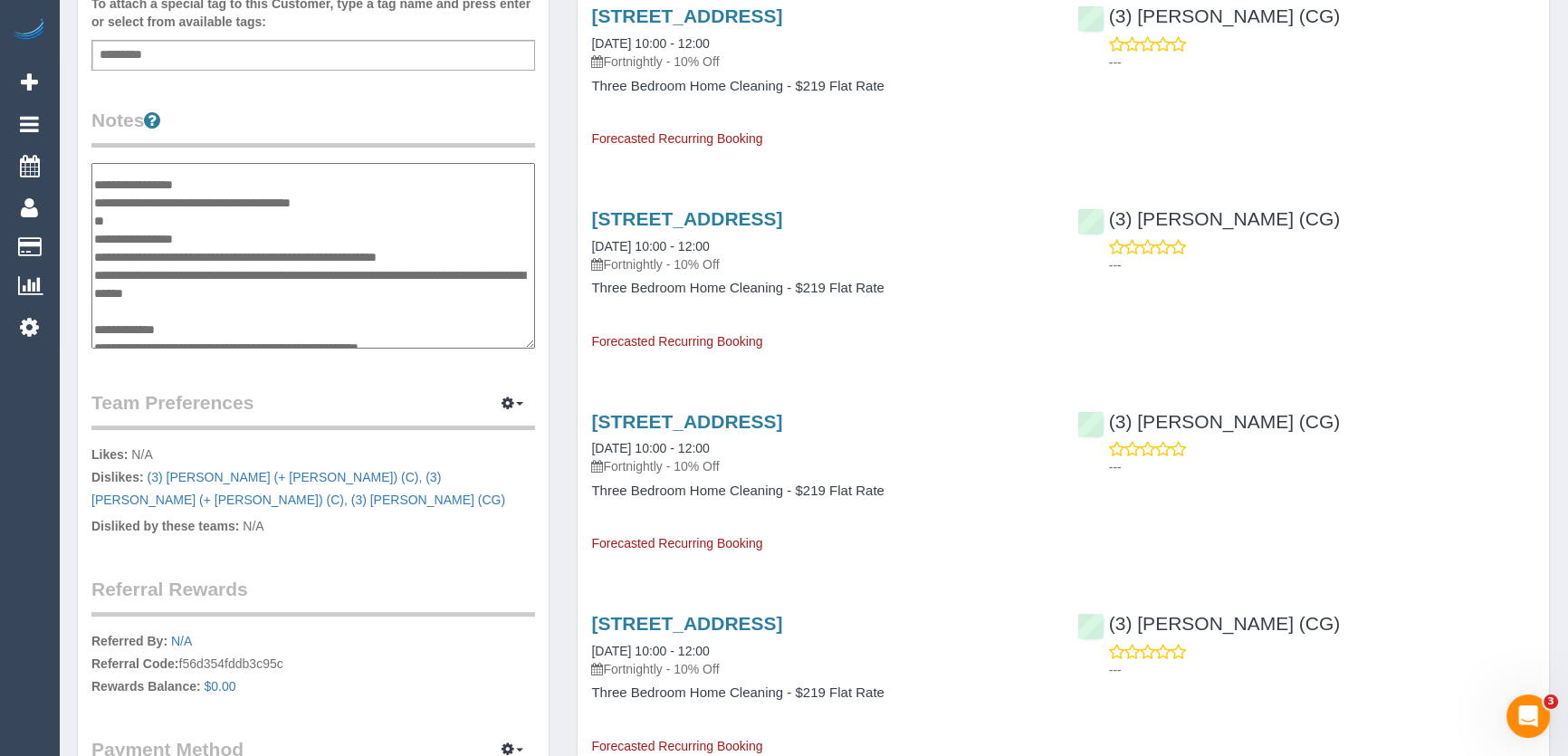
type textarea "**********"
click at [906, 326] on div "7 Albion Street, South Yarra, VIC 3141 21/10/2025 10:00 - 12:00 Fortnightly - 1…" at bounding box center [820, 272] width 486 height 157
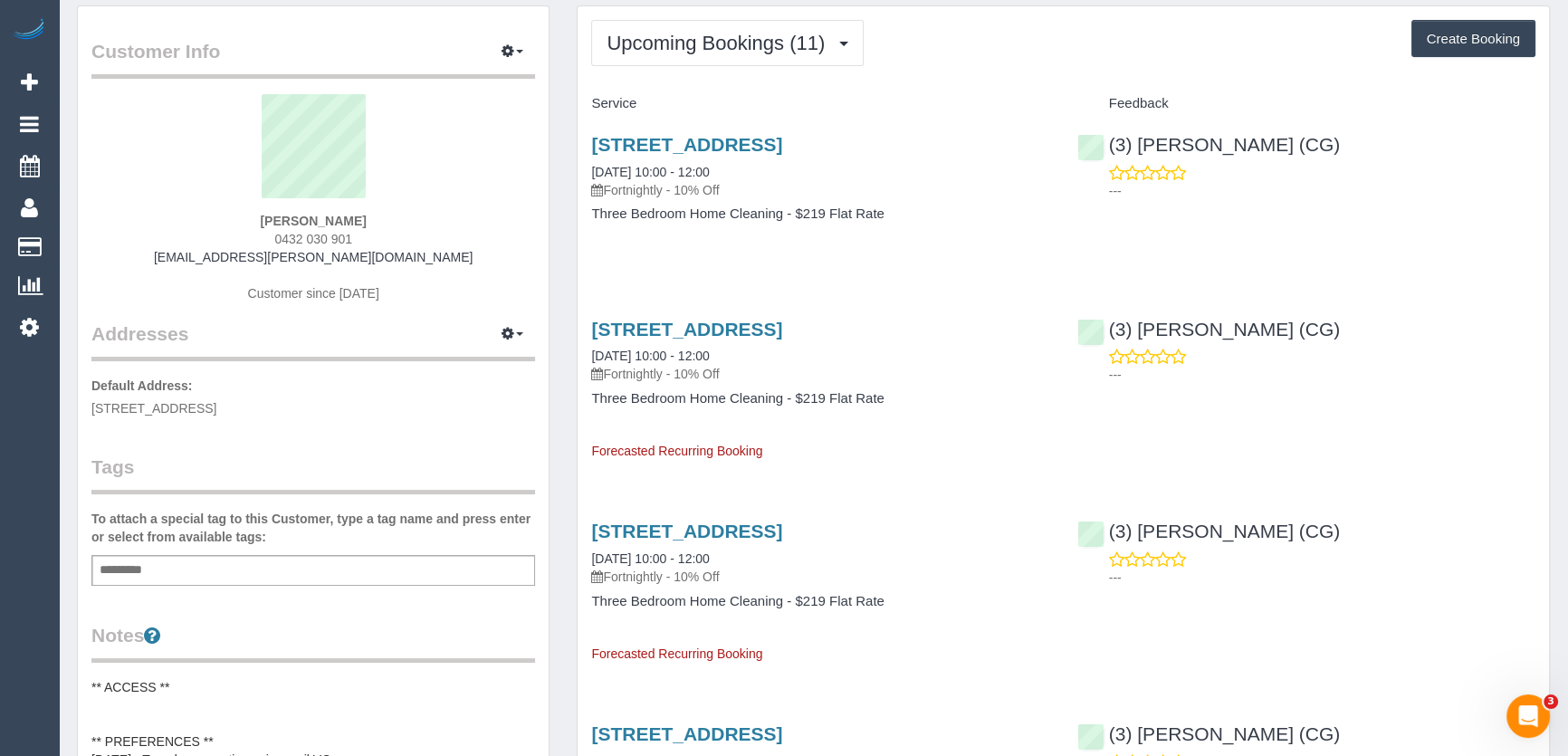
scroll to position [0, 0]
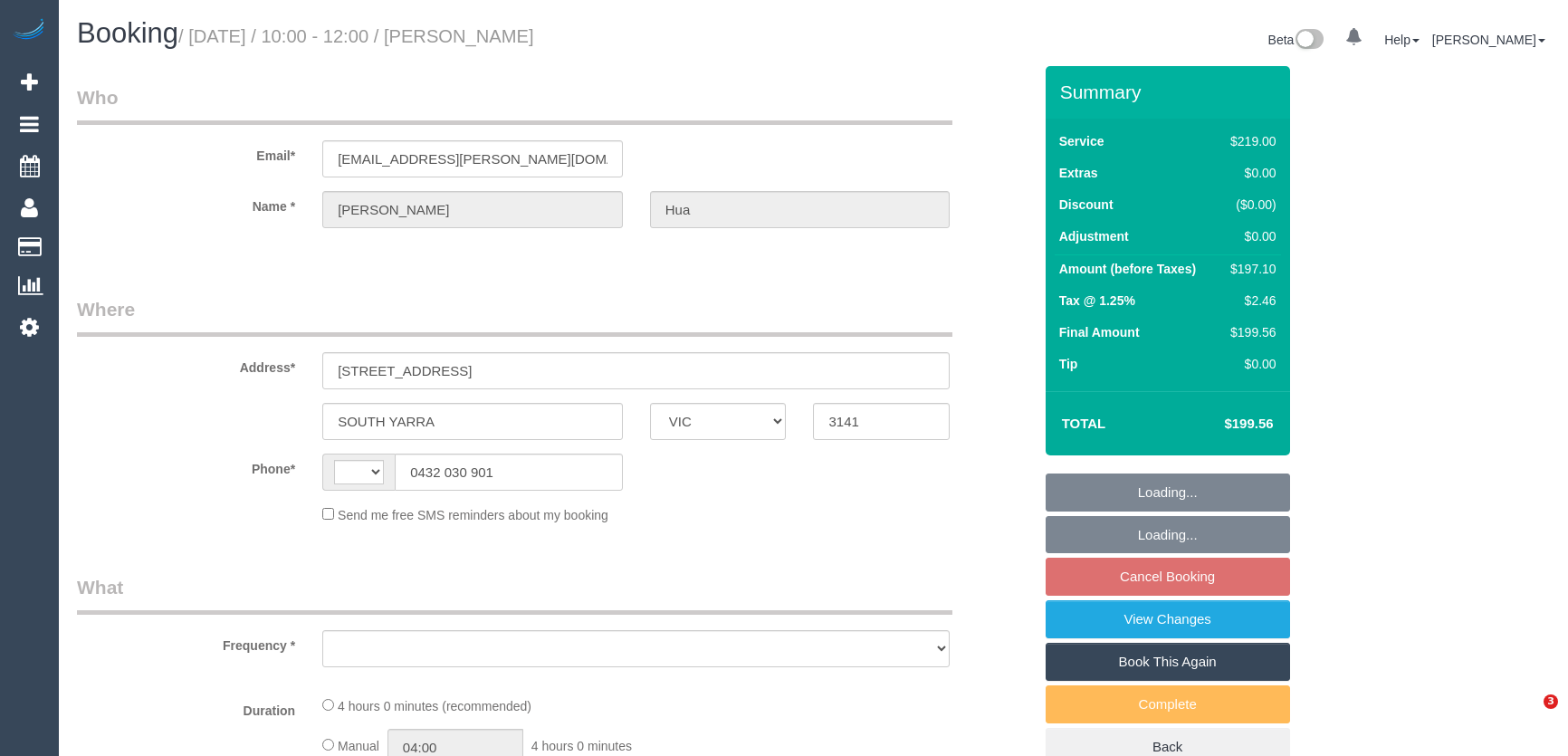
select select "VIC"
select select "string:AU"
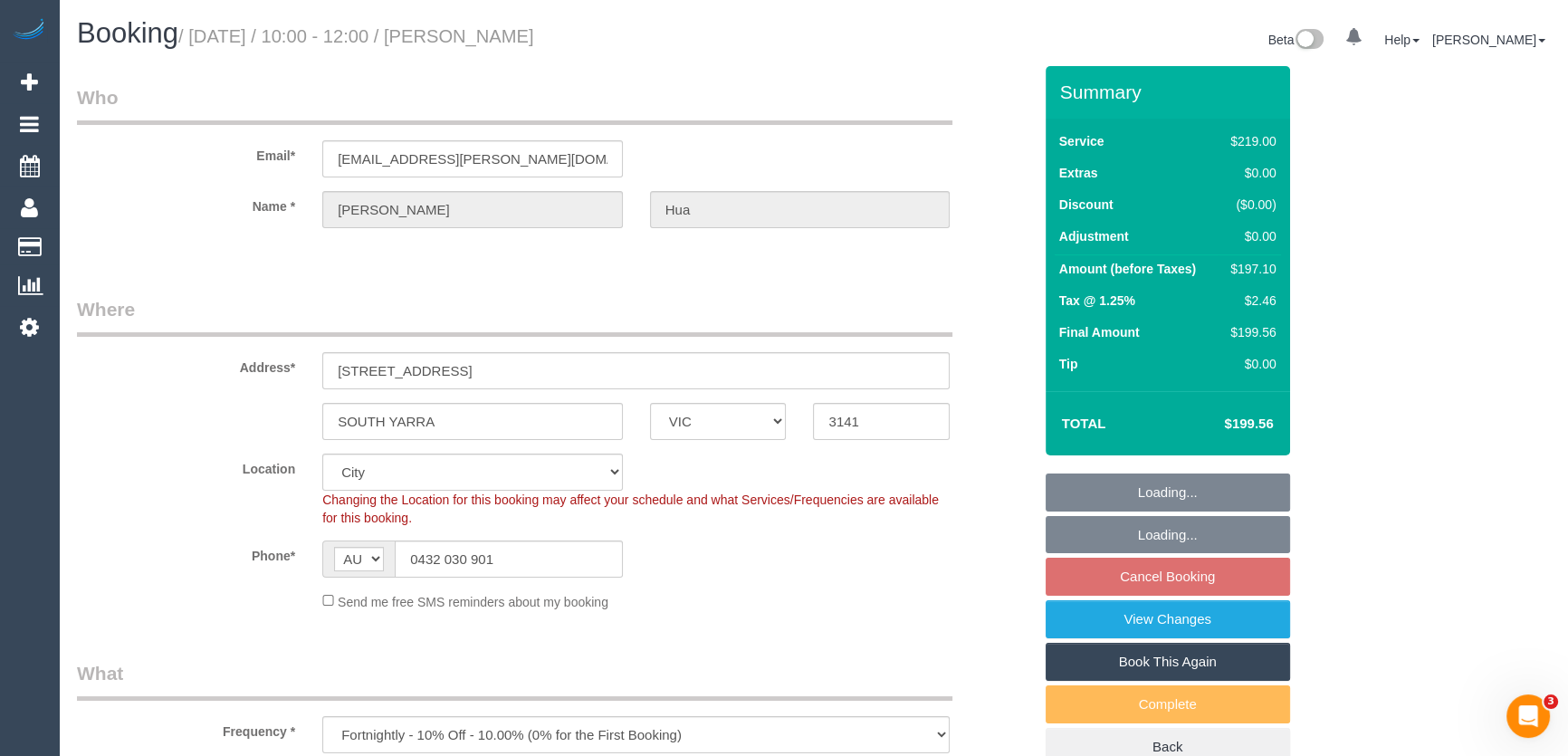
select select "object:702"
select select "string:stripe-pm_1QyP7C2GScqysDRVslpn0F0K"
select select "number:27"
select select "number:16"
select select "number:18"
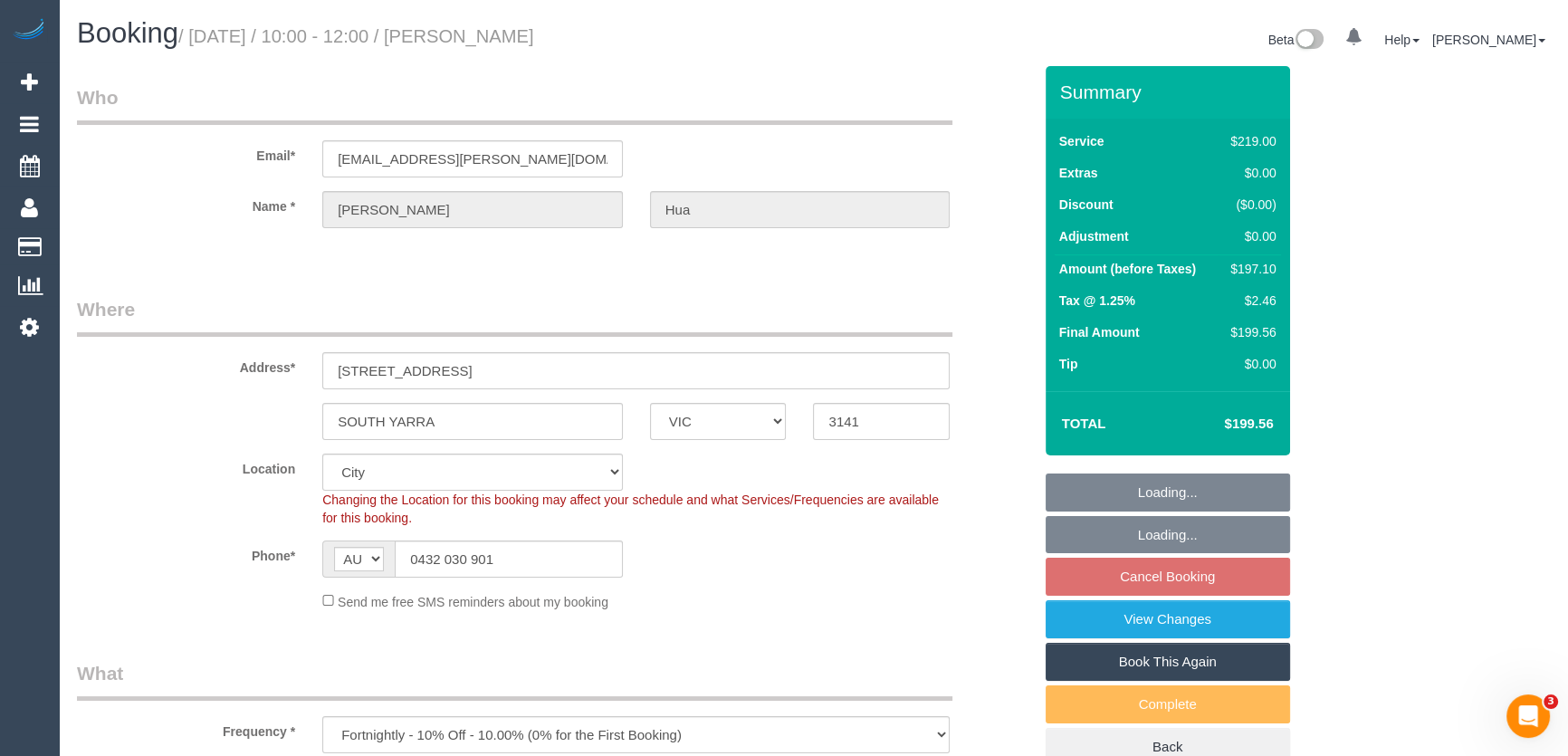
select select "number:22"
select select "number:34"
select select "number:12"
select select "spot3"
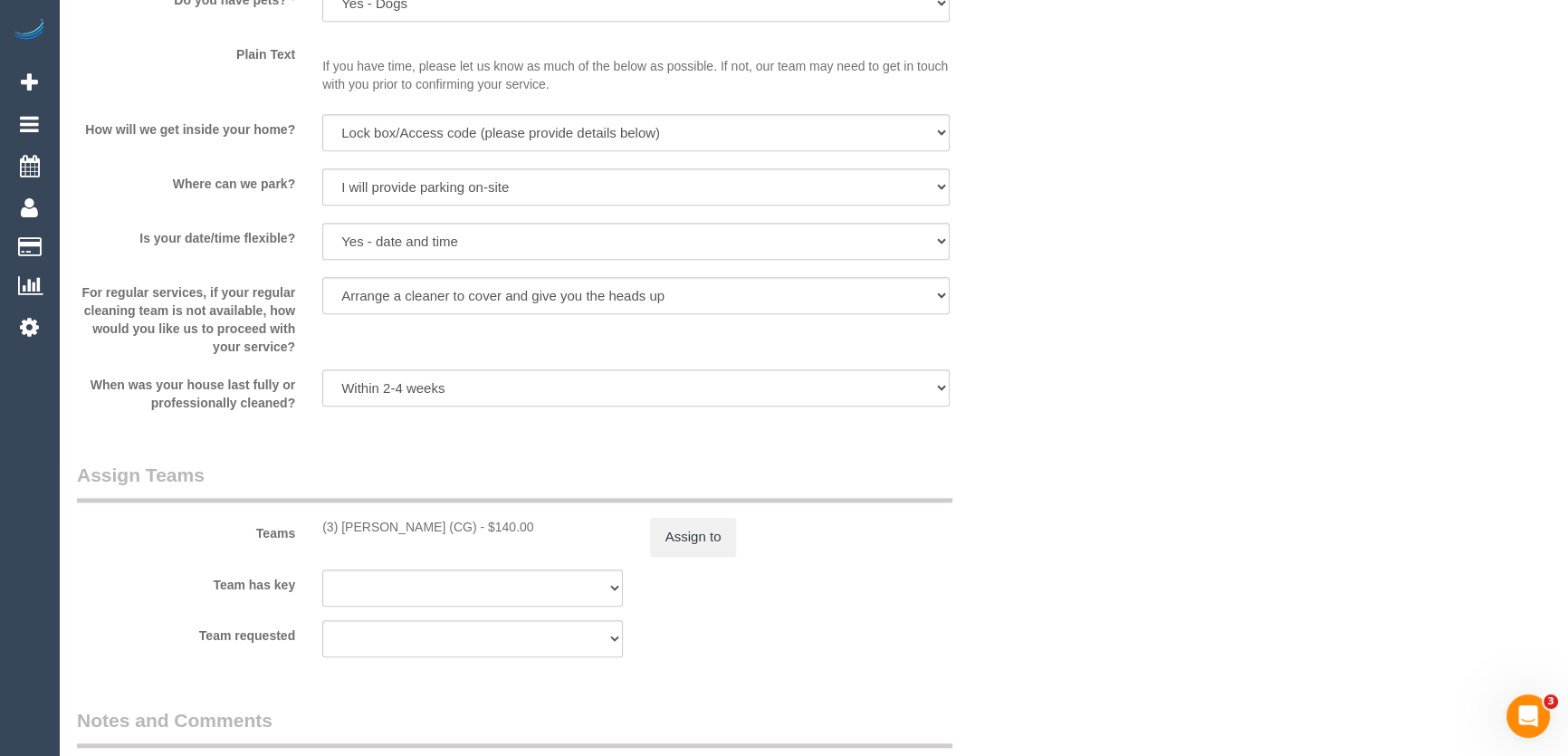
scroll to position [2385, 0]
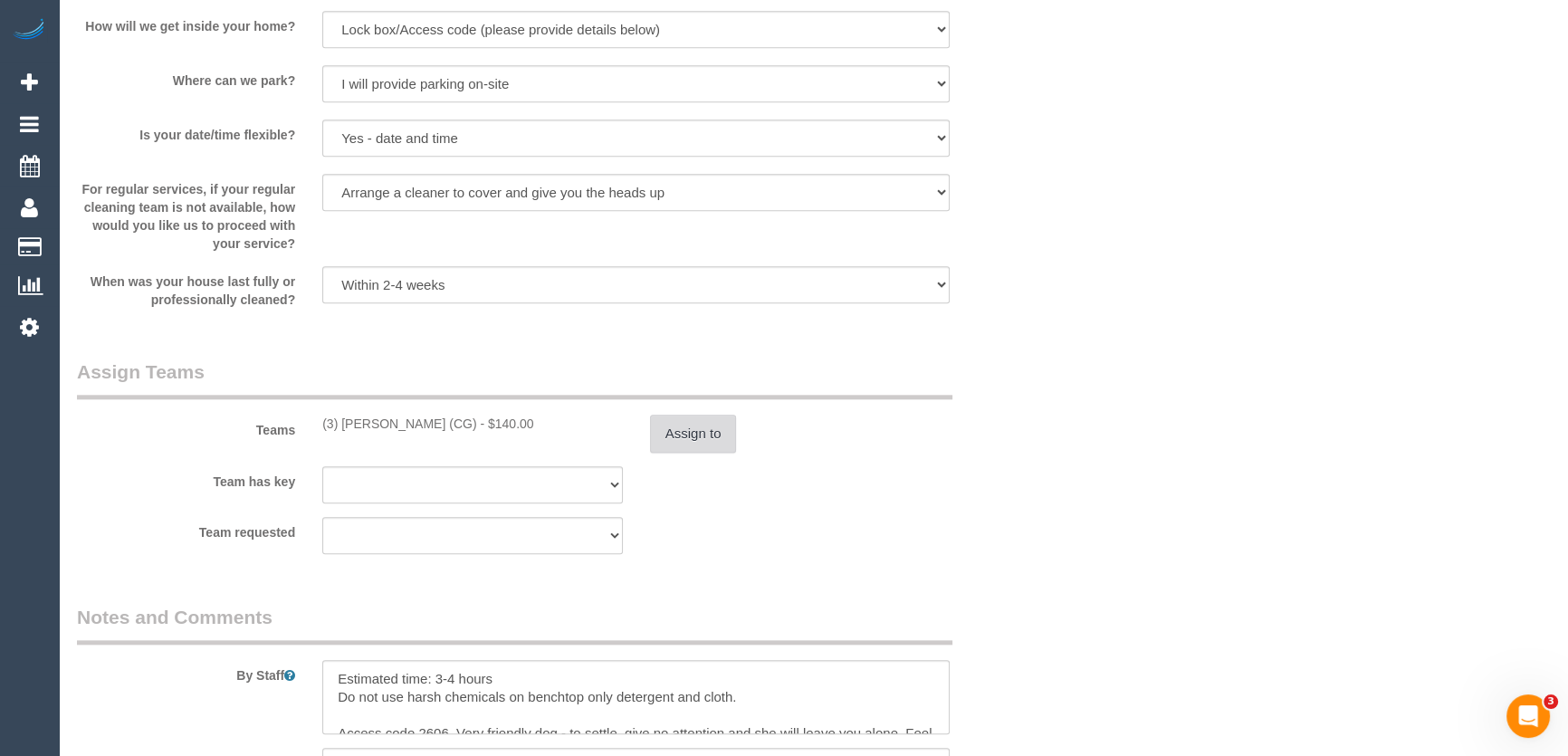
click at [703, 438] on button "Assign to" at bounding box center [692, 434] width 87 height 38
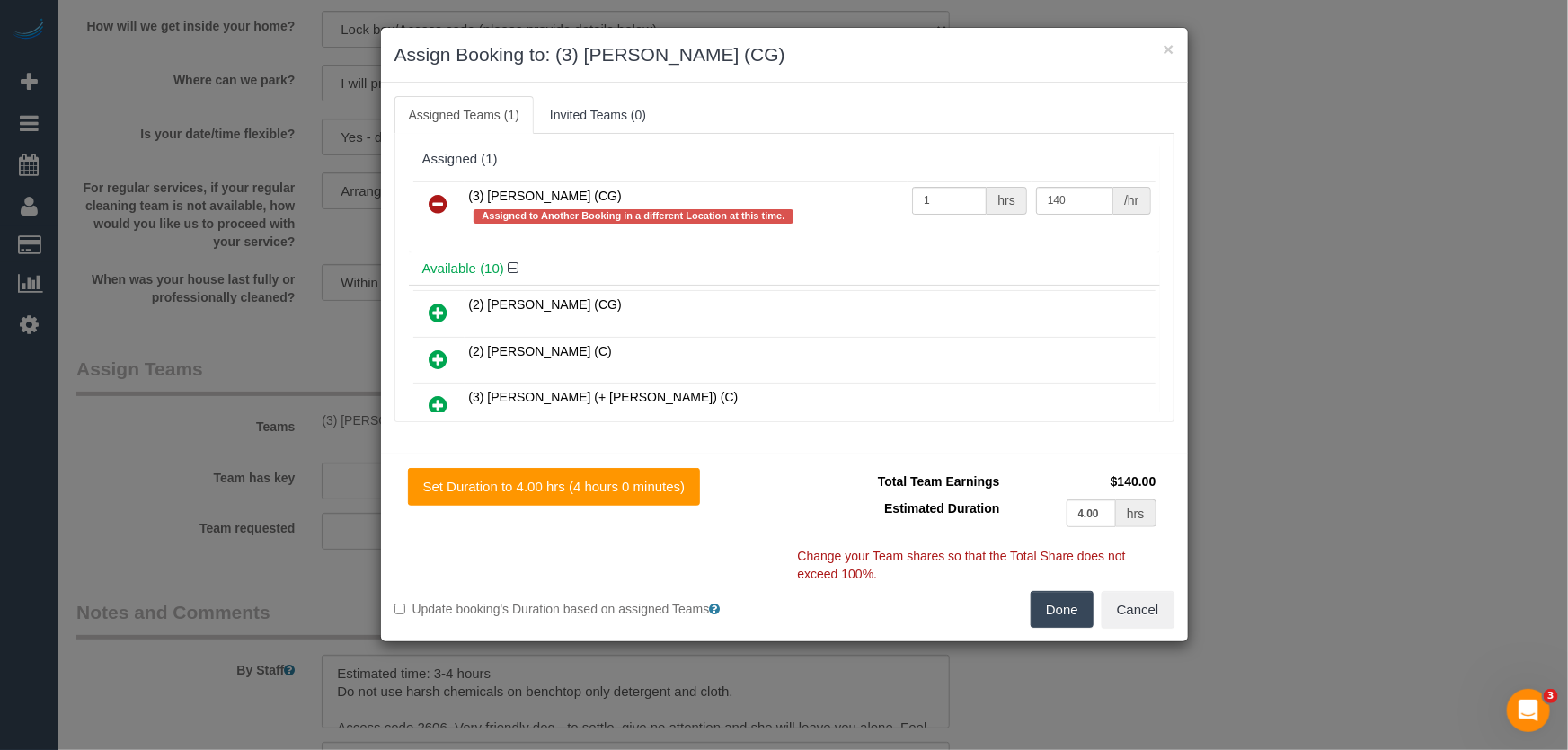
click at [437, 208] on icon at bounding box center [438, 204] width 19 height 22
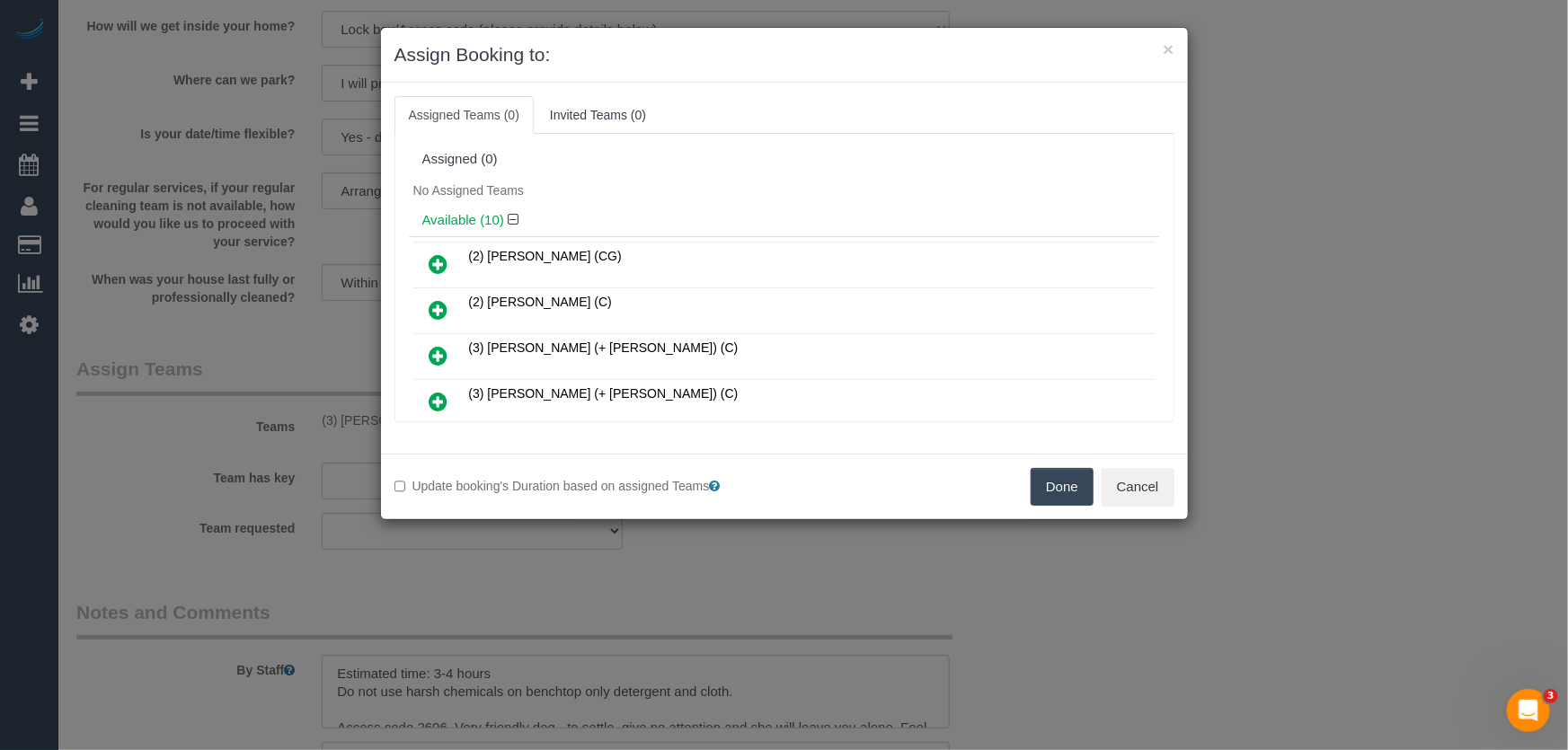
click at [1056, 470] on button "Done" at bounding box center [1062, 487] width 63 height 38
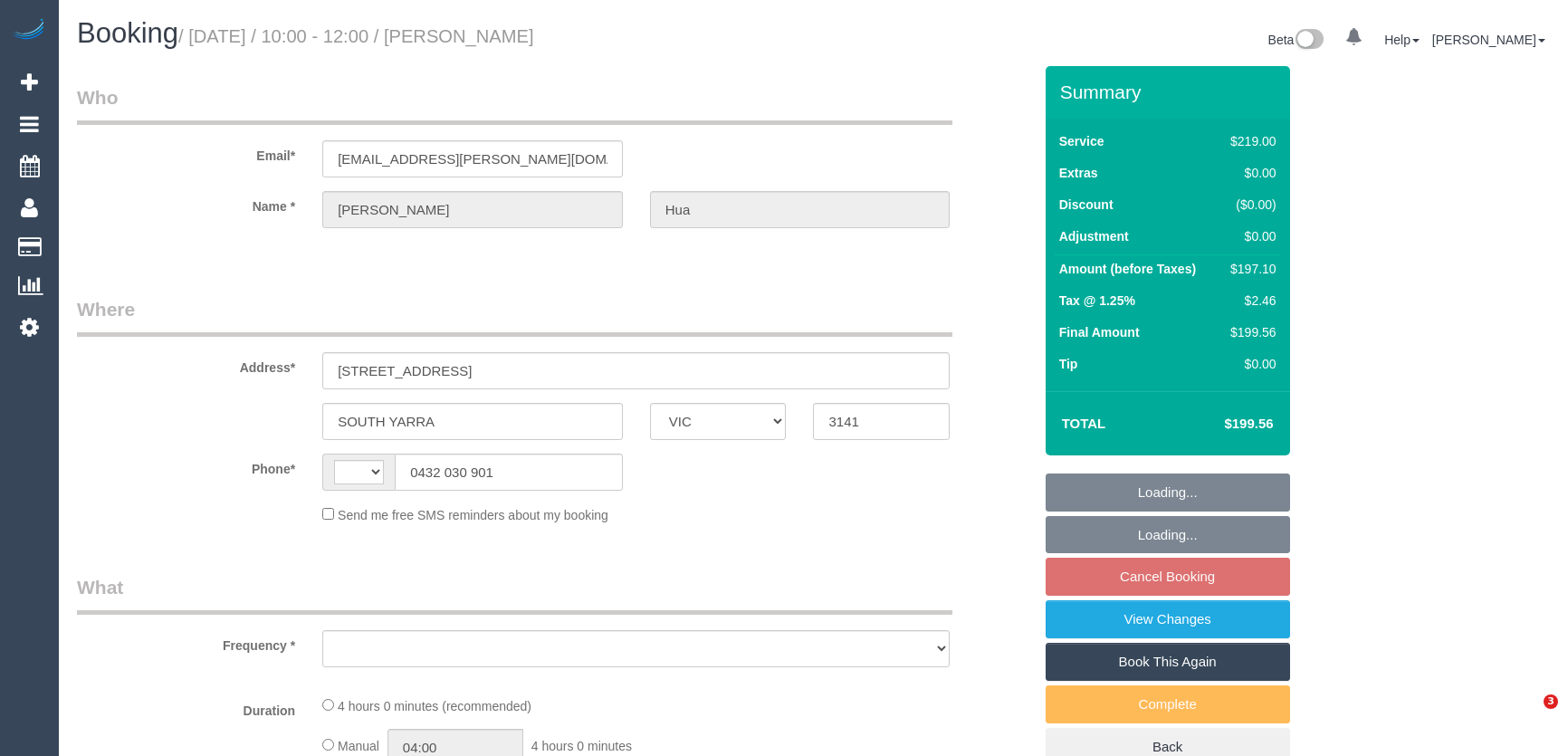
select select "VIC"
select select "string:AU"
select select "object:281"
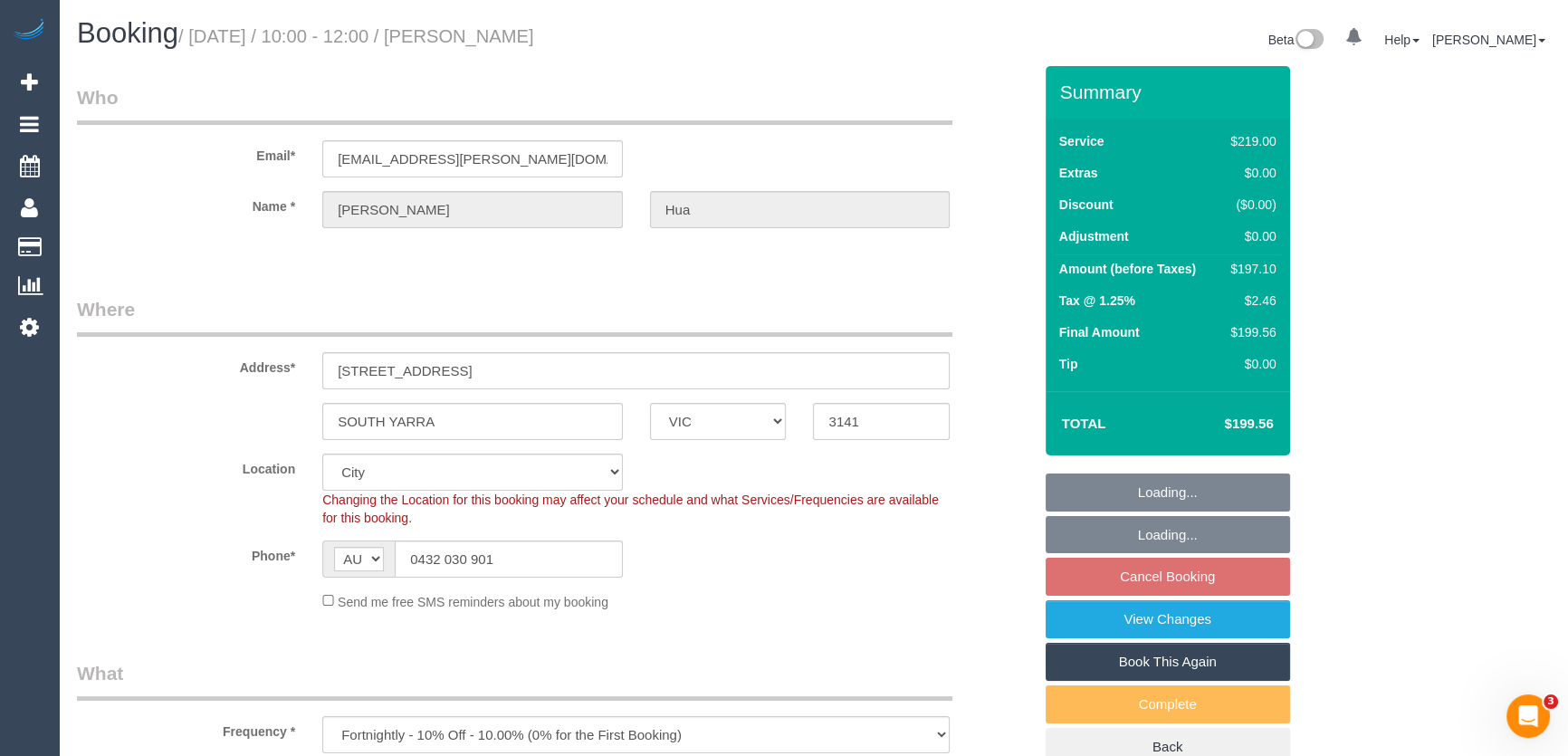
select select "string:stripe-pm_1QyP7C2GScqysDRVslpn0F0K"
select select "number:27"
select select "number:16"
select select "number:18"
select select "number:22"
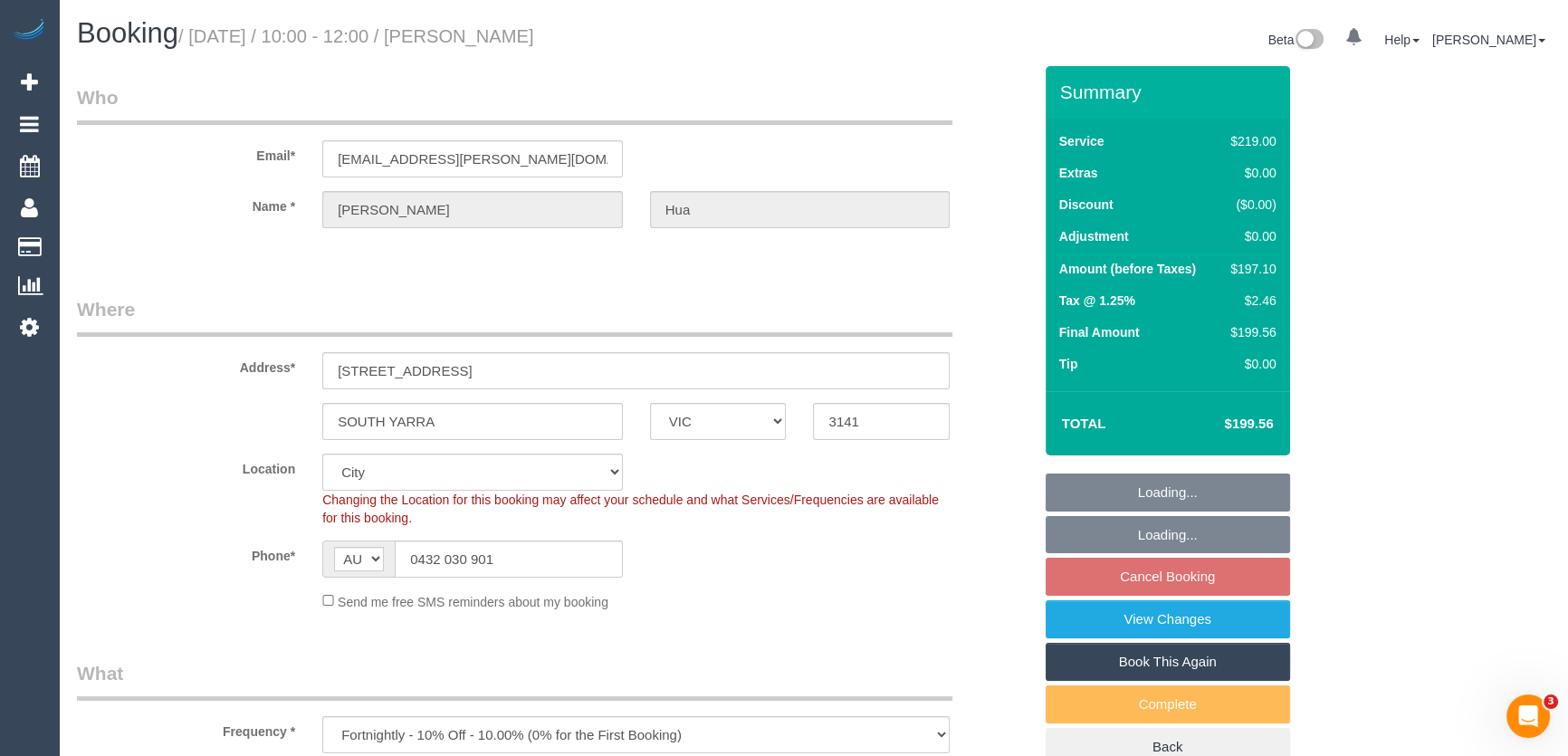
select select "number:34"
select select "number:12"
select select "object:1060"
select select "spot3"
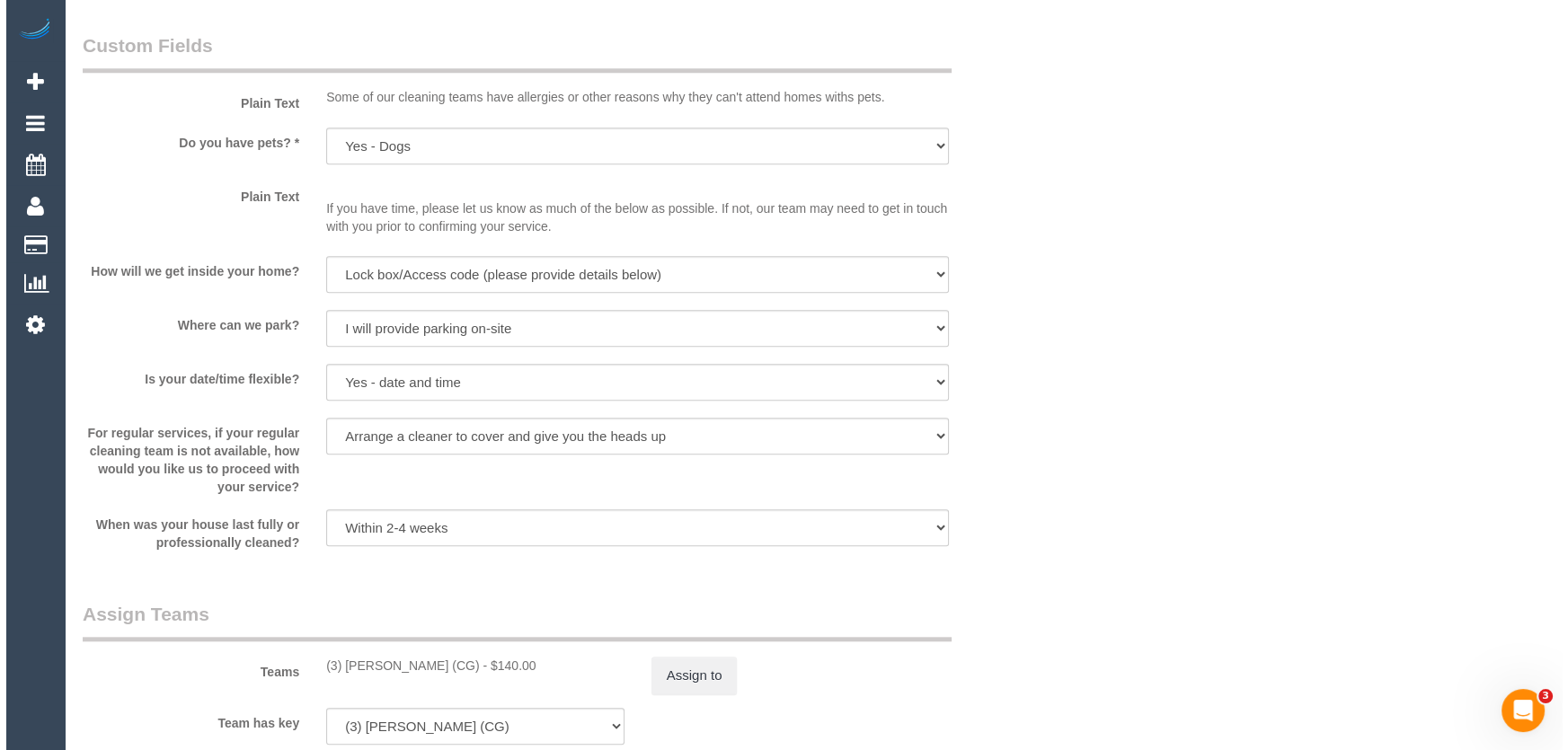
scroll to position [2448, 0]
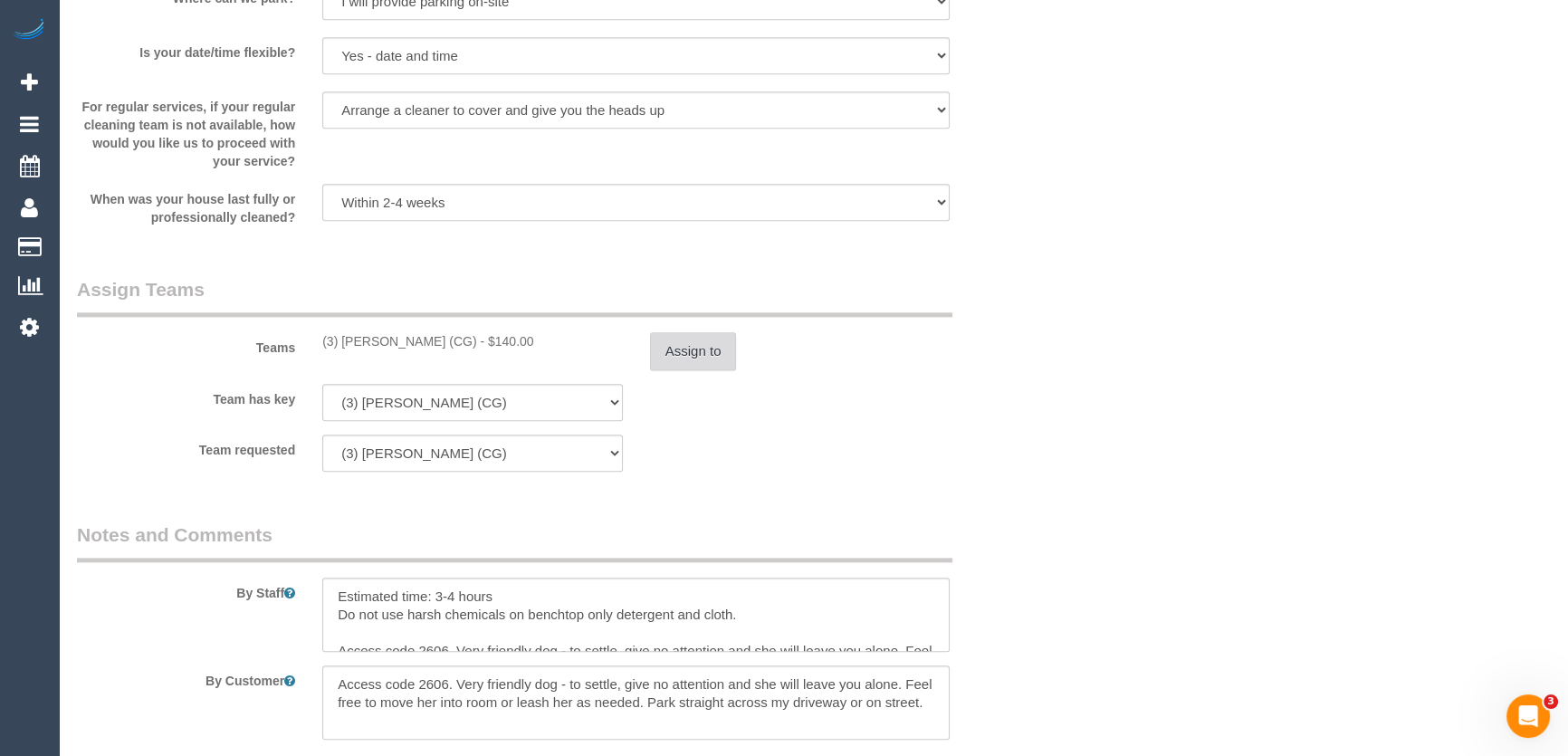
click at [706, 353] on button "Assign to" at bounding box center [692, 351] width 87 height 38
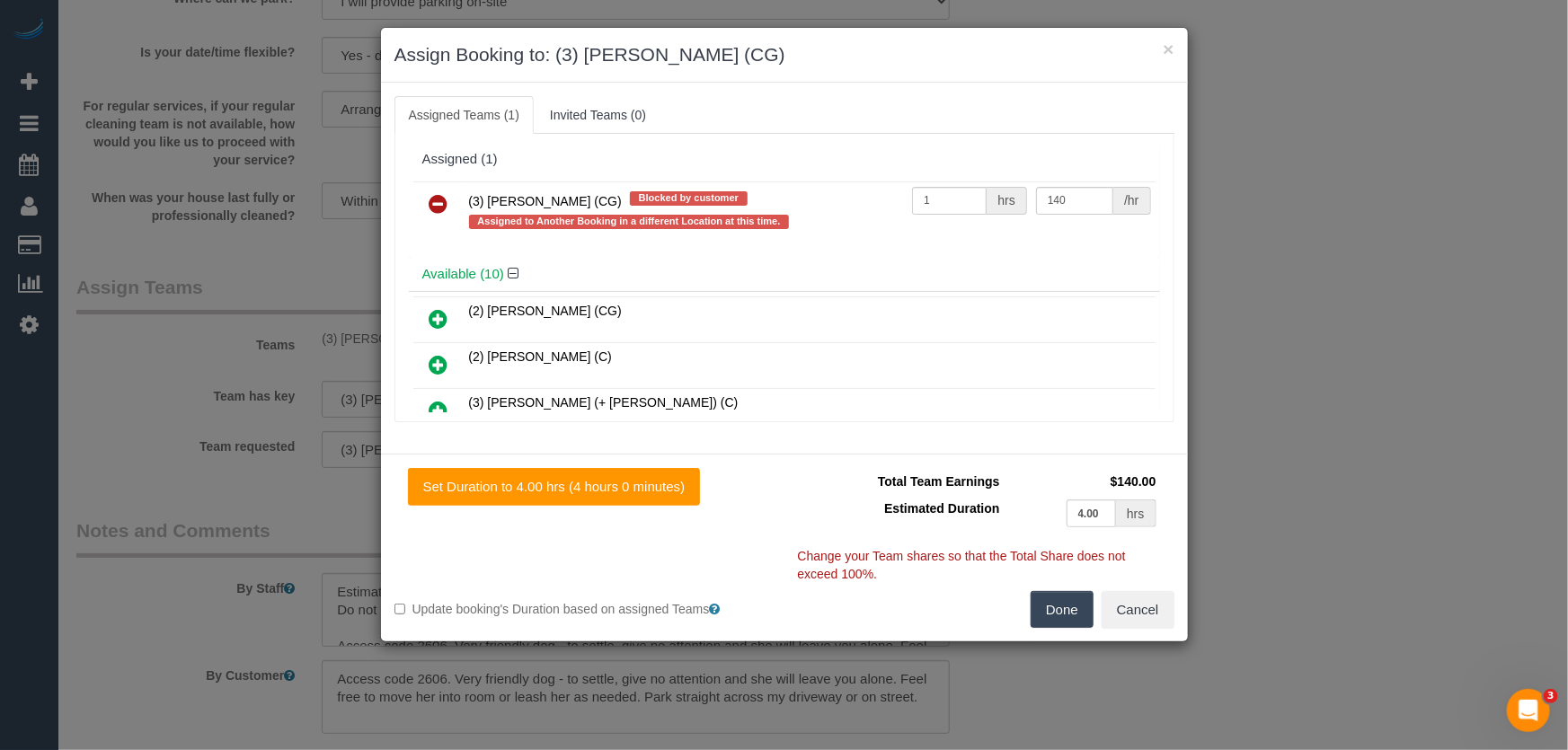
click at [446, 203] on icon at bounding box center [438, 204] width 19 height 22
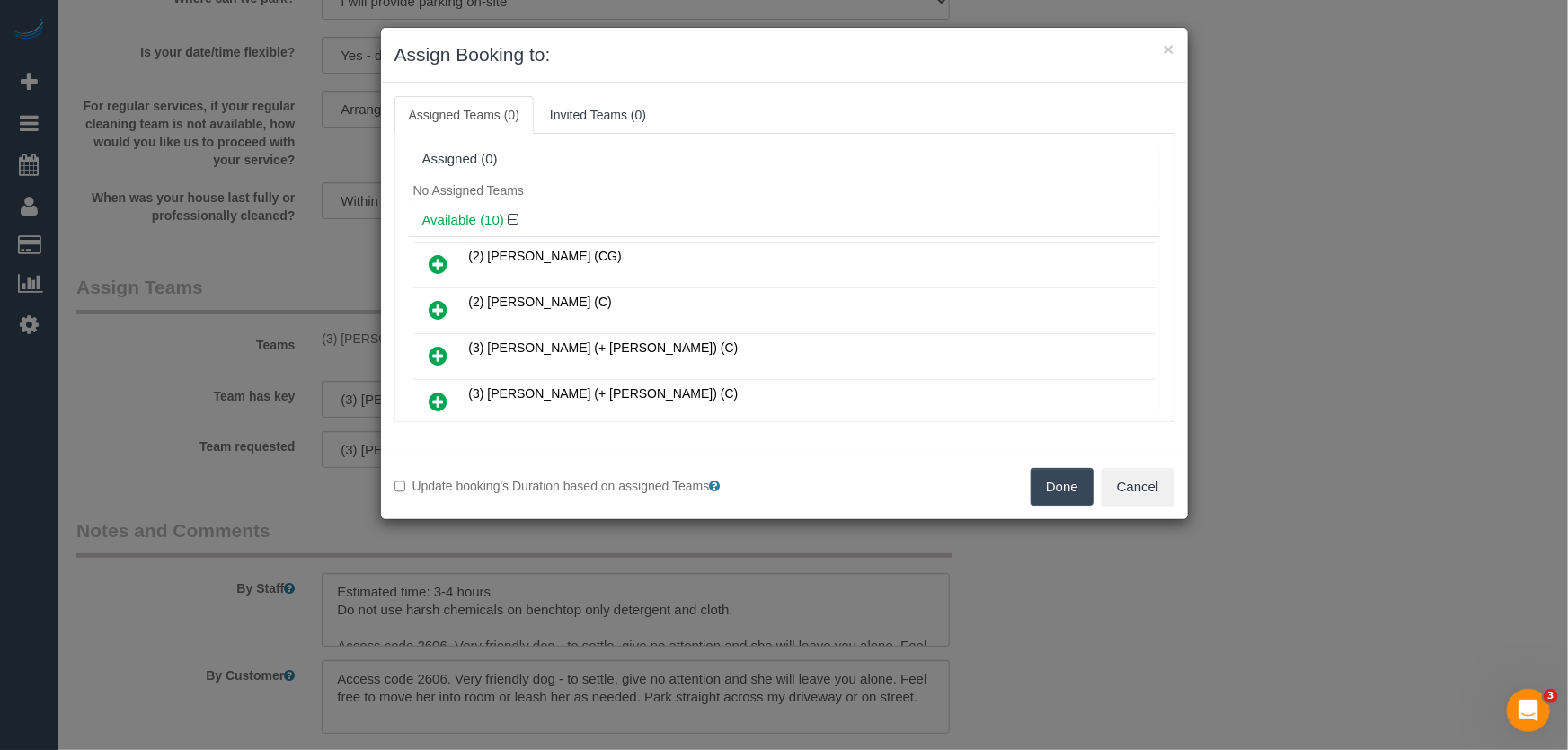
click at [1050, 482] on button "Done" at bounding box center [1062, 487] width 63 height 38
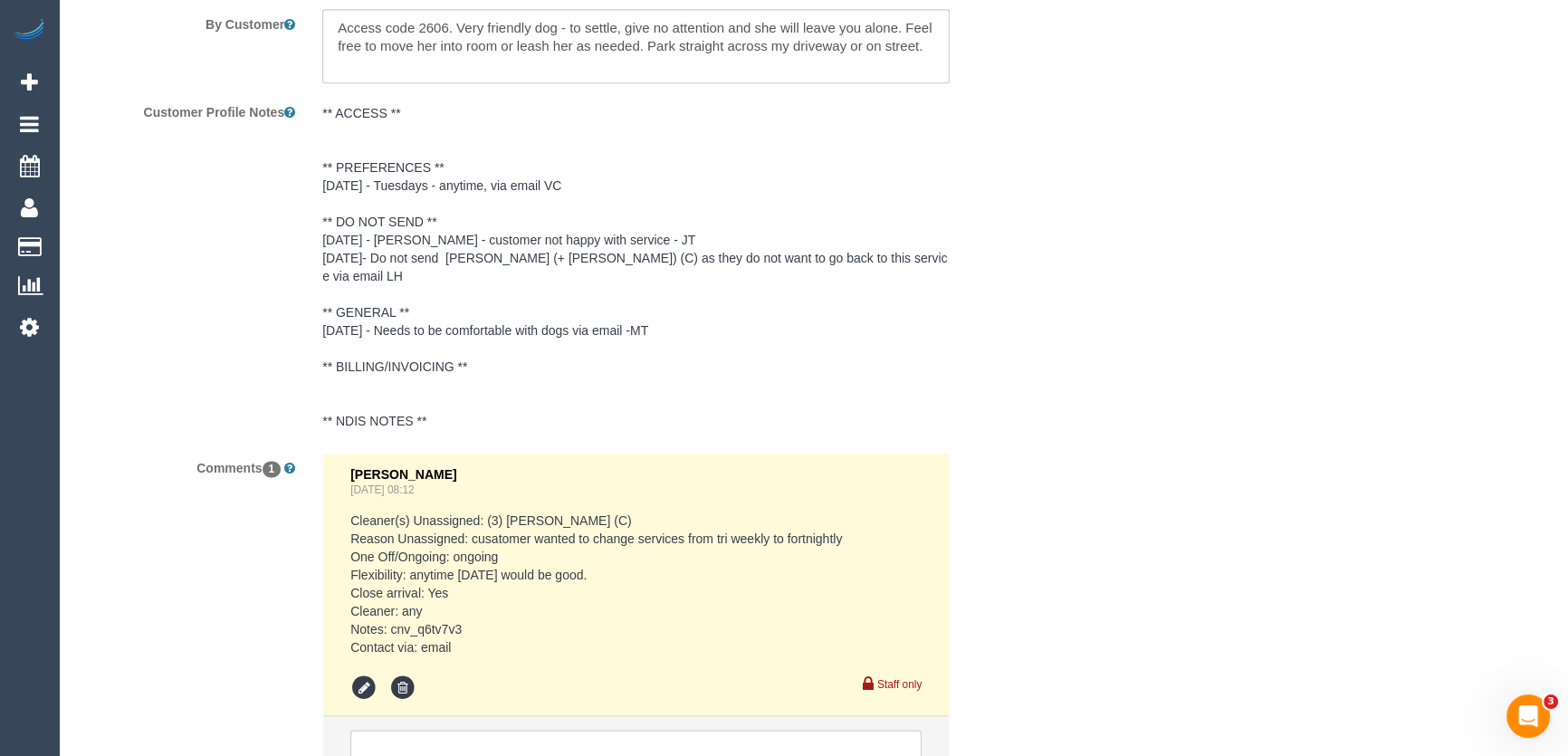
scroll to position [3283, 0]
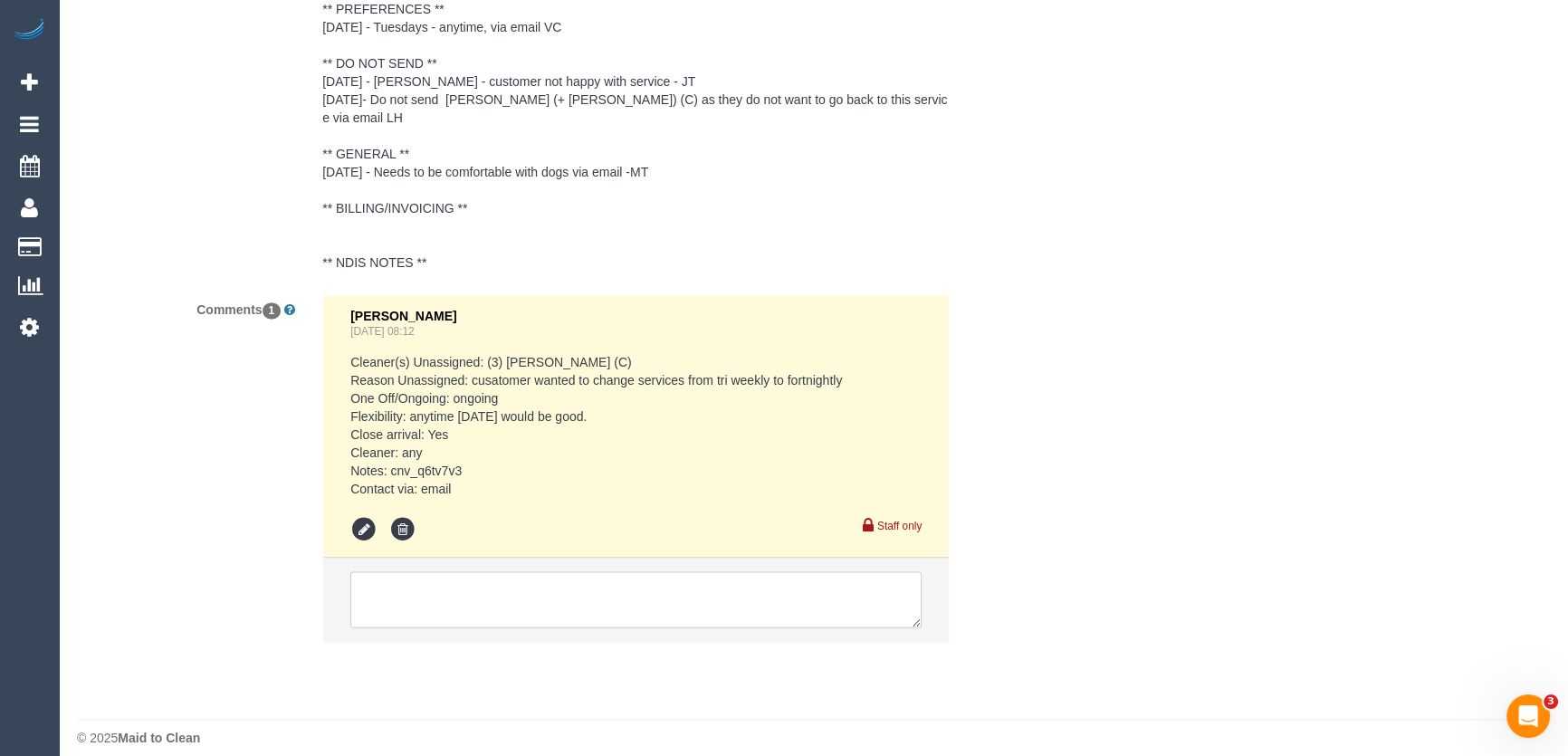
click at [516, 583] on textarea at bounding box center [636, 599] width 571 height 56
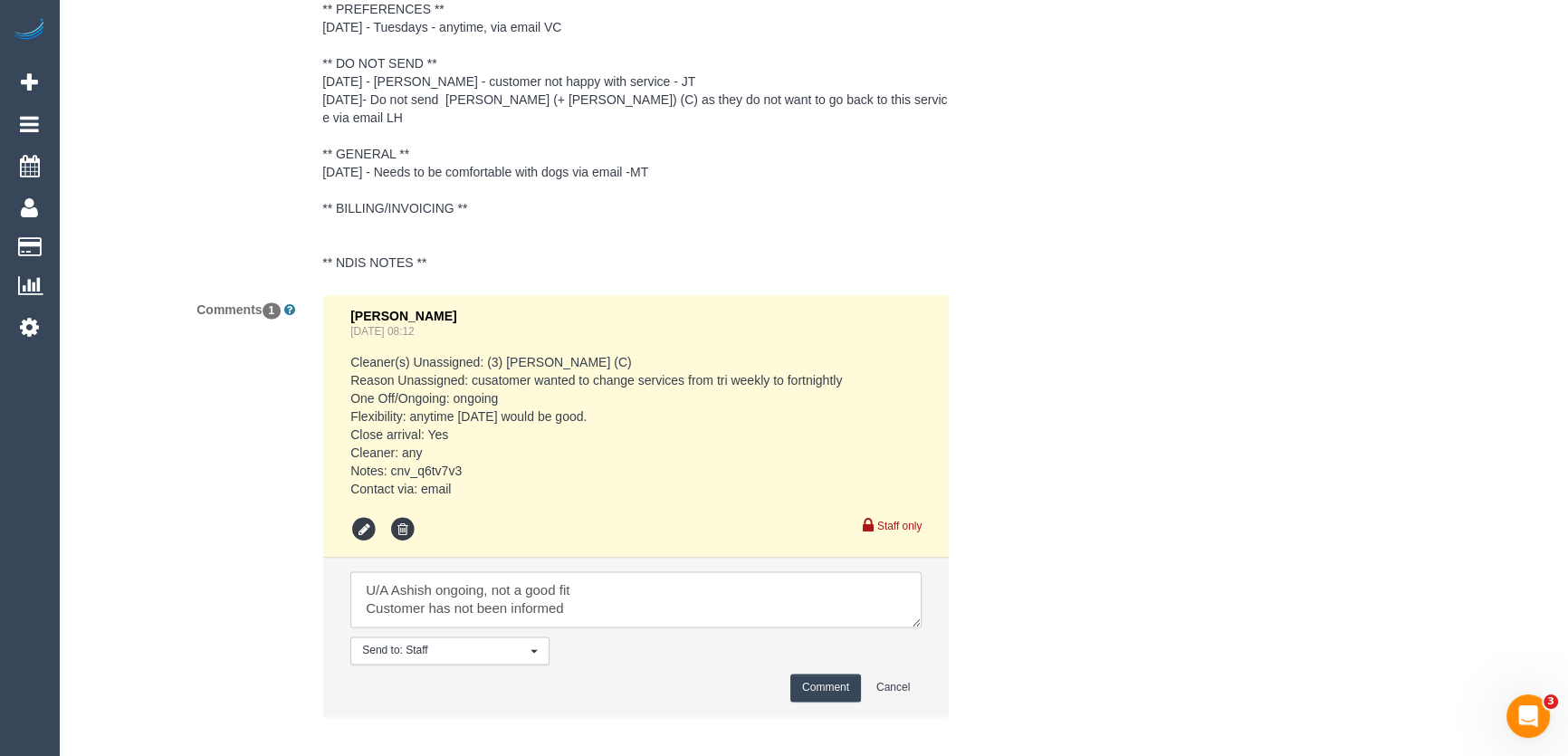
type textarea "U/A Ashish ongoing, not a good fit Customer has not been informed"
click at [821, 674] on button "Comment" at bounding box center [825, 687] width 71 height 28
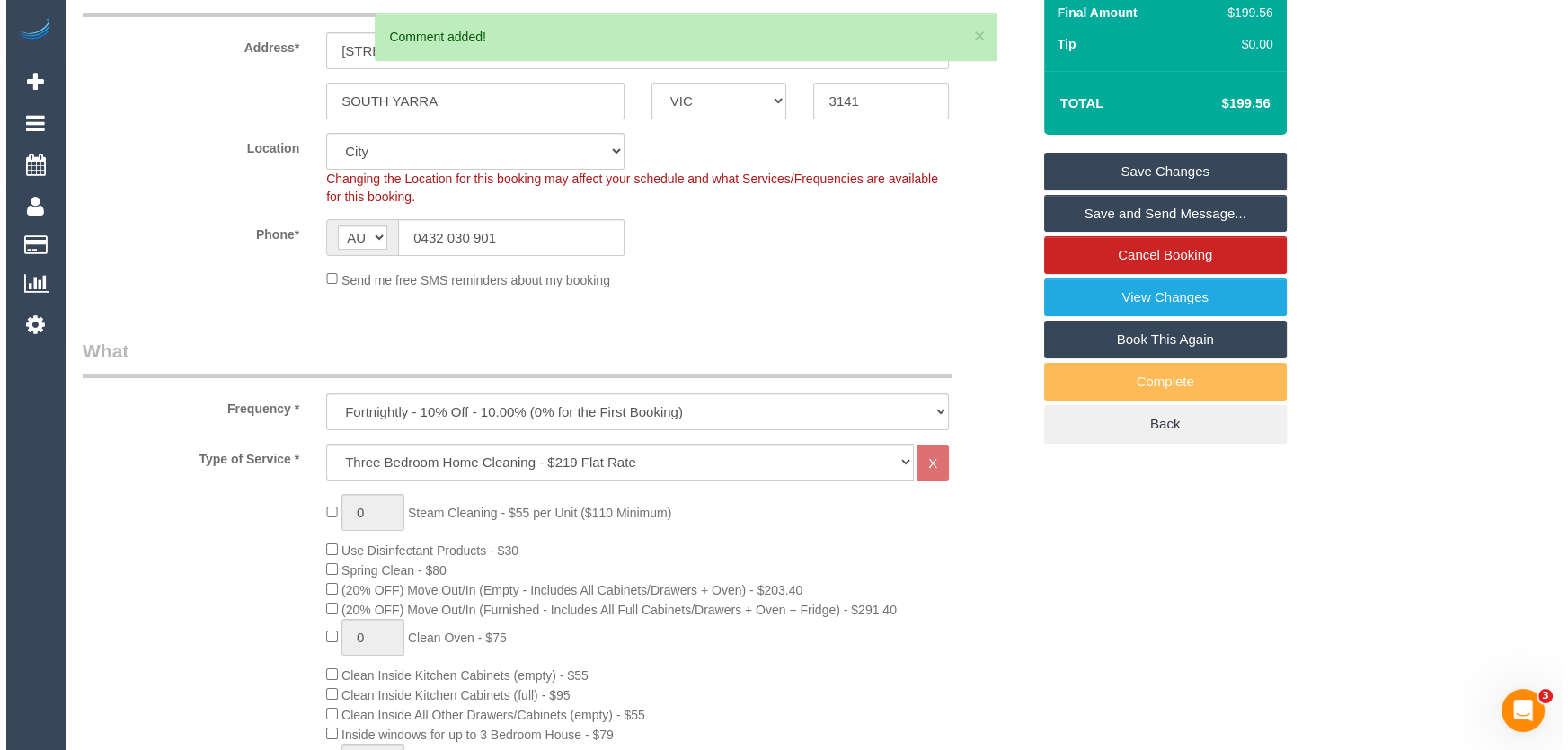
scroll to position [0, 0]
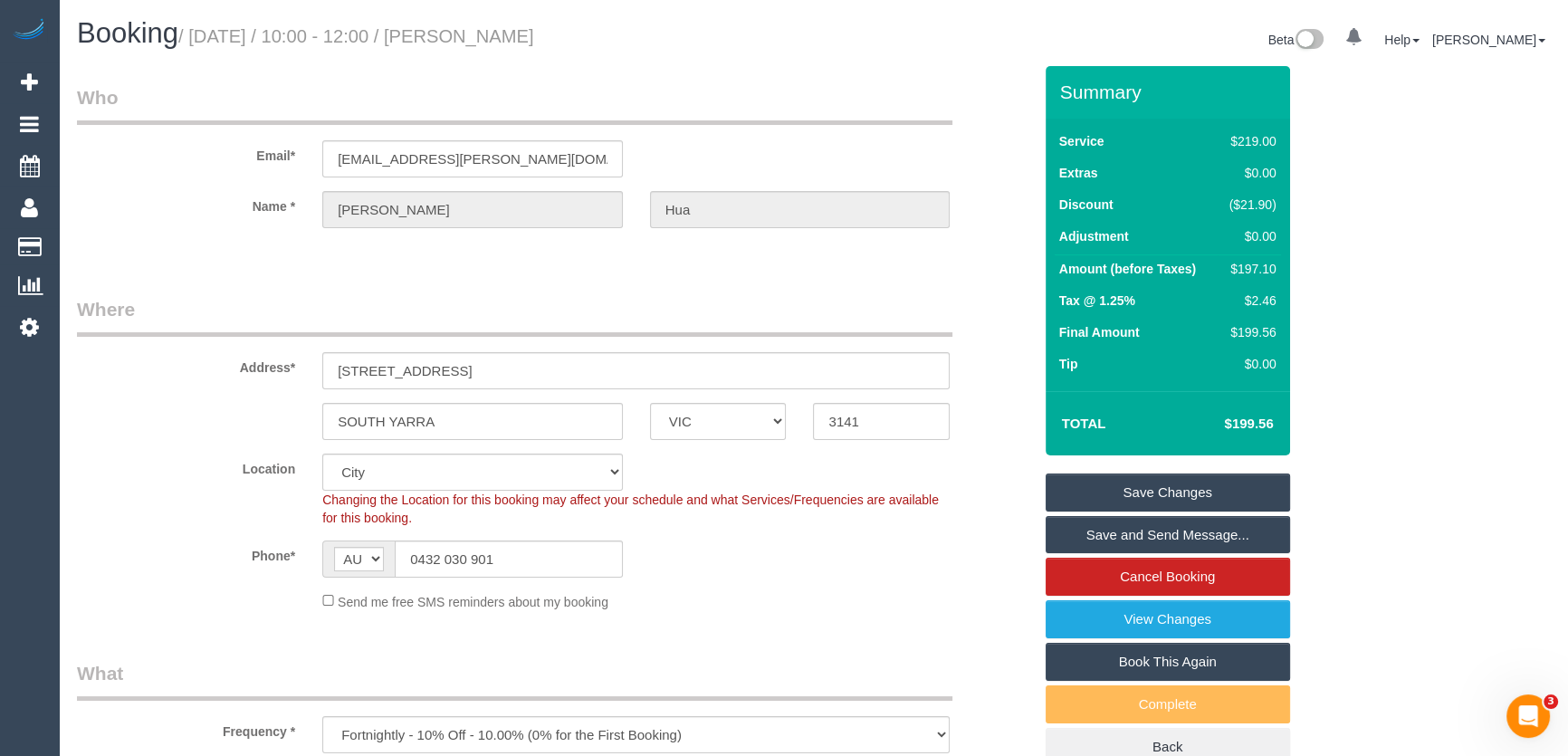
click at [1165, 479] on link "Save Changes" at bounding box center [1168, 492] width 245 height 38
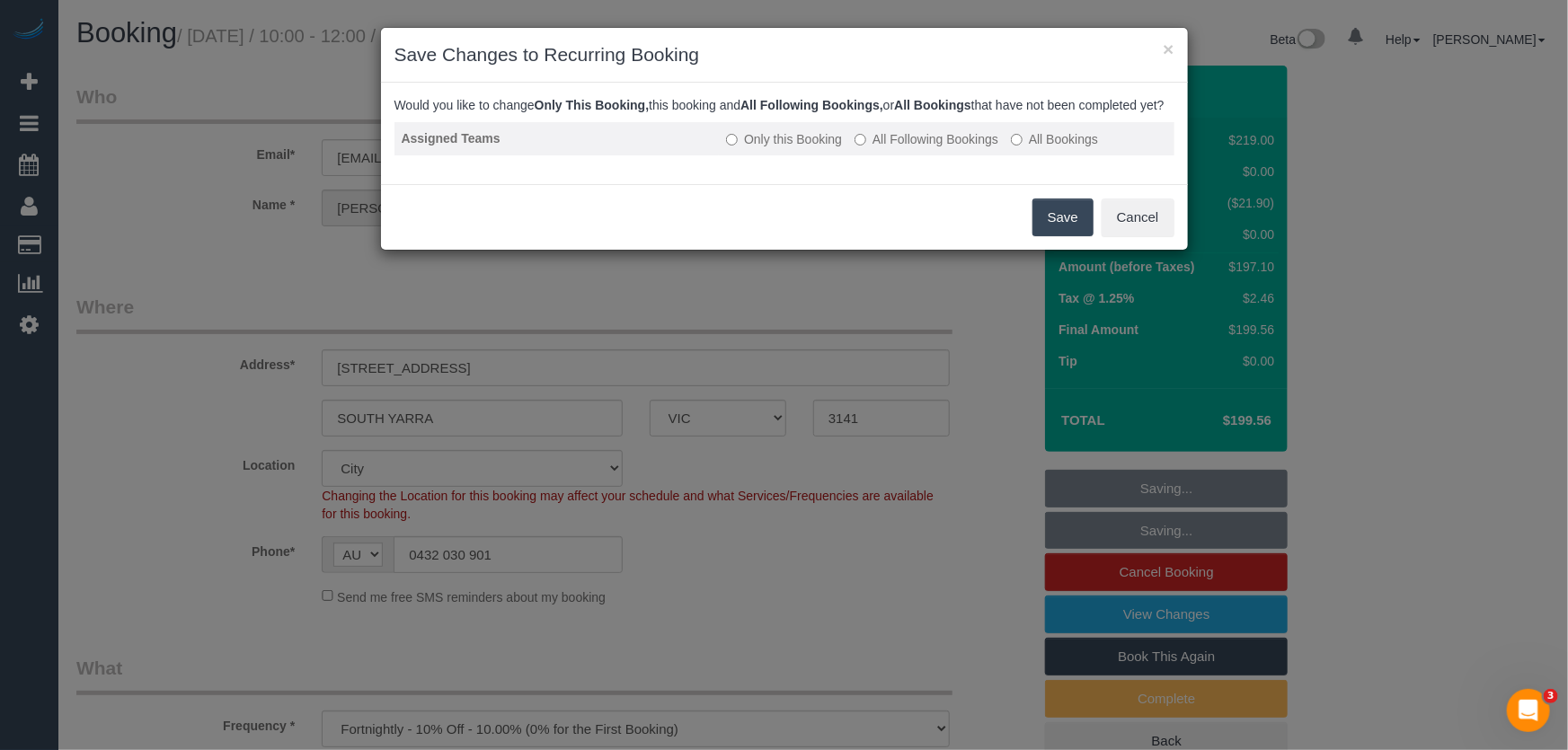
click at [921, 148] on label "All Following Bookings" at bounding box center [926, 139] width 144 height 18
click at [1064, 234] on button "Save" at bounding box center [1062, 217] width 61 height 38
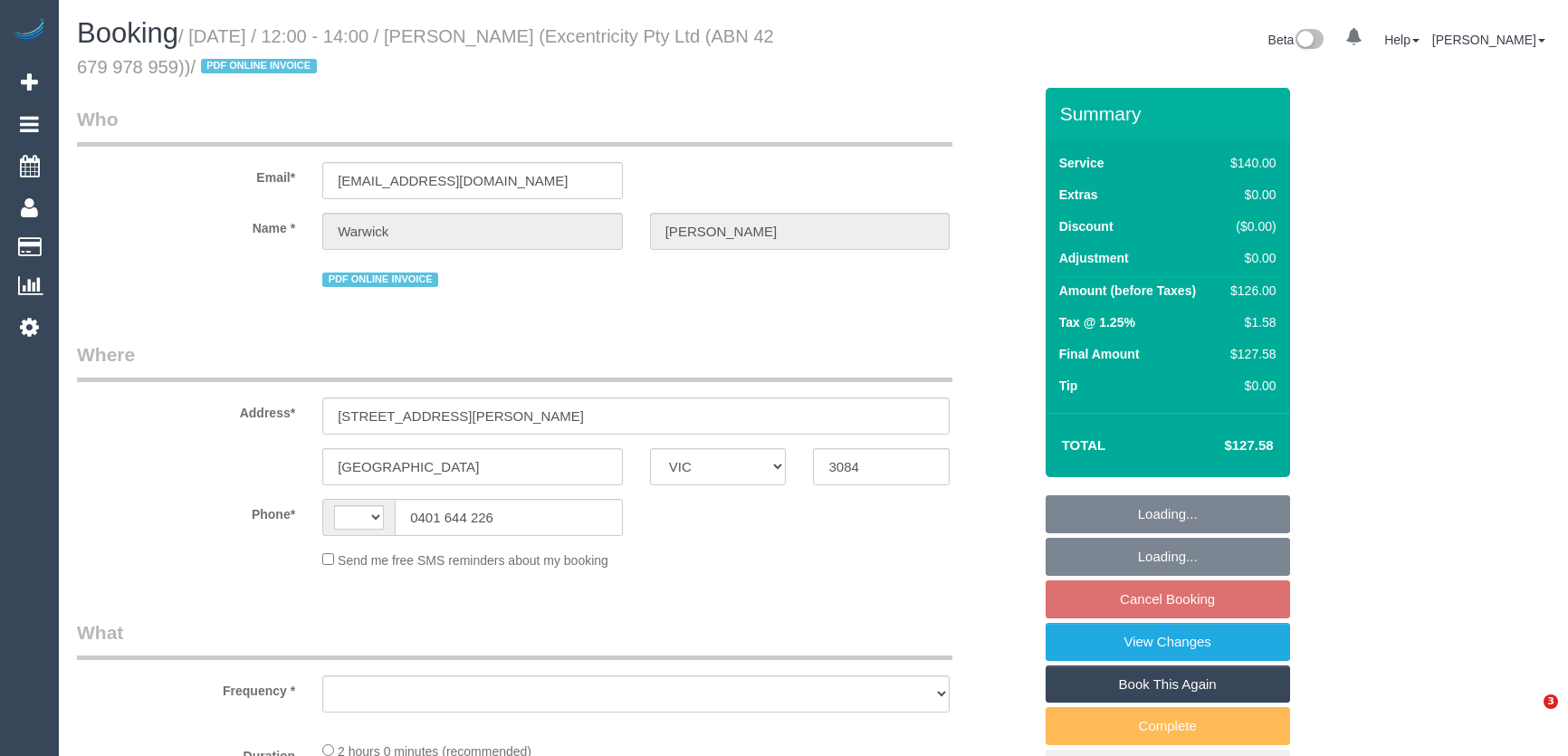
select select "VIC"
select select "object:284"
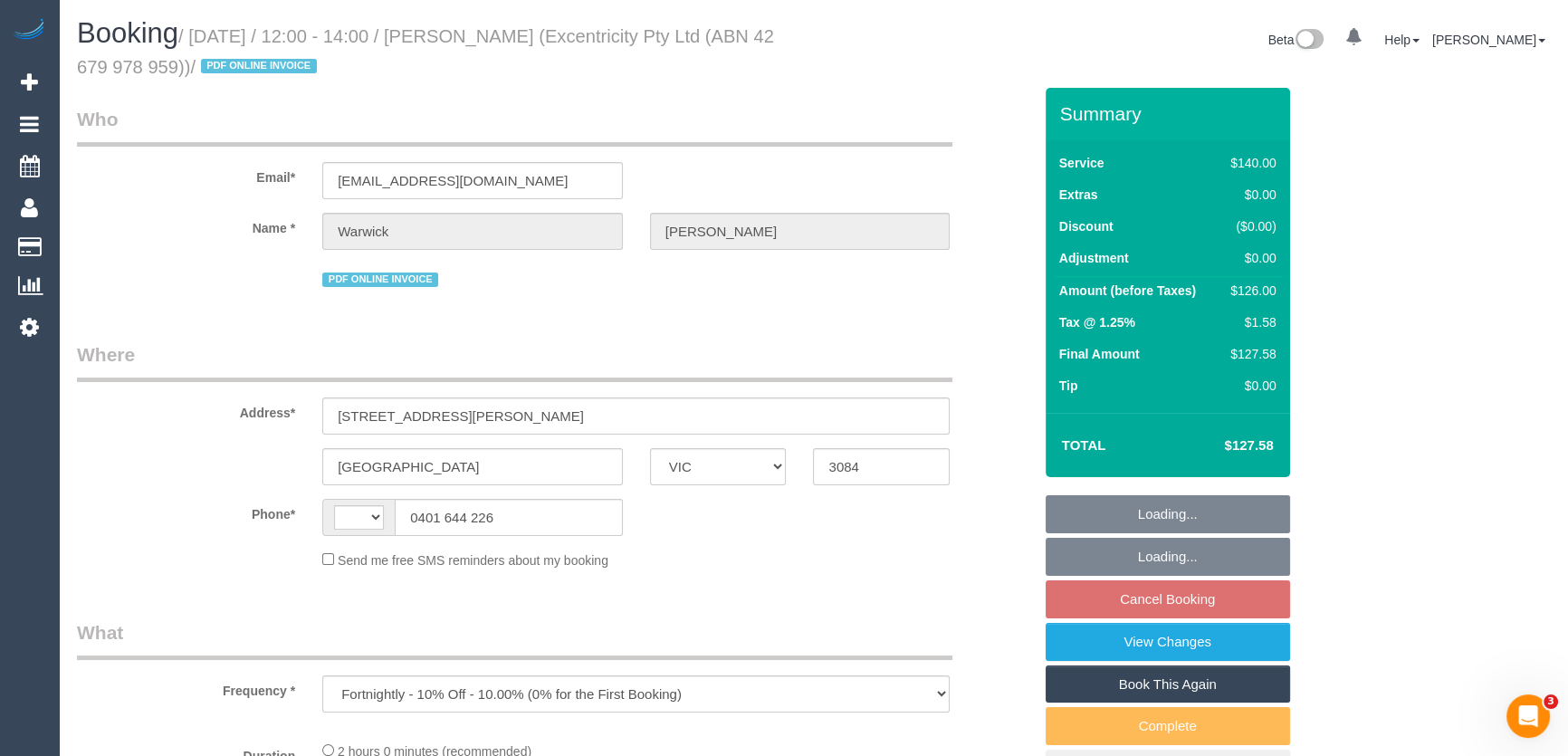
select select "string:AU"
select select "string:stripe-pm_1QGXPb2GScqysDRVW4d89itV"
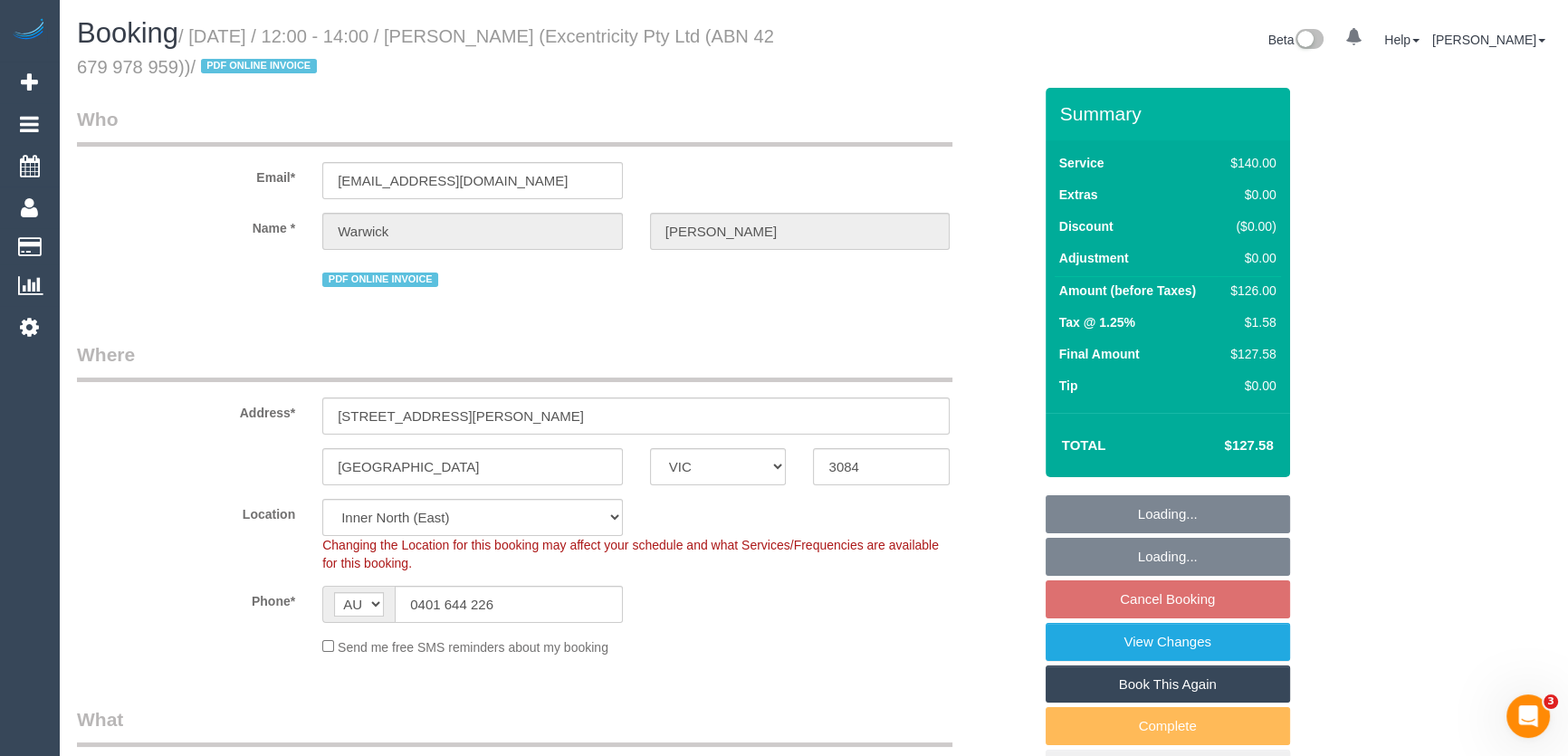
select select "number:30"
select select "number:14"
select select "number:19"
select select "number:24"
select select "number:34"
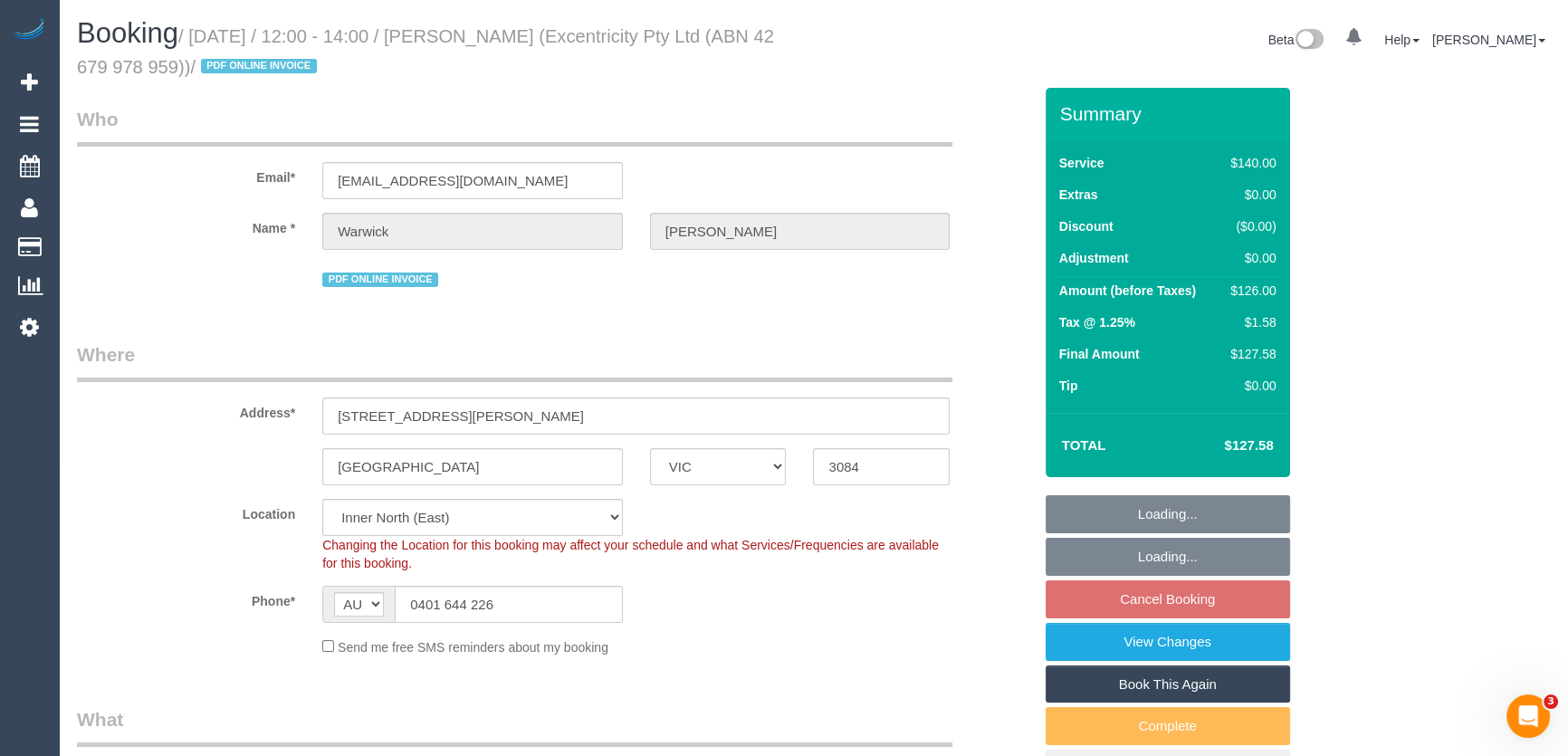
select select "number:26"
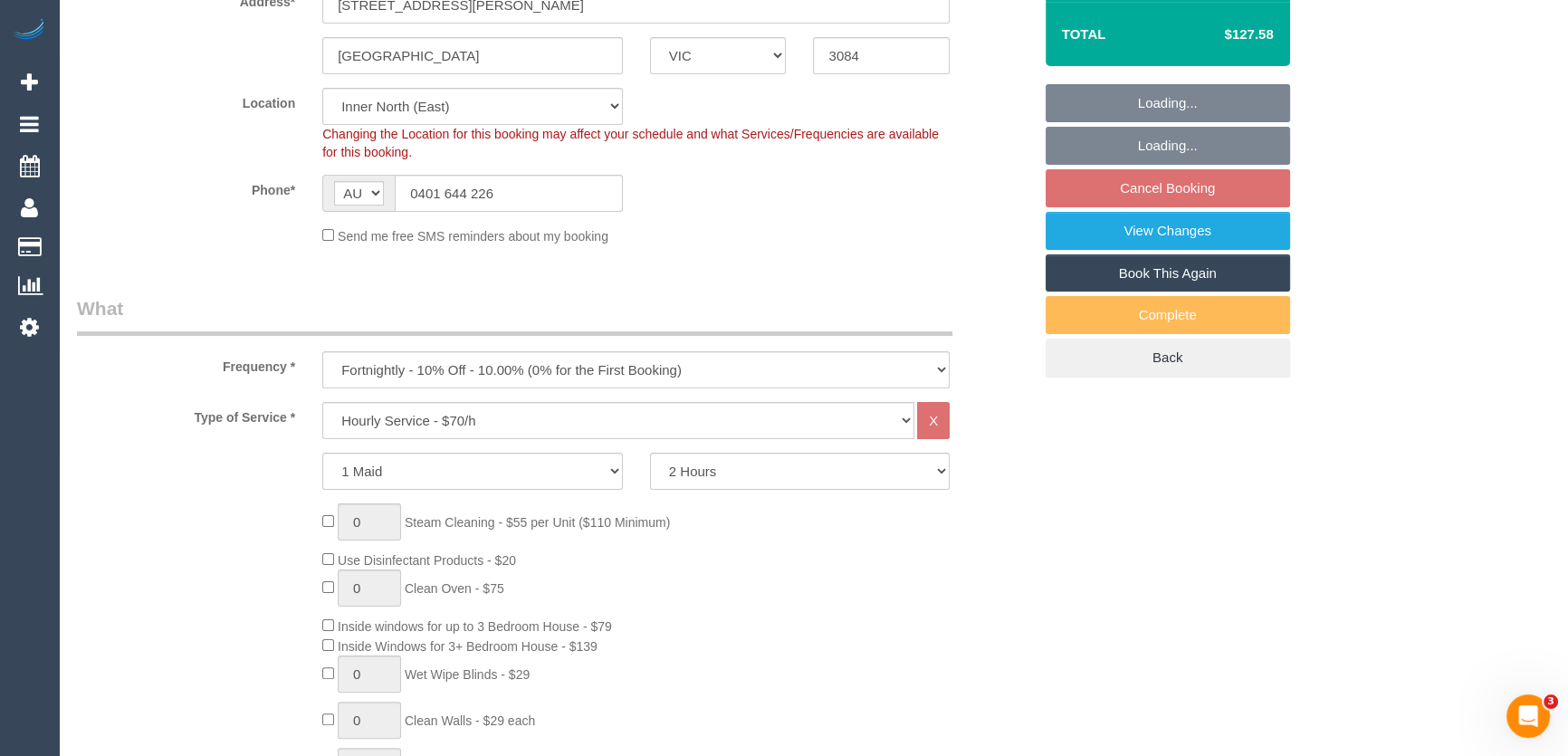
select select "object:873"
select select "spot4"
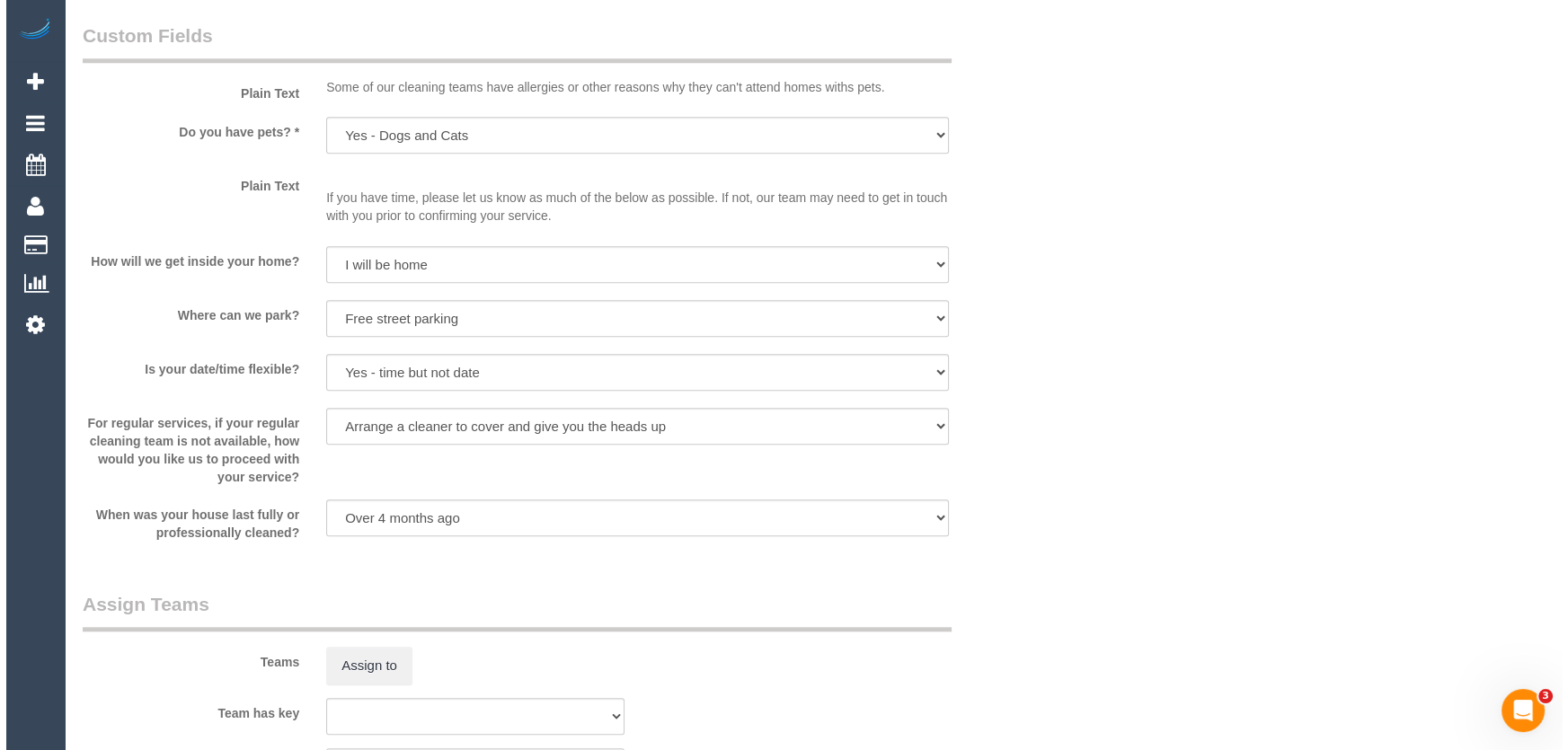
scroll to position [2285, 0]
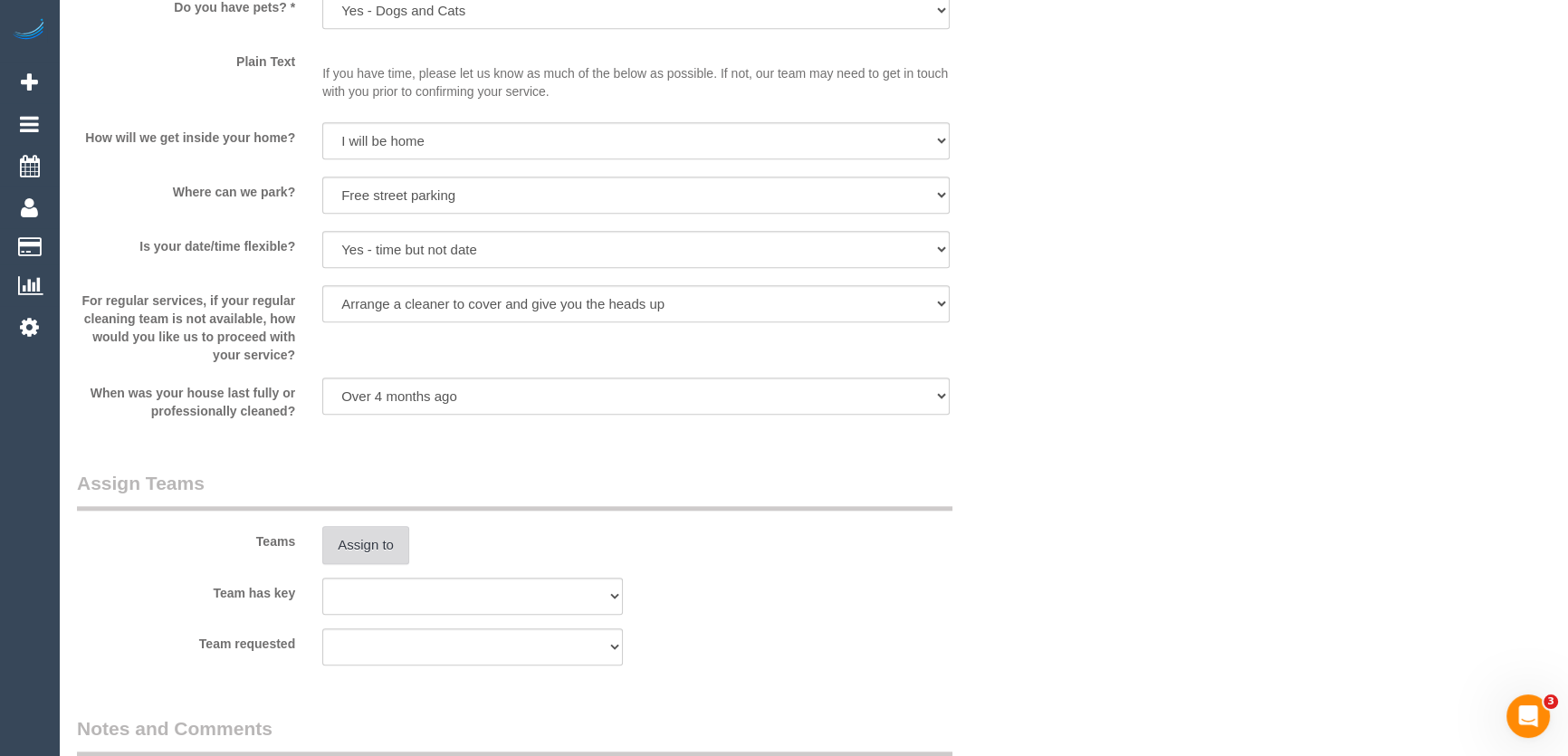
click at [366, 545] on button "Assign to" at bounding box center [365, 545] width 87 height 38
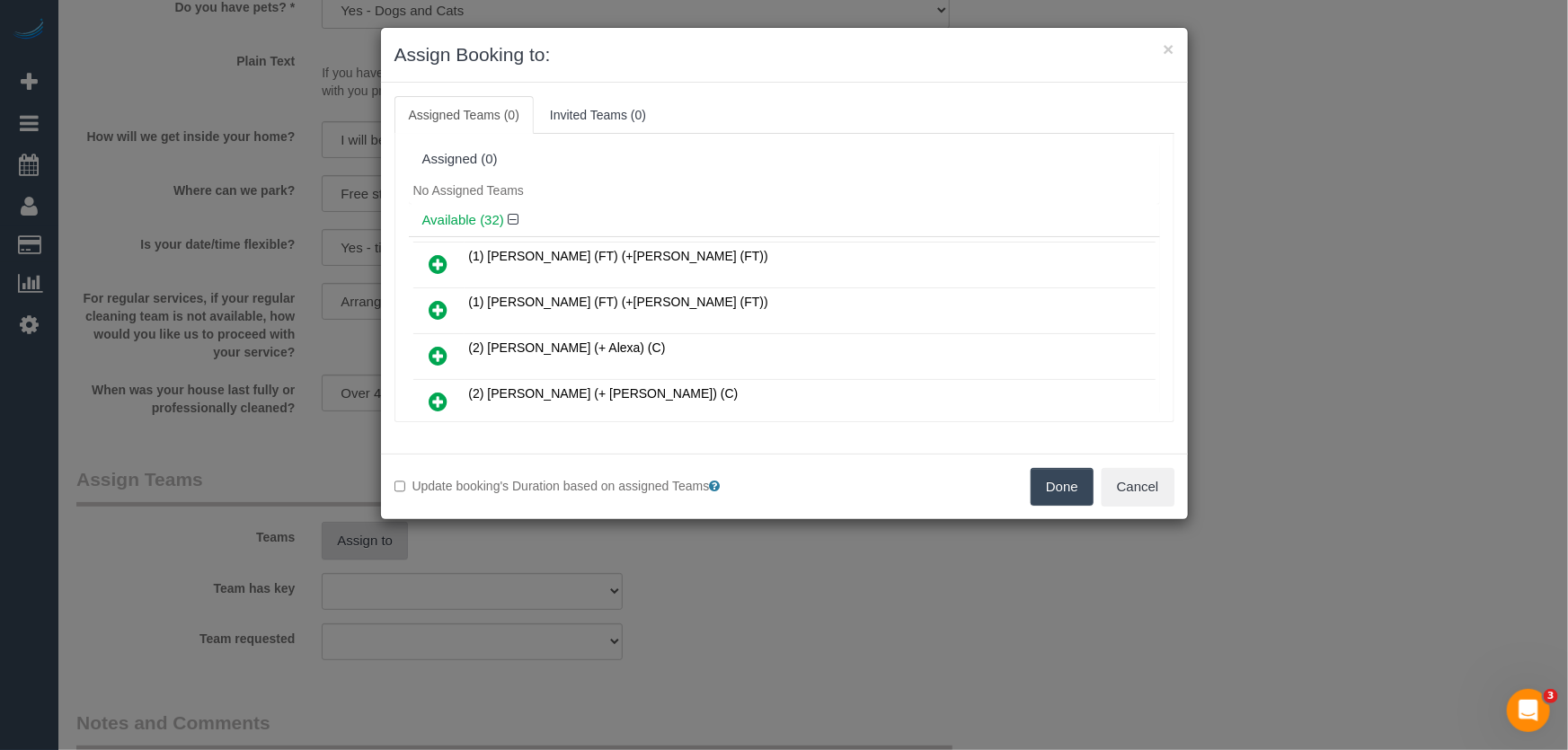
scroll to position [427, 0]
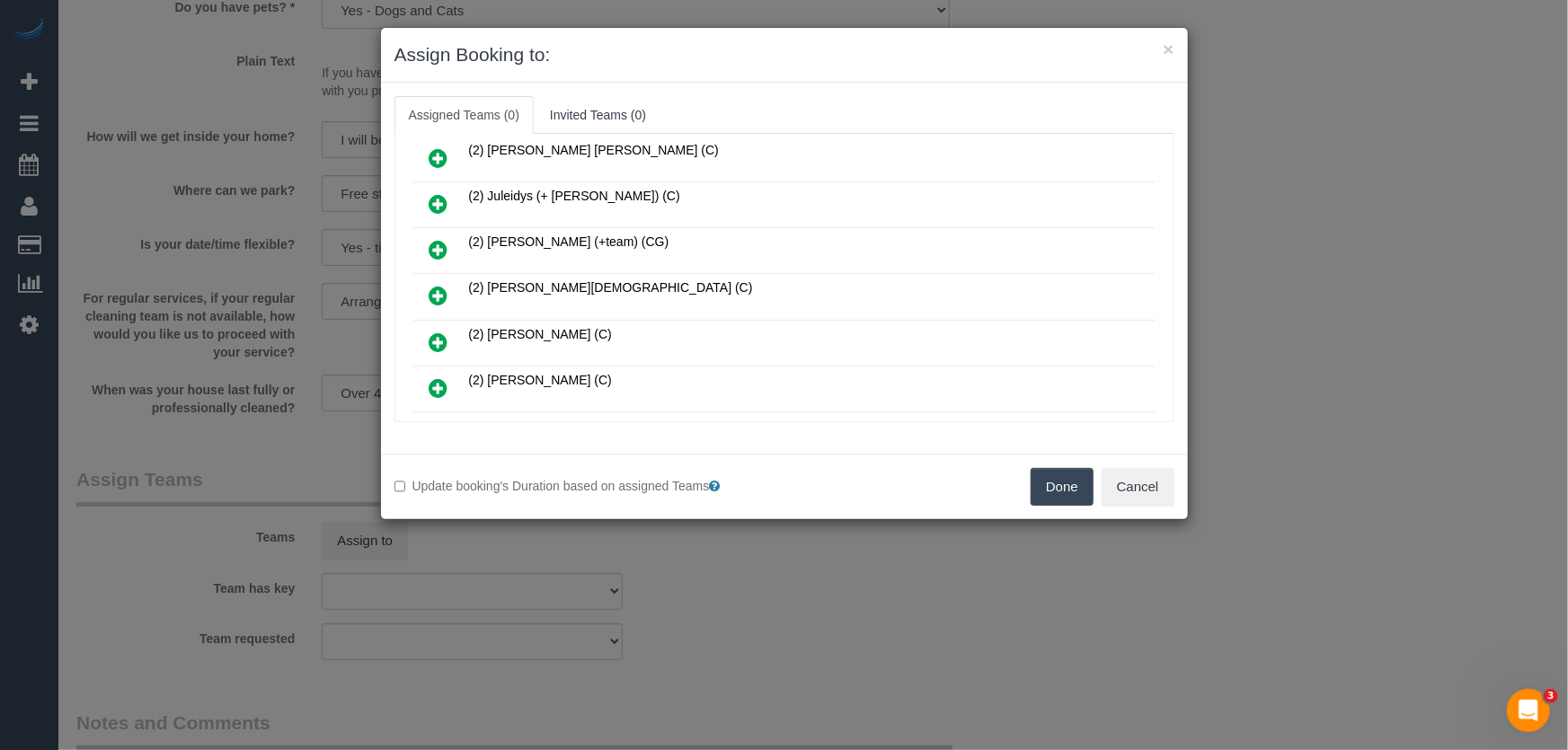
click at [436, 284] on icon at bounding box center [438, 295] width 19 height 22
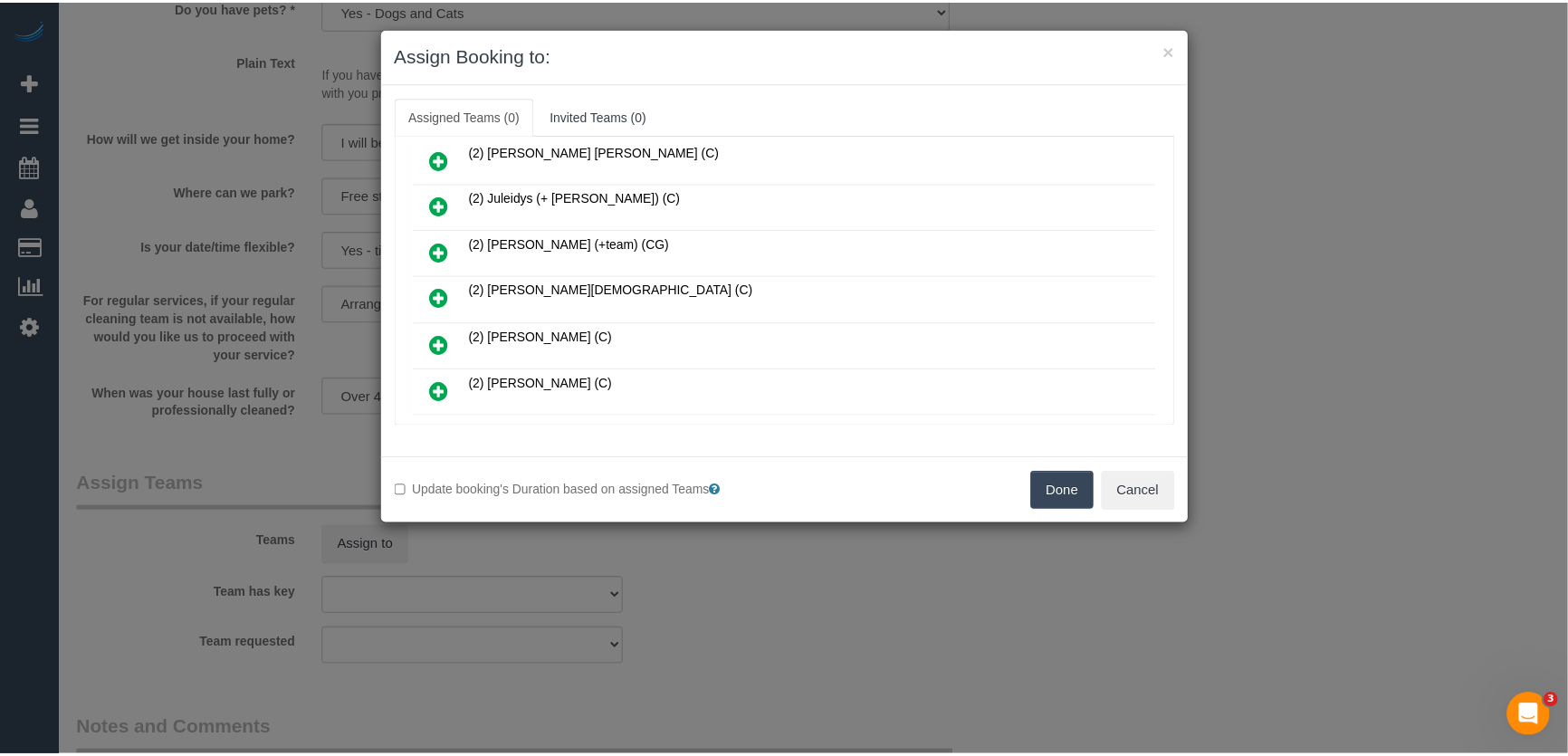
scroll to position [472, 0]
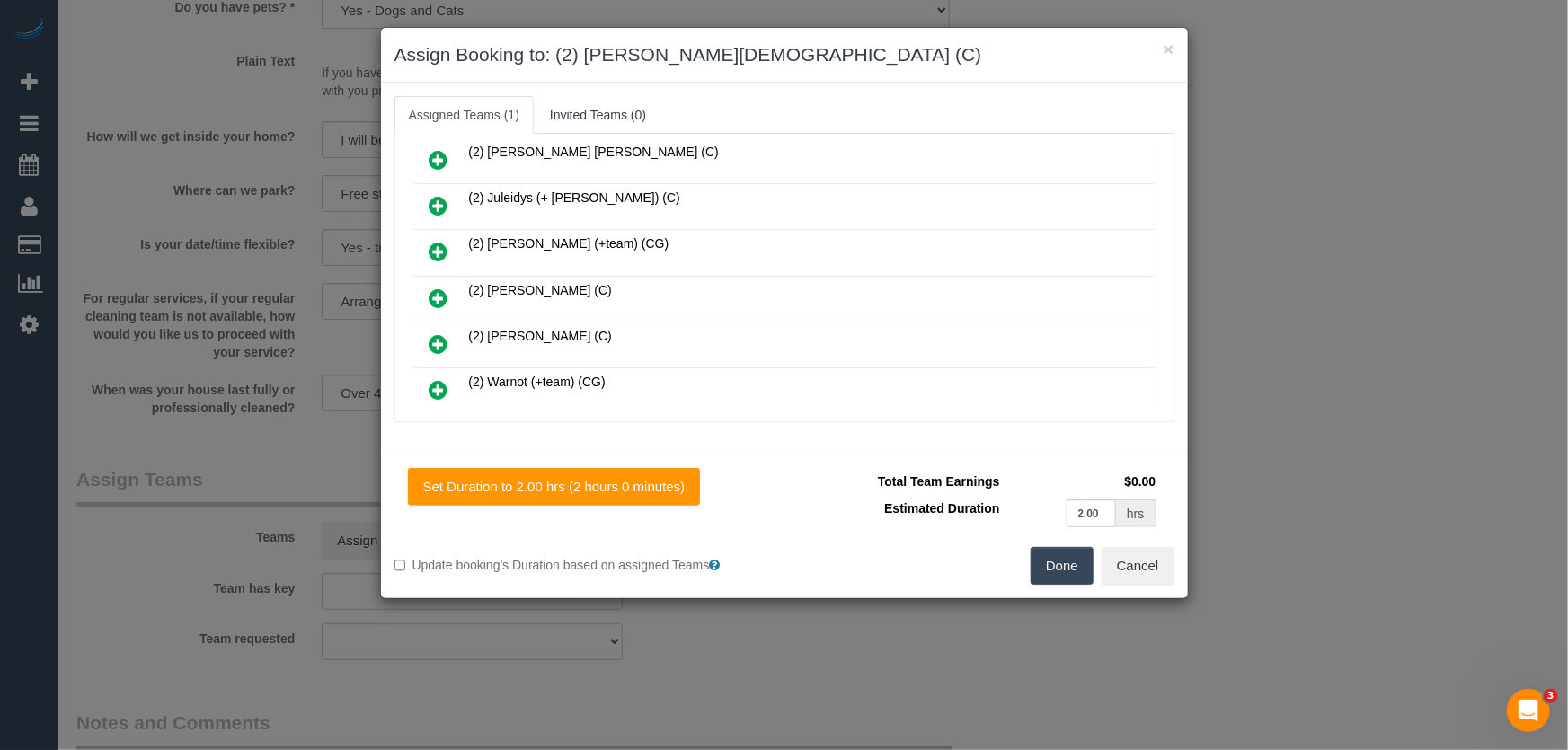
click at [1051, 571] on button "Done" at bounding box center [1062, 565] width 63 height 38
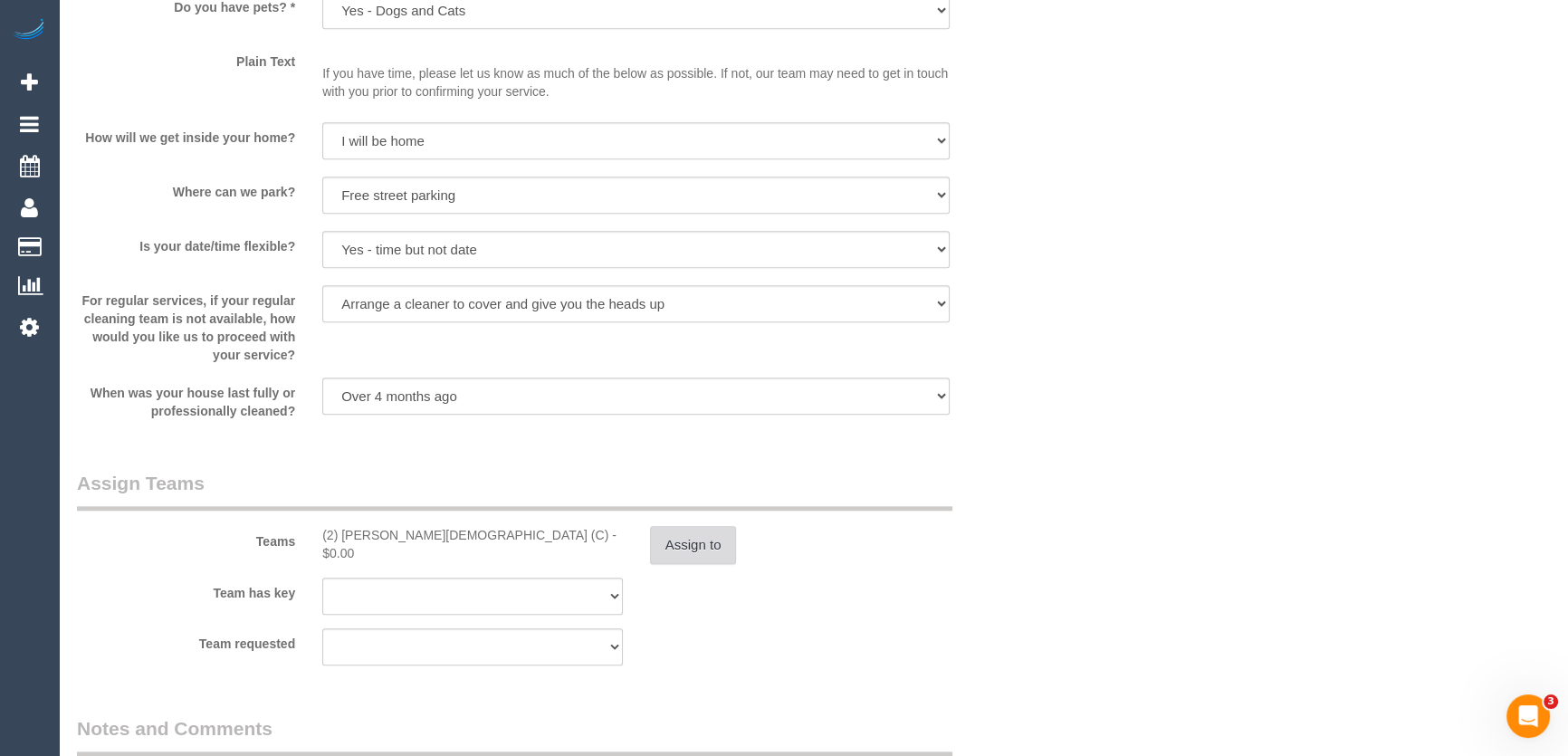
click at [698, 542] on button "Assign to" at bounding box center [692, 545] width 87 height 38
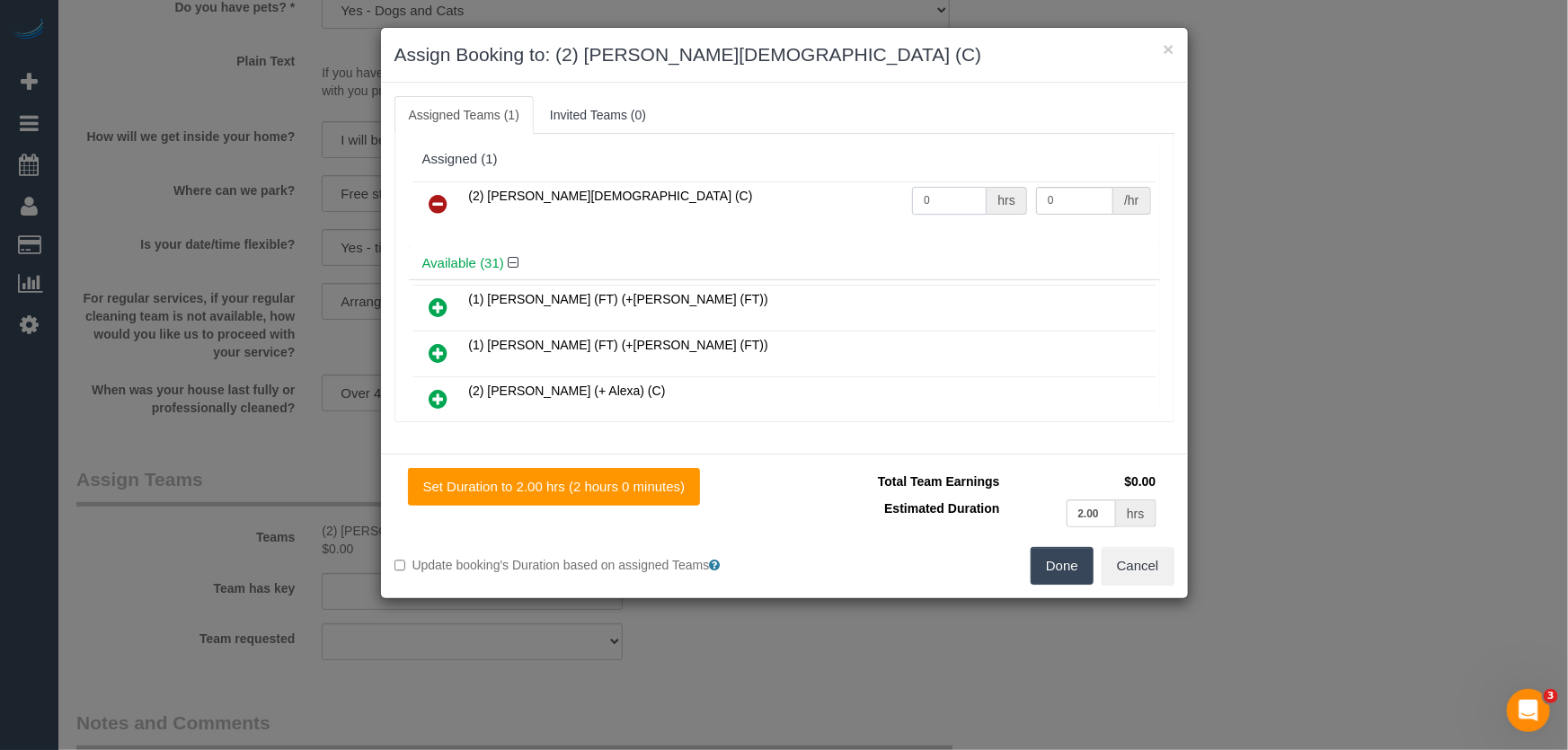
click at [947, 200] on input "0" at bounding box center [949, 200] width 75 height 28
type input "2"
type input "37.5"
click at [1058, 566] on button "Done" at bounding box center [1062, 565] width 63 height 38
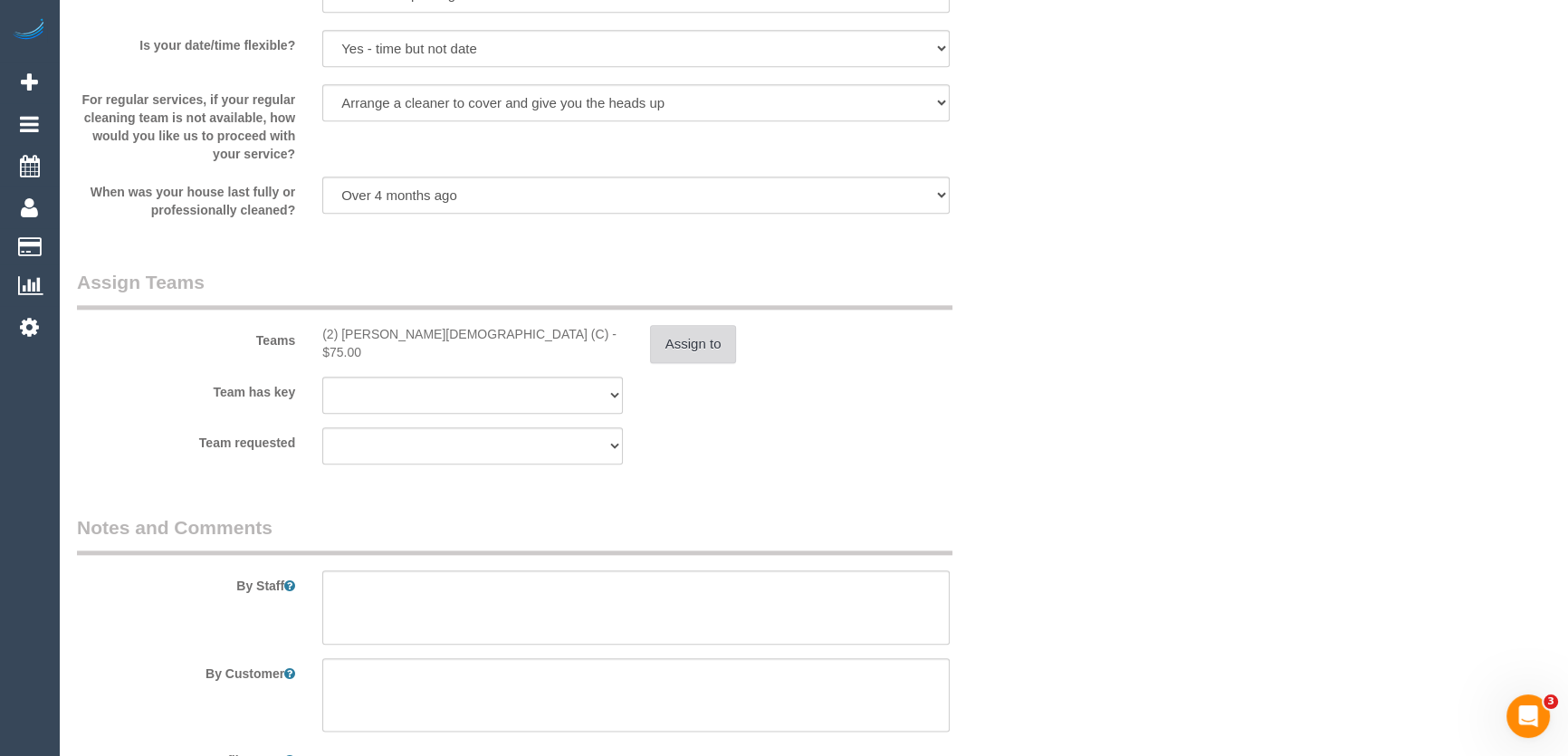
scroll to position [2633, 0]
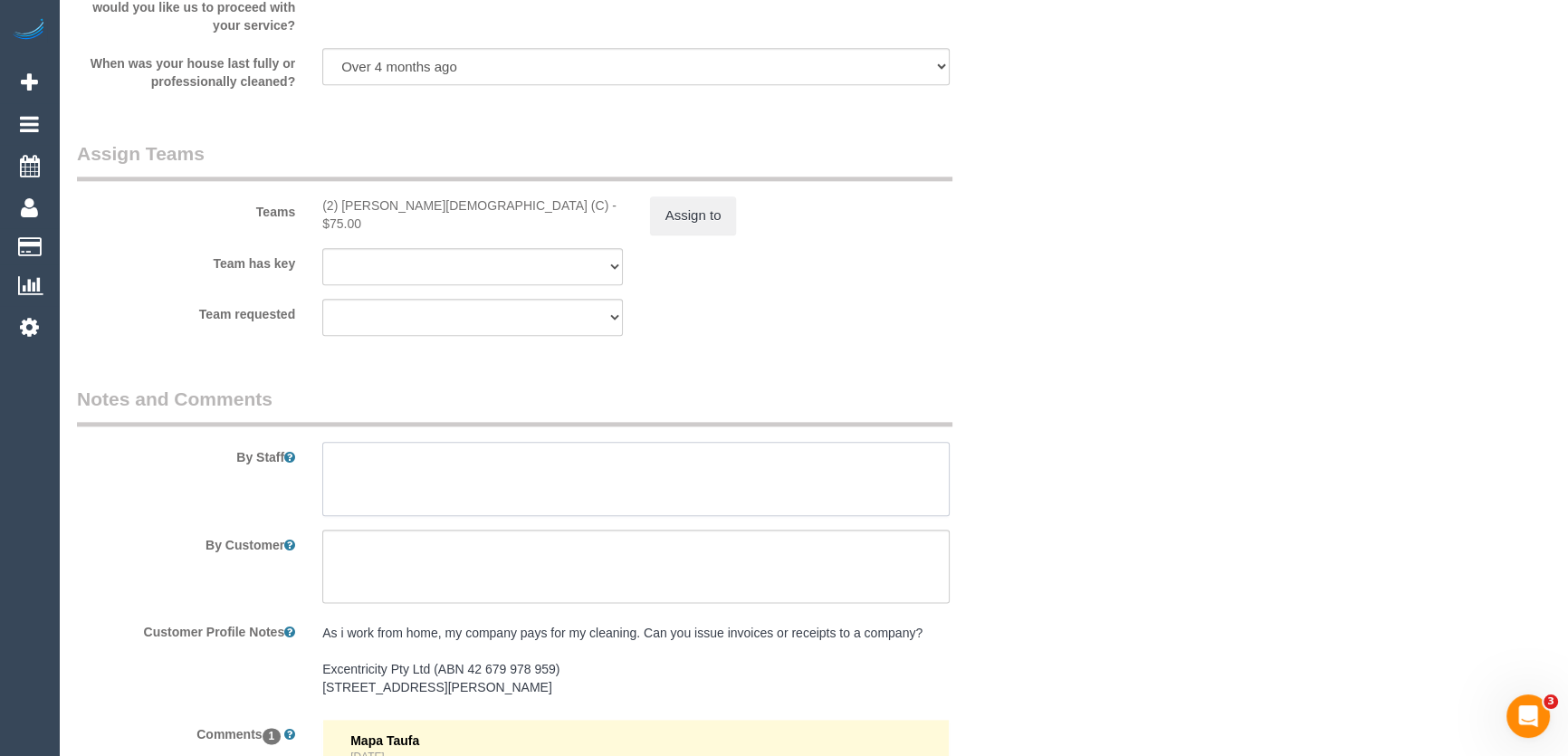
click at [426, 483] on textarea at bounding box center [636, 478] width 627 height 75
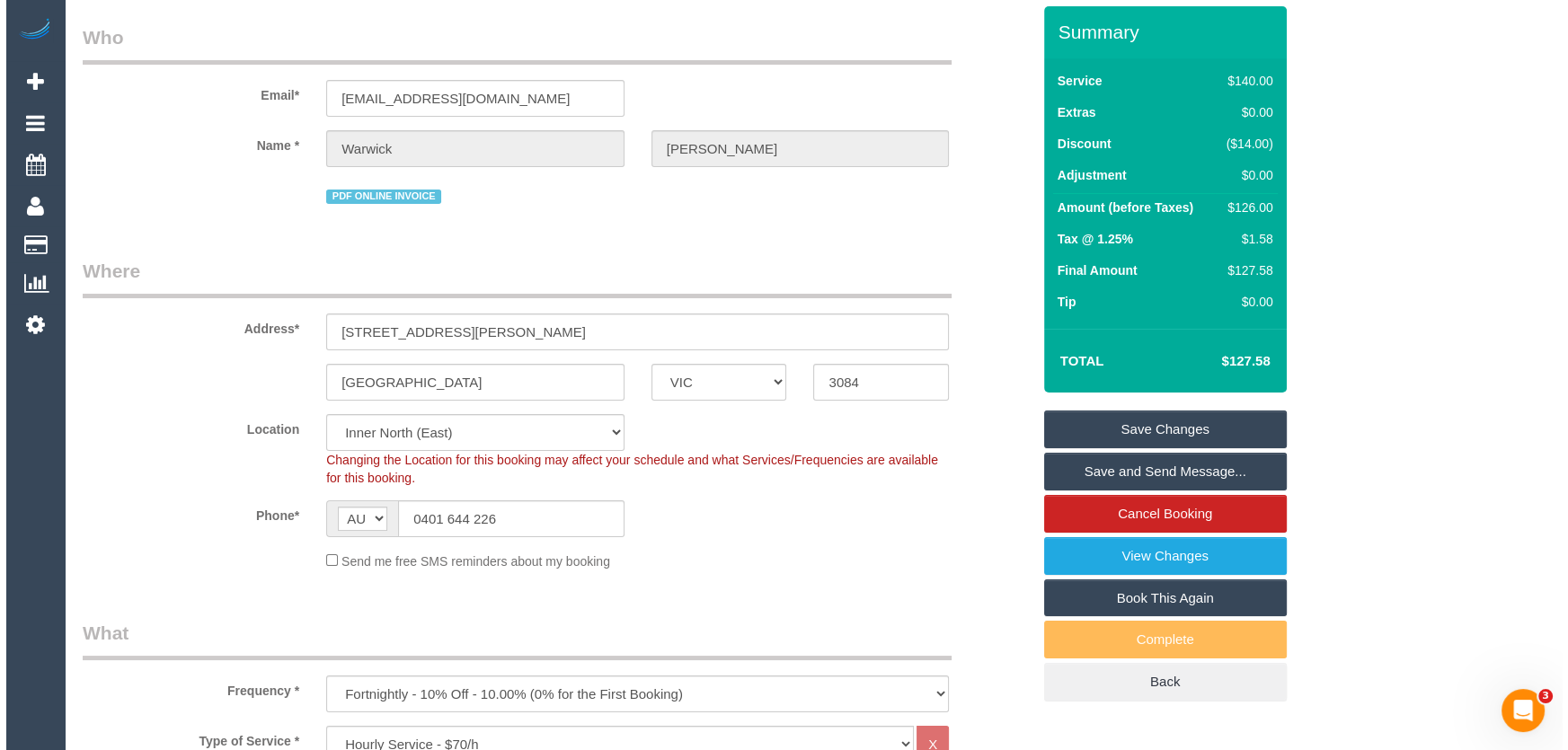
scroll to position [0, 0]
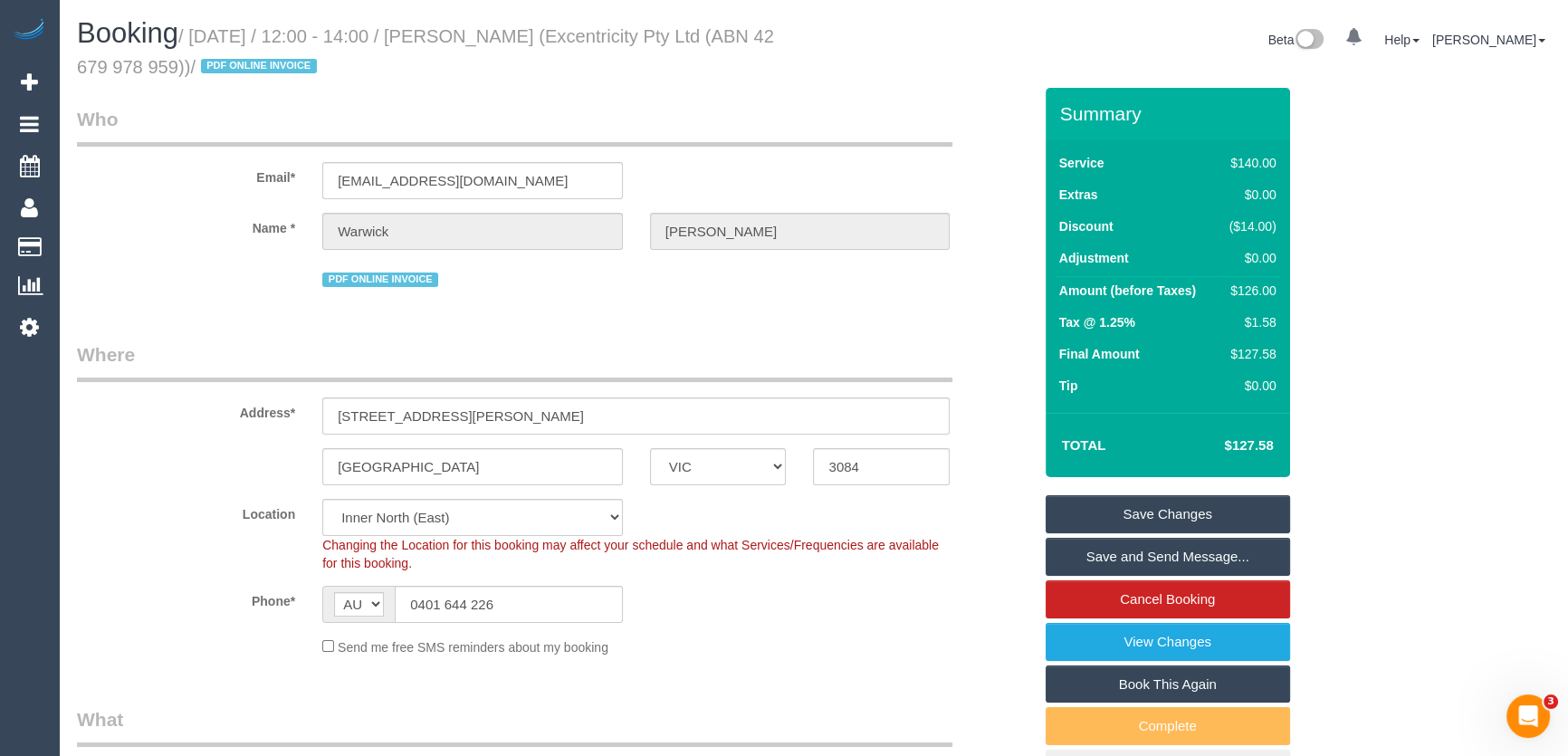
type textarea "*cover*"
click at [518, 26] on small "/ September 09, 2025 / 12:00 - 14:00 / Warwick Donaldson (Excentricity Pty Ltd …" at bounding box center [425, 51] width 697 height 51
copy small "Warwick Donaldson (Excentricity Pty Ltd"
click at [1140, 561] on link "Save and Send Message..." at bounding box center [1168, 556] width 245 height 38
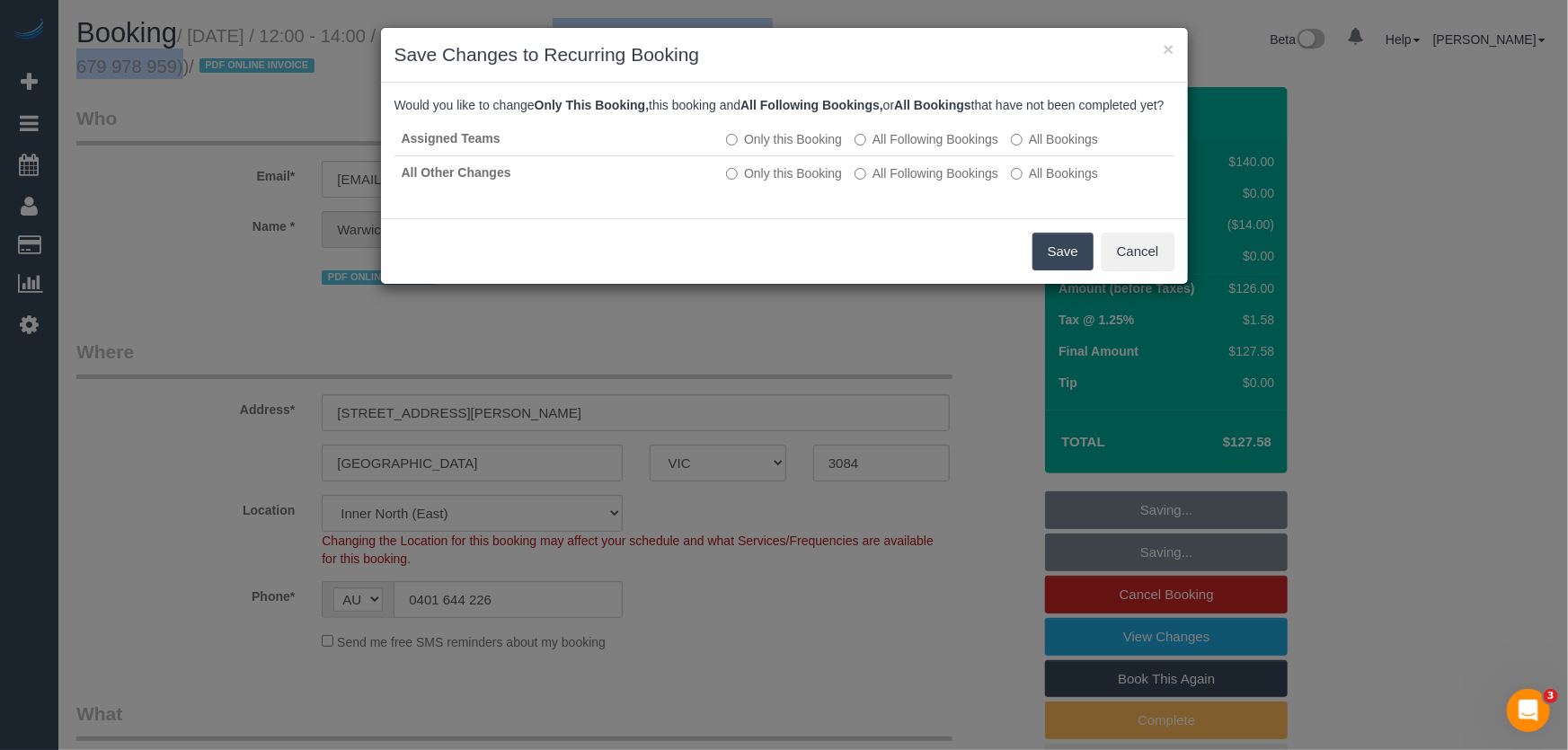
click at [1053, 270] on button "Save" at bounding box center [1062, 252] width 61 height 38
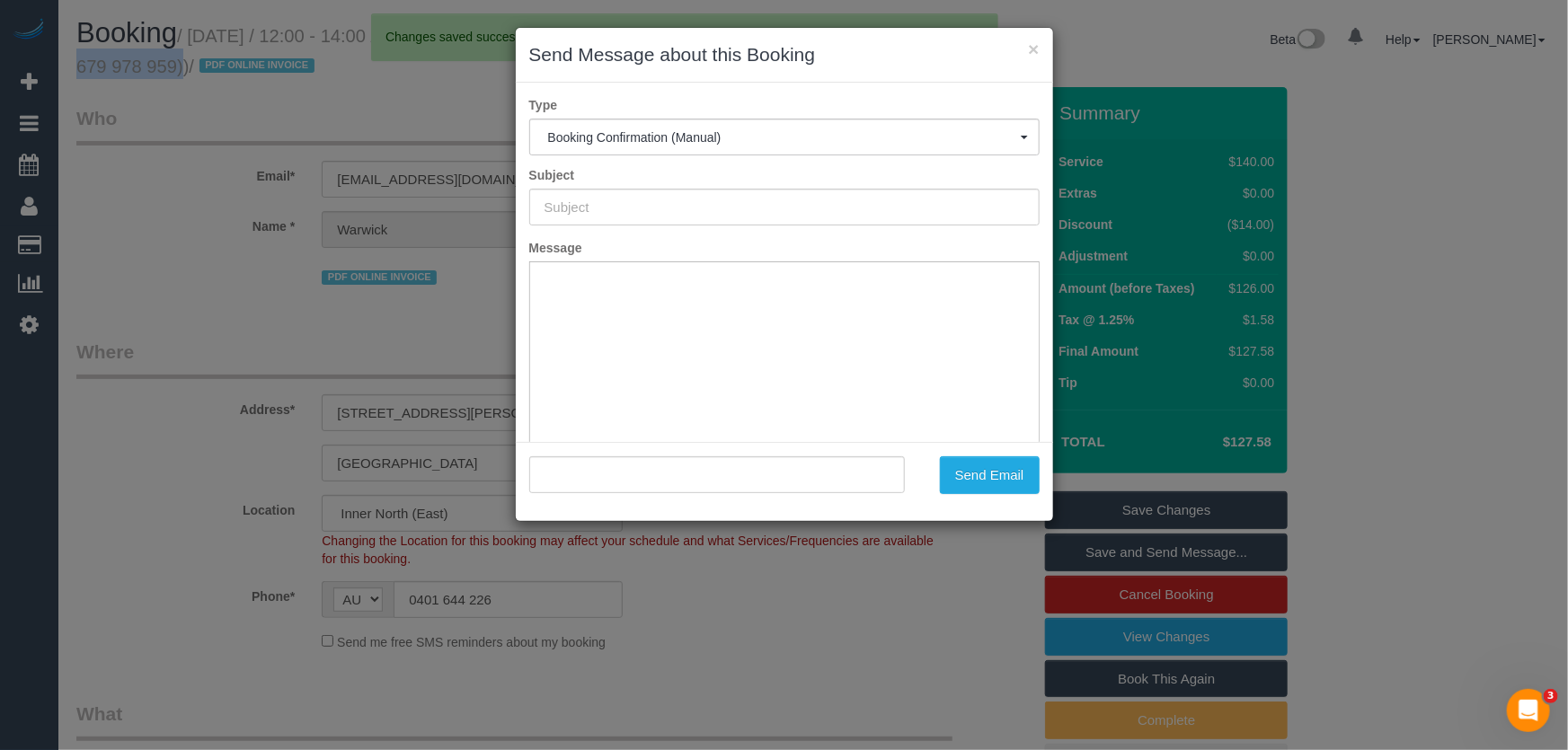
type input "Booking Confirmed"
type input ""Warwick Donaldson" <warwick@capxcentric.com>"
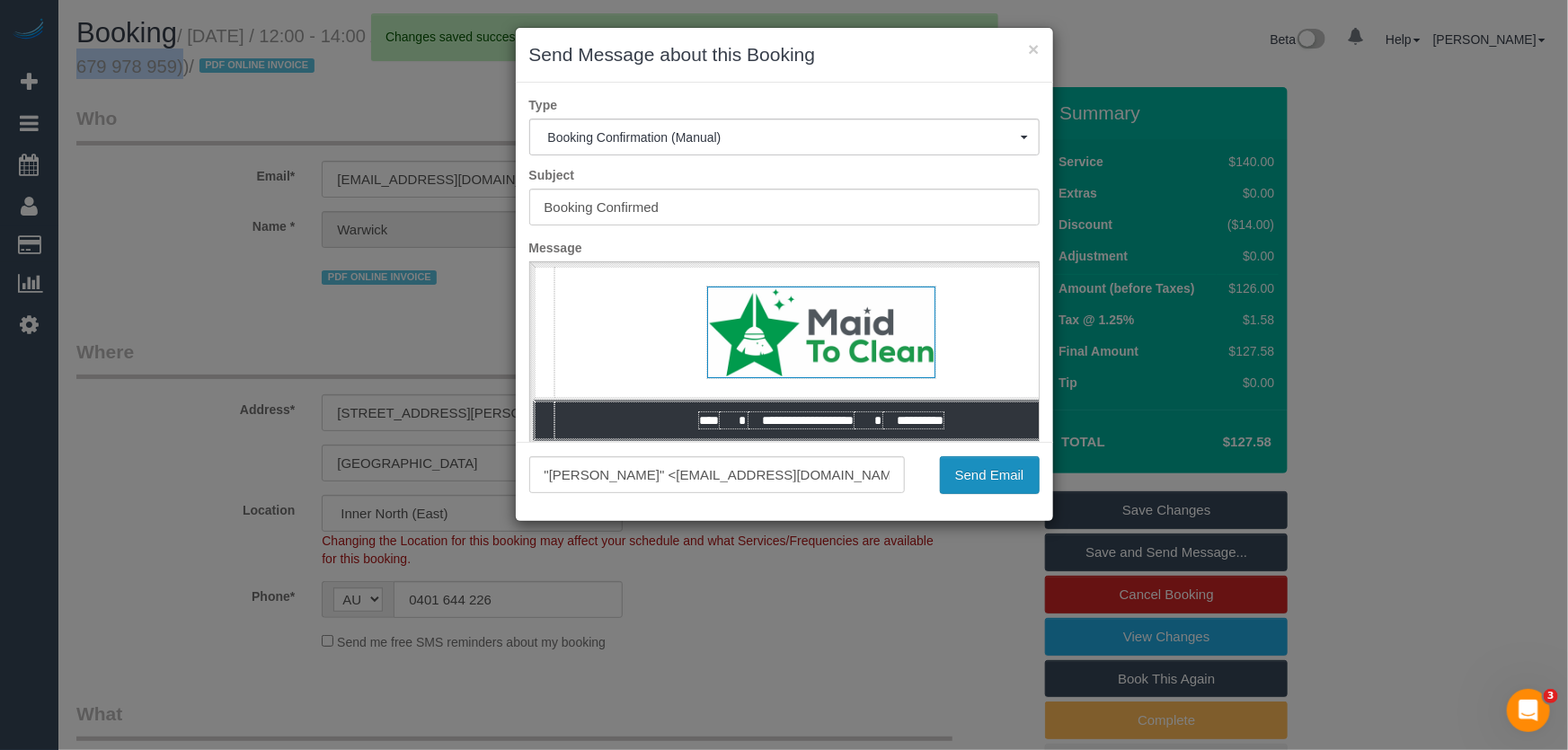
click at [994, 483] on button "Send Email" at bounding box center [989, 475] width 100 height 38
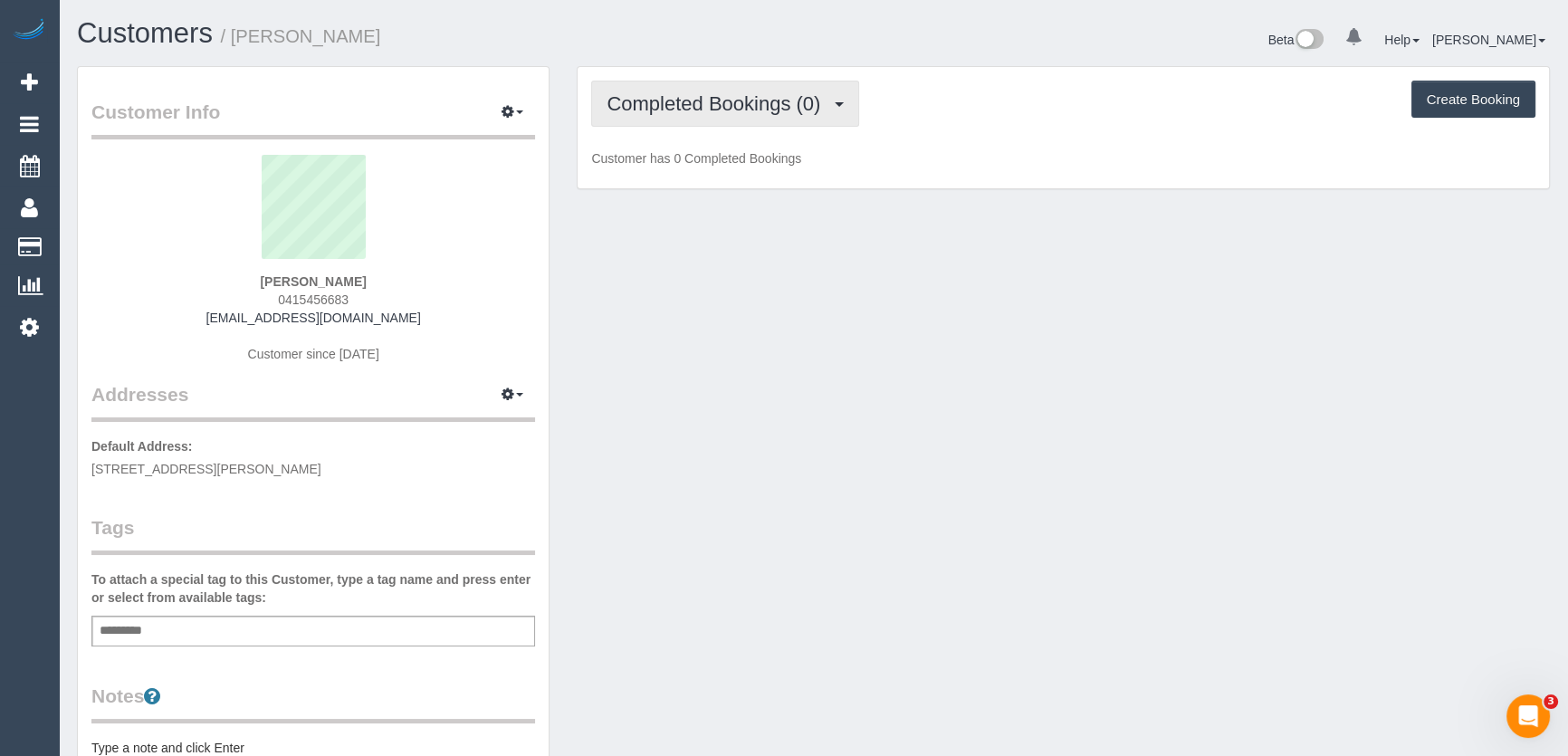
click at [787, 105] on span "Completed Bookings (0)" at bounding box center [718, 103] width 223 height 23
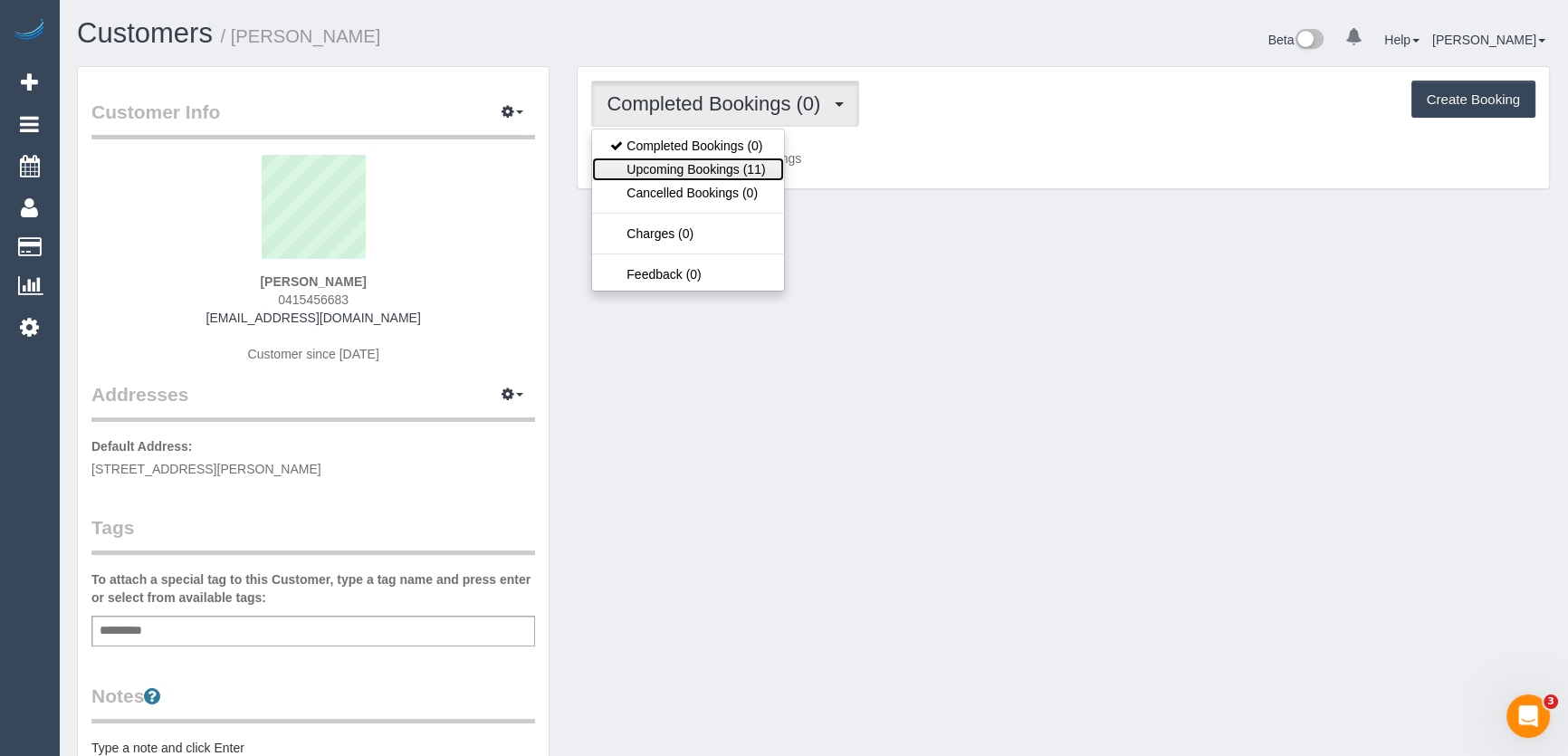
click at [766, 165] on link "Upcoming Bookings (11)" at bounding box center [687, 169] width 191 height 24
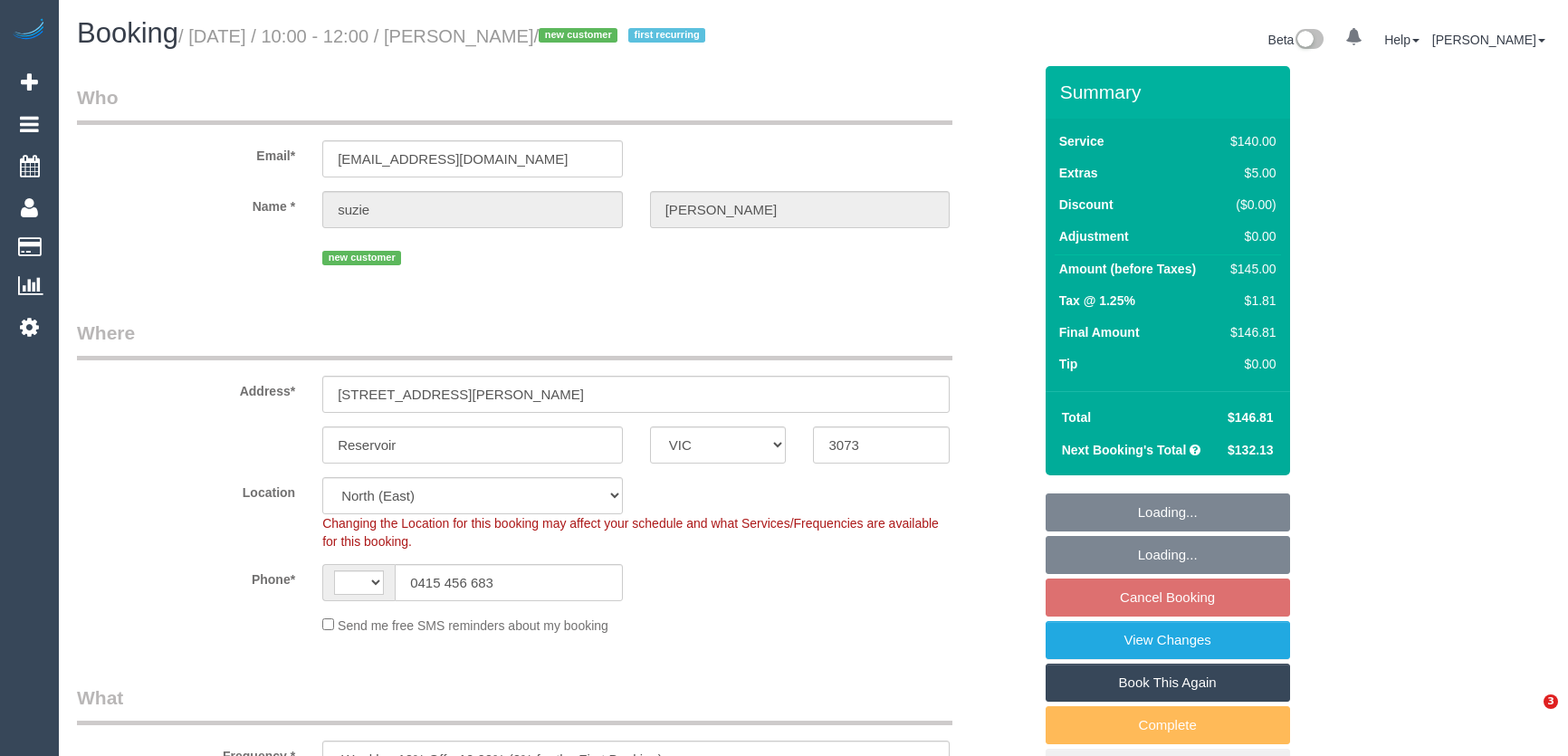
select select "VIC"
select select "object:1193"
select select "string:AU"
select select "string:stripe-pm_1S1flO2GScqysDRVs9jguKDr"
select select "number:27"
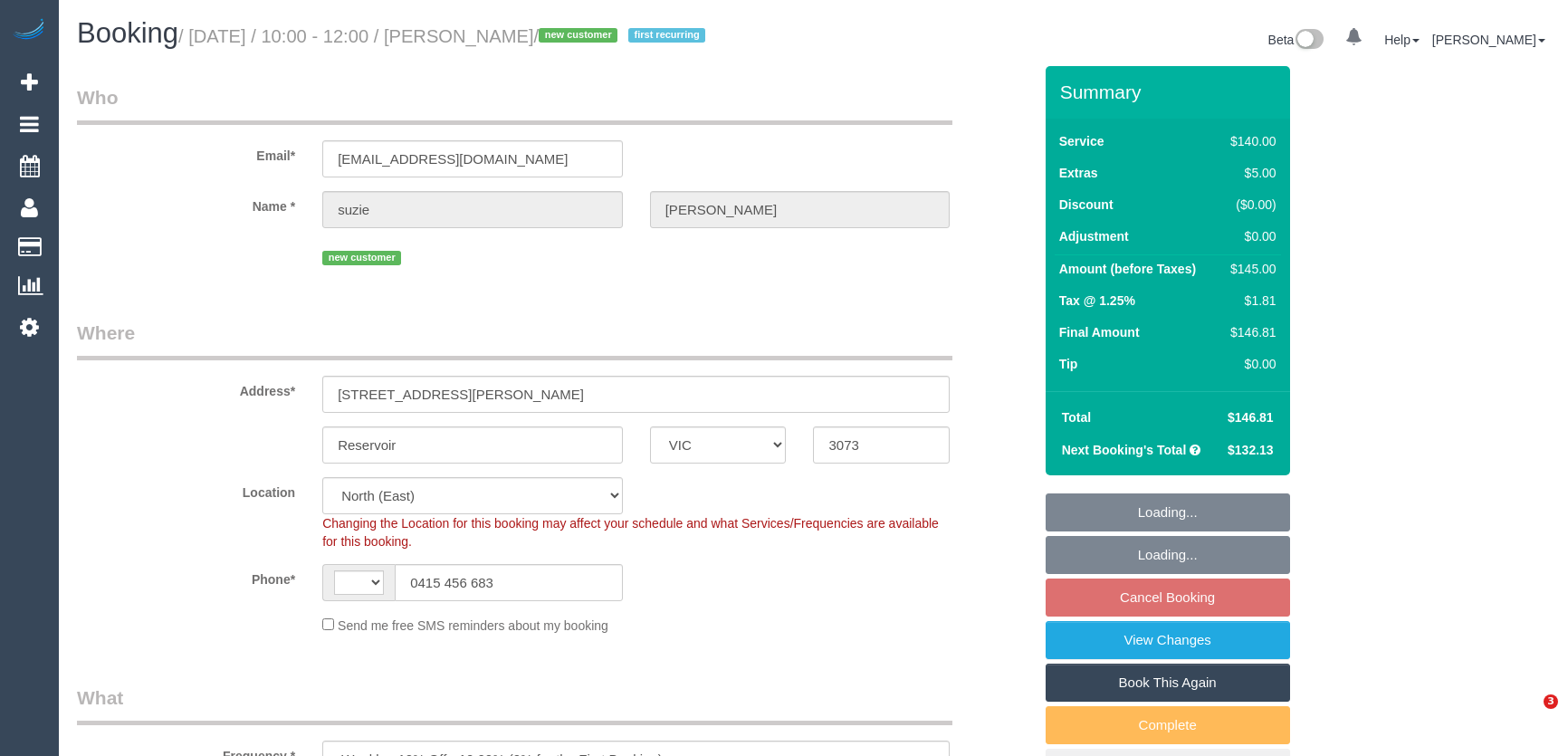
select select "number:14"
select select "number:19"
select select "number:23"
select select "number:35"
select select "number:12"
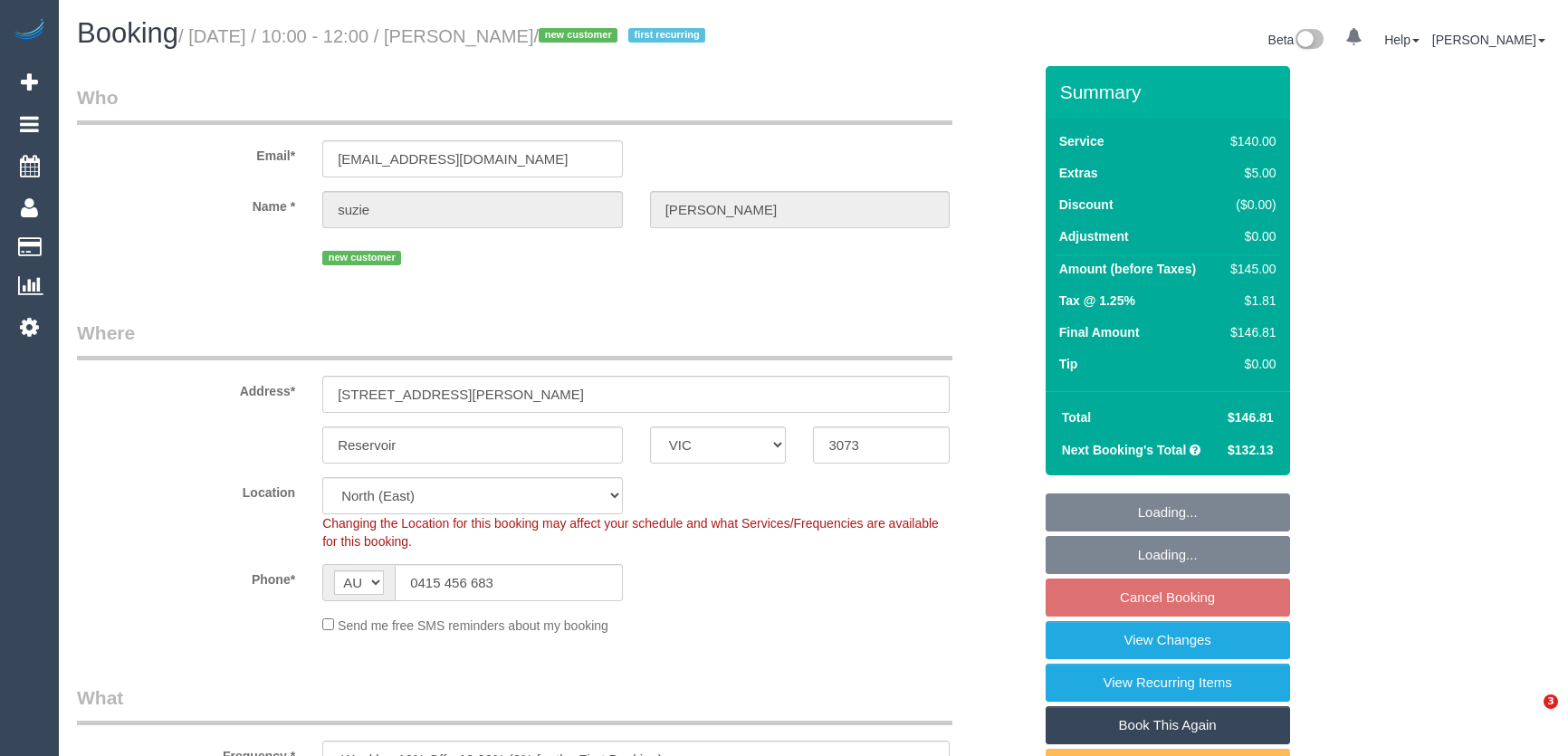
select select "spot3"
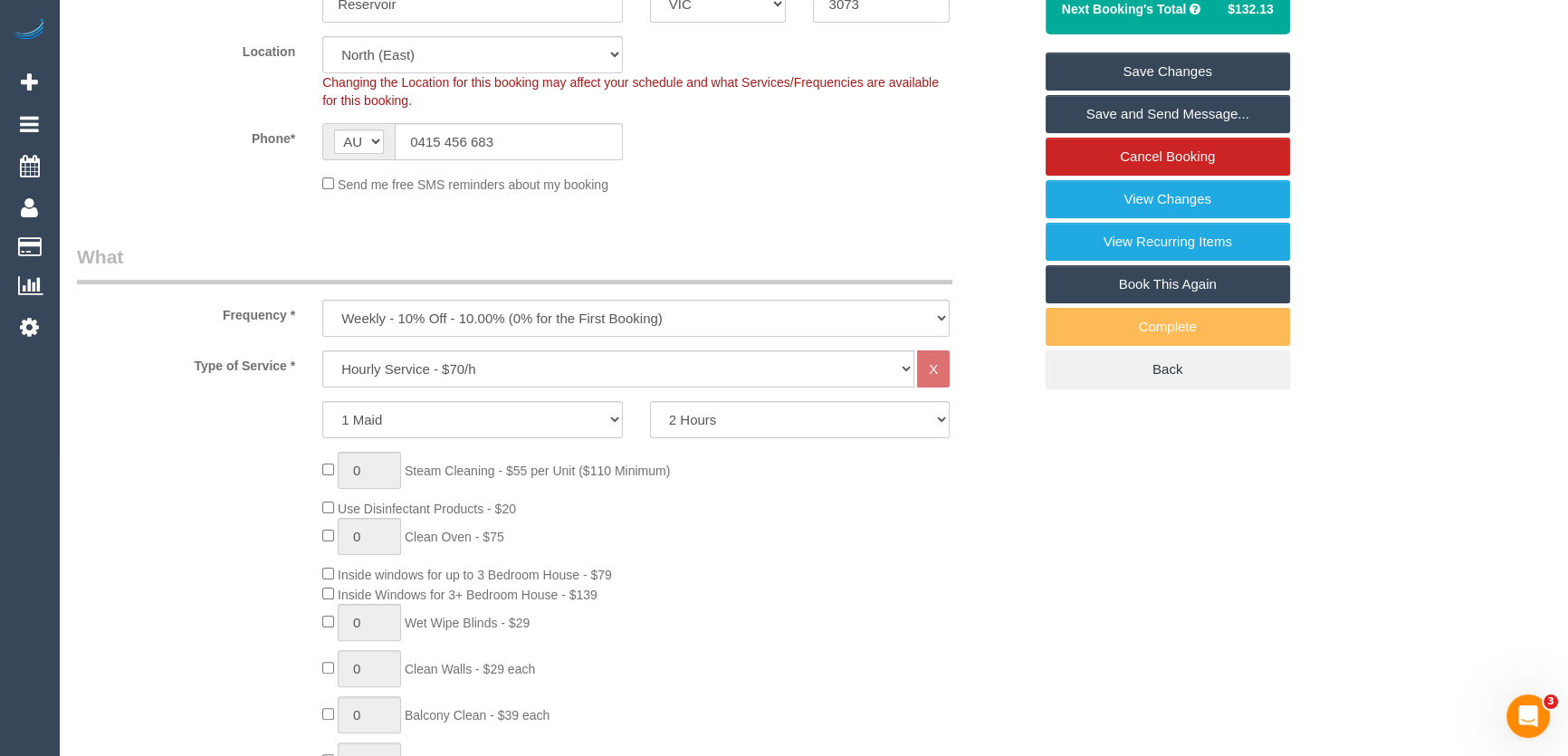
scroll to position [164, 0]
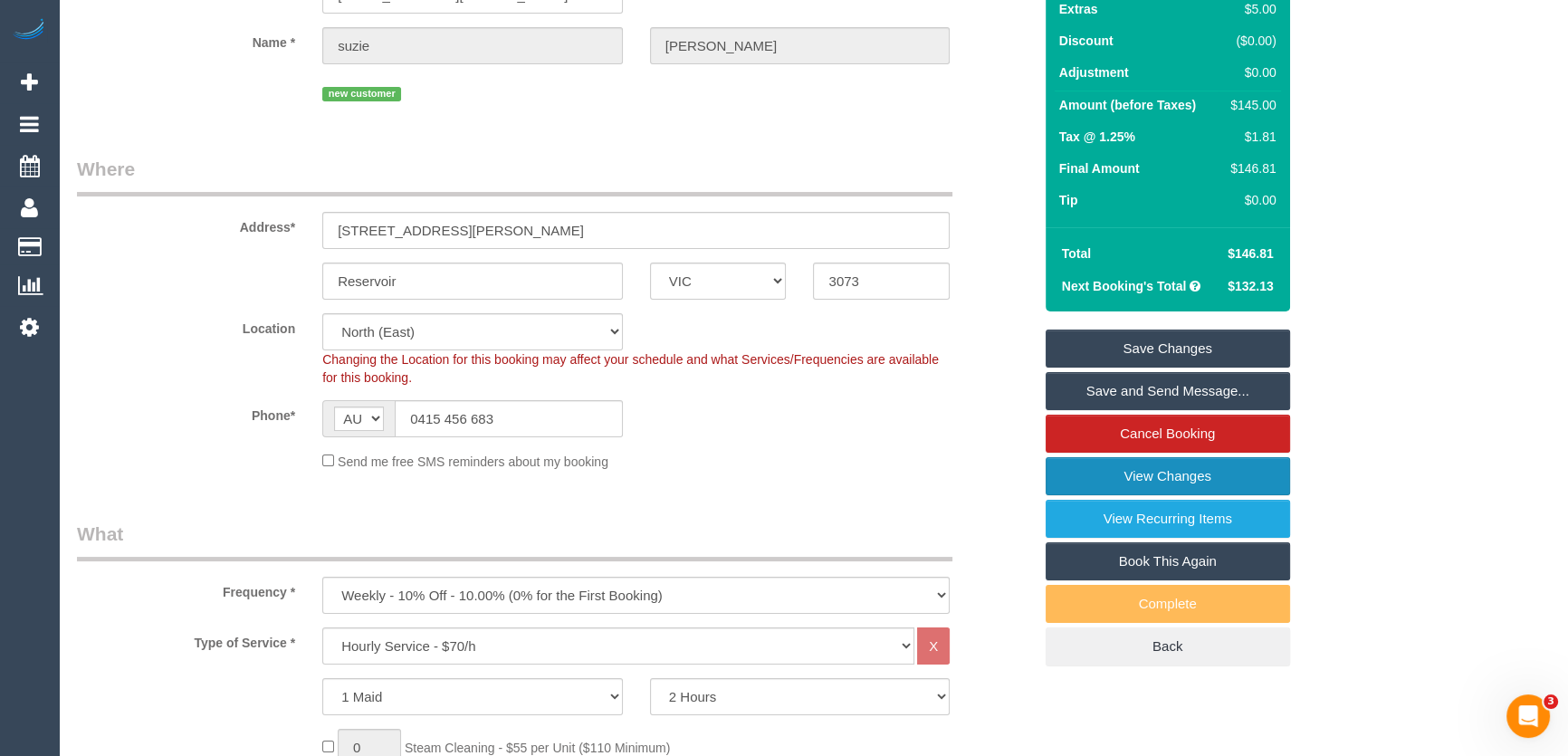
click at [1170, 478] on link "View Changes" at bounding box center [1168, 475] width 245 height 38
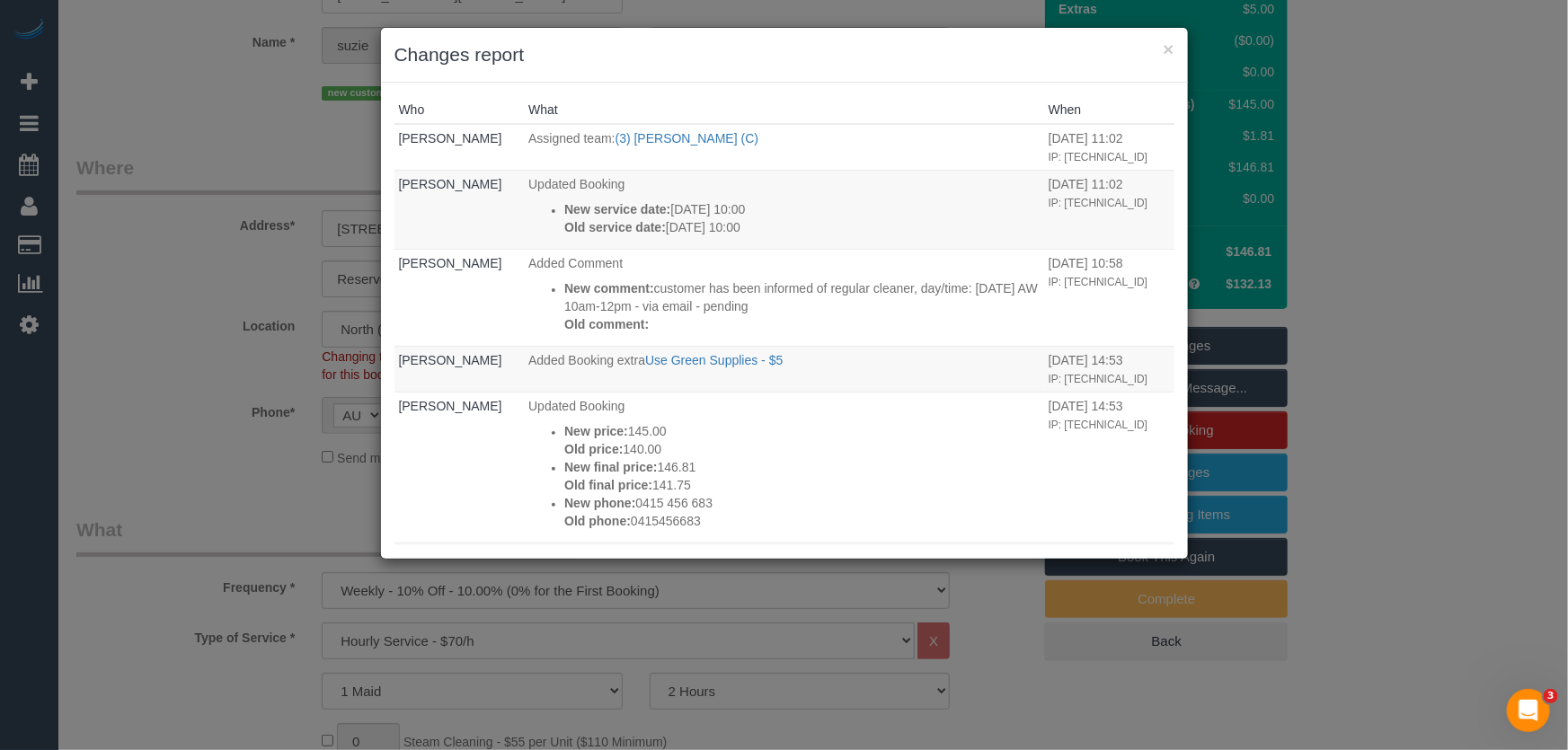
click at [205, 377] on div "× Changes report Who What When Jessica Trentin Assigned team: (3) Pratham Bagga…" at bounding box center [784, 375] width 1568 height 750
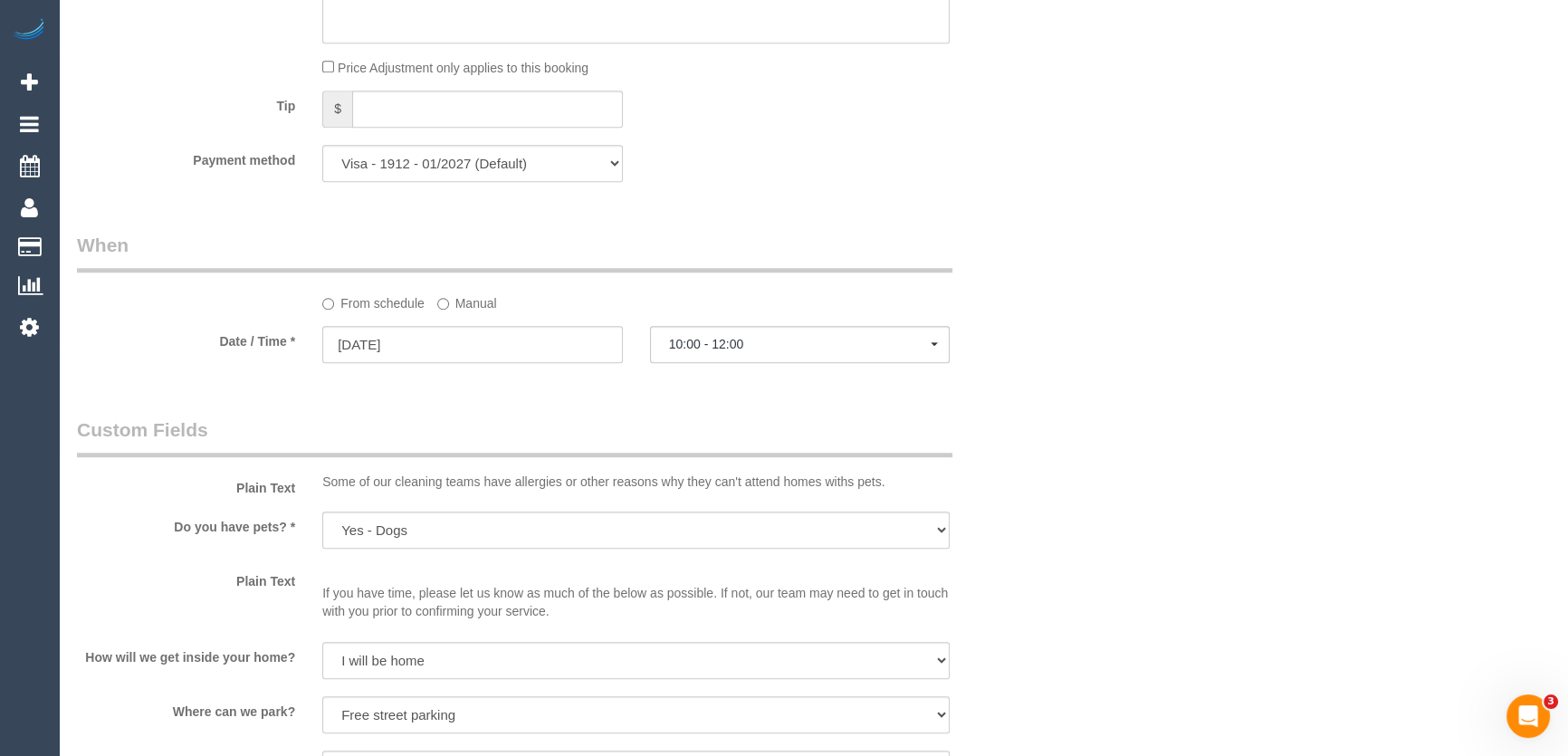
scroll to position [1810, 0]
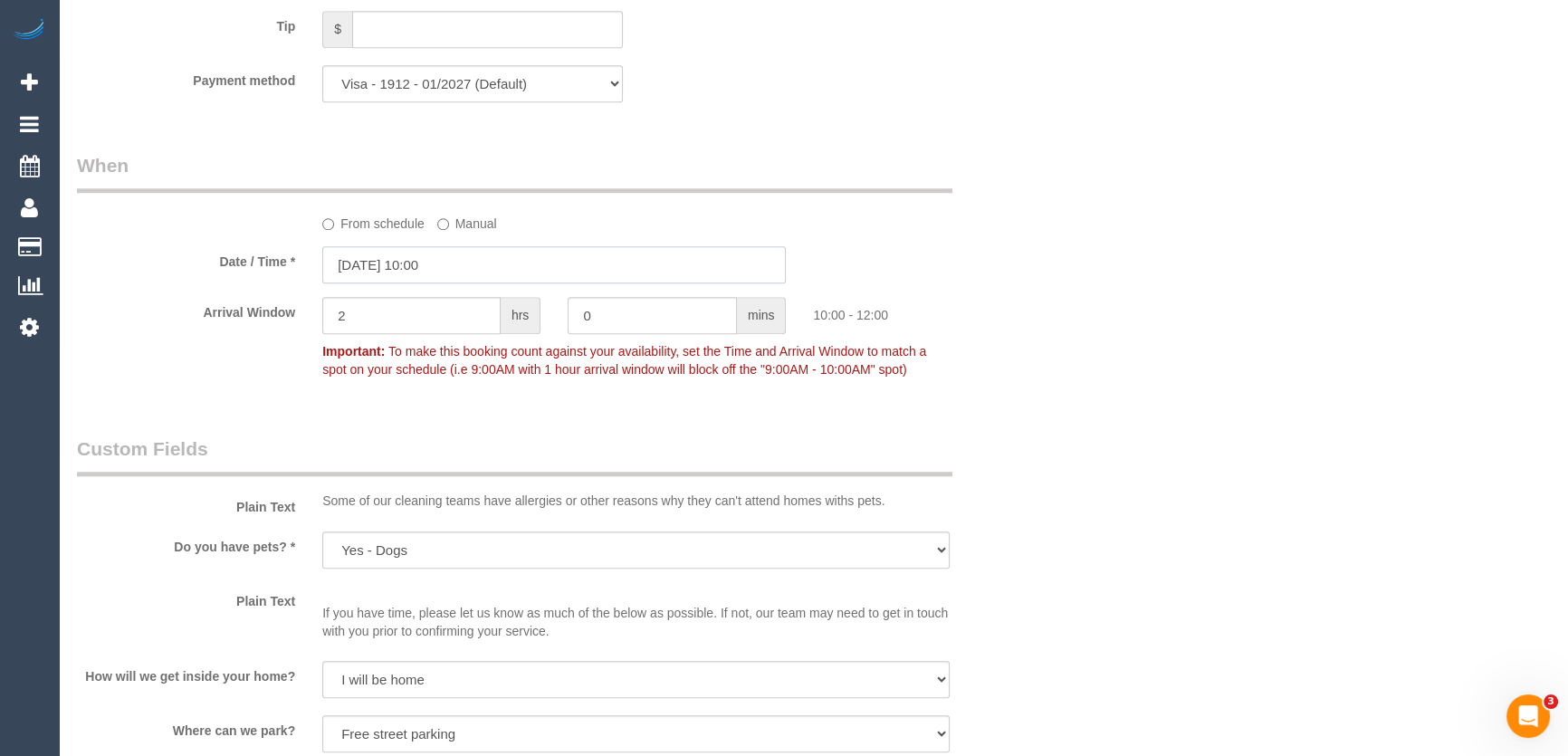
click at [472, 268] on input "09/09/2025 10:00" at bounding box center [554, 264] width 464 height 37
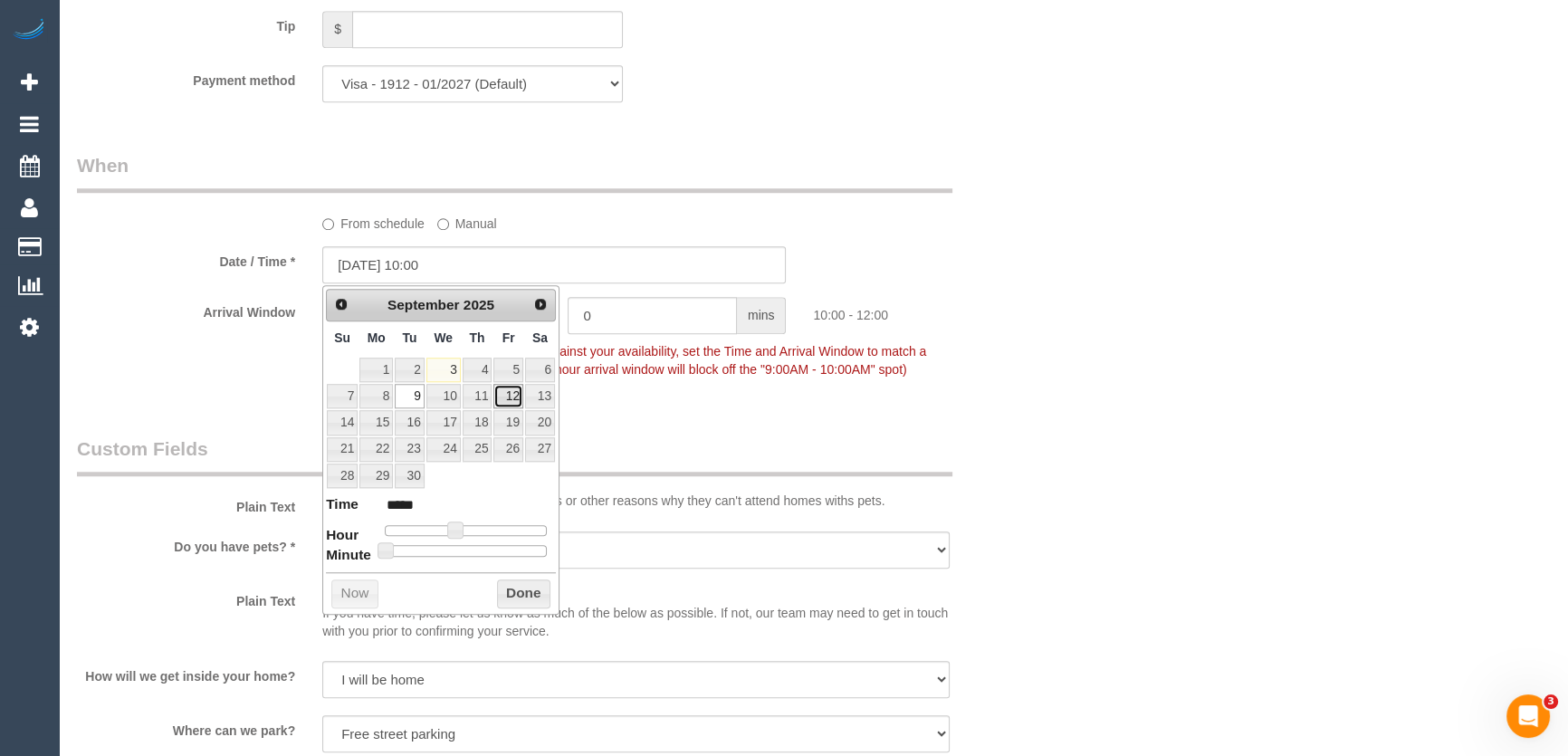
click at [513, 399] on link "12" at bounding box center [507, 396] width 29 height 25
type input "12/09/2025 09:00"
type input "*****"
click at [450, 528] on span at bounding box center [448, 529] width 16 height 16
type input "12/09/2025 10:00"
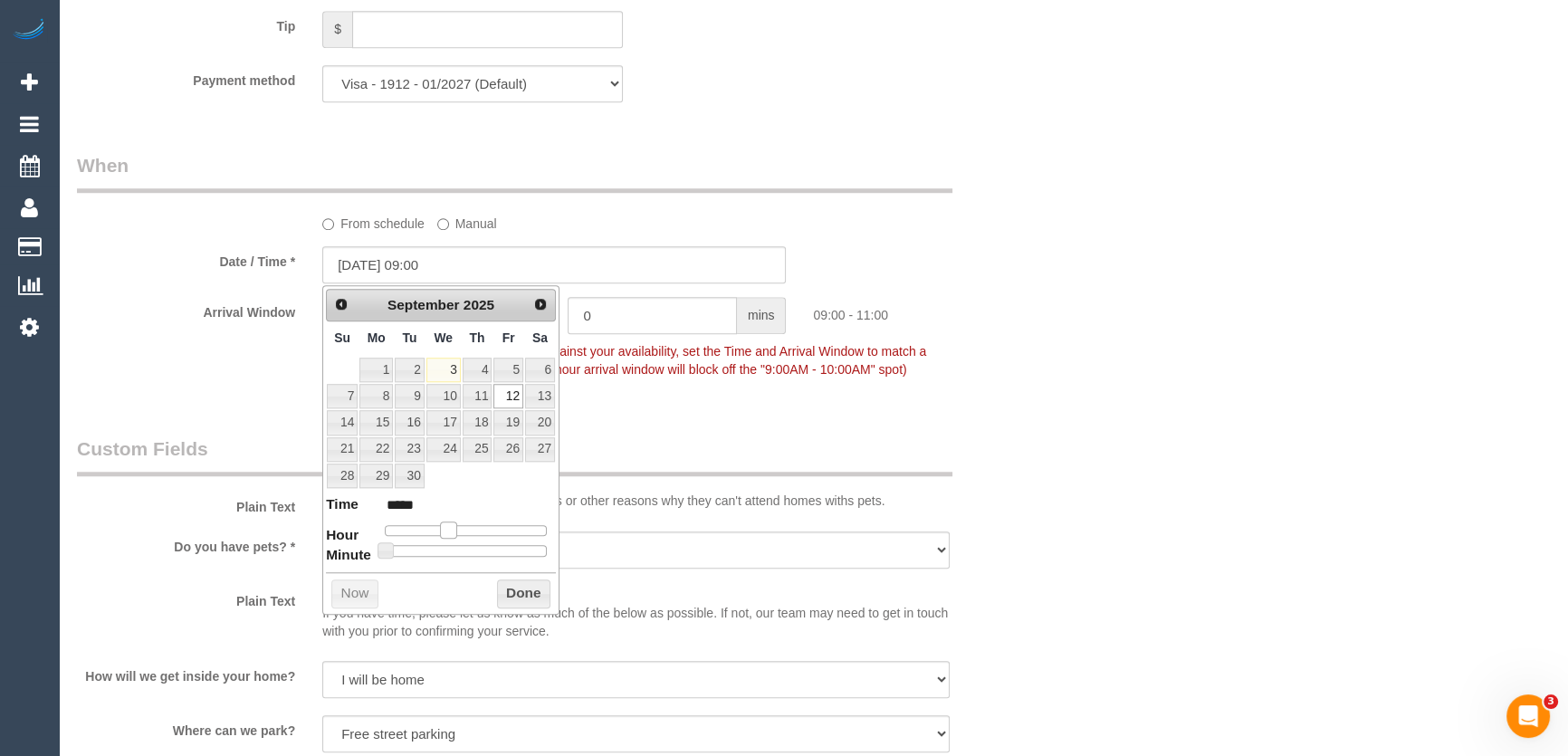
type input "*****"
click at [682, 401] on div "Who Email* suzie@brittoncosts.com Name * suzie britton new customer Where Addre…" at bounding box center [554, 44] width 982 height 3576
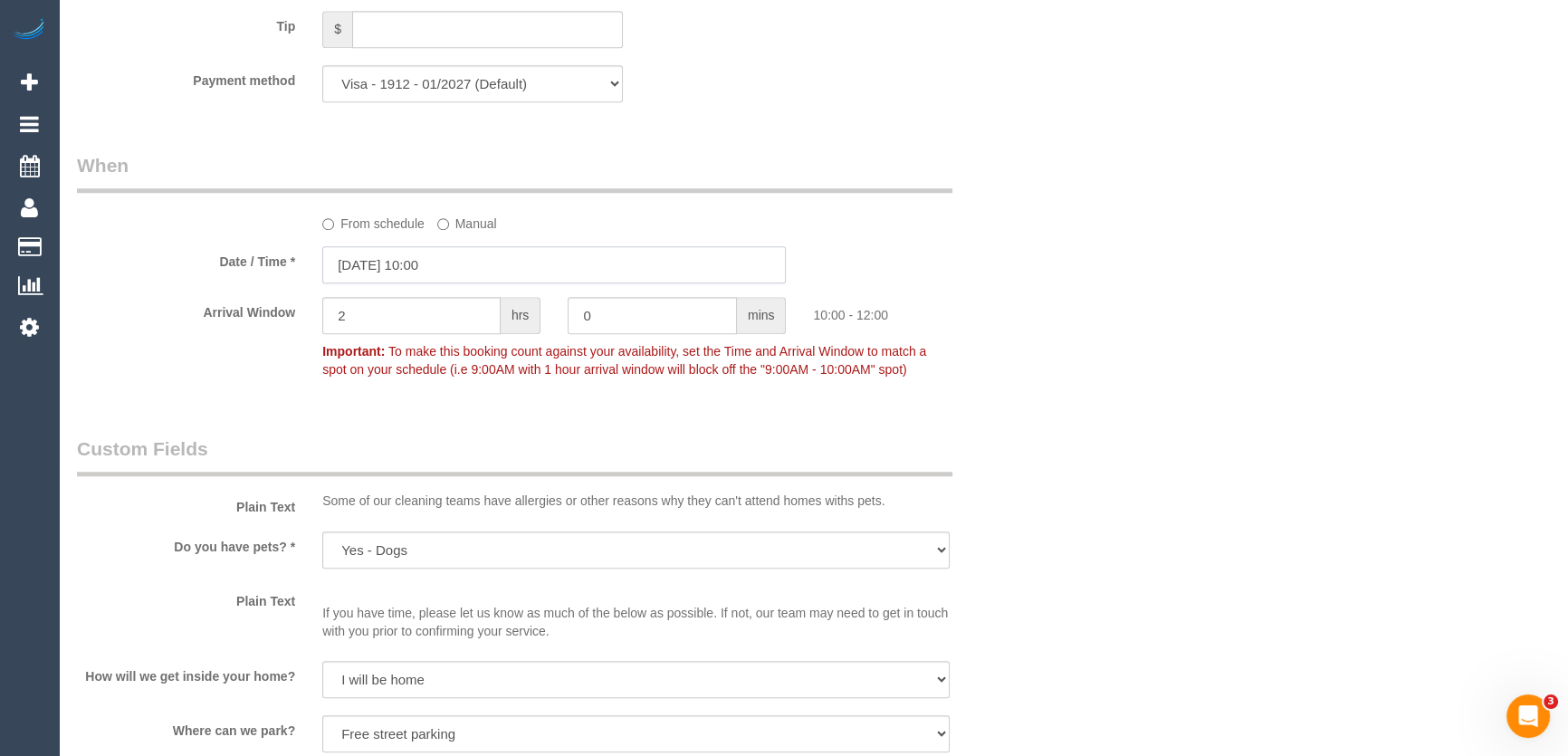
click at [484, 275] on input "12/09/2025 10:00" at bounding box center [554, 264] width 464 height 37
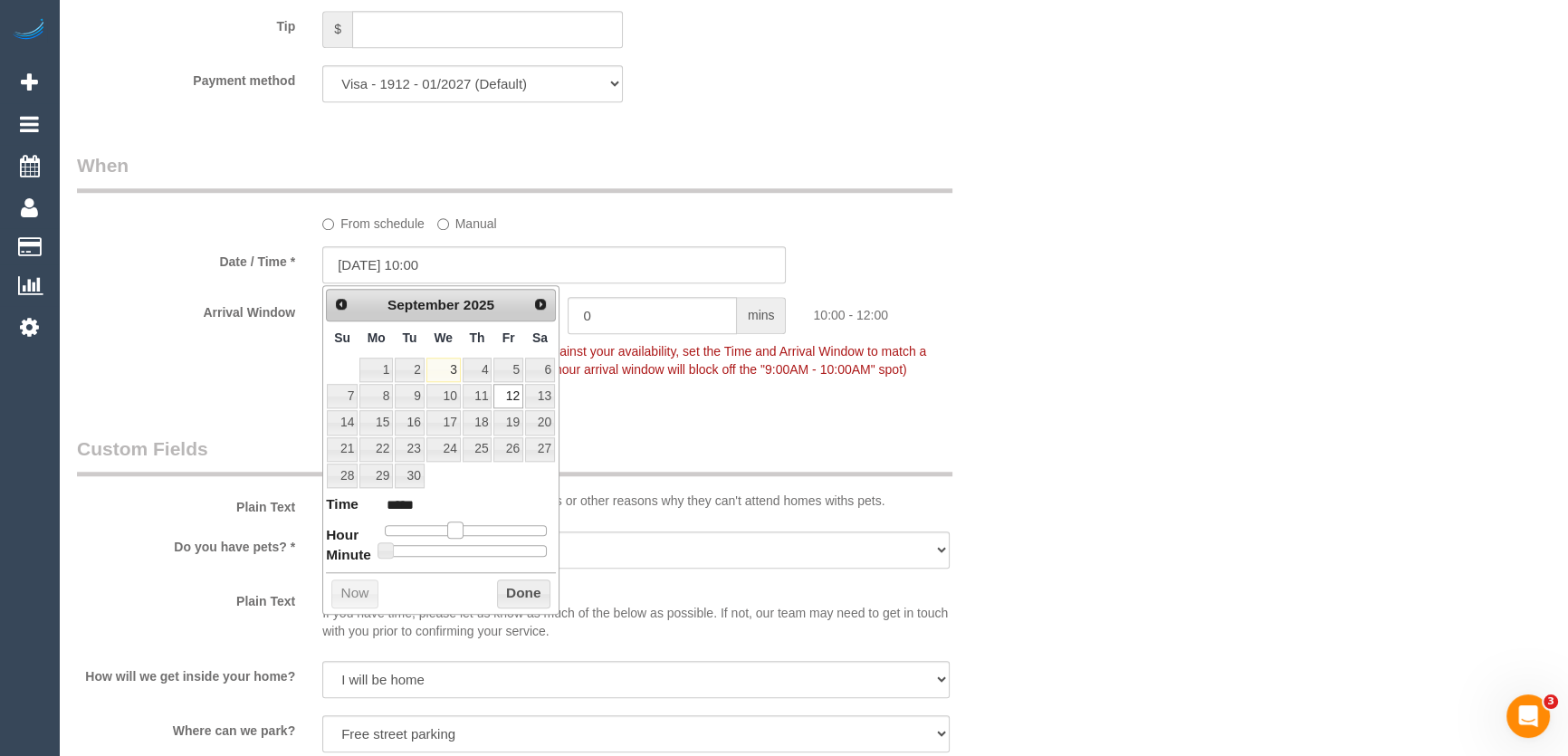
type input "12/09/2025 09:00"
type input "*****"
type input "12/09/2025 08:00"
type input "*****"
type input "12/09/2025 09:00"
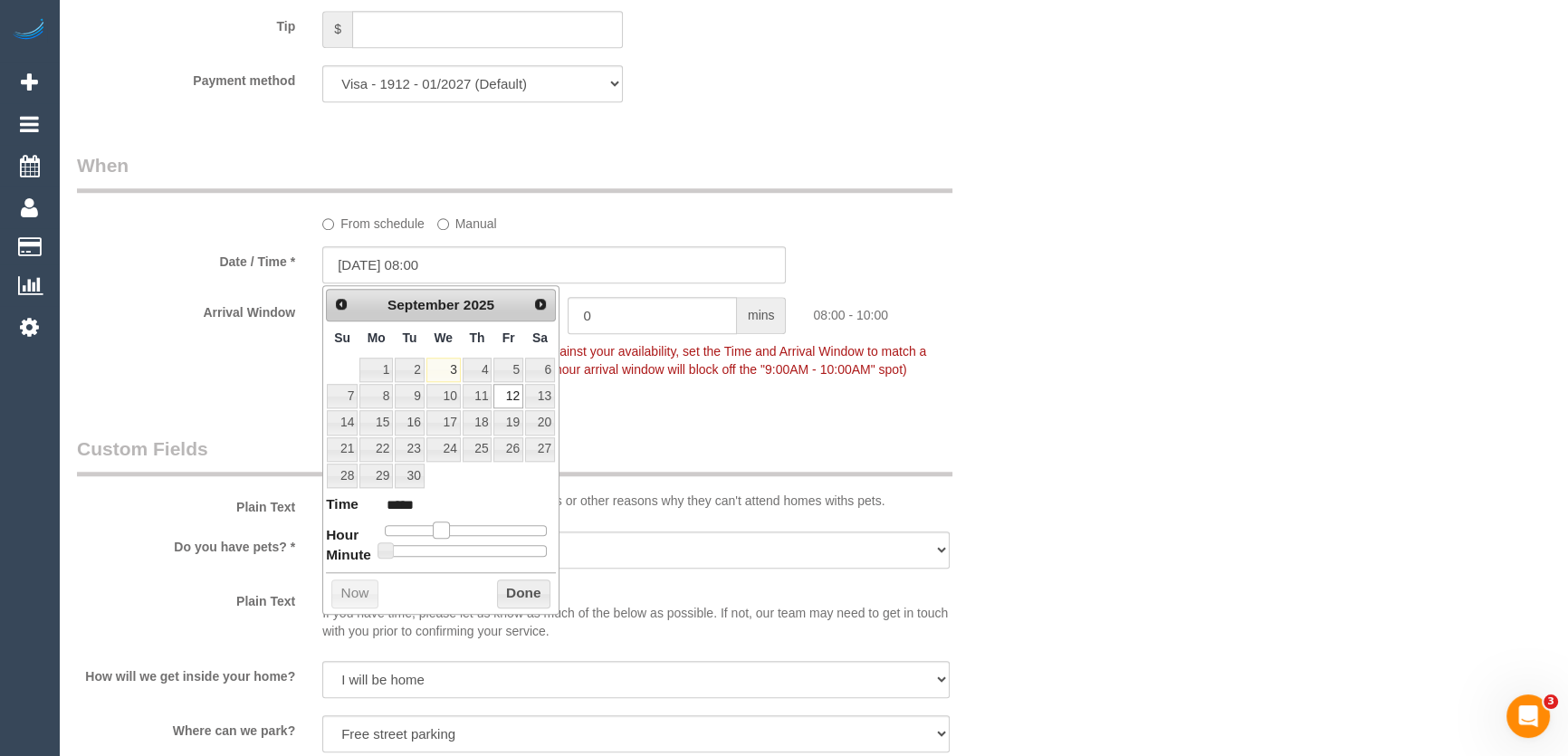
type input "*****"
click at [444, 525] on span at bounding box center [448, 529] width 16 height 16
click at [629, 405] on div "Who Email* suzie@brittoncosts.com Name * suzie britton new customer Where Addre…" at bounding box center [554, 44] width 982 height 3576
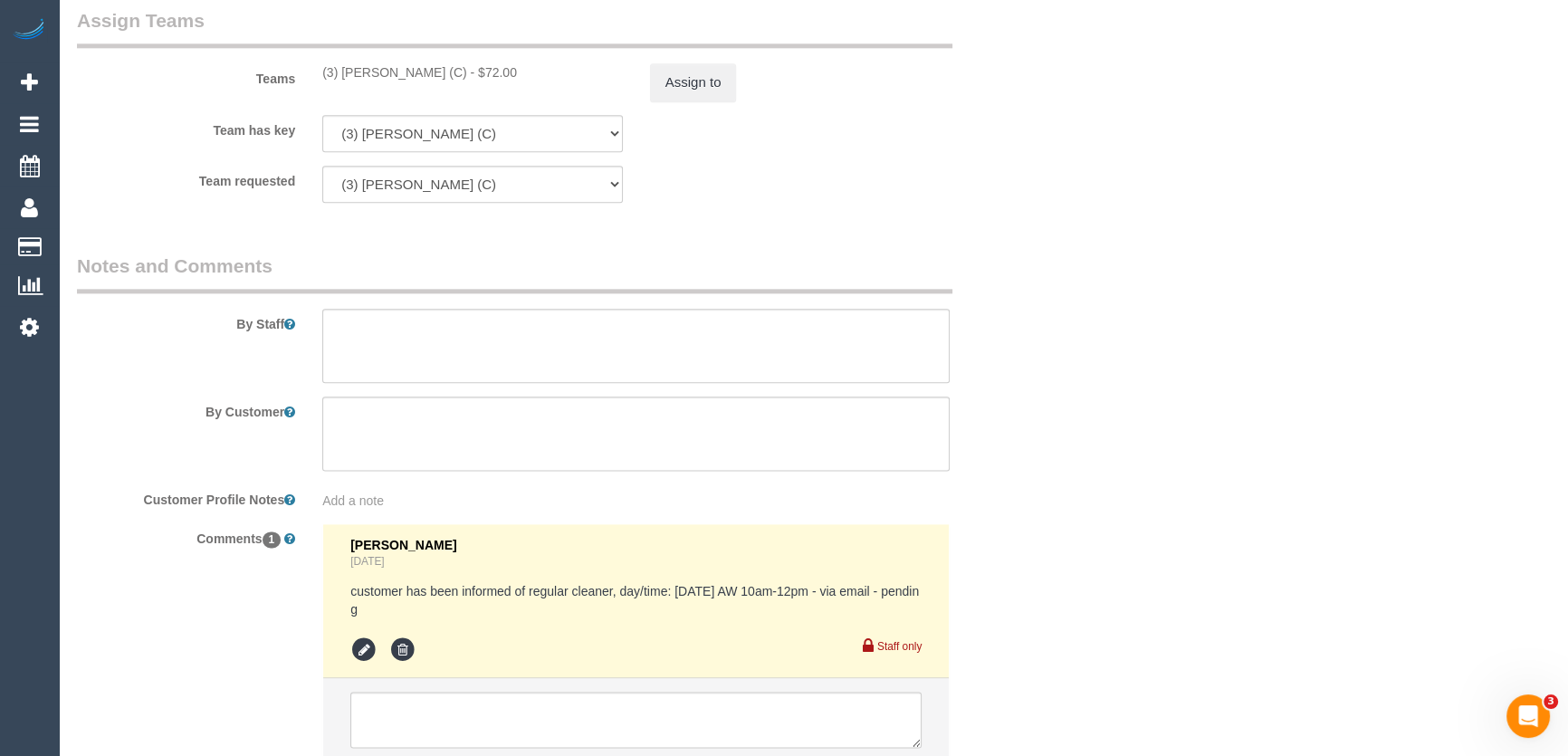
scroll to position [2947, 0]
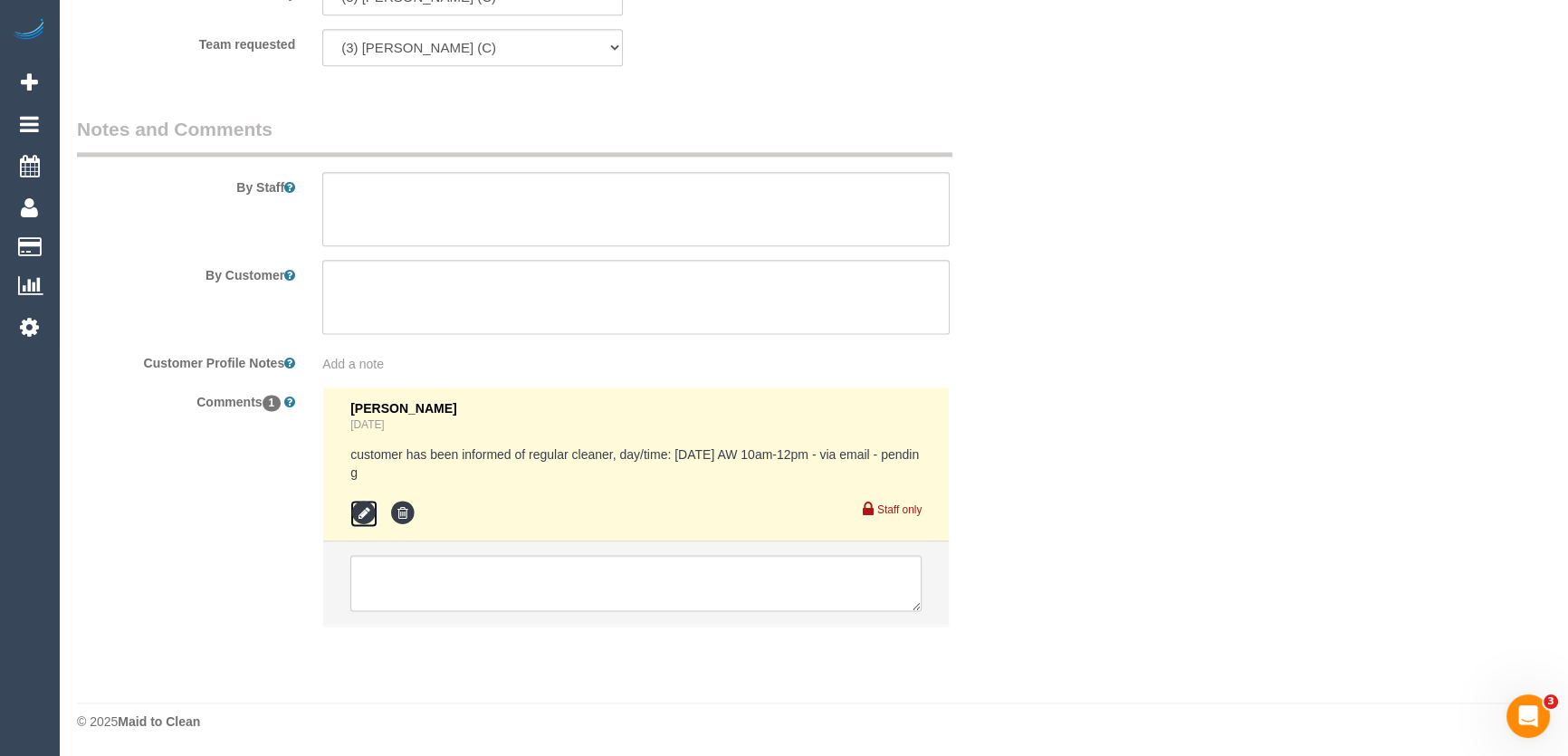
click at [367, 511] on icon at bounding box center [363, 512] width 27 height 27
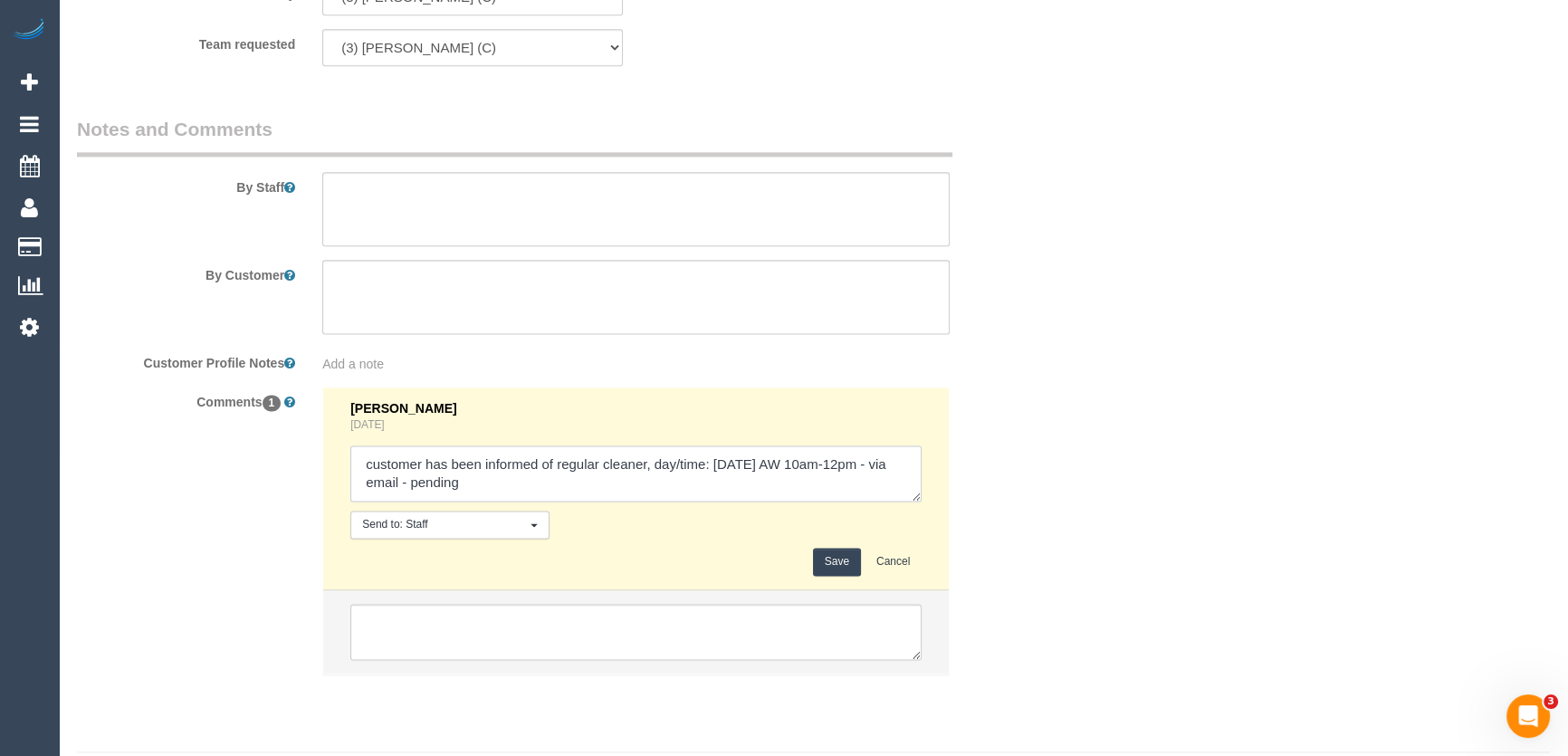
click at [511, 487] on textarea at bounding box center [636, 473] width 571 height 56
type textarea "customer has been informed of regular cleaner, day/time: Tuesday 9/9 AW 10am-12…"
click at [839, 562] on button "Save" at bounding box center [837, 561] width 48 height 28
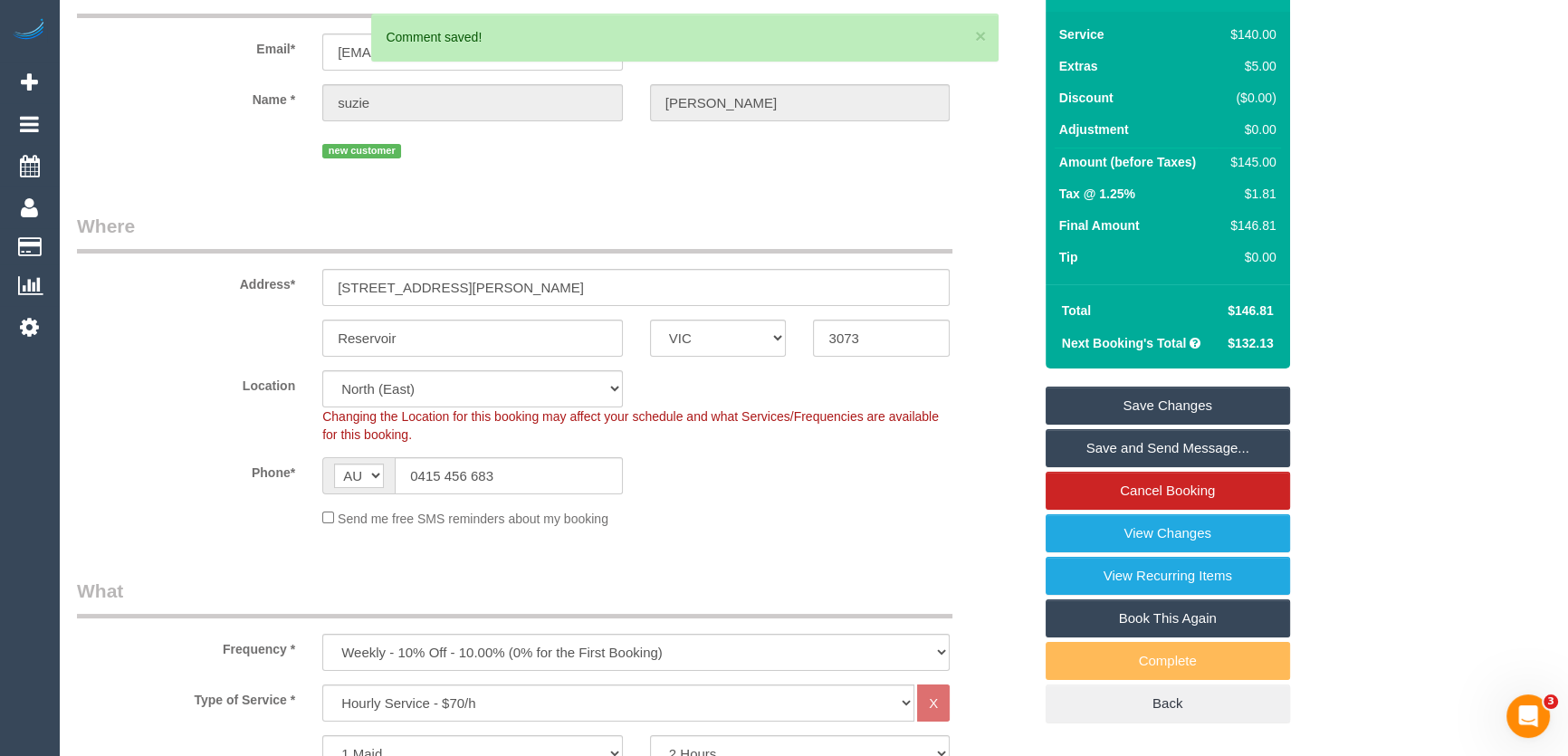
scroll to position [0, 0]
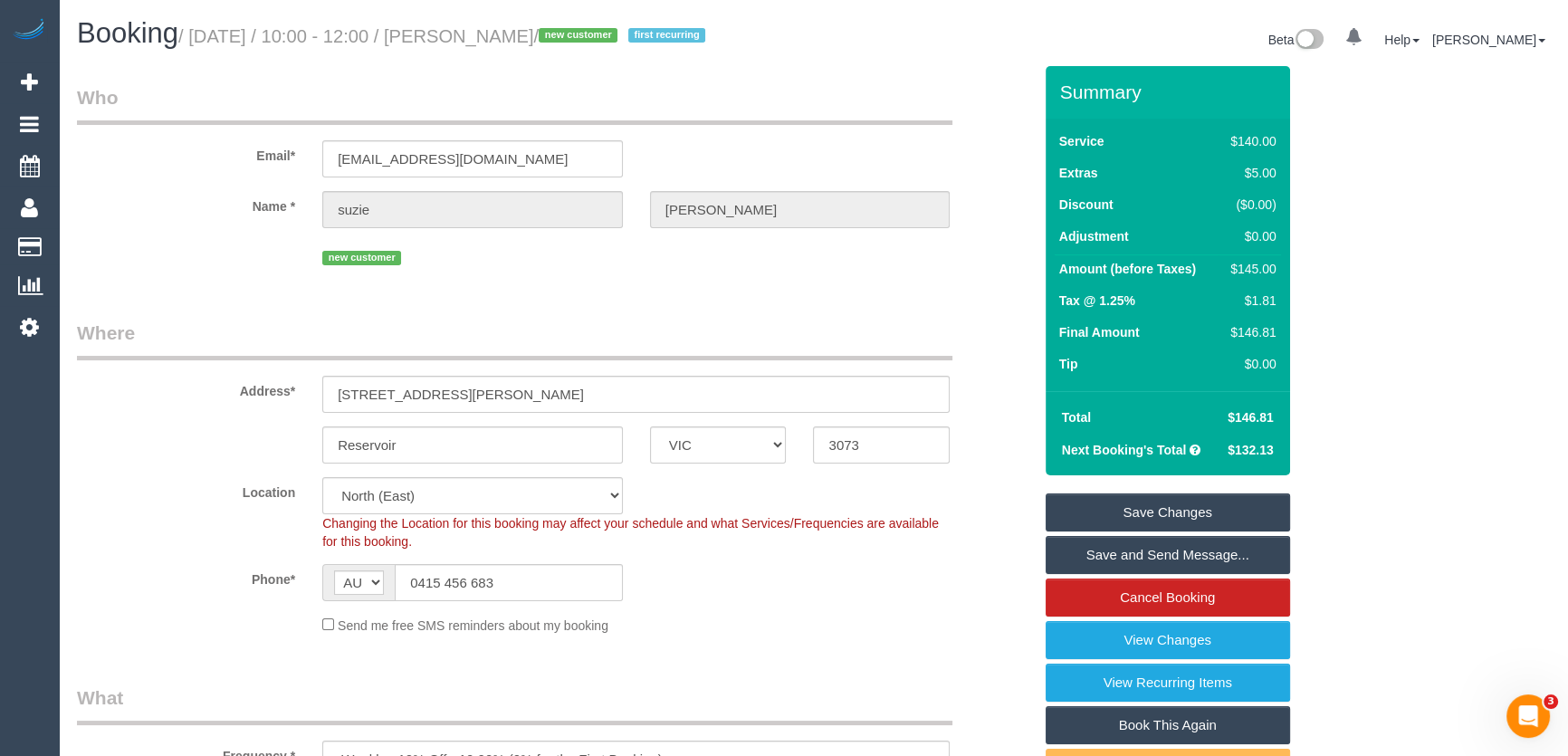
click at [509, 34] on small "/ September 09, 2025 / 10:00 - 12:00 / suzie britton / new customer first recur…" at bounding box center [444, 36] width 532 height 20
copy small "suzie britton"
click at [1173, 516] on link "Save Changes" at bounding box center [1168, 512] width 245 height 38
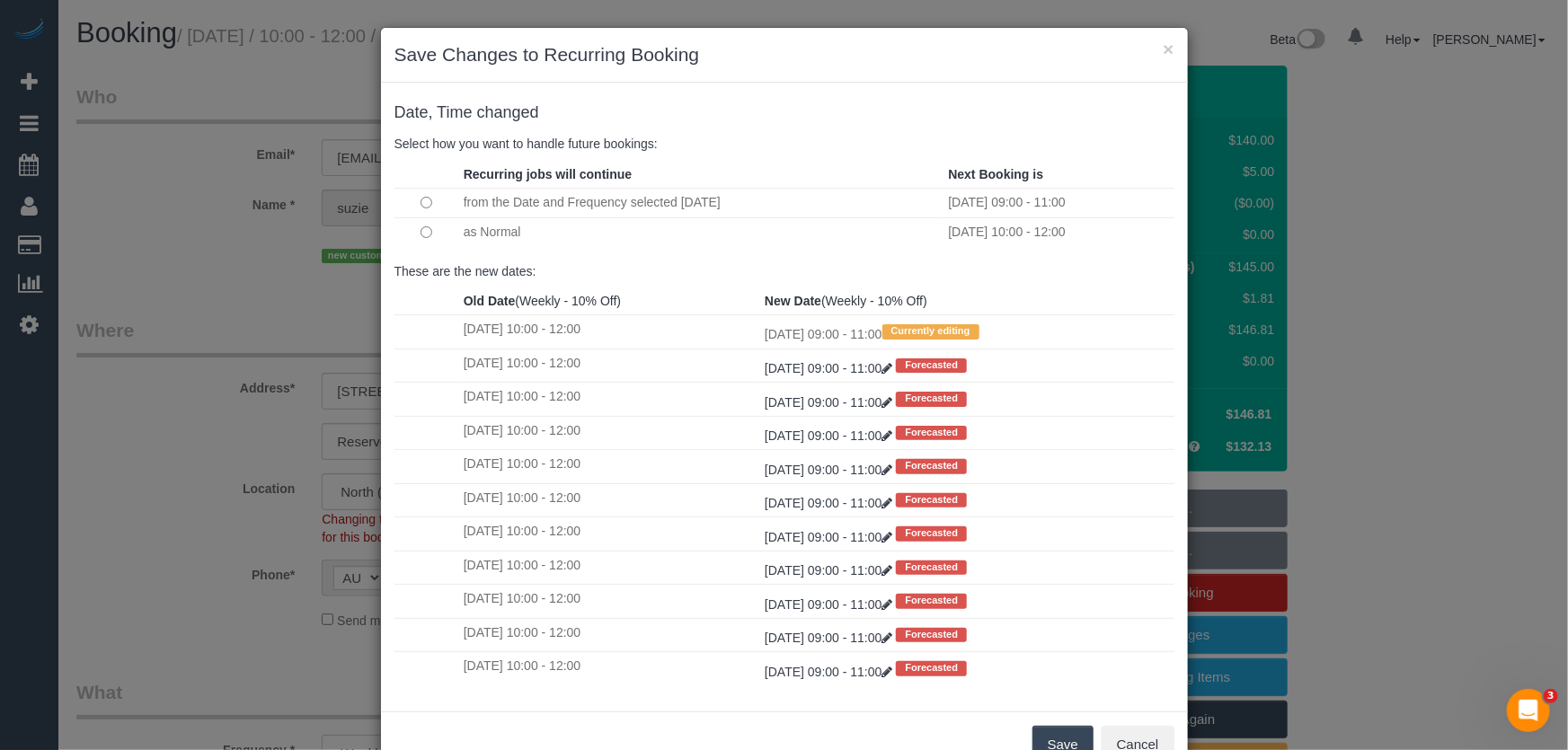
click at [1049, 736] on button "Save" at bounding box center [1062, 744] width 61 height 38
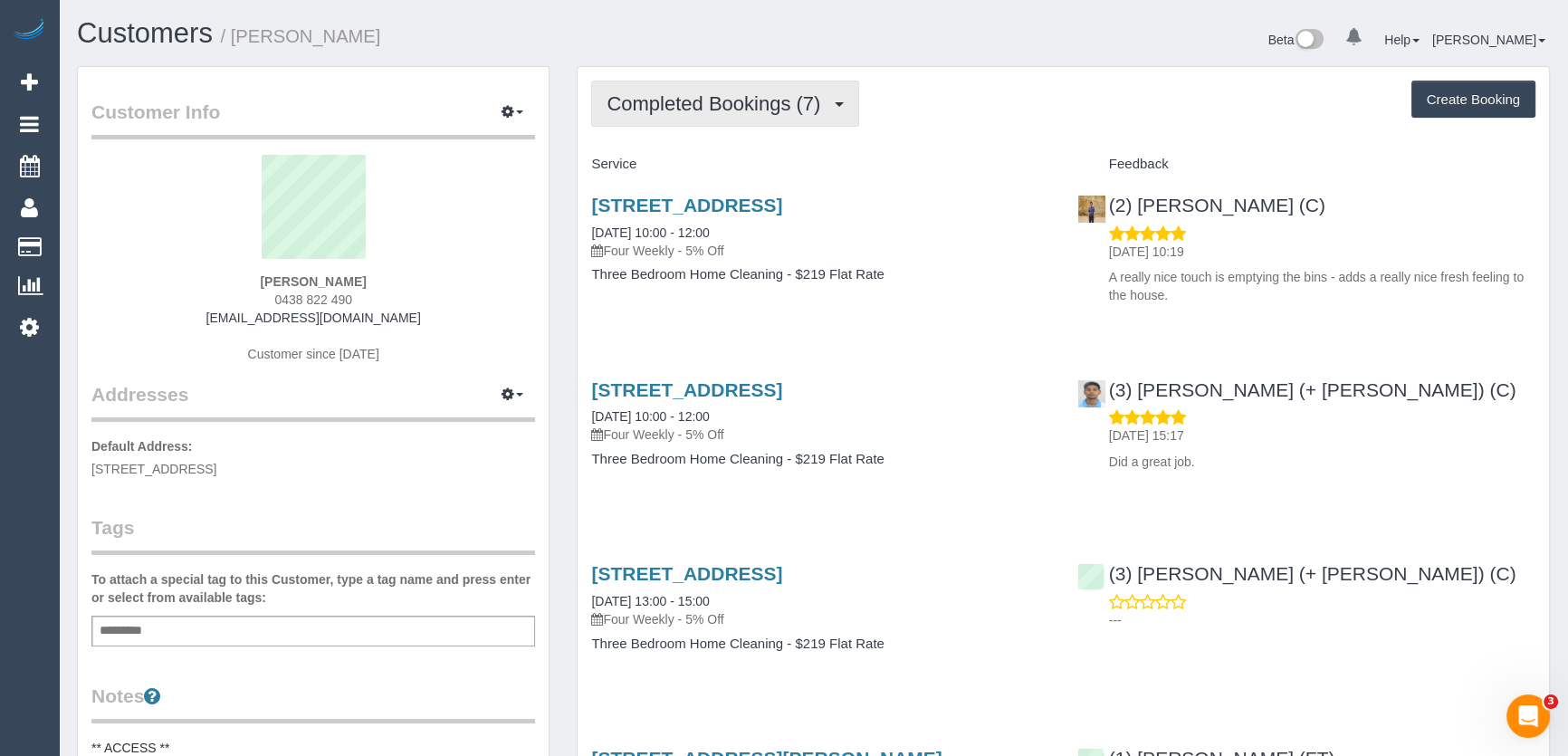
click at [787, 99] on span "Completed Bookings (7)" at bounding box center [718, 103] width 223 height 23
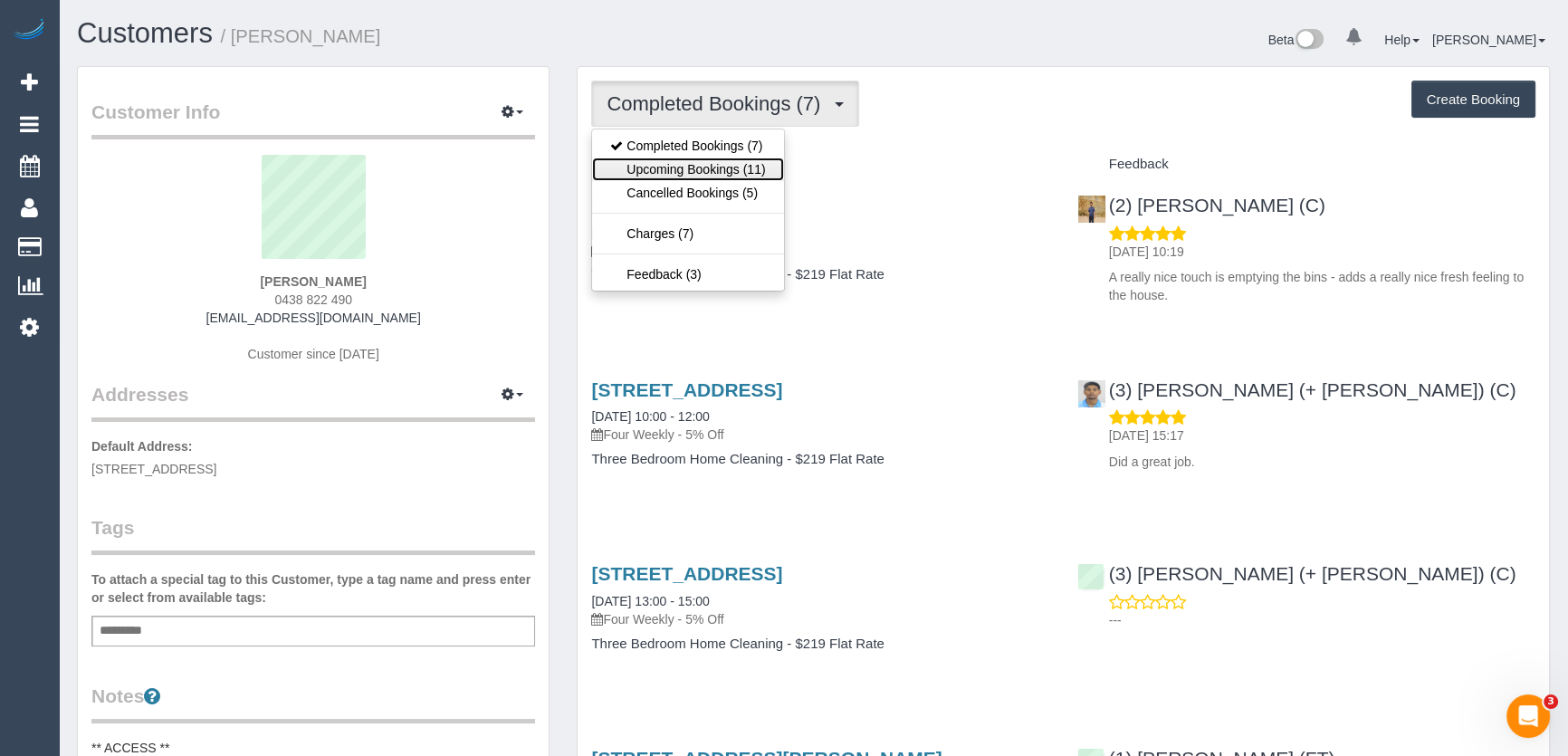
click at [766, 173] on link "Upcoming Bookings (11)" at bounding box center [687, 169] width 191 height 24
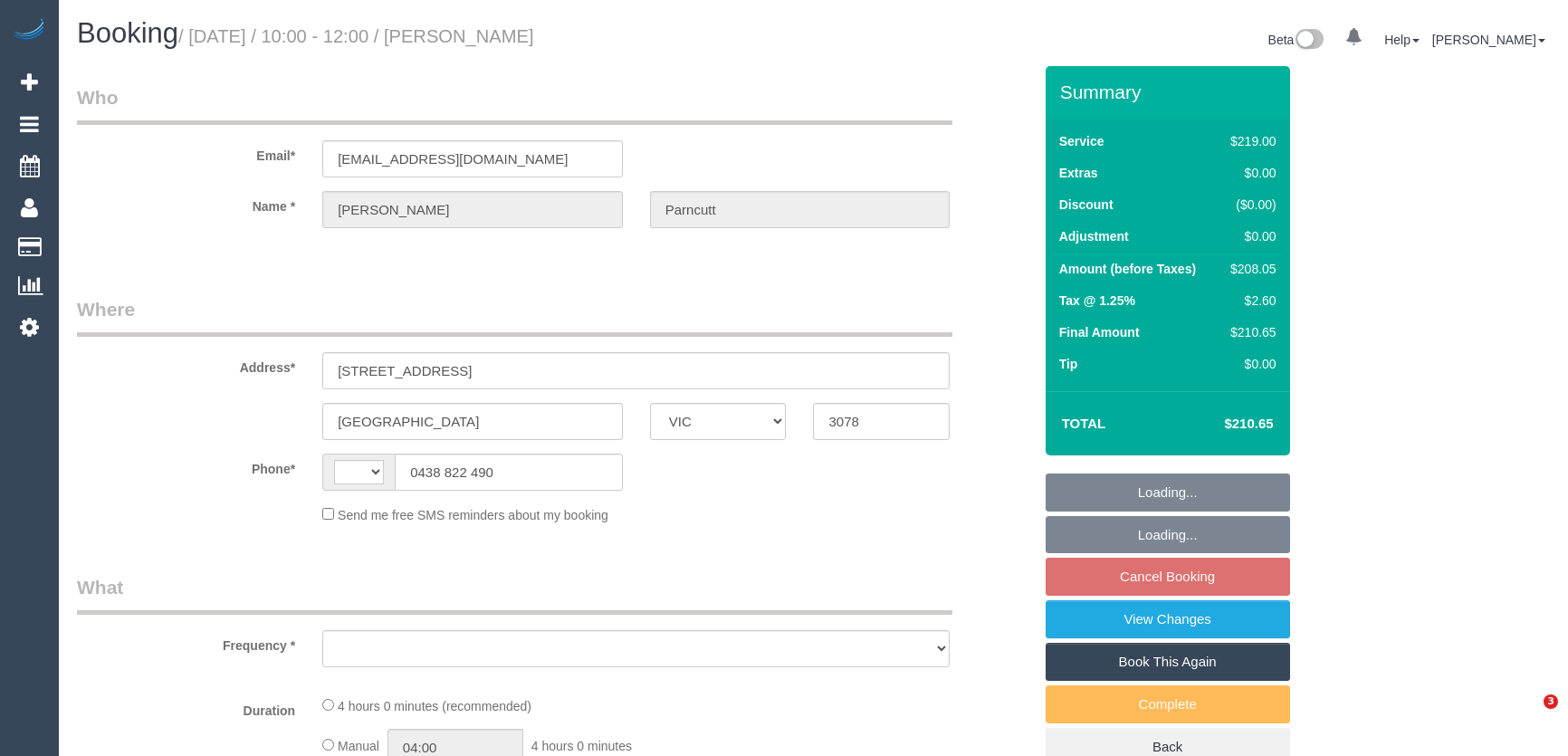
select select "VIC"
select select "string:AU"
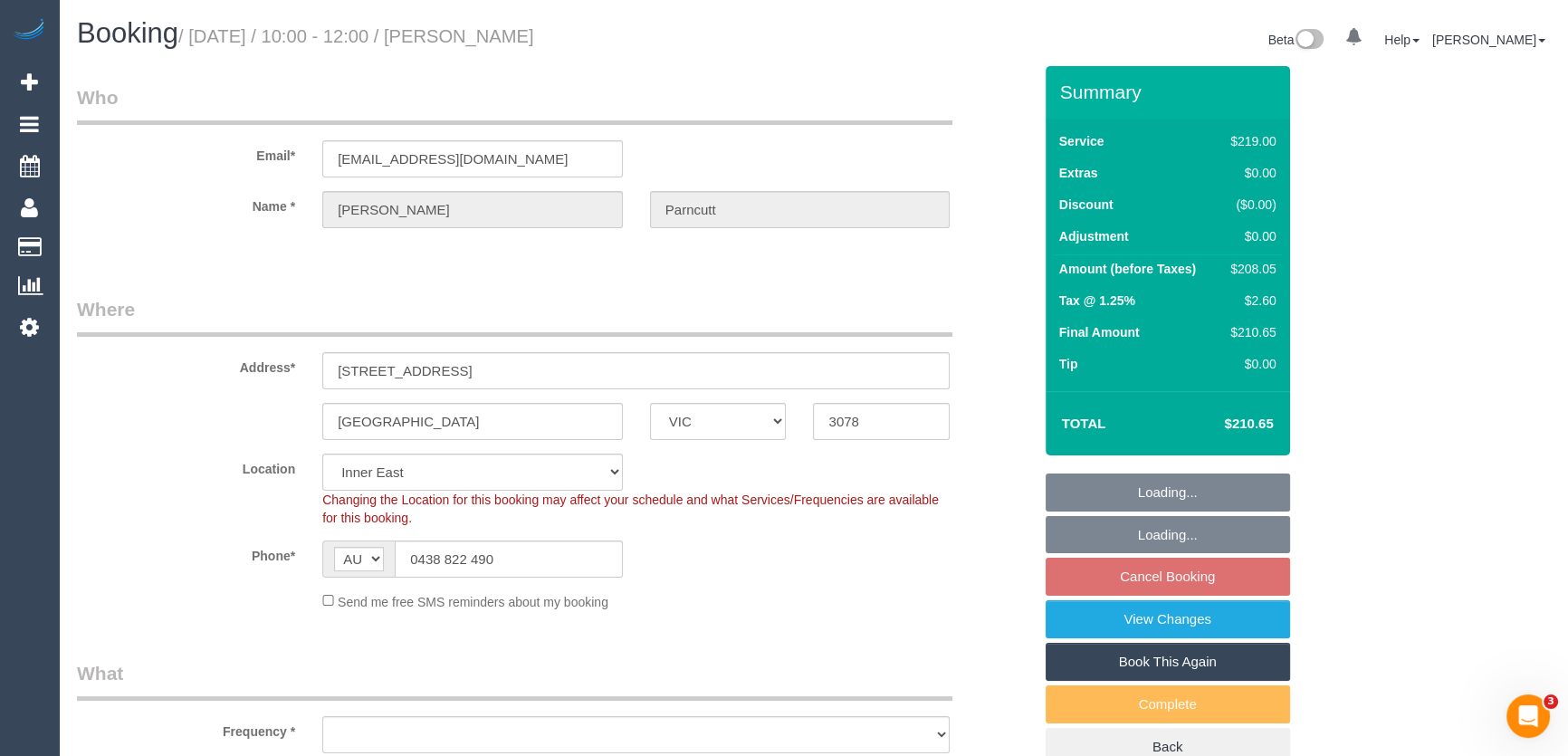
select select "object:676"
select select "number:27"
select select "number:14"
select select "number:19"
select select "number:22"
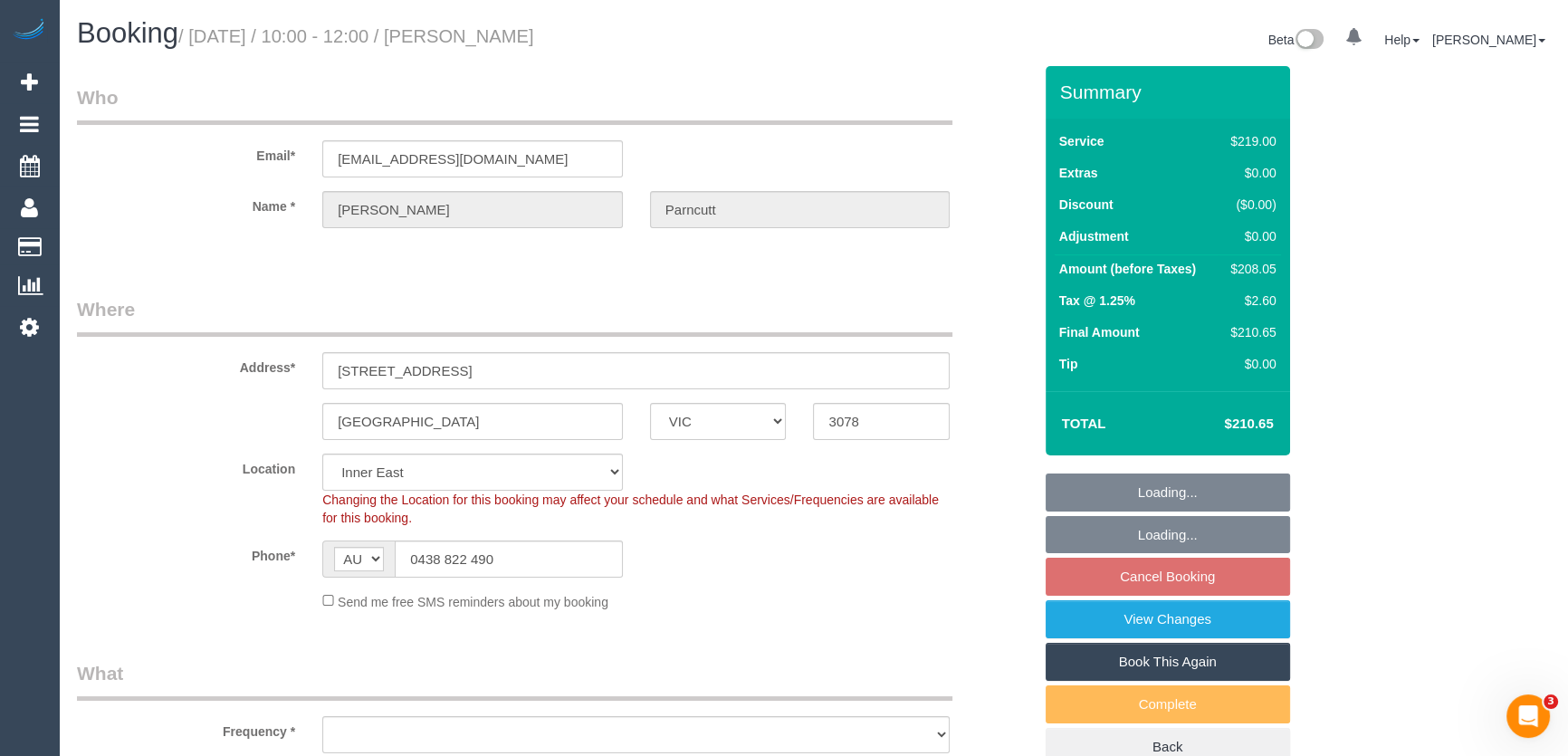
select select "number:34"
select select "number:26"
select select "string:stripe-pm_1QEOiU2GScqysDRVWNKZzcuJ"
select select "spot3"
select select "object:1390"
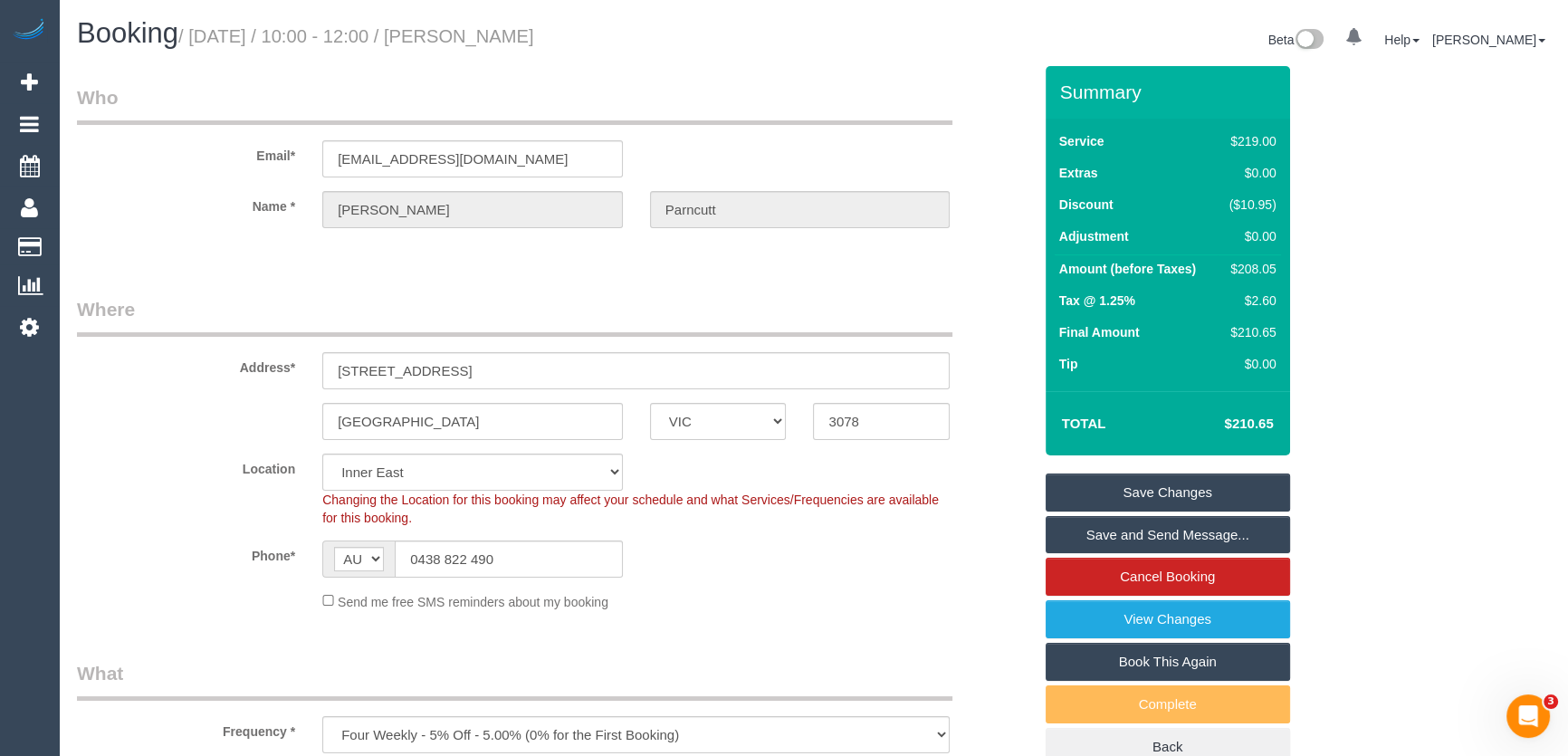
click at [1189, 664] on link "Book This Again" at bounding box center [1168, 662] width 245 height 38
select select "VIC"
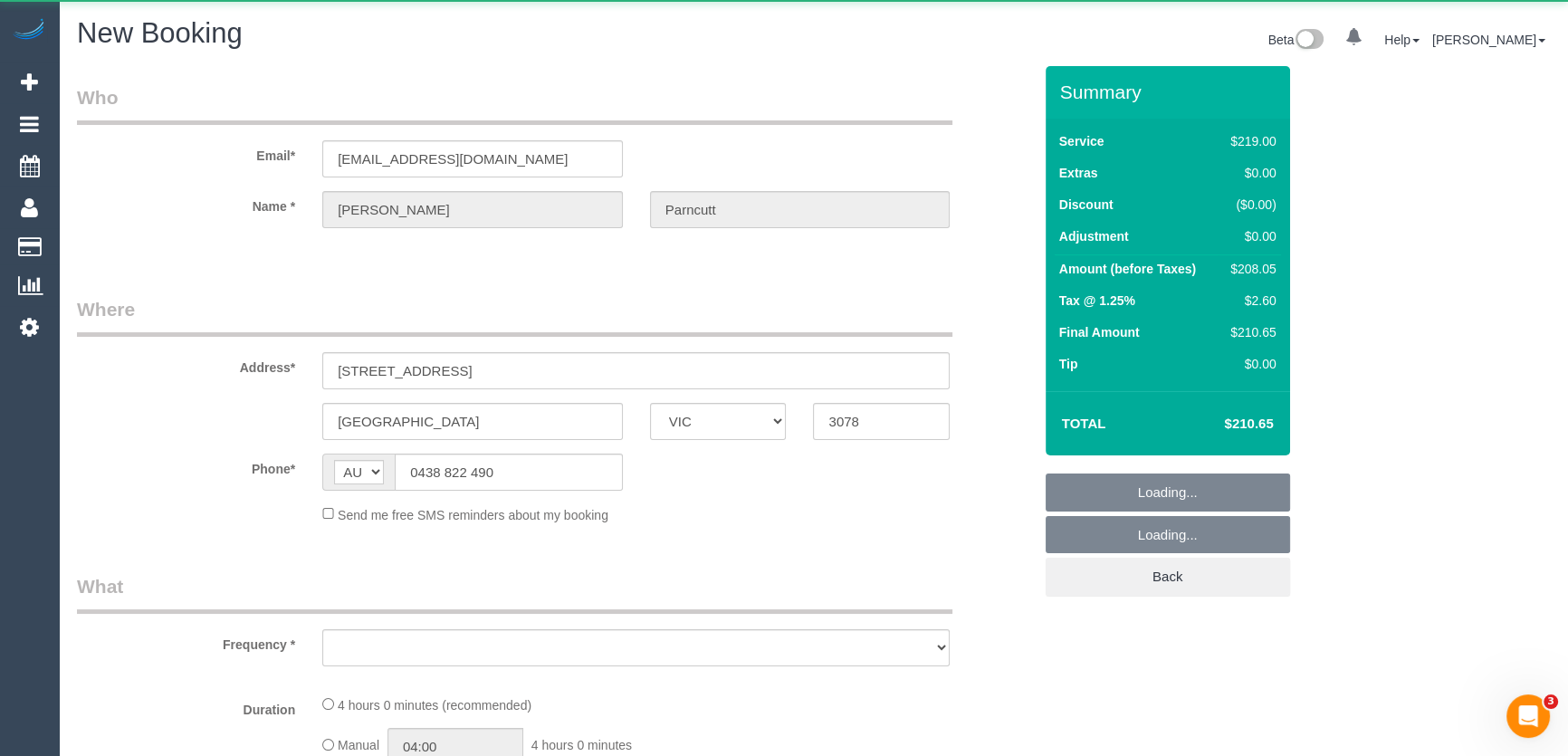
select select "string:stripe-pm_1QEOiU2GScqysDRVWNKZzcuJ"
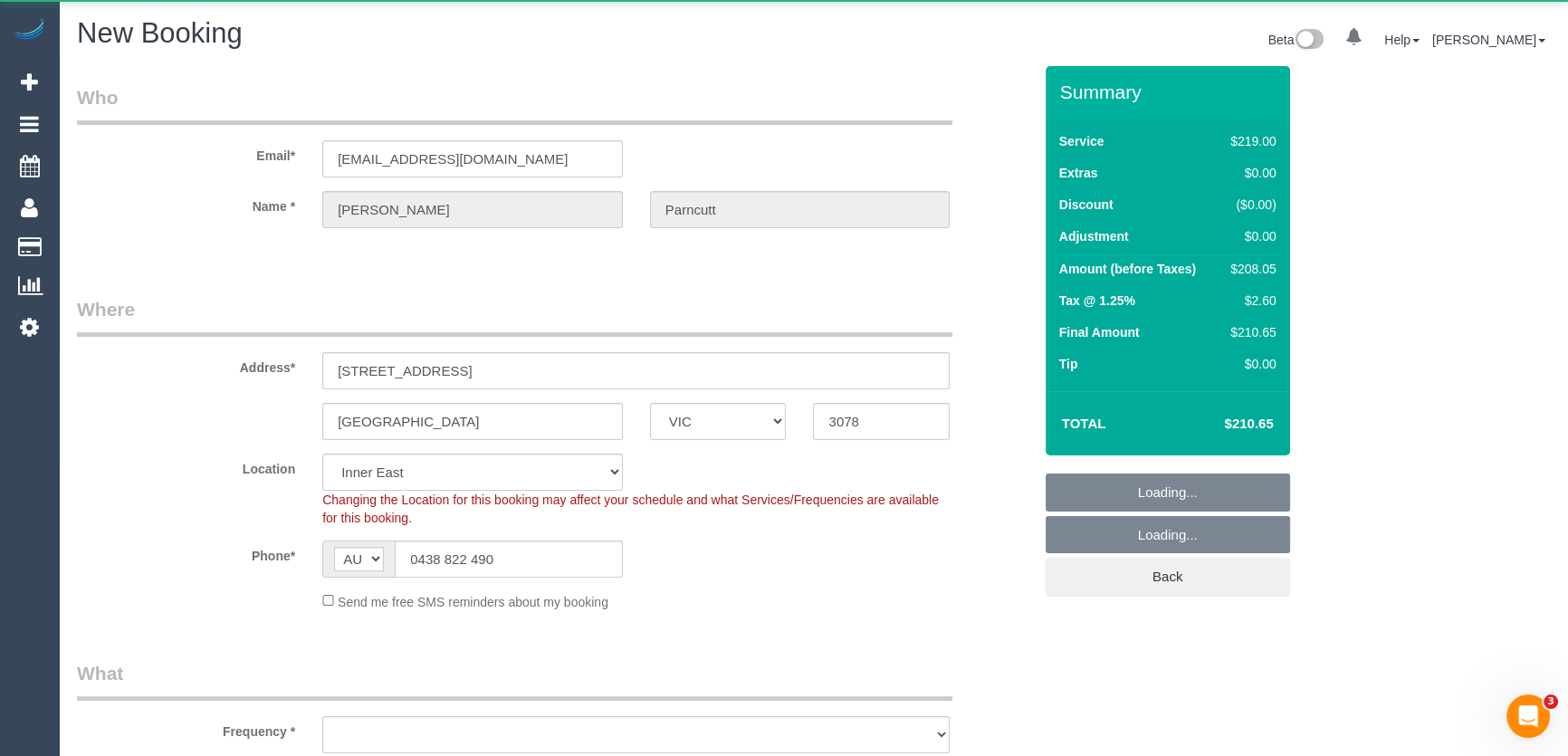
select select "object:2937"
select select "number:27"
select select "number:14"
select select "number:19"
select select "number:22"
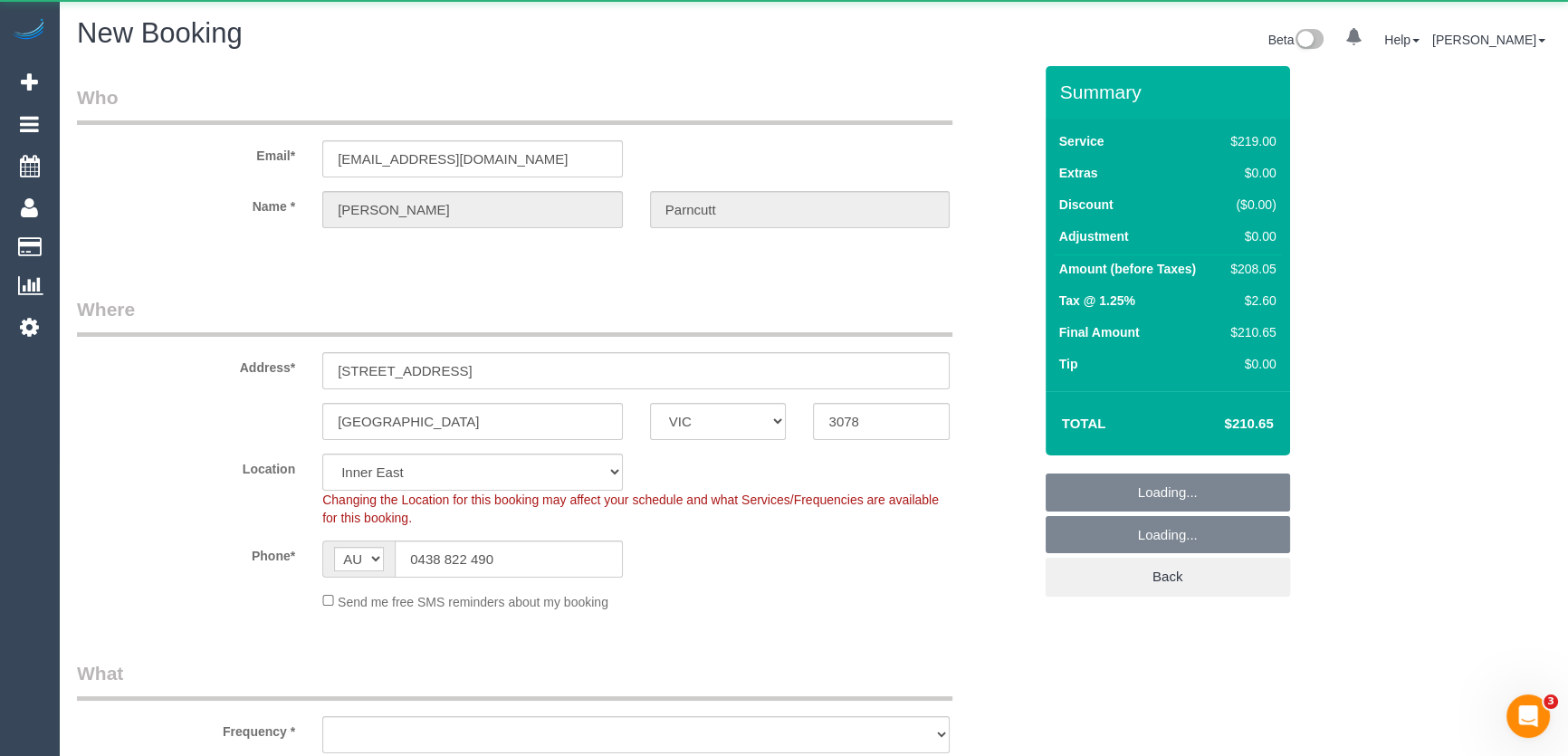
select select "number:34"
select select "number:26"
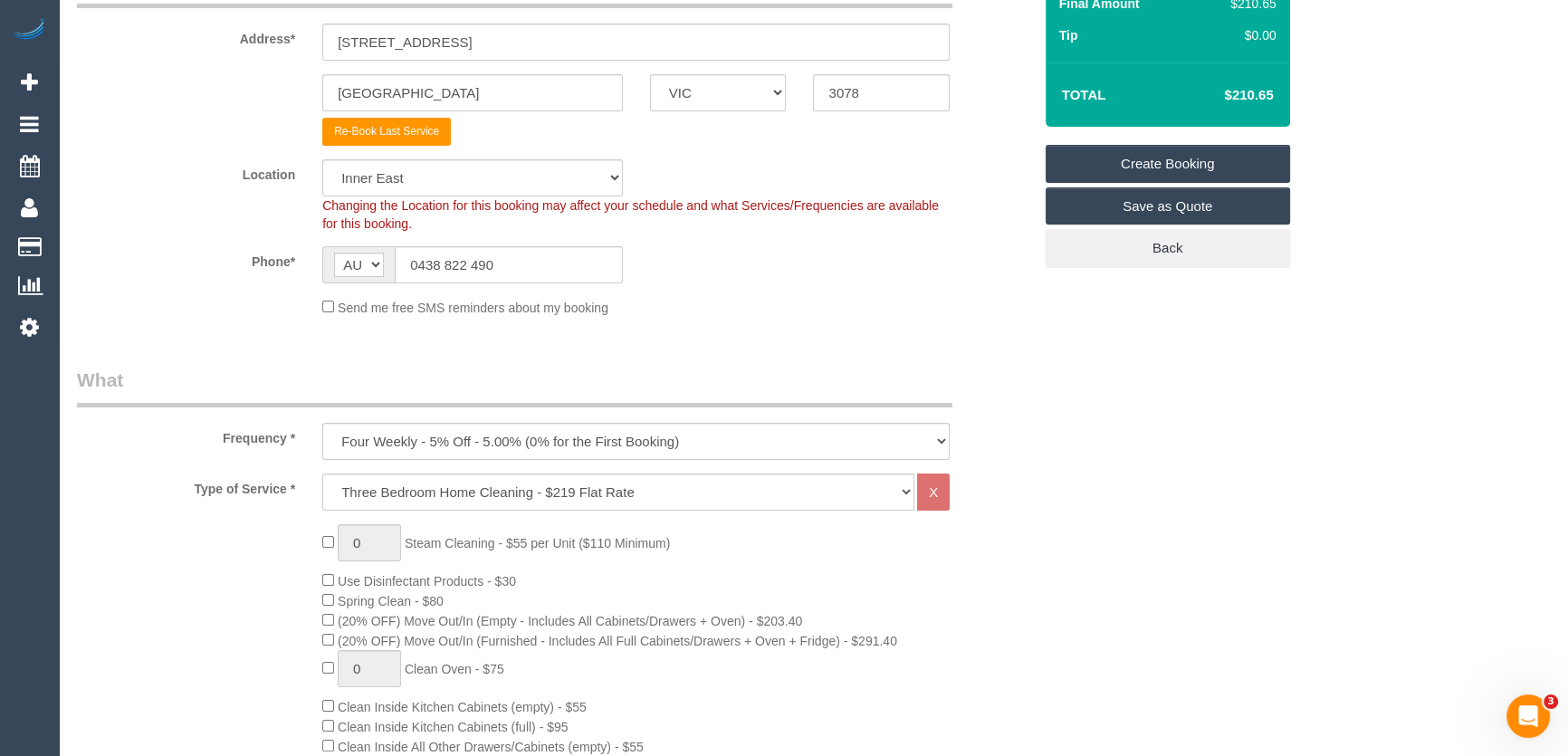
scroll to position [576, 0]
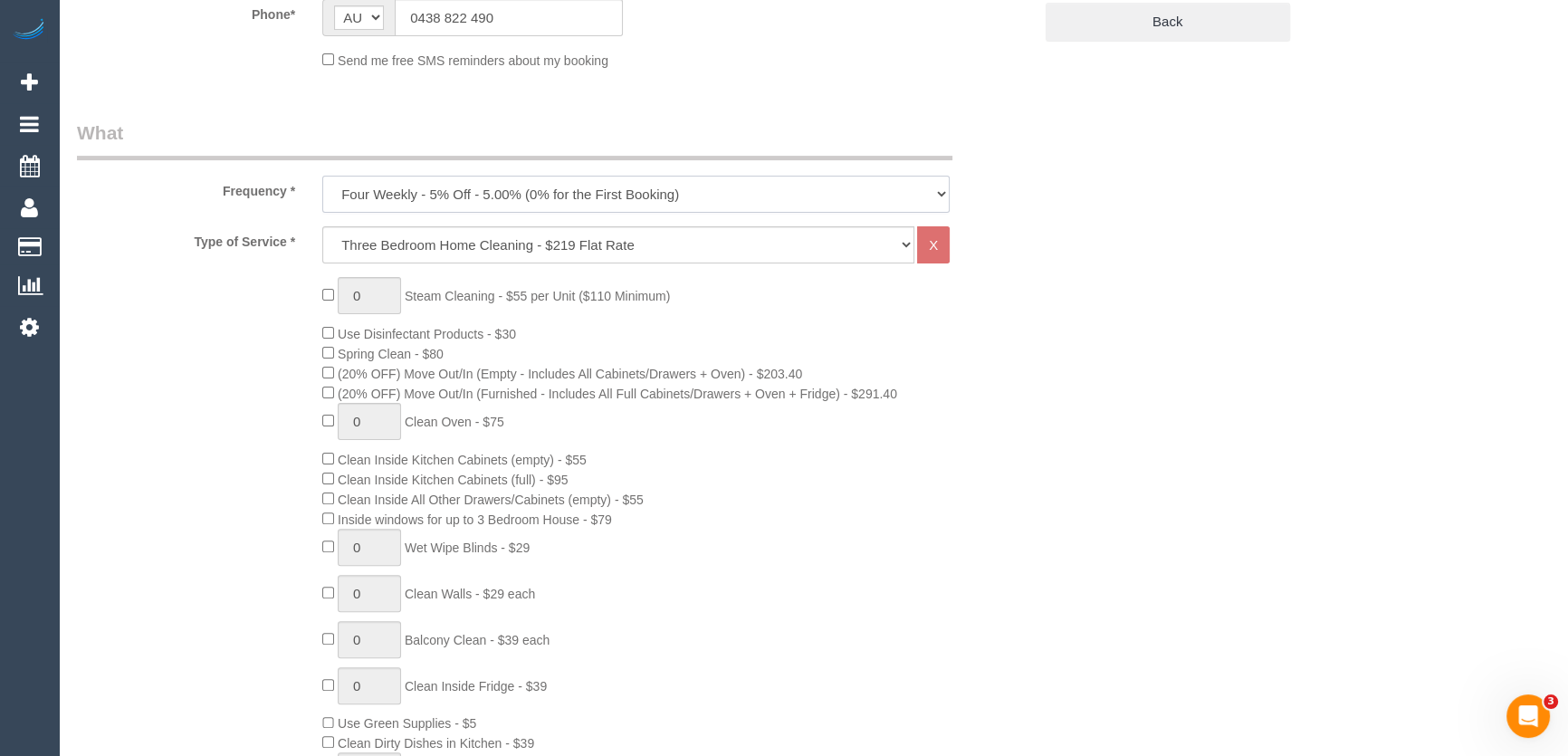
click at [388, 193] on select "One Time Cleaning Weekly - 10% Off - 10.00% (0% for the First Booking) Fortnigh…" at bounding box center [636, 193] width 627 height 37
select select "object:3049"
click at [322, 175] on select "One Time Cleaning Weekly - 10% Off - 10.00% (0% for the First Booking) Fortnigh…" at bounding box center [636, 193] width 627 height 37
click at [425, 246] on select "Hourly Service - $70/h Hourly Service - $65/h Hourly Service - $60/h Hourly Ser…" at bounding box center [618, 244] width 592 height 37
select select "209"
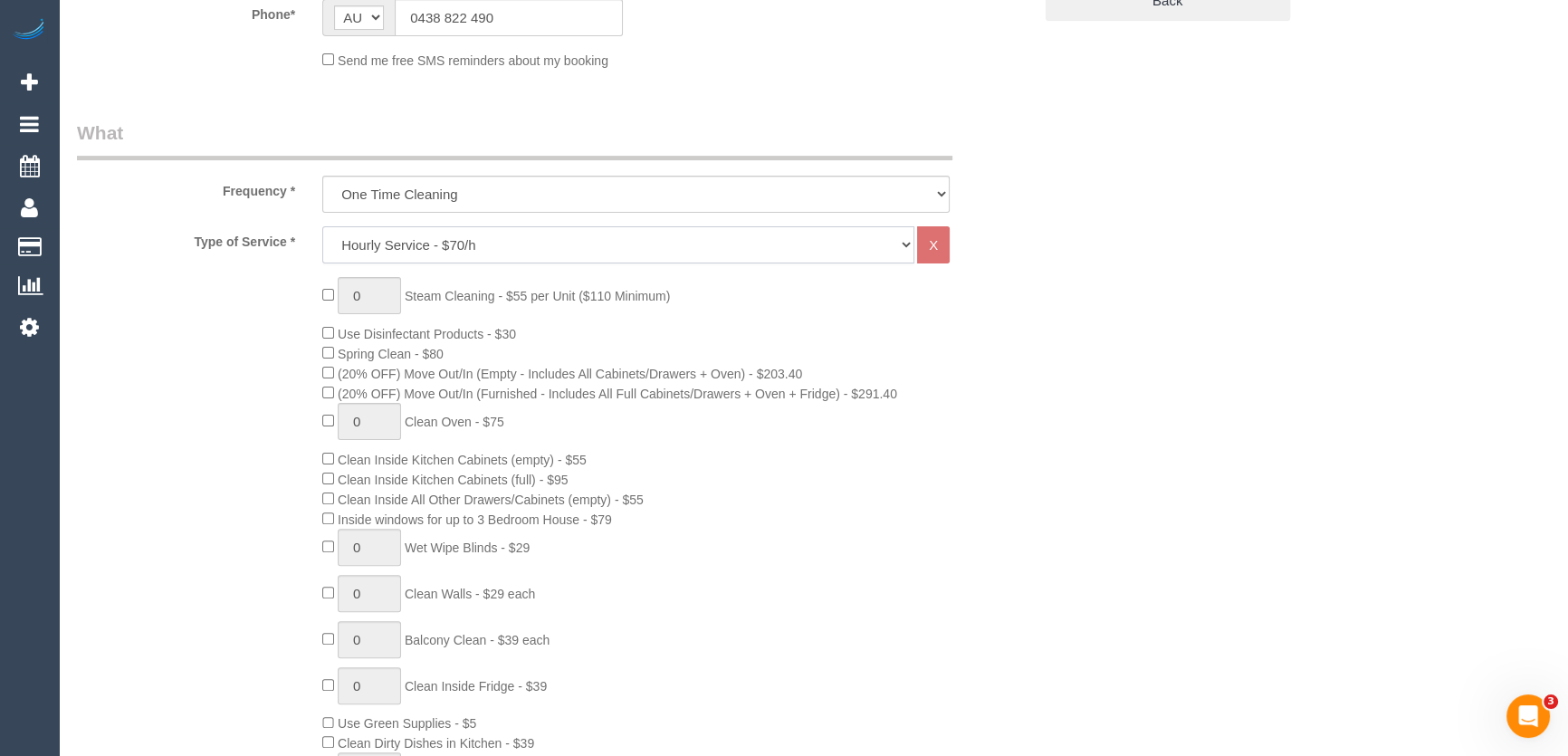
click at [322, 226] on select "Hourly Service - $70/h Hourly Service - $65/h Hourly Service - $60/h Hourly Ser…" at bounding box center [618, 244] width 592 height 37
select select "1"
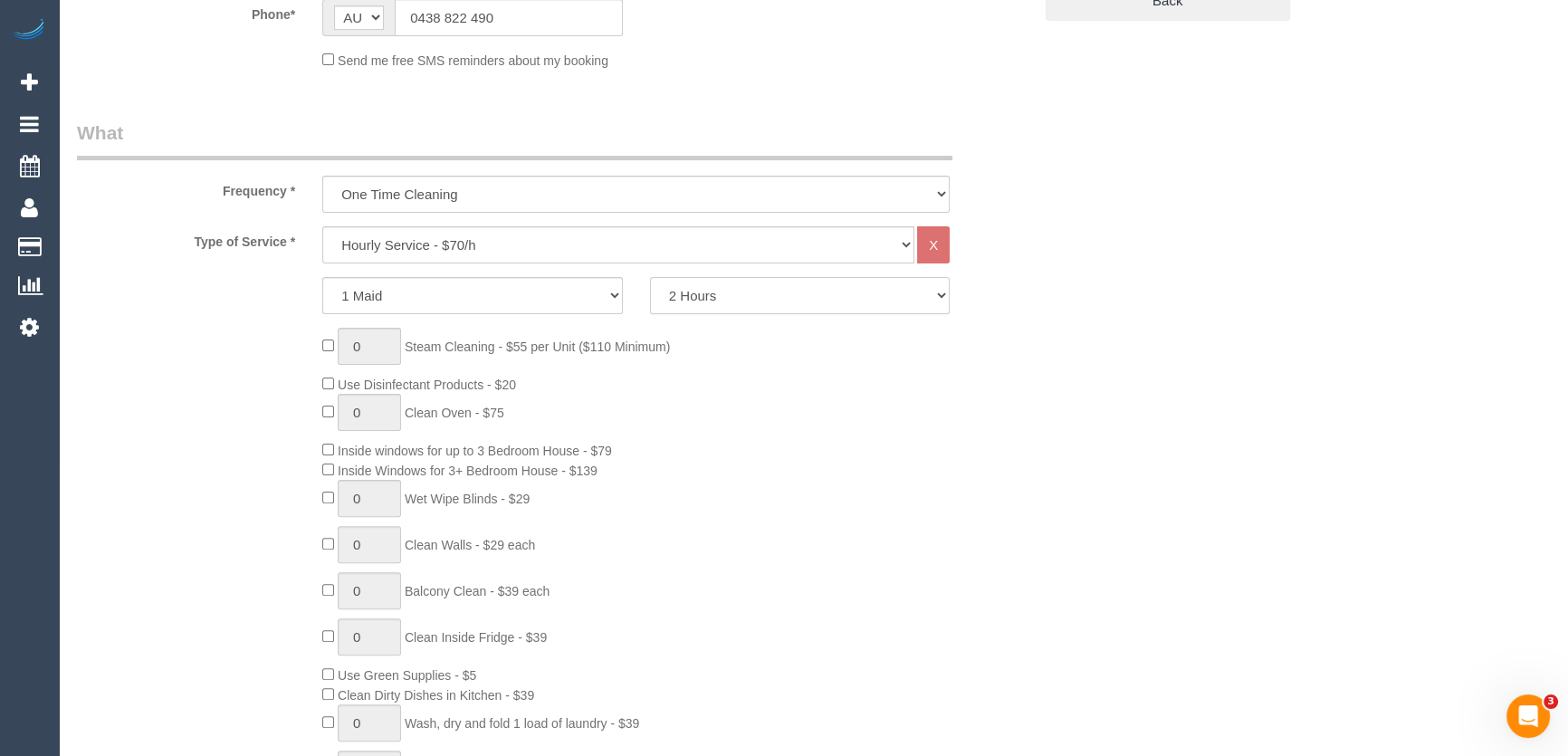
click at [706, 295] on select "2 Hours 2.5 Hours 3 Hours 3.5 Hours 4 Hours 4.5 Hours 5 Hours 5.5 Hours 6 Hours…" at bounding box center [800, 294] width 300 height 37
select select "180"
click at [650, 277] on select "2 Hours 2.5 Hours 3 Hours 3.5 Hours 4 Hours 4.5 Hours 5 Hours 5.5 Hours 6 Hours…" at bounding box center [800, 294] width 300 height 37
click at [207, 417] on div "0 Steam Cleaning - $55 per Unit ($110 Minimum) Use Disinfectant Products - $20 …" at bounding box center [554, 595] width 982 height 535
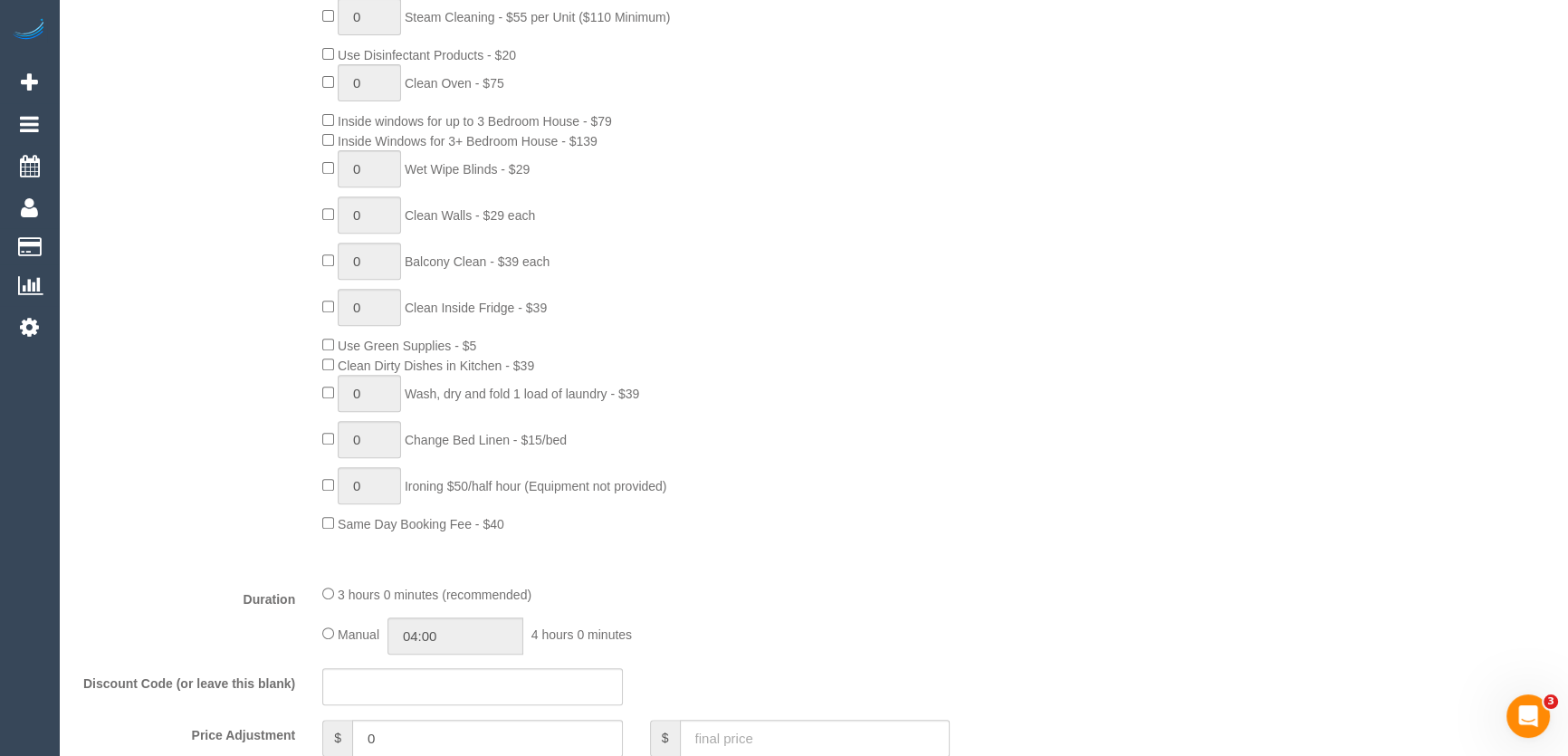
scroll to position [1151, 0]
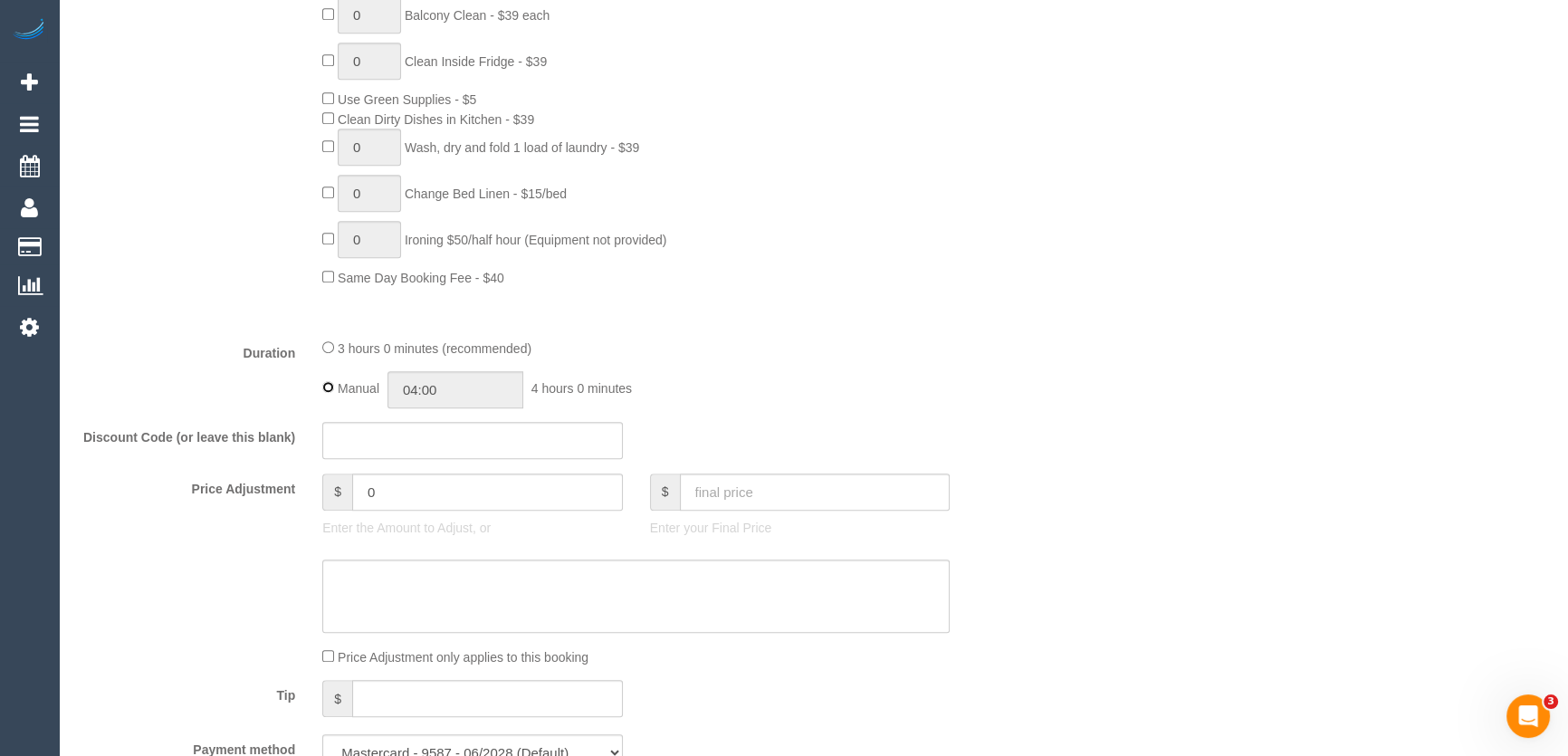
type input "03:00"
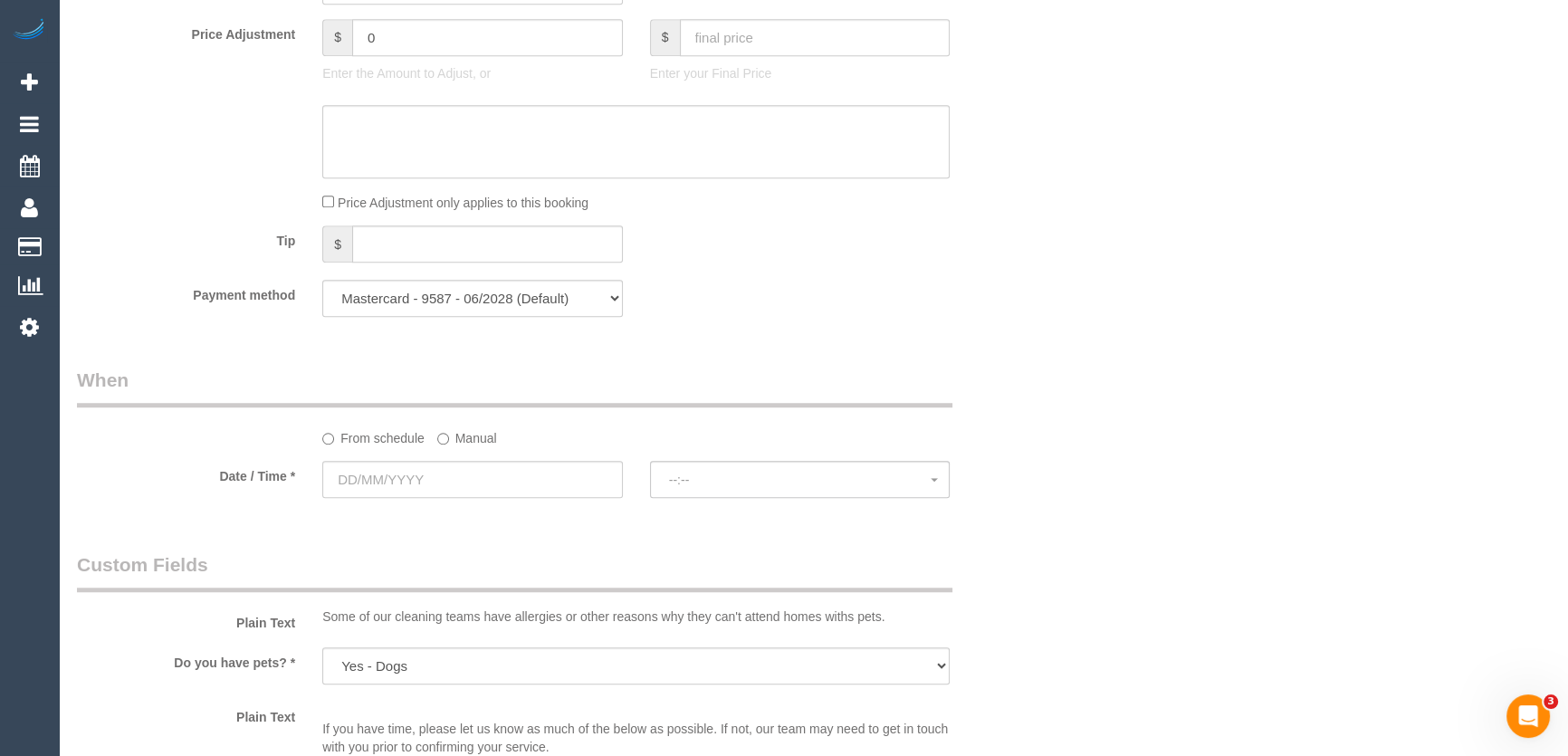
scroll to position [1728, 0]
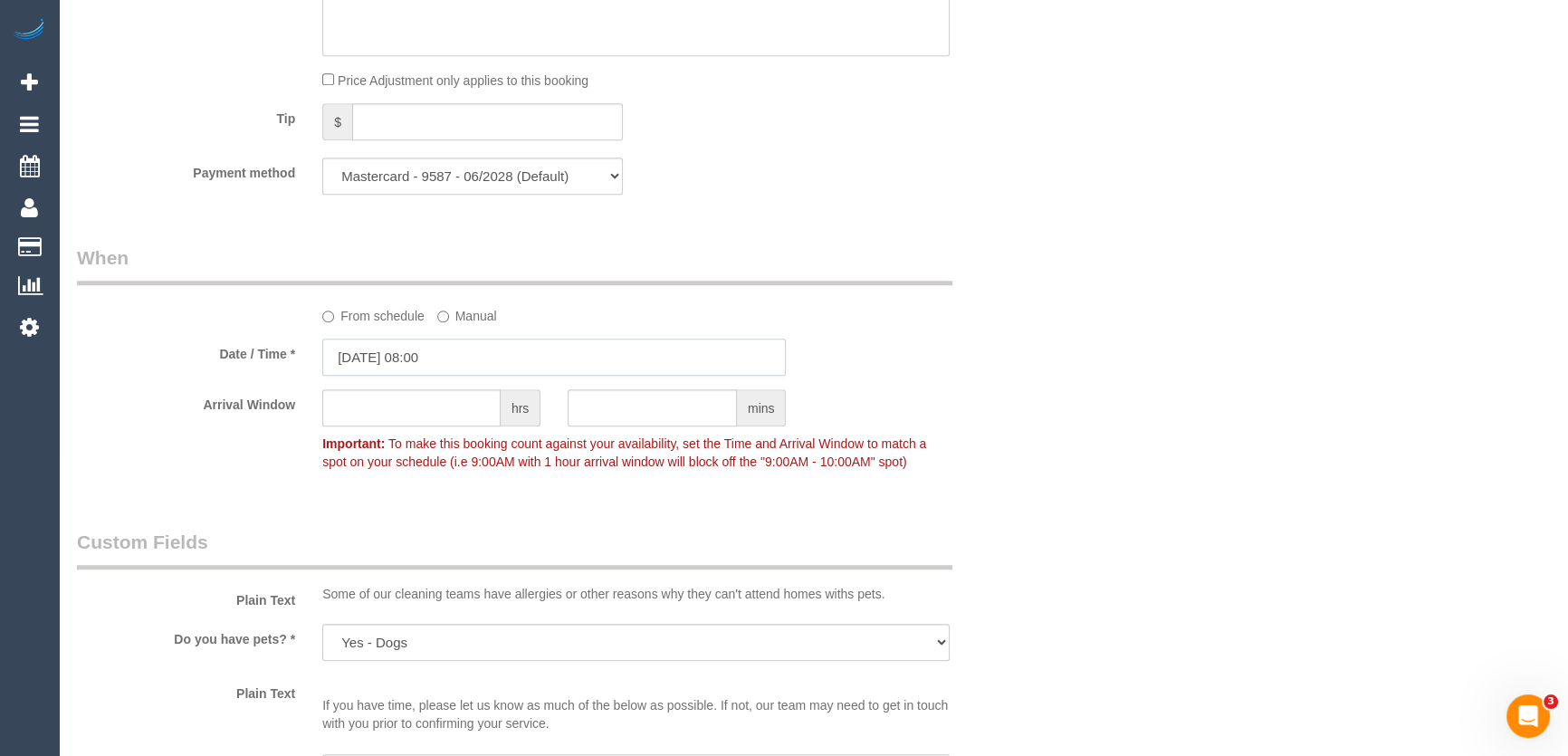
click at [475, 361] on input "03/09/2025 08:00" at bounding box center [554, 356] width 464 height 37
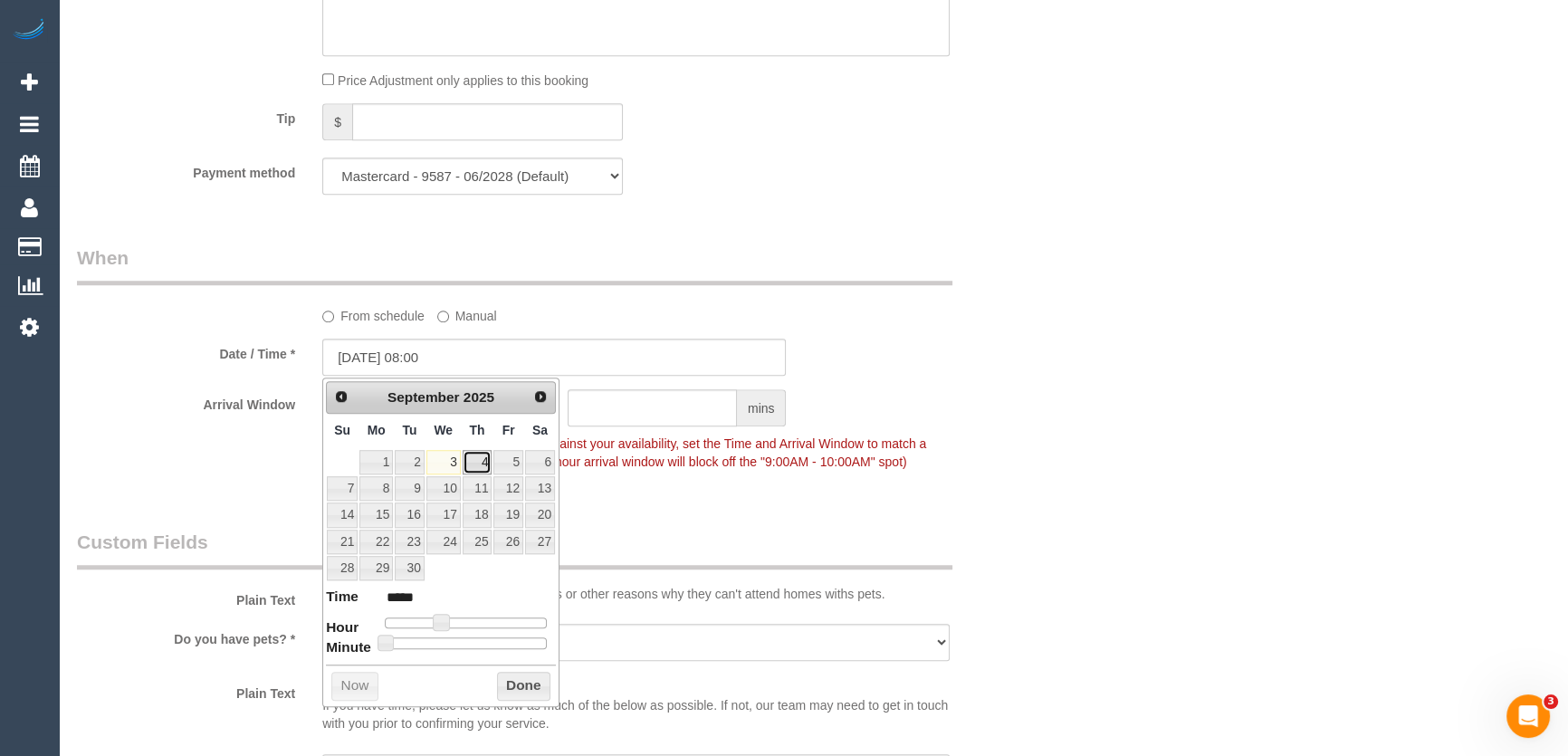
click at [484, 463] on link "4" at bounding box center [478, 462] width 30 height 25
type input "04/09/2025 07:00"
type input "*****"
click at [439, 619] on span at bounding box center [435, 622] width 16 height 16
click at [744, 499] on div "Who Email* dparncutt@gmail.com Name * David Parncutt Where Address* 43 Rathmine…" at bounding box center [554, 136] width 982 height 3596
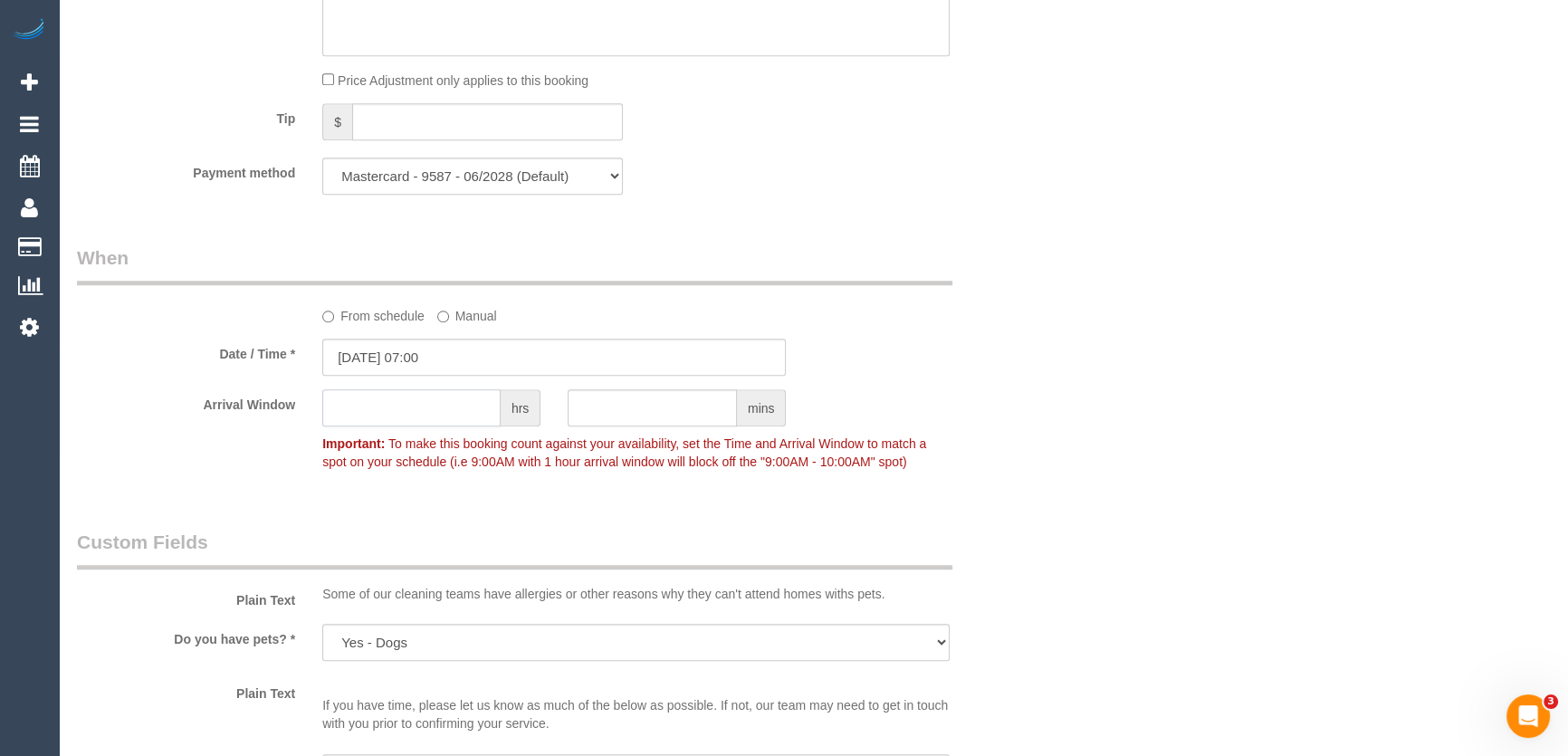
click at [360, 410] on input "text" at bounding box center [411, 407] width 178 height 37
type input "1"
click at [311, 454] on p "Important: To make this booking count against your availability, set the Time a…" at bounding box center [636, 450] width 655 height 41
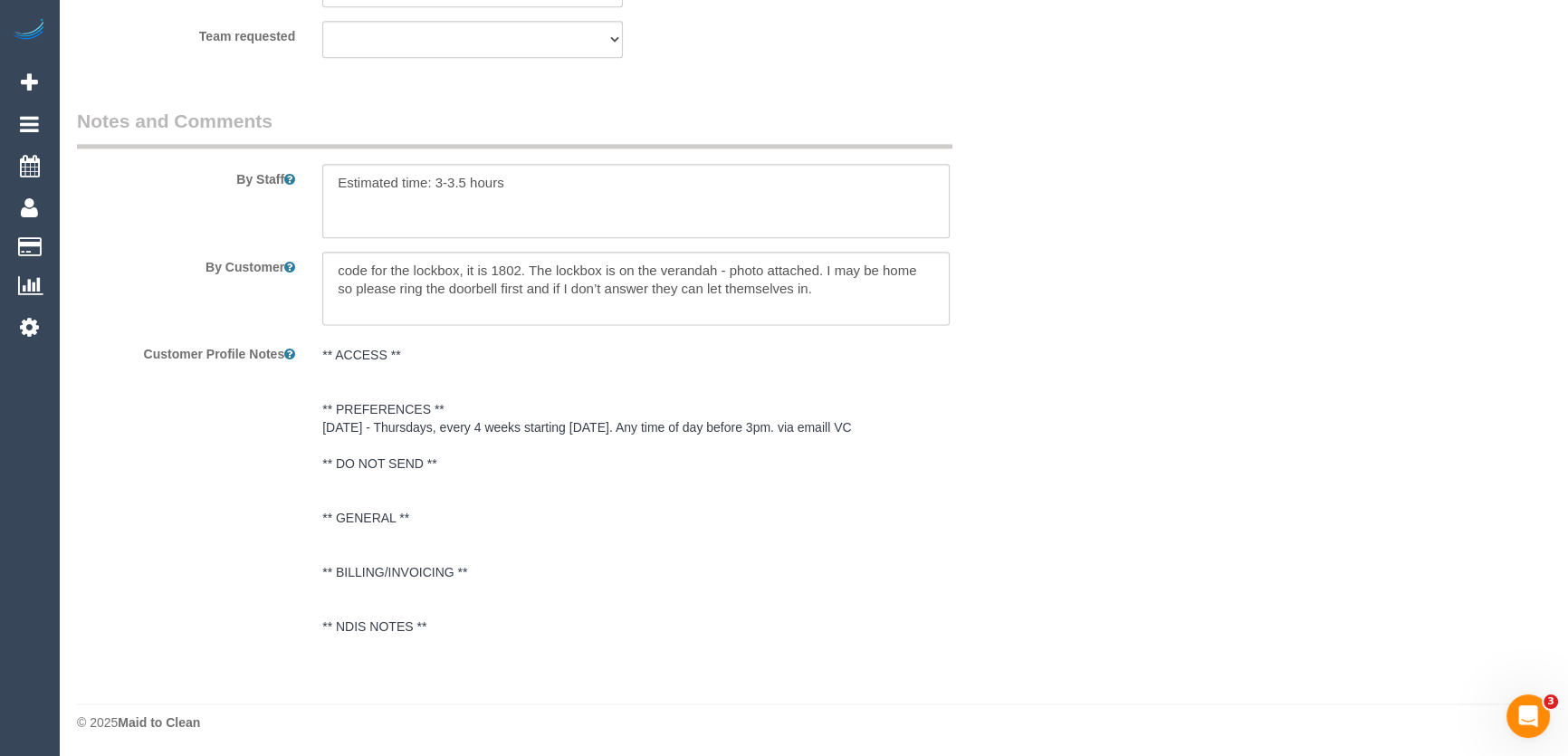
scroll to position [2967, 0]
click at [522, 187] on textarea at bounding box center [636, 200] width 627 height 75
click at [522, 186] on textarea at bounding box center [636, 200] width 627 height 75
click at [1010, 538] on div "Customer Profile Notes ** ACCESS ** ** PREFERENCES ** 16/07/25 - Thursdays, eve…" at bounding box center [554, 490] width 982 height 306
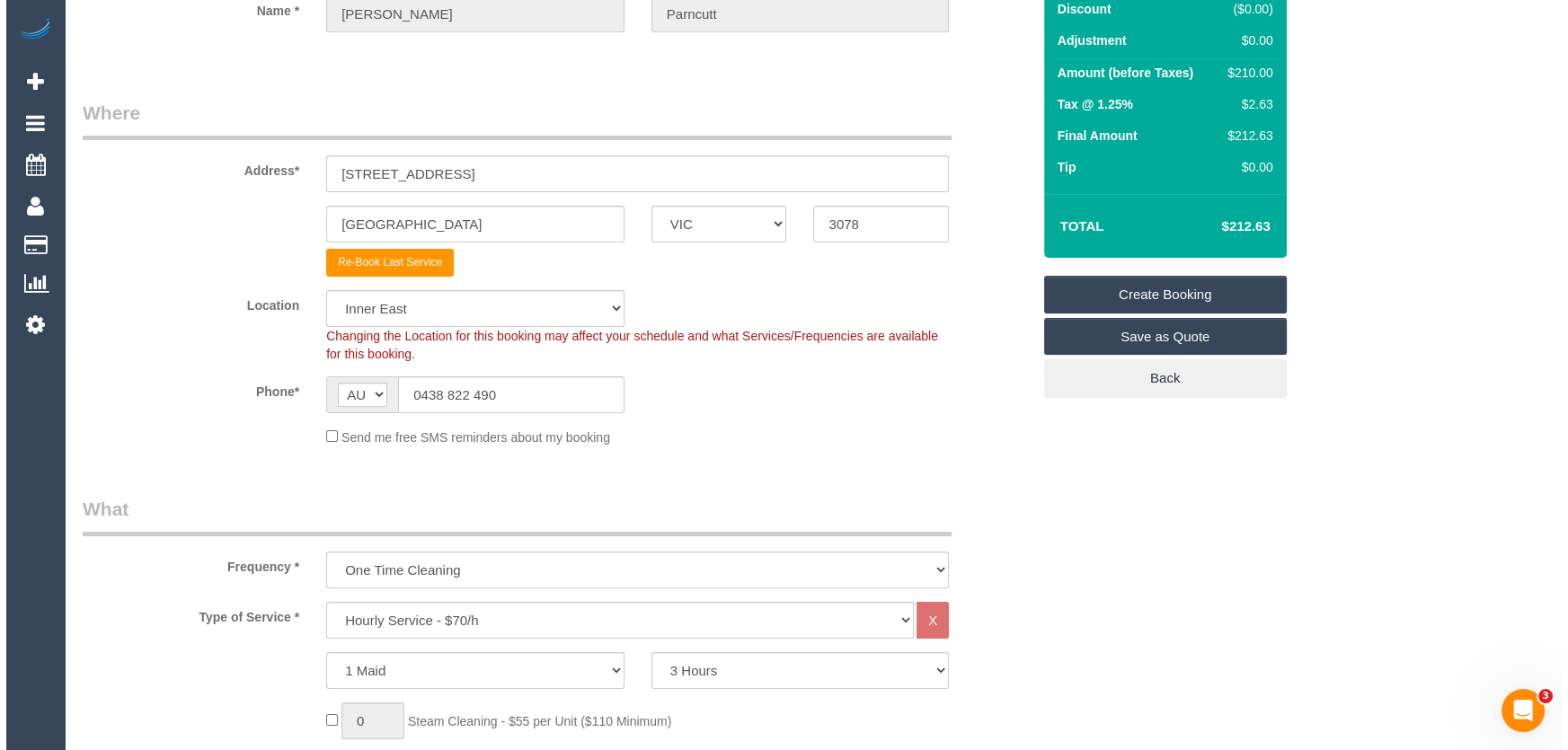
scroll to position [0, 0]
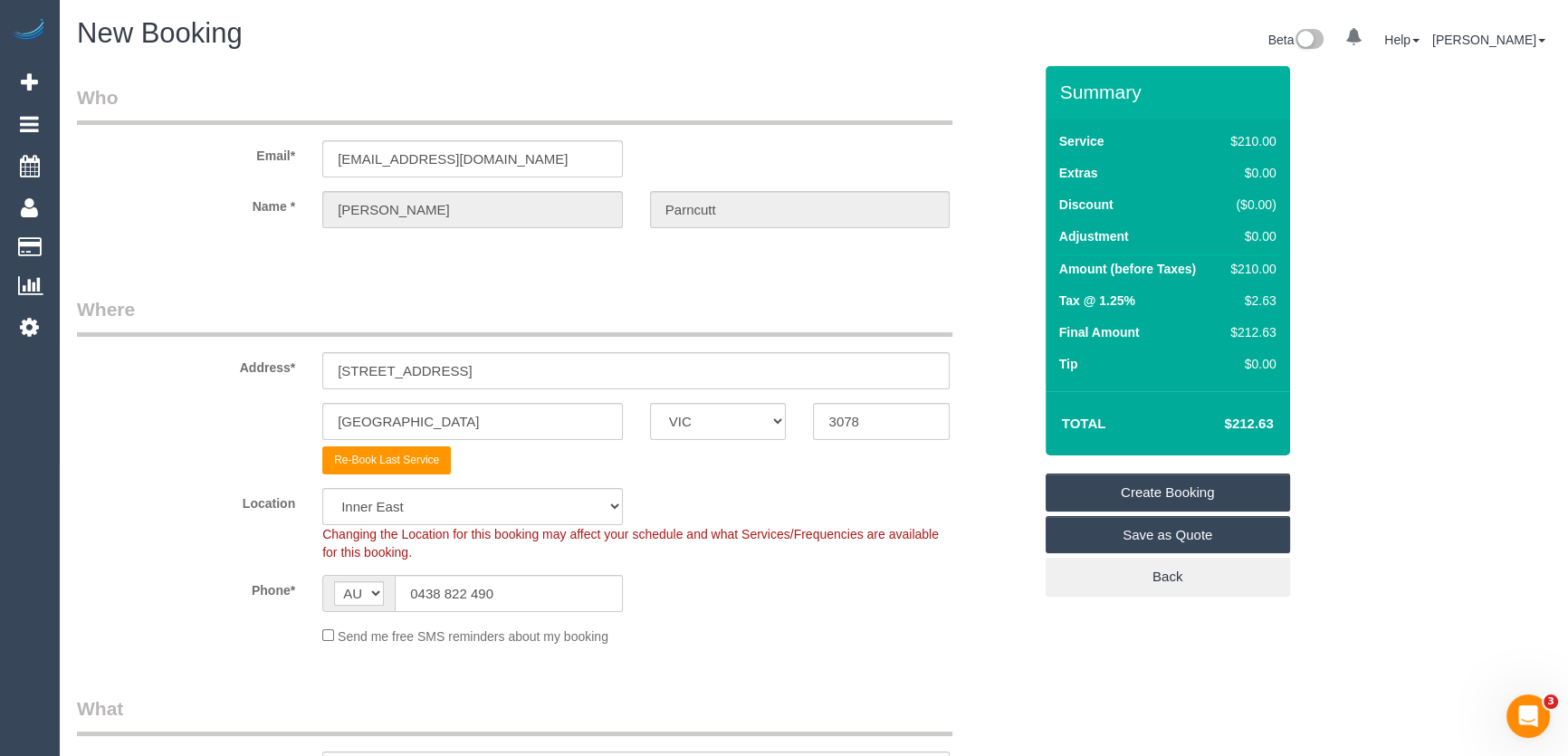
click at [1151, 486] on link "Create Booking" at bounding box center [1168, 492] width 245 height 38
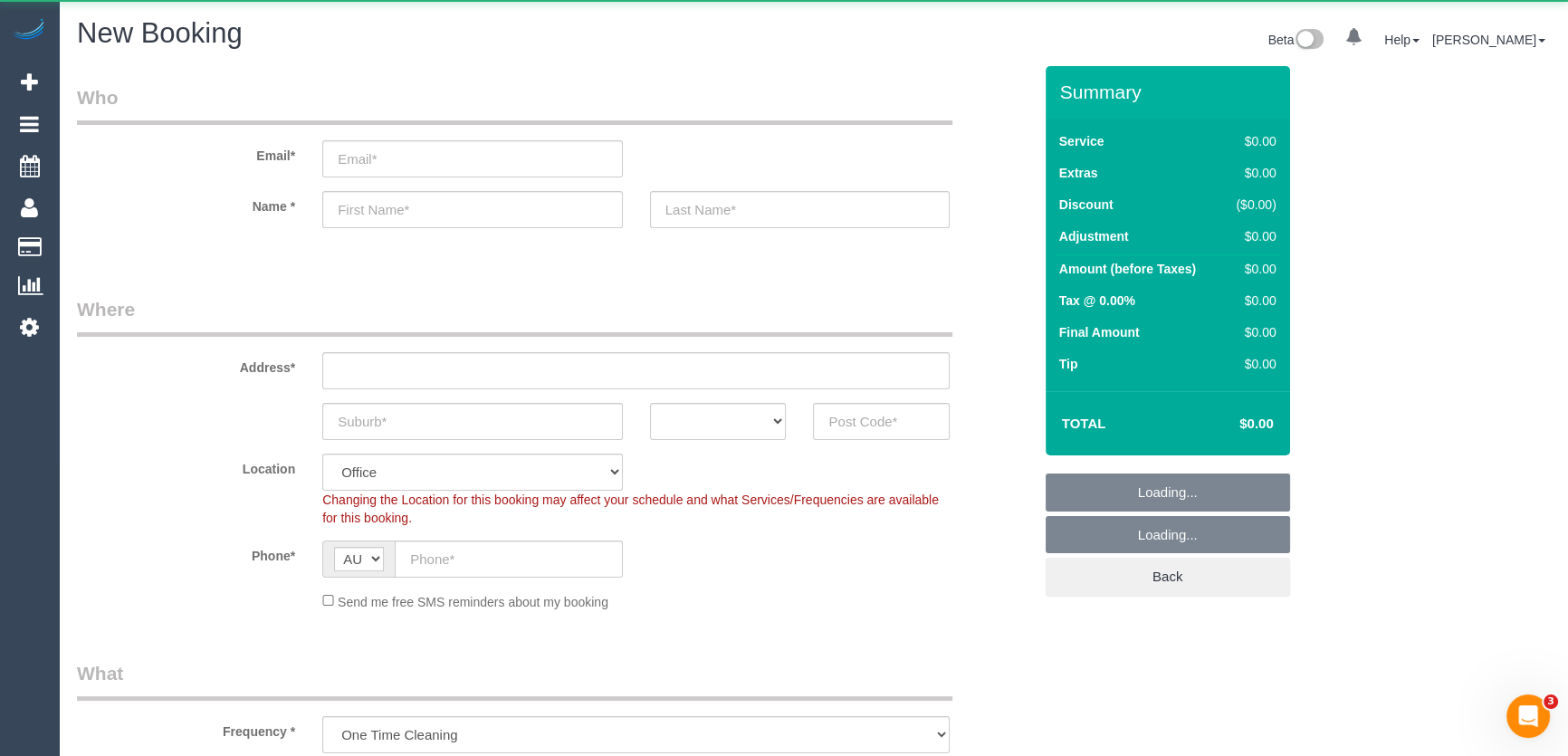
select select "object:813"
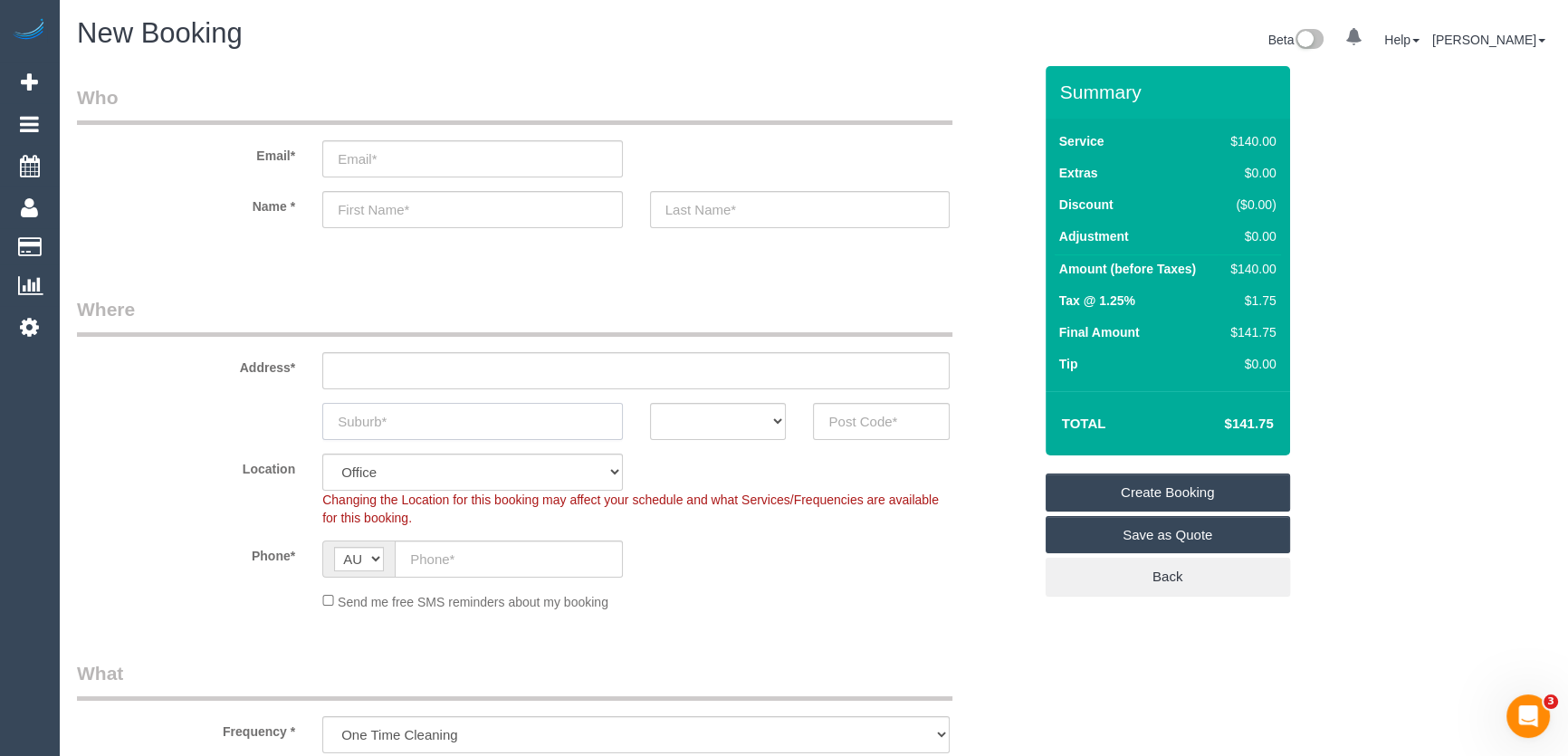
click at [384, 427] on input "text" at bounding box center [473, 421] width 300 height 37
type input "[GEOGRAPHIC_DATA]"
click at [727, 425] on select "ACT [GEOGRAPHIC_DATA] NT [GEOGRAPHIC_DATA] SA TAS [GEOGRAPHIC_DATA] [GEOGRAPHIC…" at bounding box center [717, 421] width 136 height 37
click at [650, 403] on select "ACT [GEOGRAPHIC_DATA] NT [GEOGRAPHIC_DATA] SA TAS [GEOGRAPHIC_DATA] [GEOGRAPHIC…" at bounding box center [717, 421] width 136 height 37
click at [711, 423] on select "ACT [GEOGRAPHIC_DATA] NT [GEOGRAPHIC_DATA] SA TAS [GEOGRAPHIC_DATA] [GEOGRAPHIC…" at bounding box center [717, 421] width 136 height 37
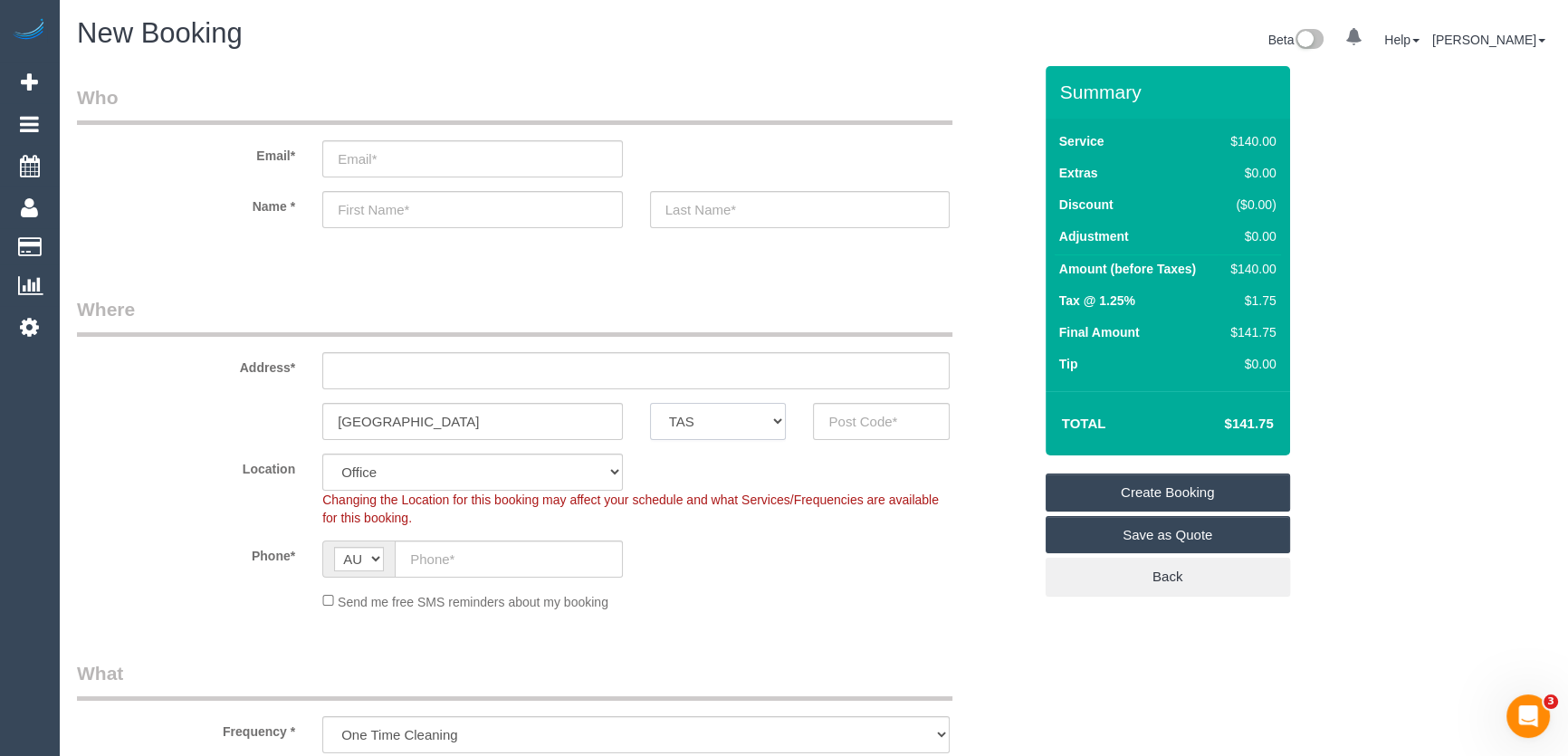
select select "VIC"
click at [650, 403] on select "ACT [GEOGRAPHIC_DATA] NT [GEOGRAPHIC_DATA] SA TAS [GEOGRAPHIC_DATA] [GEOGRAPHIC…" at bounding box center [717, 421] width 136 height 37
click at [874, 426] on input "text" at bounding box center [881, 421] width 136 height 37
type input "3127"
click at [480, 550] on input "text" at bounding box center [508, 558] width 228 height 37
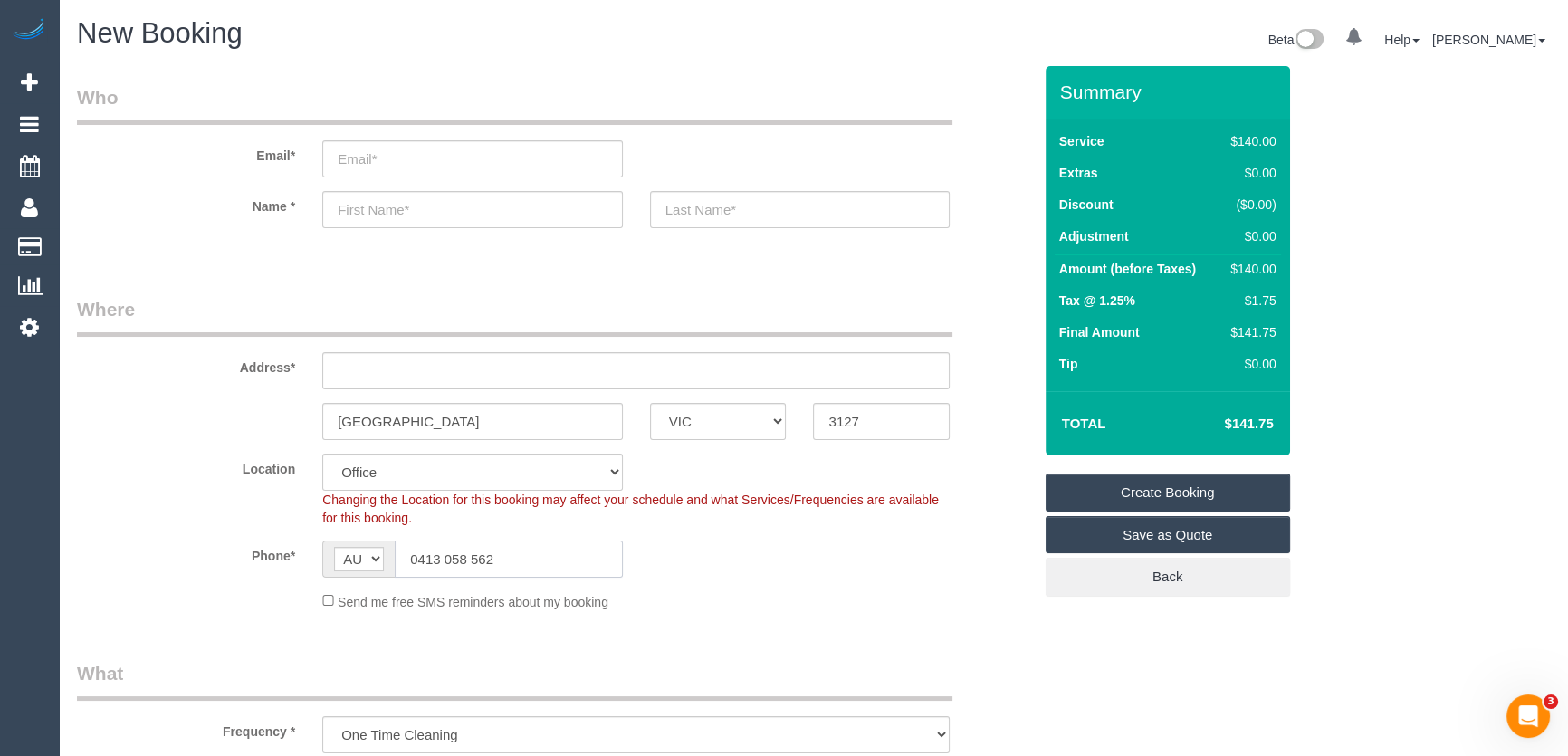
type input "0413 058 562"
click at [389, 211] on input "text" at bounding box center [473, 209] width 300 height 37
type input "A"
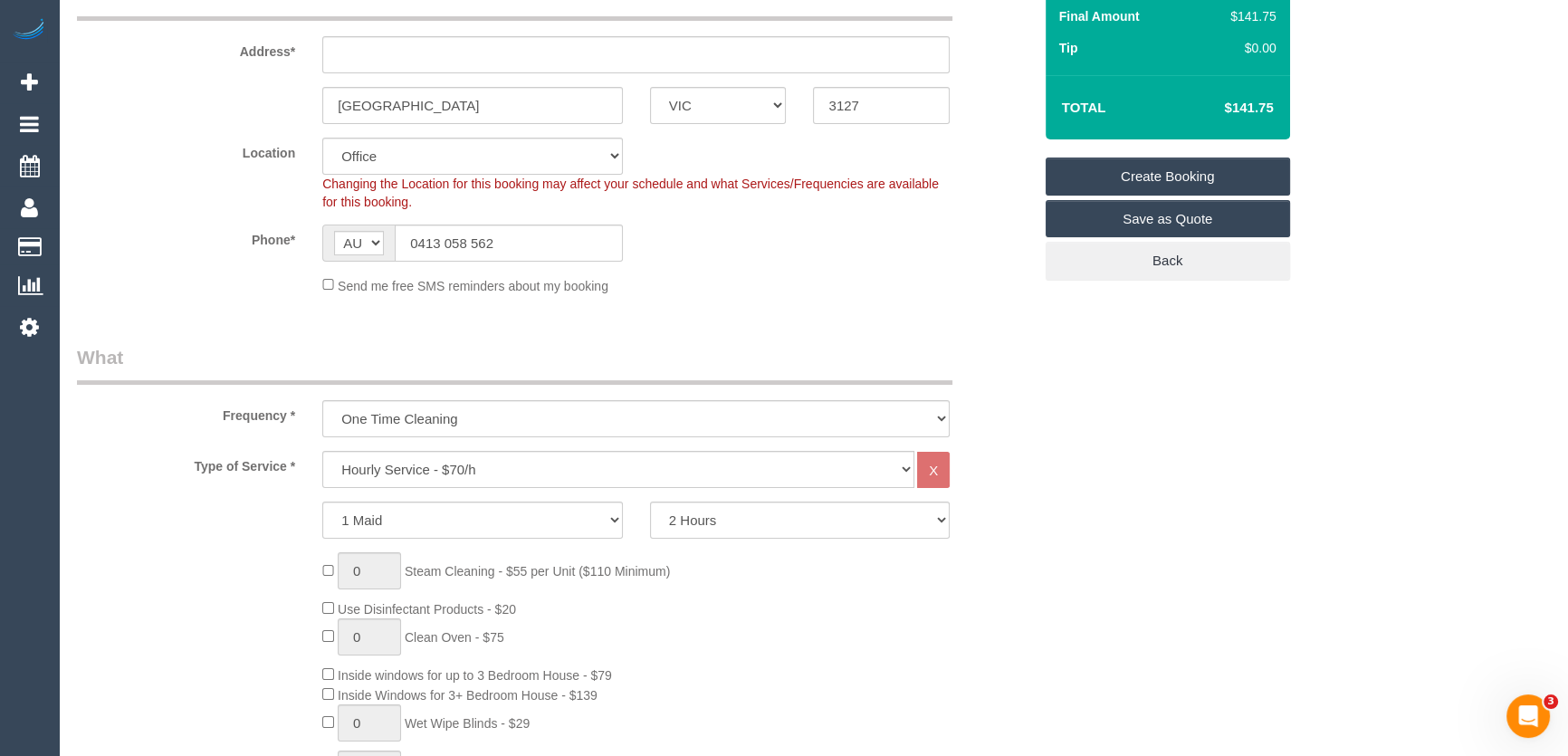
scroll to position [411, 0]
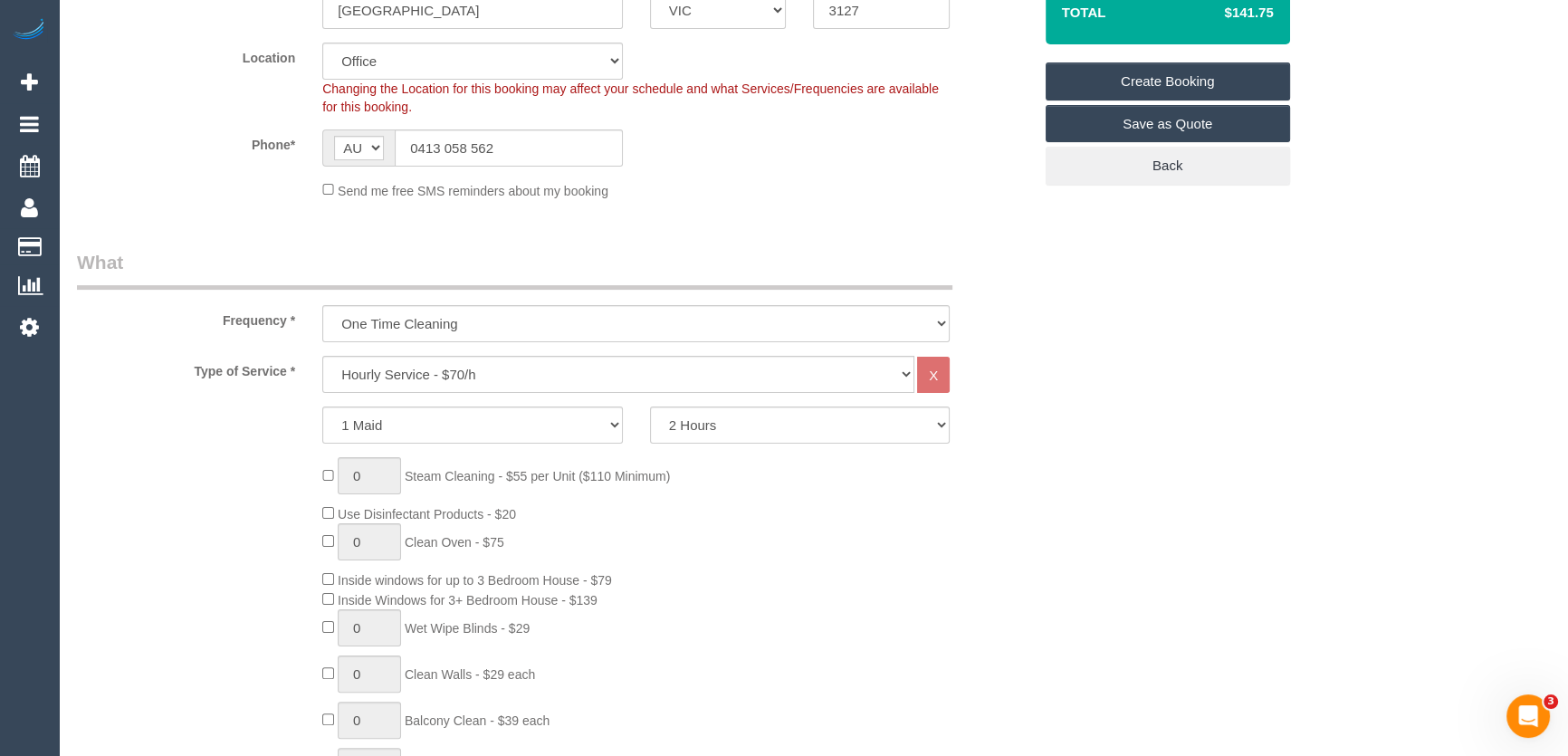
type input "[PERSON_NAME]"
click at [403, 372] on select "Hourly Service - $70/h Hourly Service - $65/h Hourly Service - $60/h Hourly Ser…" at bounding box center [618, 374] width 592 height 37
click at [322, 356] on select "Hourly Service - $70/h Hourly Service - $65/h Hourly Service - $60/h Hourly Ser…" at bounding box center [618, 374] width 592 height 37
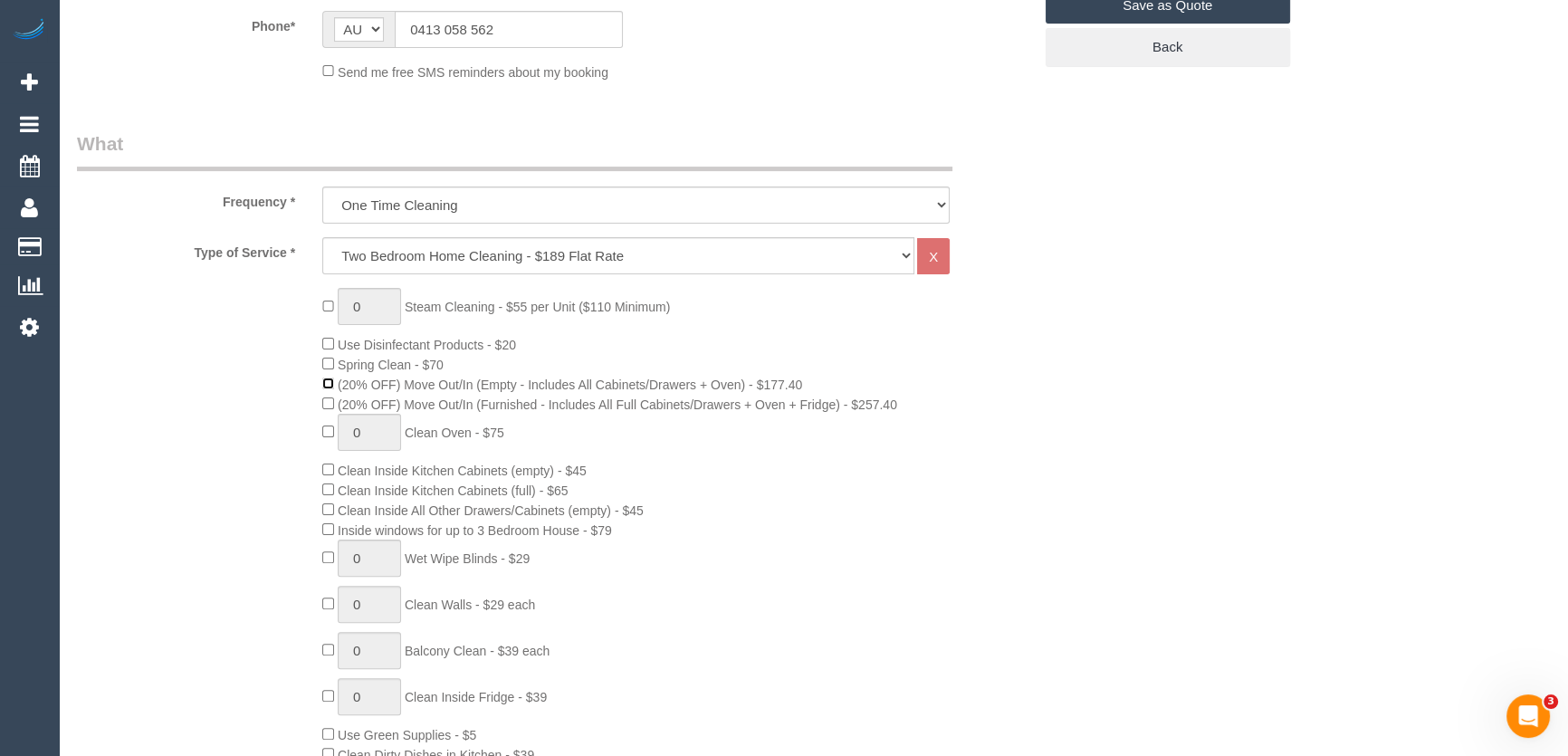
scroll to position [576, 0]
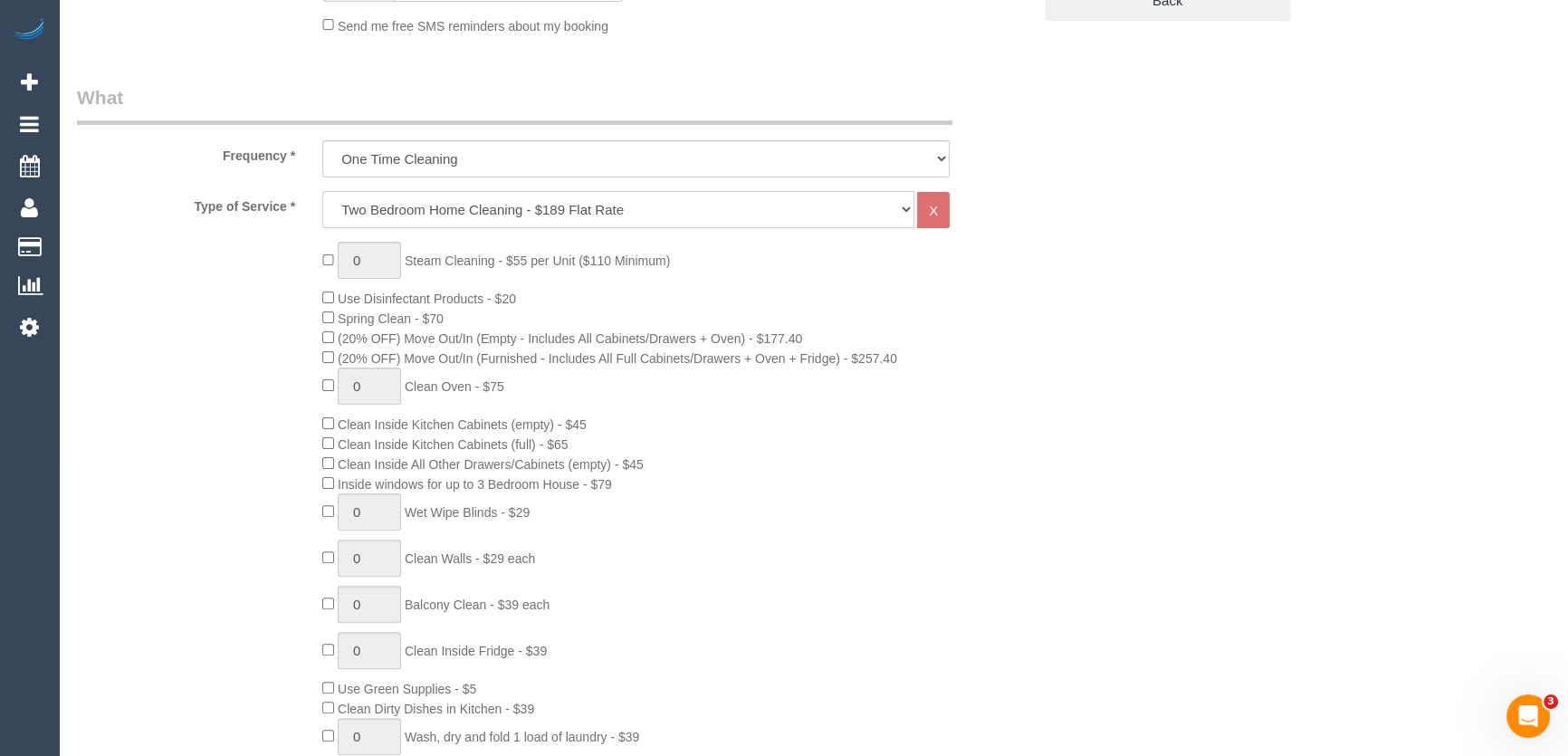
click at [467, 216] on select "Hourly Service - $70/h Hourly Service - $65/h Hourly Service - $60/h Hourly Ser…" at bounding box center [618, 209] width 592 height 37
select select "209"
click at [322, 191] on select "Hourly Service - $70/h Hourly Service - $65/h Hourly Service - $60/h Hourly Ser…" at bounding box center [618, 209] width 592 height 37
select select "1"
select select "120"
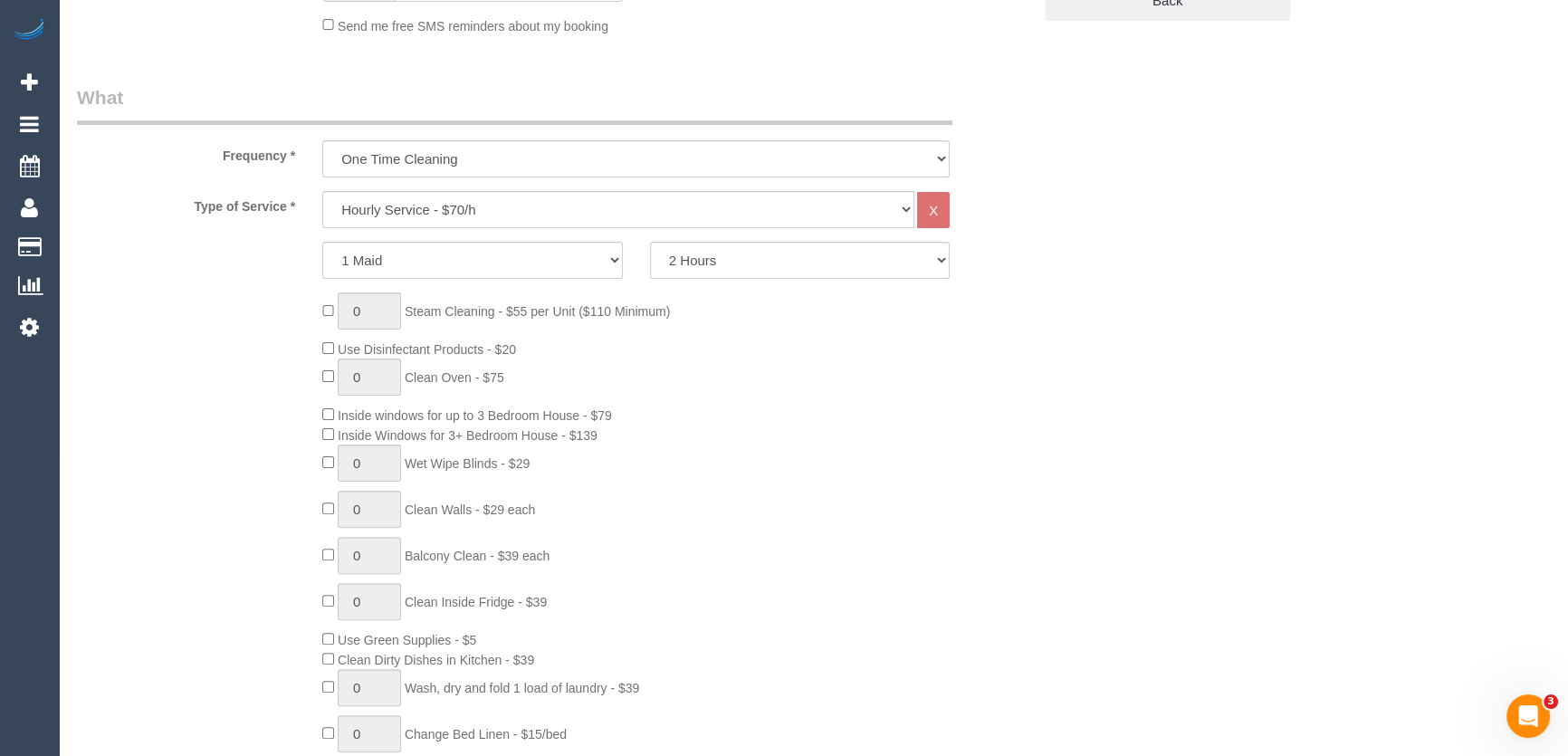
click at [247, 371] on div "0 Steam Cleaning - $55 per Unit ($110 Minimum) Use Disinfectant Products - $20 …" at bounding box center [554, 560] width 982 height 535
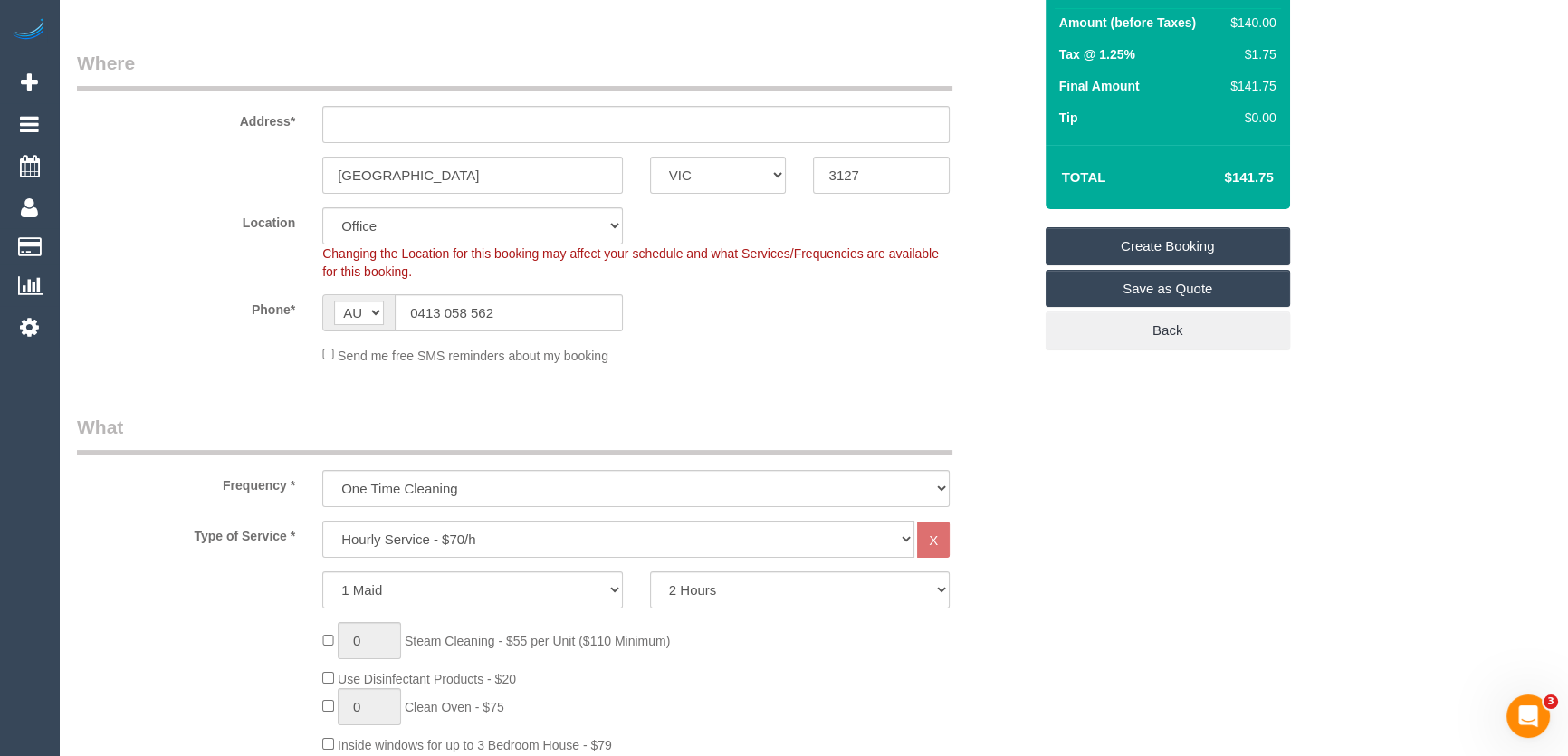
scroll to position [0, 0]
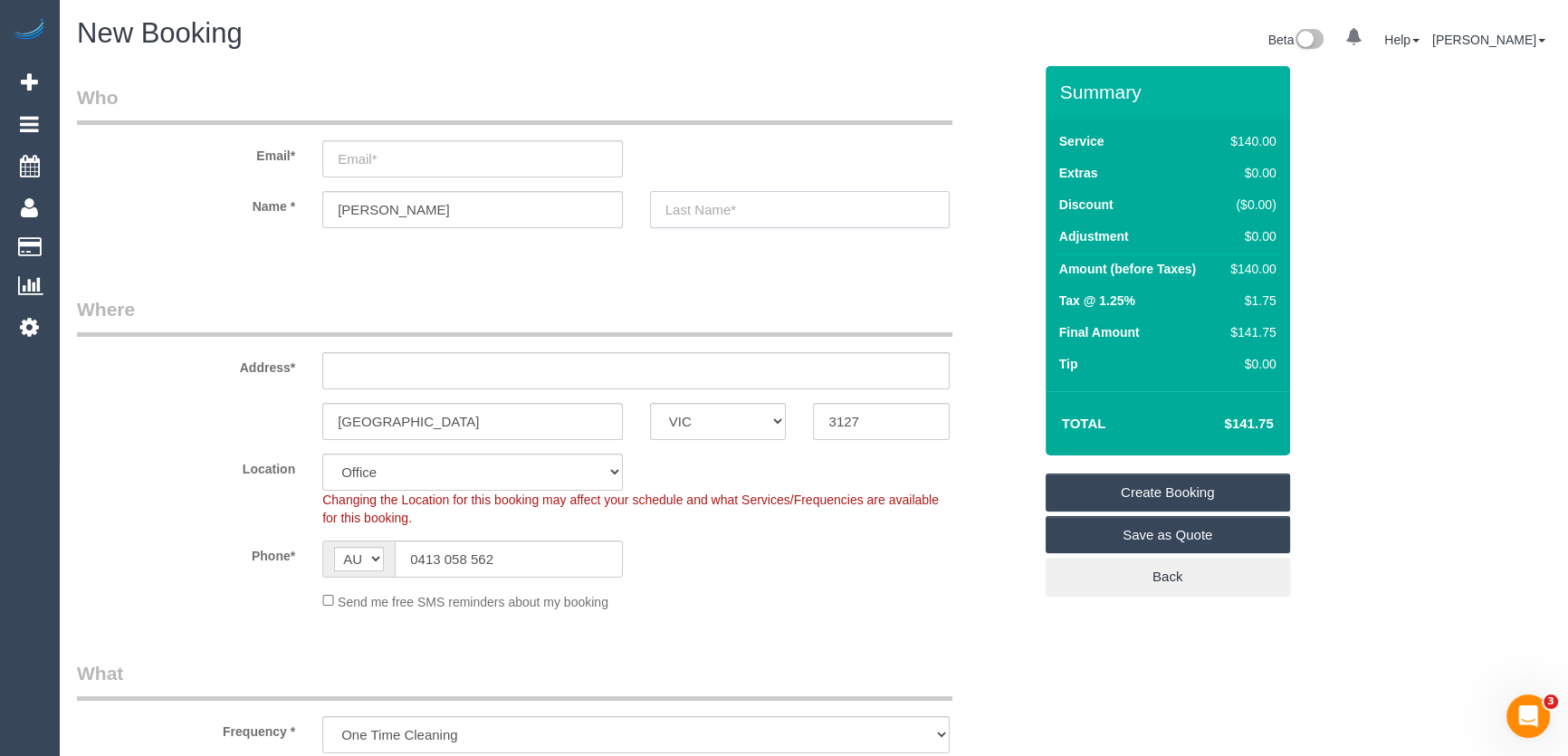
click at [718, 217] on input "text" at bounding box center [800, 209] width 300 height 37
type input "Graeske"
click at [386, 157] on input "email" at bounding box center [473, 158] width 300 height 37
type input "travg@live.com"
click at [373, 376] on input "text" at bounding box center [636, 370] width 627 height 37
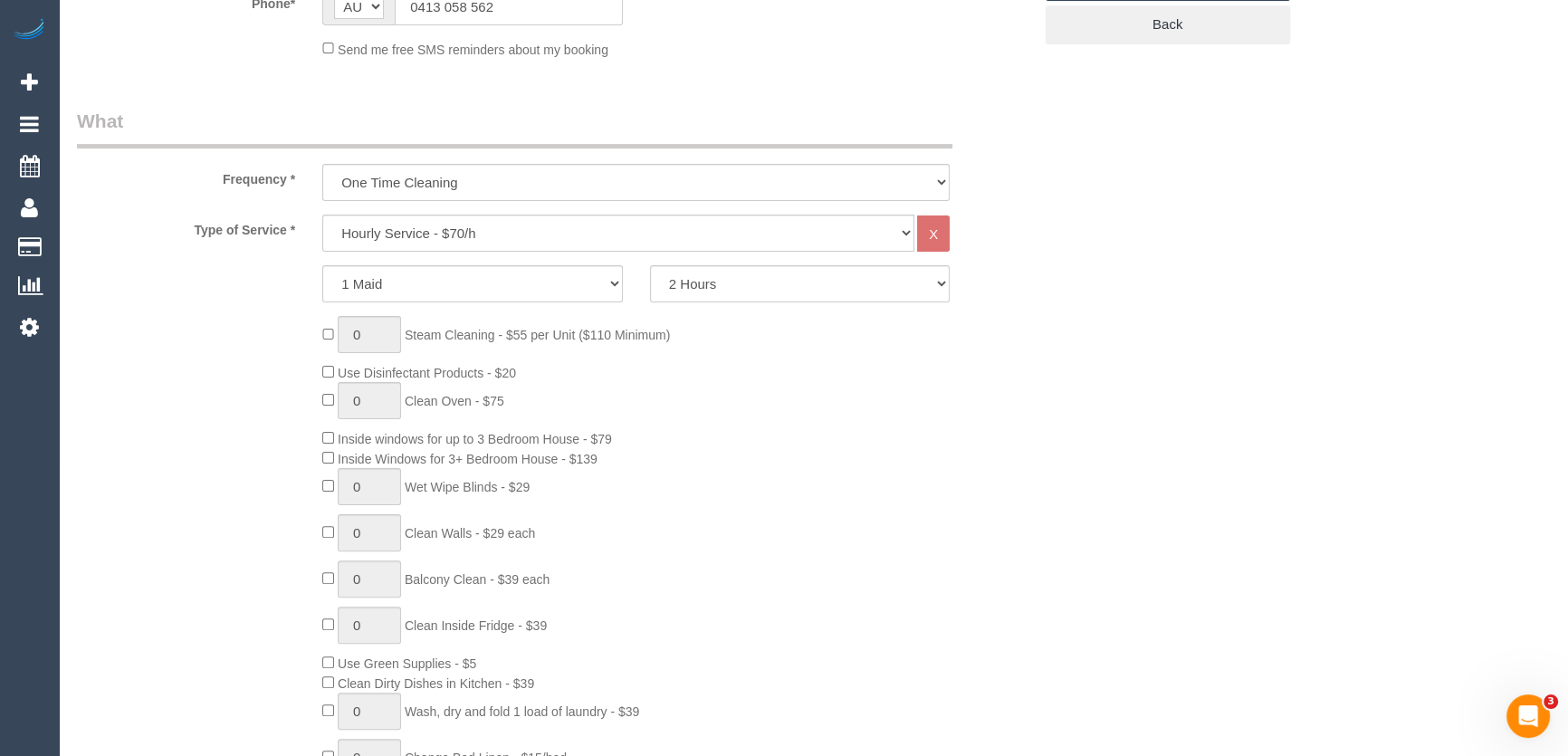
scroll to position [576, 0]
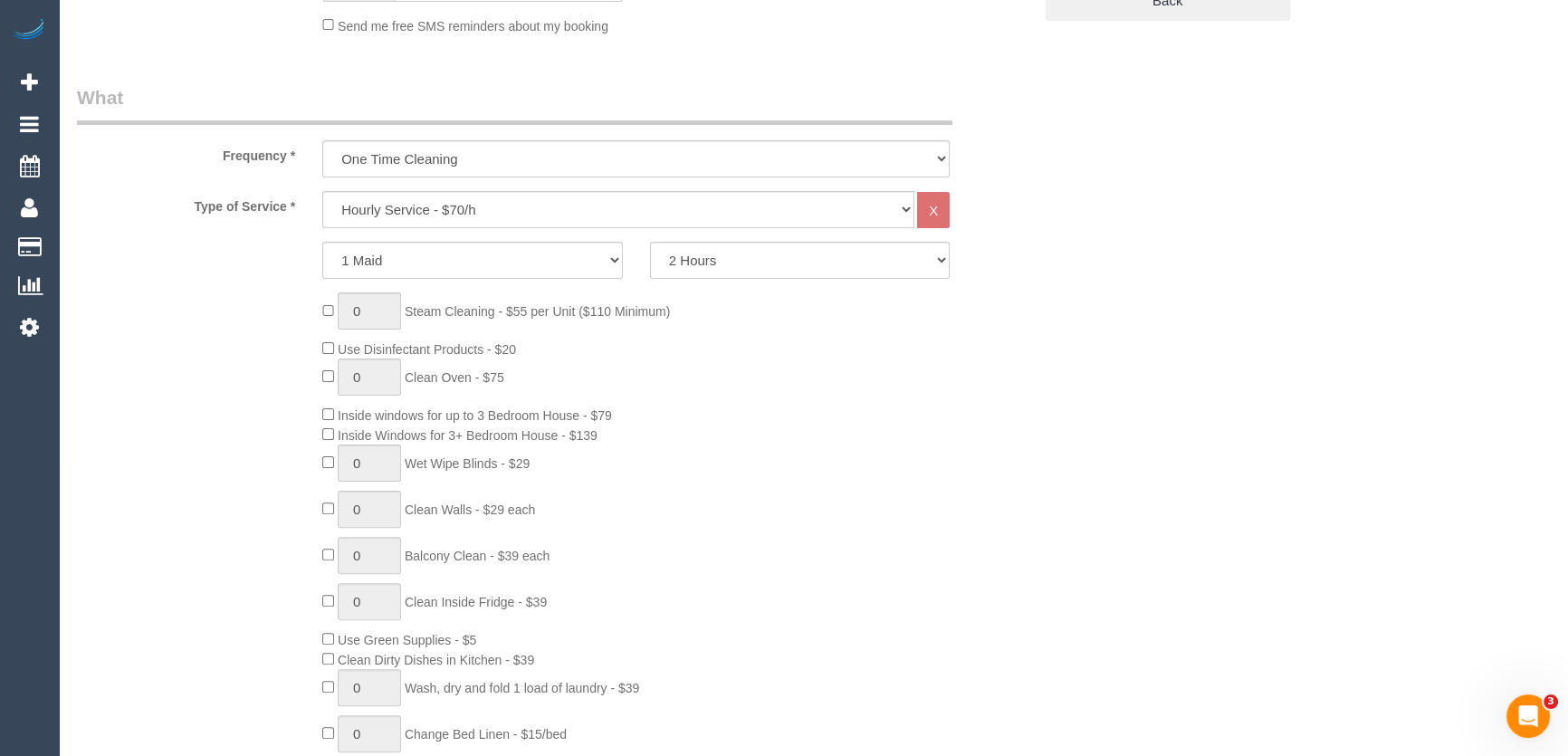
type input "unit 3, 37 Boisdale Street"
click at [762, 260] on select "2 Hours 2.5 Hours 3 Hours 3.5 Hours 4 Hours 4.5 Hours 5 Hours 5.5 Hours 6 Hours…" at bounding box center [800, 260] width 300 height 37
select select "58"
select select "180"
click at [650, 242] on select "2 Hours 2.5 Hours 3 Hours 3.5 Hours 4 Hours 4.5 Hours 5 Hours 5.5 Hours 6 Hours…" at bounding box center [800, 260] width 300 height 37
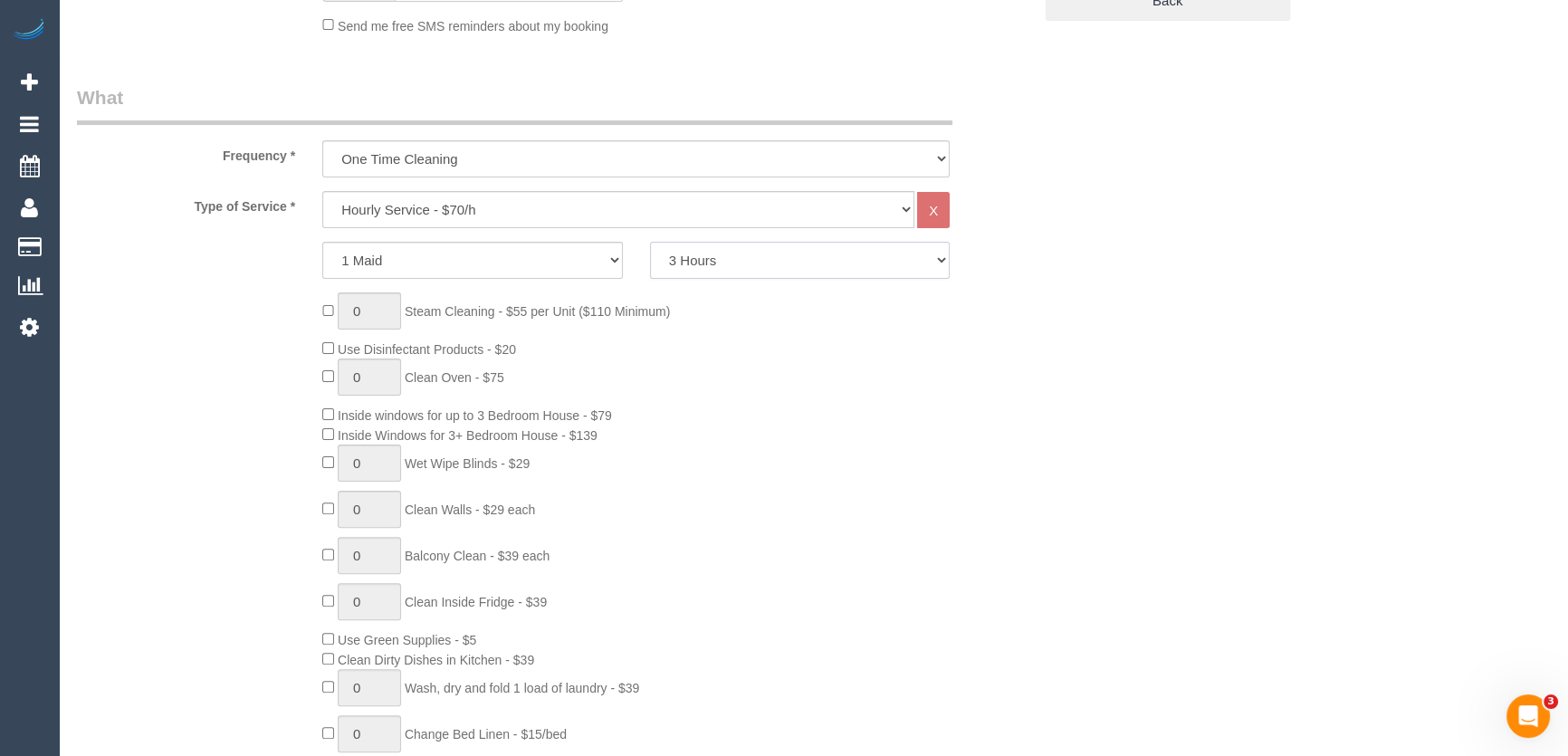
select select "object:2291"
click at [166, 360] on div "0 Steam Cleaning - $55 per Unit ($110 Minimum) Use Disinfectant Products - $20 …" at bounding box center [554, 560] width 982 height 535
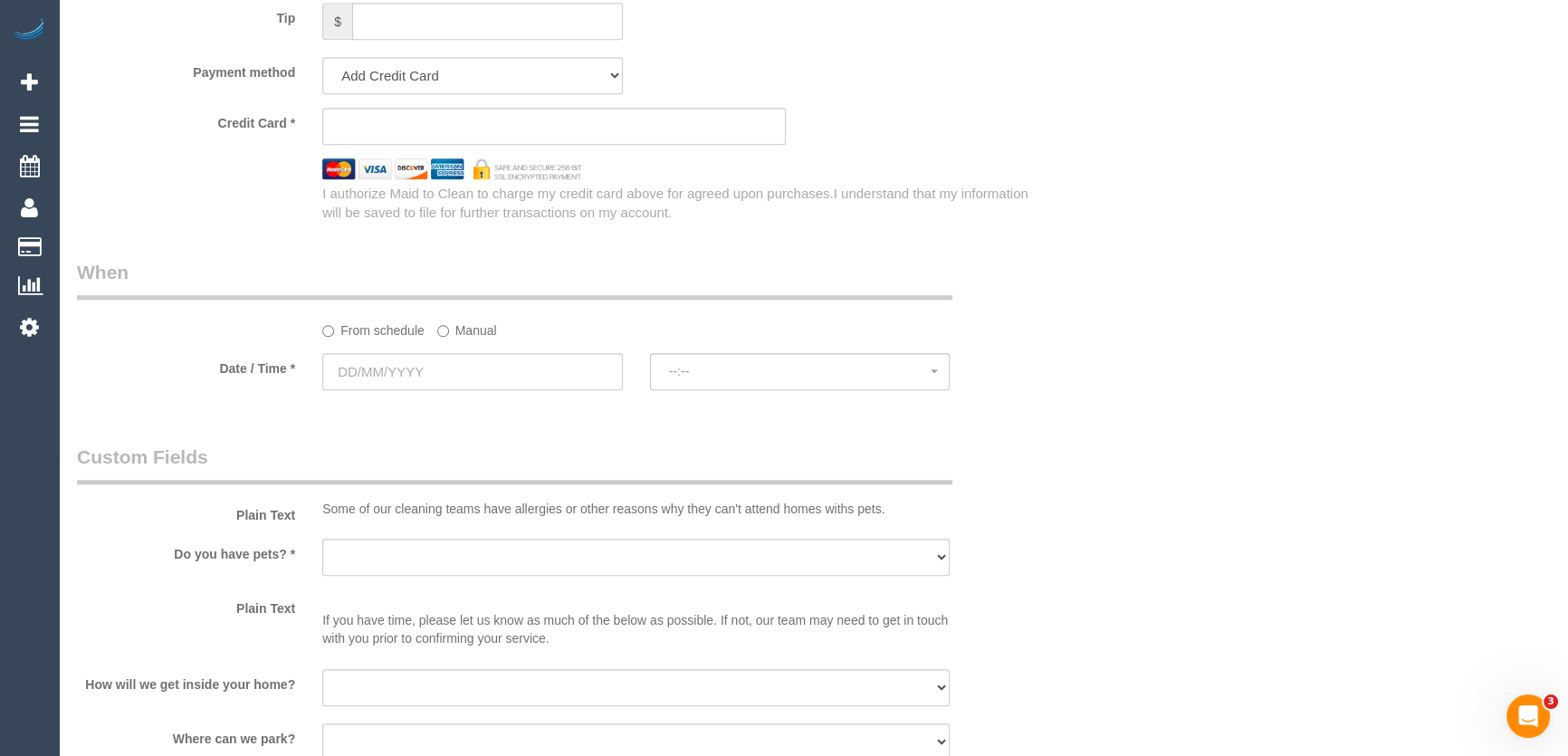
scroll to position [1810, 0]
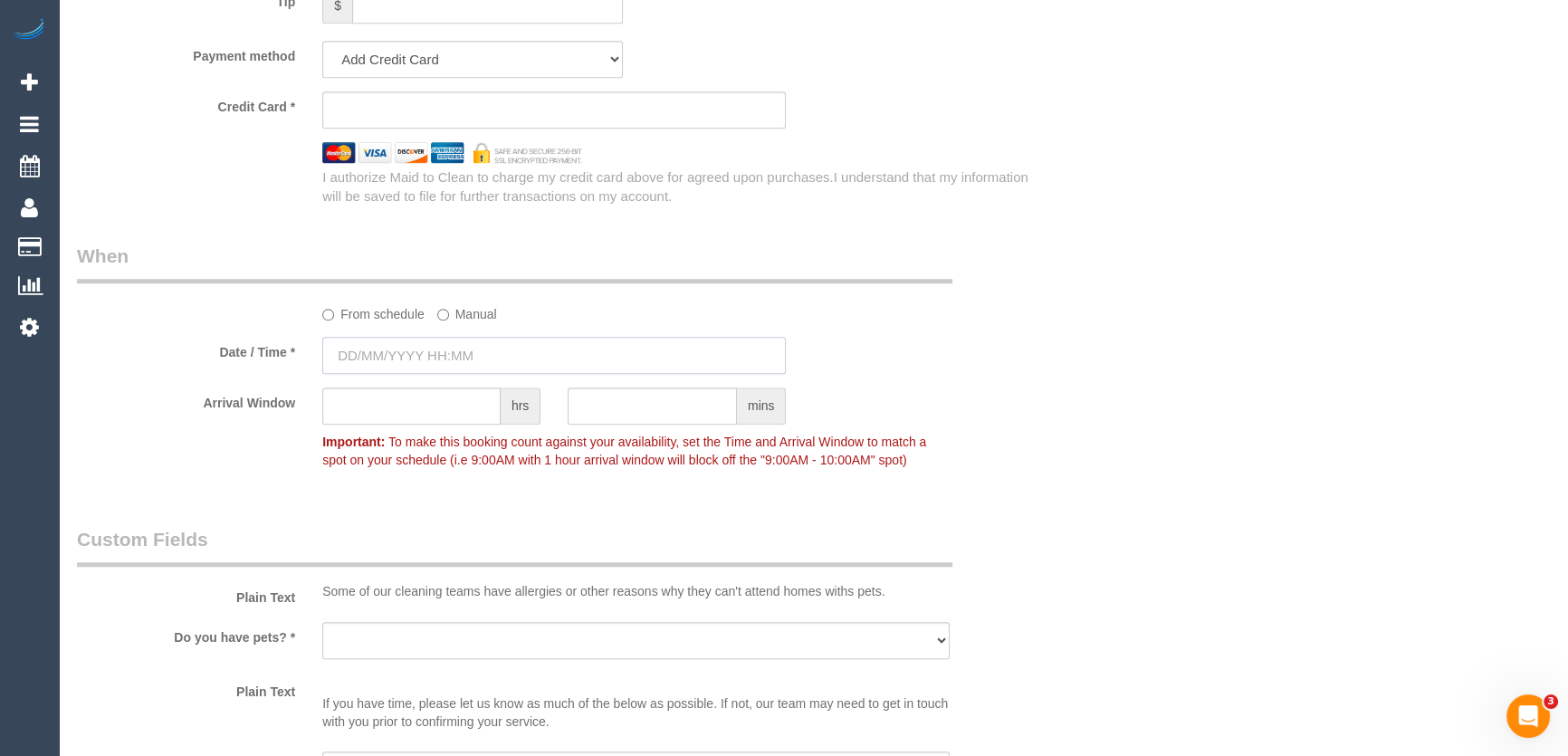
click at [450, 346] on input "text" at bounding box center [554, 354] width 464 height 37
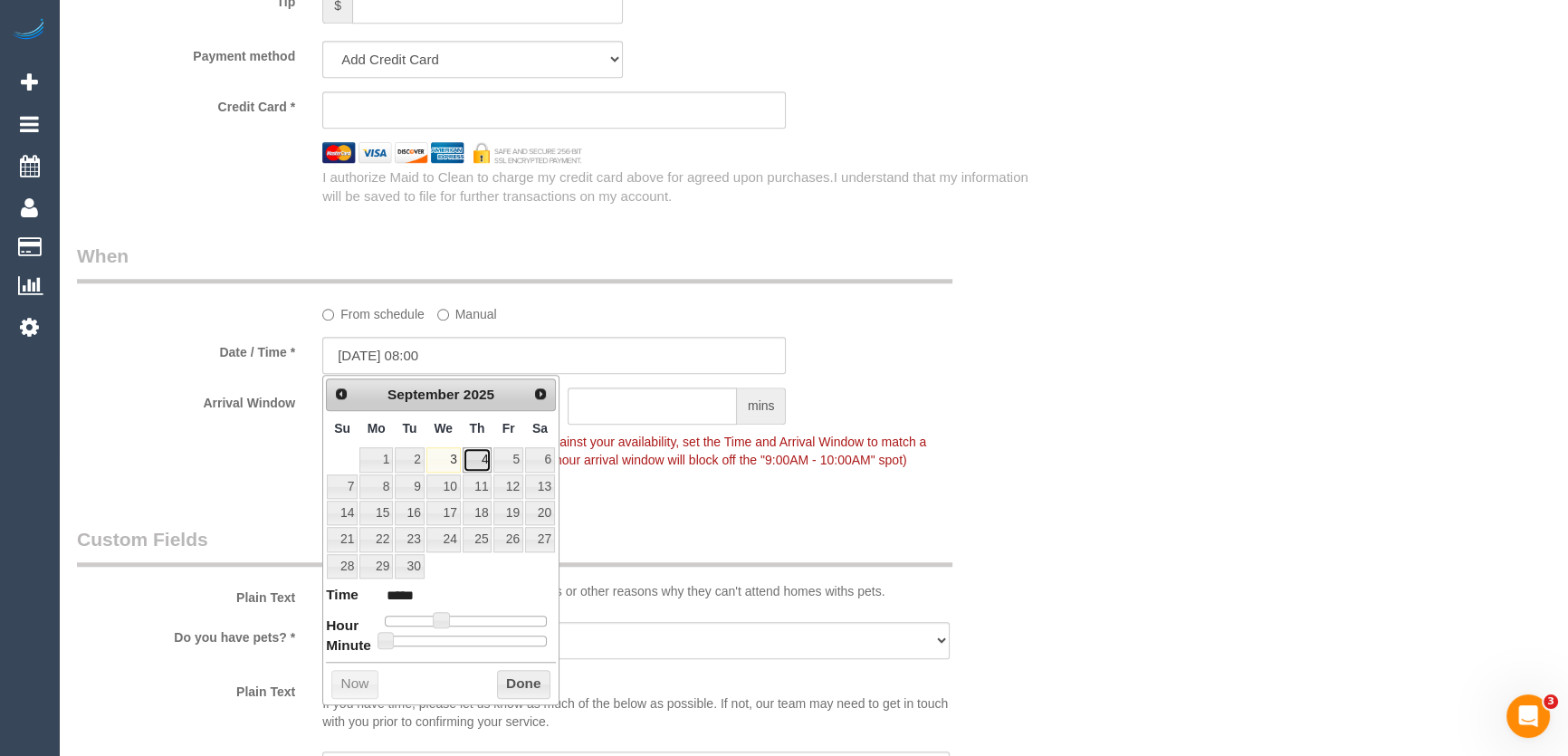
click at [477, 460] on link "4" at bounding box center [478, 459] width 30 height 25
type input "04/09/2025 08:00"
click at [666, 488] on fieldset "When From schedule Manual Date / Time * 04/09/2025 08:00 Arrival Window hrs min…" at bounding box center [554, 366] width 955 height 248
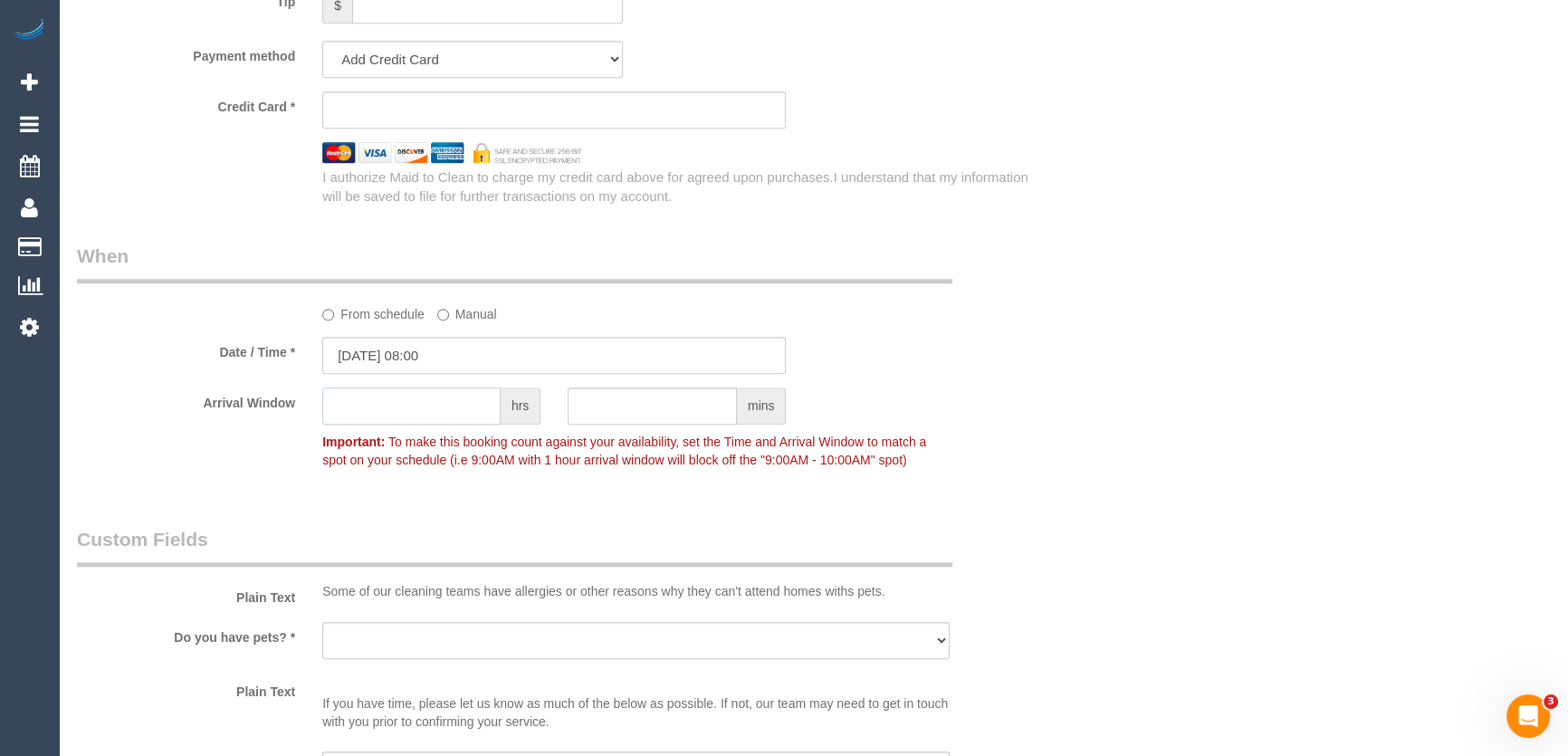
click at [410, 406] on input "text" at bounding box center [411, 405] width 178 height 37
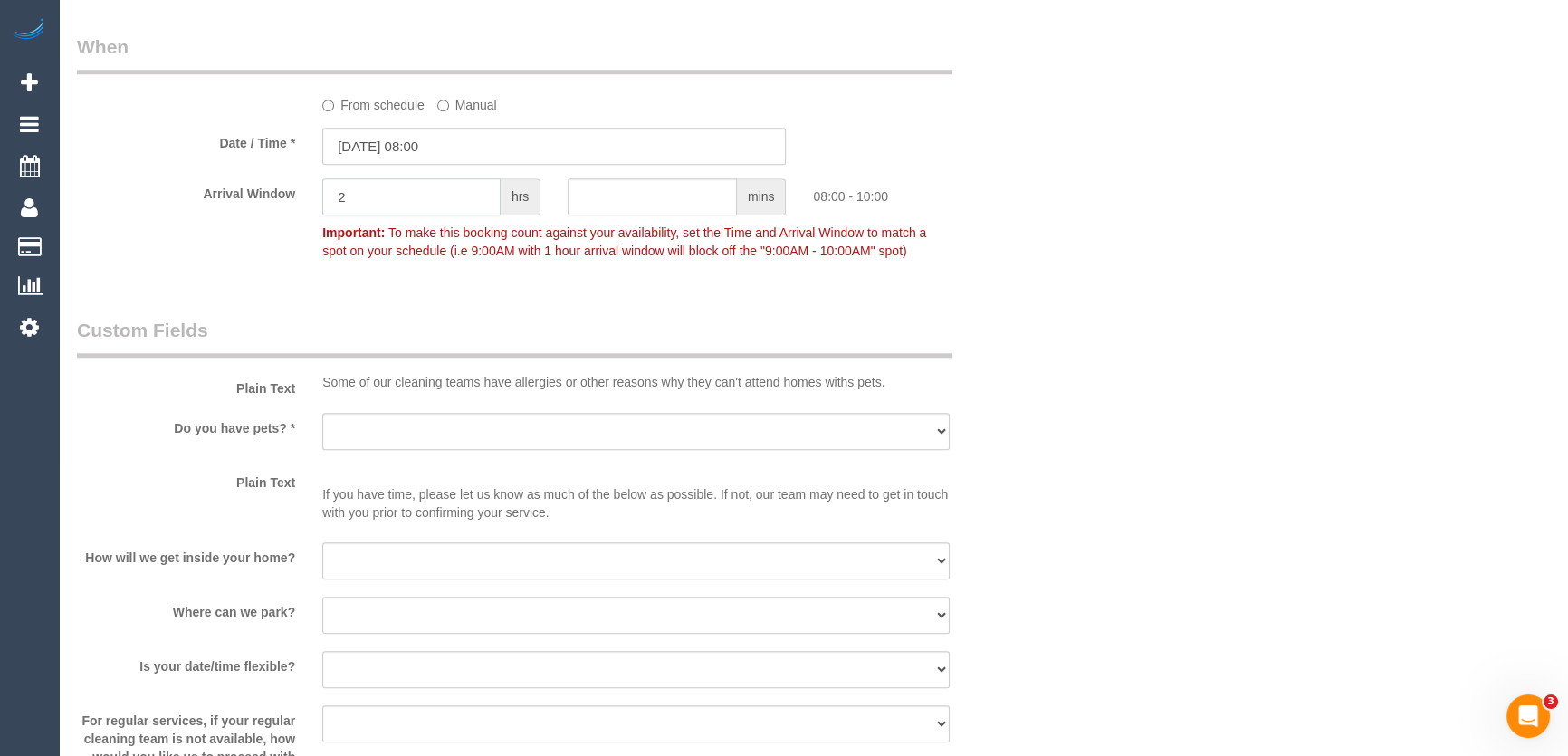
scroll to position [2056, 0]
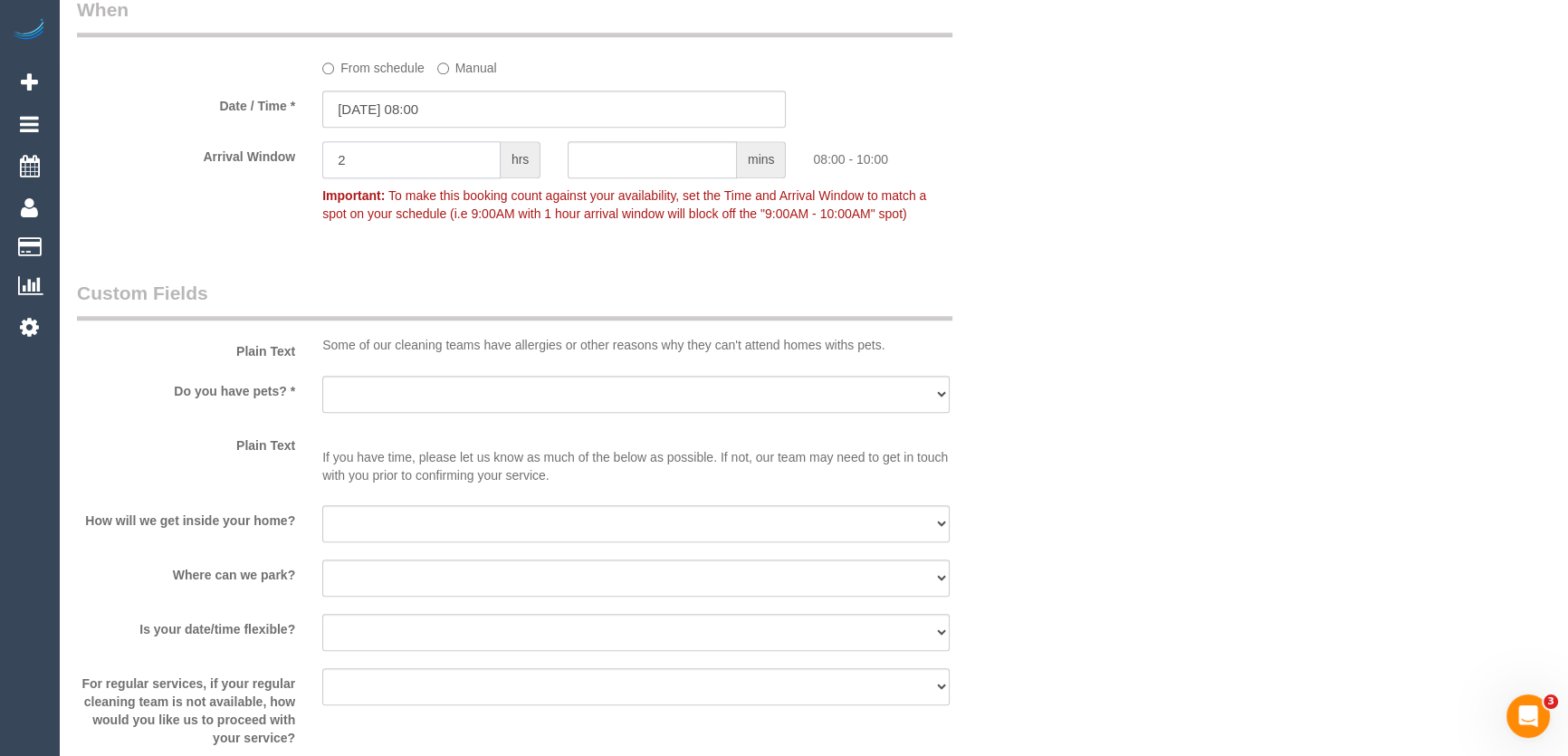
type input "2"
click at [379, 395] on select "Yes - Cats Yes - Dogs No pets Yes - Dogs and Cats Yes - Other" at bounding box center [636, 394] width 627 height 37
select select "number:28"
click at [322, 376] on select "Yes - Cats Yes - Dogs No pets Yes - Dogs and Cats Yes - Other" at bounding box center [636, 394] width 627 height 37
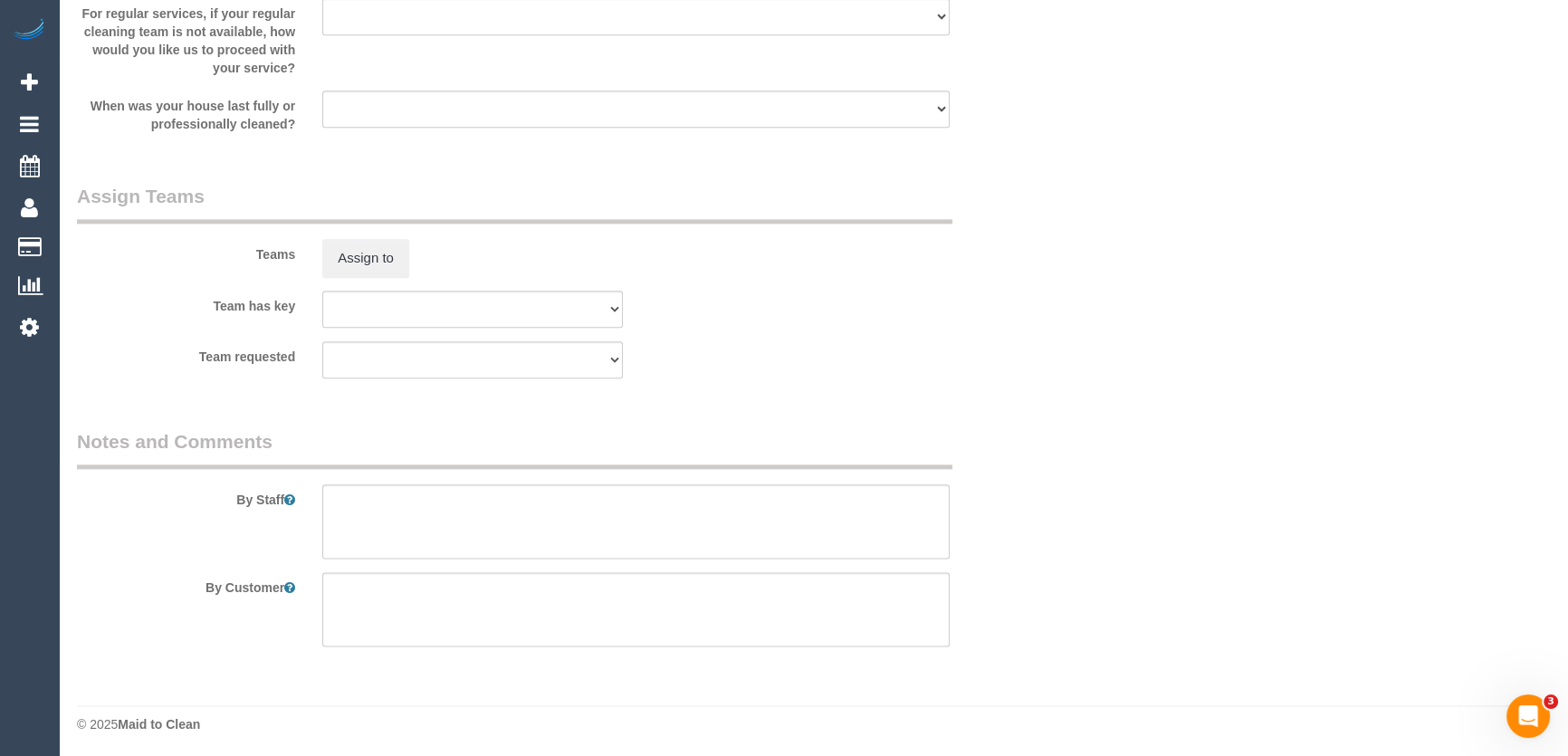
scroll to position [2728, 0]
click at [376, 497] on textarea at bounding box center [636, 519] width 627 height 75
click at [781, 504] on textarea at bounding box center [636, 519] width 627 height 75
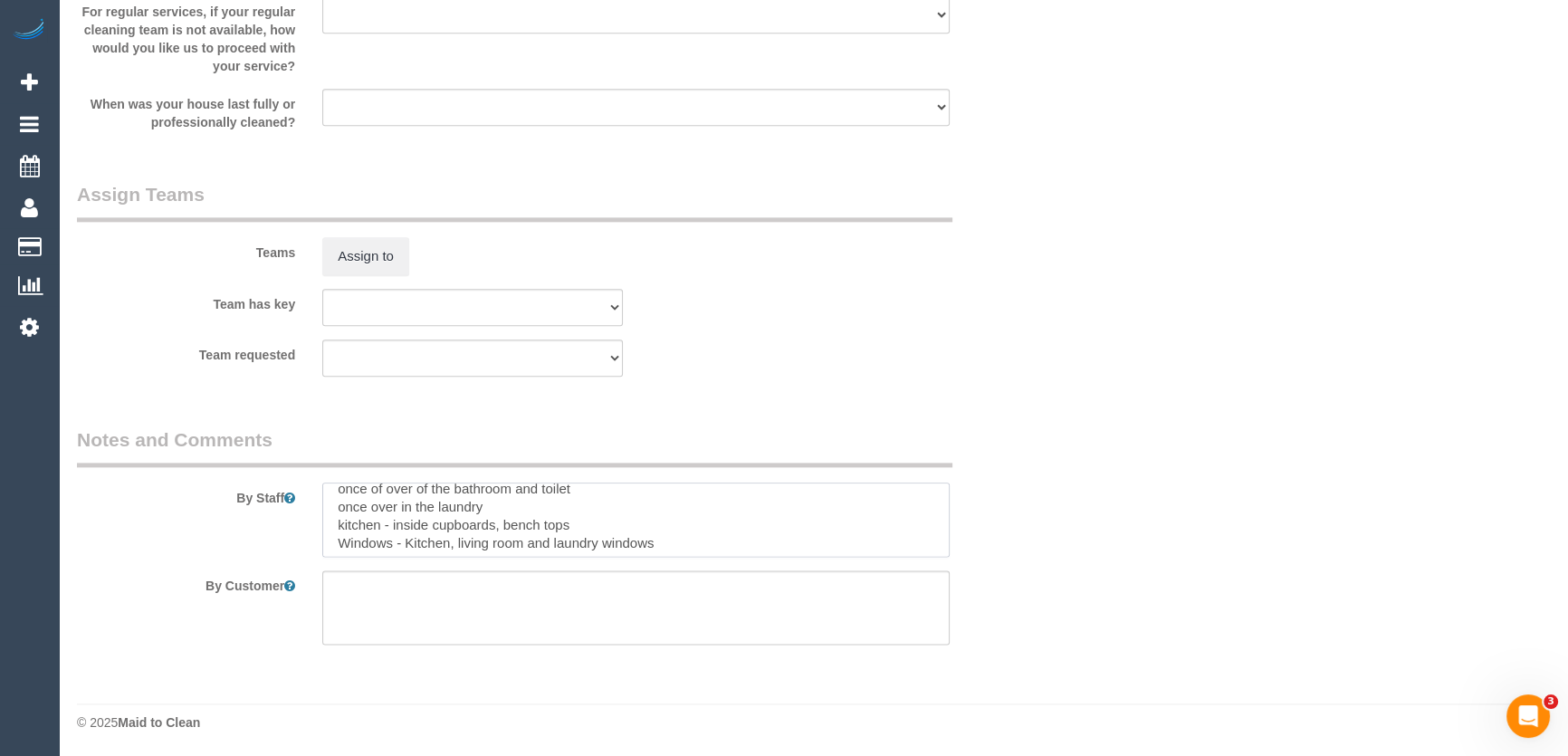
scroll to position [54, 0]
type textarea "Lockbox: walk up the stairs attached to the left railing code: 3658 Priorities:…"
click at [1029, 566] on sui-booking-comments "By Staff By Customer" at bounding box center [554, 535] width 955 height 218
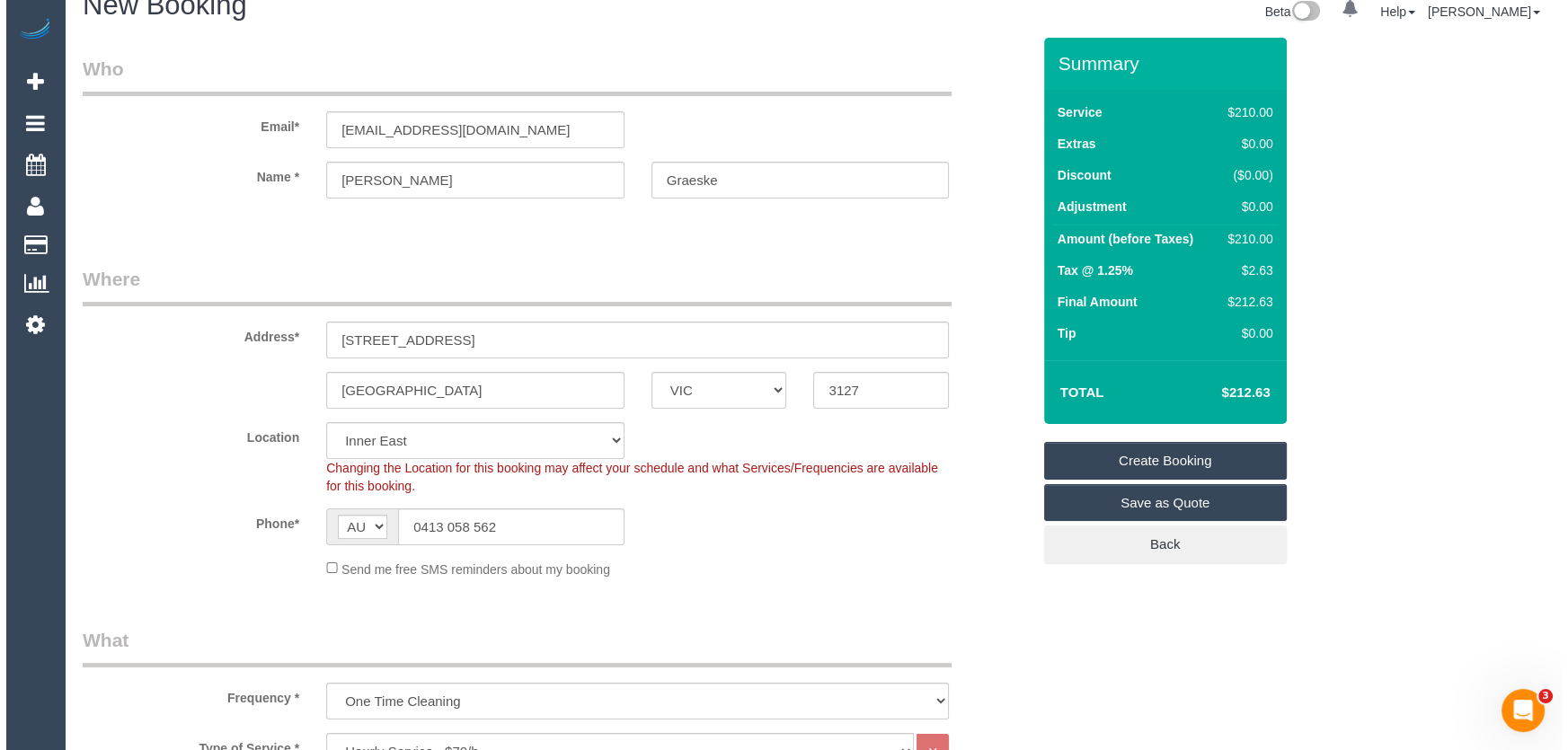
scroll to position [0, 0]
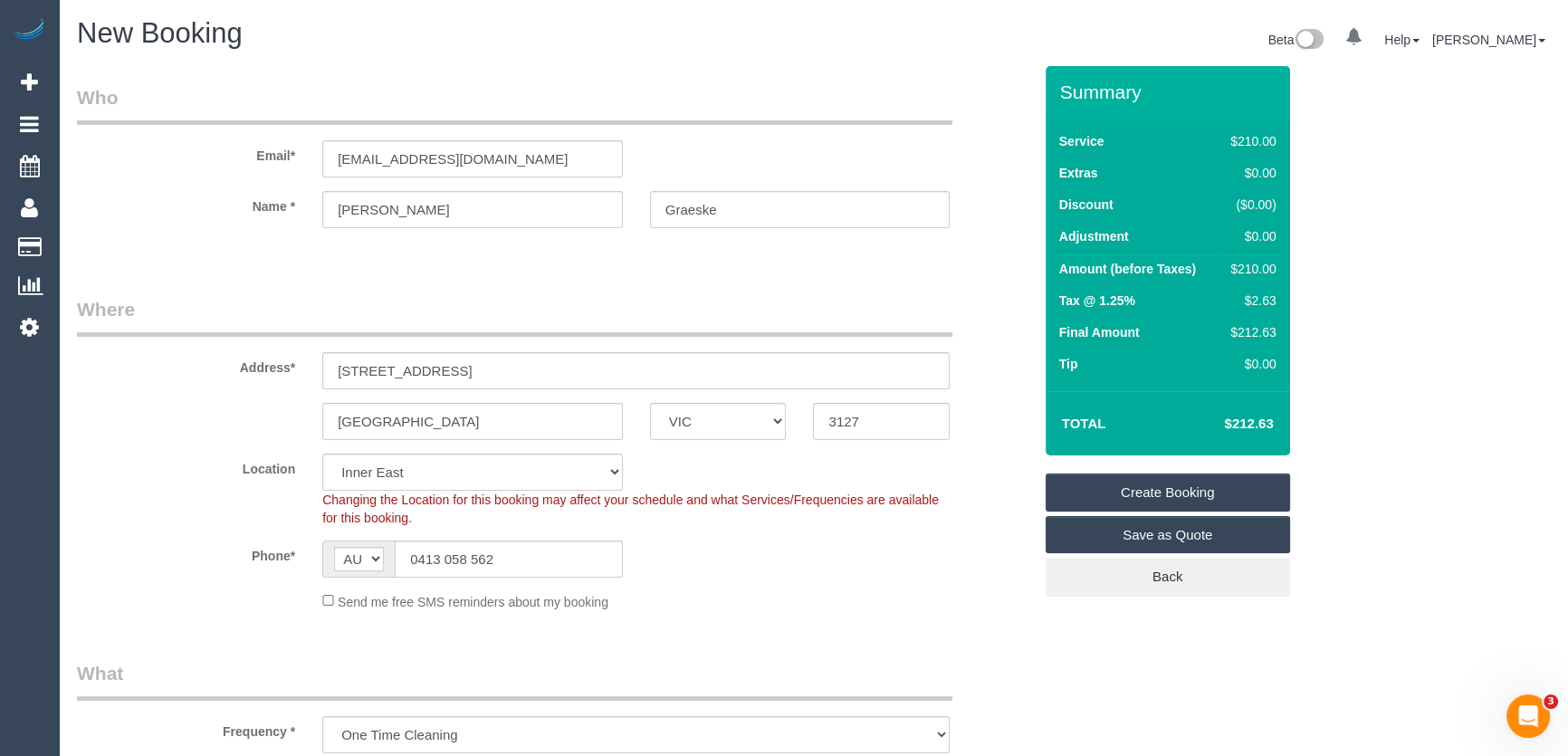
click at [1174, 492] on link "Create Booking" at bounding box center [1168, 492] width 245 height 38
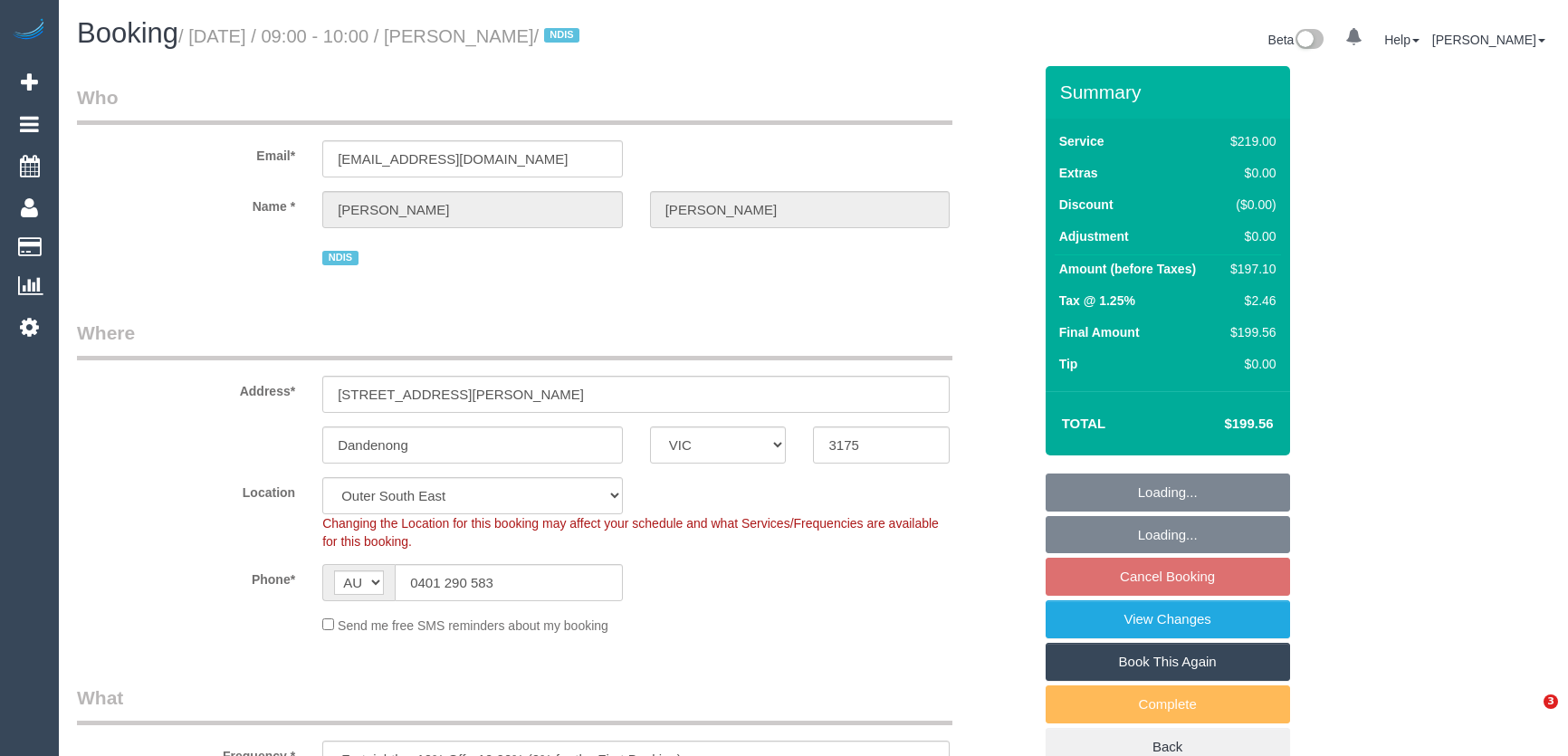
select select "VIC"
select select "number:28"
select select "number:14"
select select "number:19"
select select "number:22"
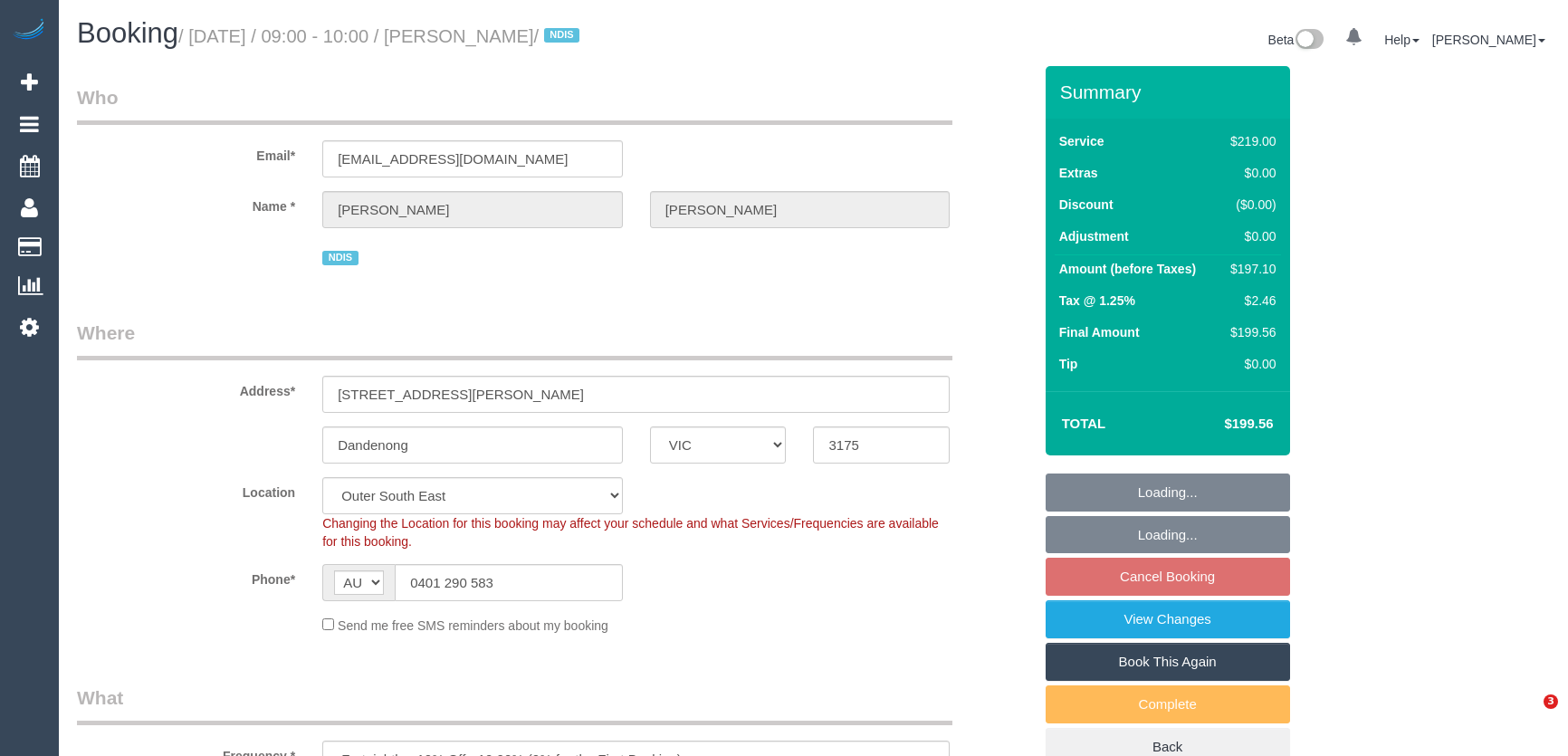
select select "number:34"
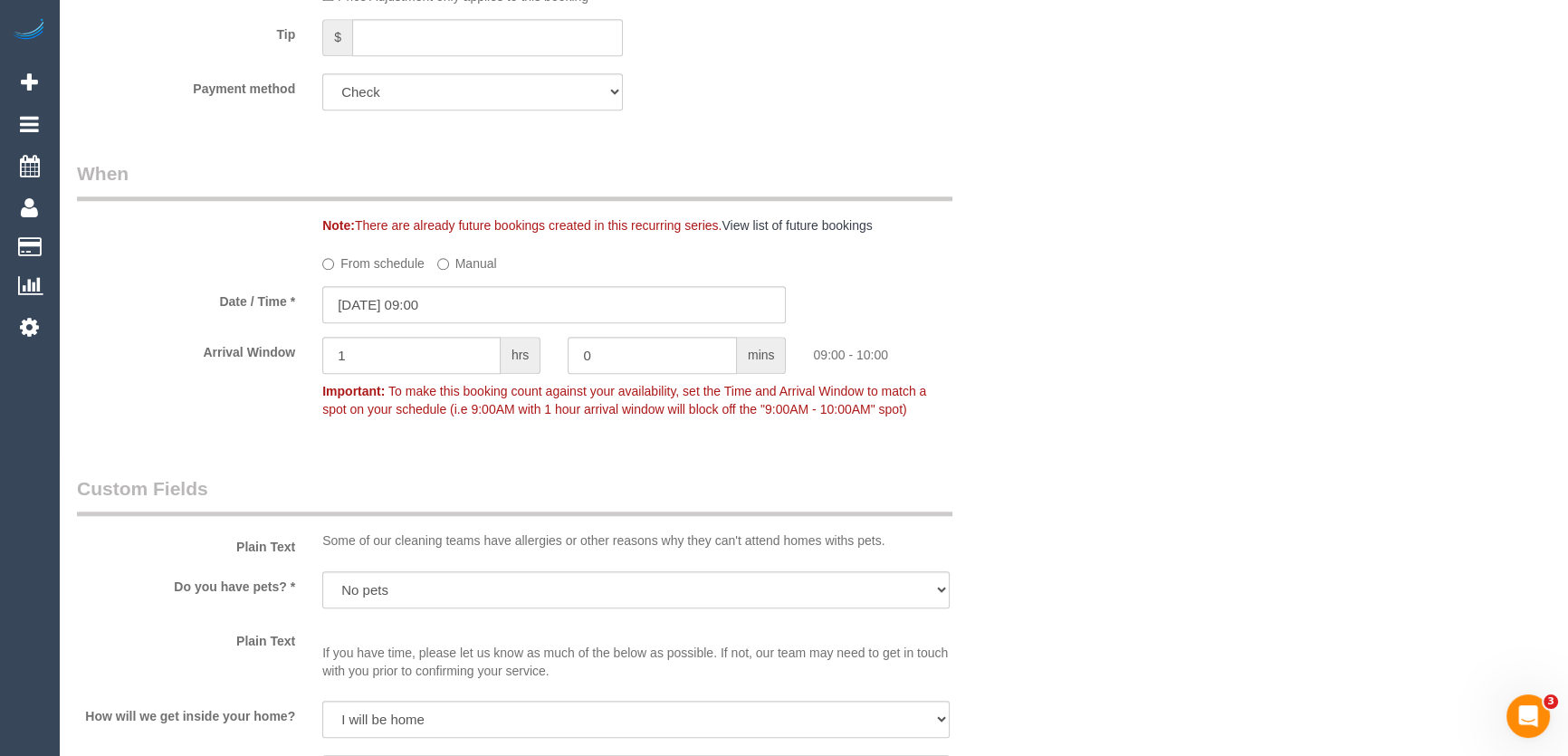
scroll to position [1591, 0]
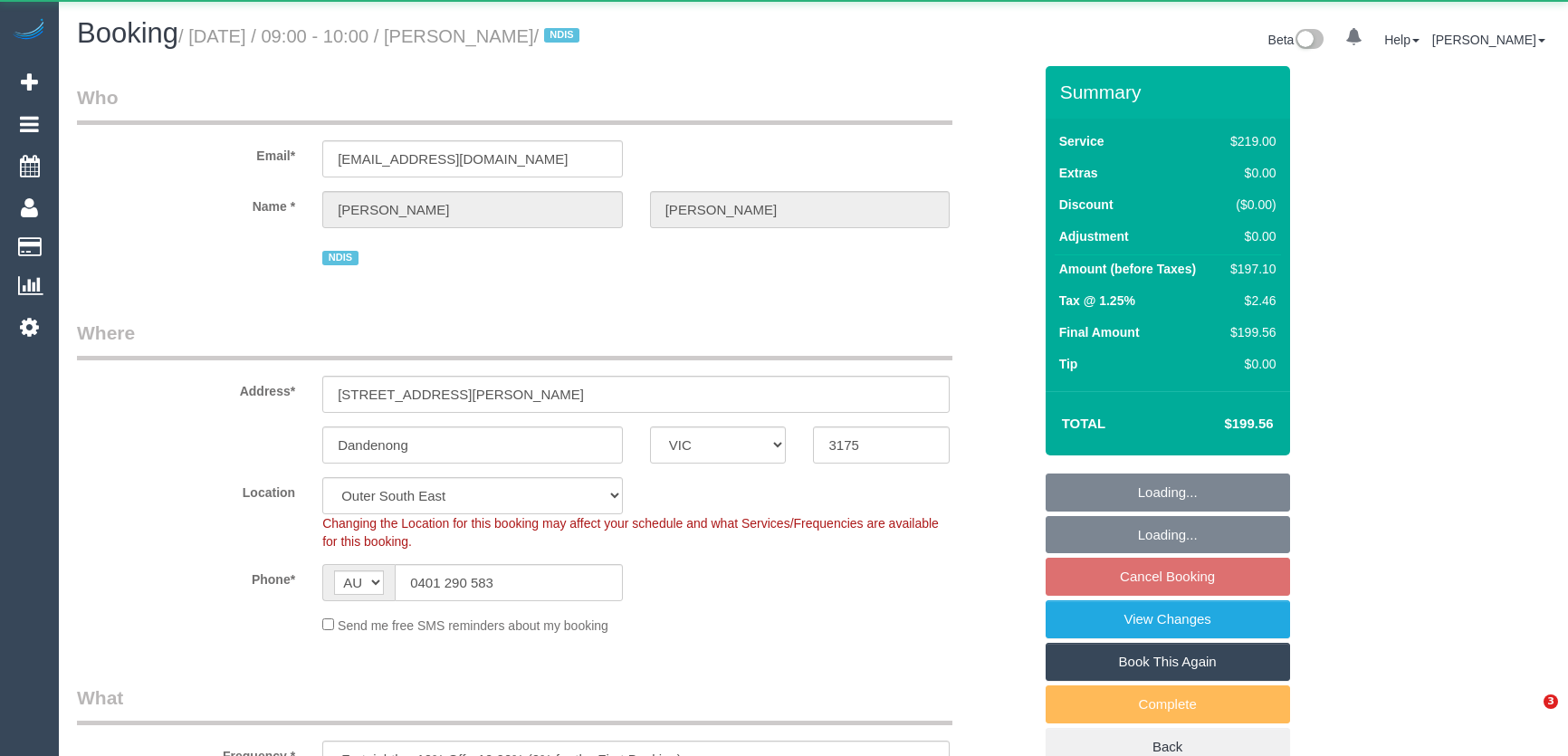
select select "VIC"
select select "object:1081"
select select "number:28"
select select "number:14"
select select "number:19"
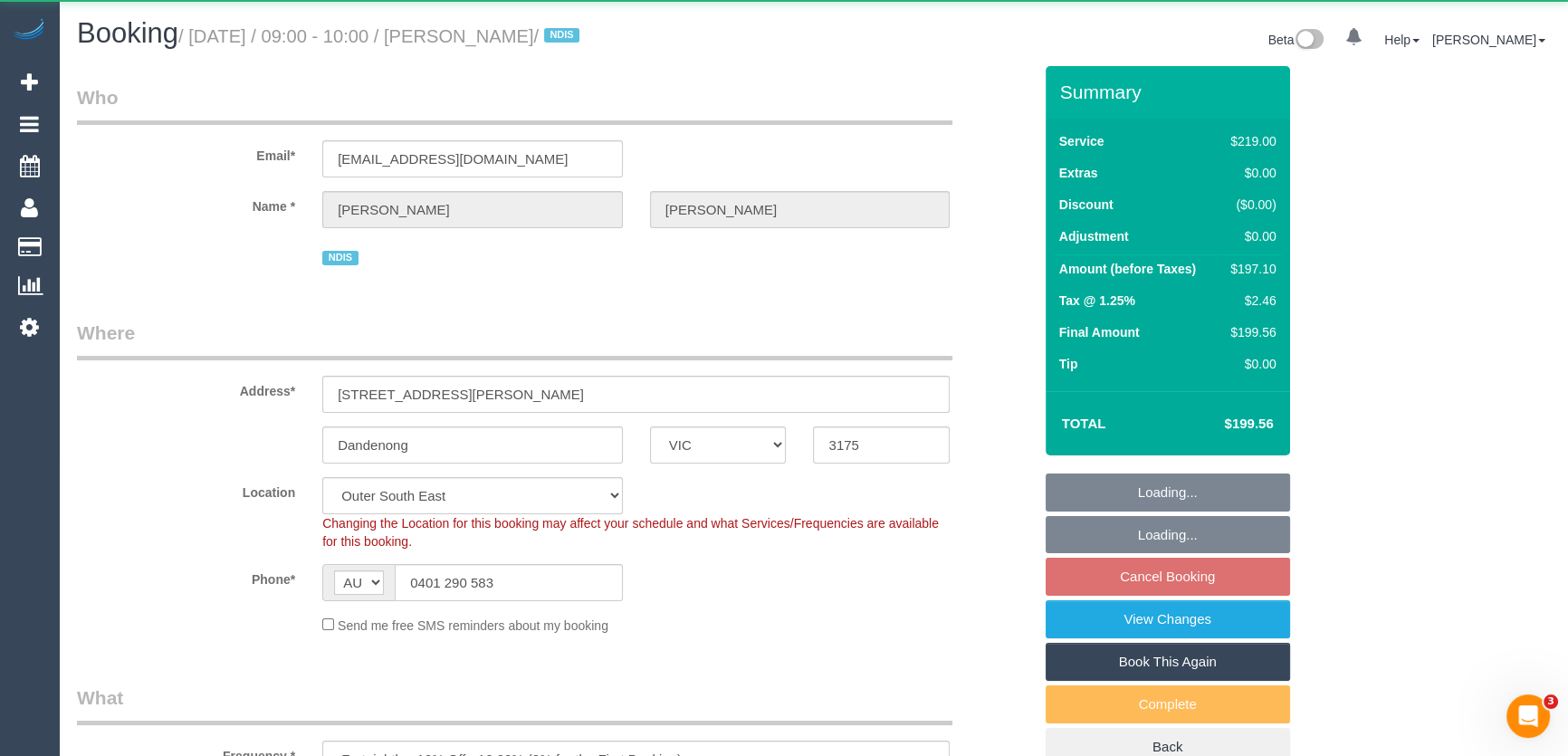
select select "number:22"
select select "number:34"
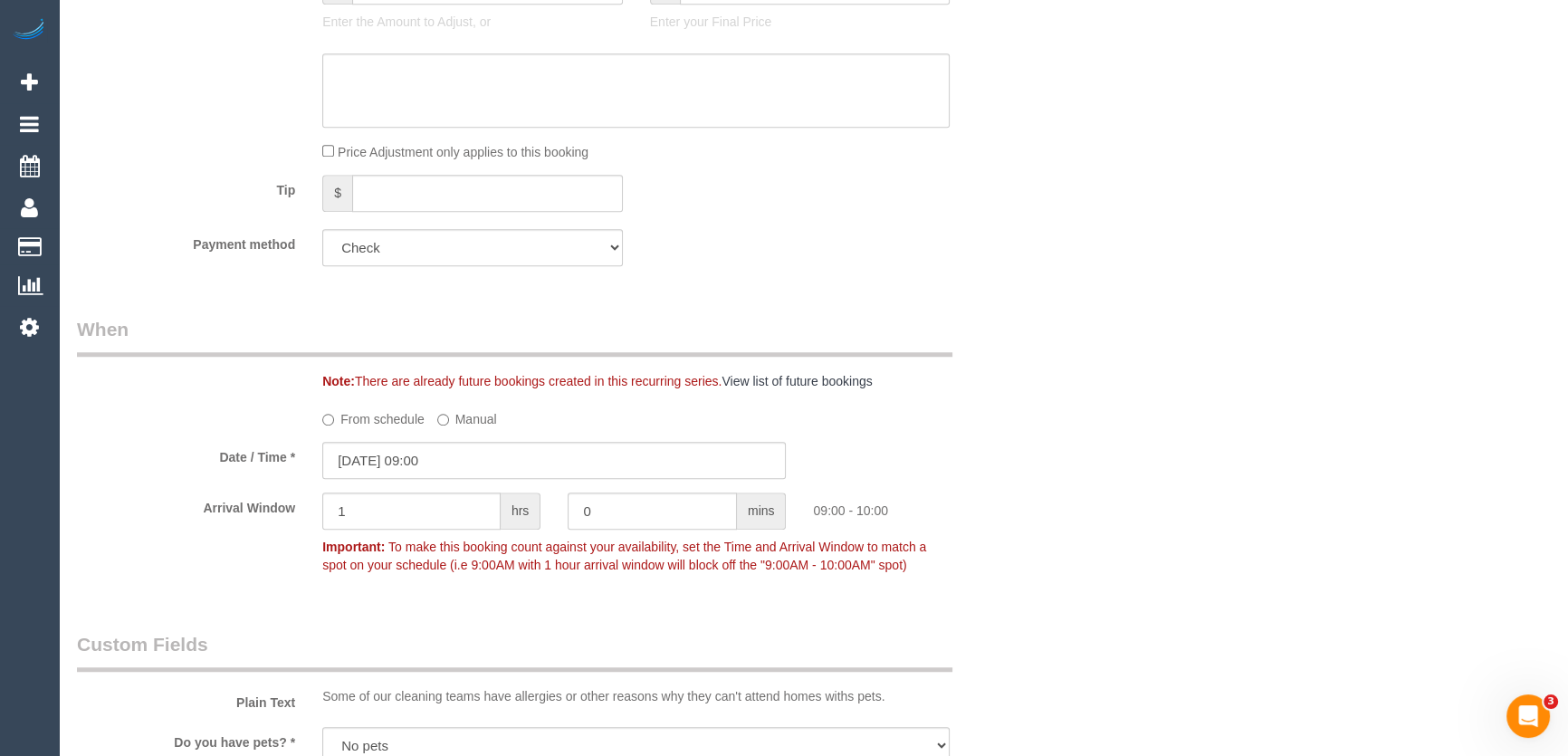
scroll to position [1891, 0]
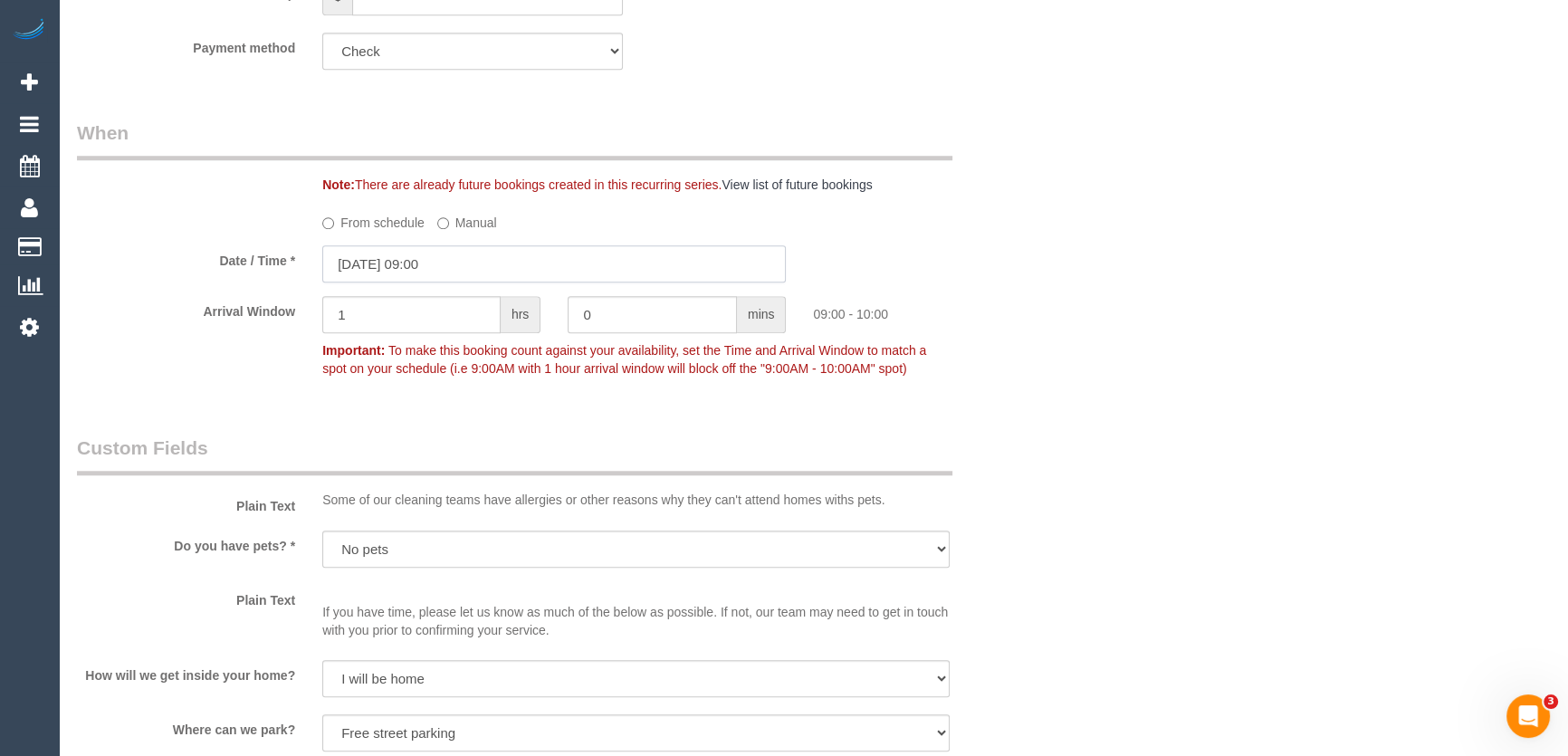
click at [480, 273] on input "[DATE] 09:00" at bounding box center [554, 264] width 464 height 37
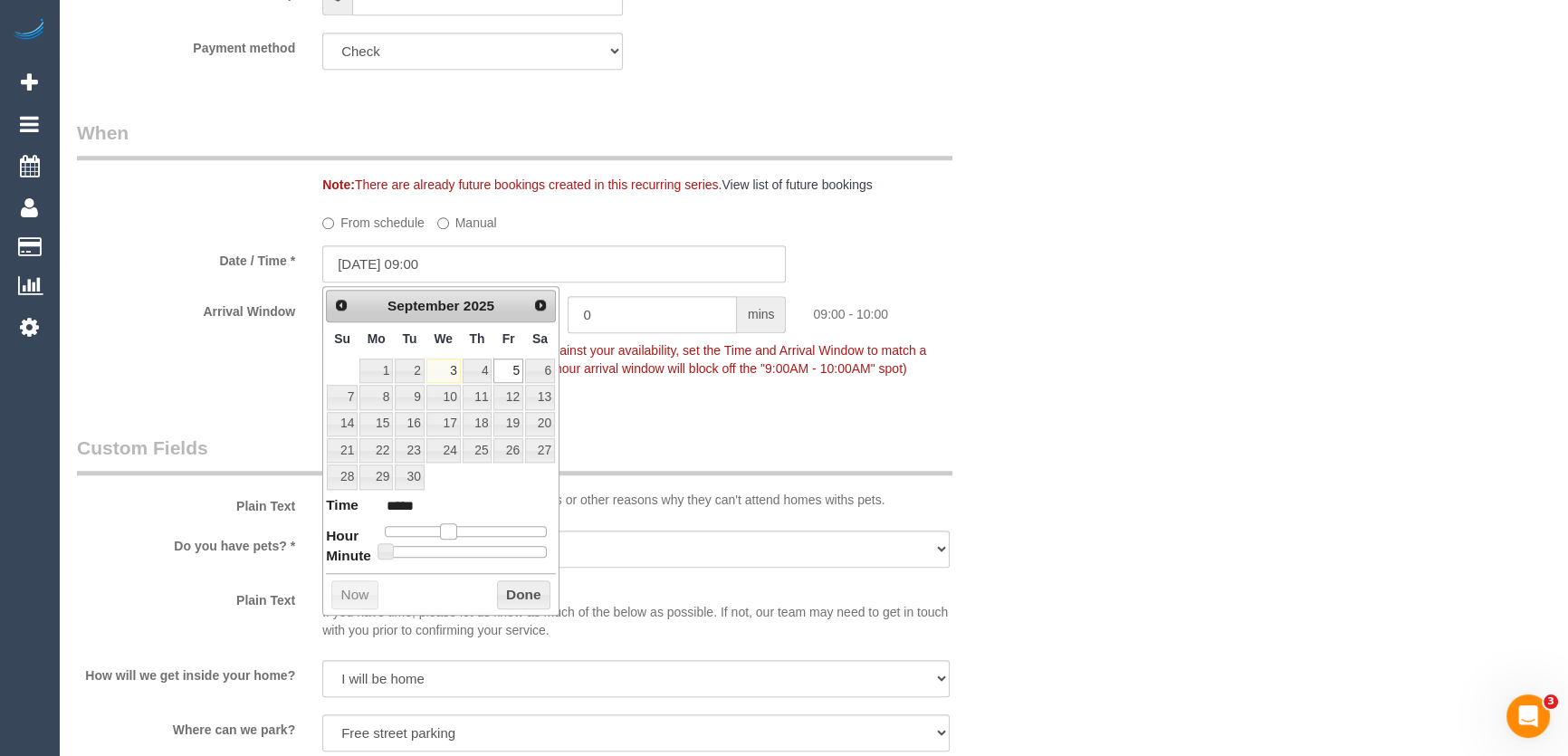
type input "[DATE] 10:00"
type input "*****"
type input "05/09/2025 11:00"
type input "*****"
type input "05/09/2025 12:00"
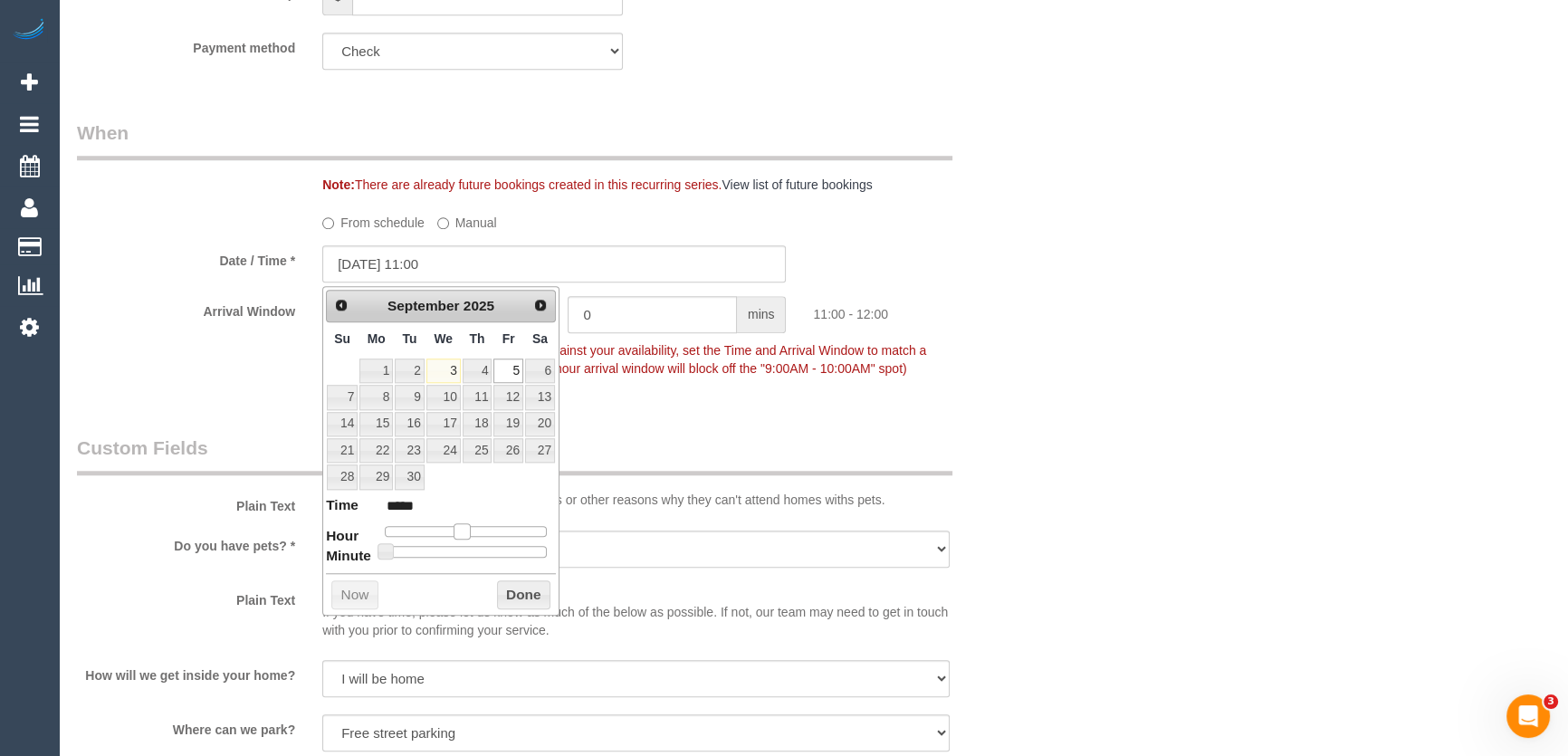
type input "*****"
type input "05/09/2025 13:00"
type input "*****"
type input "05/09/2025 14:00"
type input "*****"
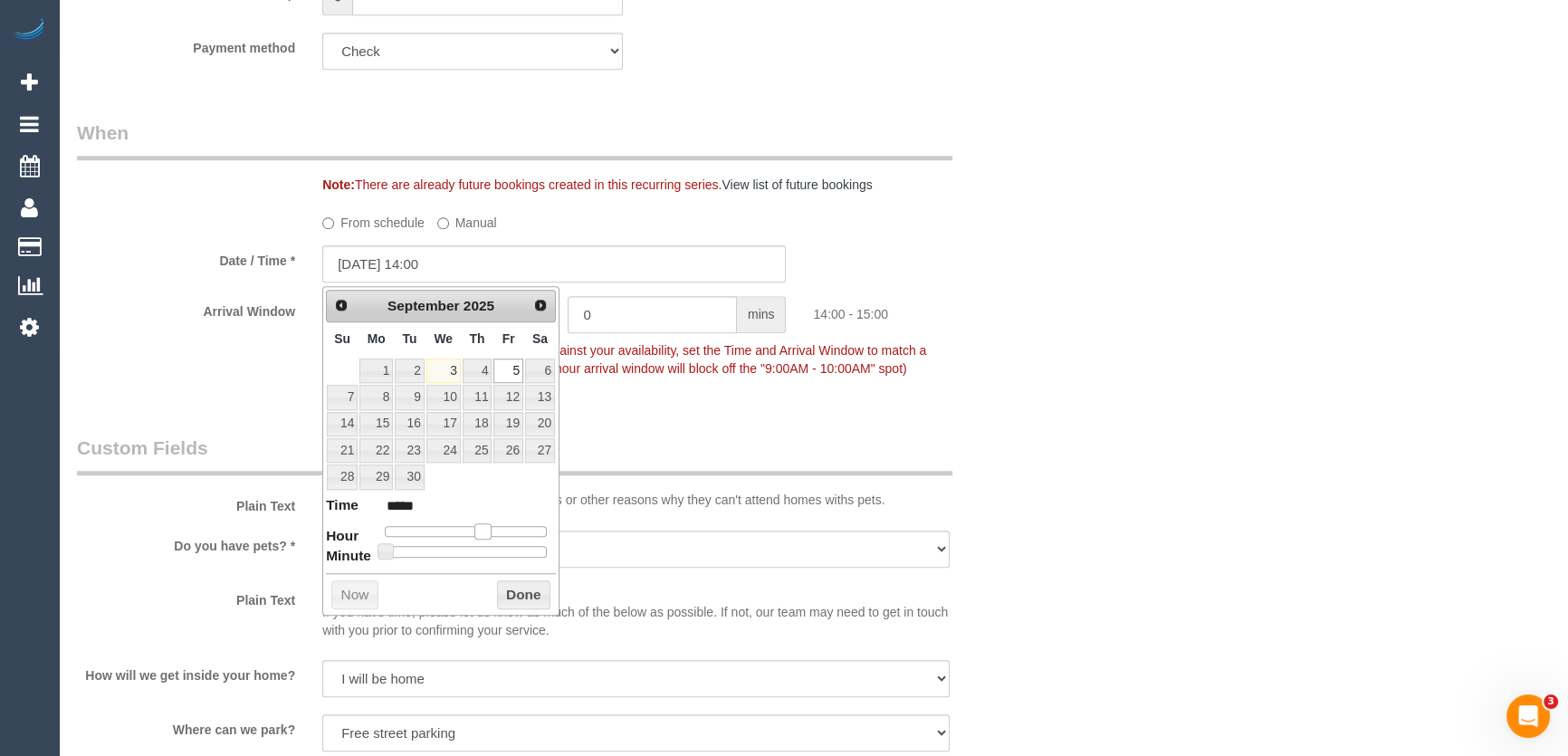
drag, startPoint x: 450, startPoint y: 526, endPoint x: 486, endPoint y: 526, distance: 36.0
click at [486, 526] on span at bounding box center [483, 531] width 16 height 16
click at [763, 416] on div "Who Email* manikkathsushma@gmail.com Name * Sushma Manikkath NDIS Where Address…" at bounding box center [554, 188] width 982 height 4027
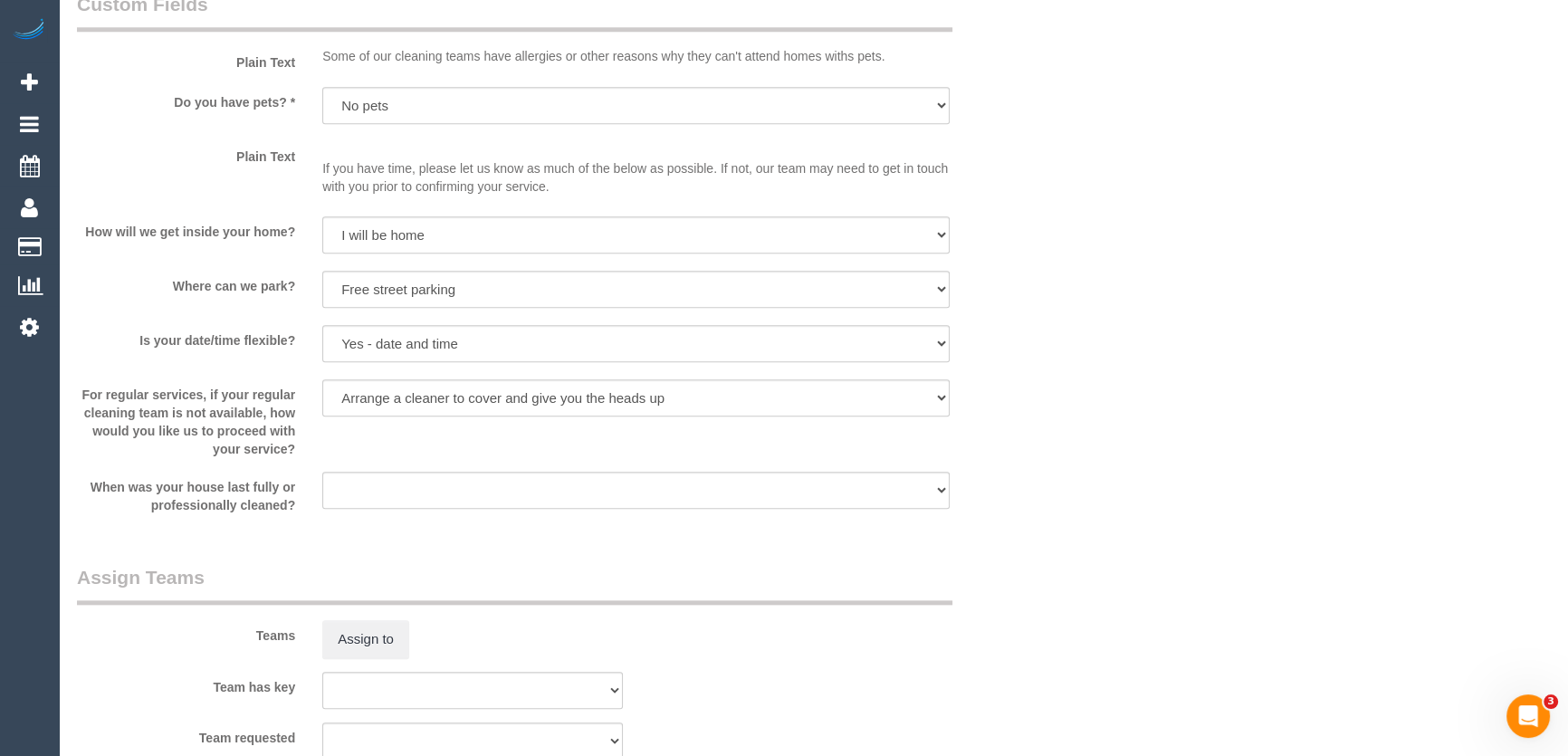
scroll to position [2551, 0]
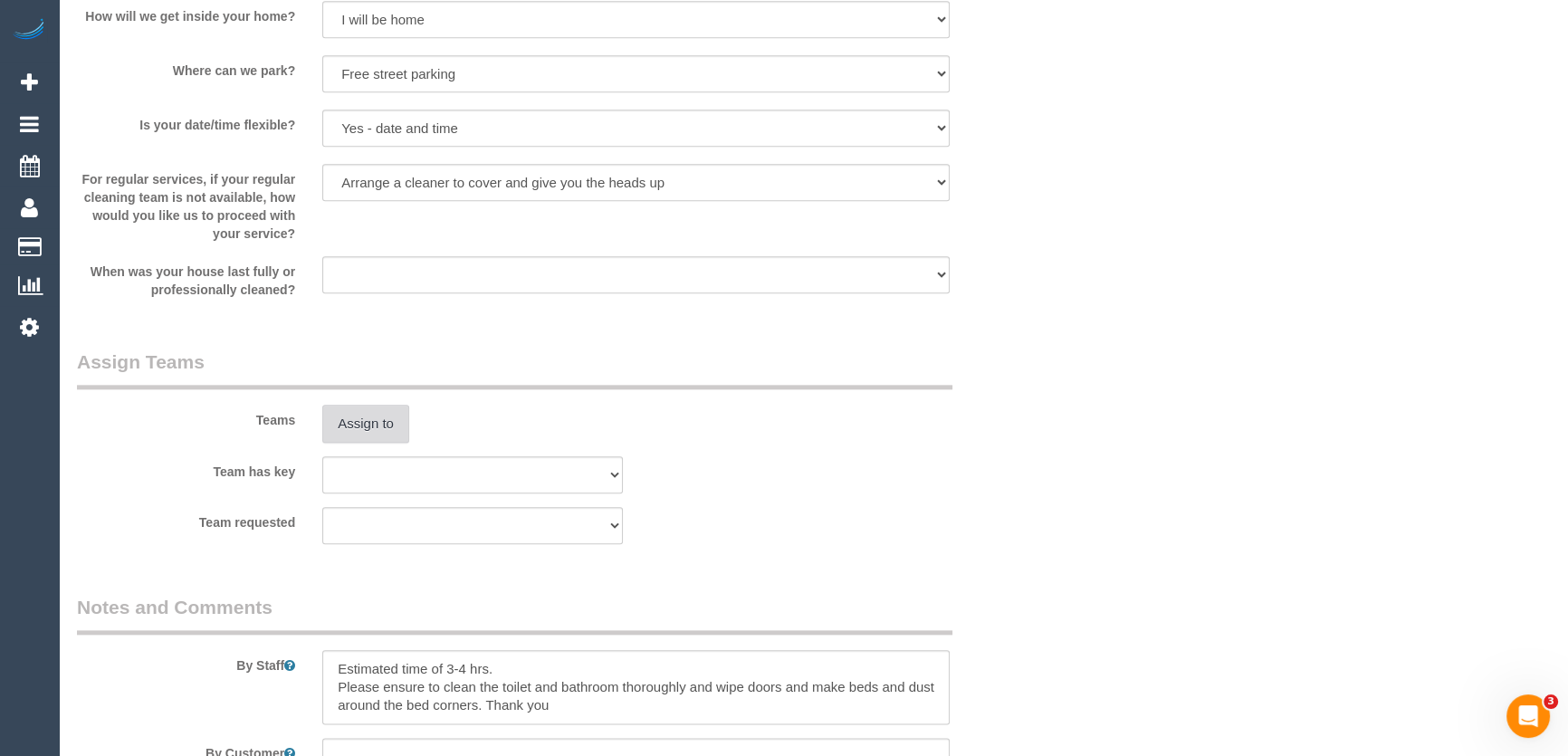
click at [376, 434] on button "Assign to" at bounding box center [365, 424] width 87 height 38
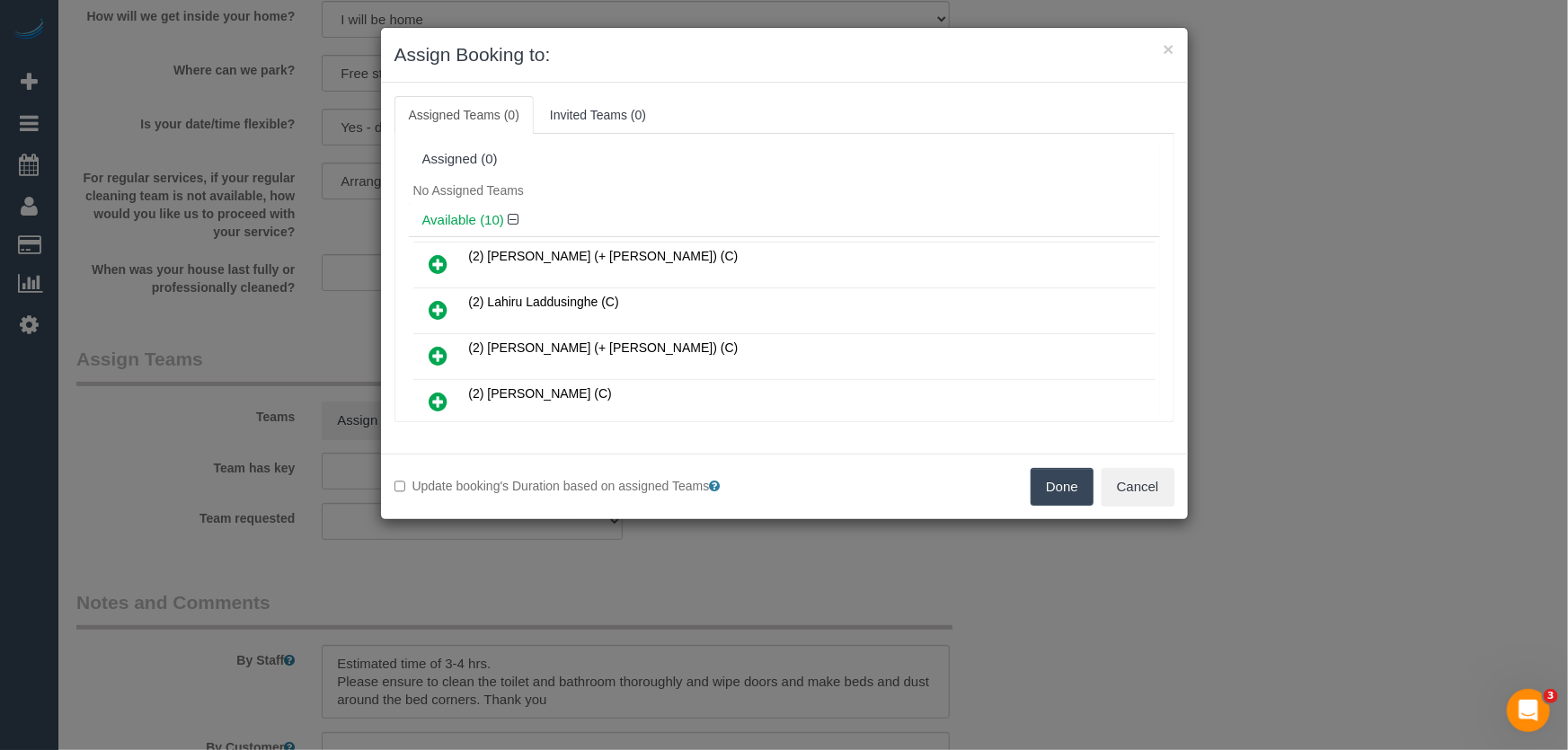
click at [439, 394] on icon at bounding box center [438, 402] width 19 height 22
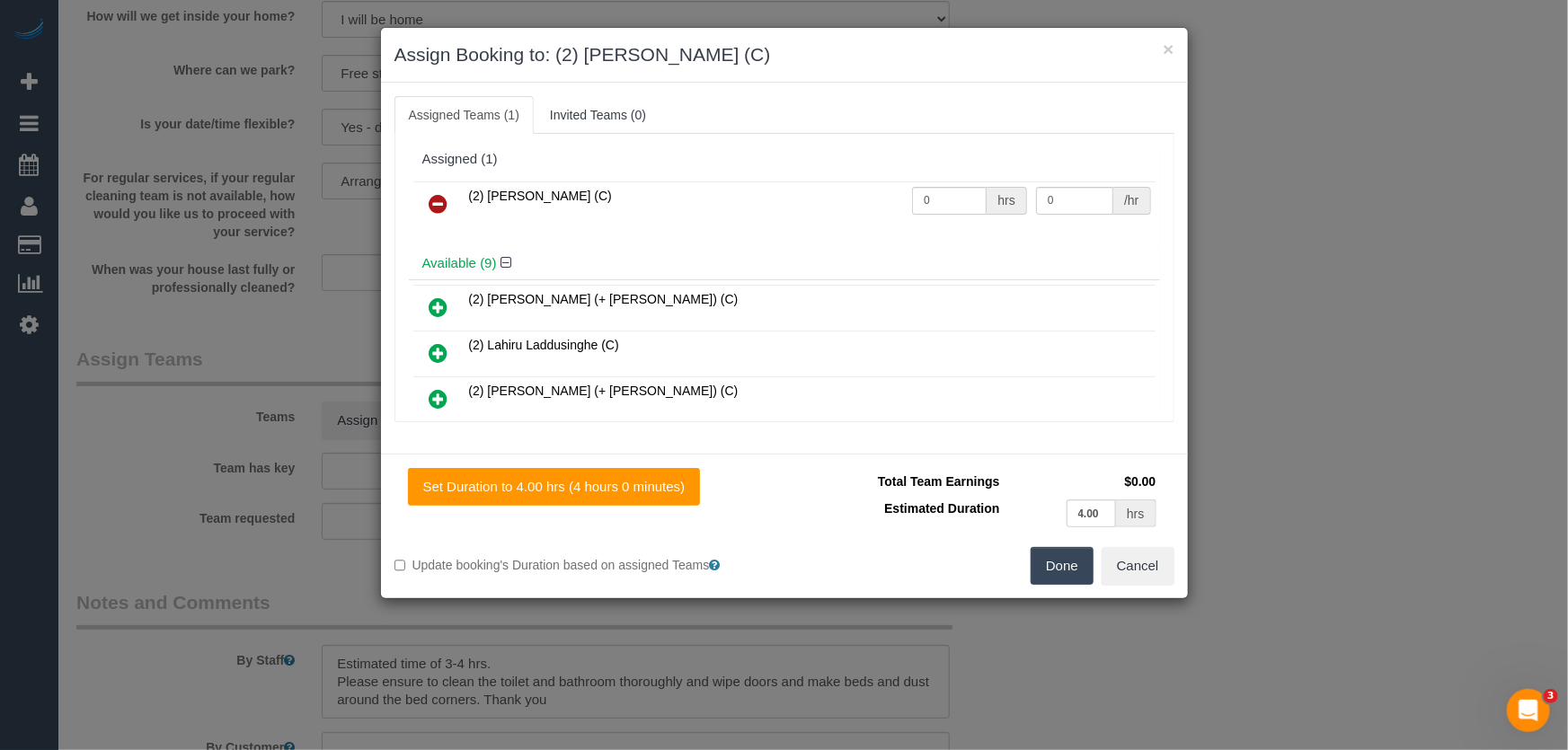
click at [1071, 567] on button "Done" at bounding box center [1062, 565] width 63 height 38
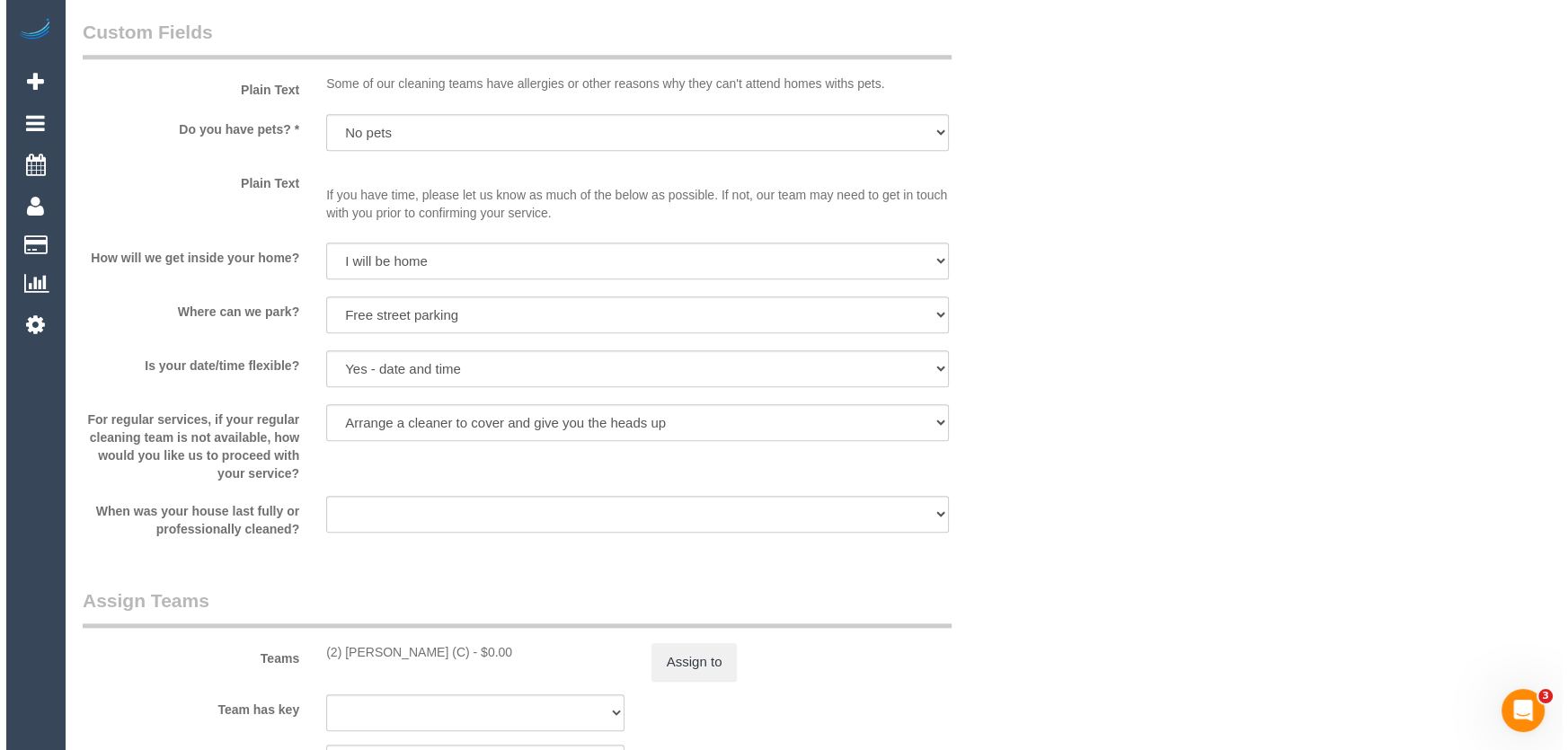
scroll to position [2366, 0]
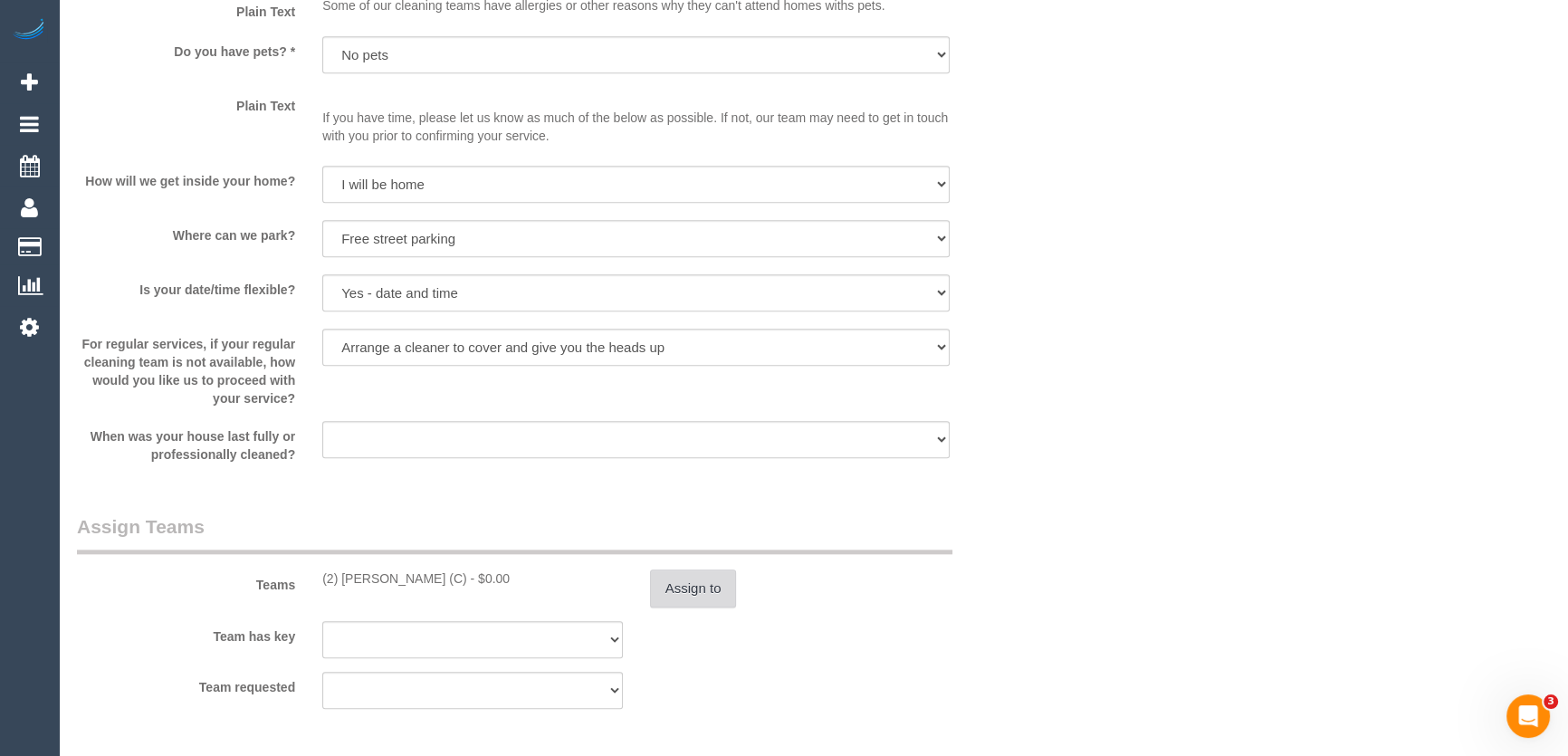
click at [701, 594] on button "Assign to" at bounding box center [692, 588] width 87 height 38
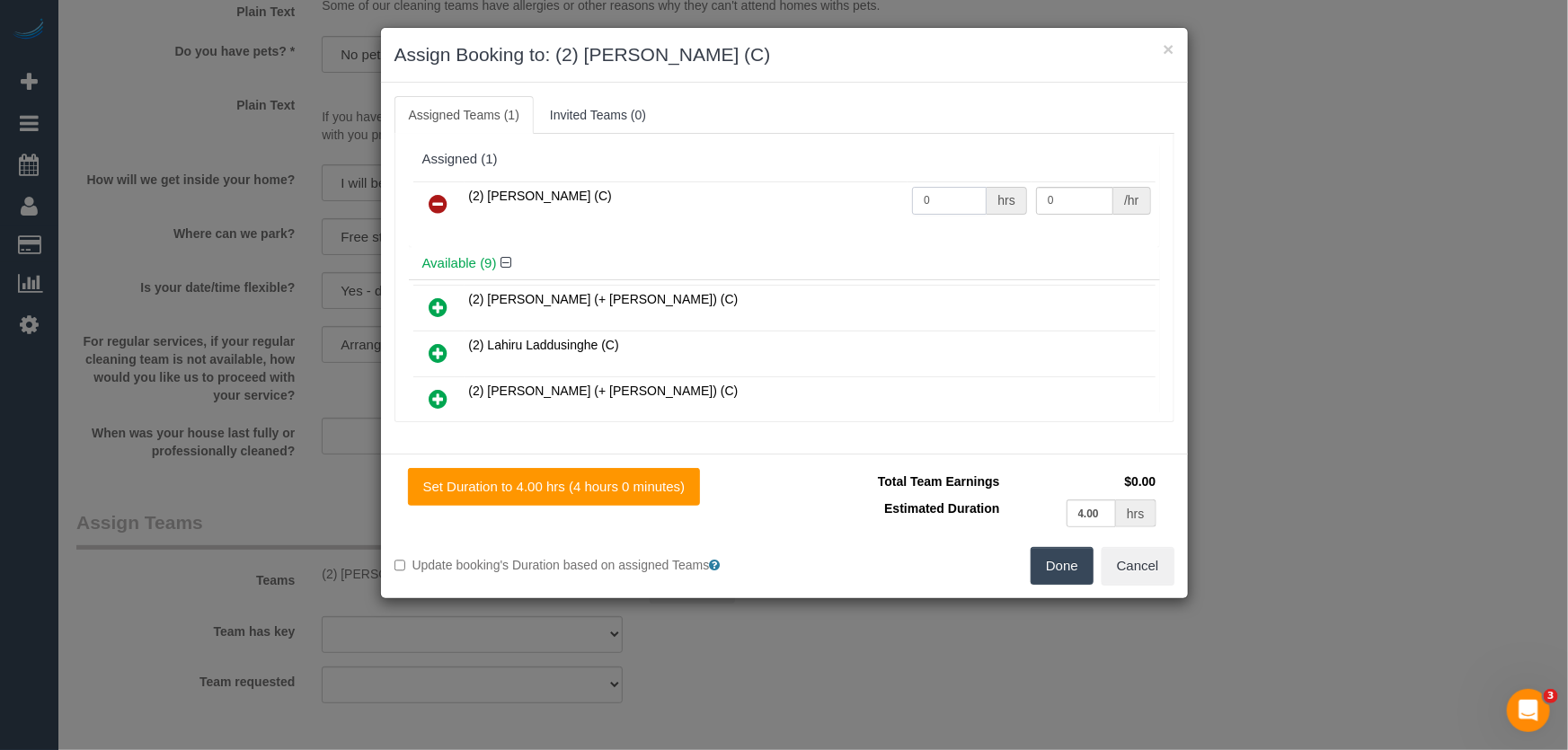
click at [952, 204] on input "0" at bounding box center [949, 200] width 75 height 28
type input "1"
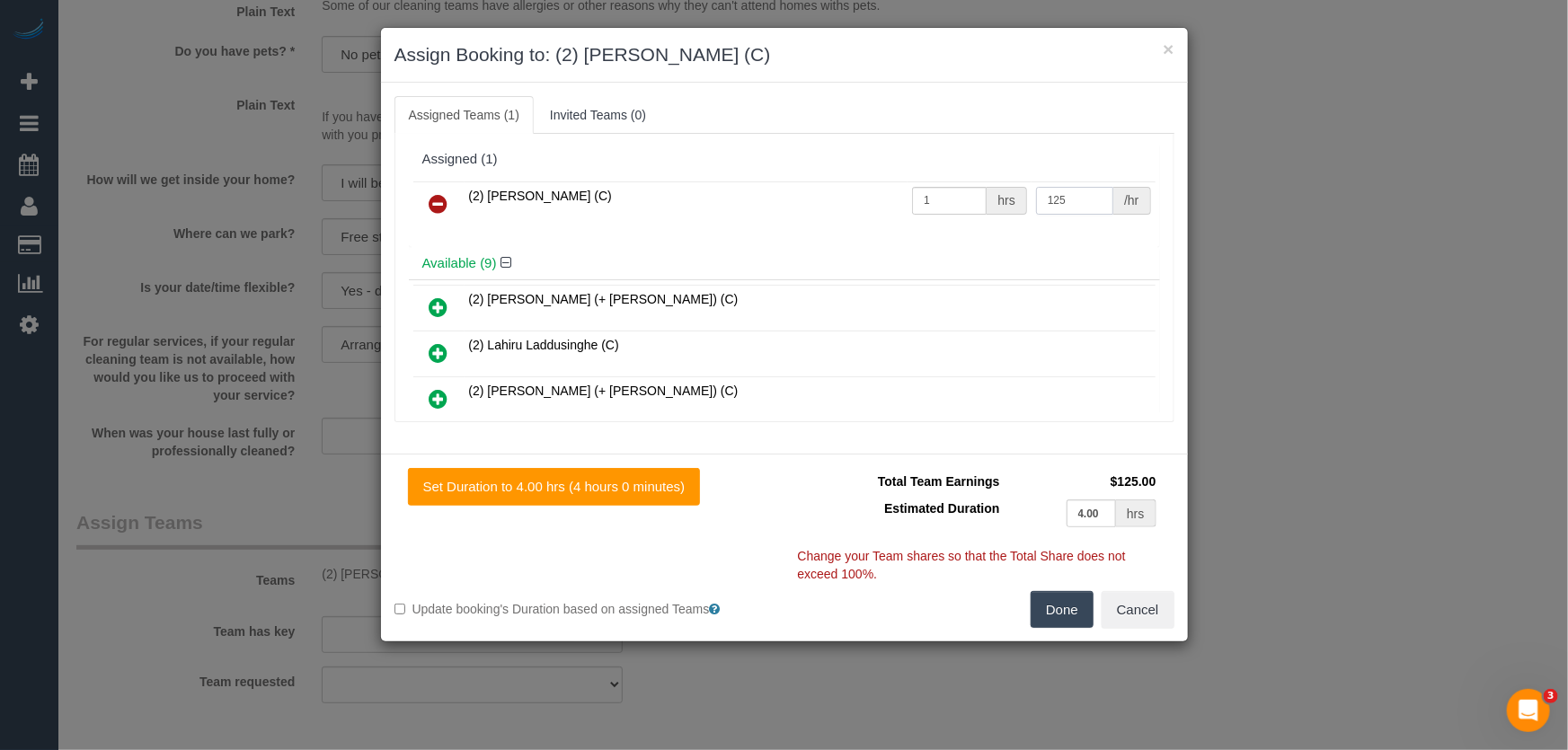
type input "125"
click at [1063, 622] on button "Done" at bounding box center [1062, 610] width 63 height 38
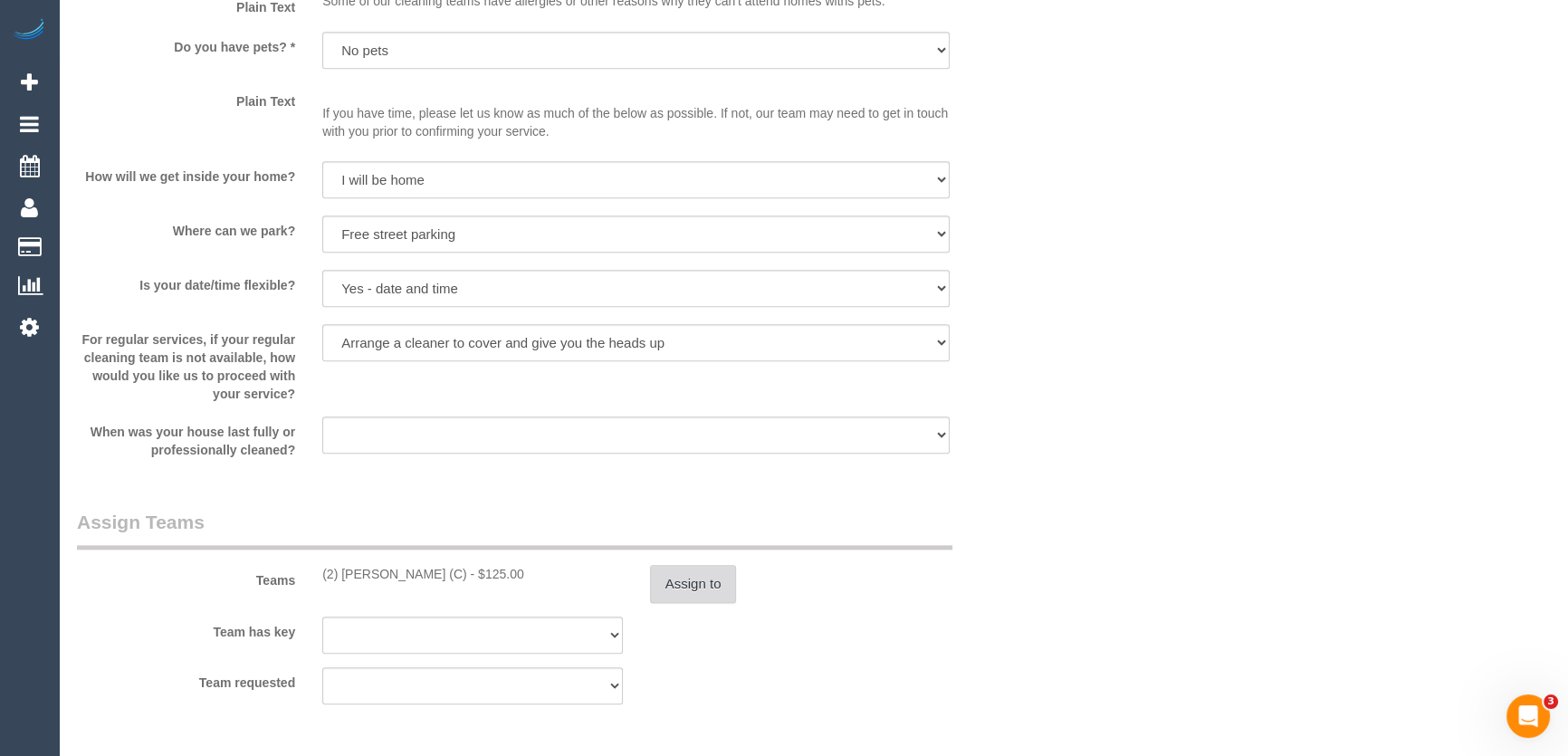
scroll to position [2715, 0]
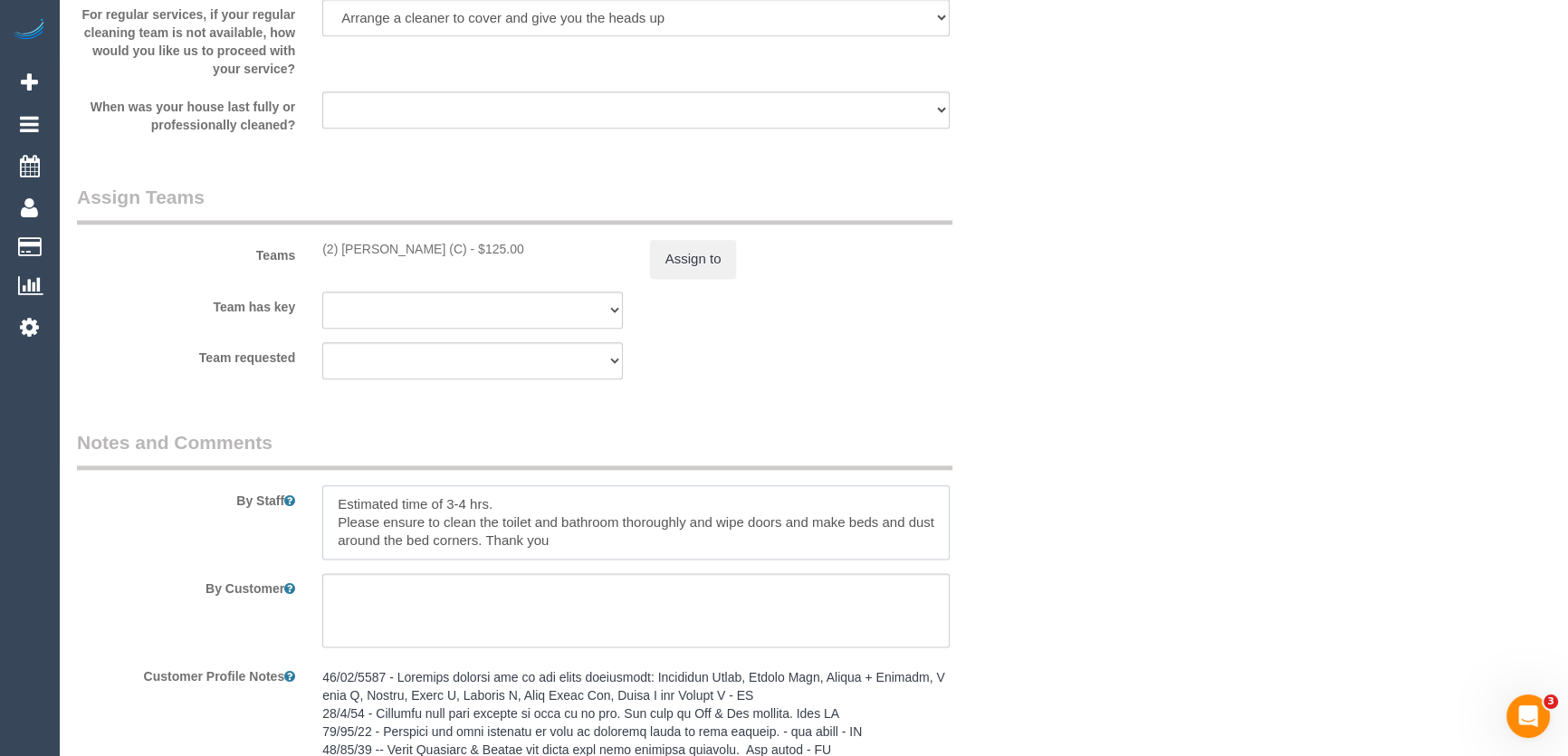
click at [326, 510] on textarea at bounding box center [636, 522] width 627 height 75
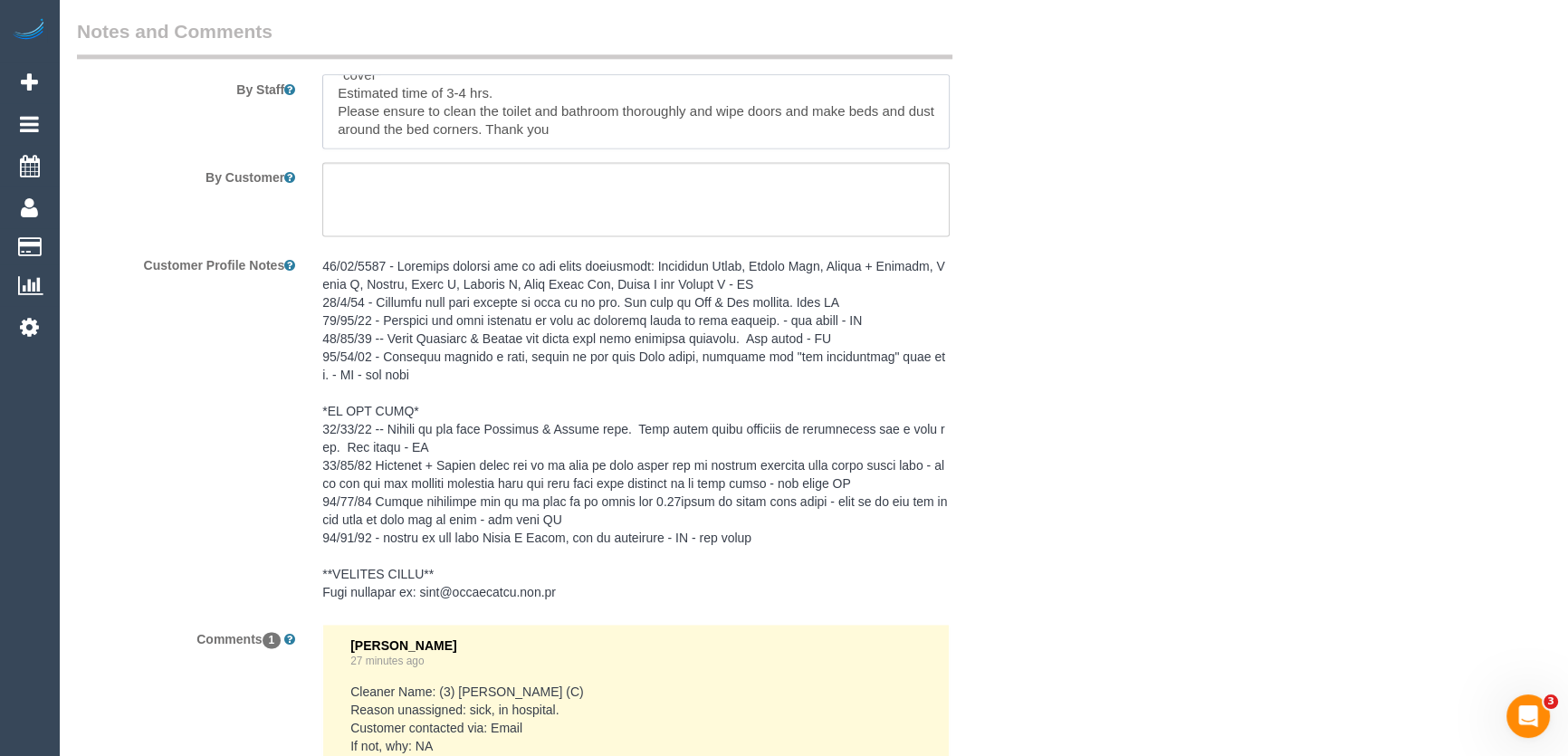
scroll to position [3401, 0]
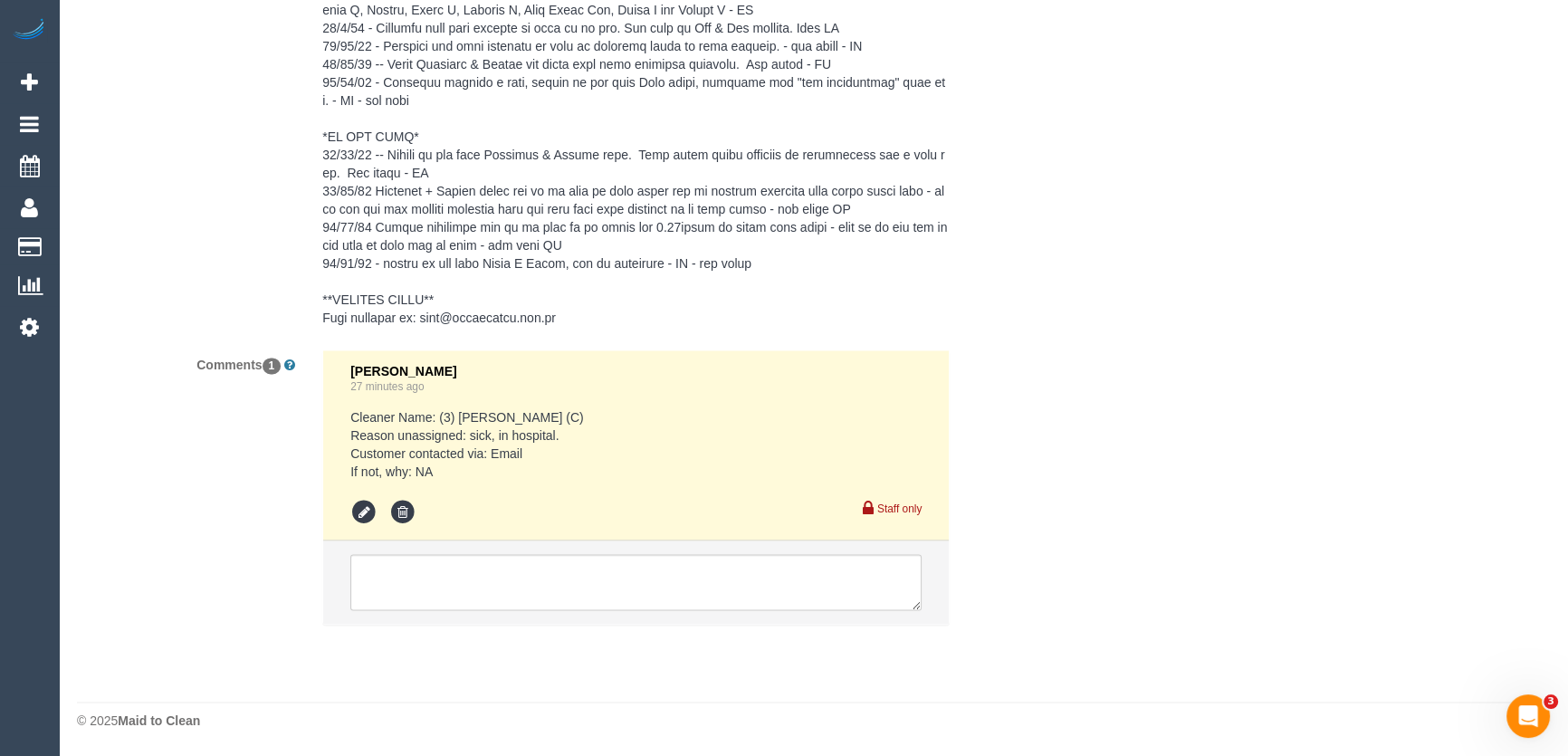
type textarea "*cover* Estimated time of 3-4 hrs. Please ensure to clean the toilet and bathro…"
click at [447, 587] on textarea at bounding box center [636, 582] width 571 height 56
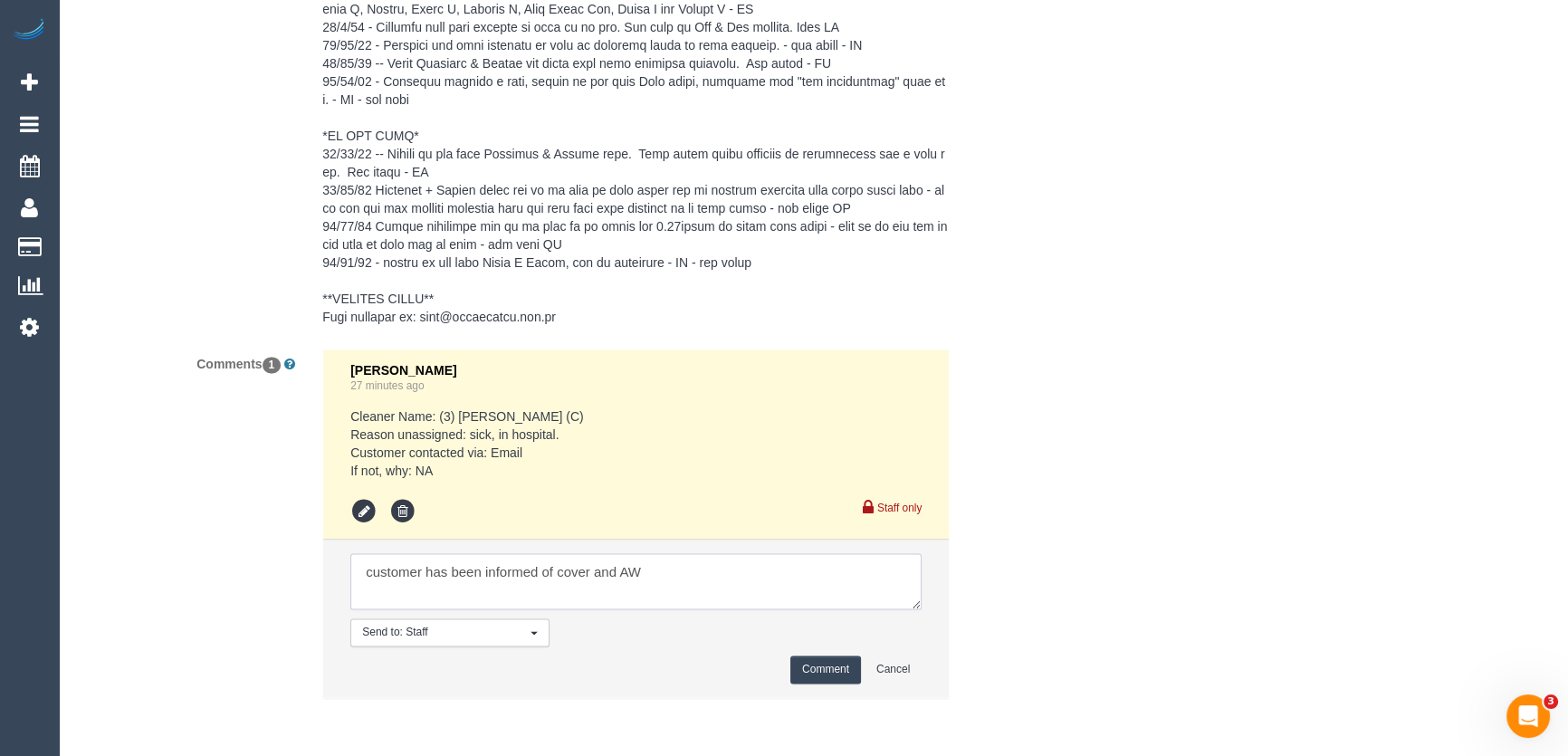
scroll to position [3476, 0]
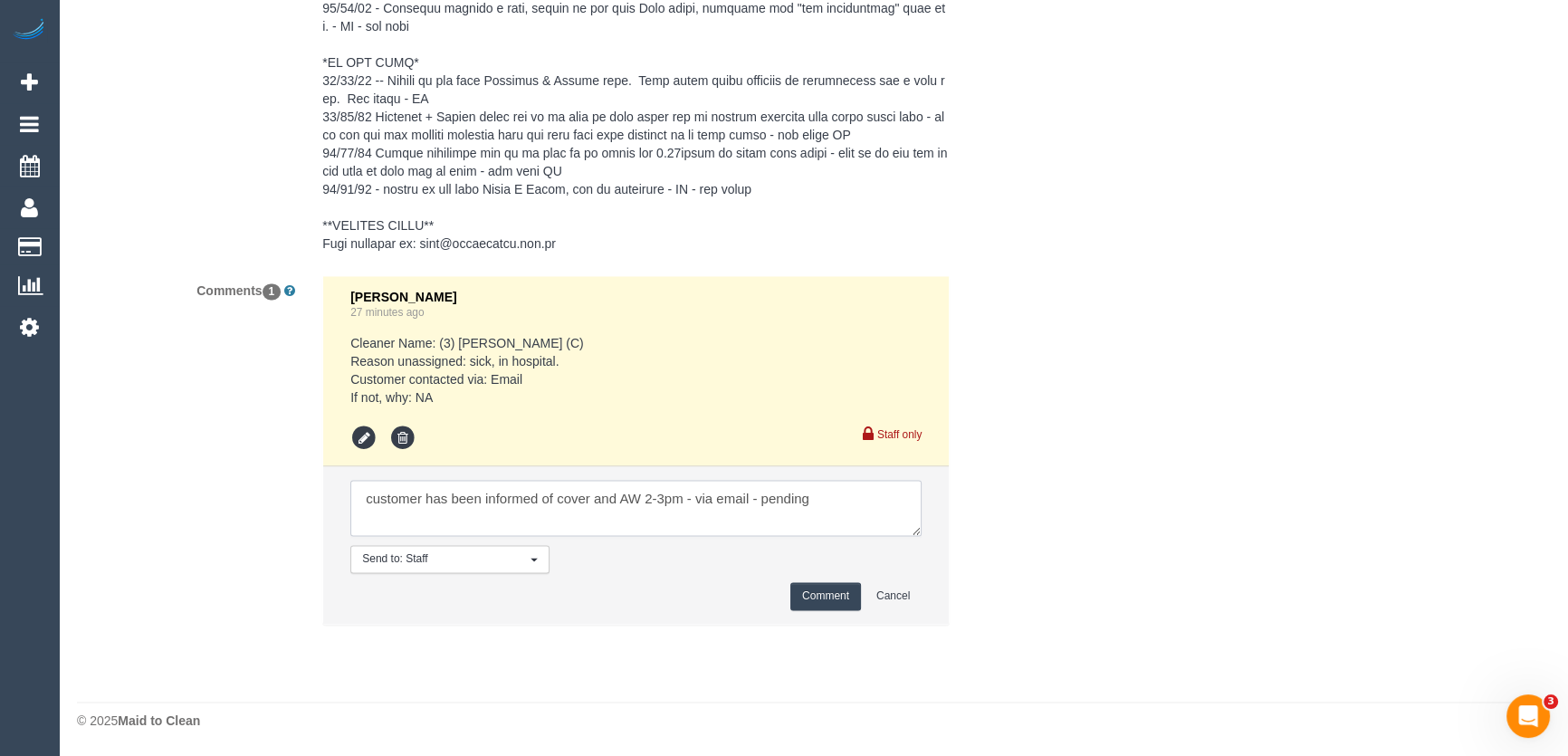
type textarea "customer has been informed of cover and AW 2-3pm - via email - pending"
click at [809, 598] on button "Comment" at bounding box center [825, 596] width 71 height 28
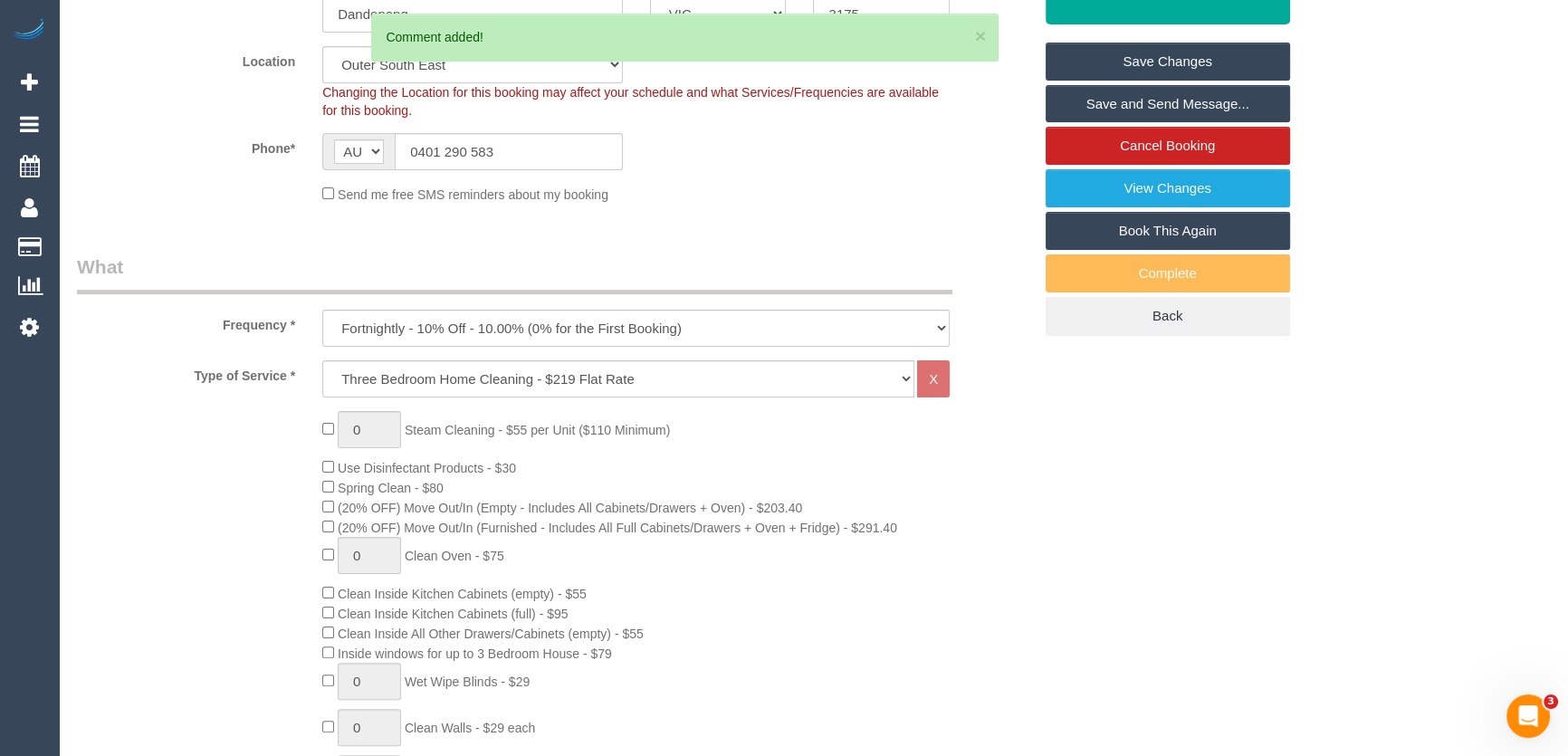
scroll to position [0, 0]
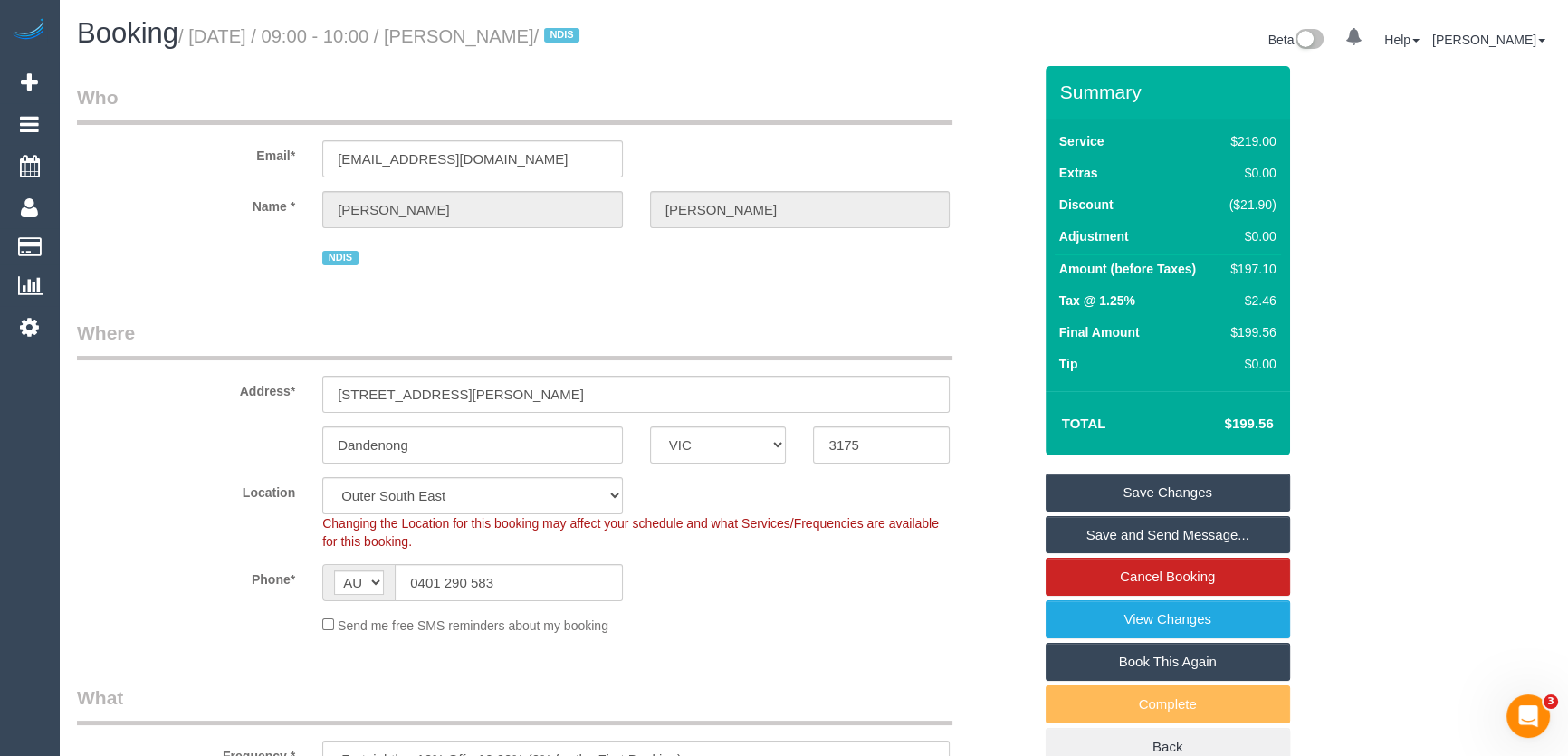
click at [518, 40] on small "/ September 05, 2025 / 09:00 - 10:00 / Sushma Manikkath / NDIS" at bounding box center [381, 36] width 406 height 20
copy small "Sushma Manikkath"
click at [547, 155] on input "manikkathsushma@gmail.com" at bounding box center [473, 158] width 300 height 37
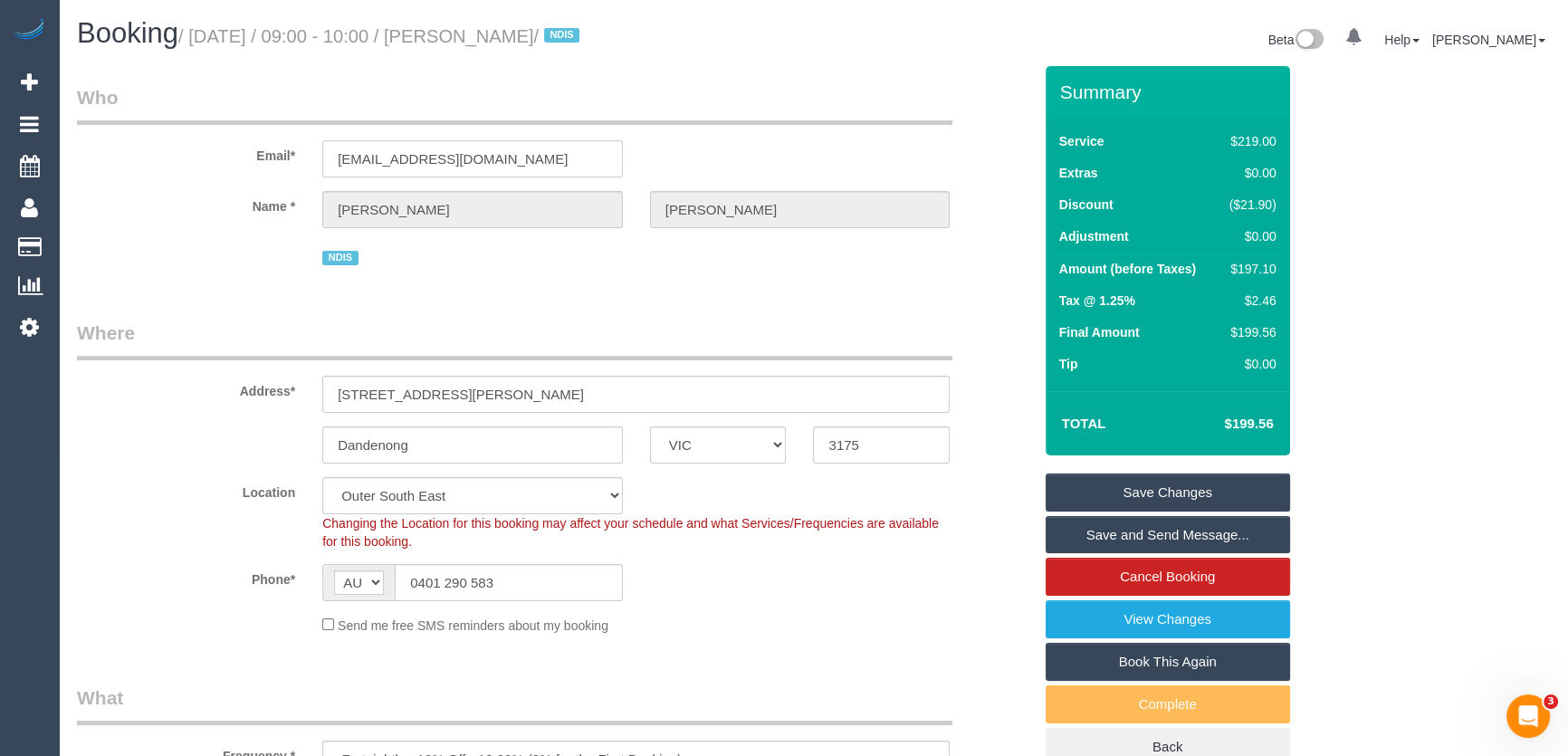
click at [547, 155] on input "manikkathsushma@gmail.com" at bounding box center [473, 158] width 300 height 37
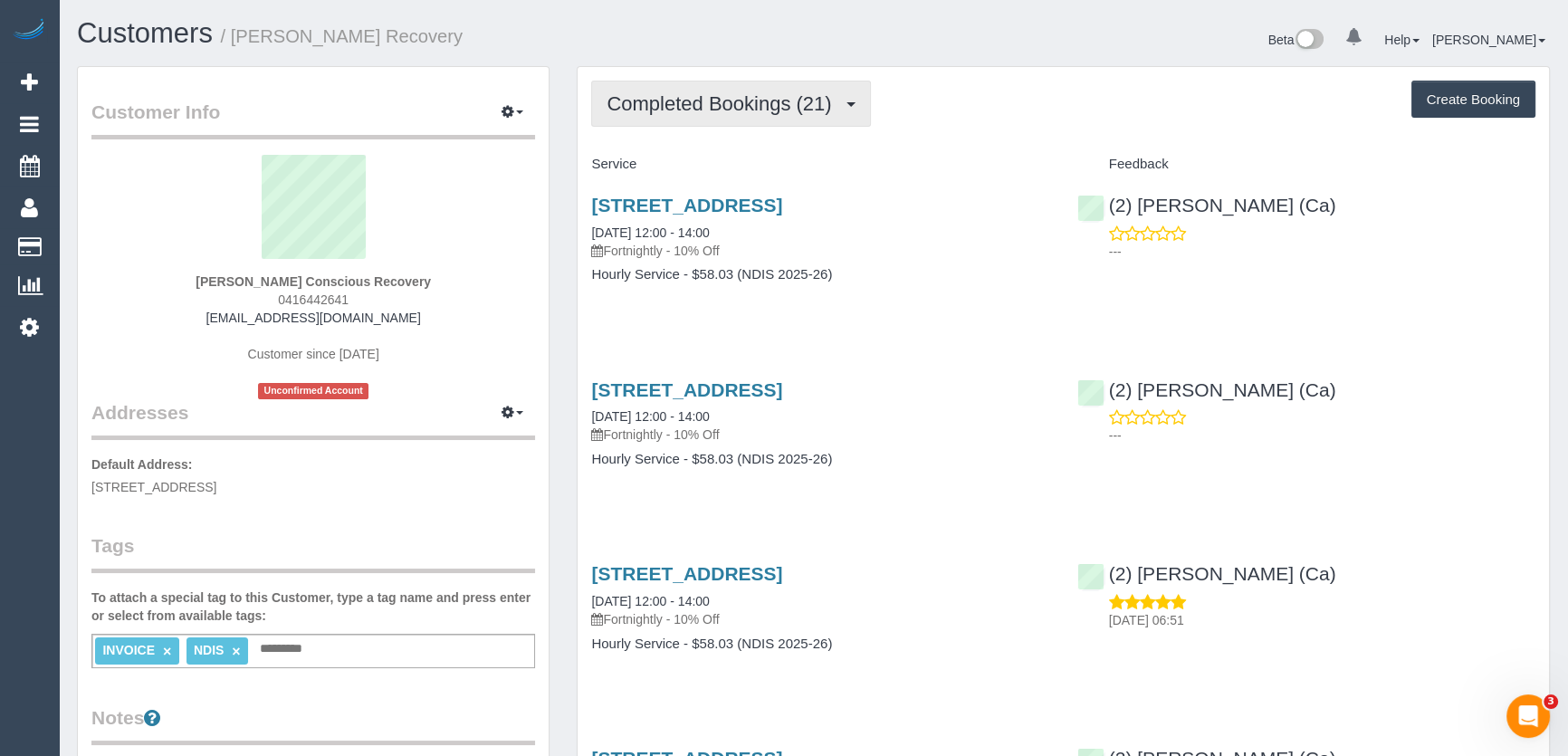
click at [767, 109] on span "Completed Bookings (21)" at bounding box center [723, 103] width 234 height 23
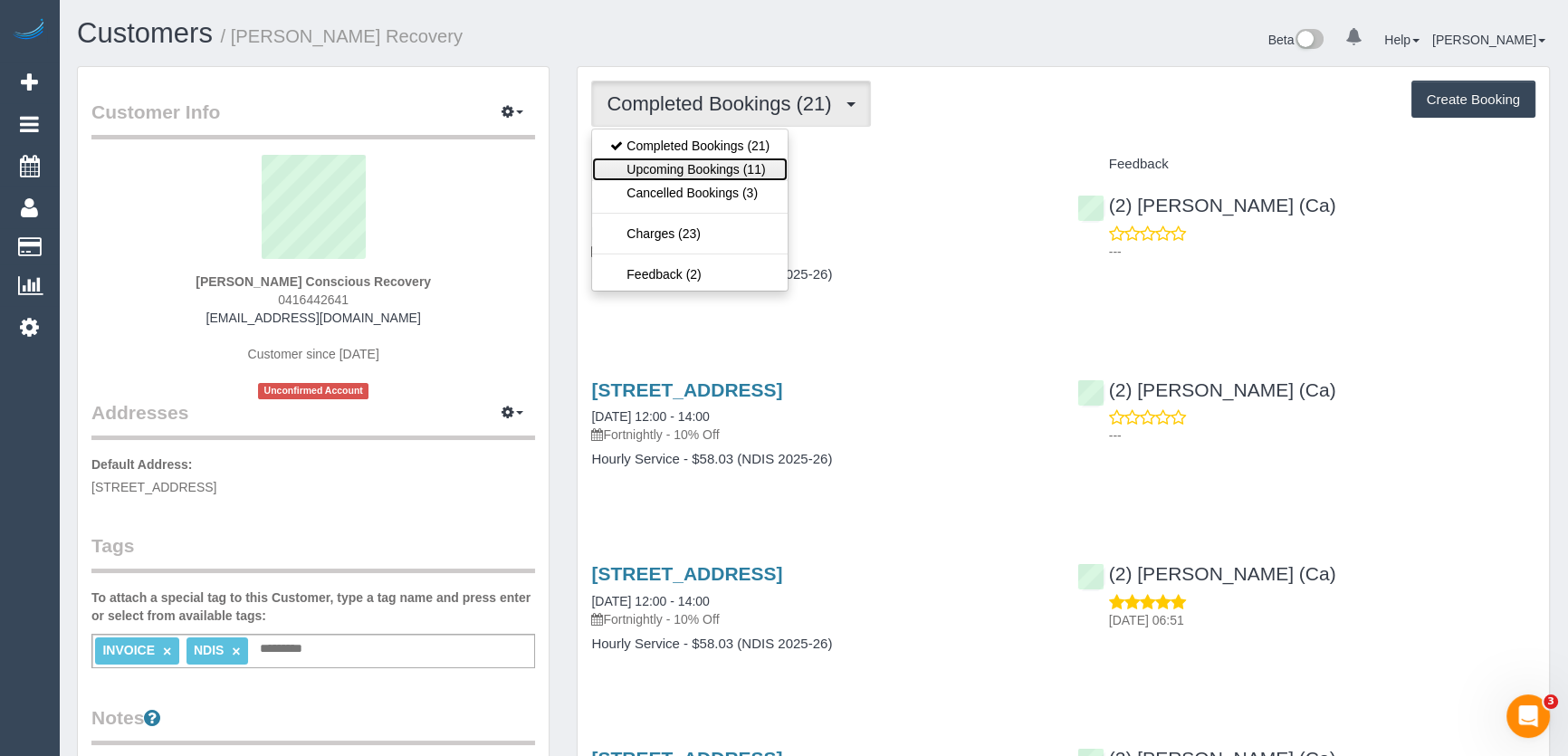
click at [761, 170] on link "Upcoming Bookings (11)" at bounding box center [689, 169] width 196 height 24
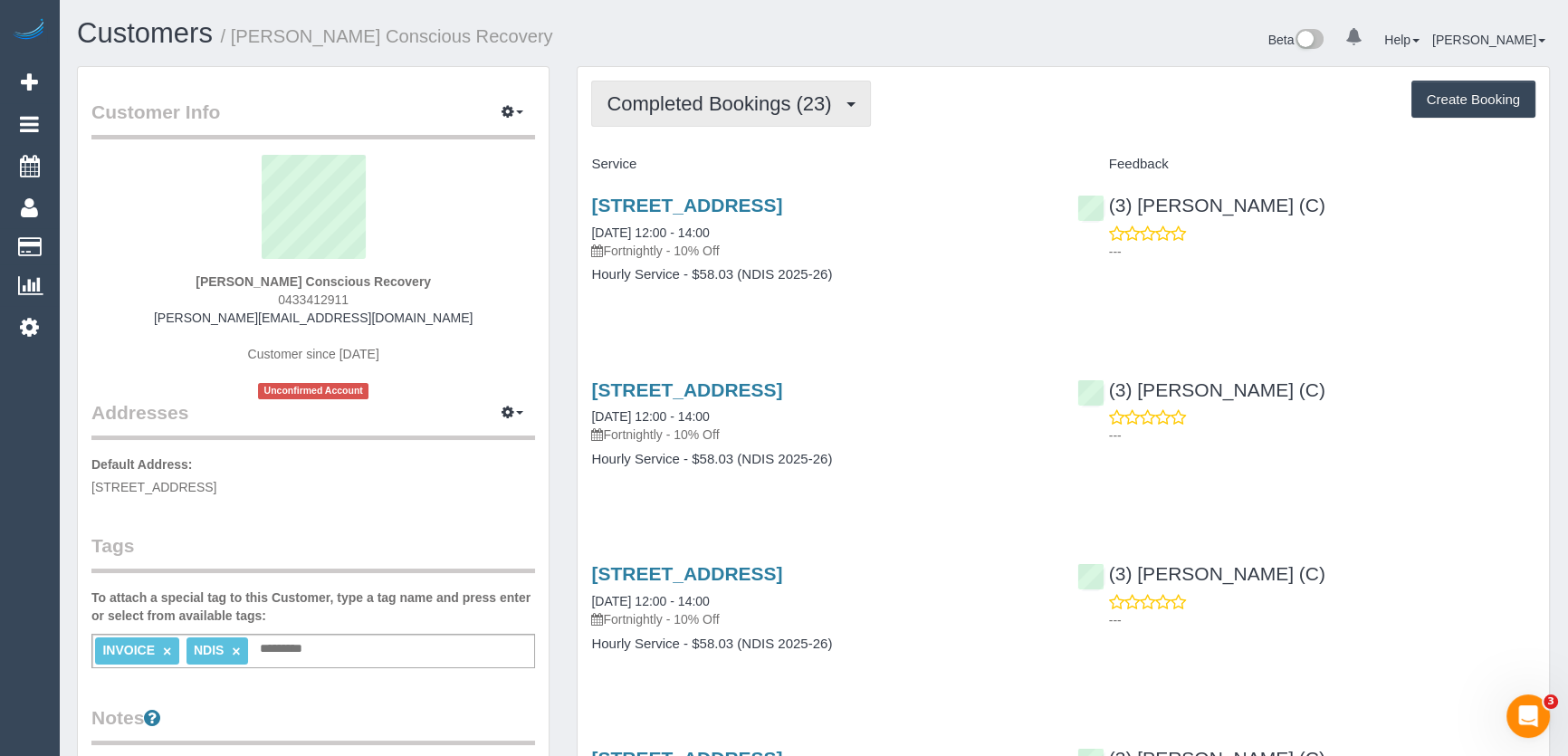
click at [815, 104] on span "Completed Bookings (23)" at bounding box center [723, 103] width 234 height 23
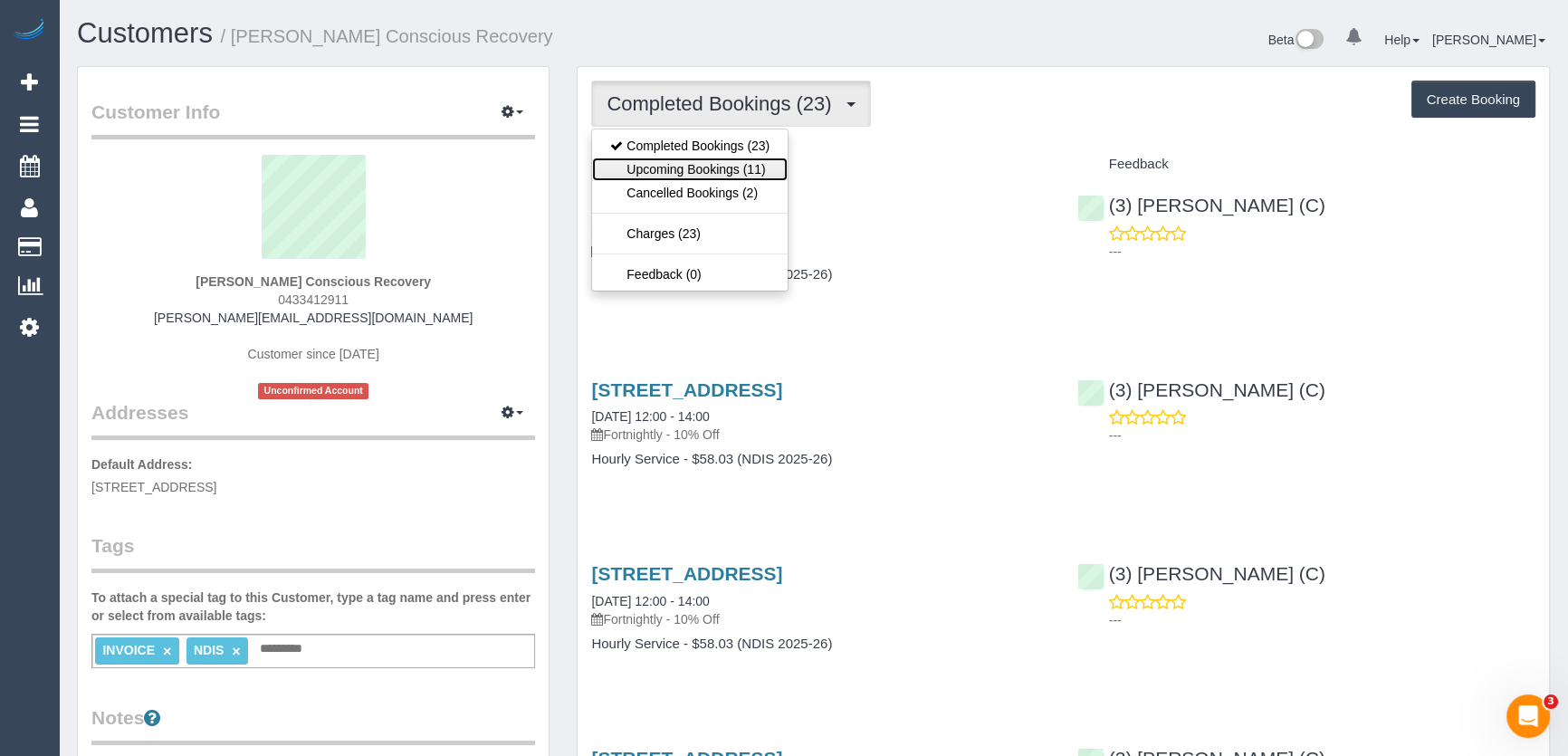
click at [768, 172] on link "Upcoming Bookings (11)" at bounding box center [689, 169] width 196 height 24
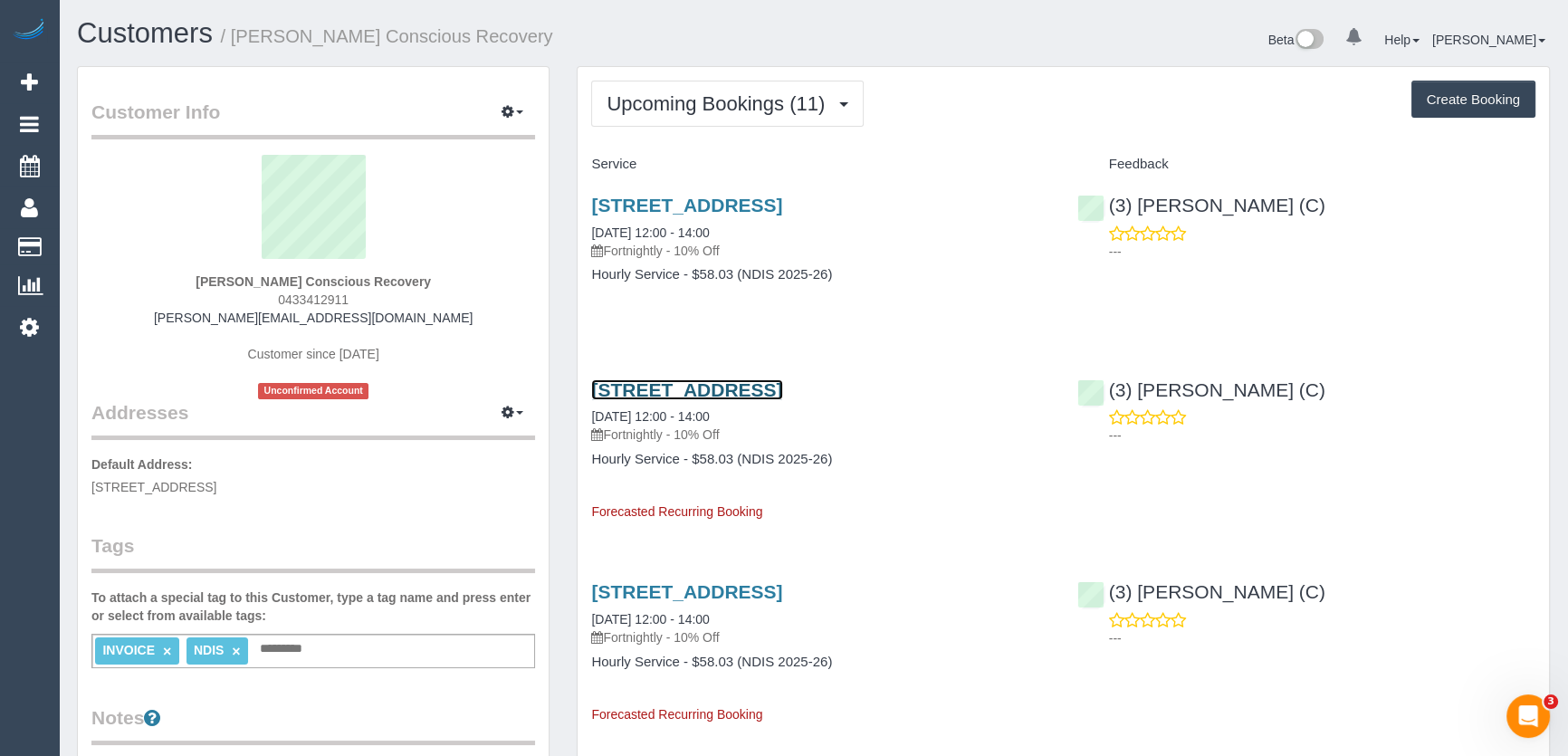
click at [726, 385] on link "24 Downs St, Brunswick, VIC 3056" at bounding box center [686, 389] width 191 height 21
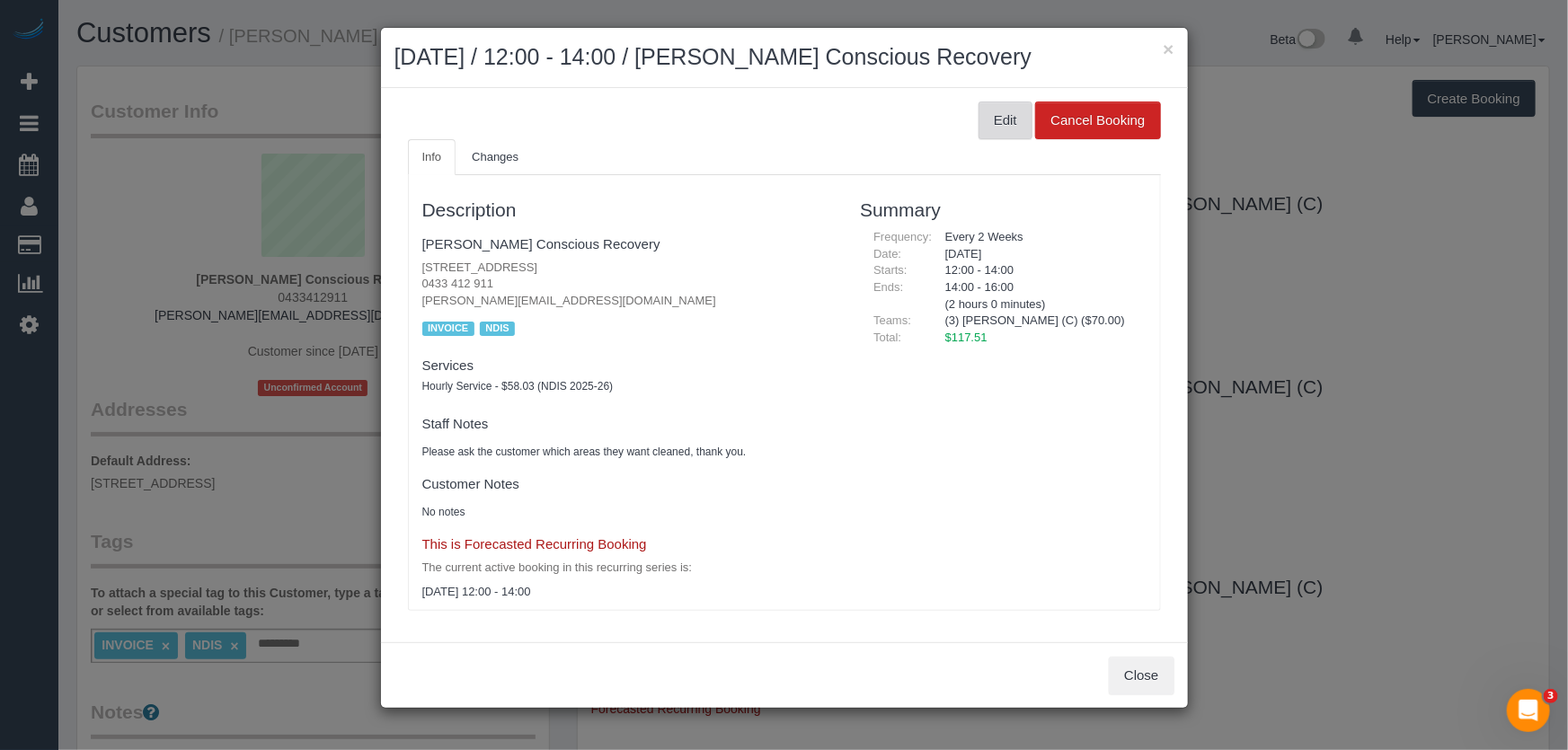
click at [1000, 128] on button "Edit" at bounding box center [1005, 120] width 54 height 38
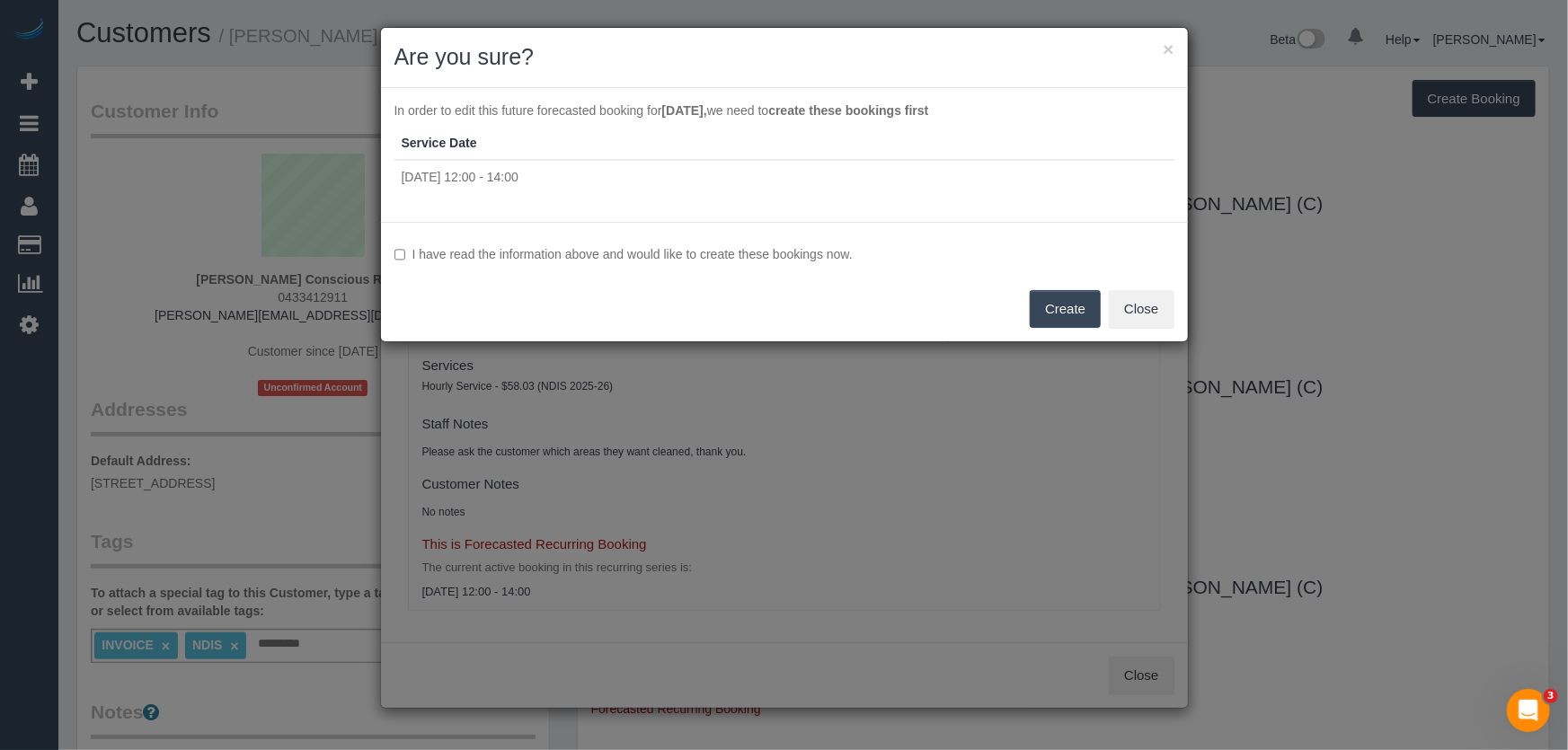
click at [577, 252] on label "I have read the information above and would like to create these bookings now." at bounding box center [784, 254] width 780 height 18
click at [1060, 310] on button "Create" at bounding box center [1065, 309] width 71 height 38
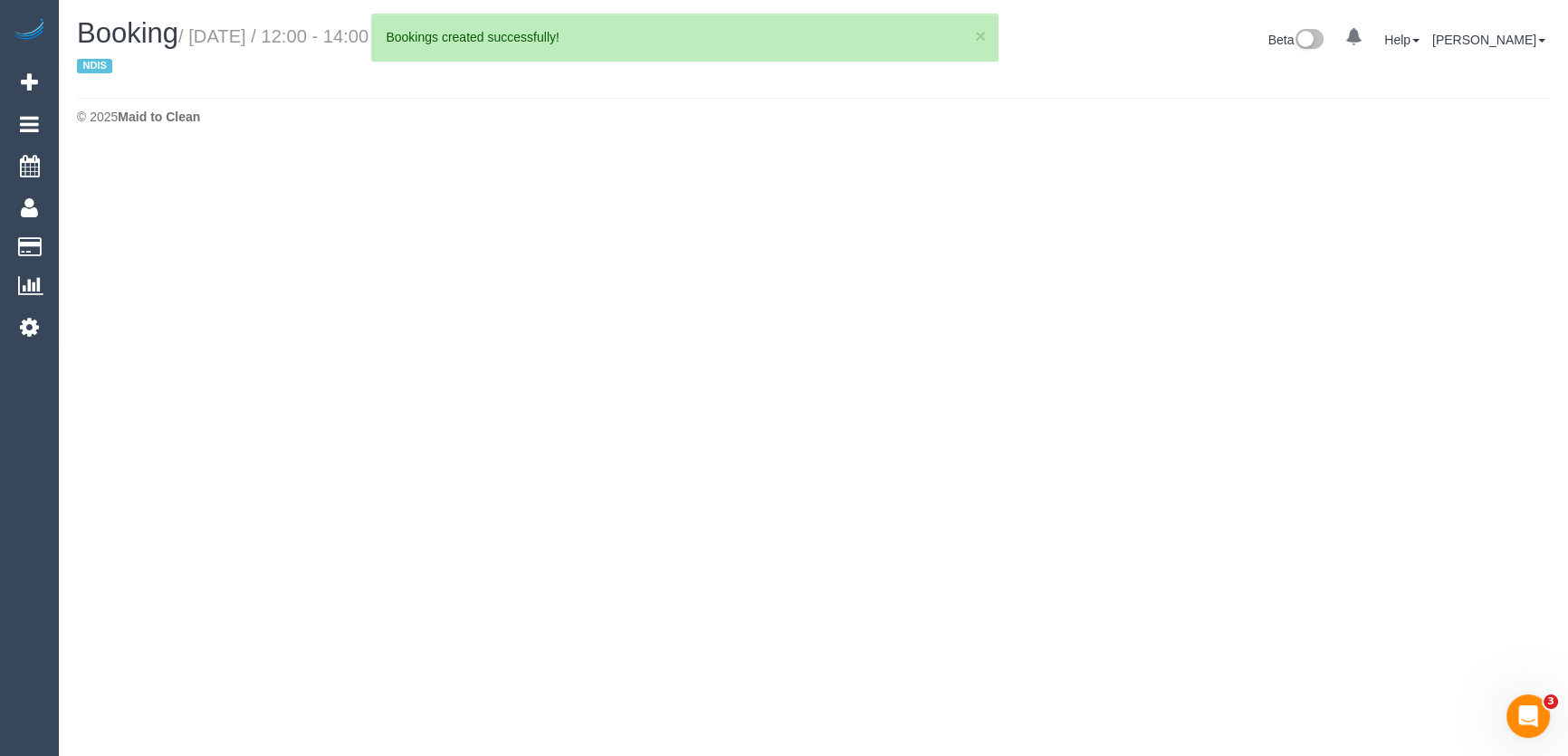
select select "VIC"
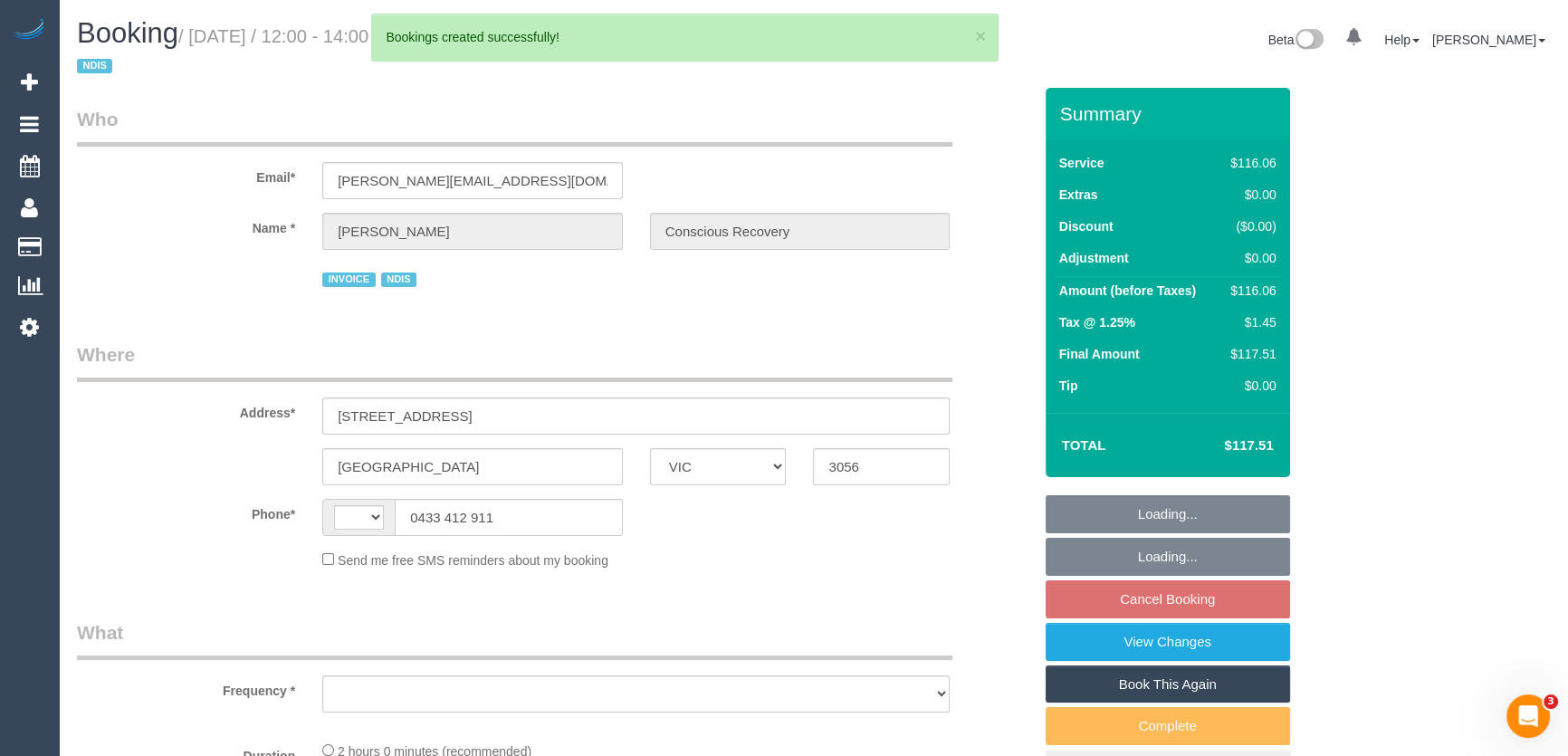
select select "string:AU"
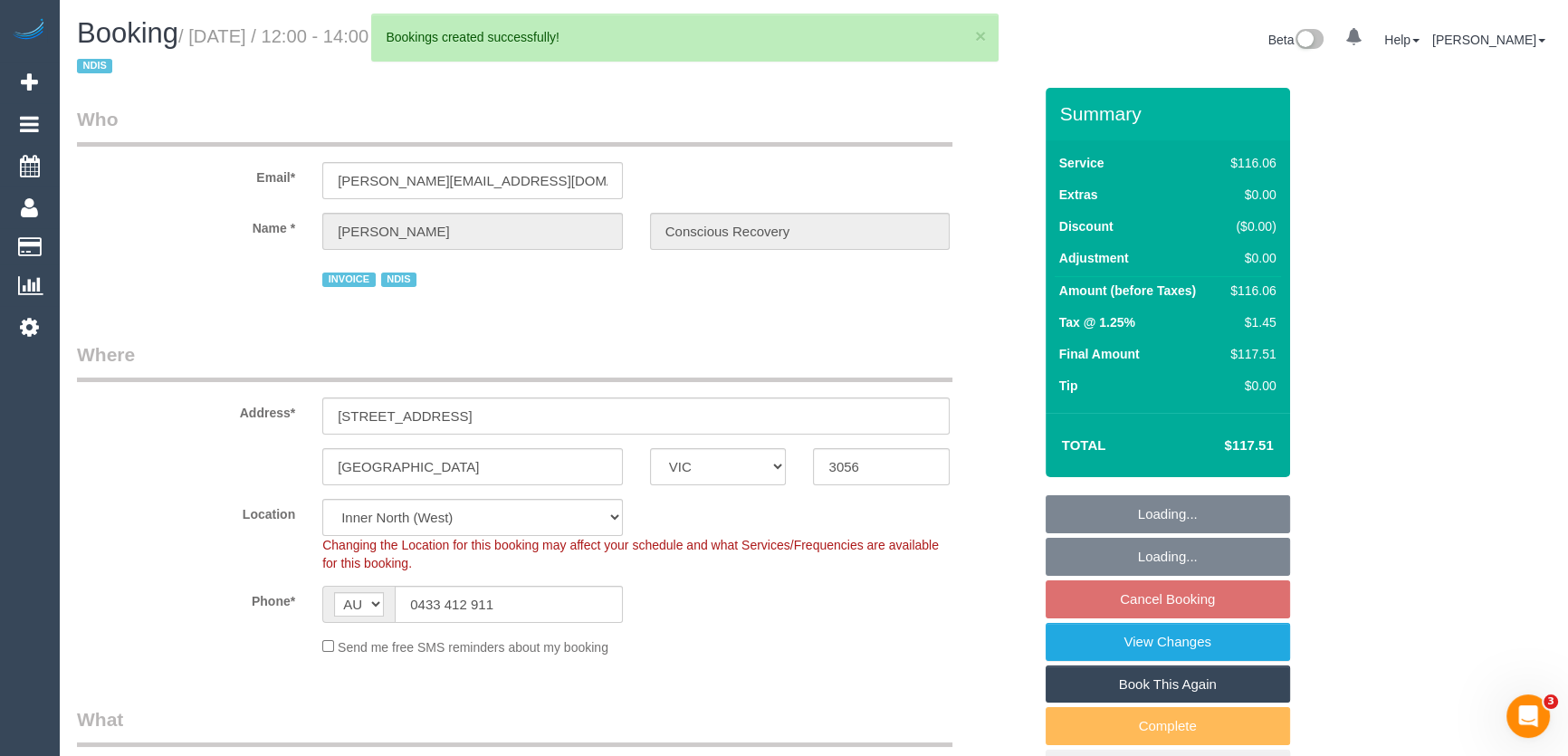
select select "object:2188"
select select "number:27"
select select "number:14"
select select "number:19"
select select "number:36"
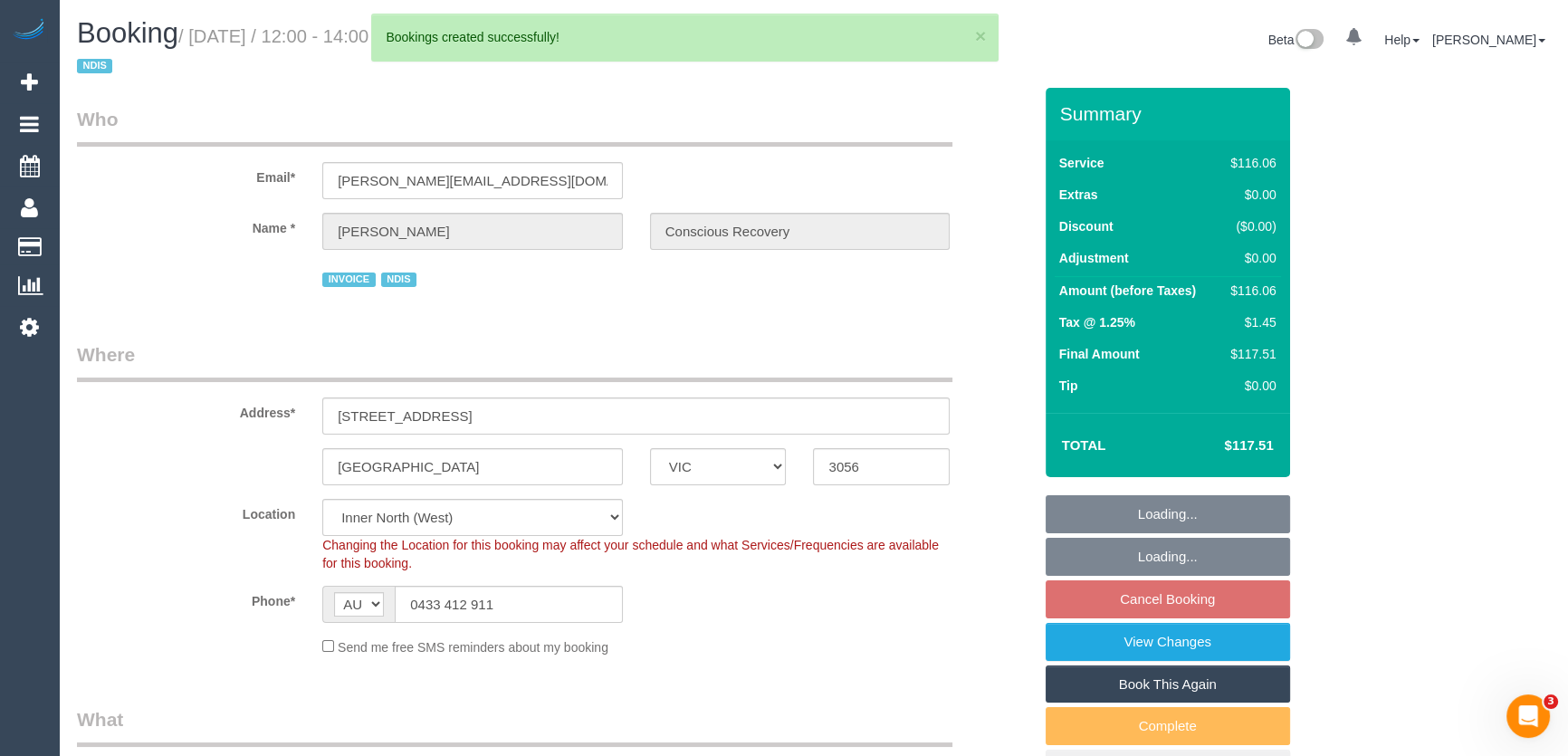
select select "number:35"
select select "number:11"
select select "spot6"
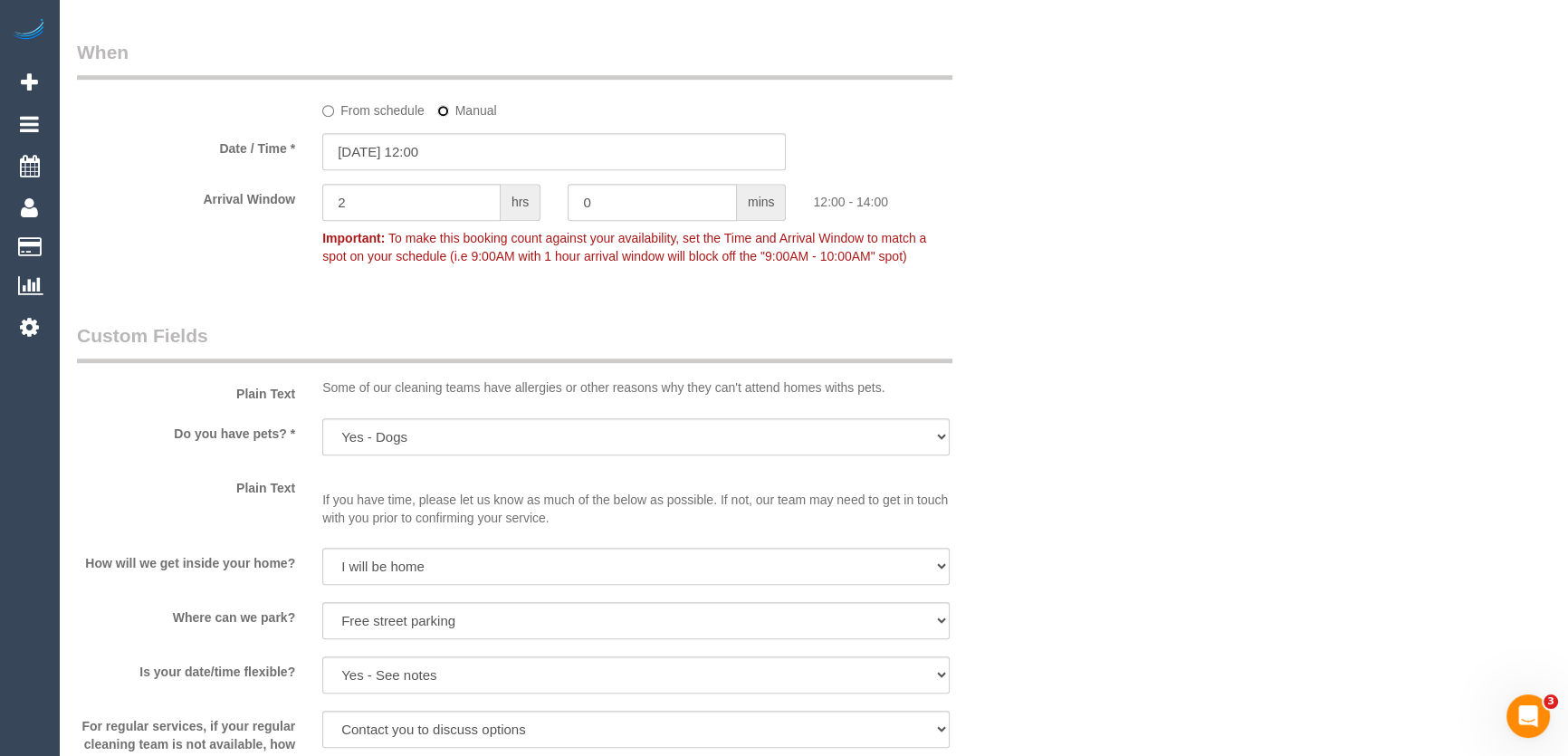
scroll to position [1316, 0]
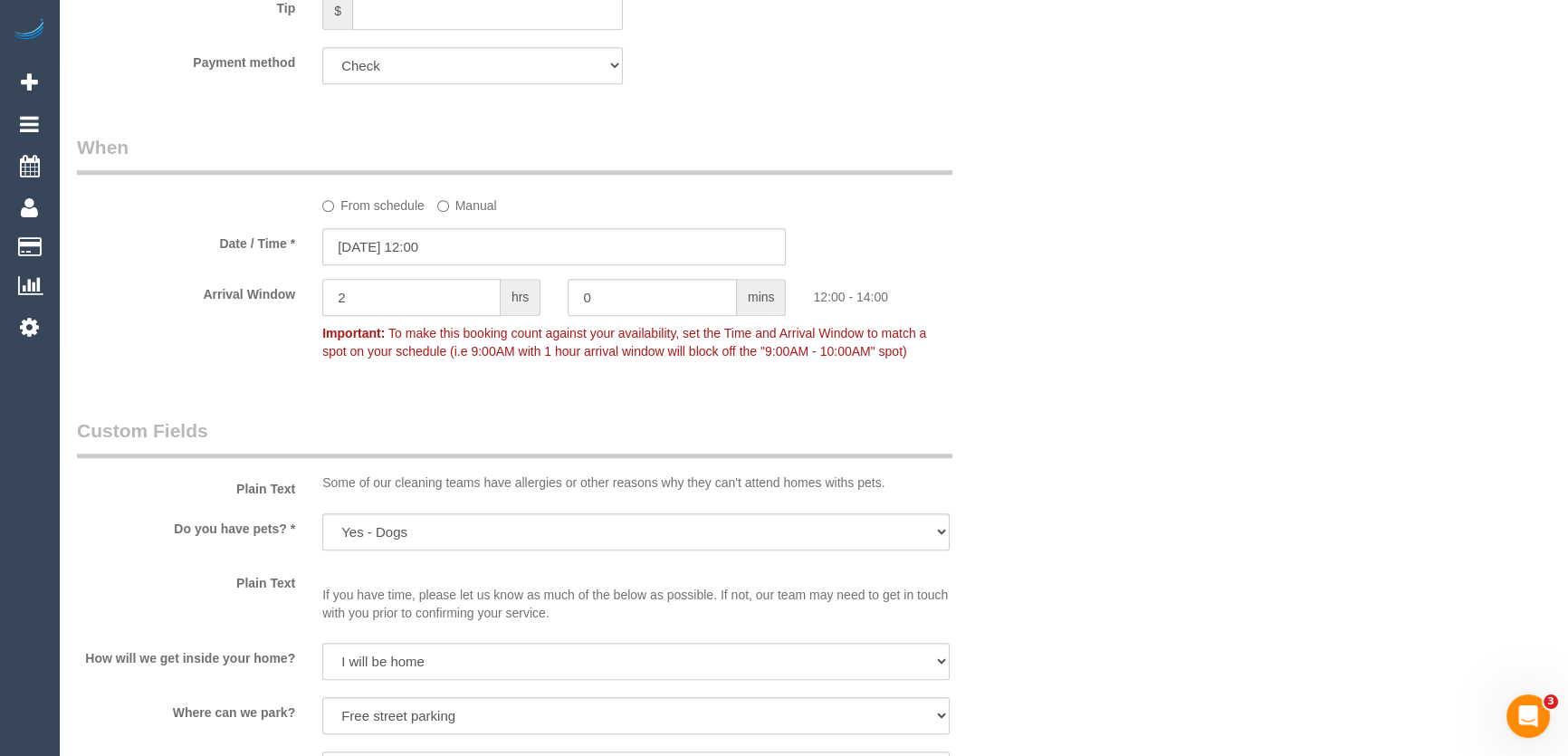
click at [350, 300] on input "2" at bounding box center [411, 296] width 178 height 37
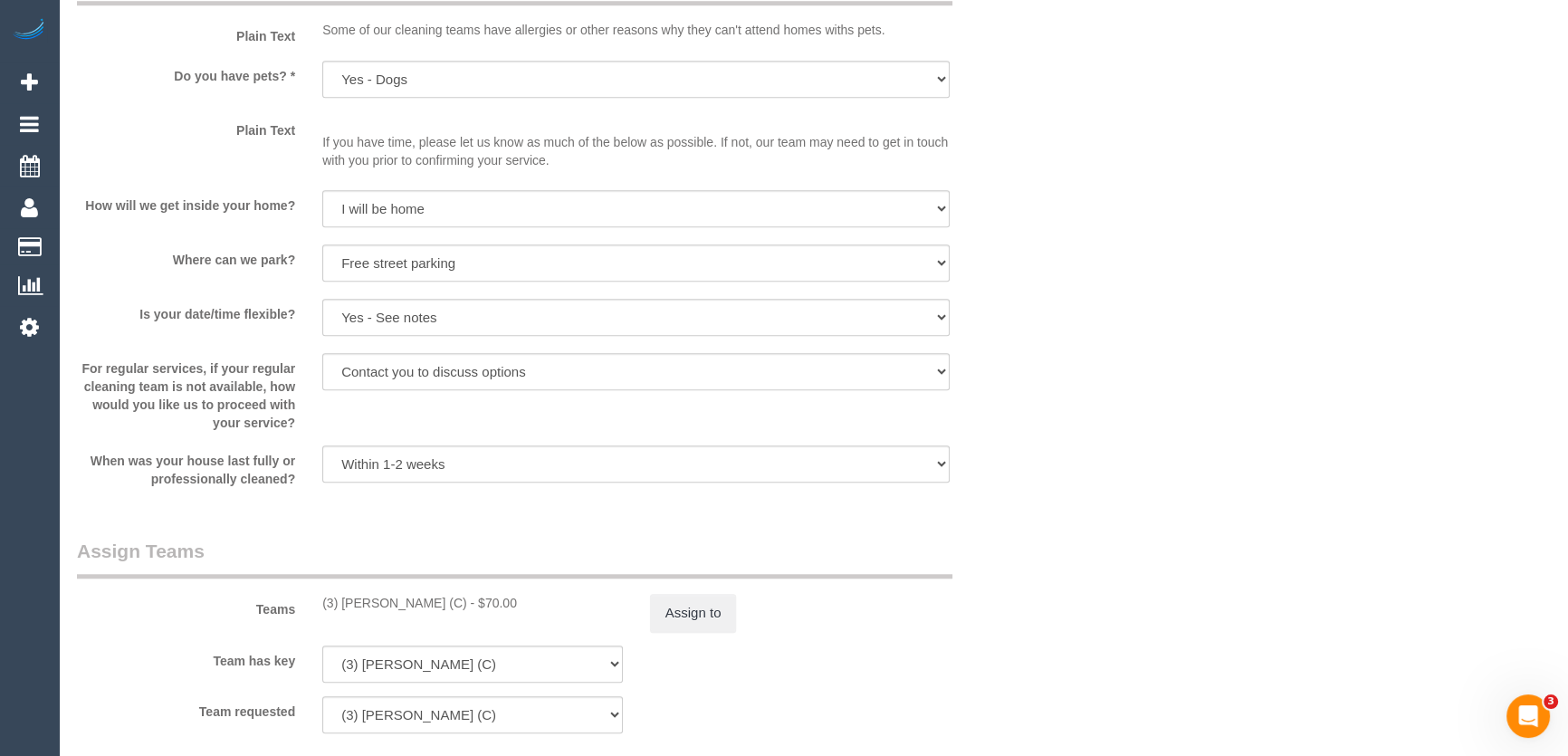
scroll to position [1891, 0]
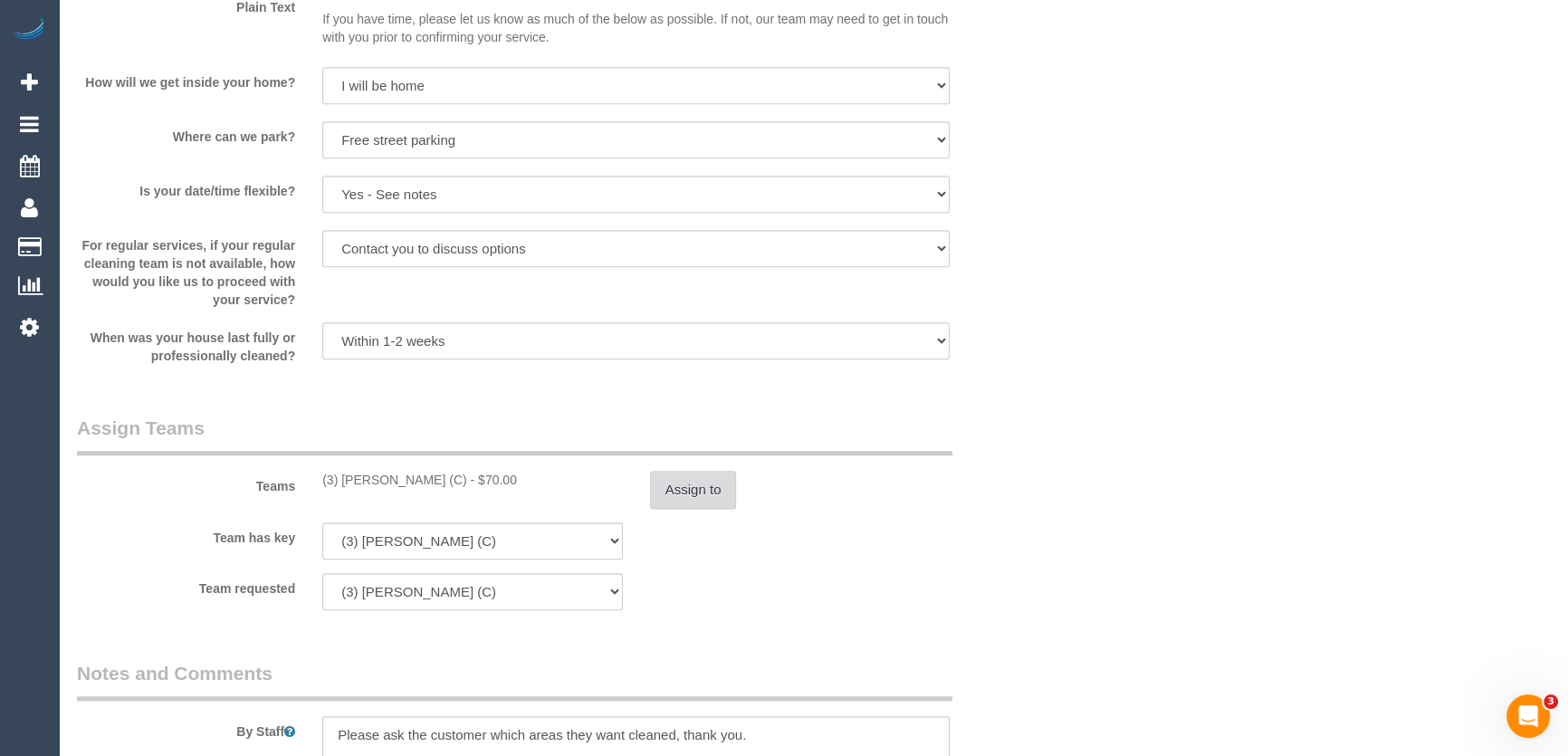
type input "1"
click at [678, 491] on button "Assign to" at bounding box center [692, 489] width 87 height 38
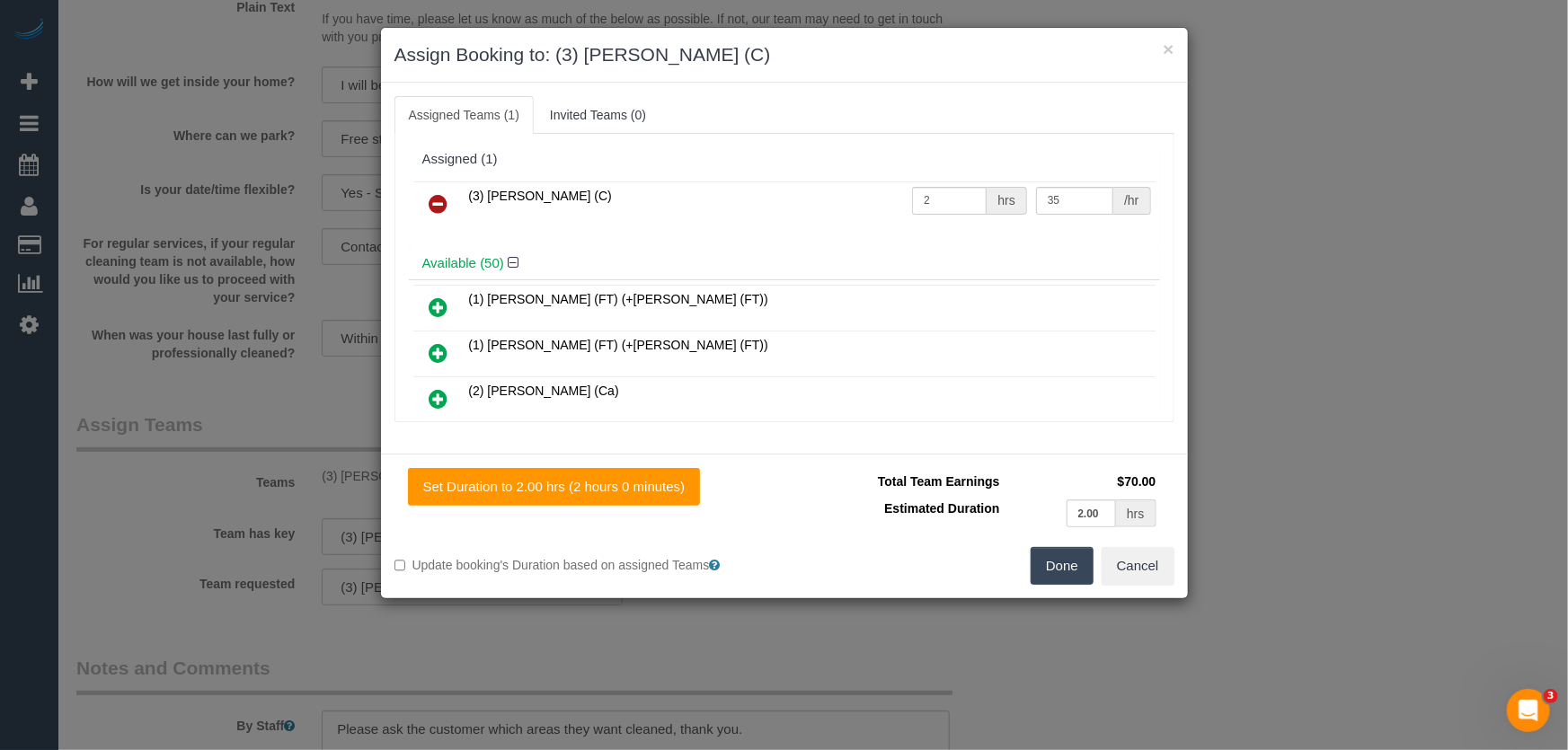
click at [433, 204] on icon at bounding box center [438, 204] width 19 height 22
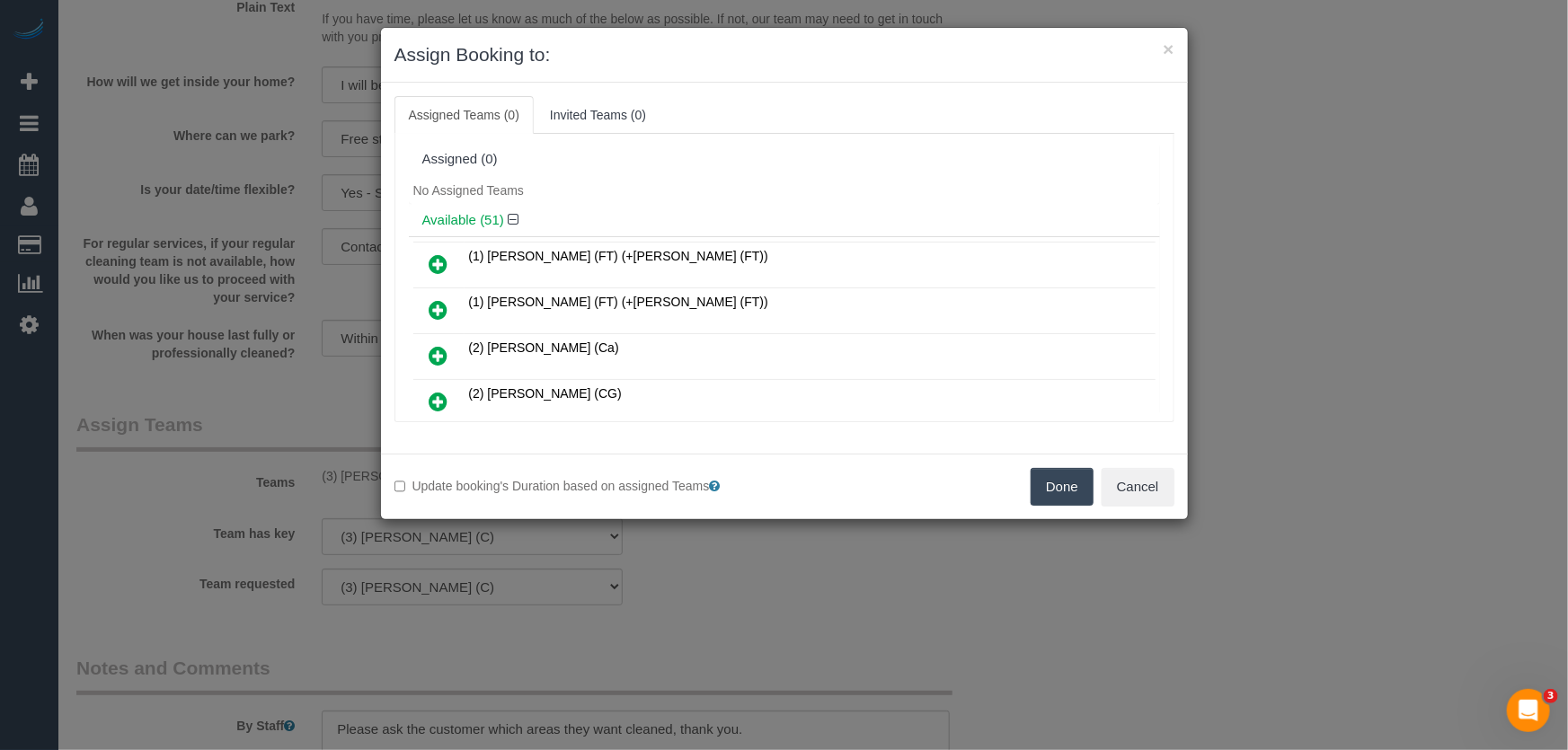
click at [1051, 489] on button "Done" at bounding box center [1062, 487] width 63 height 38
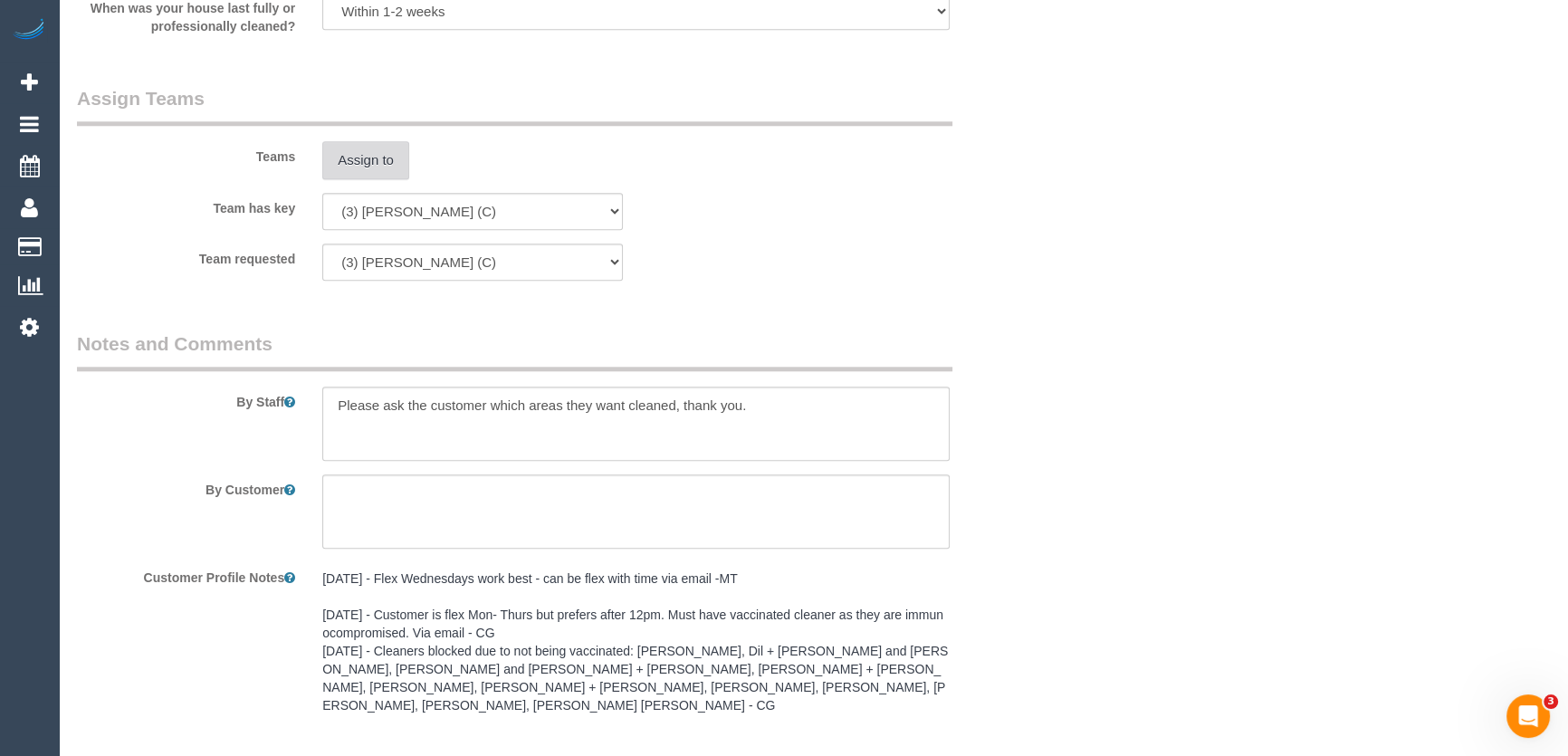
scroll to position [2468, 0]
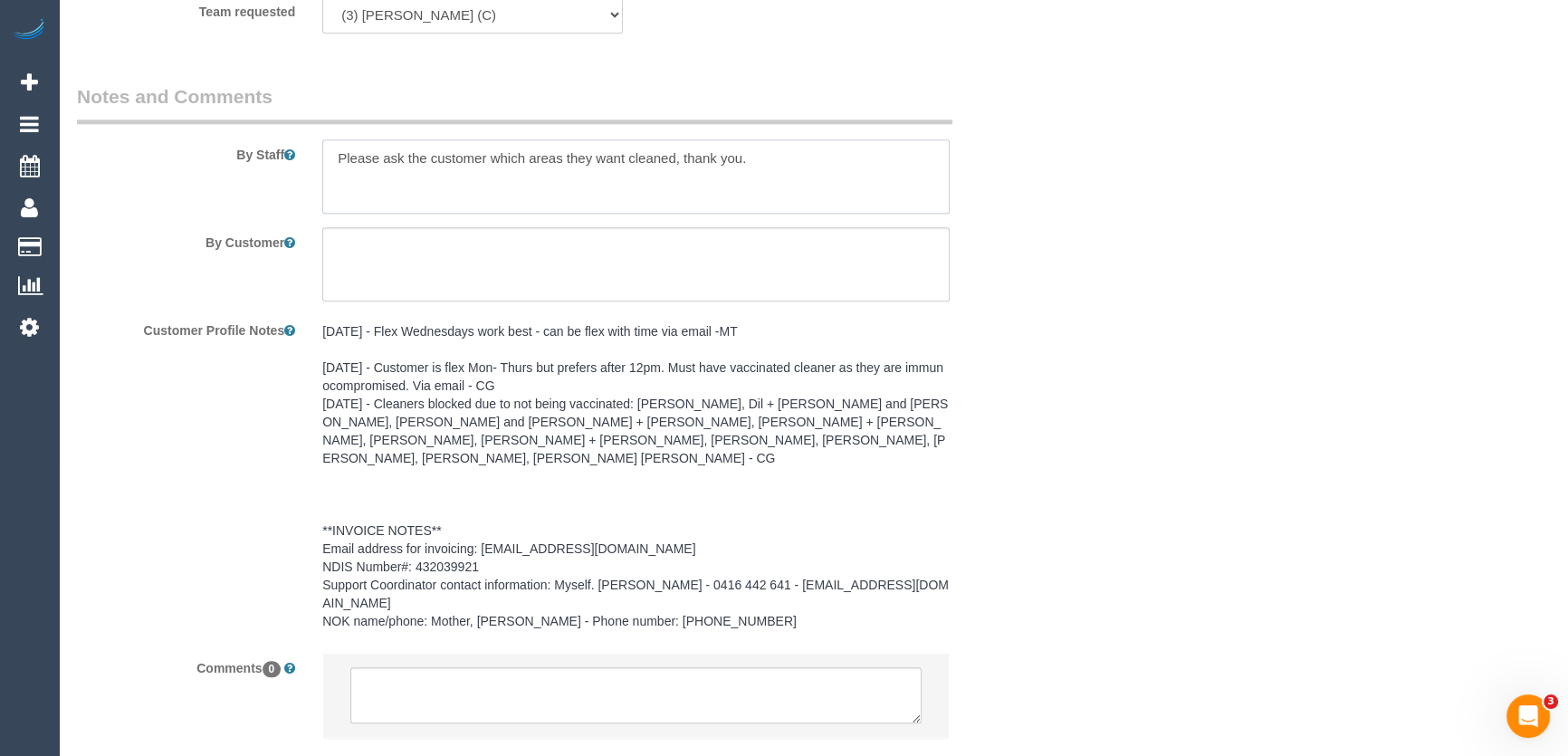
click at [834, 157] on textarea at bounding box center [636, 176] width 627 height 75
type textarea "Please ask the customer which areas they want cleaned, thank you. Communal livi…"
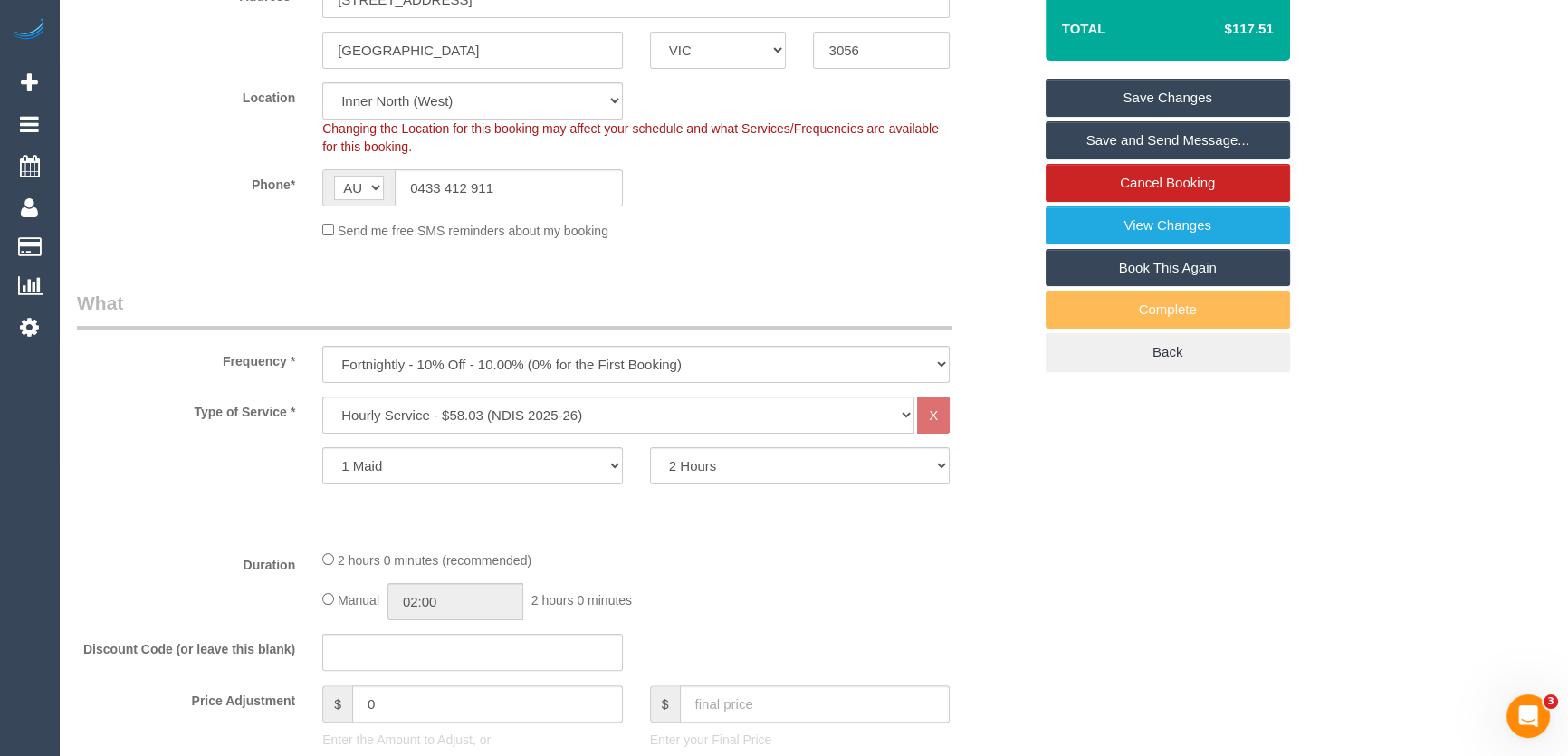
scroll to position [246, 0]
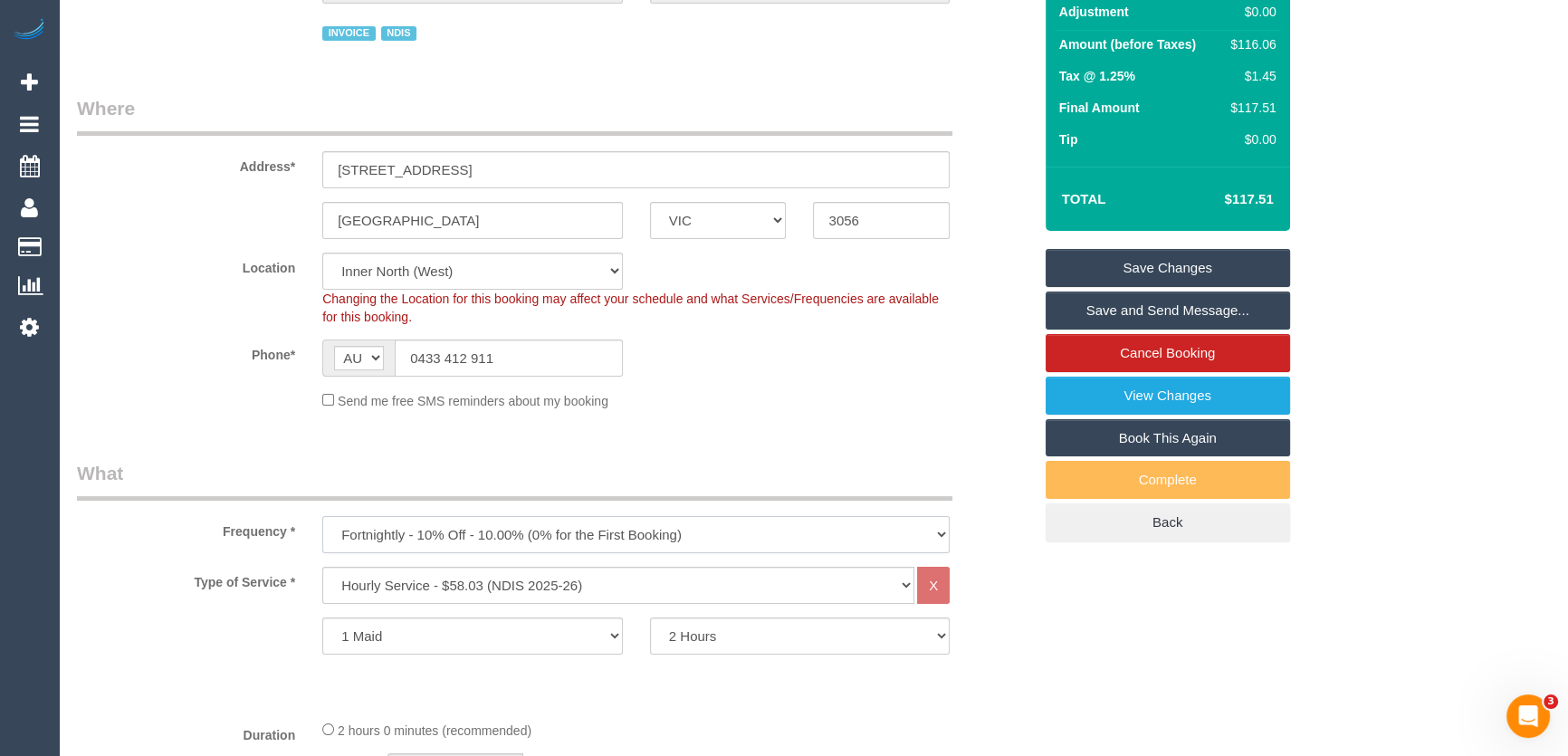
click at [386, 532] on select "One Time Cleaning Weekly - 10% Off - 10.00% (0% for the First Booking) Fortnigh…" at bounding box center [636, 534] width 627 height 37
select select "object:2190"
click at [322, 516] on select "One Time Cleaning Weekly - 10% Off - 10.00% (0% for the First Booking) Fortnigh…" at bounding box center [636, 534] width 627 height 37
click at [190, 393] on div "Send me free SMS reminders about my booking" at bounding box center [554, 400] width 982 height 20
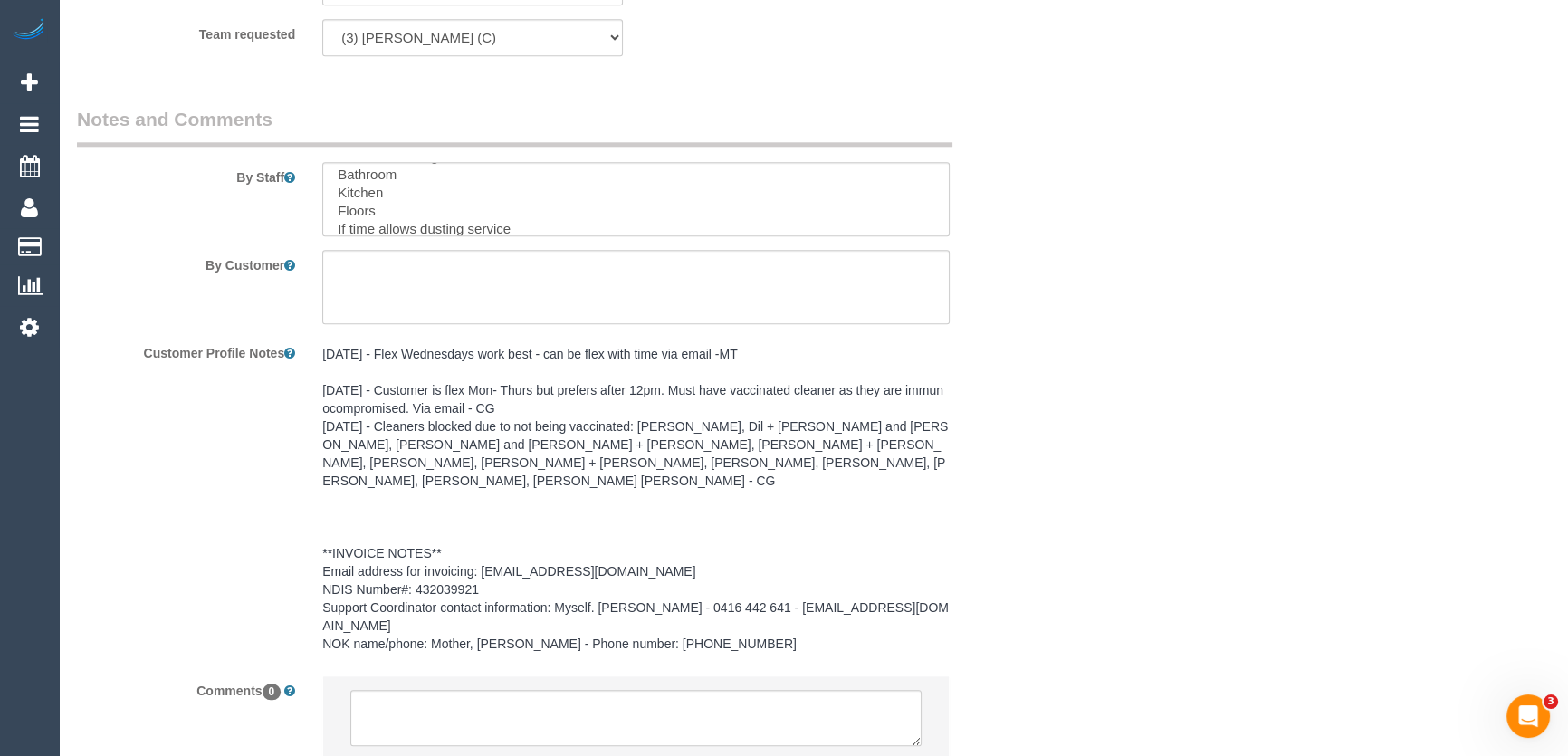
scroll to position [2559, 0]
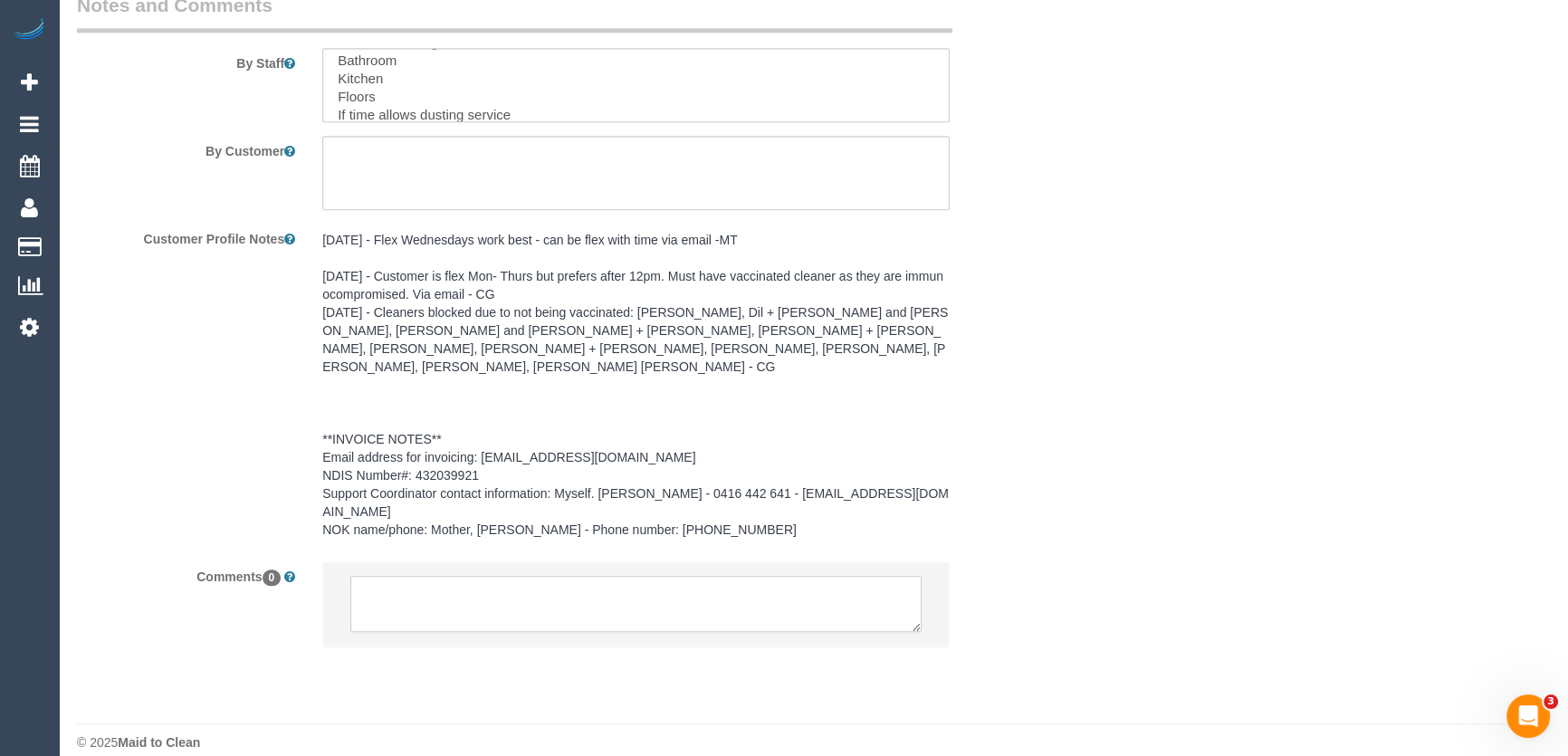
click at [389, 576] on textarea at bounding box center [636, 604] width 571 height 56
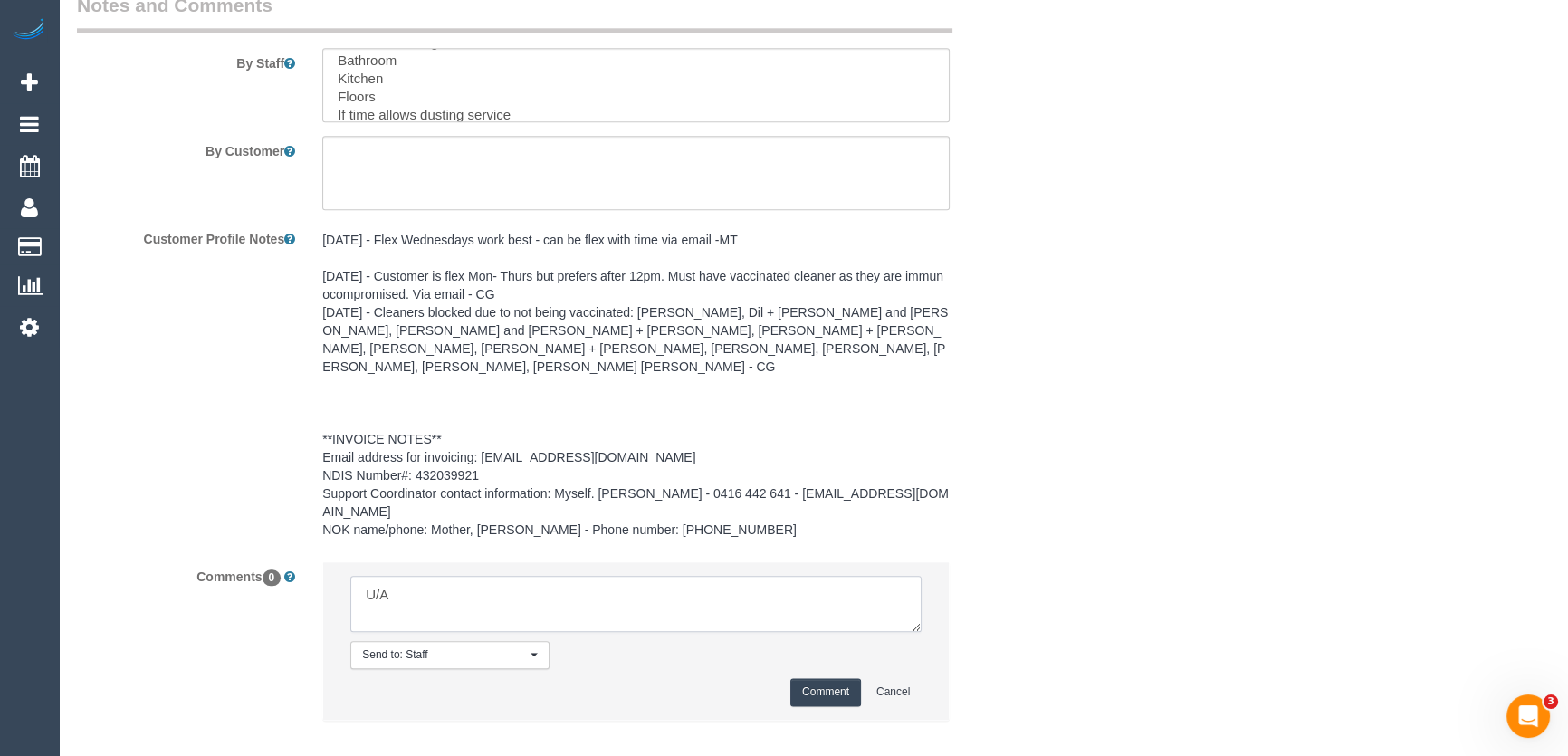
click at [477, 580] on textarea at bounding box center [636, 604] width 571 height 56
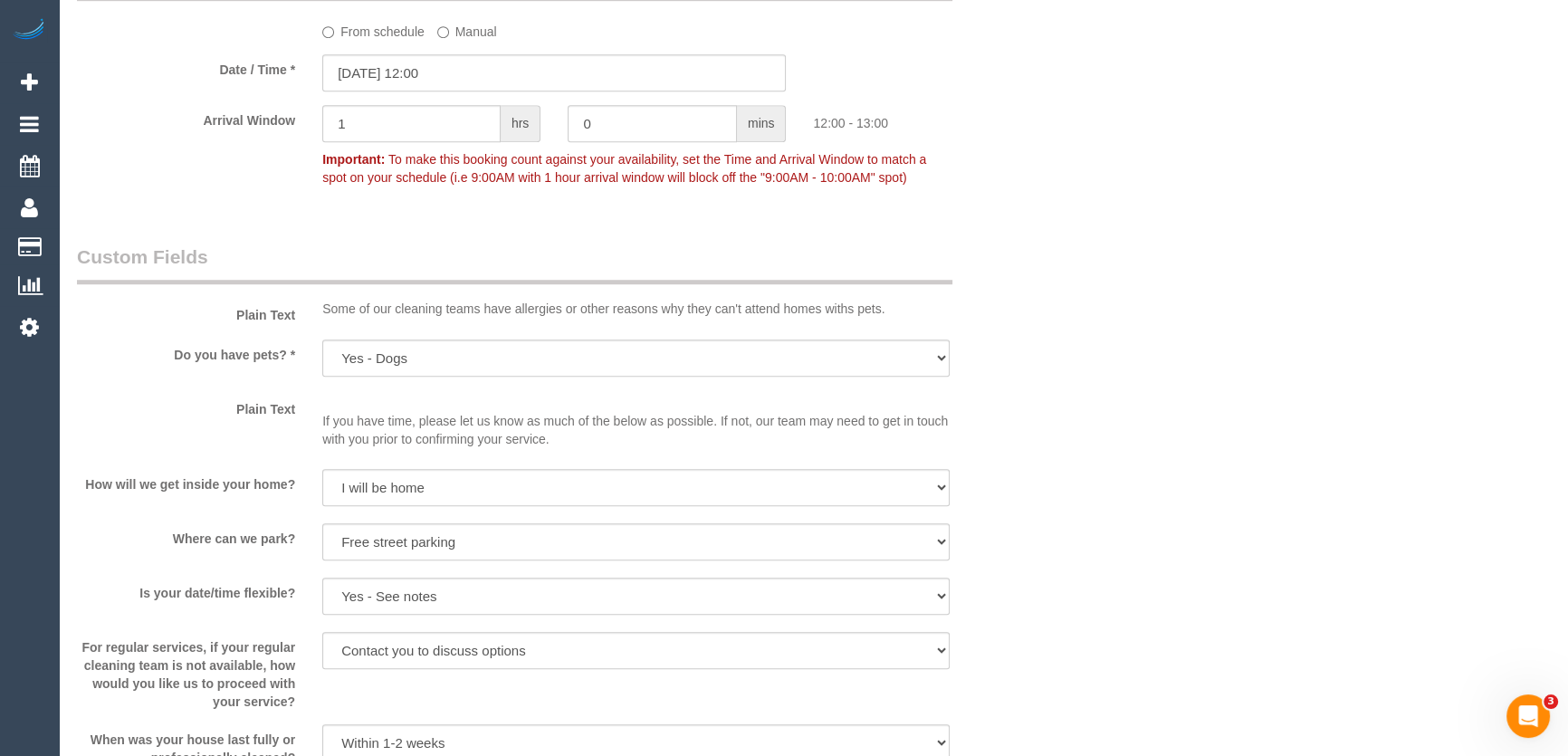
scroll to position [1242, 0]
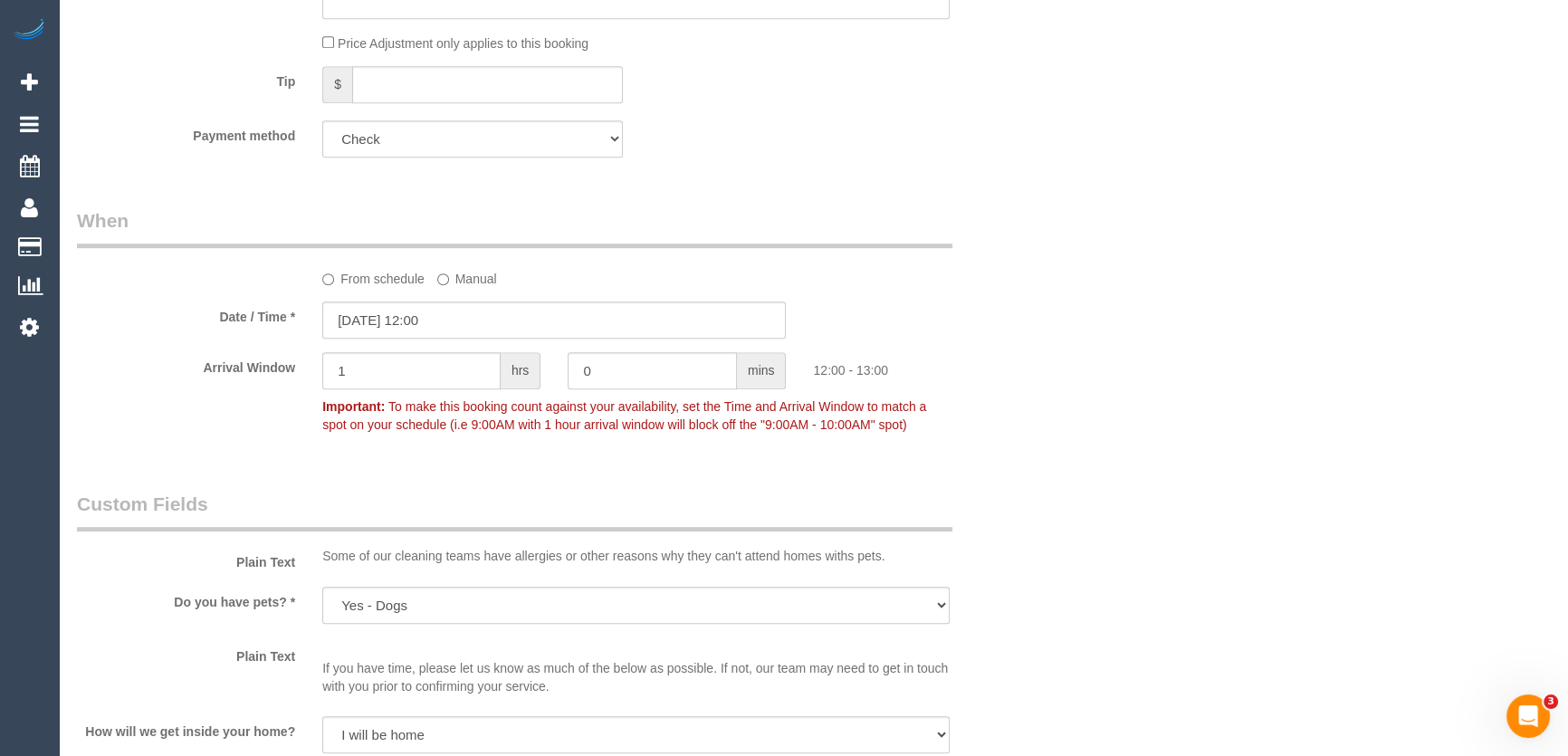
click at [1086, 486] on div "Who Email* kate.consciousrecovery@fake.com Name * Kate Peel Conscious Recovery …" at bounding box center [813, 474] width 1472 height 3260
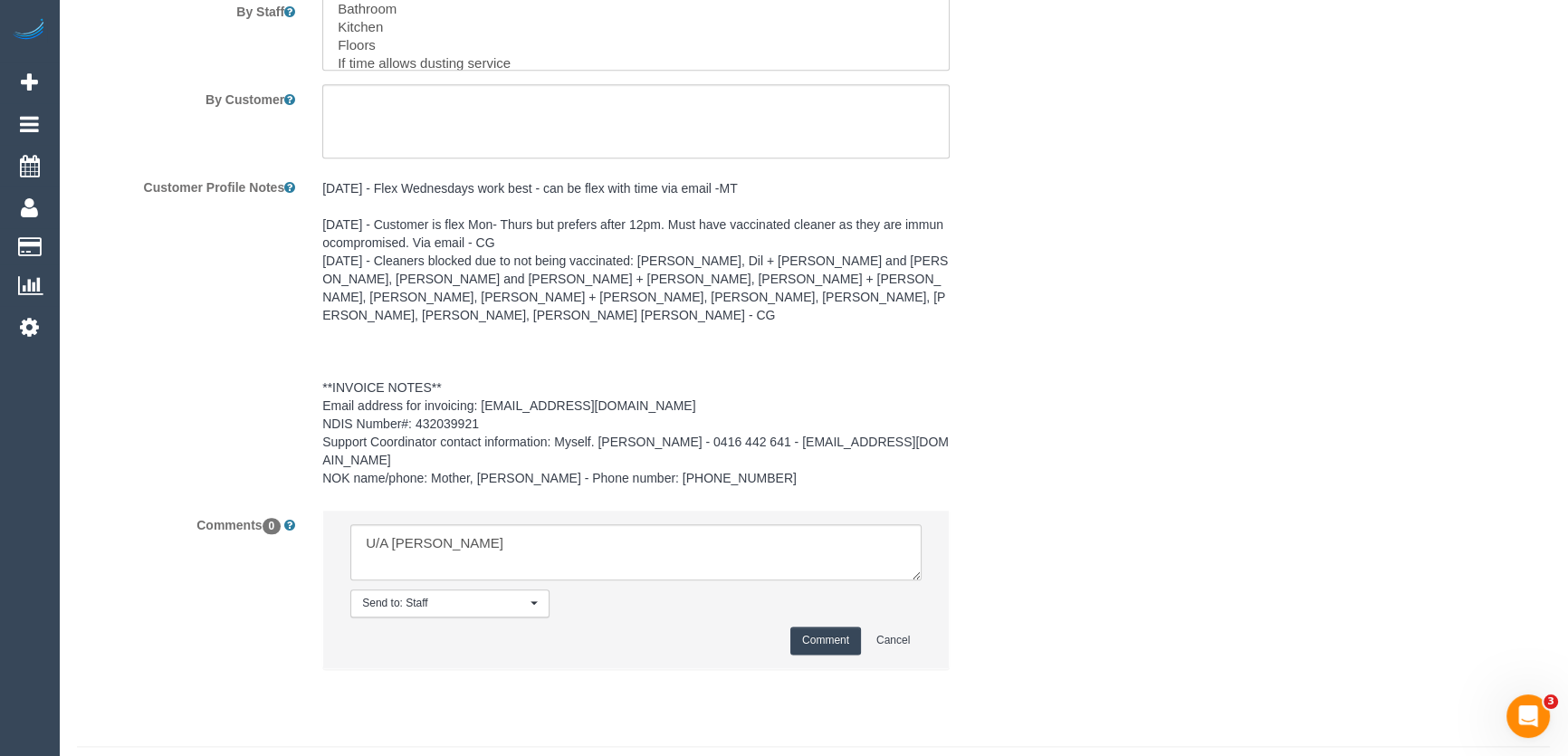
scroll to position [2633, 0]
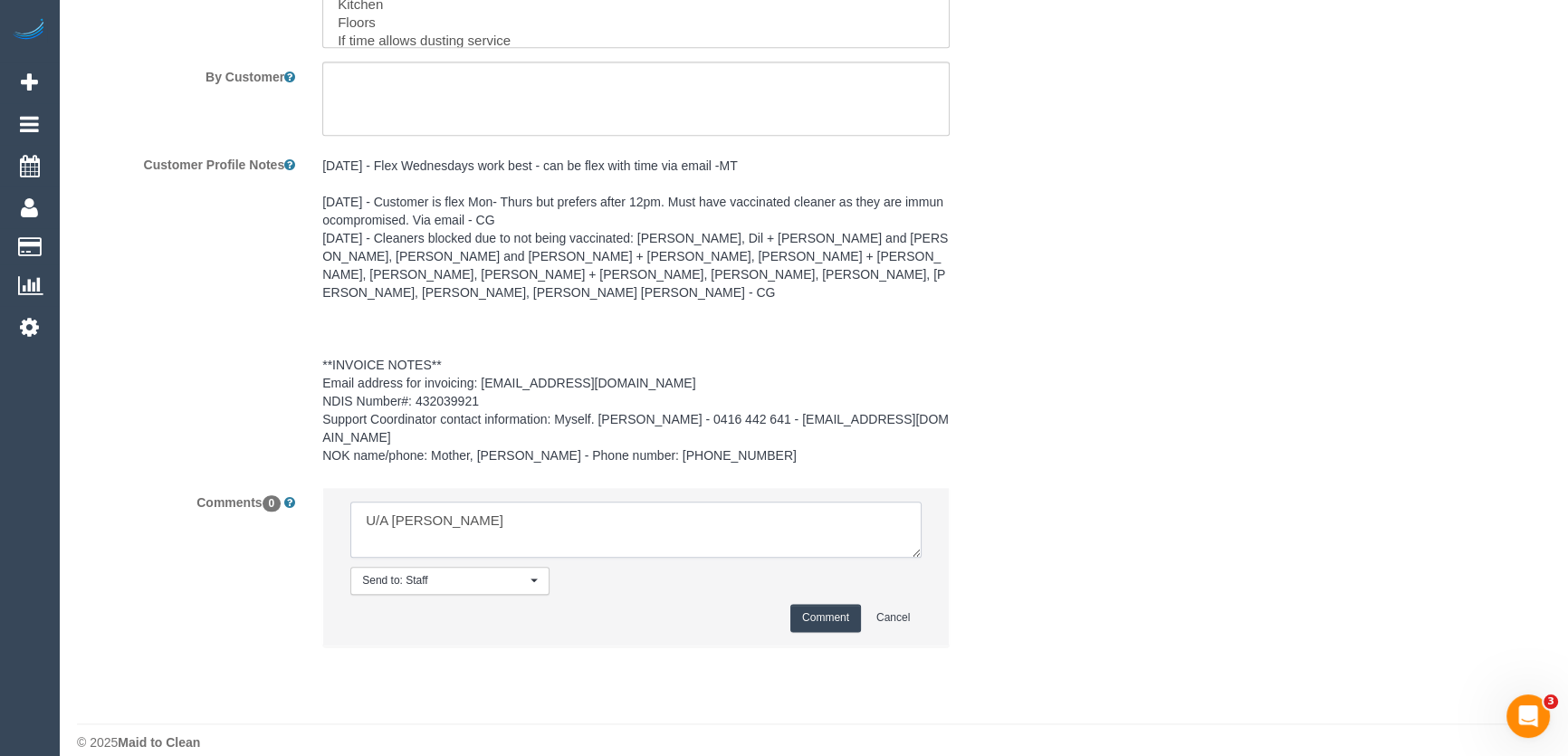
click at [489, 501] on textarea at bounding box center [636, 529] width 571 height 56
click at [592, 501] on textarea at bounding box center [636, 529] width 571 height 56
click at [420, 501] on textarea at bounding box center [636, 529] width 571 height 56
click at [593, 501] on textarea at bounding box center [636, 529] width 571 height 56
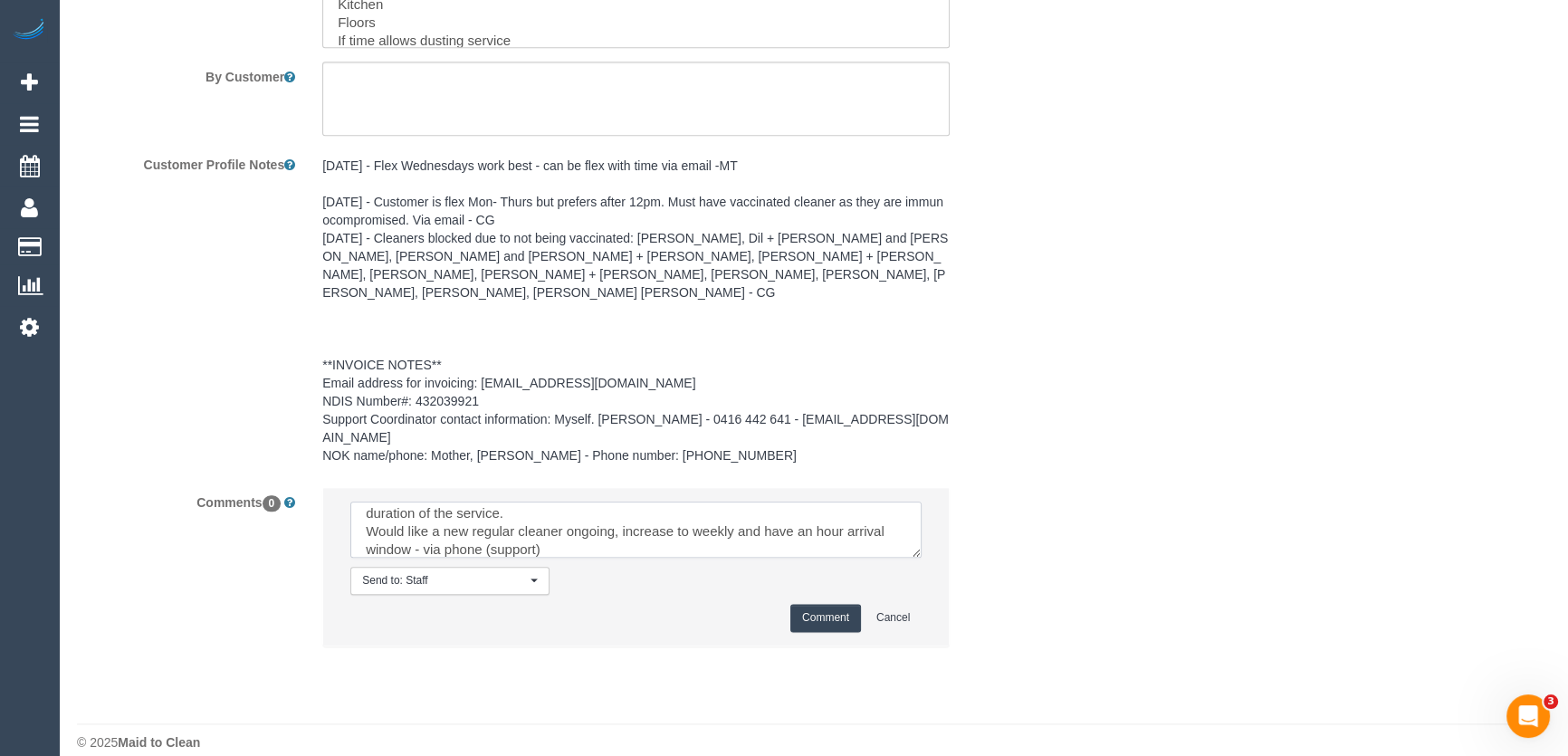
type textarea "U/A Juan M ongoing, customer informed cleaner is not staying for the full durat…"
click at [818, 604] on button "Comment" at bounding box center [825, 618] width 71 height 28
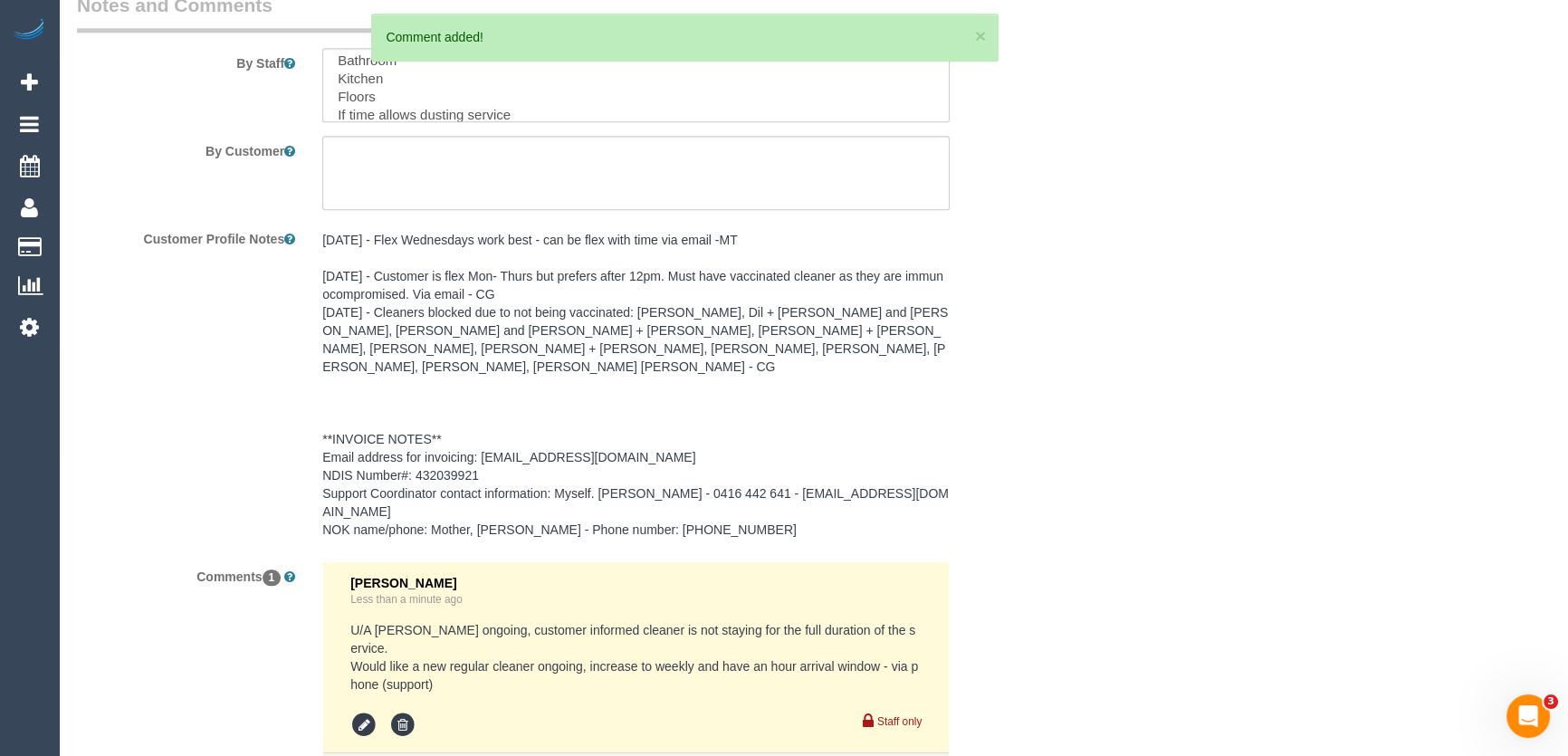
scroll to position [2633, 0]
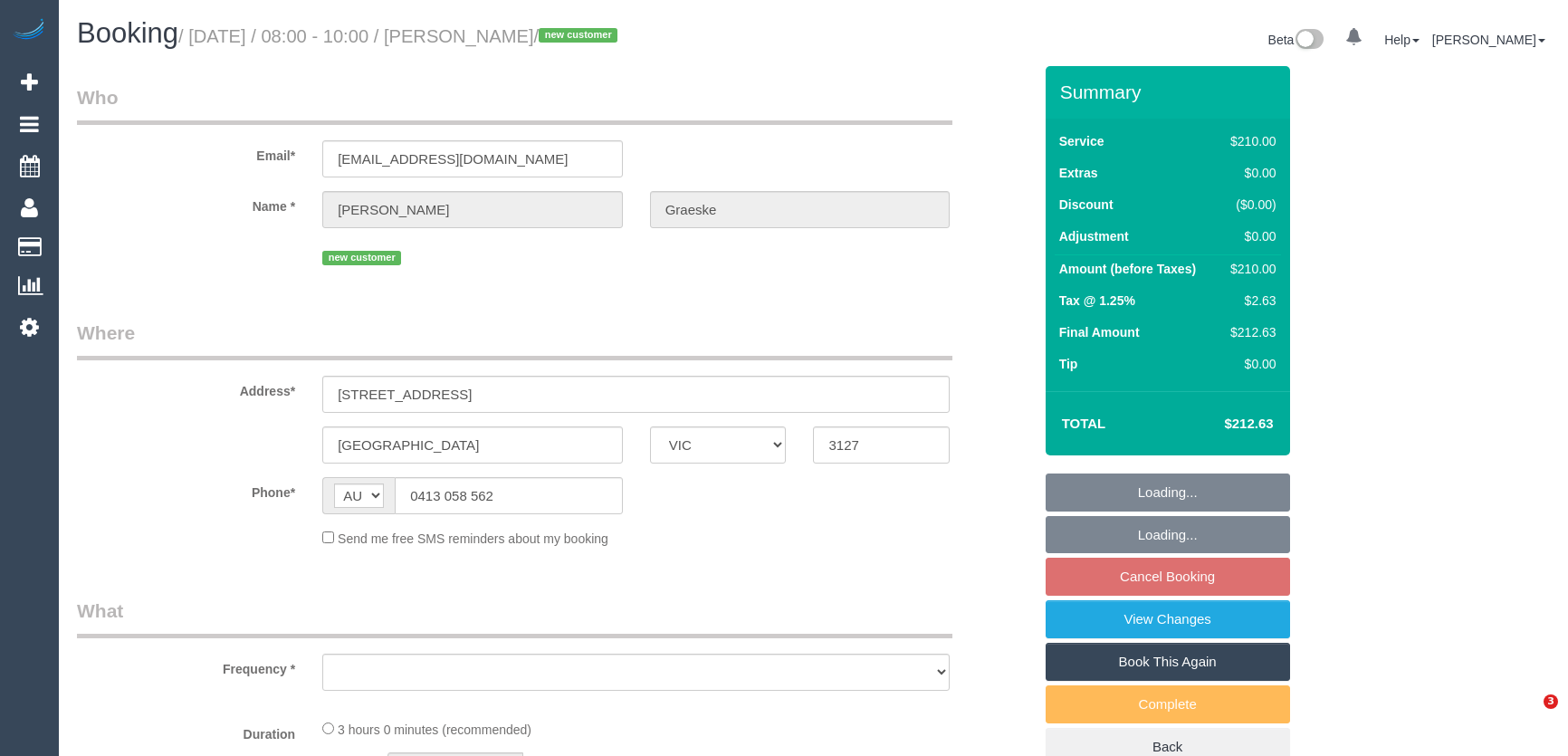
select select "VIC"
select select "string:stripe-pm_1S39Fg2GScqysDRV1TkmmTTg"
select select "number:28"
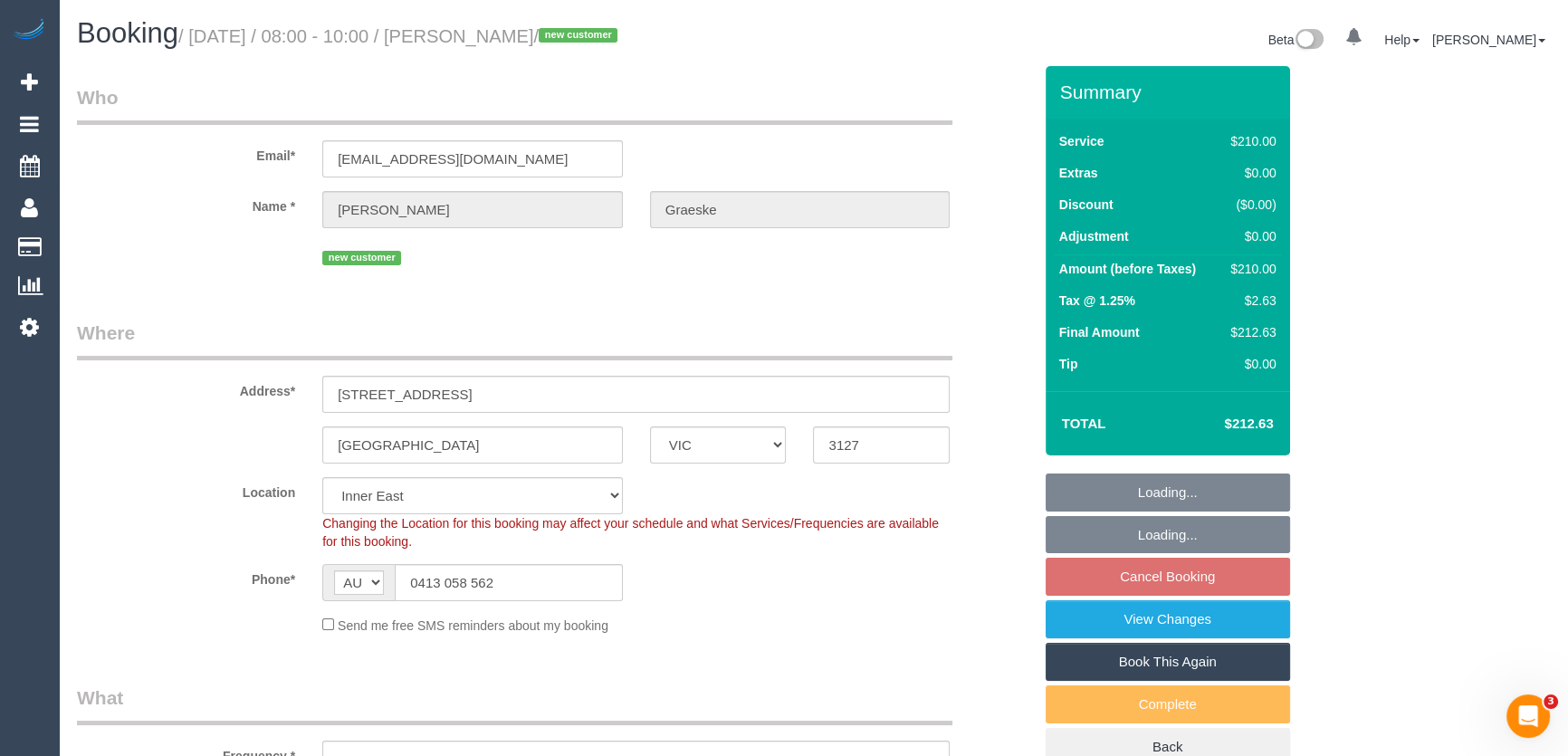
select select "object:679"
select select "180"
select select "spot1"
select select "object:1459"
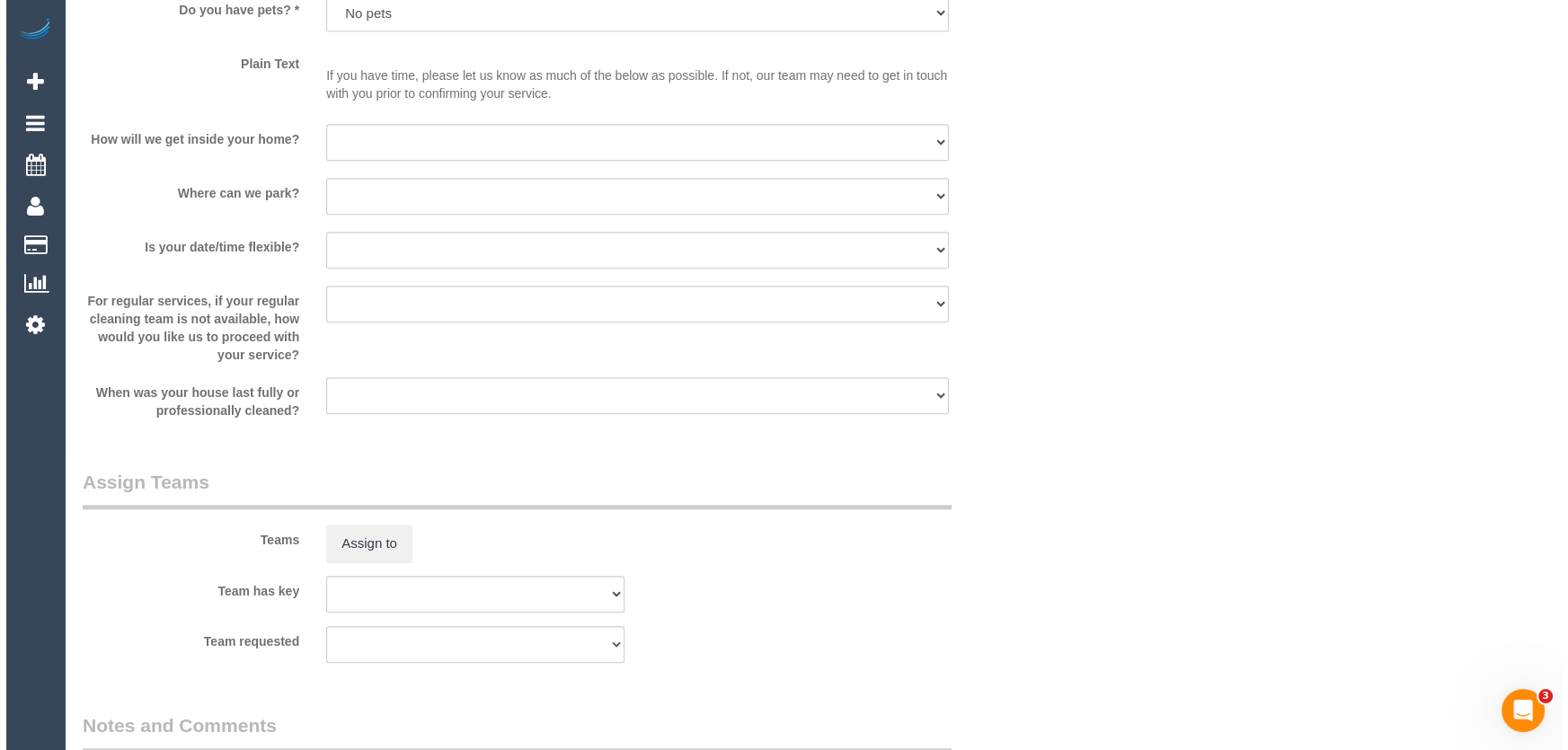
scroll to position [2366, 0]
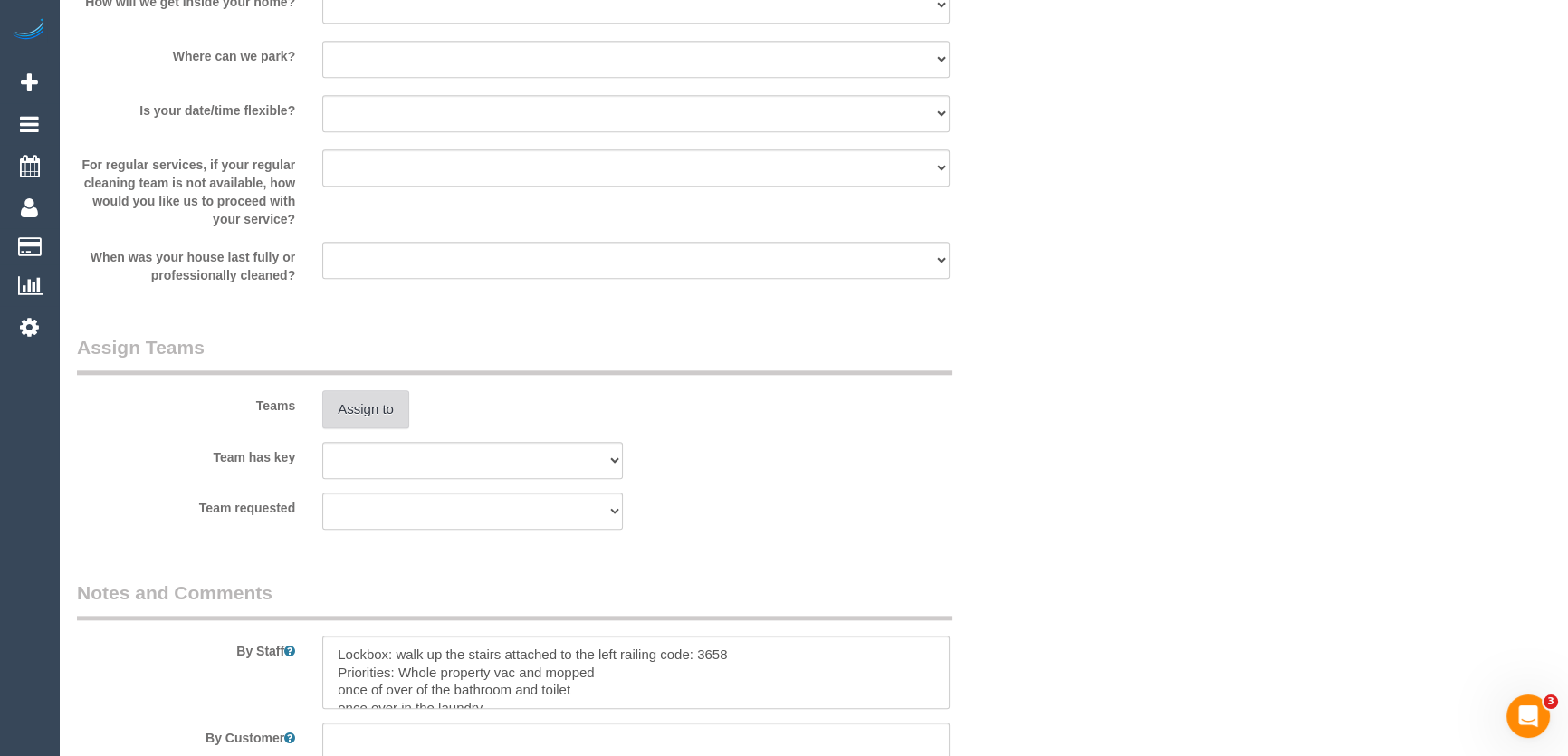
click at [385, 404] on button "Assign to" at bounding box center [365, 409] width 87 height 38
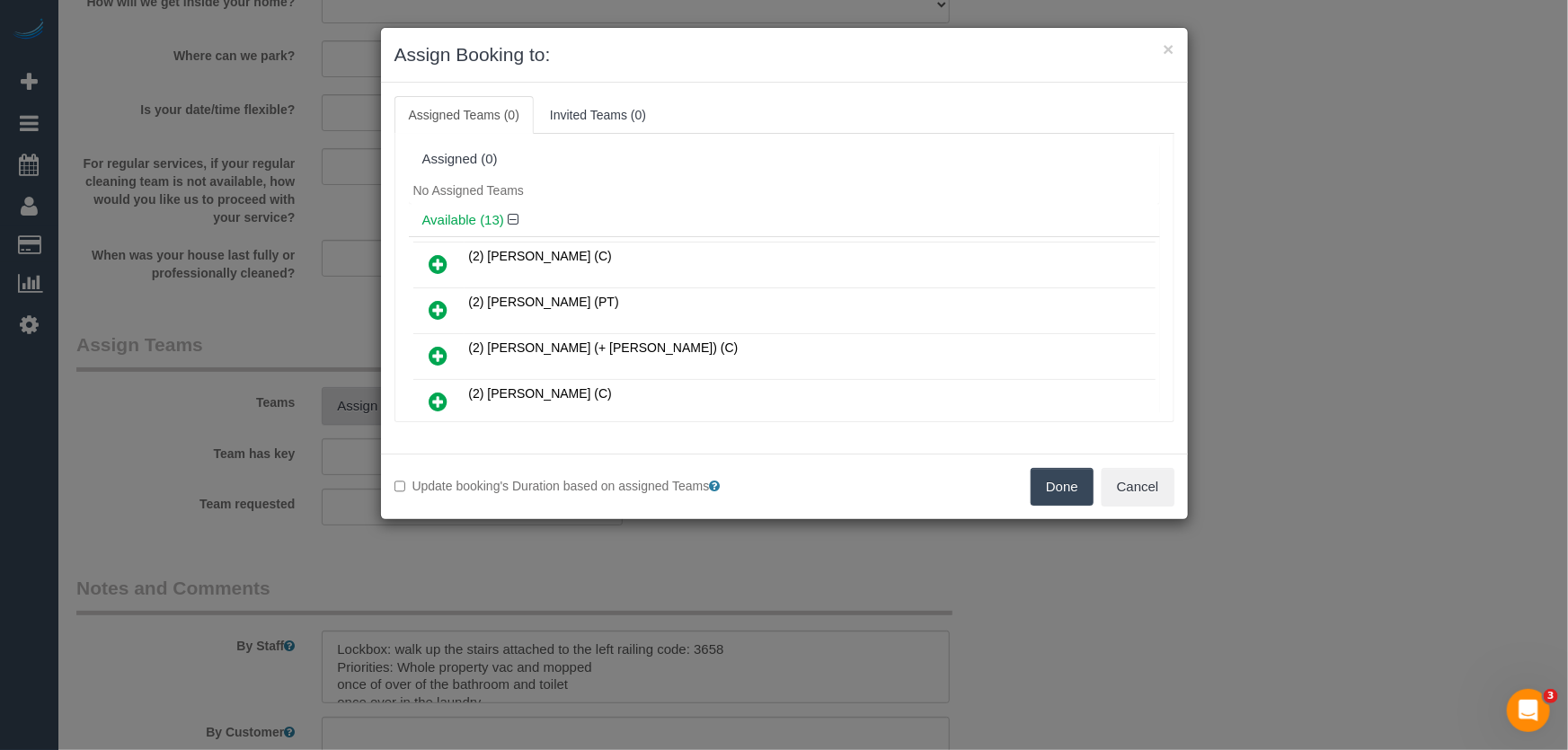
scroll to position [1411, 0]
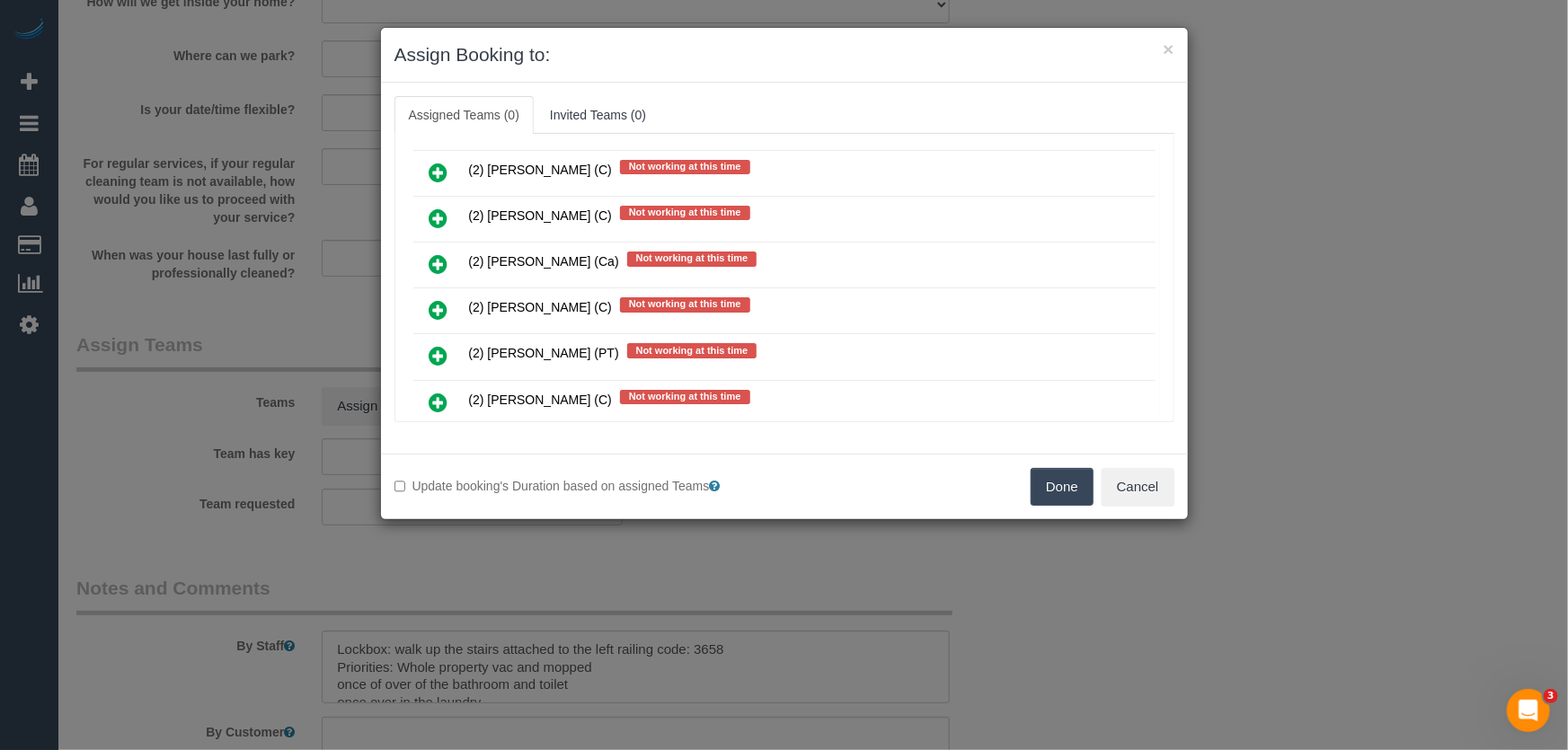
click at [439, 299] on icon at bounding box center [438, 310] width 19 height 22
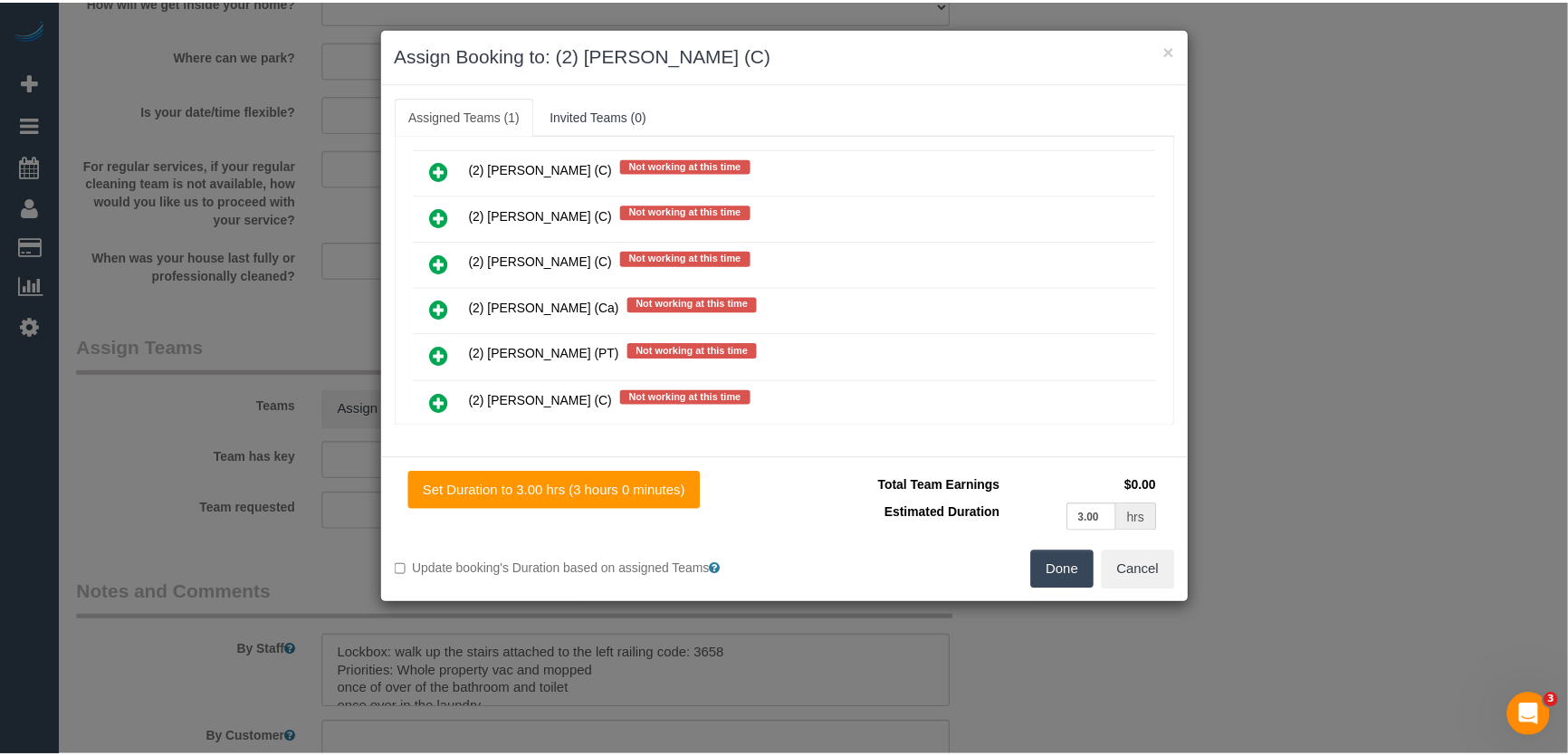
scroll to position [1466, 0]
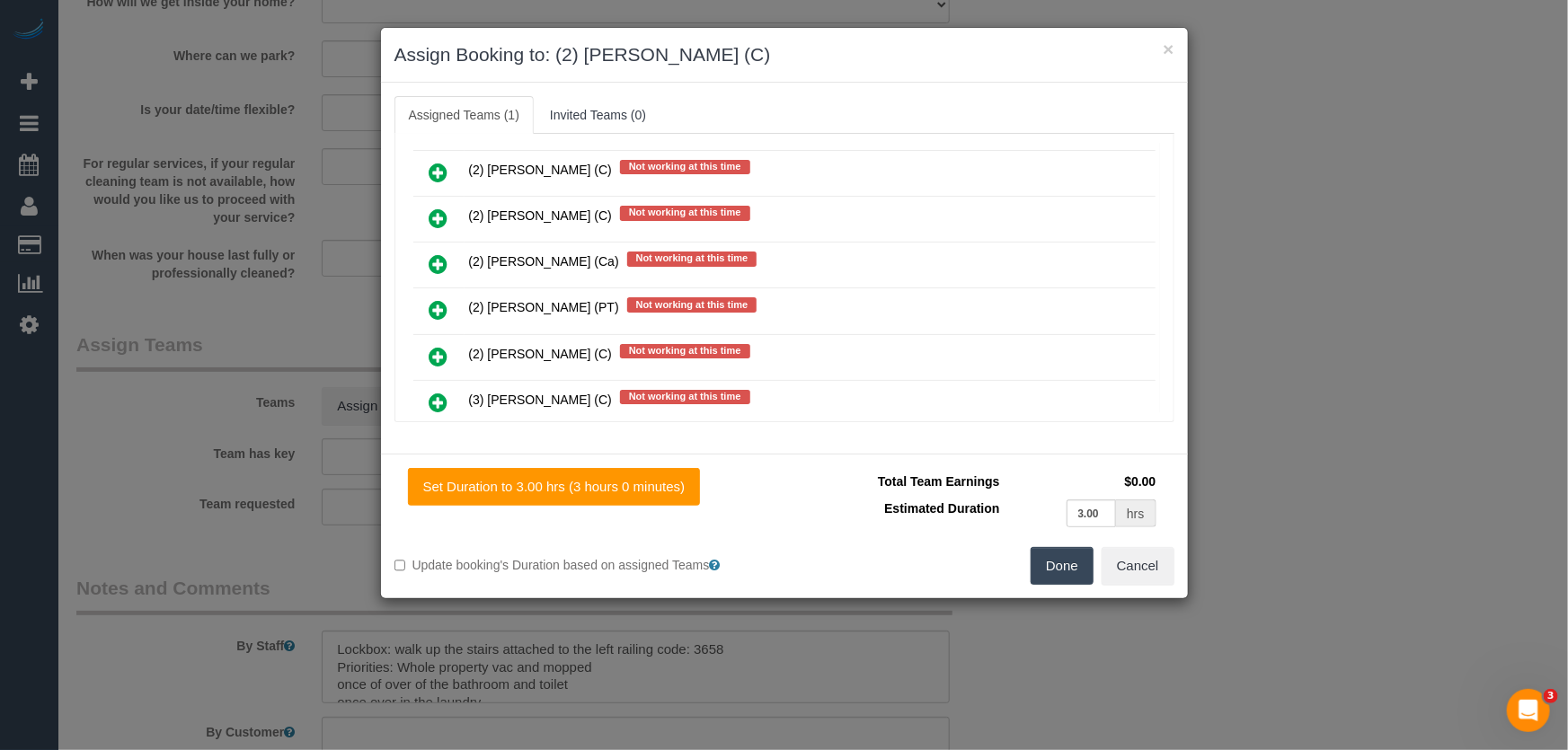
click at [1058, 567] on button "Done" at bounding box center [1062, 565] width 63 height 38
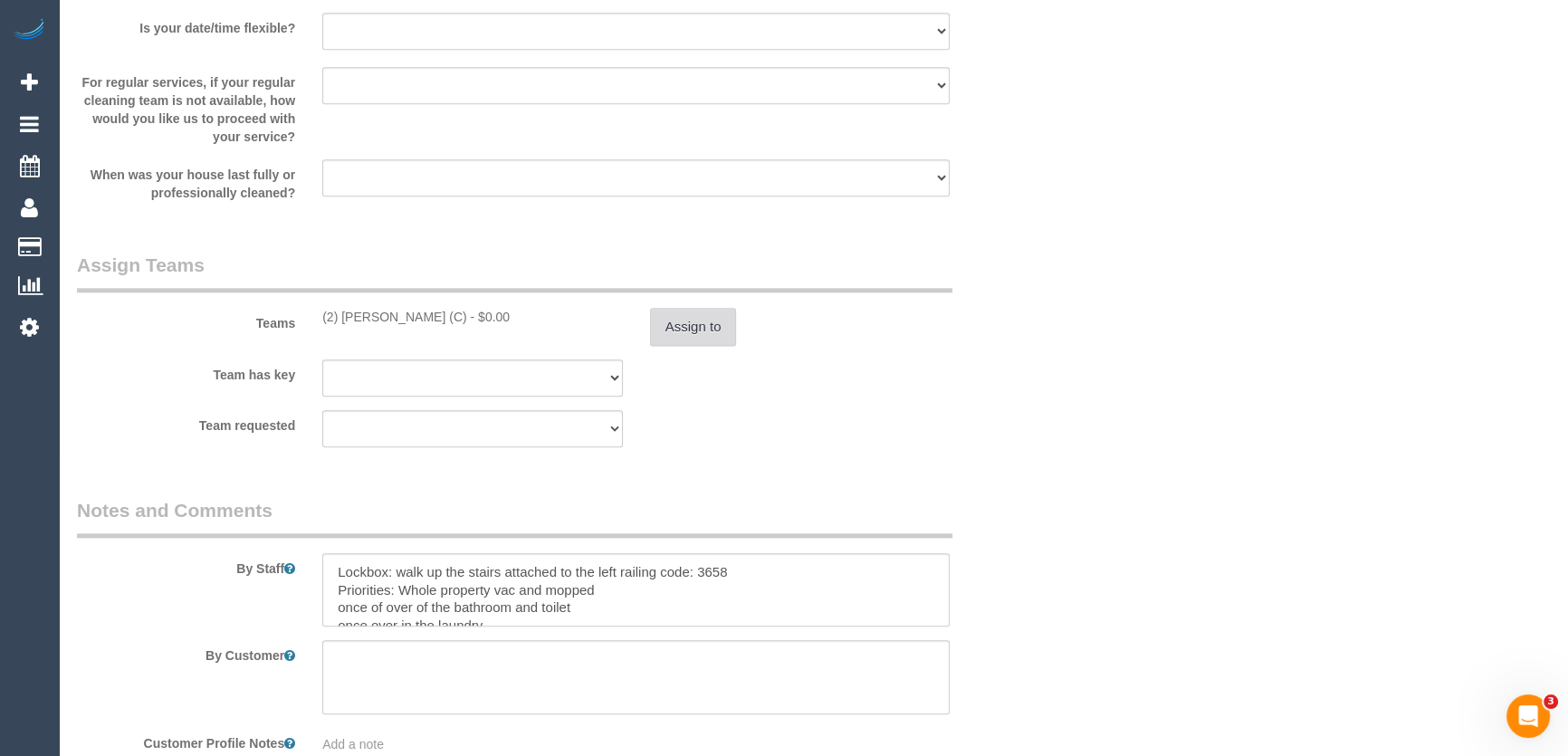
scroll to position [2633, 0]
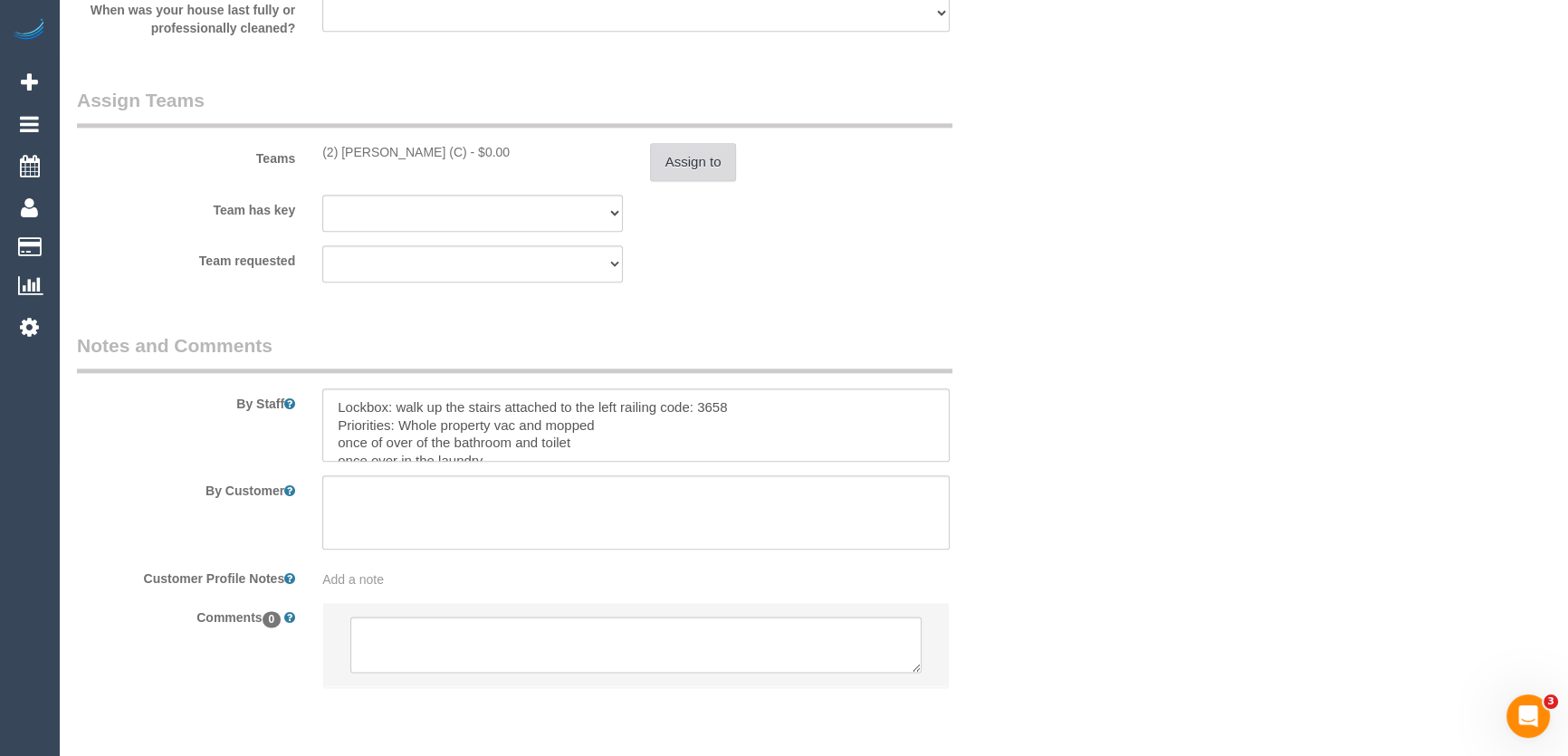
click at [681, 162] on button "Assign to" at bounding box center [692, 162] width 87 height 38
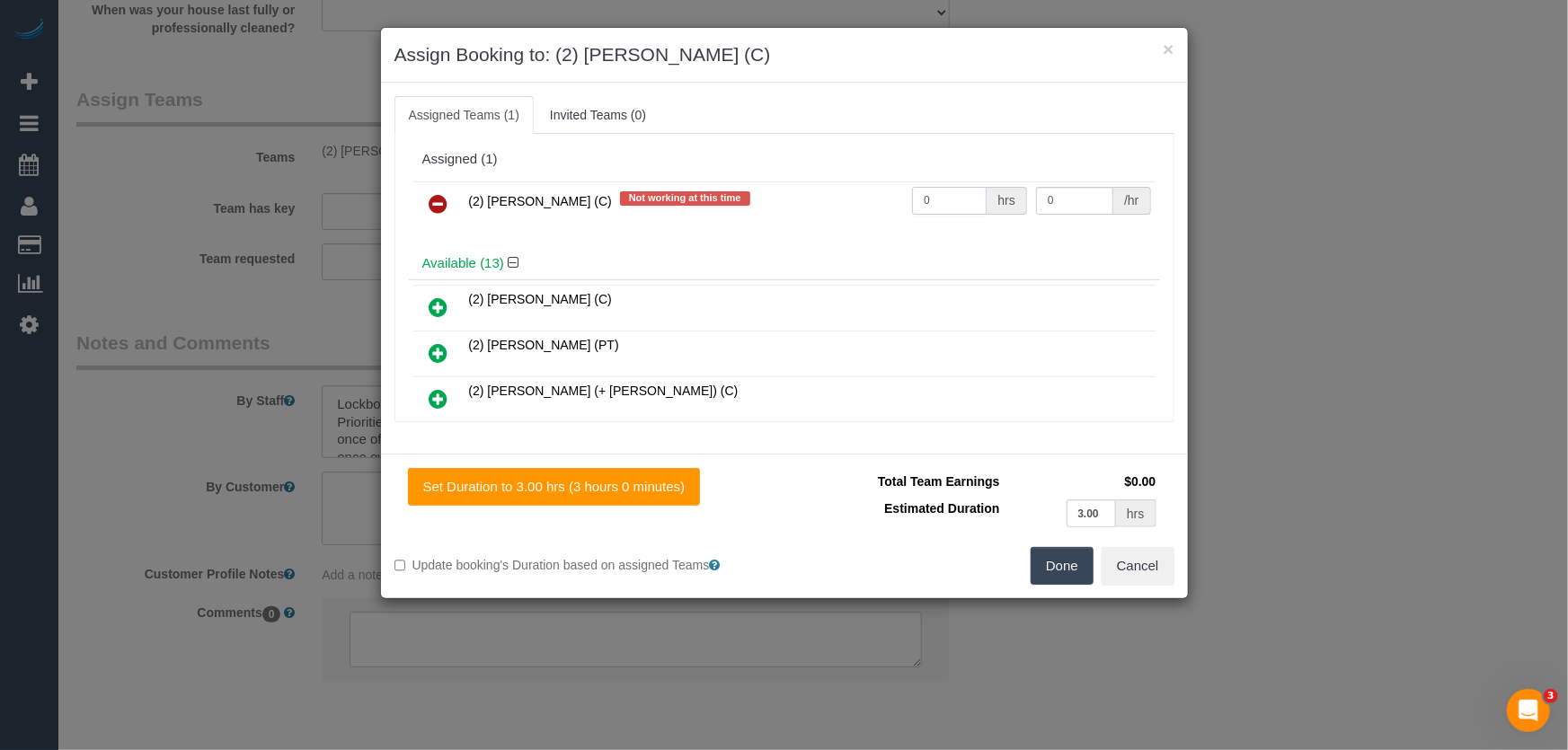
click at [956, 205] on input "0" at bounding box center [949, 200] width 75 height 28
type input "3"
type input "37.5"
click at [1059, 572] on button "Done" at bounding box center [1062, 565] width 63 height 38
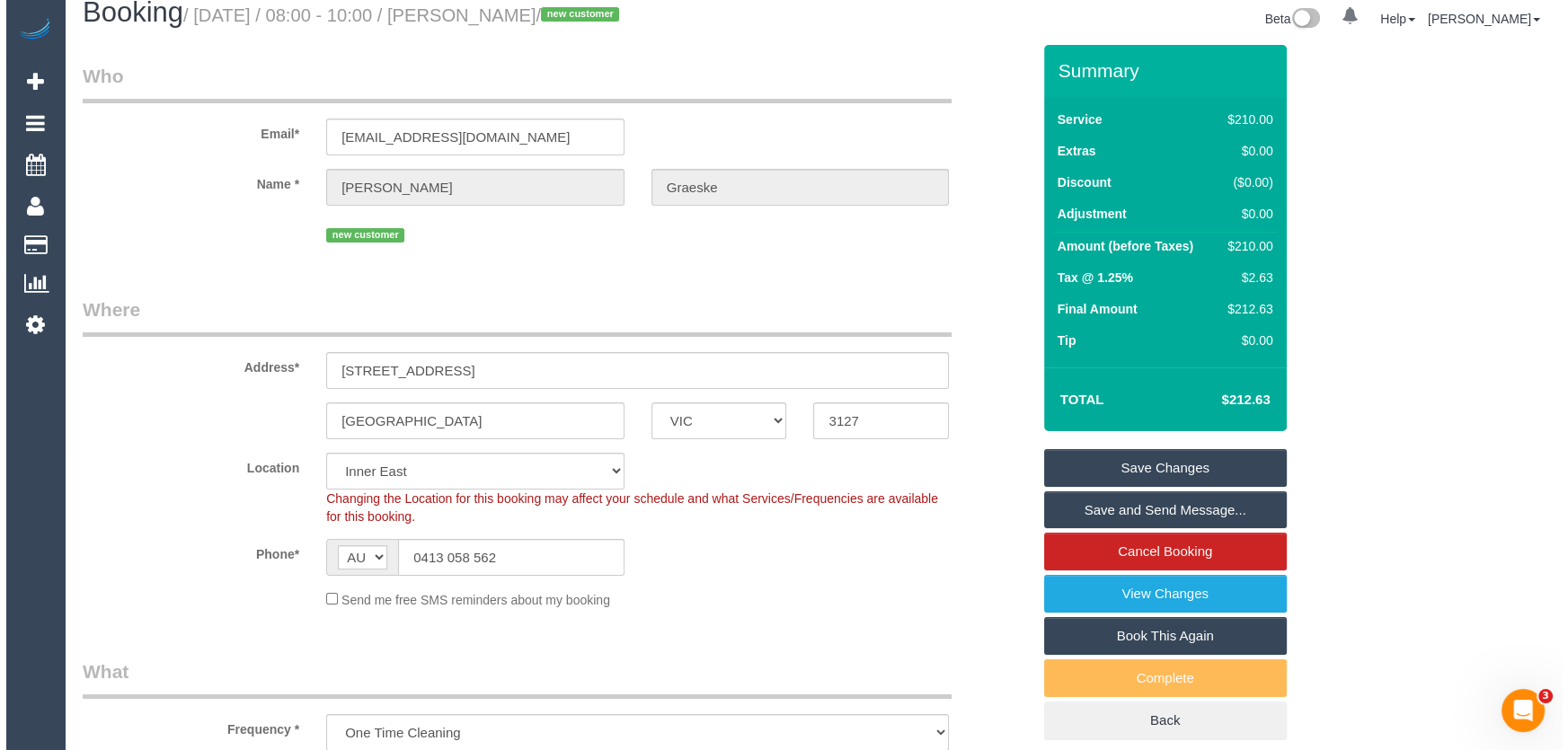
scroll to position [0, 0]
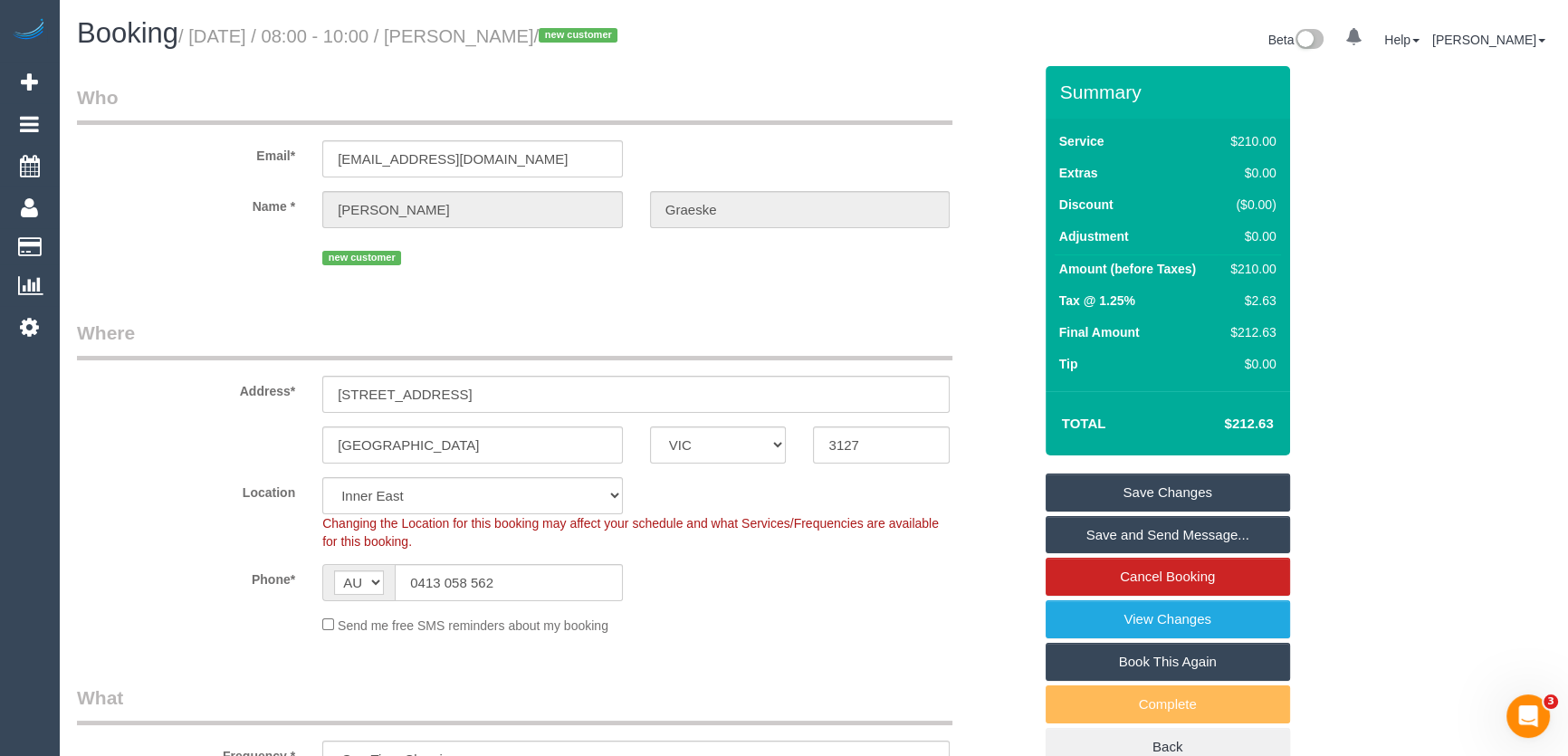
click at [523, 26] on small "/ September 04, 2025 / 08:00 - 10:00 / Travis Graeske / new customer" at bounding box center [400, 36] width 445 height 20
copy small "Travis Graeske"
click at [1179, 533] on link "Save and Send Message..." at bounding box center [1168, 535] width 245 height 38
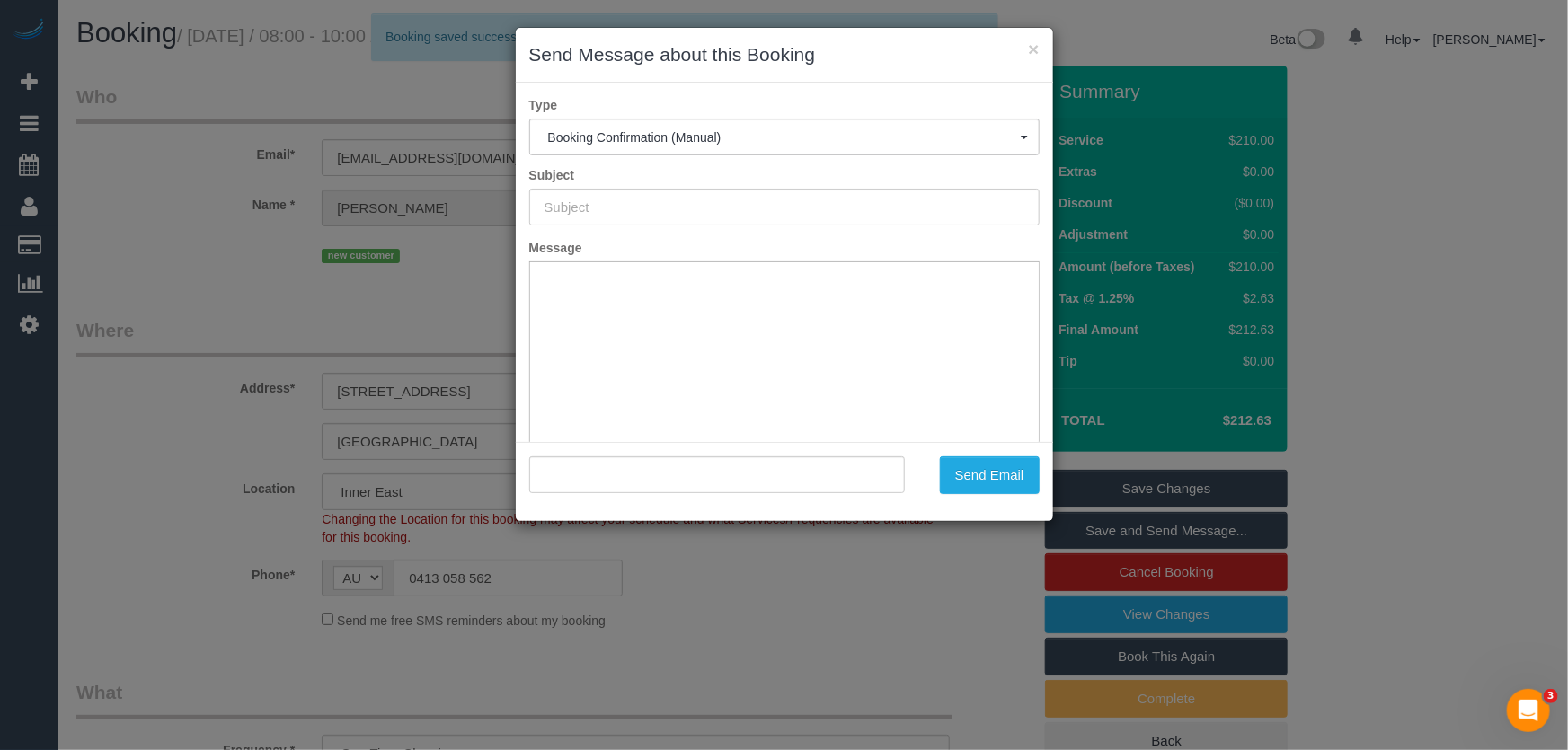
type input "Booking Confirmed"
type input ""Travis Graeske" <travg@live.com>"
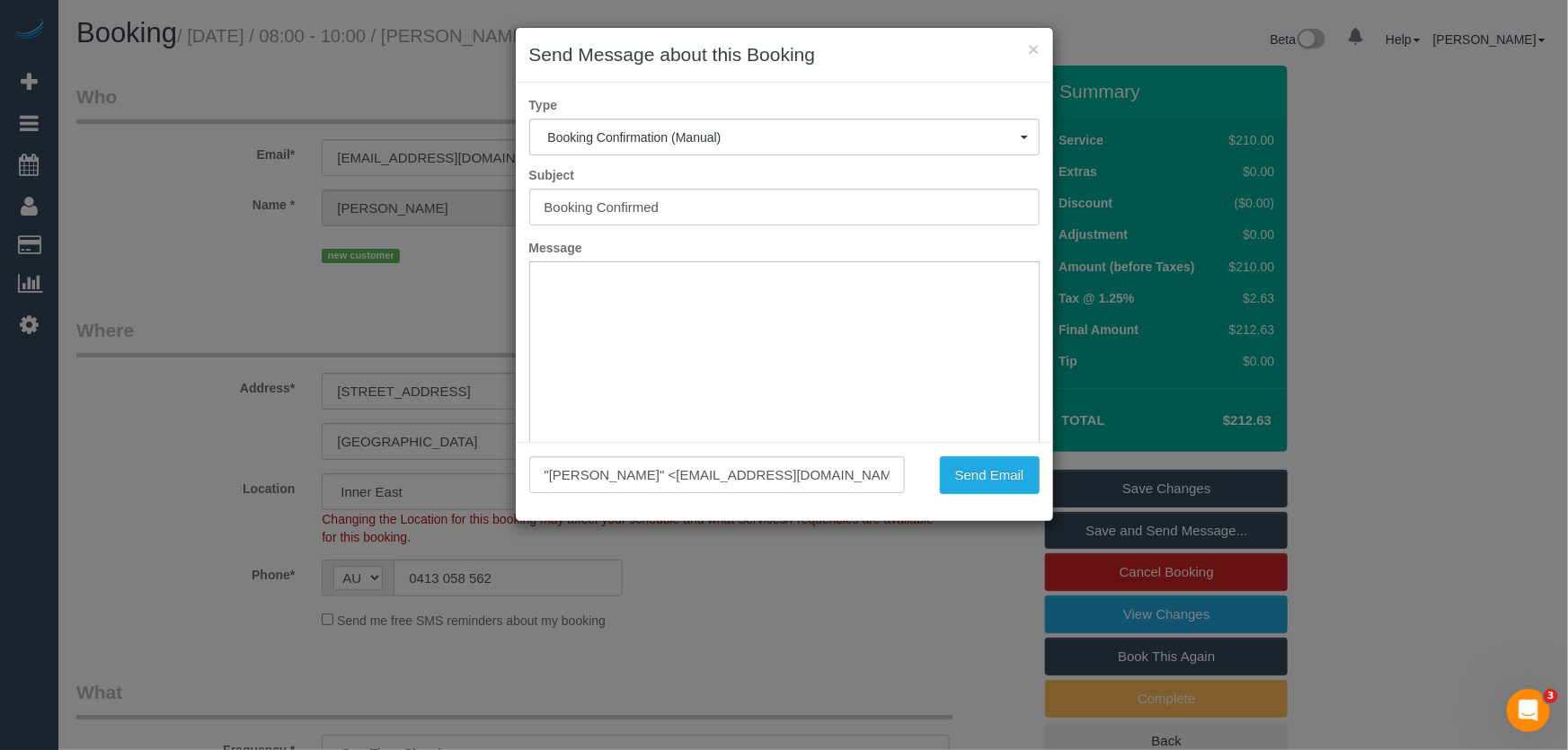
click at [902, 638] on div "× Send Message about this Booking Type Booking Confirmation (Manual) Booking Co…" at bounding box center [784, 375] width 1568 height 750
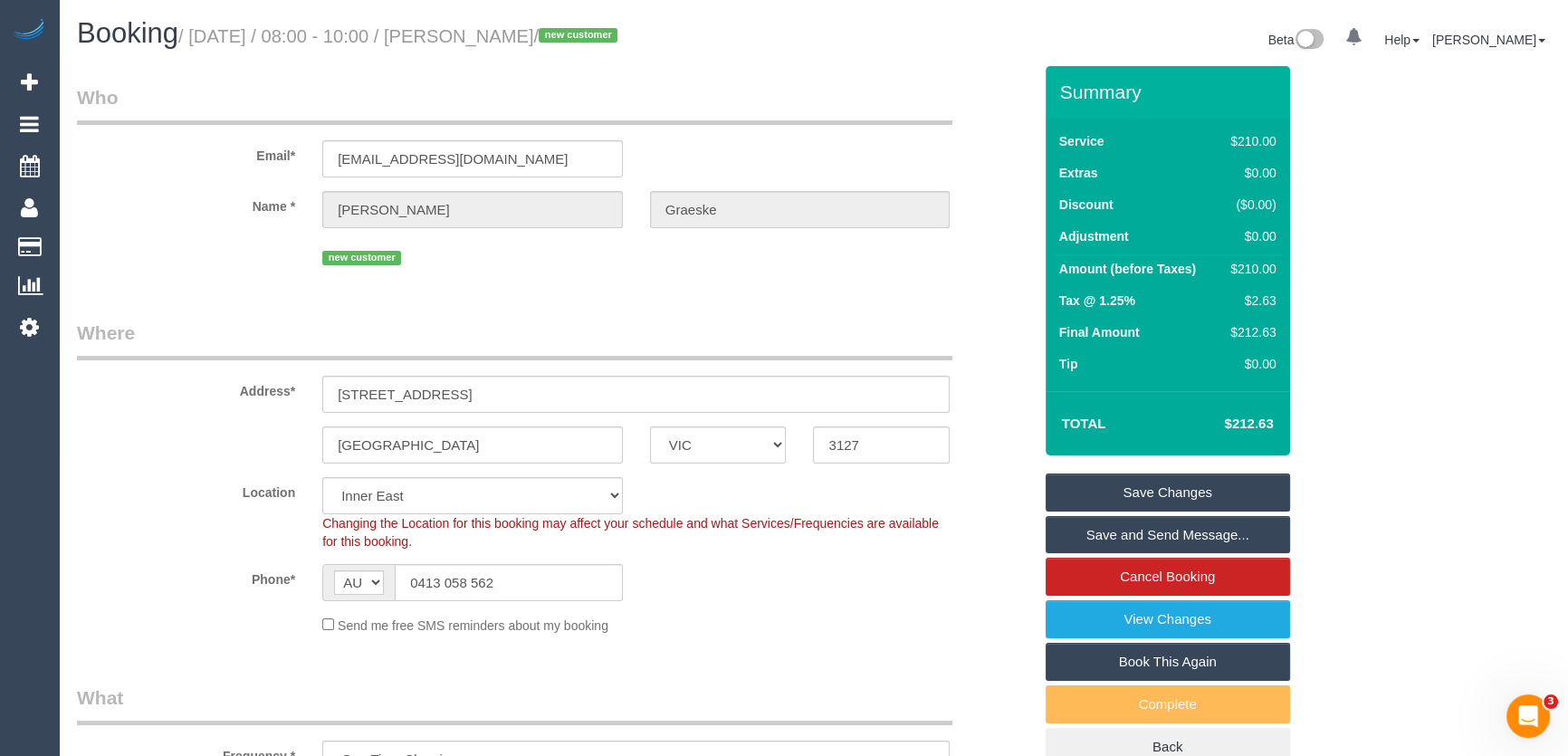
click at [1177, 527] on link "Save and Send Message..." at bounding box center [1168, 535] width 245 height 38
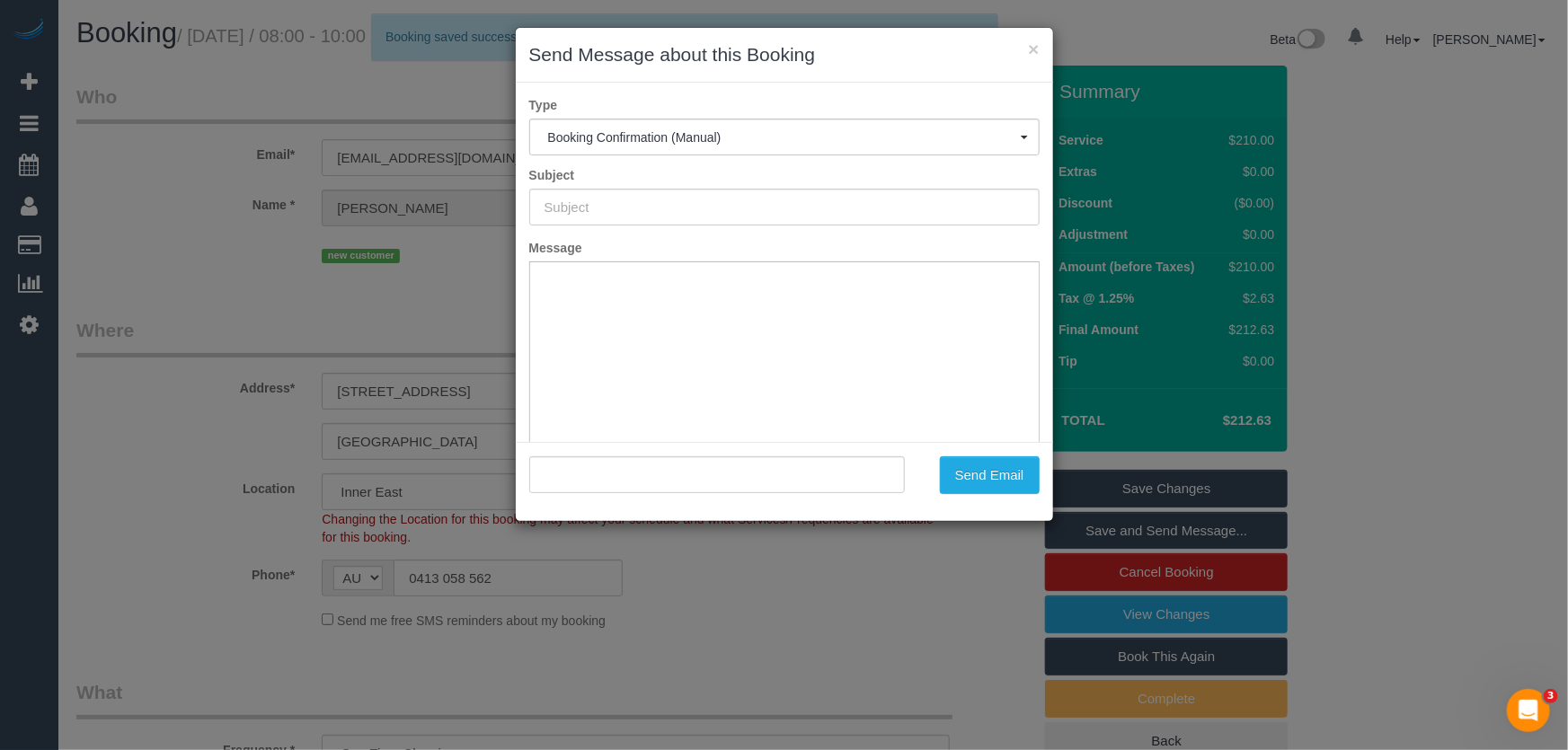
type input "Booking Confirmed"
type input ""Travis Graeske" <travg@live.com>"
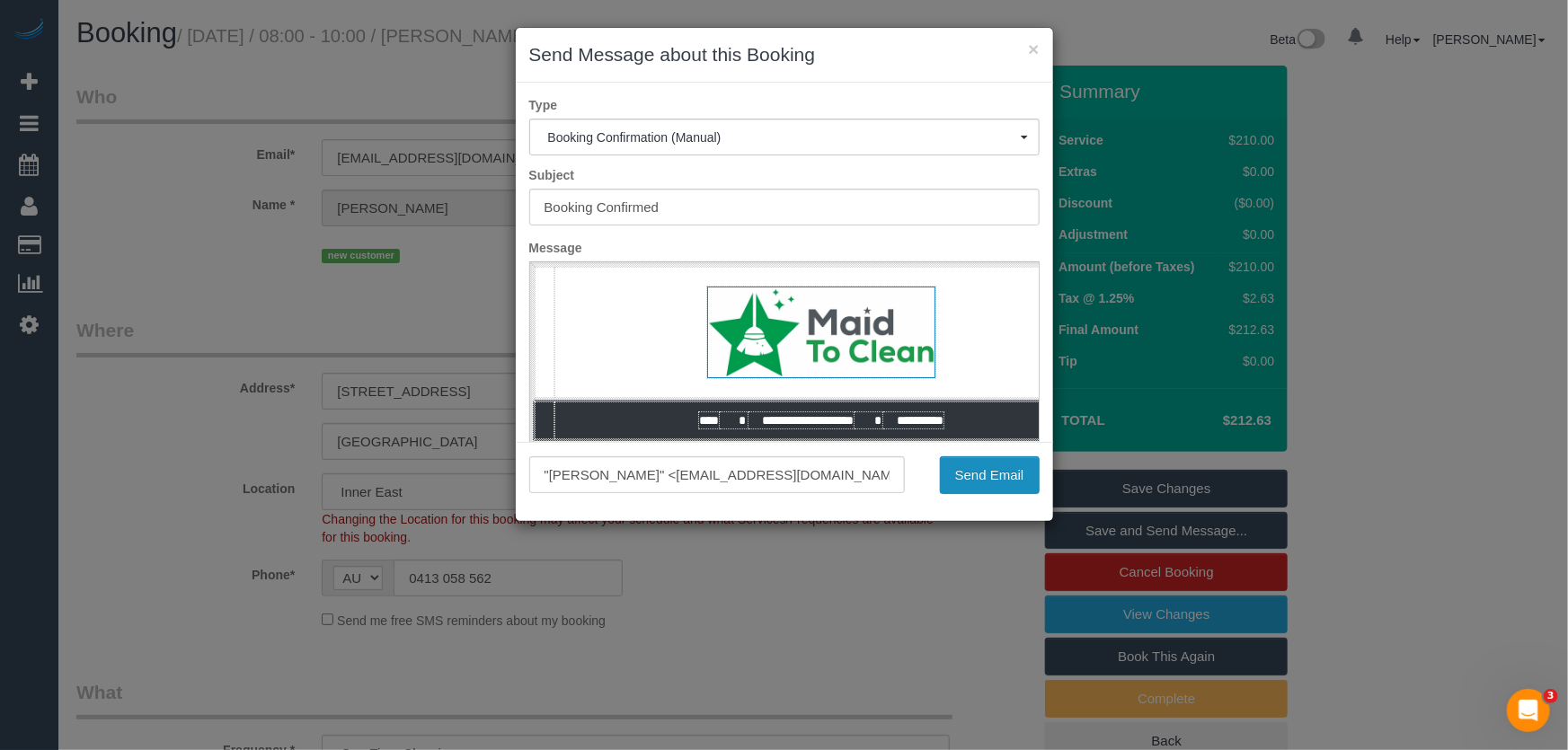
click at [1001, 486] on button "Send Email" at bounding box center [989, 475] width 100 height 38
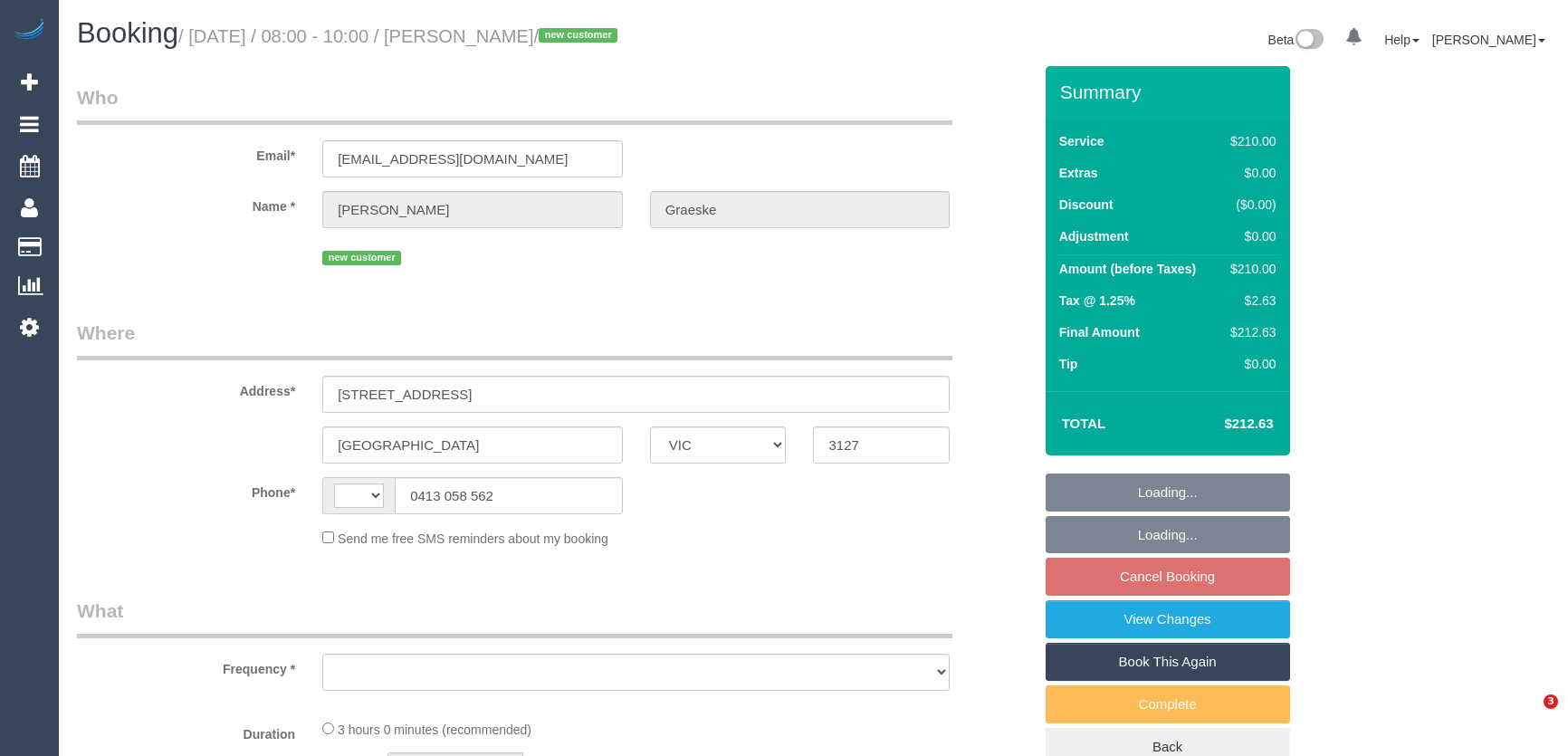
select select "VIC"
select select "180"
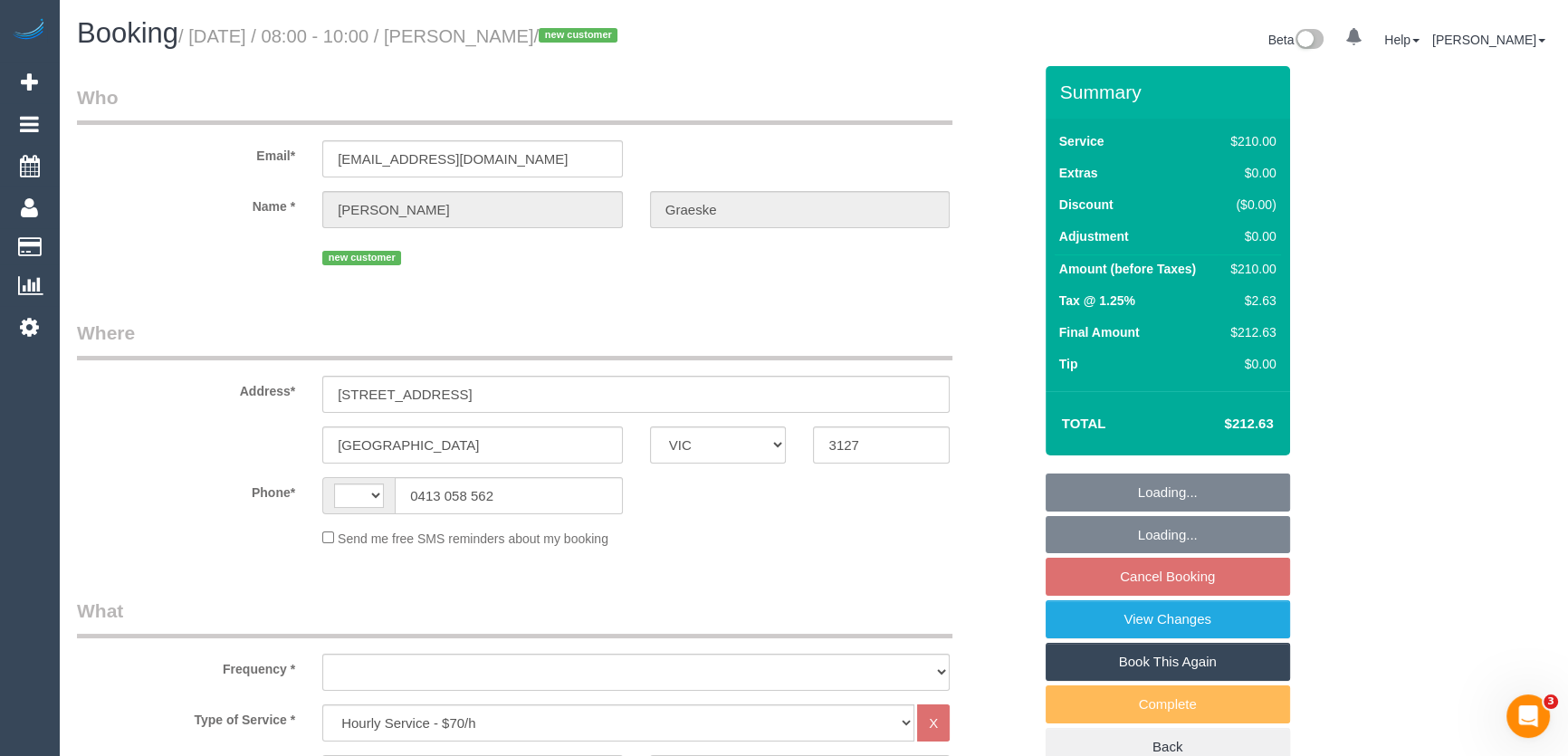
select select "string:AU"
select select "object:1309"
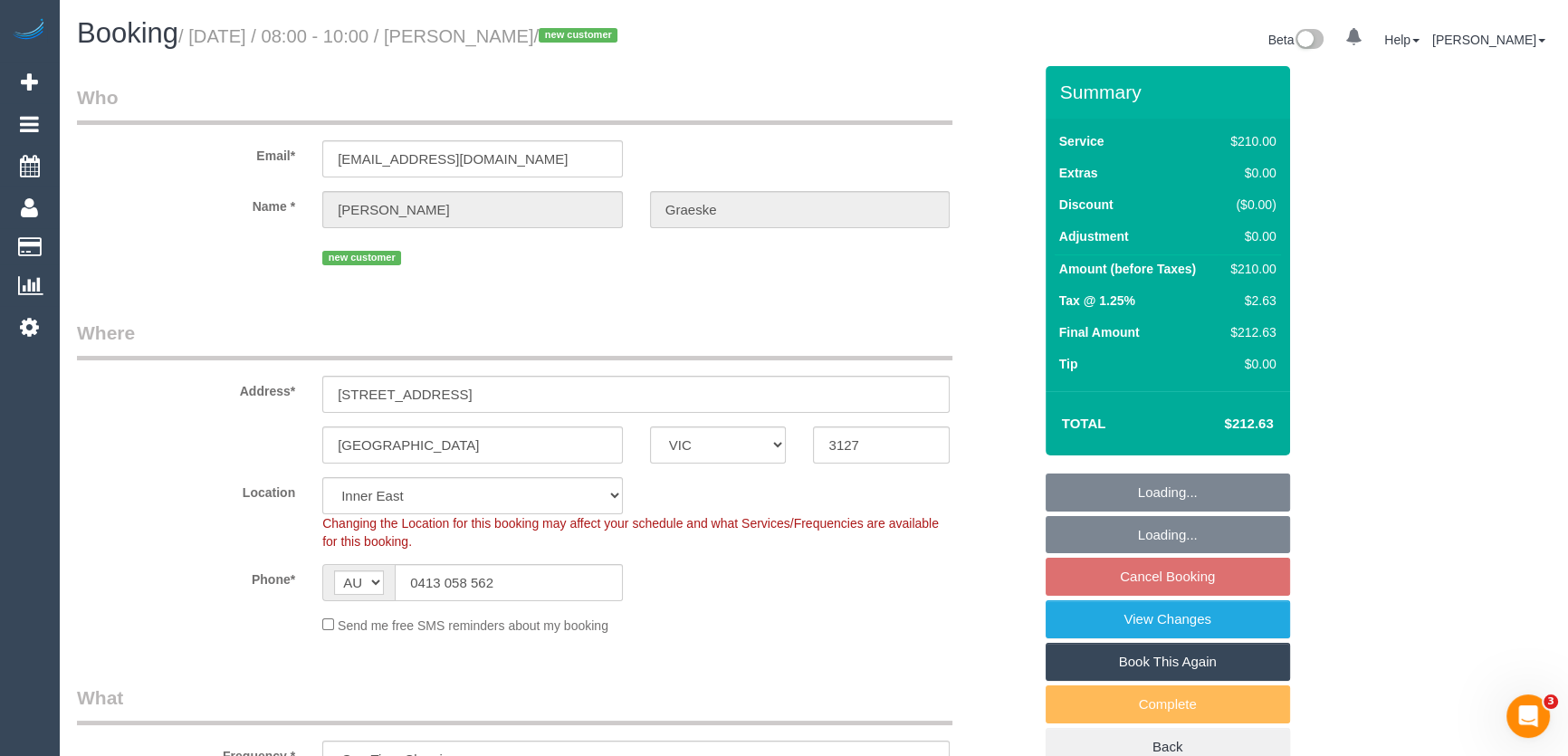
select select "string:stripe-pm_1S39Fg2GScqysDRV1TkmmTTg"
select select "number:28"
select select "object:1462"
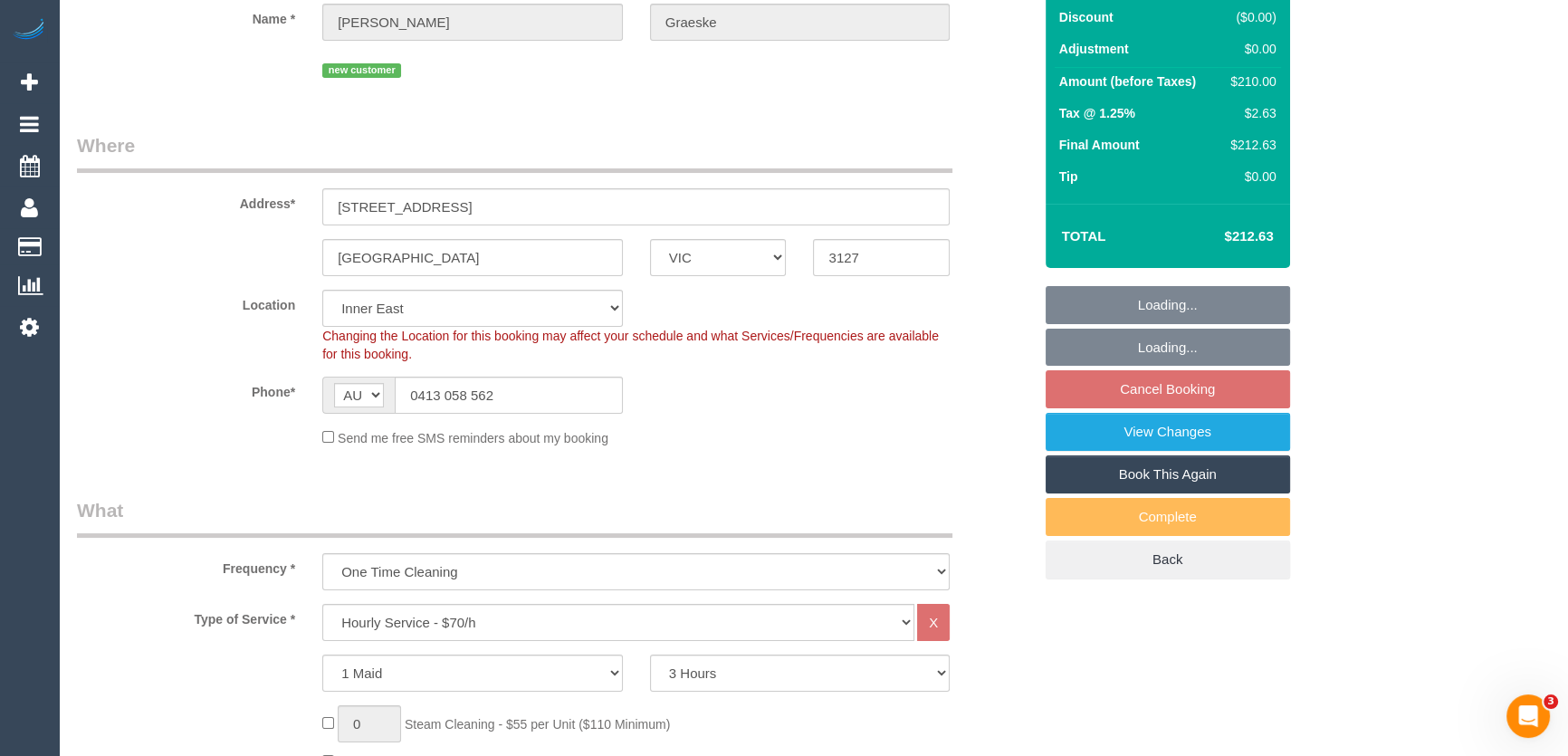
select select "spot1"
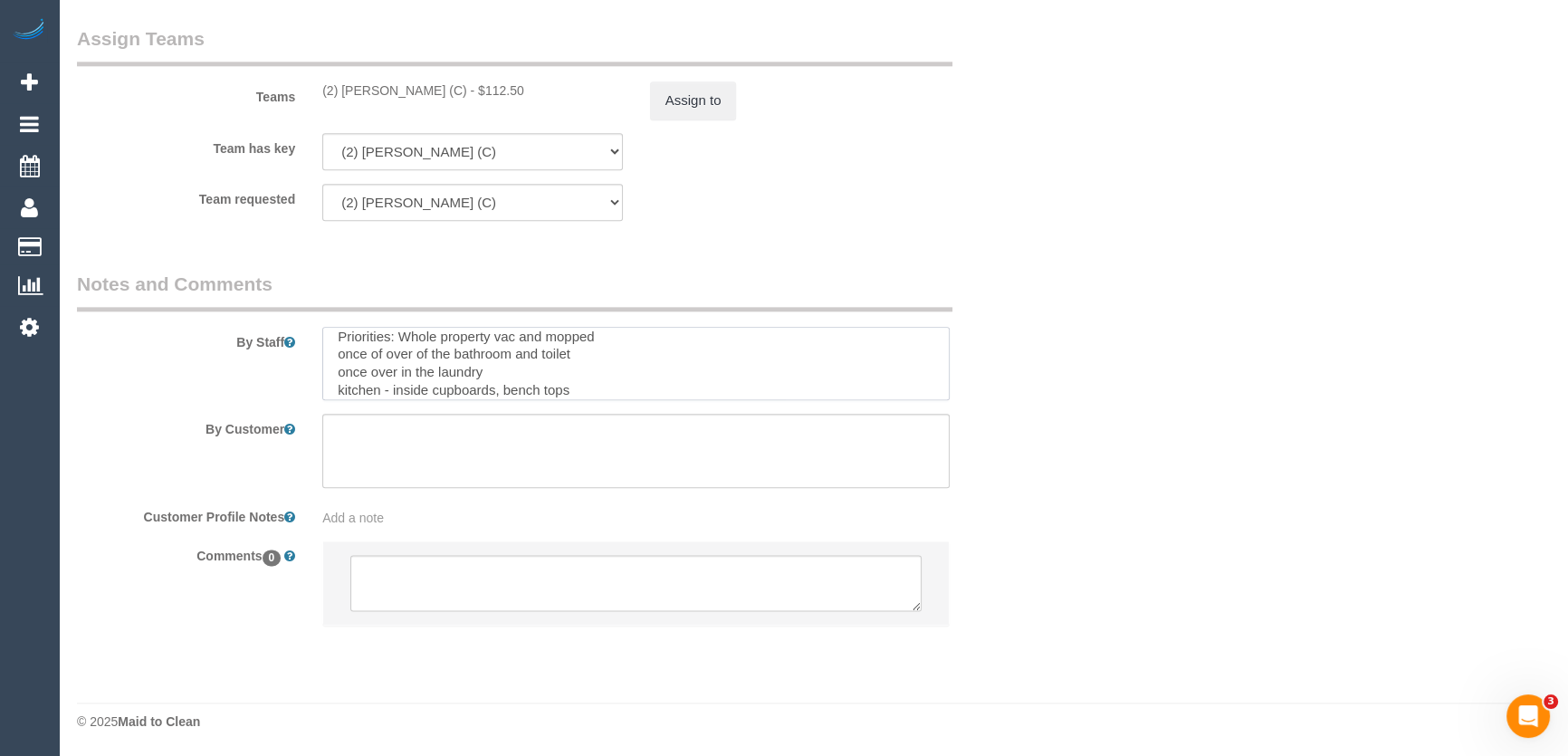
scroll to position [33, 0]
click at [581, 341] on textarea at bounding box center [636, 363] width 627 height 75
type textarea "Lockbox: walk up the stairs attached to the left railing code: 3658 Priorities:…"
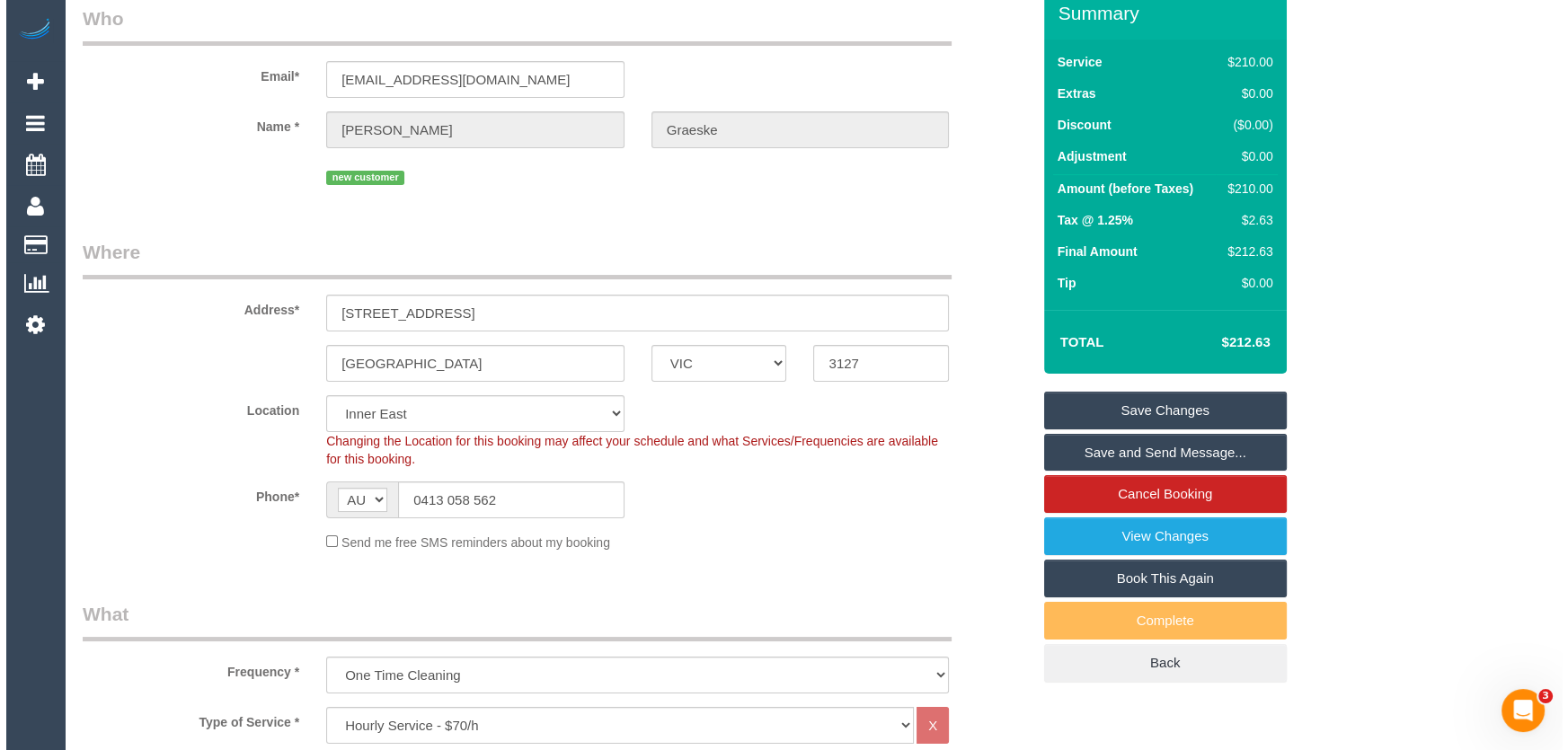
scroll to position [0, 0]
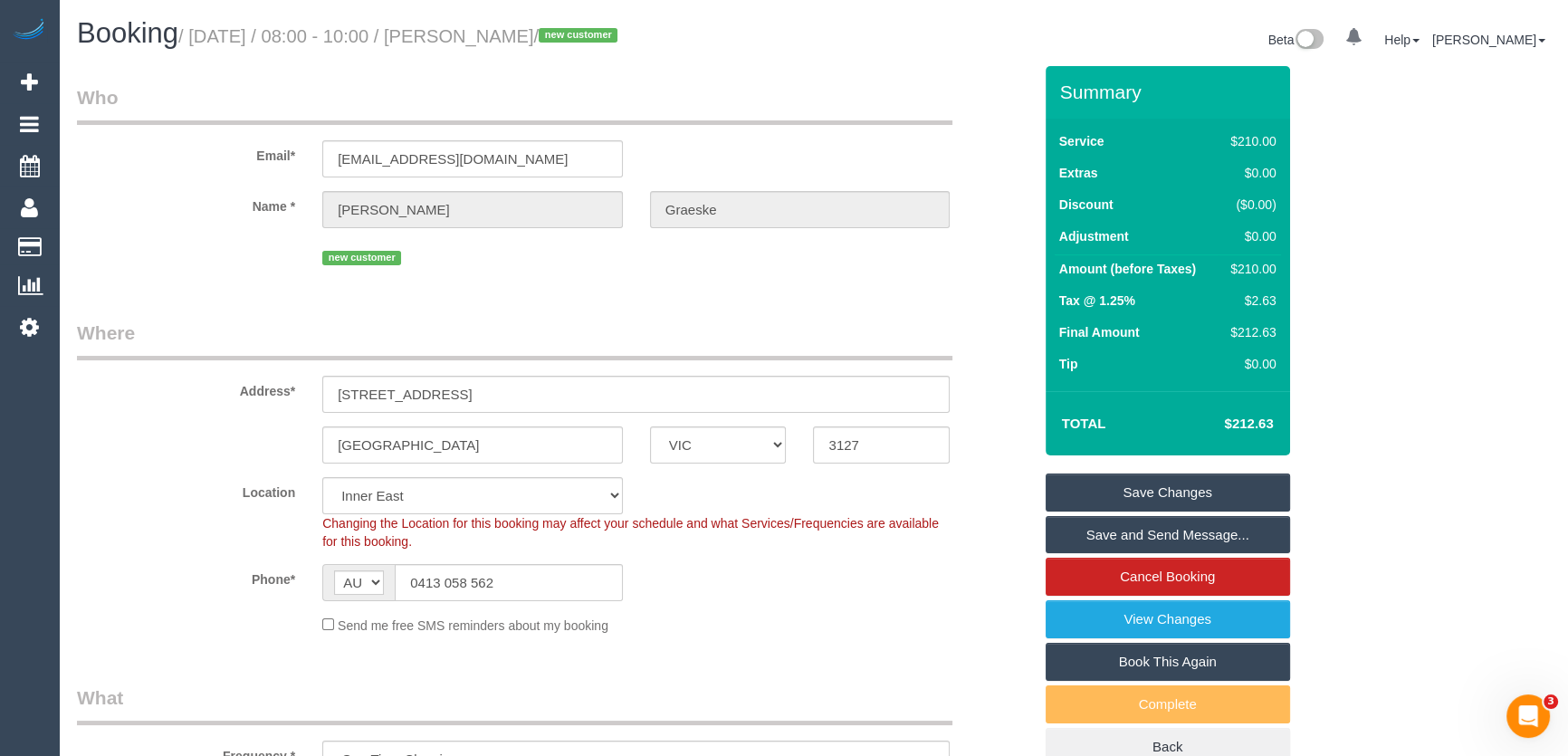
drag, startPoint x: 1192, startPoint y: 494, endPoint x: 1160, endPoint y: 501, distance: 32.8
click at [1191, 493] on link "Save Changes" at bounding box center [1168, 492] width 245 height 38
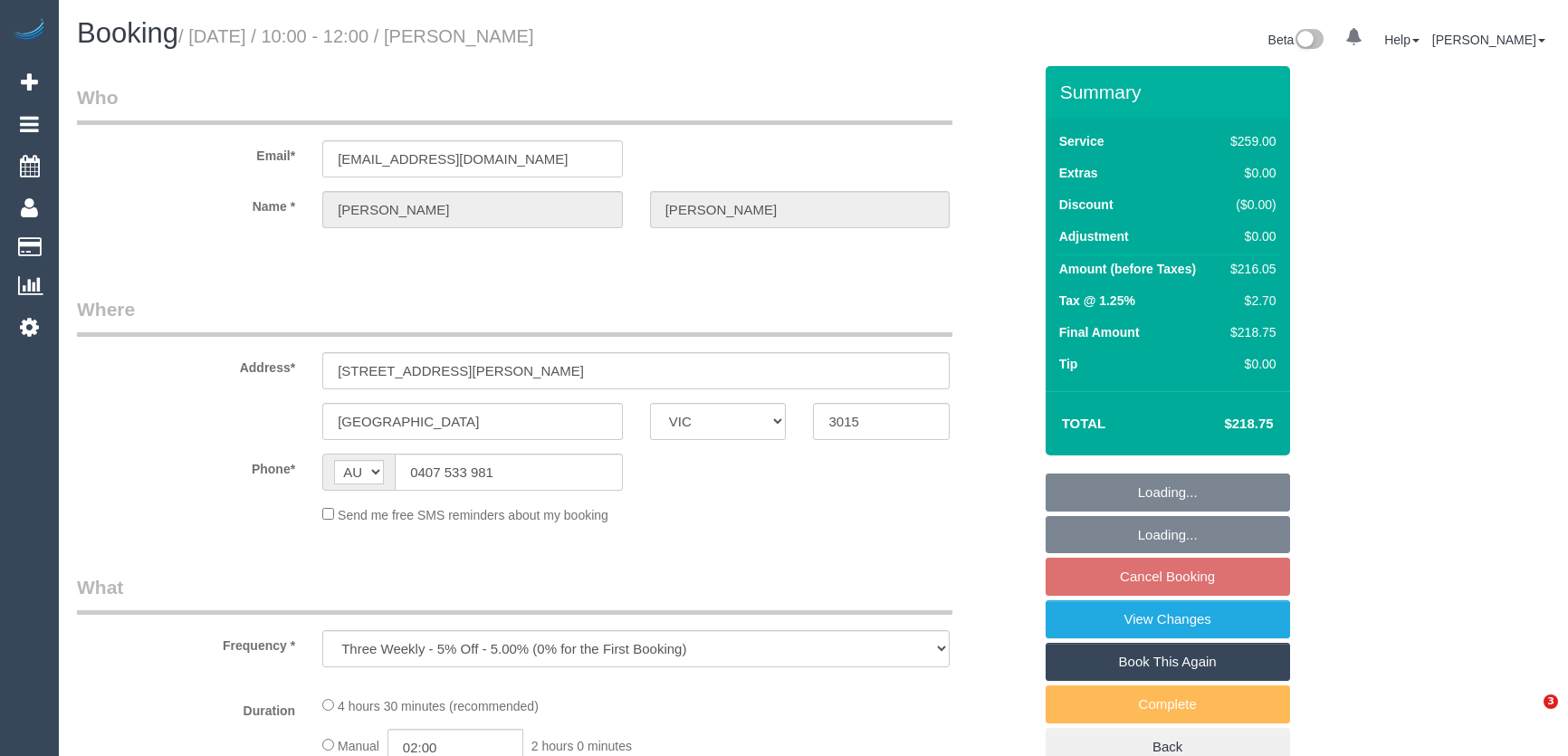
select select "VIC"
select select "string:stripe-pm_1Rum0u2GScqysDRVImXO6gB0"
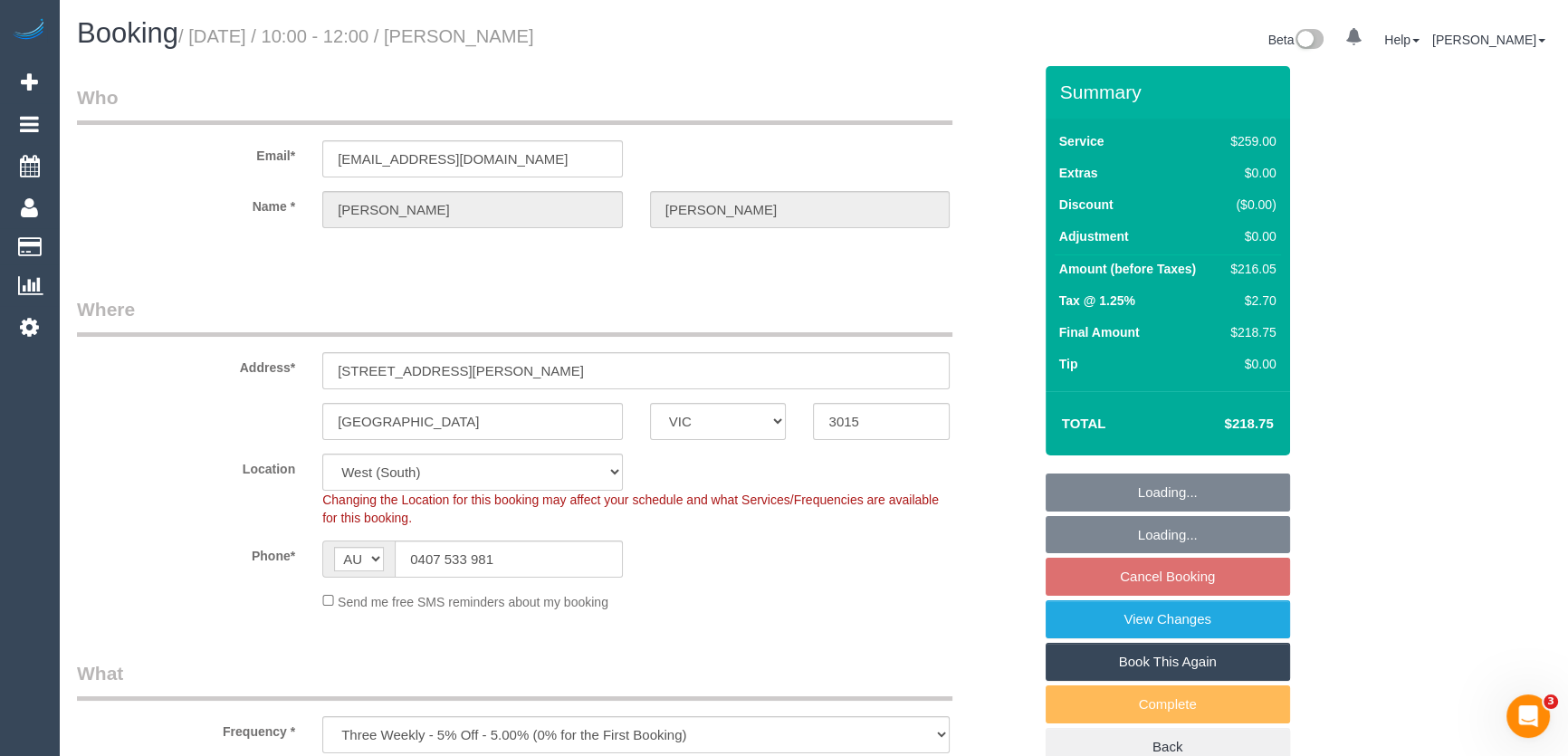
select select "object:635"
select select "number:27"
select select "number:14"
select select "number:19"
select select "number:22"
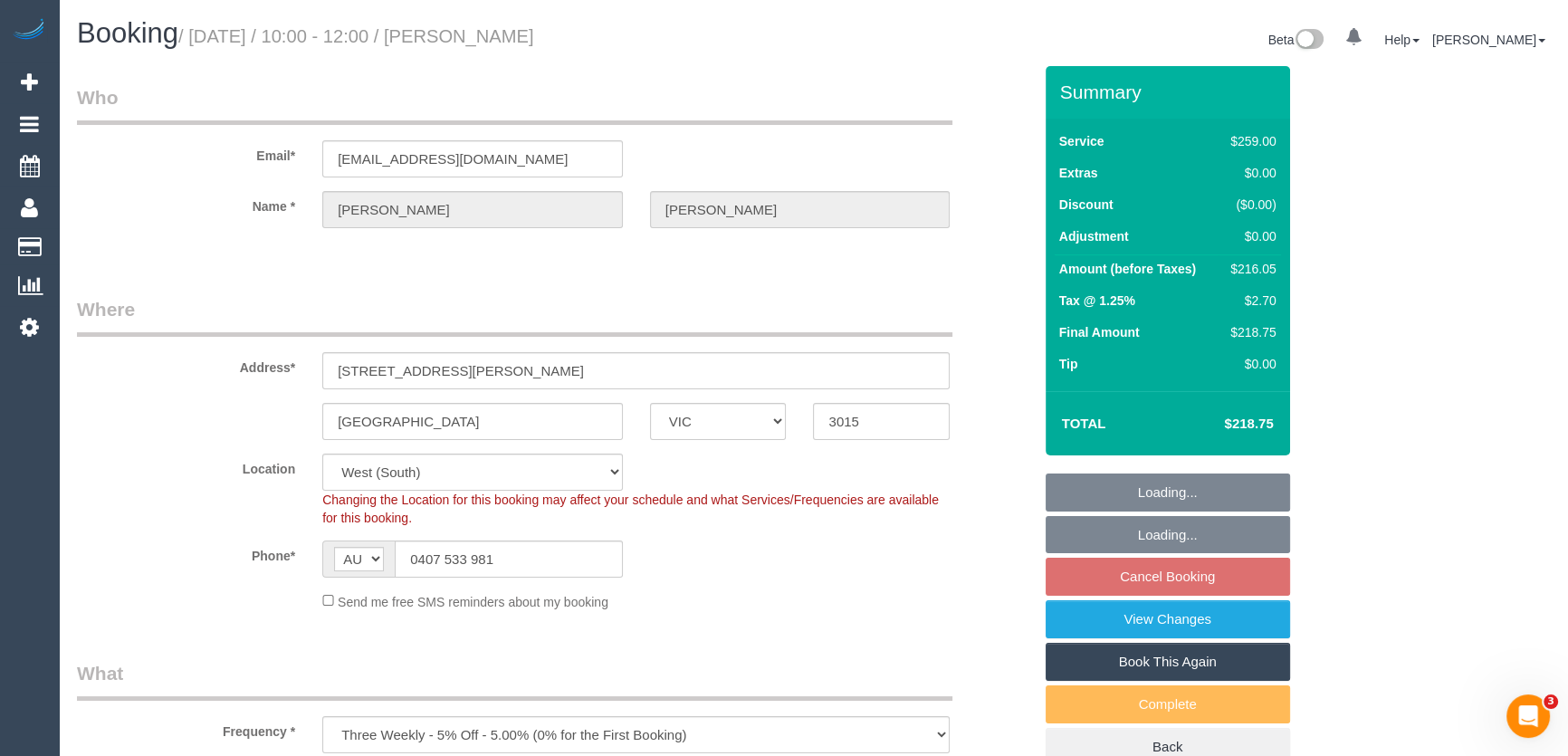
select select "number:33"
select select "number:13"
select select "spot1"
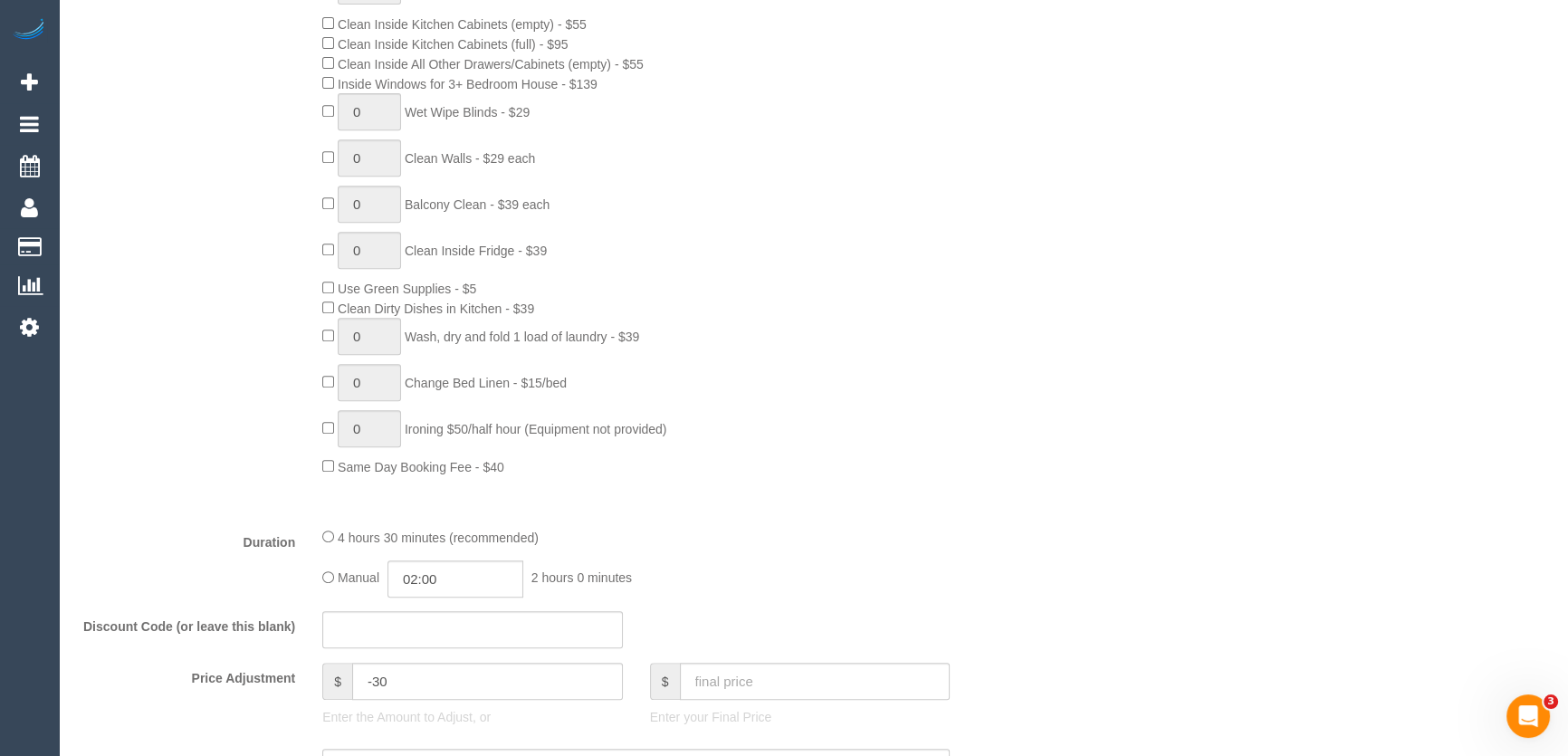
scroll to position [1151, 0]
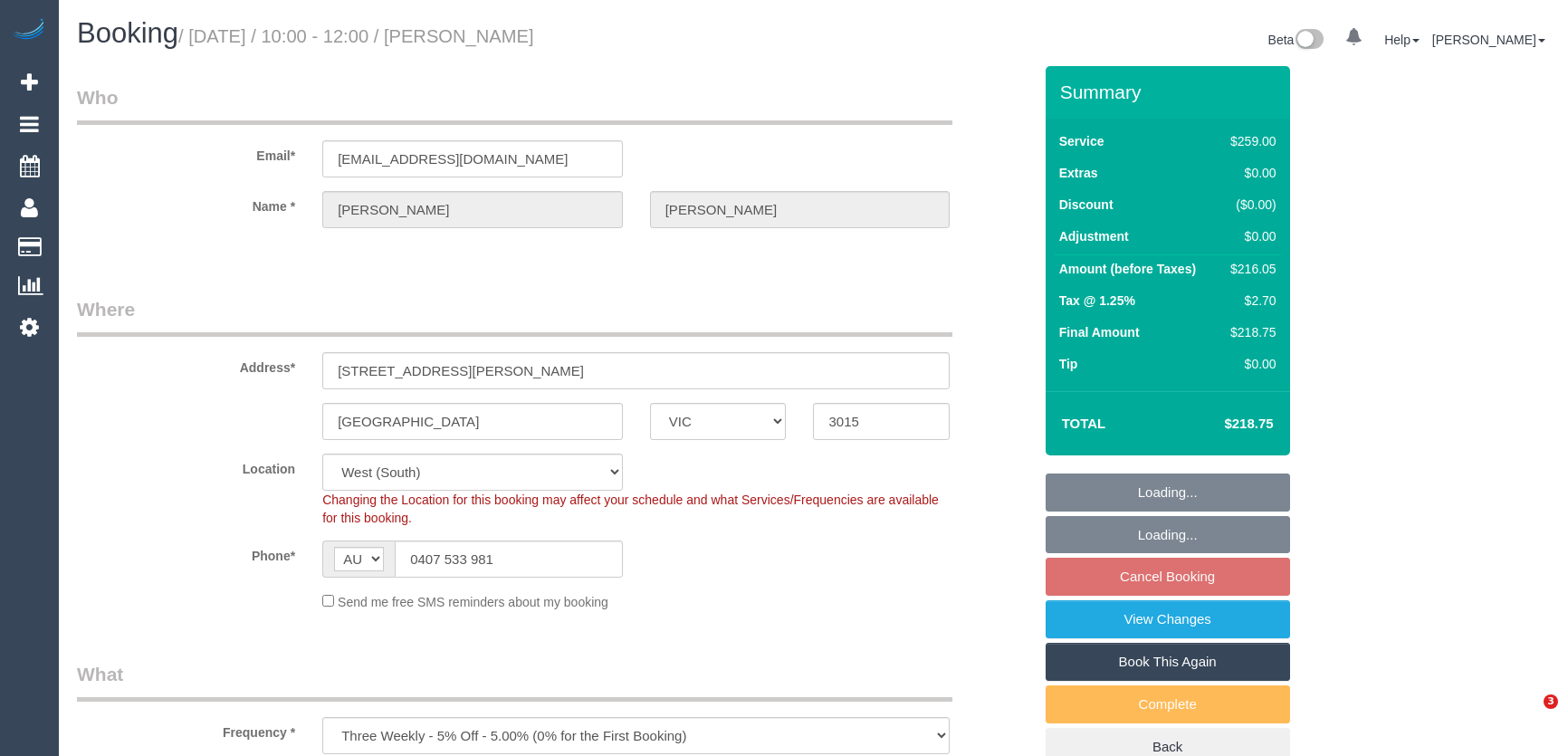
select select "VIC"
select select "number:27"
select select "number:14"
select select "number:19"
select select "number:22"
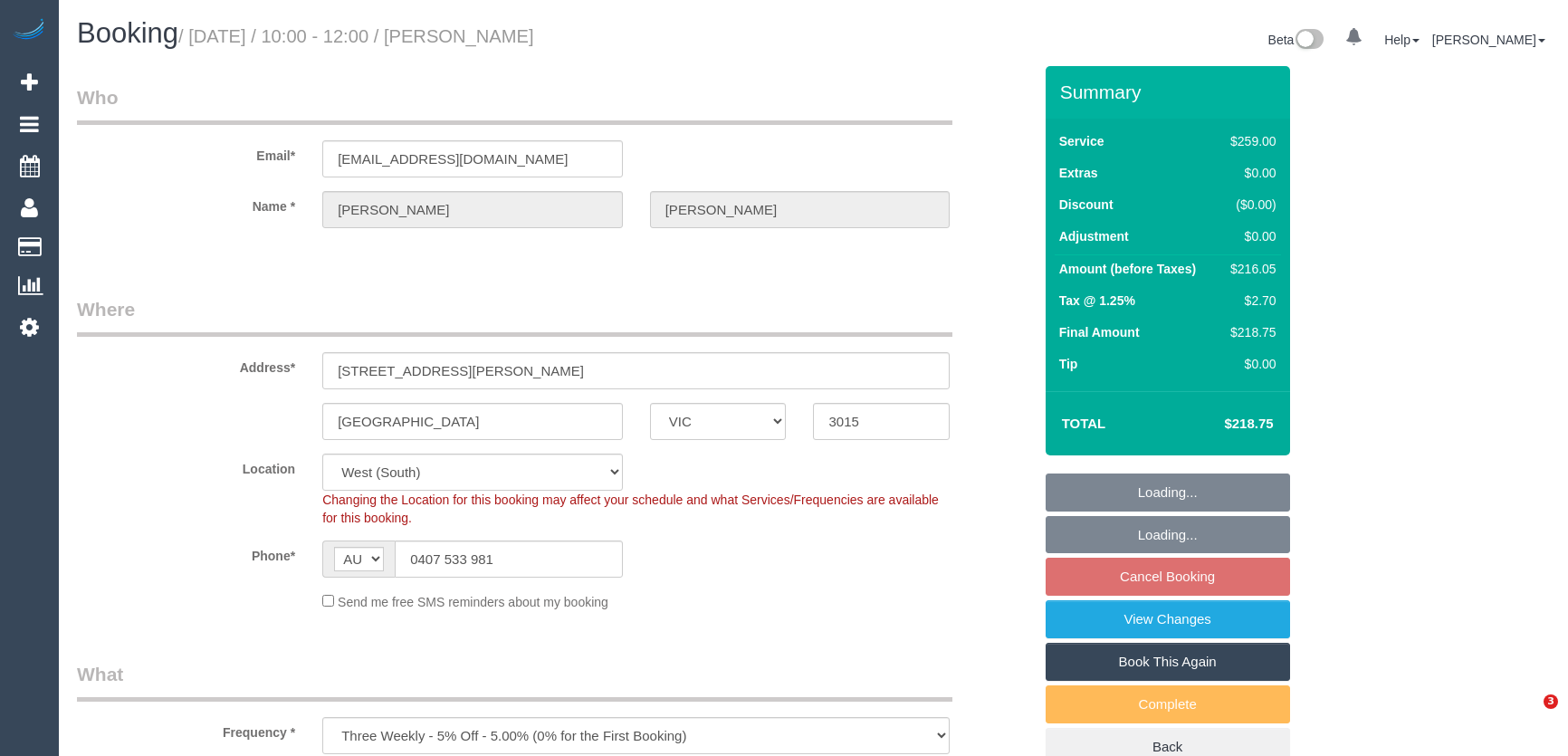
select select "number:33"
select select "number:13"
select select "spot1"
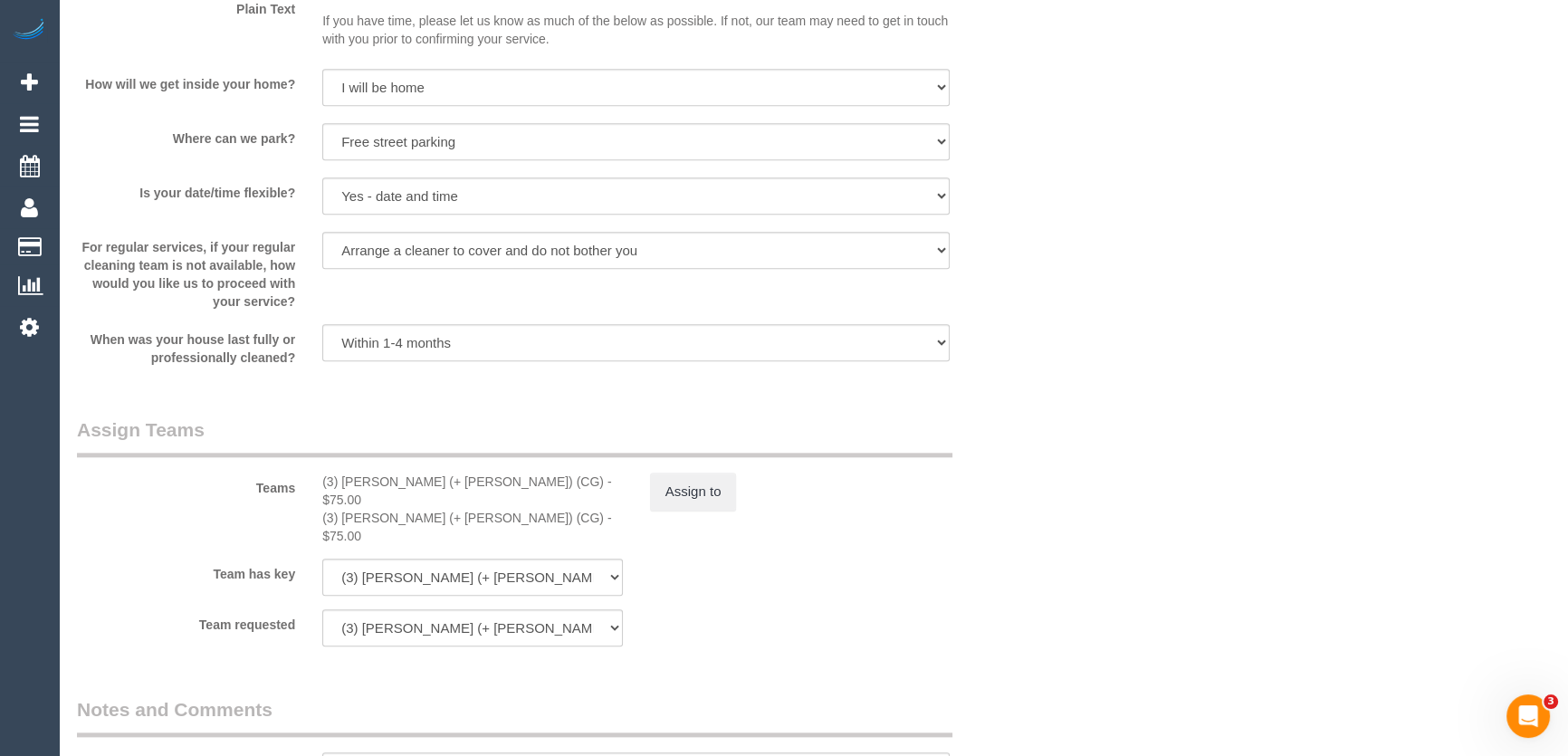
scroll to position [2468, 0]
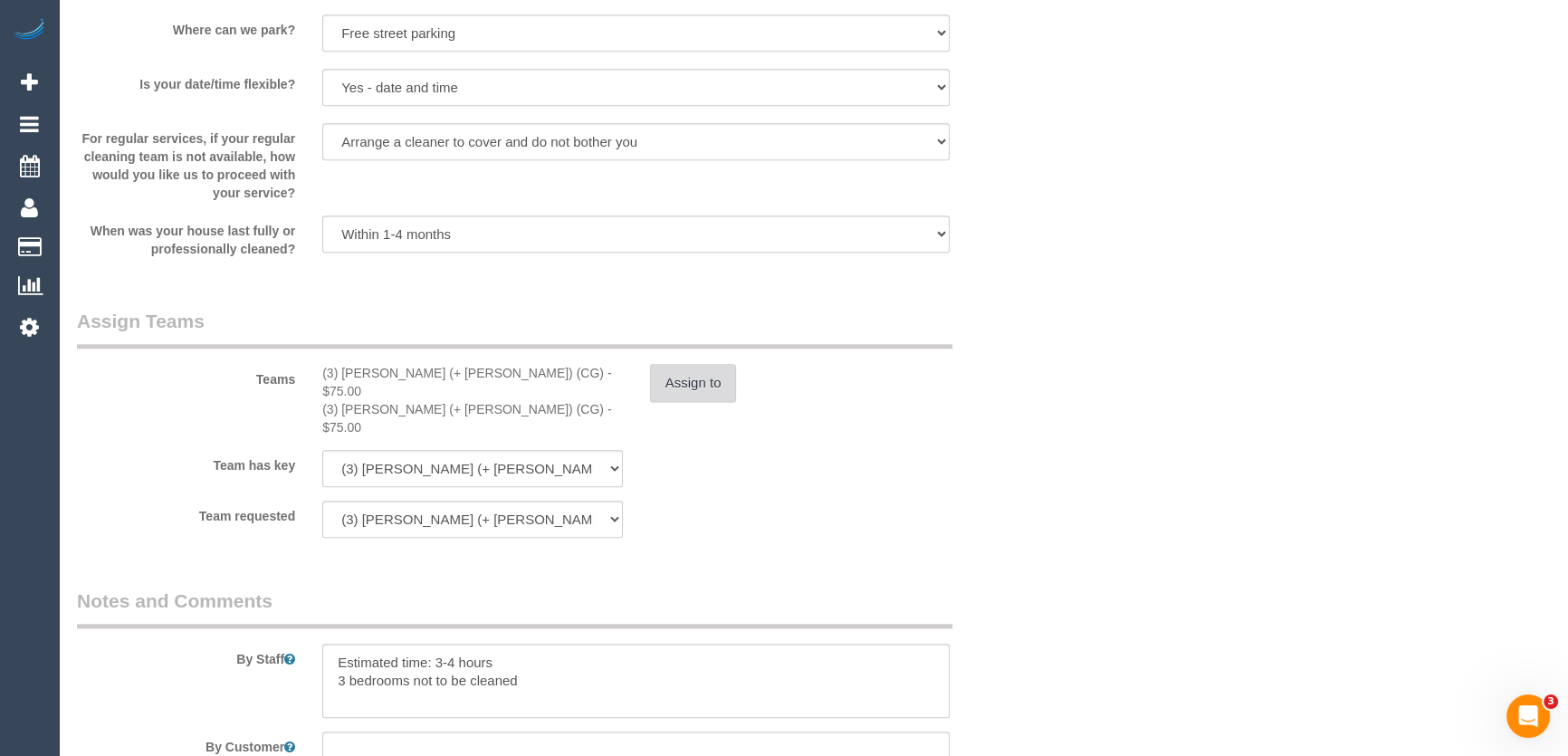
click at [712, 380] on button "Assign to" at bounding box center [692, 383] width 87 height 38
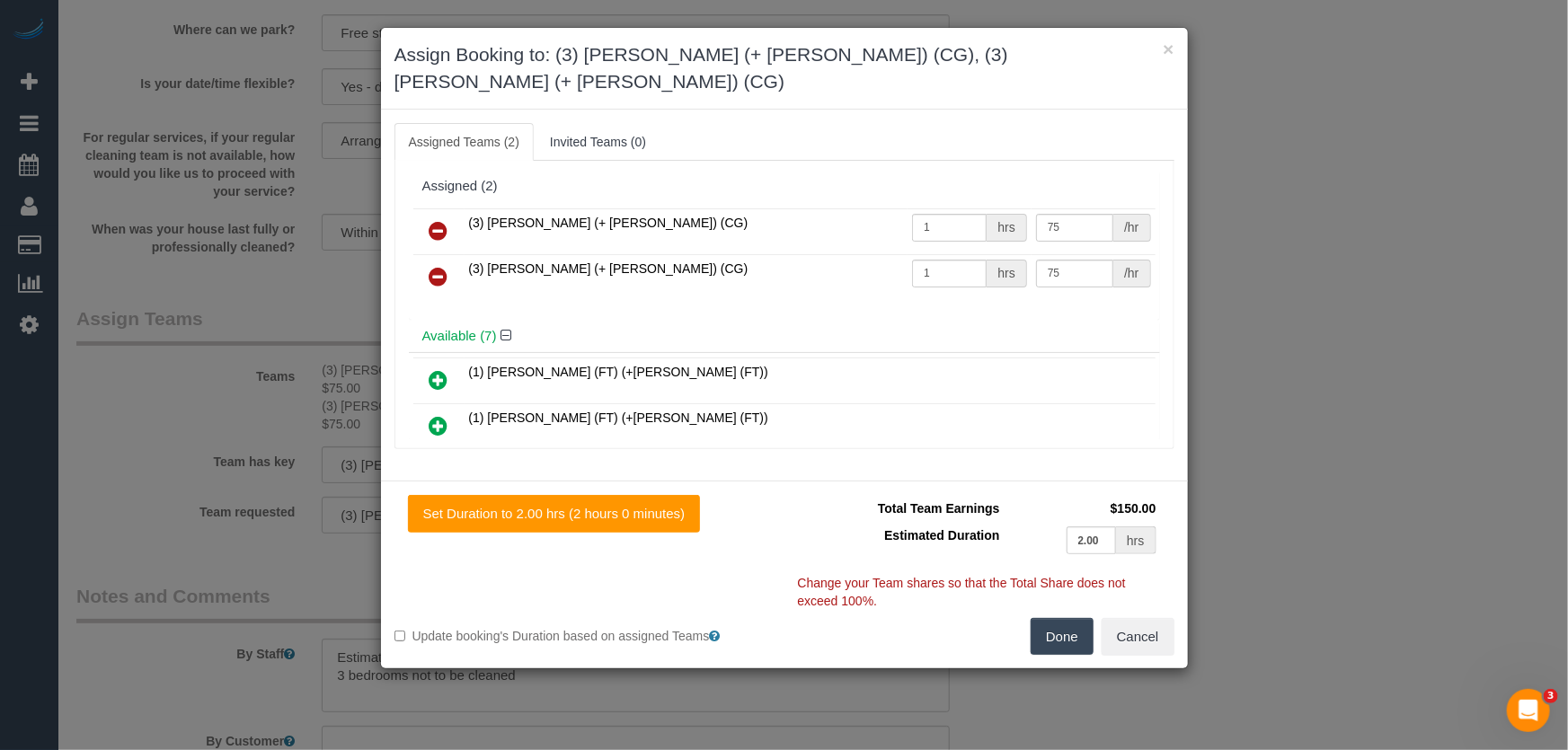
click at [433, 220] on icon at bounding box center [438, 231] width 19 height 22
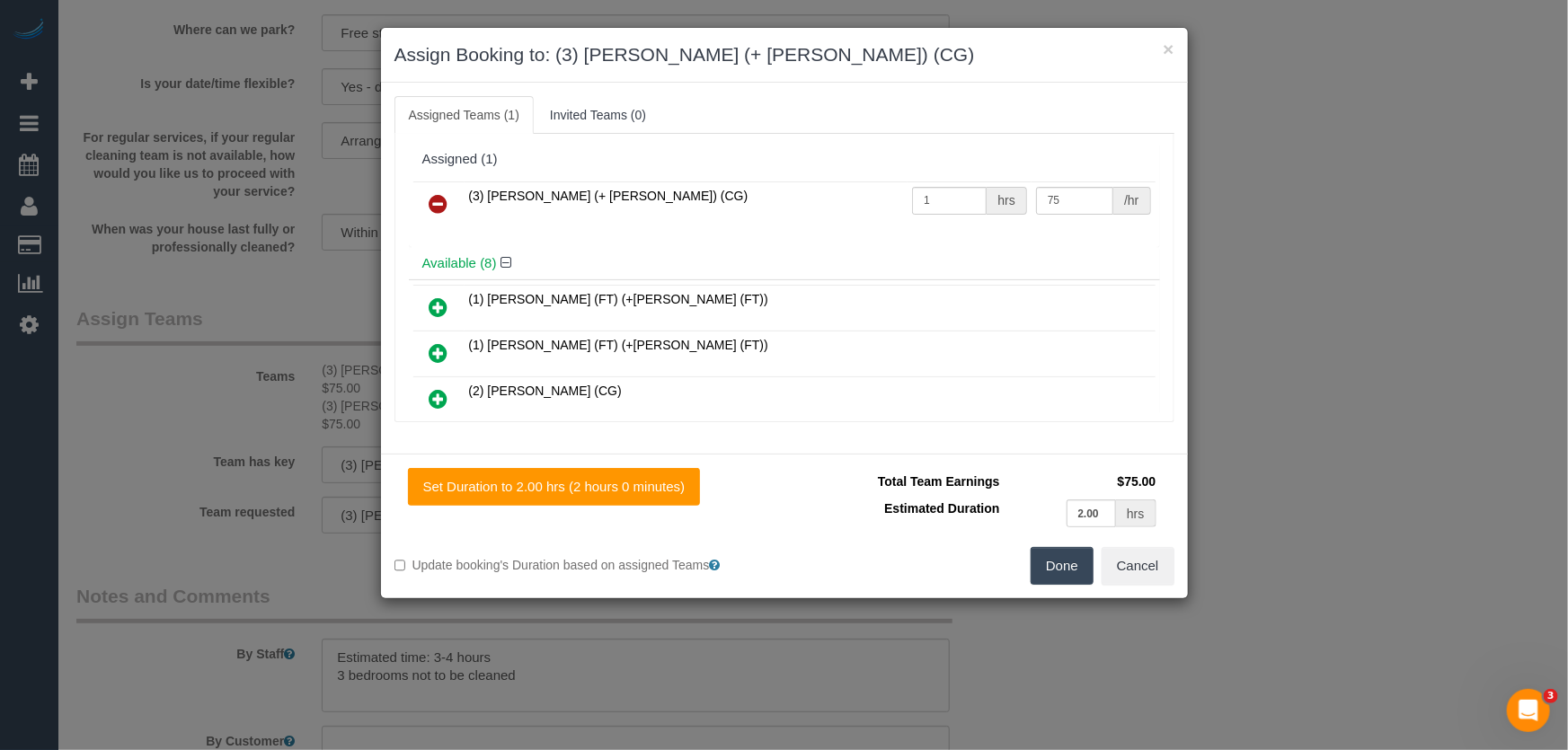
click at [433, 202] on icon at bounding box center [438, 204] width 19 height 22
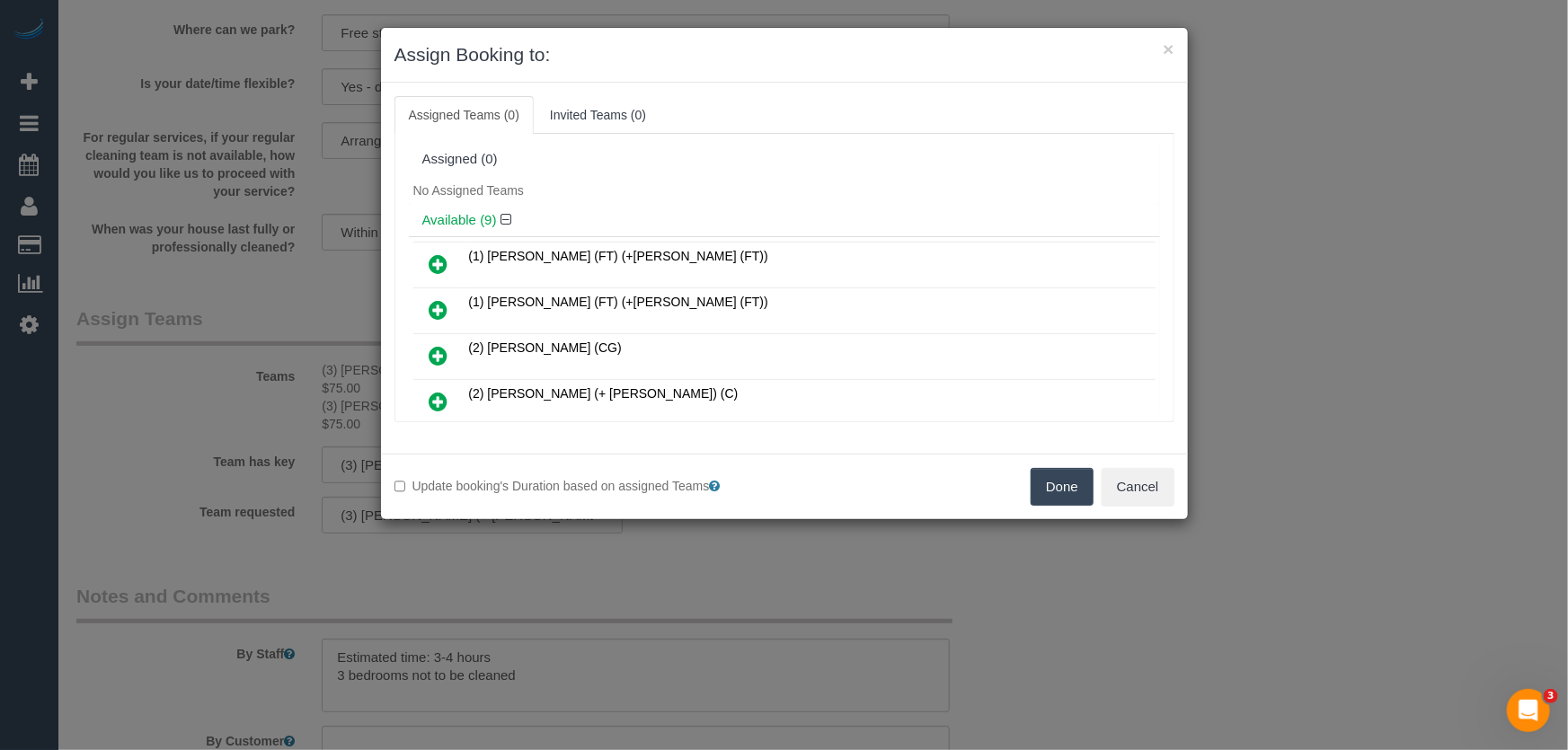
click at [435, 258] on icon at bounding box center [438, 264] width 19 height 22
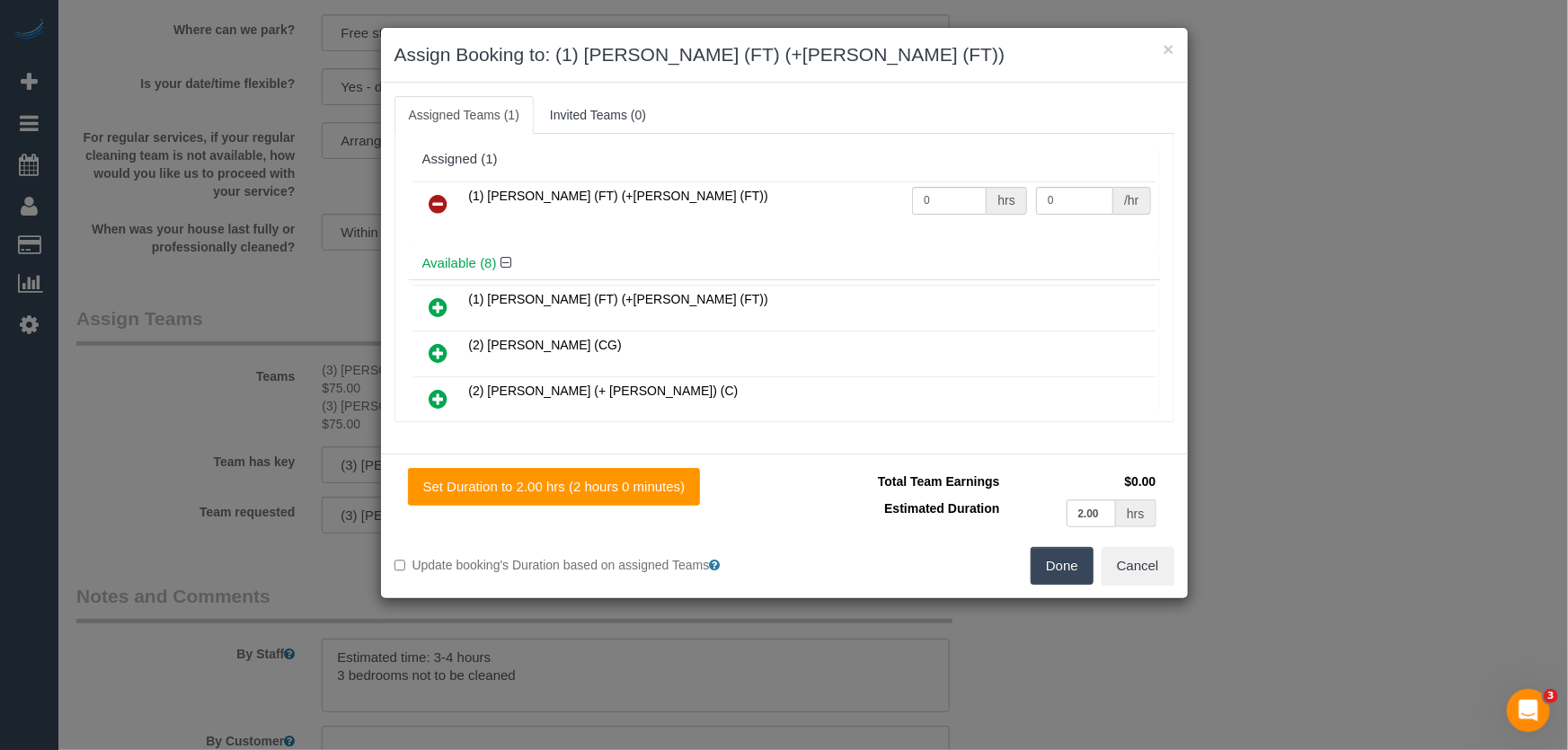
click at [435, 258] on h4 "Available (8)" at bounding box center [784, 262] width 724 height 15
click at [431, 304] on icon at bounding box center [438, 307] width 19 height 22
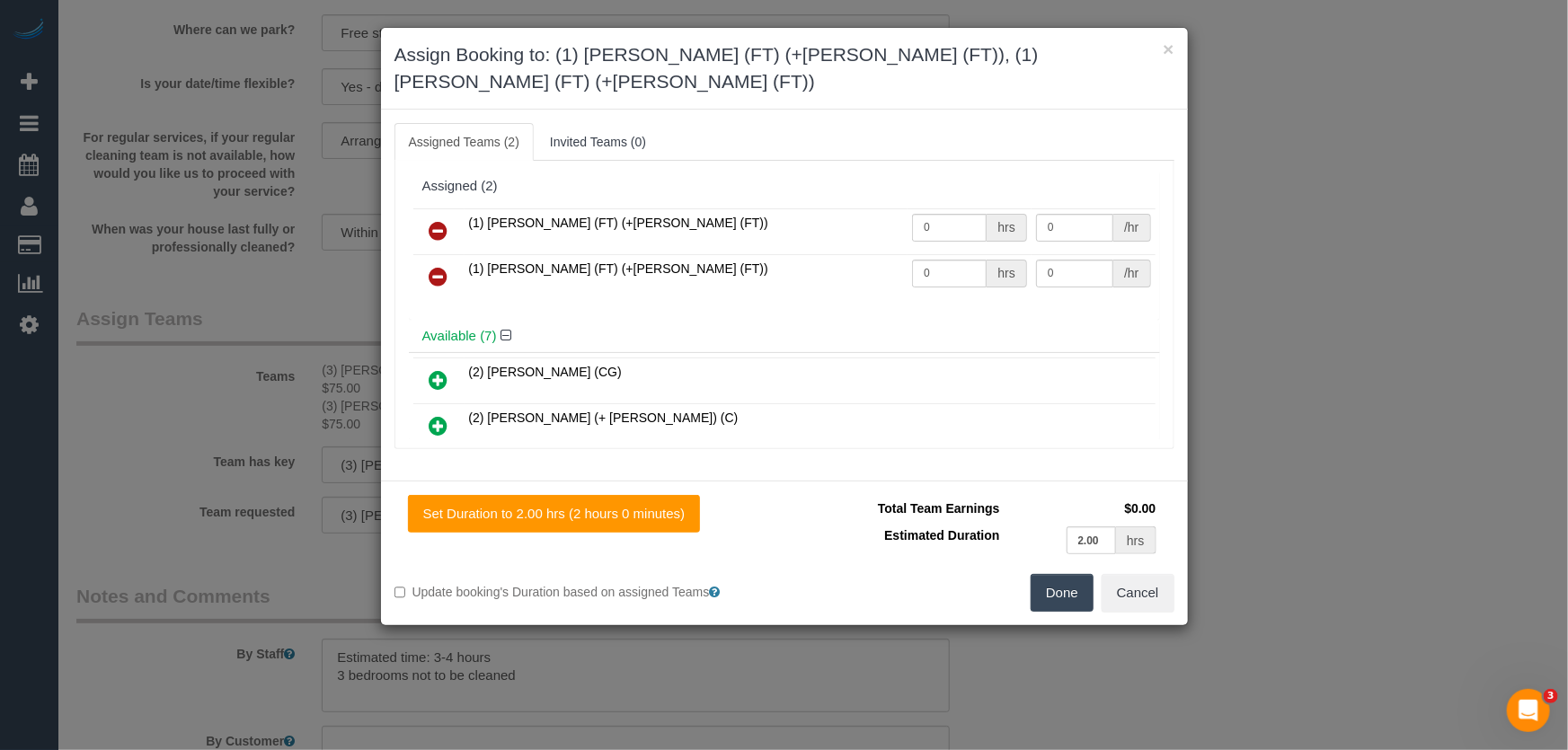
click at [1047, 573] on button "Done" at bounding box center [1062, 592] width 63 height 38
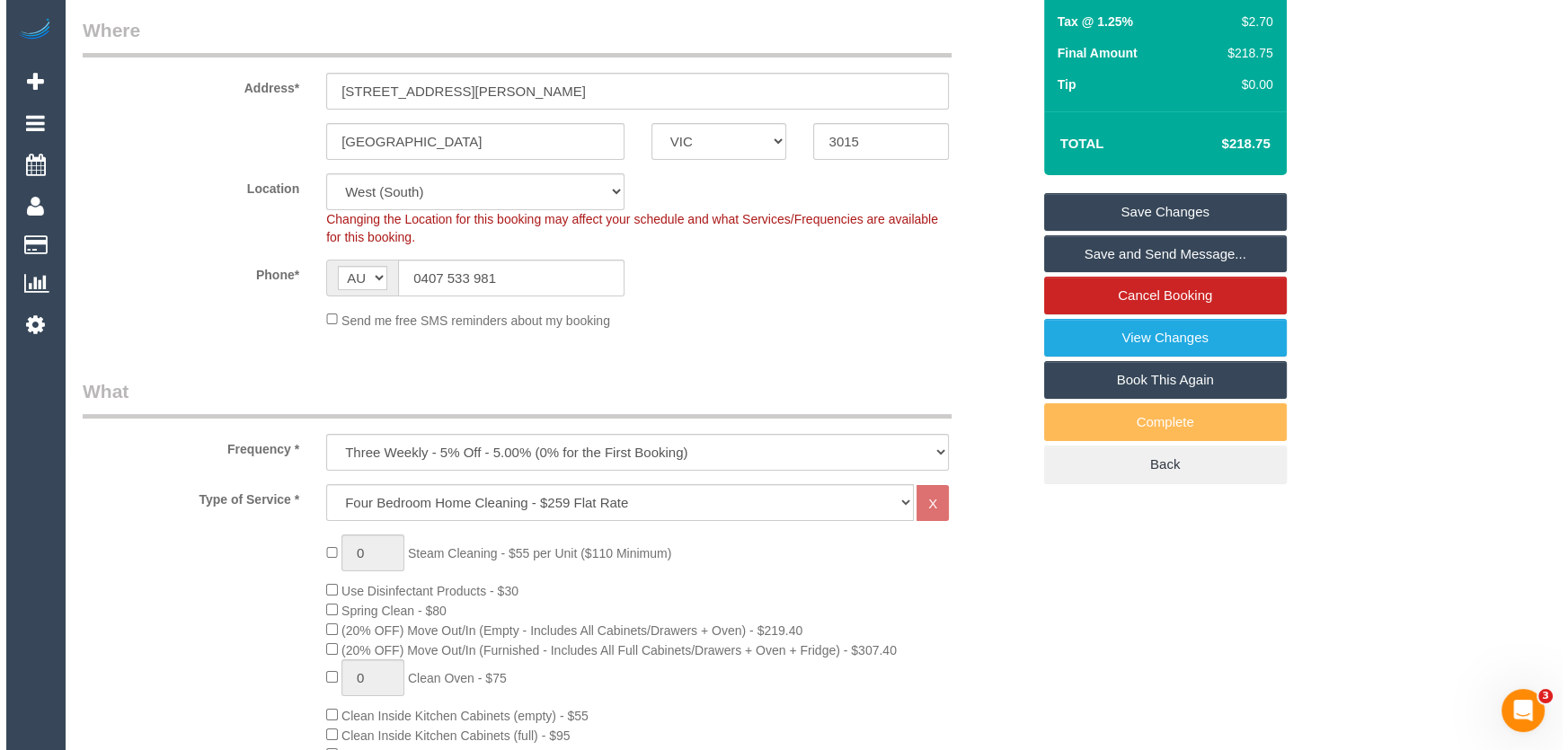
scroll to position [0, 0]
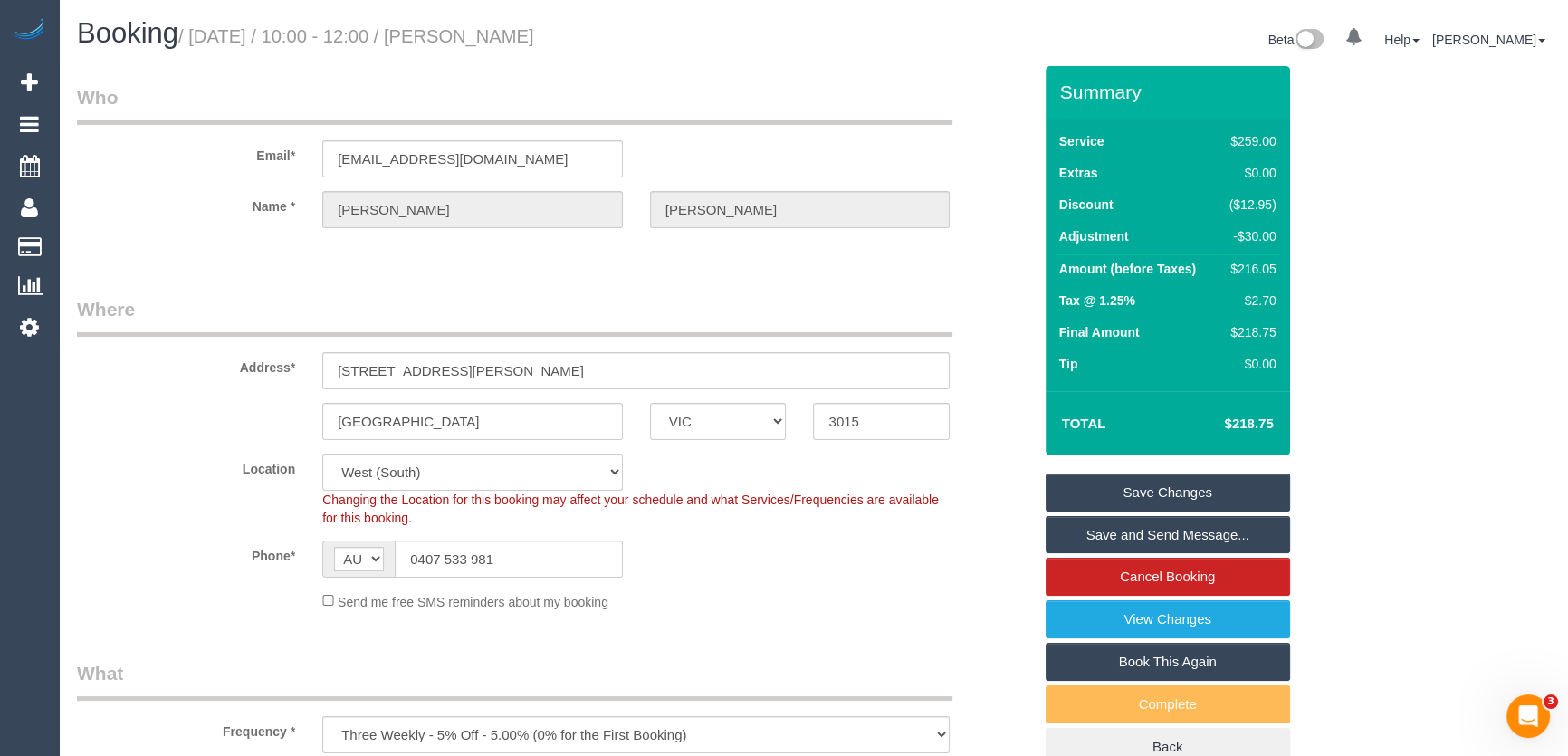
click at [510, 36] on small "/ September 05, 2025 / 10:00 - 12:00 / Nick Herbert" at bounding box center [356, 36] width 356 height 20
copy small "Nick Herbert"
click at [1194, 488] on link "Save Changes" at bounding box center [1168, 492] width 245 height 38
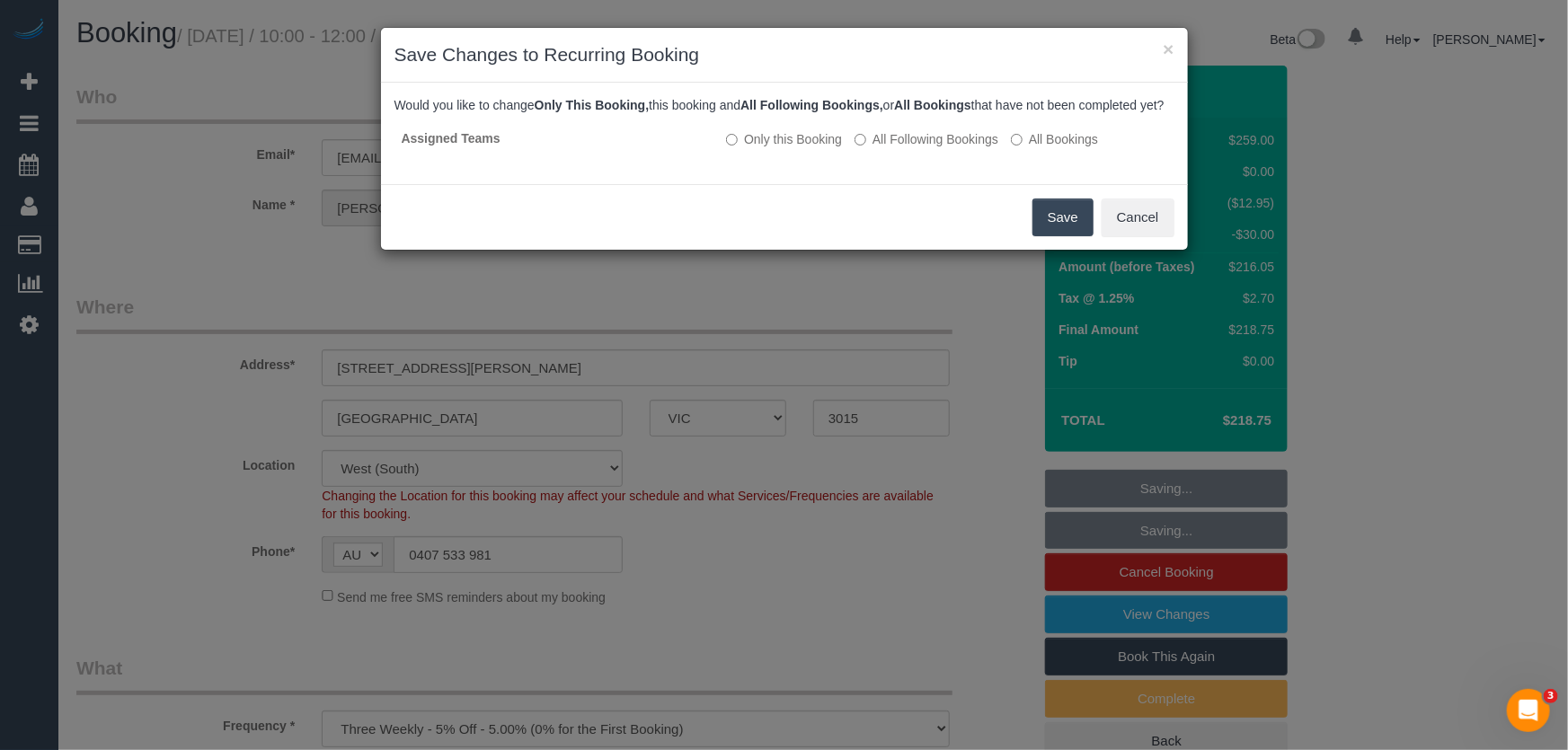
click at [1055, 236] on button "Save" at bounding box center [1062, 217] width 61 height 38
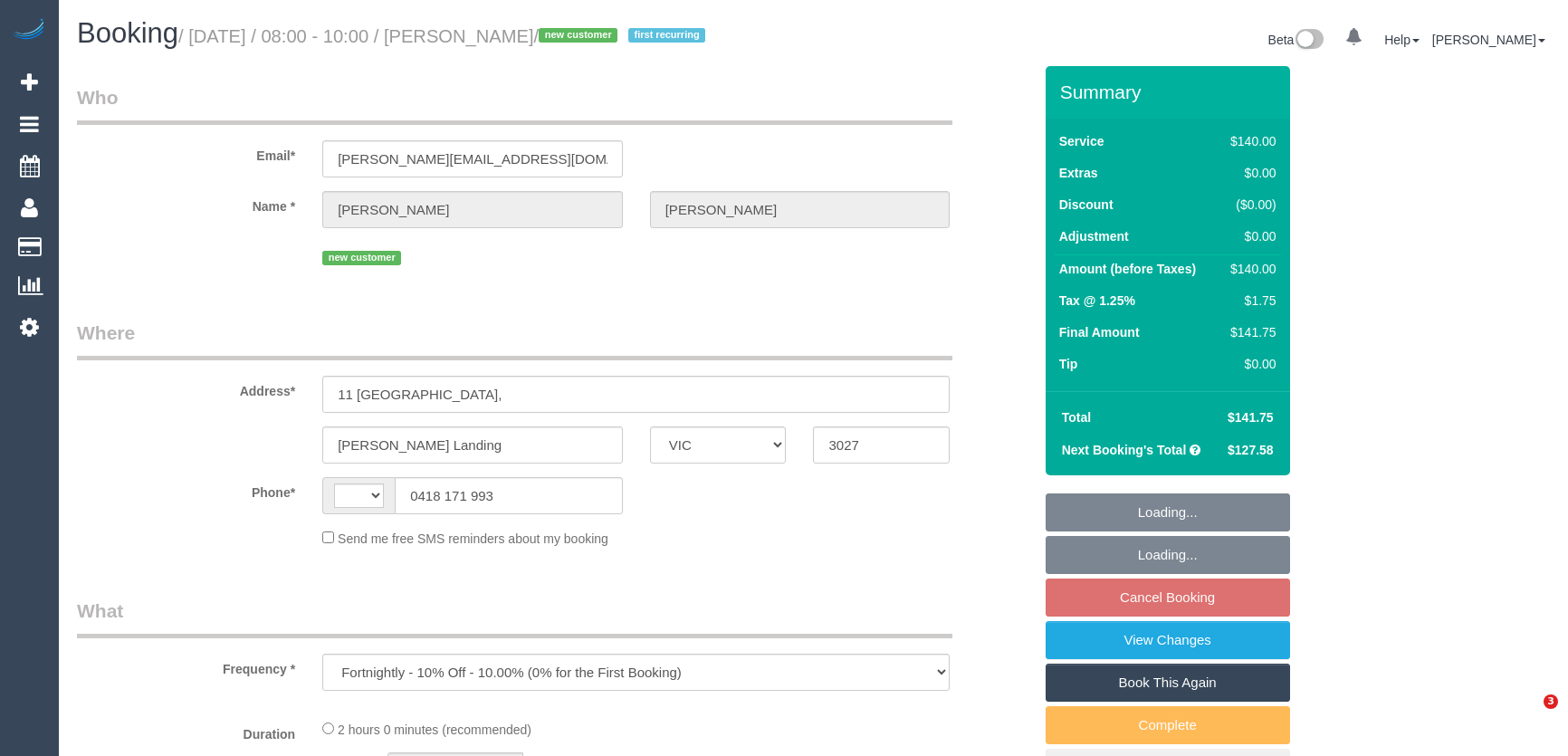
select select "VIC"
select select "string:AU"
select select "string:stripe-pm_1S39QV2GScqysDRVQPYokBPy"
select select "number:27"
select select "number:14"
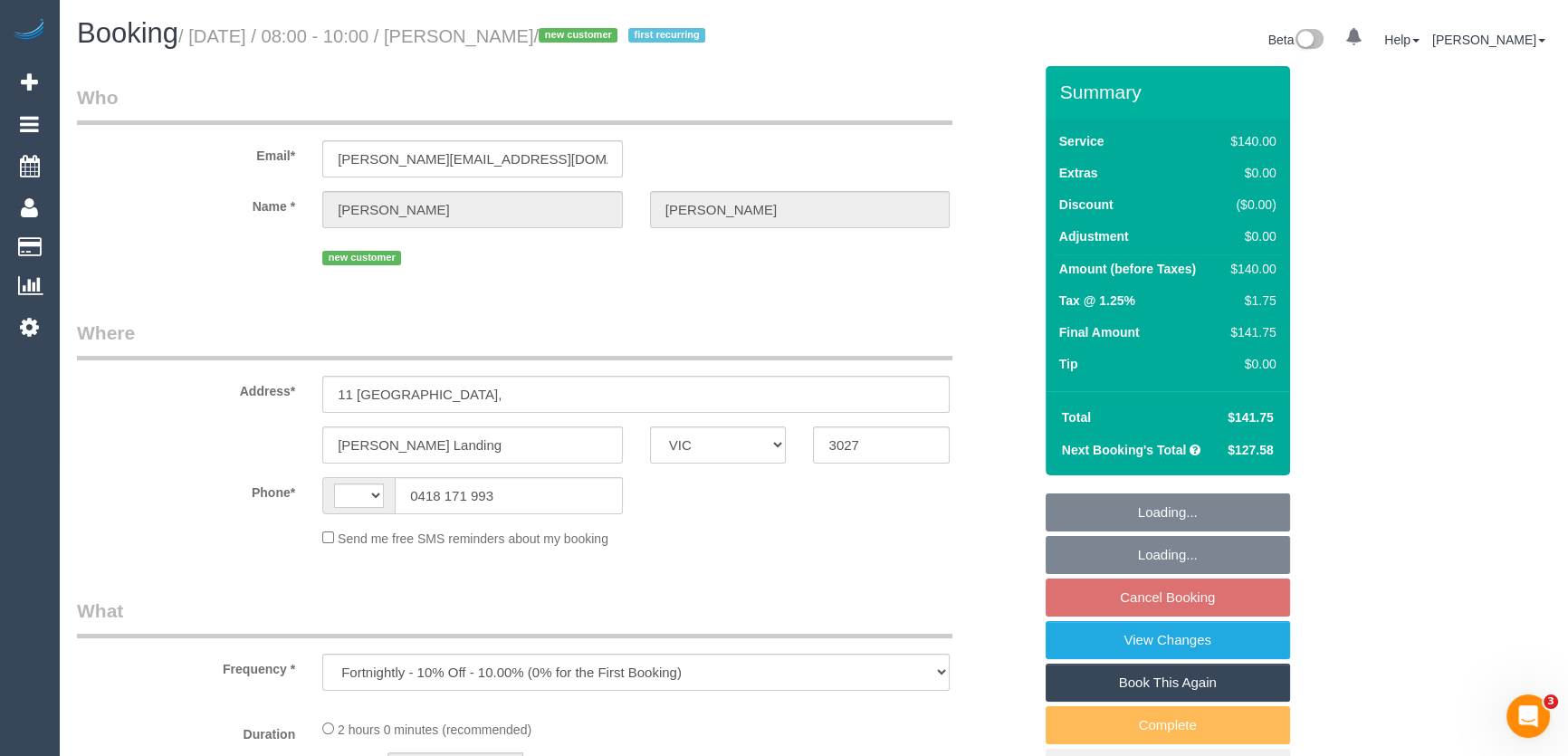
select select "number:19"
select select "number:22"
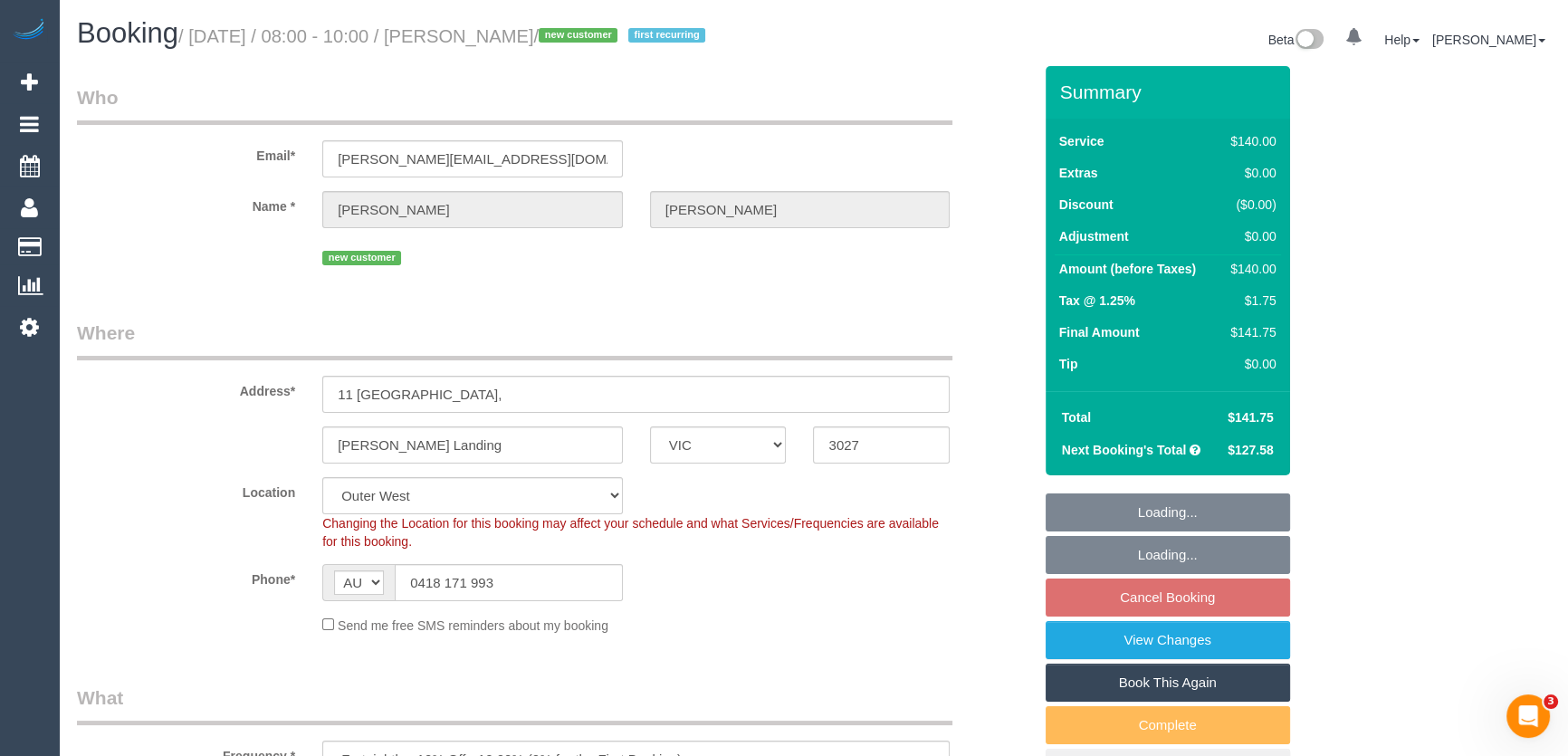
select select "object:1260"
select select "spot1"
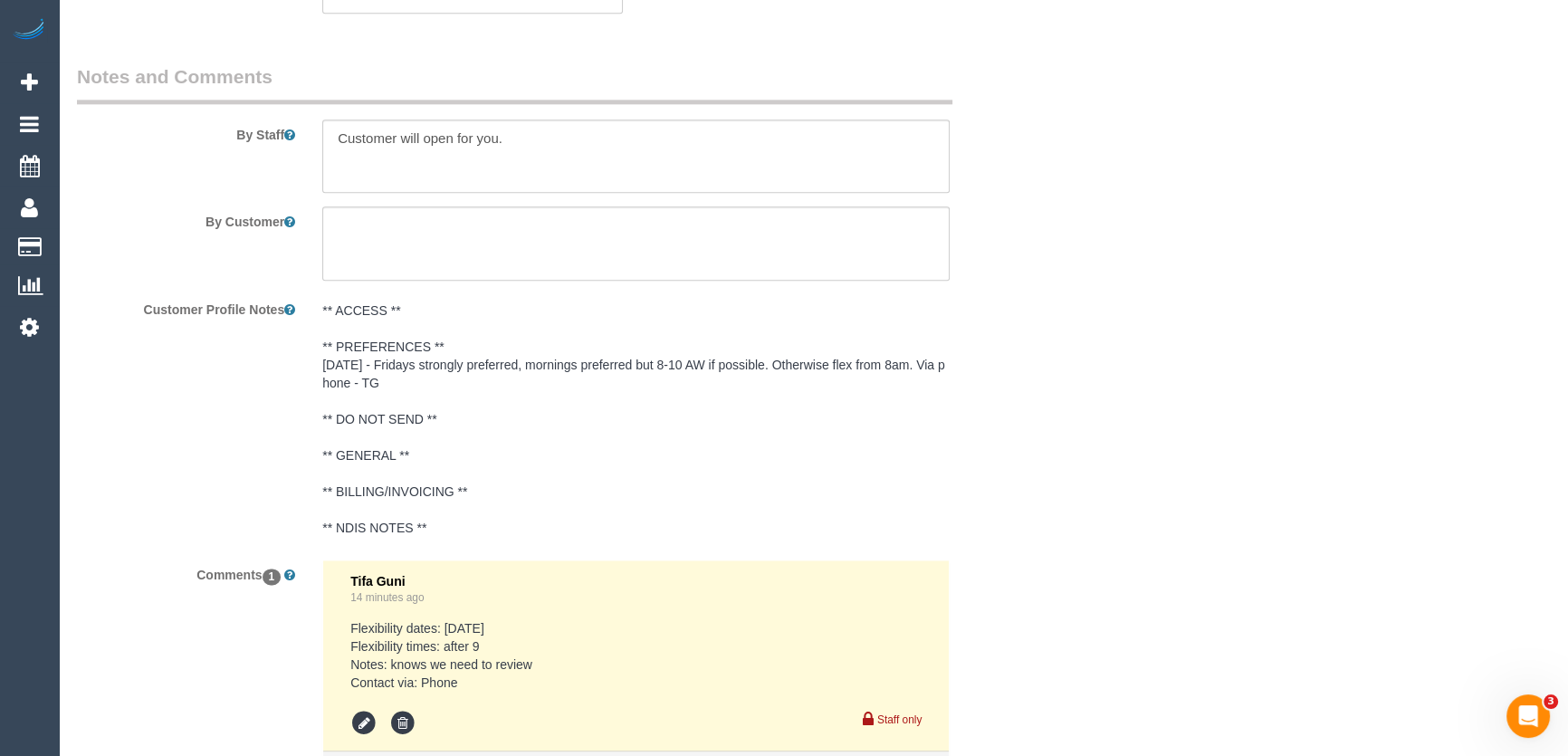
scroll to position [3044, 0]
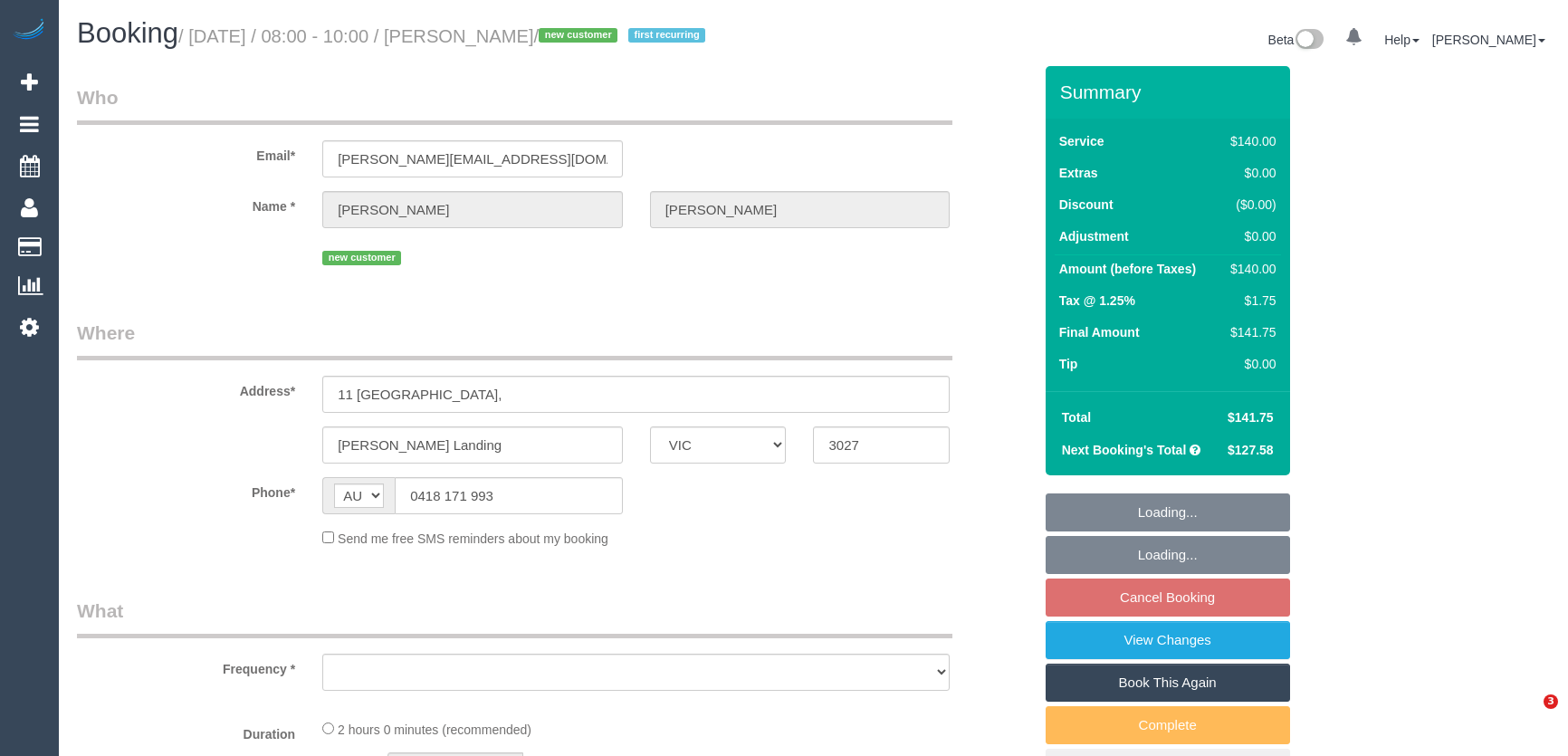
select select "VIC"
select select "string:stripe-pm_1S39QV2GScqysDRVQPYokBPy"
select select "number:27"
select select "number:14"
select select "number:19"
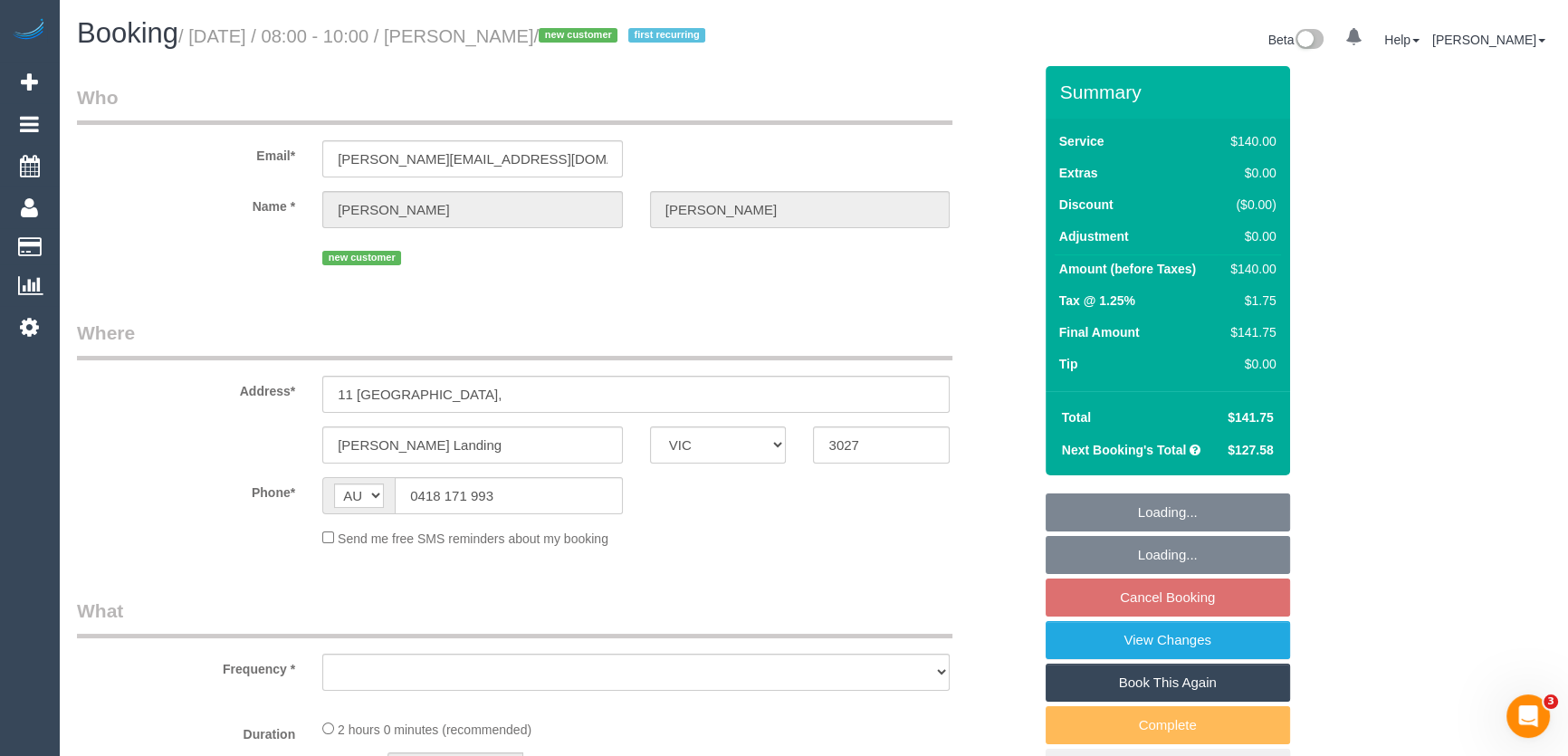
select select "number:22"
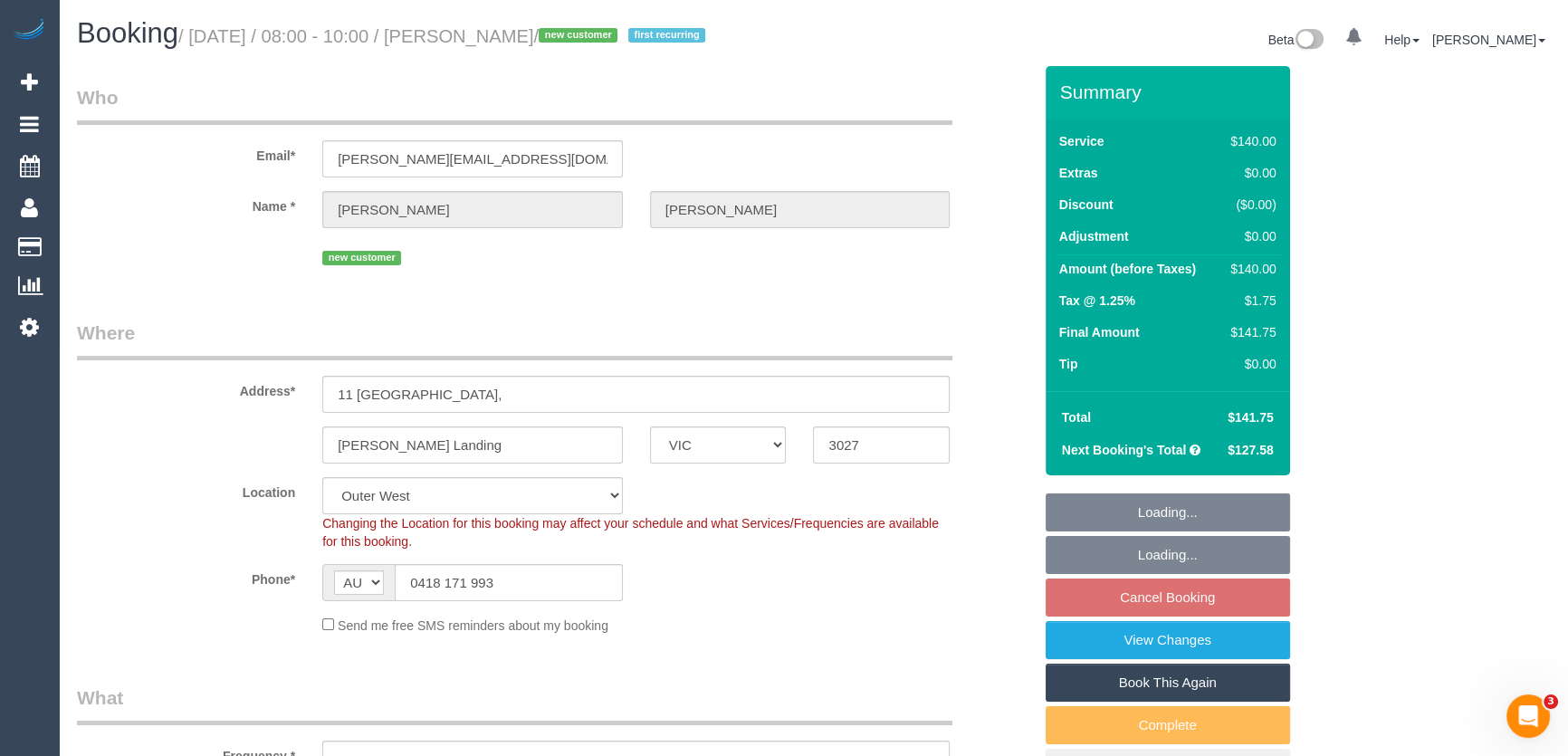
select select "object:723"
select select "spot1"
select select "object:897"
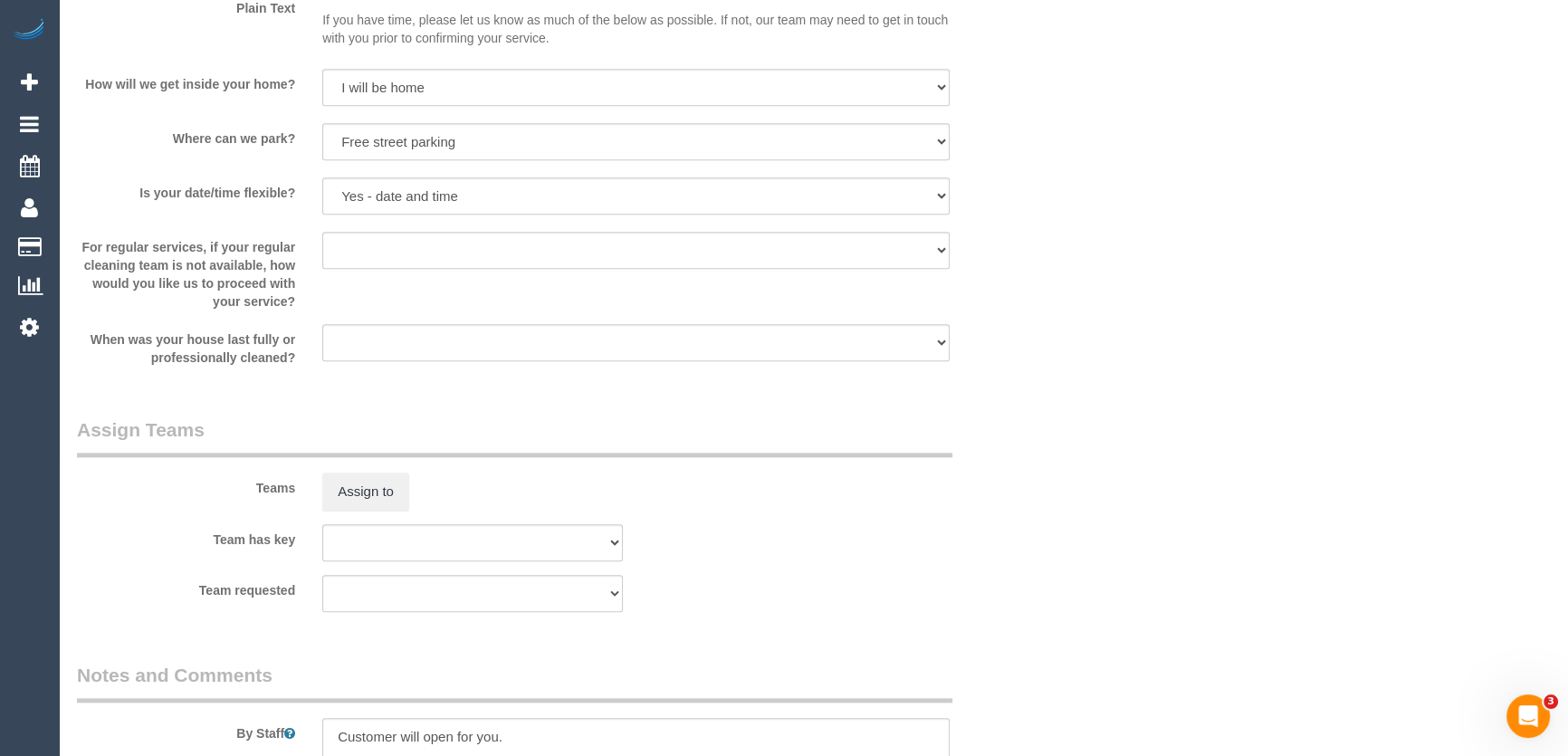
scroll to position [2551, 0]
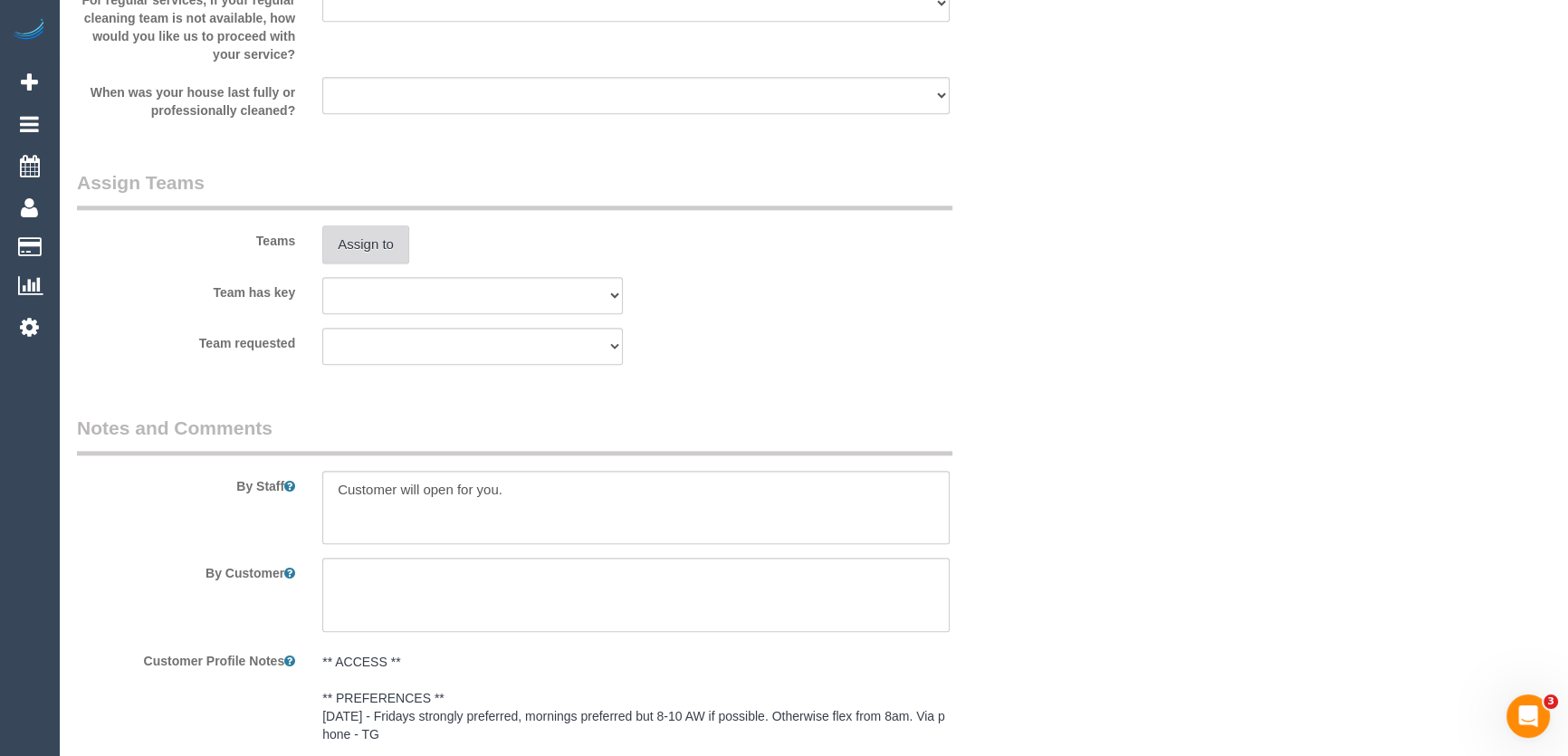
click at [389, 245] on button "Assign to" at bounding box center [365, 245] width 87 height 38
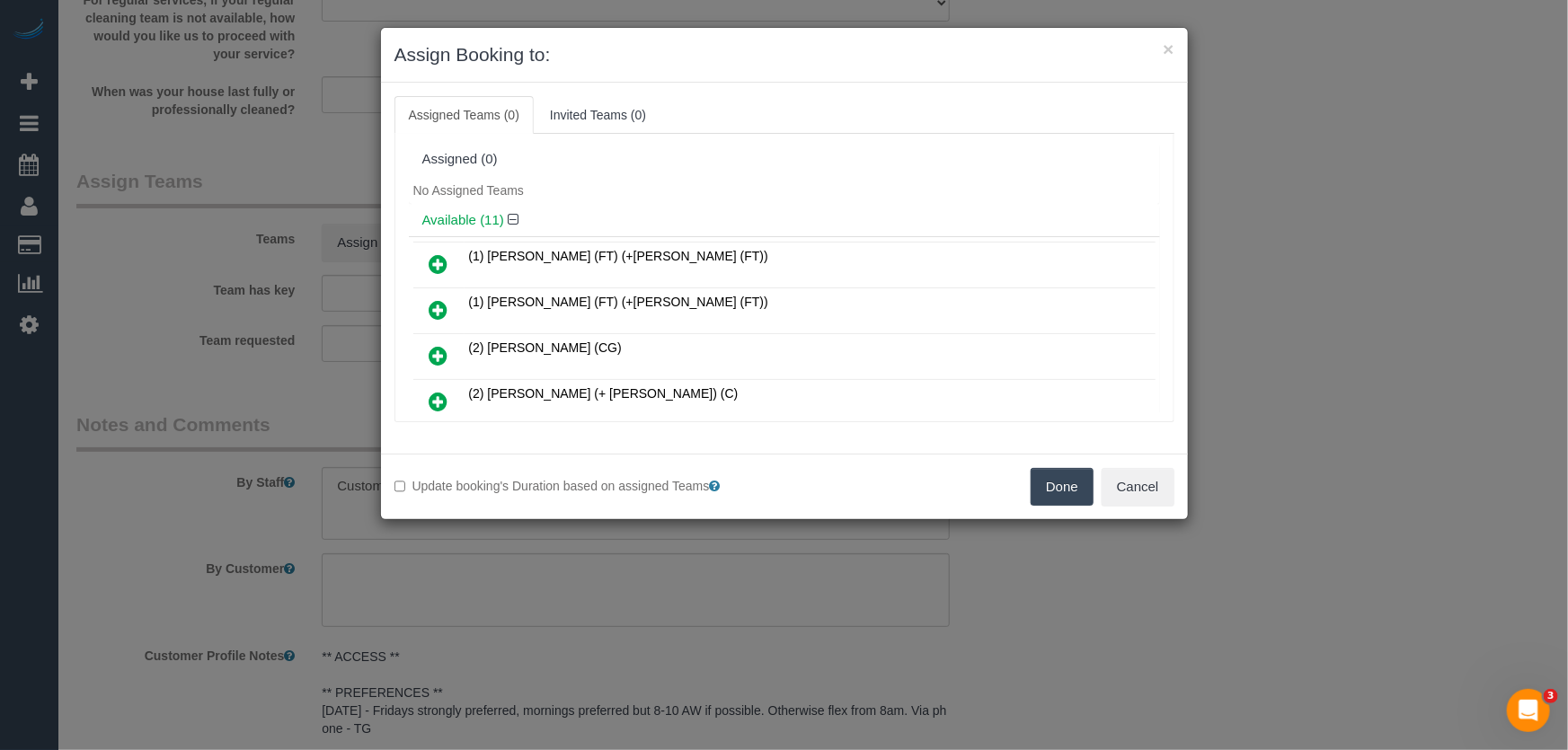
click at [436, 354] on icon at bounding box center [438, 355] width 19 height 22
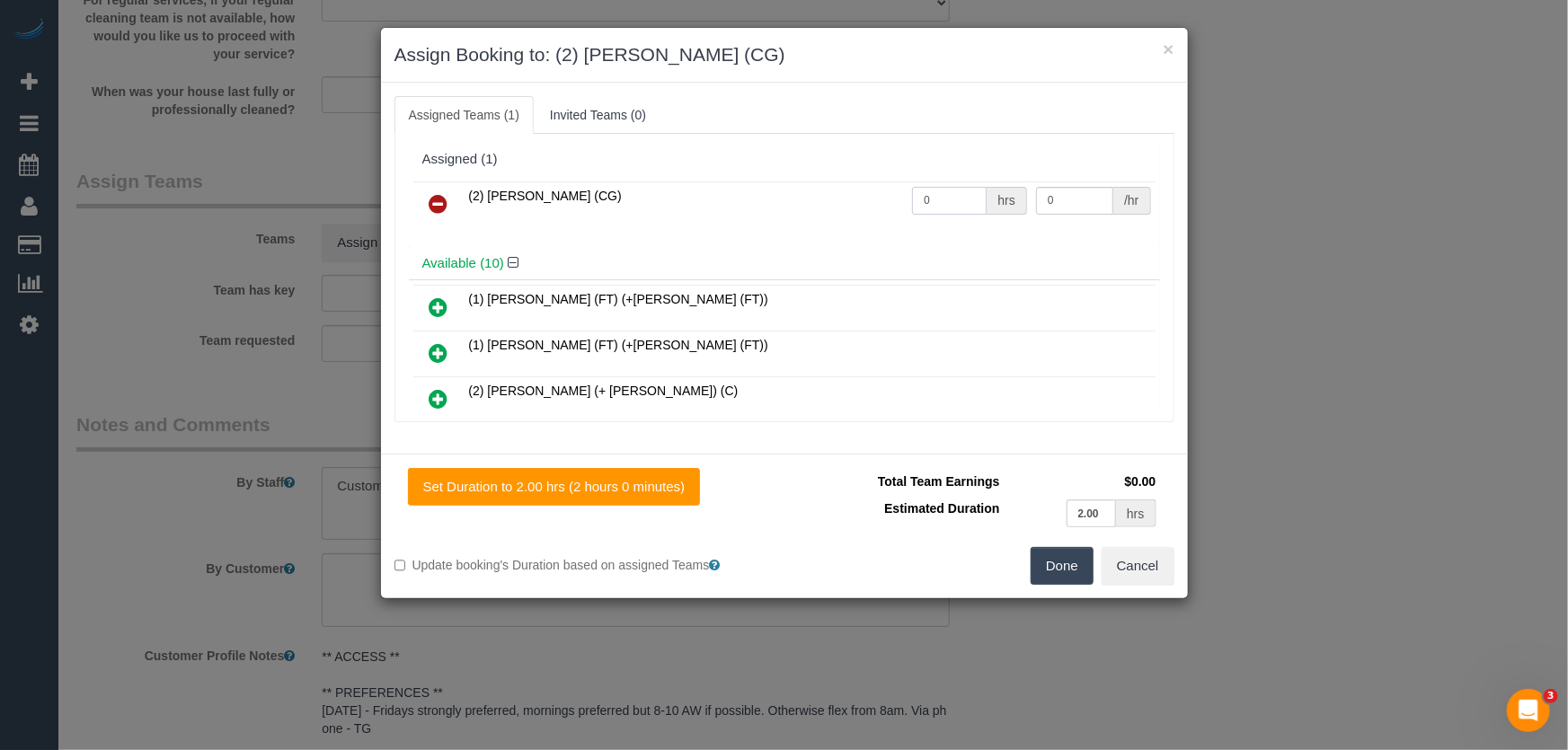
click at [941, 198] on input "0" at bounding box center [949, 200] width 75 height 28
type input "2"
type input "41.25"
click at [1057, 565] on button "Done" at bounding box center [1062, 565] width 63 height 38
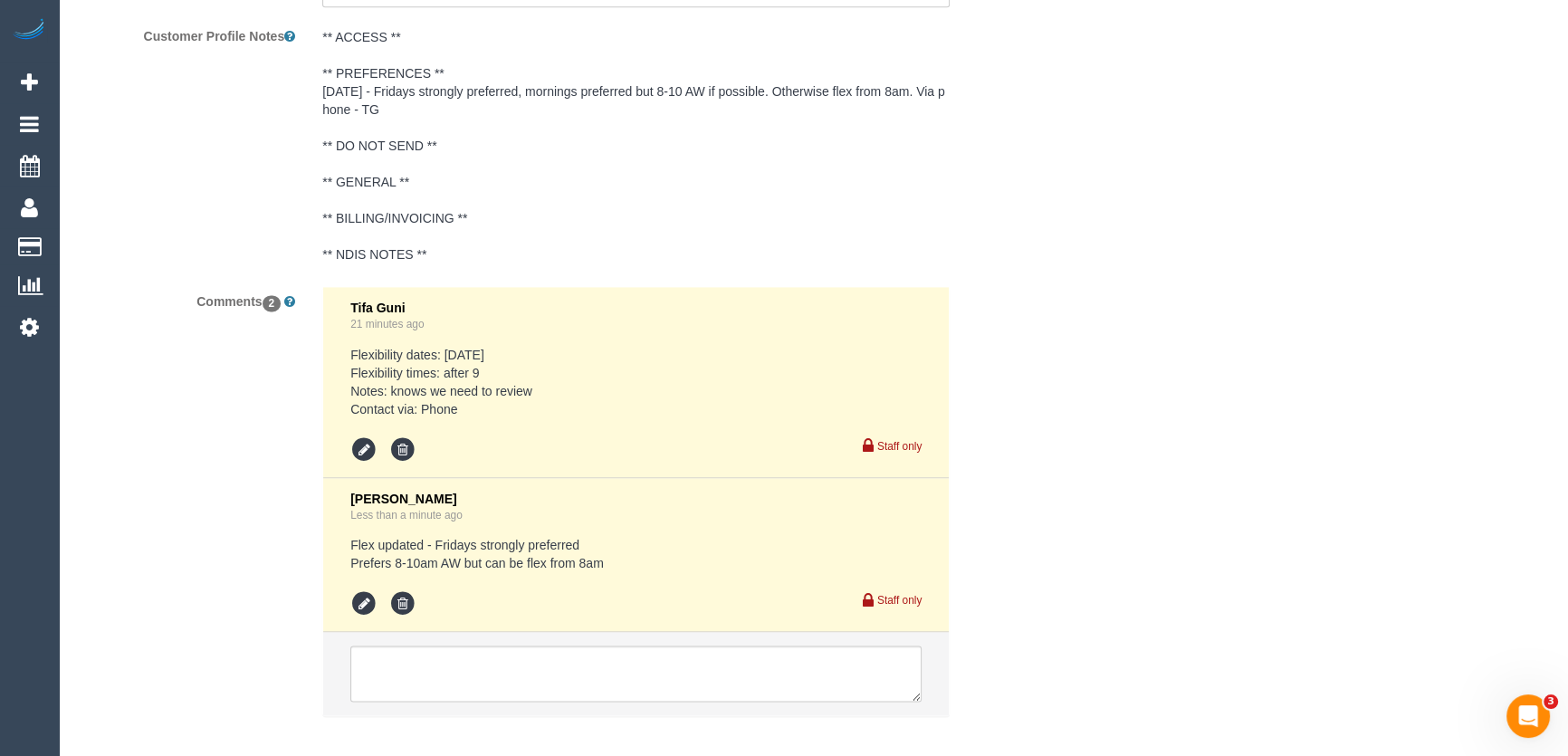
scroll to position [3265, 0]
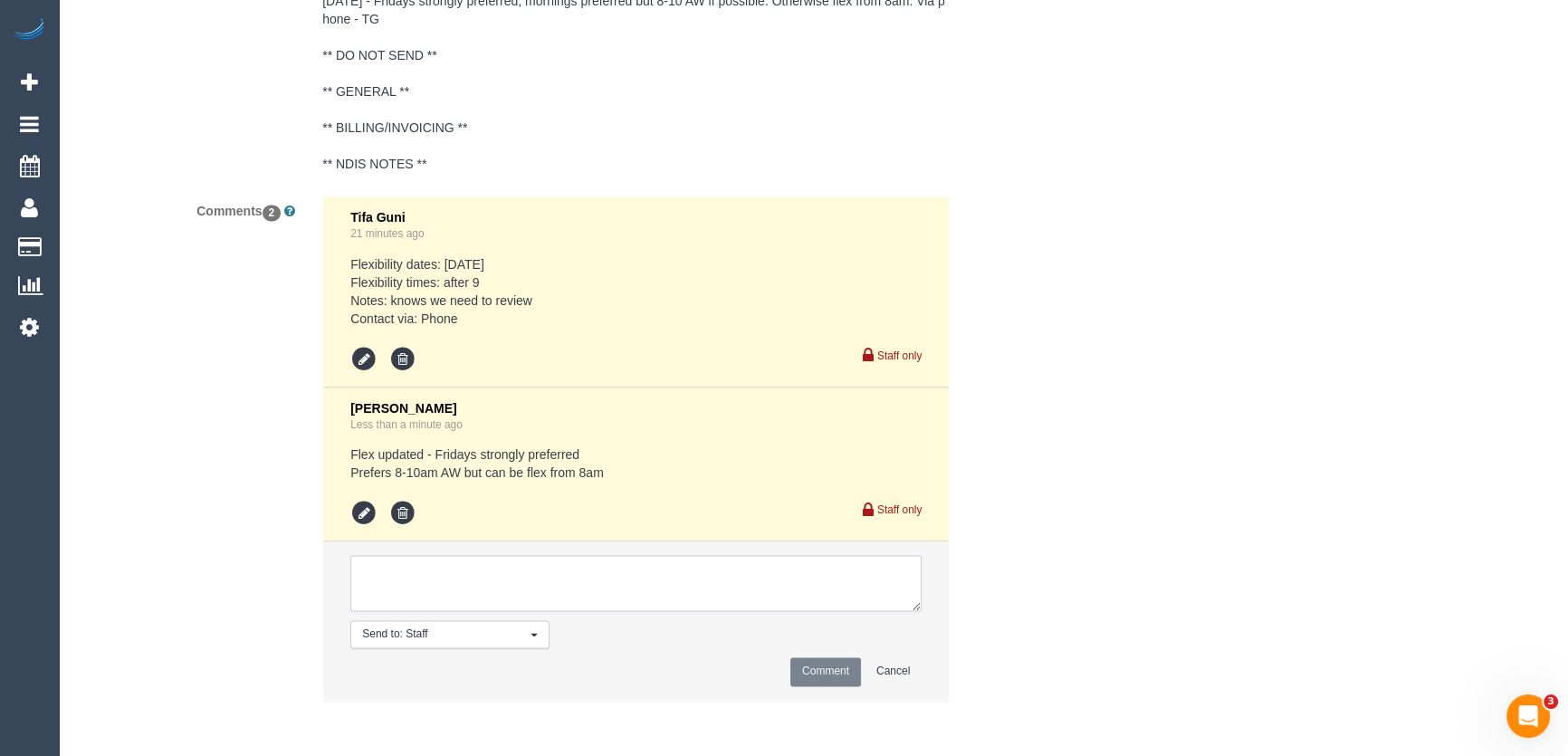
click at [519, 581] on textarea at bounding box center [636, 583] width 571 height 56
type textarea "customer has been informed of one-off cleaner - via email"
click at [839, 674] on button "Comment" at bounding box center [825, 670] width 71 height 28
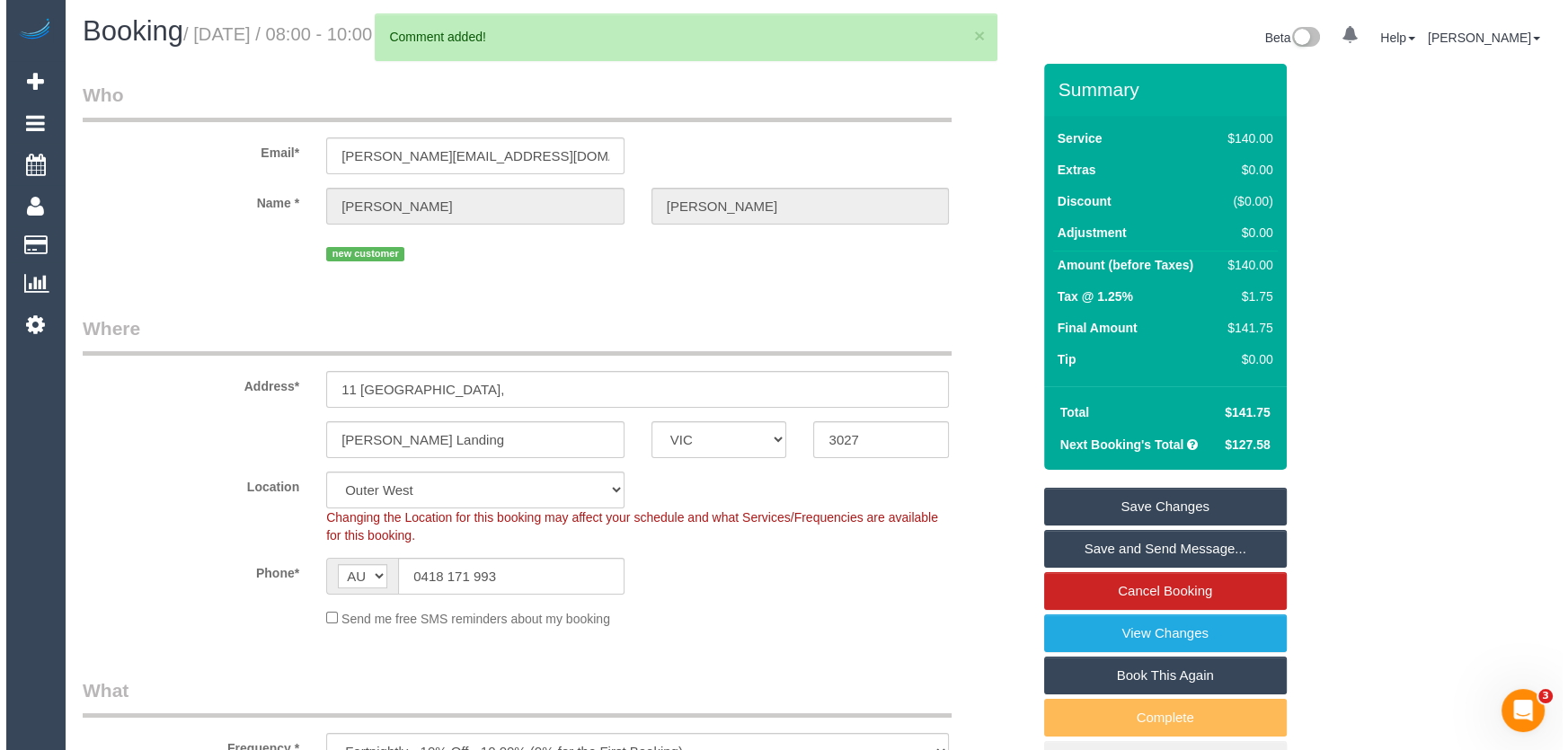
scroll to position [0, 0]
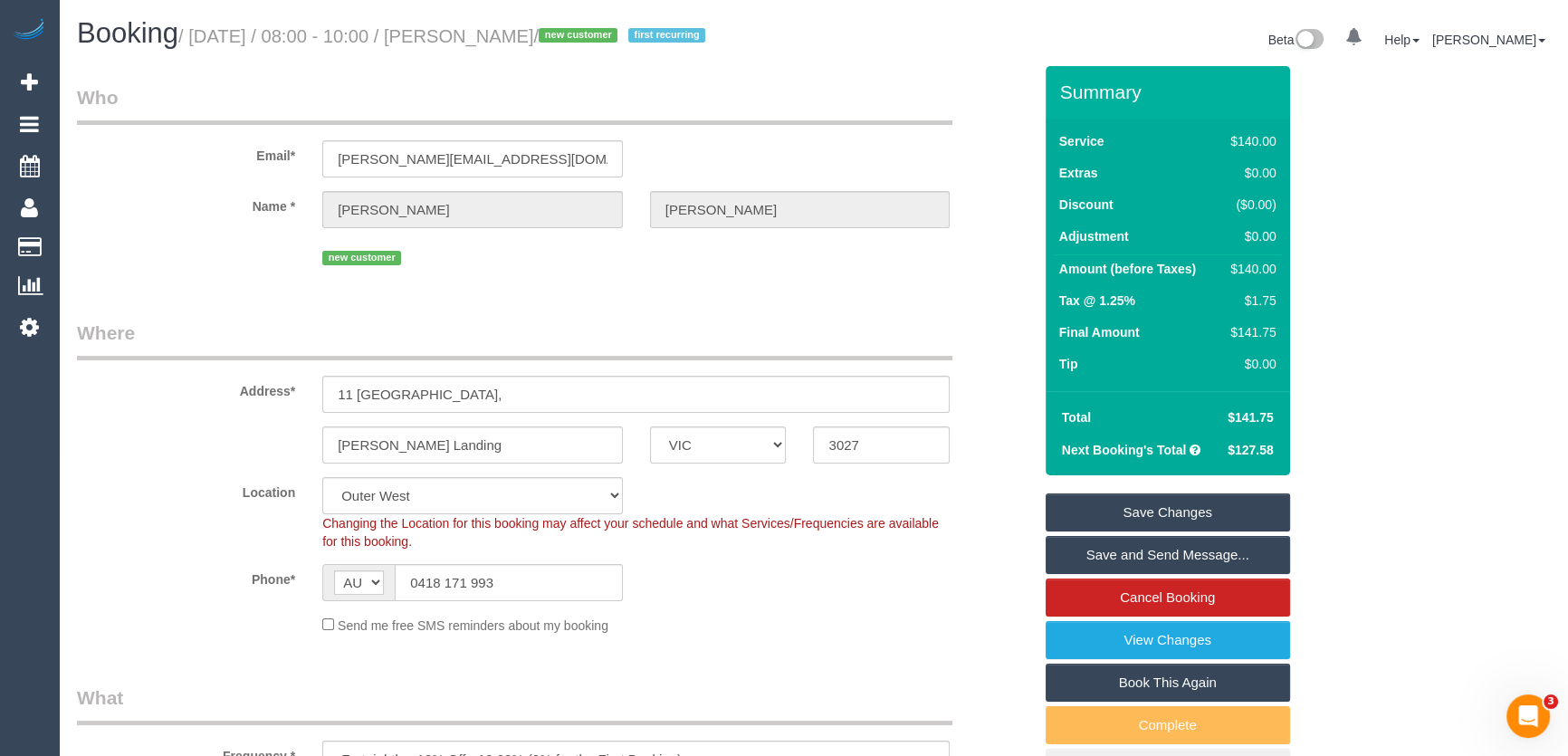
click at [510, 36] on small "/ September 05, 2025 / 08:00 - 10:00 / Joel Ward / new customer first recurring" at bounding box center [444, 36] width 532 height 20
copy small "Joel Ward"
click at [1151, 518] on link "Save Changes" at bounding box center [1168, 512] width 245 height 38
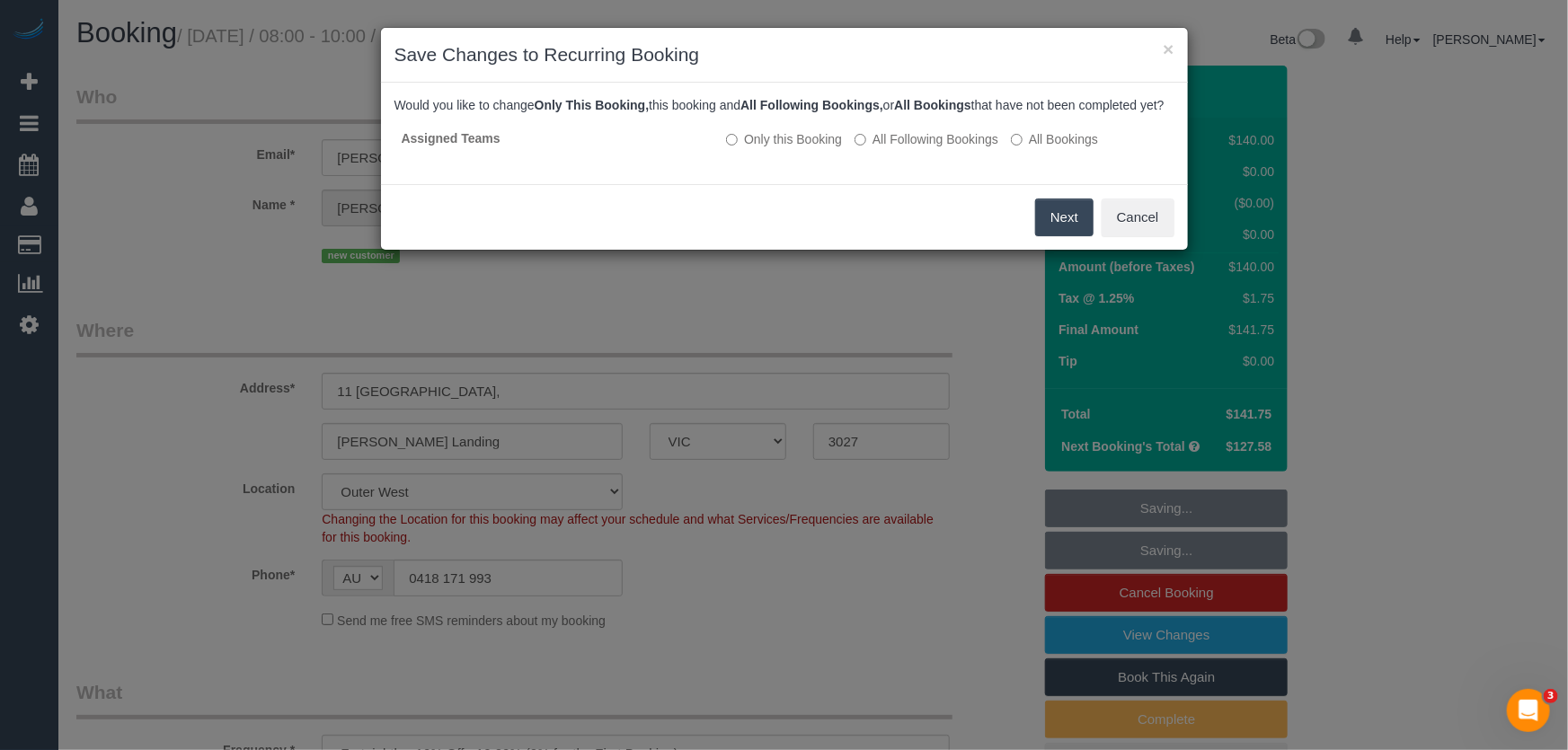
click at [1060, 236] on button "Next" at bounding box center [1063, 217] width 58 height 38
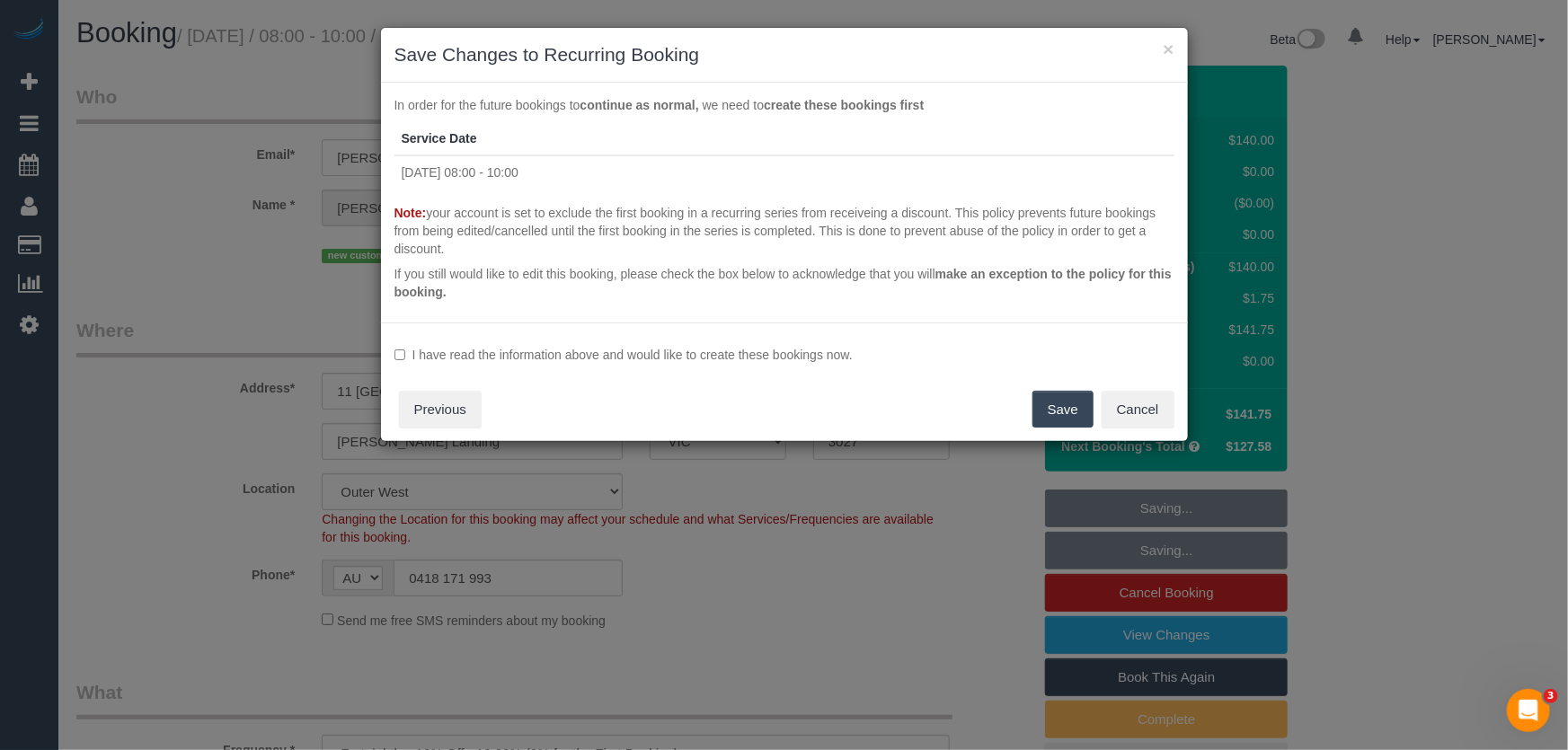
click at [760, 353] on label "I have read the information above and would like to create these bookings now." at bounding box center [784, 354] width 780 height 18
click at [1087, 412] on button "Save" at bounding box center [1062, 410] width 61 height 38
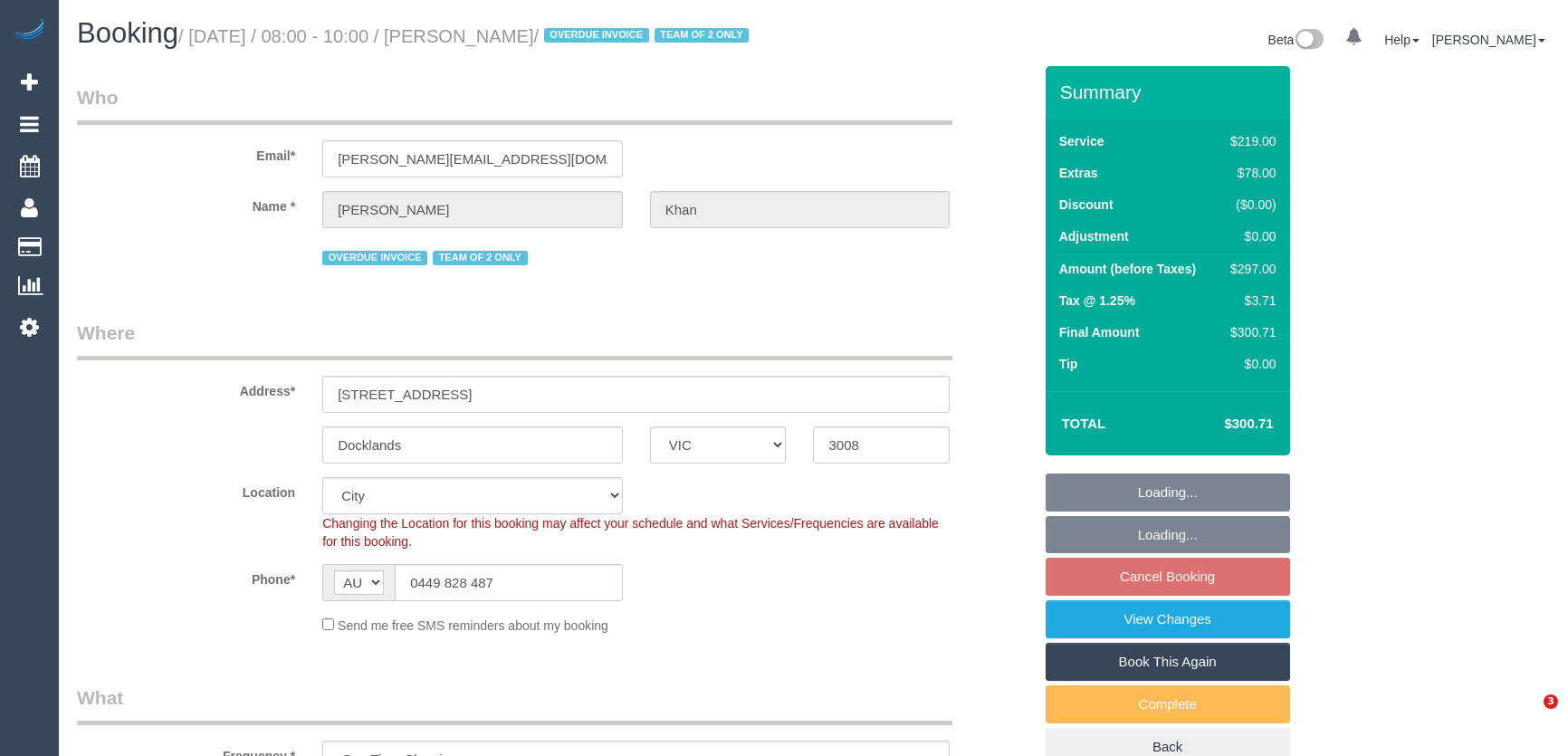
select select "VIC"
select select "number:28"
select select "number:14"
select select "number:19"
select select "number:23"
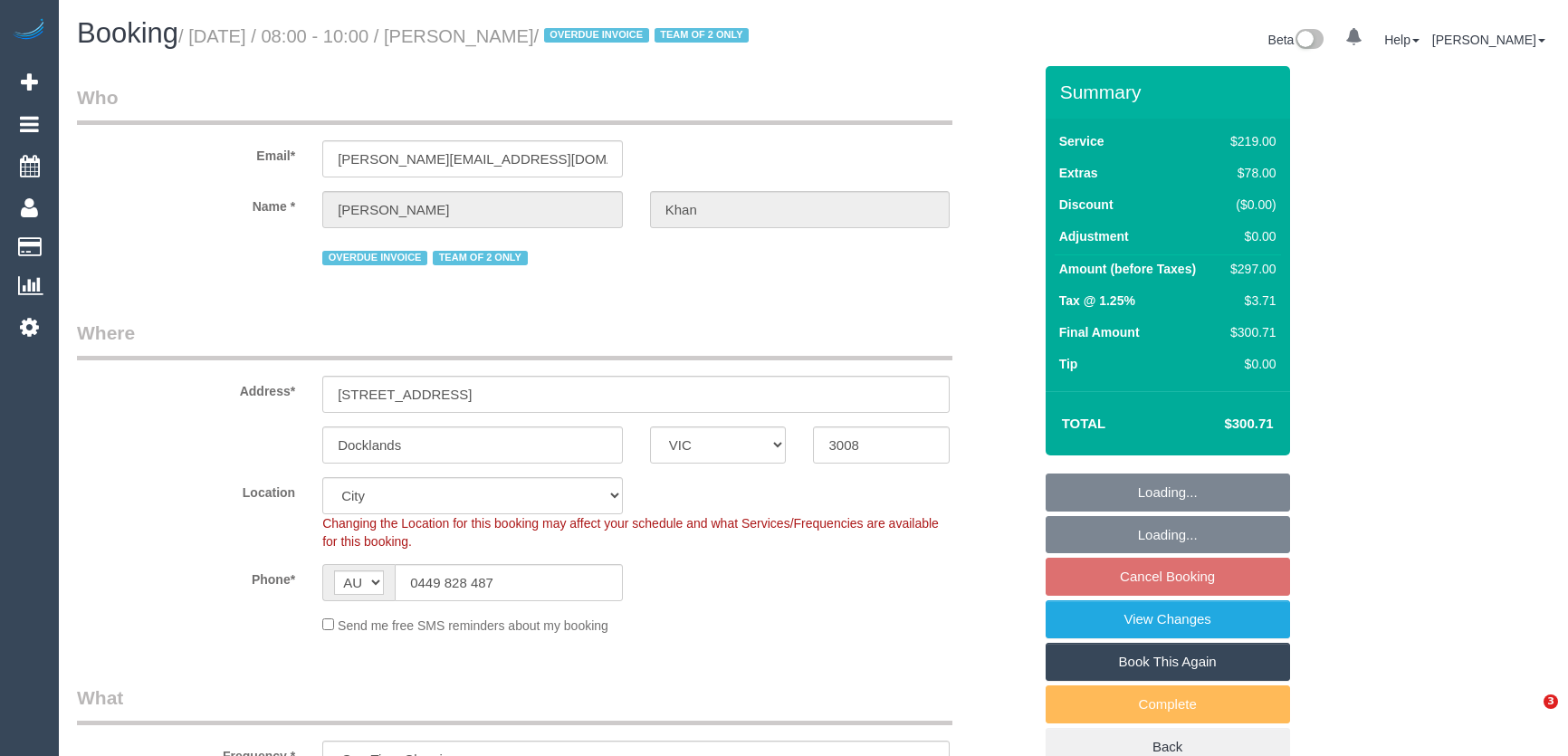
select select "object:688"
select select "spot2"
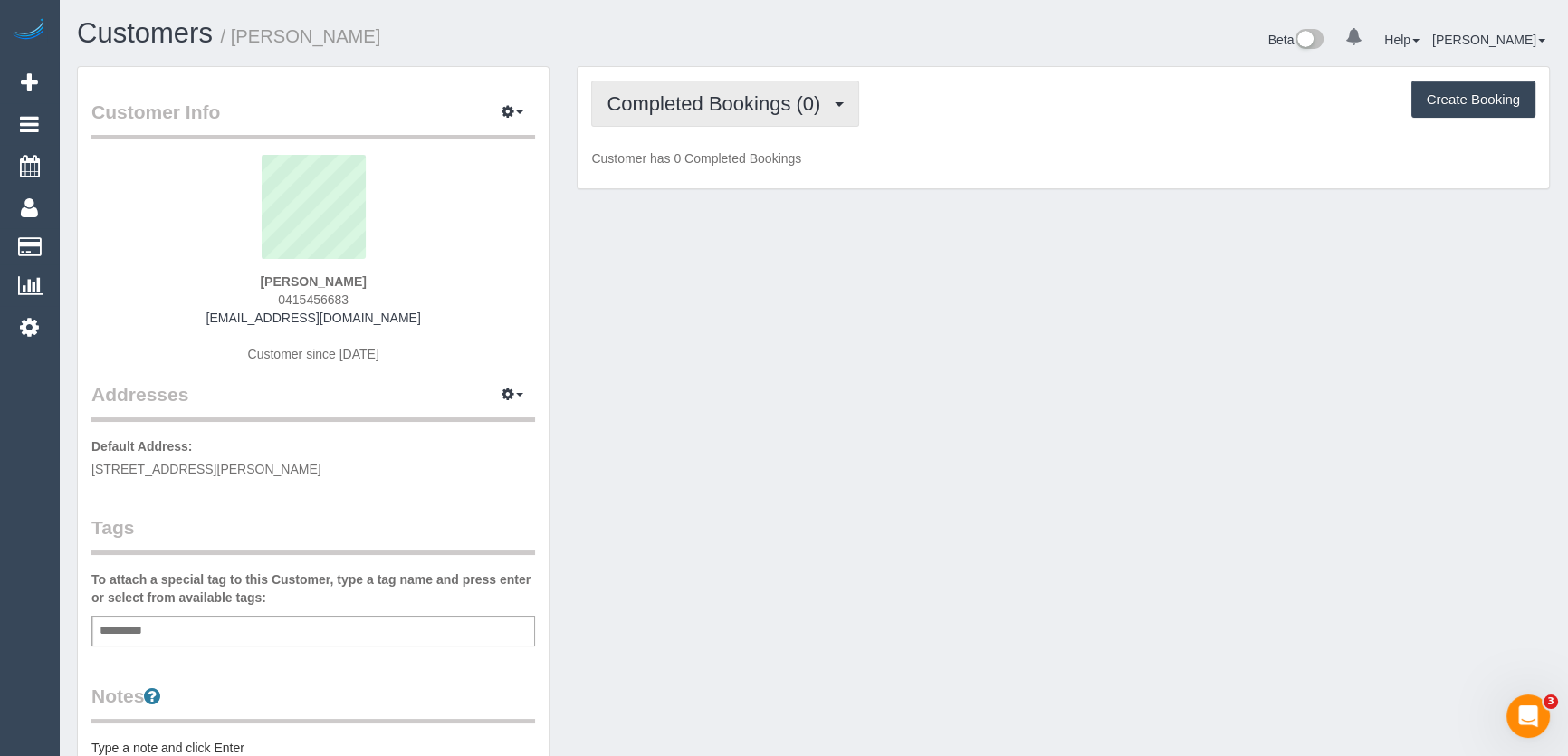
click at [726, 107] on span "Completed Bookings (0)" at bounding box center [718, 103] width 223 height 23
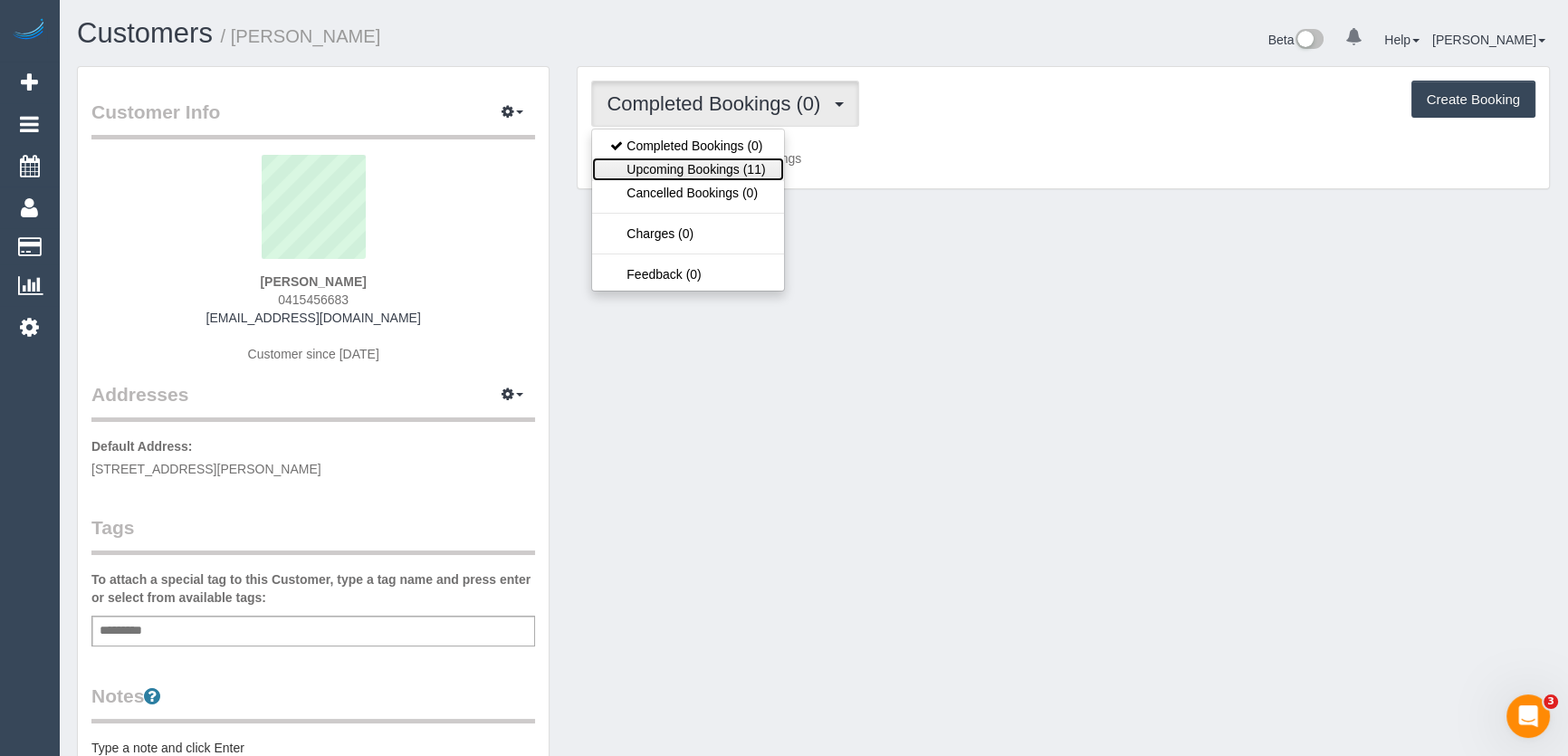
click at [737, 165] on link "Upcoming Bookings (11)" at bounding box center [687, 169] width 191 height 24
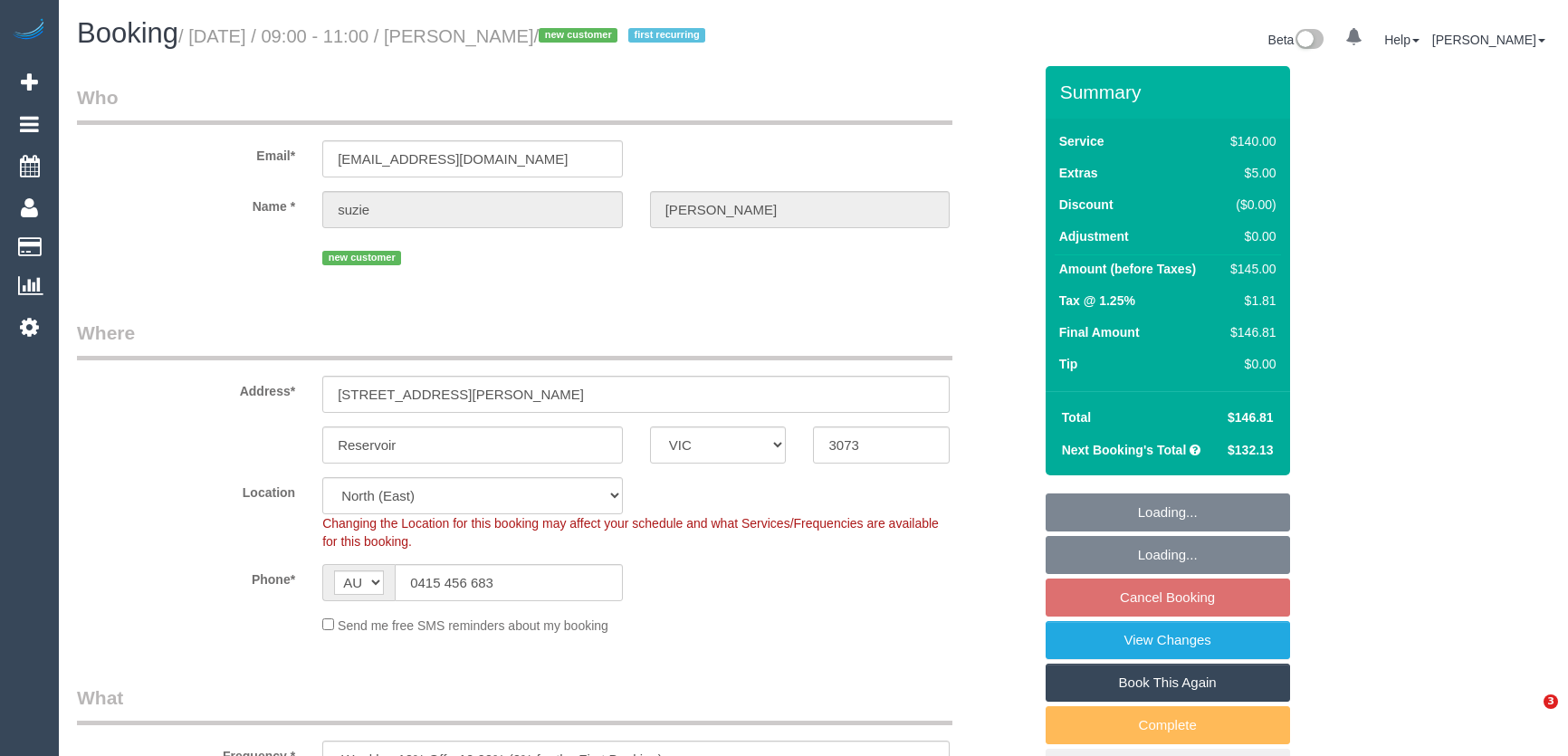
select select "VIC"
select select "number:27"
select select "number:14"
select select "number:19"
select select "number:23"
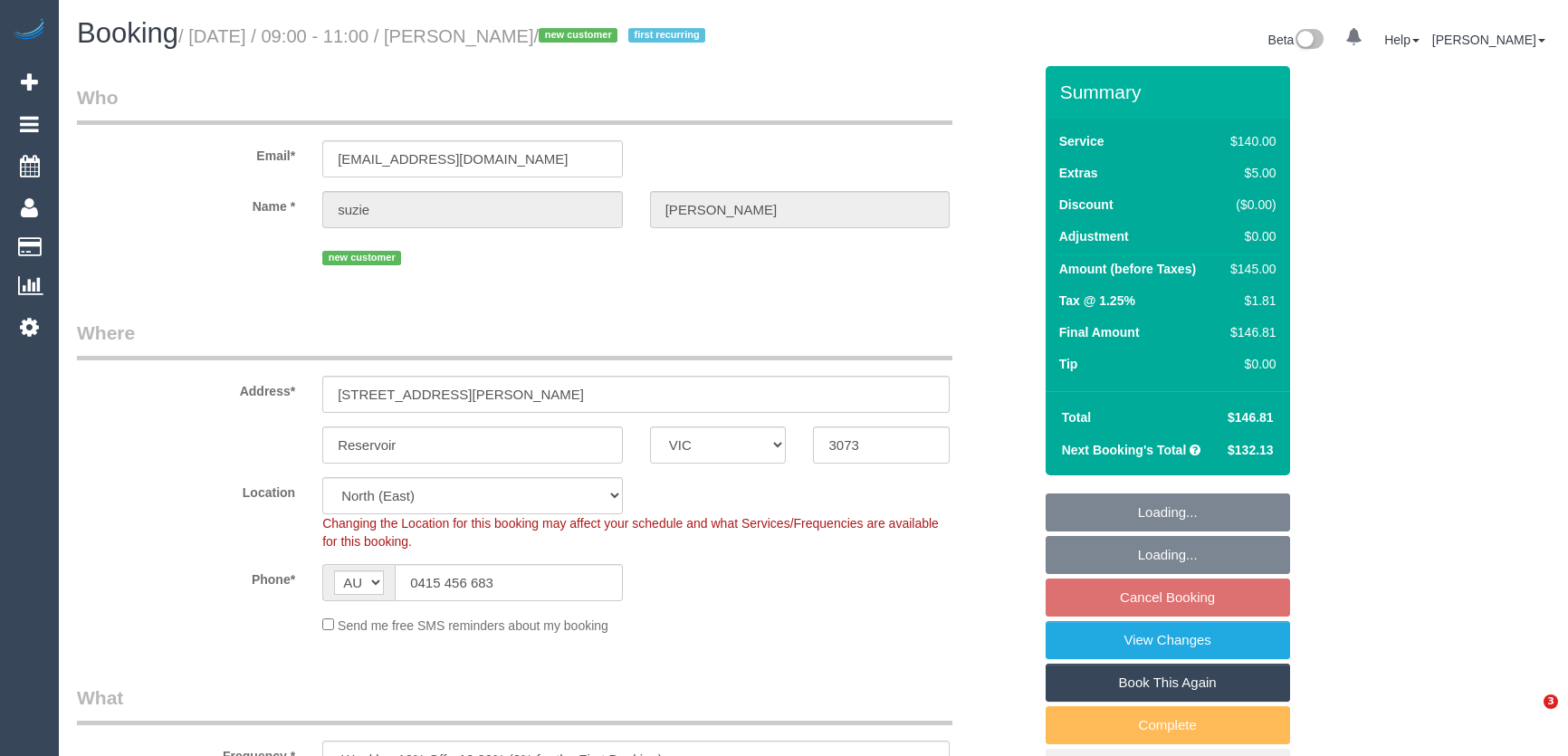
select select "number:35"
select select "number:12"
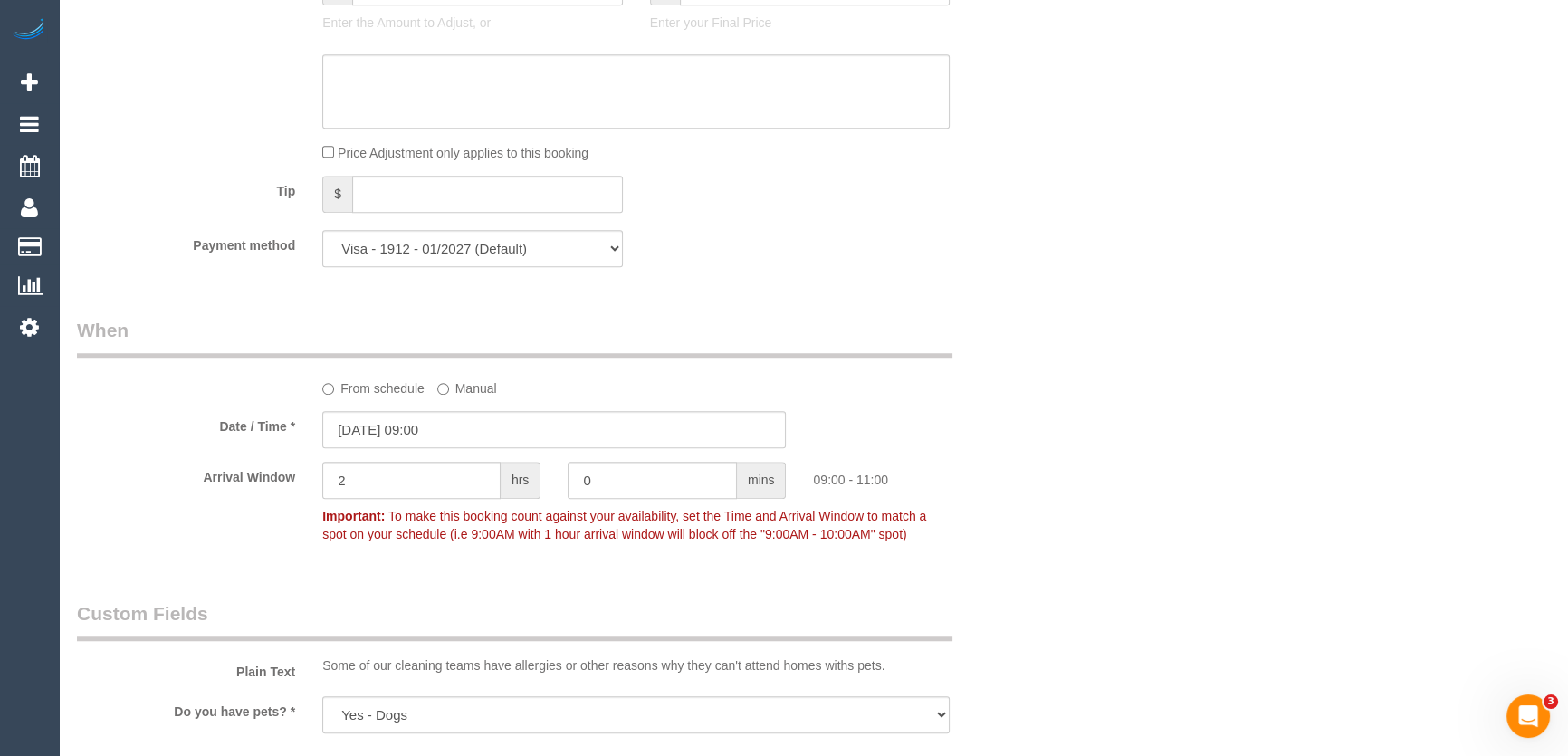
scroll to position [1891, 0]
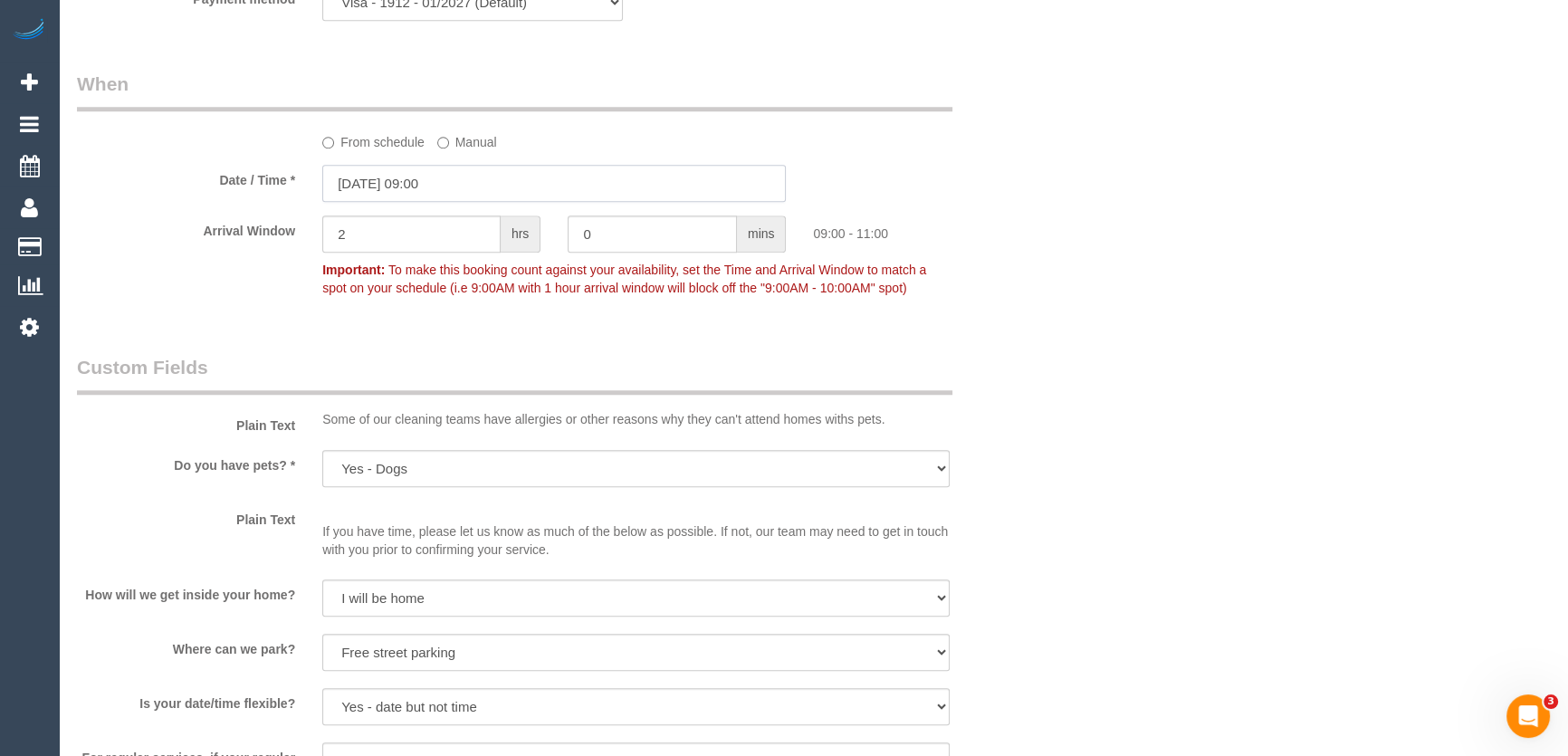
click at [469, 188] on input "[DATE] 09:00" at bounding box center [554, 183] width 464 height 37
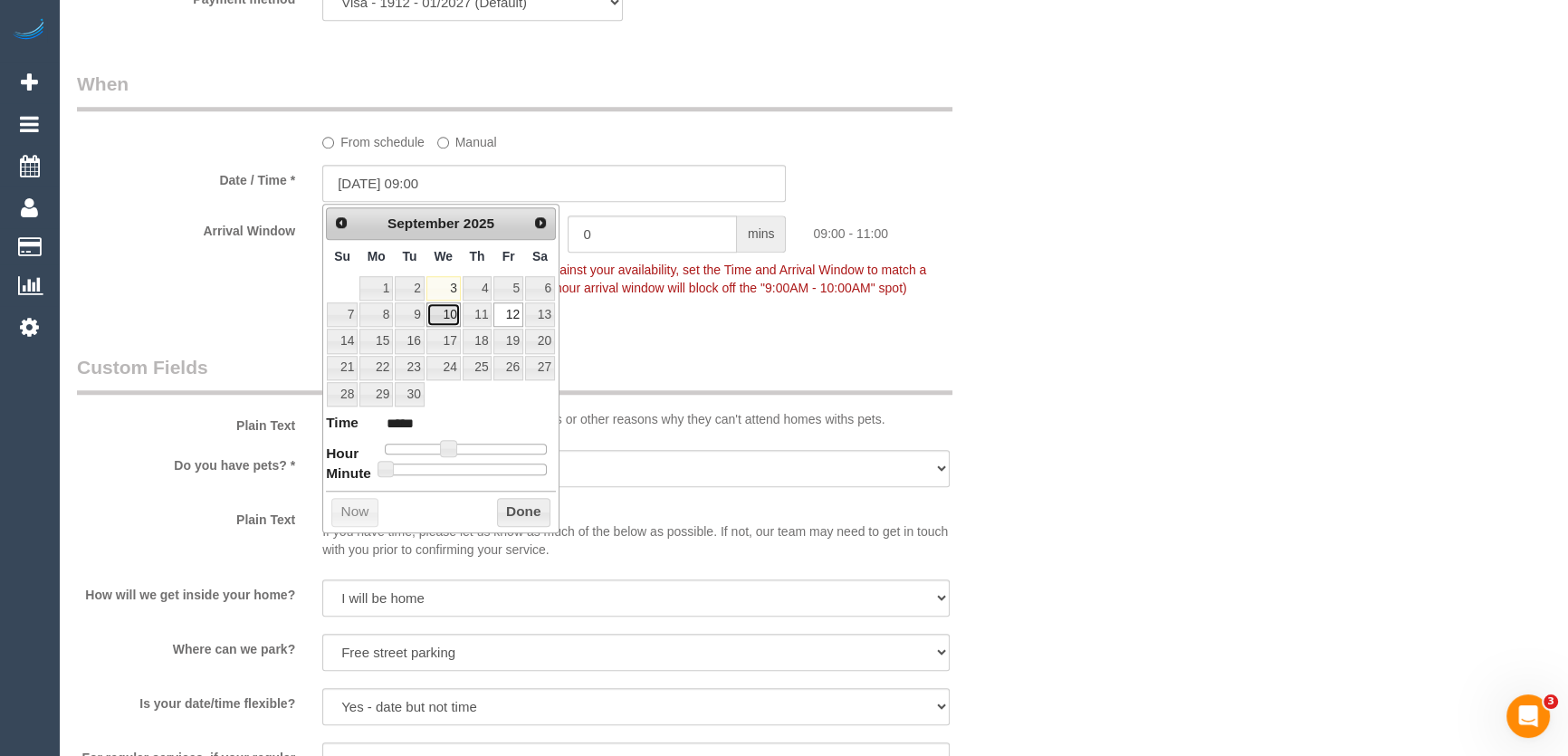
click at [446, 316] on link "10" at bounding box center [444, 314] width 35 height 25
type input "[DATE] 10:00"
type input "*****"
type input "[DATE] 11:00"
type input "*****"
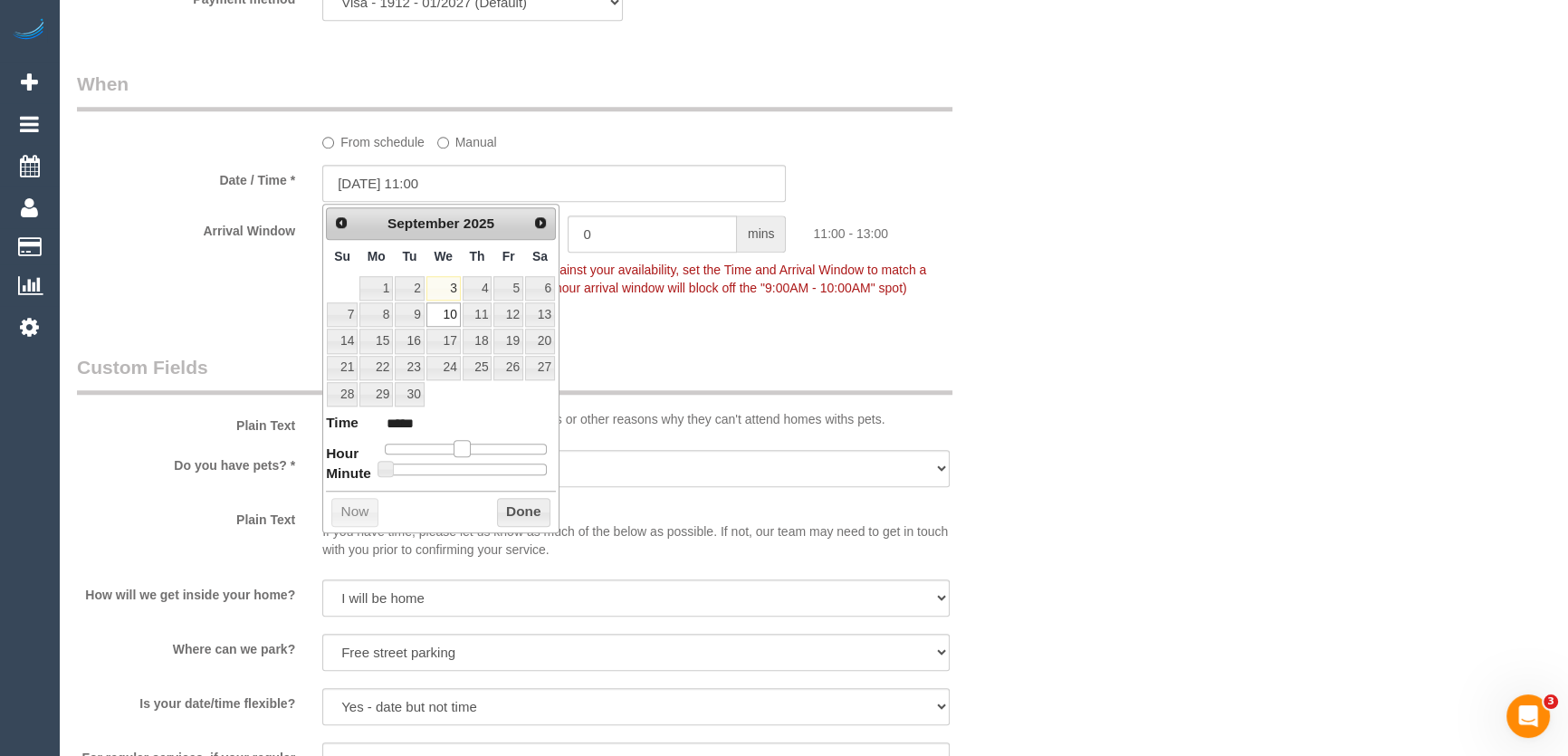
drag, startPoint x: 452, startPoint y: 441, endPoint x: 467, endPoint y: 443, distance: 15.1
click at [467, 443] on span at bounding box center [462, 448] width 16 height 16
click at [649, 336] on div "Who Email* suzie@brittoncosts.com Name * suzie britton new customer Where Addre…" at bounding box center [554, 3] width 982 height 3657
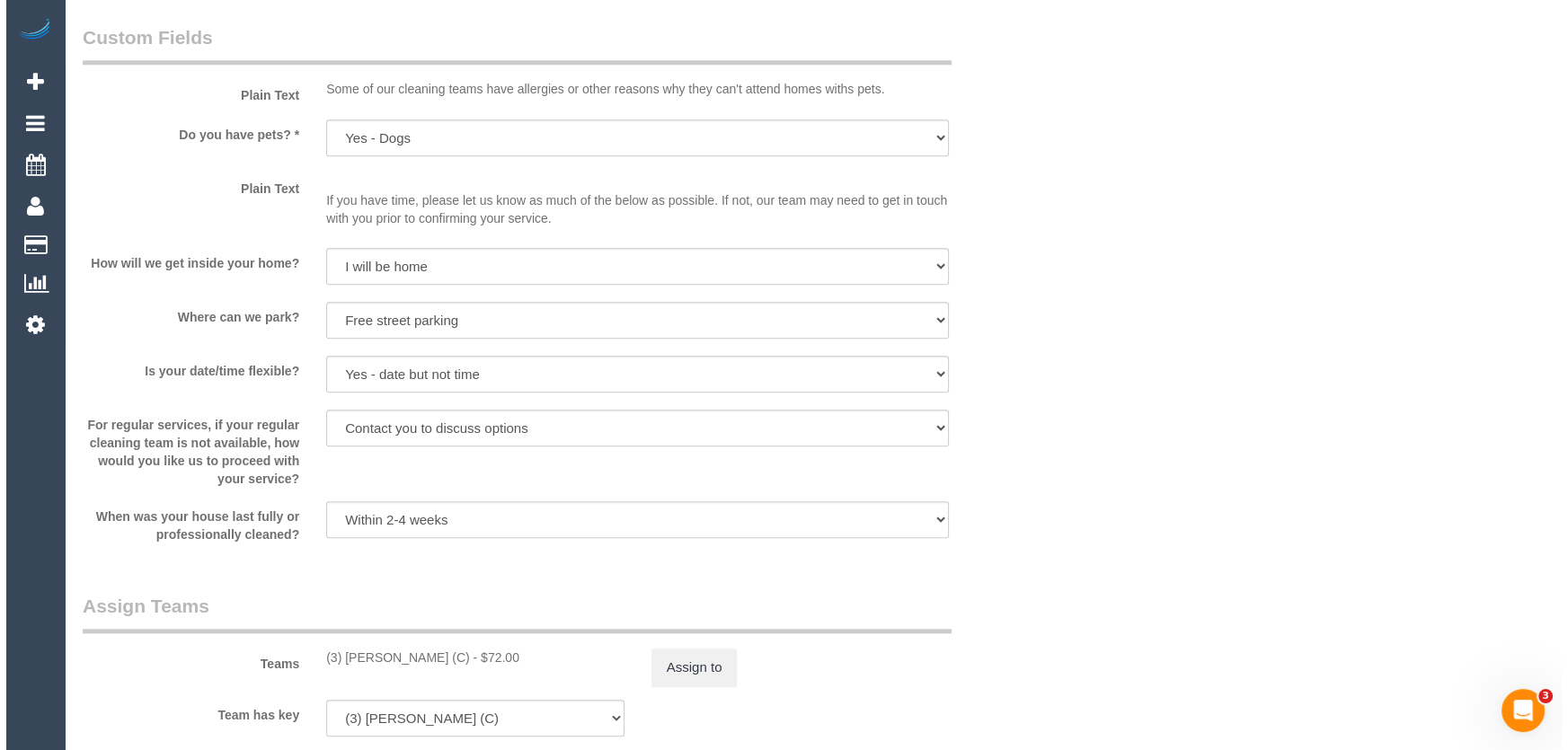
scroll to position [2530, 0]
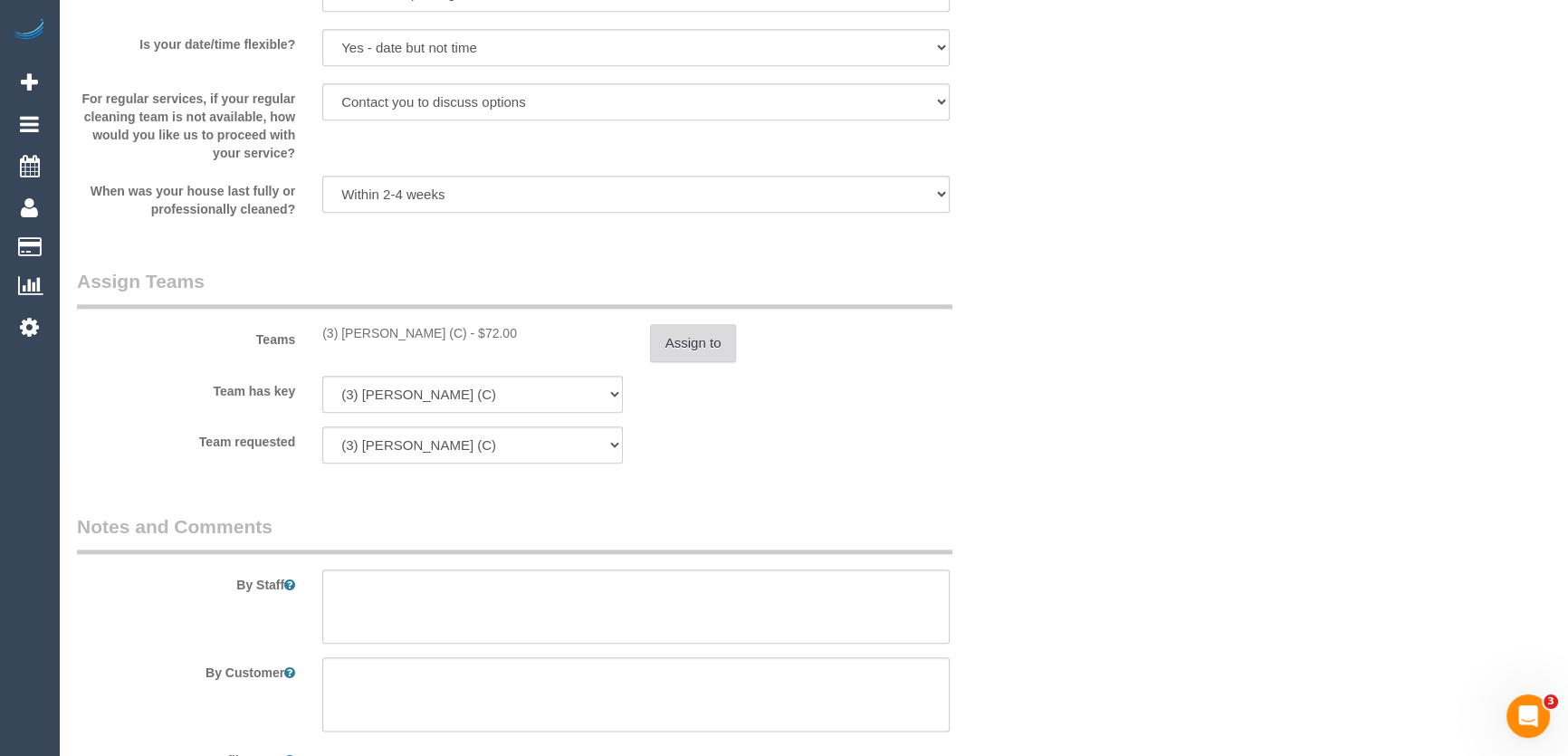
click at [661, 357] on button "Assign to" at bounding box center [692, 343] width 87 height 38
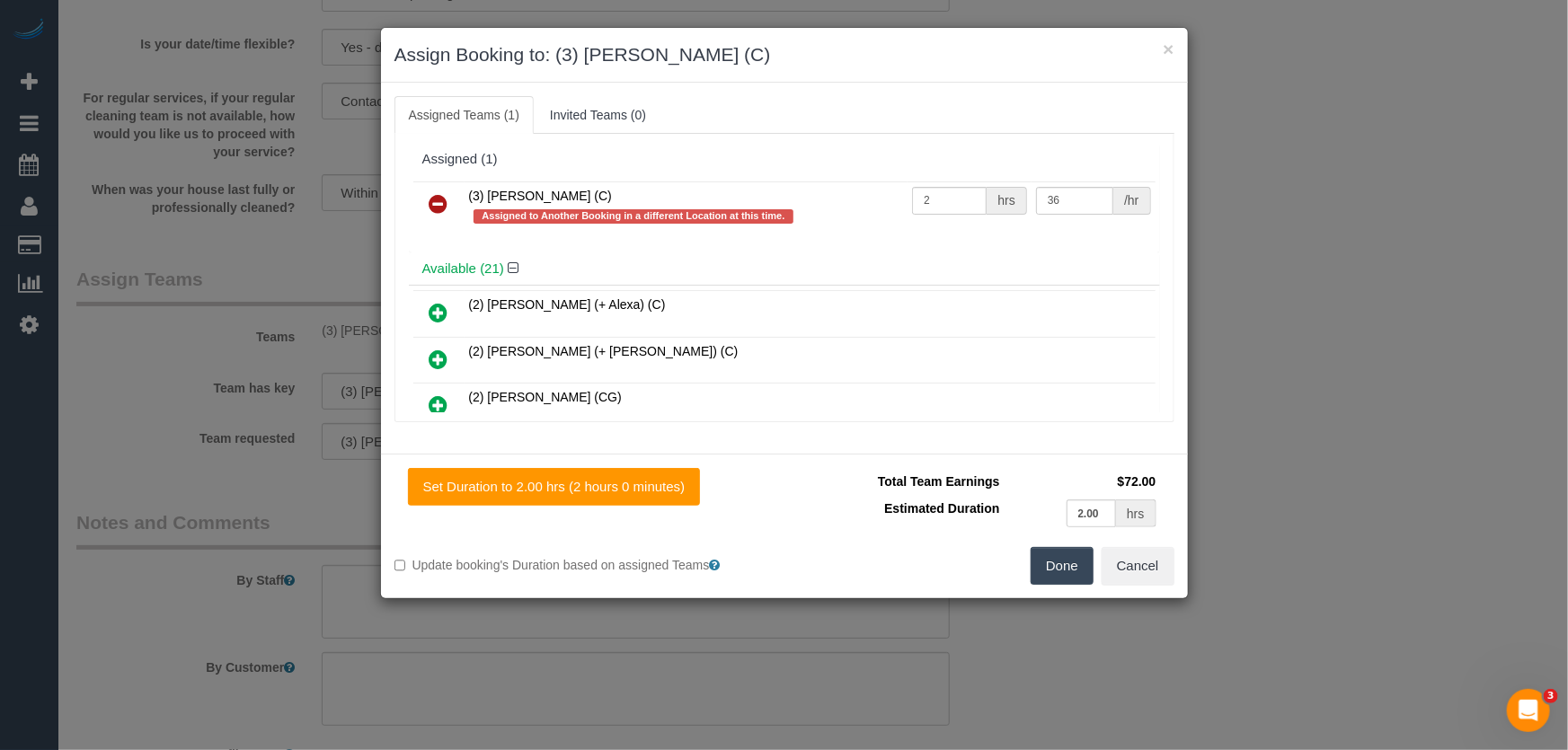
click at [433, 203] on icon at bounding box center [438, 204] width 19 height 22
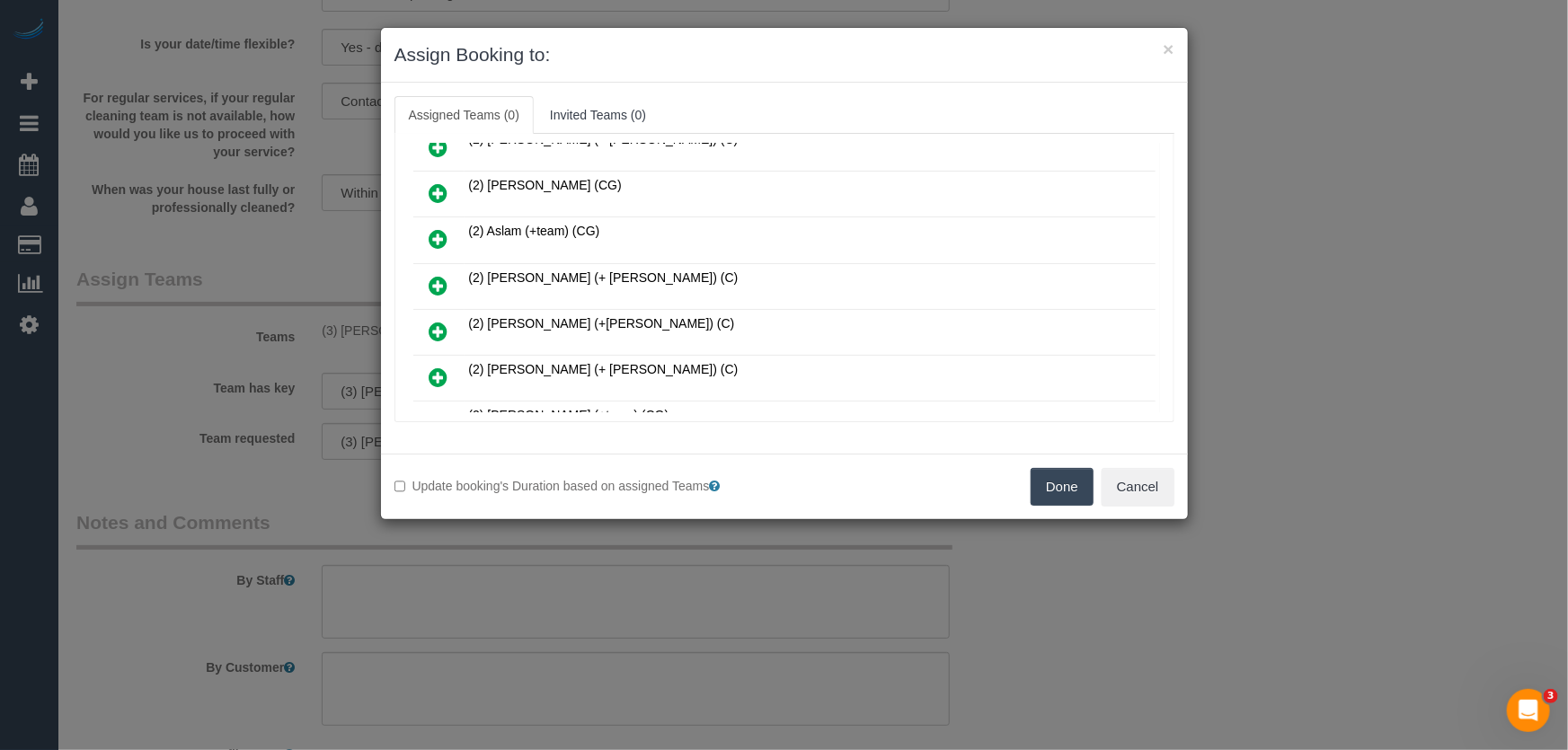
scroll to position [517, 0]
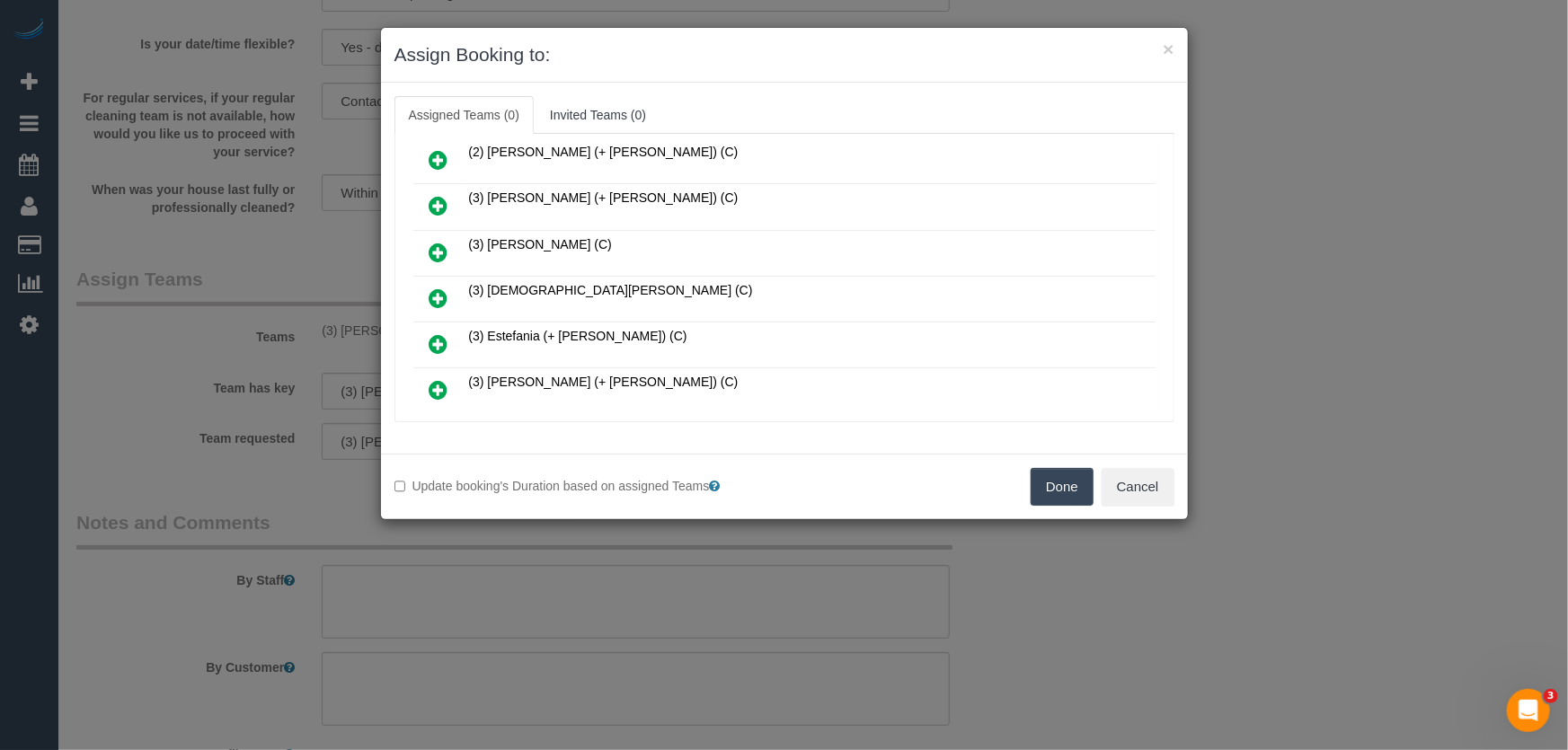
click at [438, 287] on icon at bounding box center [438, 298] width 19 height 22
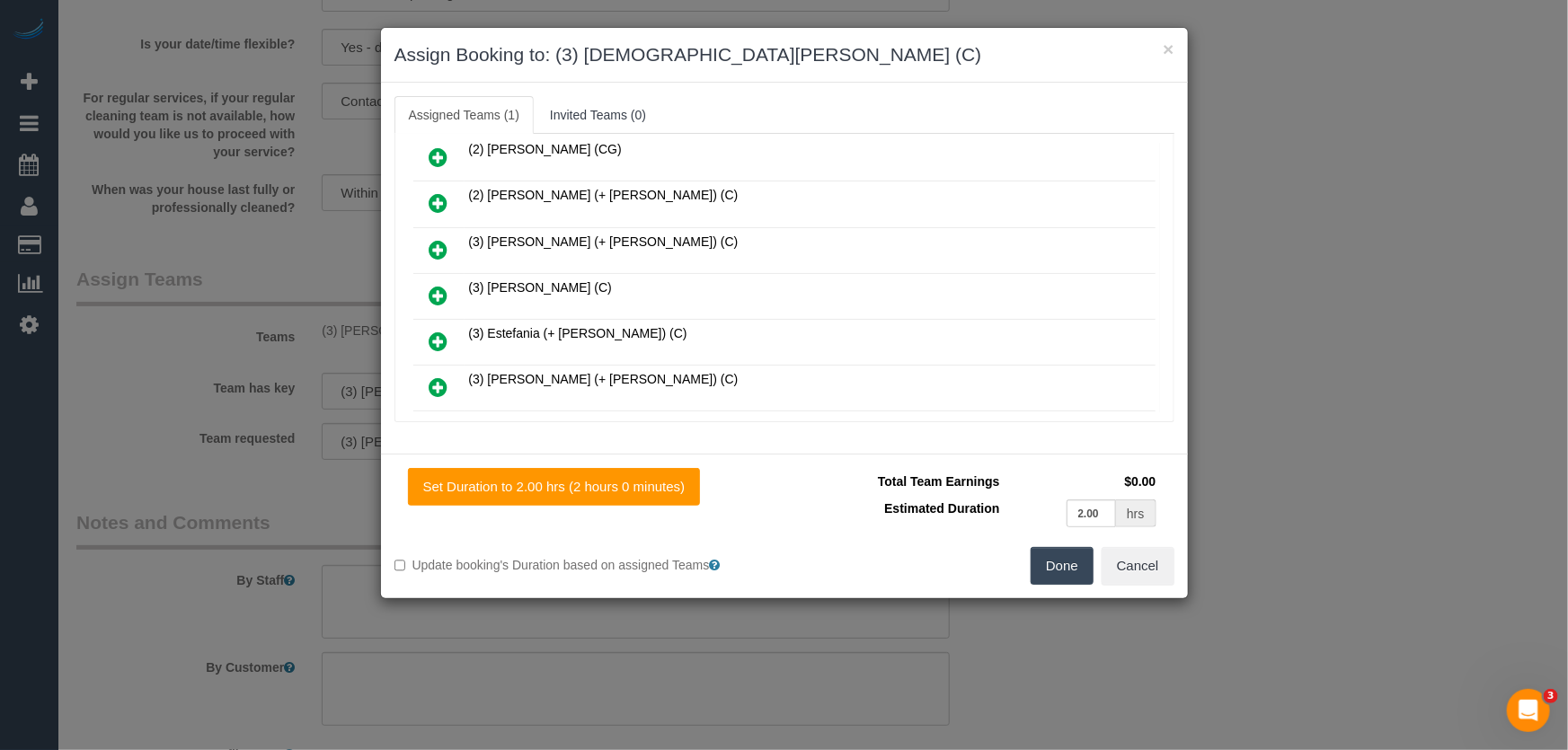
scroll to position [560, 0]
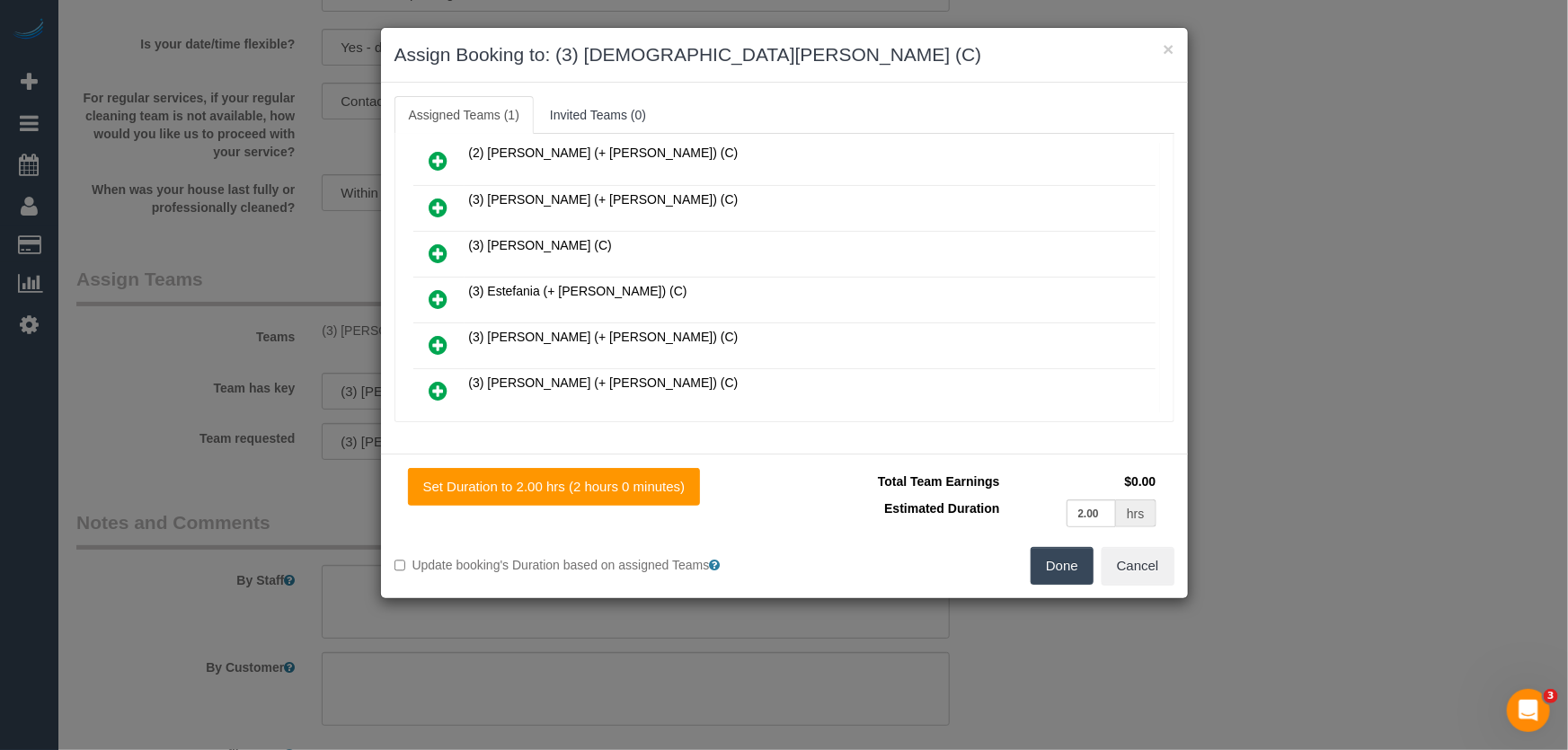
click at [1042, 572] on button "Done" at bounding box center [1062, 565] width 63 height 38
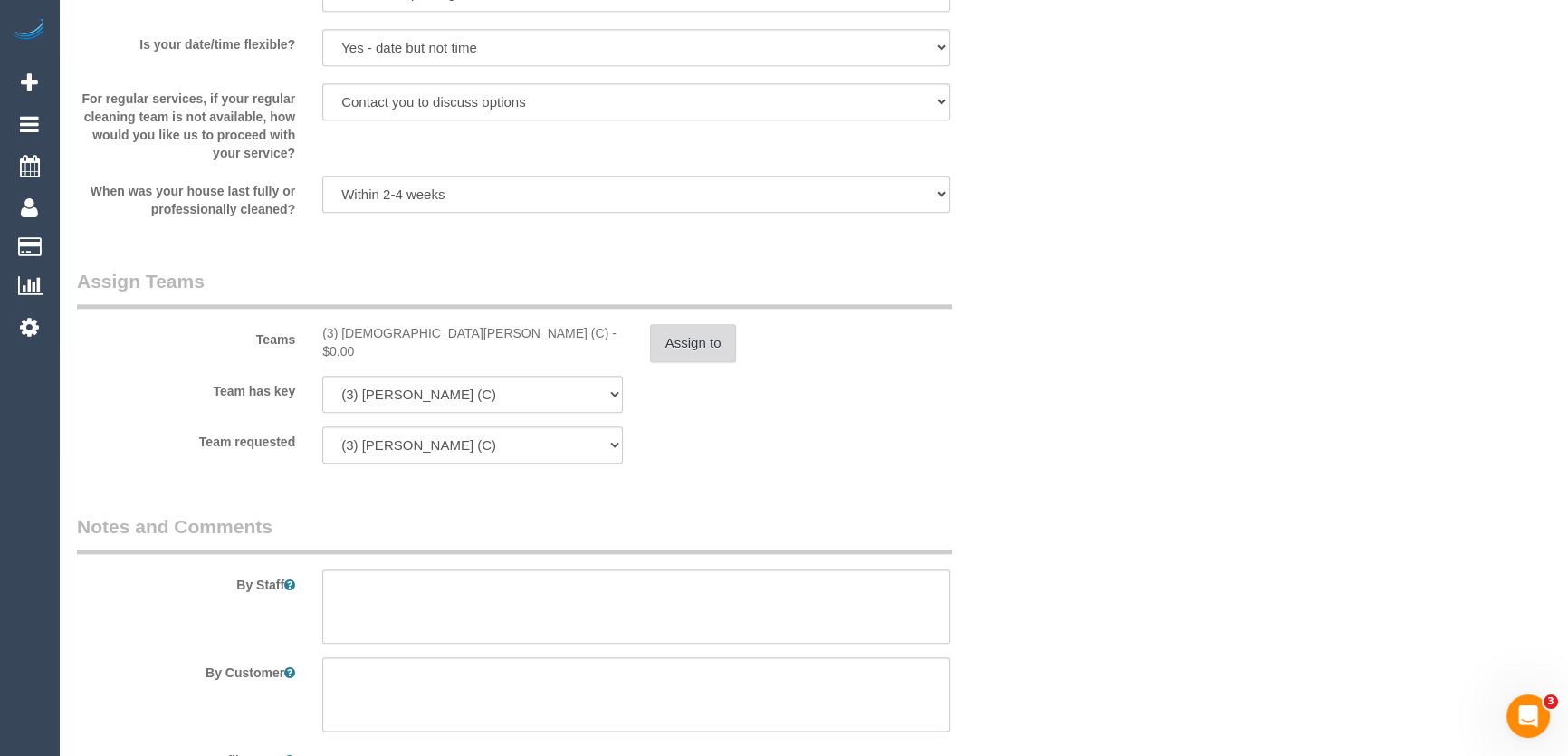
click at [700, 345] on button "Assign to" at bounding box center [692, 343] width 87 height 38
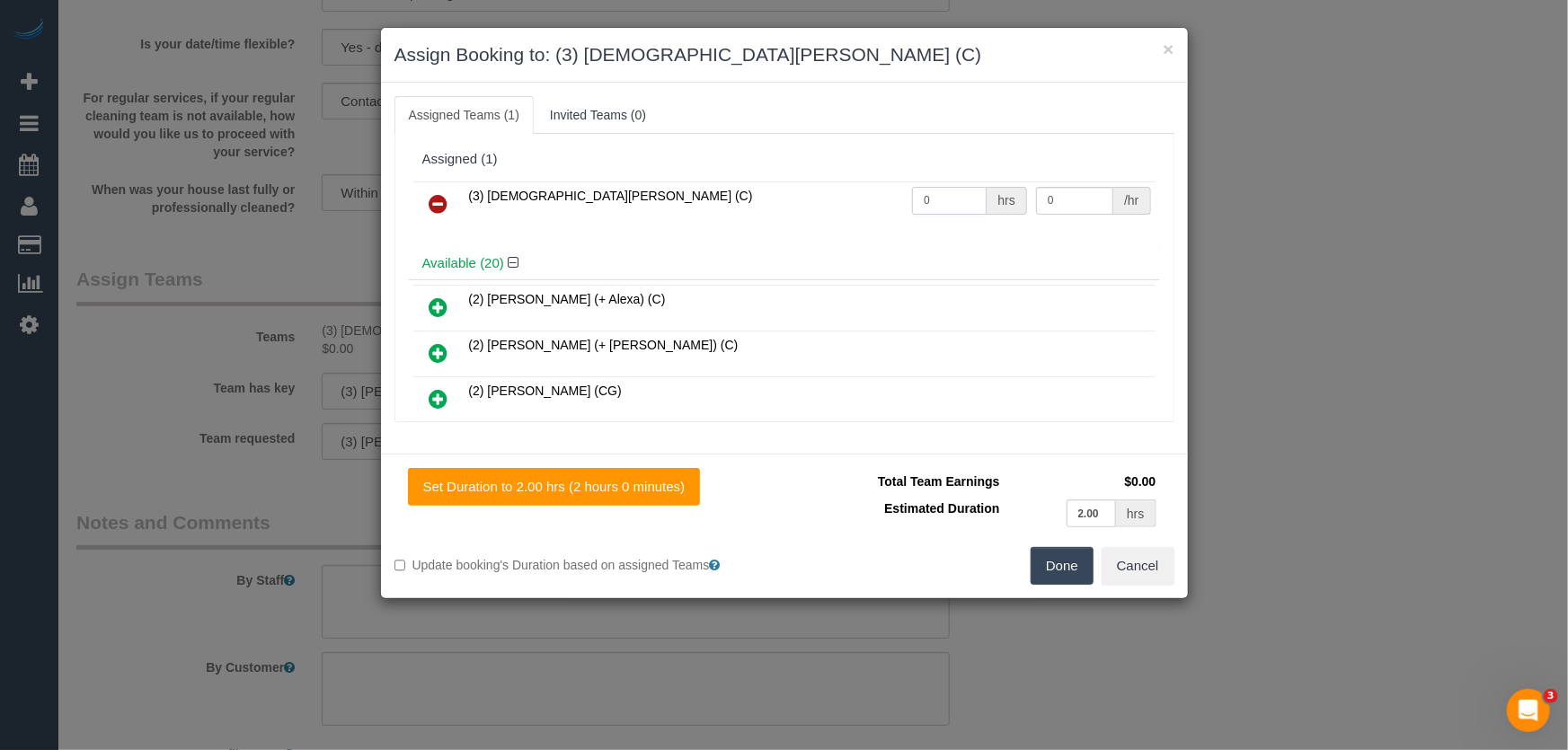
click at [939, 201] on input "0" at bounding box center [949, 200] width 75 height 28
type input "2"
type input "35"
drag, startPoint x: 1065, startPoint y: 564, endPoint x: 1042, endPoint y: 558, distance: 23.8
click at [1063, 564] on button "Done" at bounding box center [1062, 565] width 63 height 38
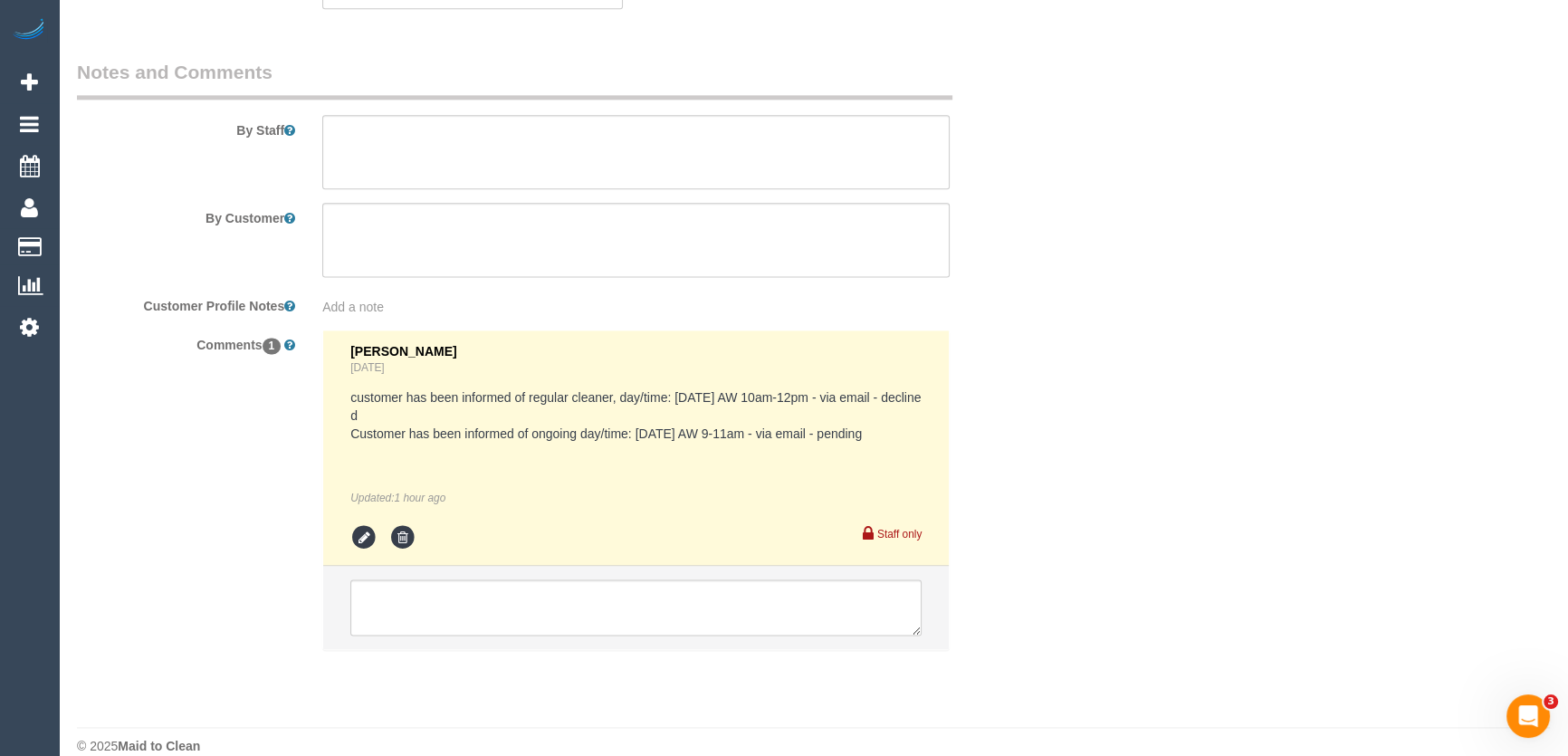
scroll to position [3029, 0]
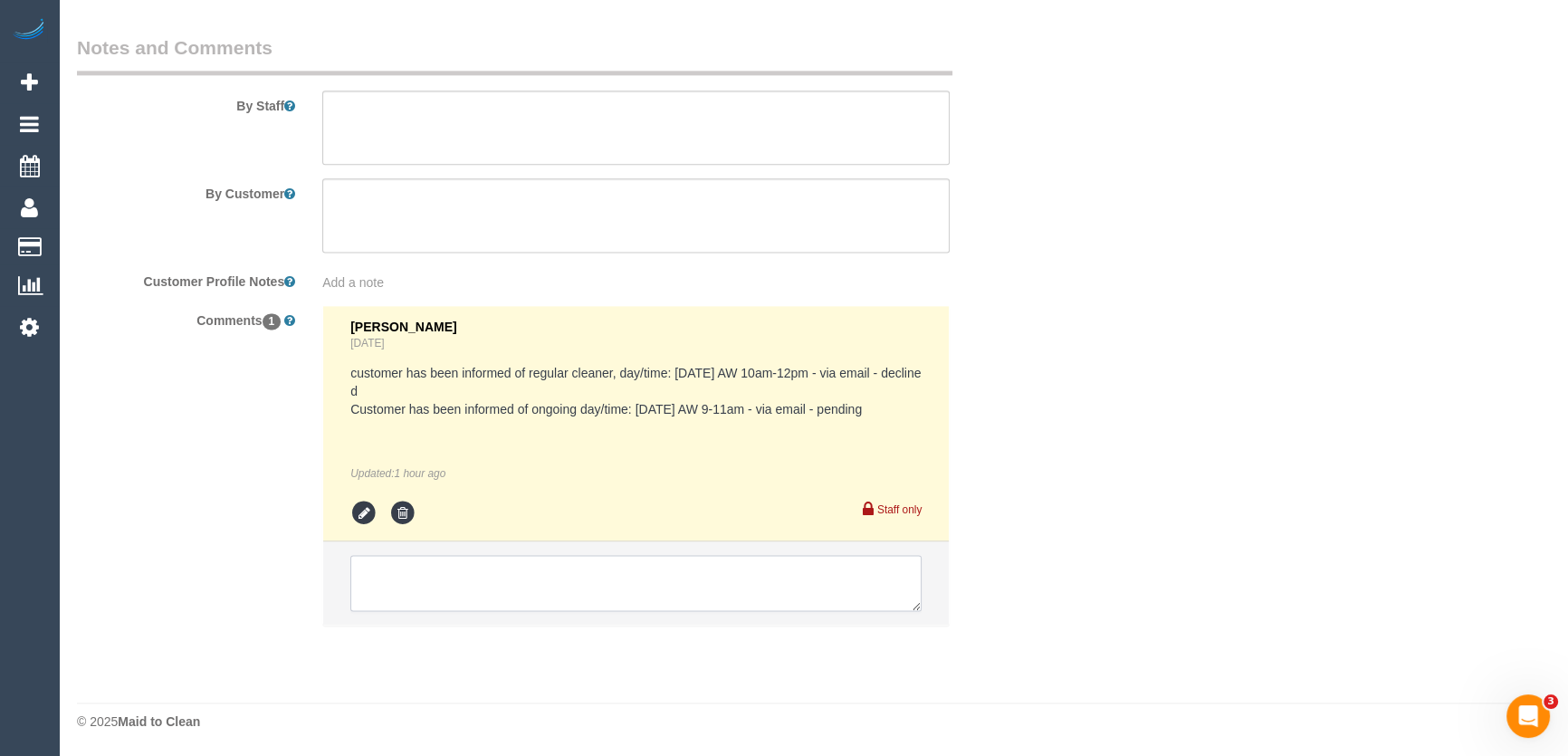
click at [455, 586] on textarea at bounding box center [636, 583] width 571 height 56
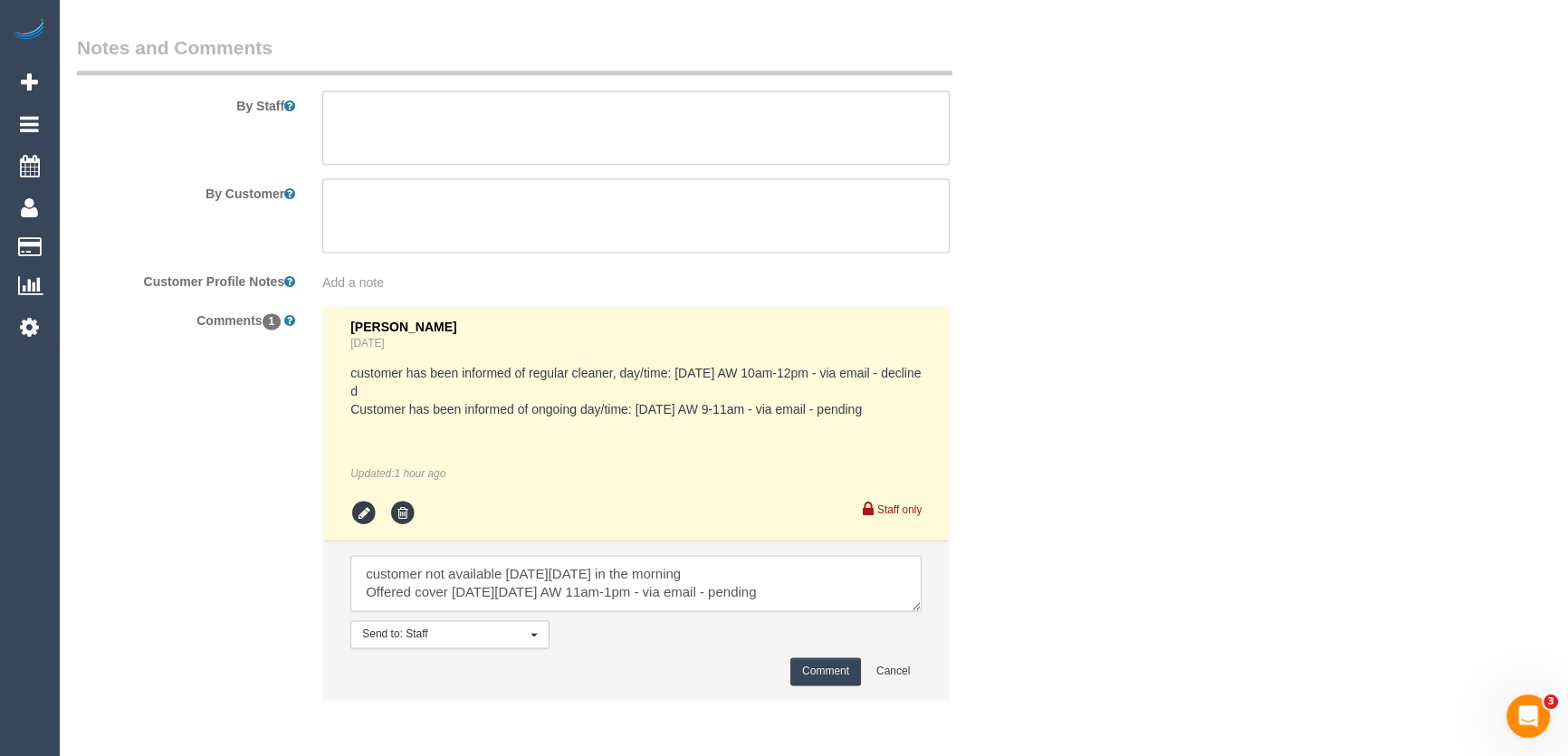
type textarea "customer not available on Friday 12/9 in the morning Offered cover on Wednesday…"
click at [833, 666] on button "Comment" at bounding box center [825, 670] width 71 height 28
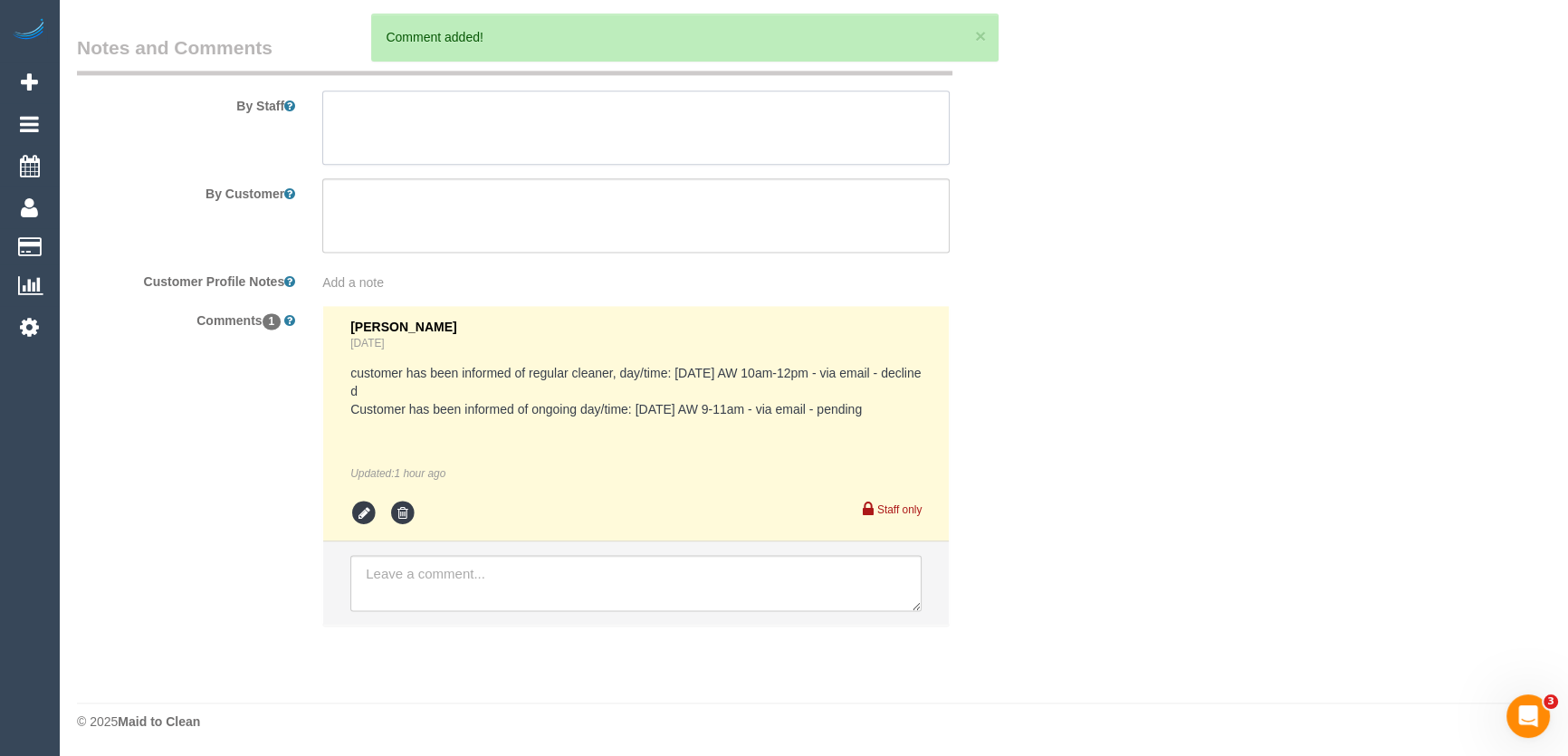
click at [378, 102] on textarea at bounding box center [636, 127] width 627 height 75
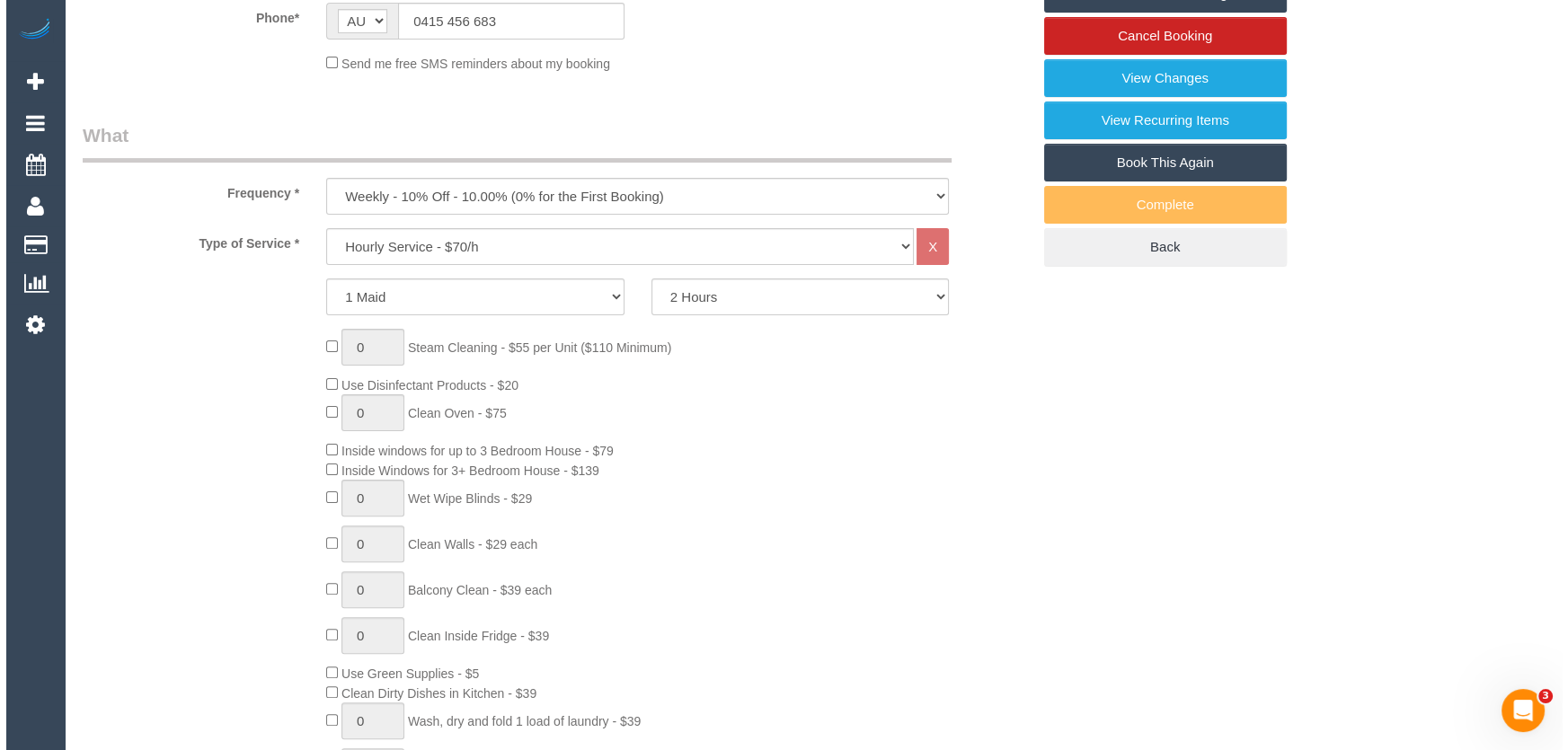
scroll to position [0, 0]
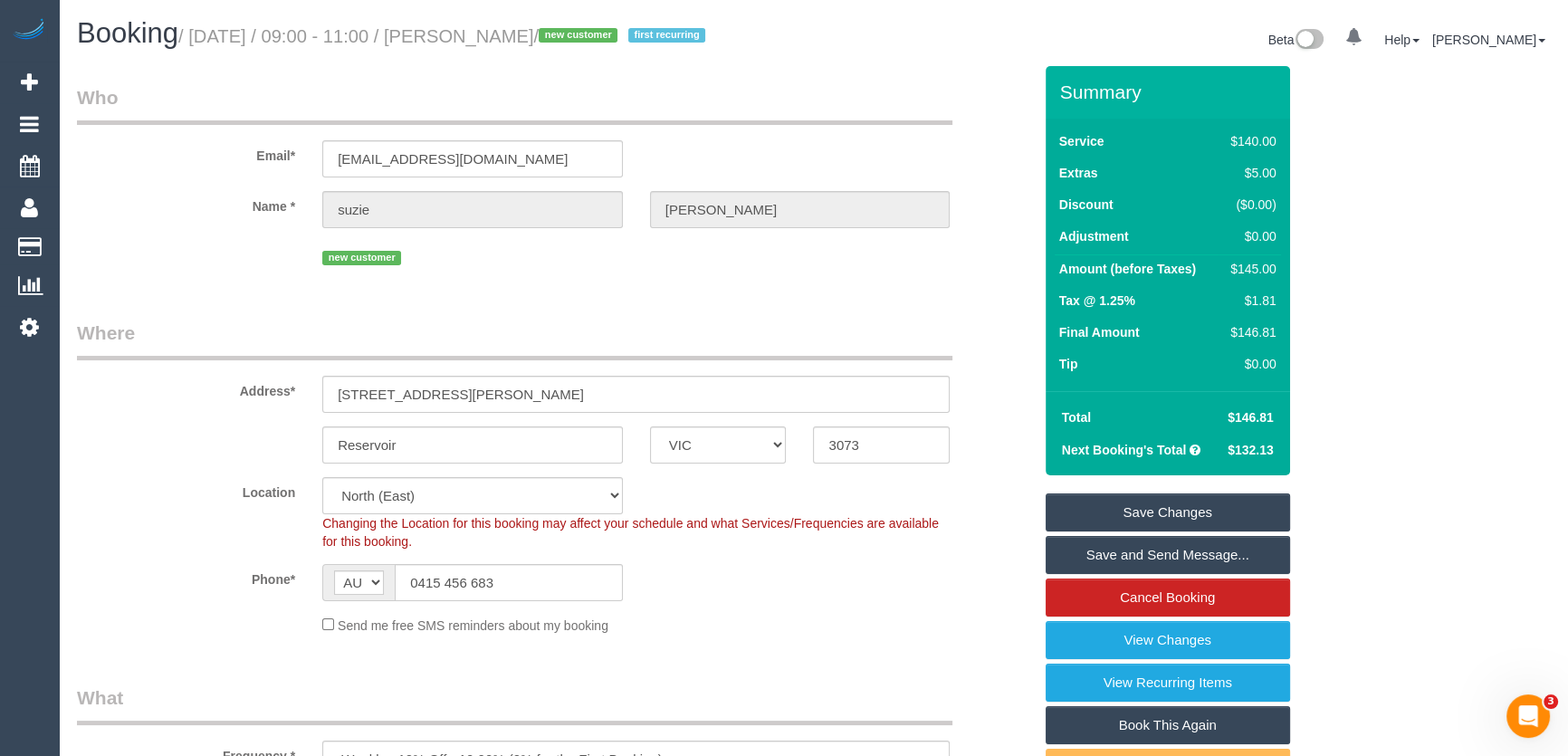
type textarea "*cover*"
click at [516, 43] on small "/ September 12, 2025 / 09:00 - 11:00 / suzie britton / new customer first recur…" at bounding box center [444, 36] width 532 height 20
copy small "suzie britton"
click at [1130, 512] on link "Save Changes" at bounding box center [1168, 512] width 245 height 38
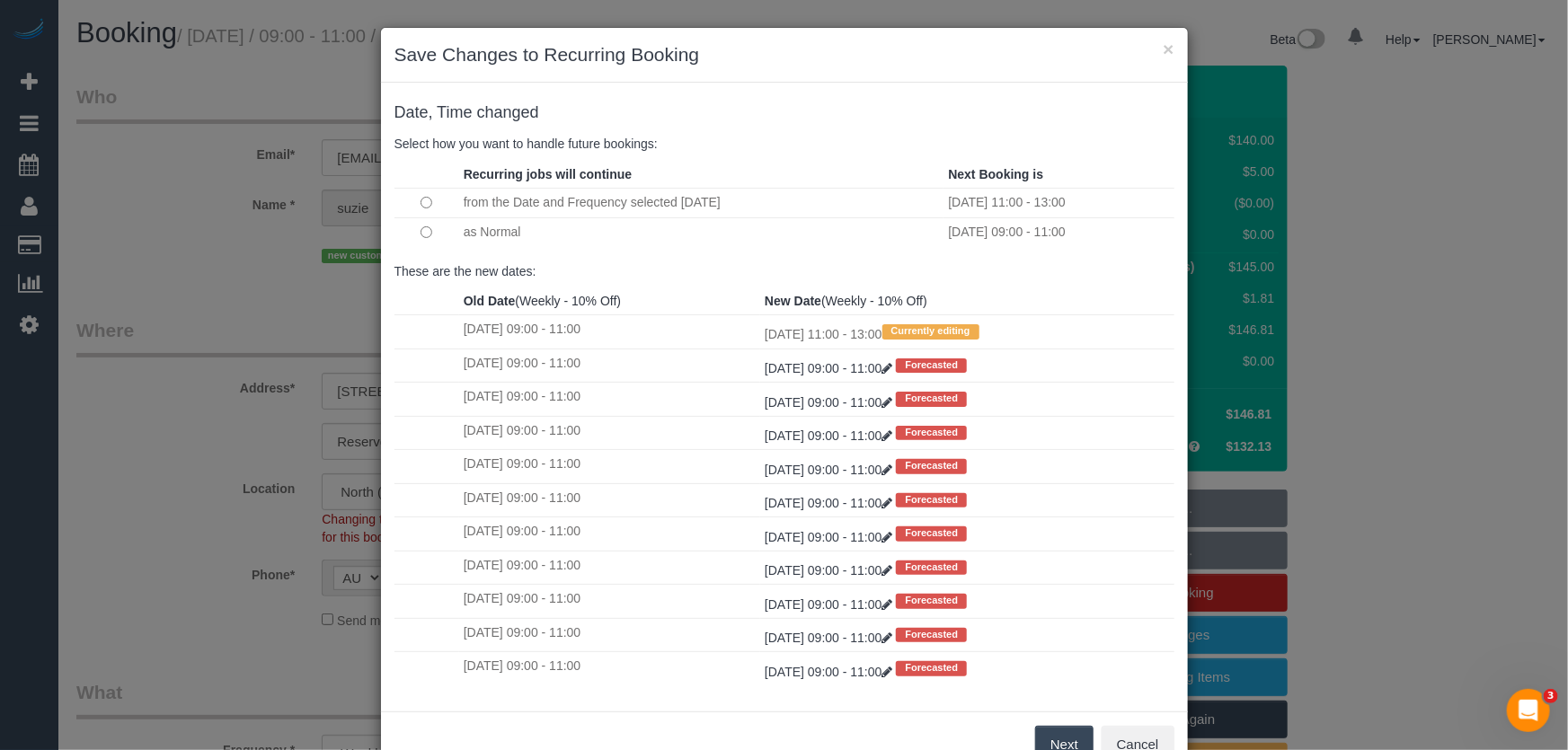
click at [1053, 739] on button "Next" at bounding box center [1063, 744] width 58 height 38
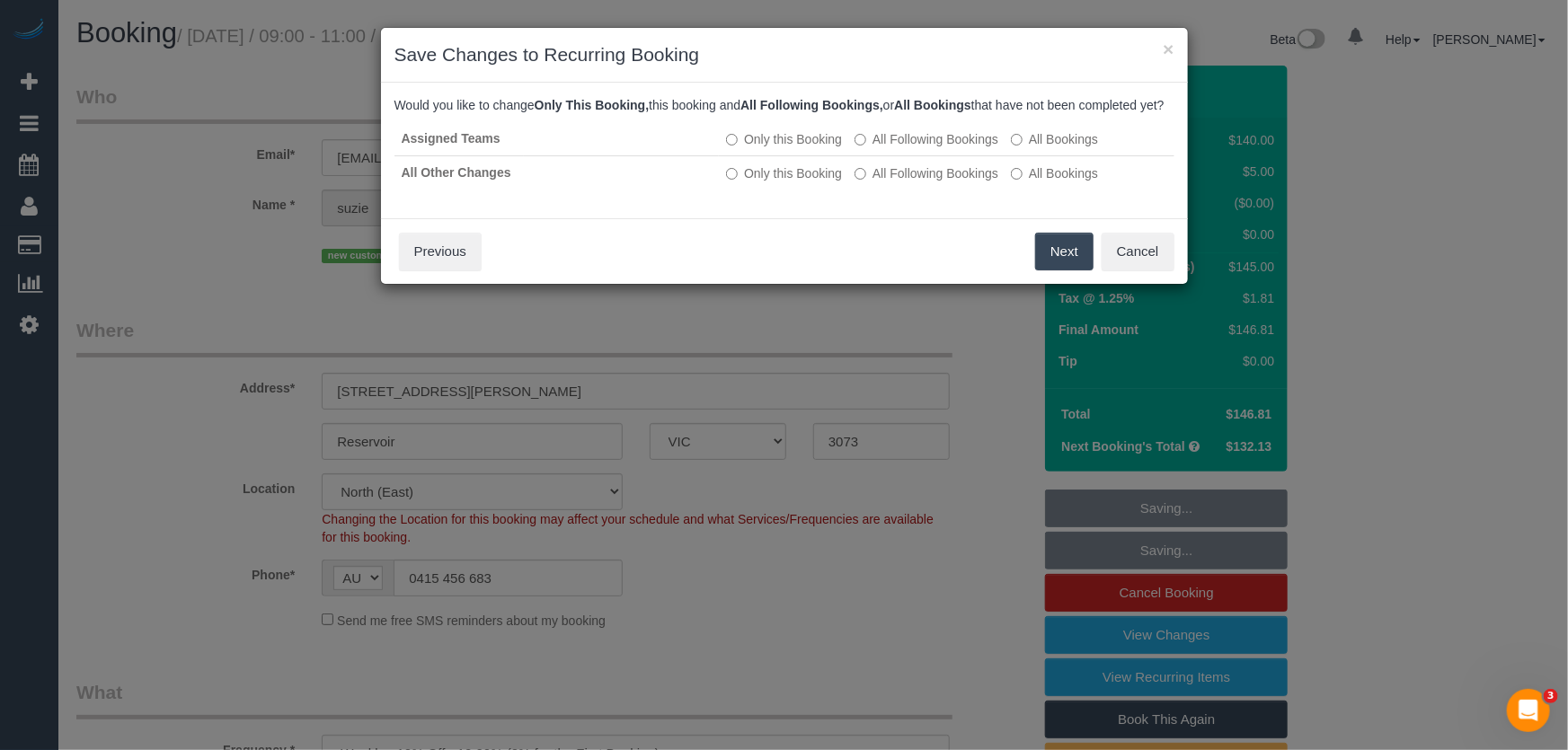
click at [1064, 270] on button "Next" at bounding box center [1063, 252] width 58 height 38
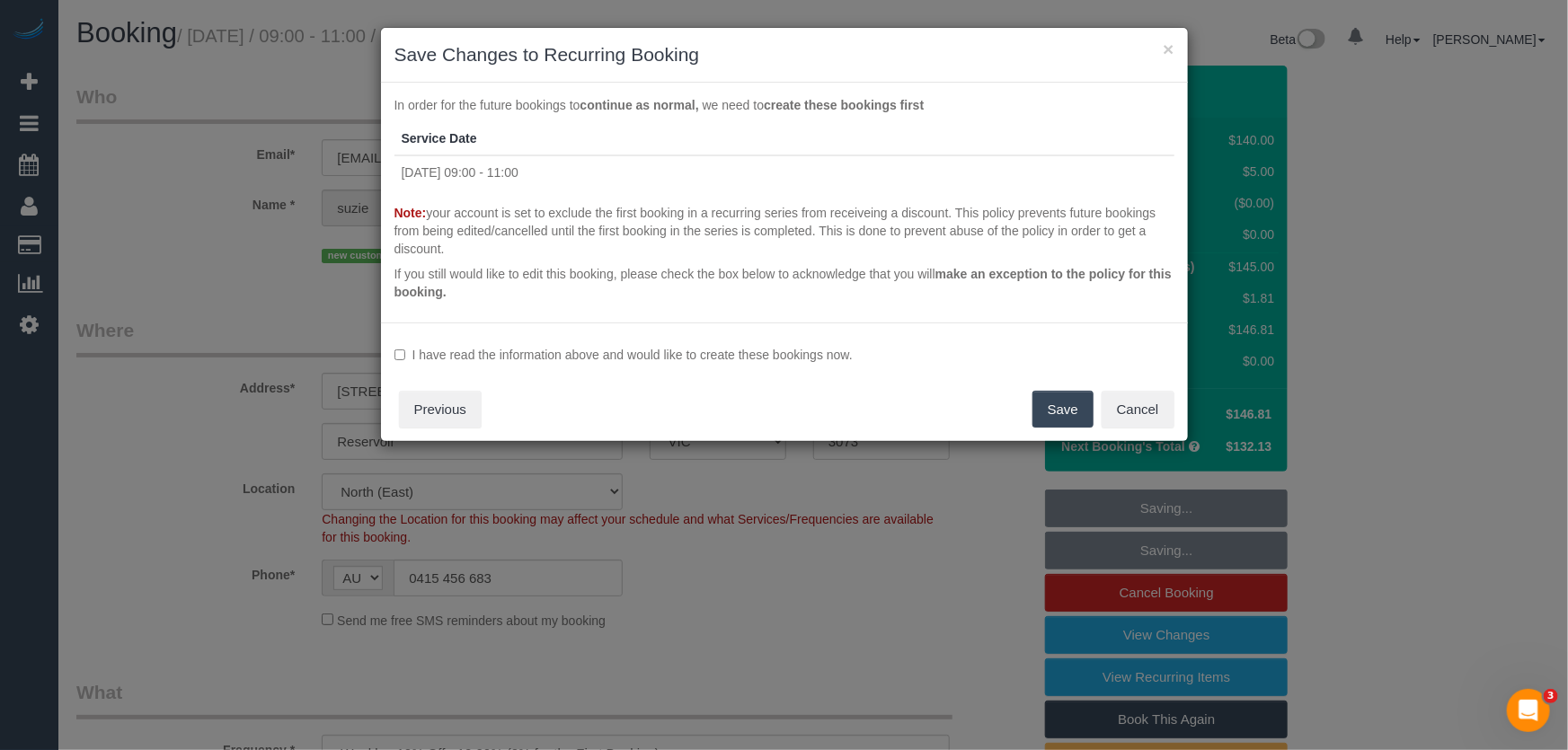
click at [831, 351] on label "I have read the information above and would like to create these bookings now." at bounding box center [784, 354] width 780 height 18
click at [1070, 411] on button "Save" at bounding box center [1062, 410] width 61 height 38
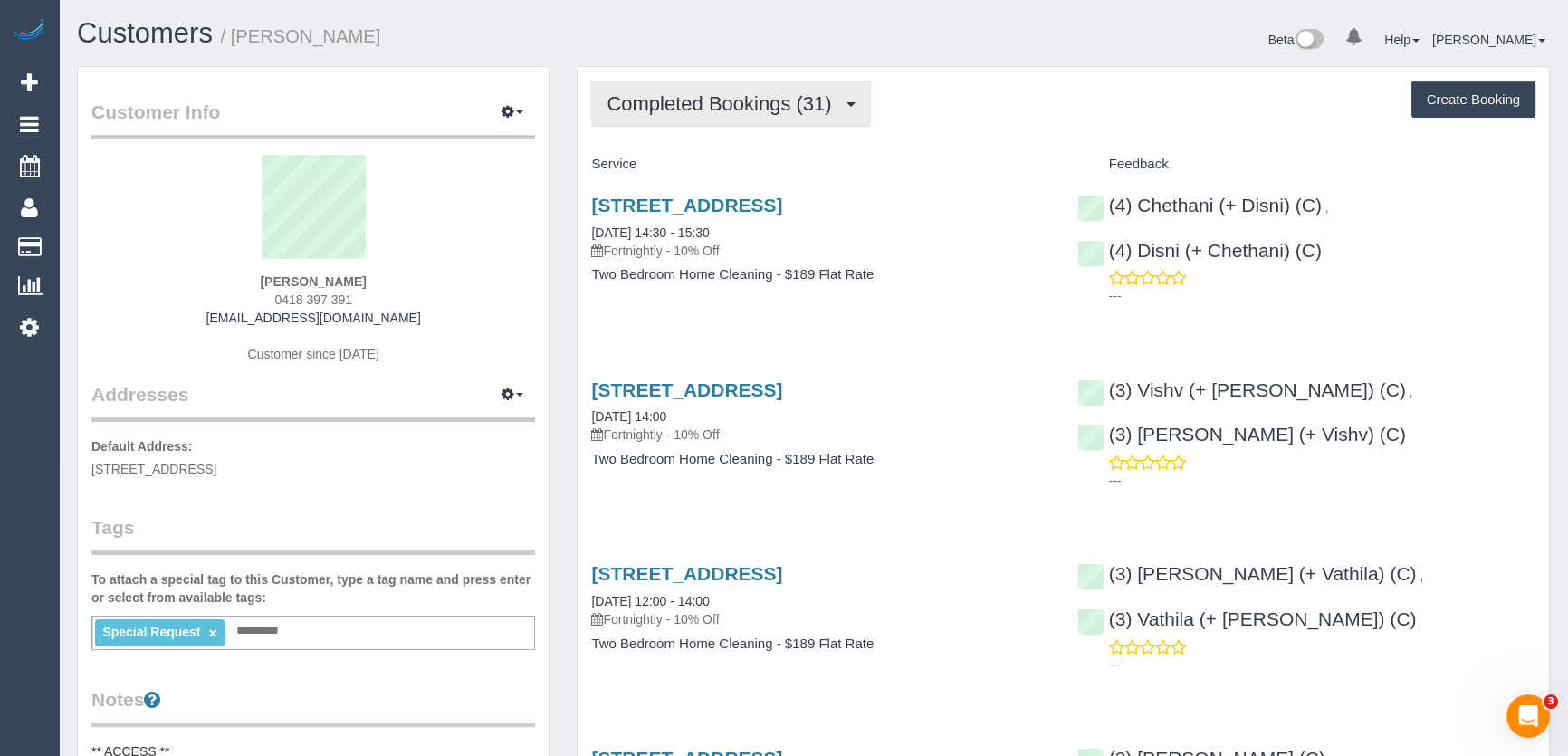
click at [749, 109] on span "Completed Bookings (31)" at bounding box center [723, 103] width 234 height 23
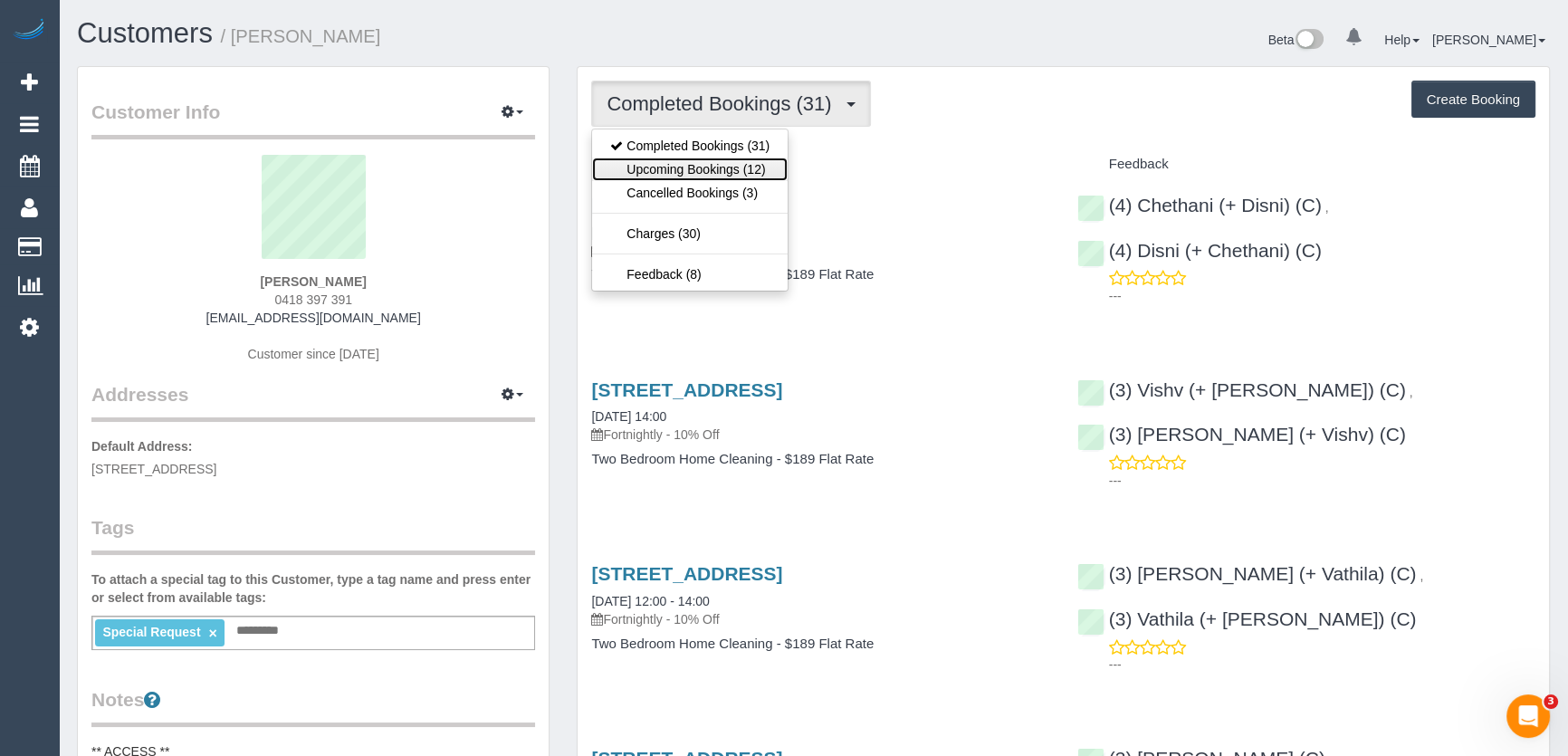
click at [743, 165] on link "Upcoming Bookings (12)" at bounding box center [689, 169] width 196 height 24
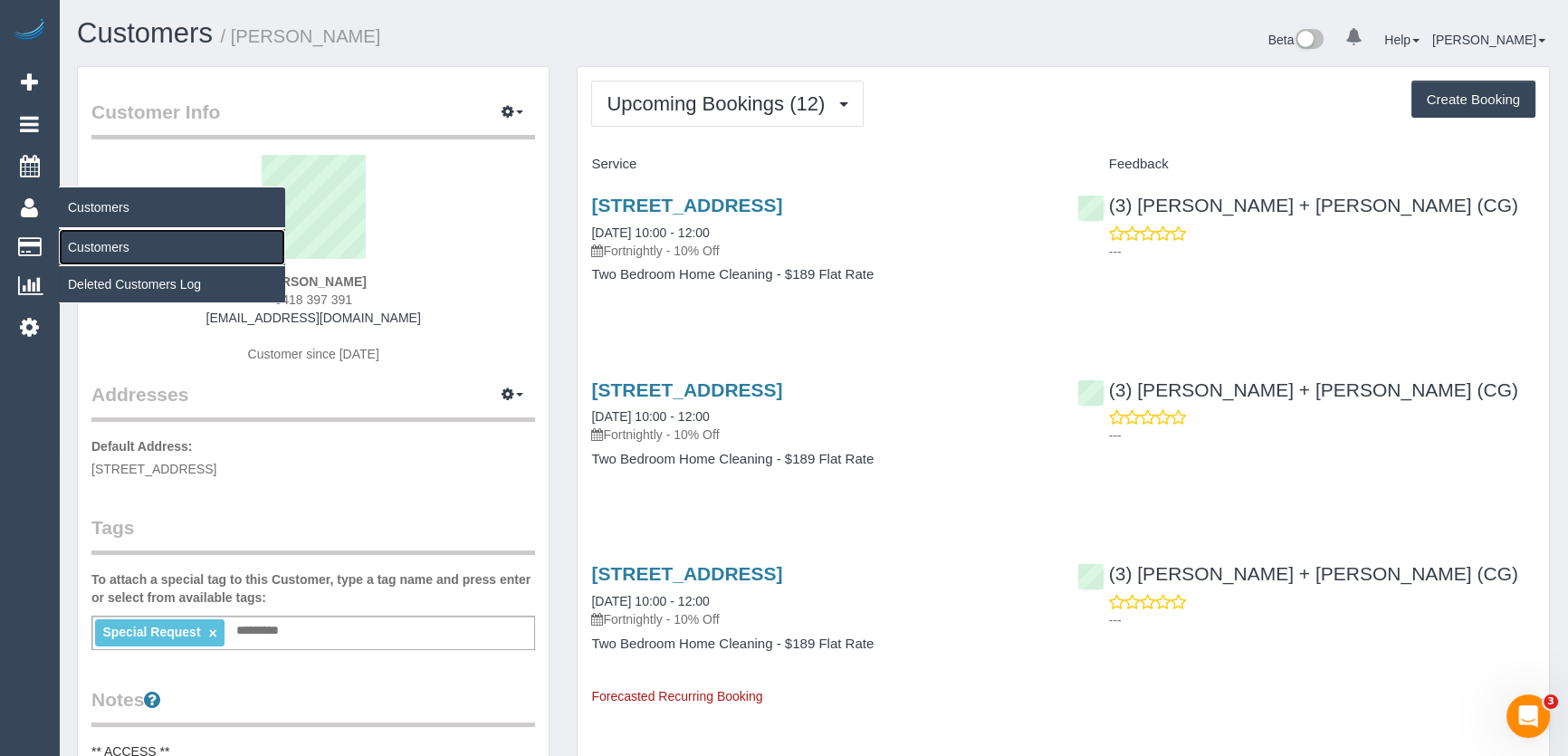
click at [82, 244] on link "Customers" at bounding box center [171, 247] width 226 height 36
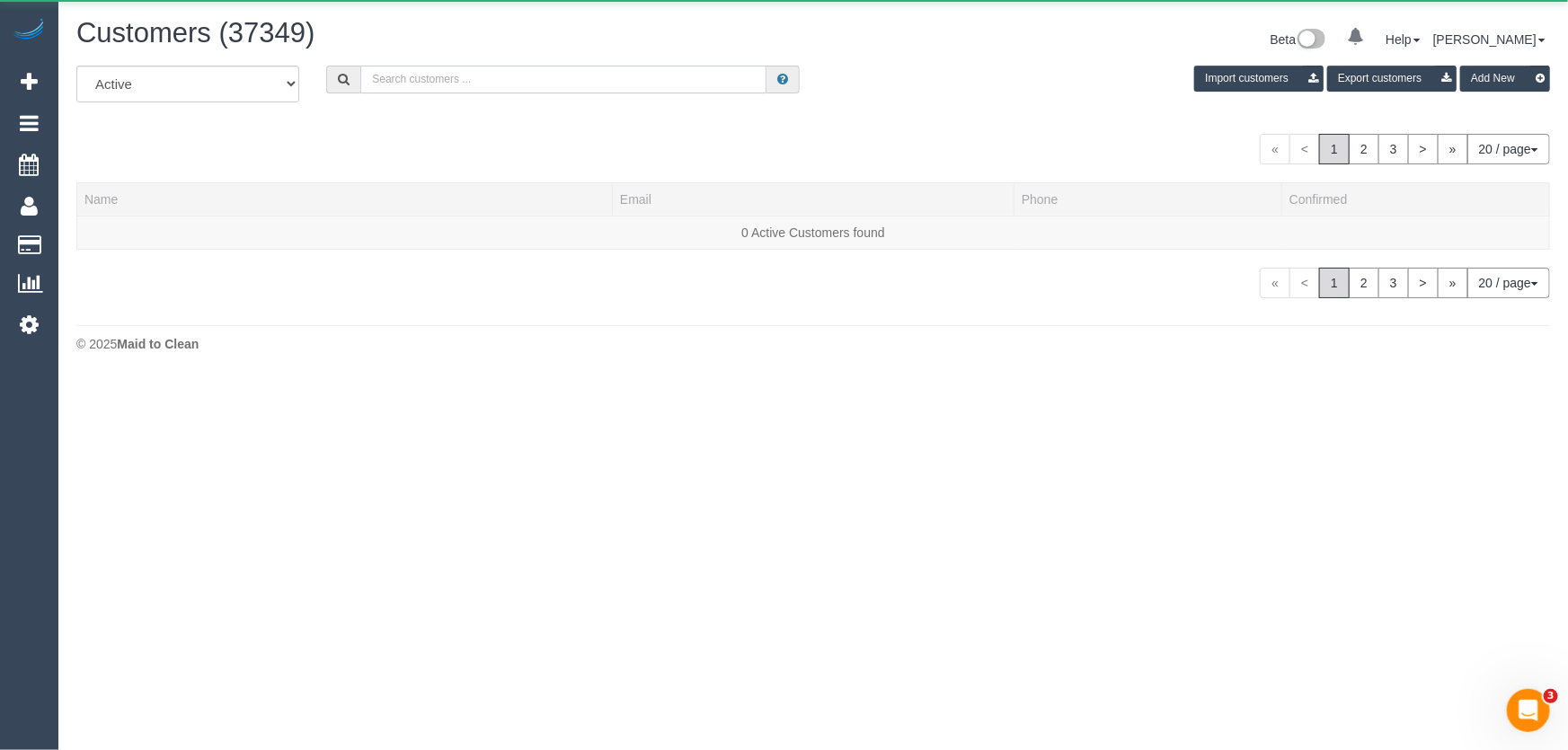
click at [498, 78] on input "text" at bounding box center [563, 79] width 406 height 28
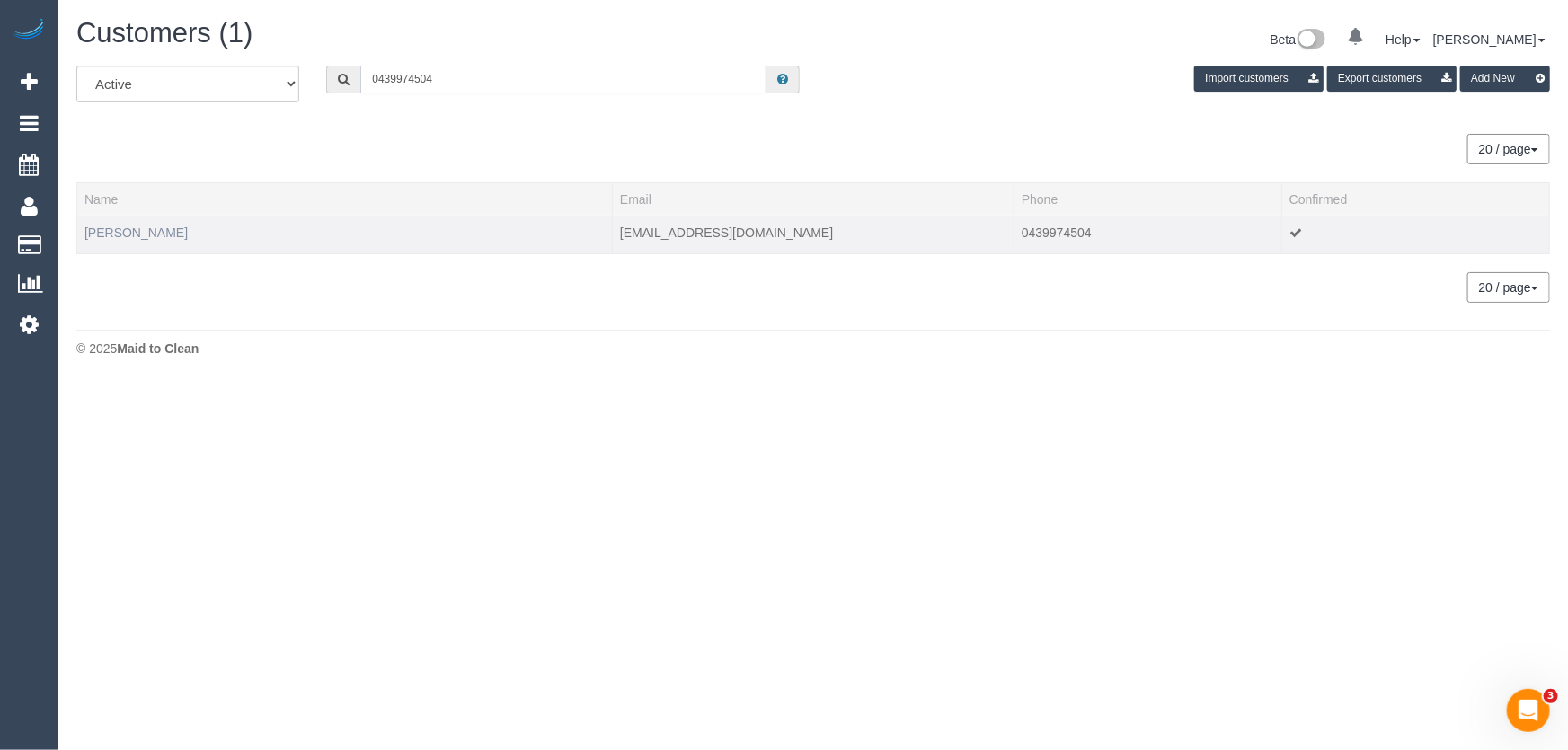
type input "0439974504"
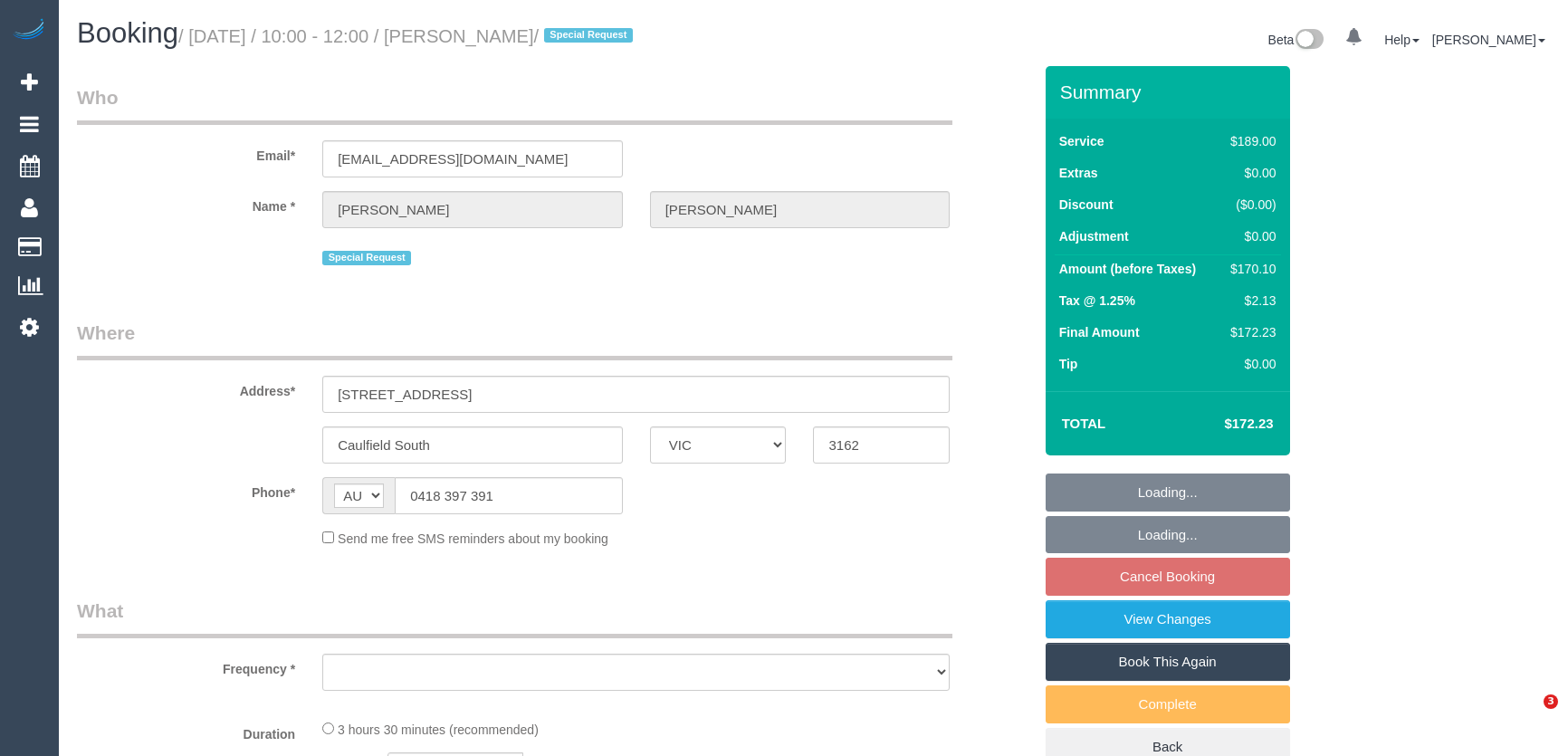
select select "VIC"
select select "string:stripe-pm_1P8C0W2GScqysDRVnNkbz5gt"
select select "number:27"
select select "number:14"
select select "number:19"
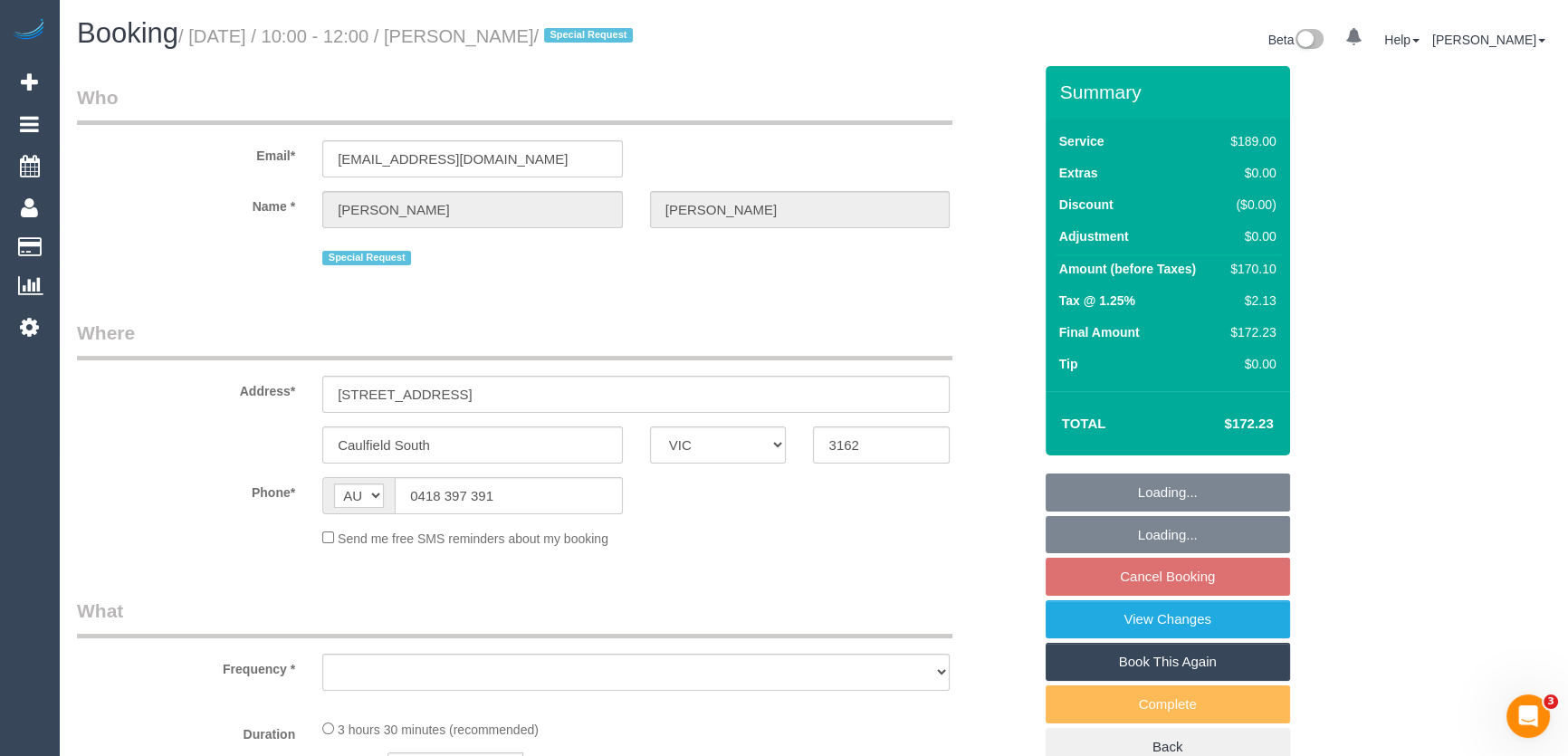
select select "number:24"
select select "number:11"
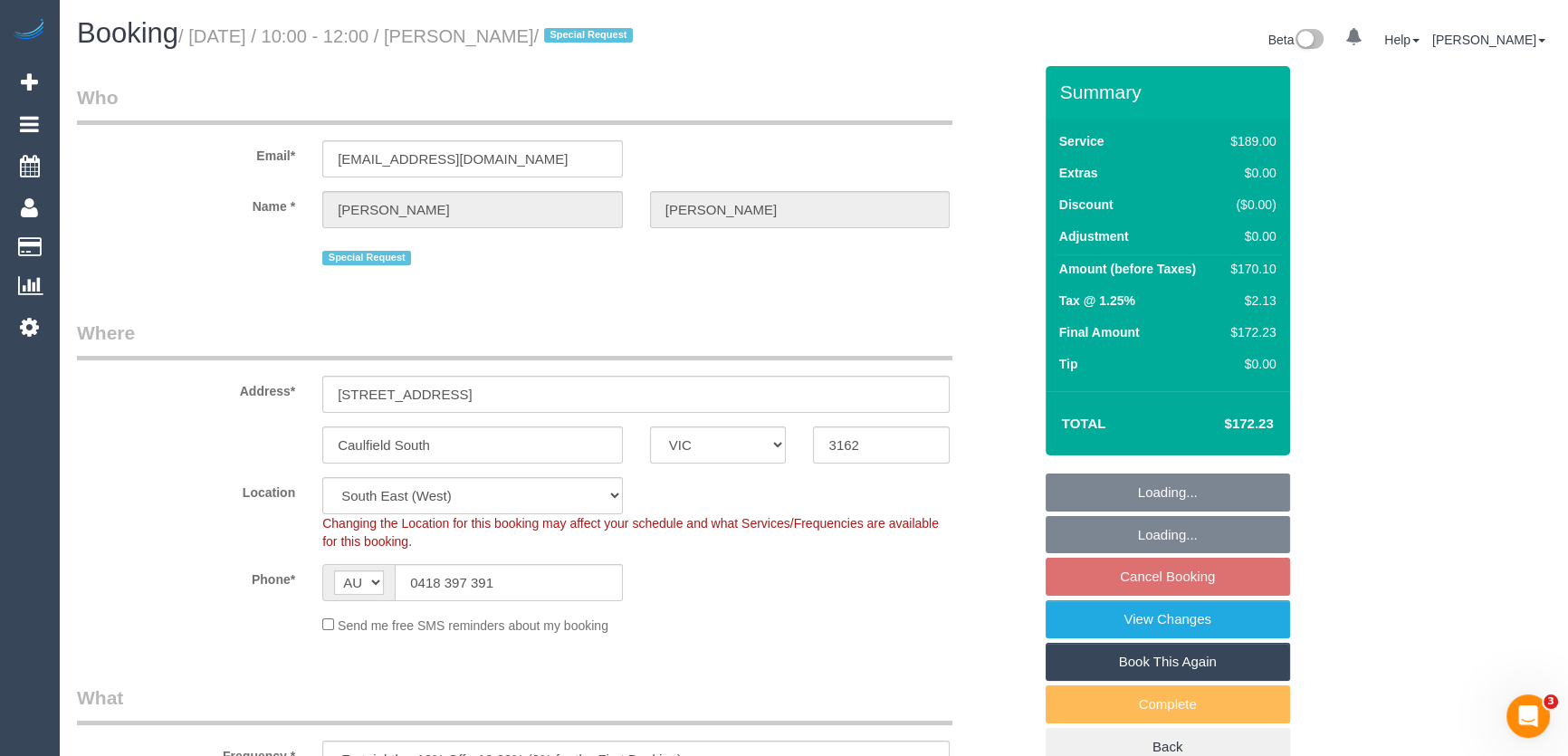
select select "object:871"
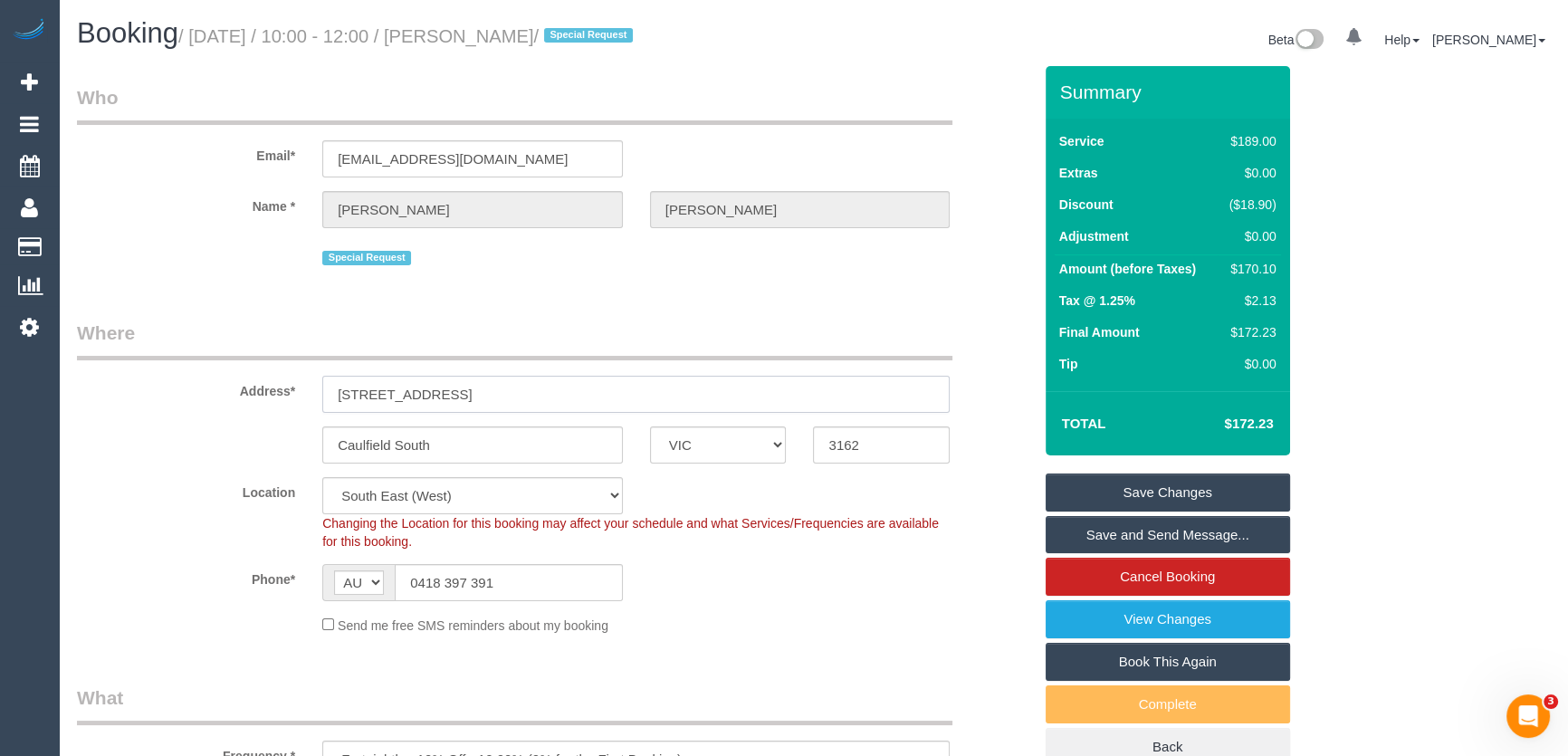
click at [453, 395] on input "16 Albion Street" at bounding box center [636, 394] width 627 height 37
click at [452, 395] on input "16 Albion Street" at bounding box center [636, 394] width 627 height 37
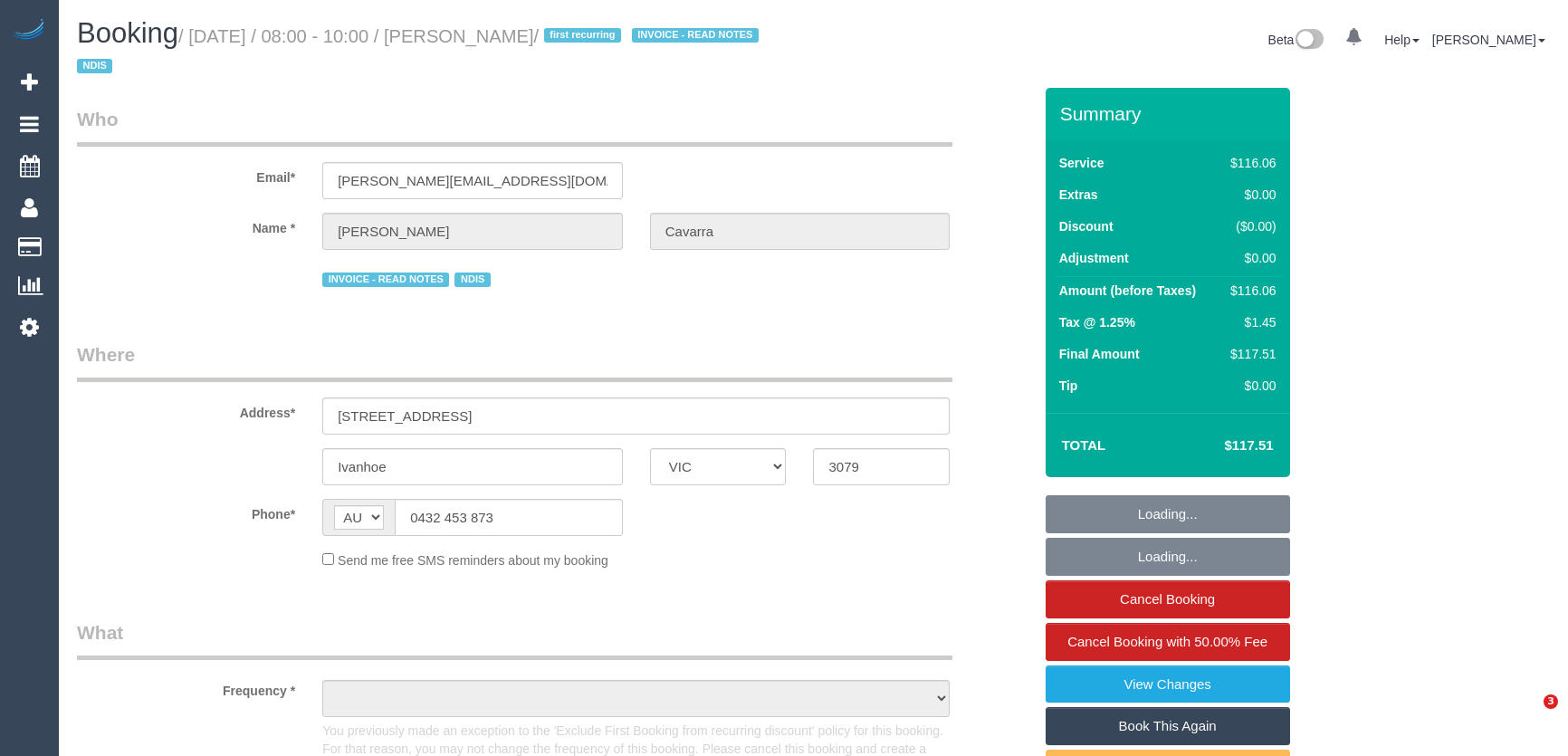
select select "VIC"
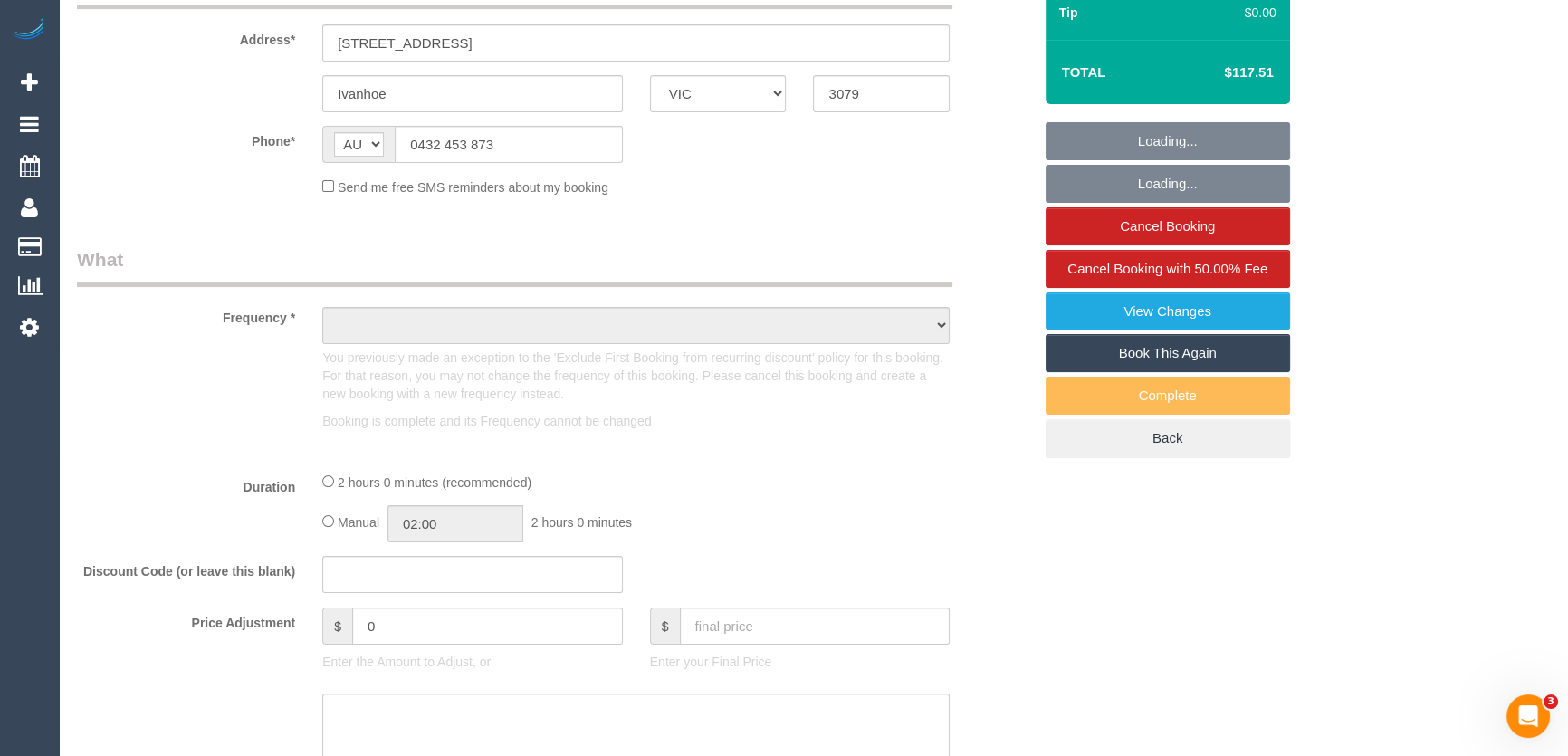
select select "number:28"
select select "number:14"
select select "number:19"
select select "number:36"
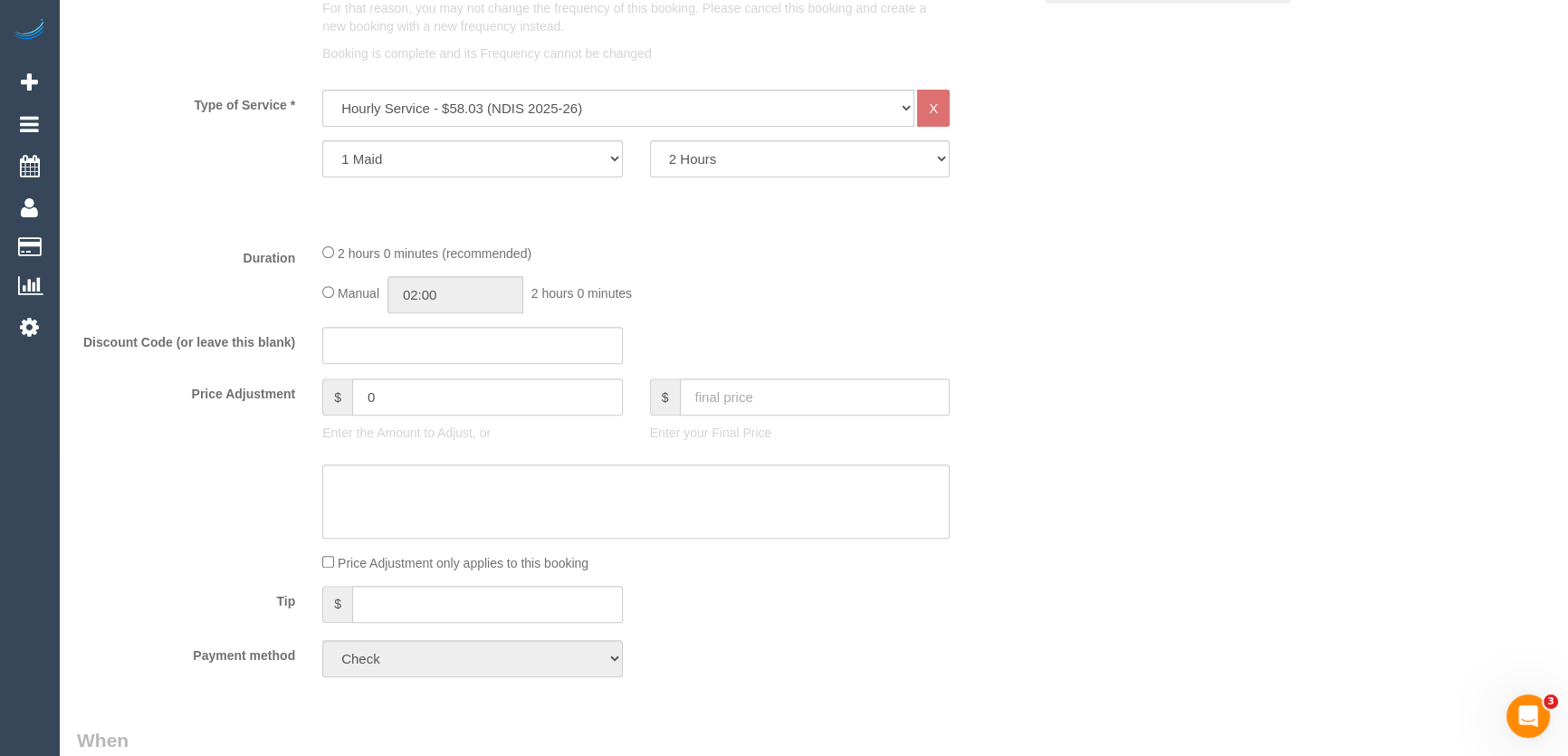
select select "object:1538"
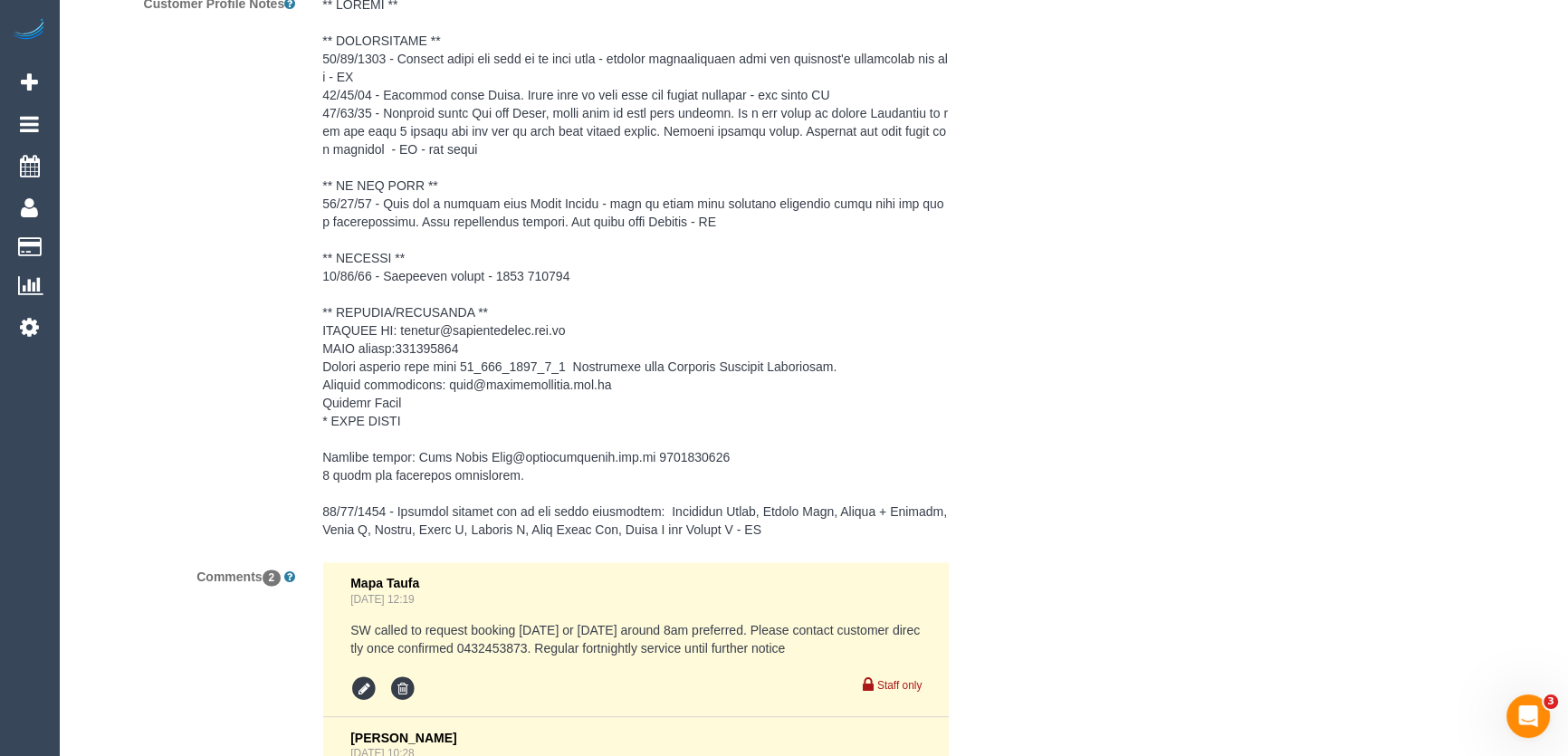
scroll to position [3100, 0]
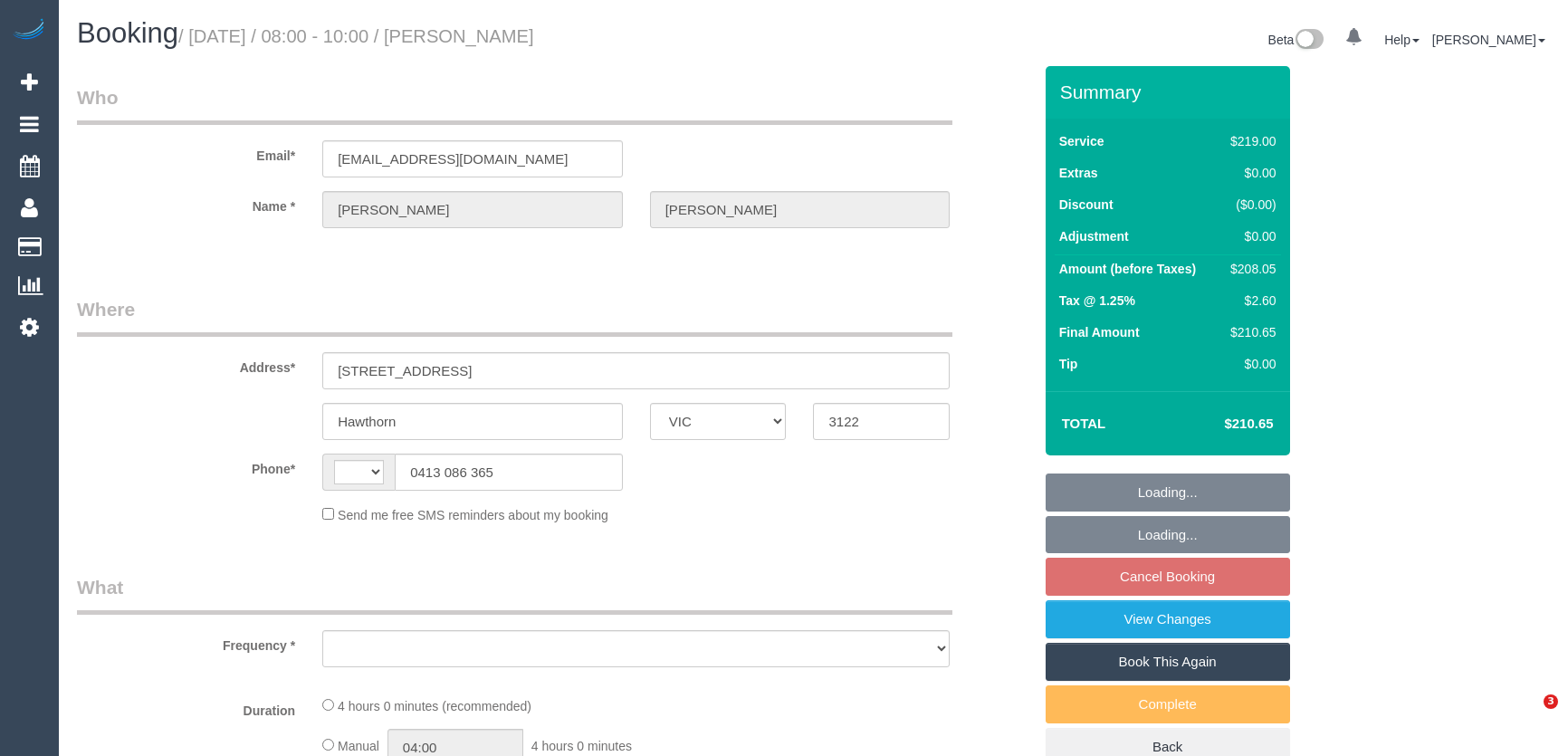
select select "VIC"
select select "string:stripe-pm_1QtHYx2GScqysDRVr08i4d6w"
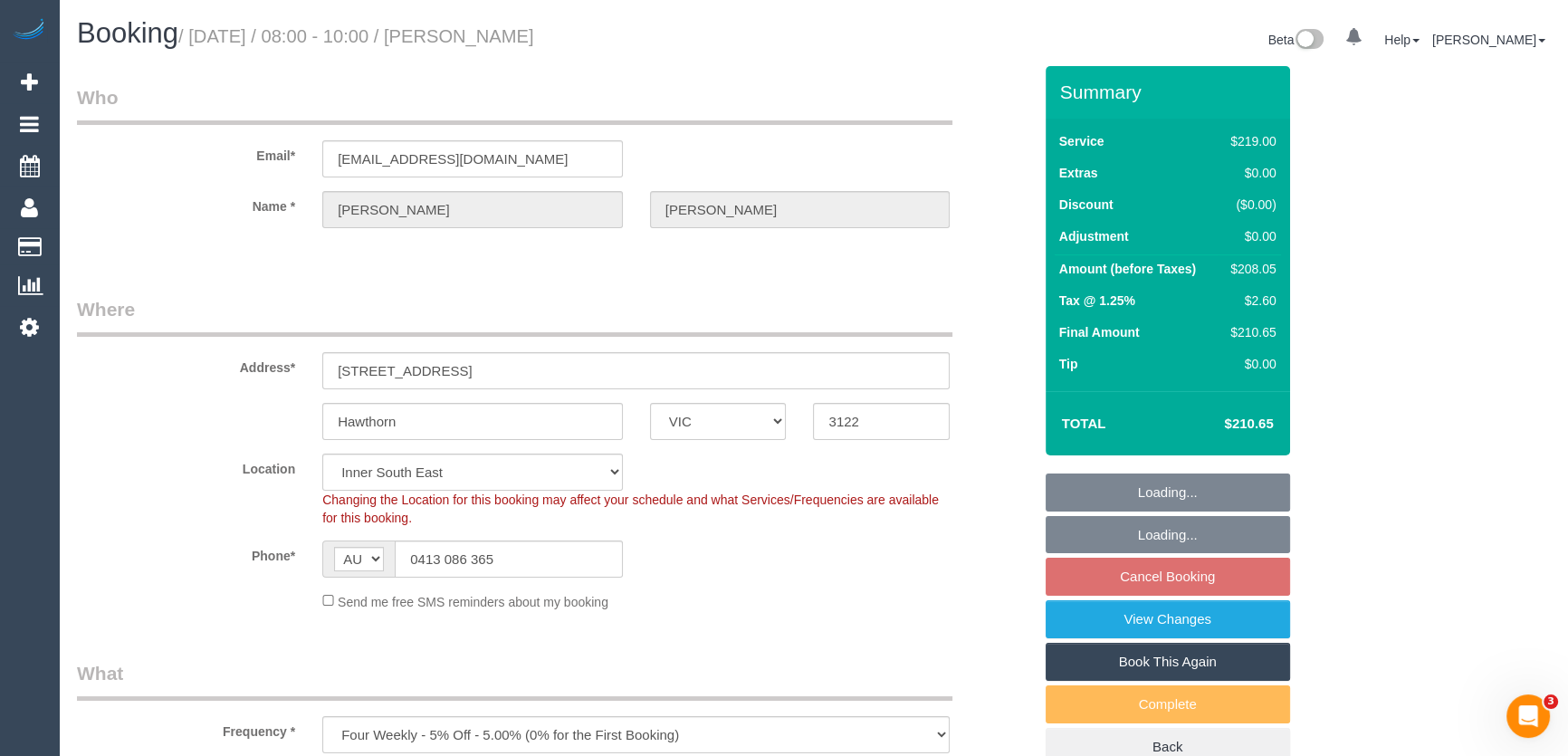
select select "string:AU"
select select "object:1106"
select select "spot2"
select select "object:1361"
select select "number:28"
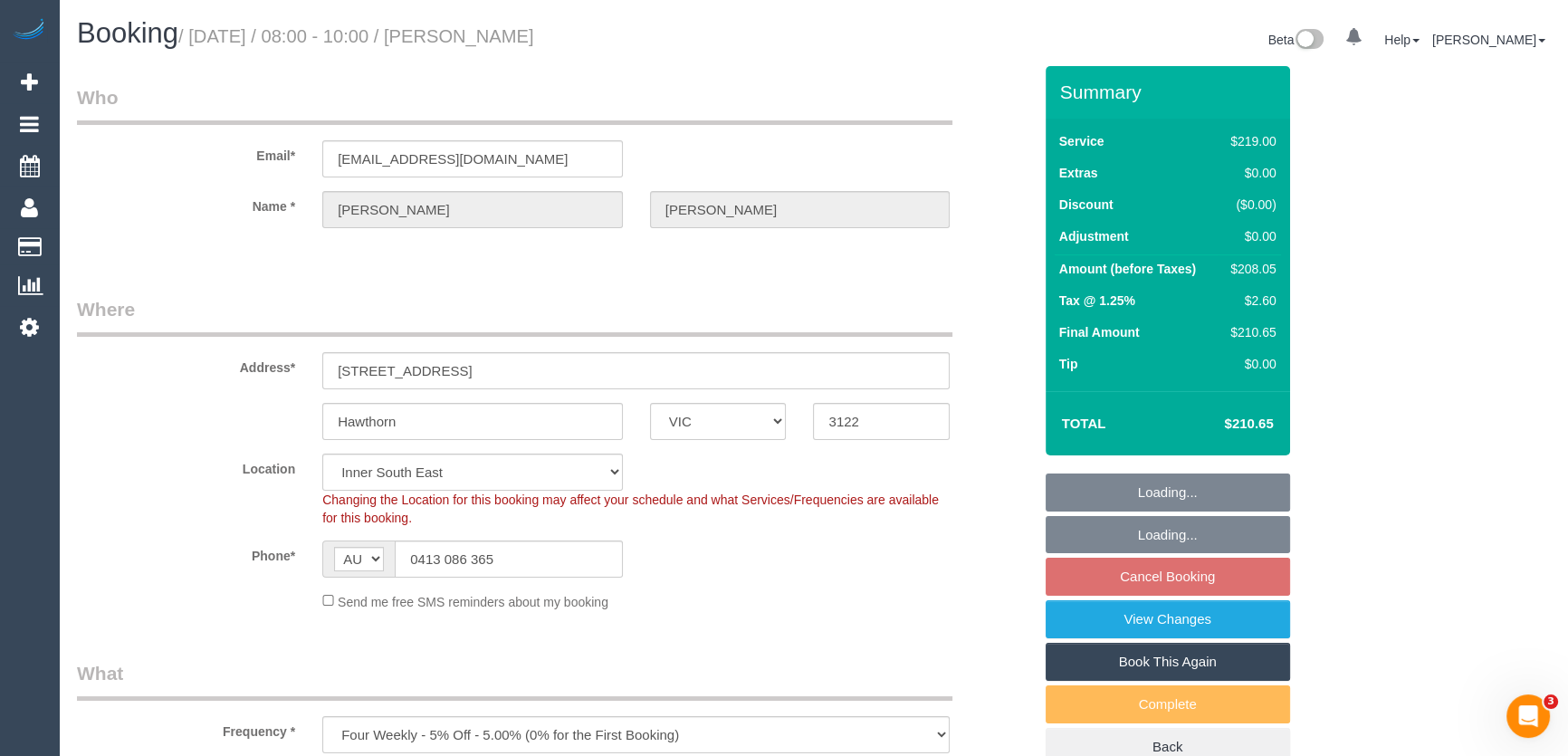
select select "number:14"
select select "number:18"
select select "number:24"
select select "number:35"
select select "number:26"
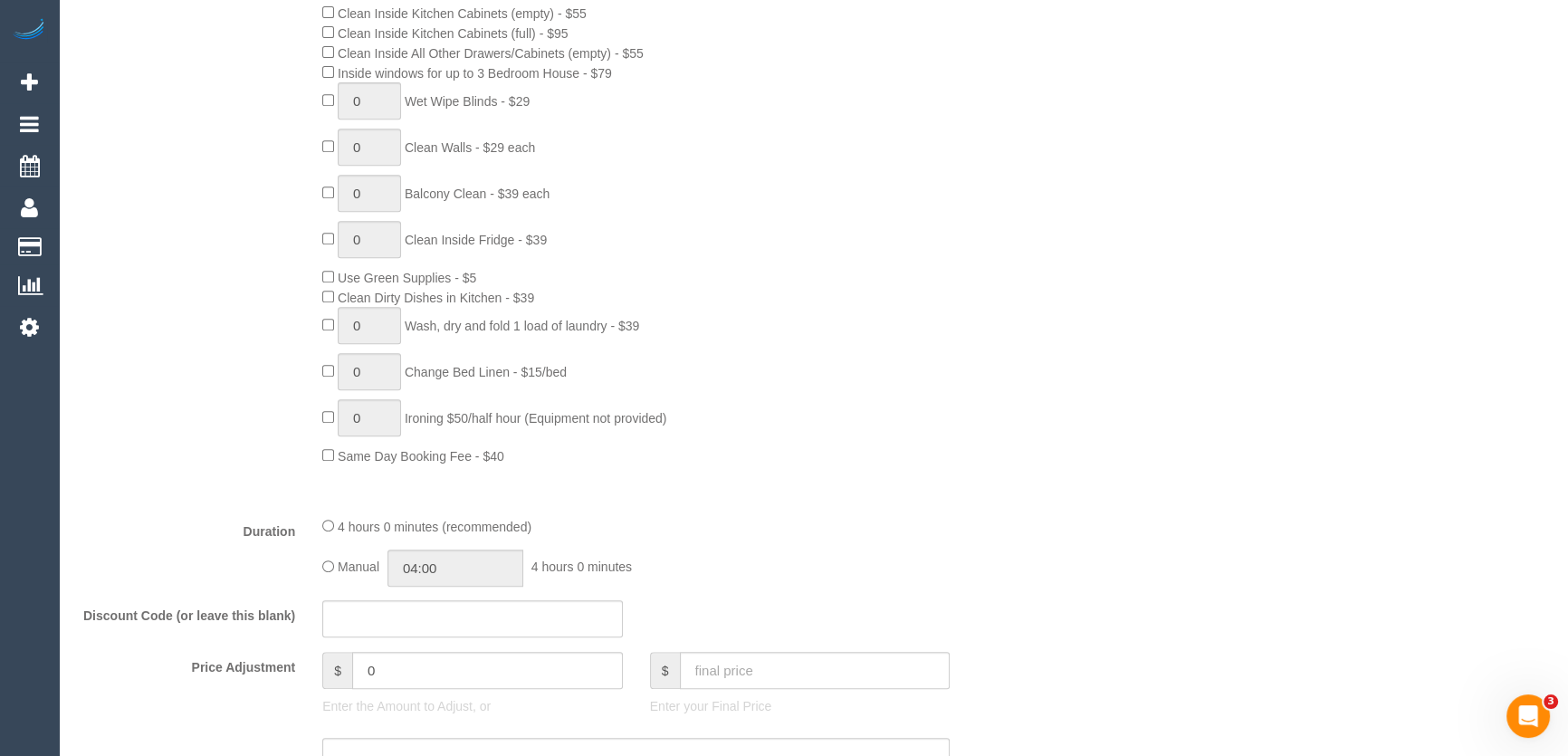
scroll to position [1316, 0]
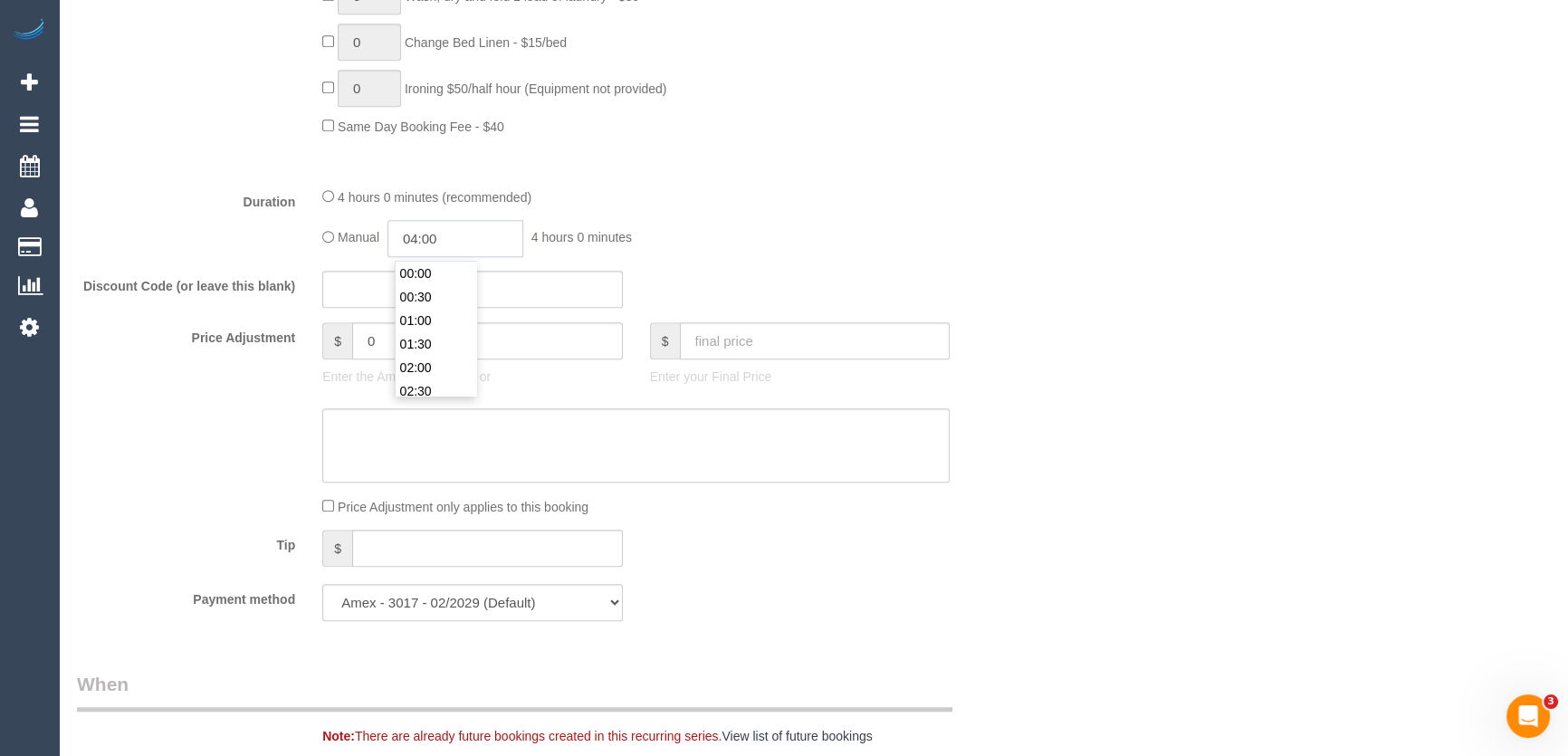
click at [462, 236] on input "04:00" at bounding box center [455, 238] width 135 height 37
type input "03:30"
click at [447, 271] on li "03:30" at bounding box center [436, 275] width 81 height 24
click at [693, 245] on div "Manual 03:30 3 hours 30 minutes" at bounding box center [636, 238] width 627 height 37
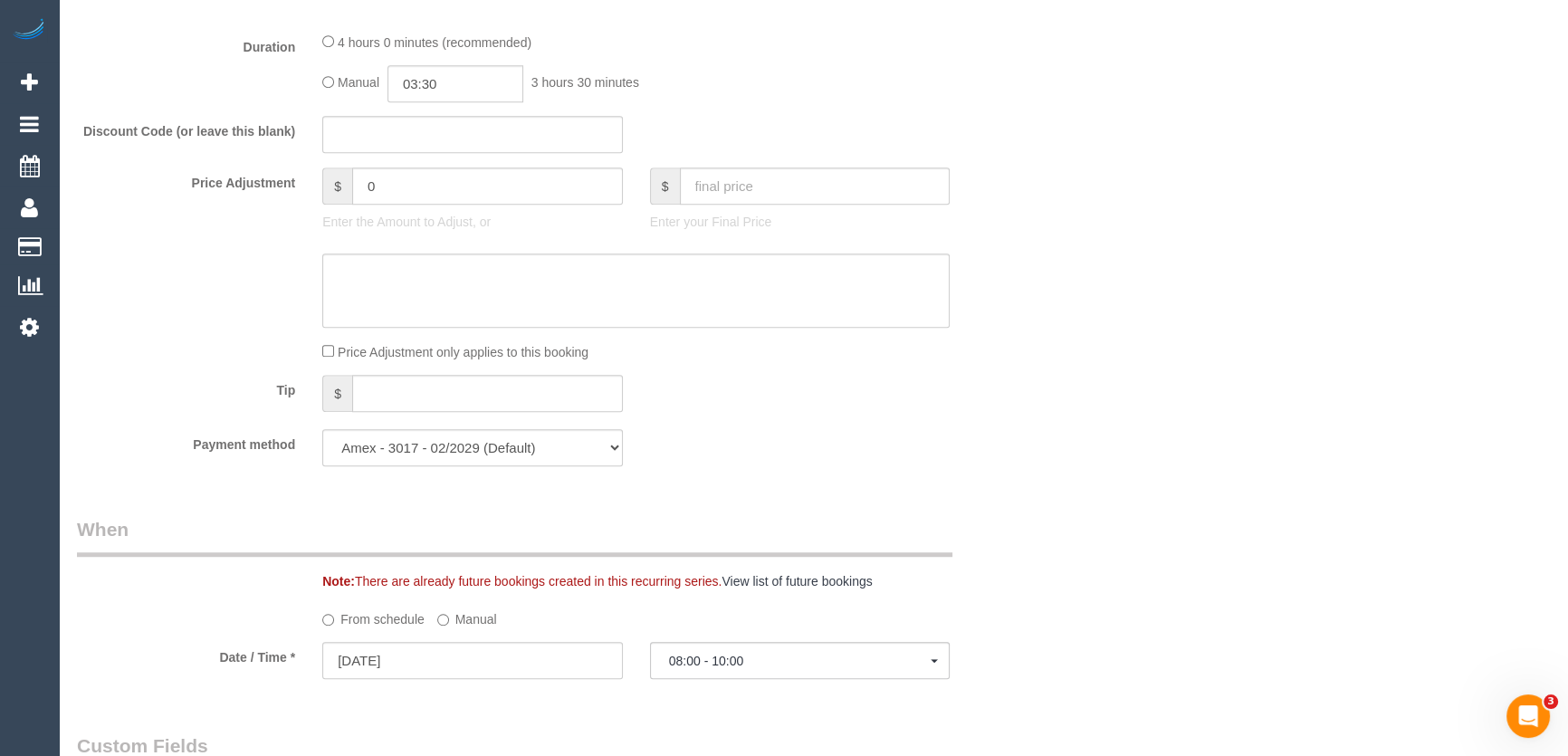
select select "spot18"
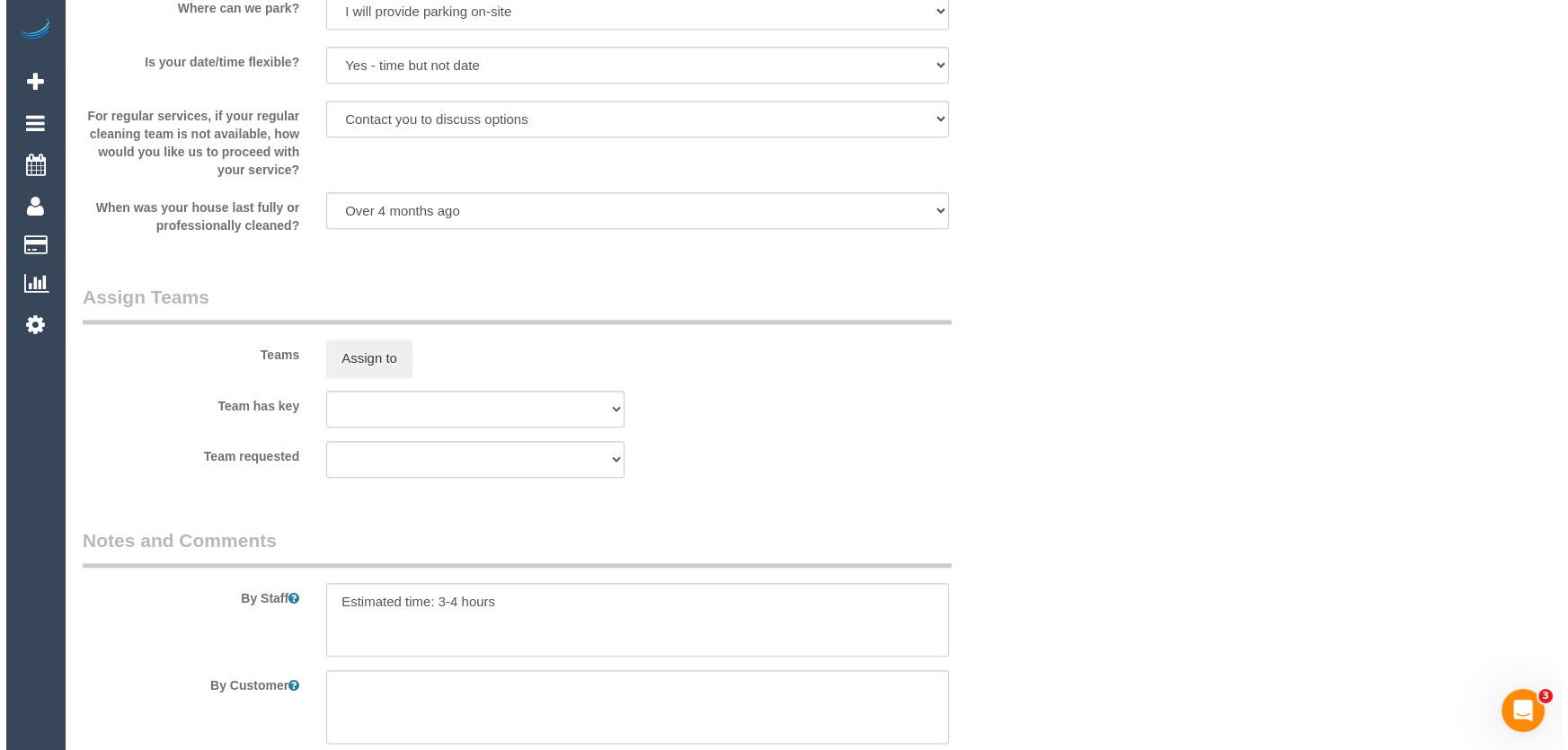
scroll to position [2612, 0]
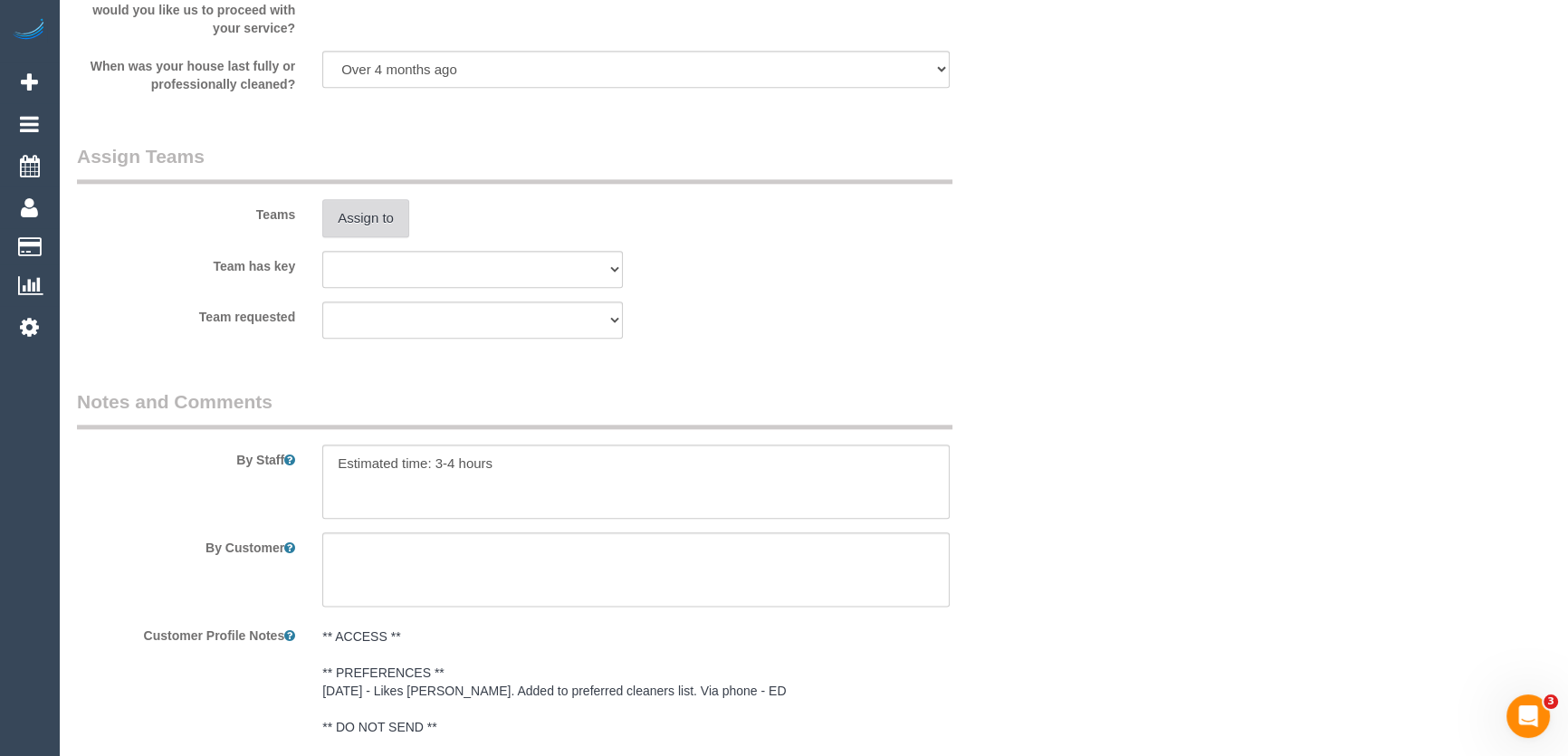
click at [380, 233] on button "Assign to" at bounding box center [365, 218] width 87 height 38
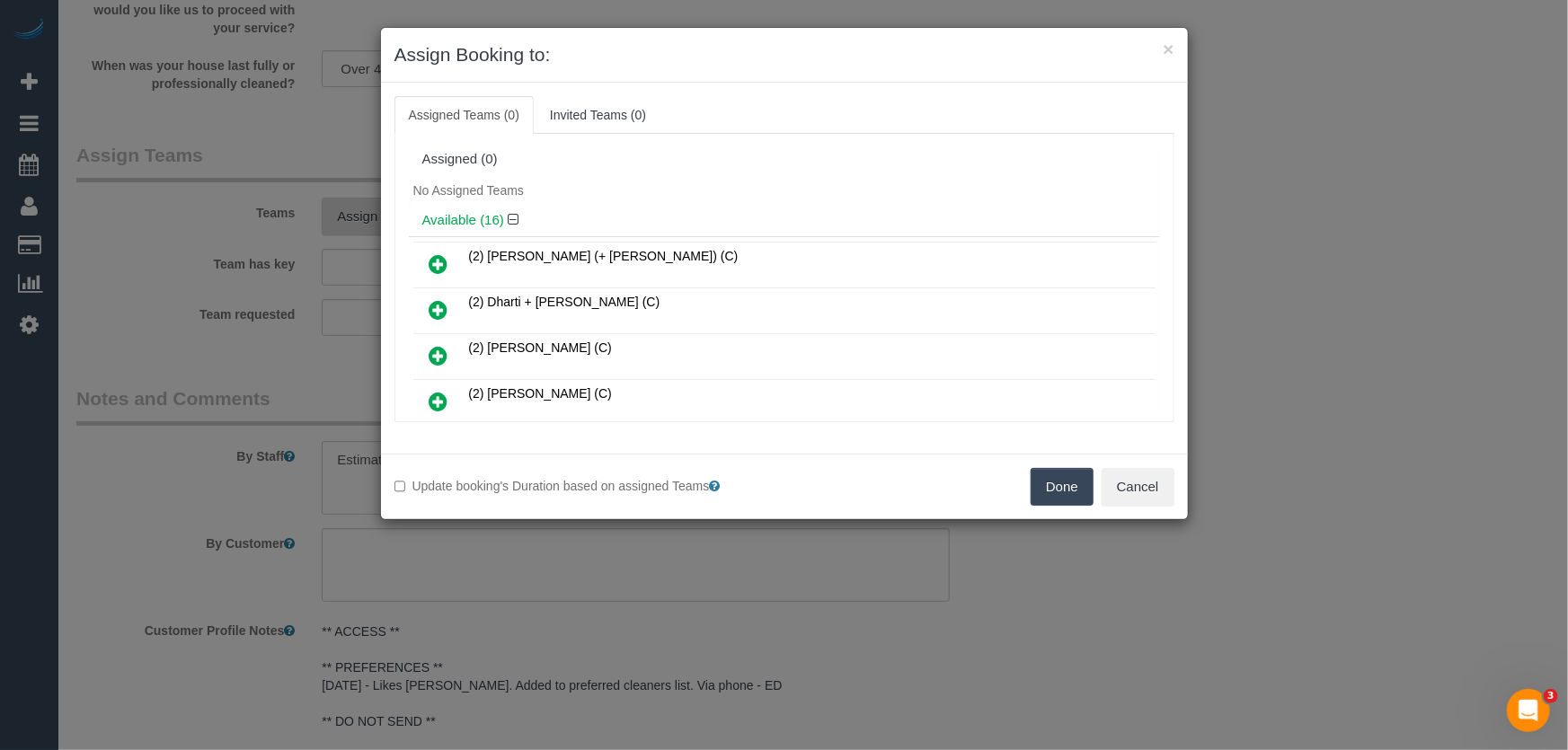
scroll to position [427, 0]
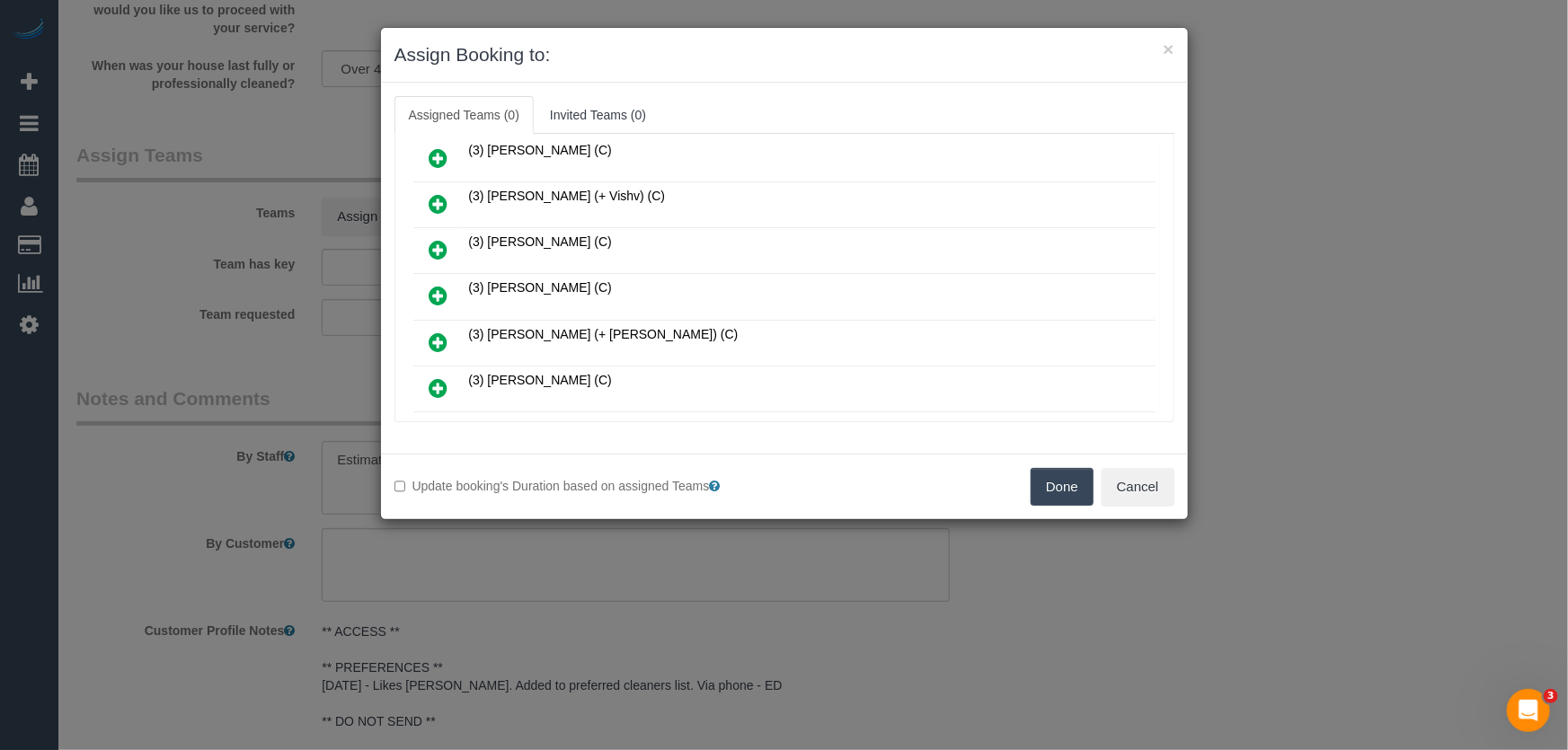
click at [433, 284] on icon at bounding box center [438, 295] width 19 height 22
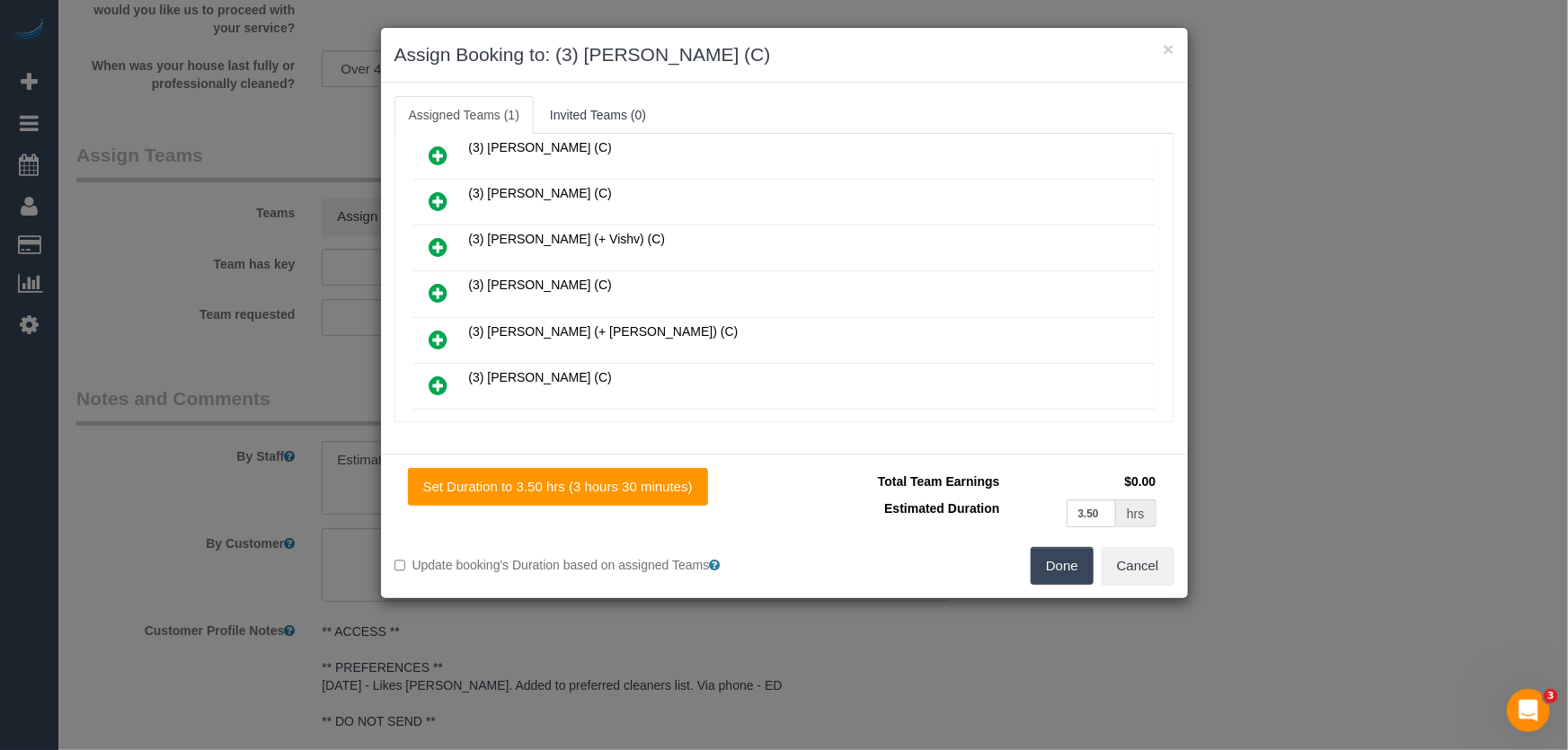
scroll to position [469, 0]
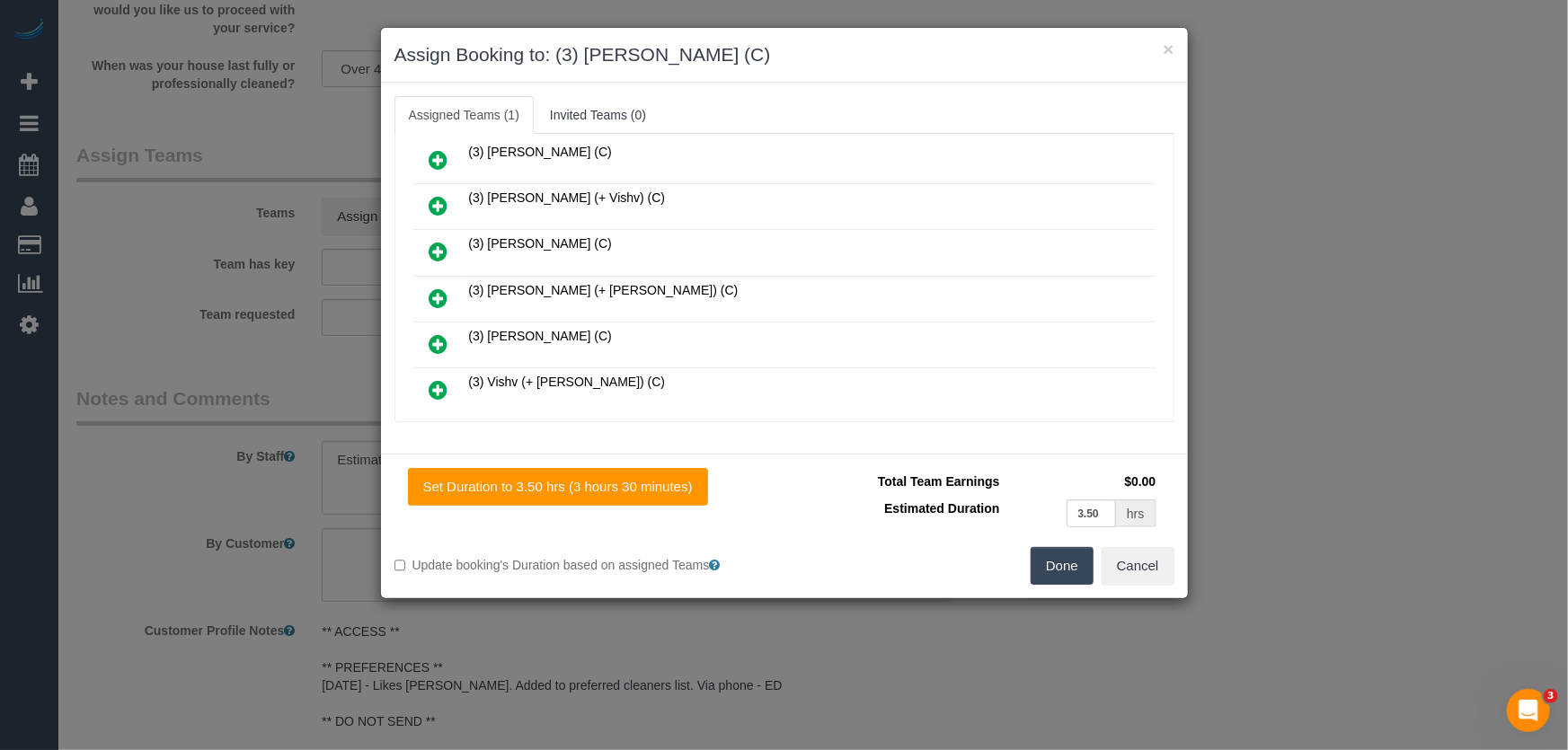
click at [1061, 573] on button "Done" at bounding box center [1062, 565] width 63 height 38
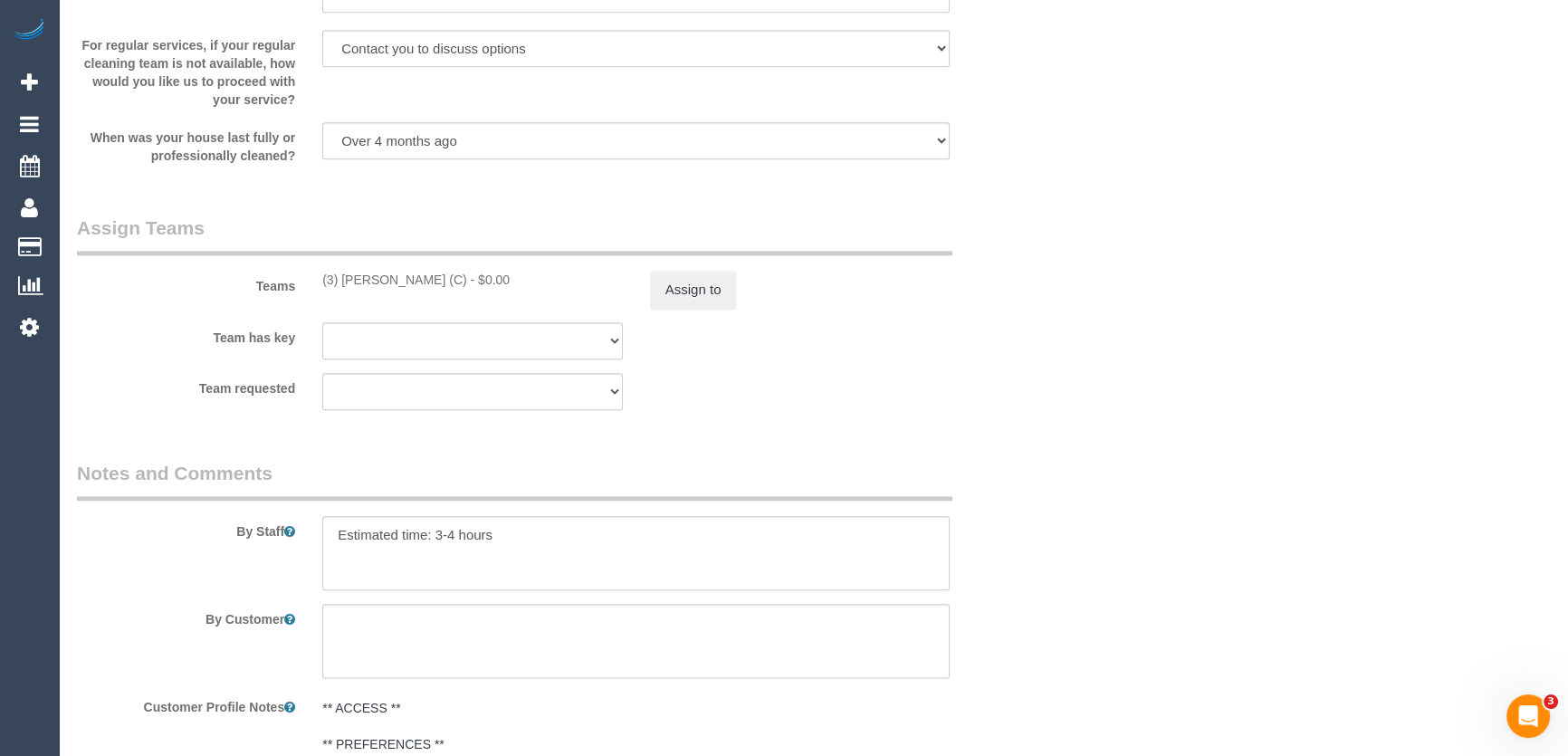
scroll to position [2633, 0]
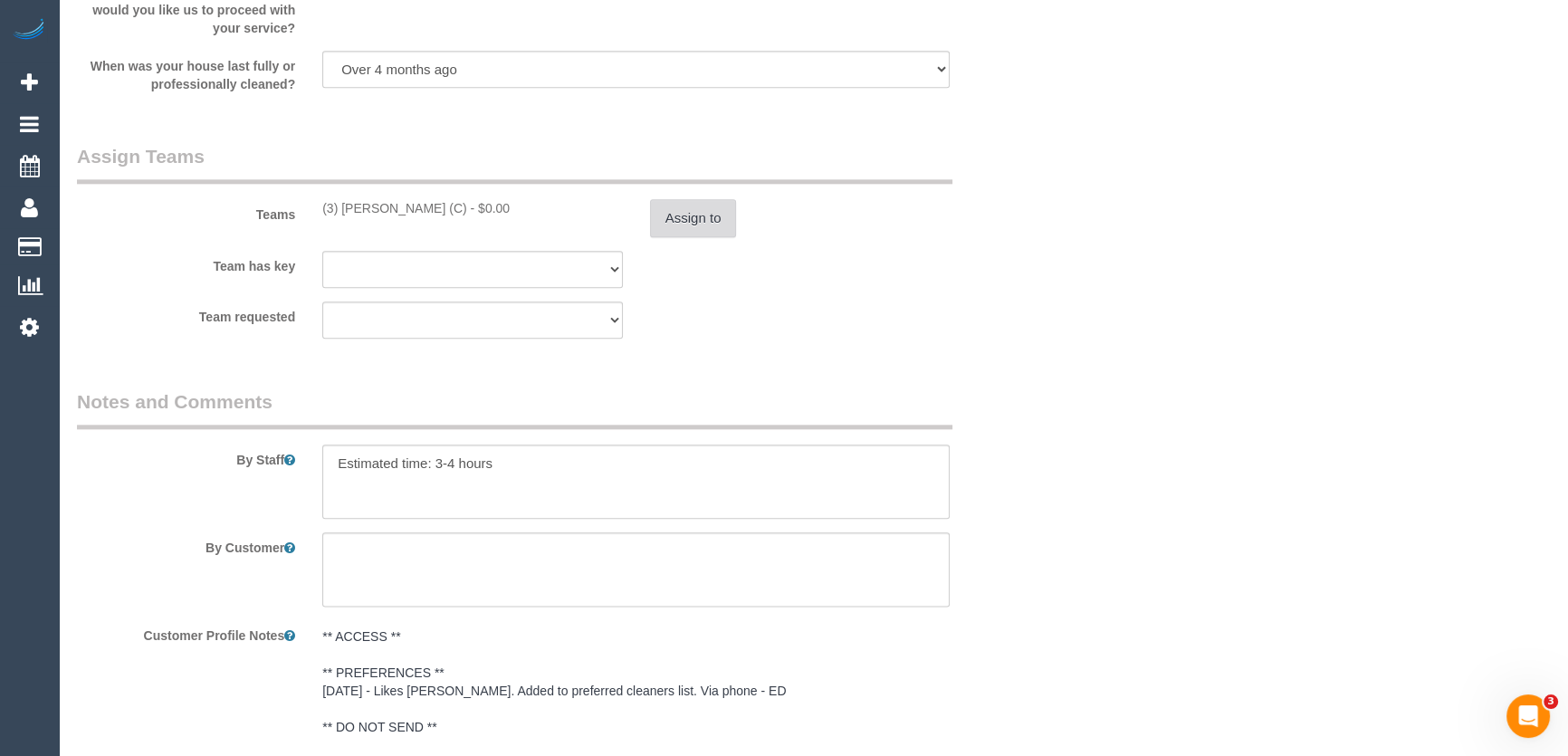
click at [697, 227] on button "Assign to" at bounding box center [692, 218] width 87 height 38
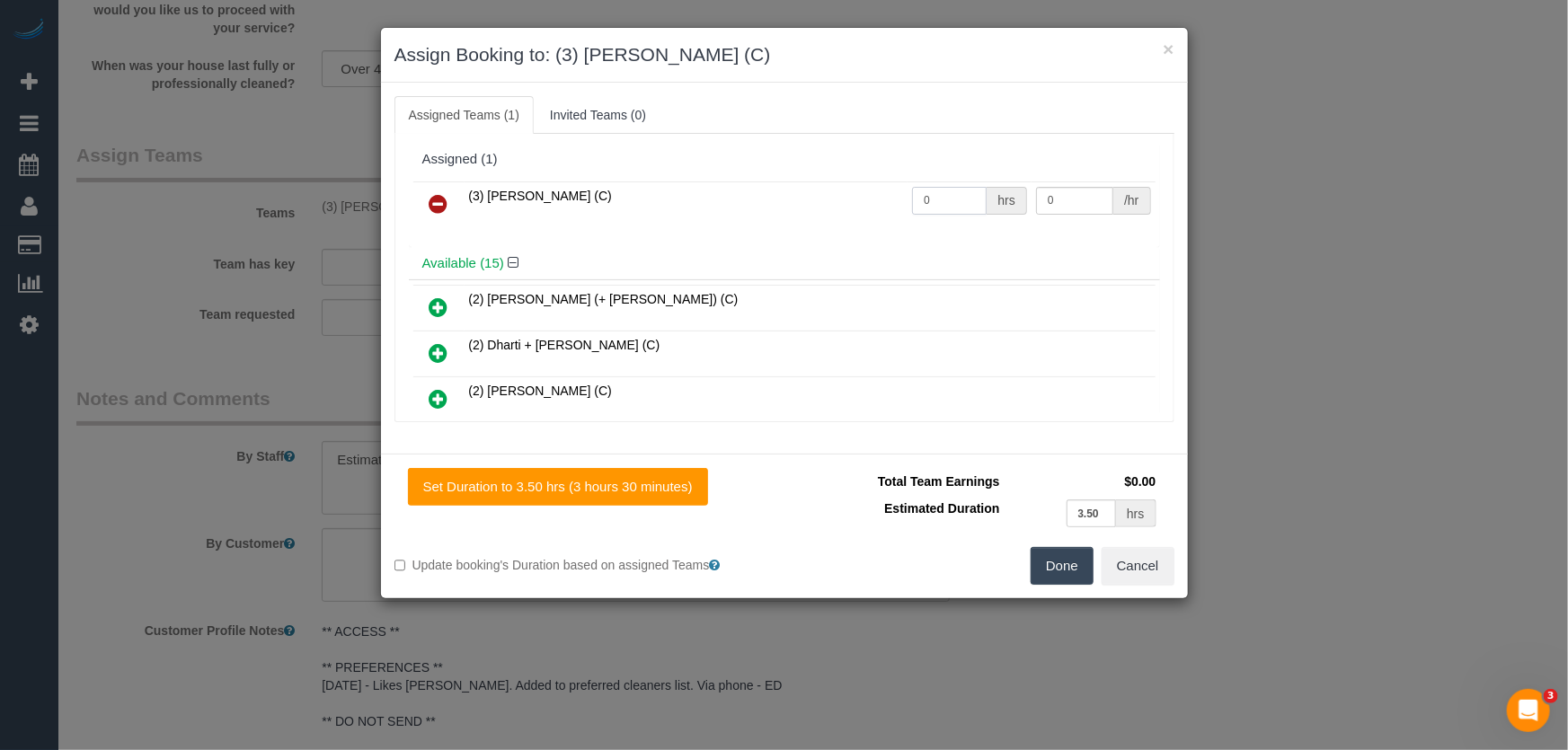
click at [945, 208] on input "0" at bounding box center [949, 200] width 75 height 28
type input "1"
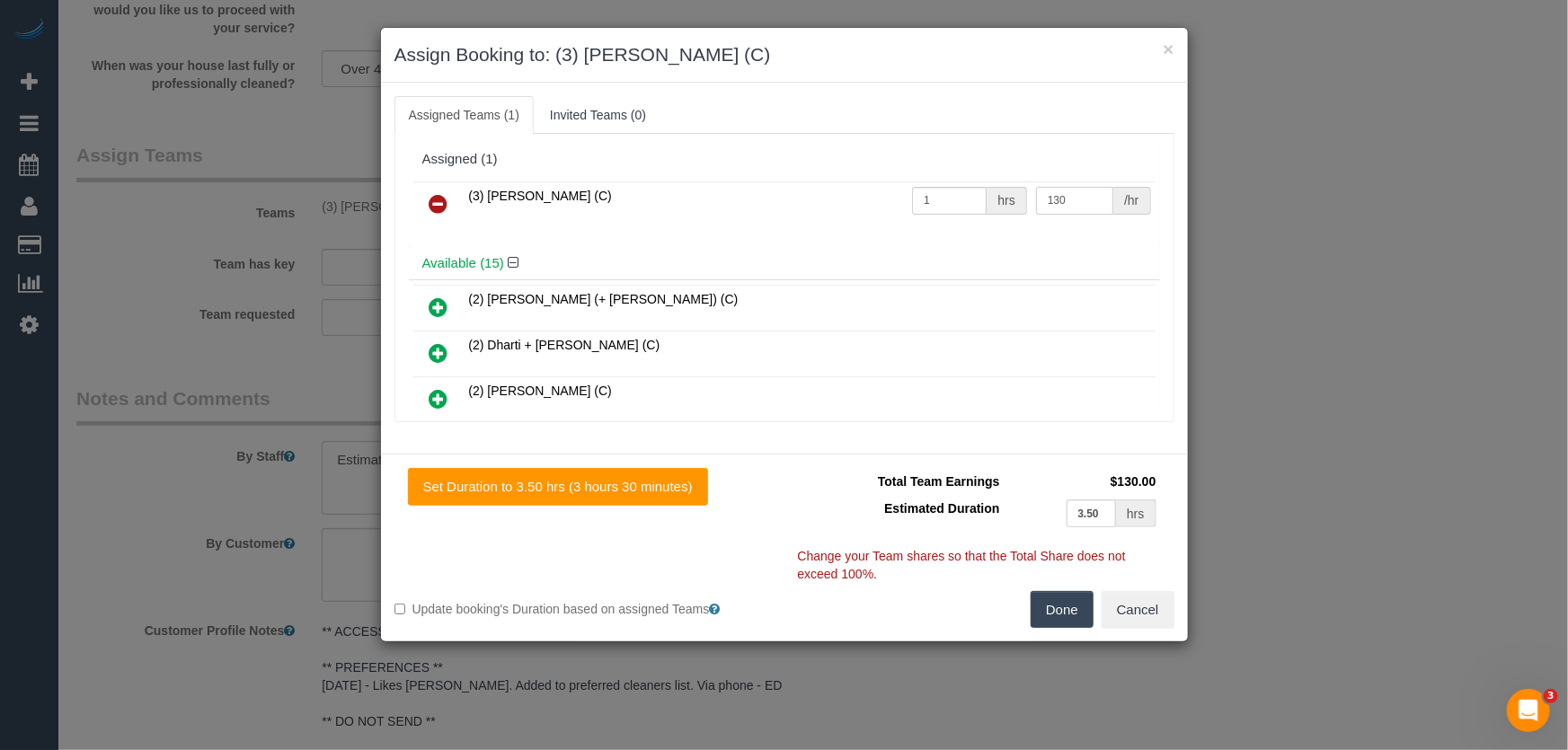
type input "130"
click at [1074, 607] on button "Done" at bounding box center [1062, 610] width 63 height 38
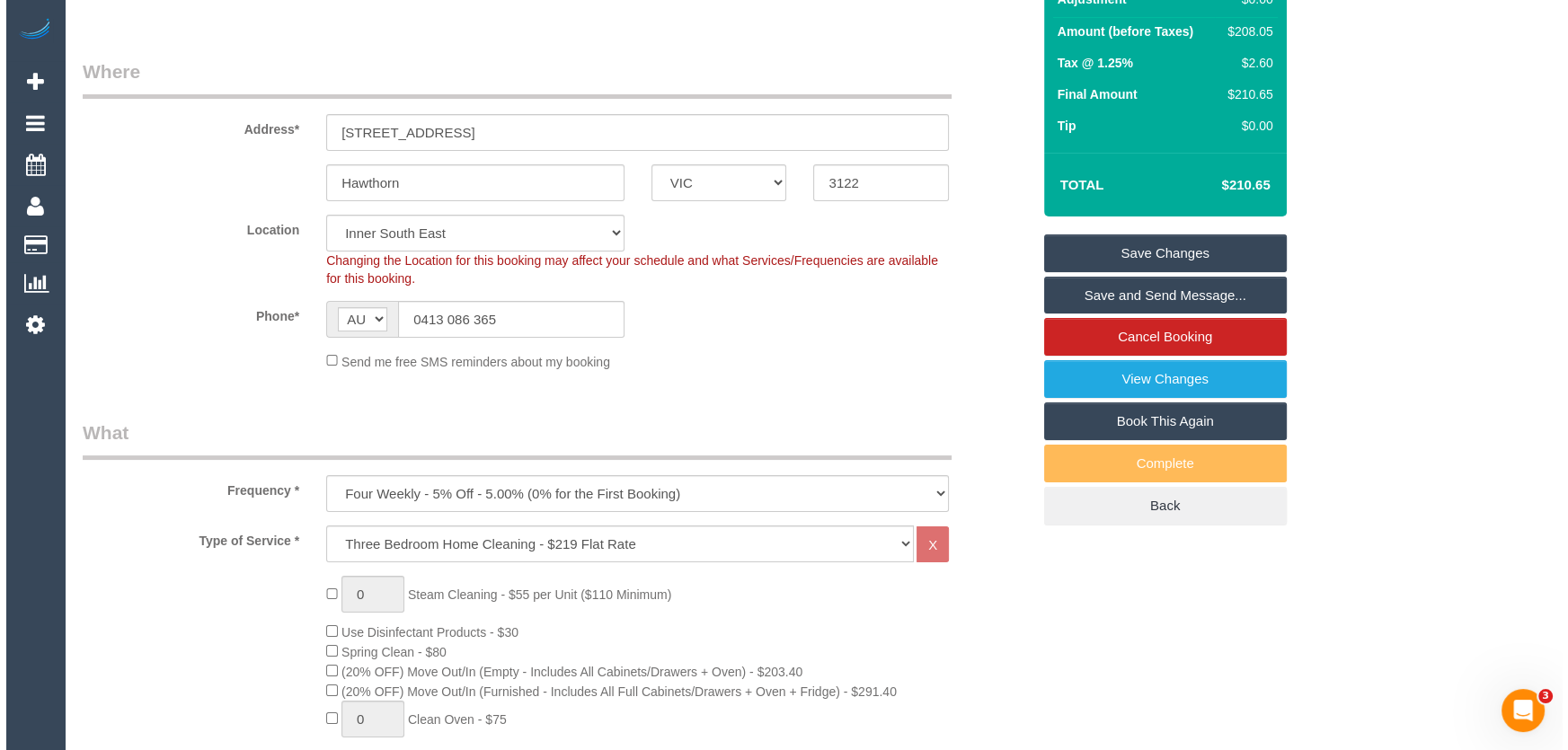
scroll to position [0, 0]
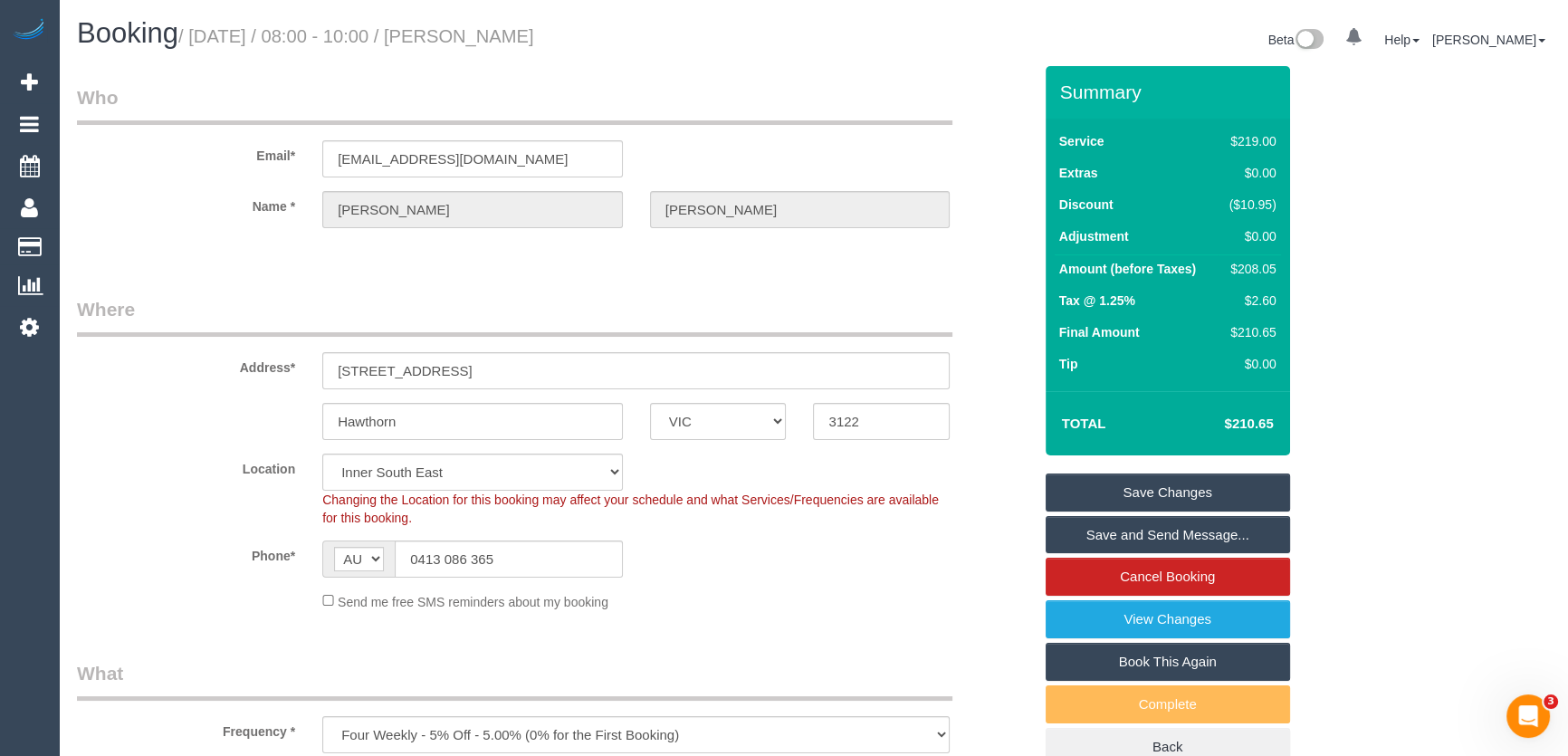
click at [529, 42] on small "/ September 09, 2025 / 08:00 - 10:00 / Deanne Smith" at bounding box center [356, 36] width 356 height 20
click at [528, 42] on small "/ September 09, 2025 / 08:00 - 10:00 / Deanne Smith" at bounding box center [356, 36] width 356 height 20
copy small "Deanne Smith"
click at [1105, 536] on link "Save and Send Message..." at bounding box center [1168, 535] width 245 height 38
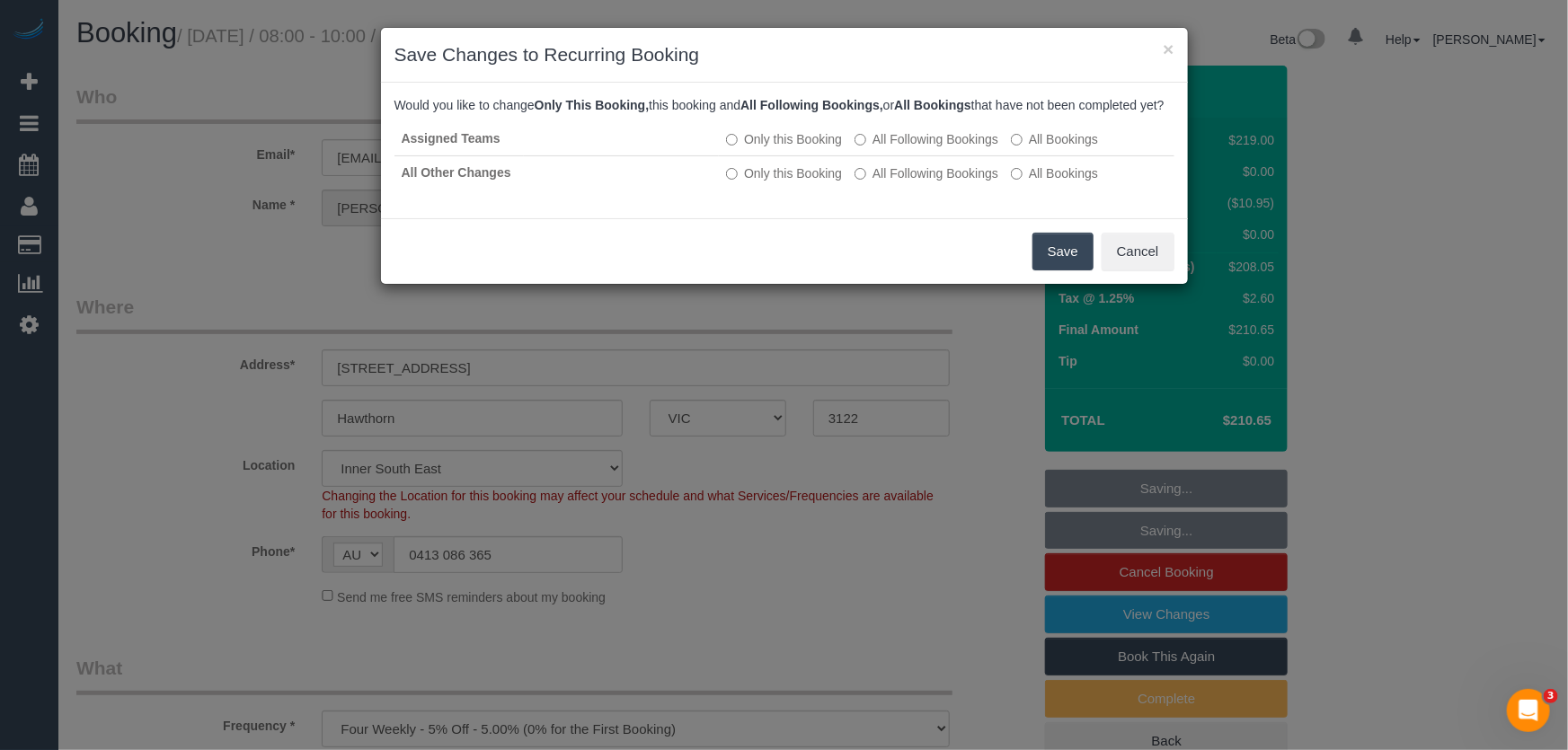
click at [1060, 270] on button "Save" at bounding box center [1062, 252] width 61 height 38
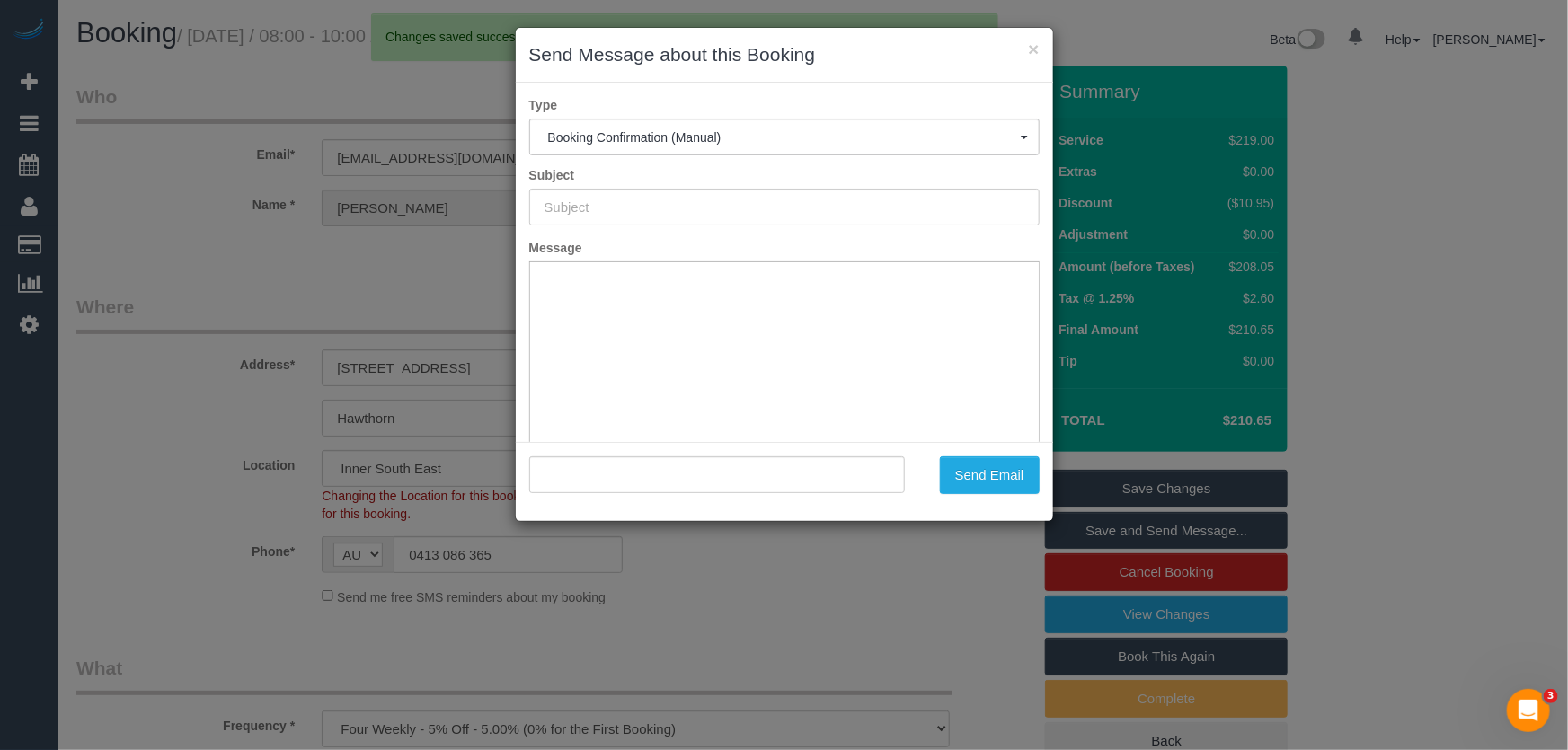
type input "Booking Confirmed"
type input ""Deanne Smith" <dsmith4@bigpond.net.au>"
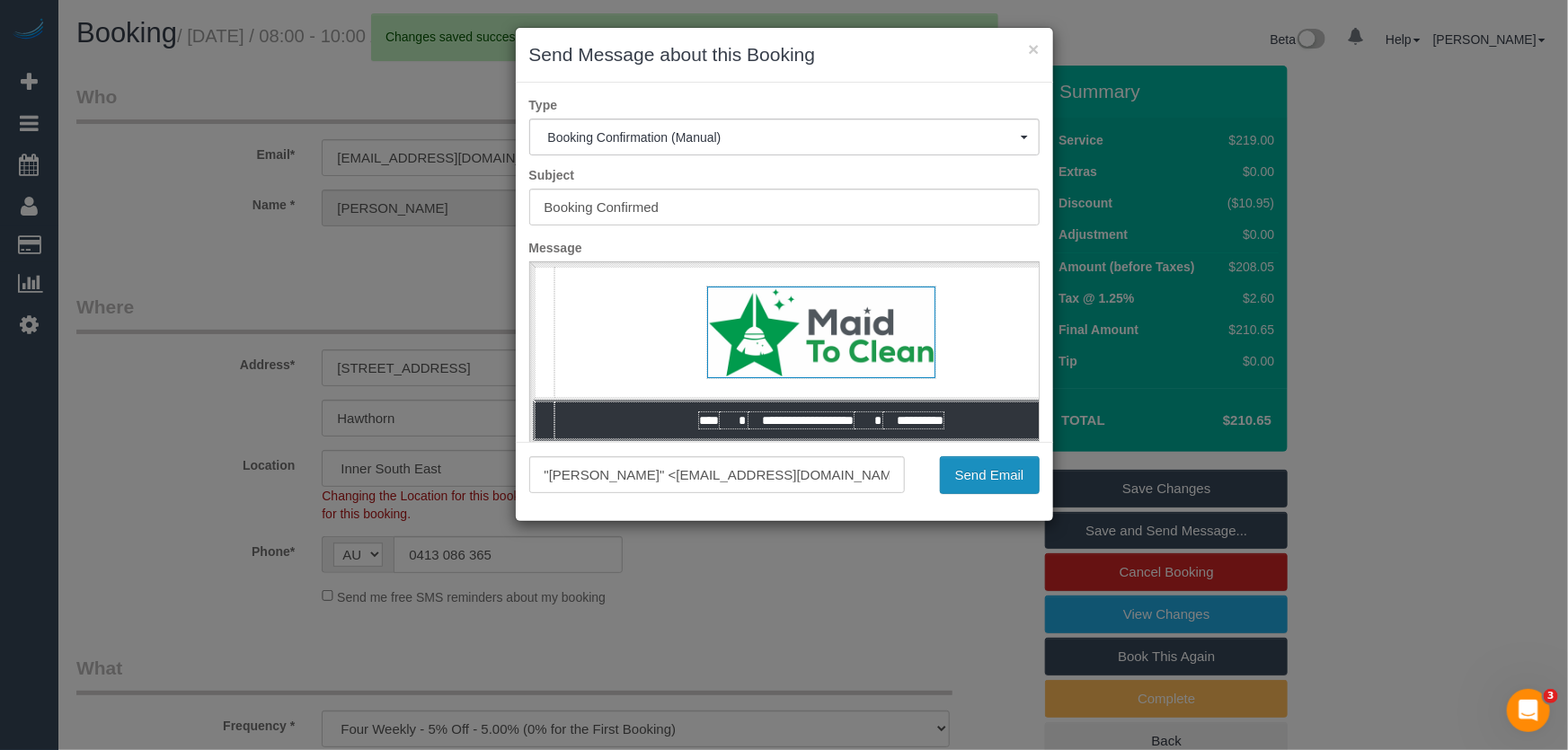
click at [992, 483] on button "Send Email" at bounding box center [989, 475] width 100 height 38
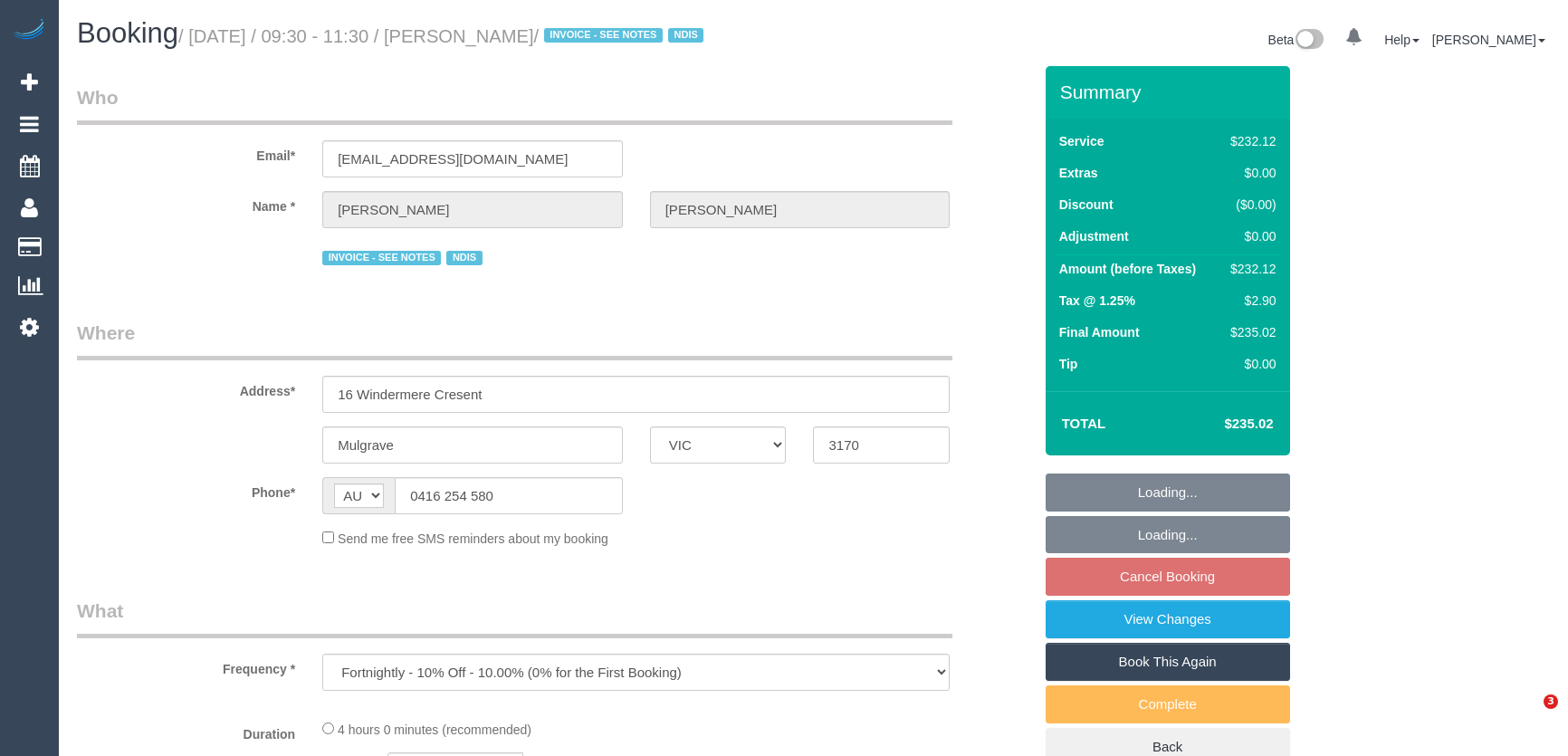
select select "VIC"
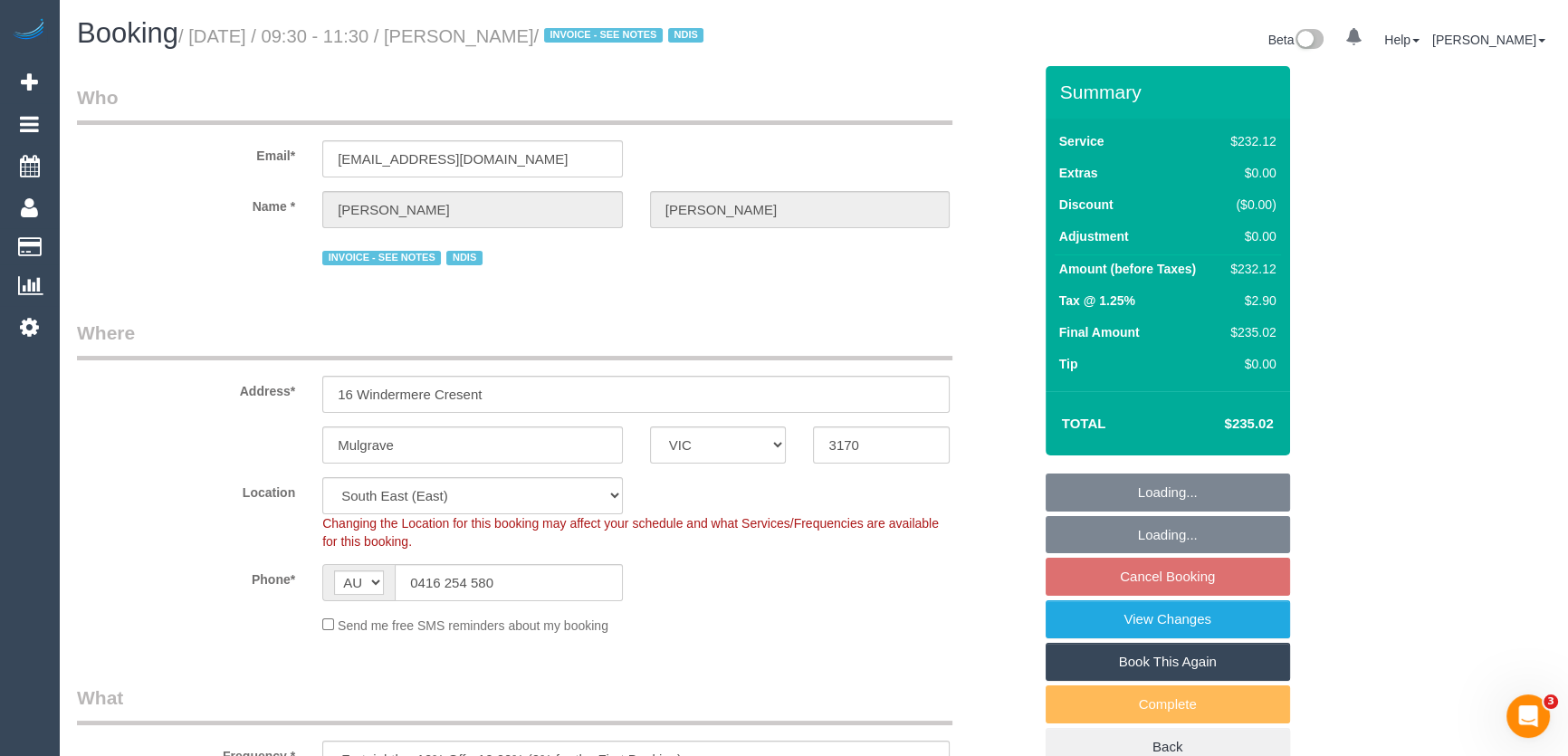
select select "object:578"
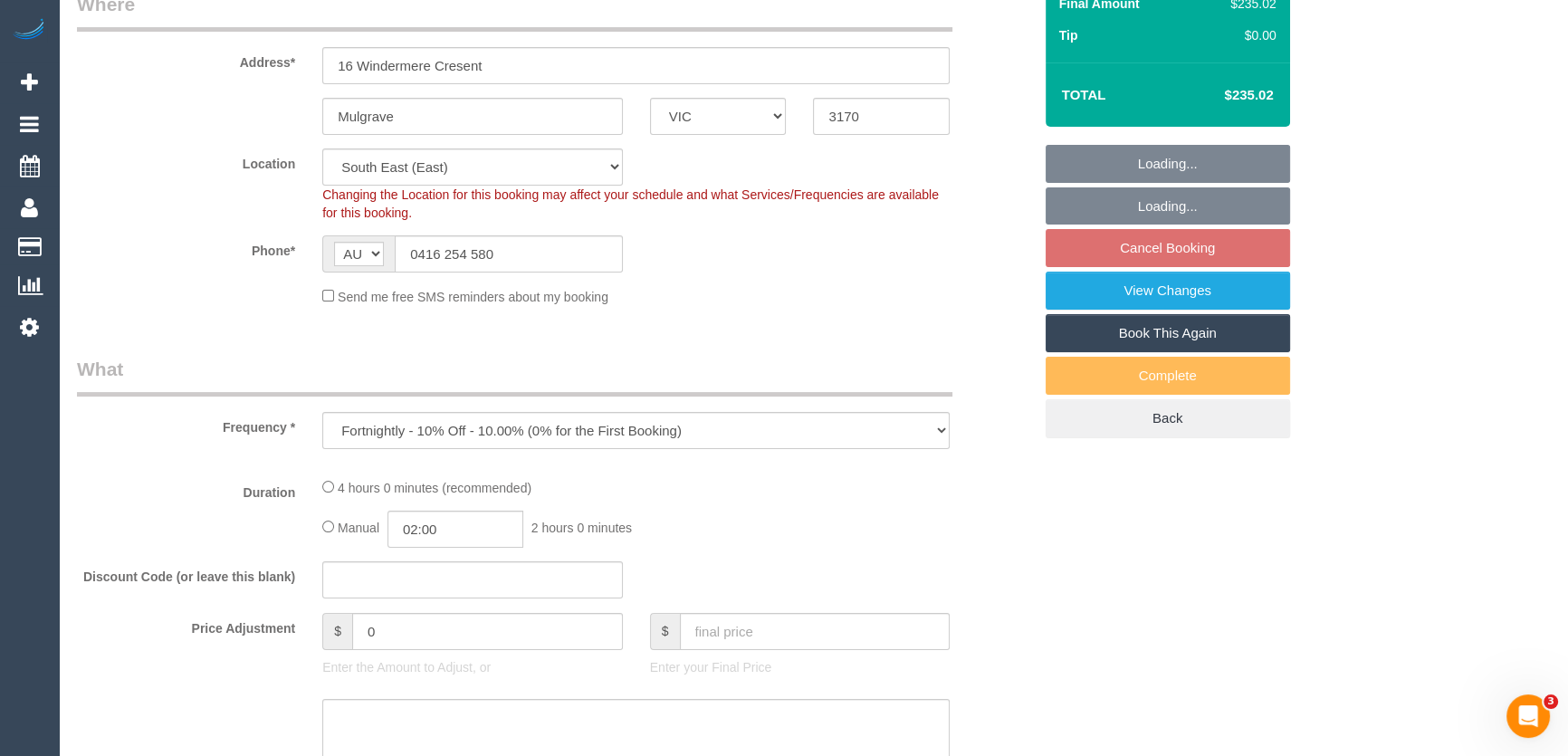
select select "240"
select select "number:32"
select select "number:14"
select select "number:18"
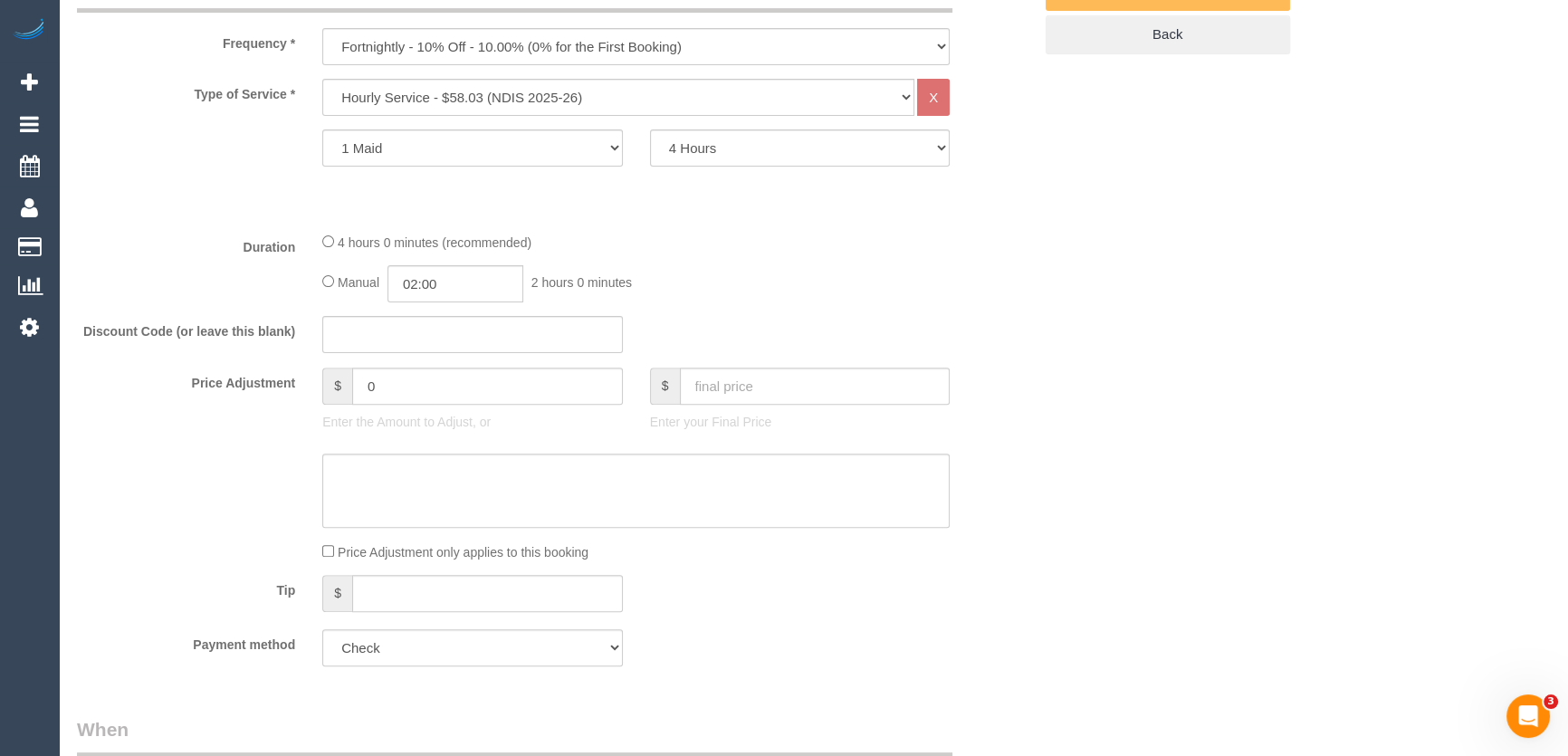
scroll to position [905, 0]
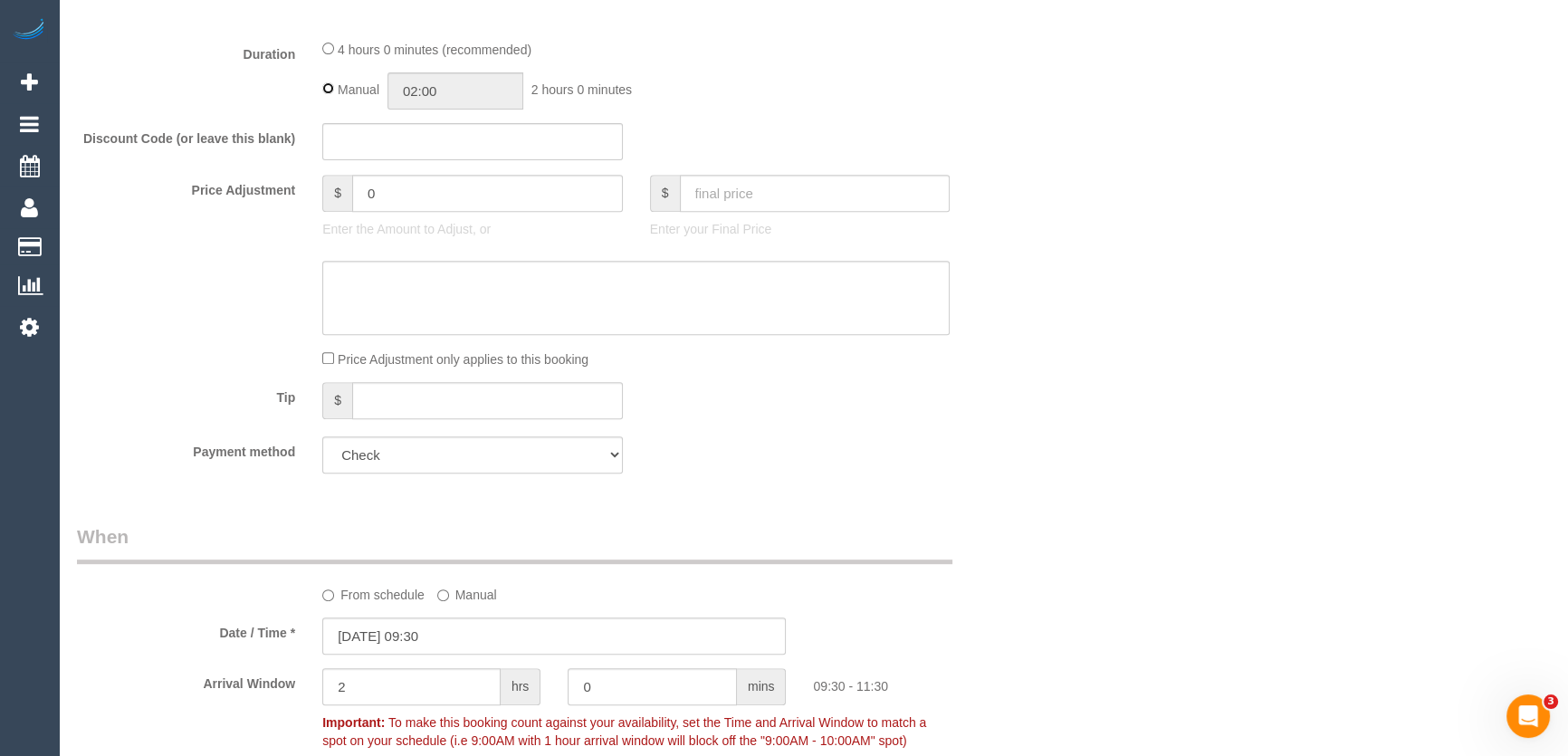
type input "04:00"
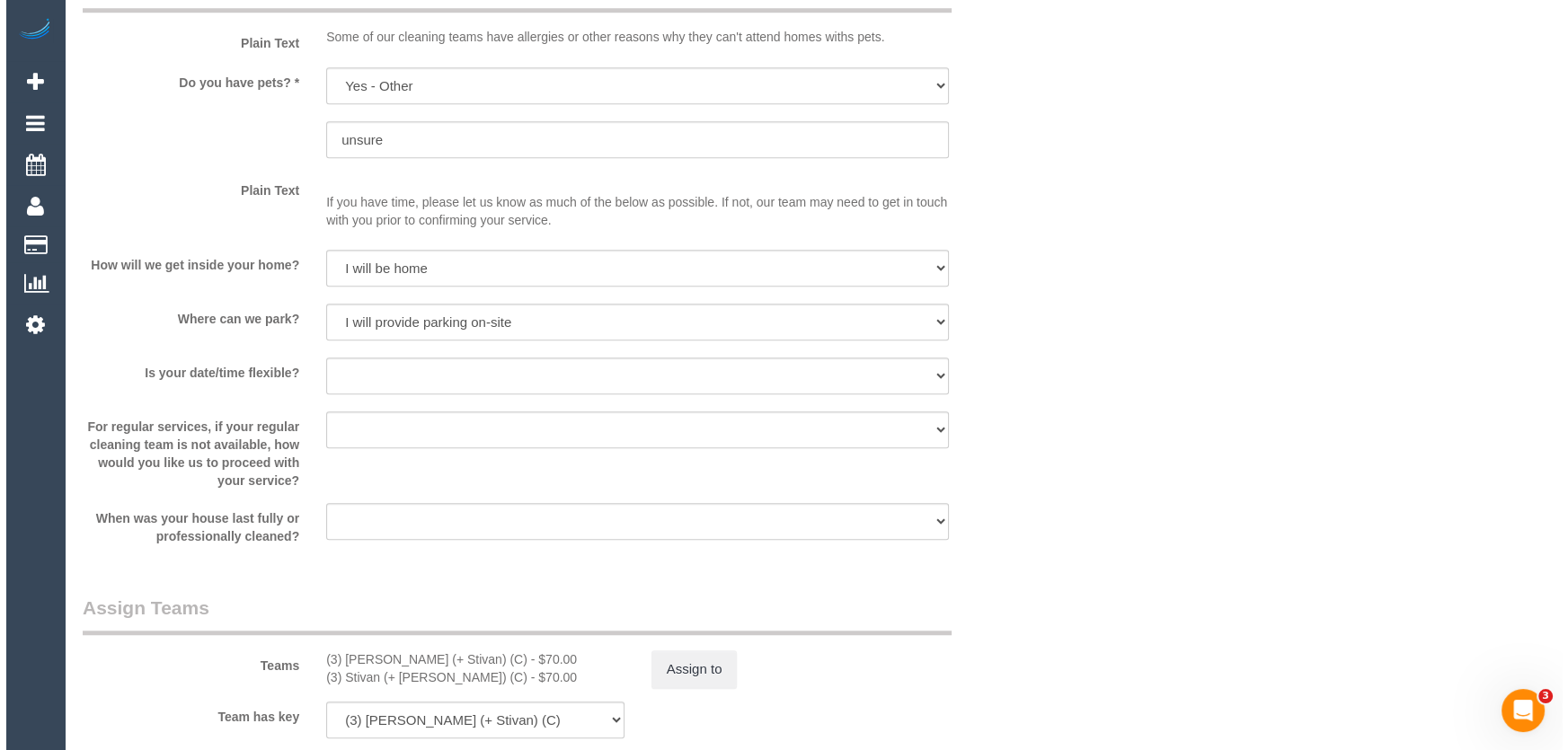
scroll to position [1958, 0]
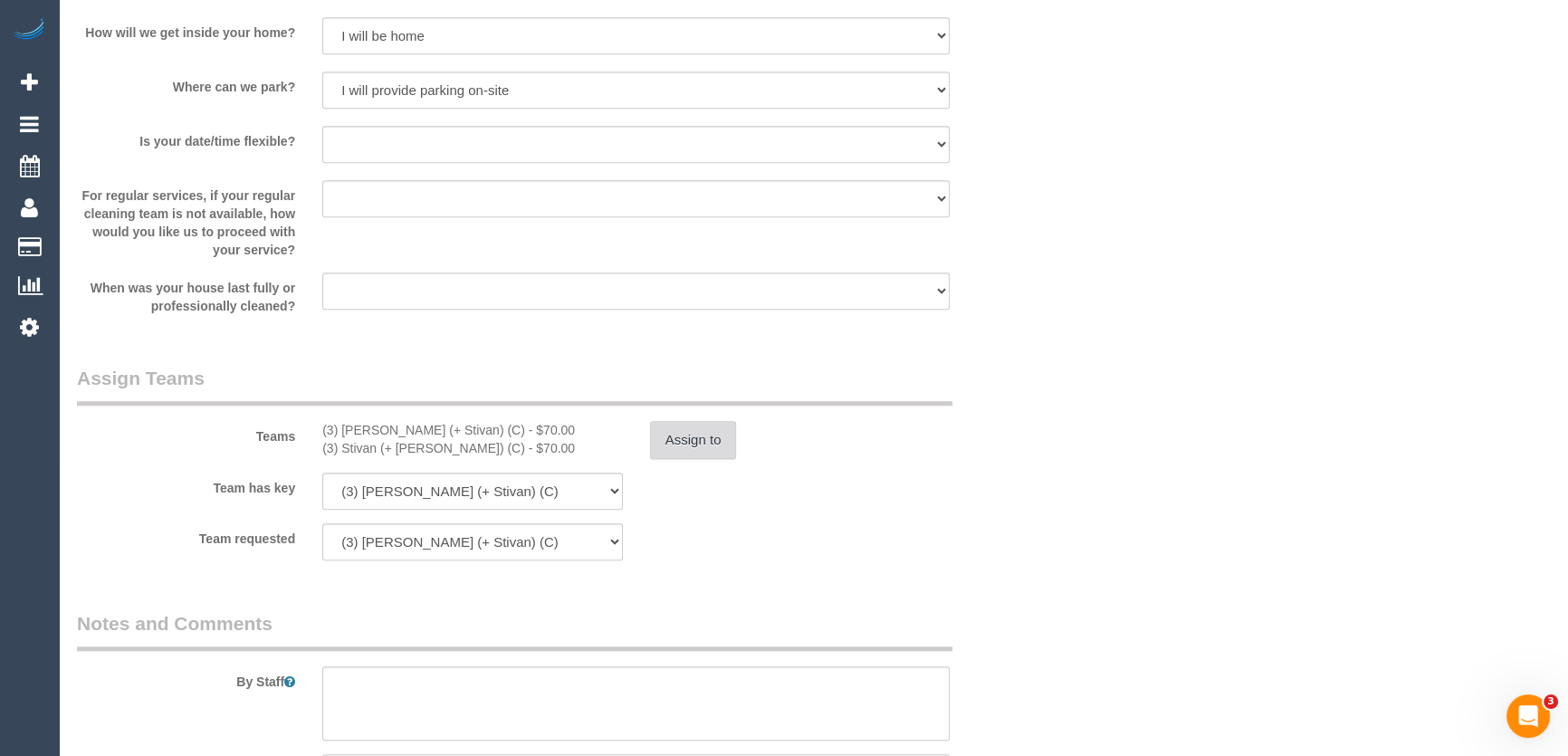
click at [678, 445] on button "Assign to" at bounding box center [692, 440] width 87 height 38
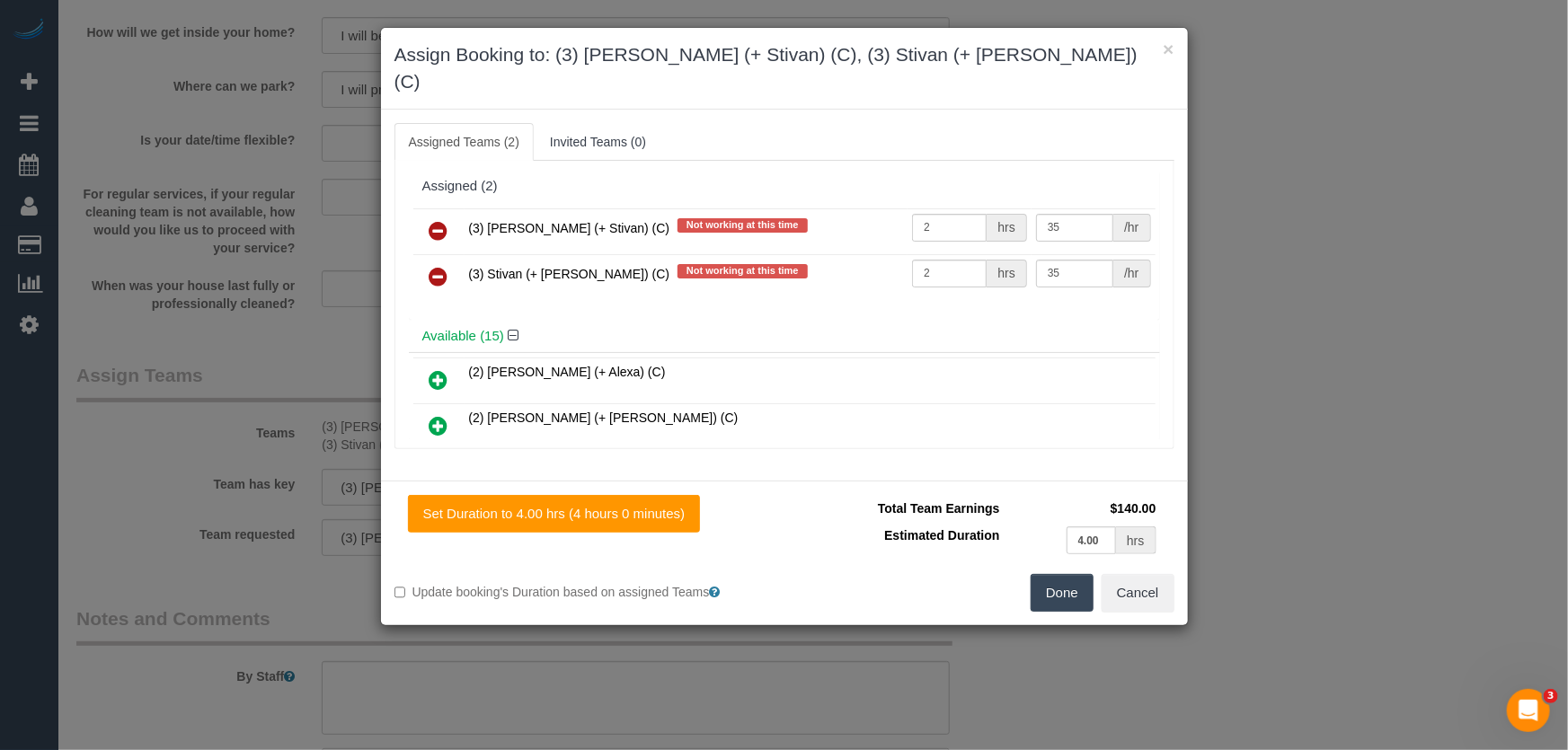
click at [436, 220] on icon at bounding box center [438, 231] width 19 height 22
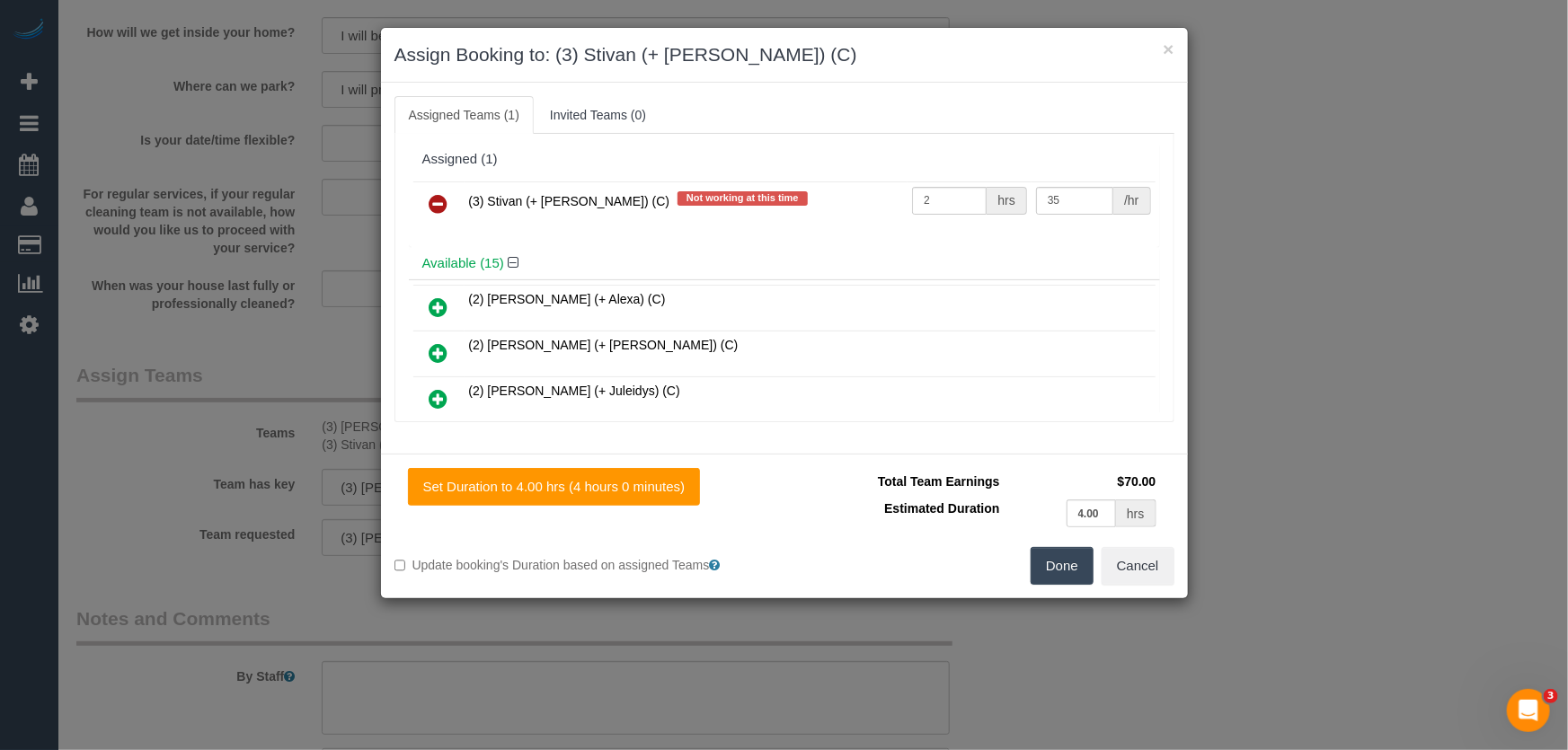
click at [436, 205] on icon at bounding box center [438, 204] width 19 height 22
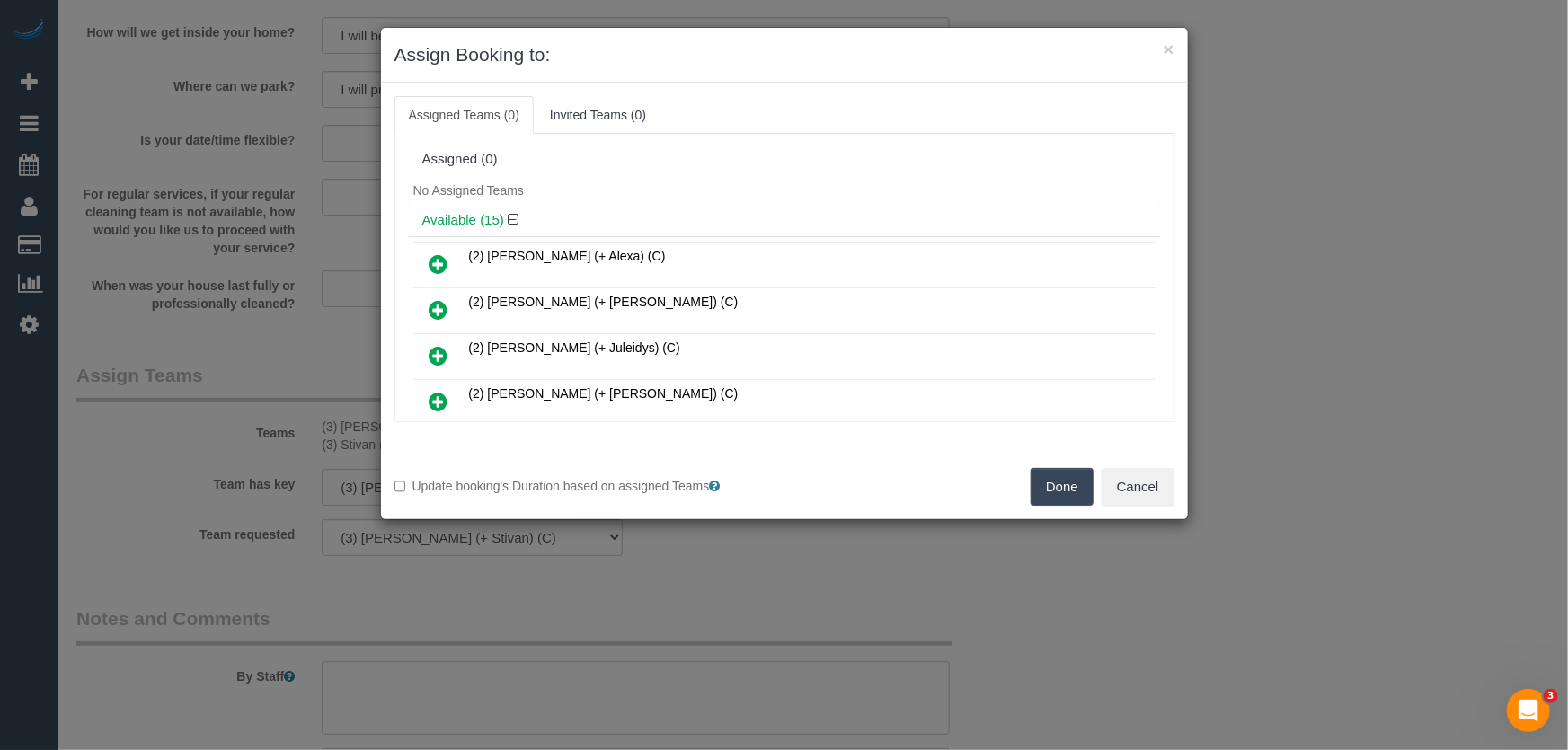
scroll to position [607, 0]
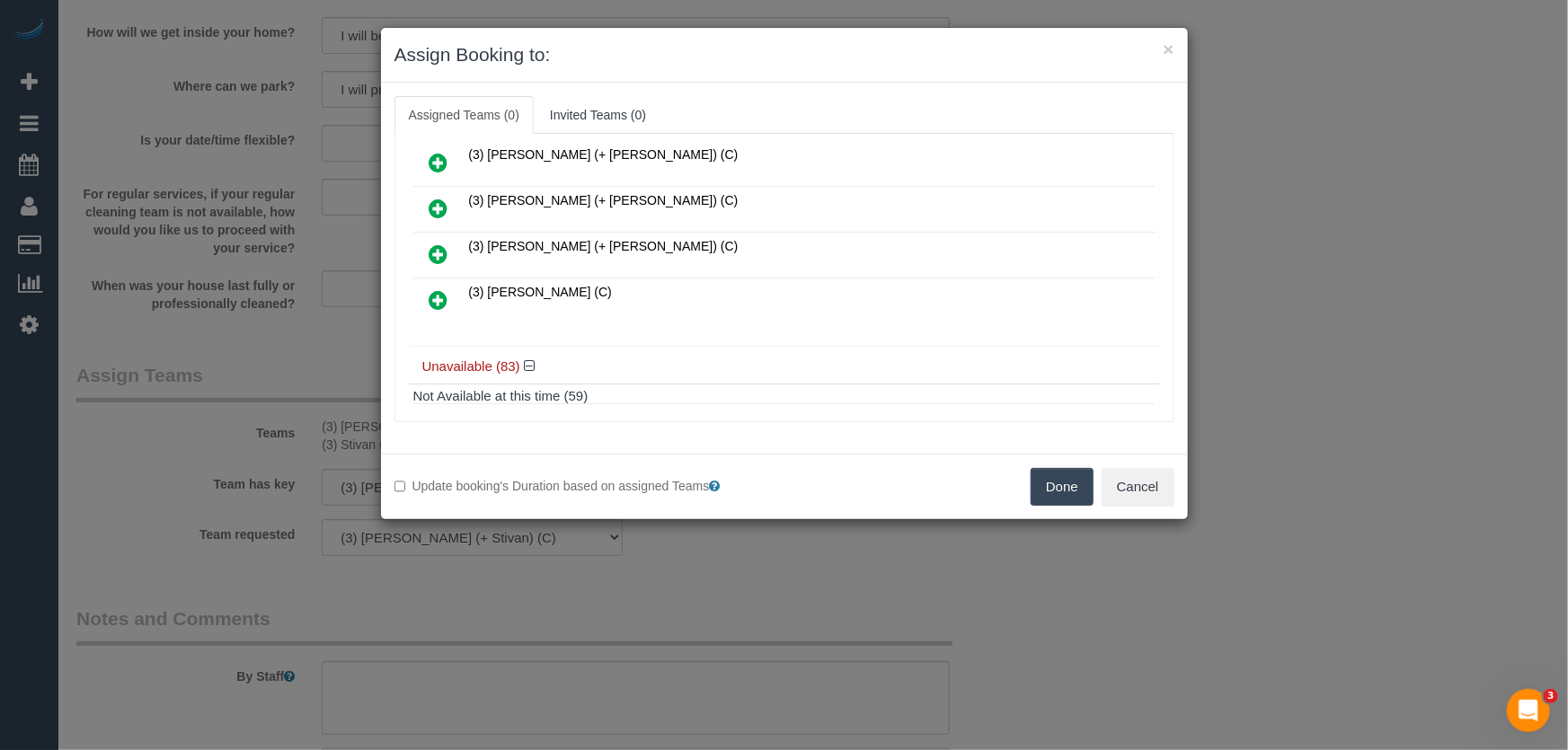
click at [433, 289] on icon at bounding box center [438, 300] width 19 height 22
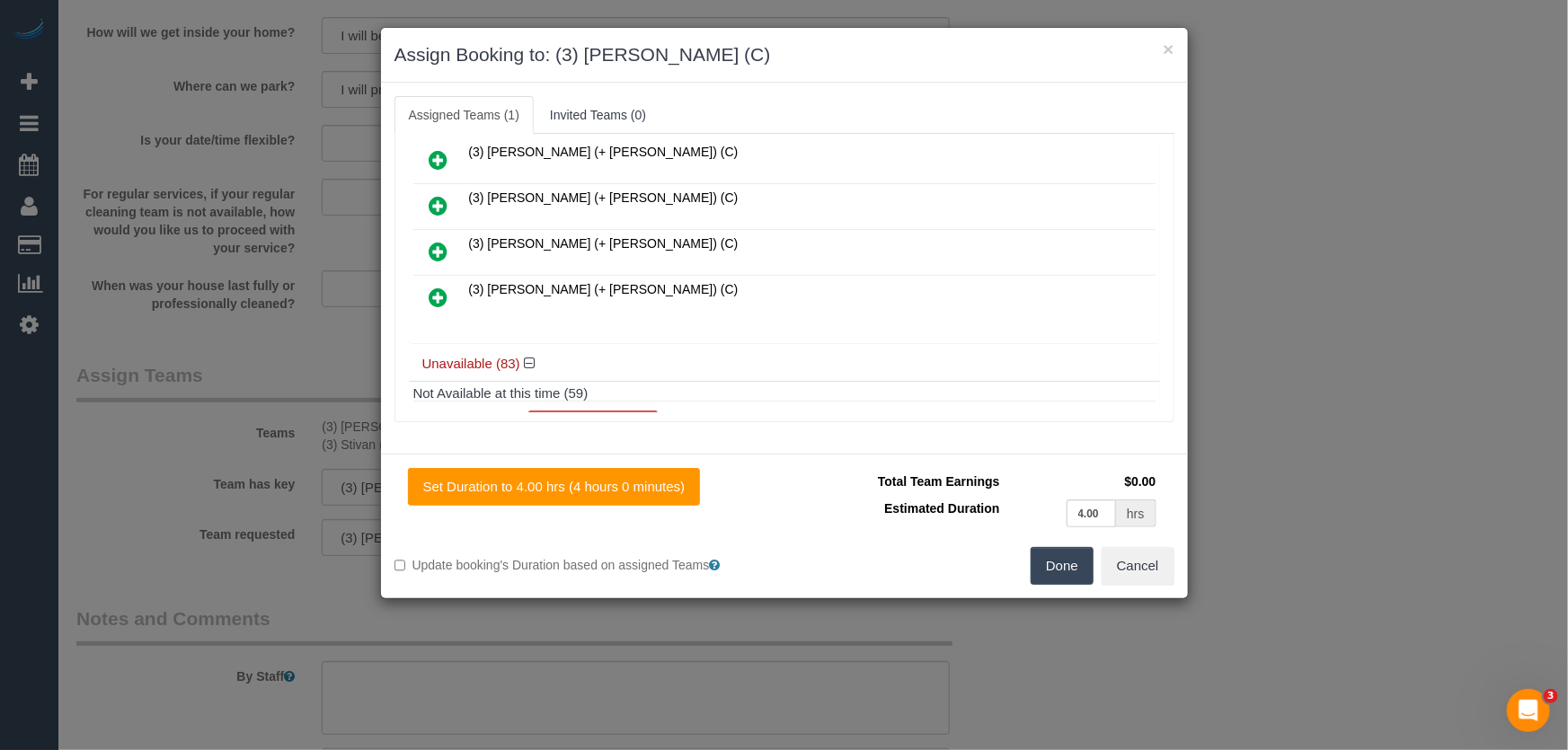
scroll to position [649, 0]
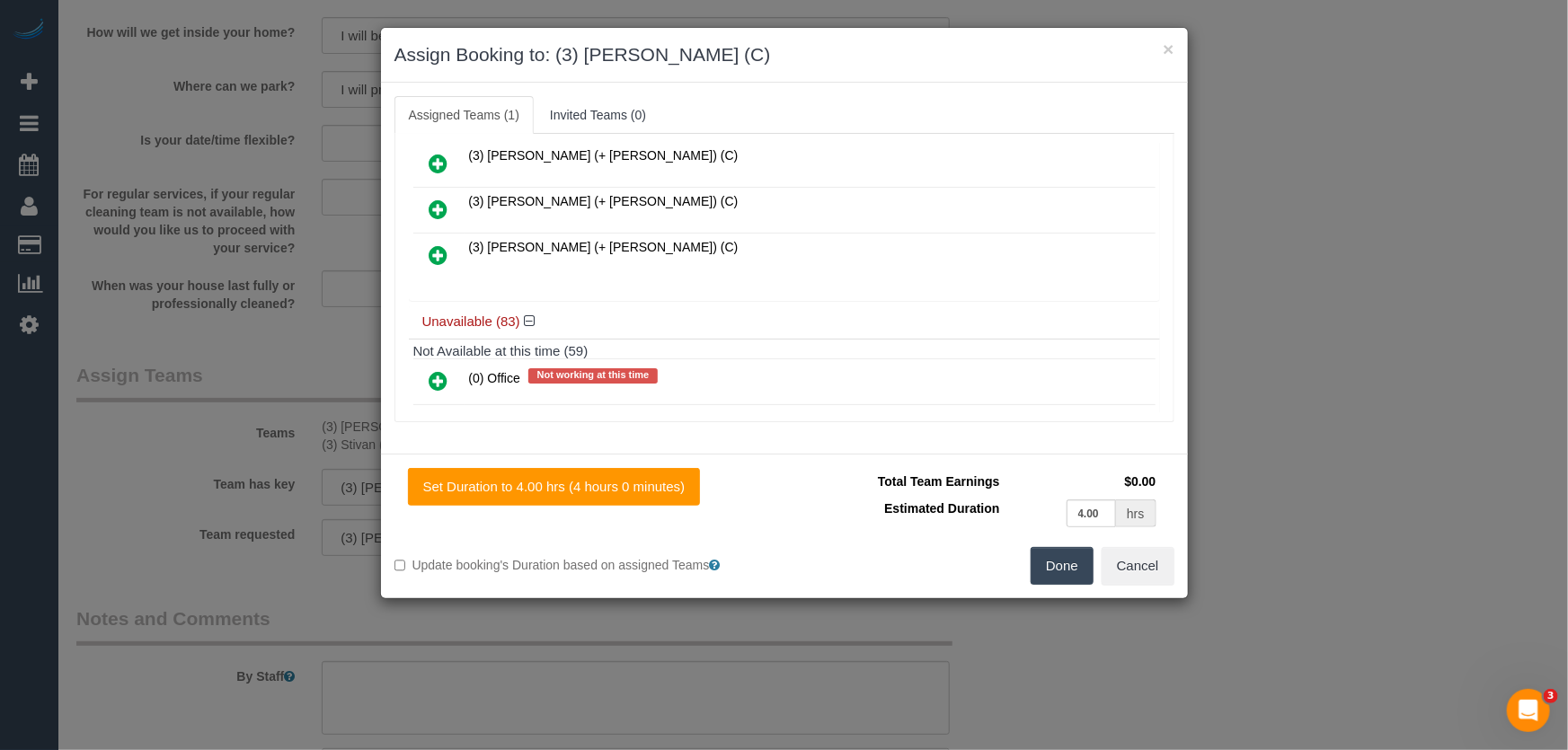
click at [1050, 566] on button "Done" at bounding box center [1062, 565] width 63 height 38
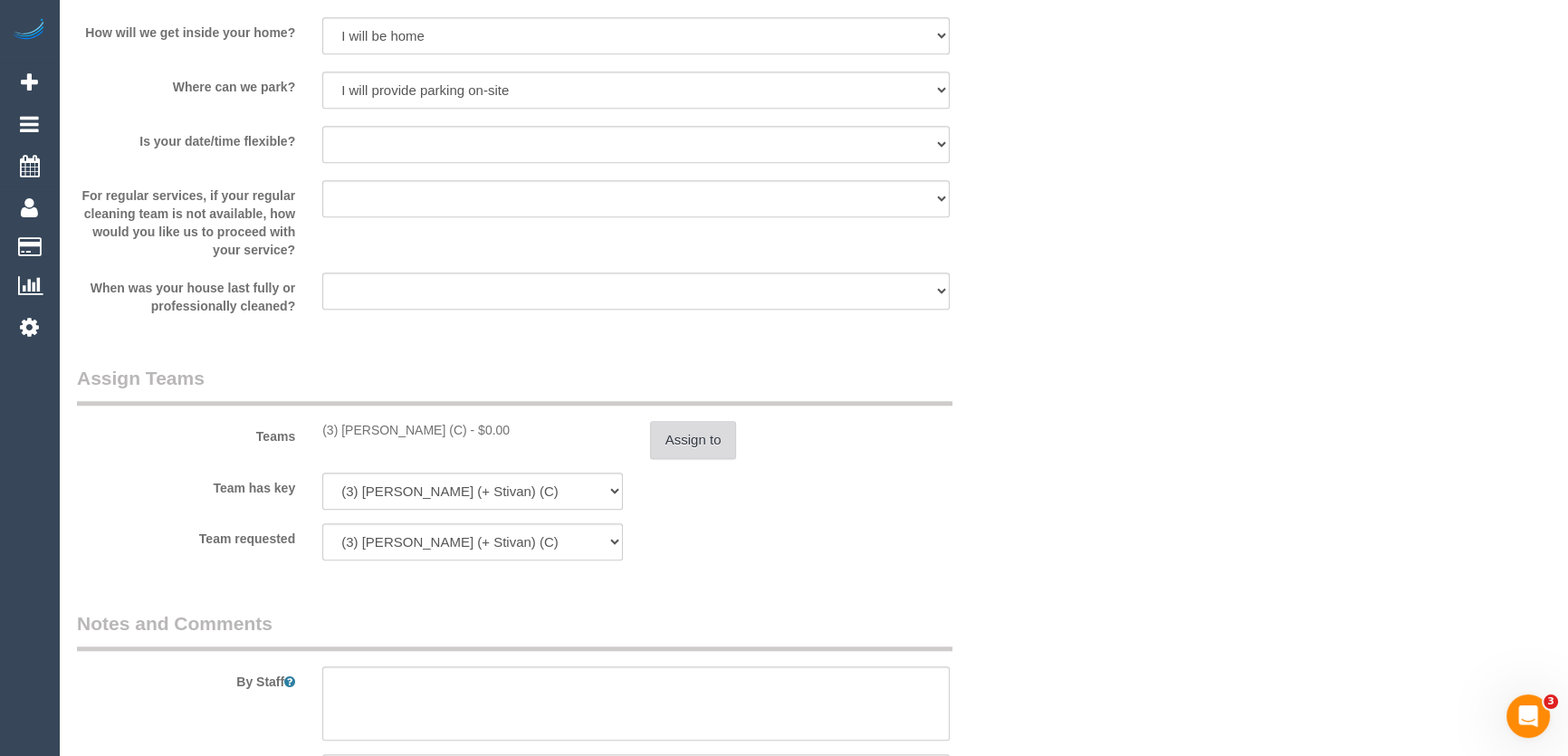
click at [703, 433] on button "Assign to" at bounding box center [692, 440] width 87 height 38
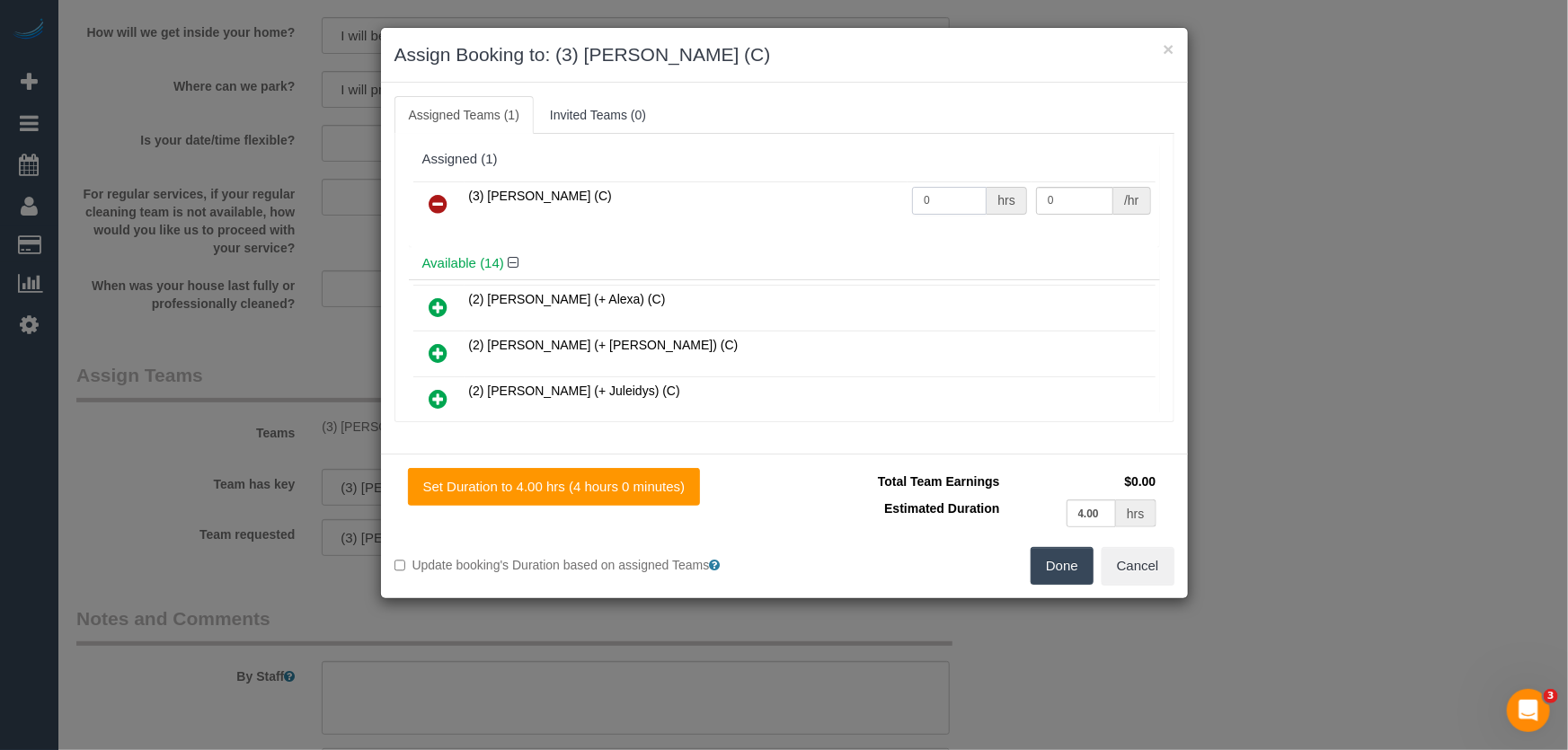
click at [954, 194] on input "0" at bounding box center [949, 200] width 75 height 28
type input "4"
type input "35"
click at [1073, 573] on button "Done" at bounding box center [1062, 565] width 63 height 38
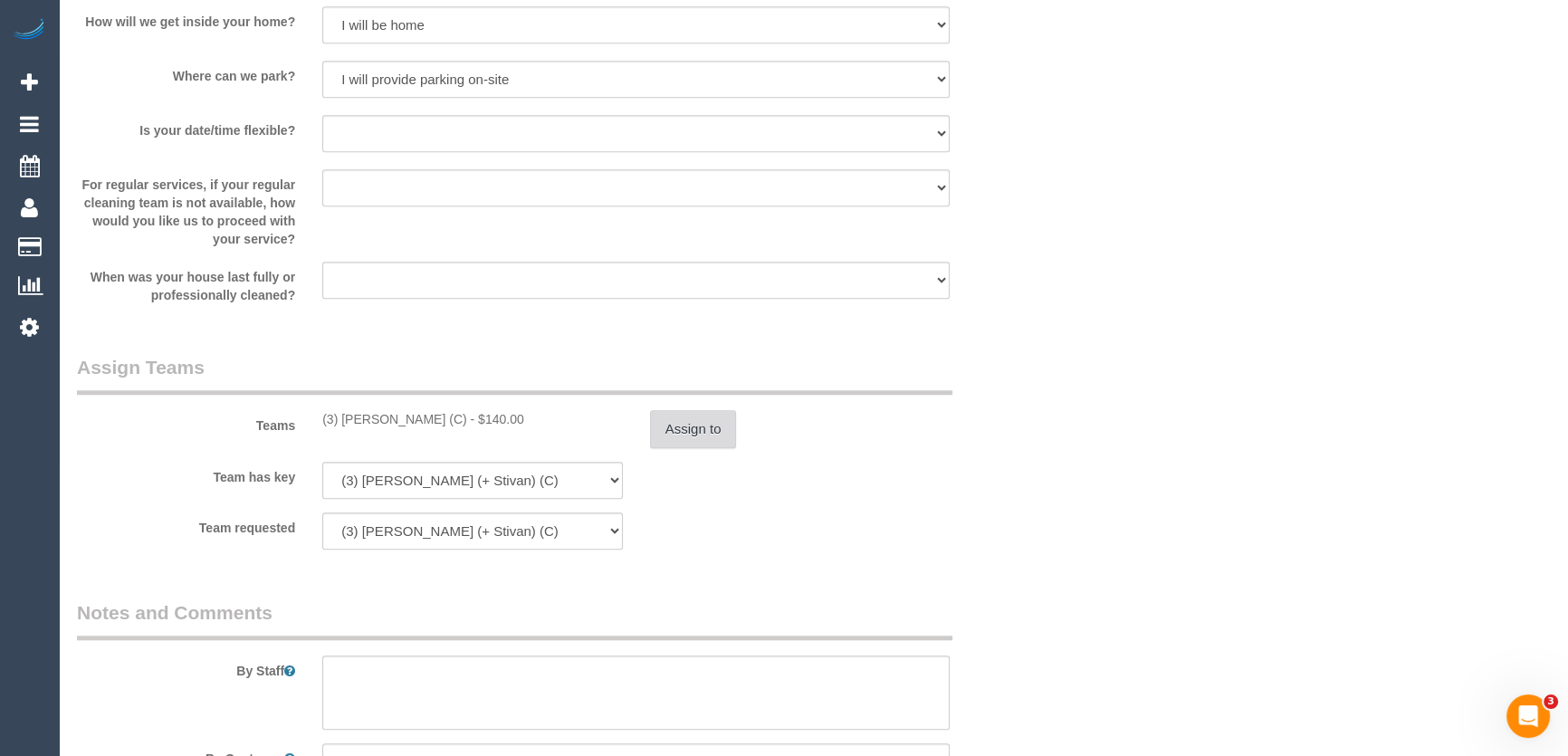
scroll to position [2303, 0]
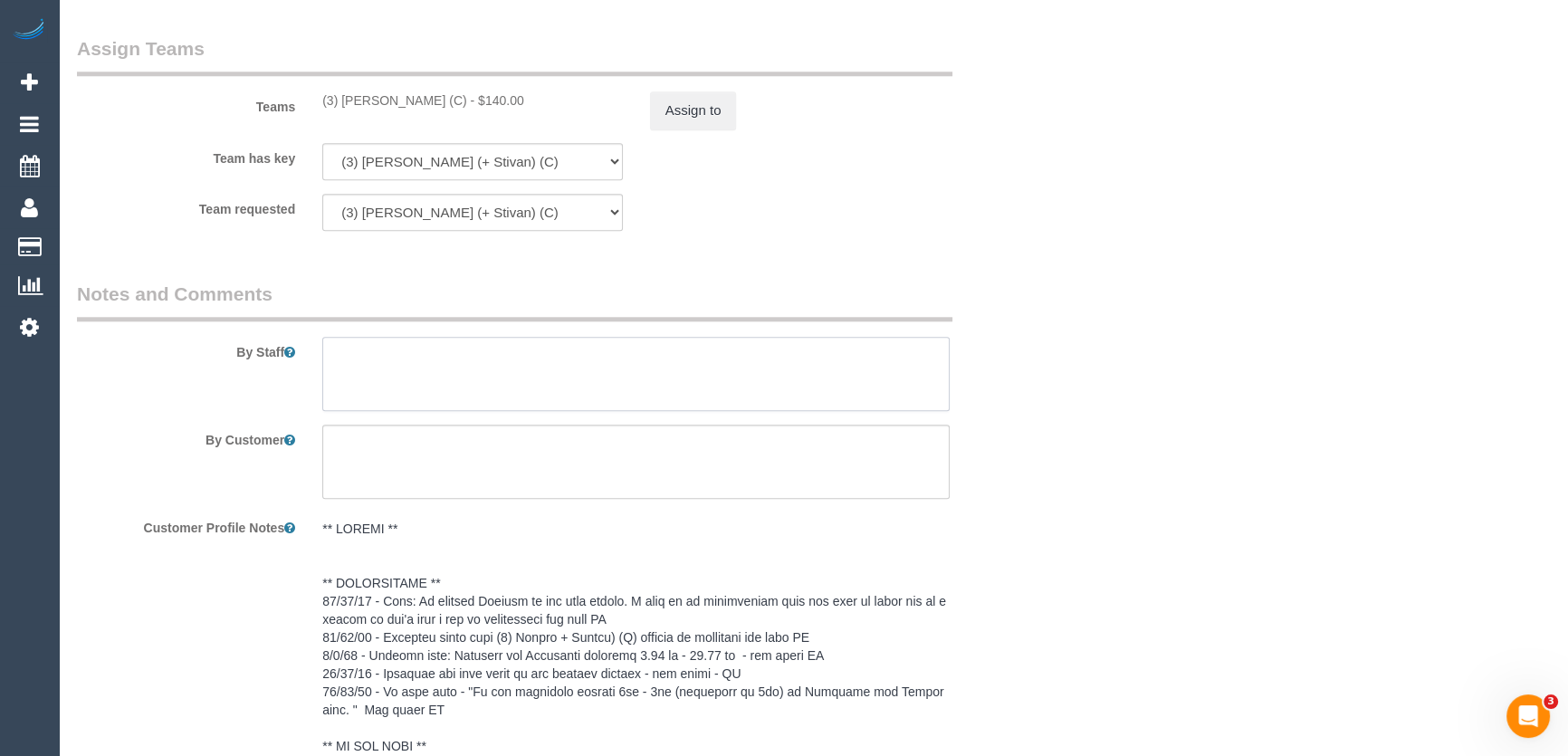
drag, startPoint x: 442, startPoint y: 359, endPoint x: 432, endPoint y: 354, distance: 11.2
click at [440, 359] on textarea at bounding box center [636, 373] width 627 height 75
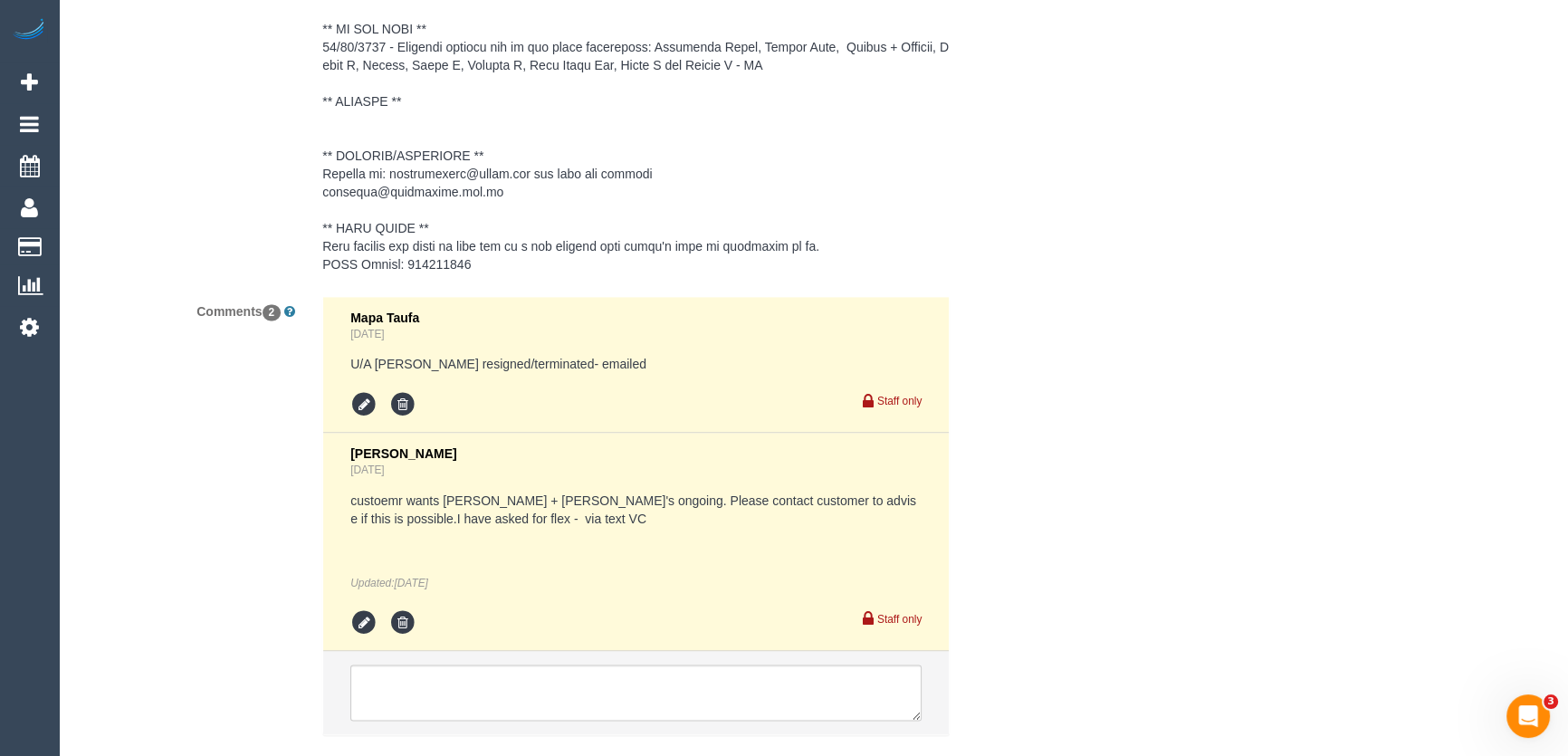
scroll to position [3125, 0]
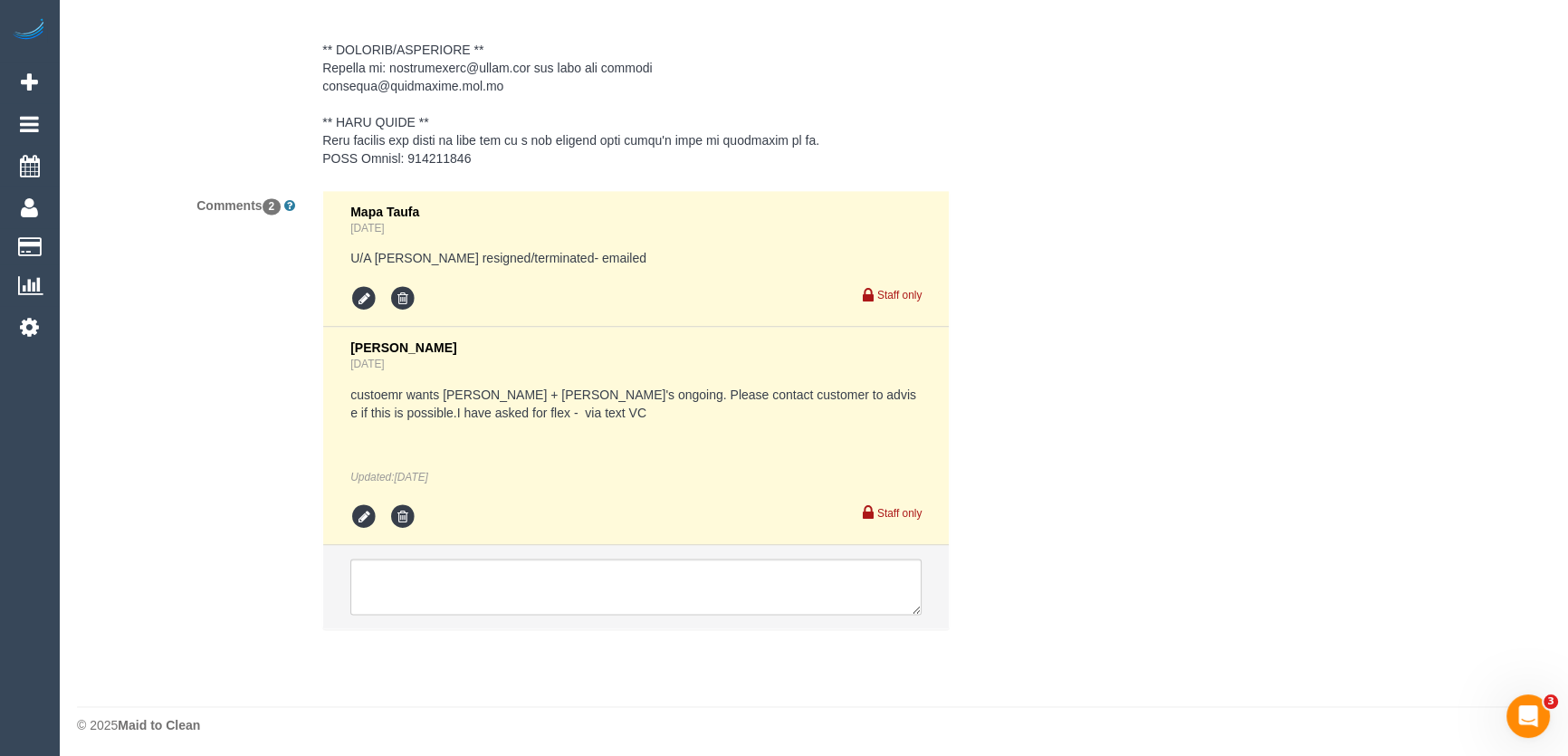
type textarea "*cover*"
click at [499, 568] on textarea at bounding box center [636, 586] width 571 height 56
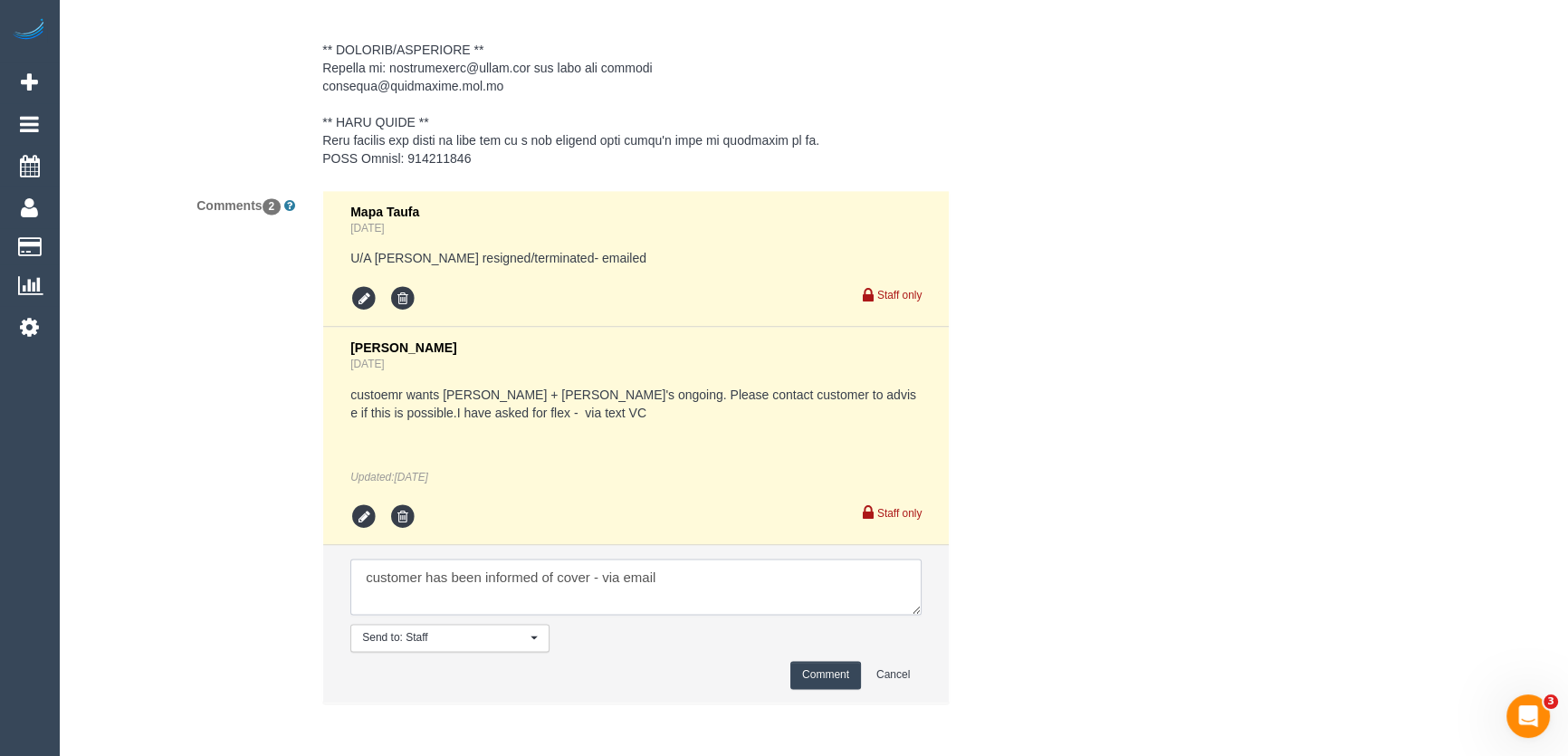
type textarea "customer has been informed of cover - via email"
click at [826, 664] on button "Comment" at bounding box center [825, 674] width 71 height 28
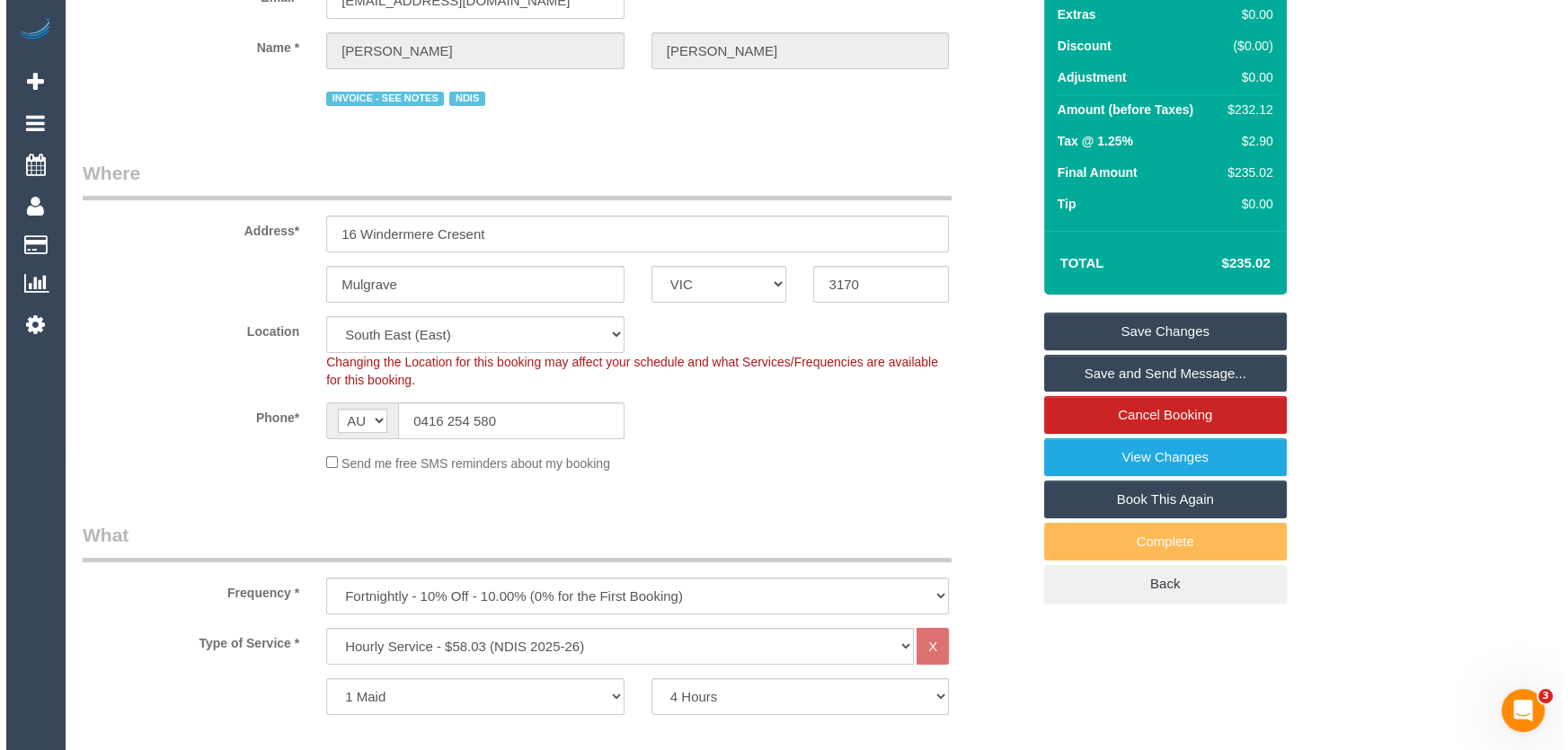
scroll to position [0, 0]
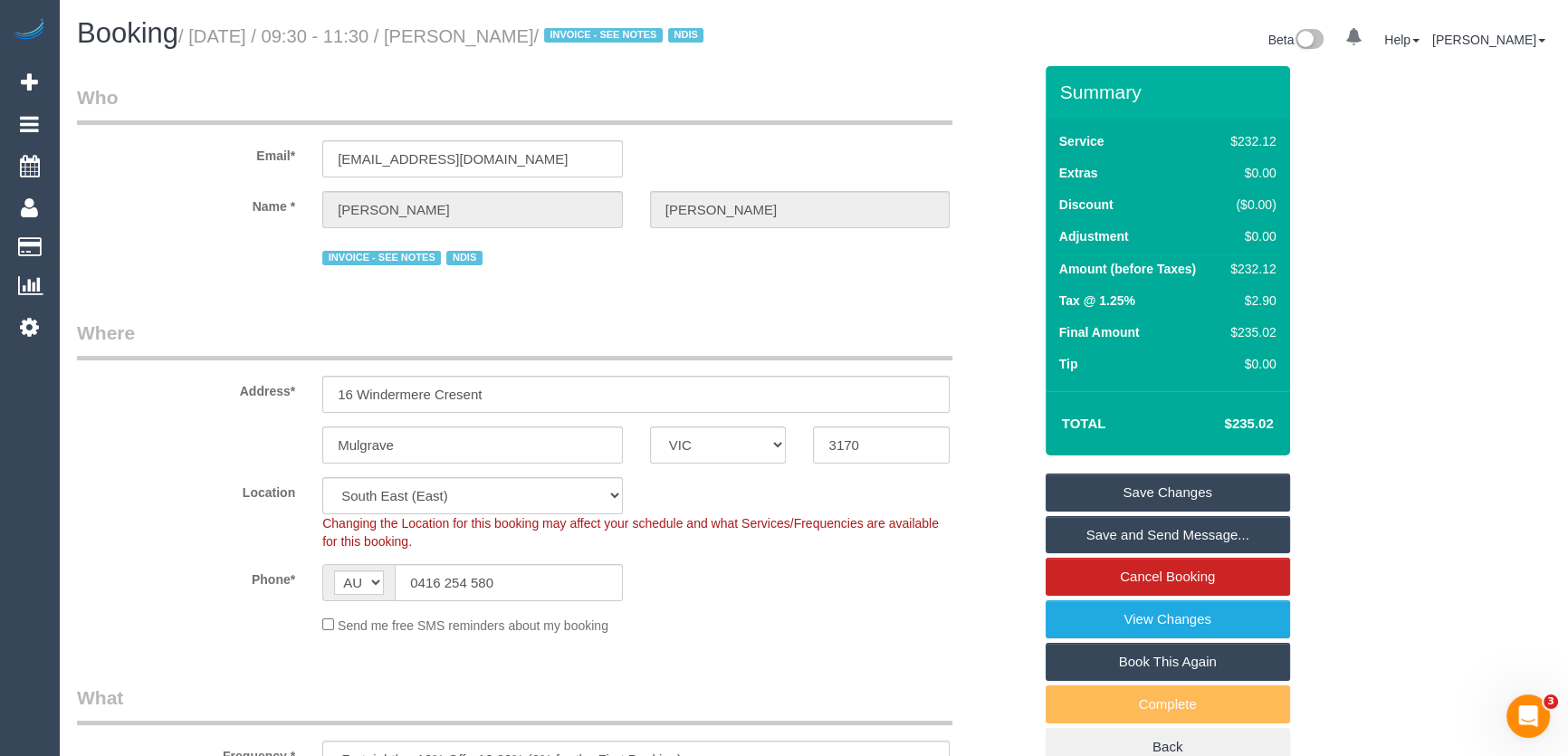
click at [525, 36] on small "/ September 09, 2025 / 09:30 - 11:30 / Jared Rogers / INVOICE - SEE NOTES NDIS" at bounding box center [443, 36] width 530 height 20
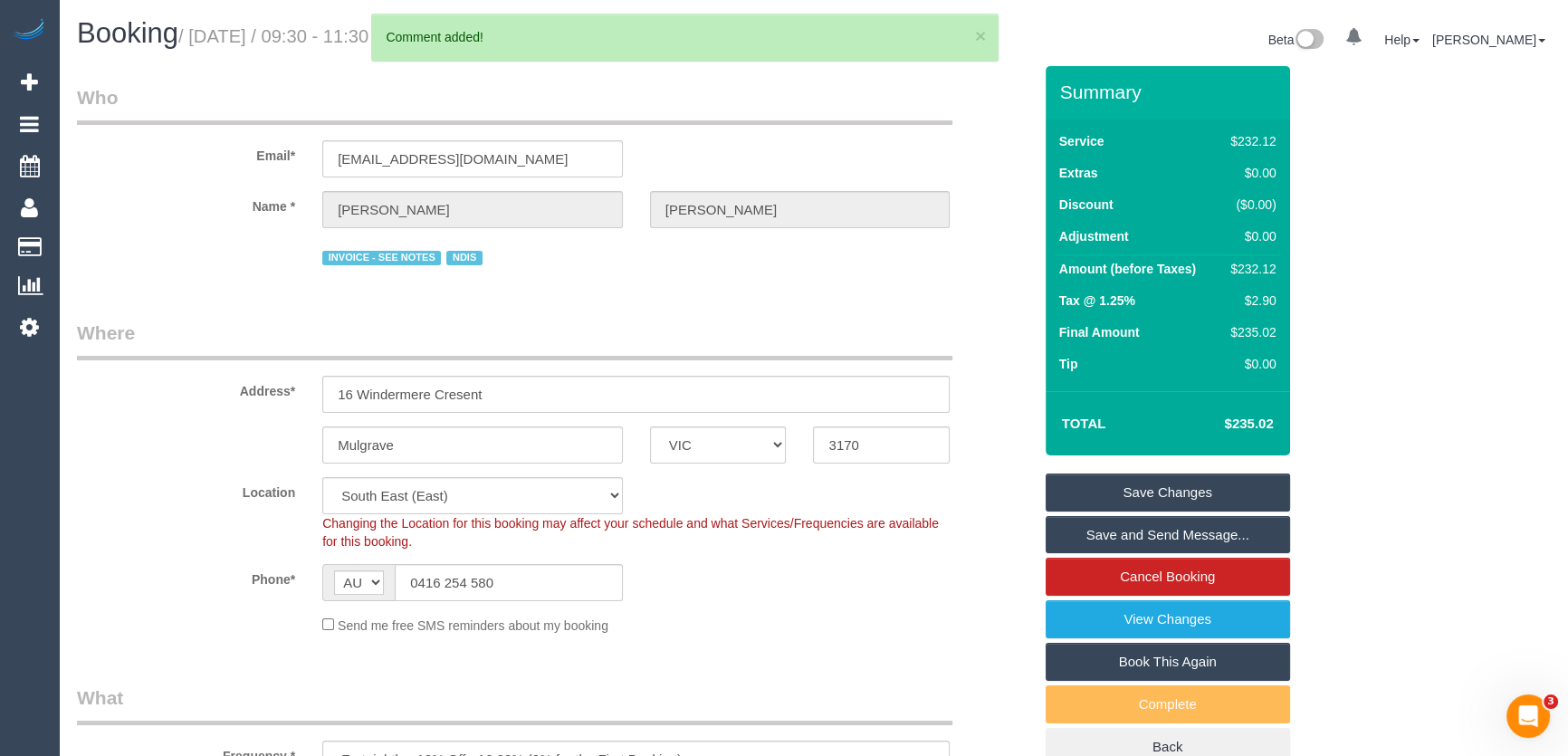
copy small "Jared Rogers"
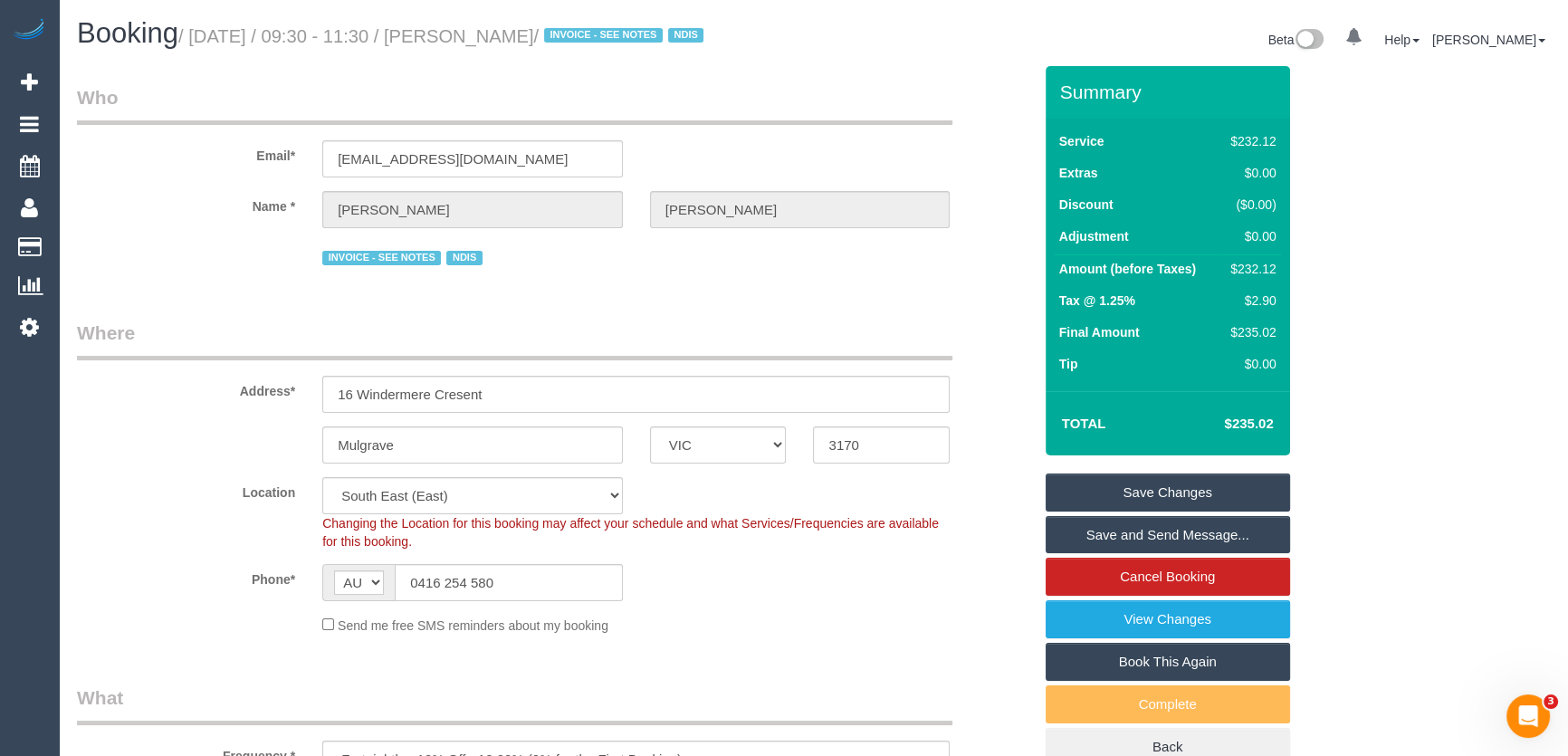
click at [1131, 499] on link "Save Changes" at bounding box center [1168, 492] width 245 height 38
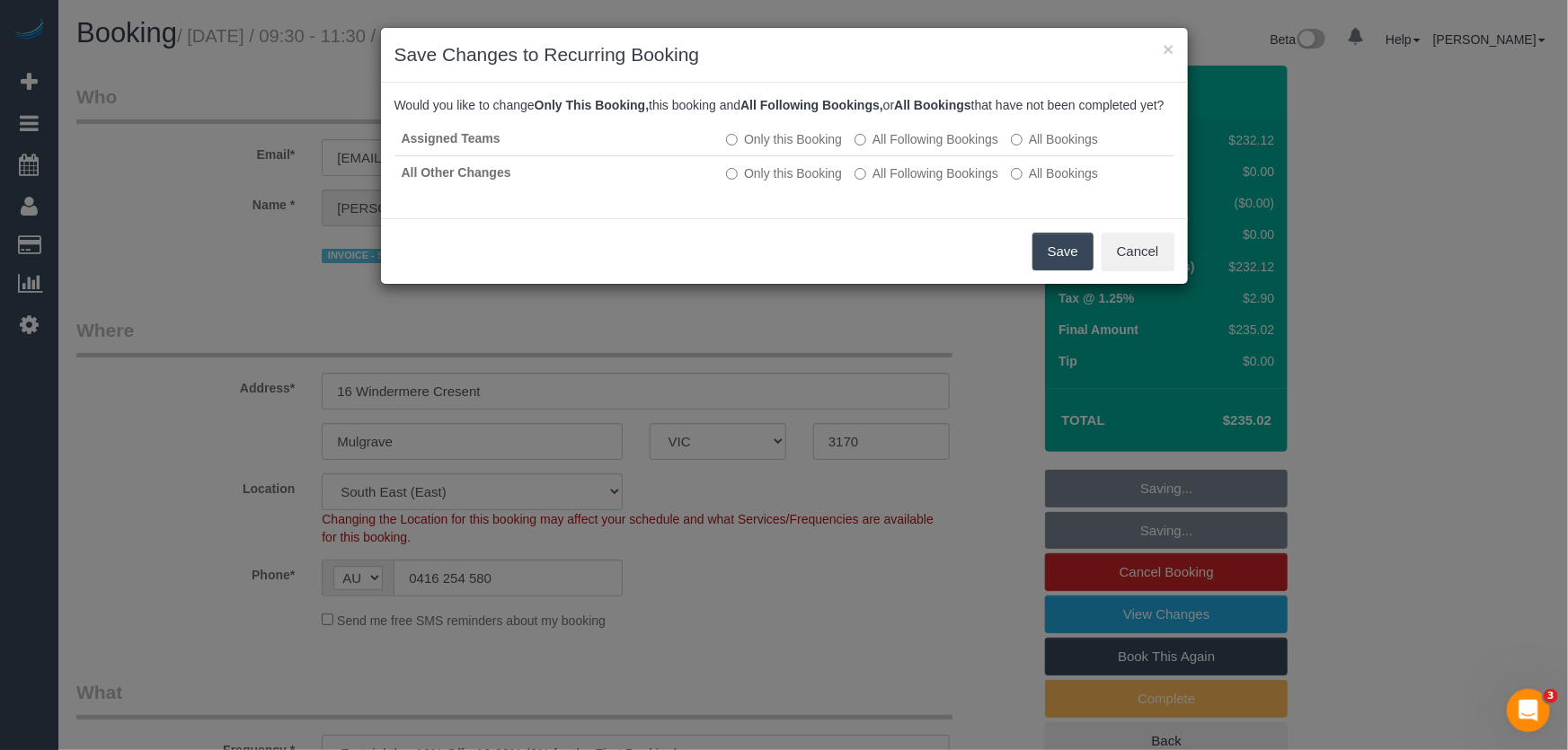
click at [1052, 270] on button "Save" at bounding box center [1062, 252] width 61 height 38
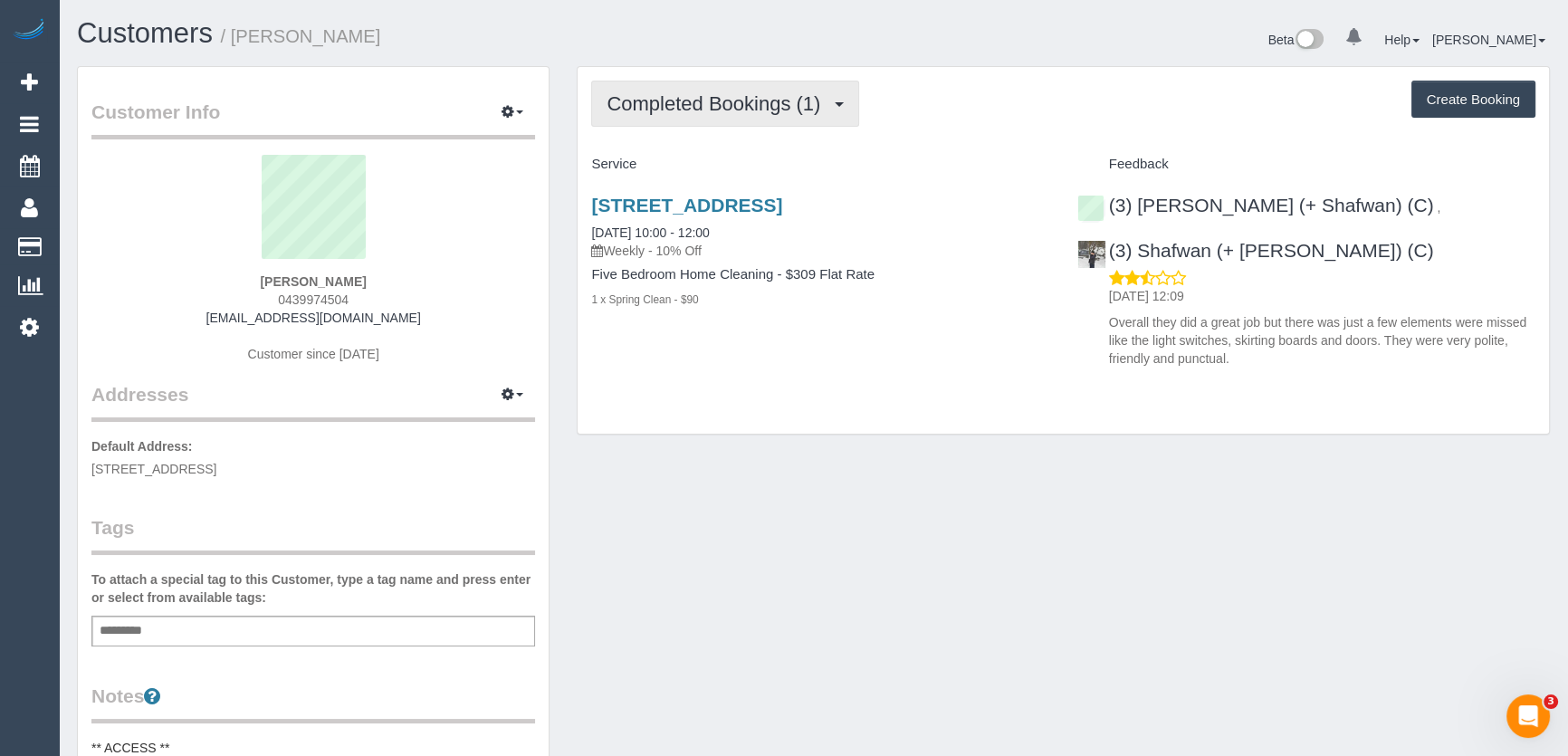
click at [766, 113] on button "Completed Bookings (1)" at bounding box center [724, 103] width 268 height 46
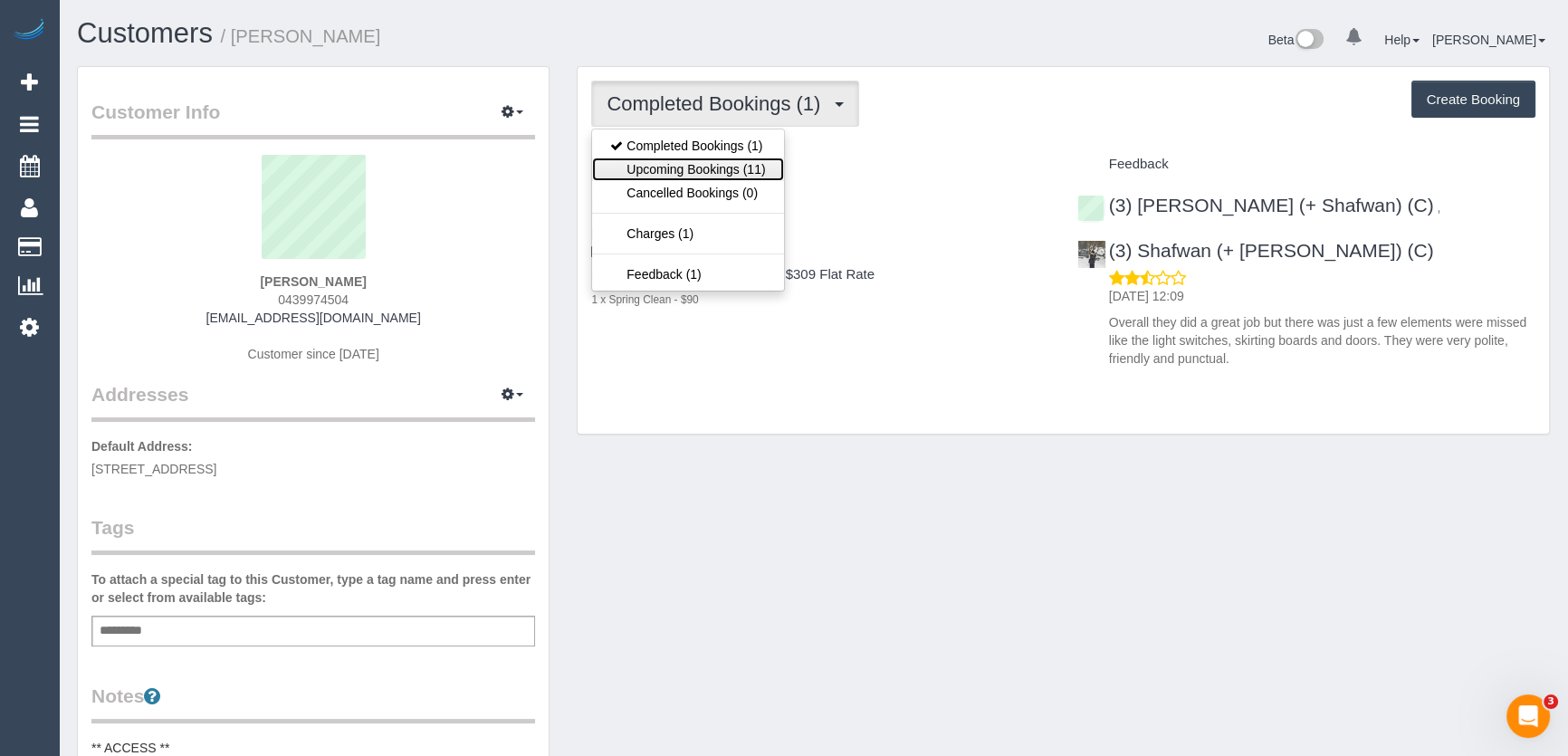
click at [758, 176] on link "Upcoming Bookings (11)" at bounding box center [687, 169] width 191 height 24
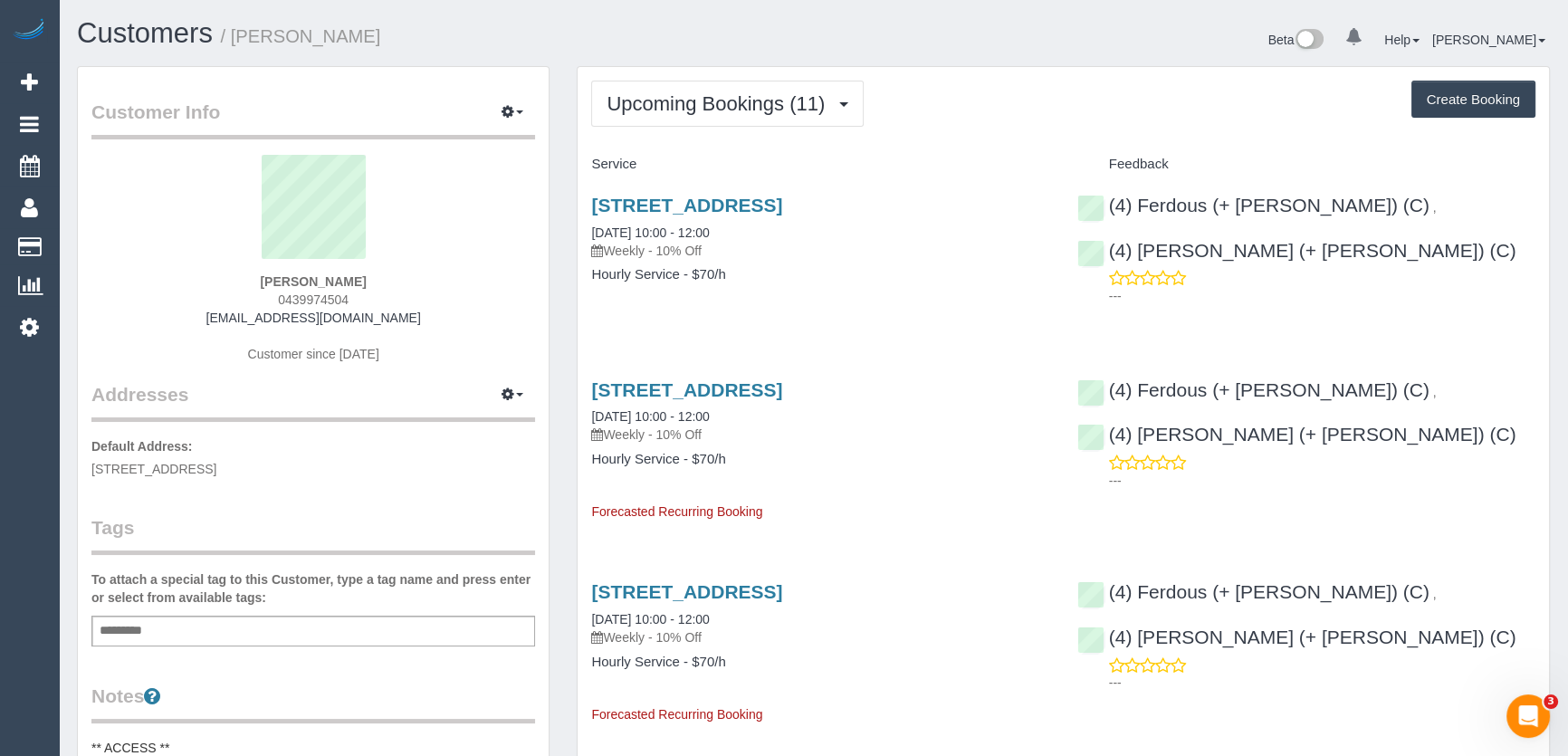
click at [768, 108] on span "Upcoming Bookings (11)" at bounding box center [720, 103] width 227 height 23
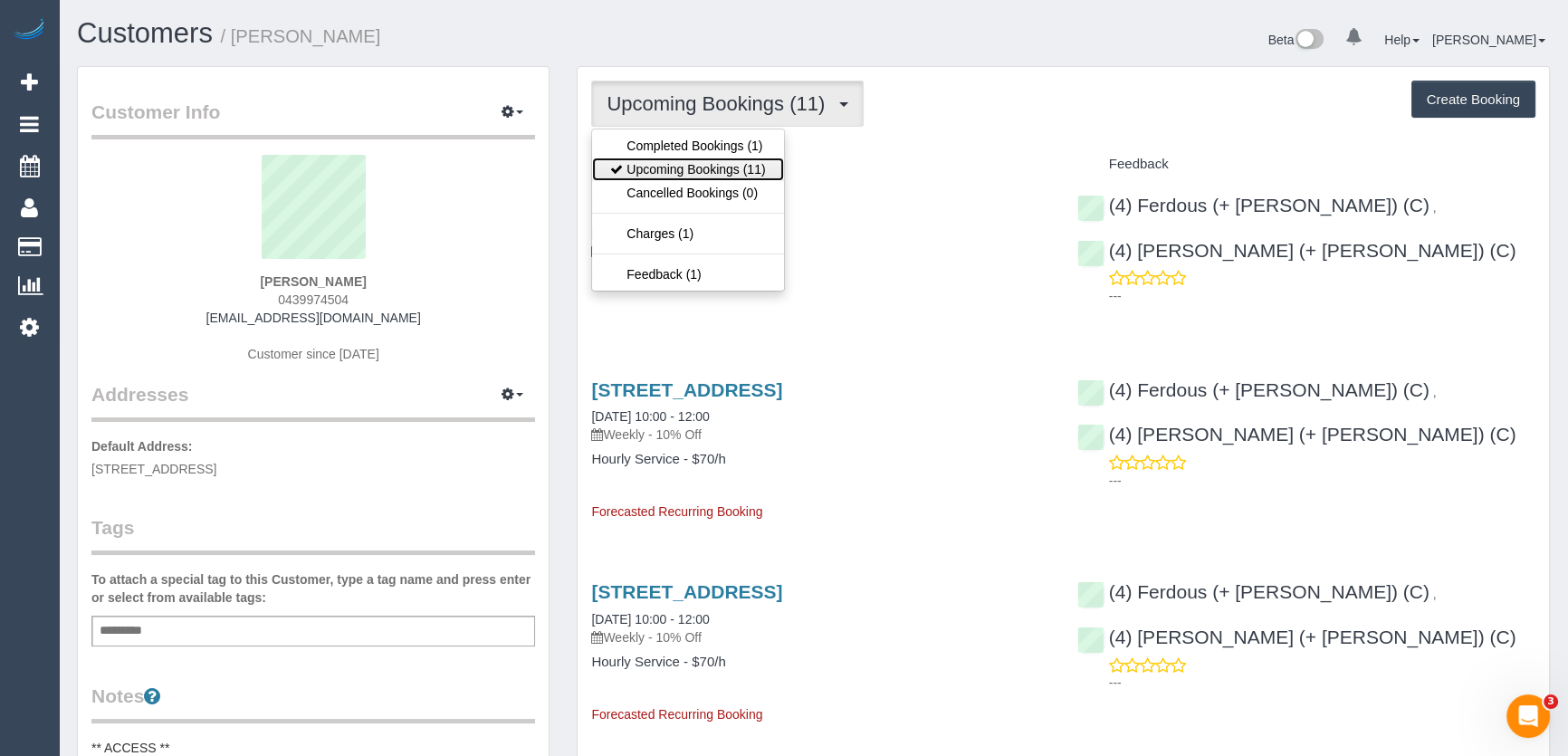
click at [777, 163] on link "Upcoming Bookings (11)" at bounding box center [687, 169] width 191 height 24
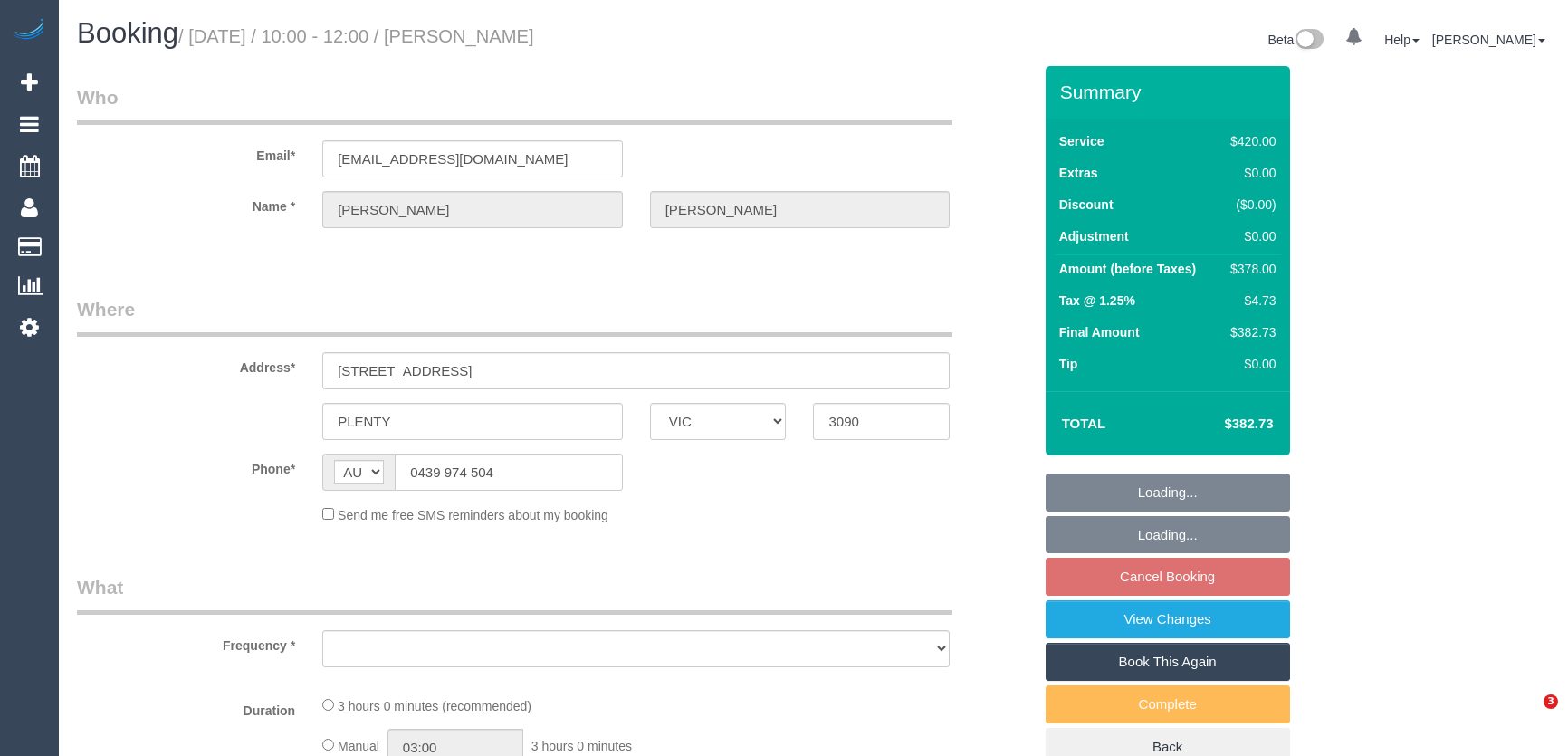
select select "VIC"
select select "object:576"
select select "string:stripe-pm_1RytV62GScqysDRVQg5ZUNi4"
select select "2"
select select "180"
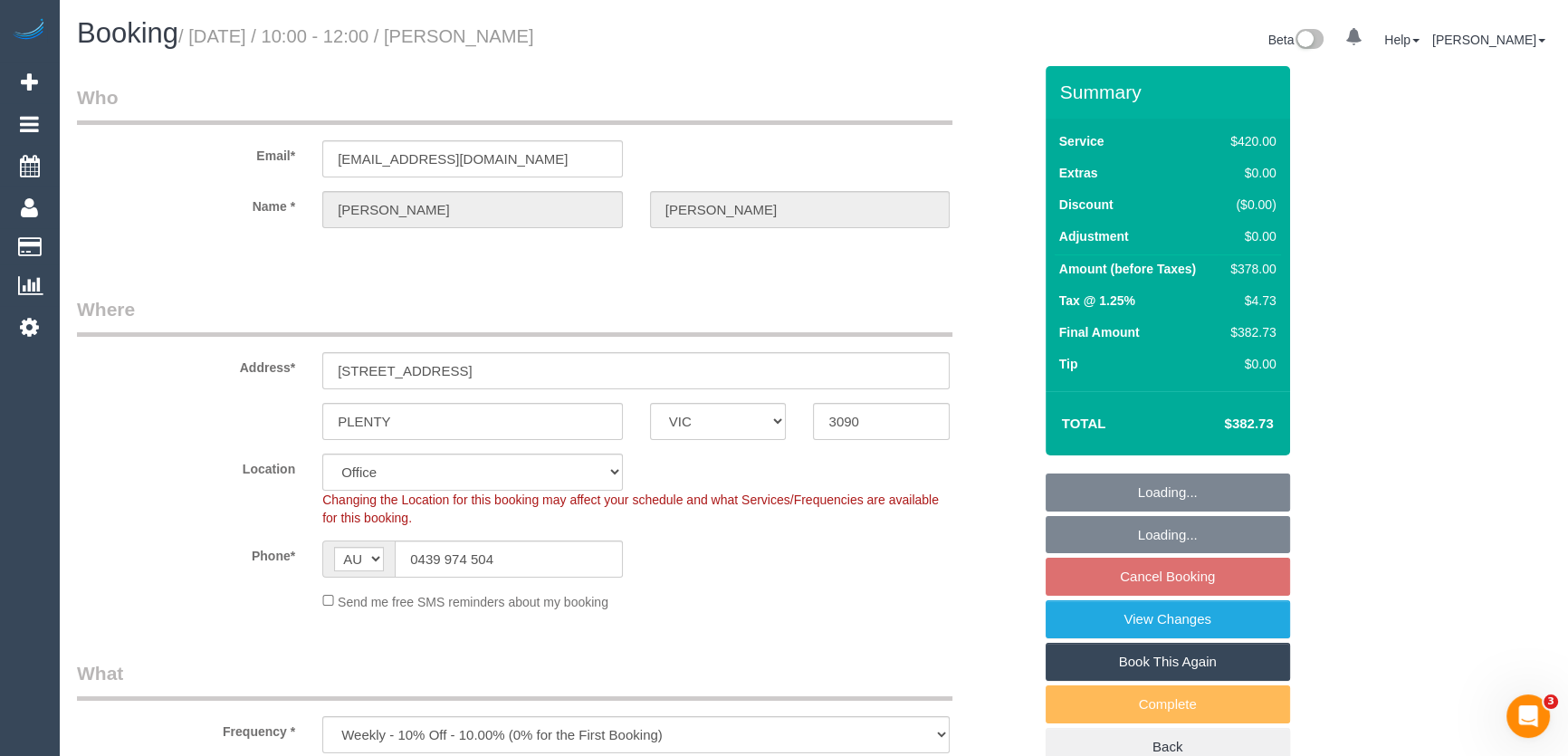
select select "object:747"
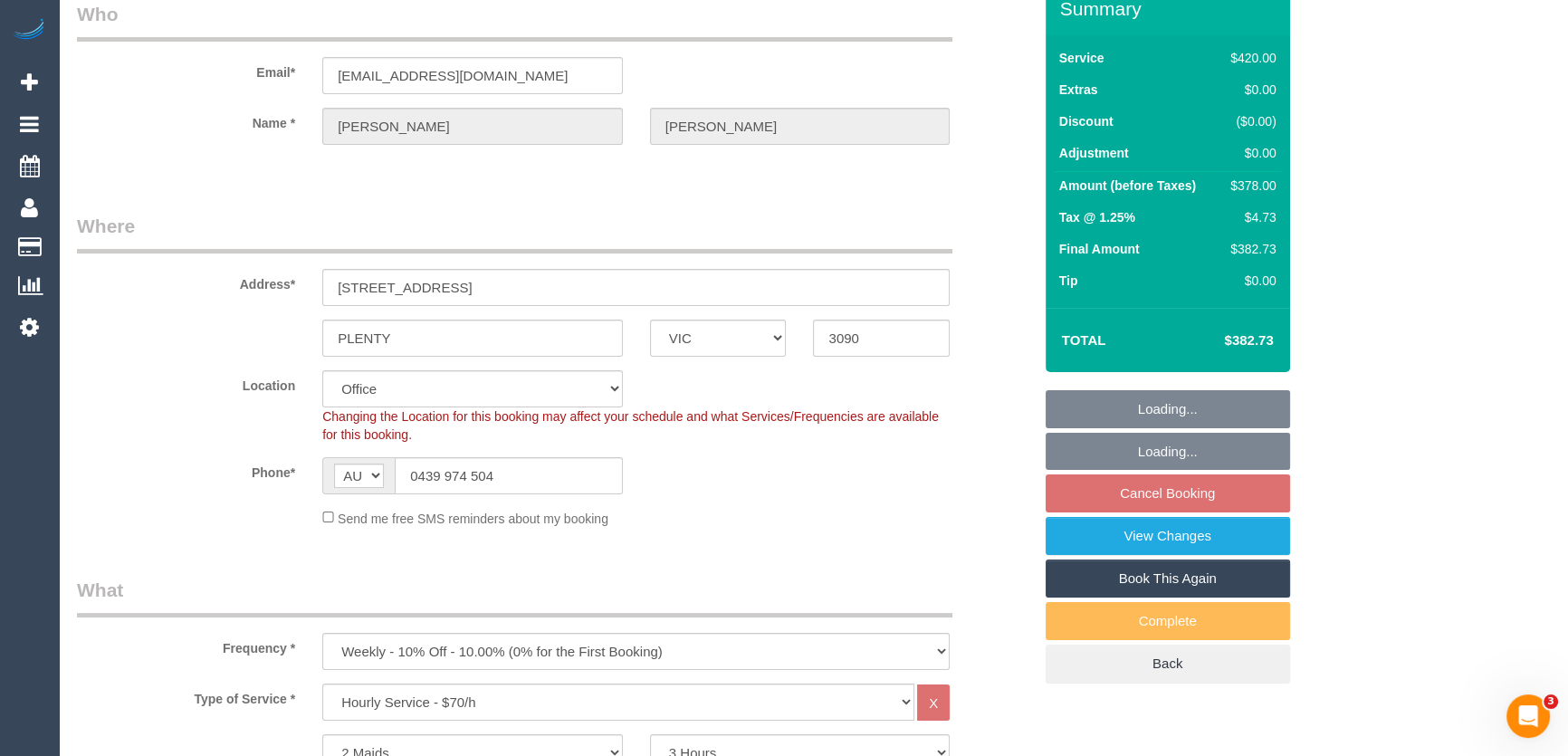
select select "number:27"
select select "number:16"
select select "number:19"
select select "number:36"
select select "number:35"
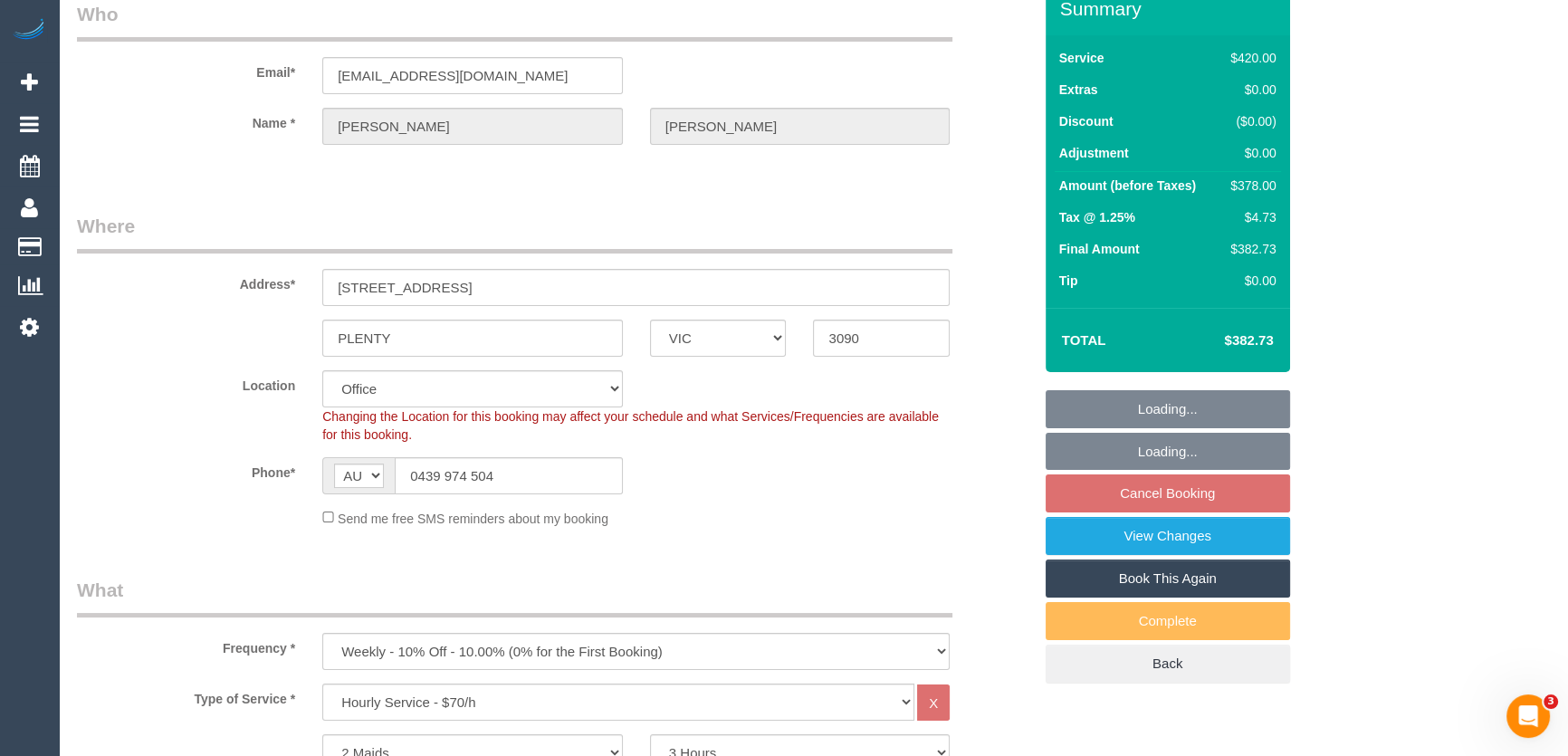
select select "number:11"
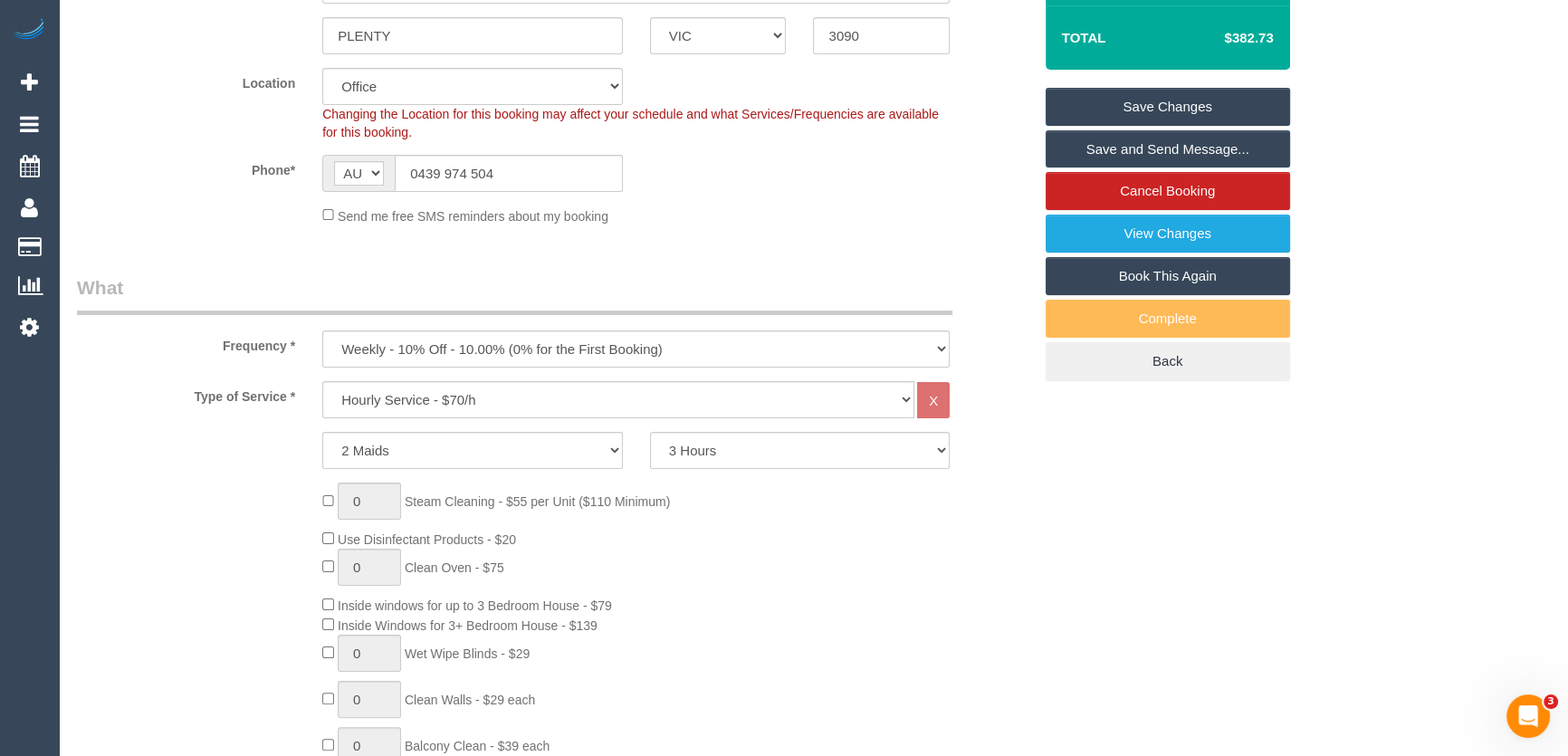
scroll to position [576, 0]
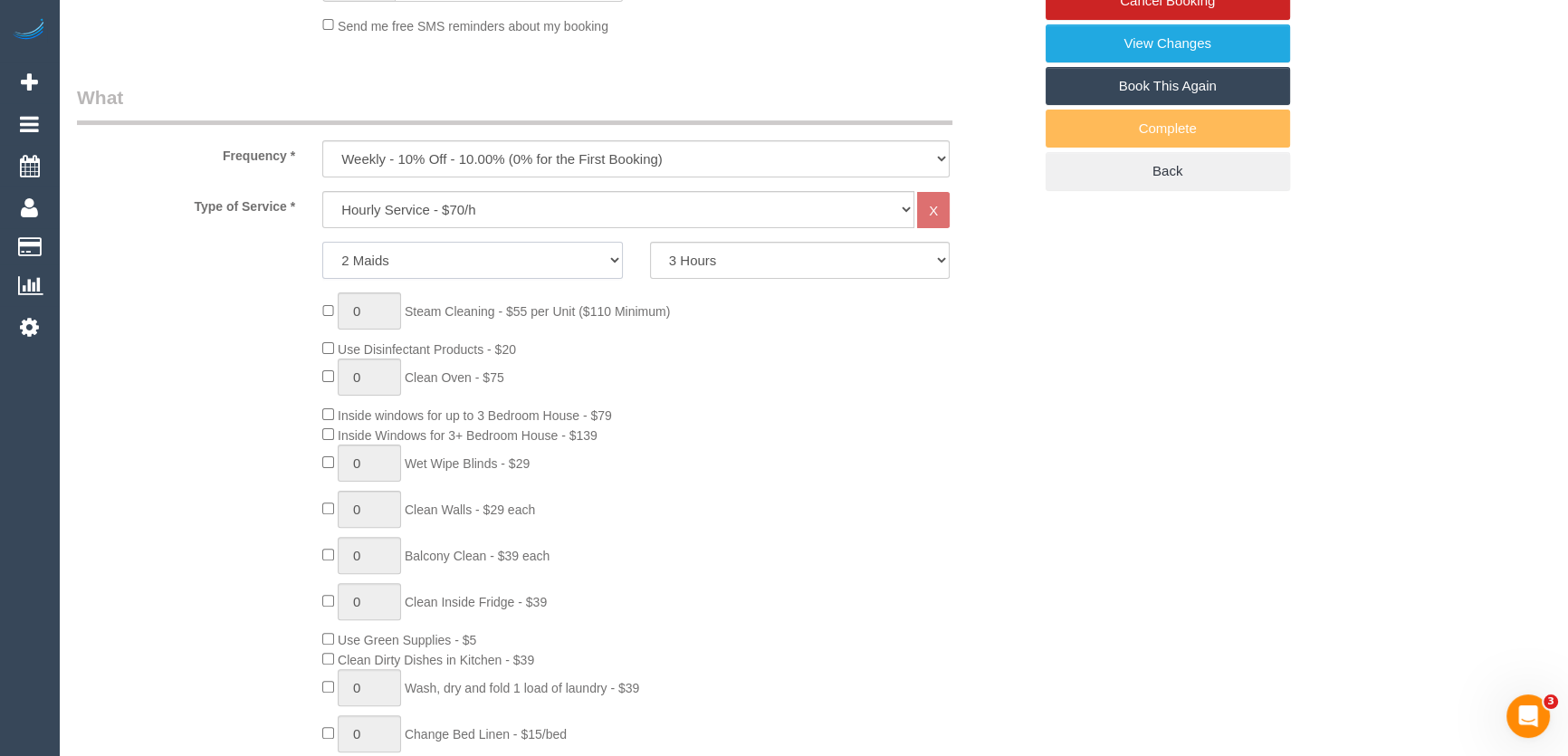
click at [580, 260] on select "1 Maid 2 Maids" at bounding box center [473, 260] width 300 height 37
select select "1"
click at [322, 242] on select "1 Maid 2 Maids" at bounding box center [473, 260] width 300 height 37
click at [778, 459] on div "0 Steam Cleaning - $55 per Unit ($110 Minimum) Use Disinfectant Products - $20 …" at bounding box center [677, 560] width 736 height 535
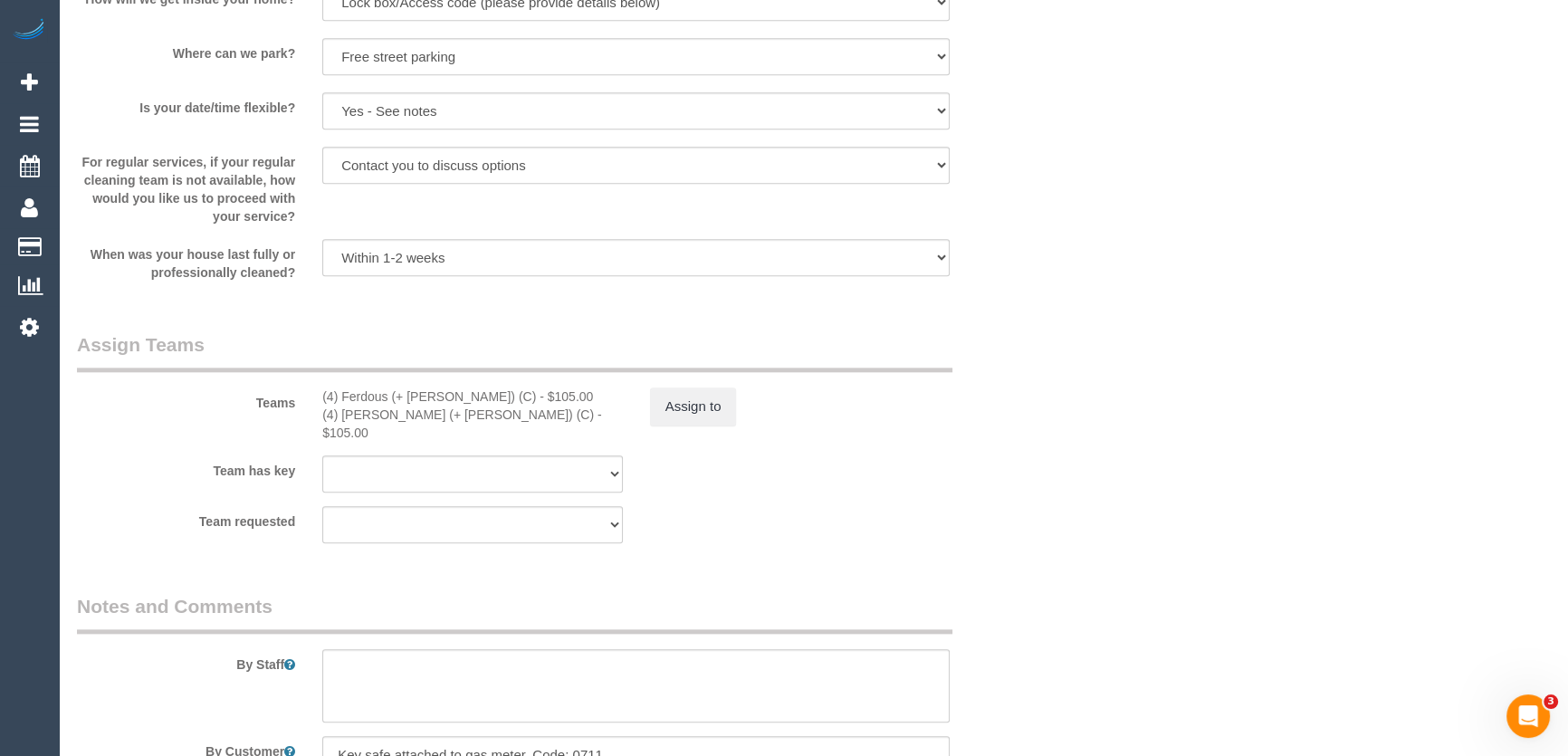
scroll to position [2551, 0]
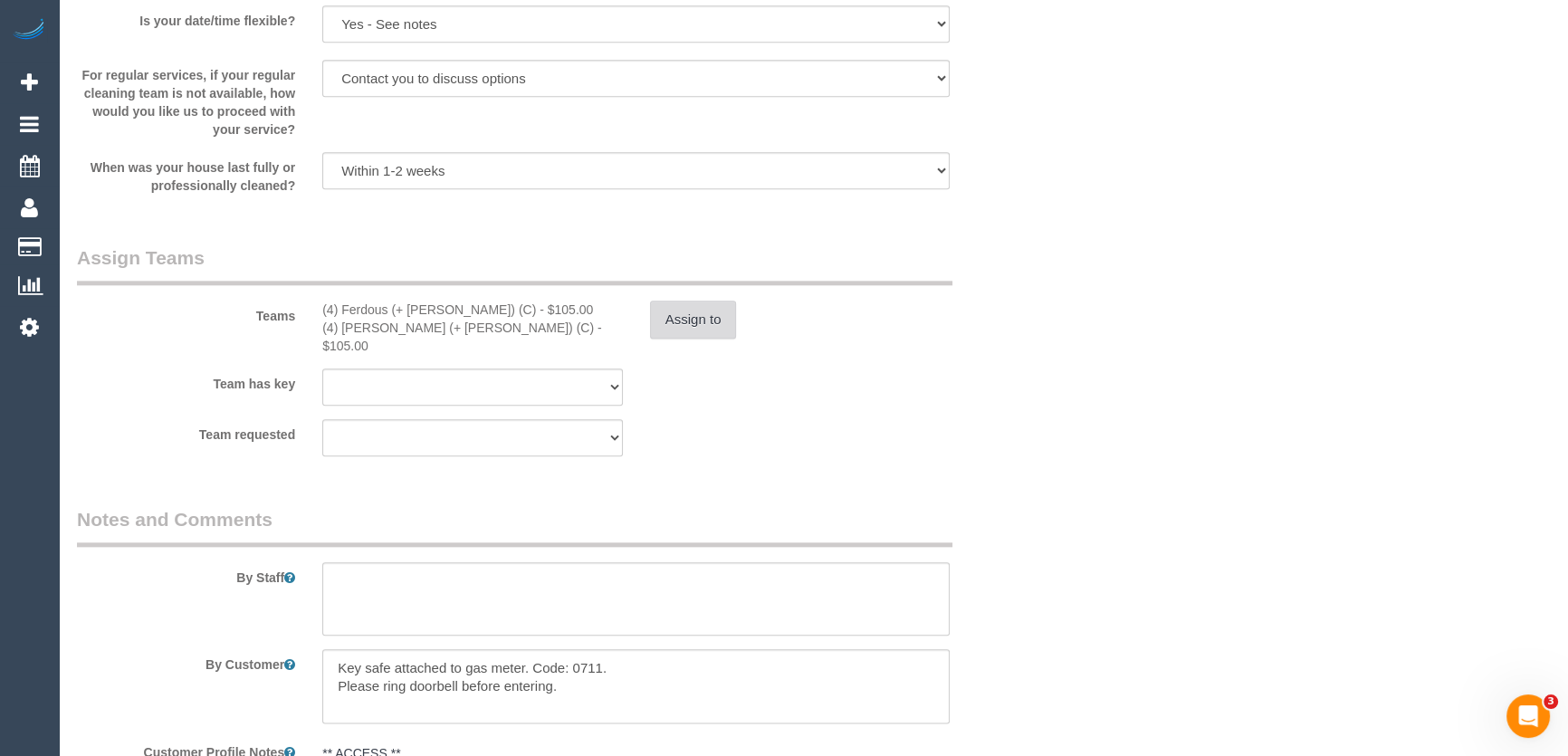
click at [722, 326] on button "Assign to" at bounding box center [692, 319] width 87 height 38
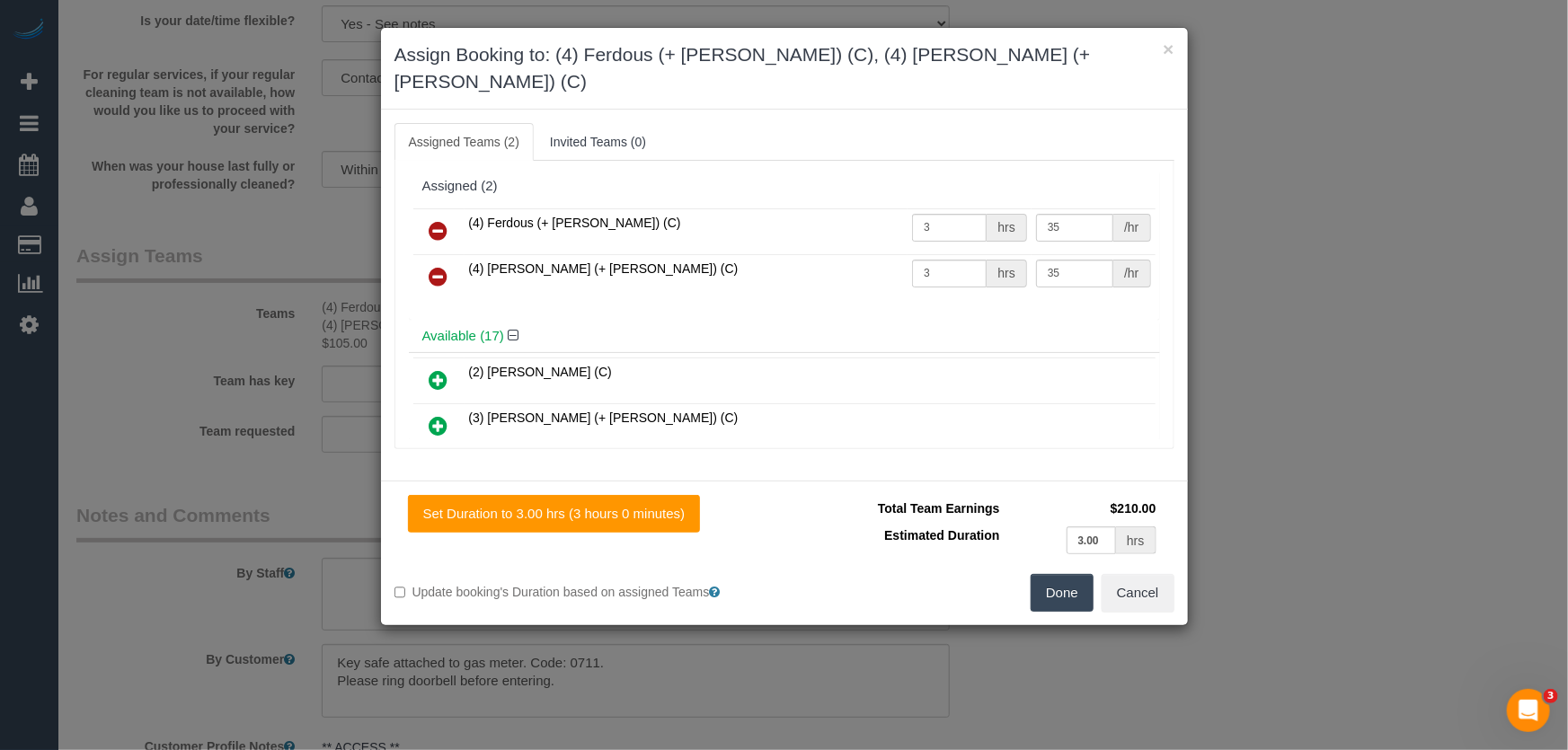
click at [431, 220] on icon at bounding box center [438, 231] width 19 height 22
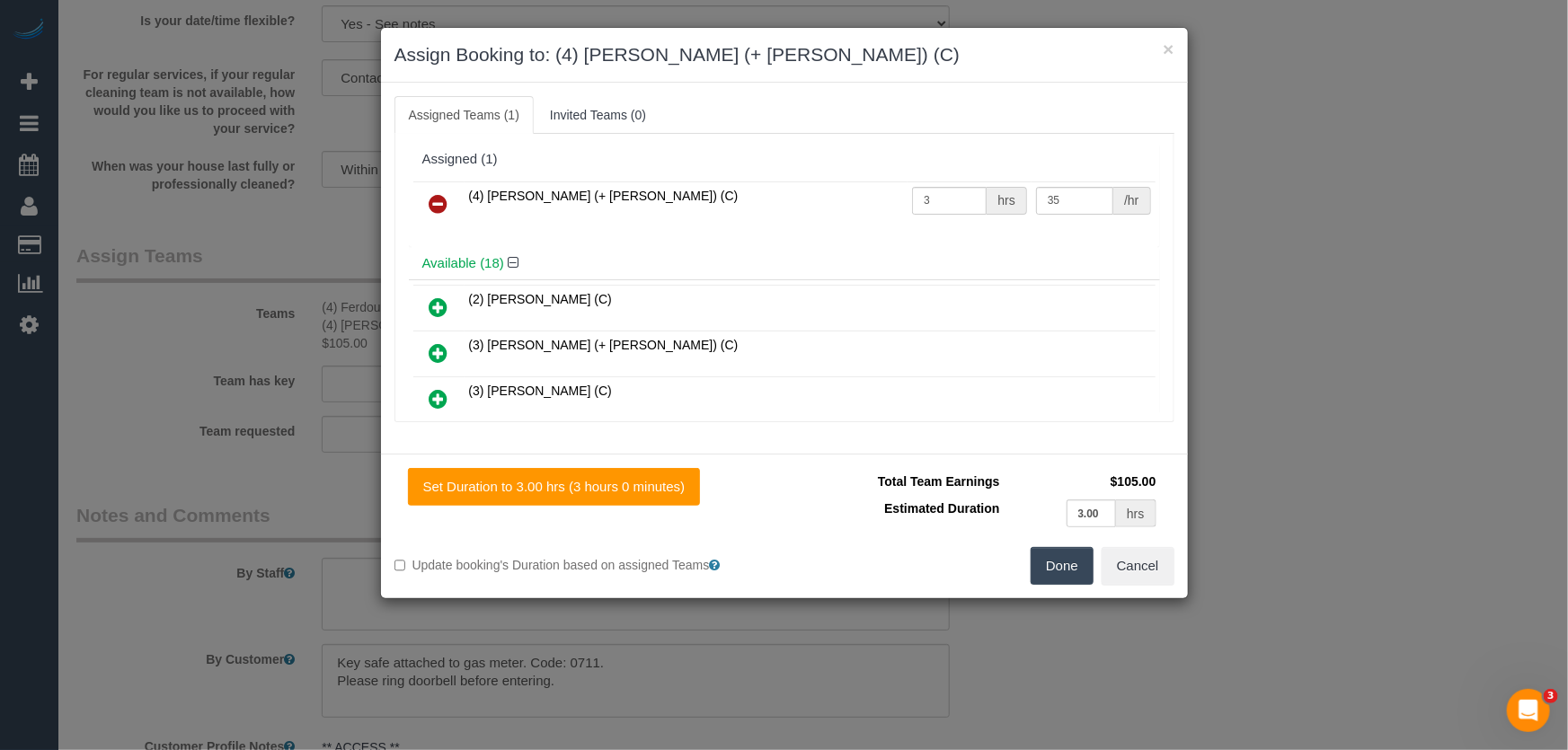
click at [431, 203] on icon at bounding box center [438, 204] width 19 height 22
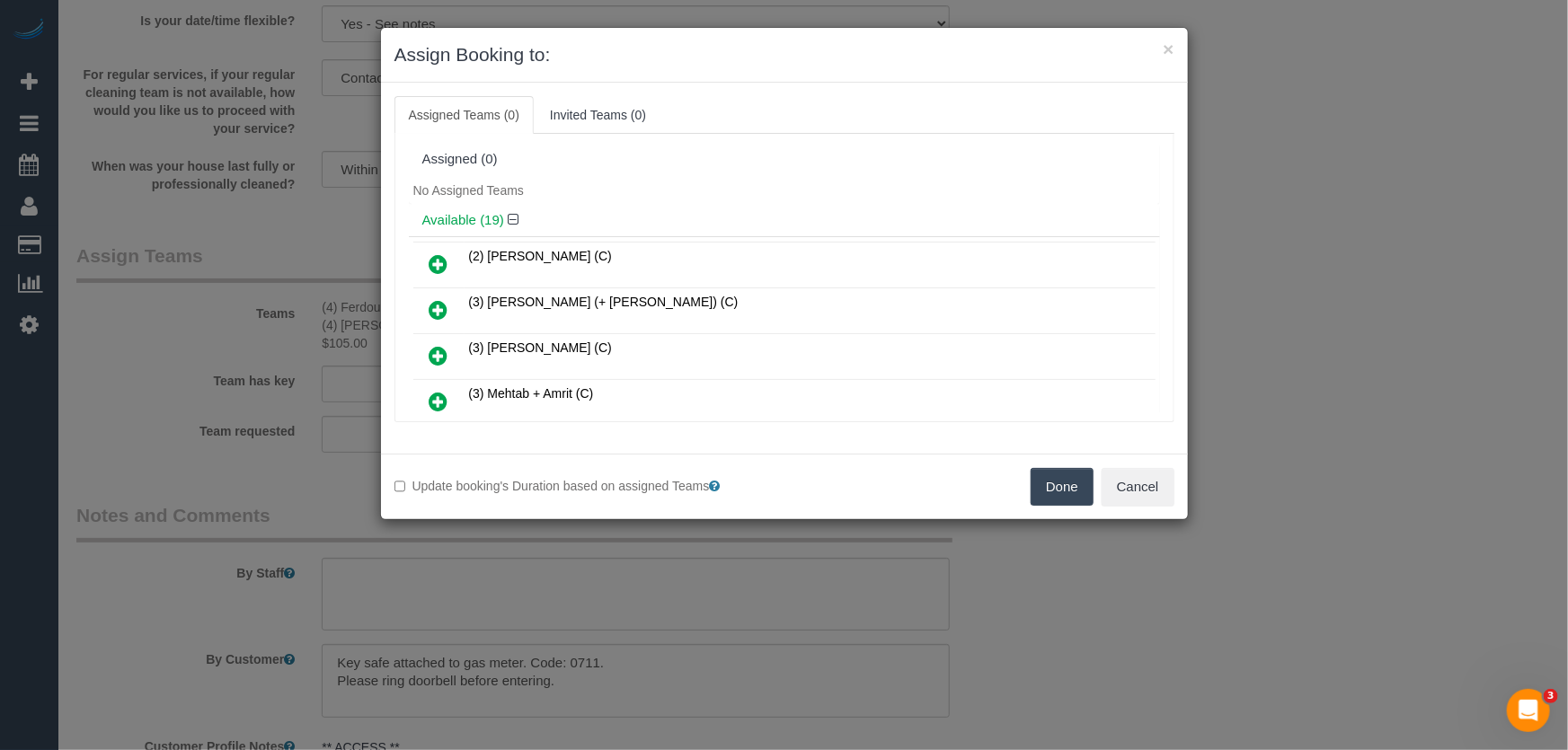
click at [1061, 487] on button "Done" at bounding box center [1062, 487] width 63 height 38
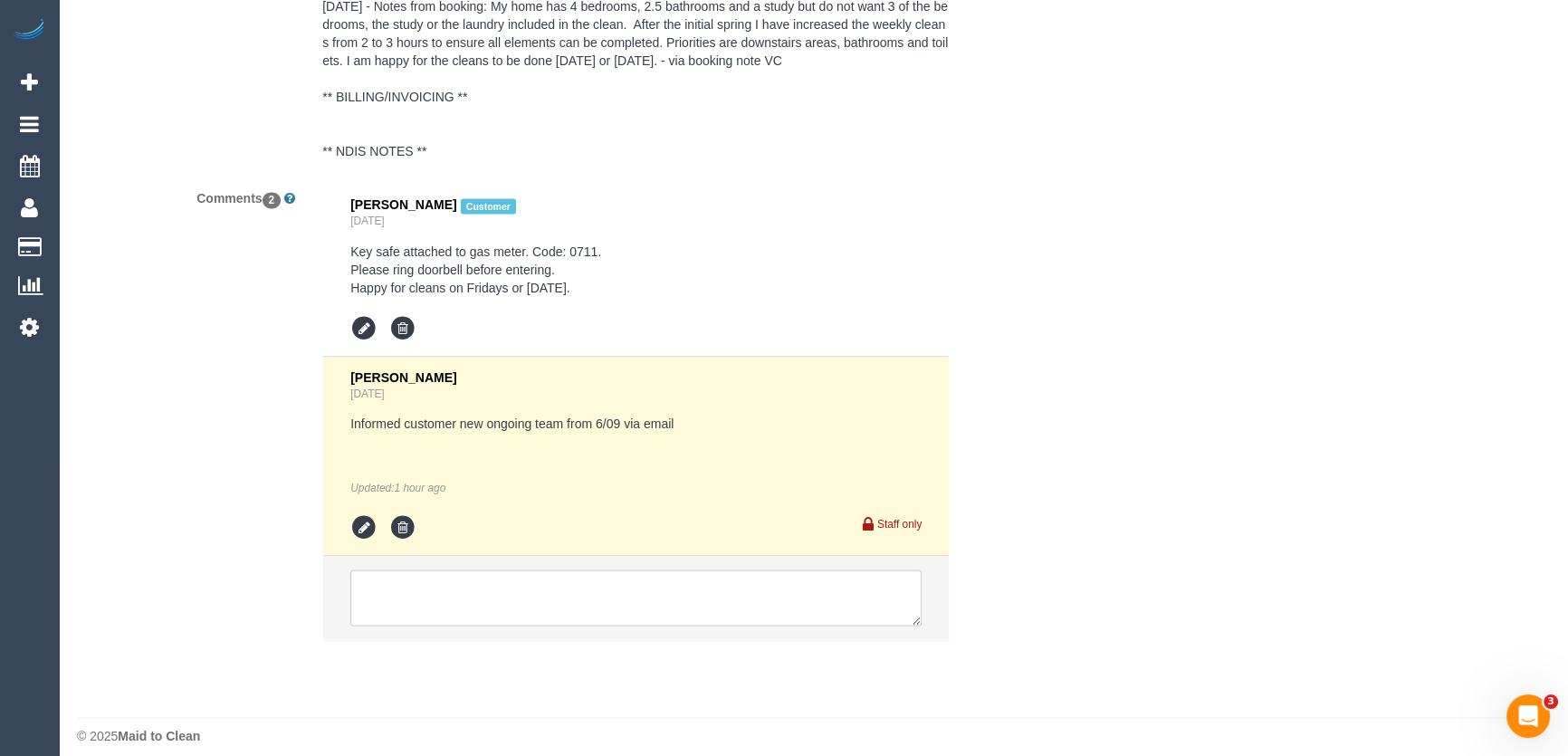
scroll to position [3494, 0]
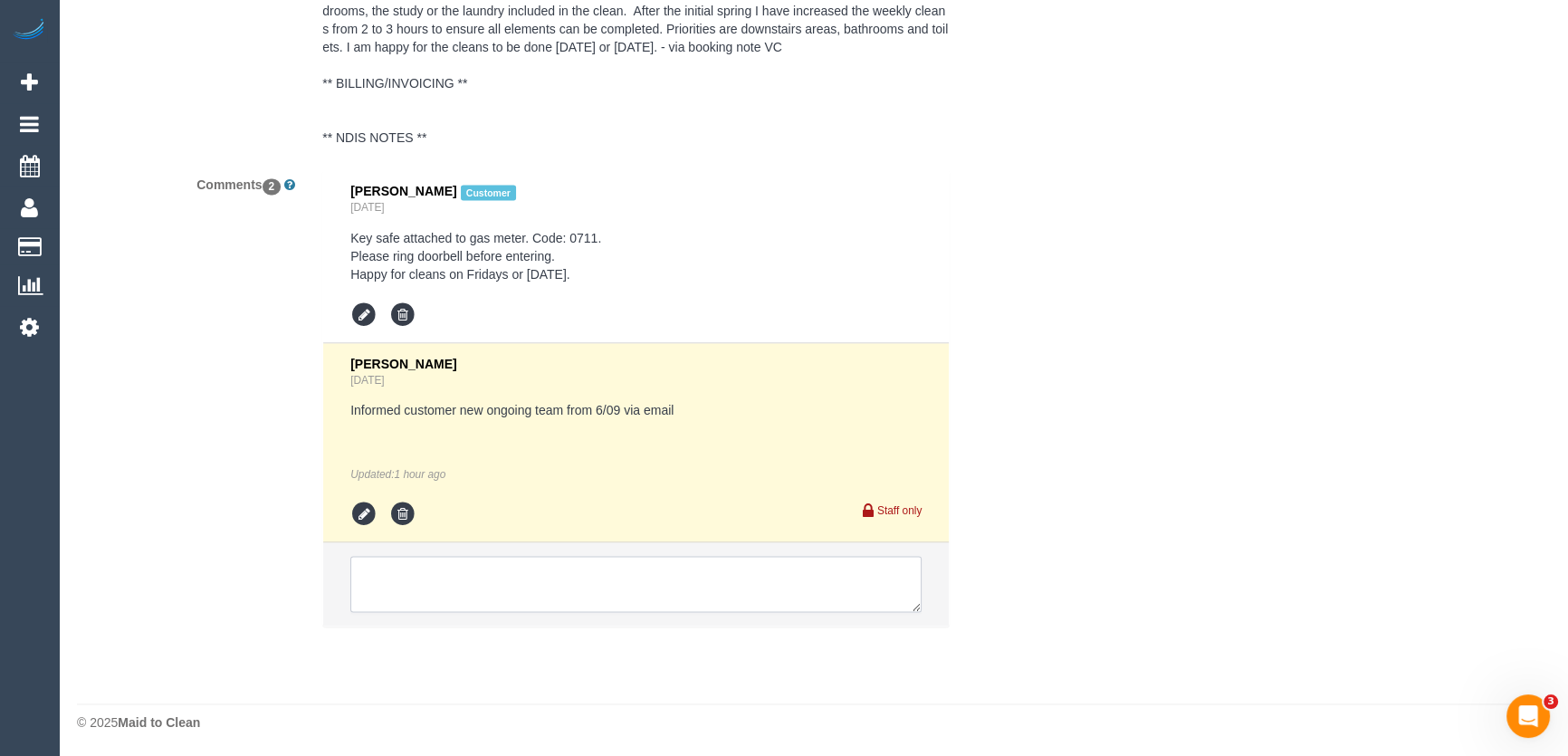
click at [436, 574] on textarea at bounding box center [636, 584] width 571 height 56
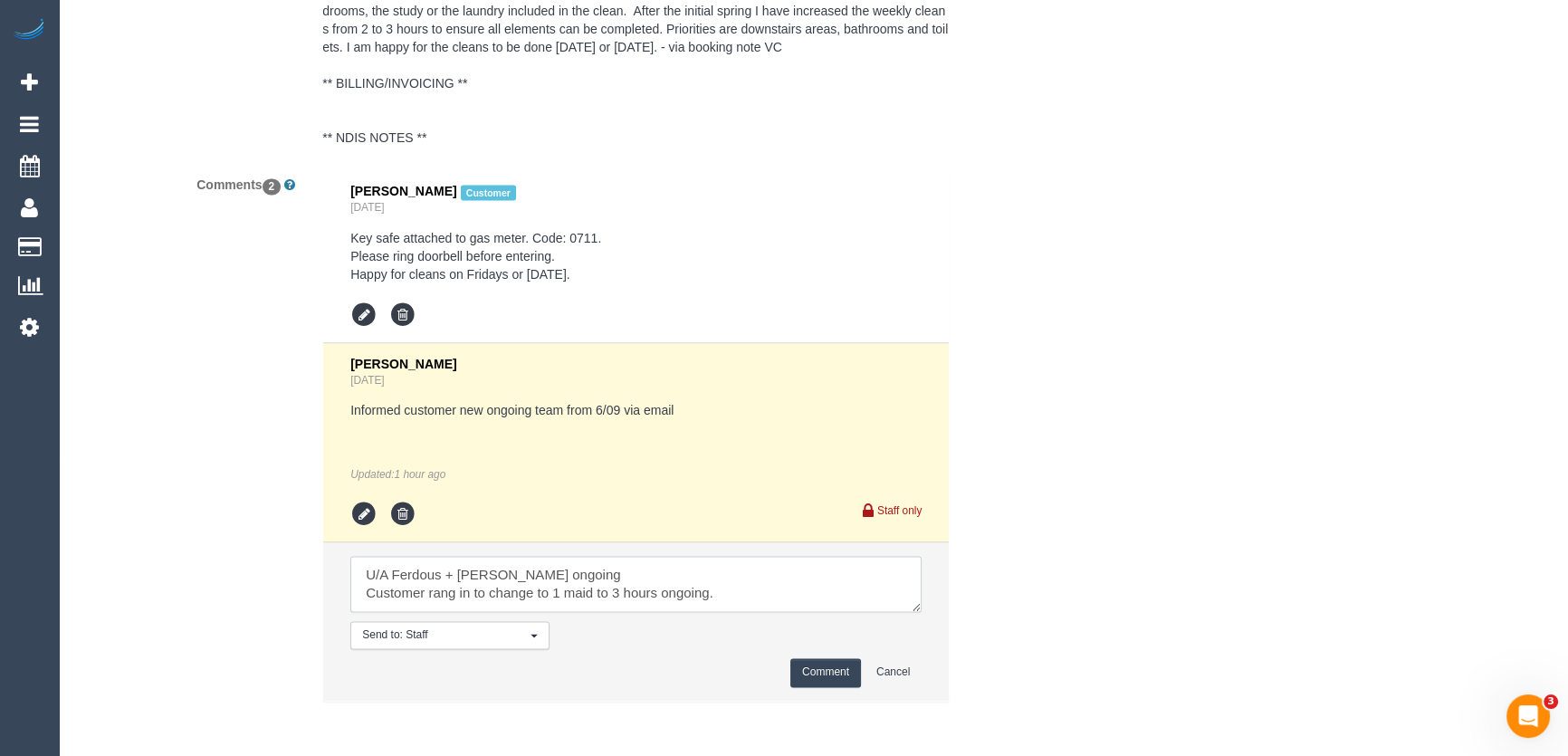
scroll to position [6, 0]
type textarea "U/A Ferdous + Forkan ongoing Customer rang in to change to 1 maid to 3 hours on…"
click at [812, 673] on button "Comment" at bounding box center [825, 671] width 71 height 28
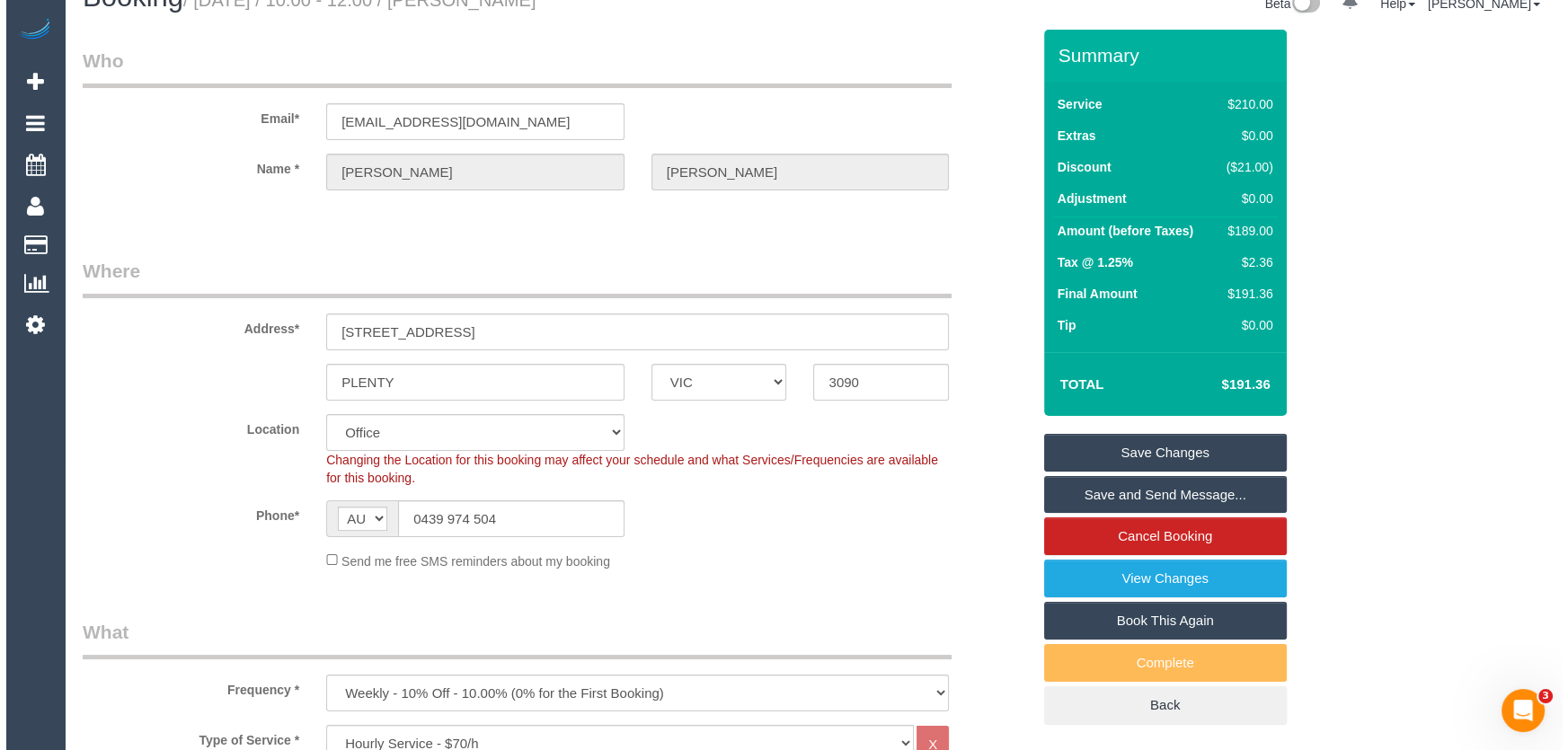
scroll to position [0, 0]
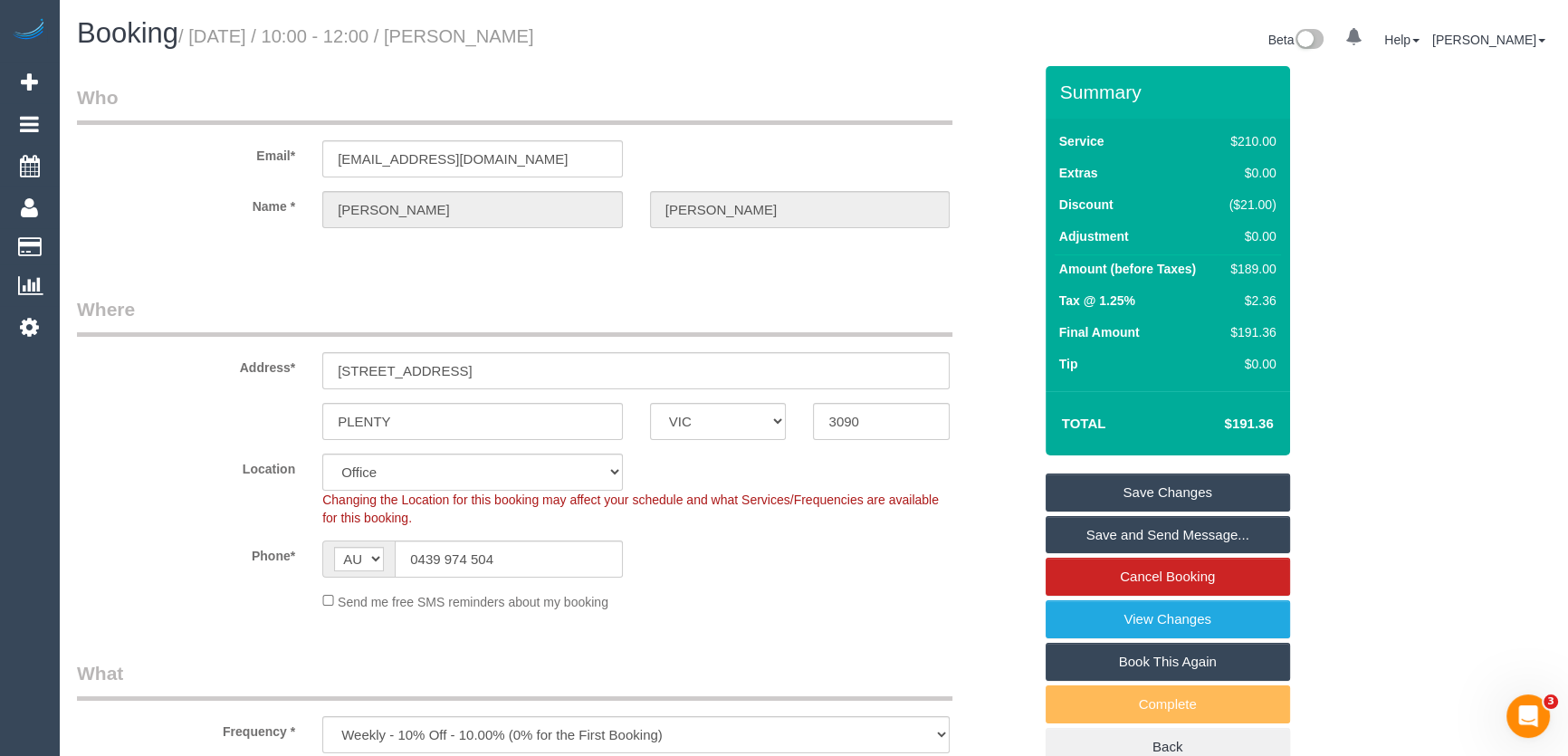
click at [1104, 489] on link "Save Changes" at bounding box center [1168, 492] width 245 height 38
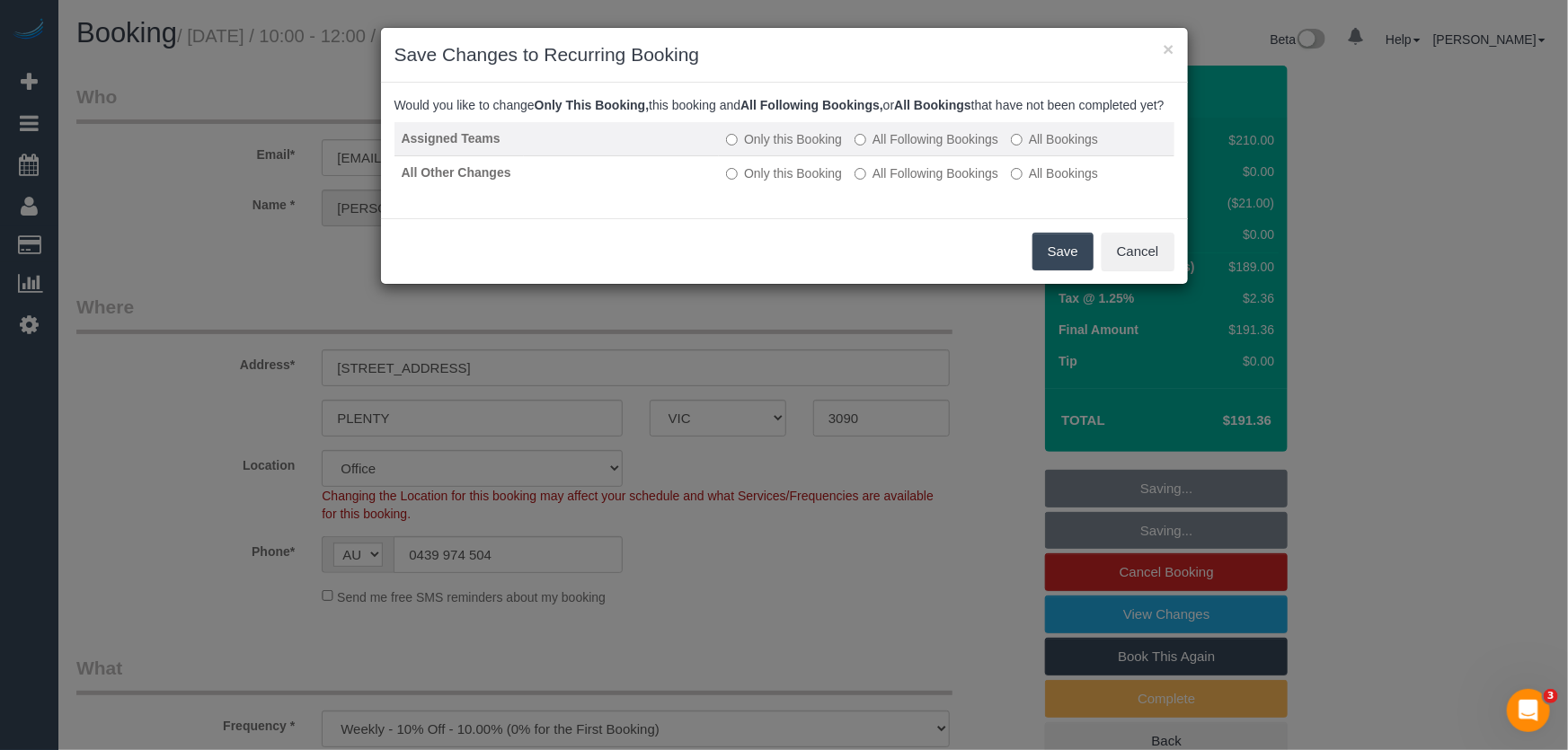
click at [905, 148] on label "All Following Bookings" at bounding box center [926, 139] width 144 height 18
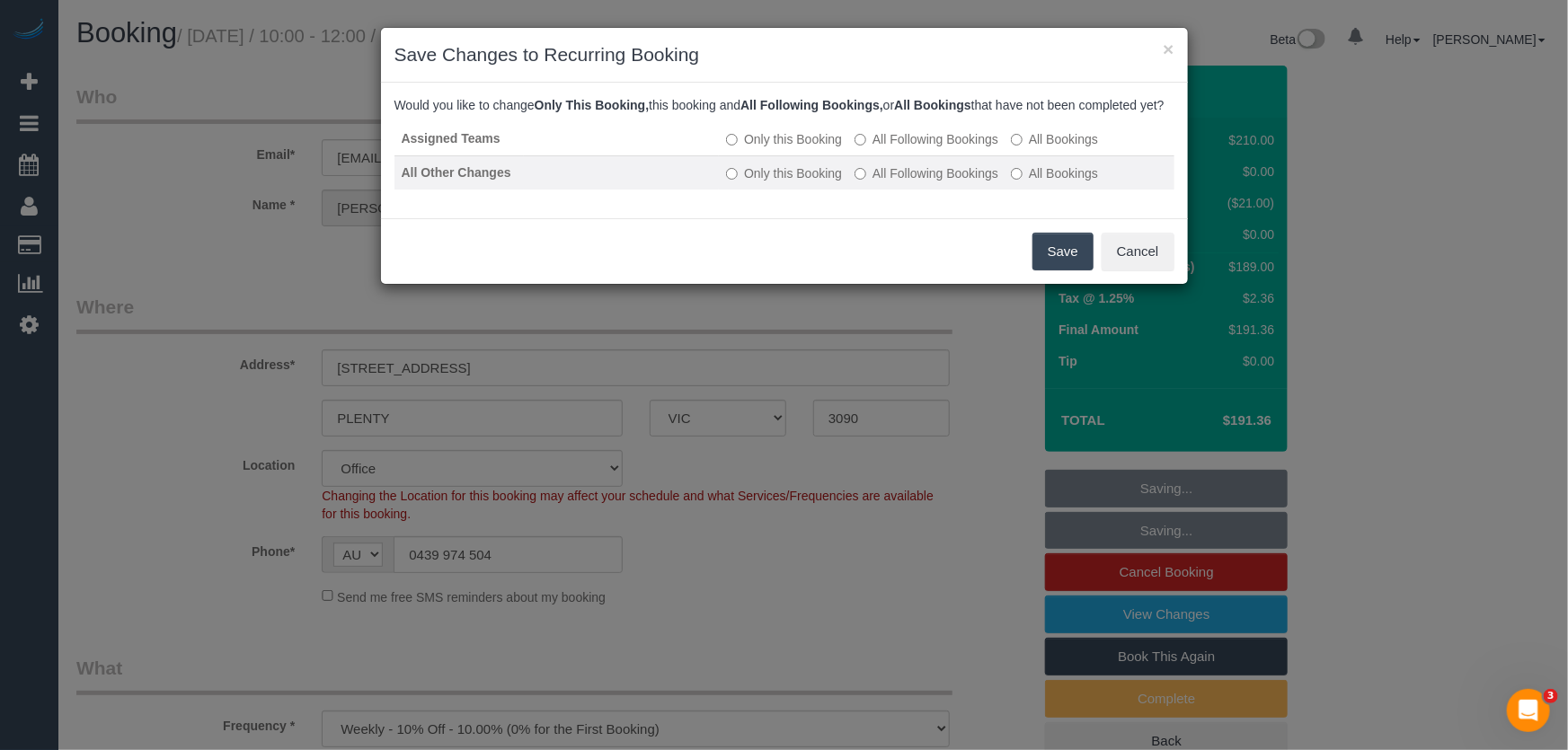
click at [907, 183] on label "All Following Bookings" at bounding box center [926, 173] width 144 height 18
click at [1068, 261] on button "Save" at bounding box center [1062, 252] width 61 height 38
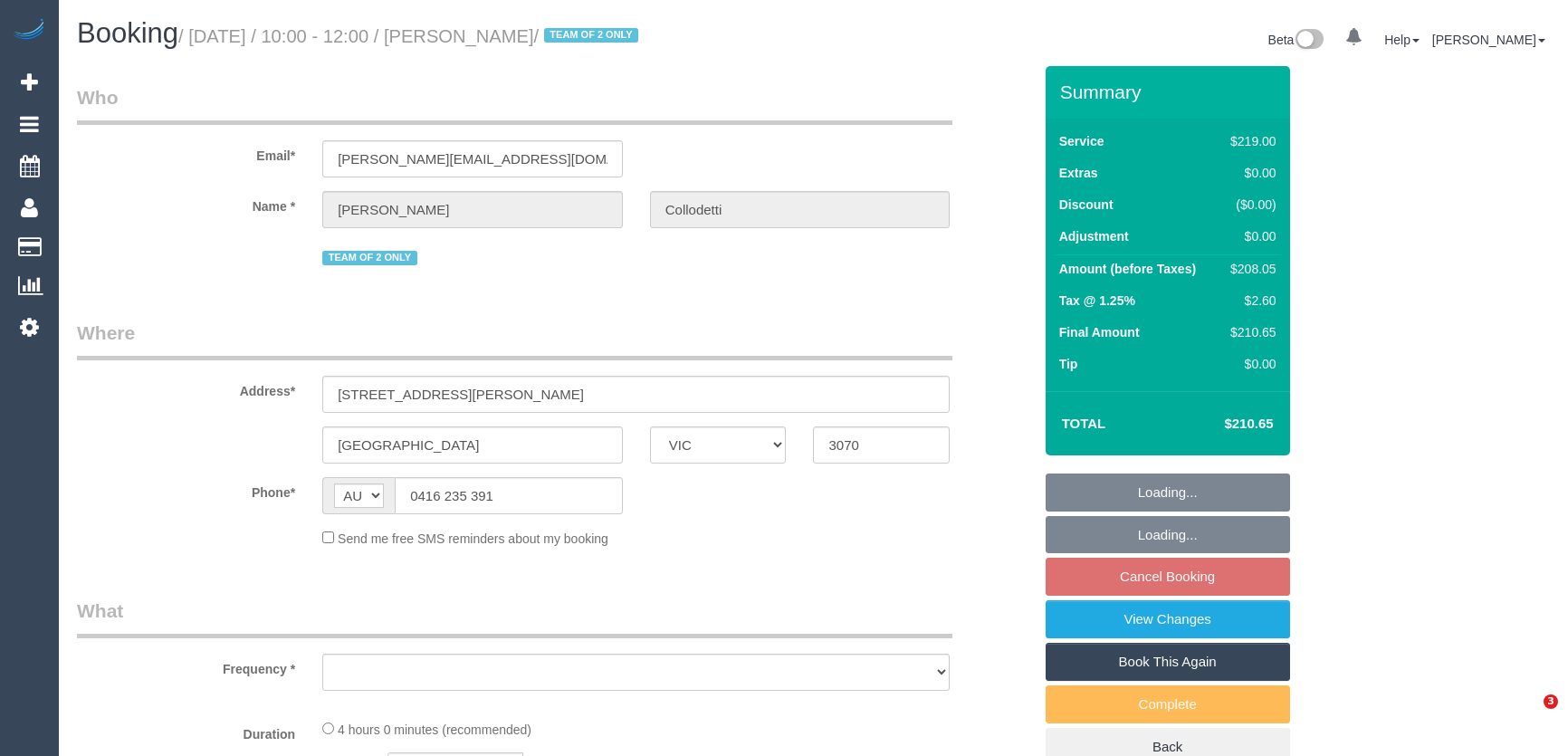
select select "VIC"
select select "object:713"
select select "string:stripe-pm_1PkwNl2GScqysDRVzeb8zFQM"
select select "number:27"
select select "number:14"
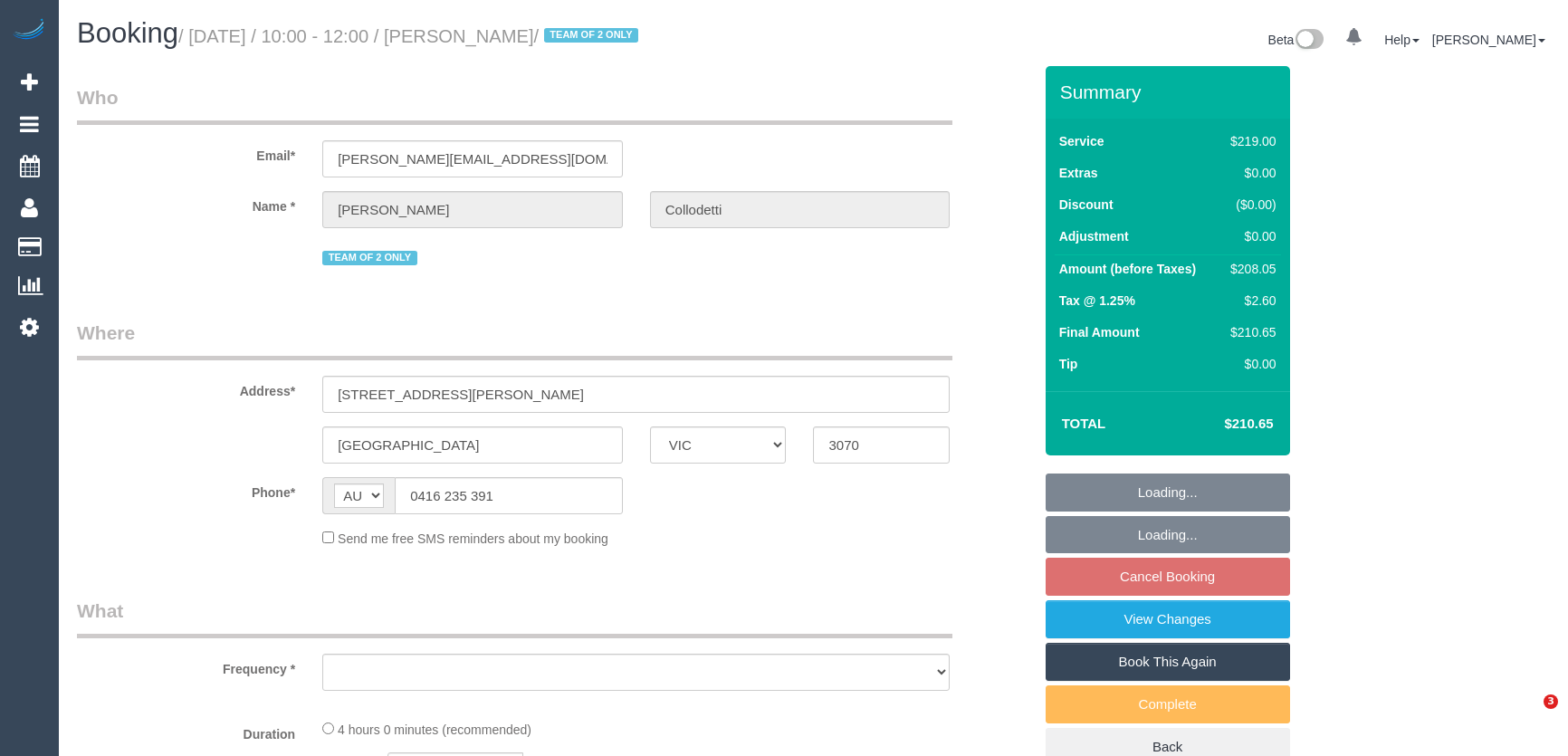
select select "number:18"
select select "number:22"
select select "number:34"
select select "number:26"
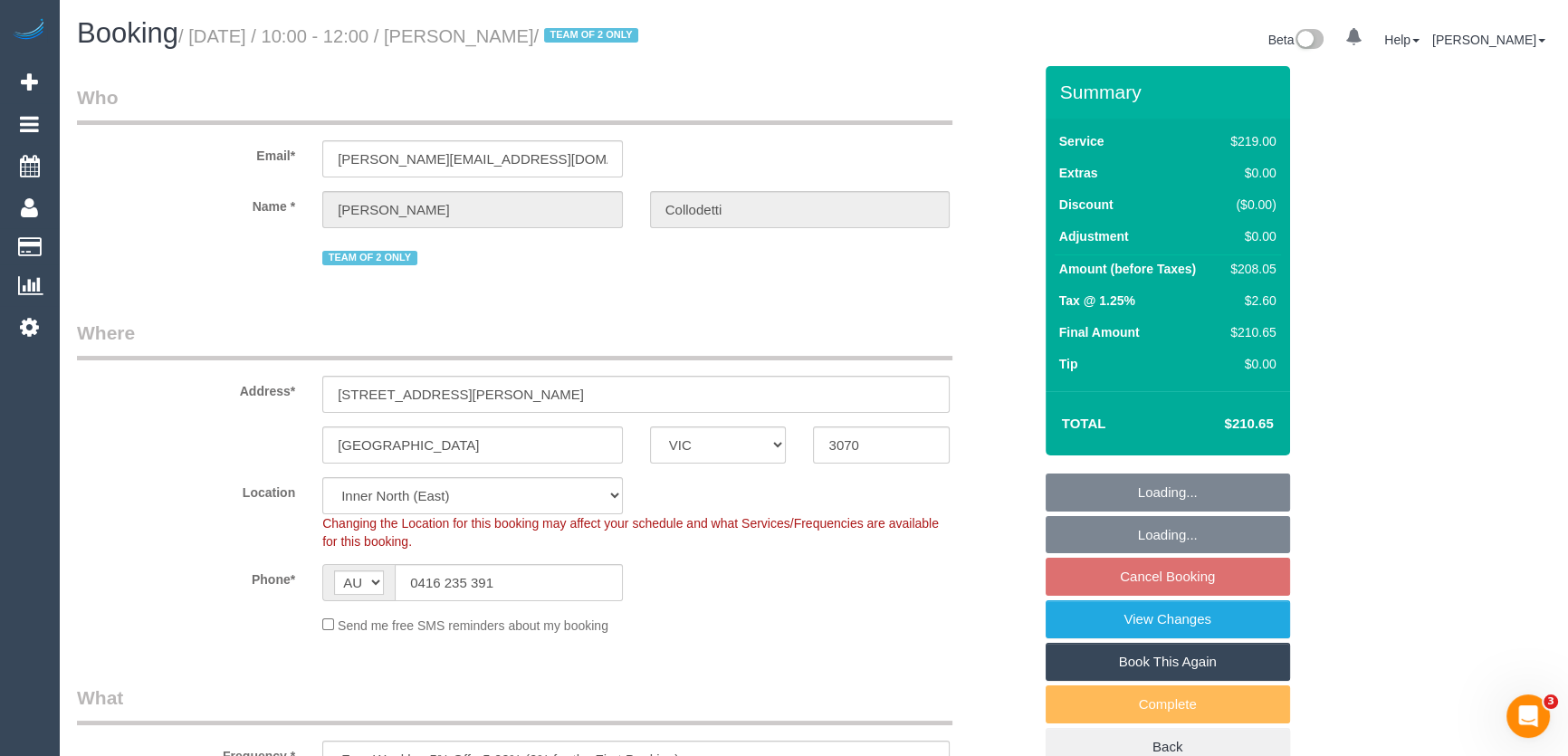
select select "spot3"
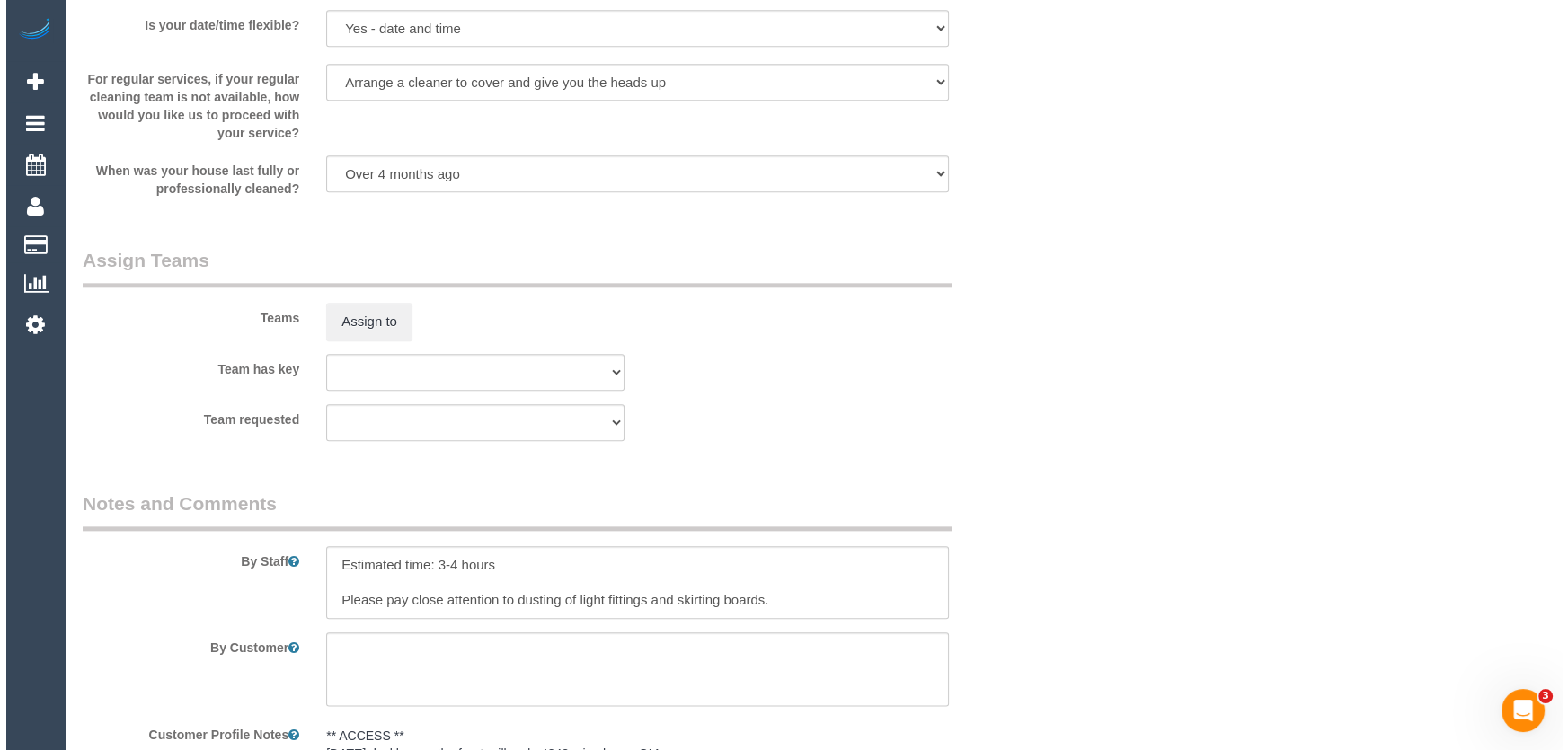
scroll to position [2693, 0]
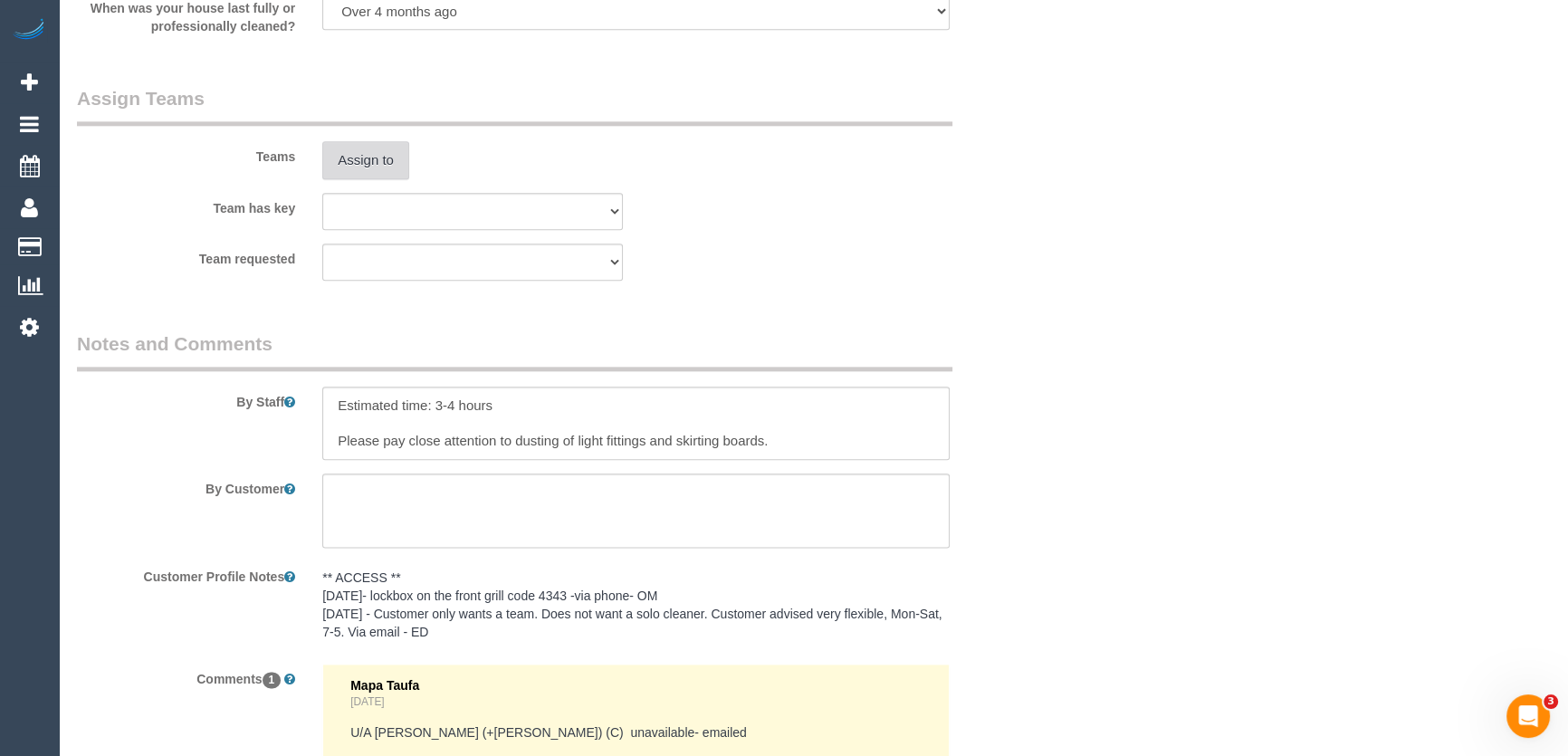
click at [369, 160] on button "Assign to" at bounding box center [365, 160] width 87 height 38
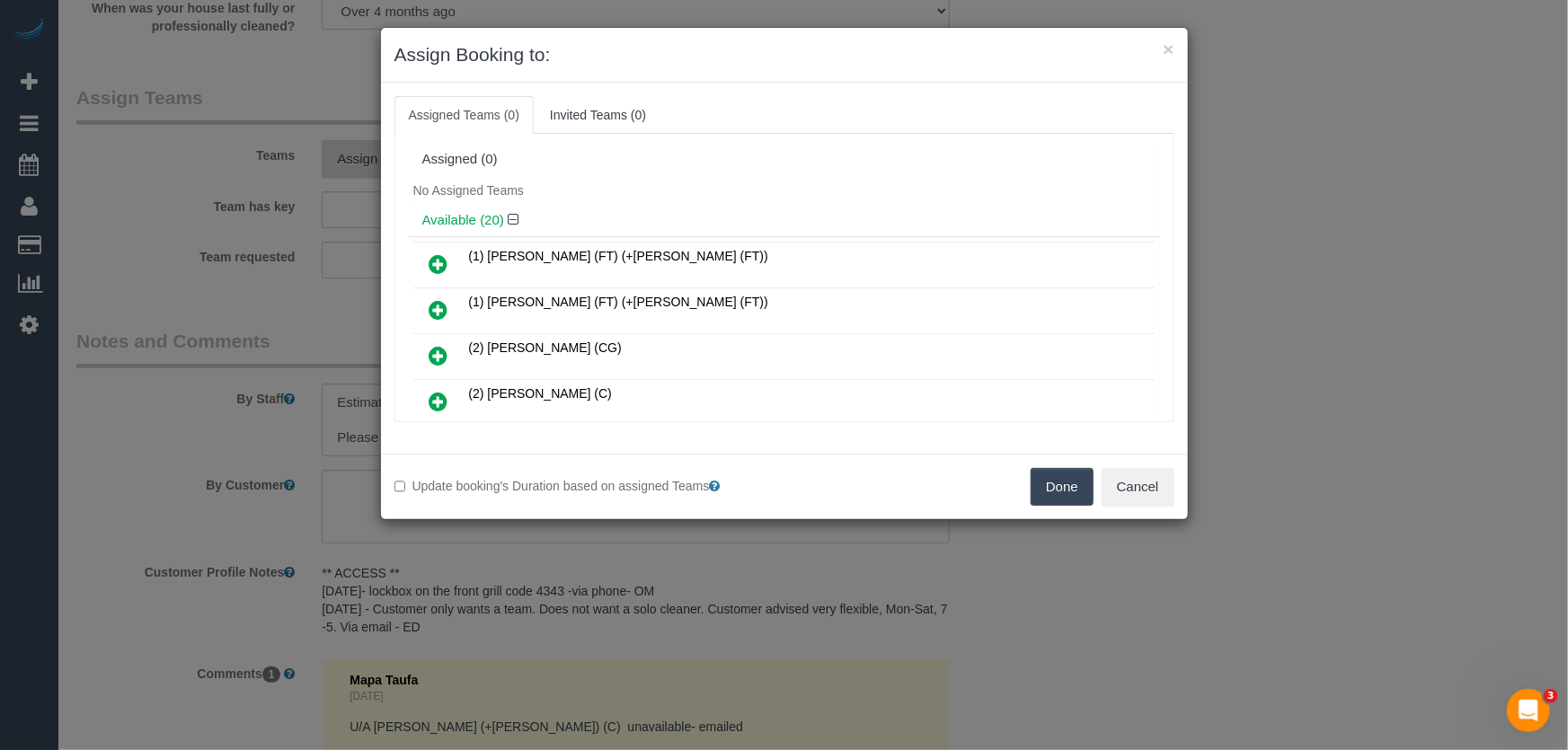
scroll to position [247, 0]
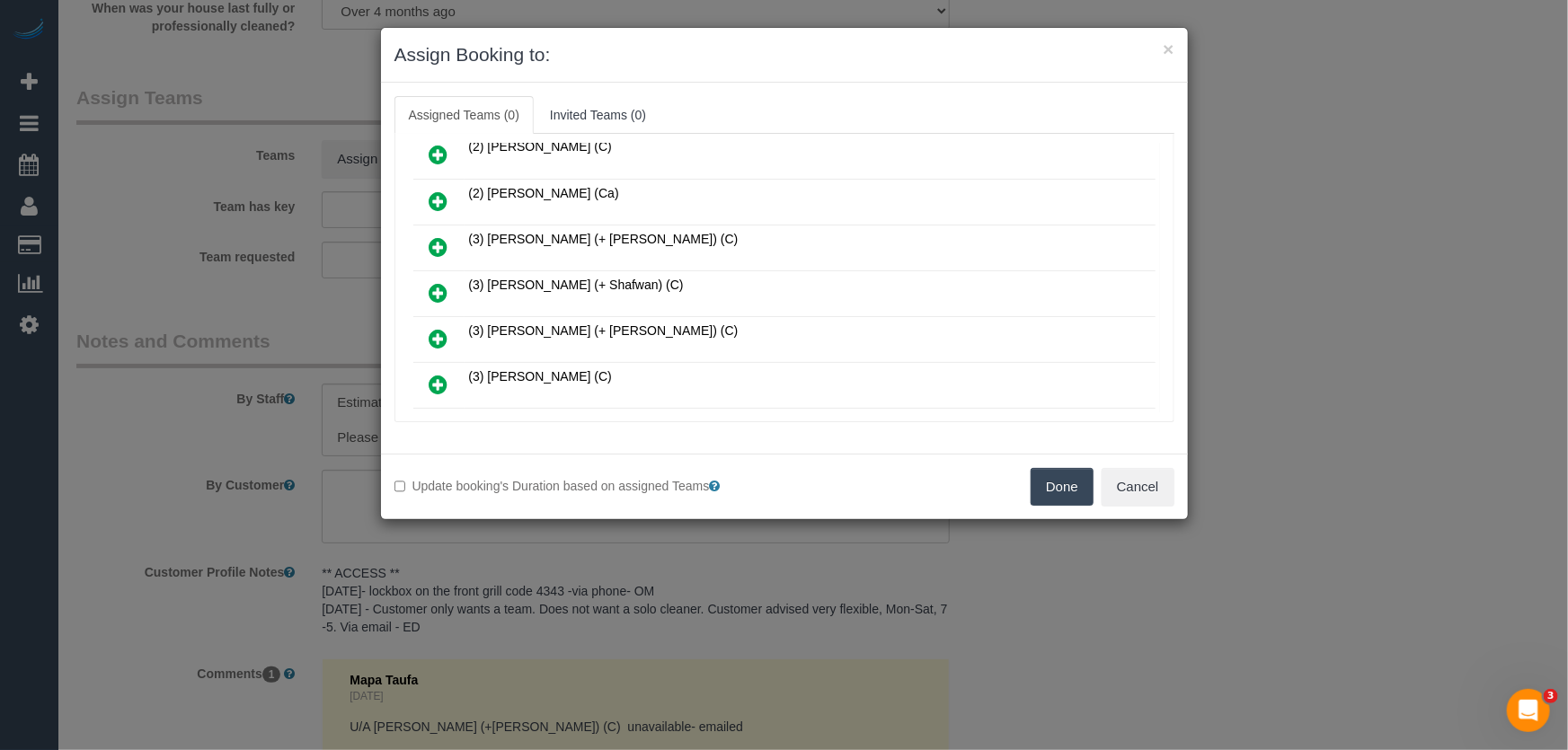
click at [435, 288] on icon at bounding box center [438, 293] width 19 height 22
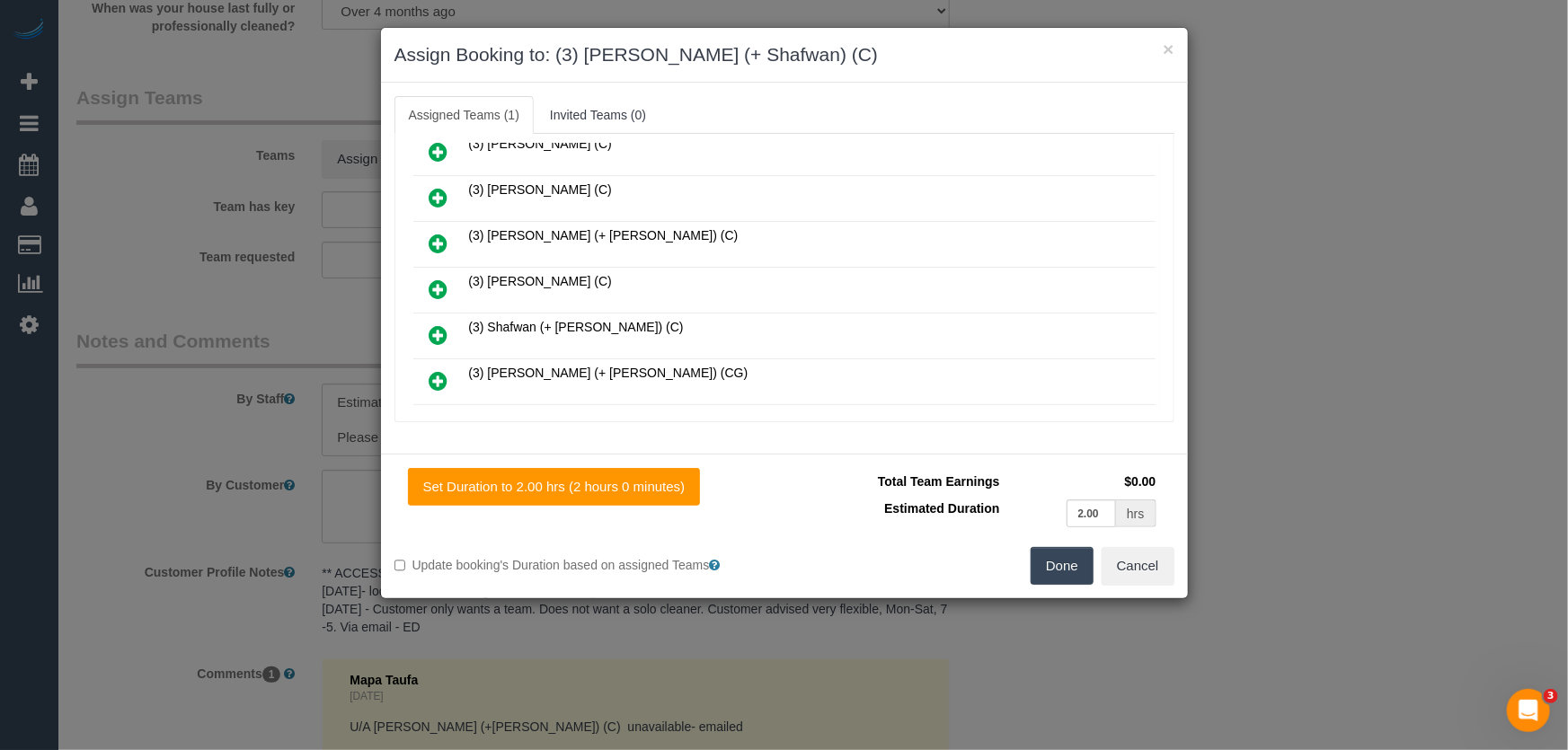
click at [439, 324] on icon at bounding box center [438, 335] width 19 height 22
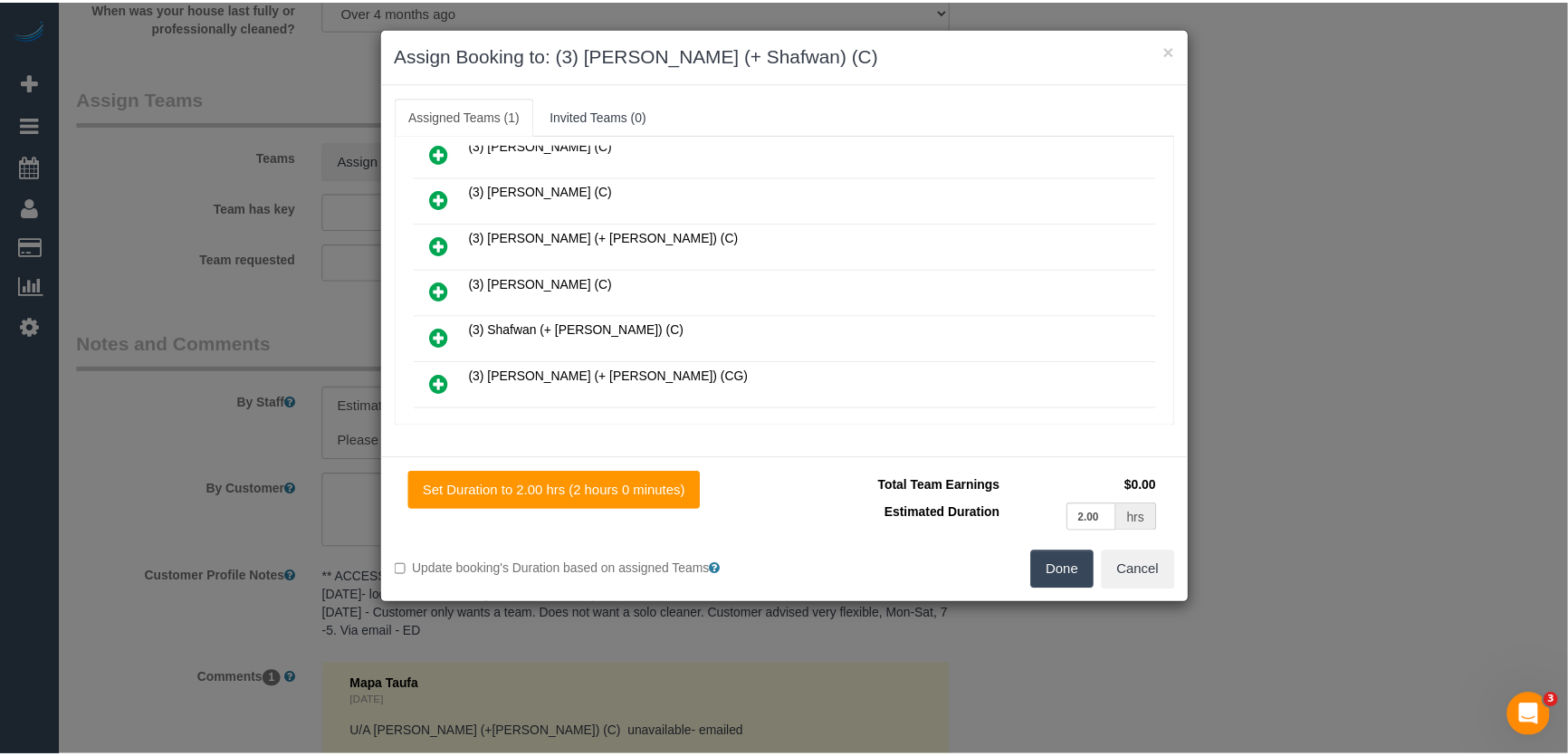
scroll to position [665, 0]
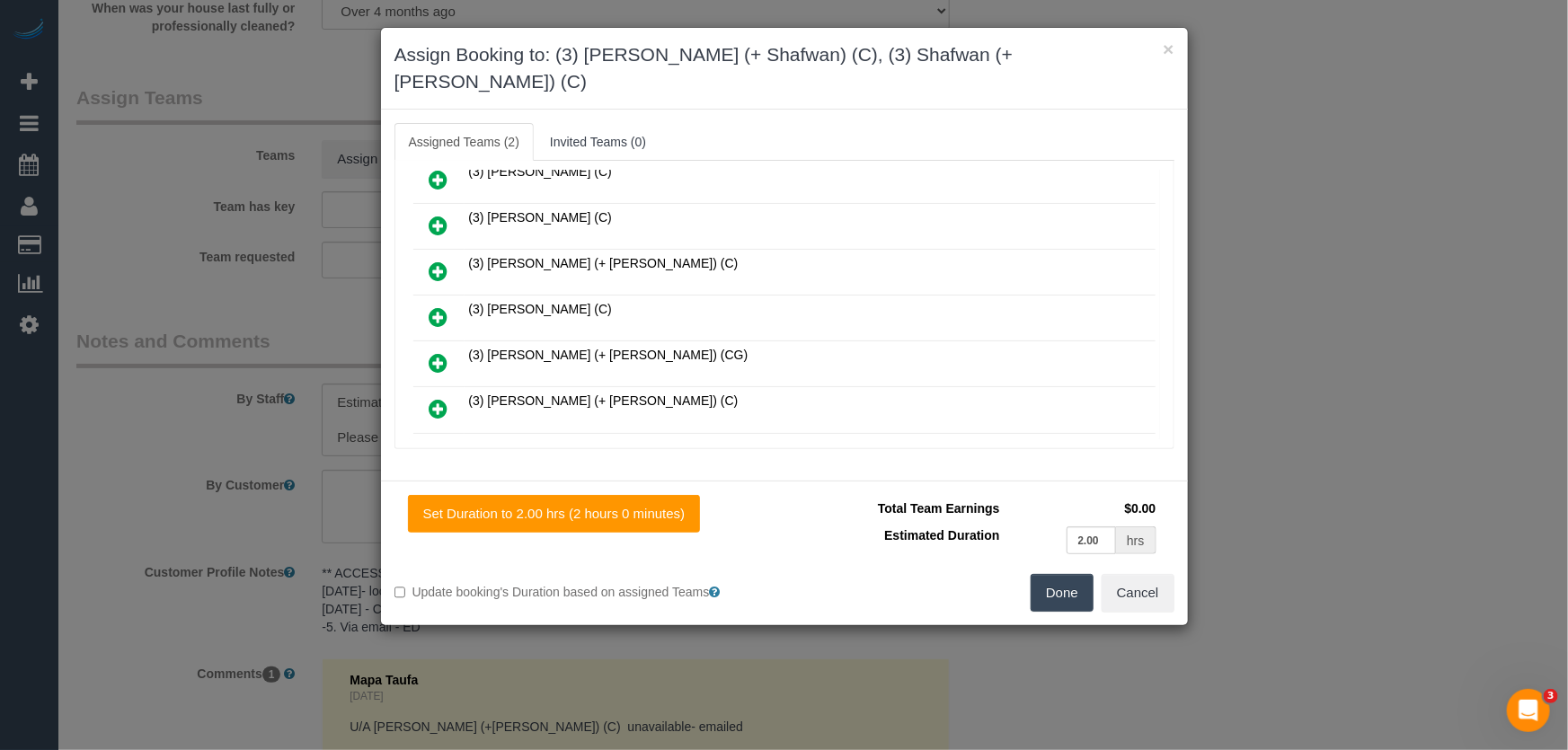
click at [1054, 573] on button "Done" at bounding box center [1062, 592] width 63 height 38
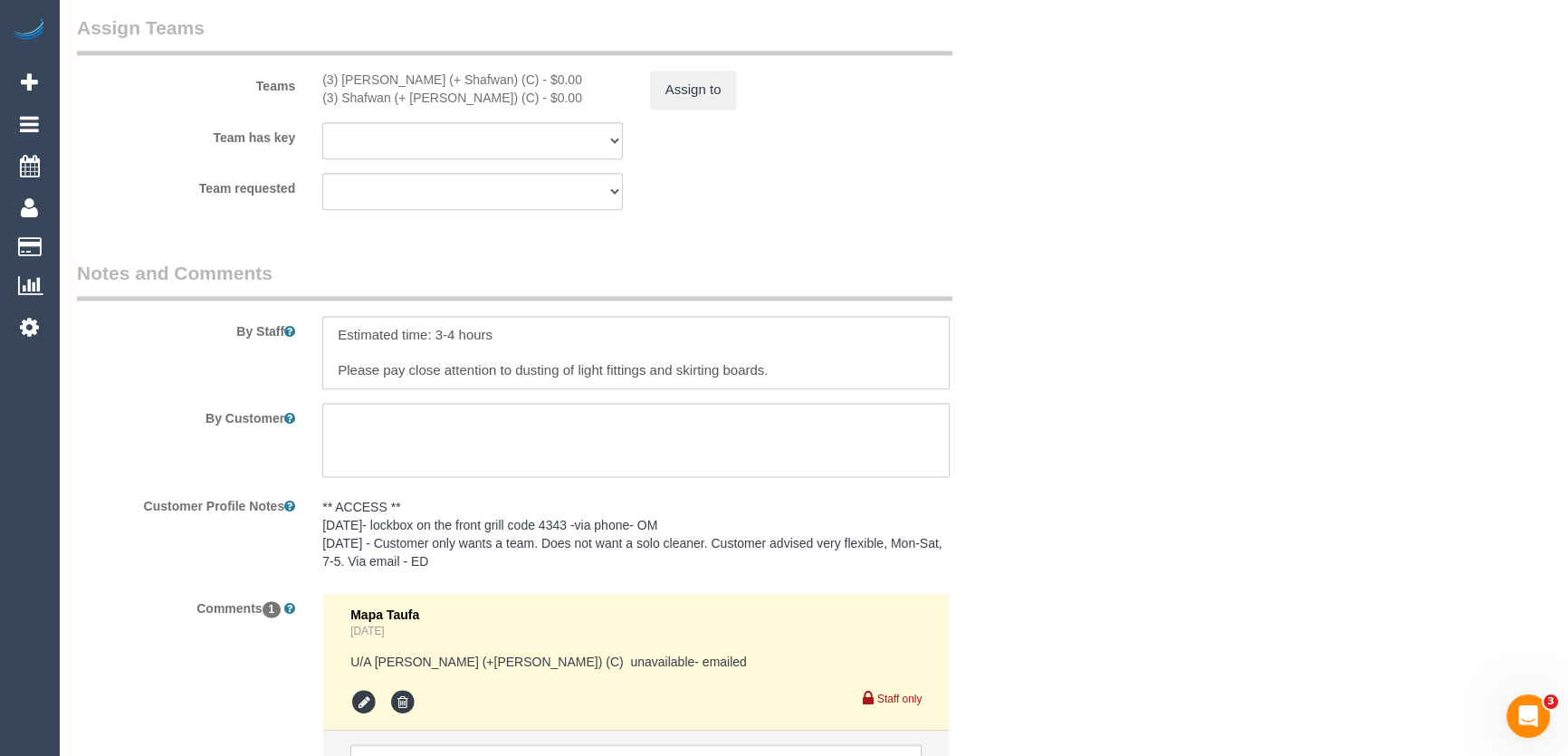
scroll to position [2715, 0]
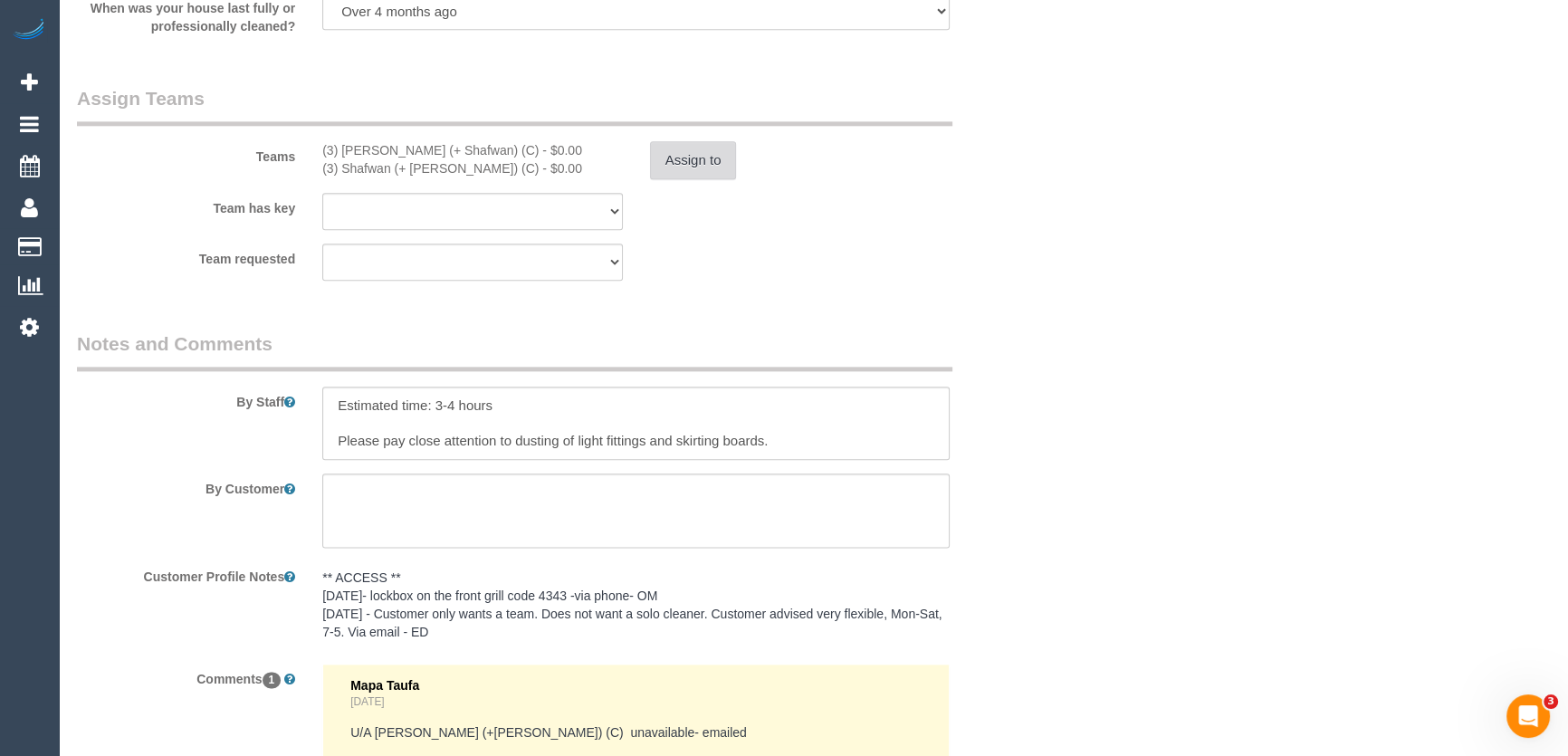
click at [686, 172] on button "Assign to" at bounding box center [692, 160] width 87 height 38
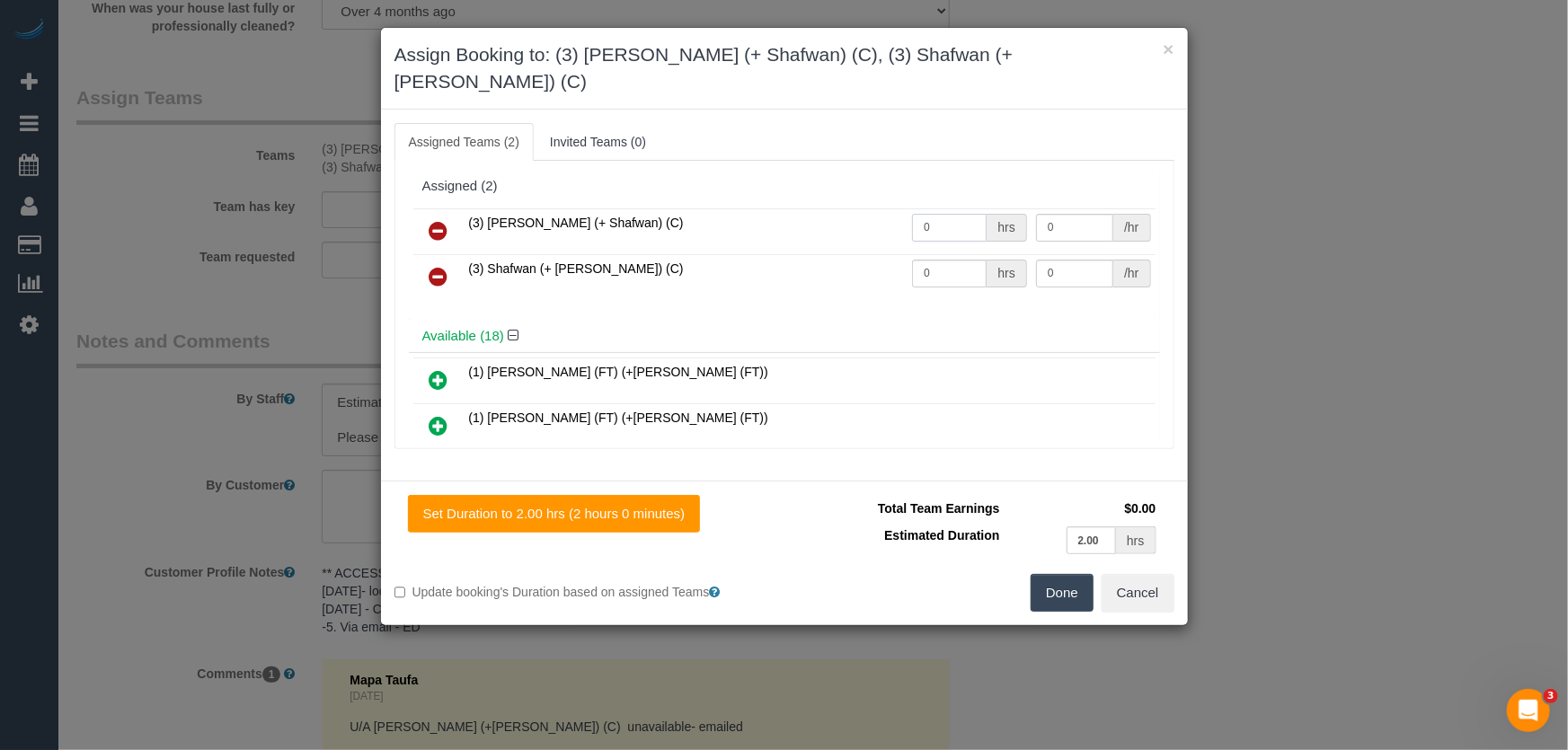
click at [972, 214] on input "0" at bounding box center [949, 228] width 75 height 28
type input "1"
type input "65"
click at [954, 260] on input "0" at bounding box center [949, 273] width 75 height 28
type input "1"
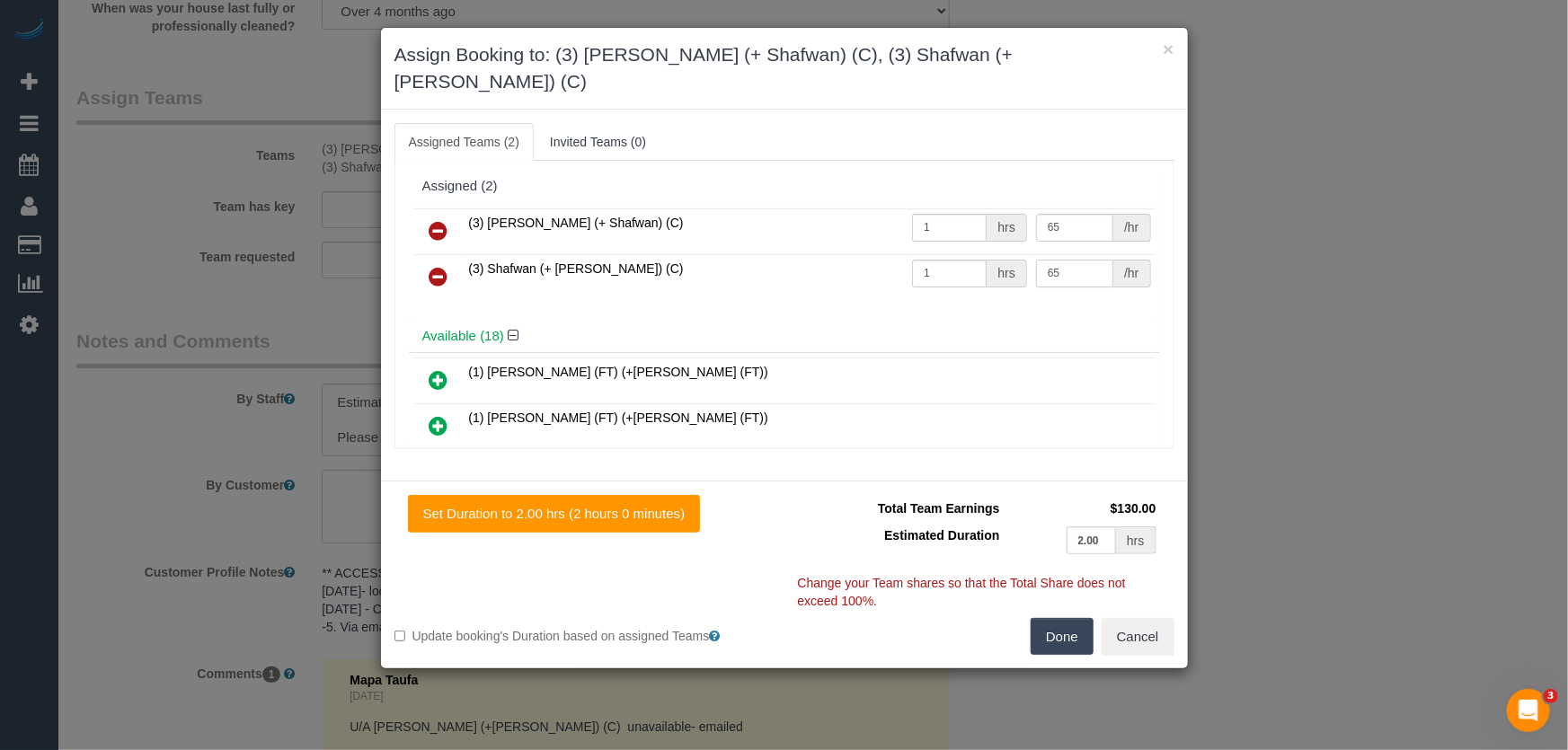
type input "65"
click at [1060, 618] on button "Done" at bounding box center [1062, 637] width 63 height 38
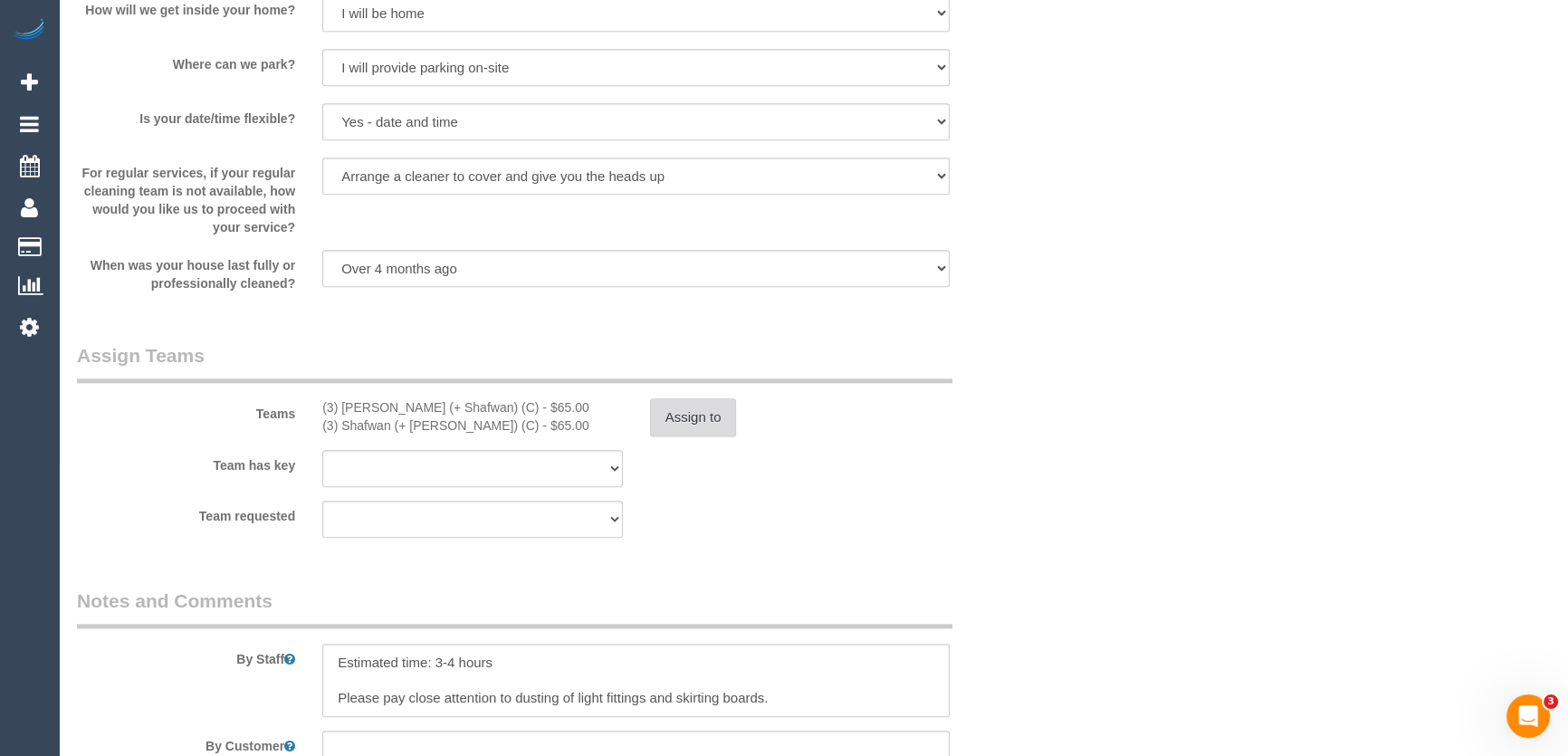
scroll to position [2564, 0]
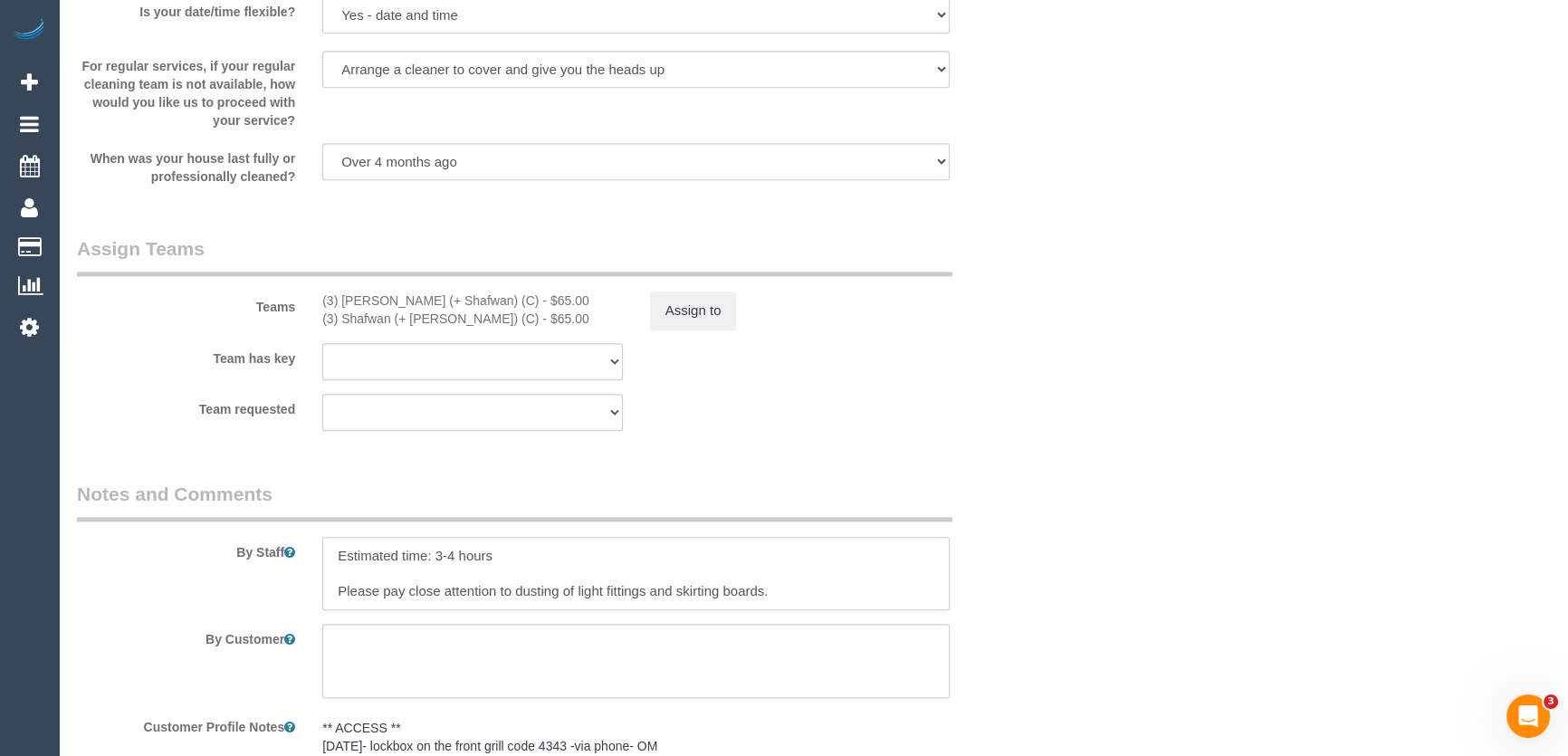
click at [329, 547] on textarea at bounding box center [636, 573] width 627 height 75
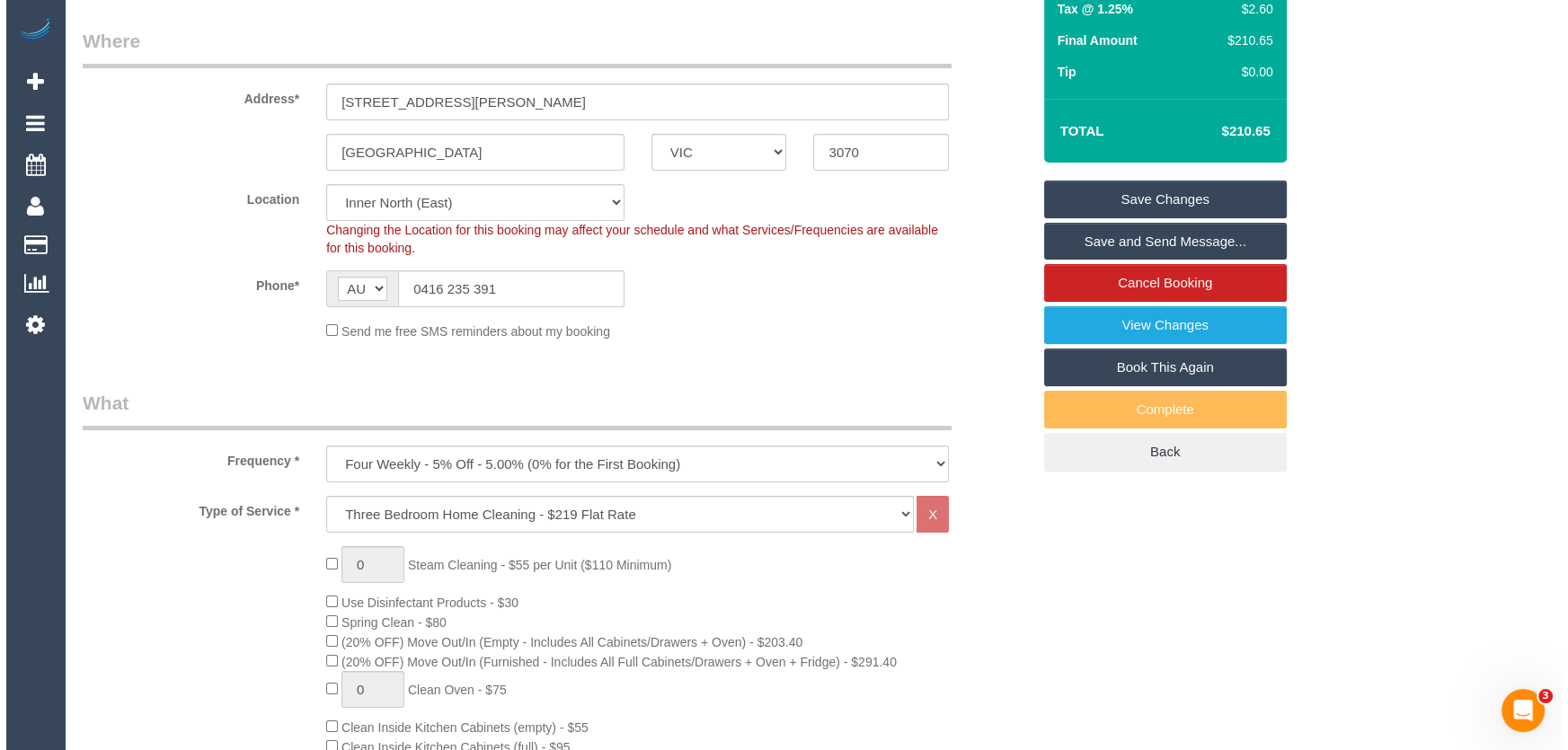
scroll to position [0, 0]
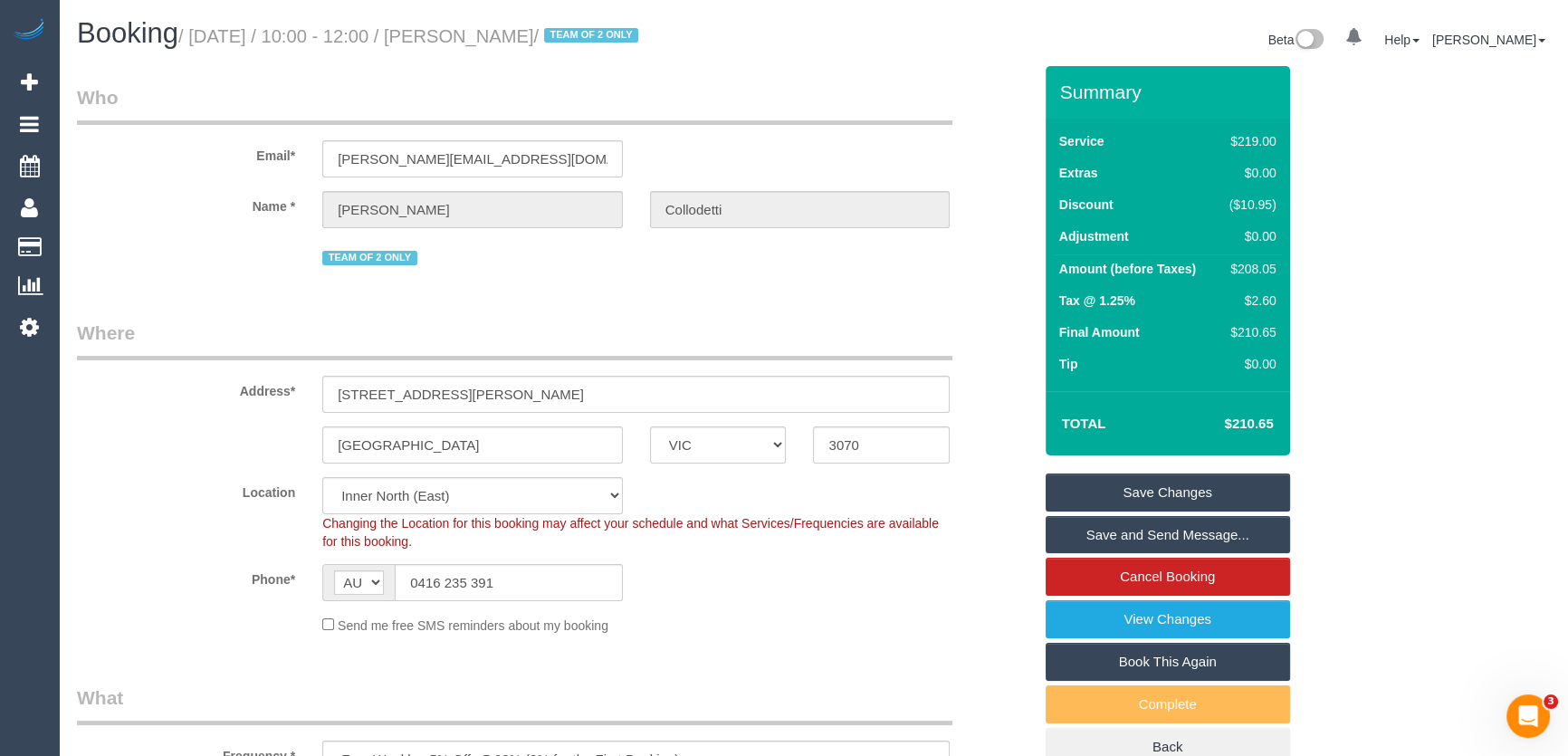
type textarea "*cover* Estimated time: 3-4 hours Please pay close attention to dusting of ligh…"
click at [522, 39] on small "/ September 09, 2025 / 10:00 - 12:00 / Ramon Collodetti / TEAM OF 2 ONLY" at bounding box center [411, 36] width 466 height 20
copy small "Ramon Collodetti"
click at [1166, 538] on link "Save and Send Message..." at bounding box center [1168, 535] width 245 height 38
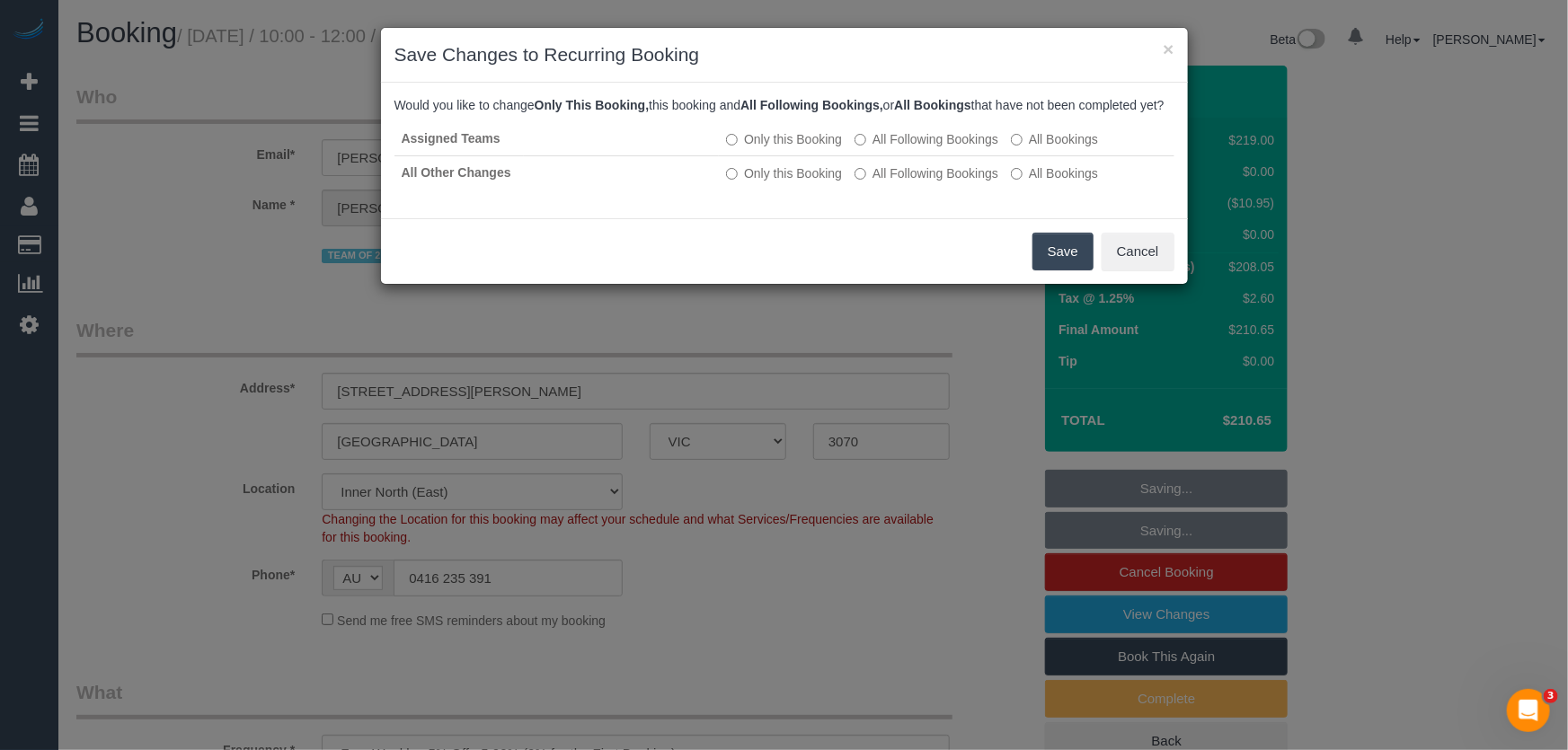
click at [1031, 264] on div "Save Cancel" at bounding box center [784, 251] width 807 height 65
drag, startPoint x: 1065, startPoint y: 275, endPoint x: 973, endPoint y: 274, distance: 92.0
click at [1064, 270] on button "Save" at bounding box center [1062, 252] width 61 height 38
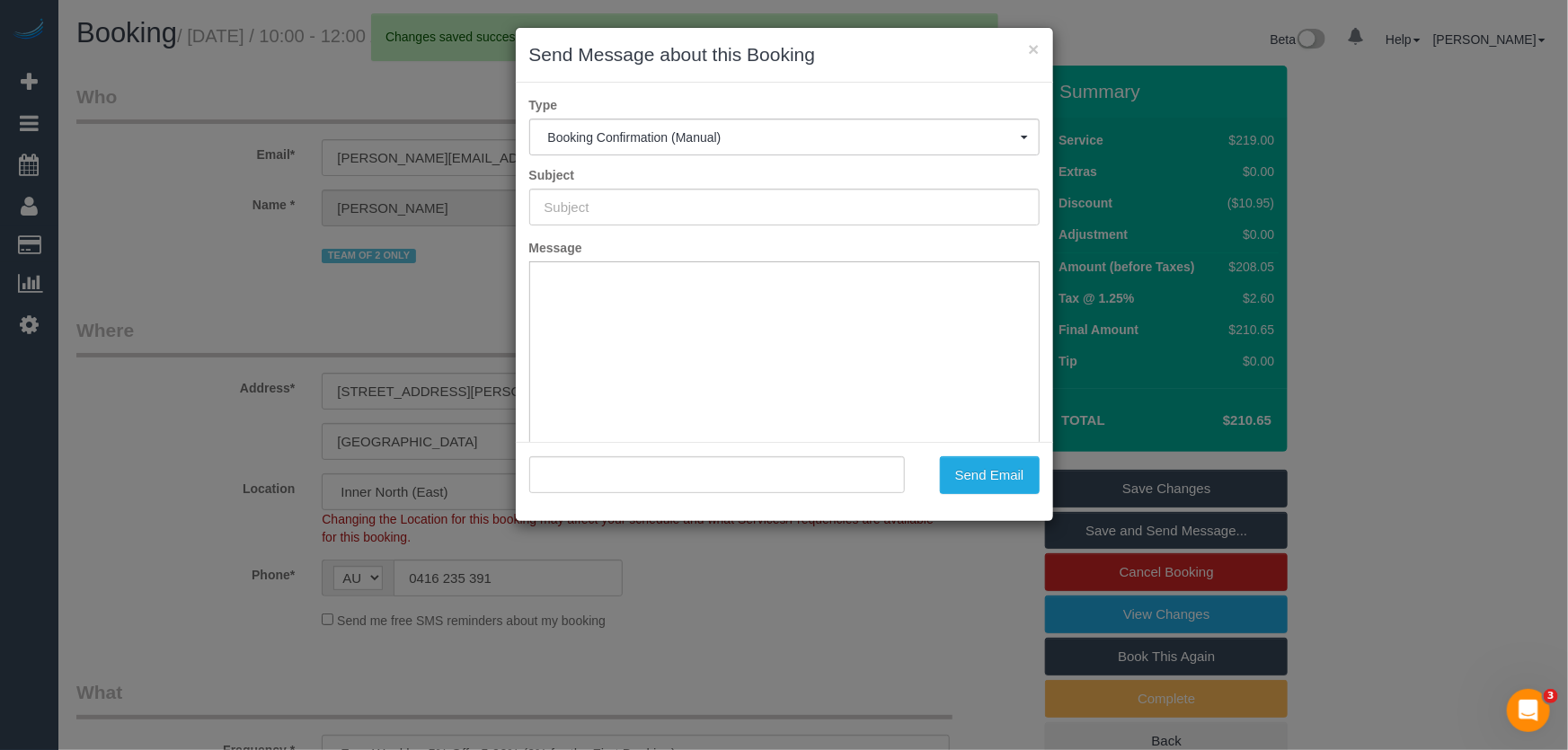
type input "Booking Confirmed"
type input ""Ramon Collodetti" <ramon@collodetti.com>"
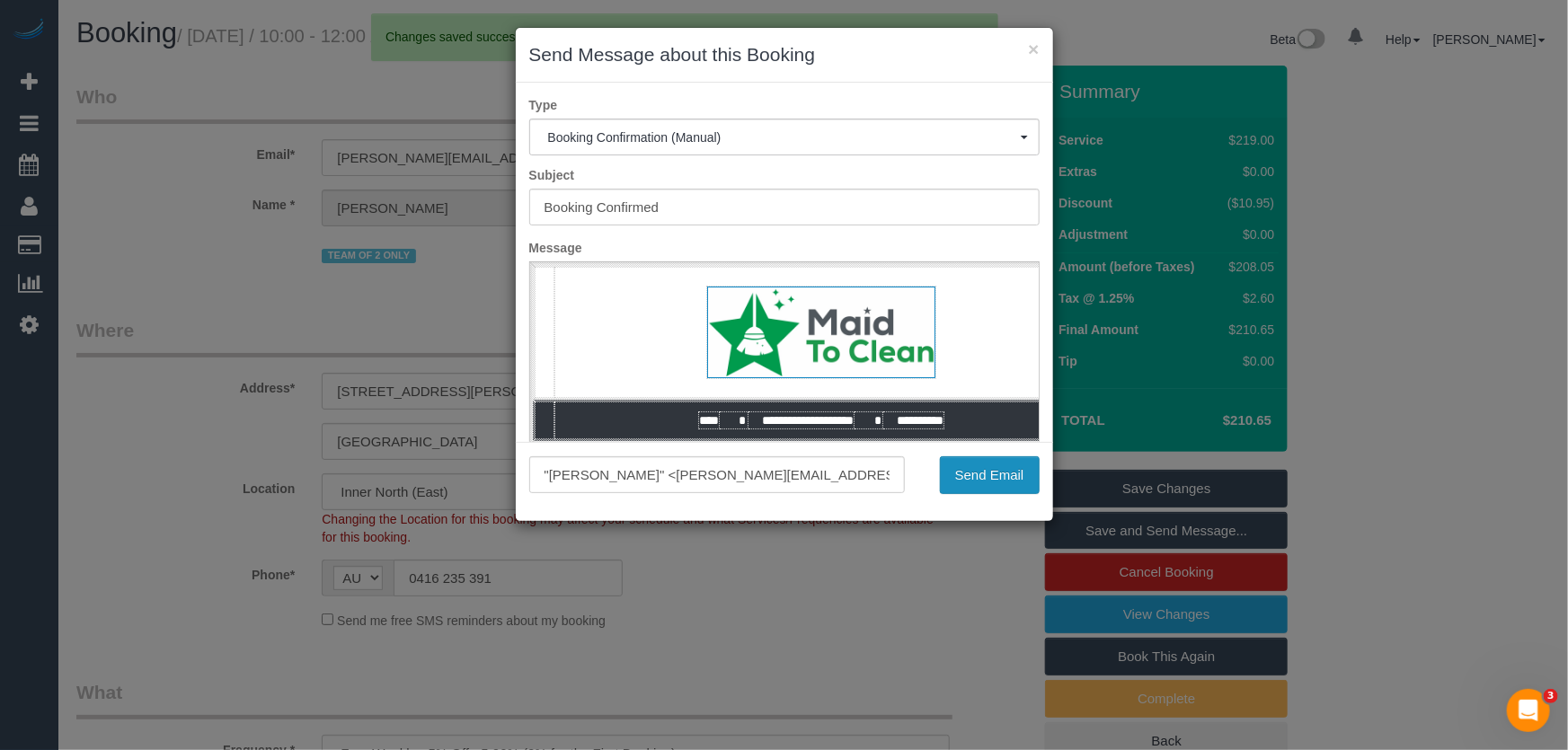
click at [993, 482] on button "Send Email" at bounding box center [989, 475] width 100 height 38
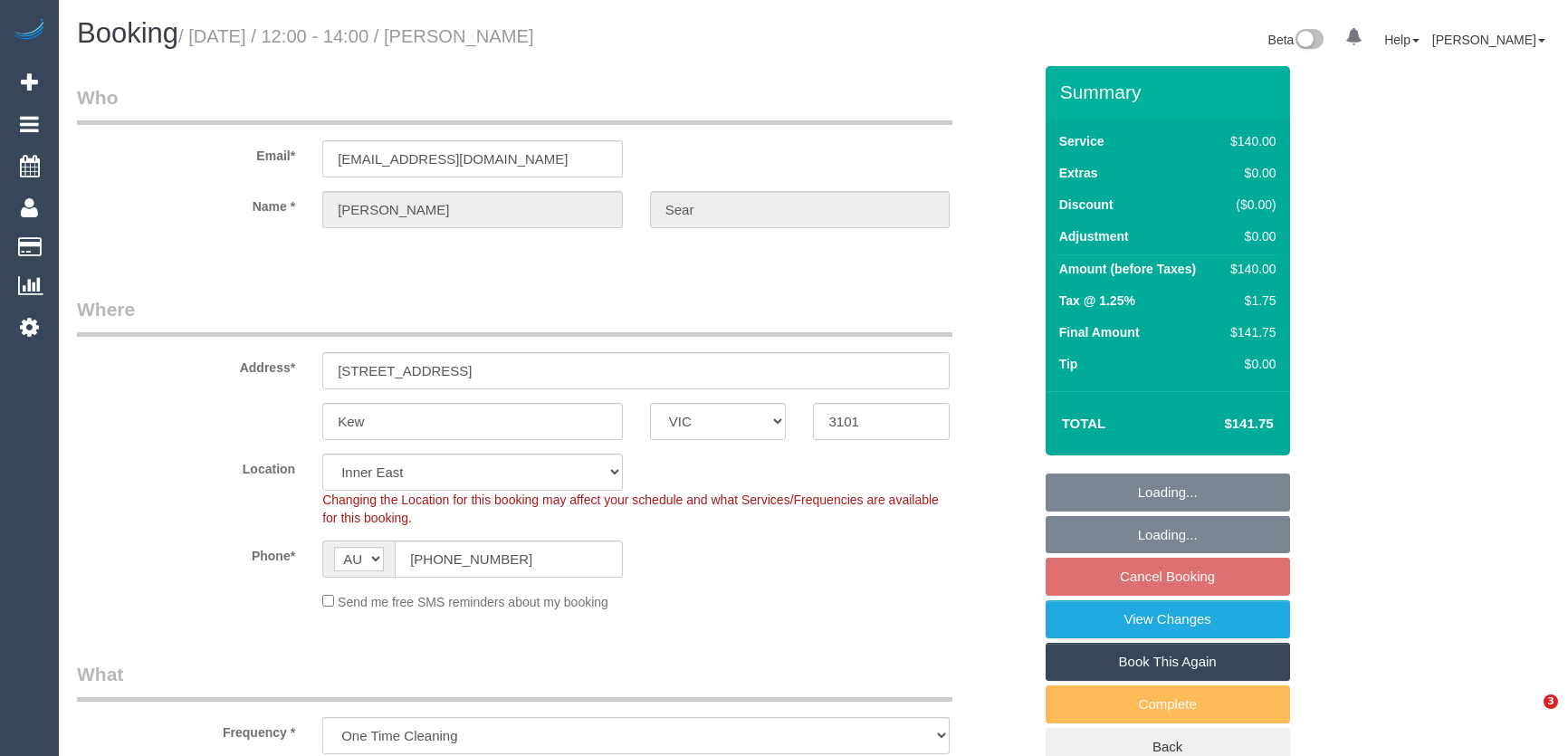
select select "VIC"
select select "spot3"
select select "number:28"
select select "number:14"
select select "number:19"
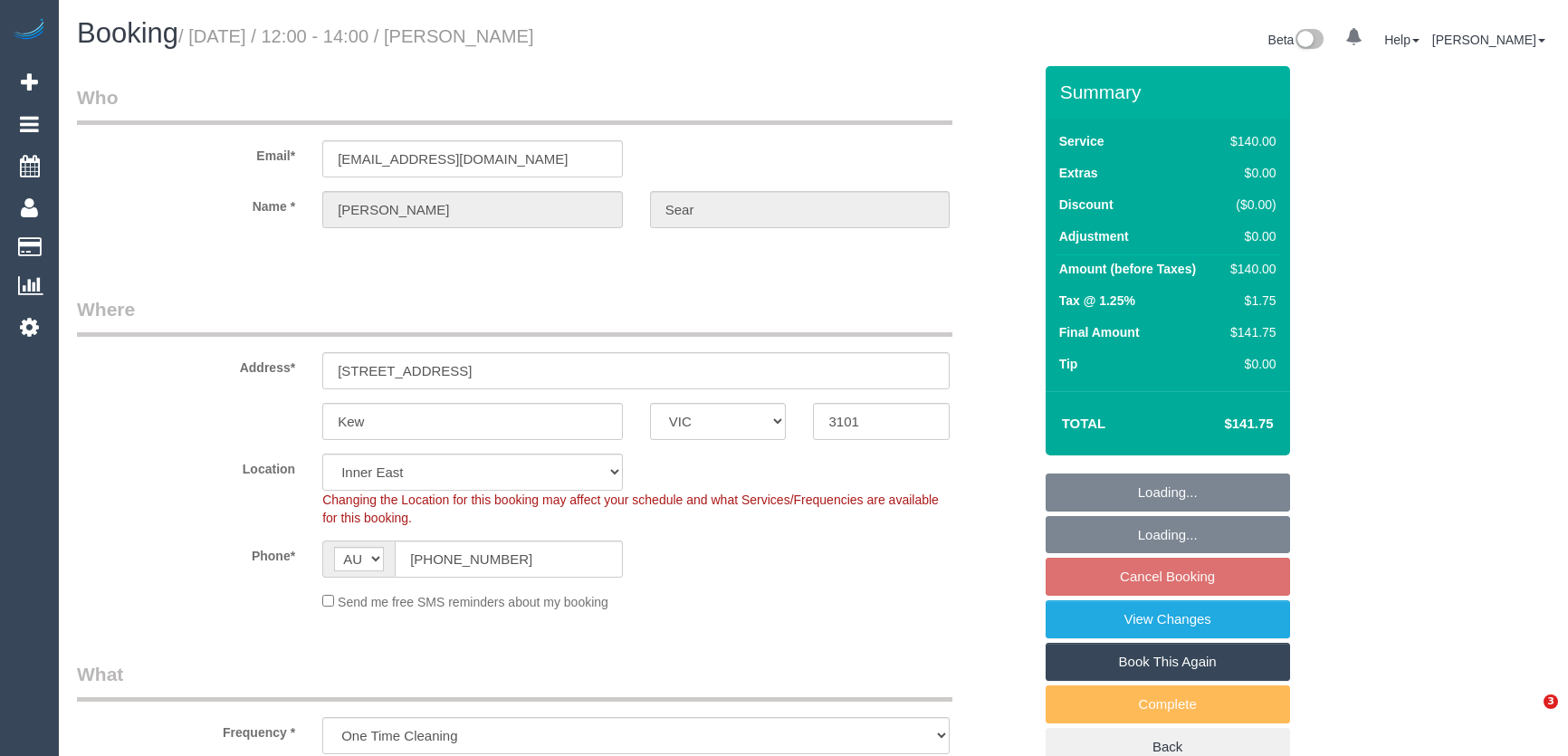
select select "number:36"
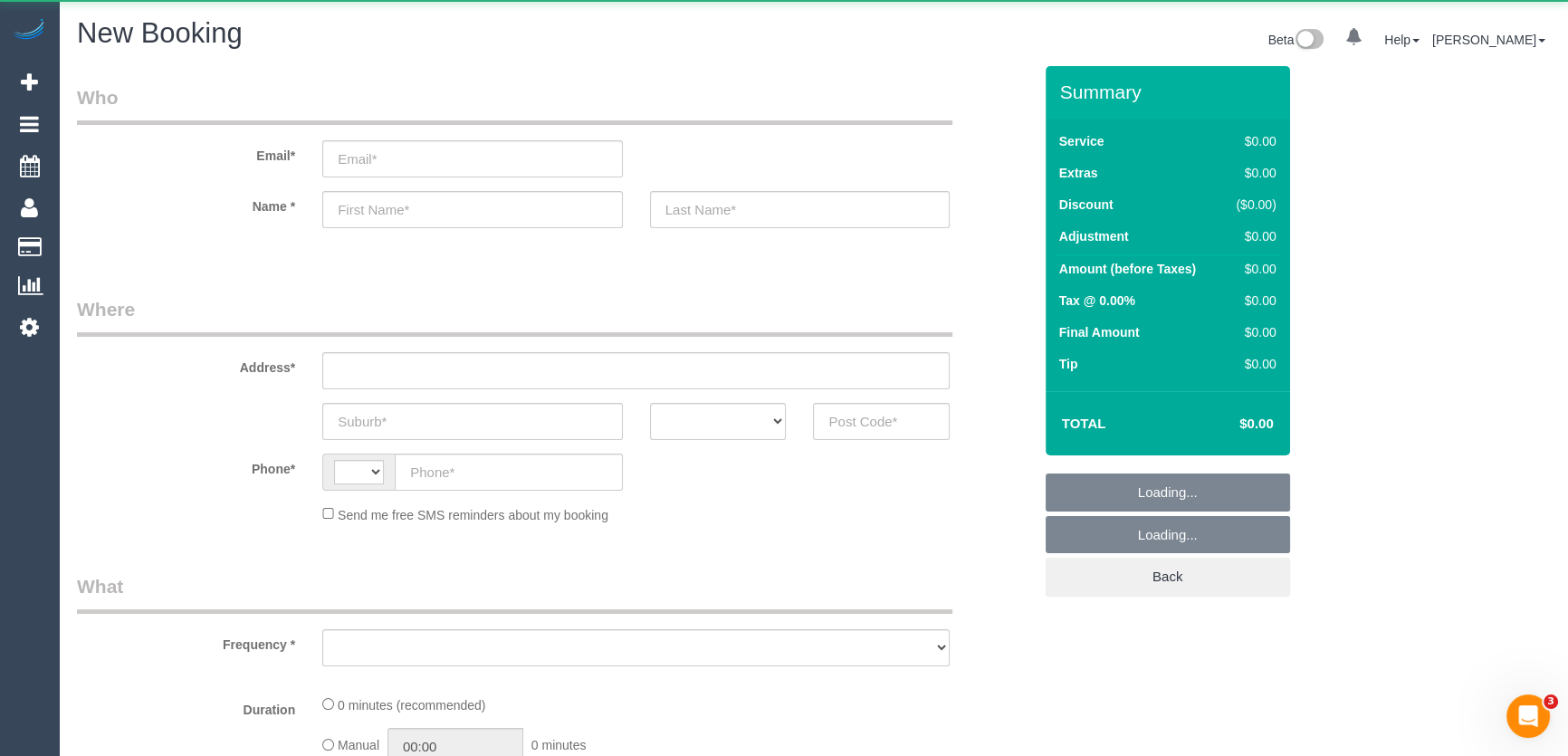
select select "string:AU"
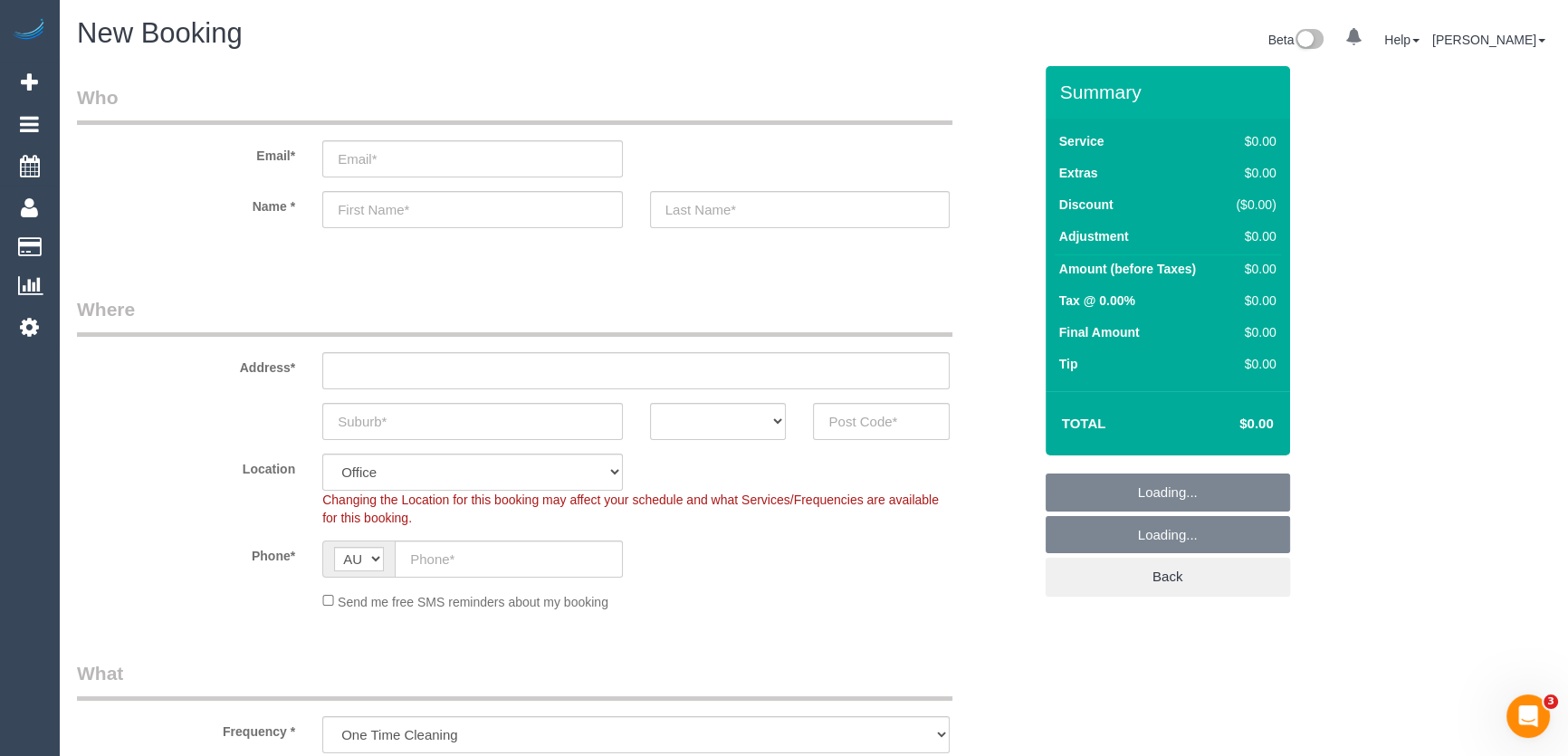
select select "object:2064"
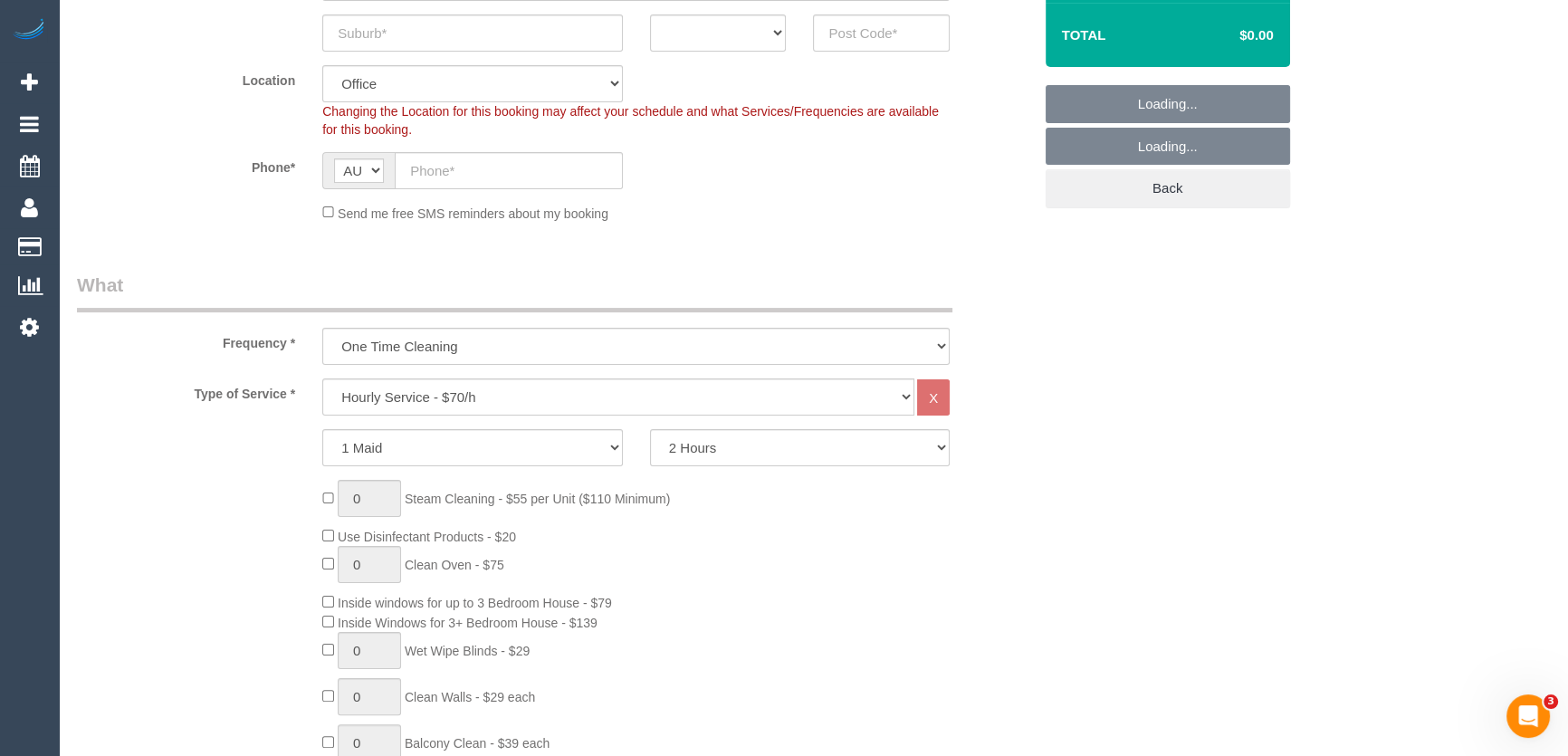
scroll to position [576, 0]
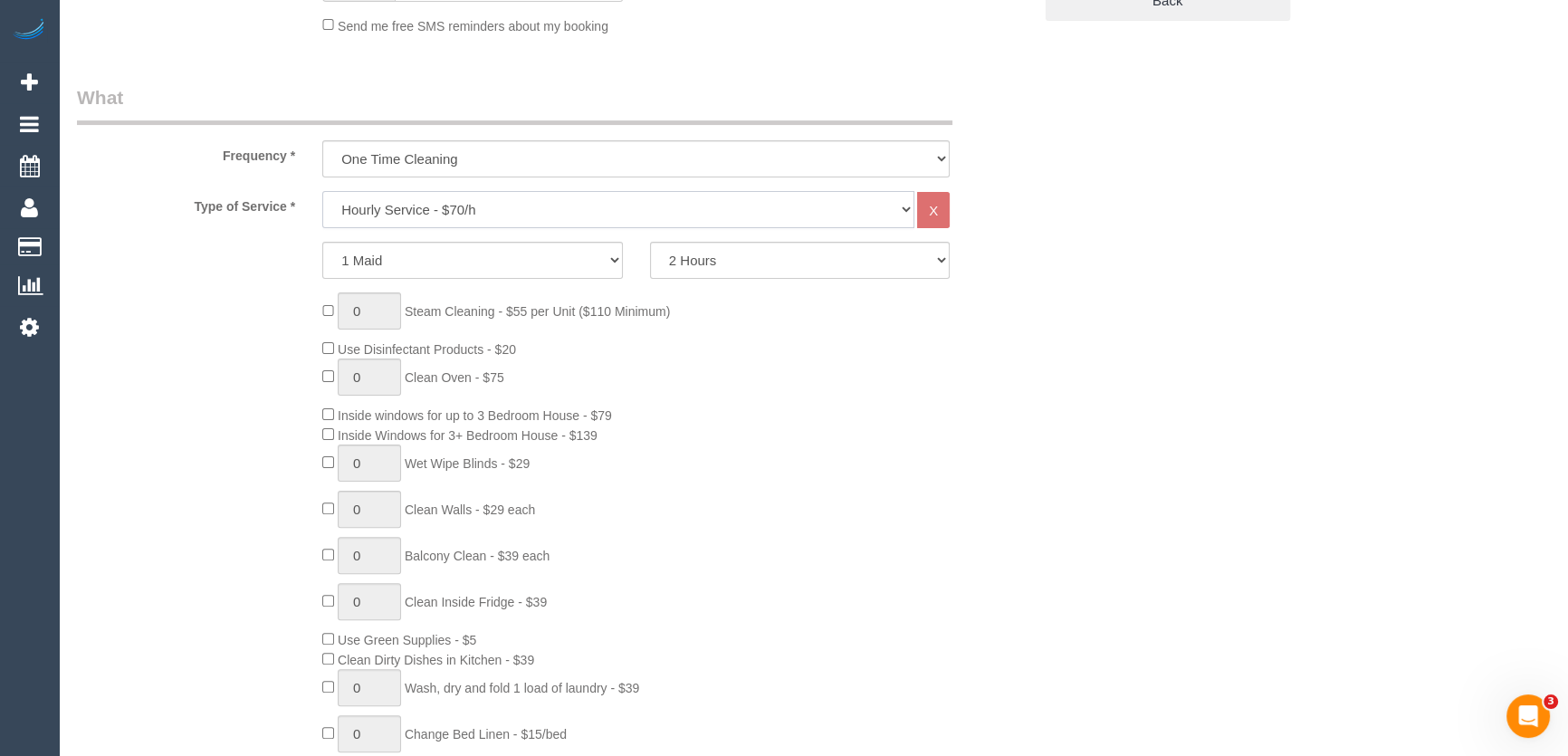
click at [447, 206] on select "Hourly Service - $70/h Hourly Service - $65/h Hourly Service - $60/h Hourly Ser…" at bounding box center [618, 209] width 592 height 37
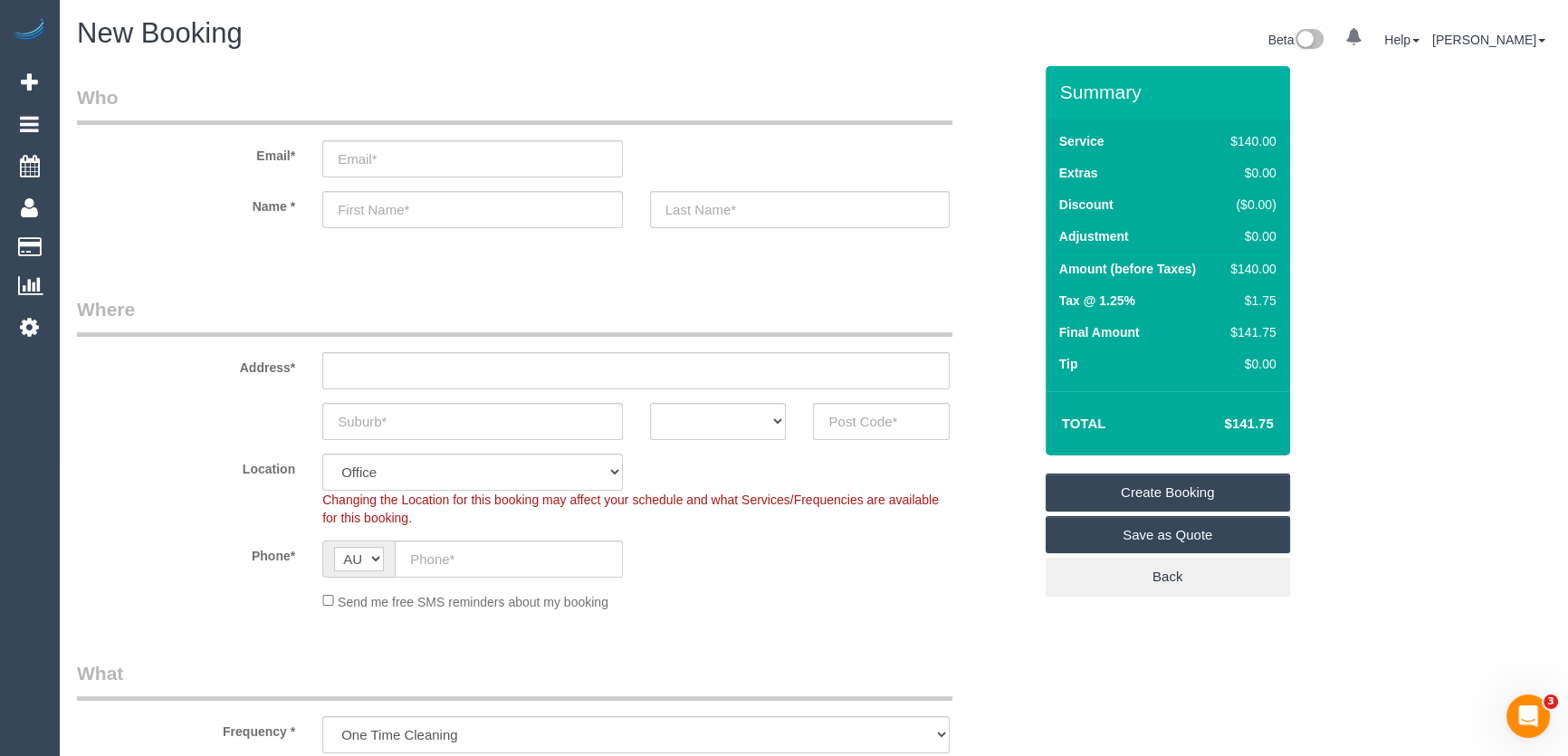
scroll to position [0, 0]
